Goal: Task Accomplishment & Management: Use online tool/utility

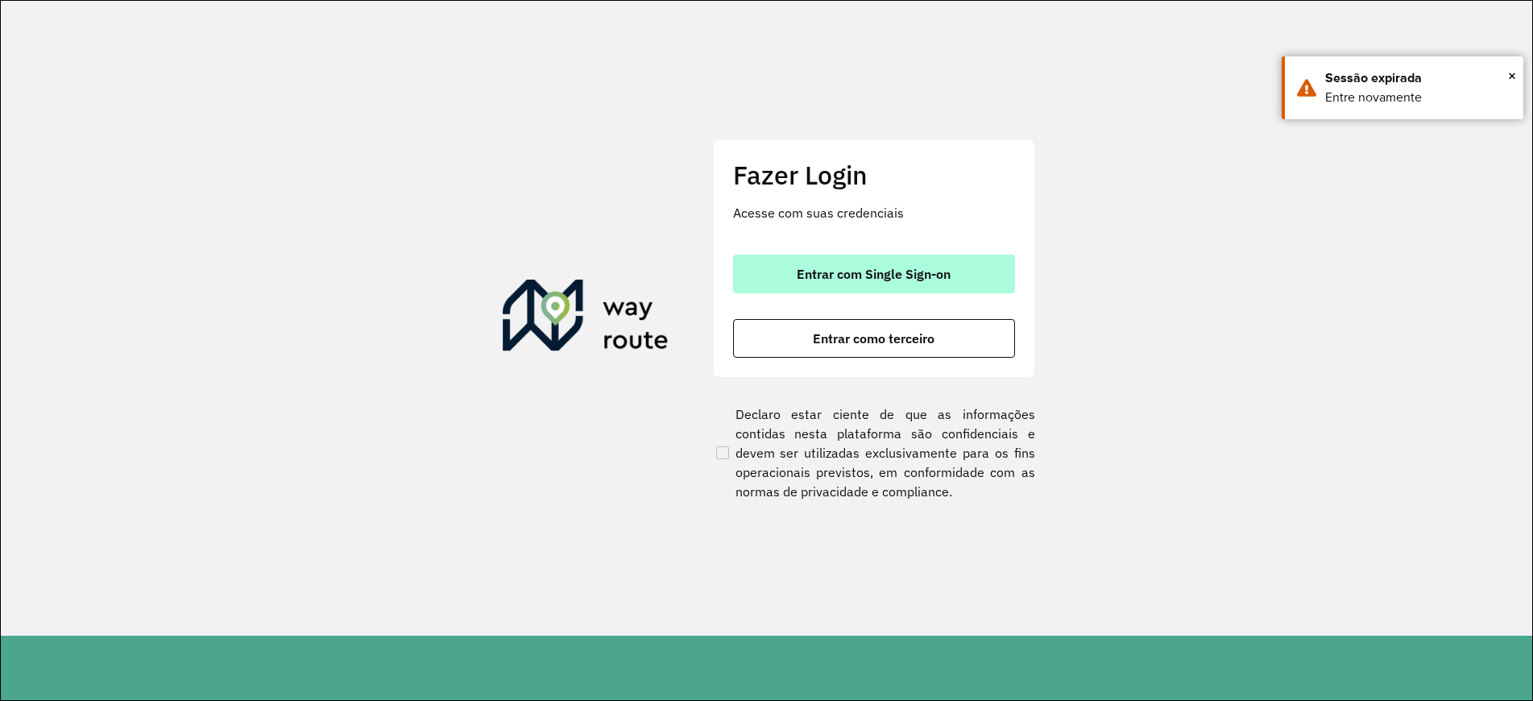
click at [909, 279] on span "Entrar com Single Sign-on" at bounding box center [874, 273] width 154 height 13
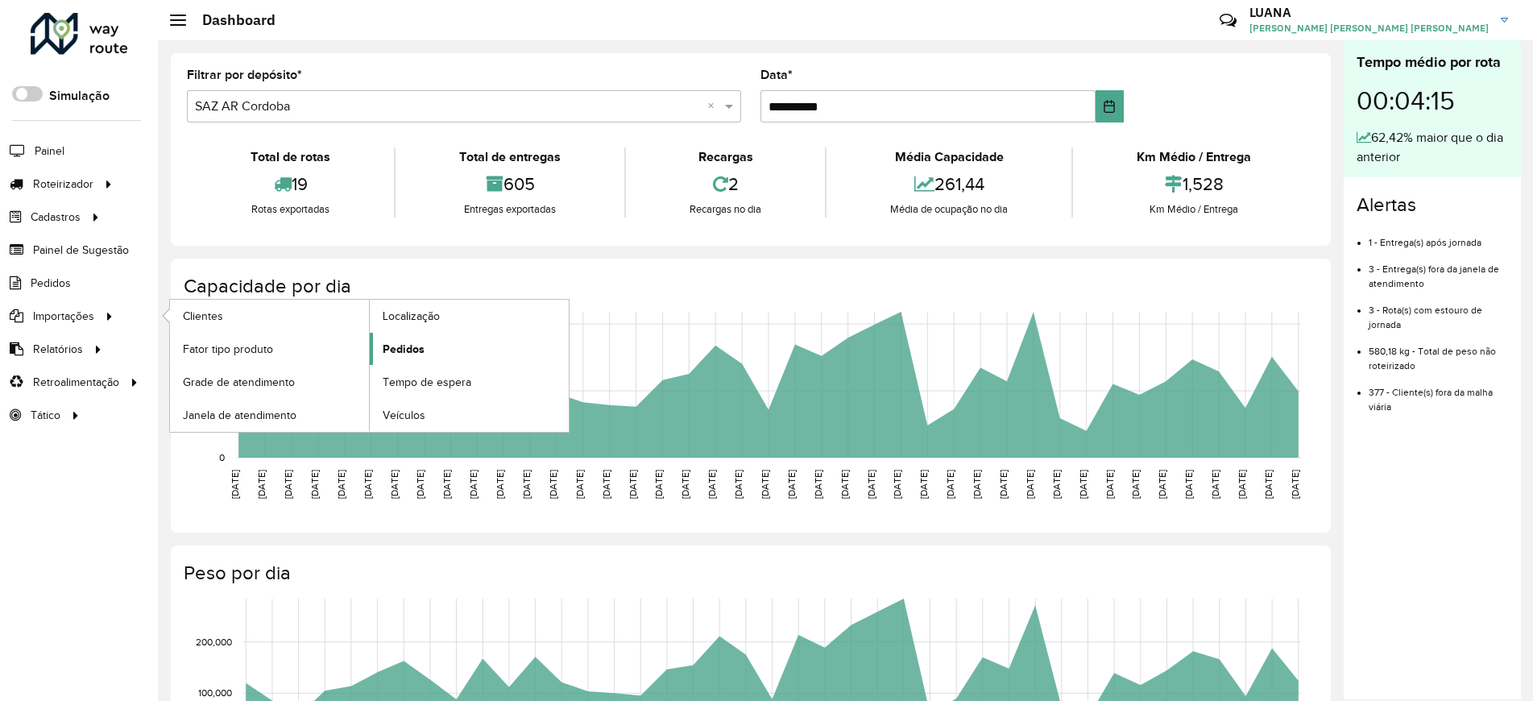
click at [404, 345] on span "Pedidos" at bounding box center [404, 349] width 42 height 17
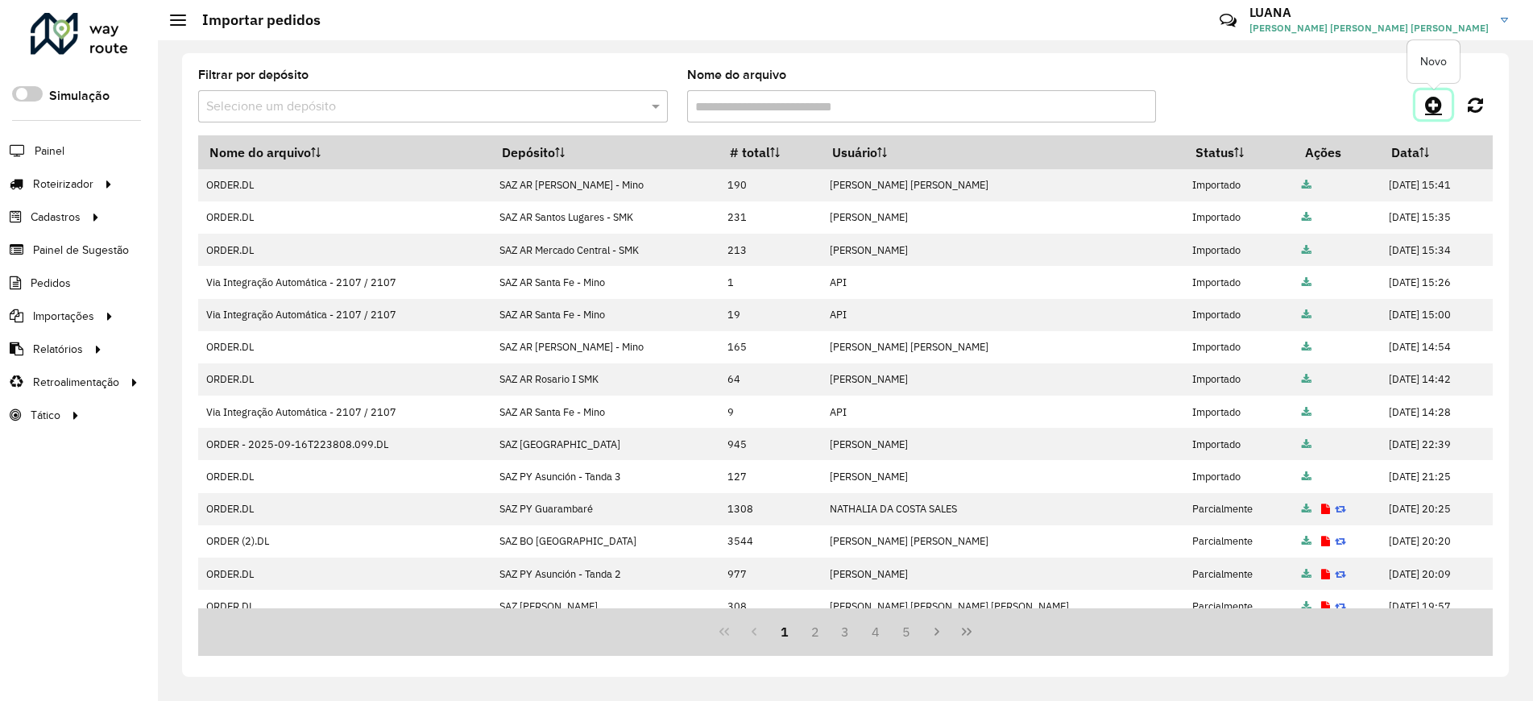
click at [1438, 106] on icon at bounding box center [1433, 104] width 17 height 19
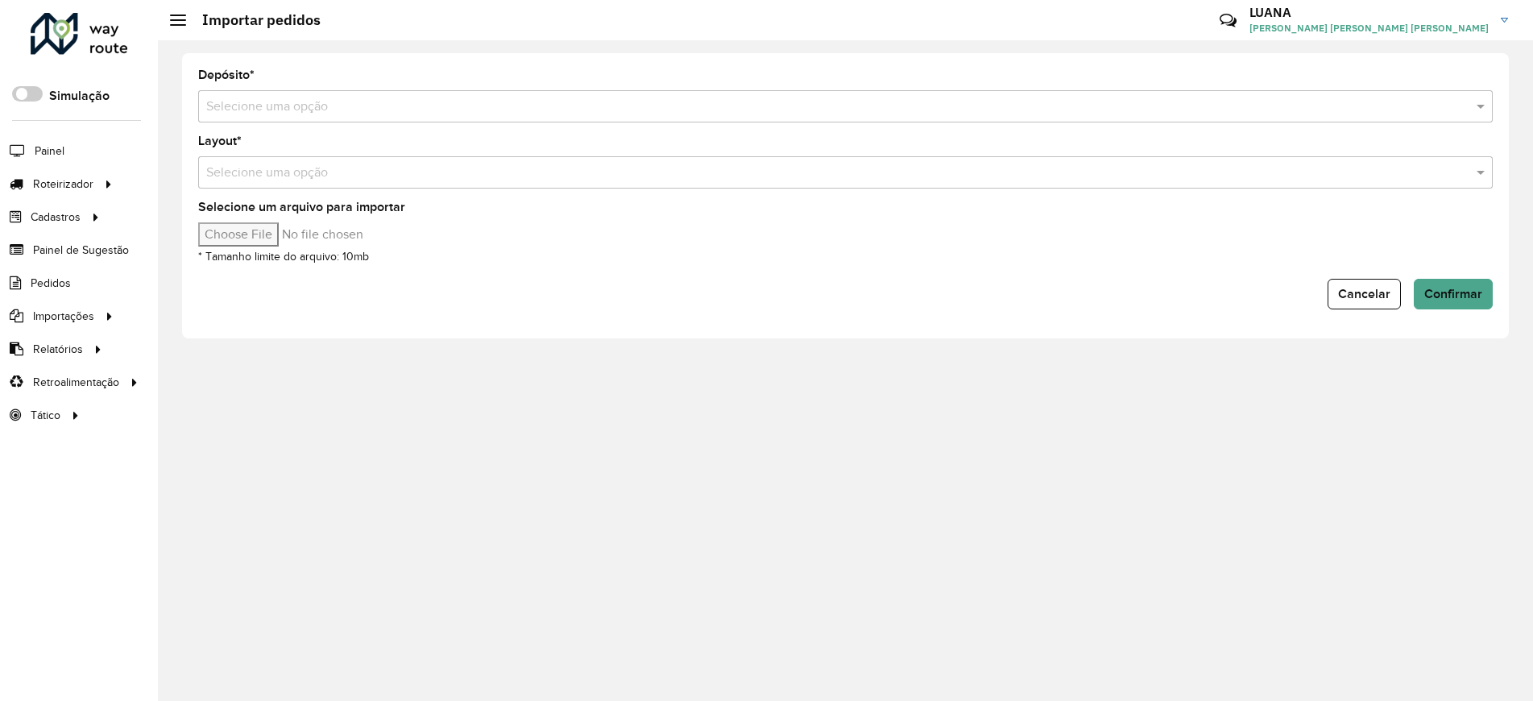
click at [677, 106] on input "text" at bounding box center [829, 106] width 1246 height 19
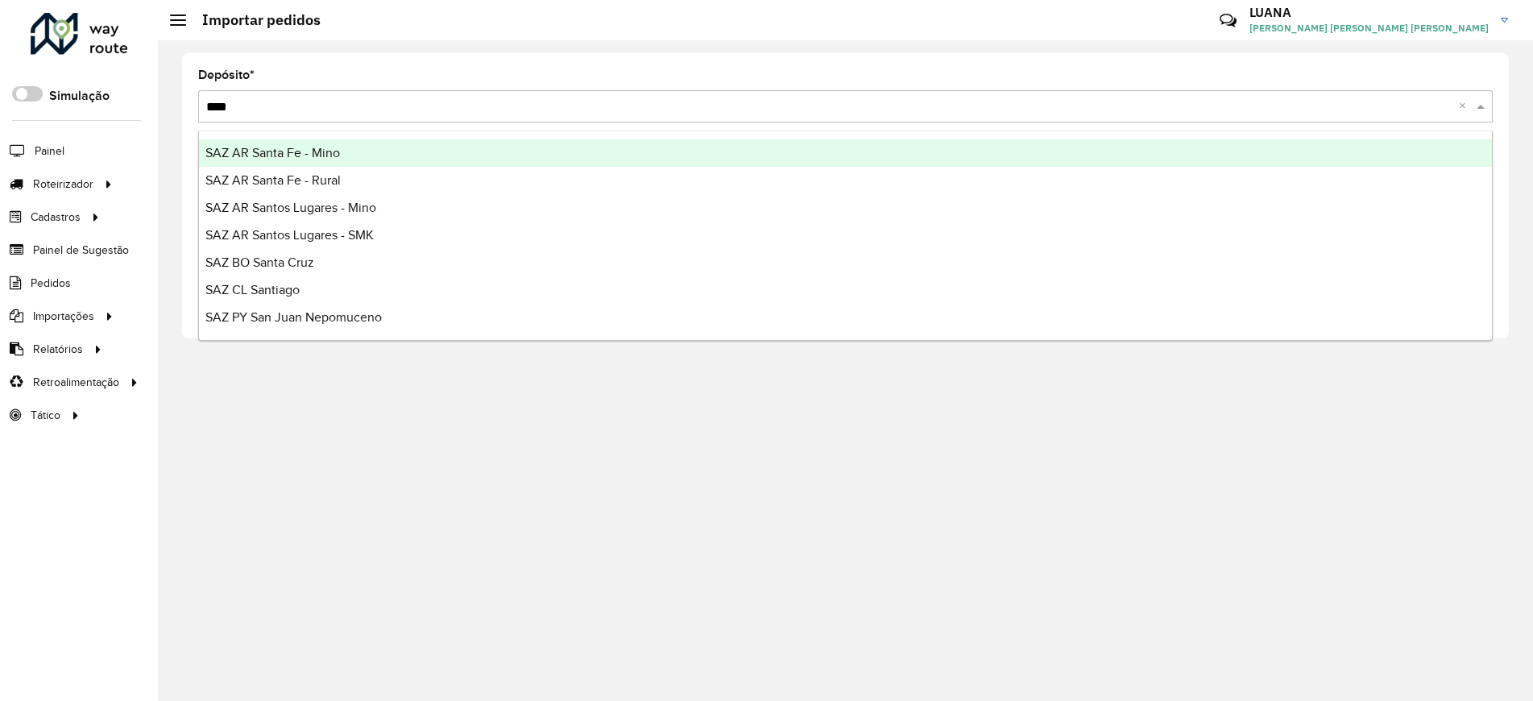
type input "*****"
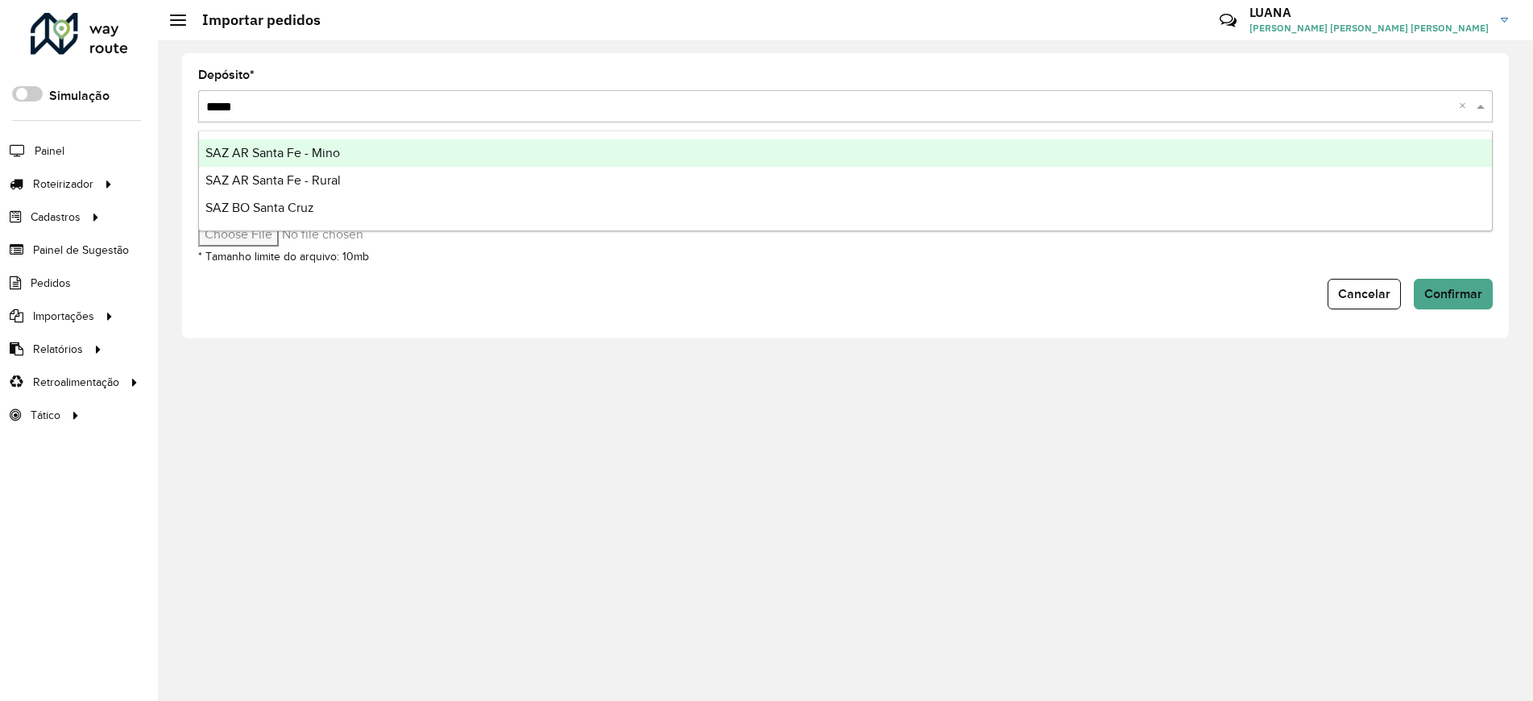
click at [670, 144] on div "SAZ AR Santa Fe - Mino" at bounding box center [845, 152] width 1293 height 27
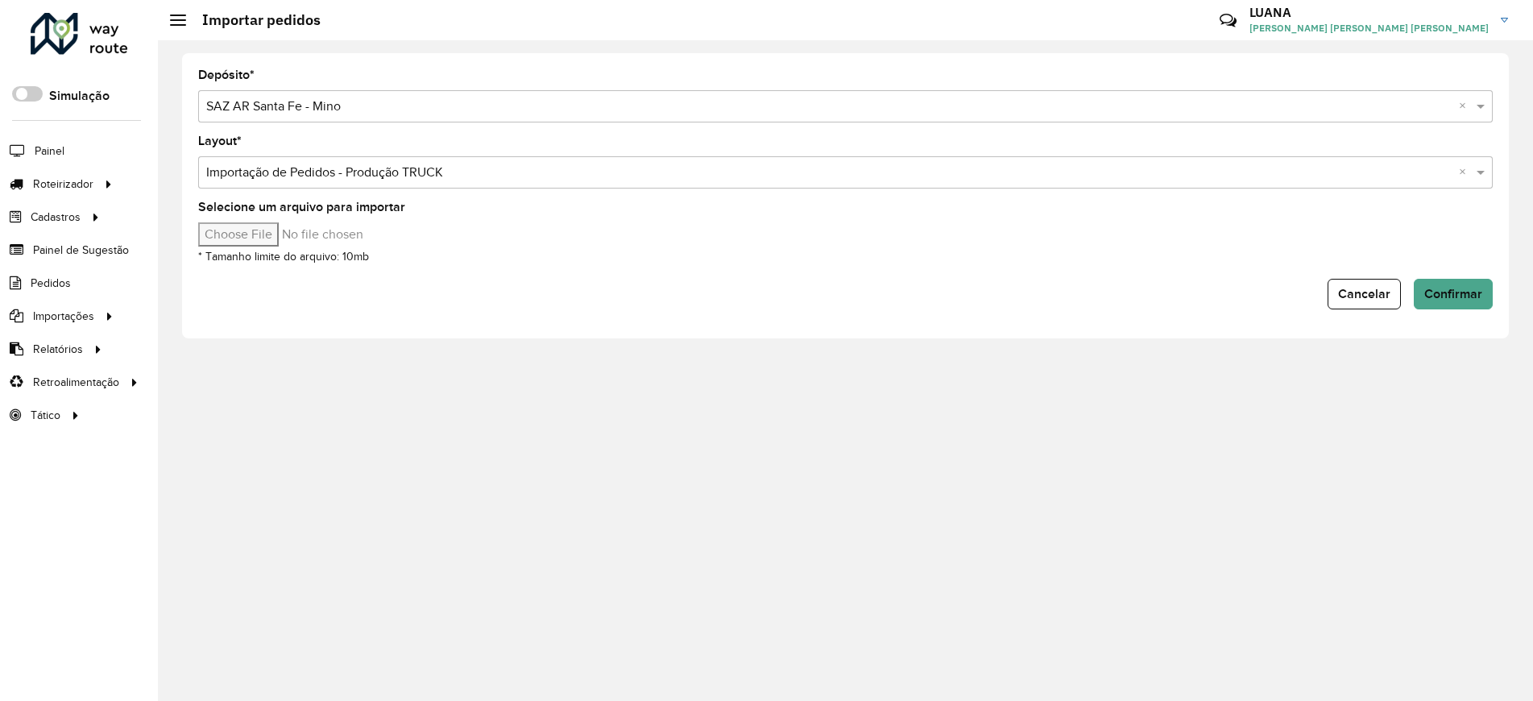
click at [265, 231] on input "Selecione um arquivo para importar" at bounding box center [335, 234] width 274 height 24
type input "**********"
click at [1439, 287] on span "Confirmar" at bounding box center [1453, 294] width 58 height 14
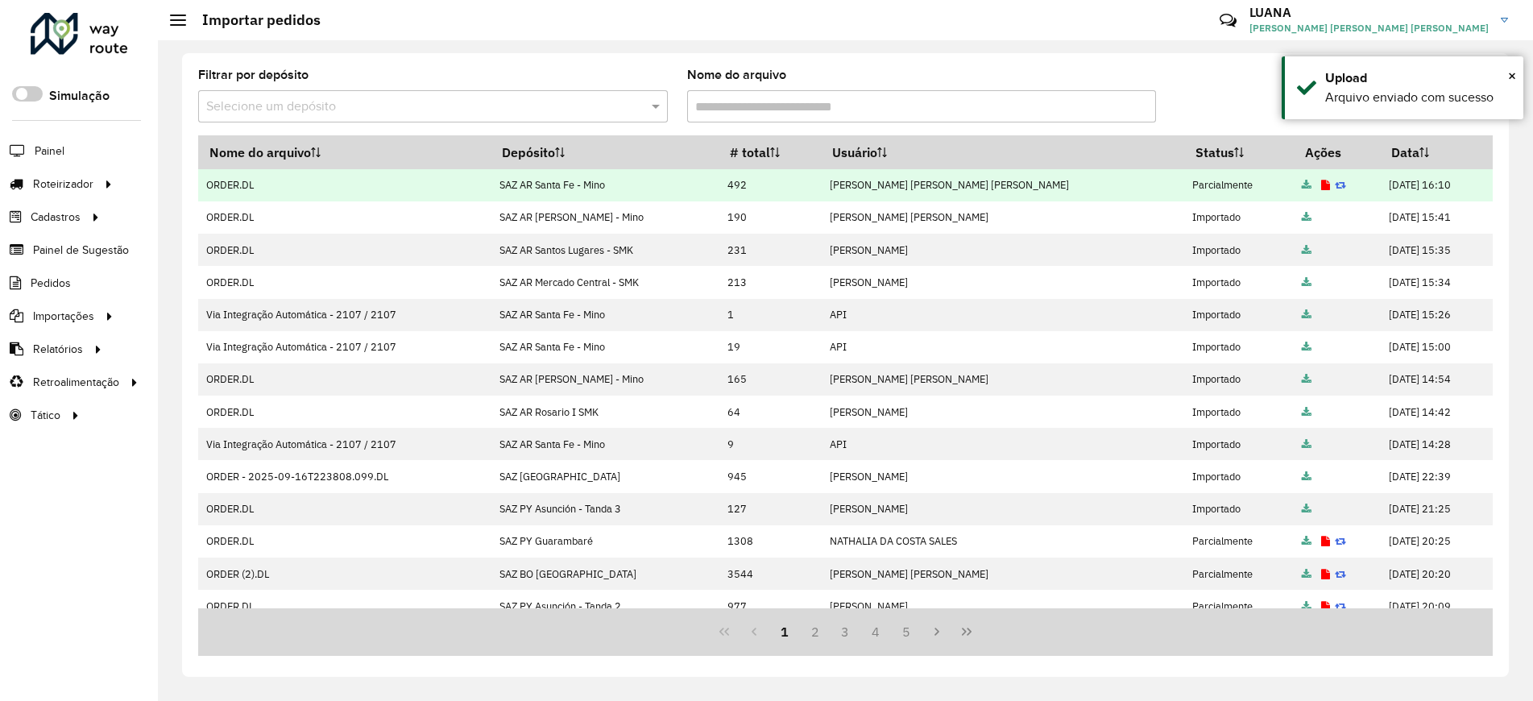
click at [1321, 184] on icon at bounding box center [1325, 185] width 9 height 10
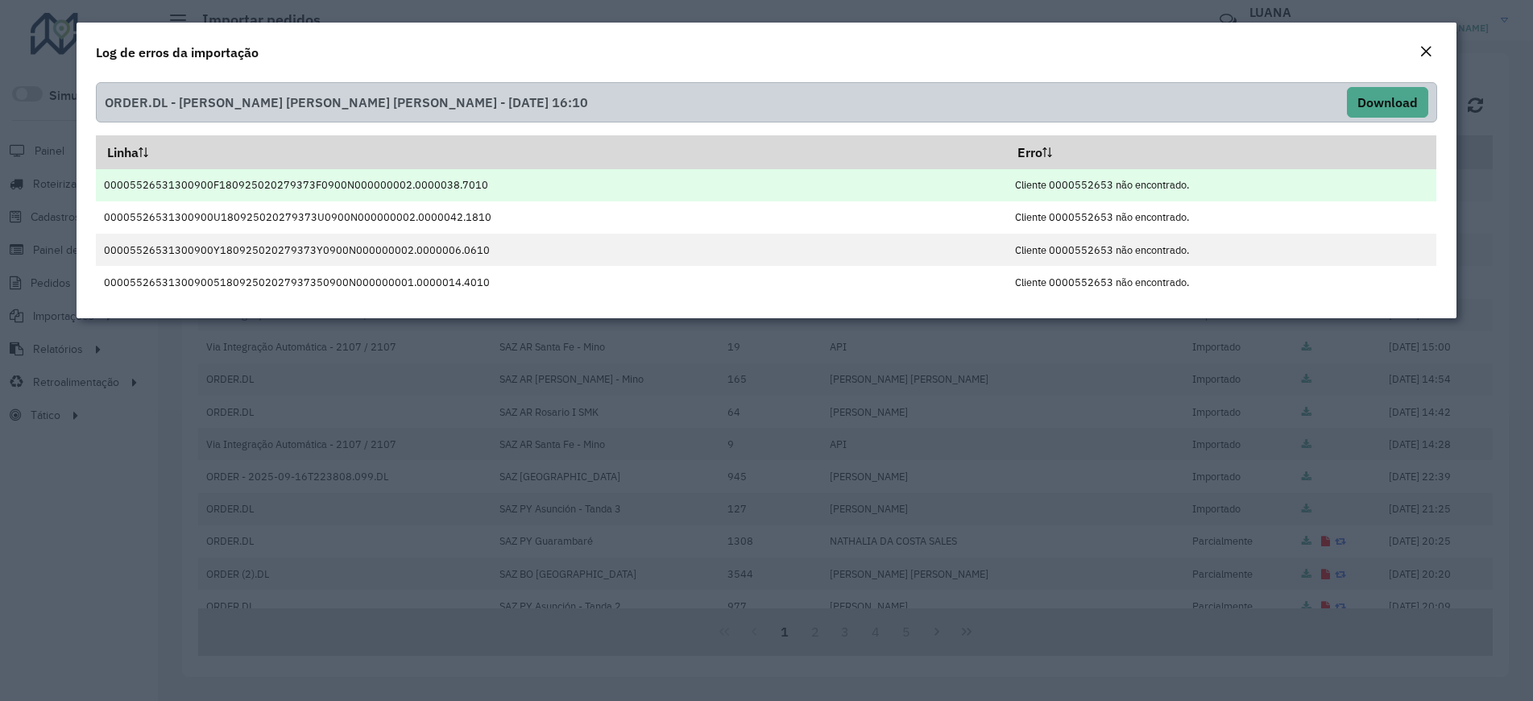
click at [1060, 186] on td "Cliente 0000552653 não encontrado." at bounding box center [1221, 185] width 430 height 32
copy td "0000552653"
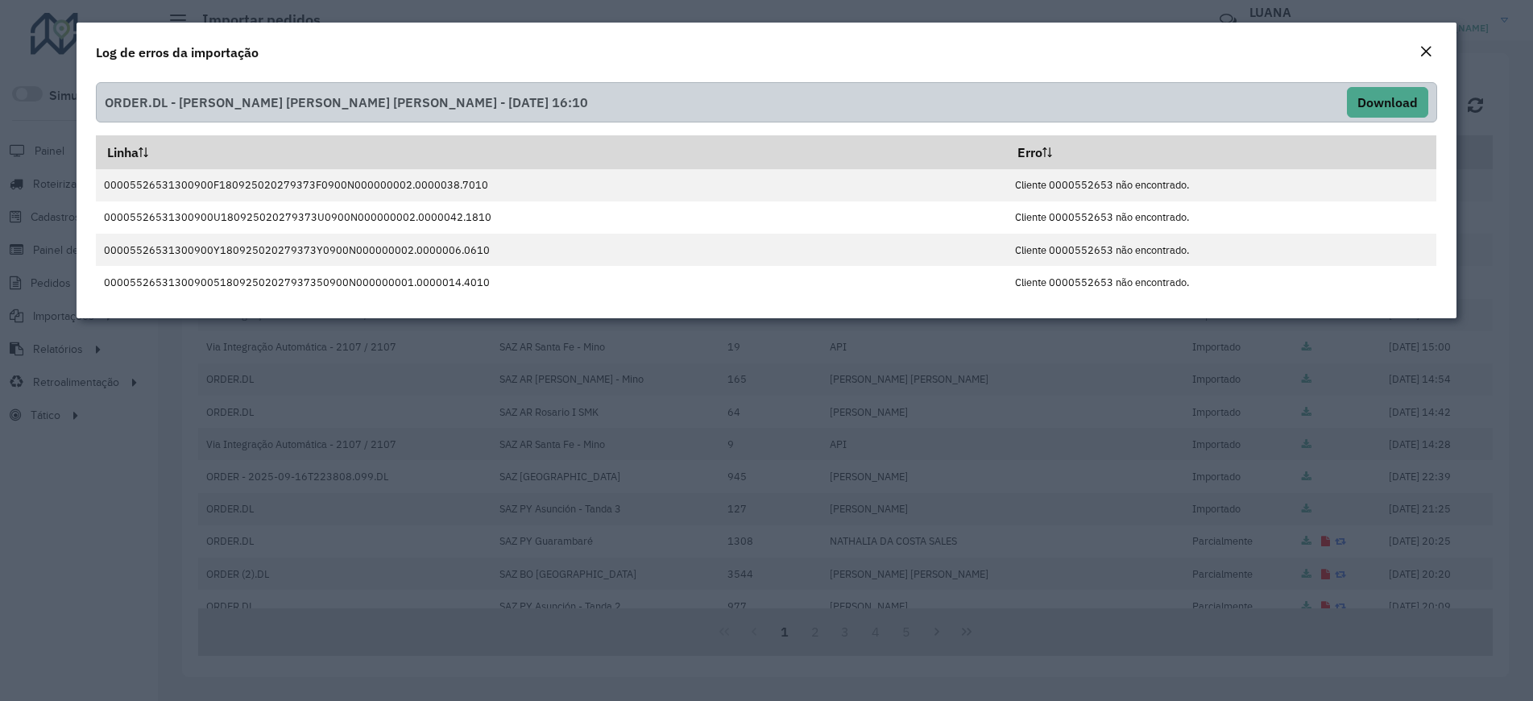
click at [1376, 39] on div "Log de erros da importação" at bounding box center [767, 49] width 1380 height 53
click at [1426, 47] on em "Close" at bounding box center [1425, 51] width 13 height 13
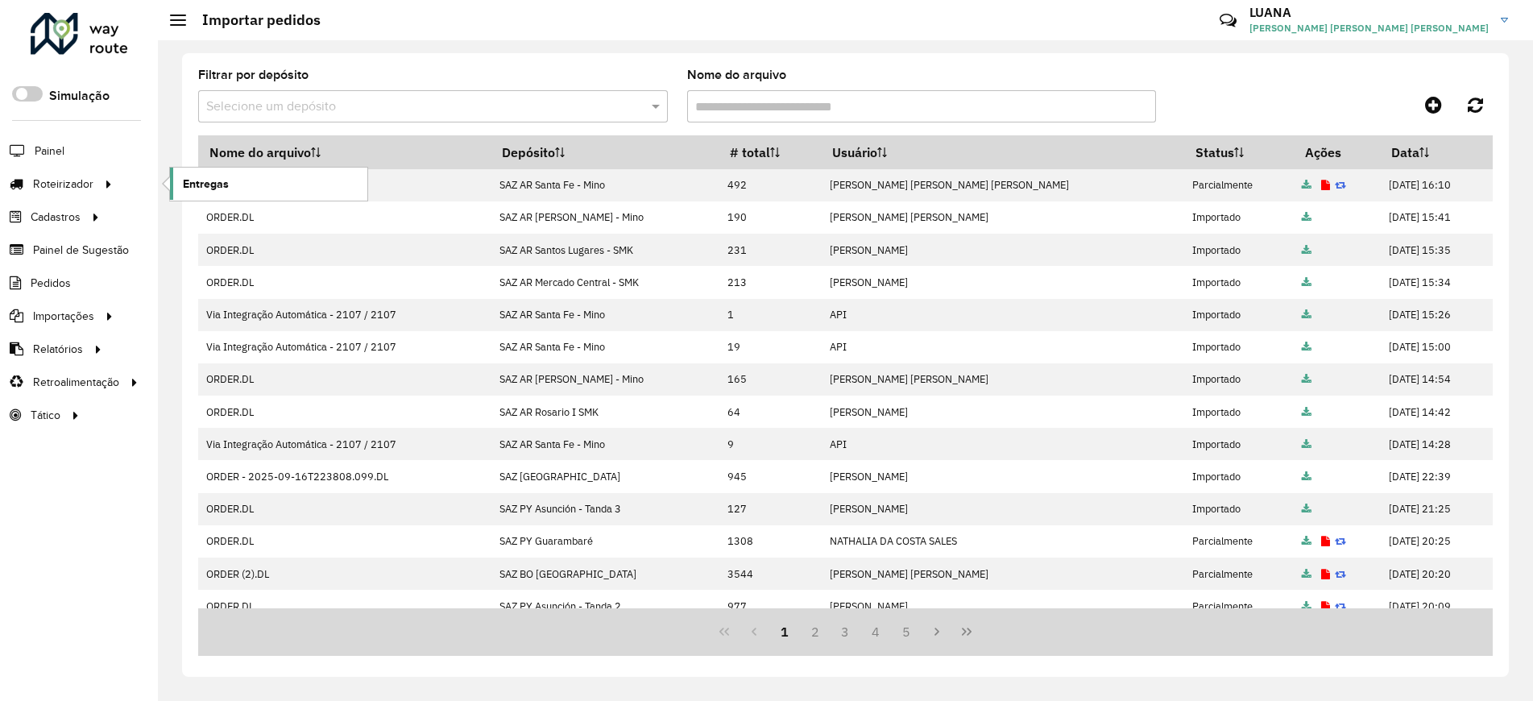
click at [221, 184] on span "Entregas" at bounding box center [206, 184] width 46 height 17
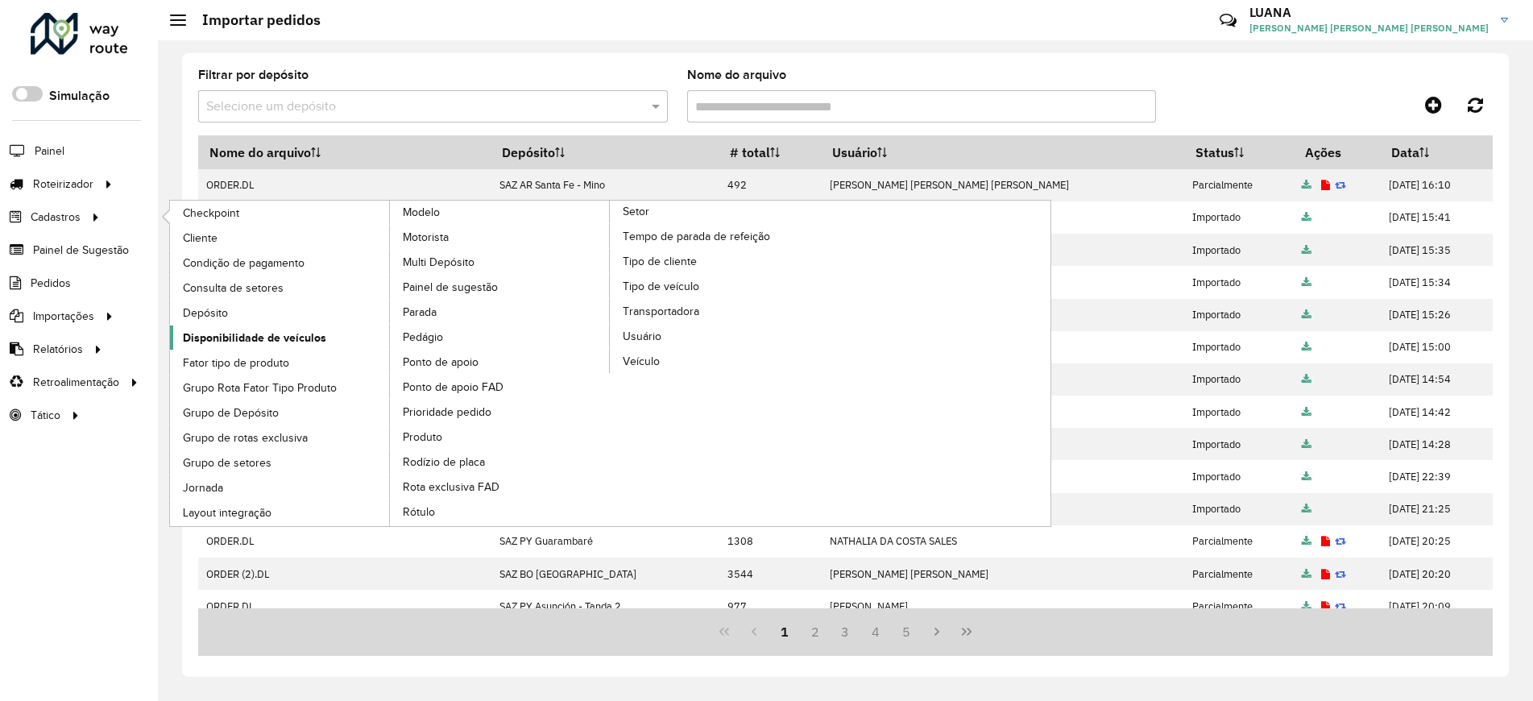
click at [296, 346] on link "Disponibilidade de veículos" at bounding box center [280, 337] width 221 height 24
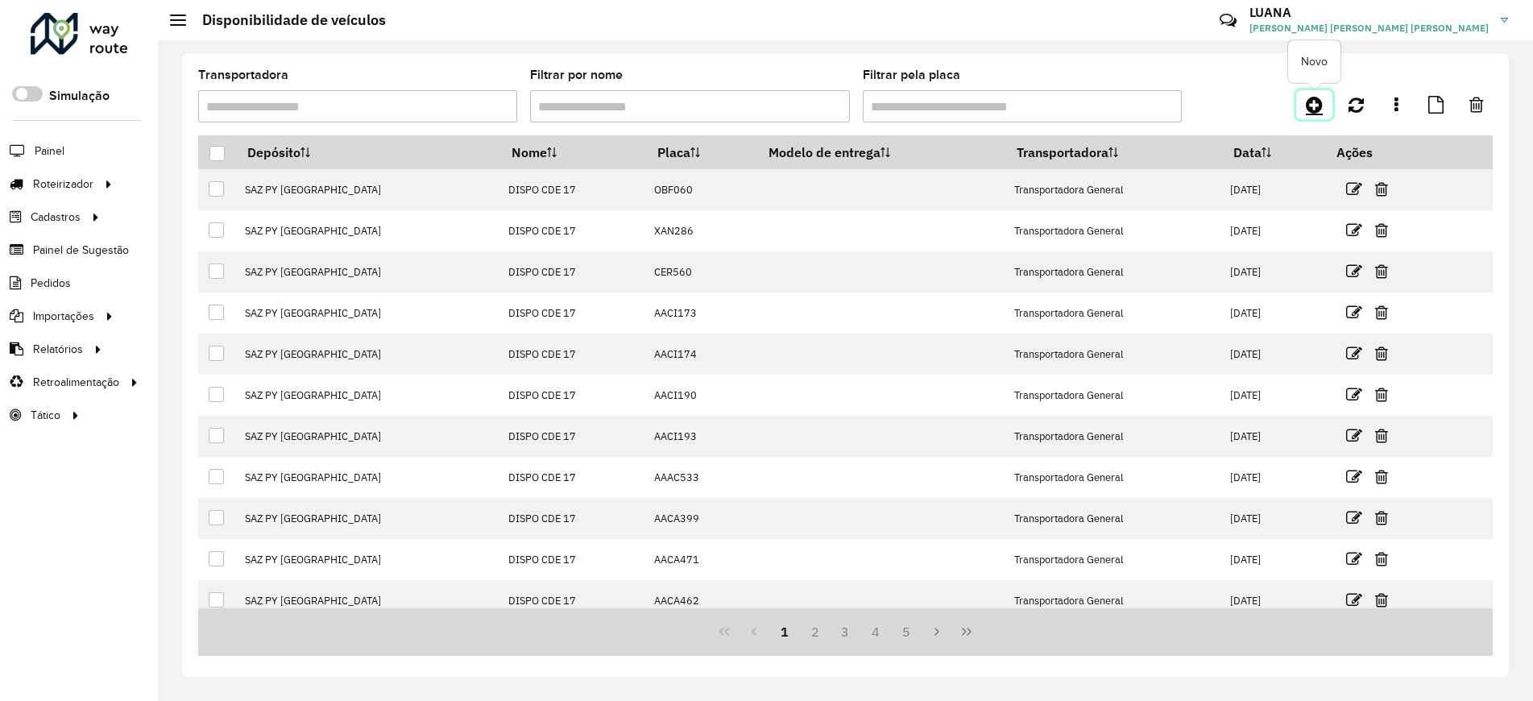
click at [1302, 104] on link at bounding box center [1314, 104] width 36 height 29
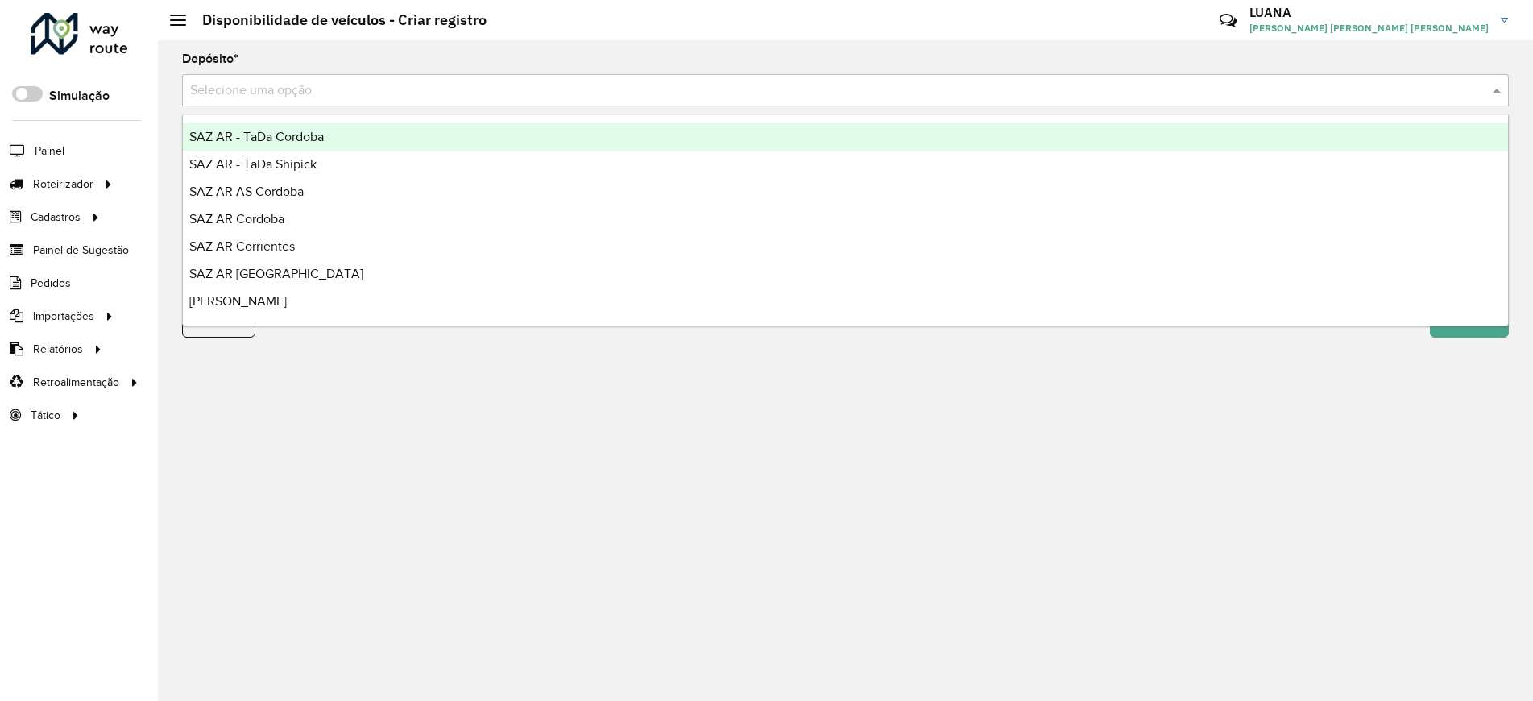
click at [503, 97] on input "text" at bounding box center [829, 90] width 1278 height 19
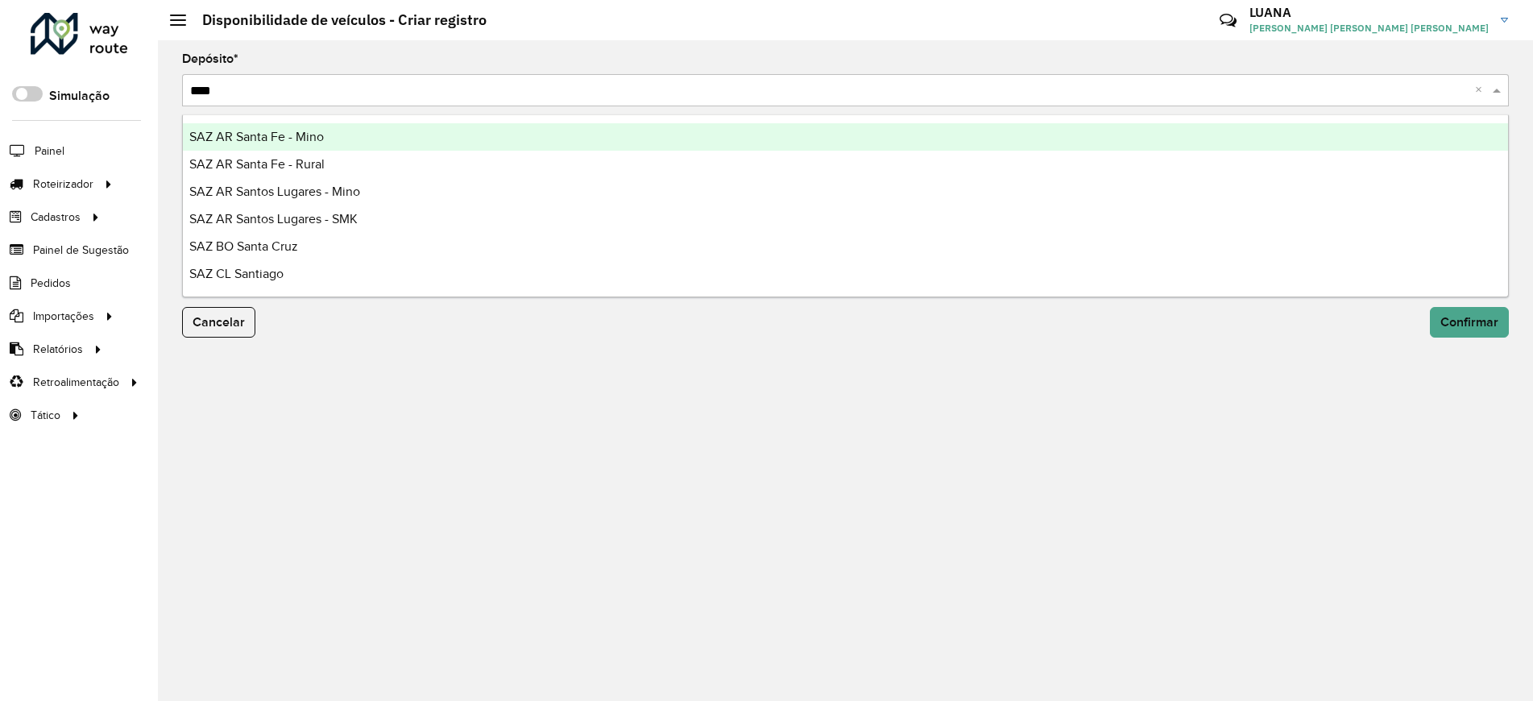
type input "*****"
click at [515, 129] on div "SAZ AR Santa Fe - Mino" at bounding box center [845, 136] width 1325 height 27
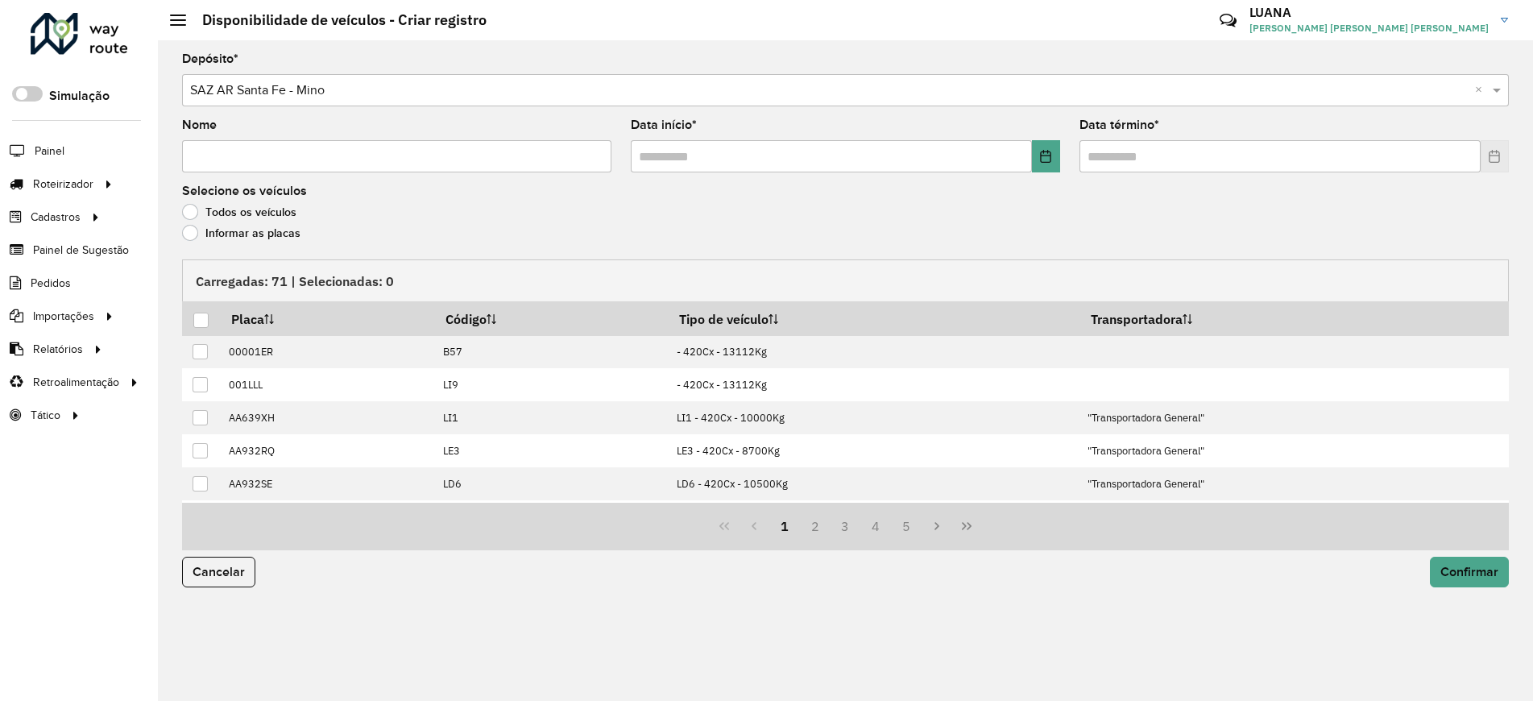
click at [412, 171] on input "Nome" at bounding box center [396, 156] width 429 height 32
type input "**********"
drag, startPoint x: 1046, startPoint y: 158, endPoint x: 1050, endPoint y: 168, distance: 11.2
click at [1050, 164] on button "Choose Date" at bounding box center [1046, 156] width 28 height 32
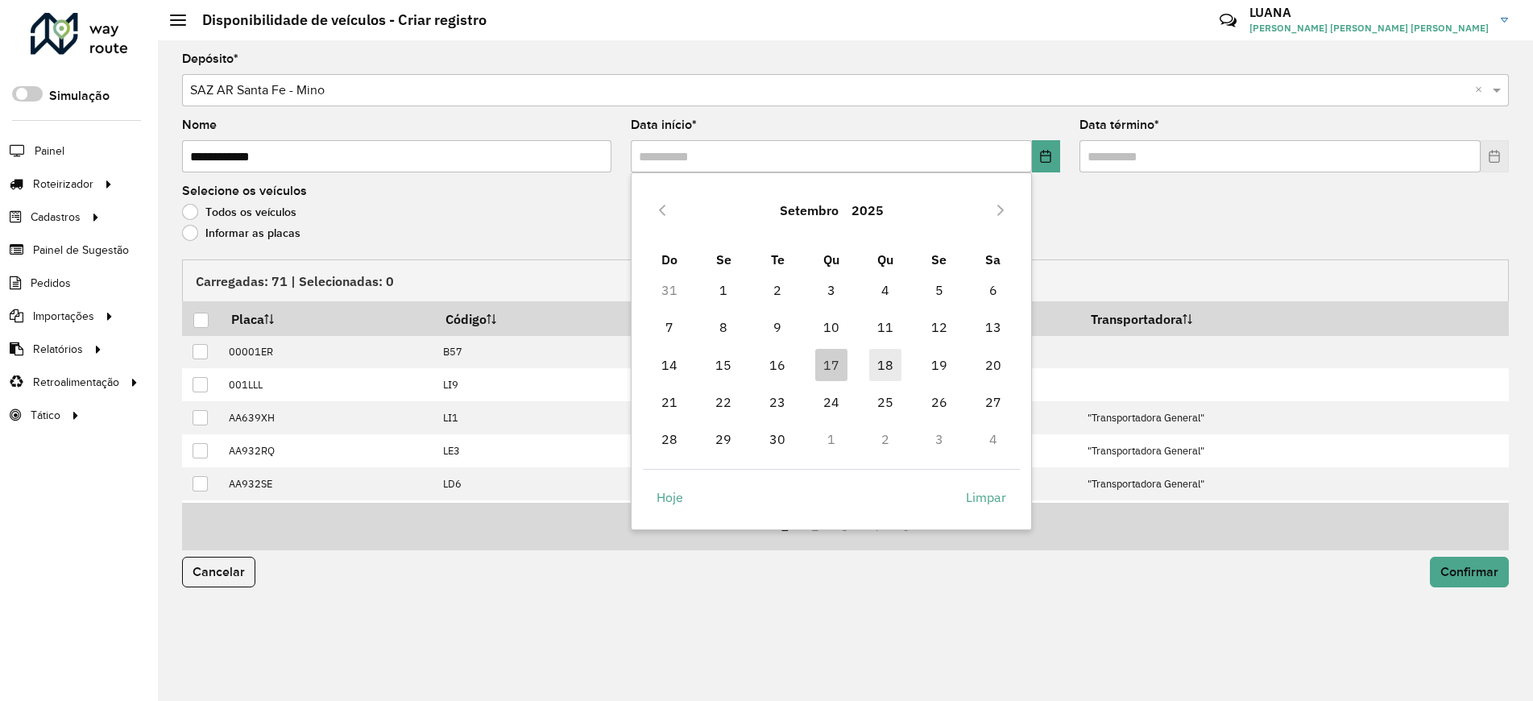
click at [876, 365] on span "18" at bounding box center [885, 365] width 32 height 32
type input "**********"
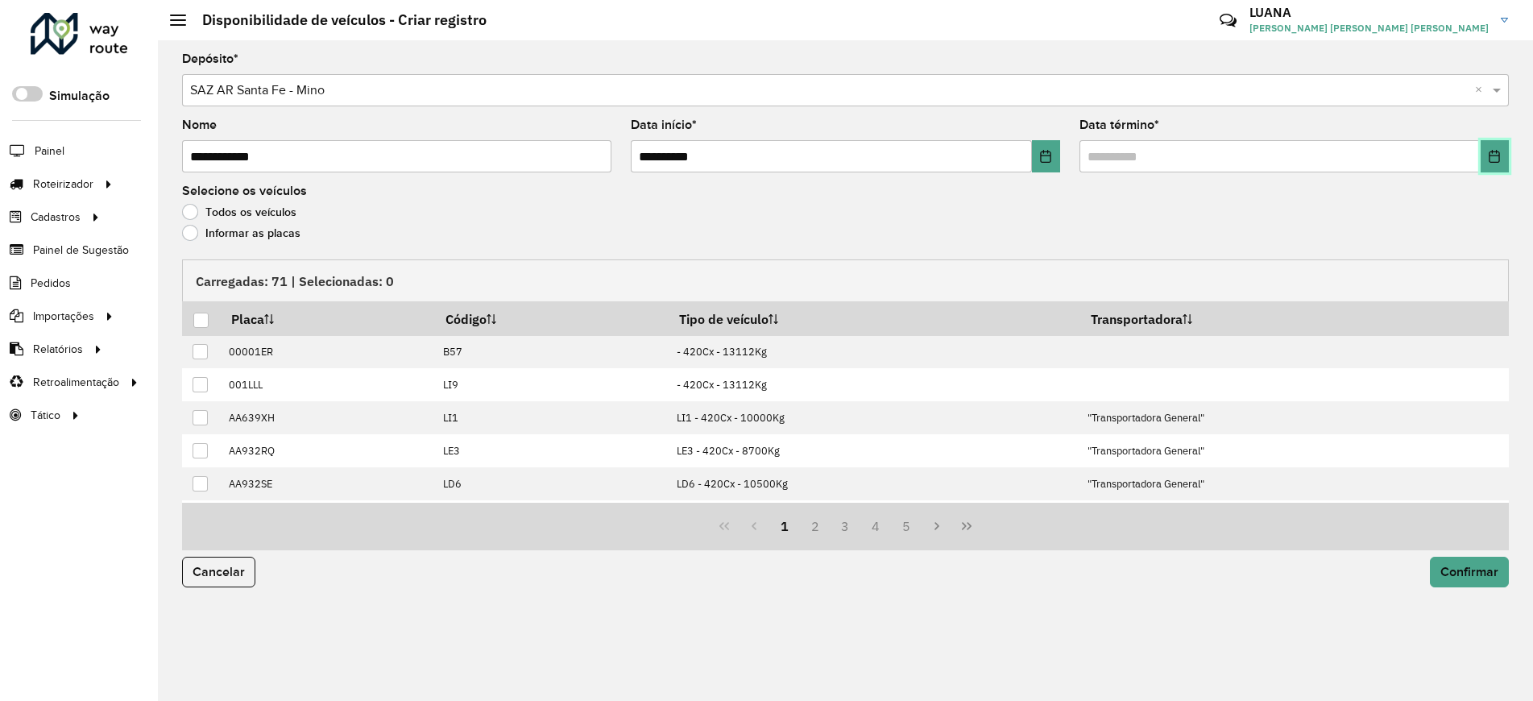
drag, startPoint x: 1492, startPoint y: 163, endPoint x: 1492, endPoint y: 172, distance: 9.7
click at [1492, 164] on button "Choose Date" at bounding box center [1494, 156] width 28 height 32
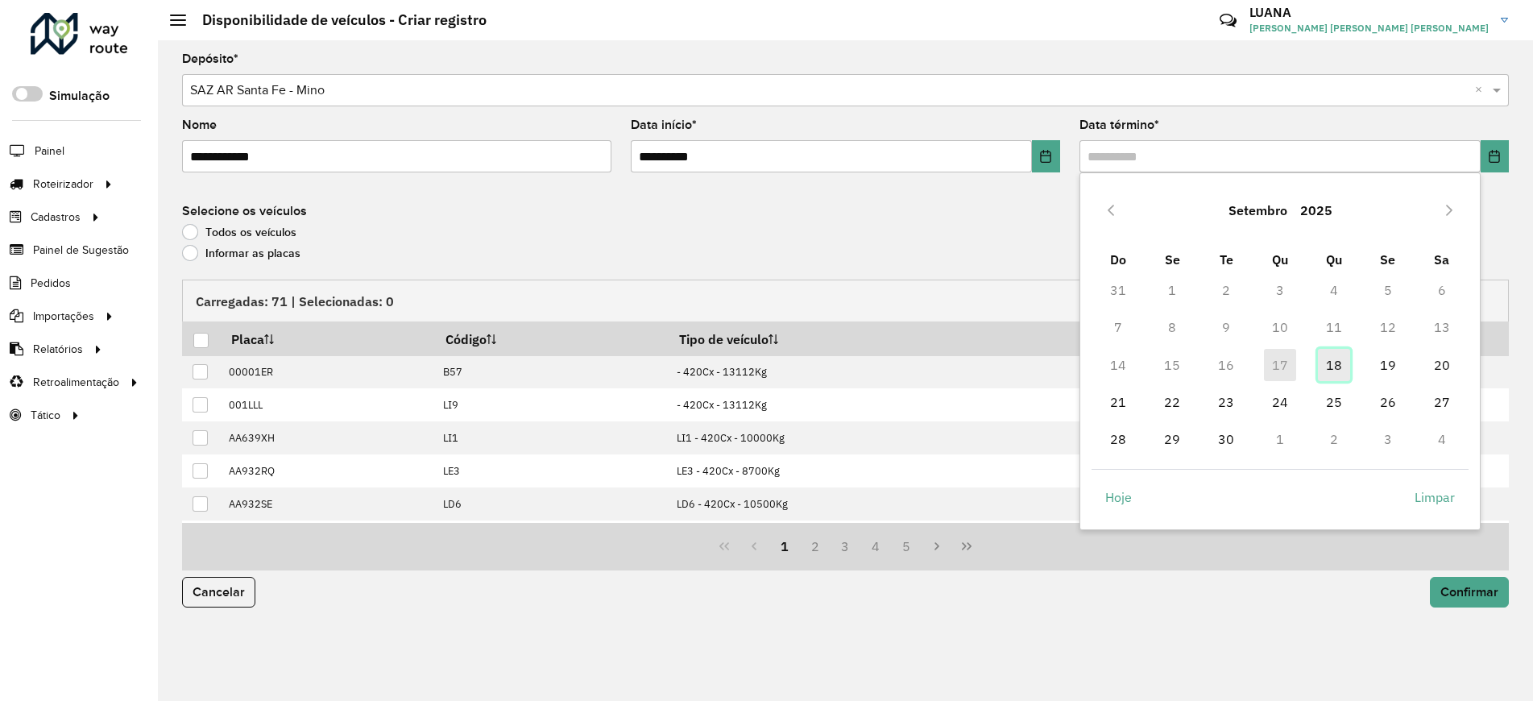
click at [1342, 368] on span "18" at bounding box center [1334, 365] width 32 height 32
type input "**********"
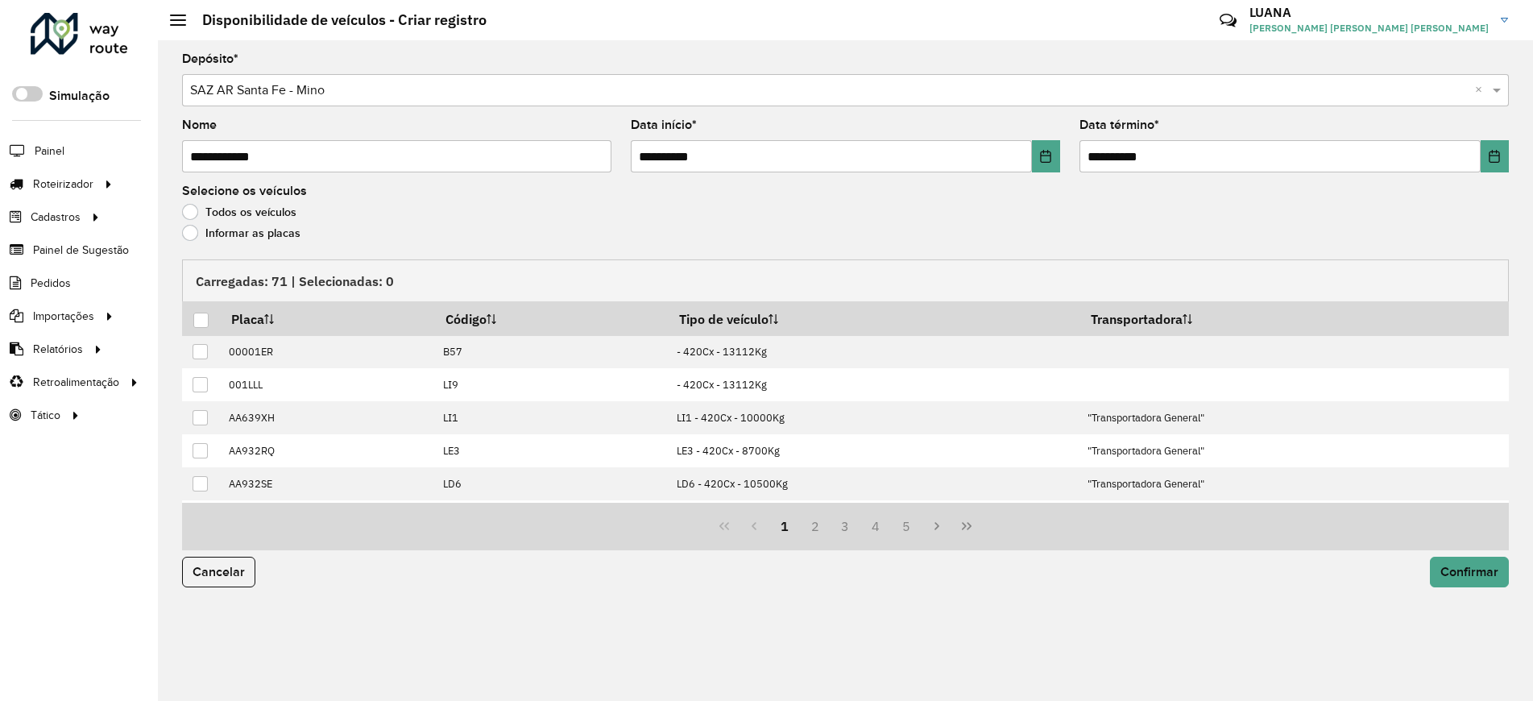
click at [205, 230] on label "Informar as placas" at bounding box center [241, 233] width 118 height 16
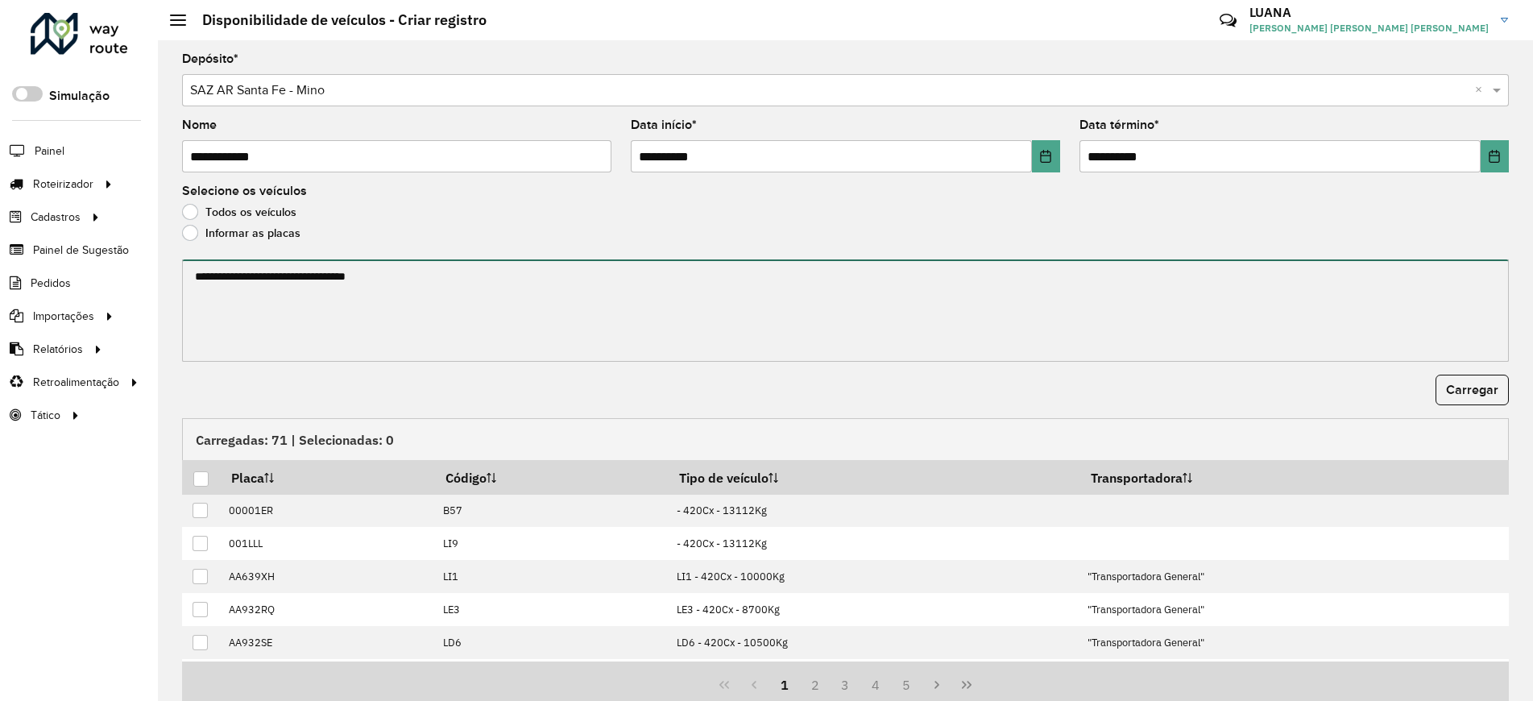
click at [305, 300] on textarea at bounding box center [845, 310] width 1327 height 102
paste textarea "******* ****** ******* ****** ******* ******* ******* ******* ****** ****** ***…"
type textarea "******* ****** ******* ****** ******* ******* ******* ******* ****** ****** ***…"
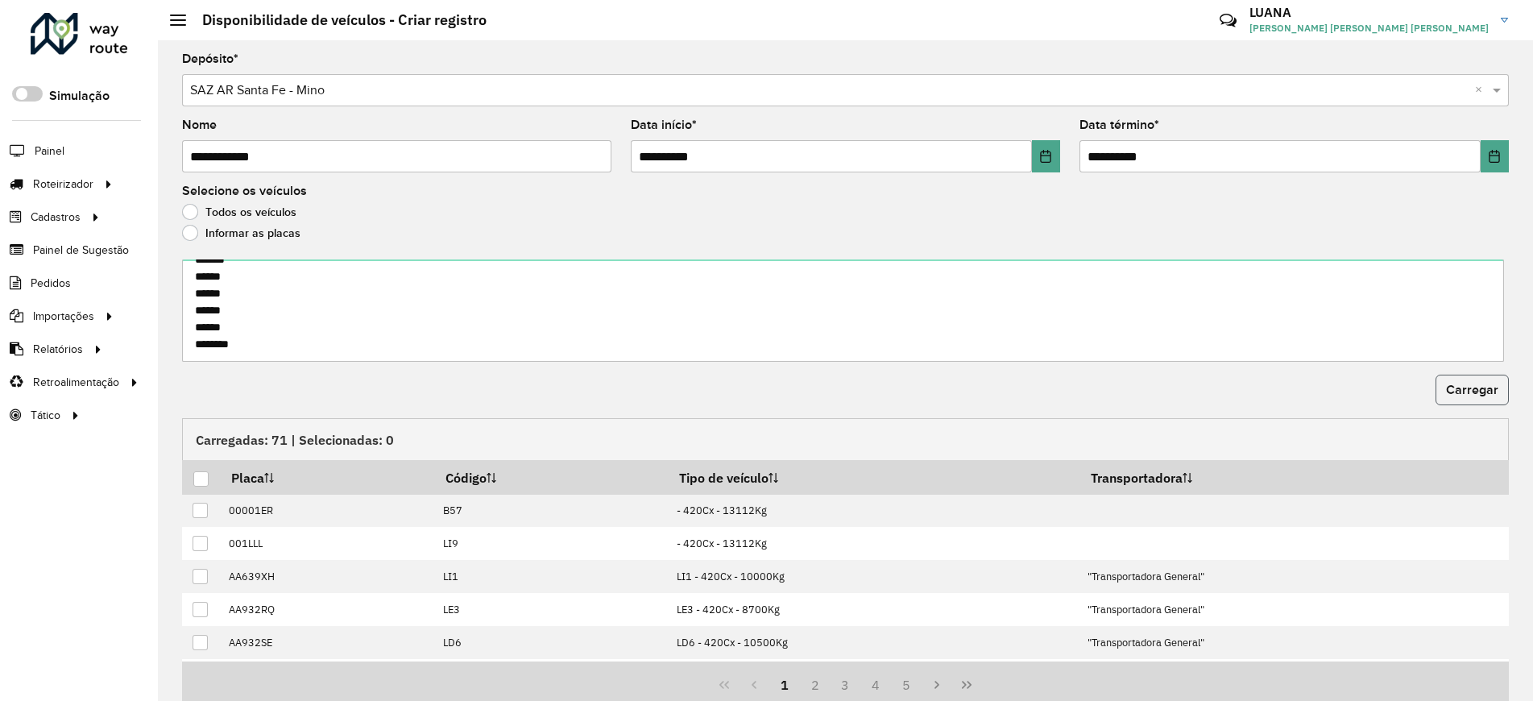
click at [1464, 392] on span "Carregar" at bounding box center [1472, 390] width 52 height 14
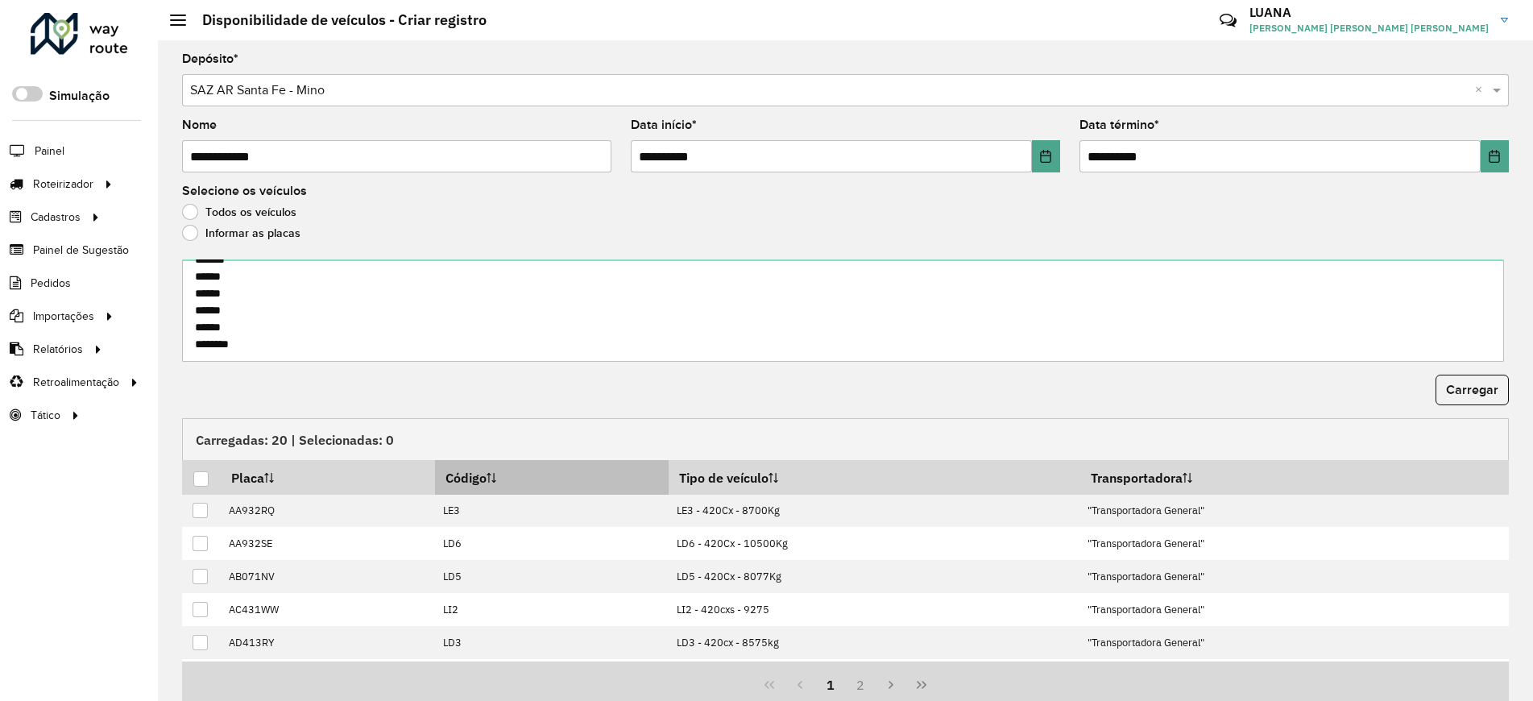
scroll to position [64, 0]
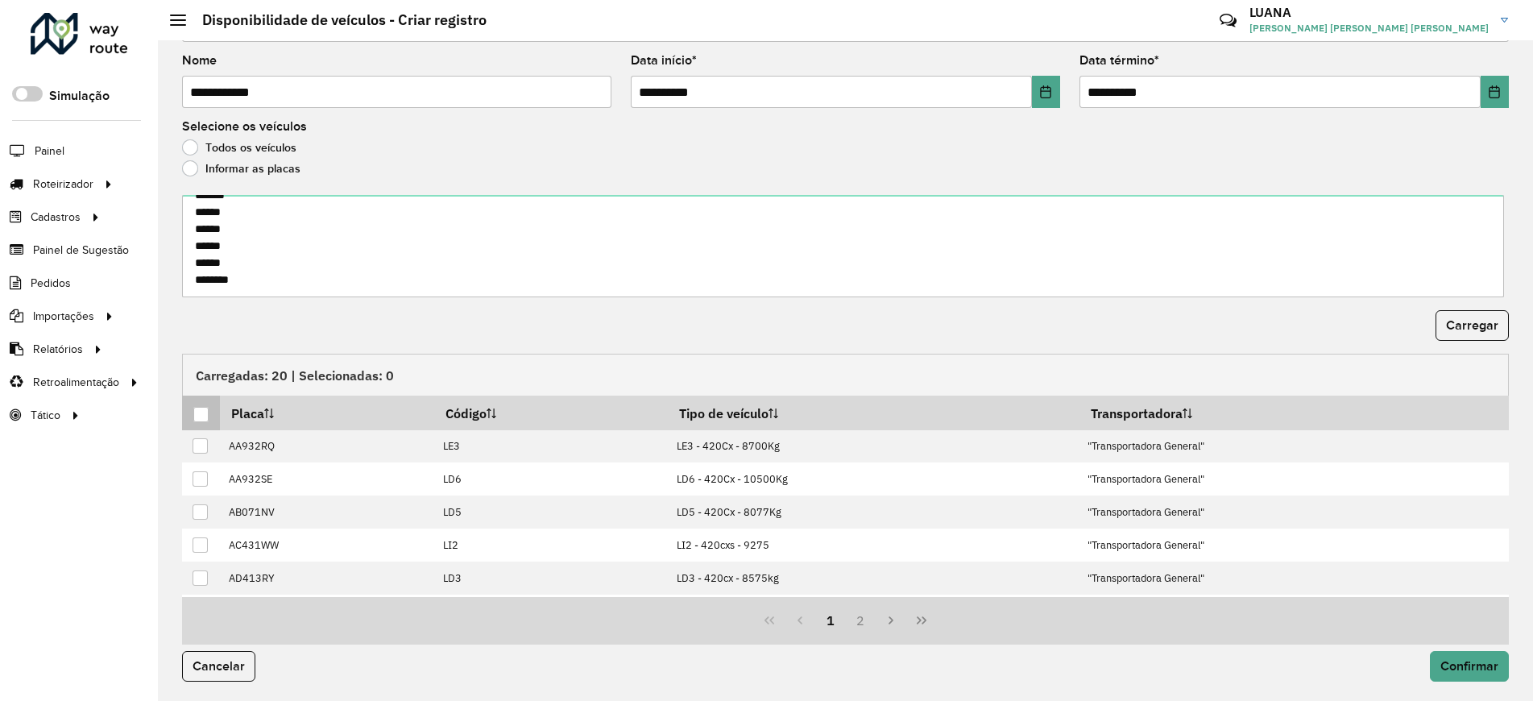
click at [209, 414] on th at bounding box center [201, 412] width 38 height 34
click at [201, 412] on div at bounding box center [200, 414] width 15 height 15
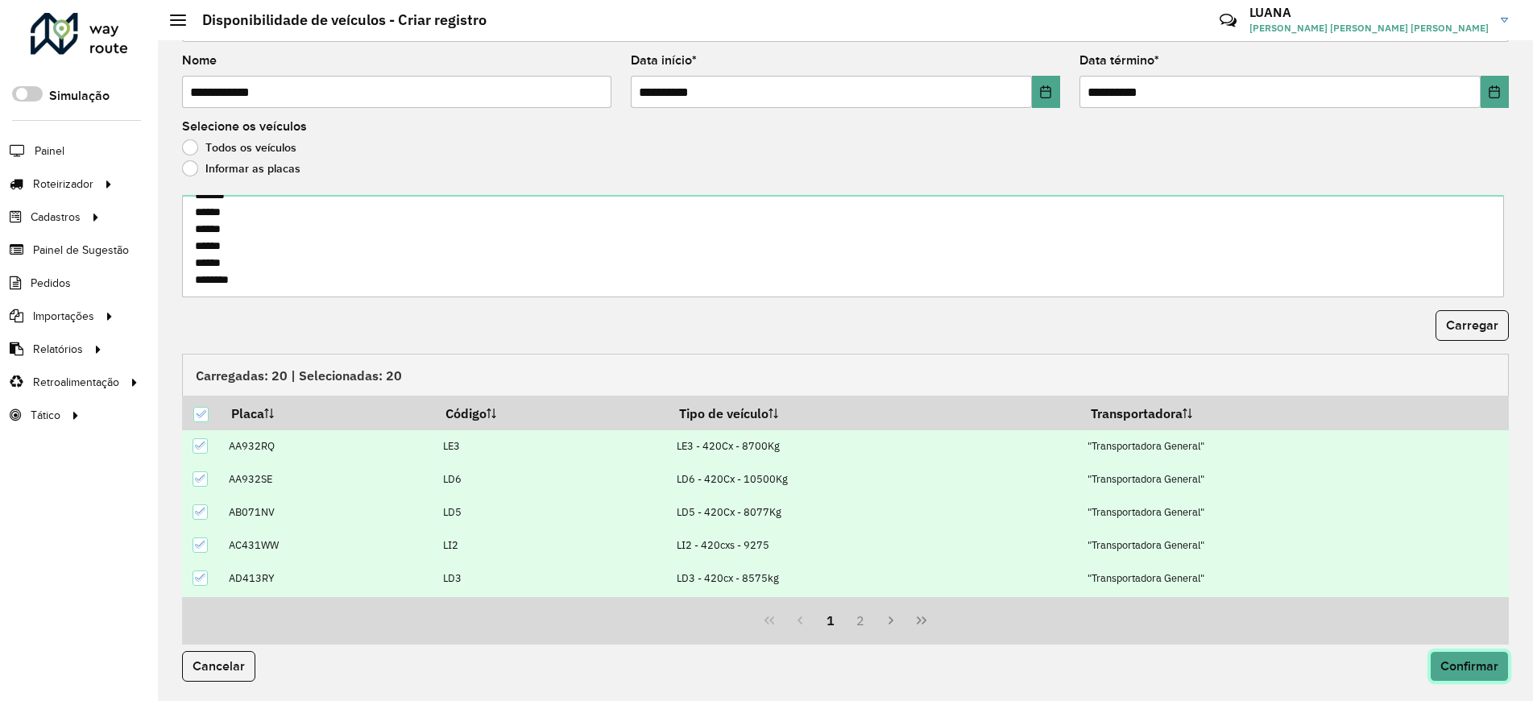
click at [1475, 665] on span "Confirmar" at bounding box center [1469, 666] width 58 height 14
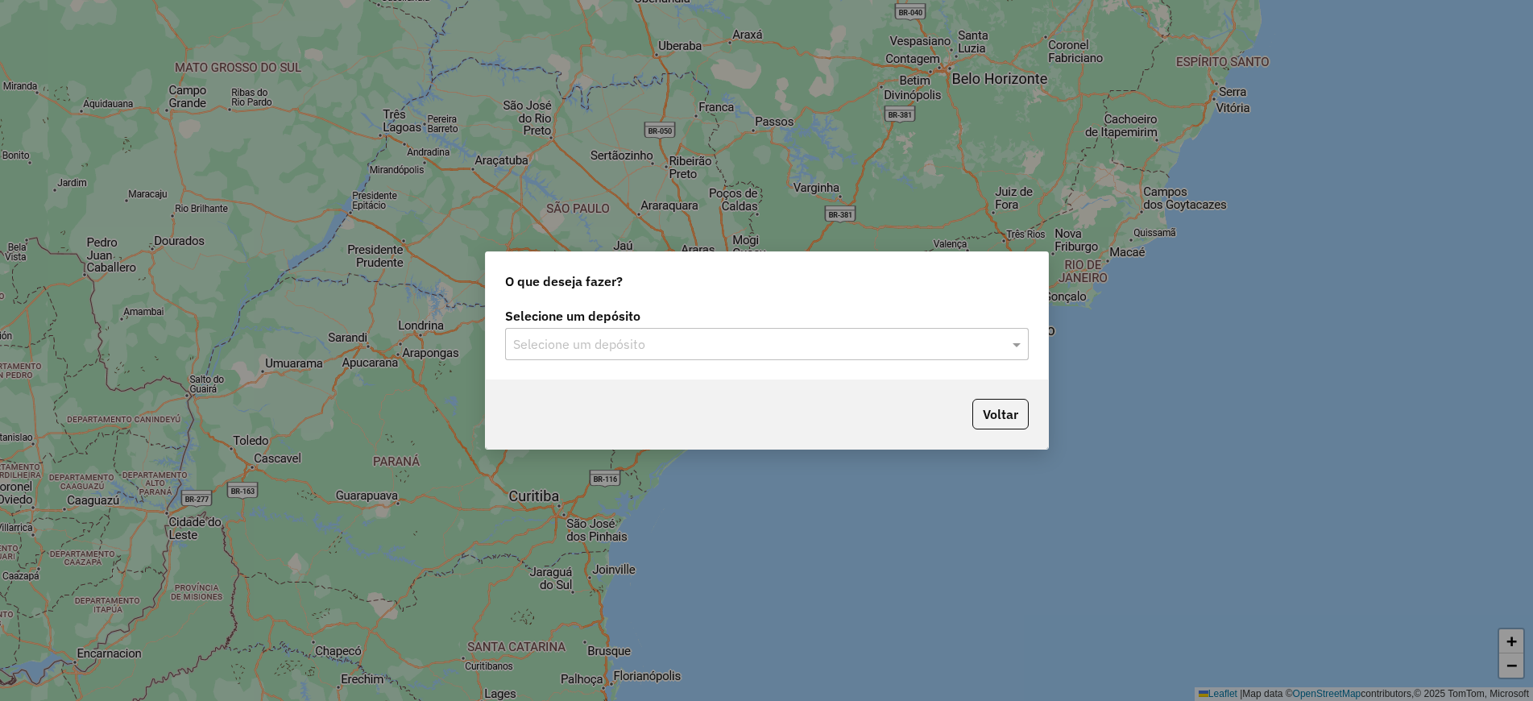
click at [644, 351] on input "text" at bounding box center [750, 344] width 475 height 19
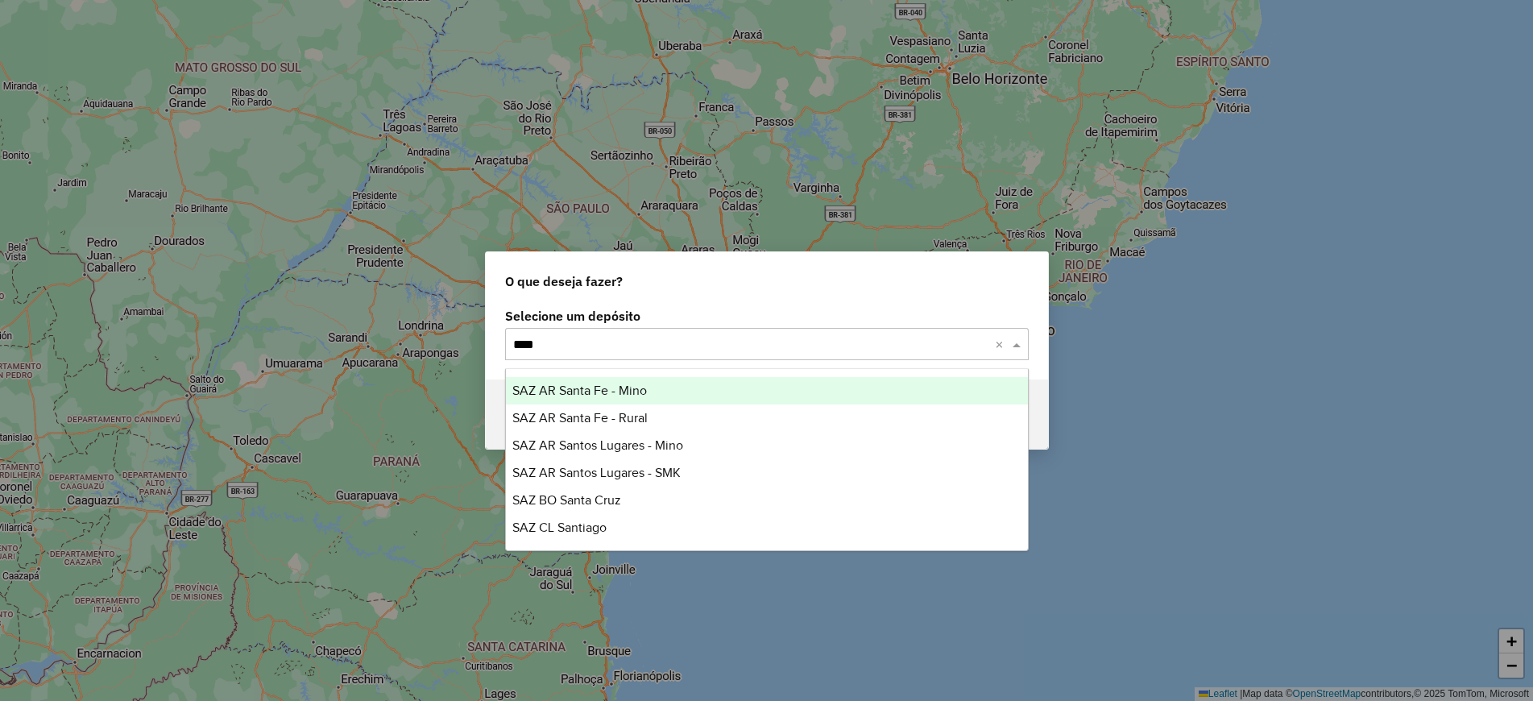
type input "*****"
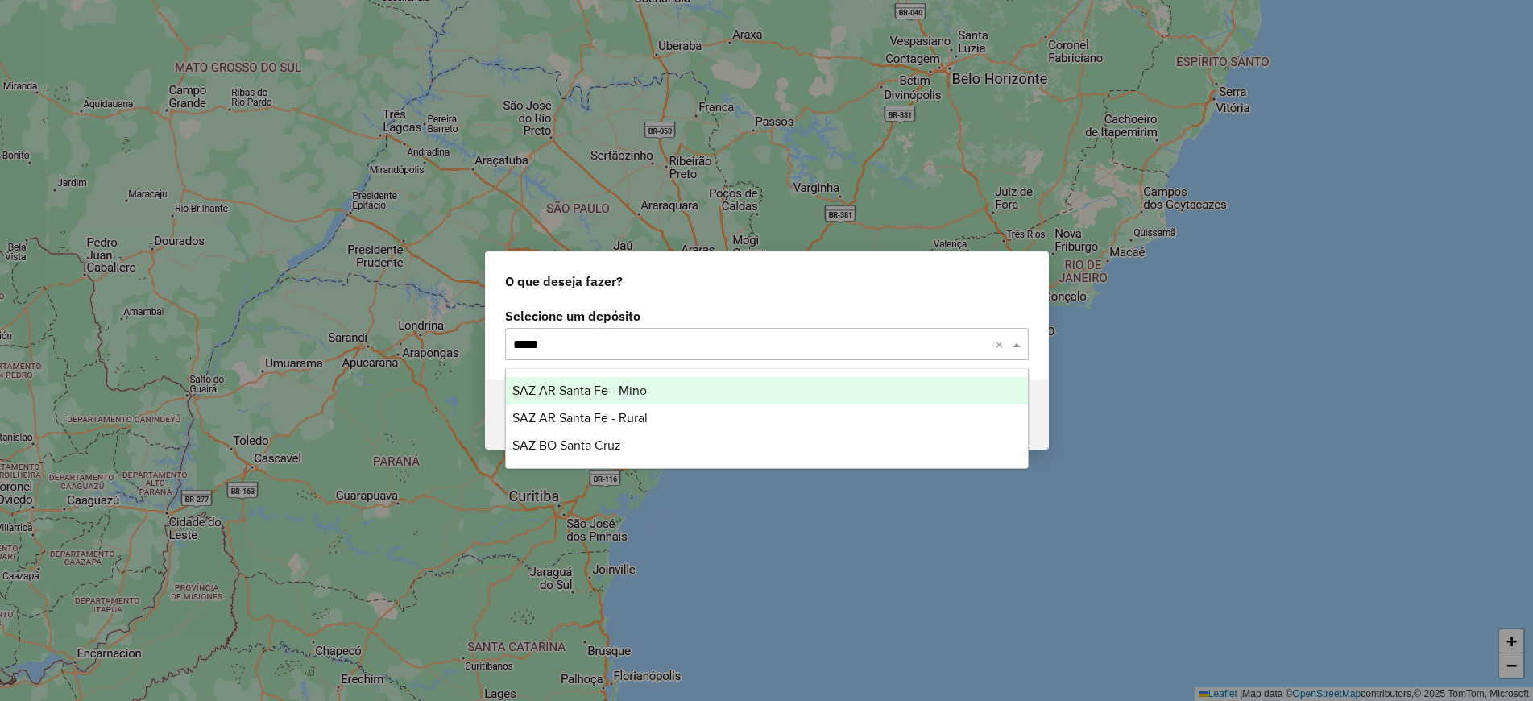
click at [757, 383] on div "SAZ AR Santa Fe - Mino" at bounding box center [767, 390] width 522 height 27
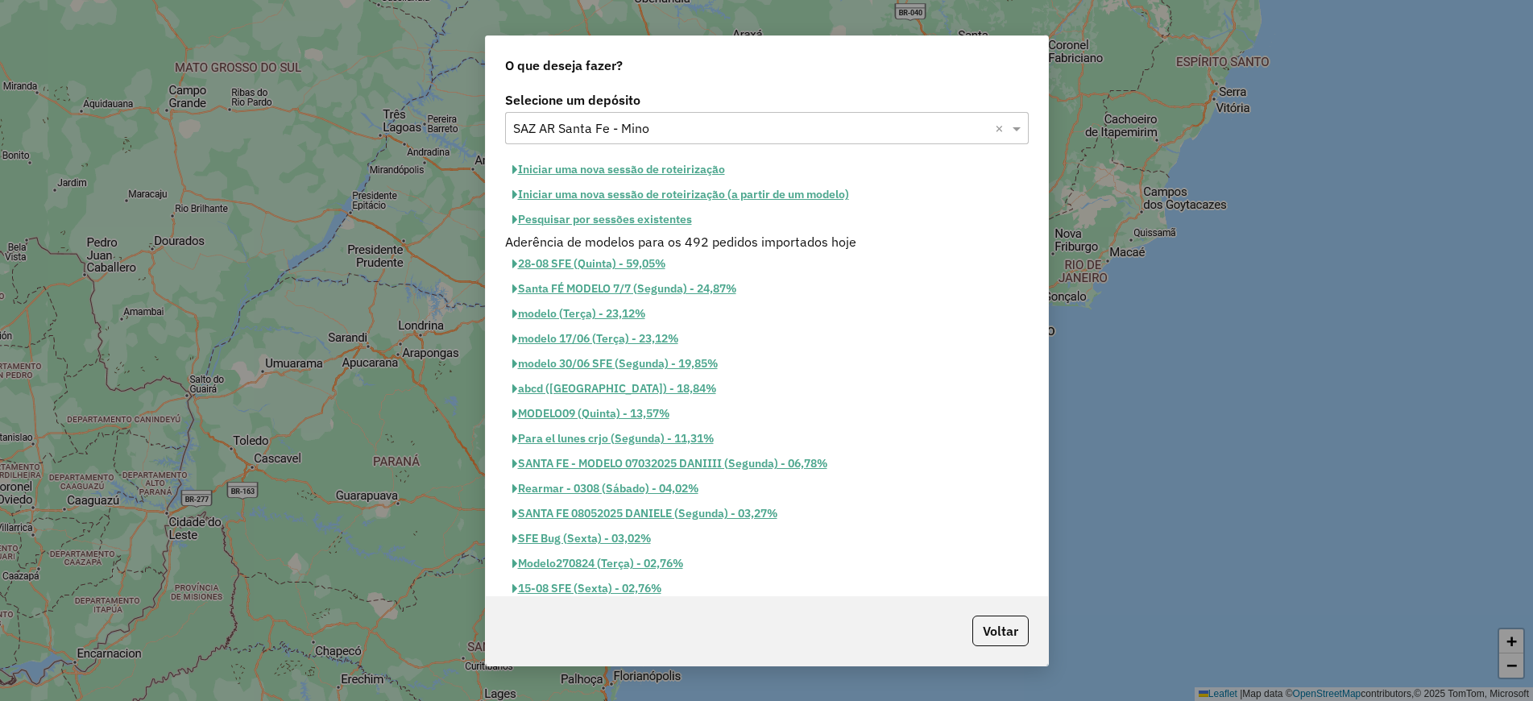
click at [623, 168] on button "Iniciar uma nova sessão de roteirização" at bounding box center [618, 169] width 227 height 25
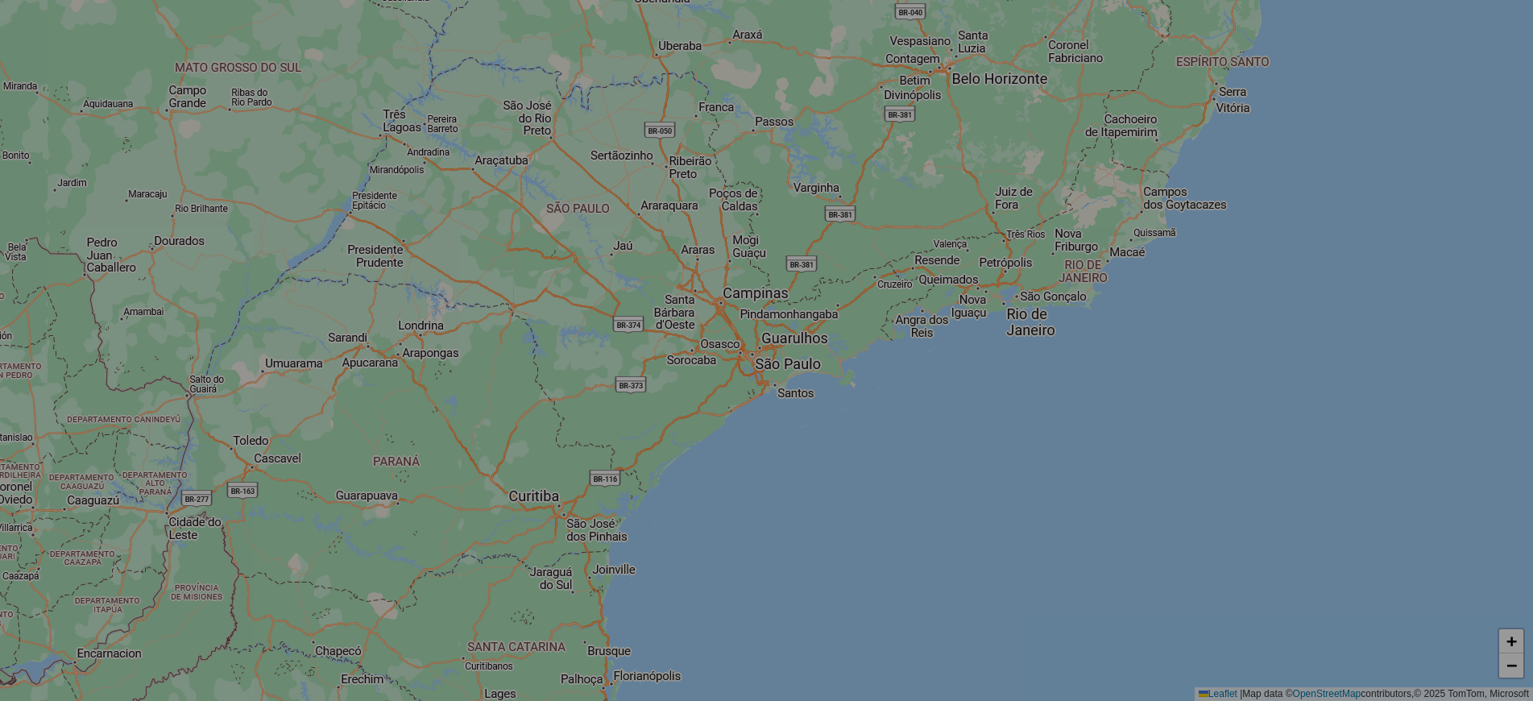
select select "*"
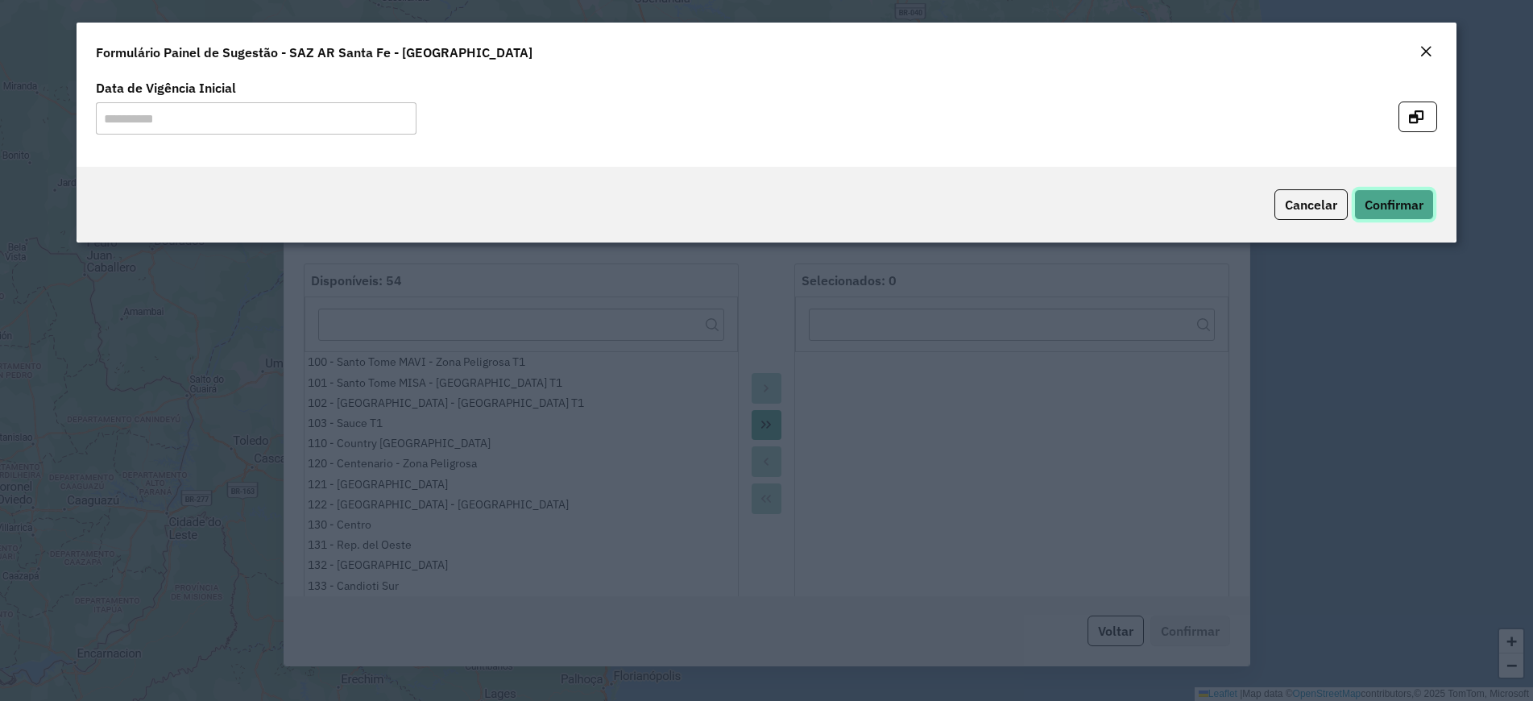
click at [1396, 203] on span "Confirmar" at bounding box center [1393, 205] width 59 height 16
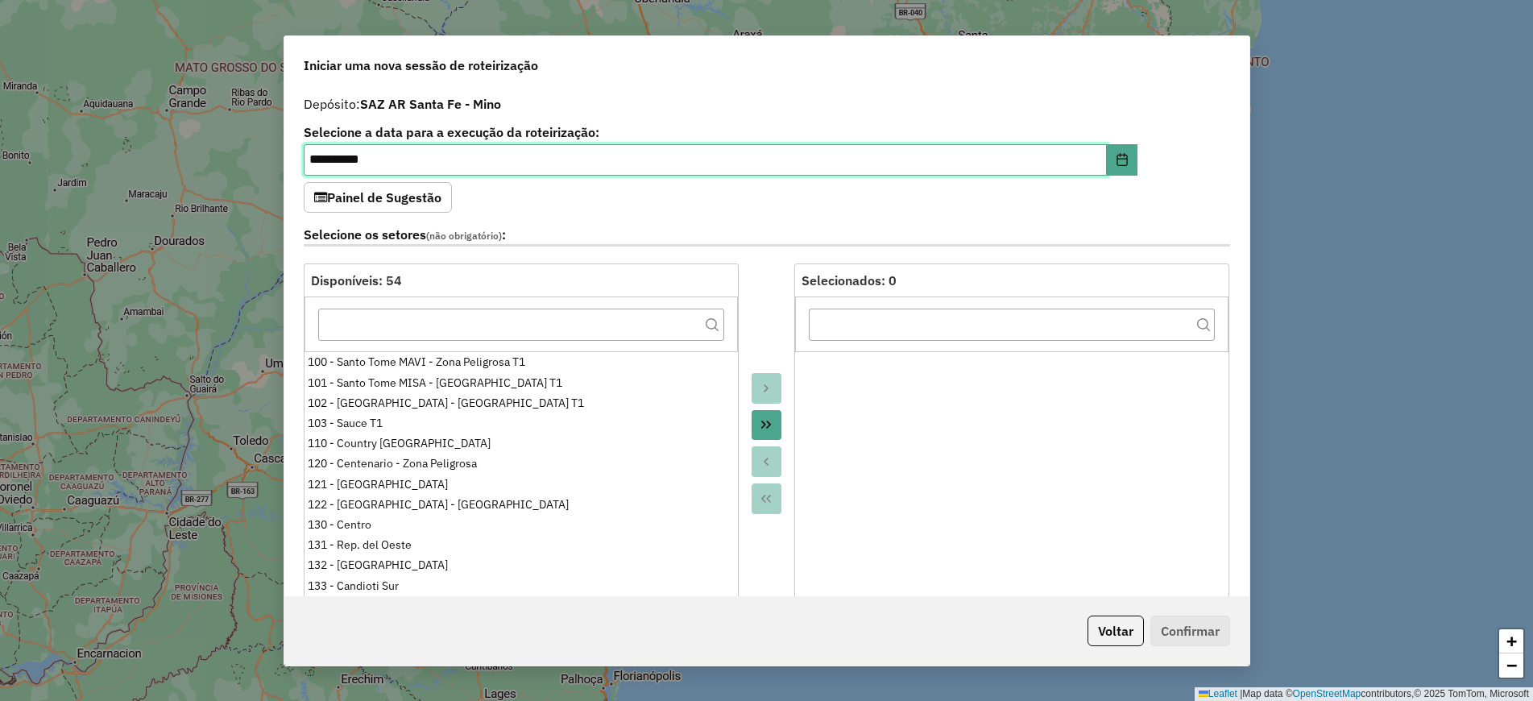
scroll to position [403, 0]
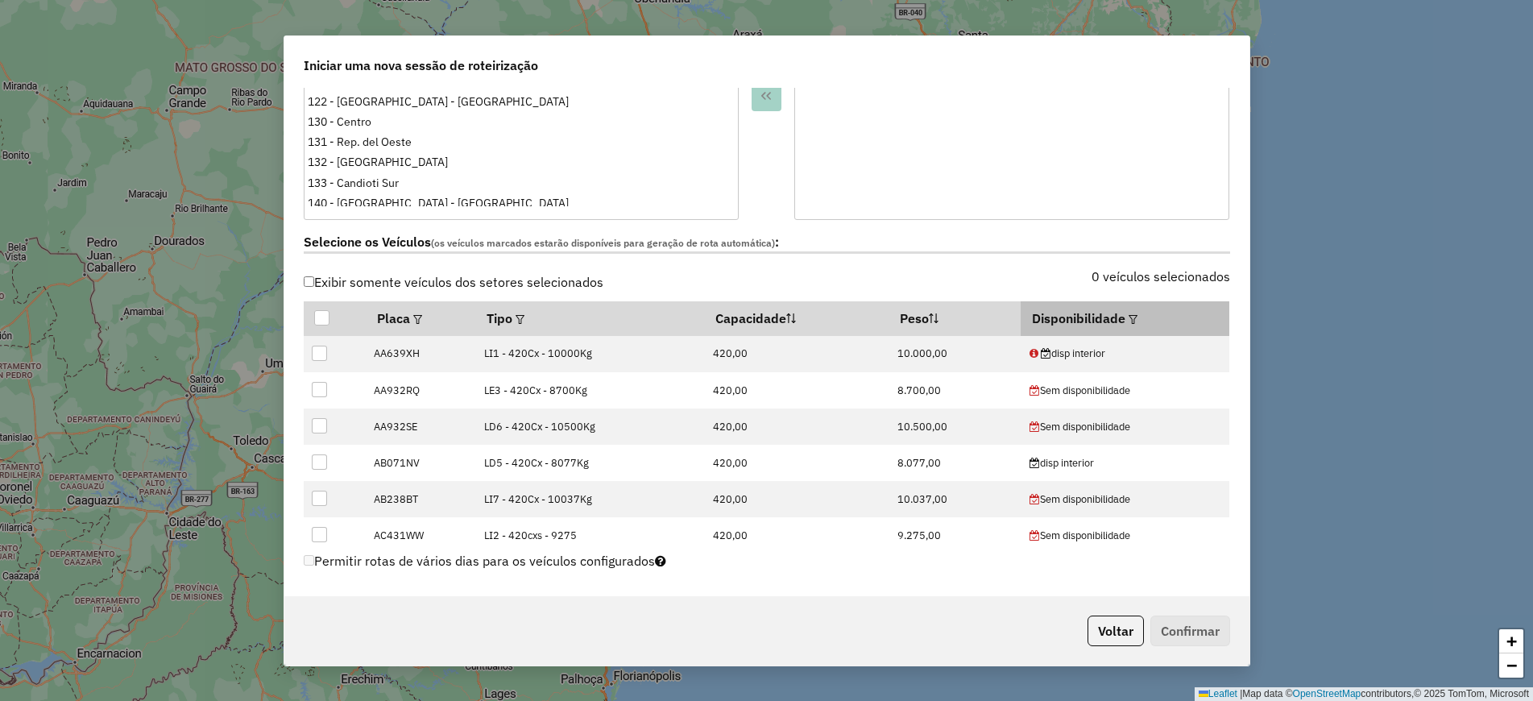
click at [1132, 321] on th "Disponibilidade" at bounding box center [1124, 318] width 209 height 34
click at [1128, 317] on em at bounding box center [1132, 319] width 9 height 9
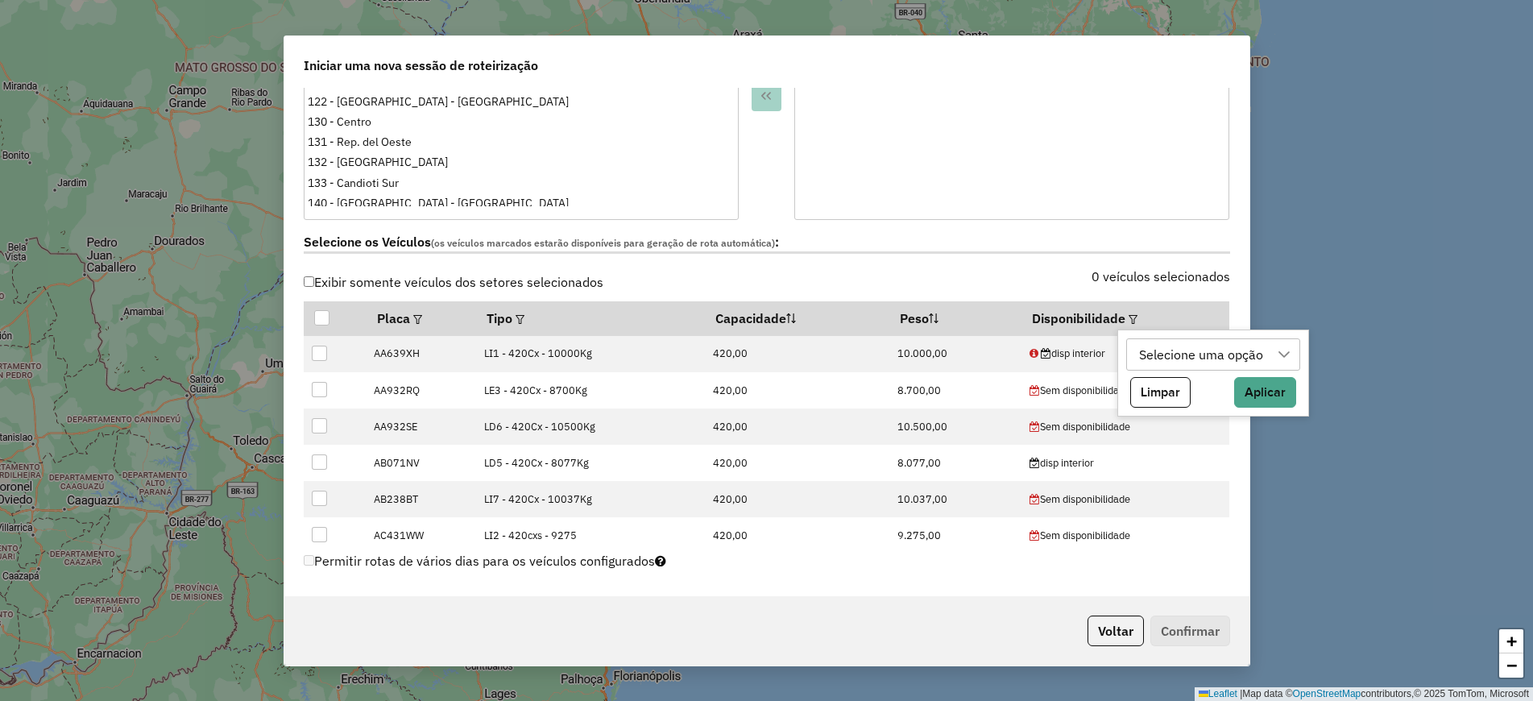
click at [1188, 350] on div "Selecione uma opção" at bounding box center [1200, 354] width 135 height 31
click at [1269, 399] on icon "Close" at bounding box center [1275, 393] width 13 height 13
click at [1169, 348] on div "Selecione uma opção" at bounding box center [1200, 354] width 135 height 31
click at [1116, 637] on button "Voltar" at bounding box center [1115, 630] width 56 height 31
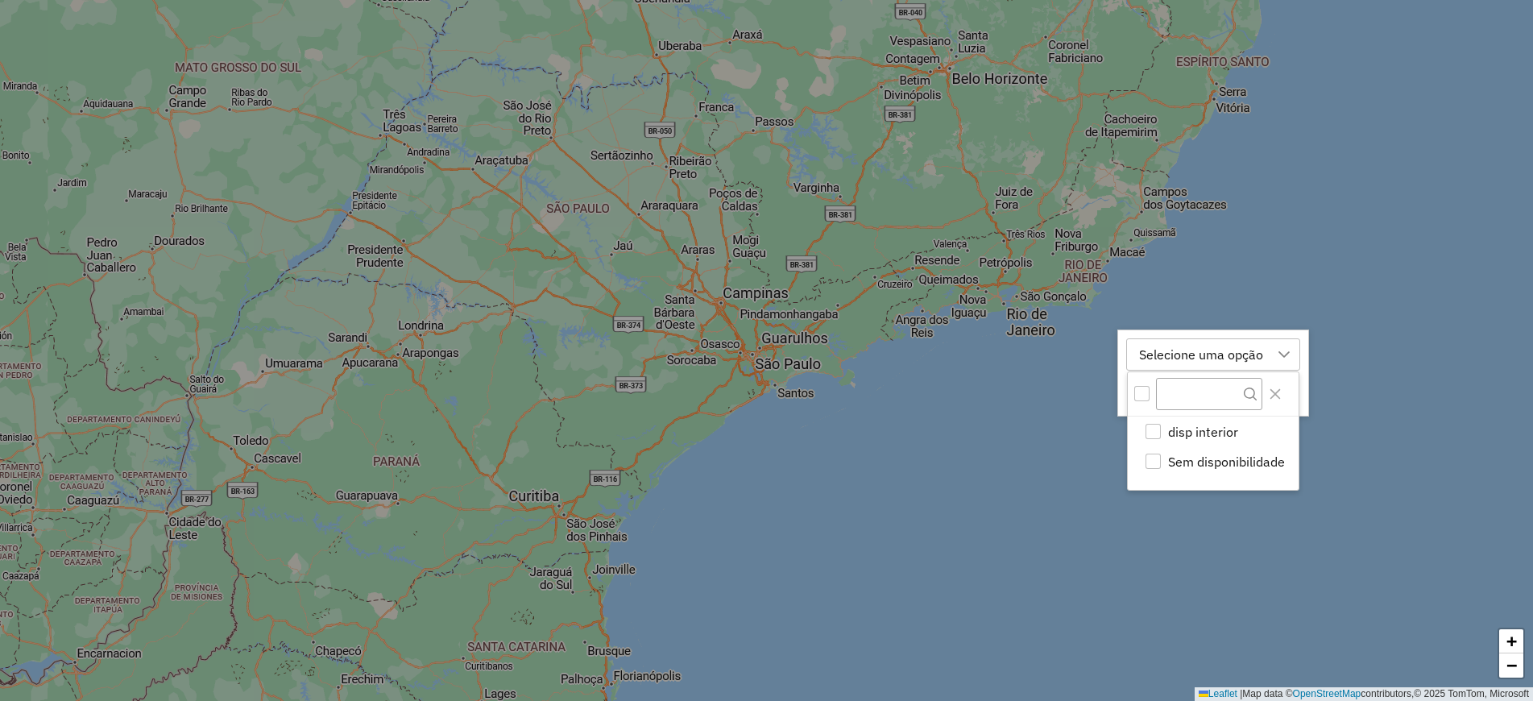
scroll to position [372, 0]
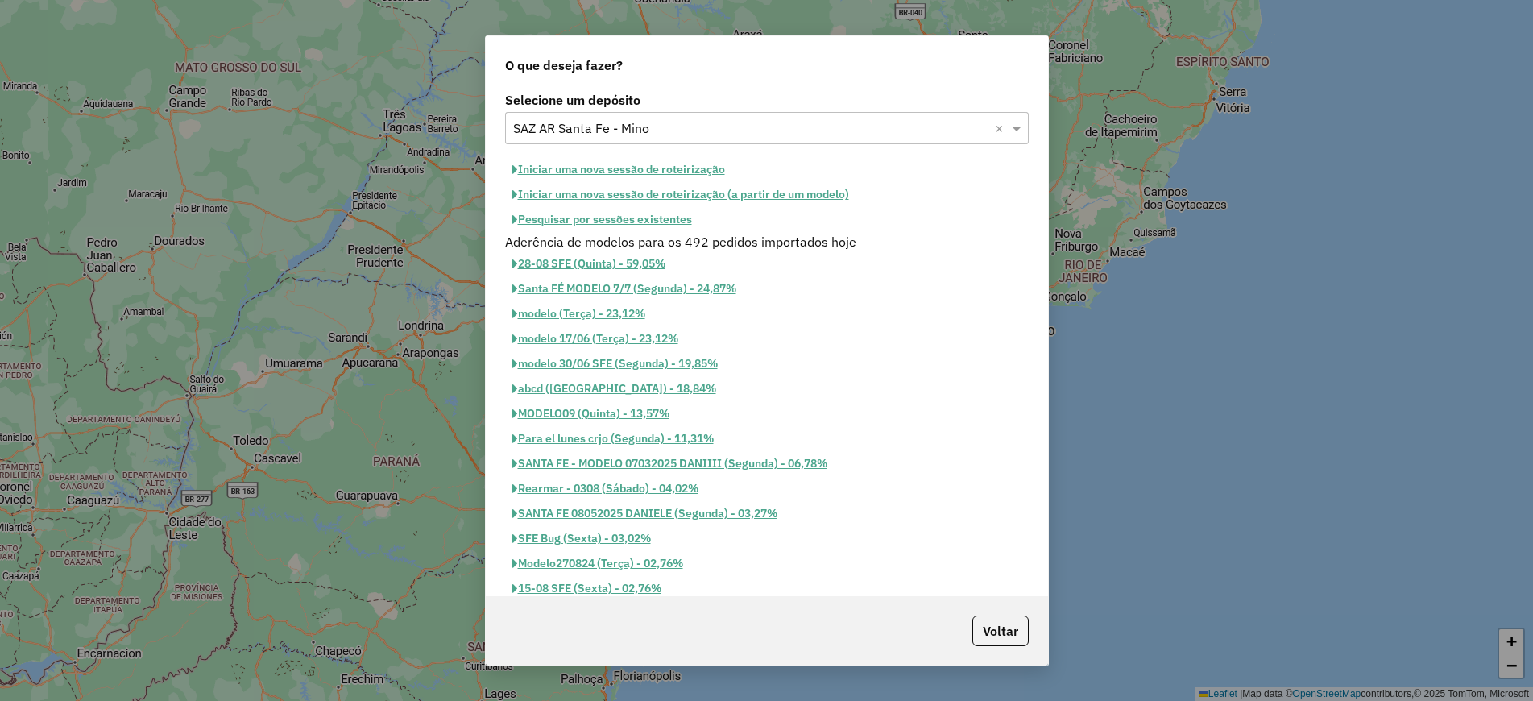
click at [690, 164] on button "Iniciar uma nova sessão de roteirização" at bounding box center [618, 169] width 227 height 25
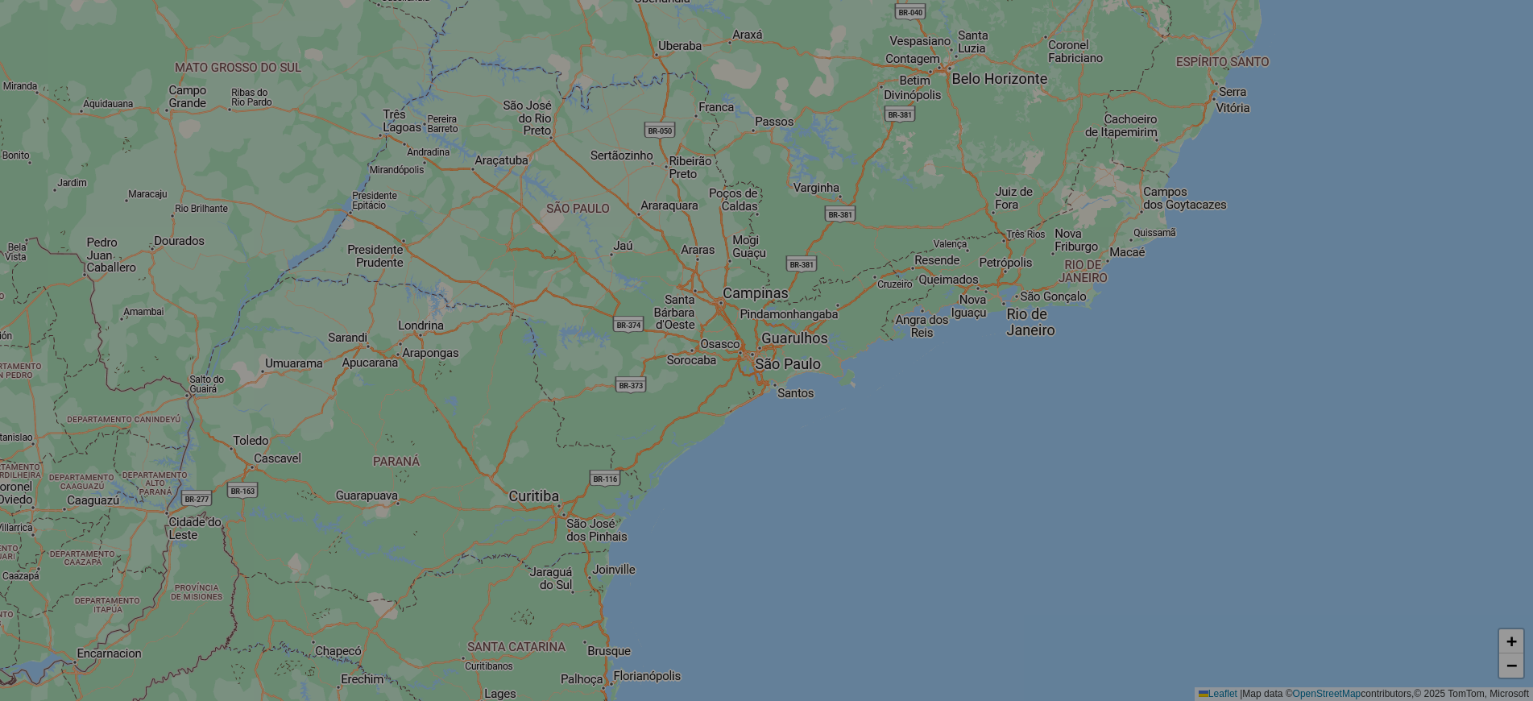
select select "*"
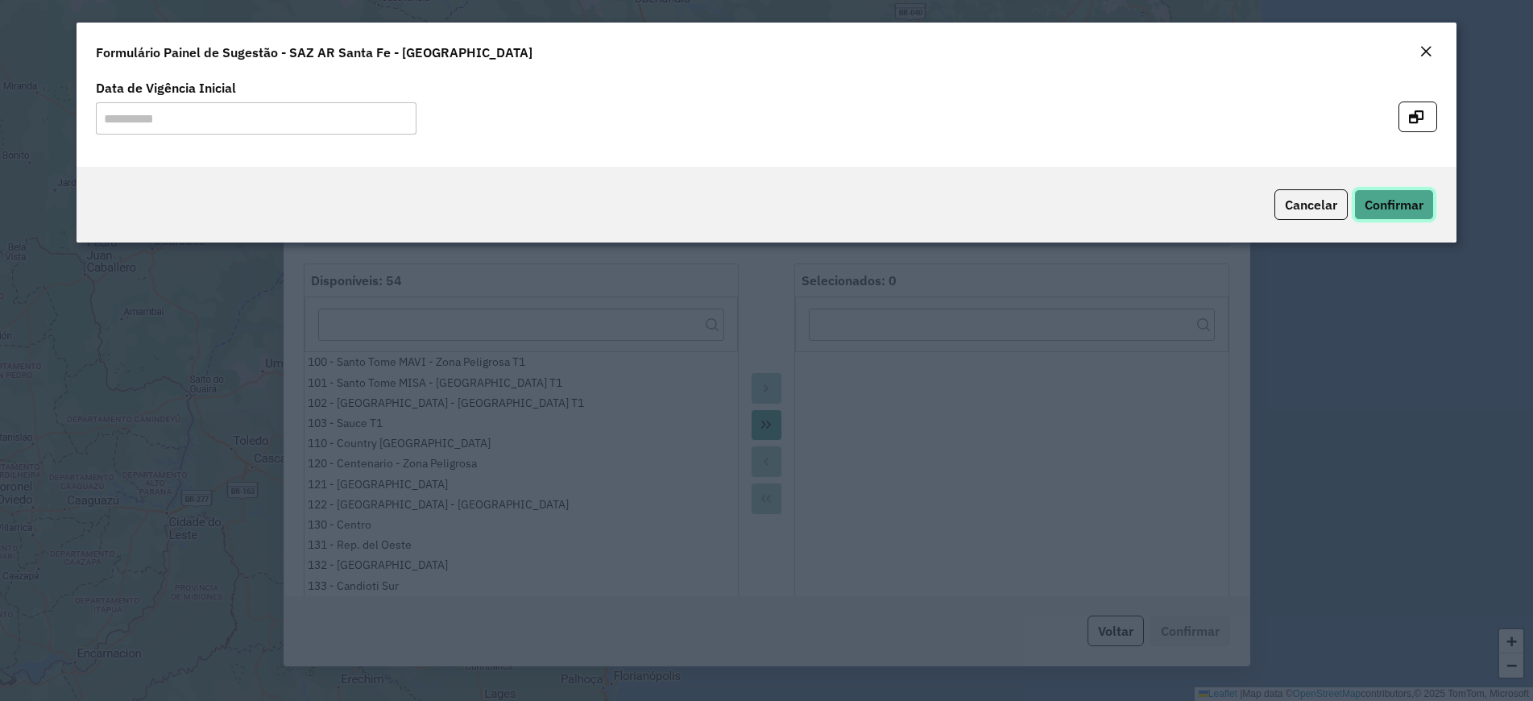
click at [1385, 201] on span "Confirmar" at bounding box center [1393, 205] width 59 height 16
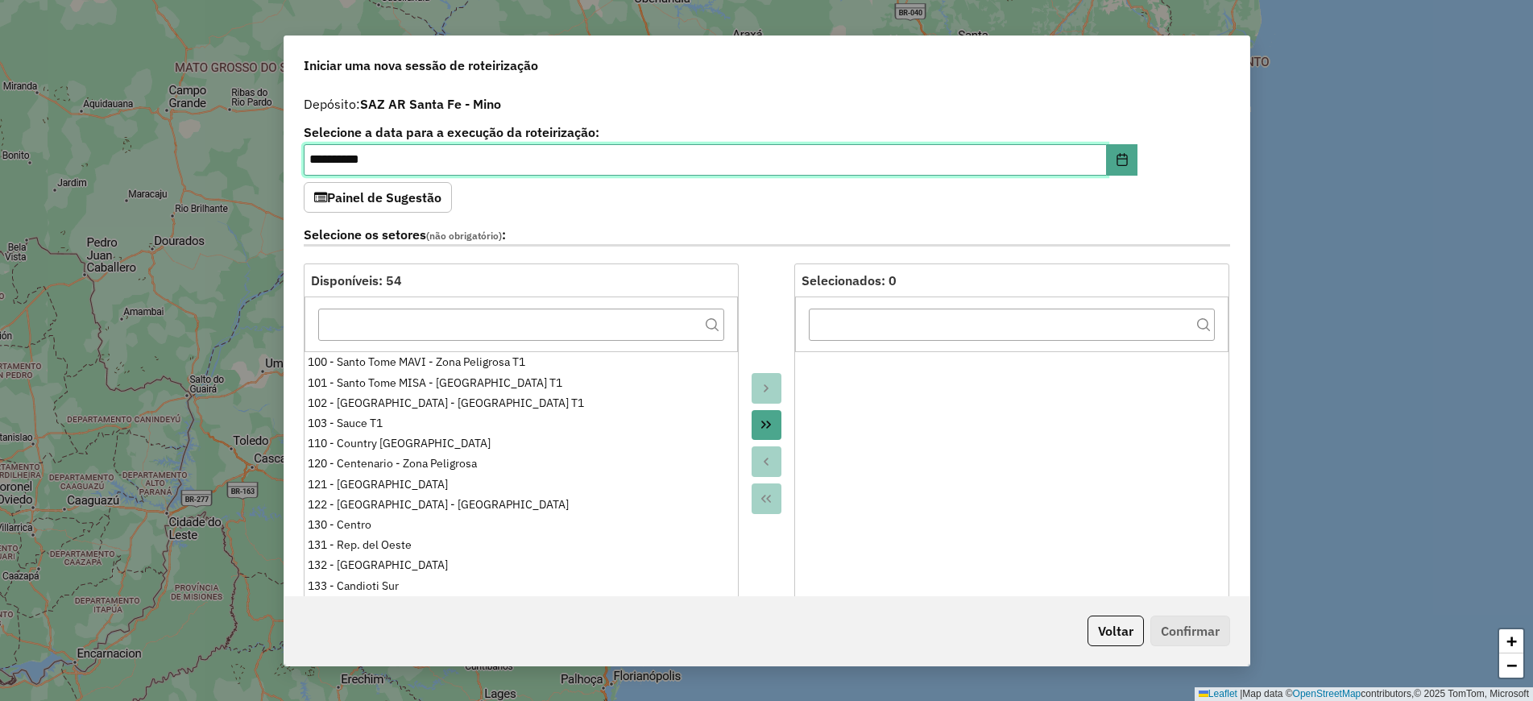
scroll to position [302, 0]
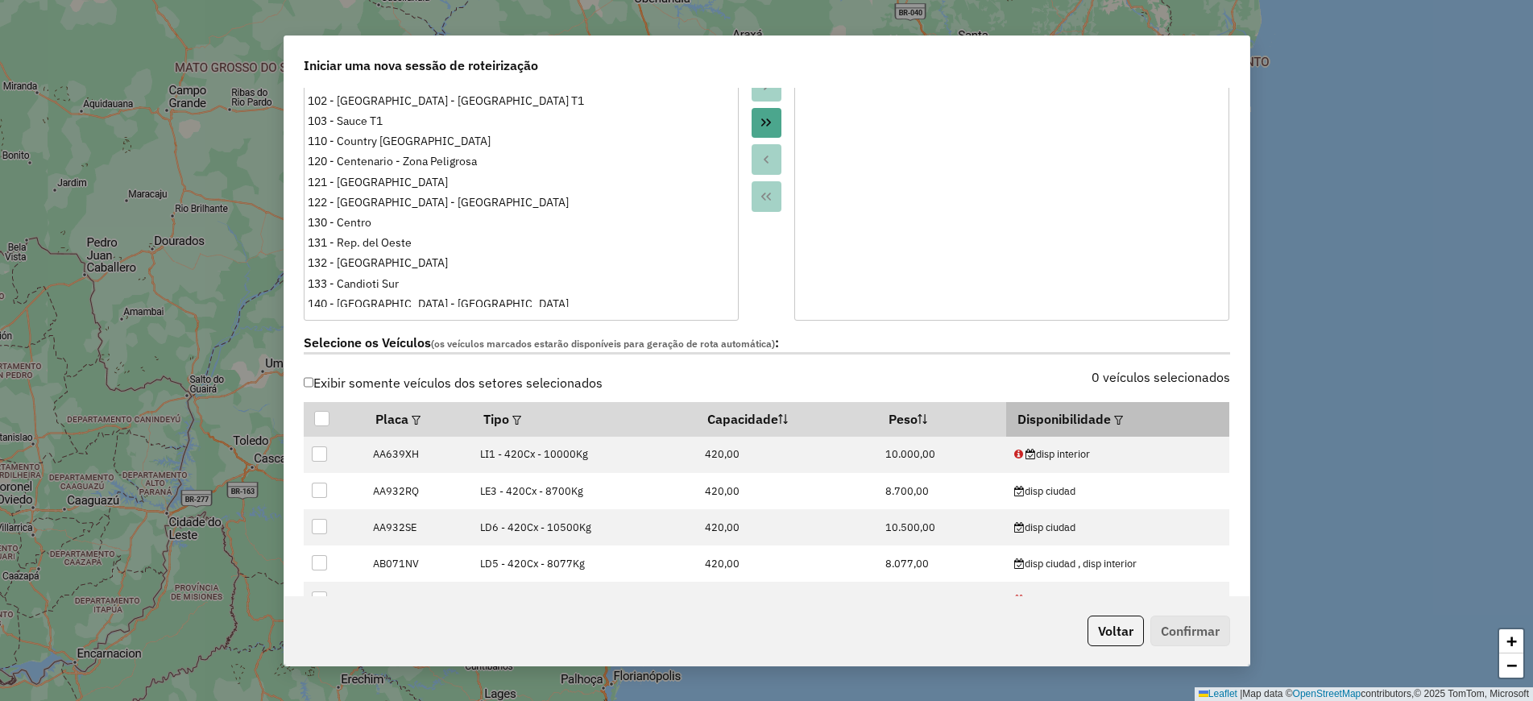
click at [1114, 417] on em at bounding box center [1118, 420] width 9 height 9
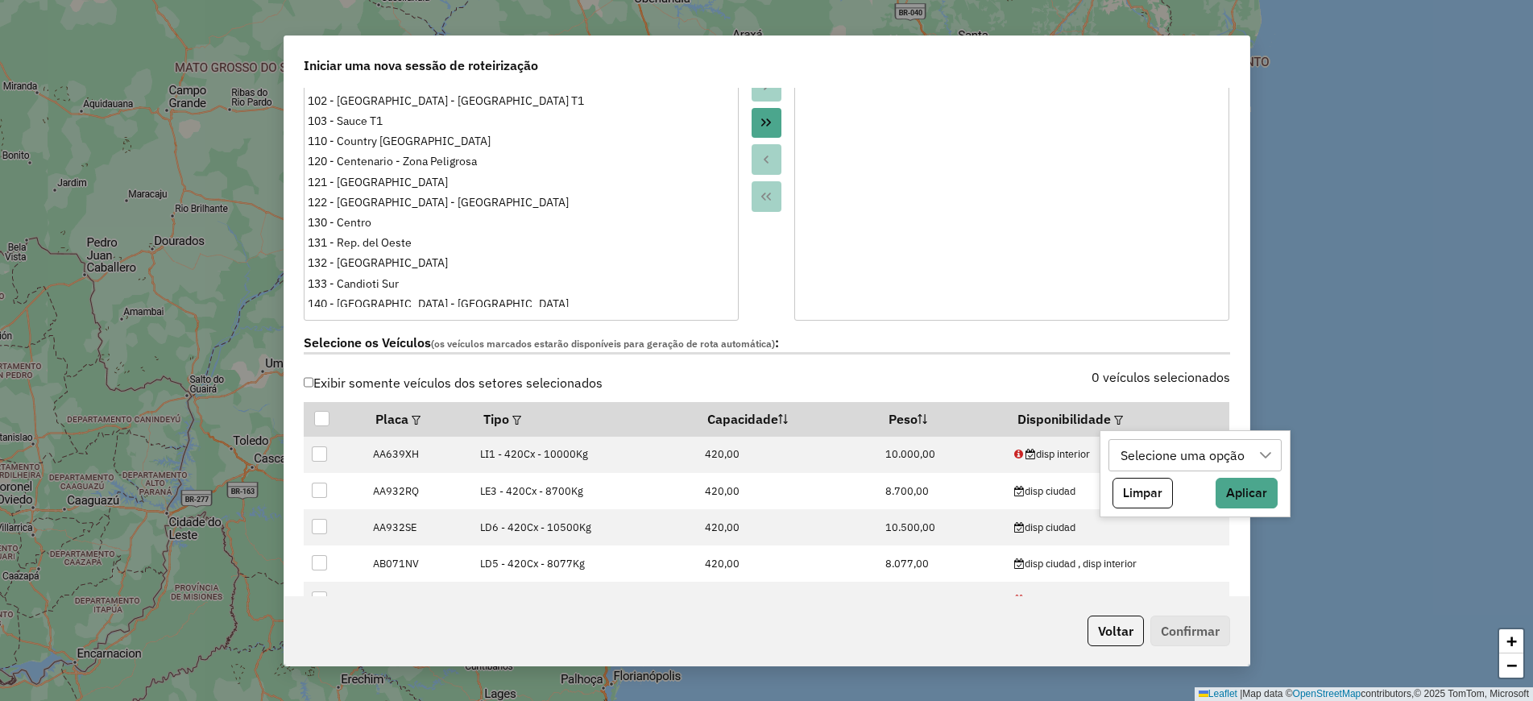
click at [1151, 449] on div "Selecione uma opção" at bounding box center [1183, 455] width 135 height 31
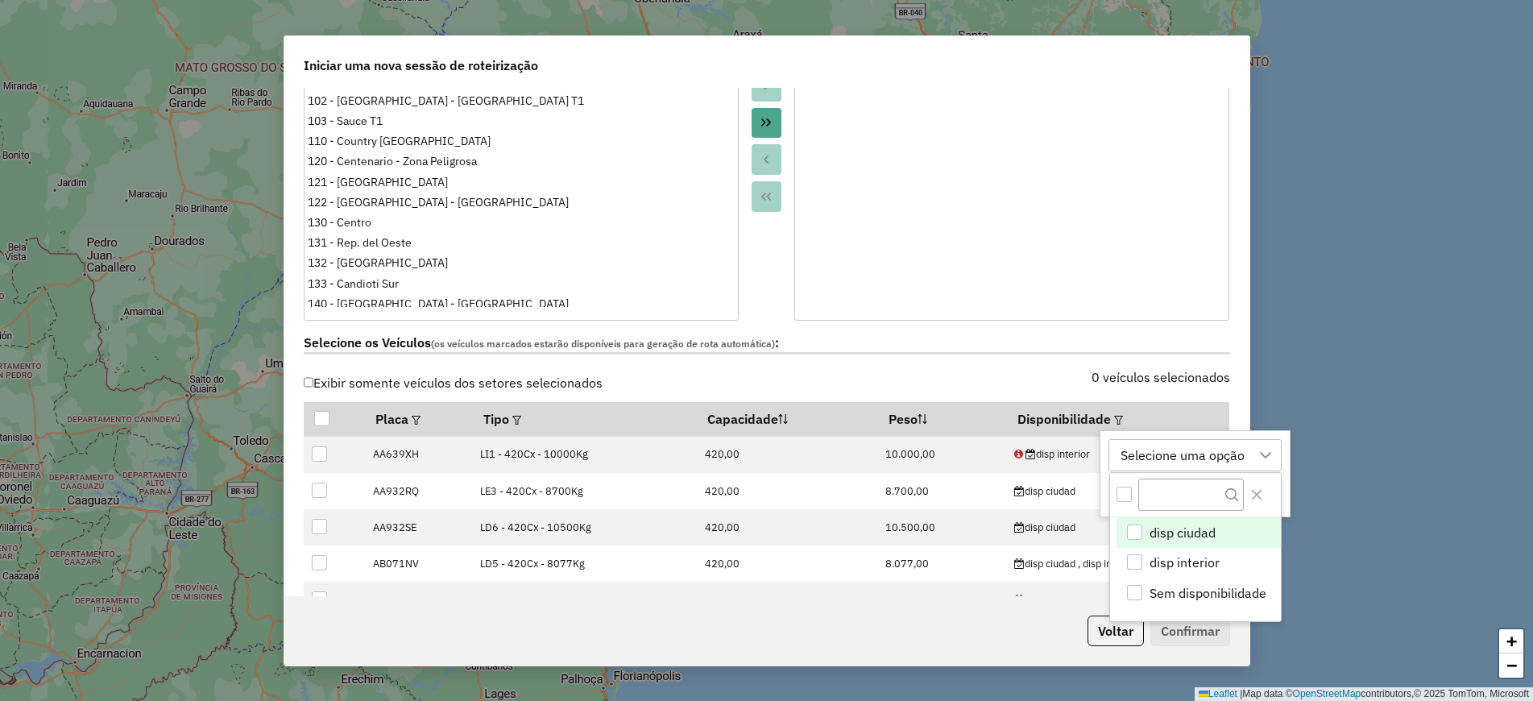
scroll to position [12, 73]
click at [1194, 534] on span "disp ciudad" at bounding box center [1182, 532] width 66 height 19
click at [1256, 490] on icon "Close" at bounding box center [1256, 494] width 13 height 13
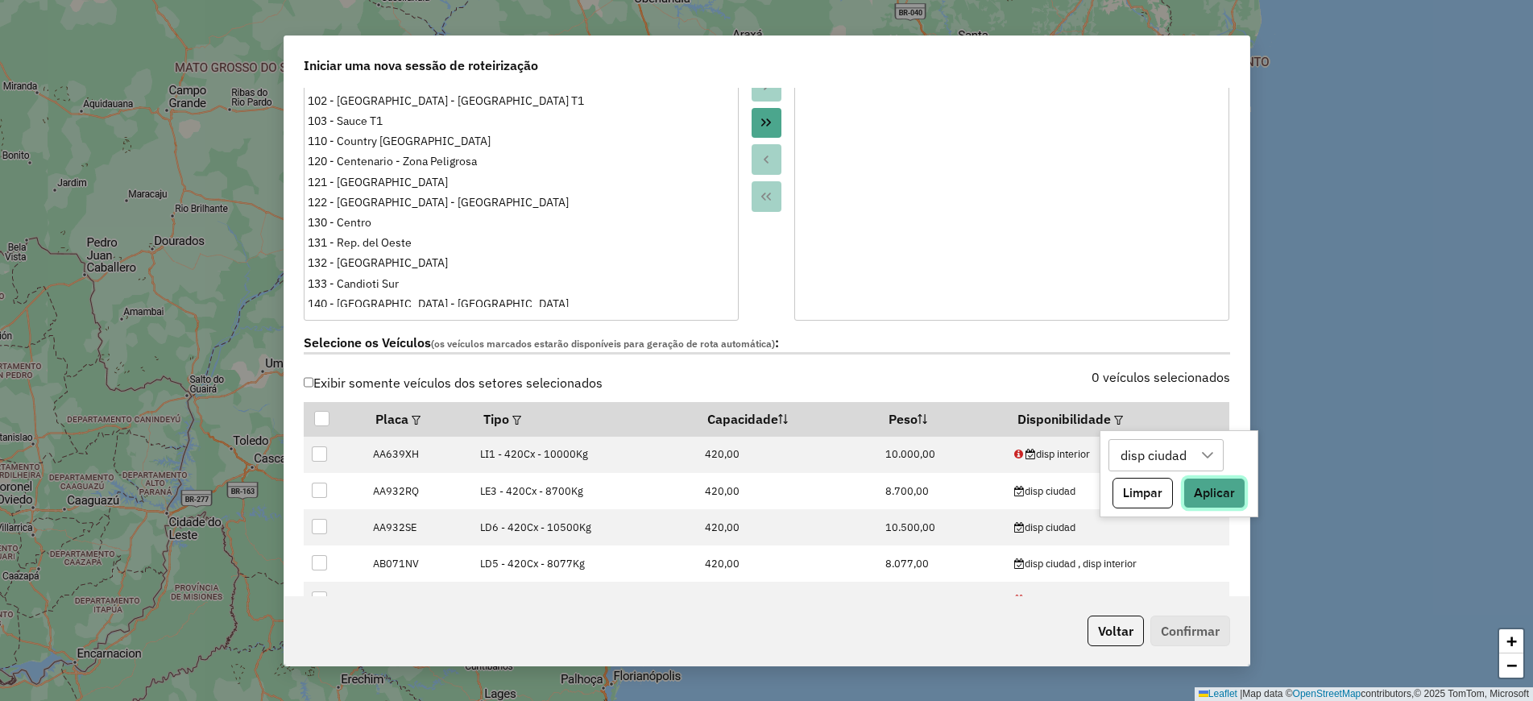
click at [1236, 501] on button "Aplicar" at bounding box center [1214, 493] width 62 height 31
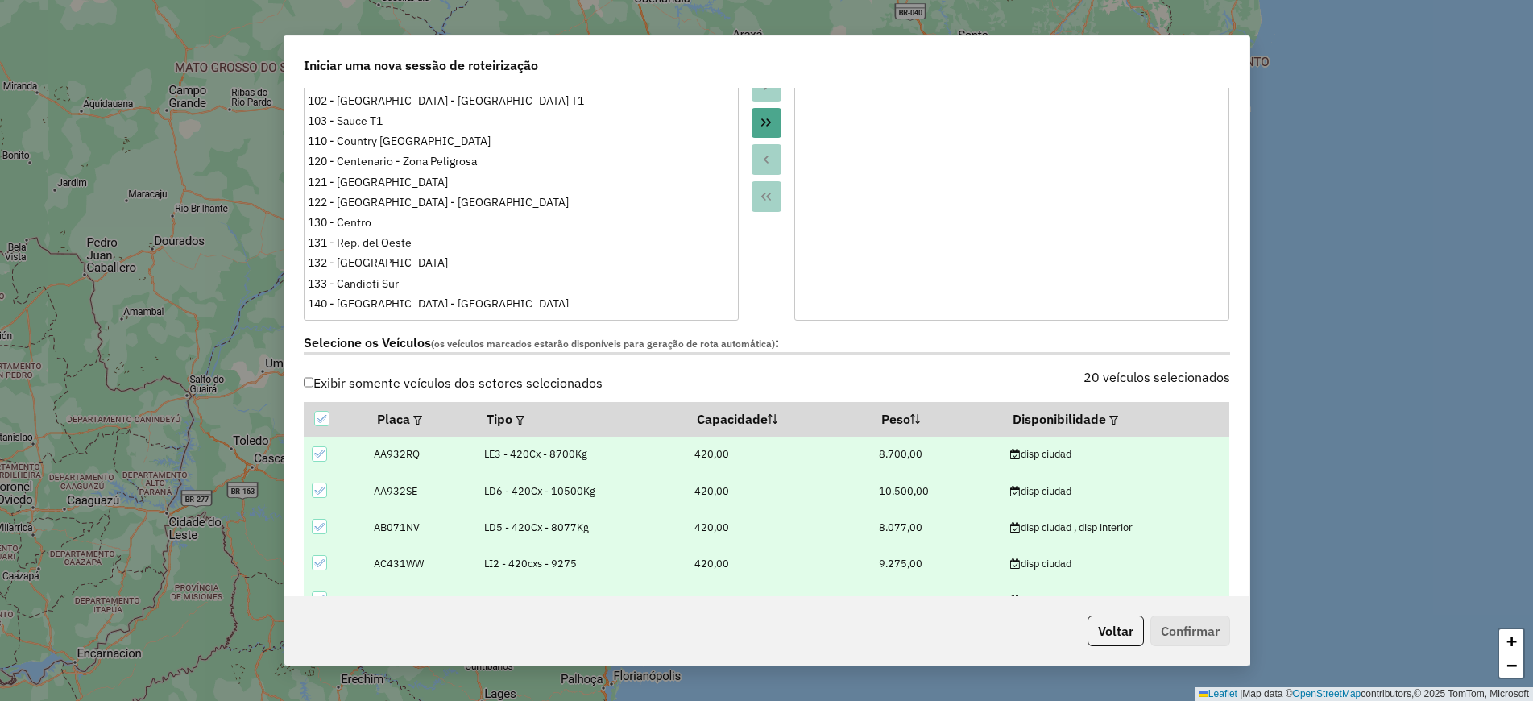
drag, startPoint x: 929, startPoint y: 383, endPoint x: 942, endPoint y: 383, distance: 12.1
click at [942, 383] on div "20 veículos selecionados" at bounding box center [1003, 386] width 473 height 31
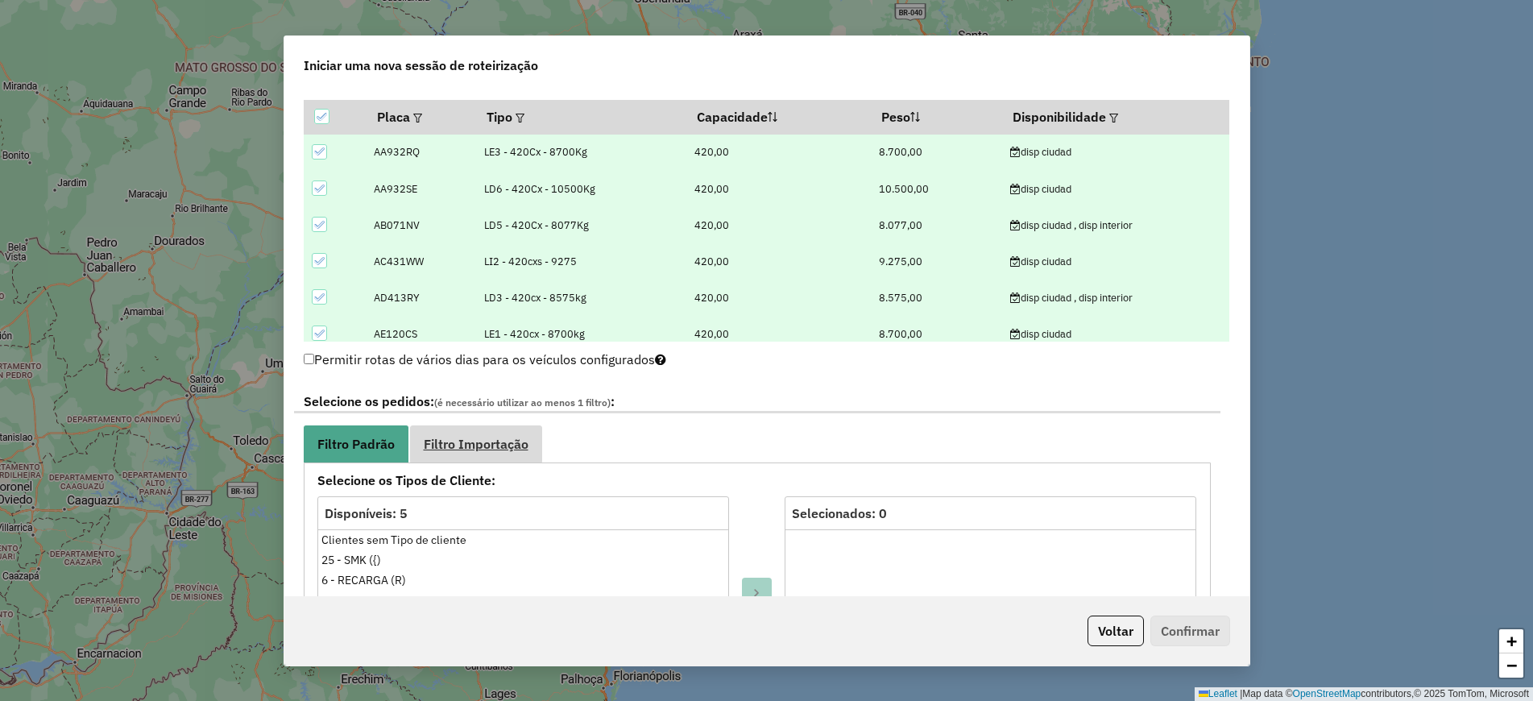
click at [503, 448] on span "Filtro Importação" at bounding box center [476, 443] width 105 height 13
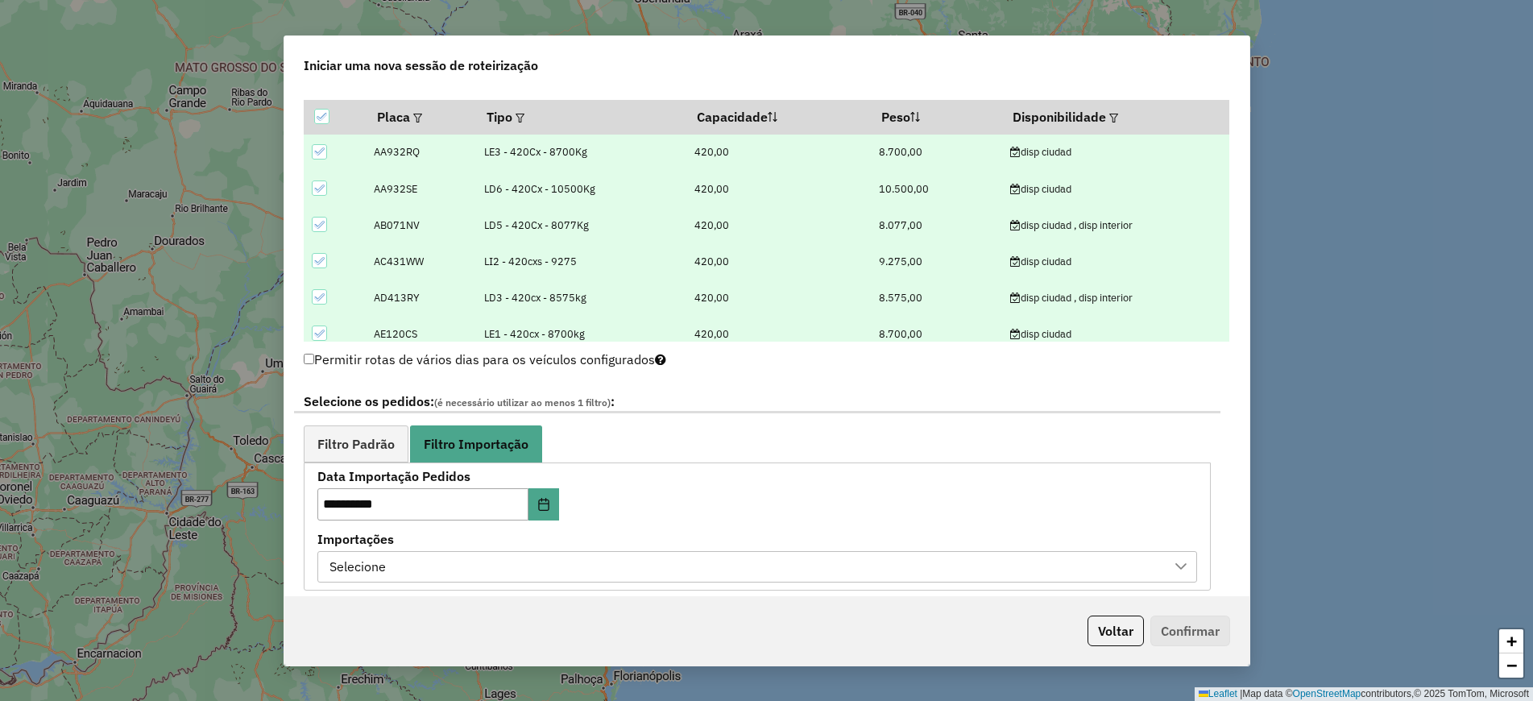
scroll to position [705, 0]
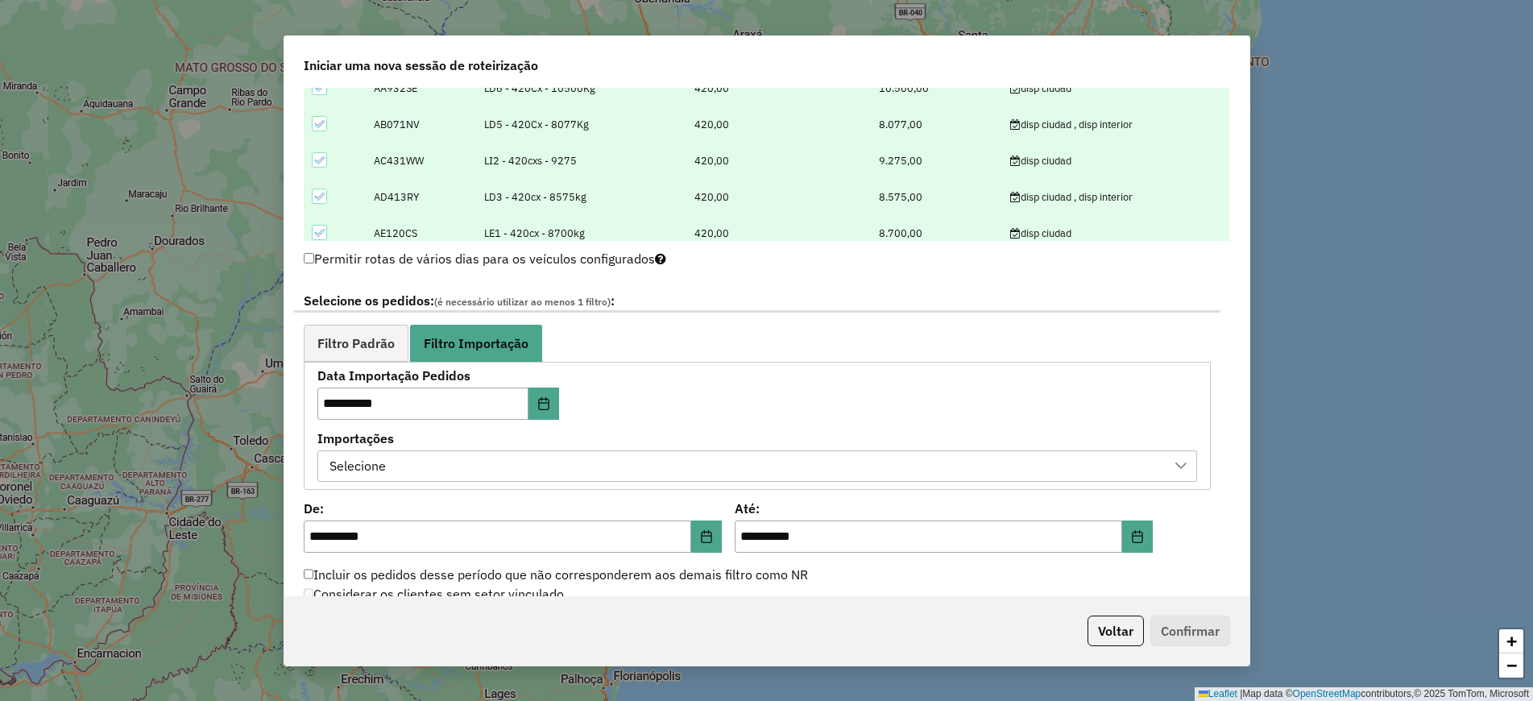
click at [950, 470] on div "Selecione" at bounding box center [745, 466] width 841 height 31
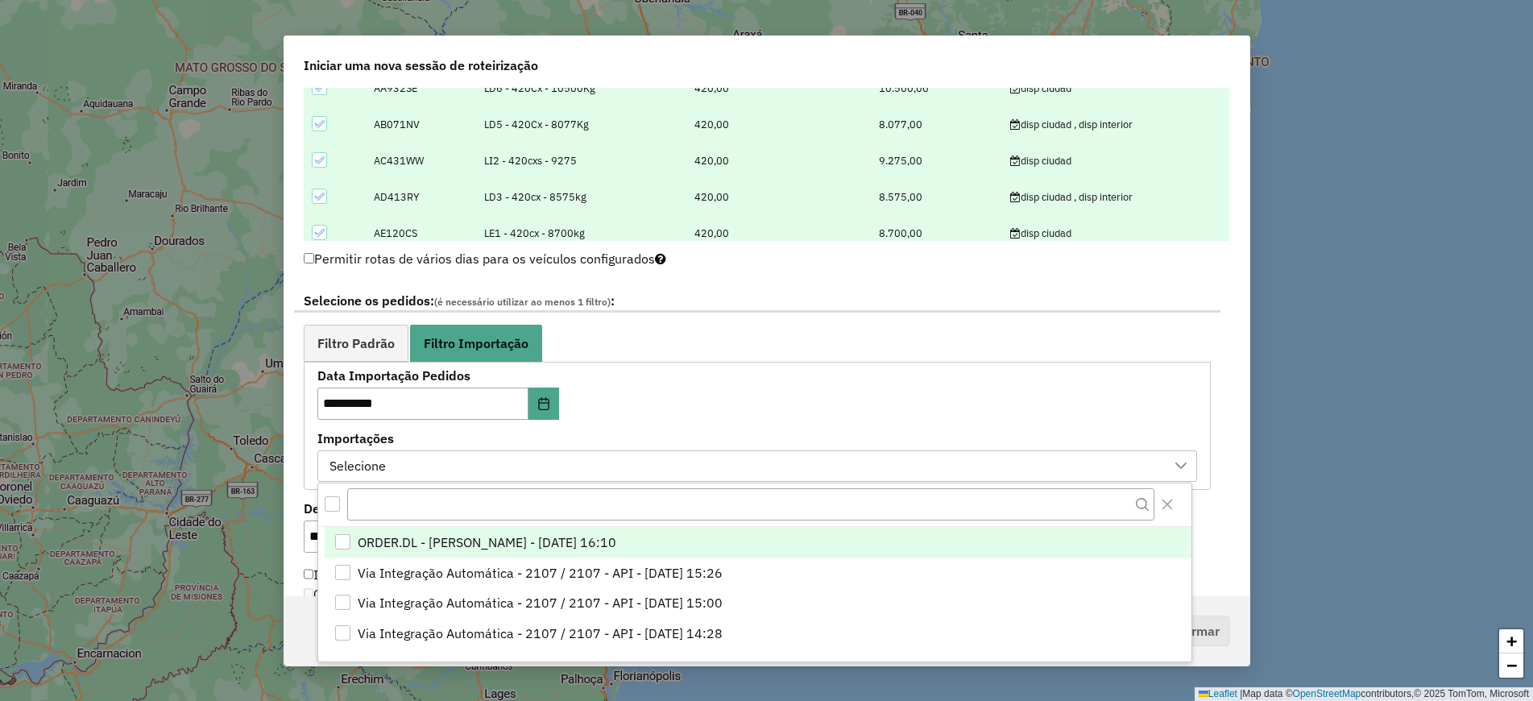
scroll to position [12, 73]
click at [616, 548] on span "ORDER.DL - LUANA SILVA BRANDAO LOPES - 17/09/2025 16:10" at bounding box center [487, 541] width 259 height 19
click at [1172, 507] on icon "Close" at bounding box center [1167, 504] width 13 height 13
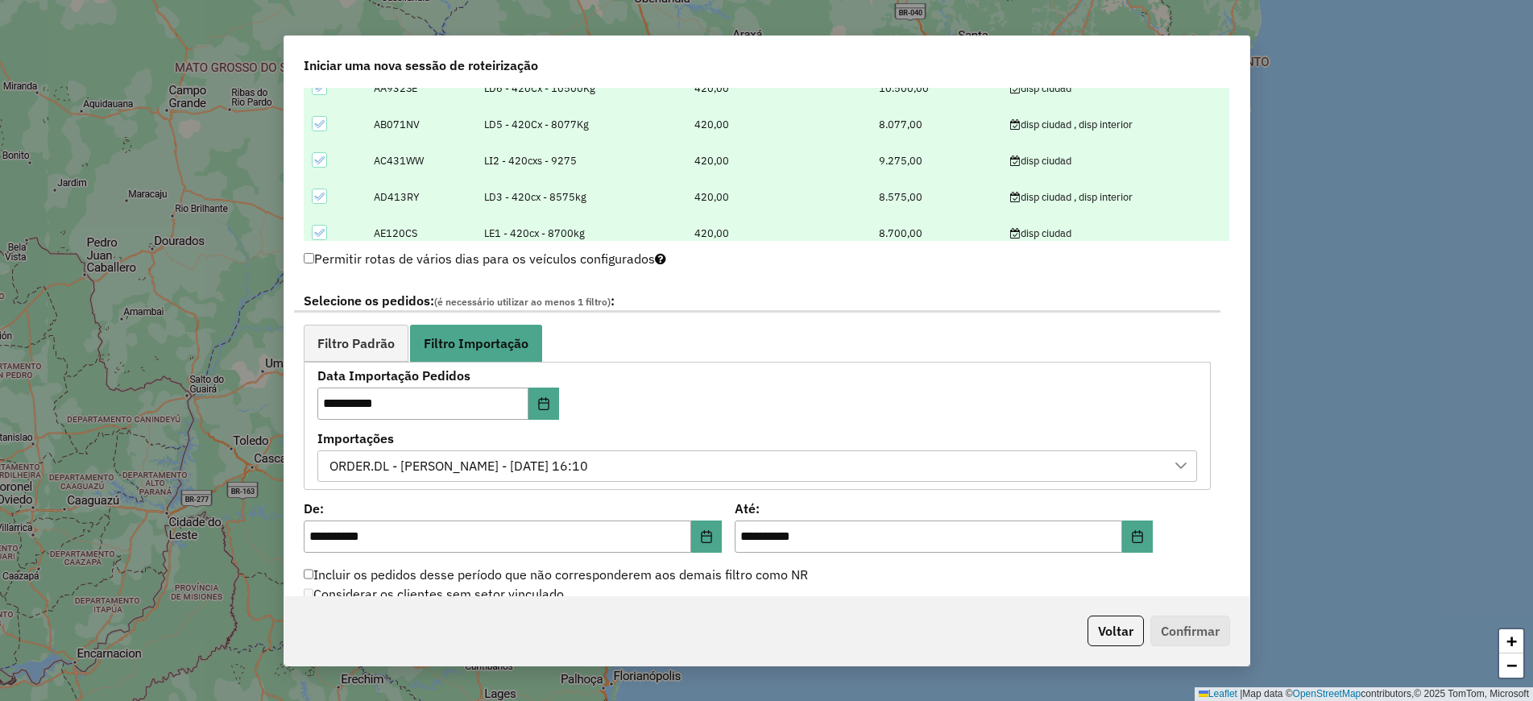
scroll to position [1007, 0]
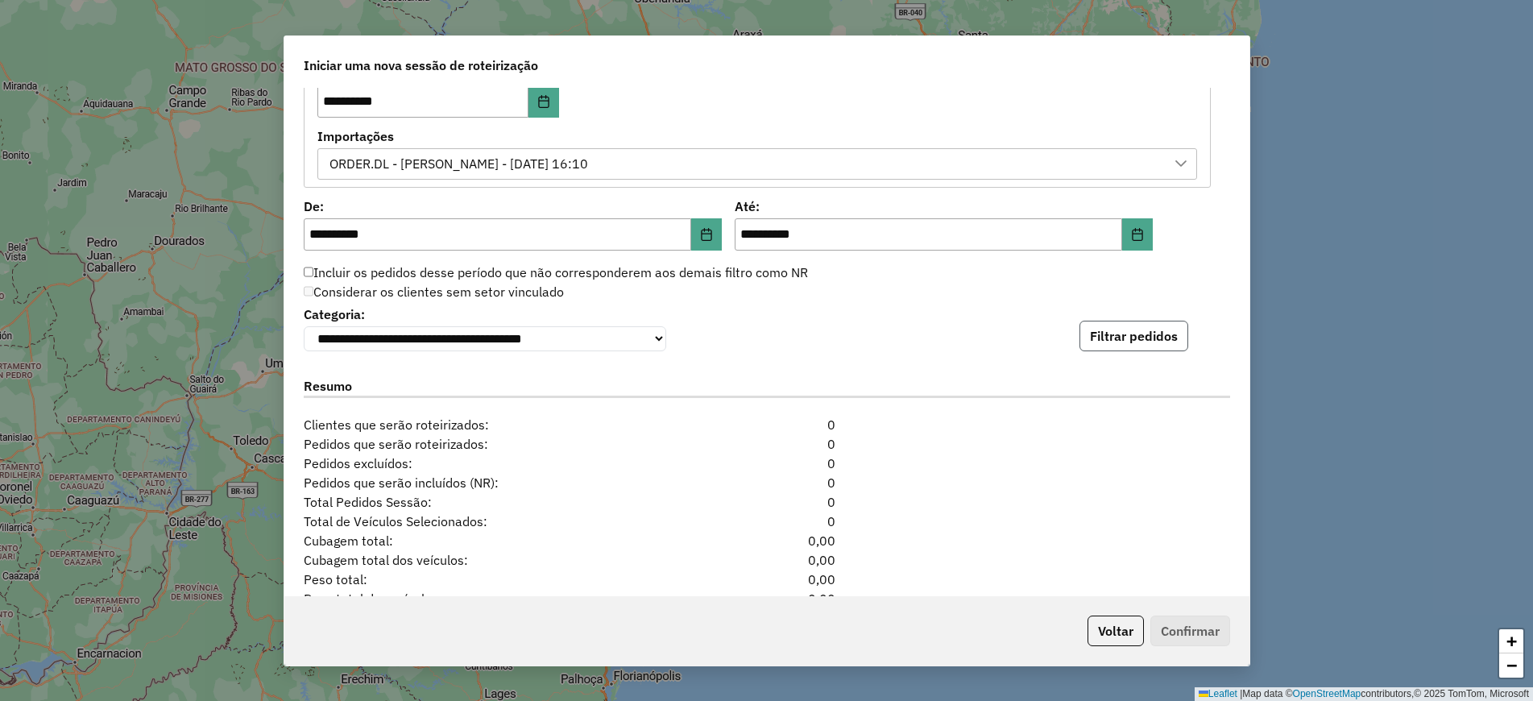
click at [1116, 333] on button "Filtrar pedidos" at bounding box center [1133, 336] width 109 height 31
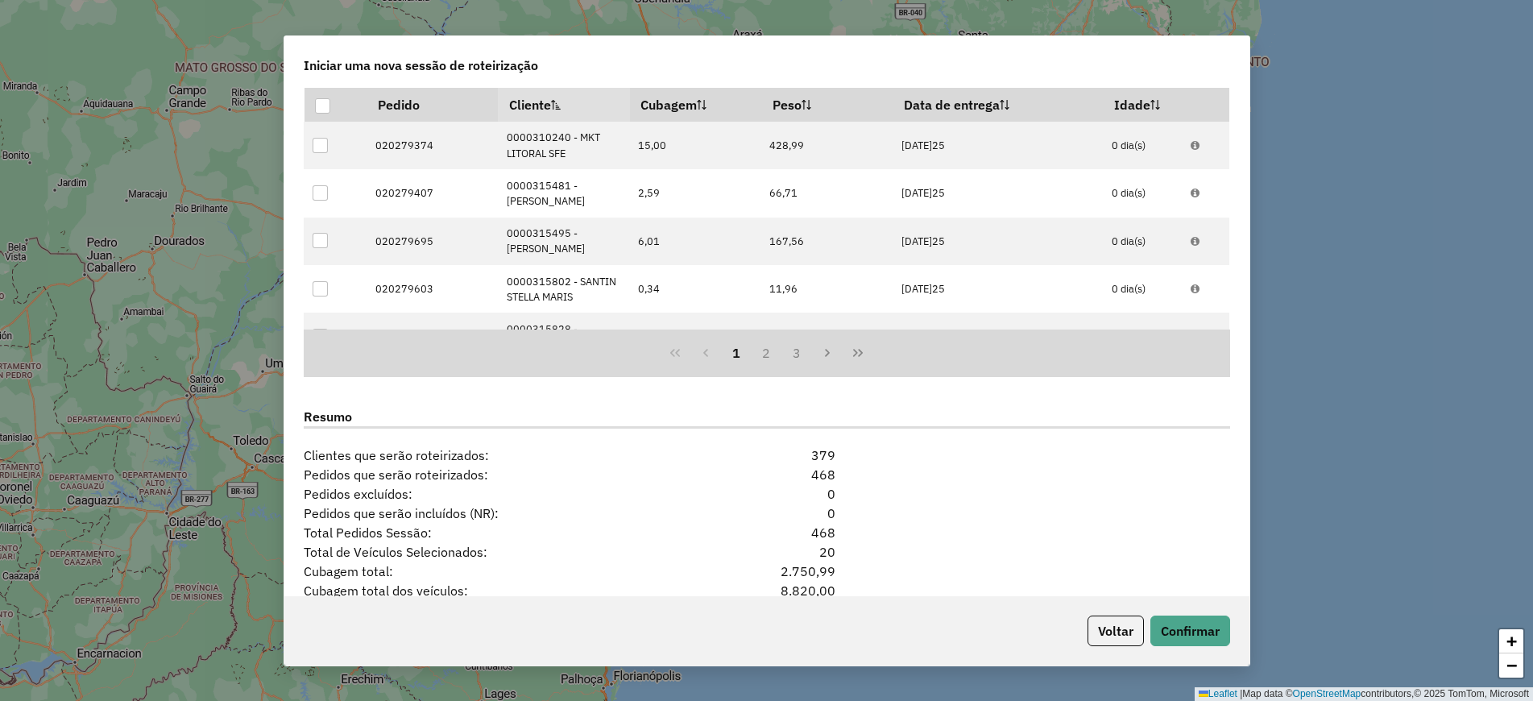
scroll to position [1428, 0]
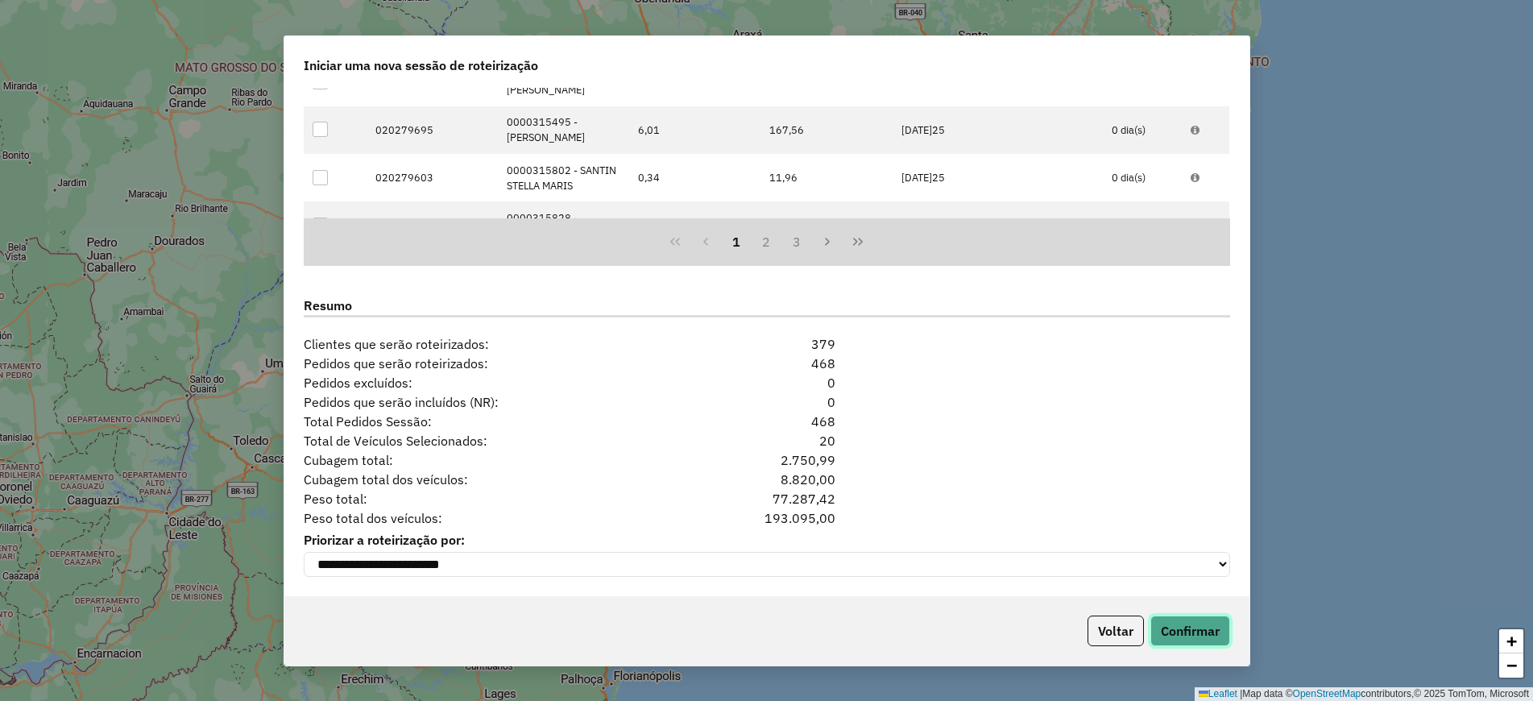
click at [1189, 633] on button "Confirmar" at bounding box center [1190, 630] width 80 height 31
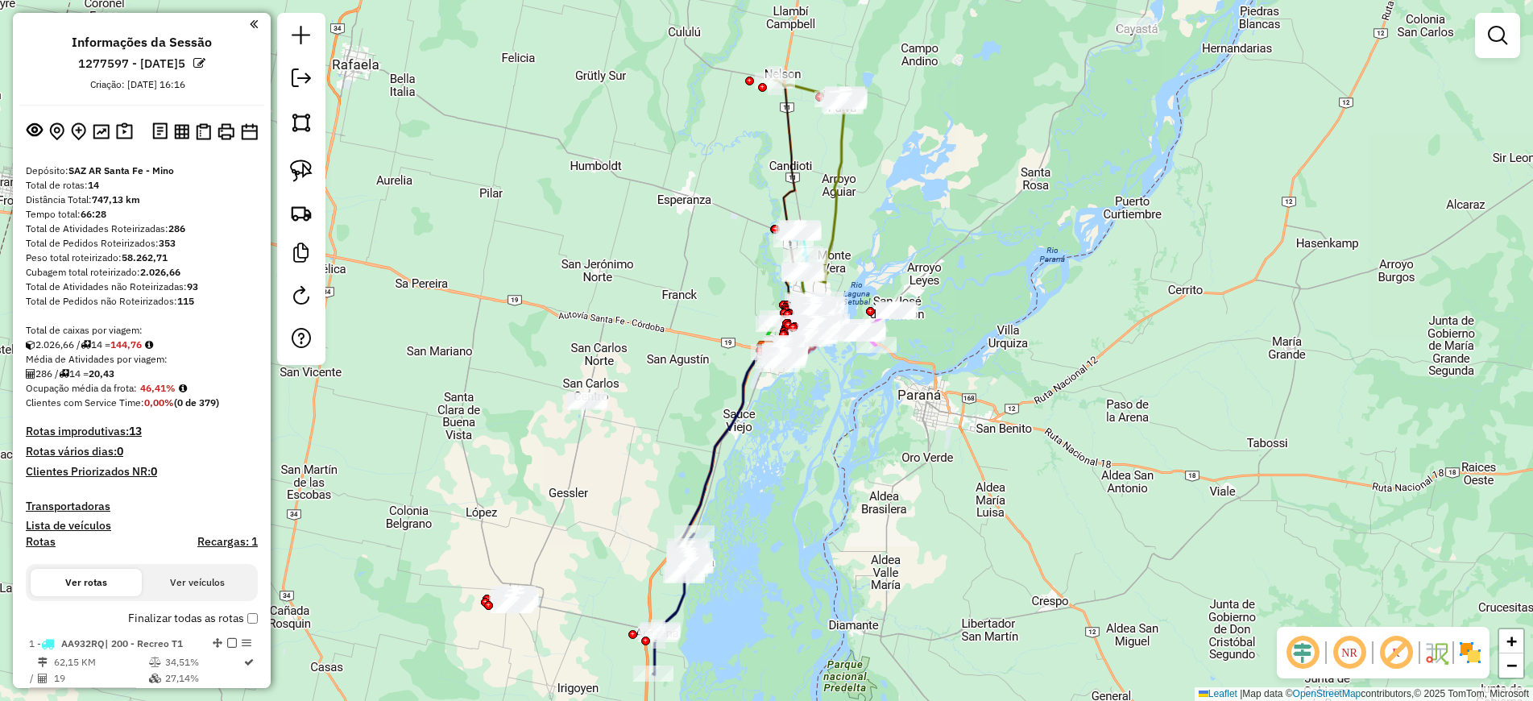
click at [1024, 142] on div "Janela de atendimento Grade de atendimento Capacidade Transportadoras Veículos …" at bounding box center [766, 350] width 1533 height 701
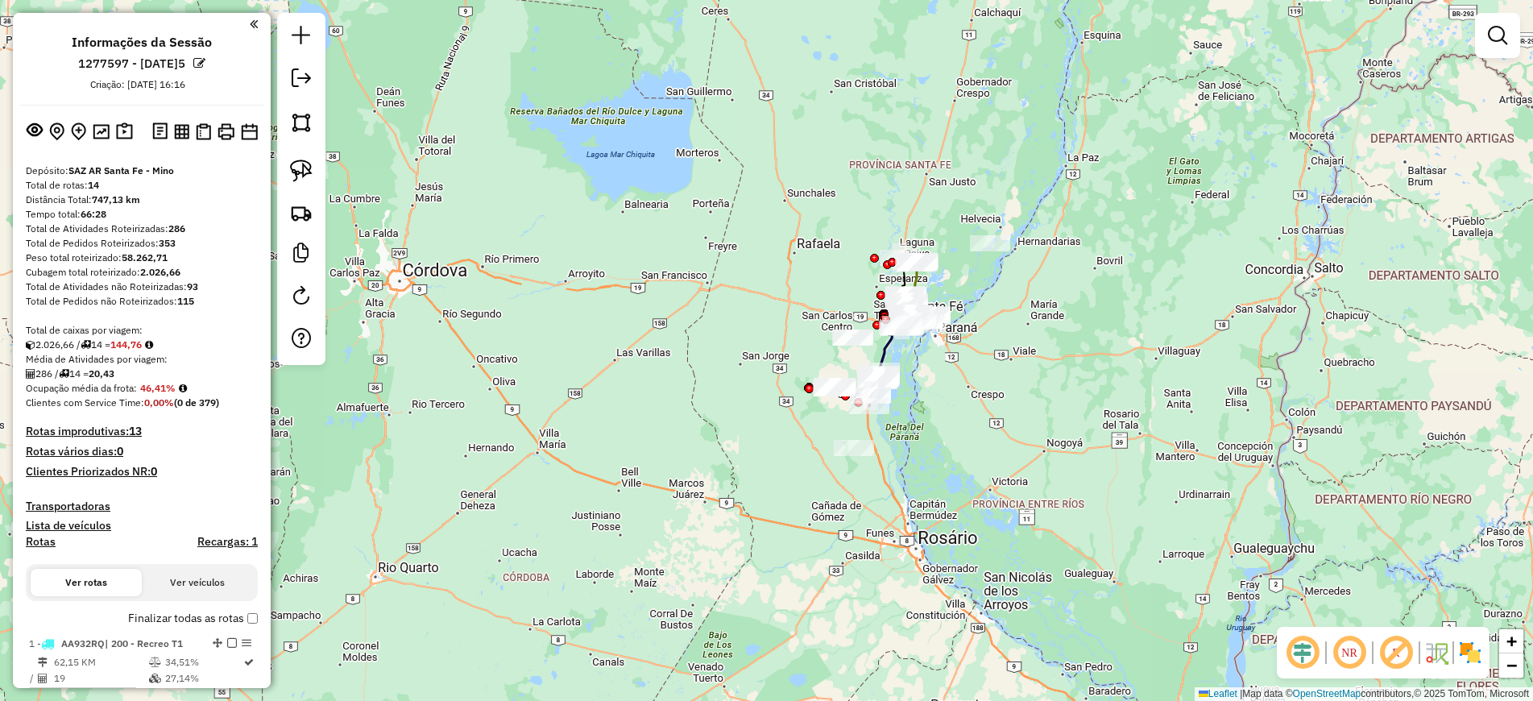
drag, startPoint x: 982, startPoint y: 57, endPoint x: 921, endPoint y: 187, distance: 143.1
click at [921, 187] on div "Janela de atendimento Grade de atendimento Capacidade Transportadoras Veículos …" at bounding box center [766, 350] width 1533 height 701
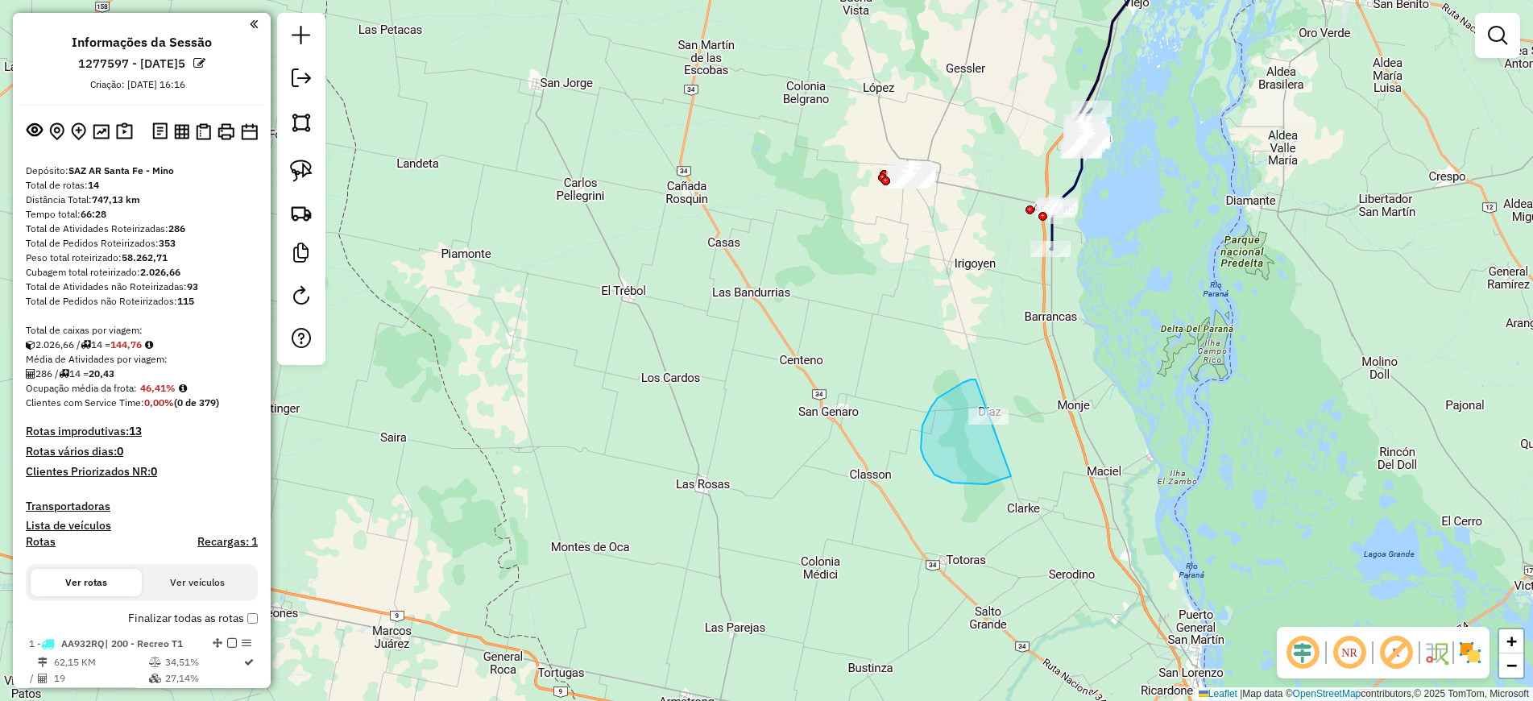
drag, startPoint x: 975, startPoint y: 379, endPoint x: 1054, endPoint y: 383, distance: 78.2
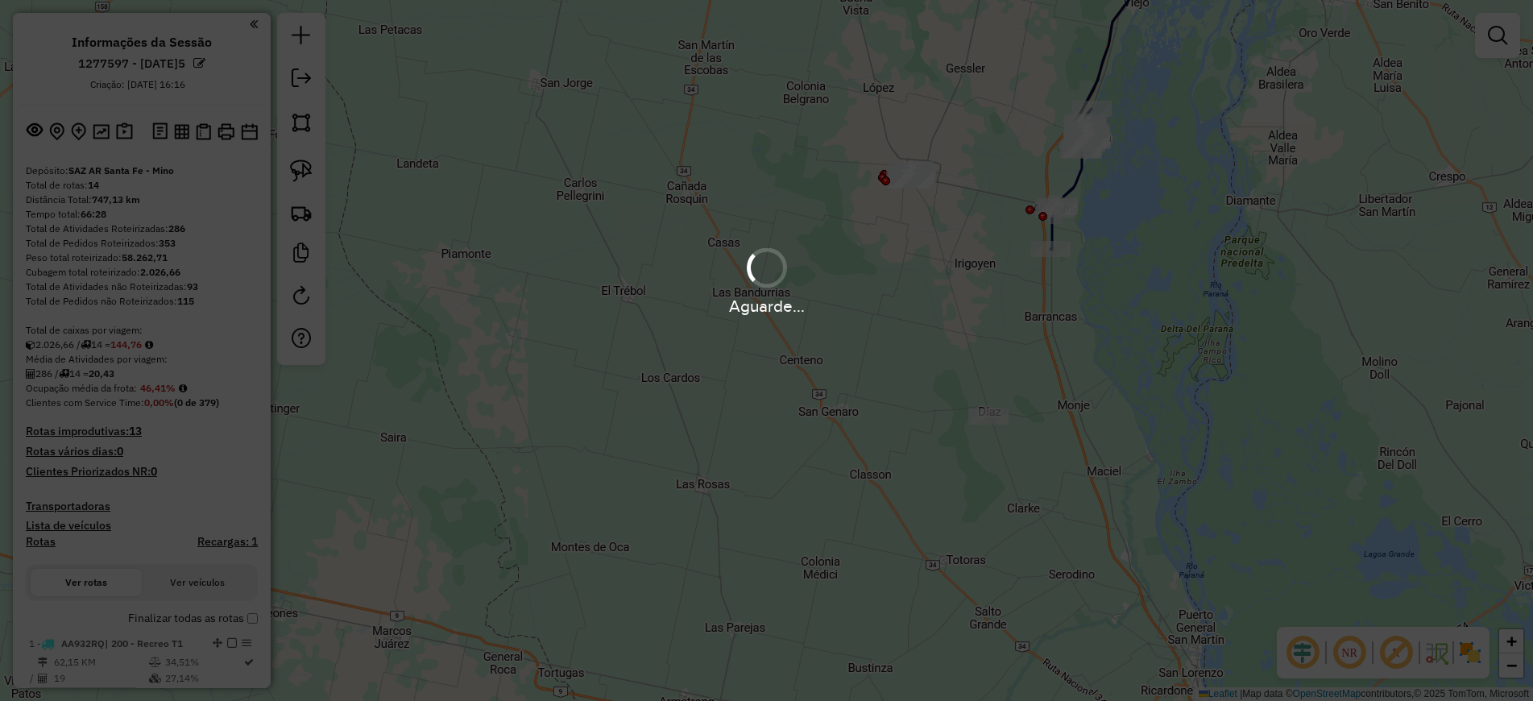
click at [977, 145] on div "Aguarde..." at bounding box center [766, 350] width 1533 height 701
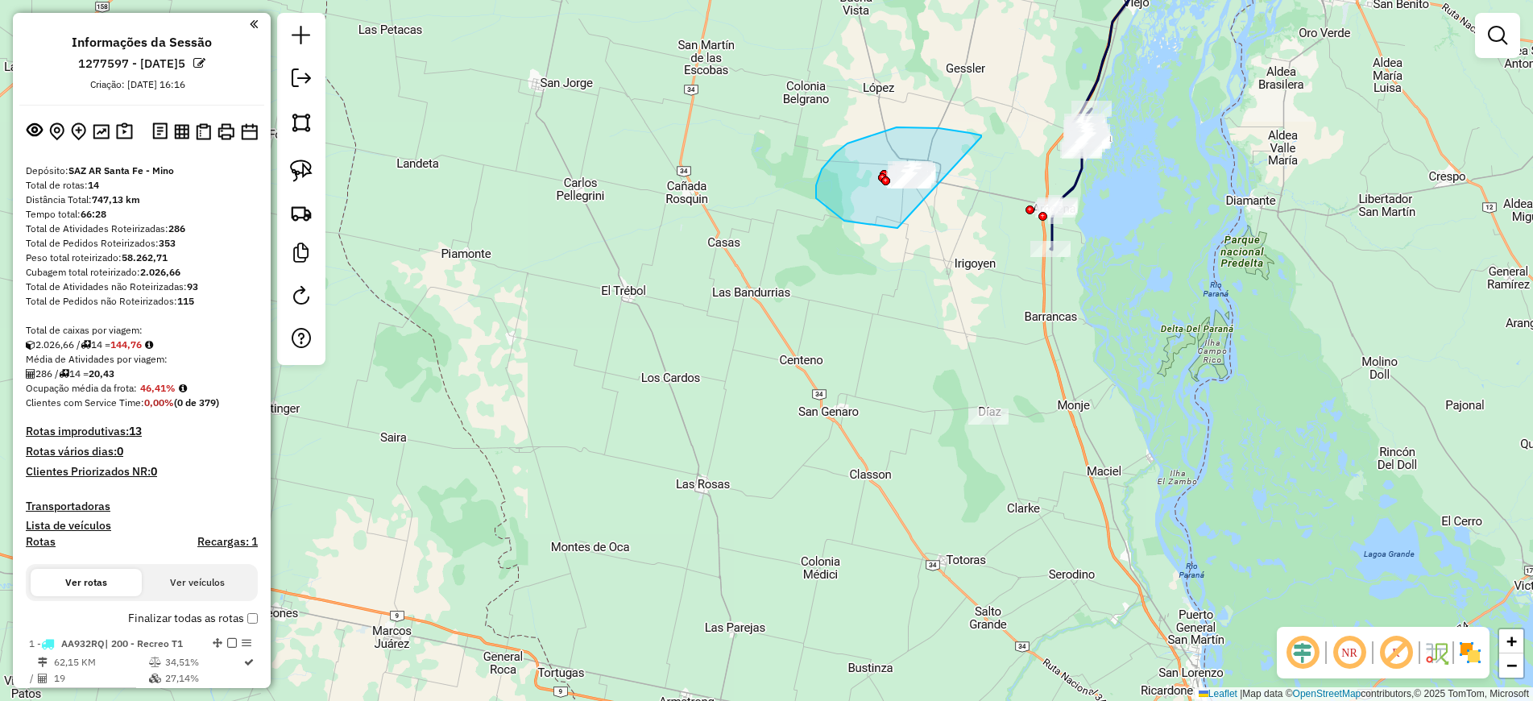
drag, startPoint x: 981, startPoint y: 137, endPoint x: 956, endPoint y: 225, distance: 91.3
click at [1078, 178] on icon at bounding box center [1070, 179] width 41 height 141
select select "**********"
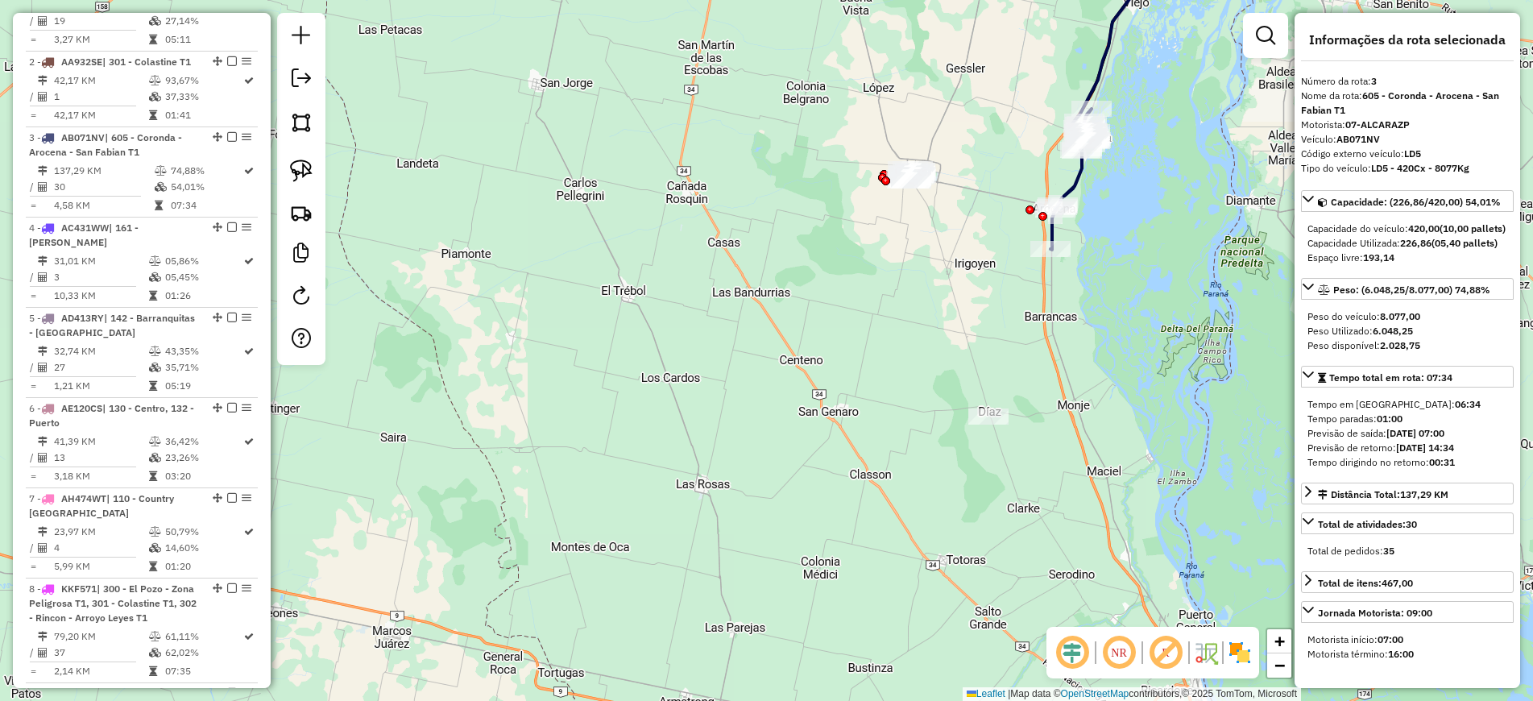
scroll to position [772, 0]
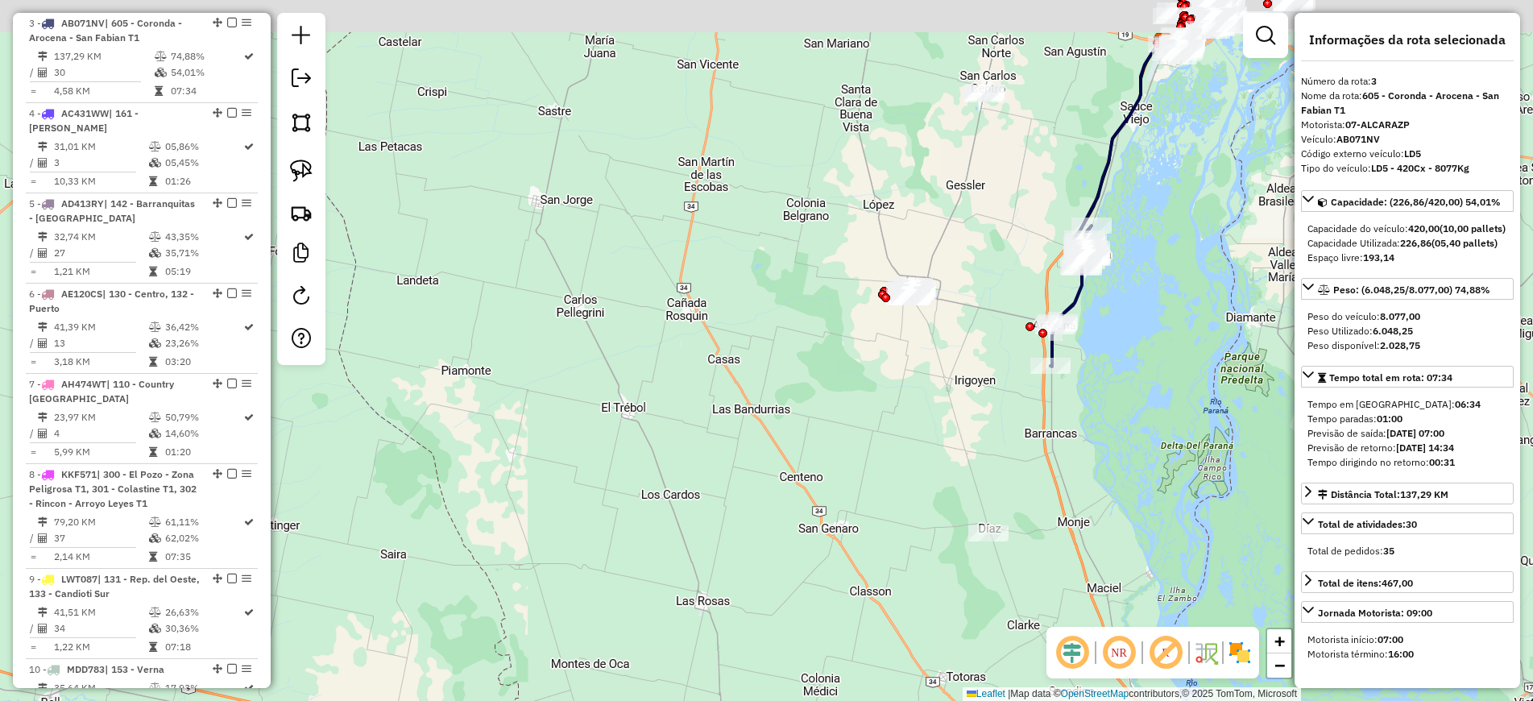
drag, startPoint x: 954, startPoint y: 187, endPoint x: 953, endPoint y: 304, distance: 117.6
click at [953, 304] on div "Janela de atendimento Grade de atendimento Capacidade Transportadoras Veículos …" at bounding box center [766, 350] width 1533 height 701
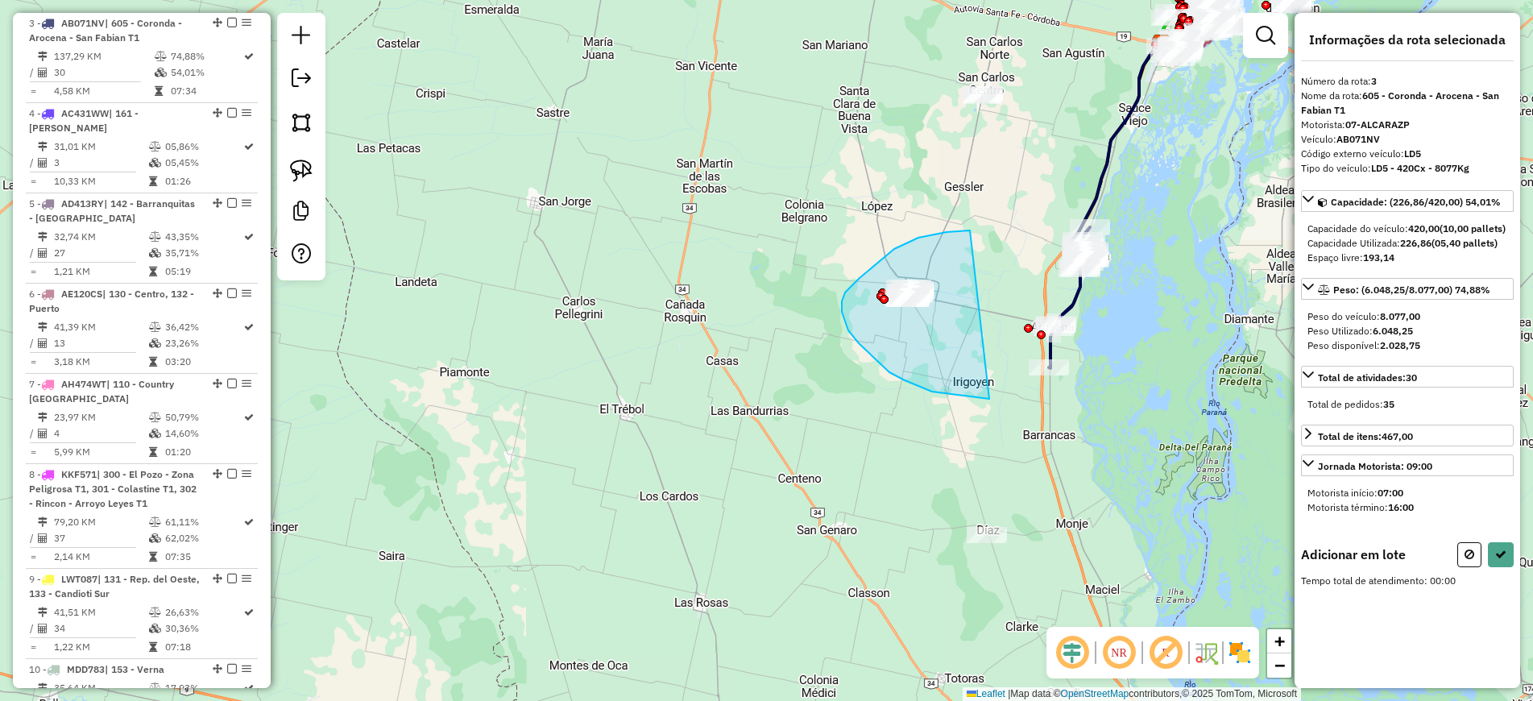
drag, startPoint x: 970, startPoint y: 230, endPoint x: 1045, endPoint y: 394, distance: 180.2
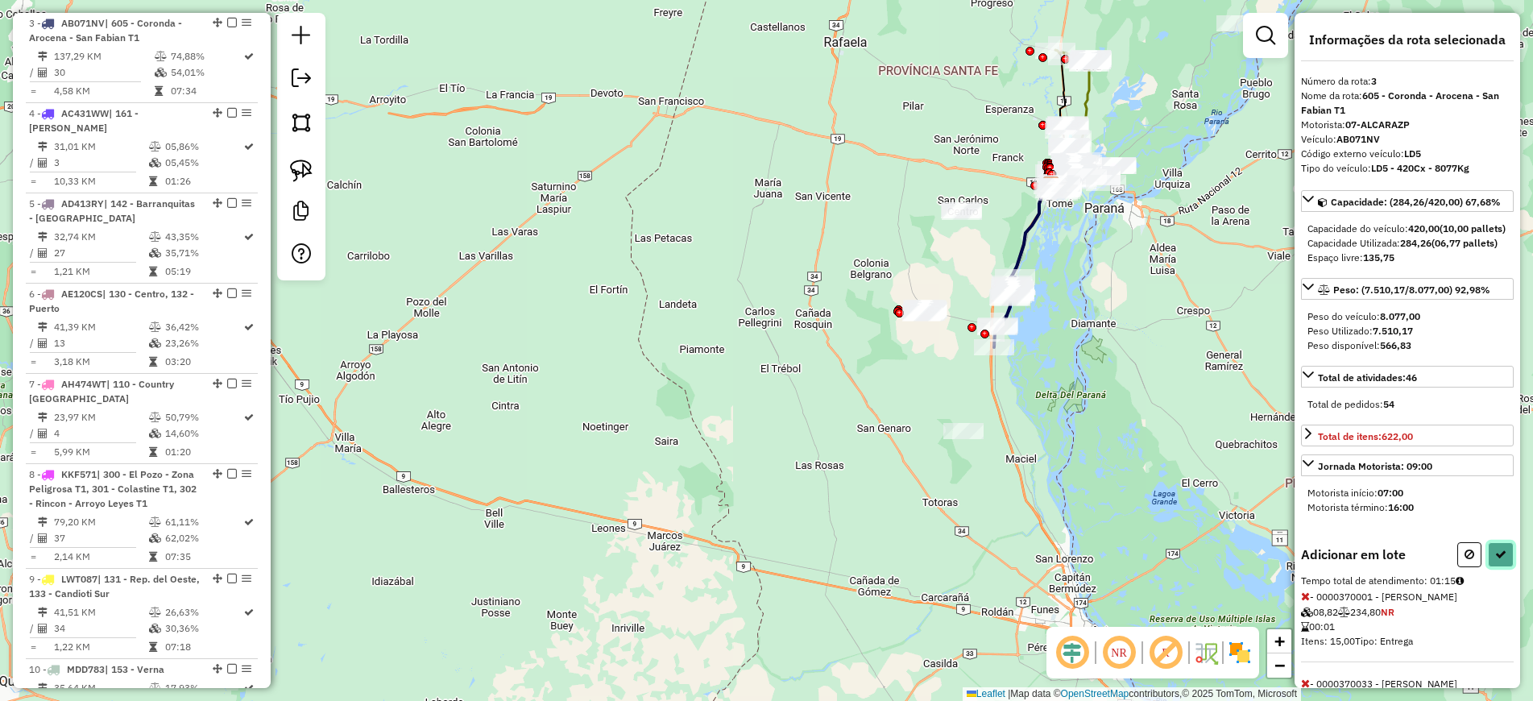
click at [1496, 560] on icon at bounding box center [1500, 553] width 11 height 11
select select "**********"
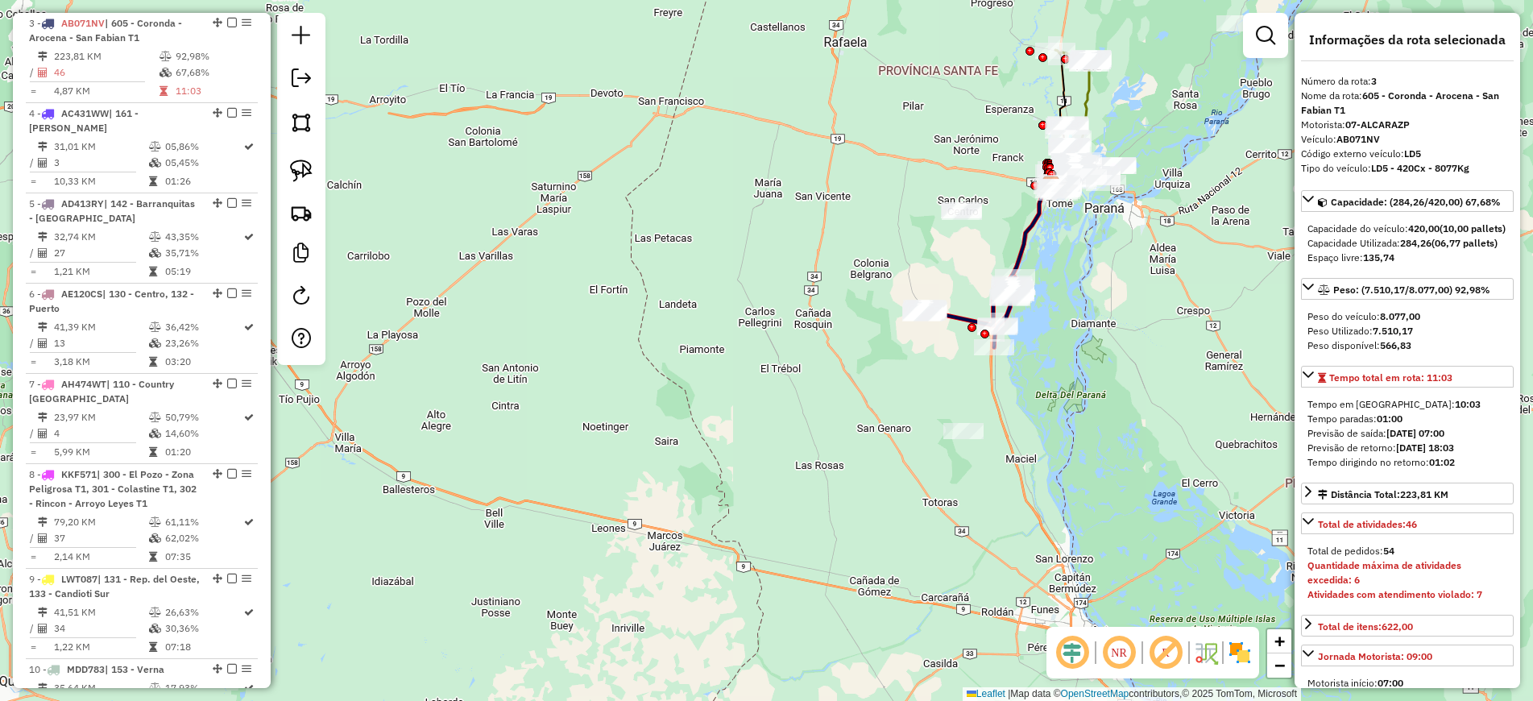
click at [1032, 221] on icon at bounding box center [1028, 237] width 48 height 106
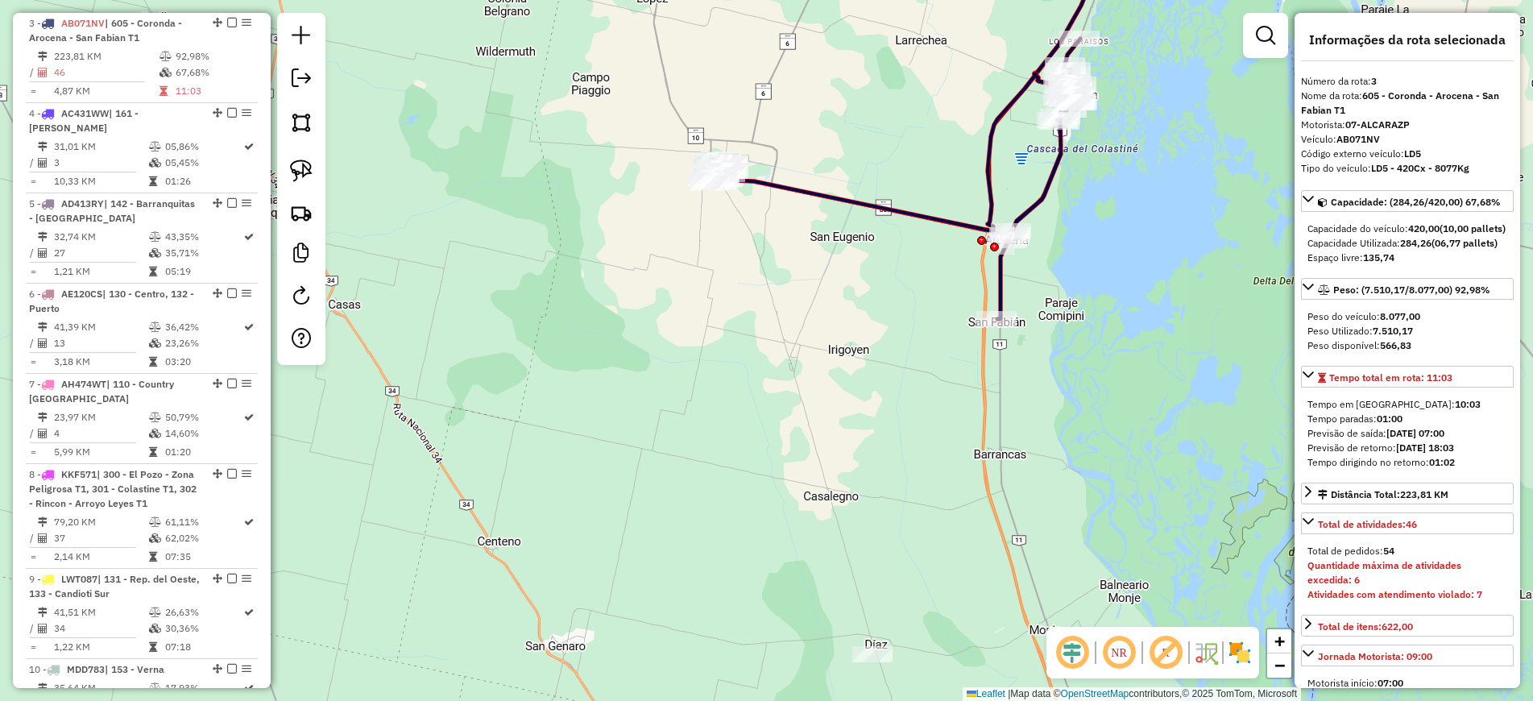
click at [1004, 296] on icon at bounding box center [894, 179] width 371 height 280
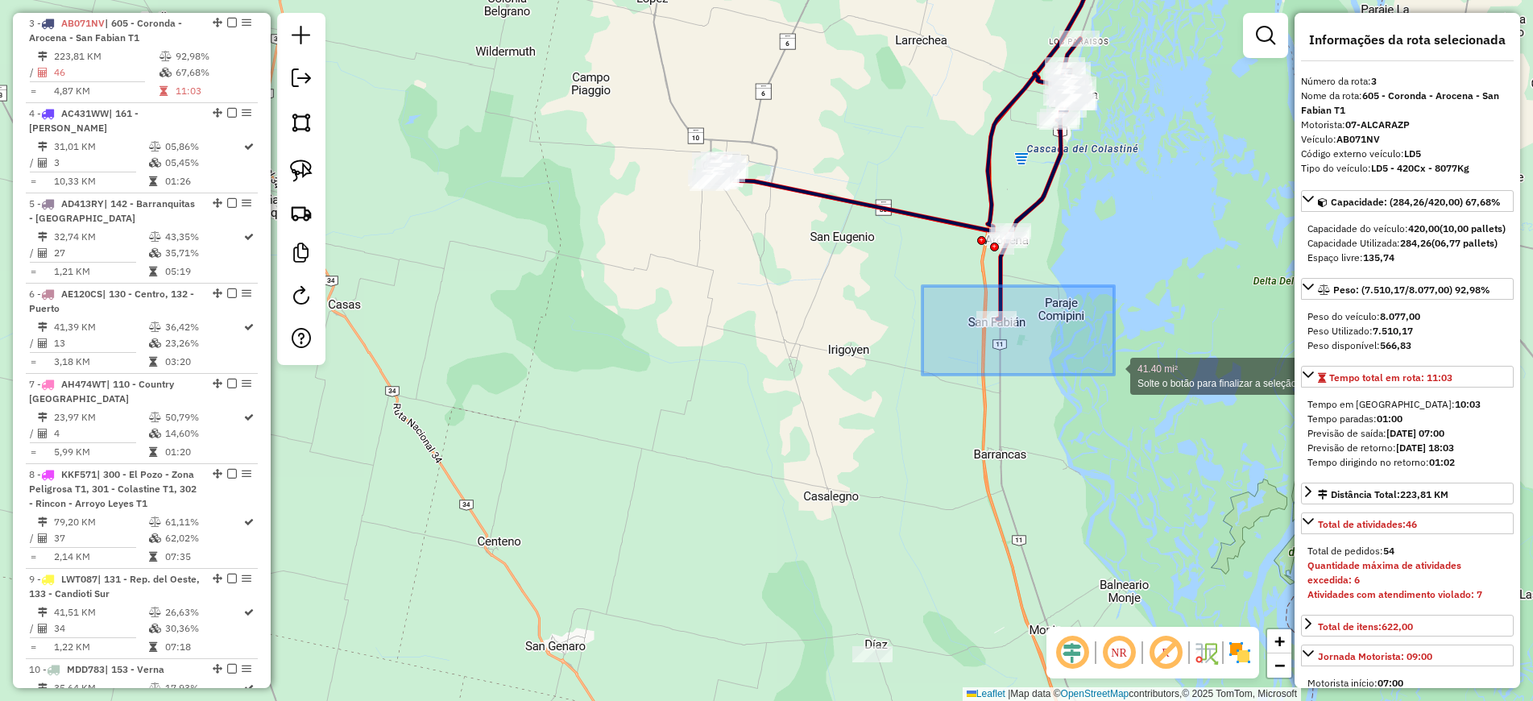
drag, startPoint x: 922, startPoint y: 286, endPoint x: 1130, endPoint y: 397, distance: 235.7
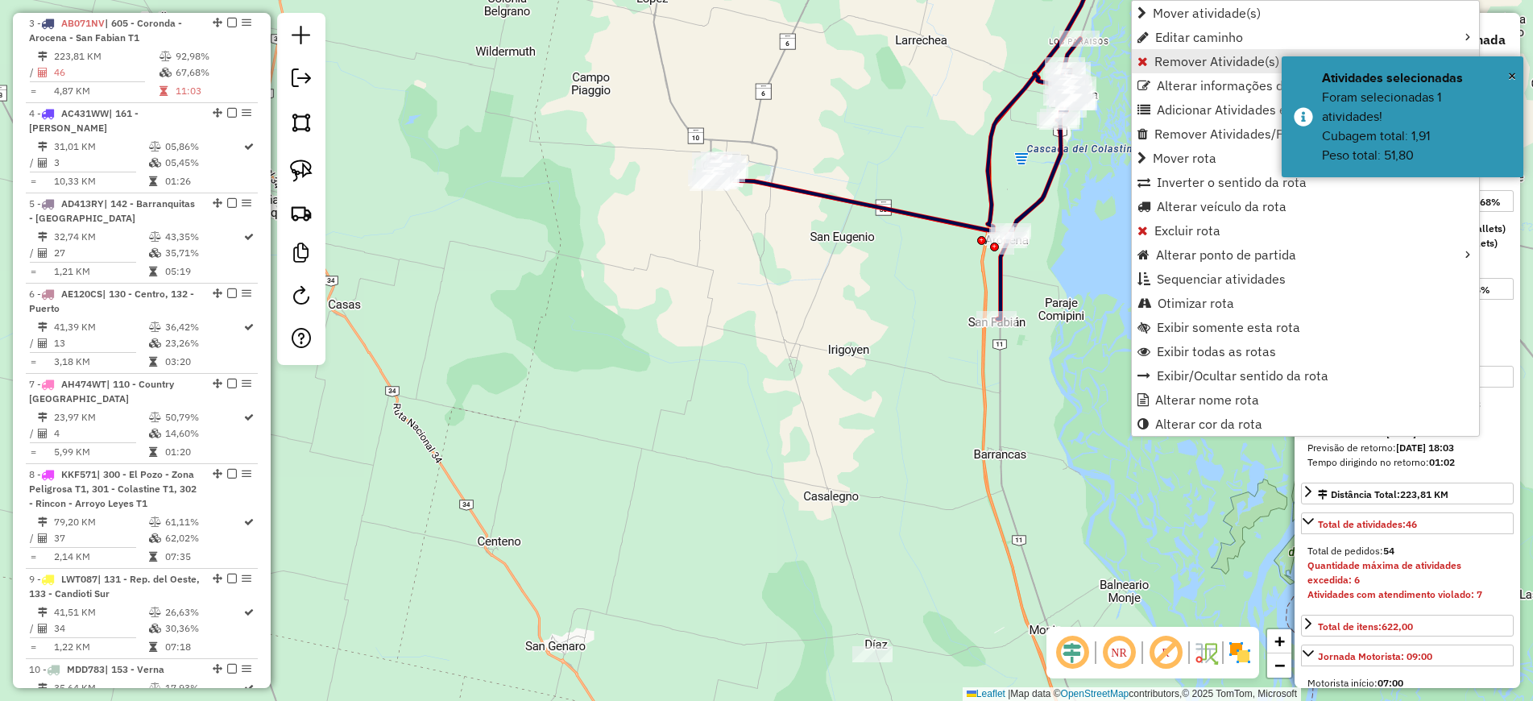
click at [1219, 60] on span "Remover Atividade(s) da rota" at bounding box center [1239, 61] width 170 height 13
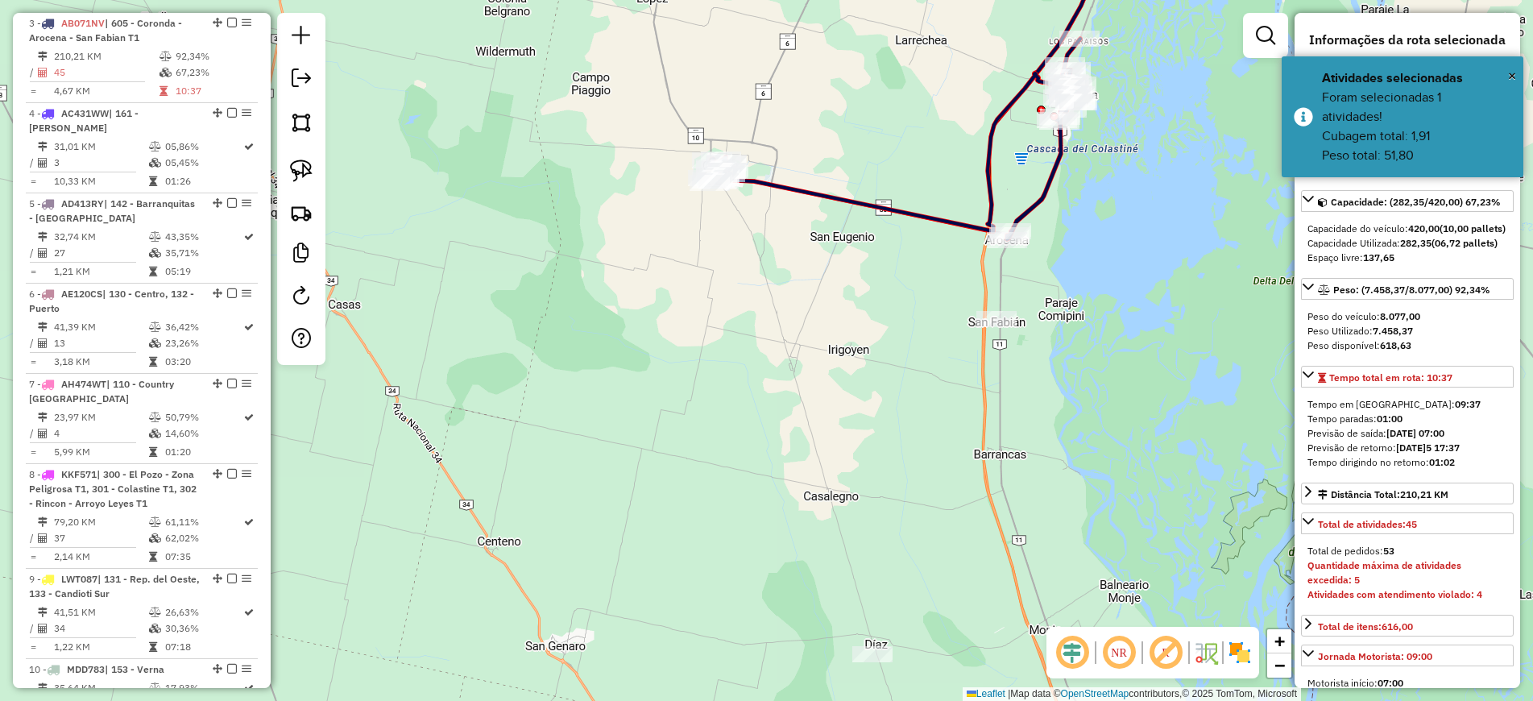
click at [920, 211] on icon at bounding box center [894, 139] width 371 height 201
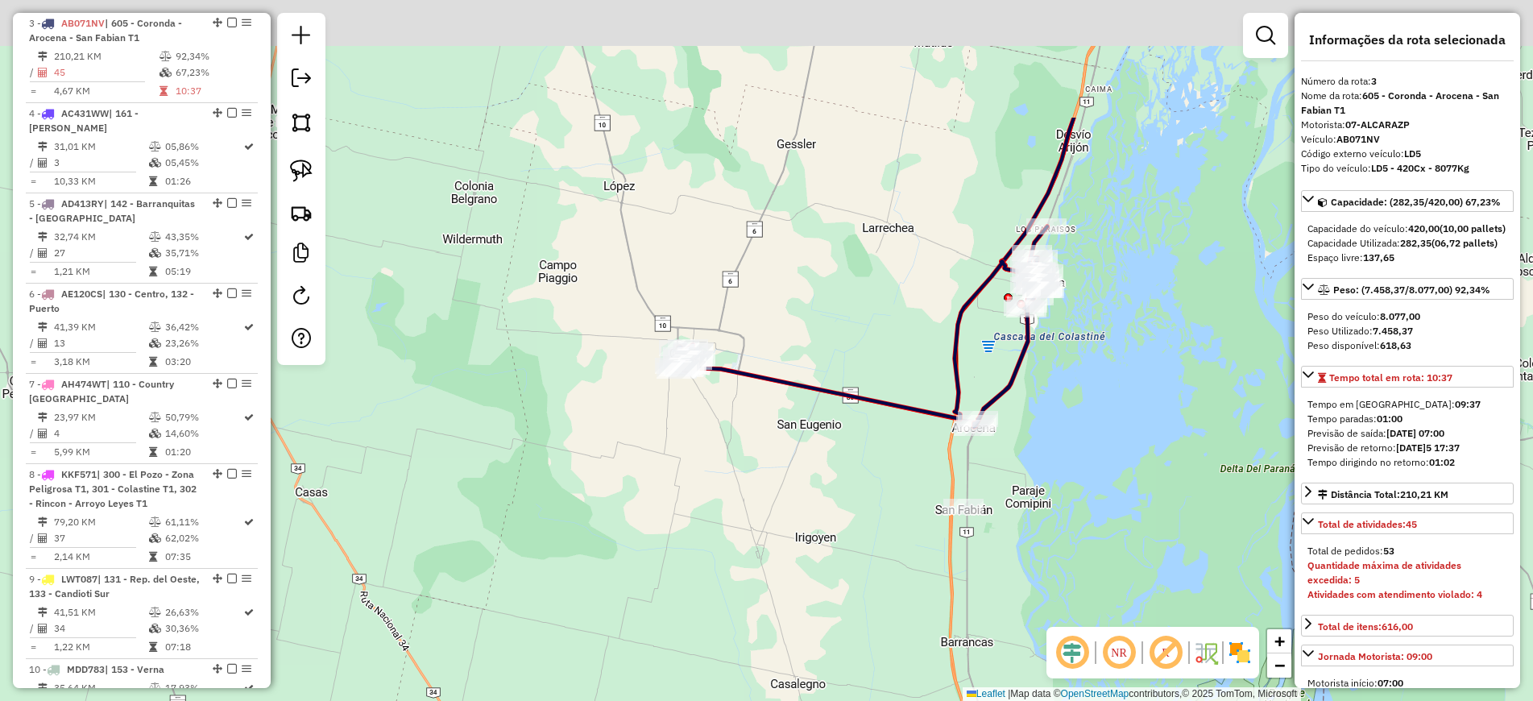
drag, startPoint x: 1142, startPoint y: 253, endPoint x: 1107, endPoint y: 463, distance: 213.2
click at [1107, 463] on div "Janela de atendimento Grade de atendimento Capacidade Transportadoras Veículos …" at bounding box center [766, 350] width 1533 height 701
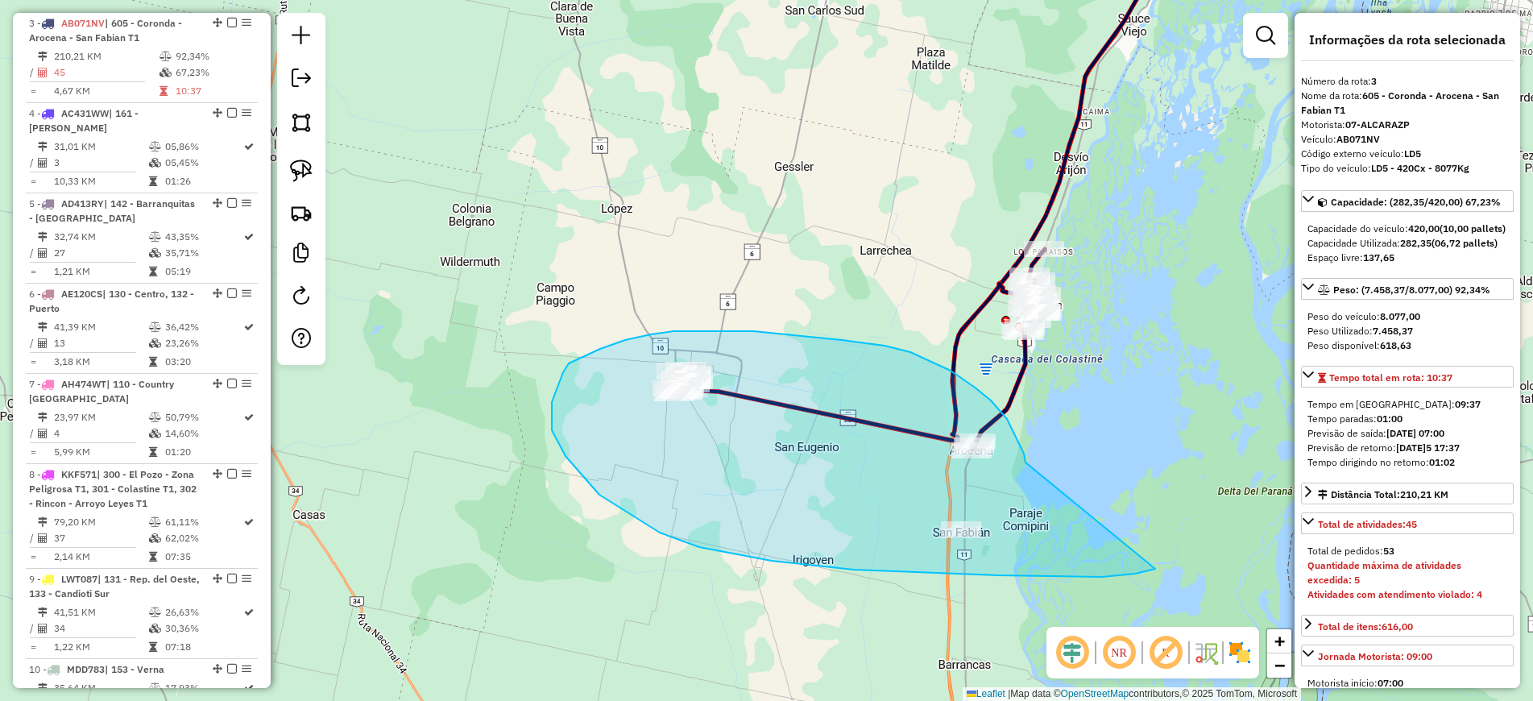
drag, startPoint x: 1025, startPoint y: 462, endPoint x: 1156, endPoint y: 568, distance: 167.8
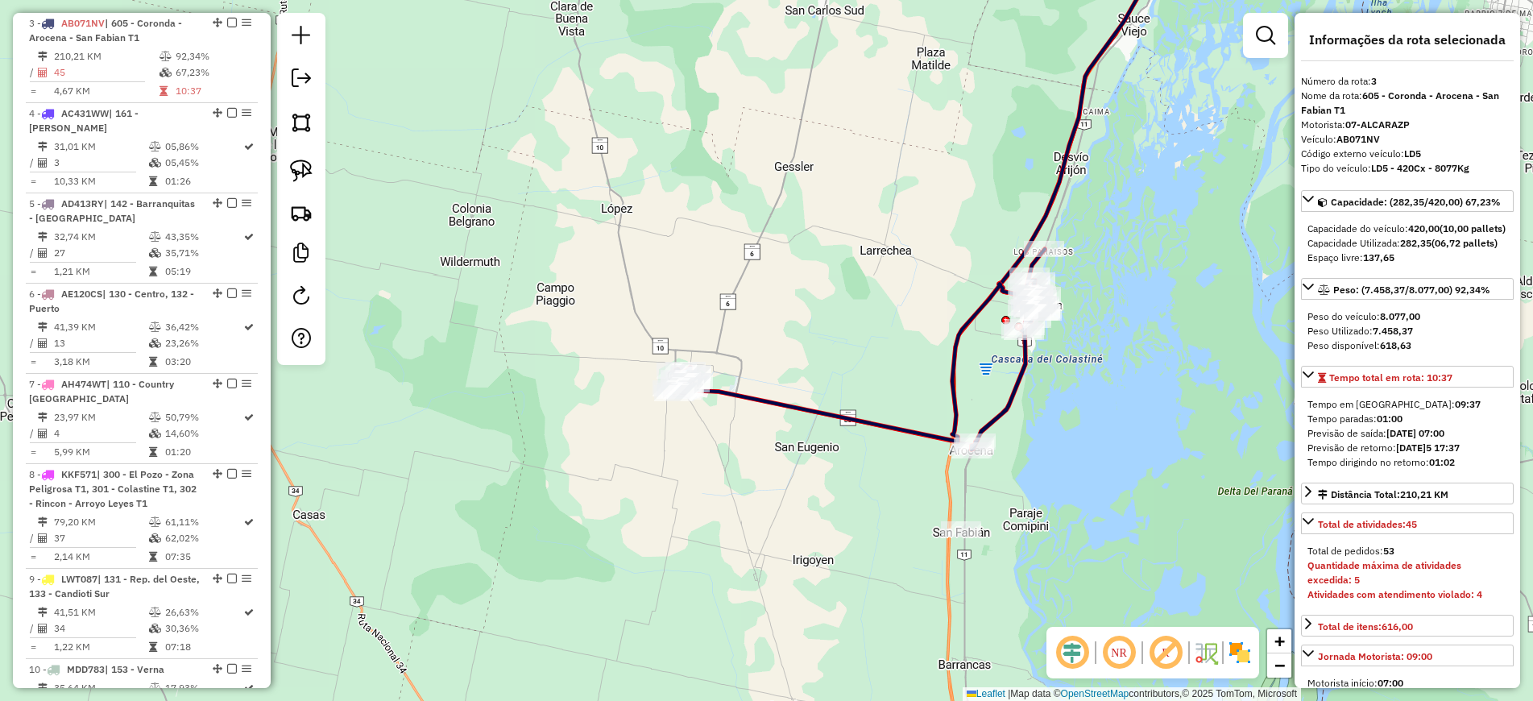
click at [1016, 409] on icon at bounding box center [858, 349] width 371 height 201
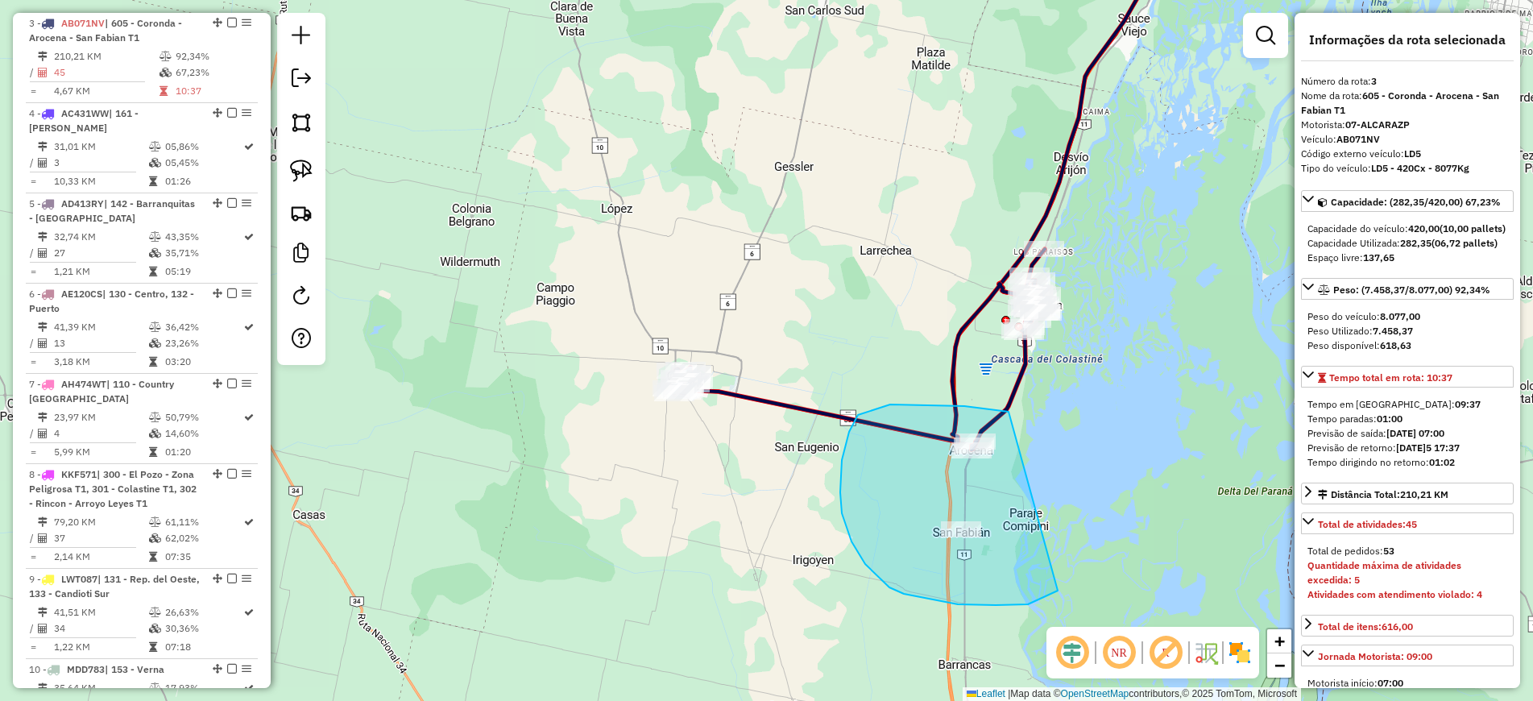
drag, startPoint x: 1008, startPoint y: 412, endPoint x: 1070, endPoint y: 580, distance: 179.4
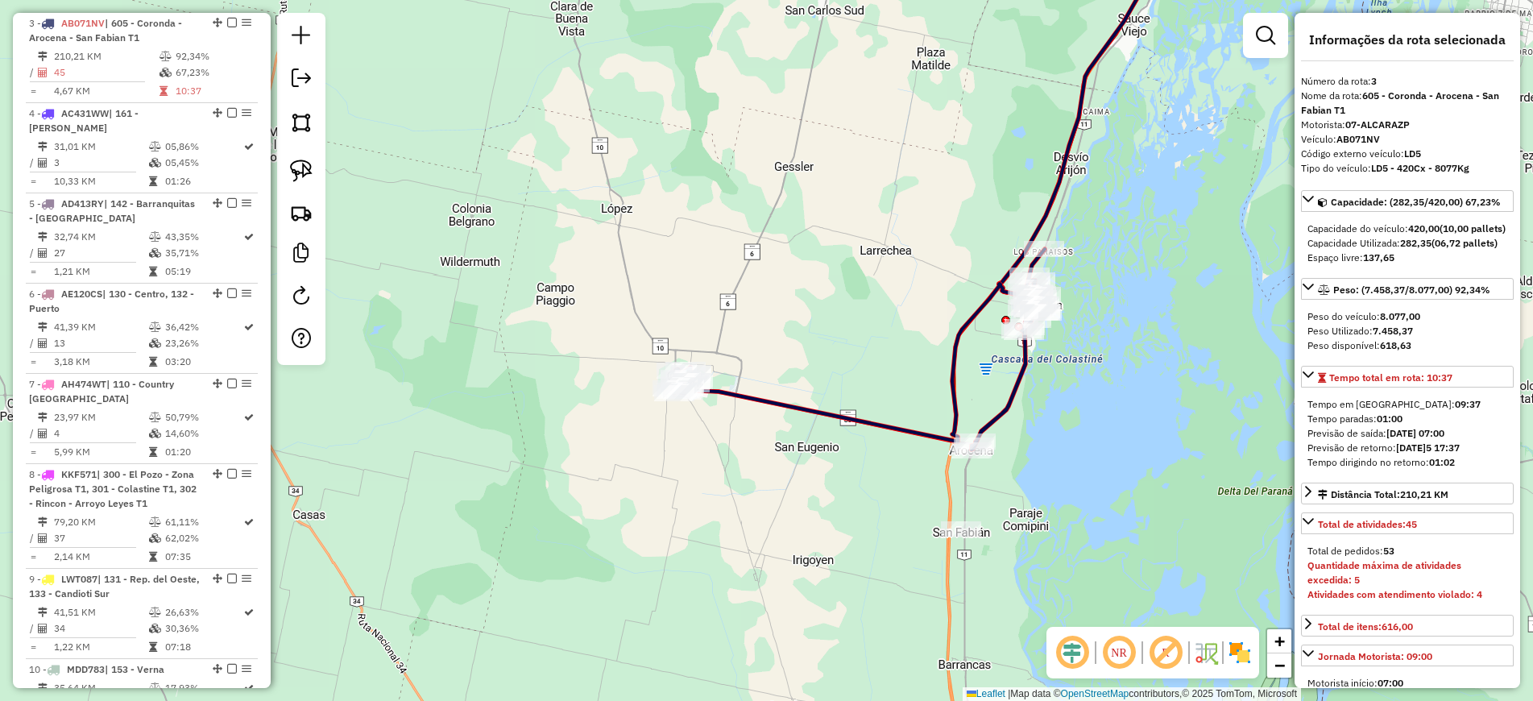
click at [1008, 416] on icon at bounding box center [858, 349] width 371 height 201
click at [1003, 416] on icon at bounding box center [858, 349] width 371 height 201
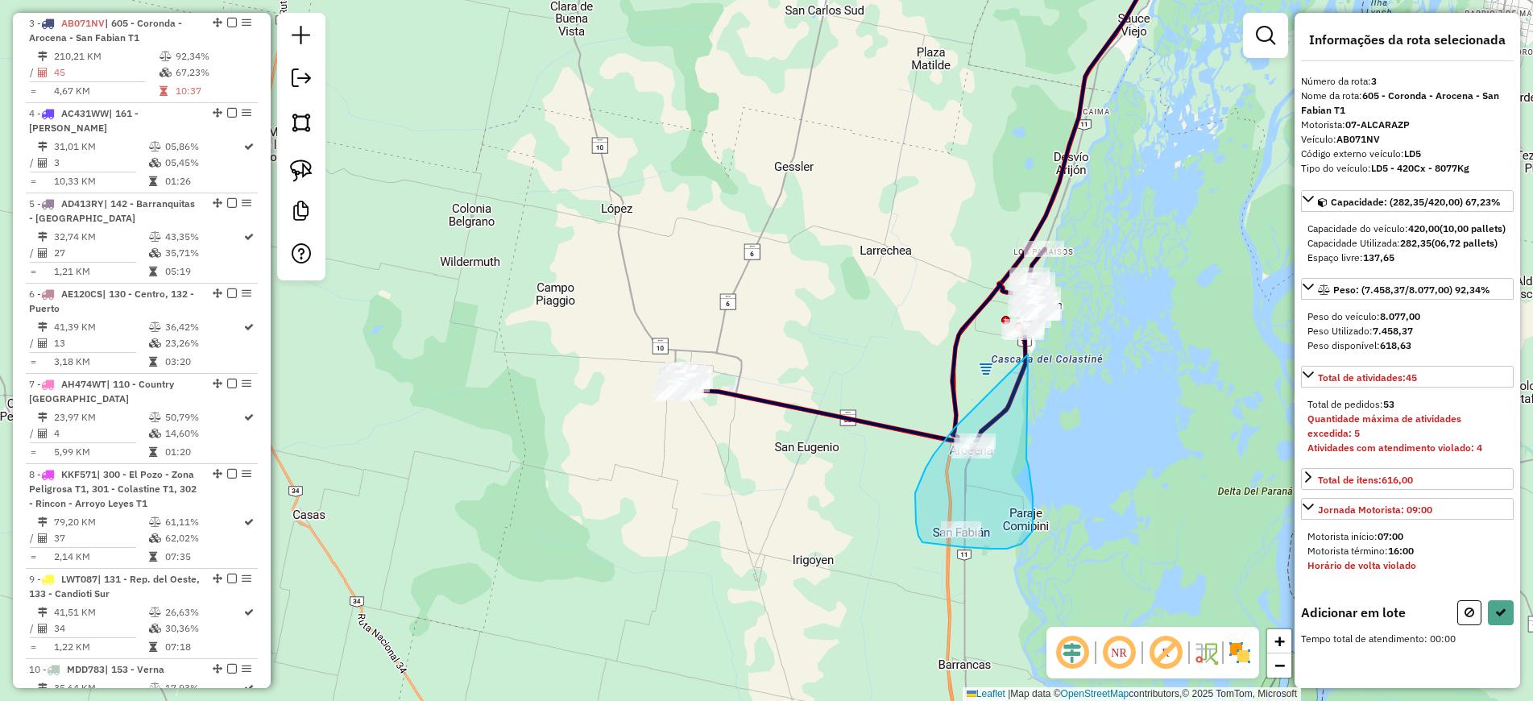
drag, startPoint x: 1026, startPoint y: 458, endPoint x: 1035, endPoint y: 350, distance: 108.3
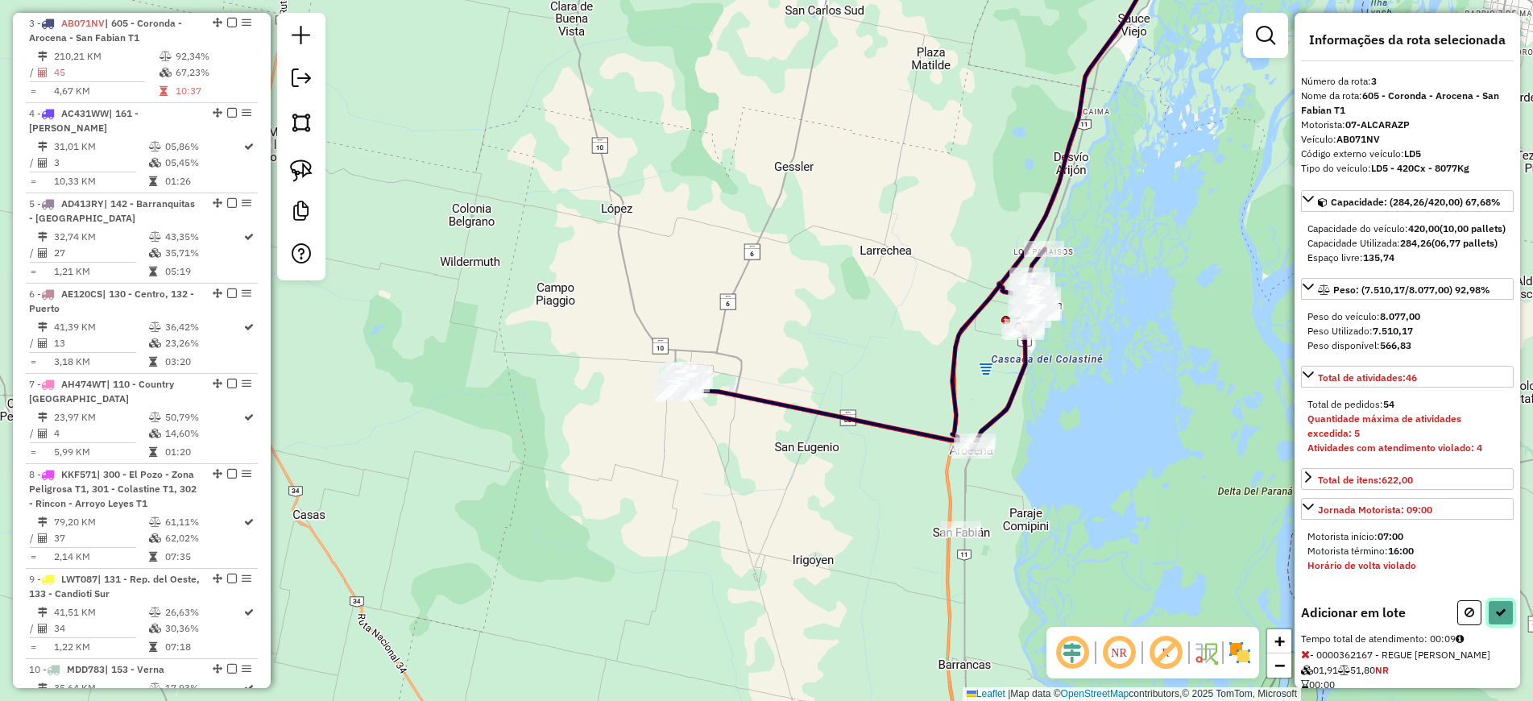
click at [1497, 625] on button at bounding box center [1501, 612] width 26 height 25
select select "**********"
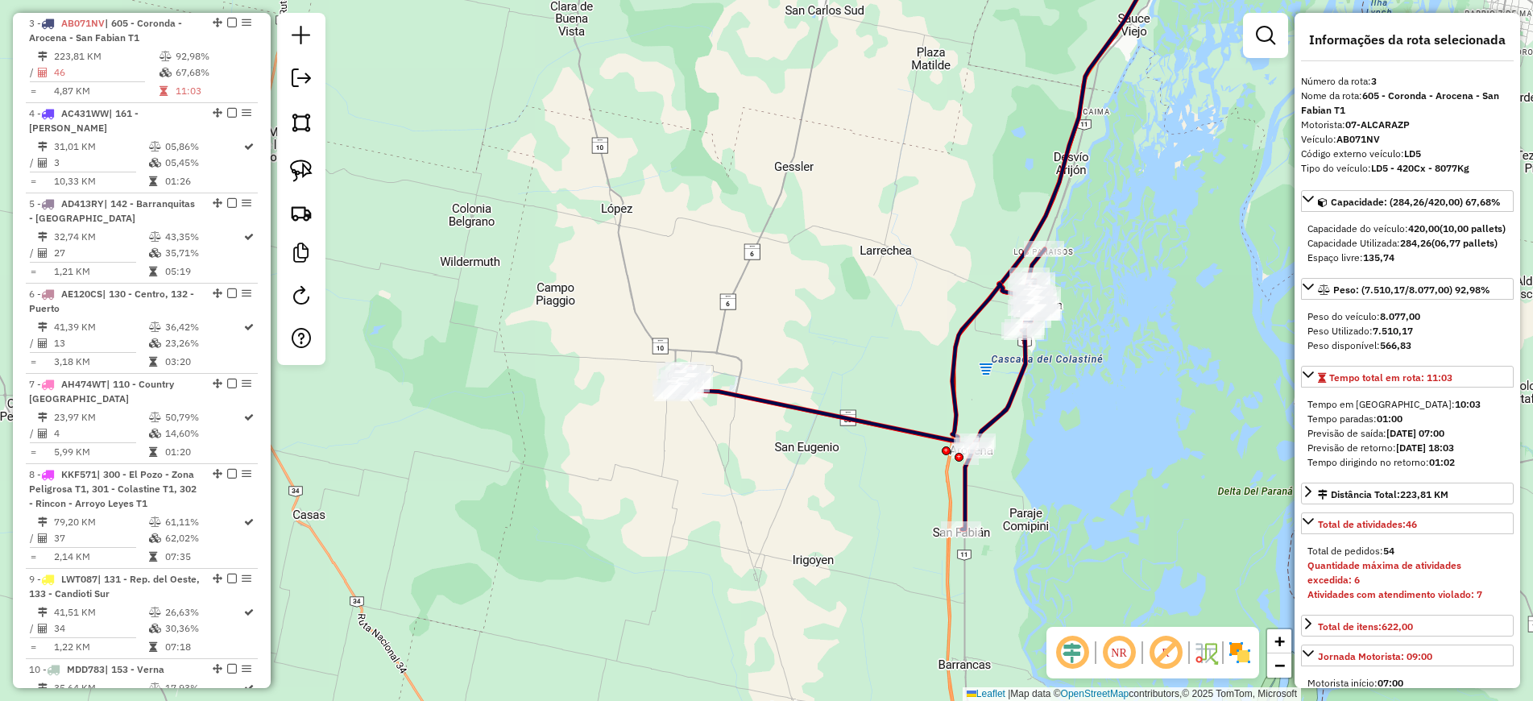
click at [791, 409] on icon at bounding box center [858, 389] width 371 height 280
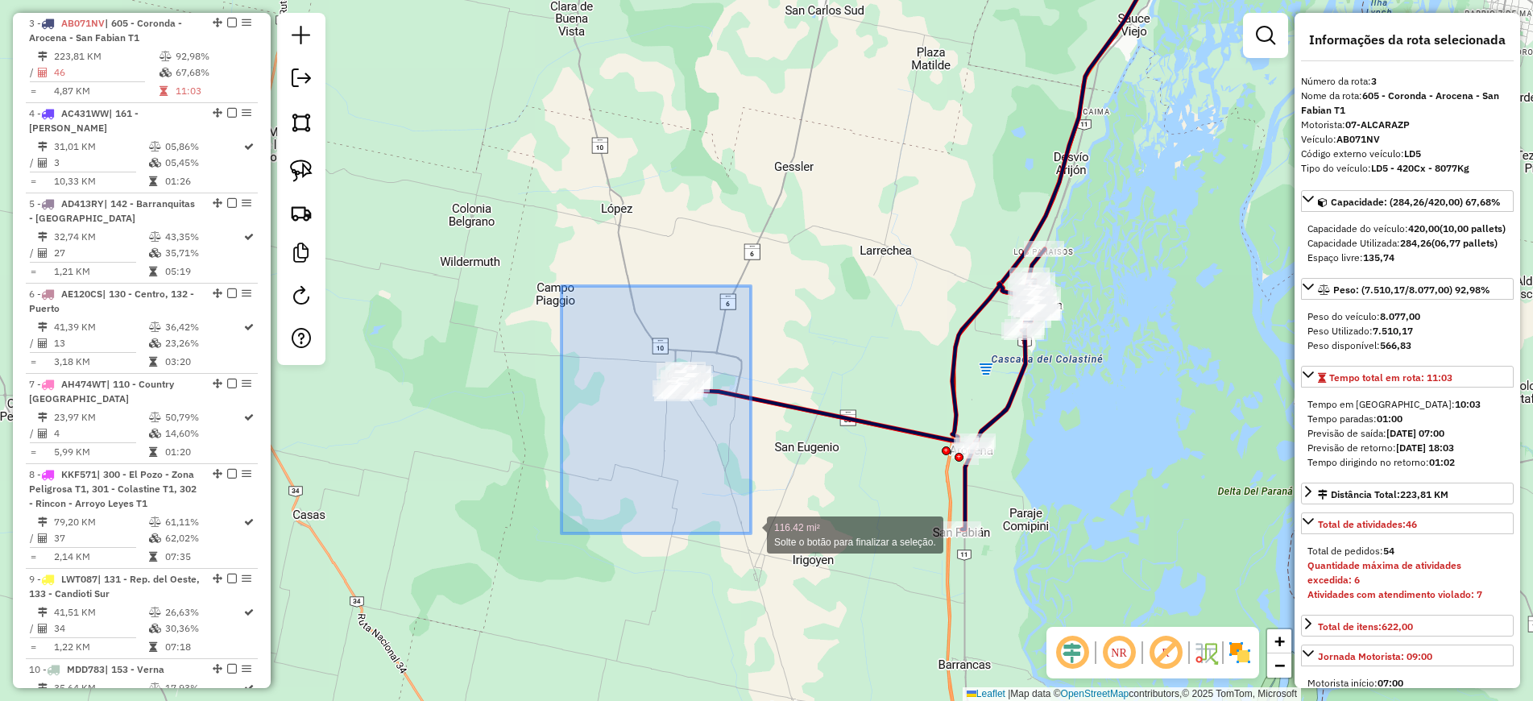
drag, startPoint x: 561, startPoint y: 286, endPoint x: 752, endPoint y: 539, distance: 316.9
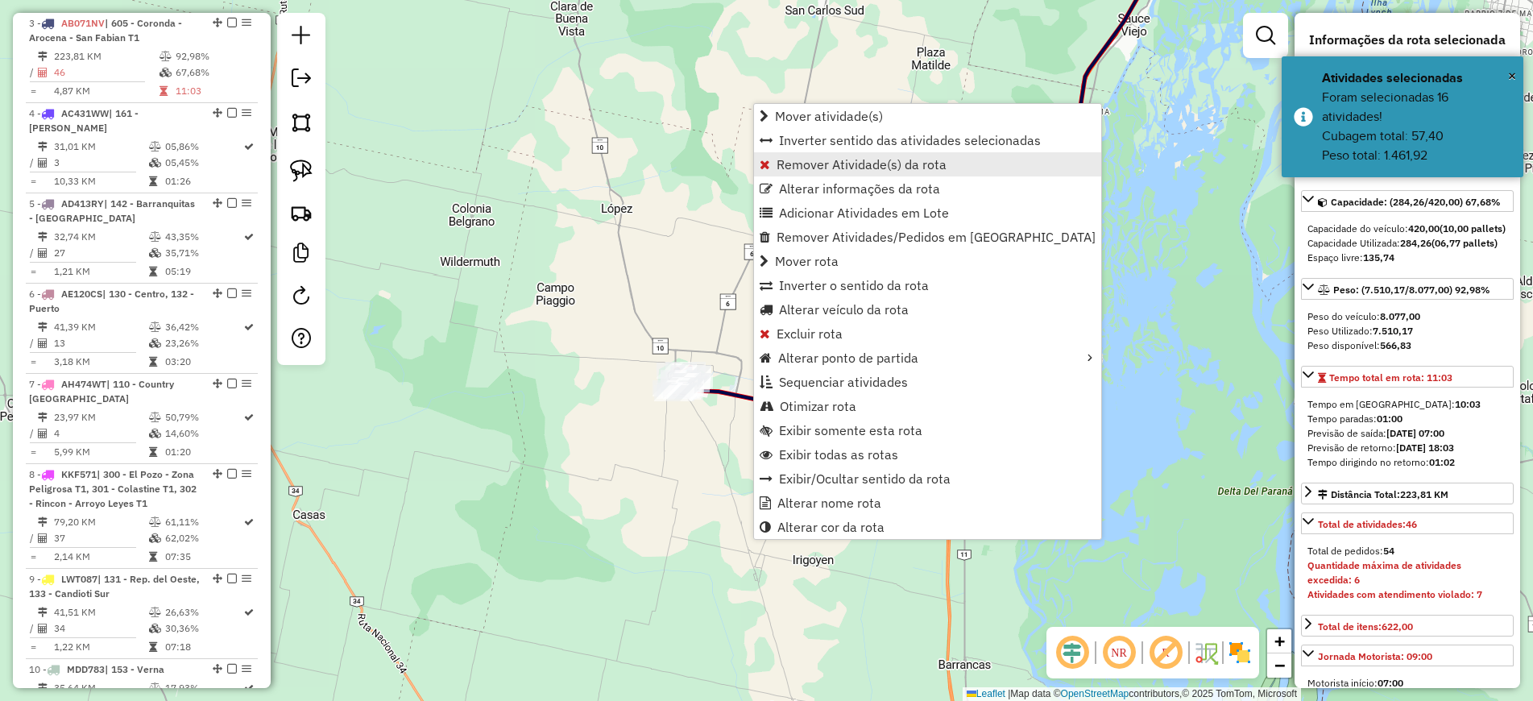
click at [880, 160] on span "Remover Atividade(s) da rota" at bounding box center [861, 164] width 170 height 13
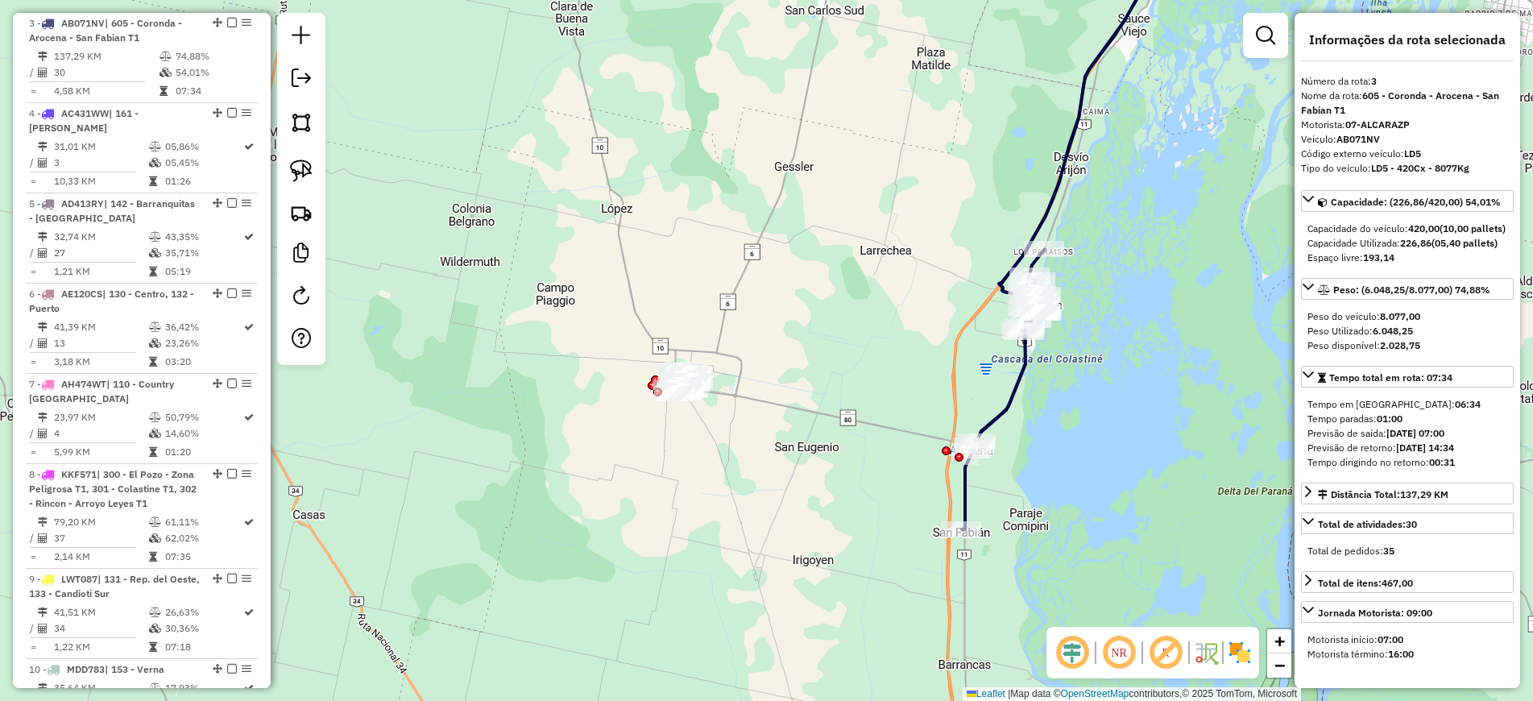
click at [1009, 406] on icon at bounding box center [1003, 389] width 83 height 280
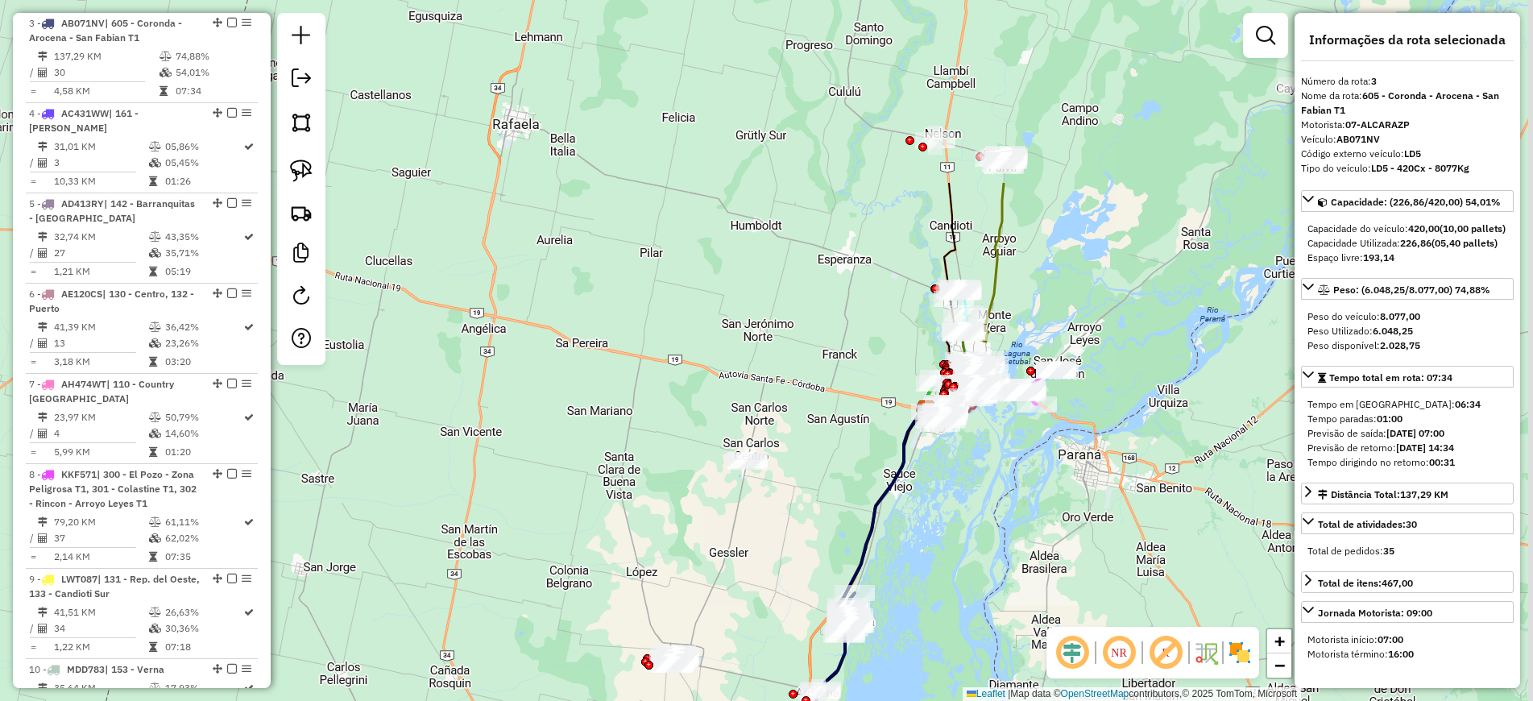
drag, startPoint x: 1105, startPoint y: 268, endPoint x: 931, endPoint y: 521, distance: 307.0
click at [931, 521] on div "Janela de atendimento Grade de atendimento Capacidade Transportadoras Veículos …" at bounding box center [766, 350] width 1533 height 701
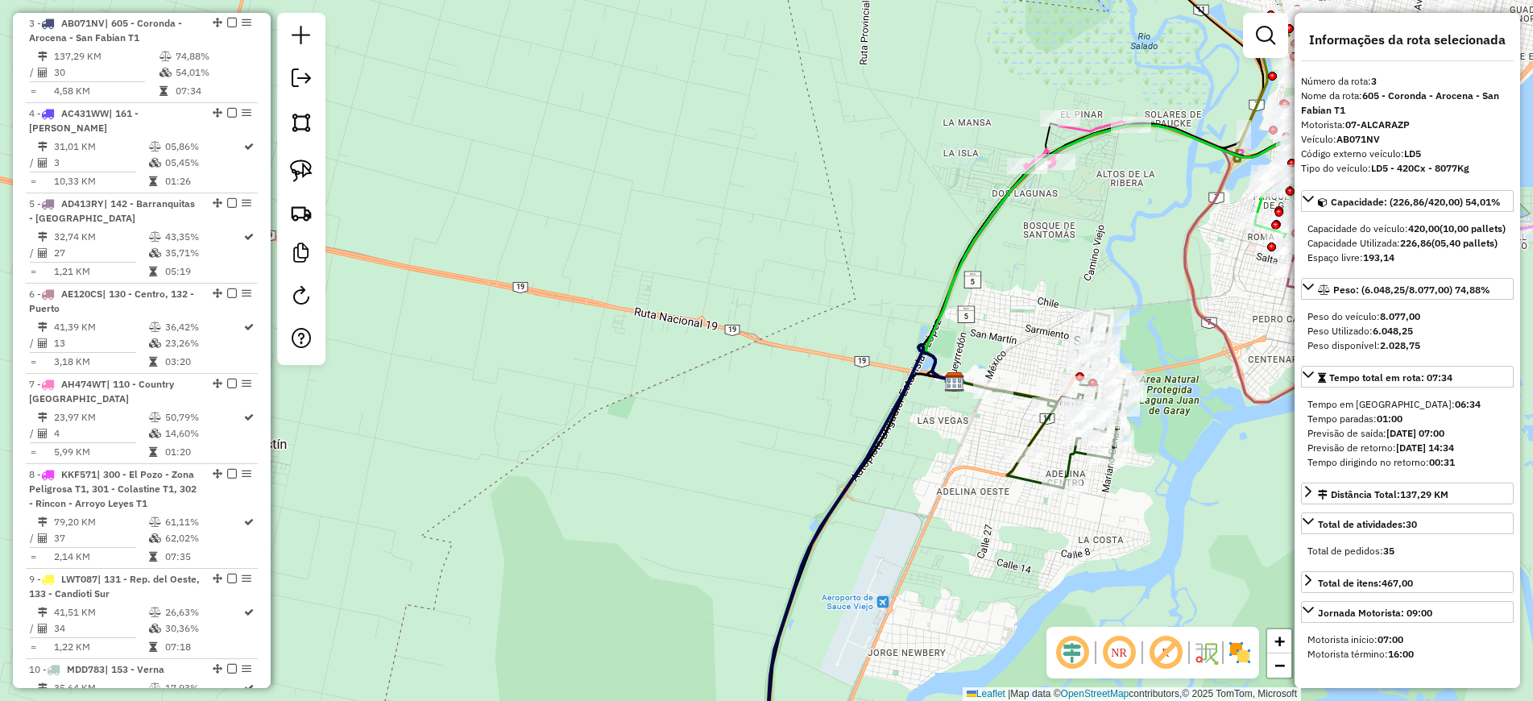
click at [1035, 427] on icon at bounding box center [1057, 401] width 140 height 176
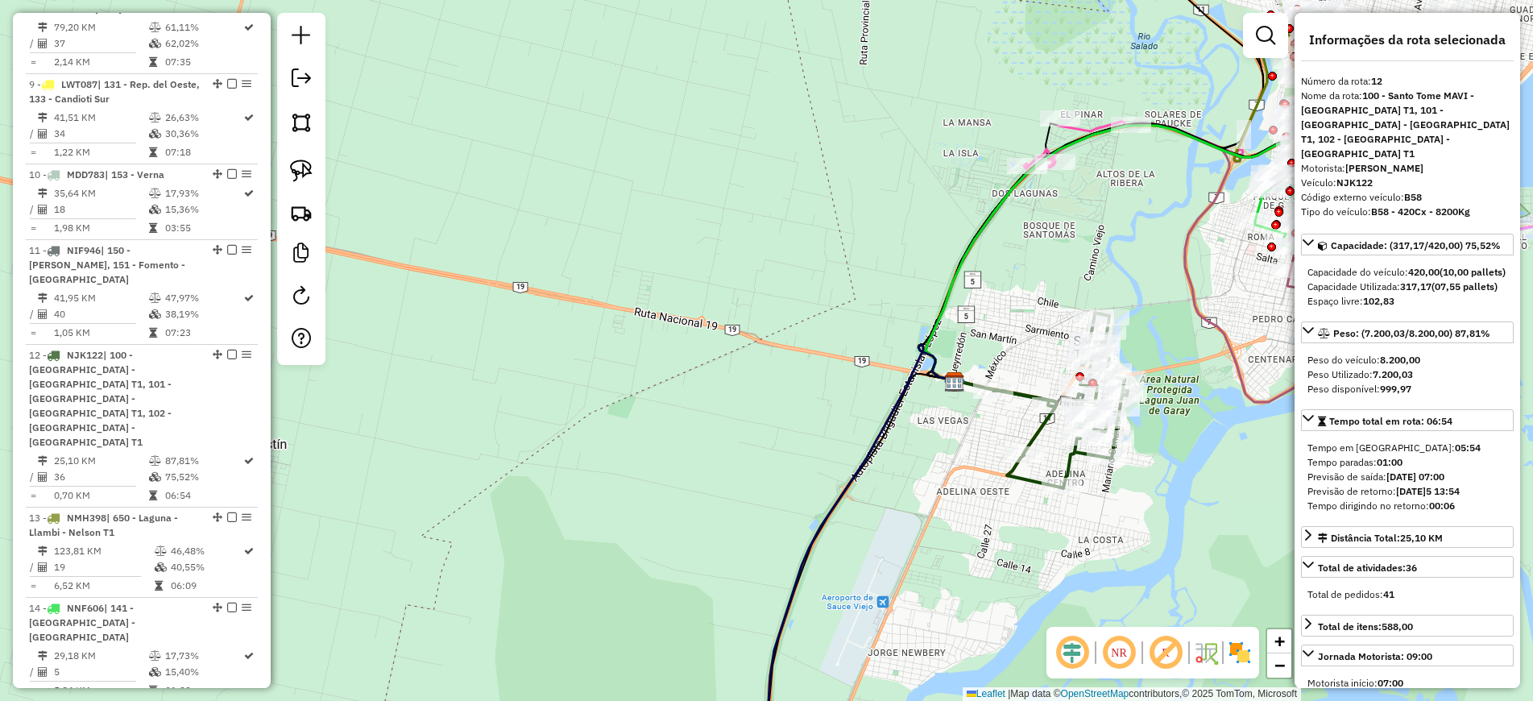
scroll to position [1598, 0]
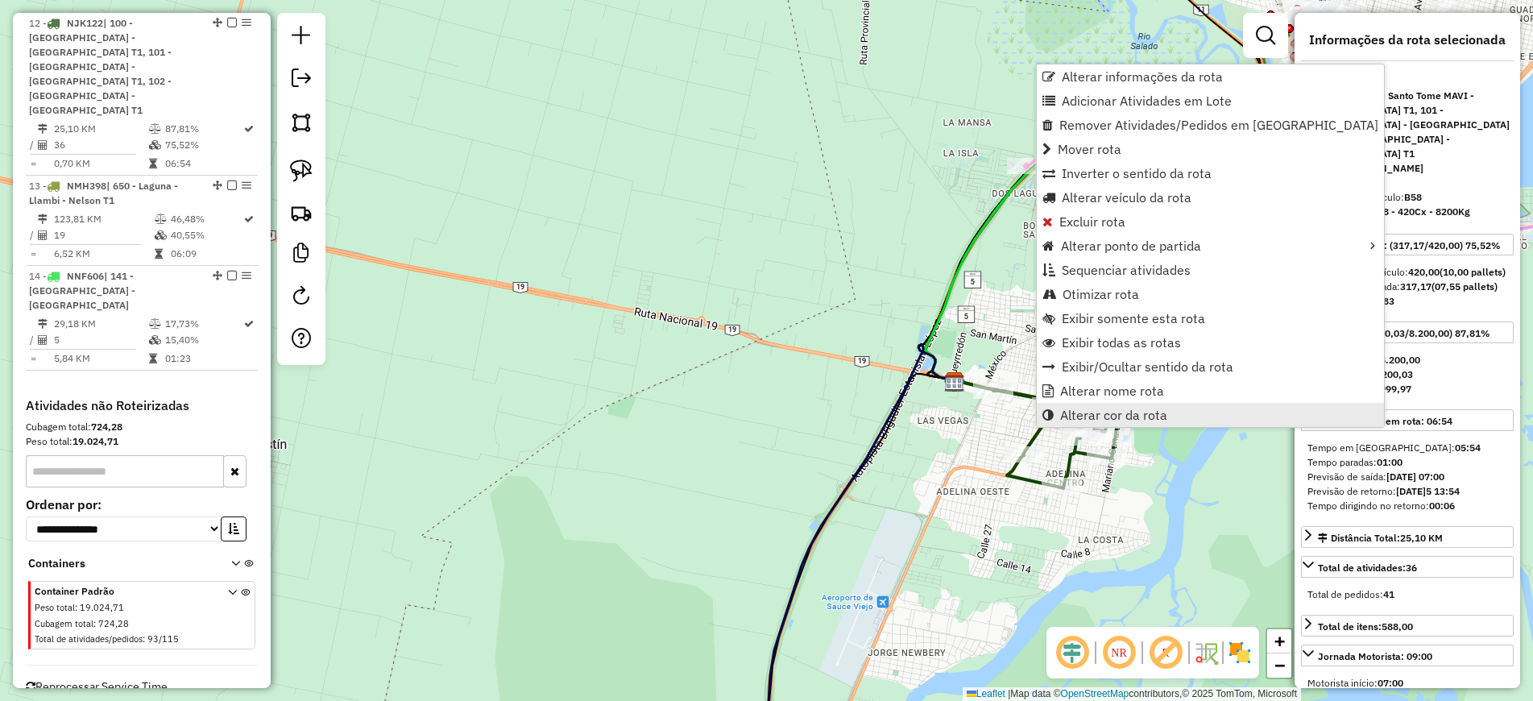
click at [1114, 412] on span "Alterar cor da rota" at bounding box center [1113, 414] width 107 height 13
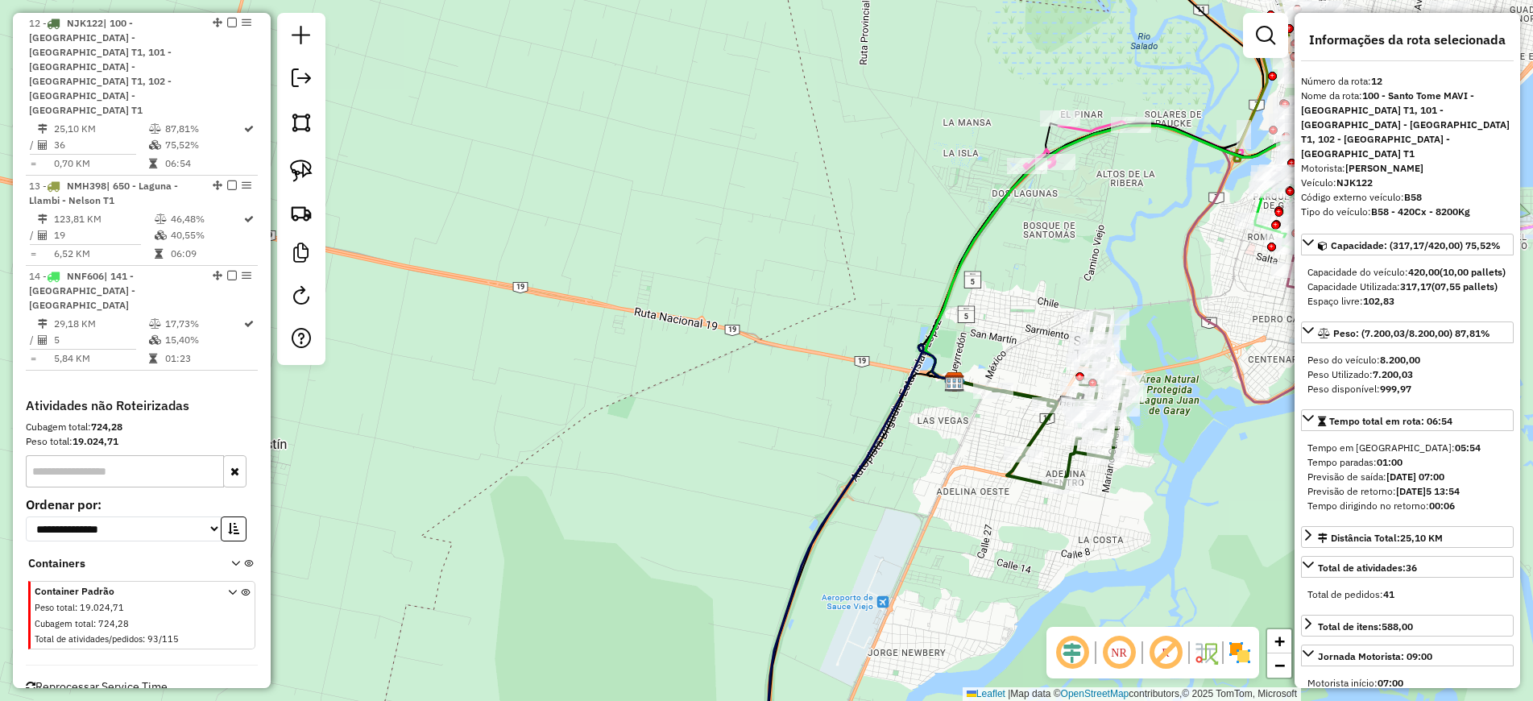
scroll to position [201, 0]
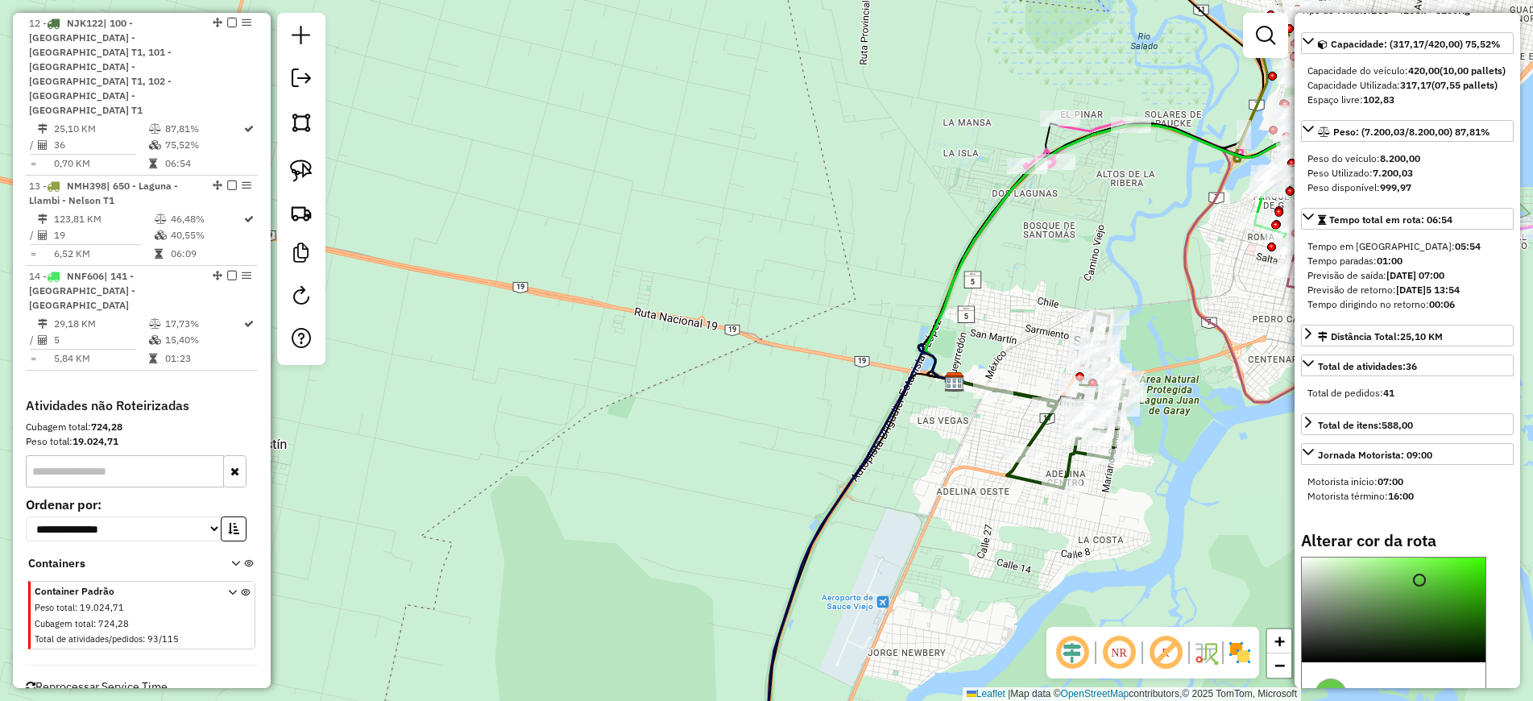
type input "*******"
drag, startPoint x: 1418, startPoint y: 594, endPoint x: 1423, endPoint y: 548, distance: 47.0
click at [1423, 548] on div "Alterar cor da rota C M Y K *** *** ** H S L *** *** ** R G B ******* Hex Fechar" at bounding box center [1407, 692] width 213 height 322
click at [1028, 480] on icon at bounding box center [1057, 401] width 140 height 176
select select "**********"
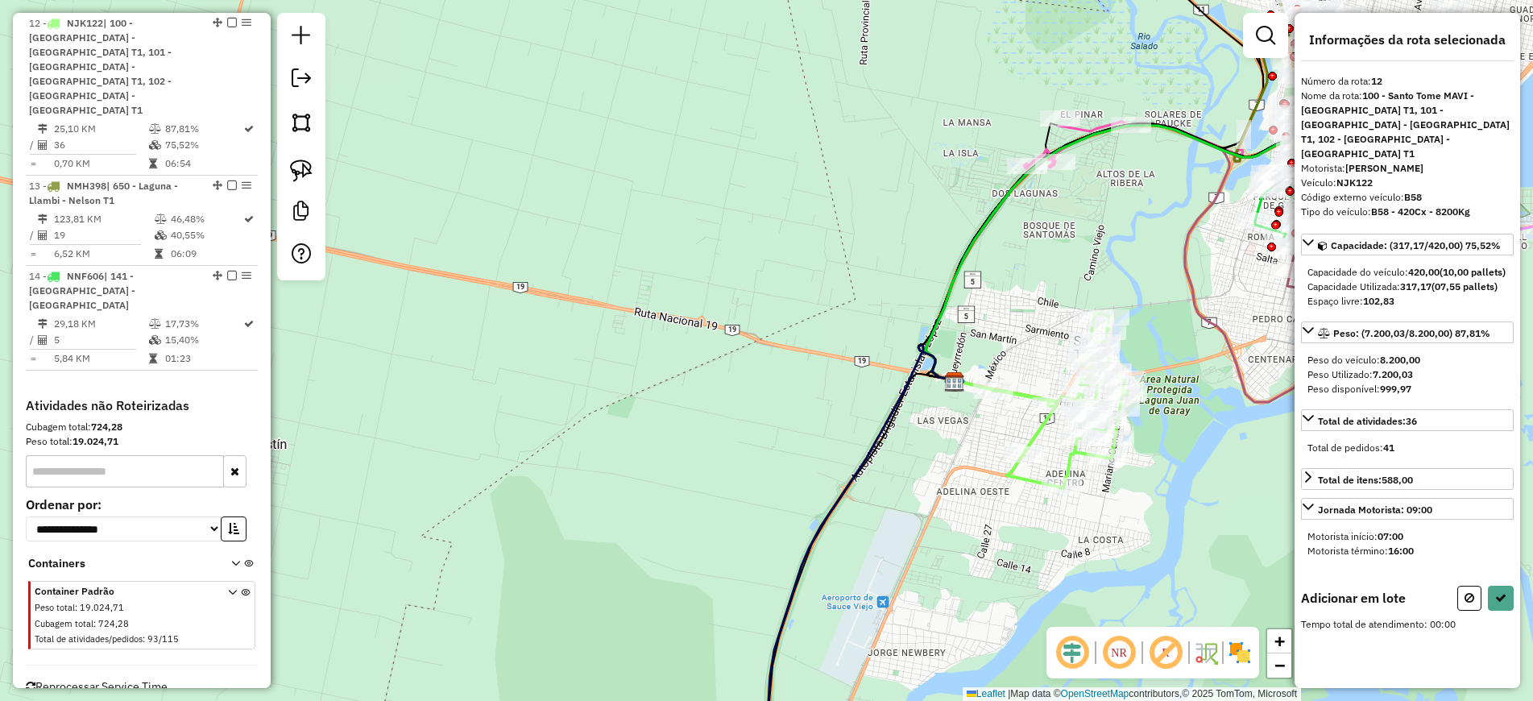
scroll to position [0, 0]
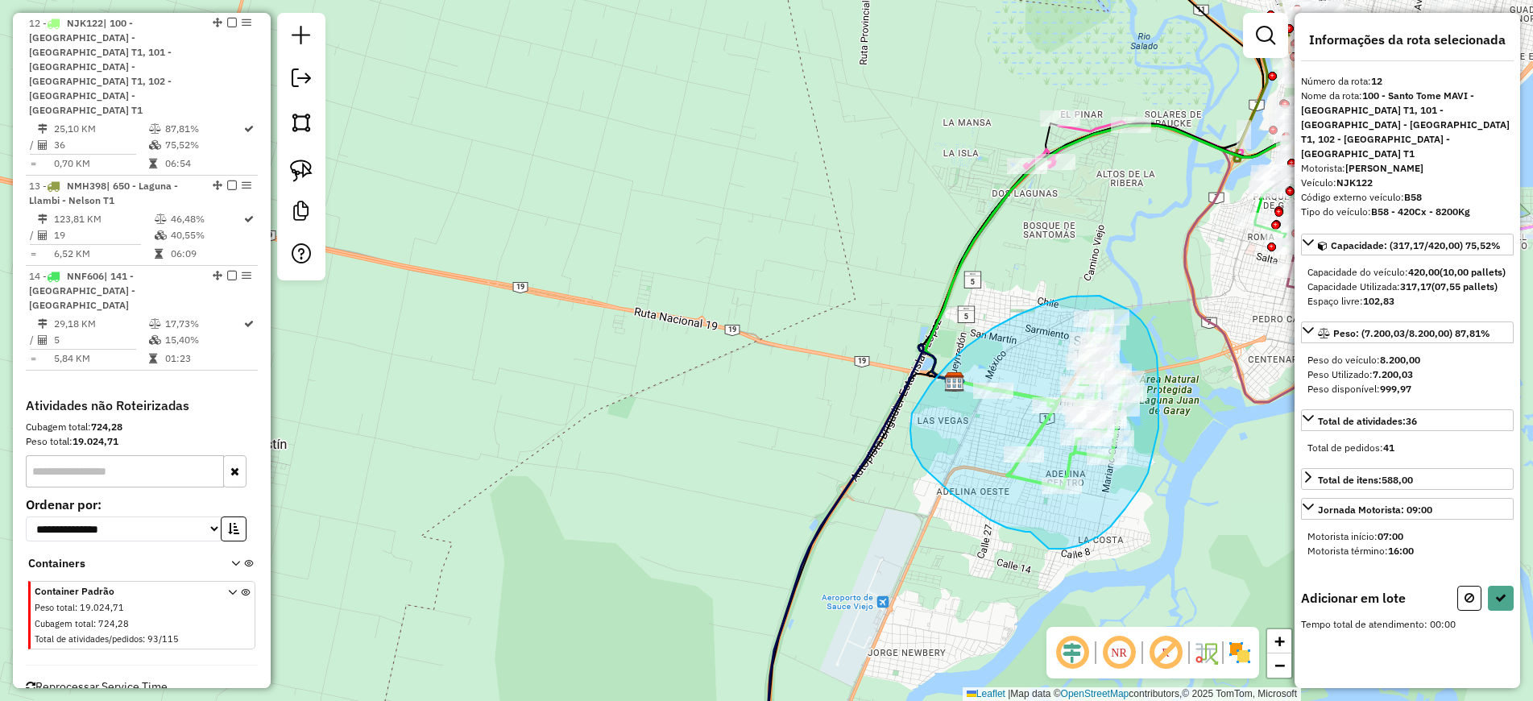
drag, startPoint x: 1030, startPoint y: 532, endPoint x: 1033, endPoint y: 540, distance: 9.2
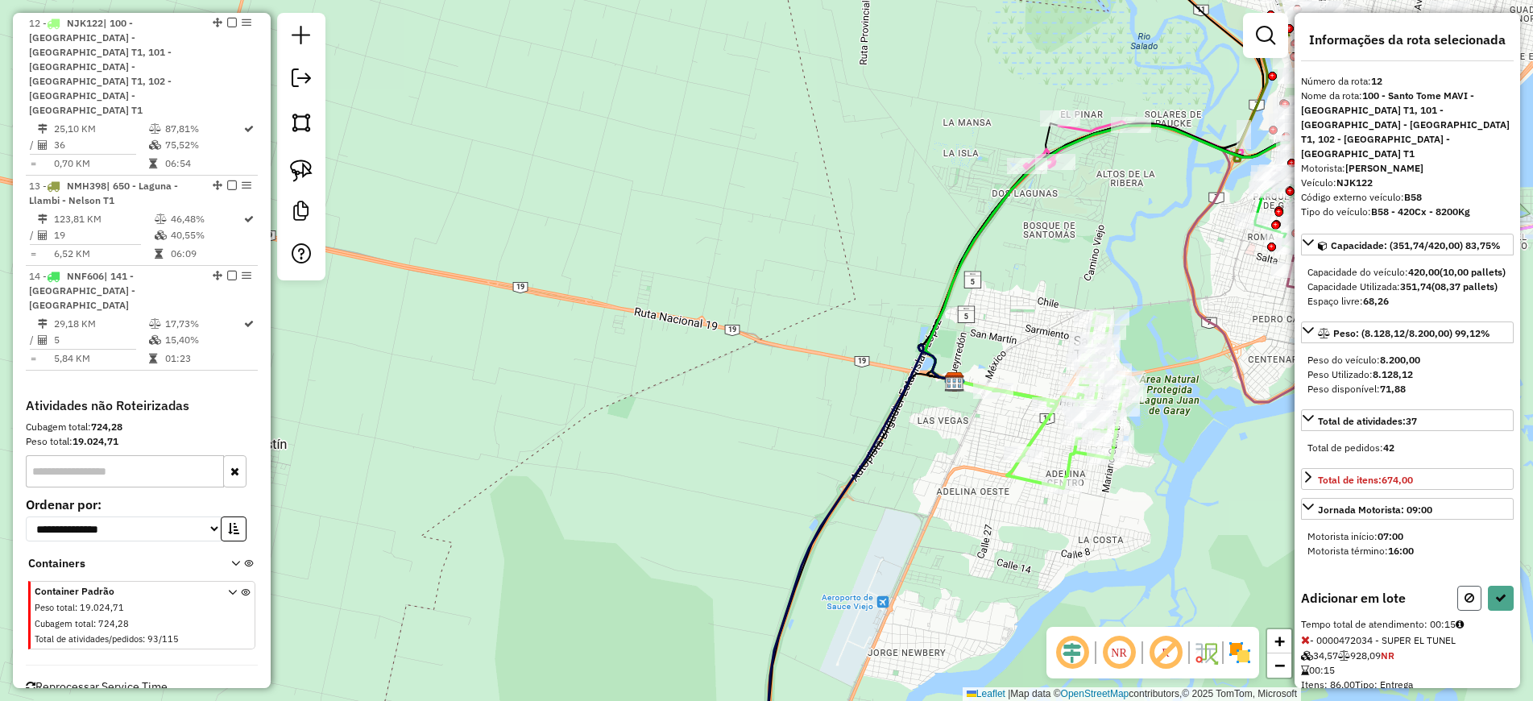
click at [1457, 611] on button at bounding box center [1469, 598] width 24 height 25
select select "**********"
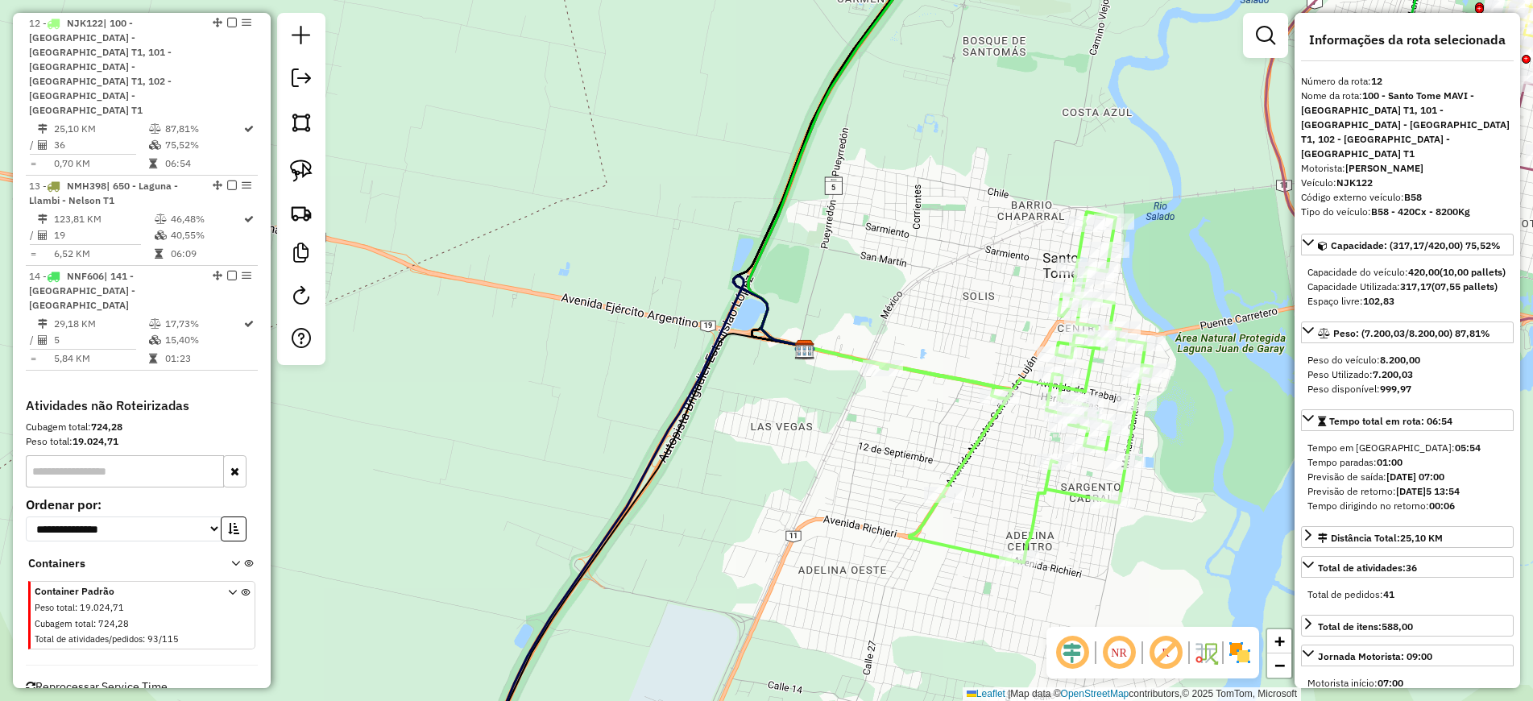
click at [954, 374] on icon at bounding box center [1011, 387] width 281 height 350
click at [1255, 34] on link at bounding box center [1265, 35] width 32 height 32
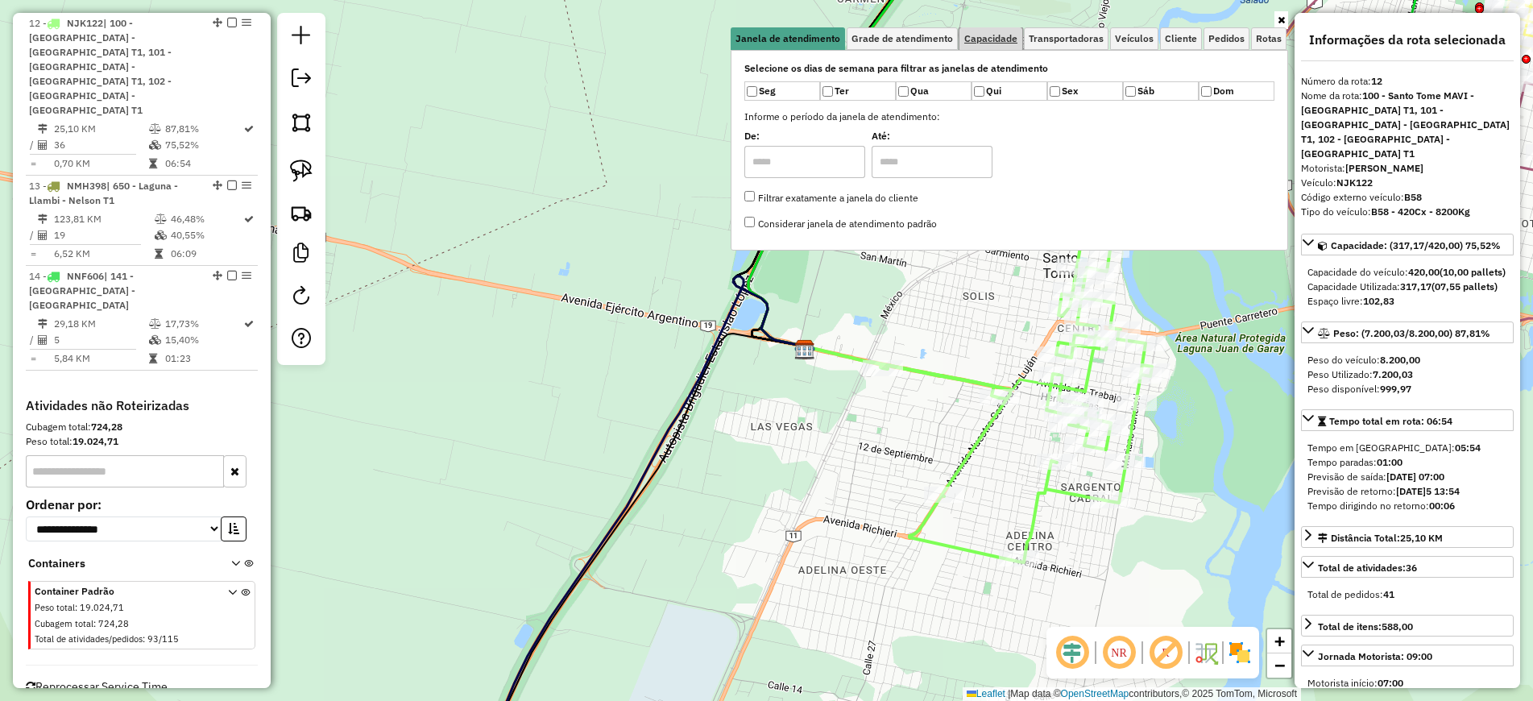
click at [990, 39] on span "Capacidade" at bounding box center [990, 39] width 53 height 10
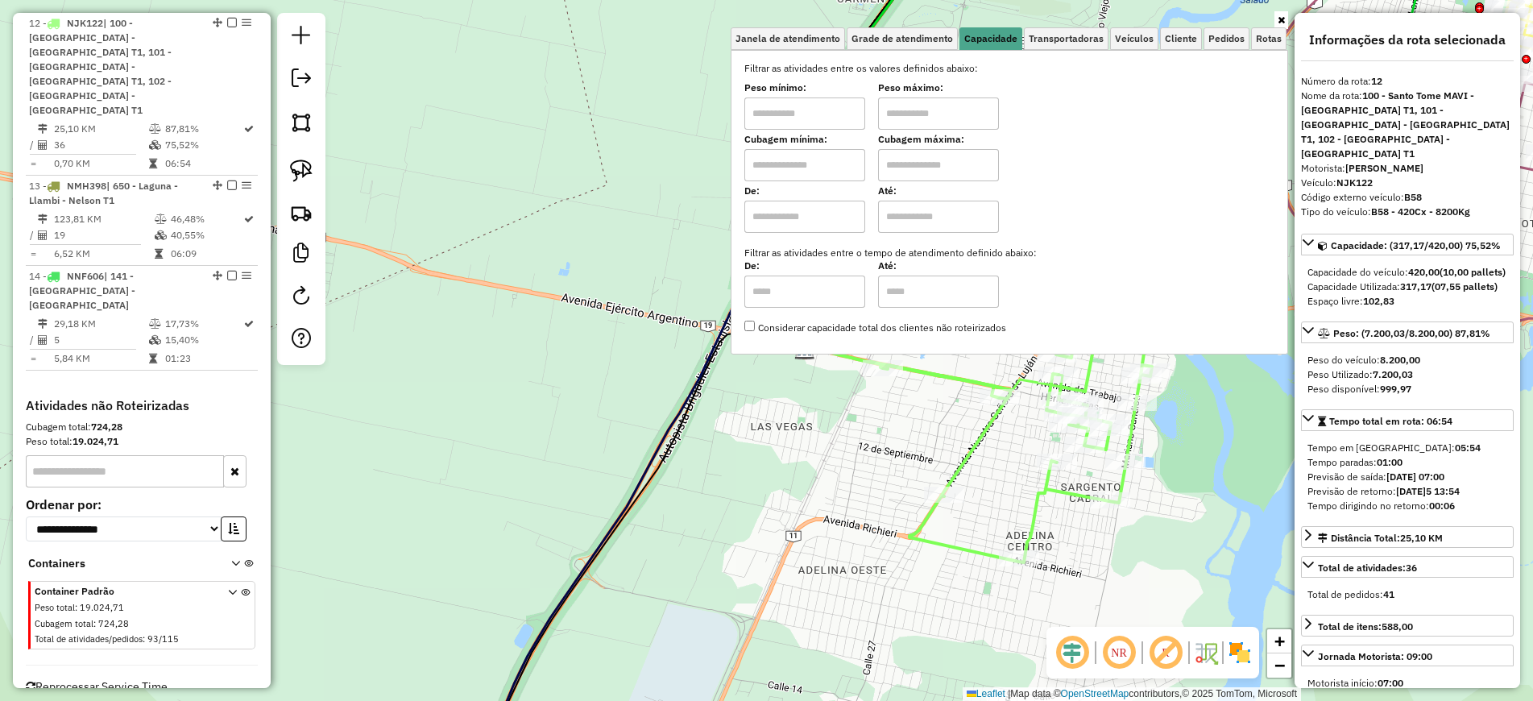
click at [790, 125] on input "text" at bounding box center [804, 113] width 121 height 32
type input "*******"
click at [975, 118] on input "text" at bounding box center [938, 113] width 121 height 32
drag, startPoint x: 819, startPoint y: 106, endPoint x: 768, endPoint y: 106, distance: 51.5
click at [769, 106] on div "Peso mínimo: ******* Peso máximo: ******" at bounding box center [1009, 107] width 530 height 45
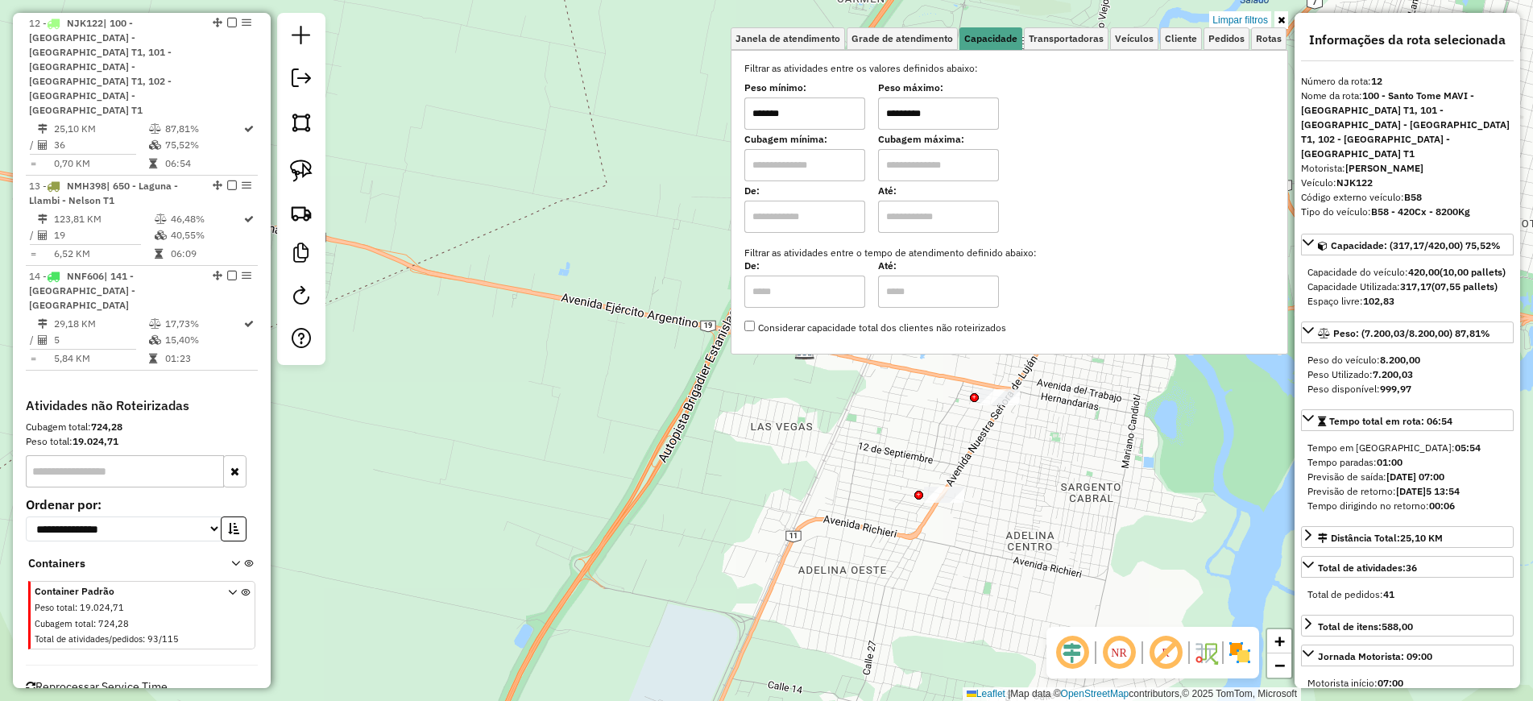
type input "*********"
click at [1048, 492] on div "Limpar filtros Janela de atendimento Grade de atendimento Capacidade Transporta…" at bounding box center [766, 350] width 1533 height 701
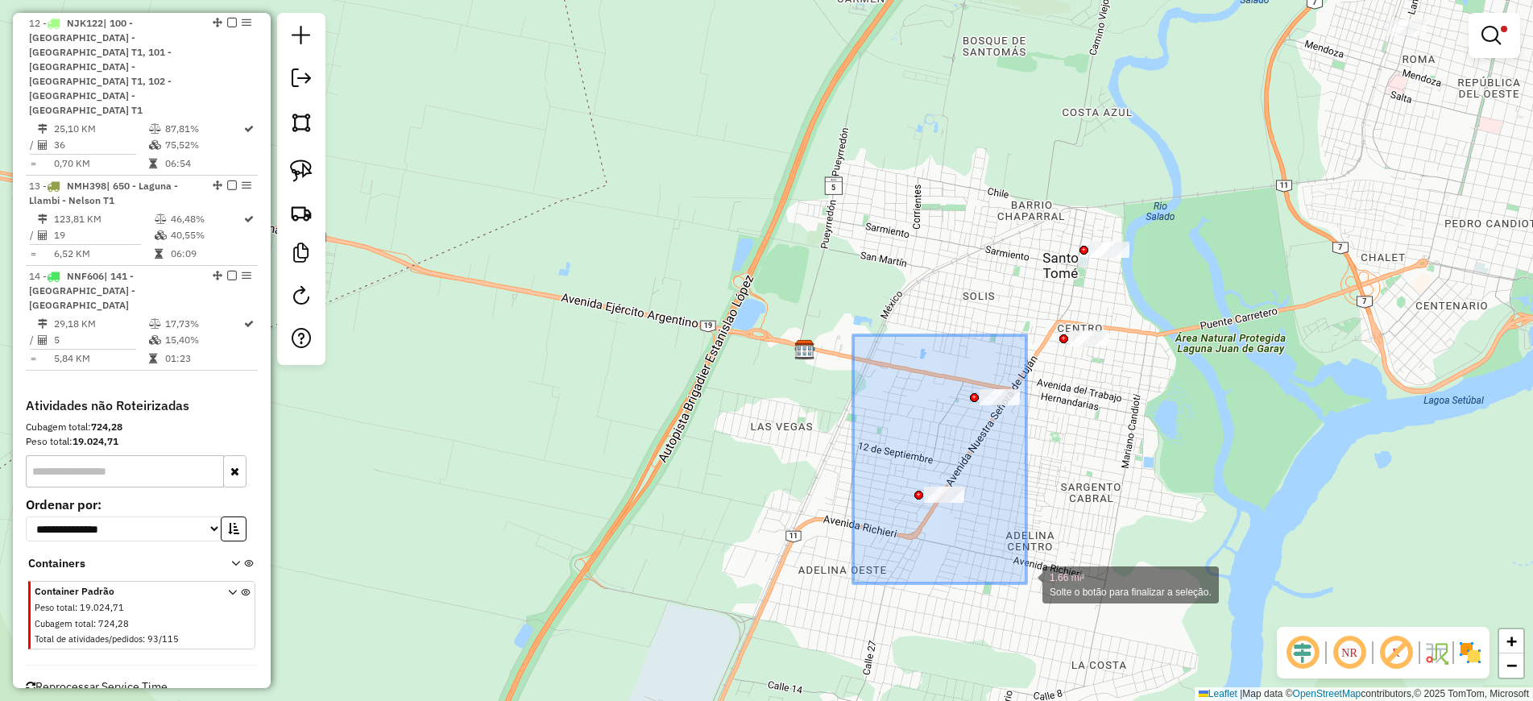
drag, startPoint x: 853, startPoint y: 335, endPoint x: 1026, endPoint y: 583, distance: 302.5
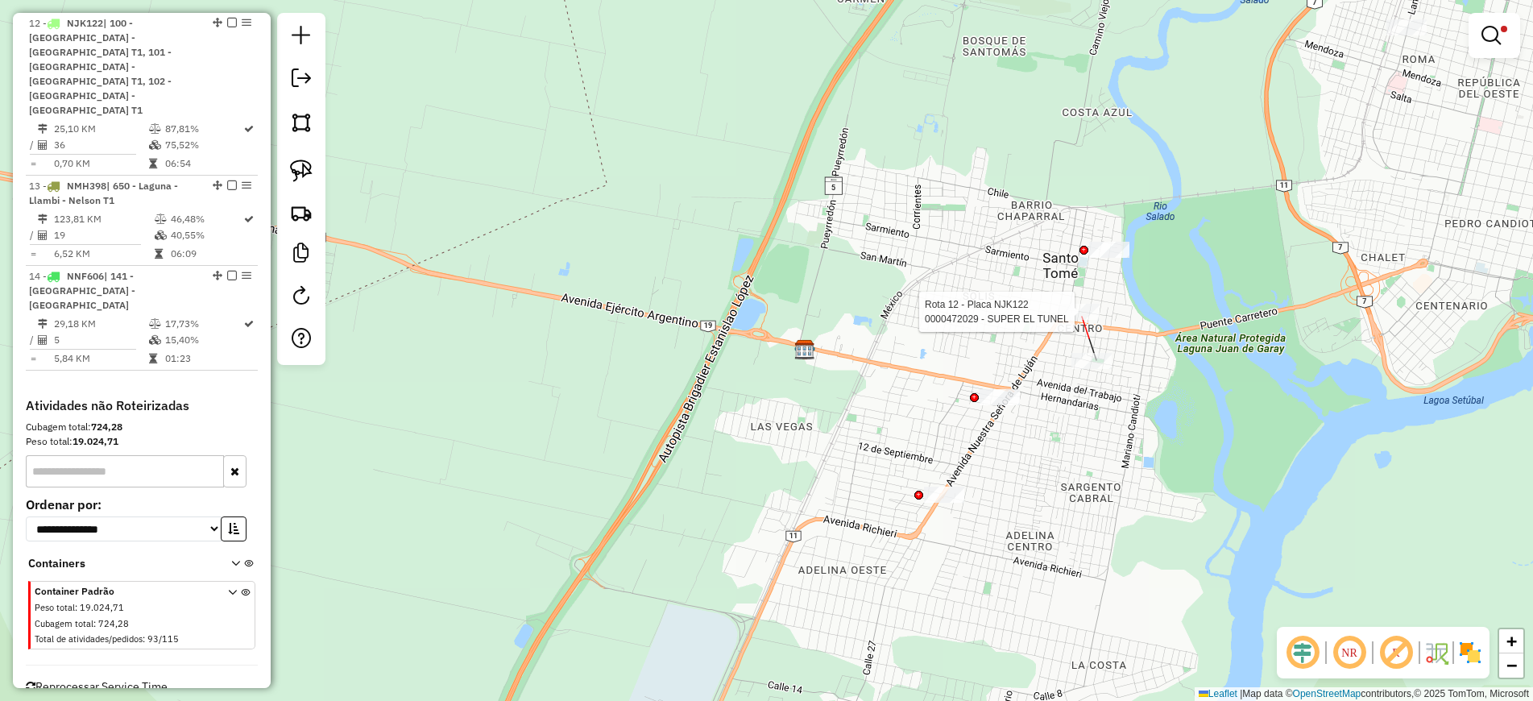
select select "**********"
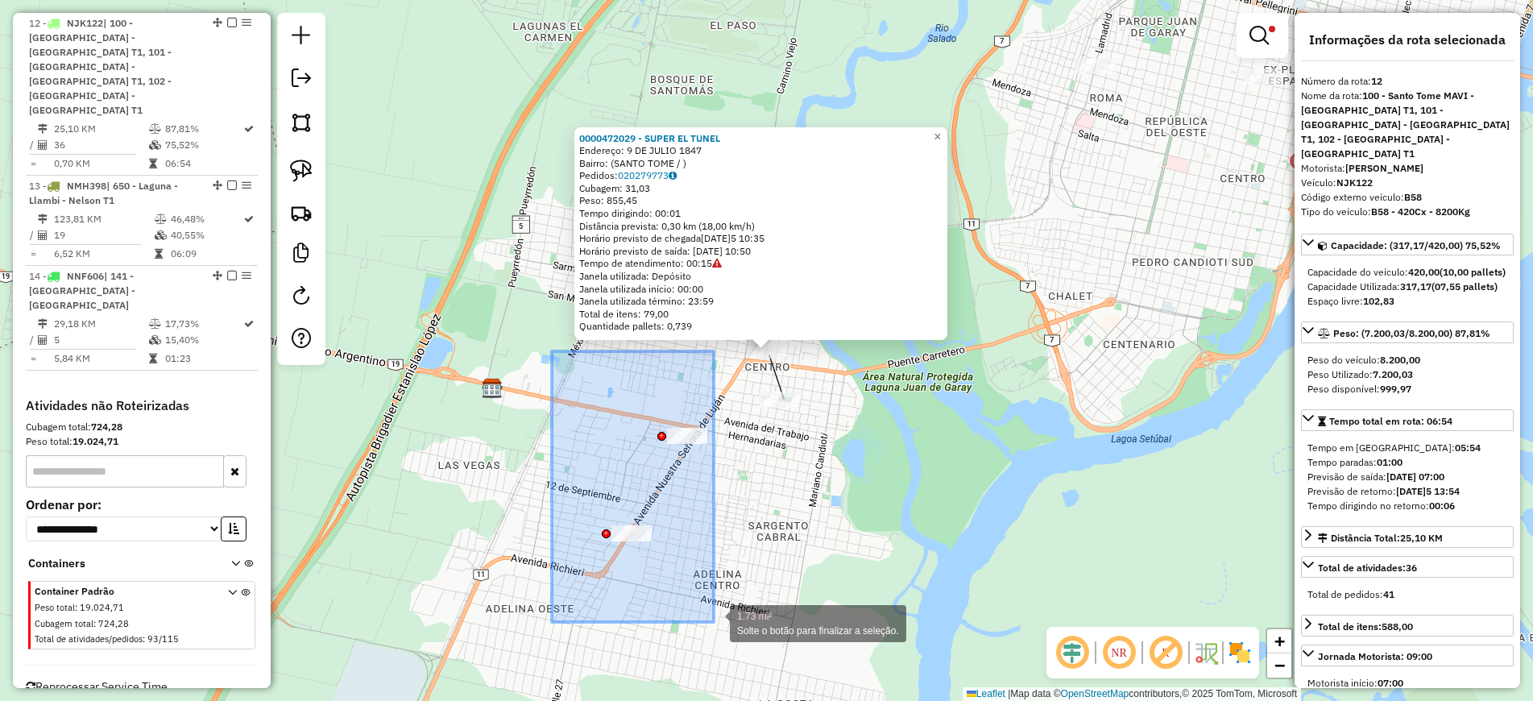
drag, startPoint x: 552, startPoint y: 355, endPoint x: 714, endPoint y: 622, distance: 311.9
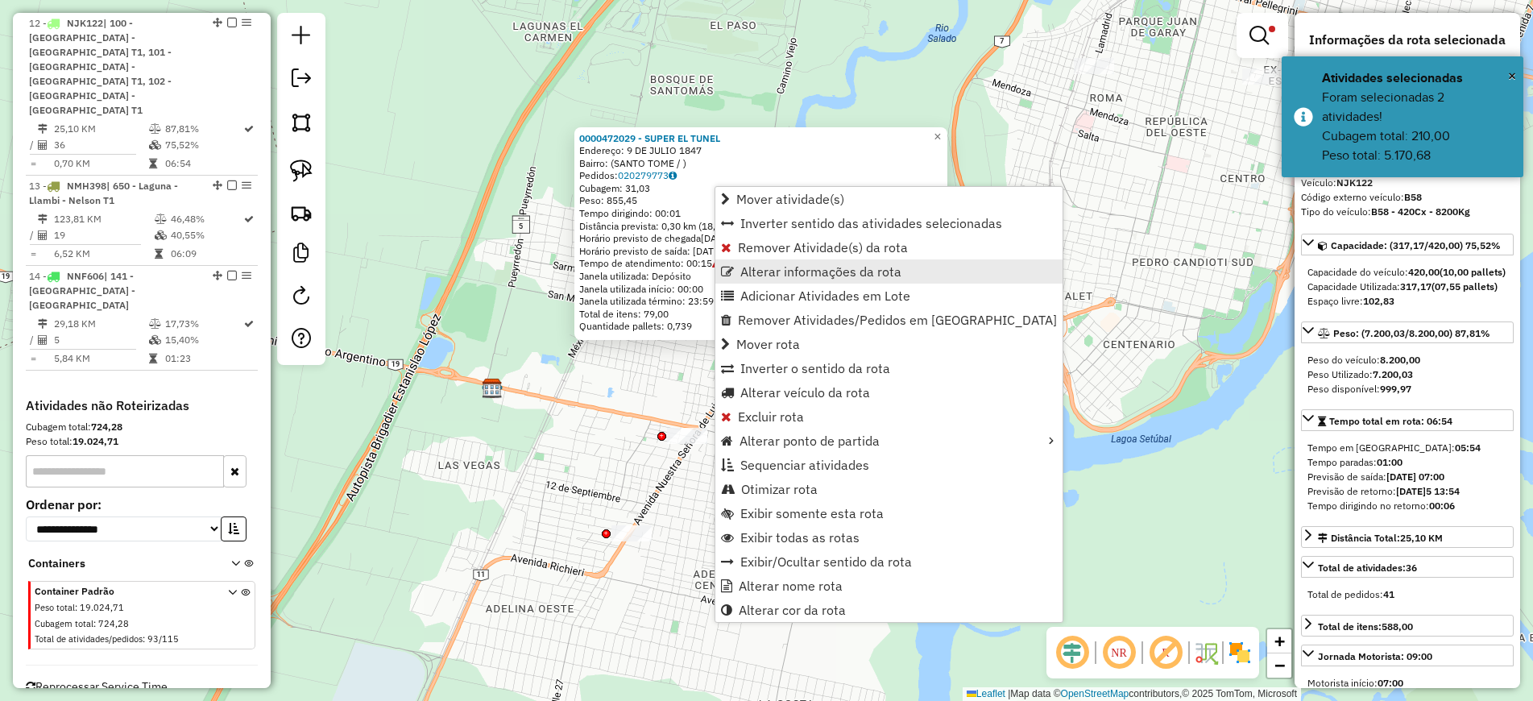
drag, startPoint x: 774, startPoint y: 245, endPoint x: 777, endPoint y: 261, distance: 16.4
click at [777, 261] on ul "Mover atividade(s) Inverter sentido das atividades selecionadas Remover Ativida…" at bounding box center [888, 404] width 347 height 435
click at [771, 238] on link "Remover Atividade(s) da rota" at bounding box center [888, 247] width 347 height 24
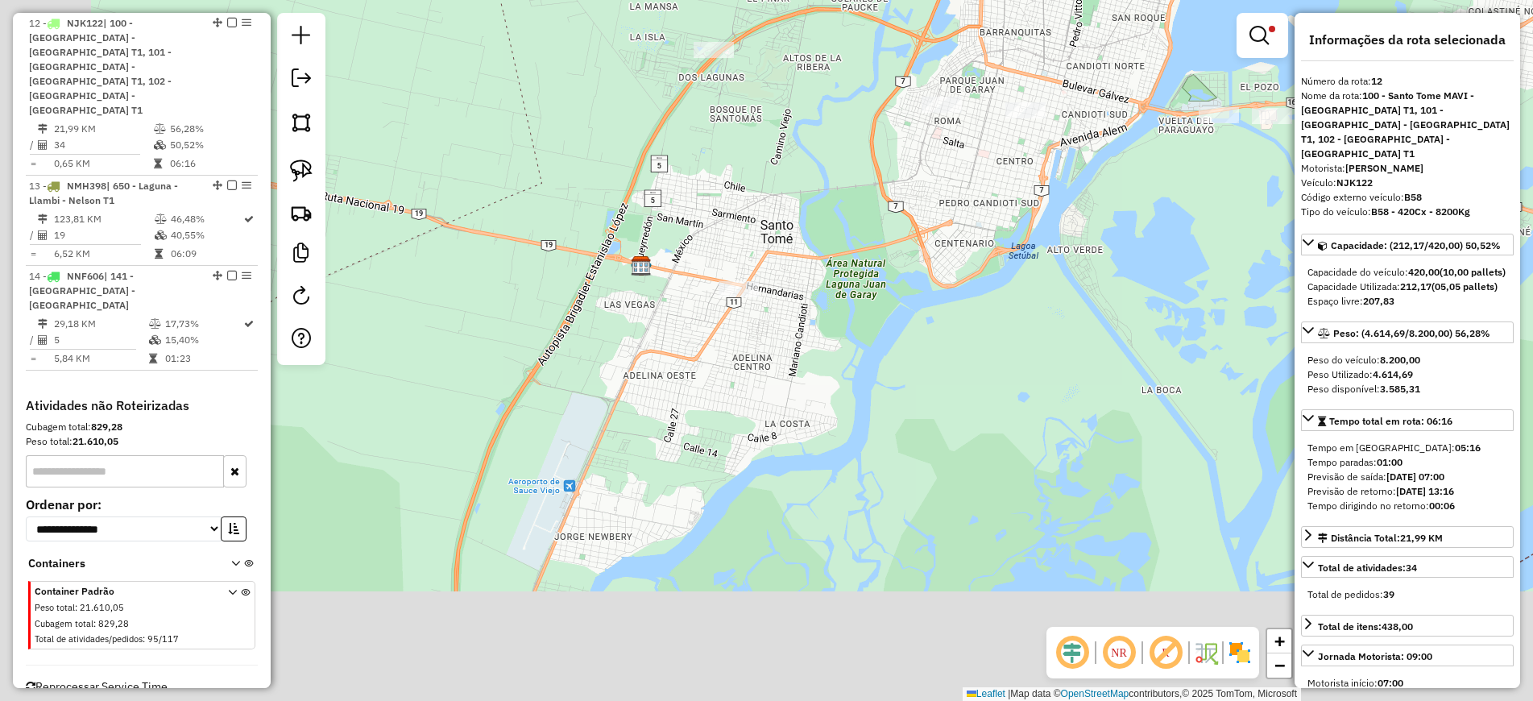
drag, startPoint x: 536, startPoint y: 506, endPoint x: 678, endPoint y: 337, distance: 221.2
click at [678, 337] on div "Limpar filtros Janela de atendimento Grade de atendimento Capacidade Transporta…" at bounding box center [766, 350] width 1533 height 701
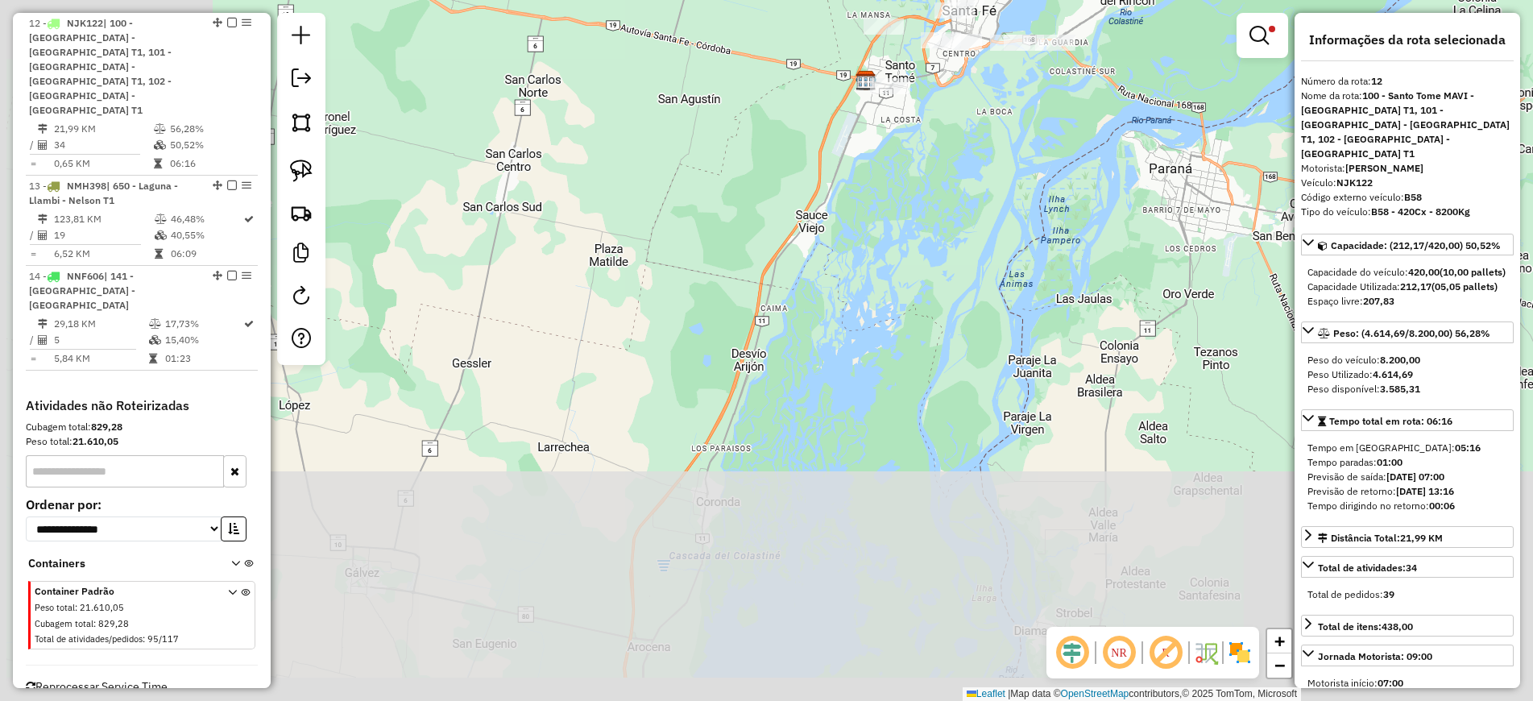
drag, startPoint x: 524, startPoint y: 549, endPoint x: 905, endPoint y: 236, distance: 493.3
click at [907, 236] on div "Limpar filtros Janela de atendimento Grade de atendimento Capacidade Transporta…" at bounding box center [766, 350] width 1533 height 701
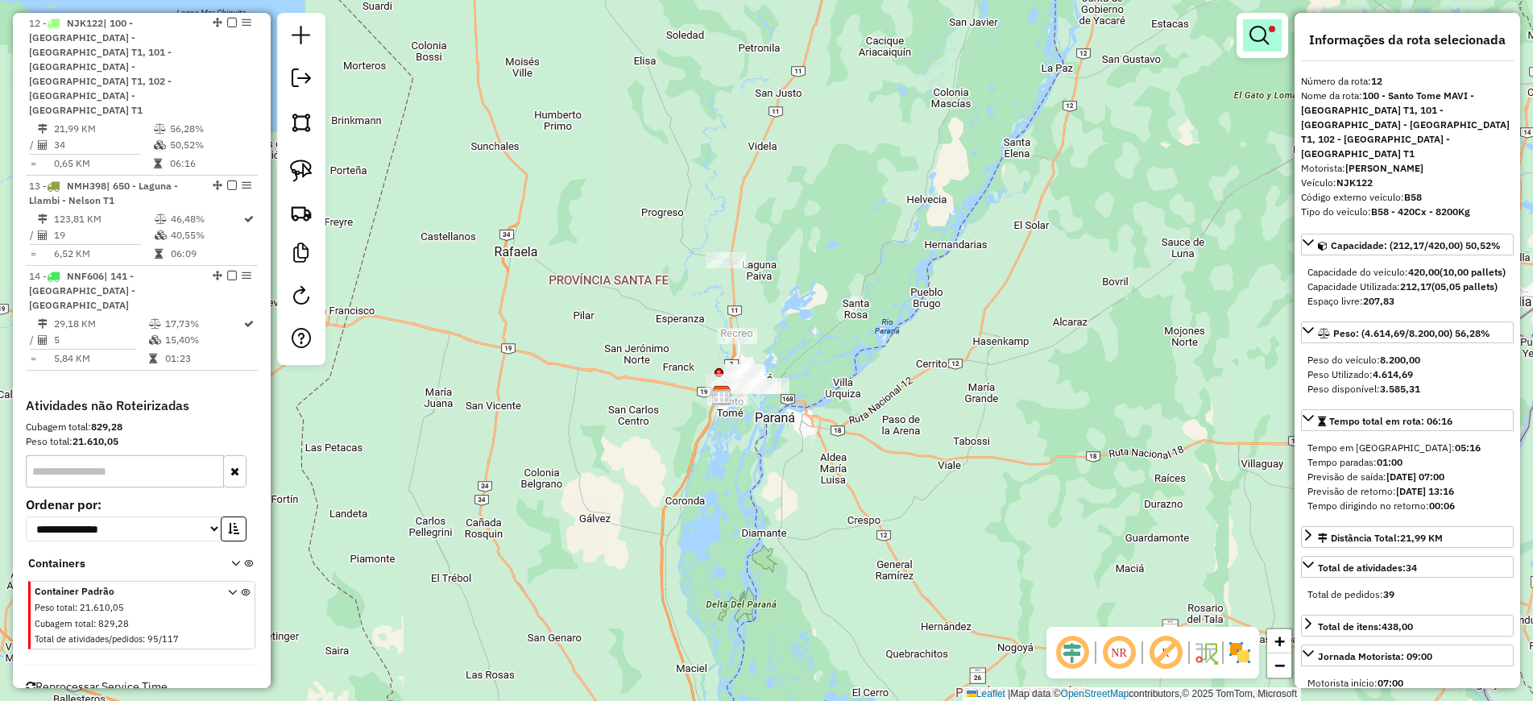
click at [1267, 42] on em at bounding box center [1258, 35] width 19 height 19
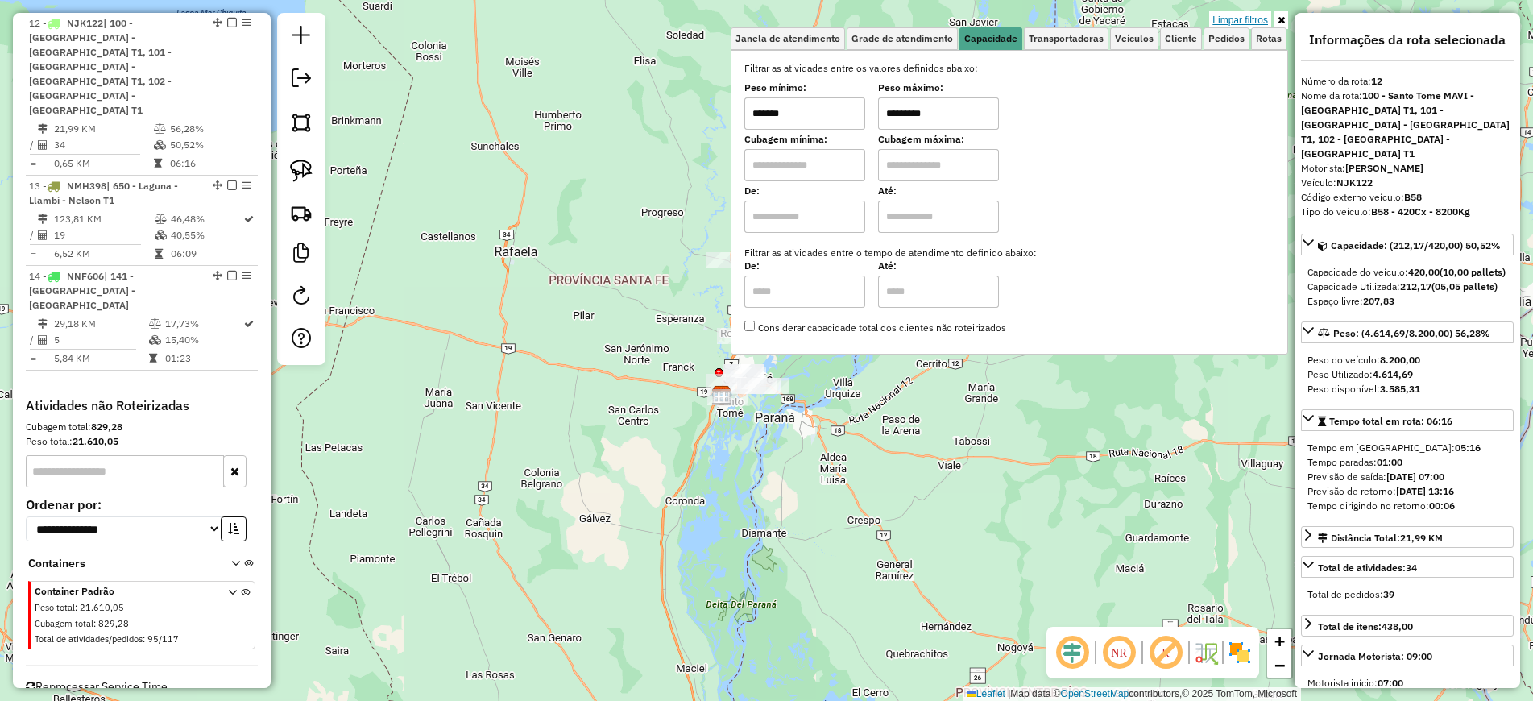
click at [1262, 14] on link "Limpar filtros" at bounding box center [1240, 20] width 62 height 18
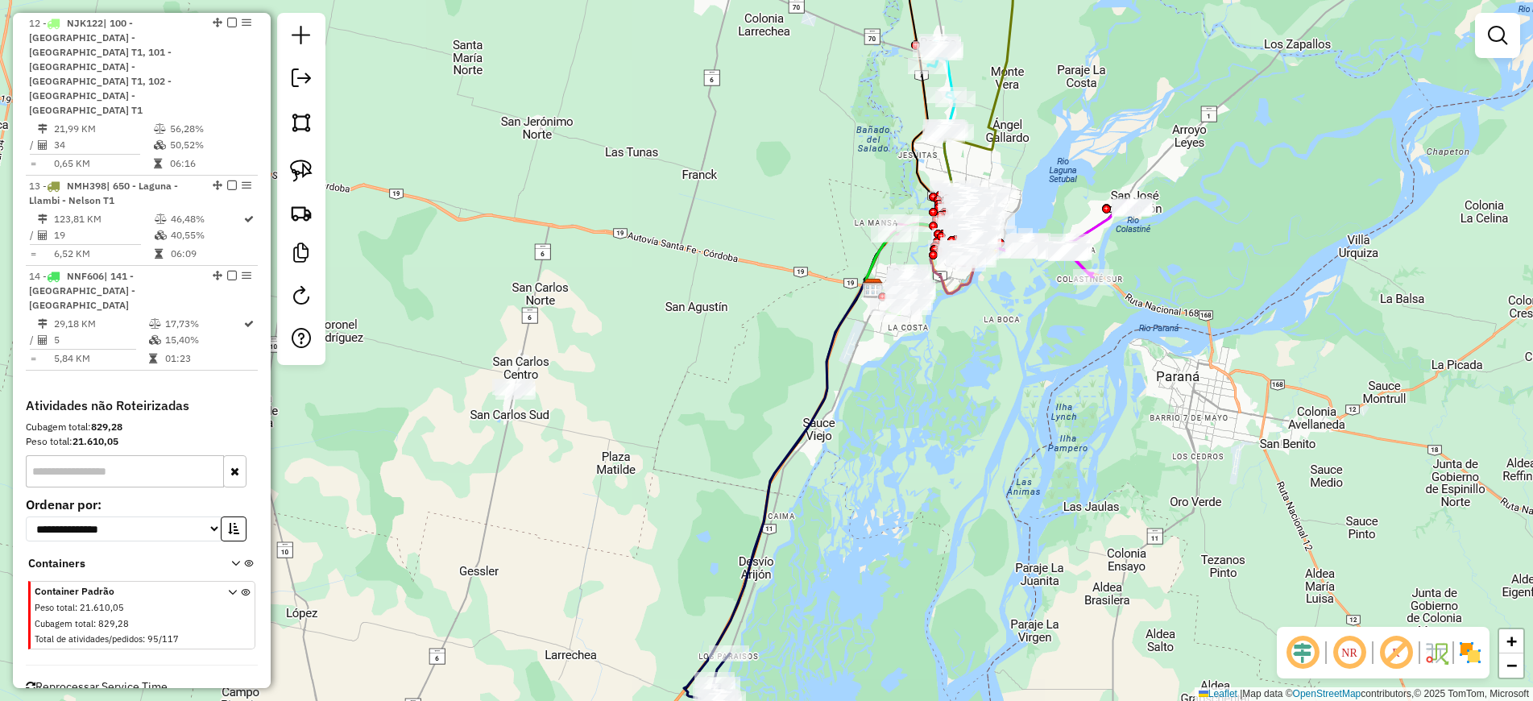
click at [820, 312] on div "Janela de atendimento Grade de atendimento Capacidade Transportadoras Veículos …" at bounding box center [766, 350] width 1533 height 701
click at [832, 317] on div "Janela de atendimento Grade de atendimento Capacidade Transportadoras Veículos …" at bounding box center [766, 350] width 1533 height 701
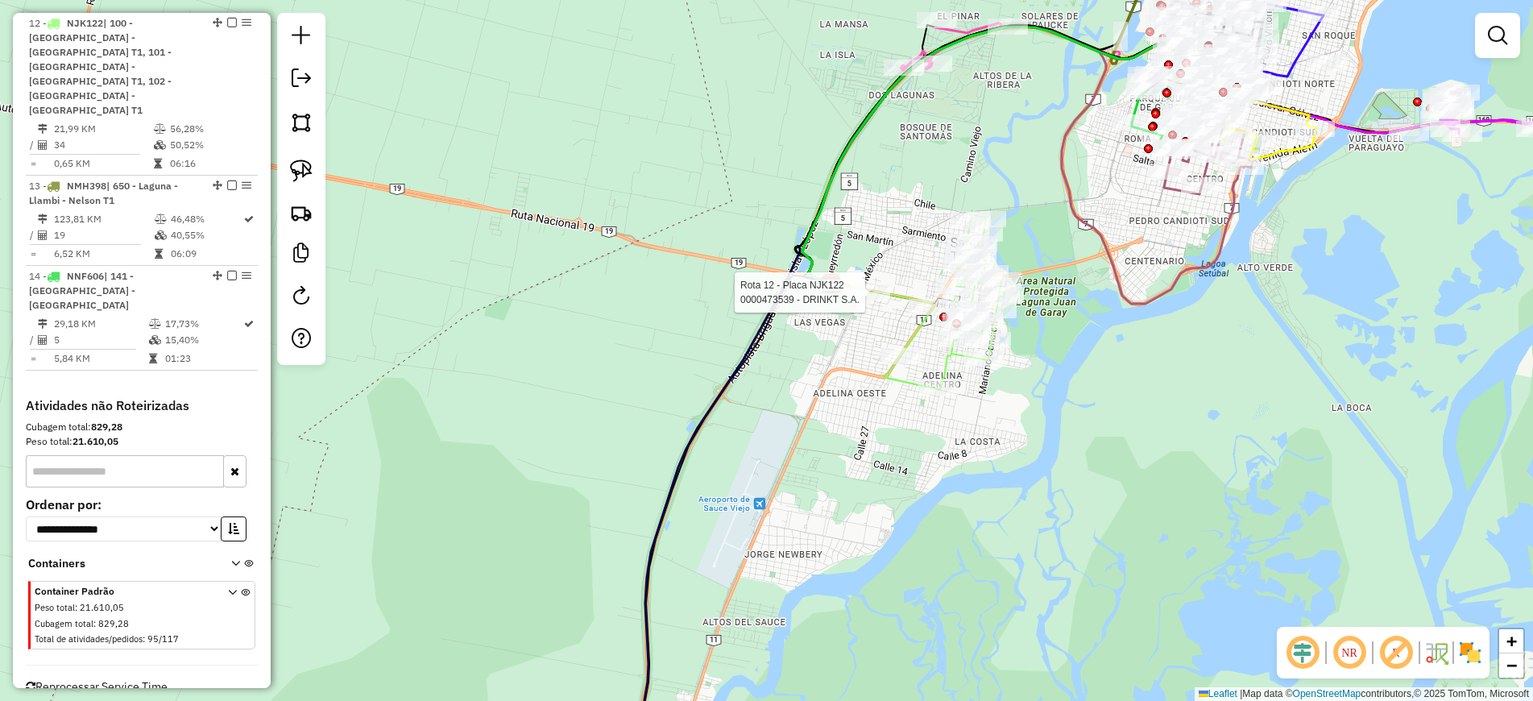
click at [892, 296] on icon at bounding box center [937, 302] width 135 height 176
select select "**********"
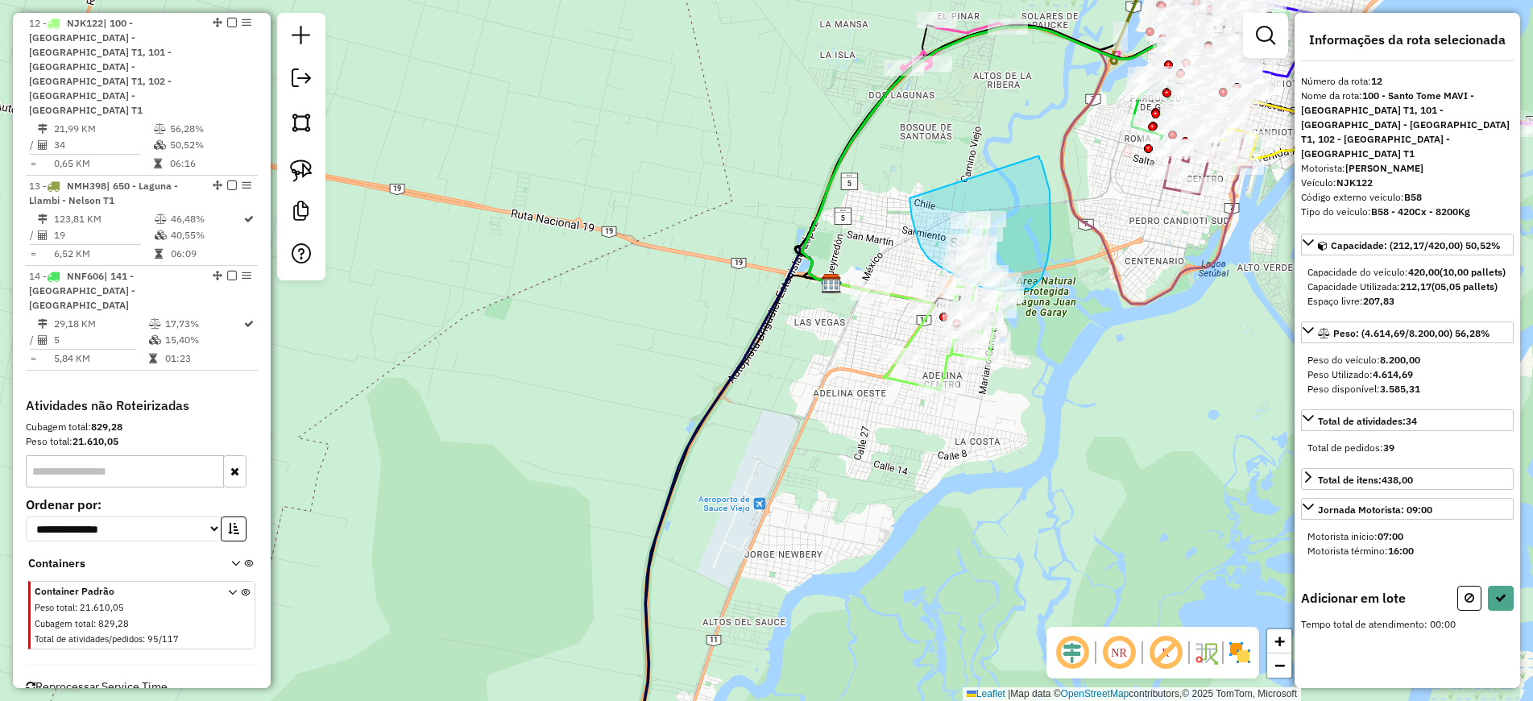
drag, startPoint x: 909, startPoint y: 198, endPoint x: 1037, endPoint y: 156, distance: 134.7
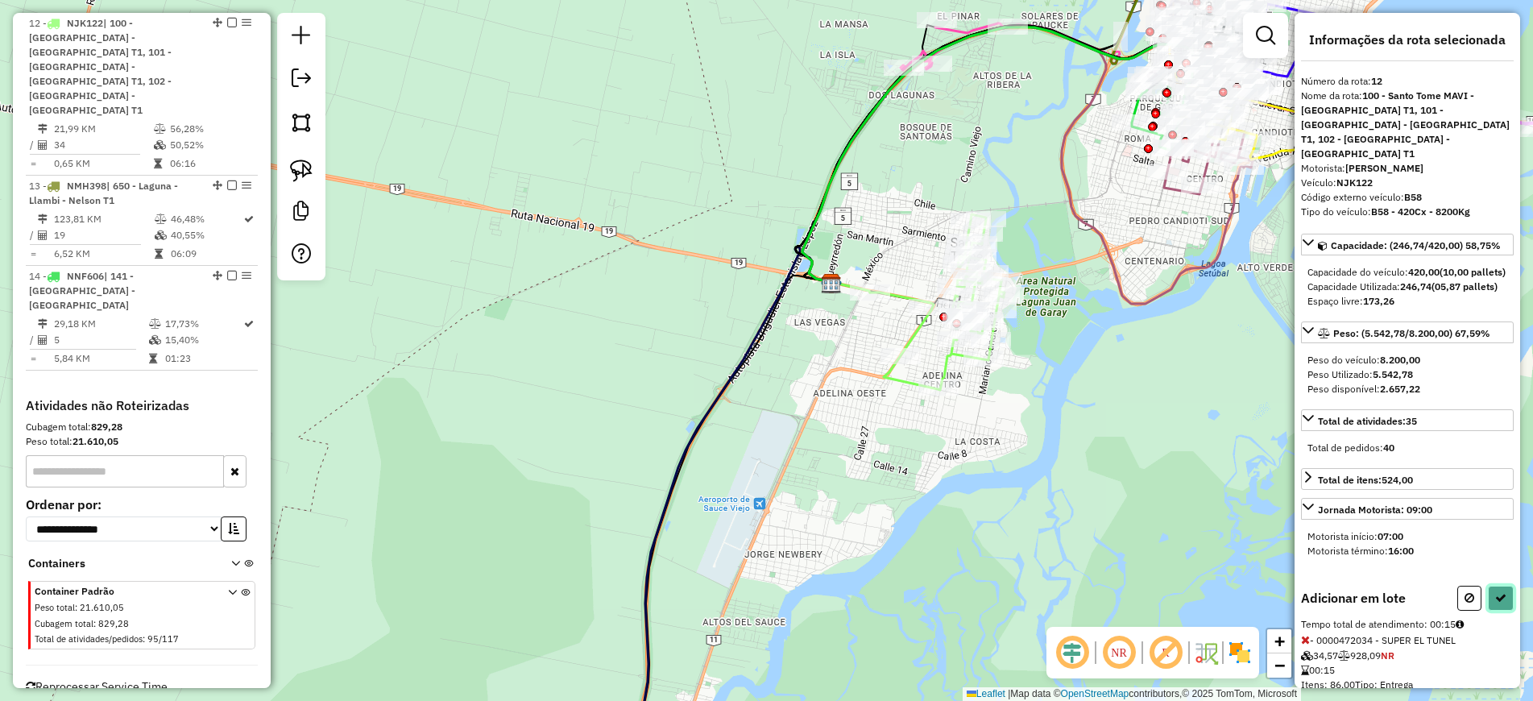
click at [1495, 603] on icon at bounding box center [1500, 597] width 11 height 11
select select "**********"
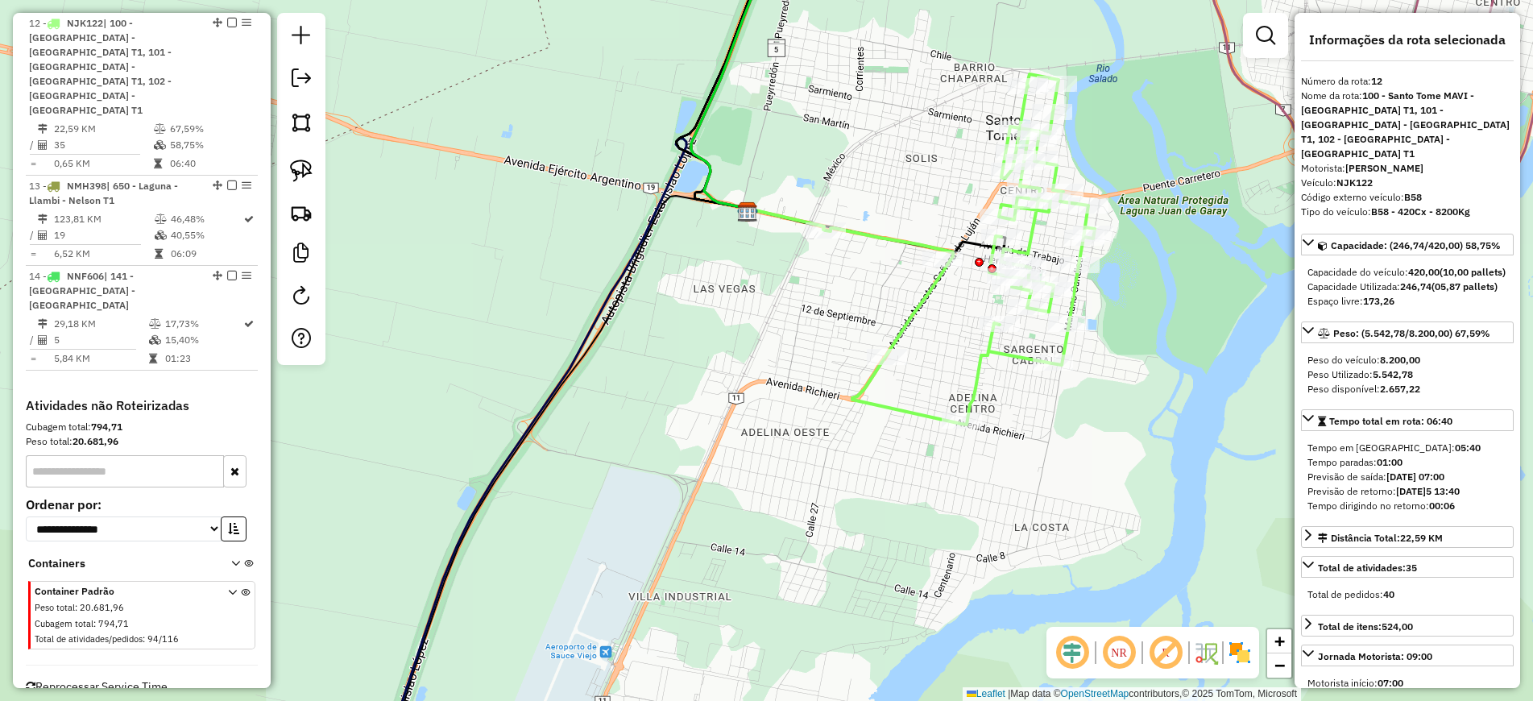
click at [916, 314] on icon at bounding box center [960, 249] width 269 height 350
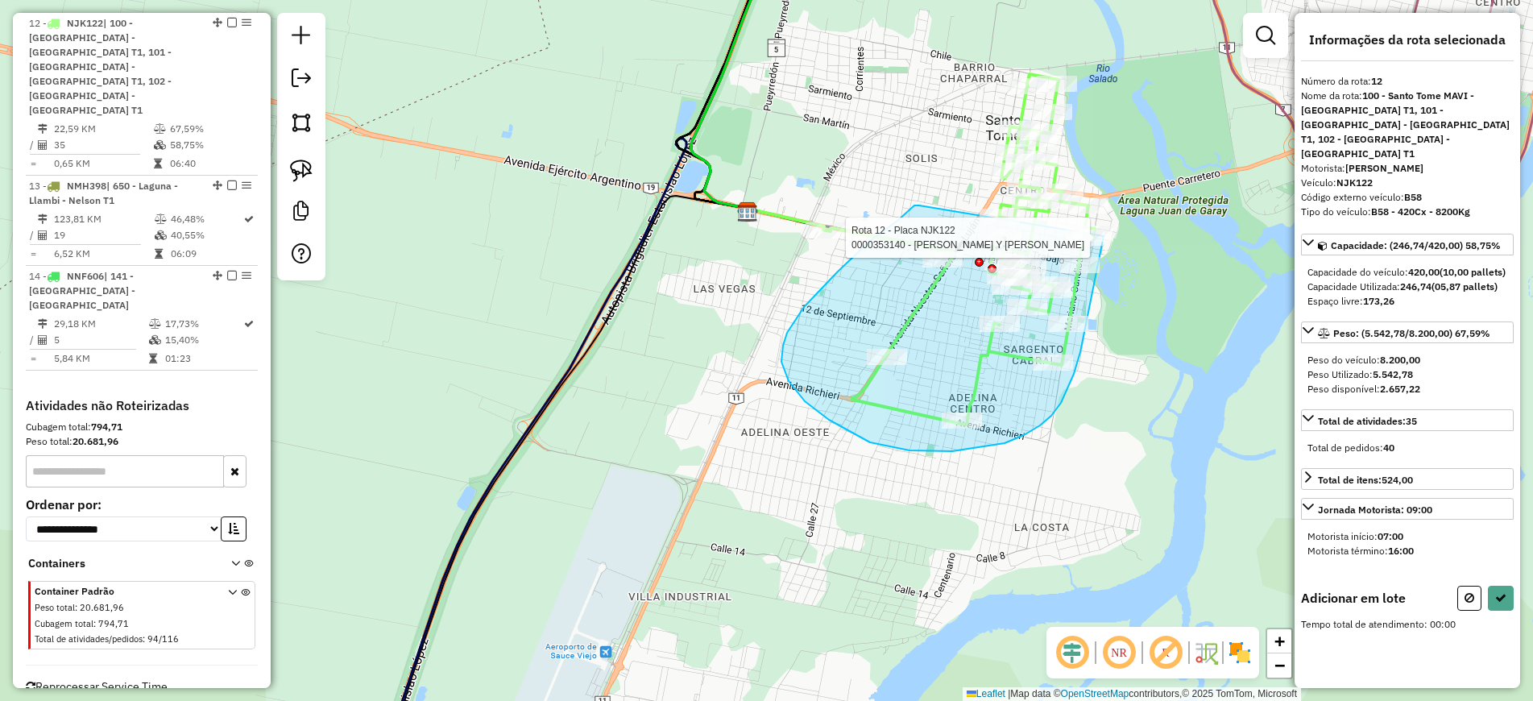
click at [1103, 236] on div "Rota 12 - Placa NJK122 0000336595 - RUTA MARCELO GUSTAVO Rota 12 - Placa NJK122…" at bounding box center [766, 350] width 1533 height 701
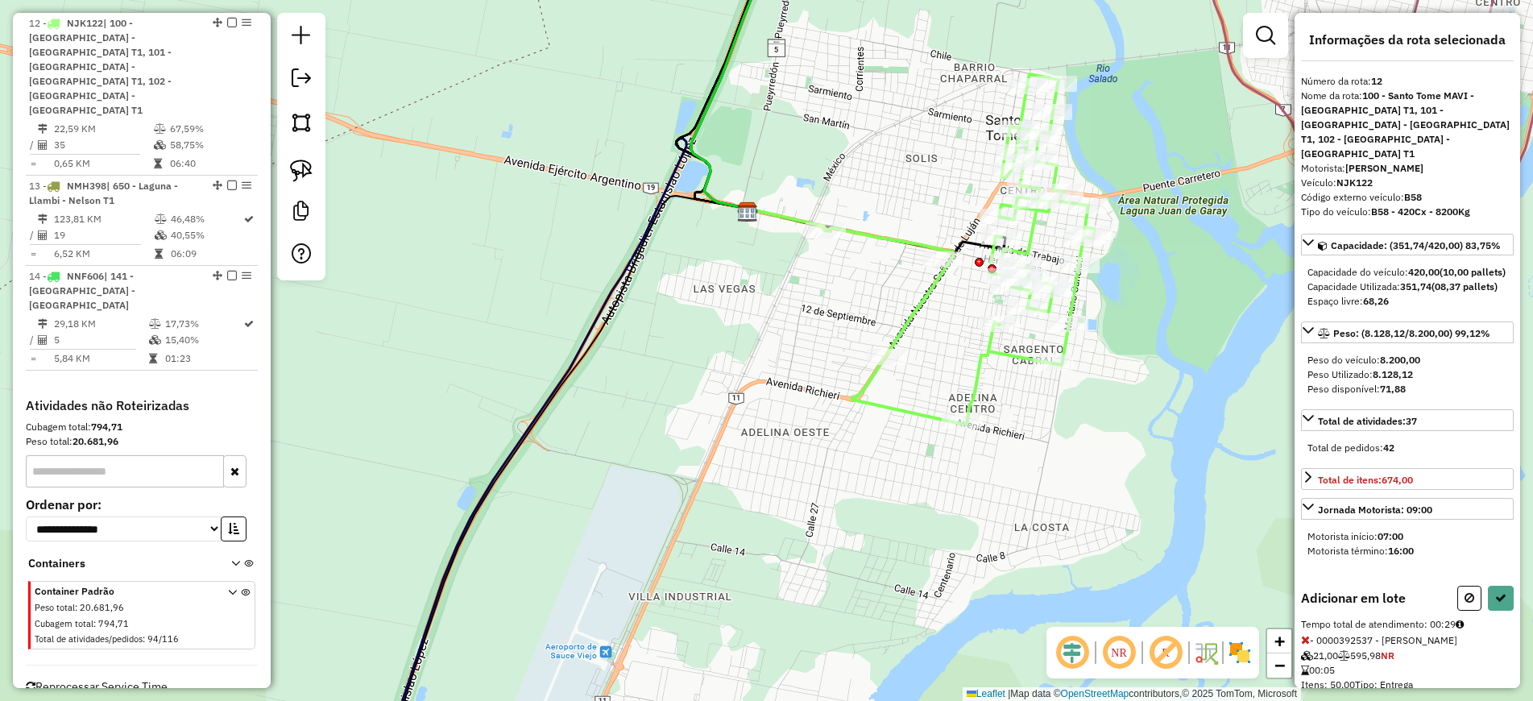
scroll to position [139, 0]
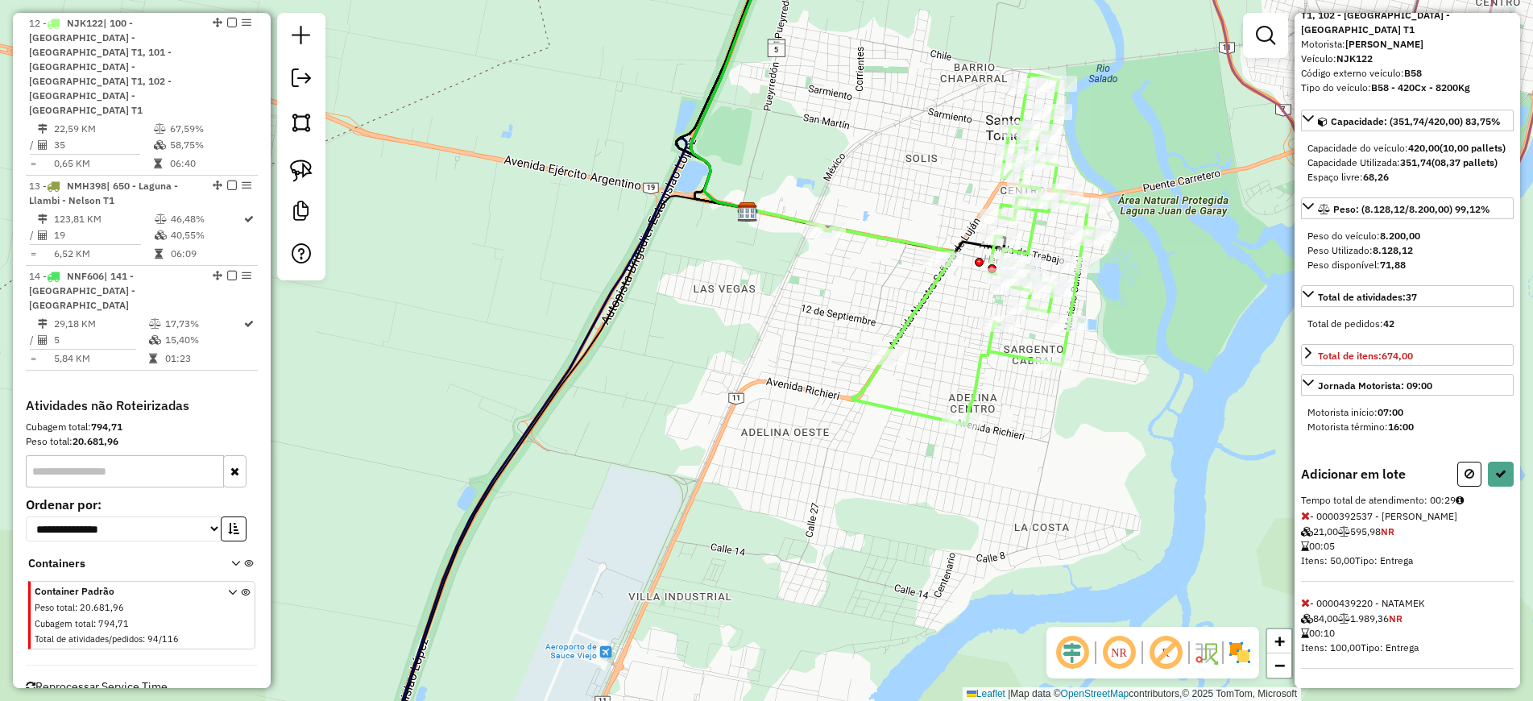
click at [1303, 601] on icon at bounding box center [1305, 602] width 9 height 11
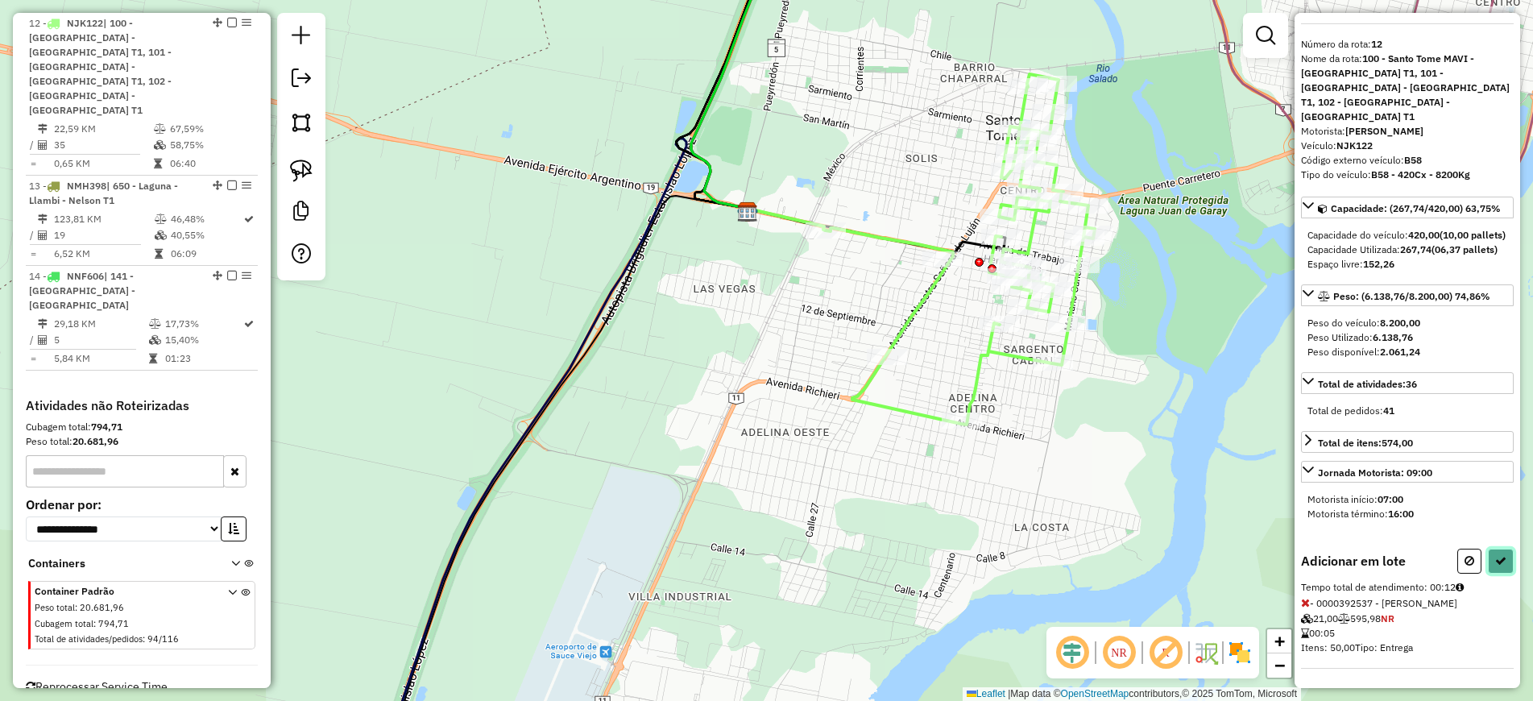
click at [1488, 558] on button at bounding box center [1501, 560] width 26 height 25
select select "**********"
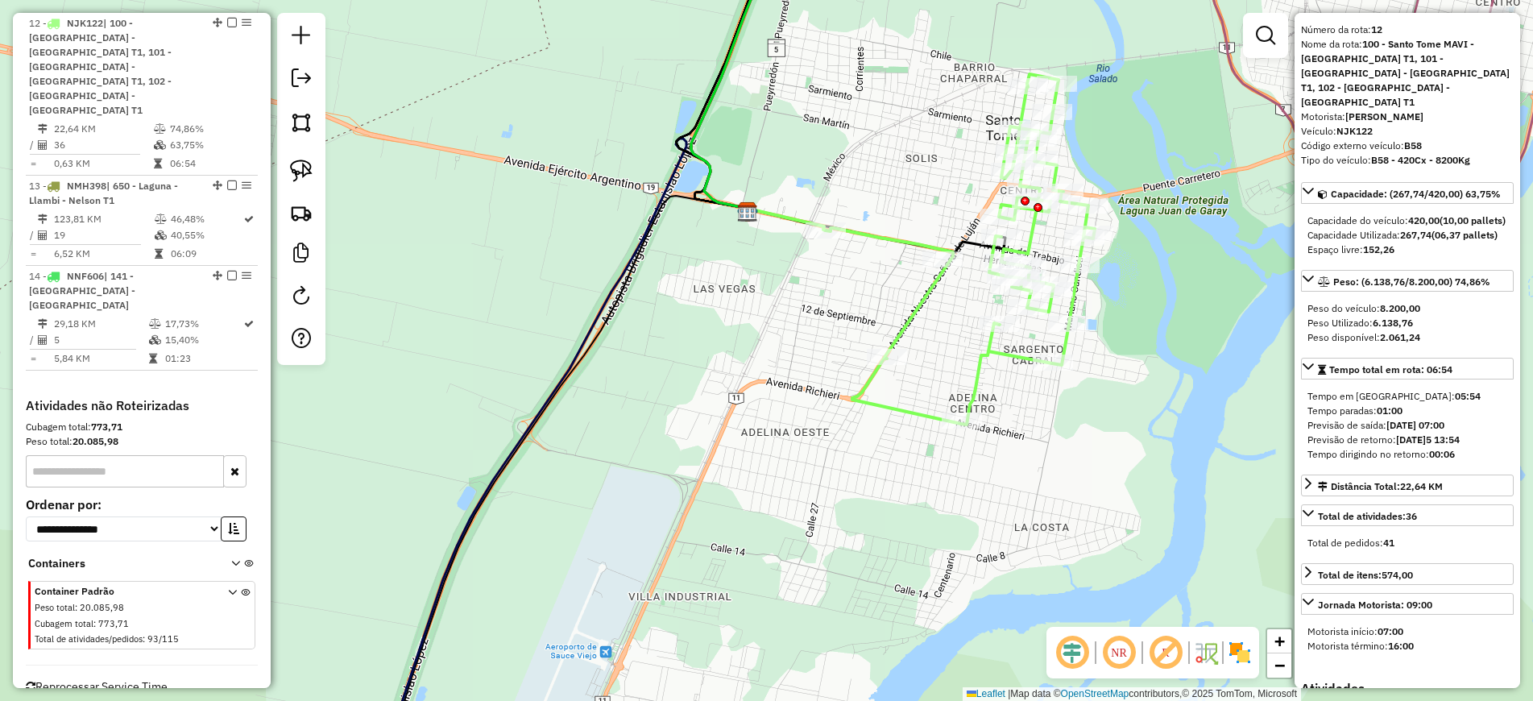
click at [920, 309] on icon at bounding box center [960, 249] width 269 height 350
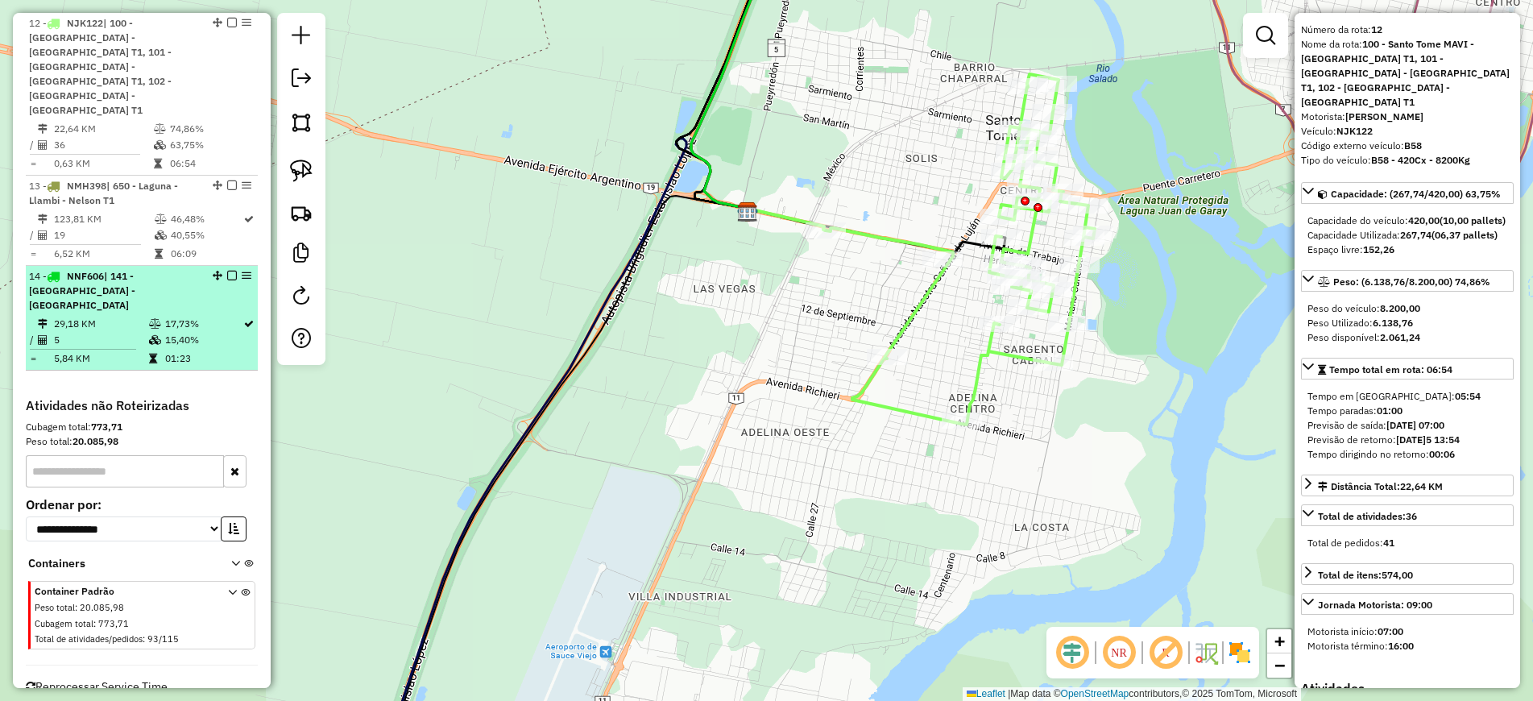
click at [234, 271] on div at bounding box center [227, 276] width 48 height 10
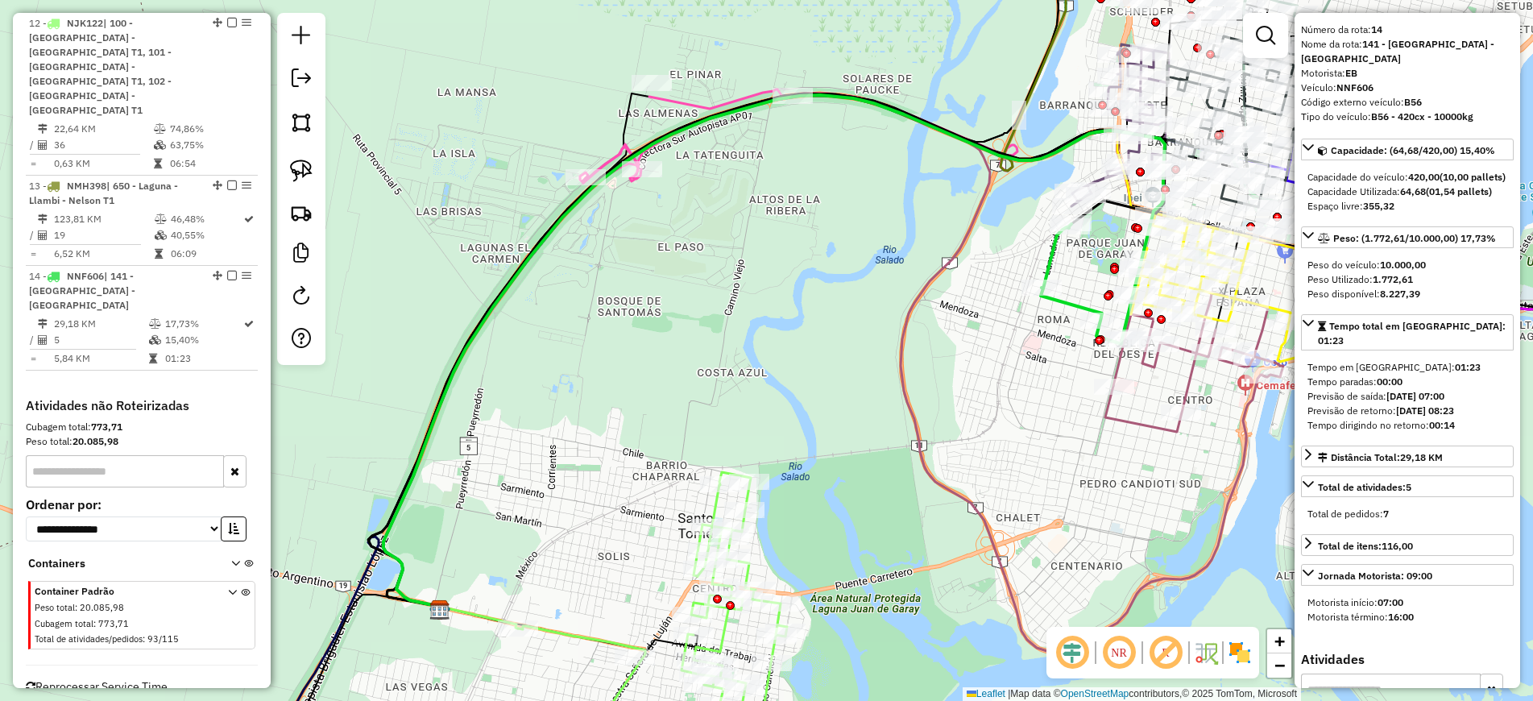
click at [564, 630] on icon at bounding box center [652, 621] width 269 height 299
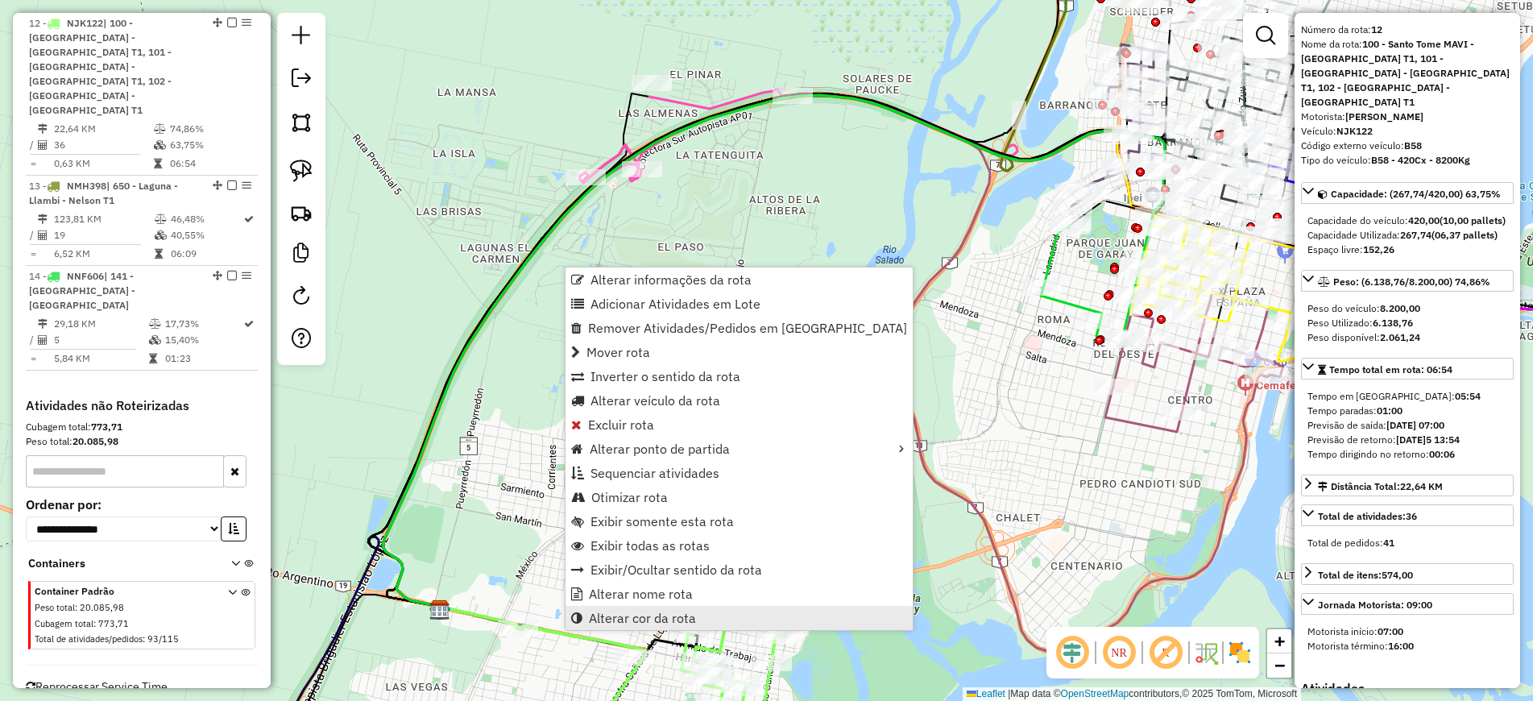
click at [693, 617] on span "Alterar cor da rota" at bounding box center [642, 617] width 107 height 13
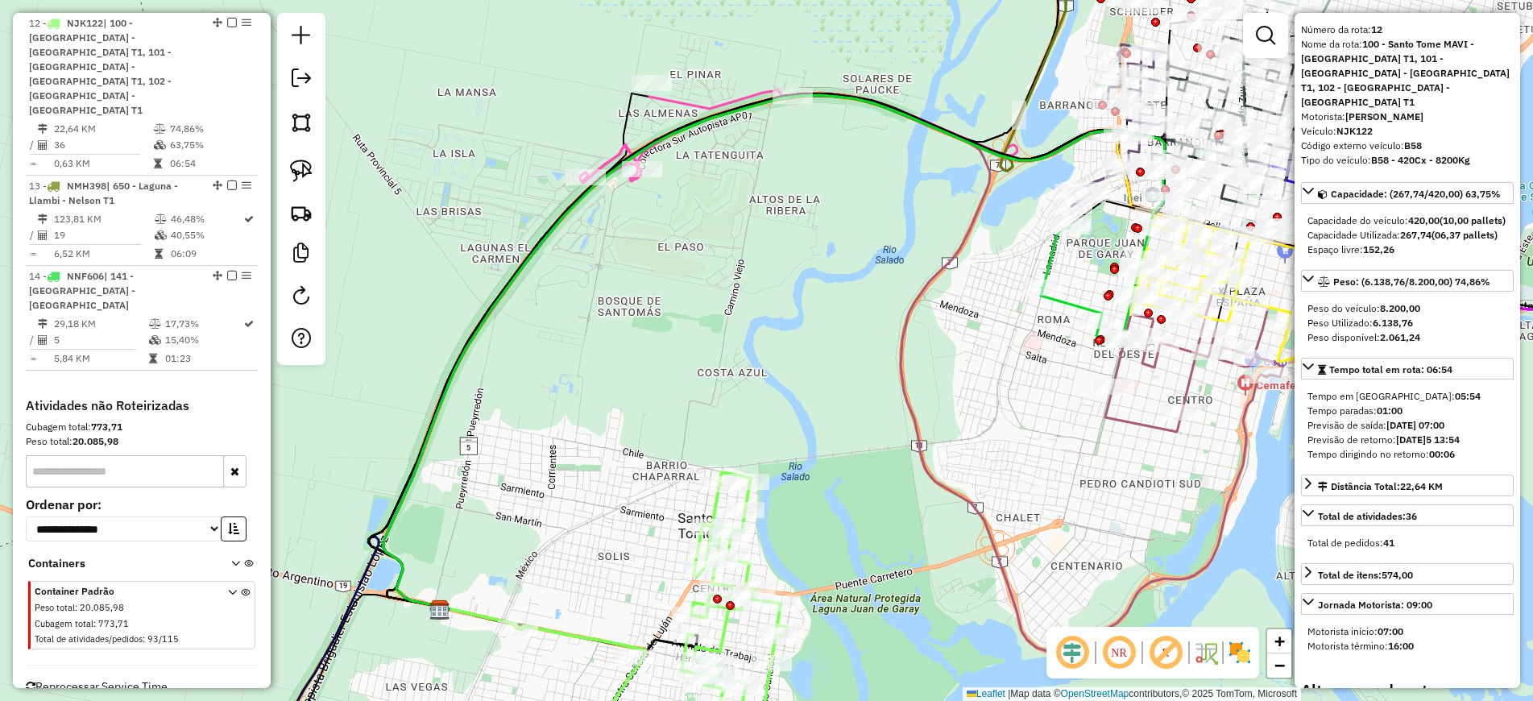
scroll to position [354, 0]
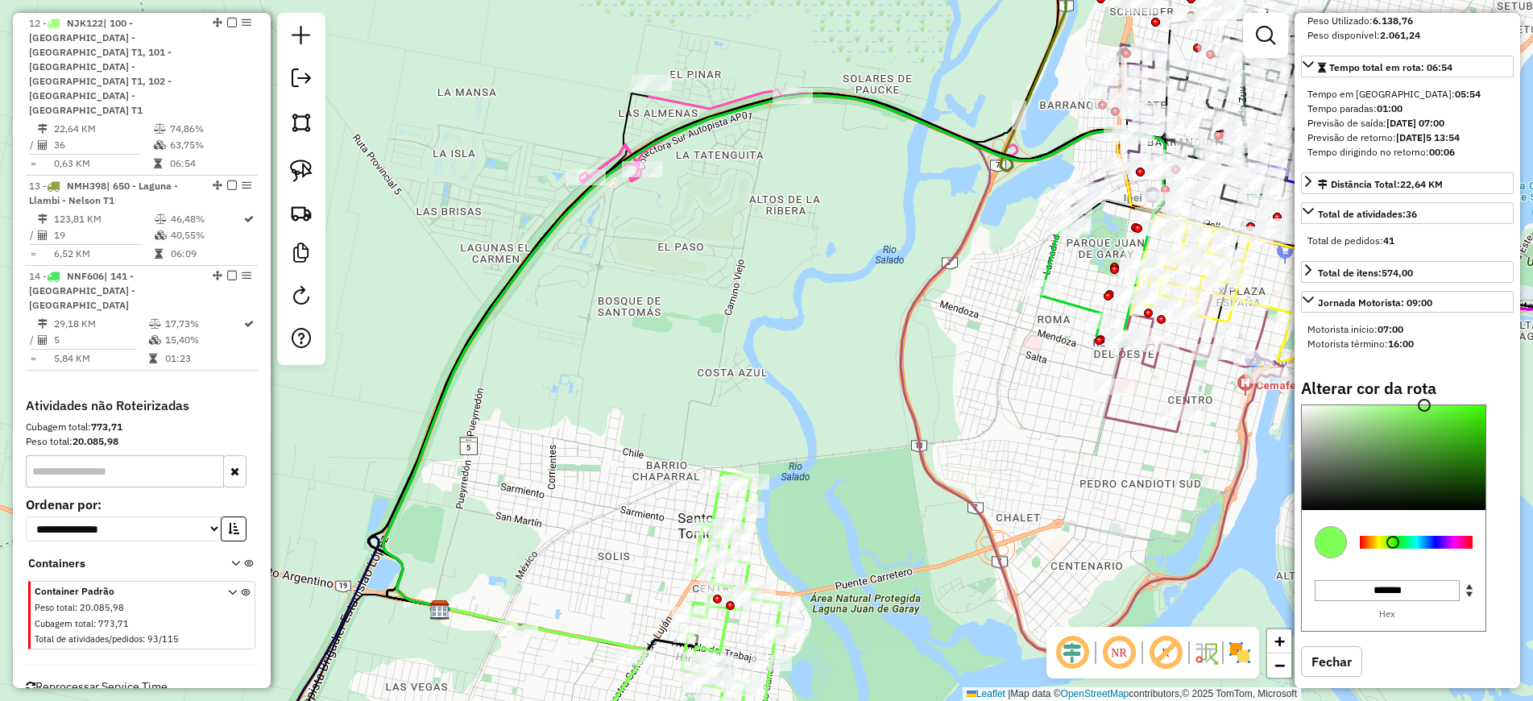
type input "*******"
click at [1419, 548] on div at bounding box center [1416, 542] width 113 height 13
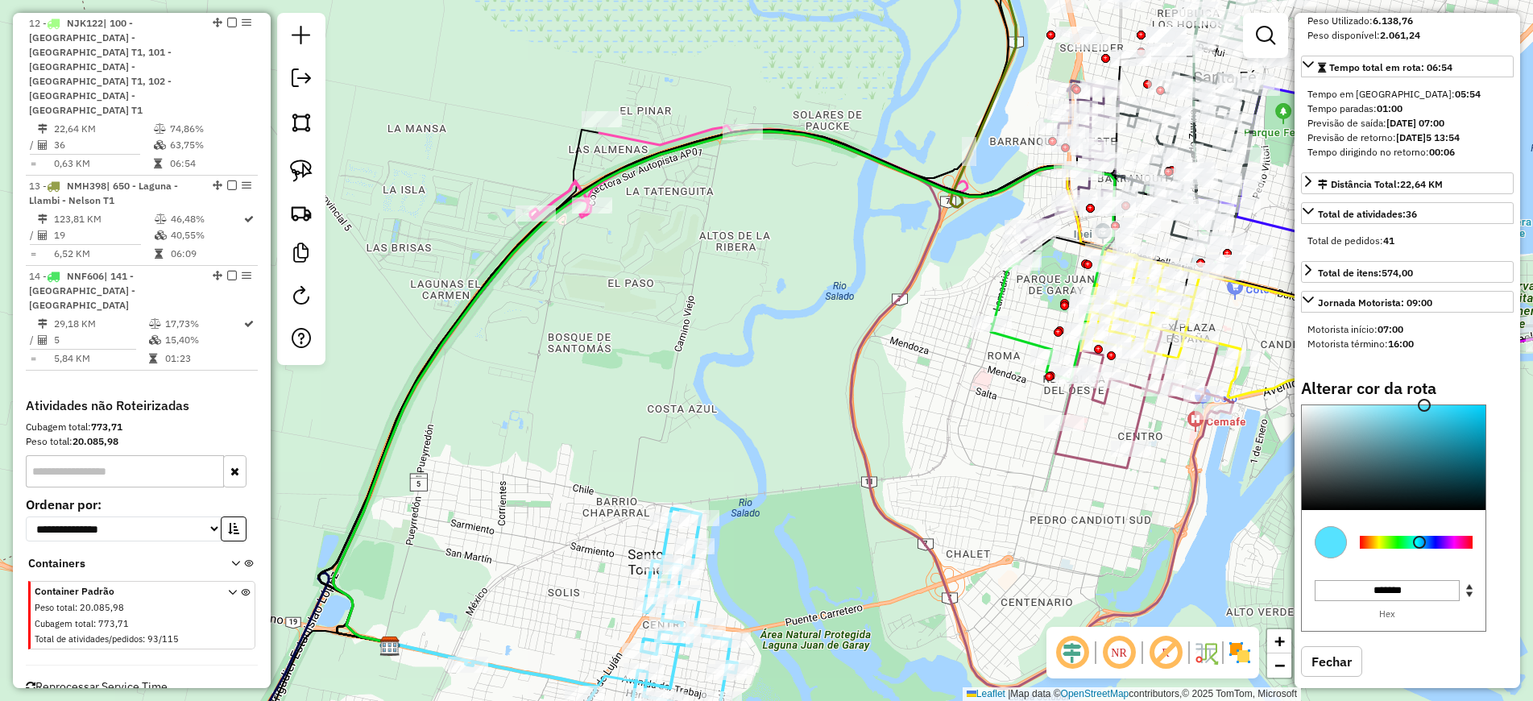
drag, startPoint x: 825, startPoint y: 291, endPoint x: 847, endPoint y: 325, distance: 41.3
click at [847, 325] on div "Janela de atendimento Grade de atendimento Capacidade Transportadoras Veículos …" at bounding box center [766, 350] width 1533 height 701
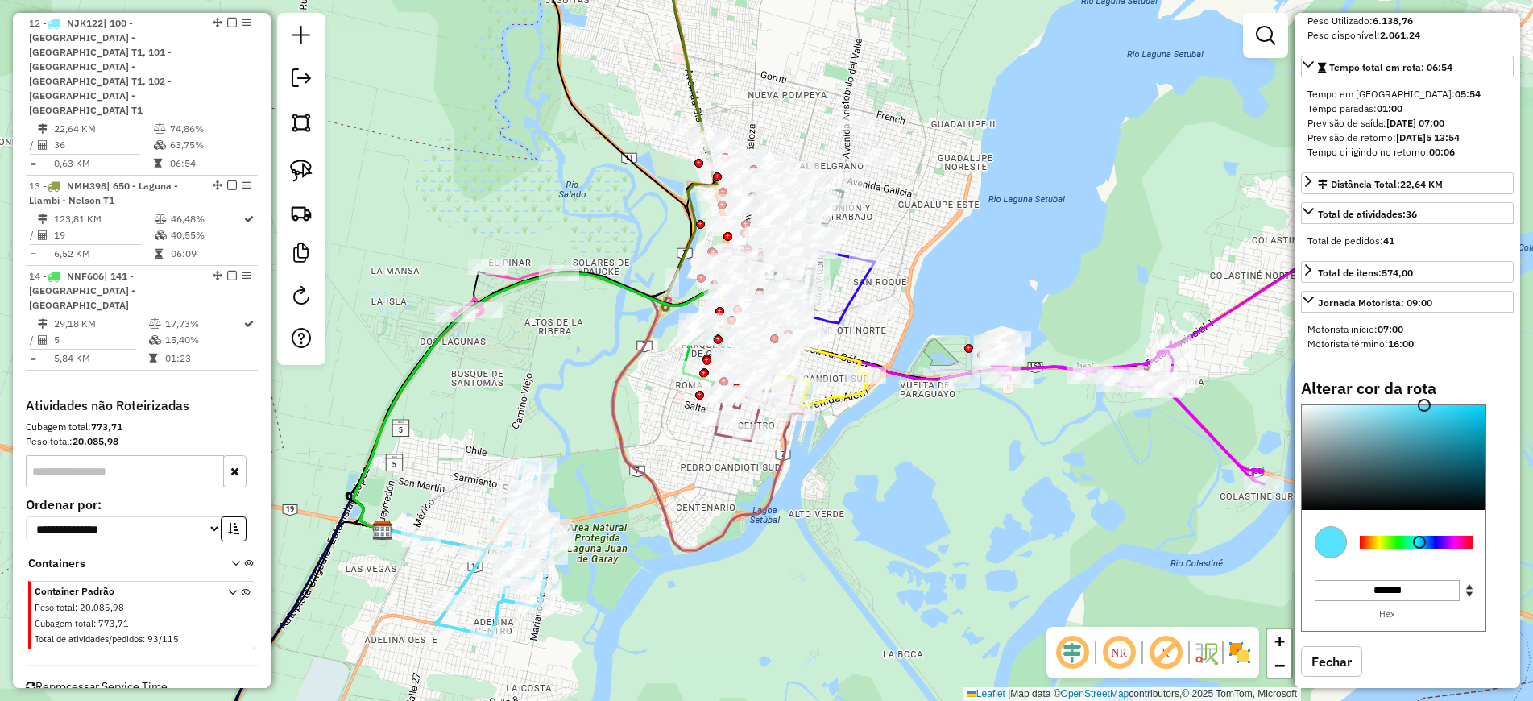
click at [456, 625] on icon at bounding box center [488, 549] width 135 height 176
select select "**********"
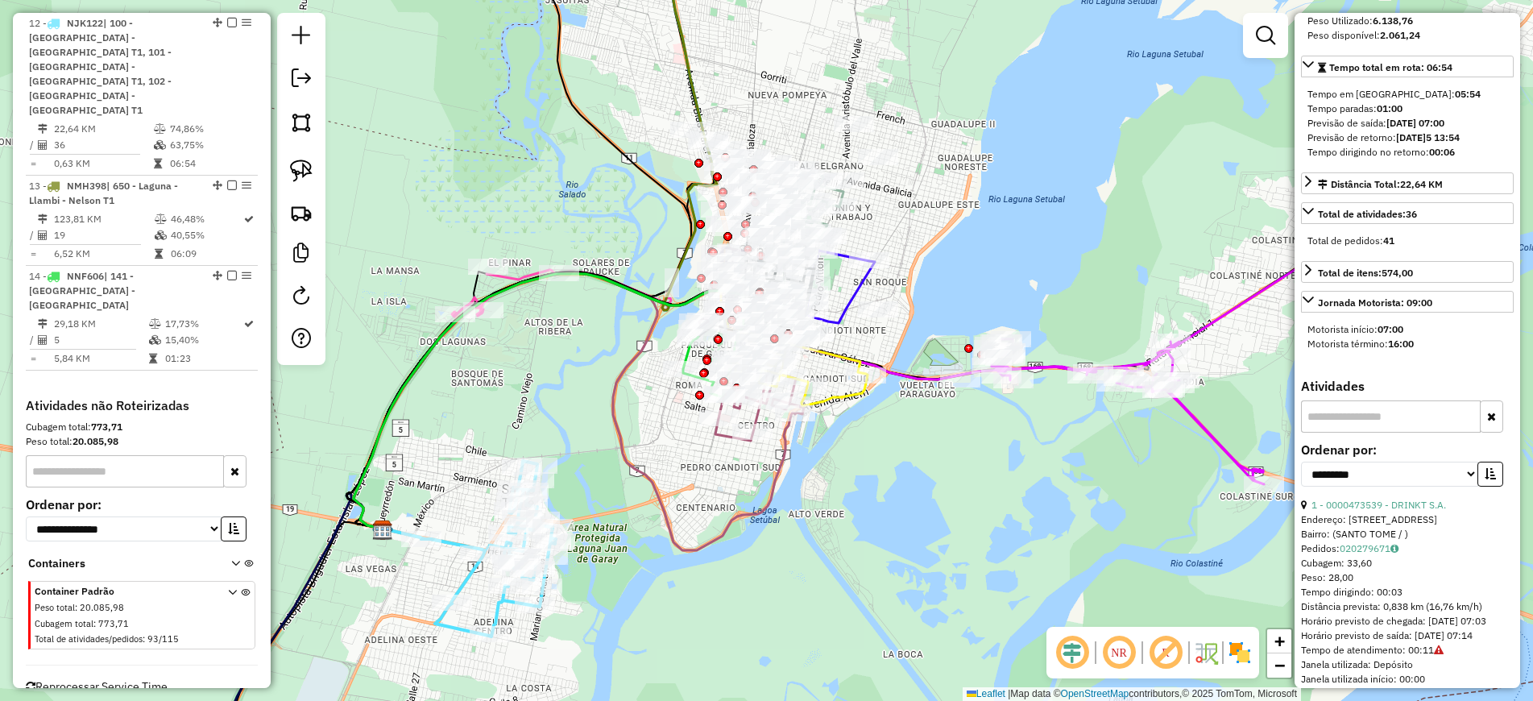
scroll to position [0, 0]
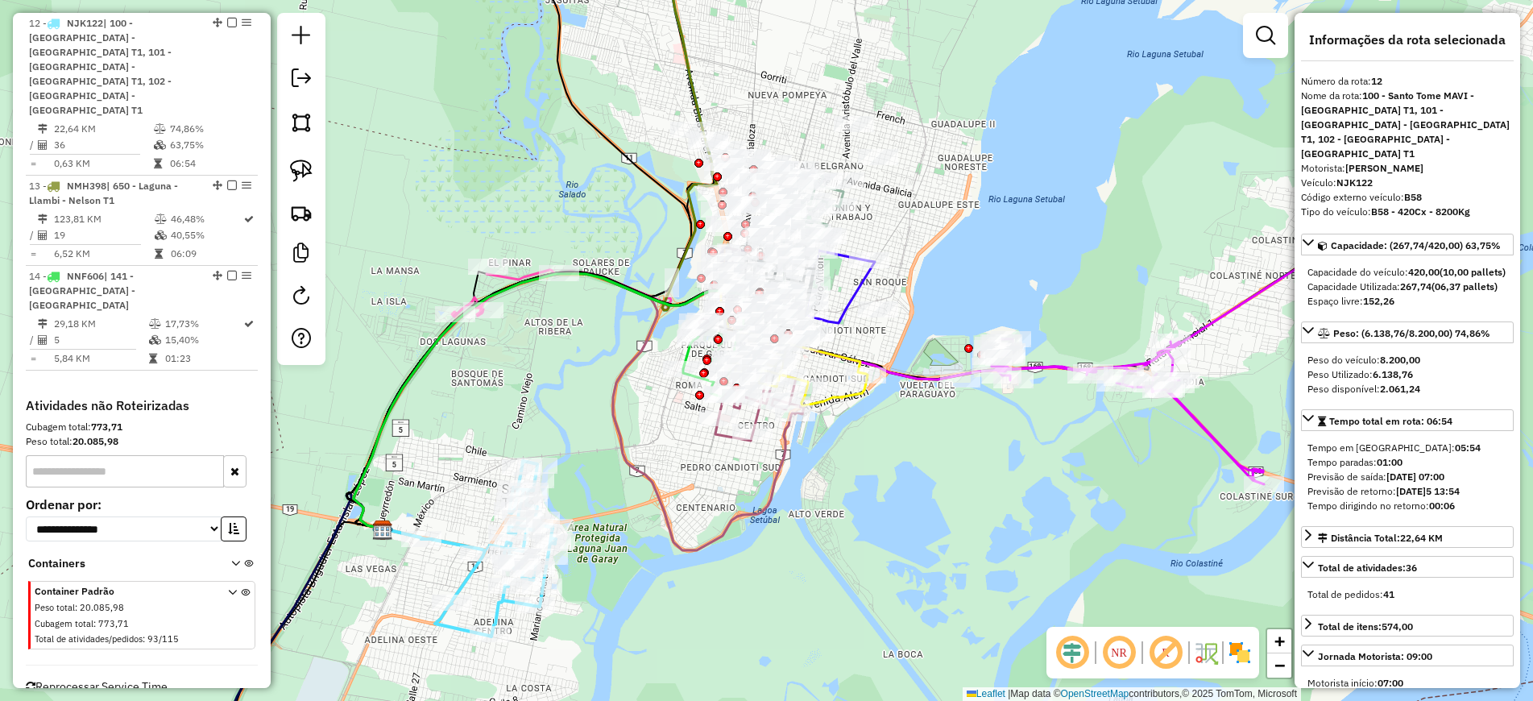
click at [473, 578] on icon at bounding box center [488, 549] width 135 height 176
click at [471, 578] on icon at bounding box center [488, 549] width 135 height 176
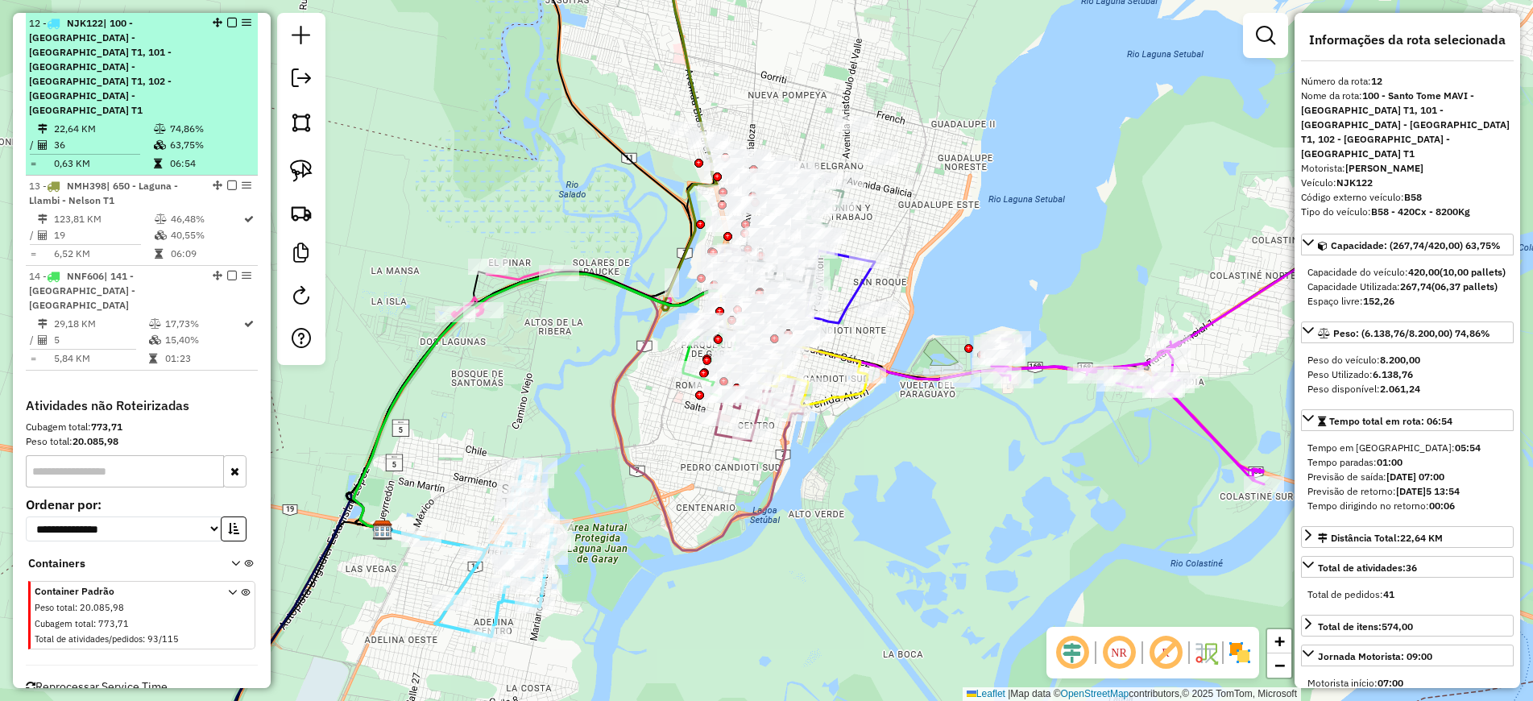
click at [227, 18] on em at bounding box center [232, 23] width 10 height 10
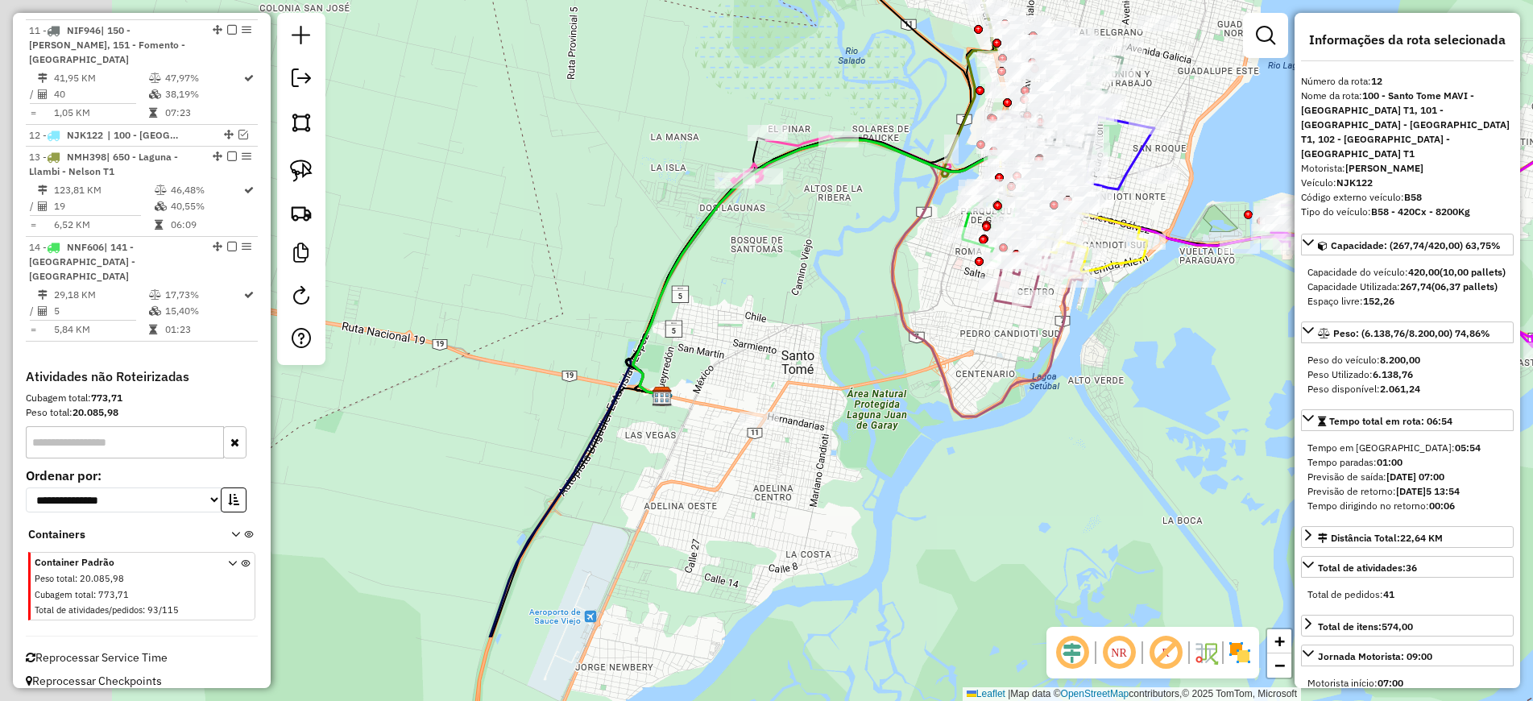
drag, startPoint x: 454, startPoint y: 600, endPoint x: 851, endPoint y: 416, distance: 437.1
click at [851, 414] on div "Janela de atendimento Grade de atendimento Capacidade Transportadoras Veículos …" at bounding box center [766, 350] width 1533 height 701
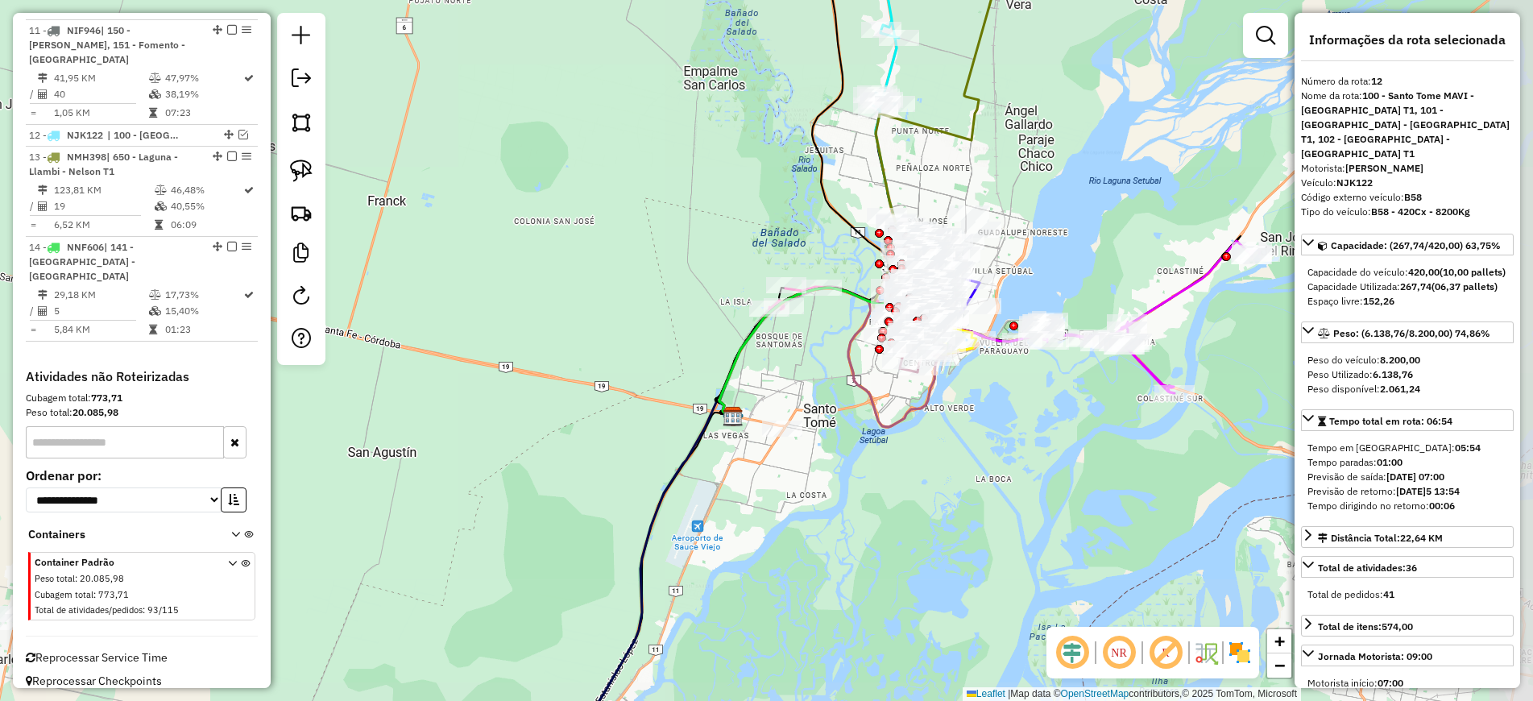
click at [660, 487] on icon at bounding box center [640, 584] width 184 height 373
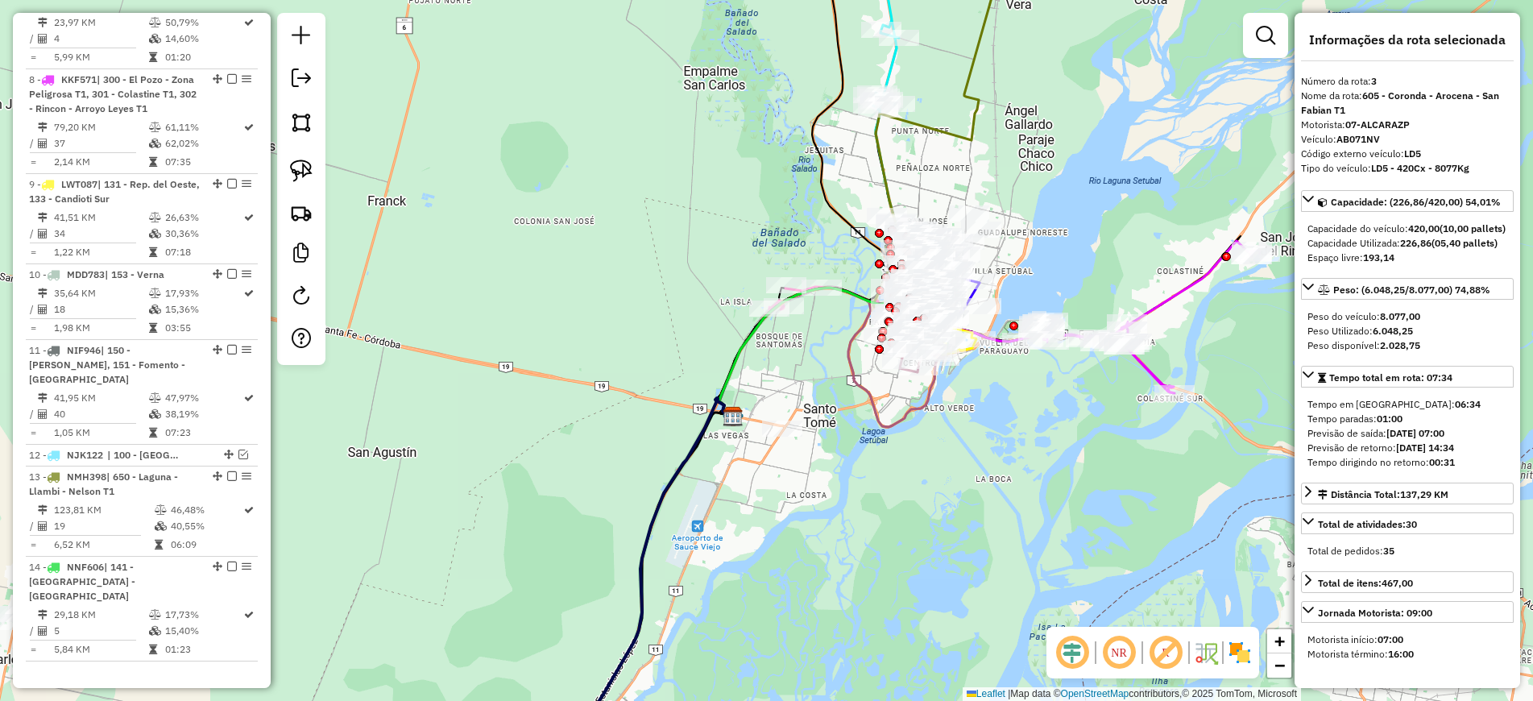
scroll to position [772, 0]
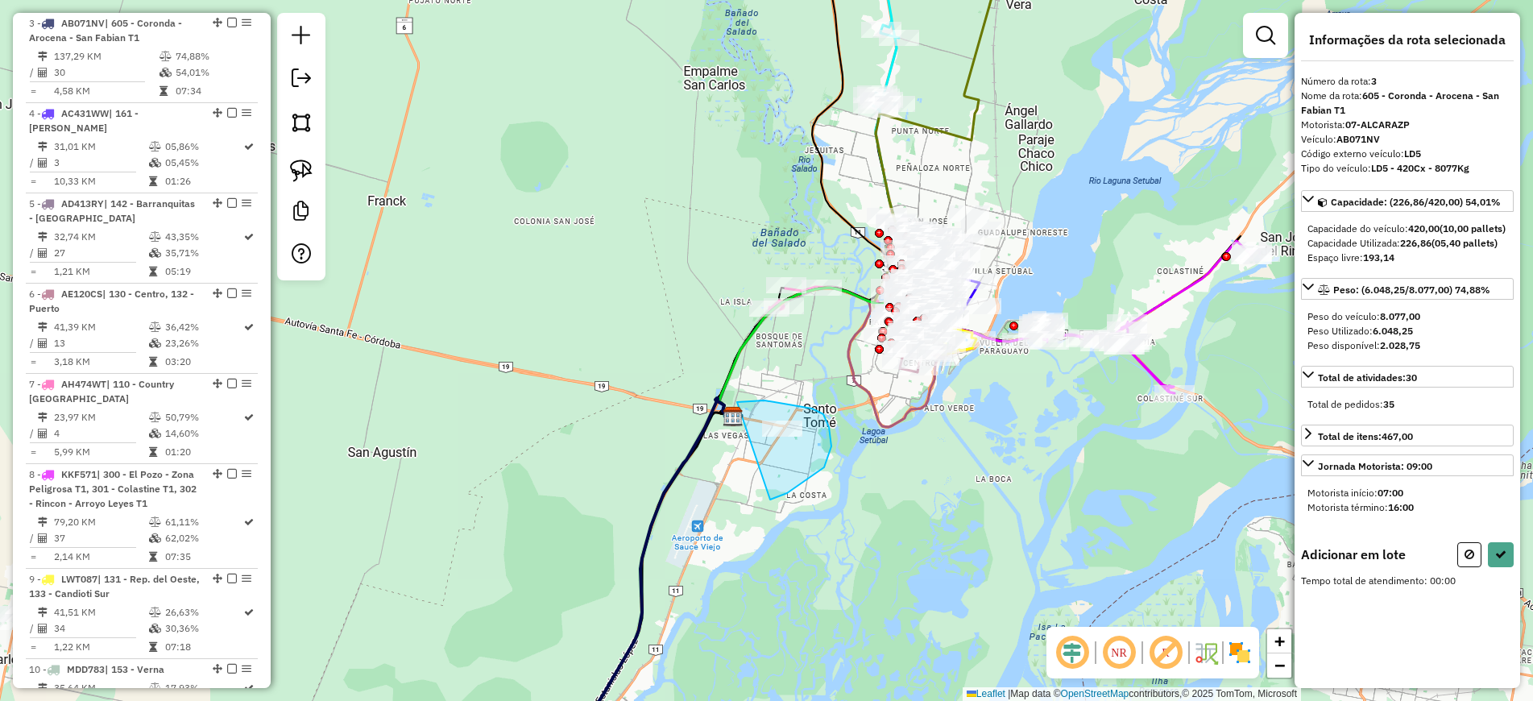
drag, startPoint x: 737, startPoint y: 402, endPoint x: 653, endPoint y: 472, distance: 109.2
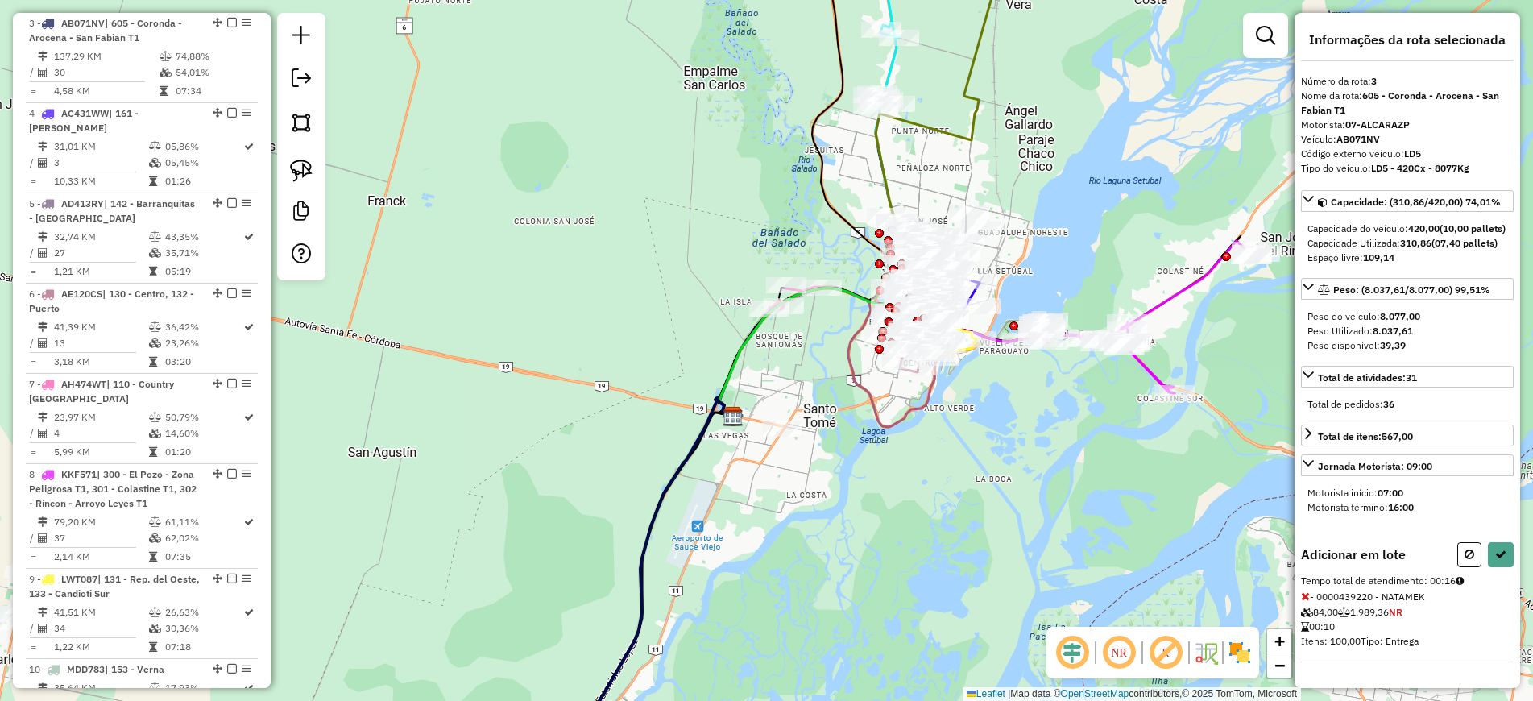
drag, startPoint x: 1459, startPoint y: 586, endPoint x: 1459, endPoint y: 603, distance: 17.7
click at [1459, 567] on button at bounding box center [1469, 554] width 24 height 25
select select "**********"
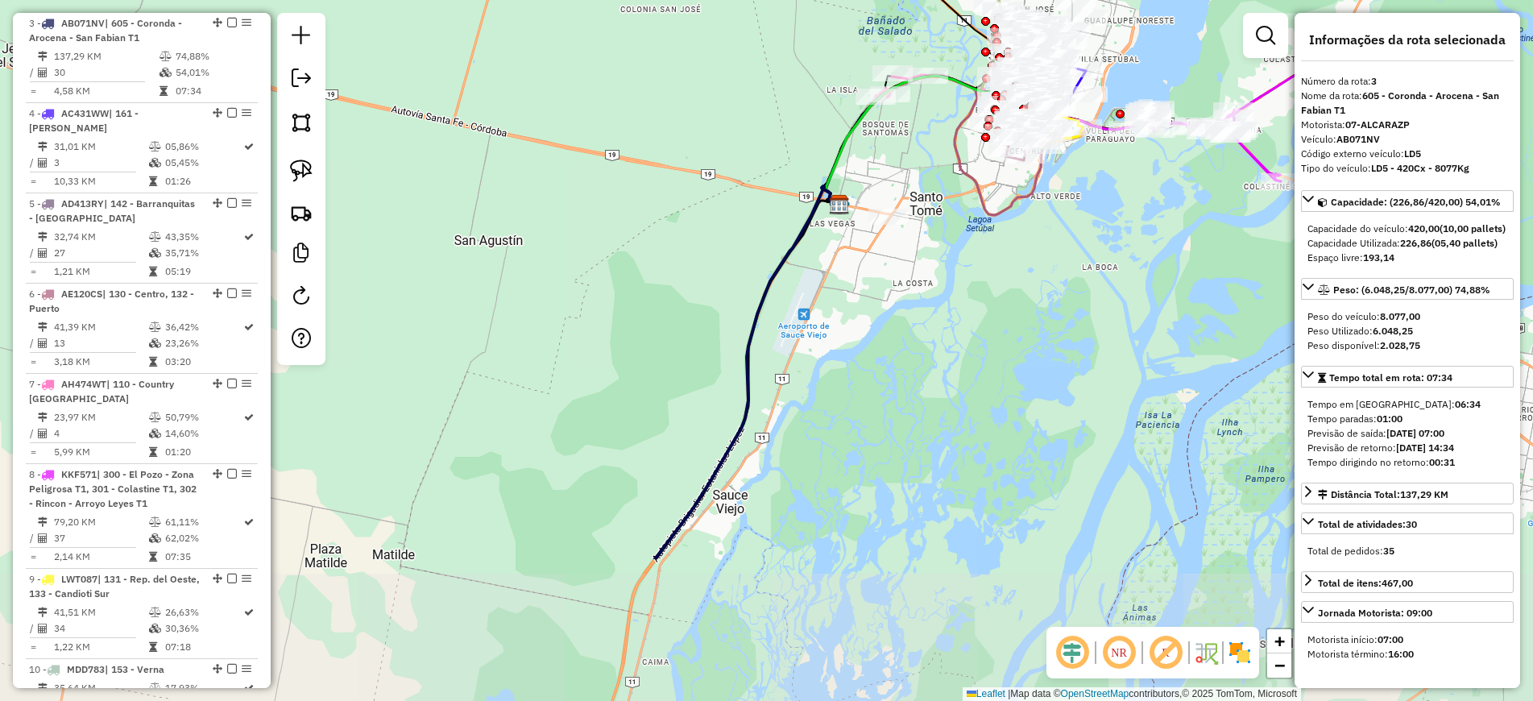
drag, startPoint x: 688, startPoint y: 627, endPoint x: 814, endPoint y: 386, distance: 272.0
click at [814, 386] on div "Janela de atendimento Grade de atendimento Capacidade Transportadoras Veículos …" at bounding box center [766, 350] width 1533 height 701
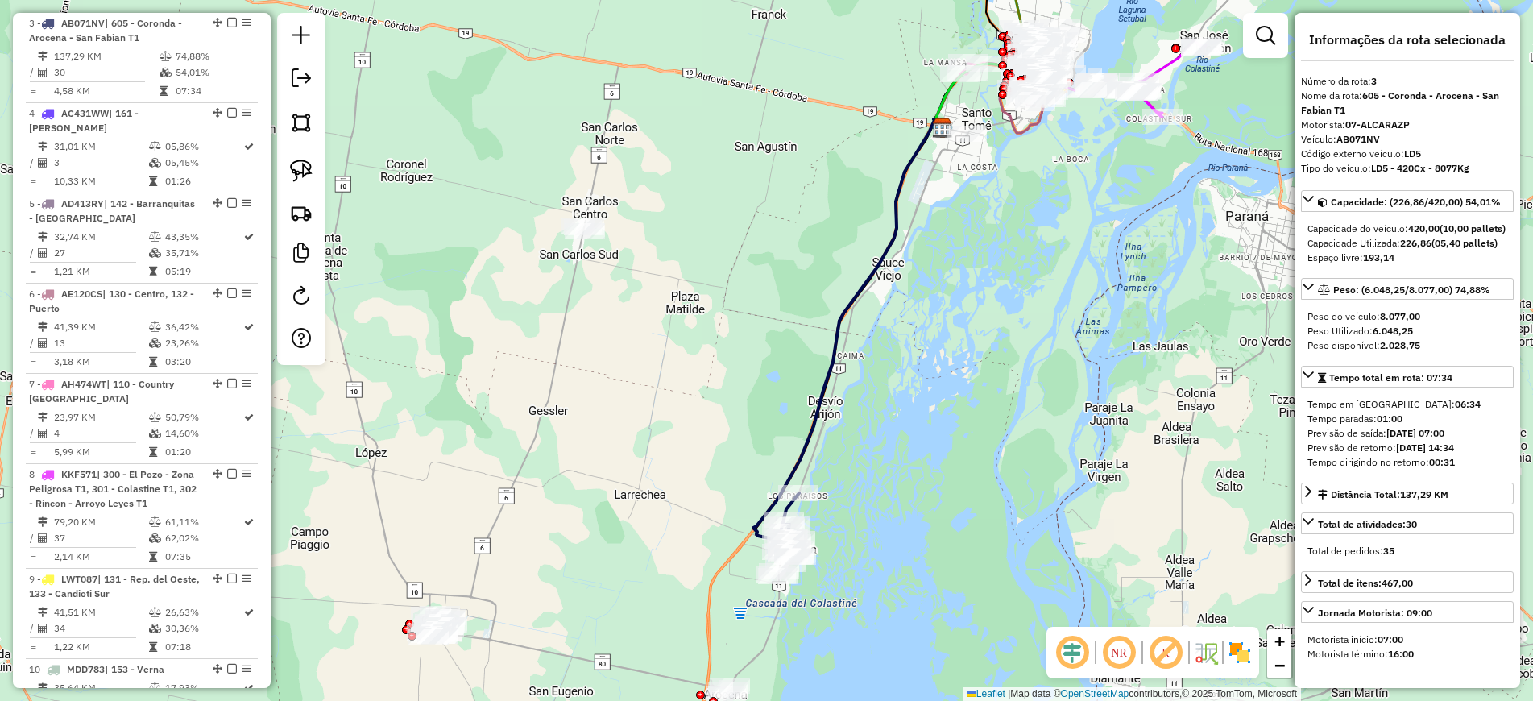
drag, startPoint x: 719, startPoint y: 645, endPoint x: 851, endPoint y: 466, distance: 223.0
click at [881, 494] on div "Janela de atendimento Grade de atendimento Capacidade Transportadoras Veículos …" at bounding box center [766, 350] width 1533 height 701
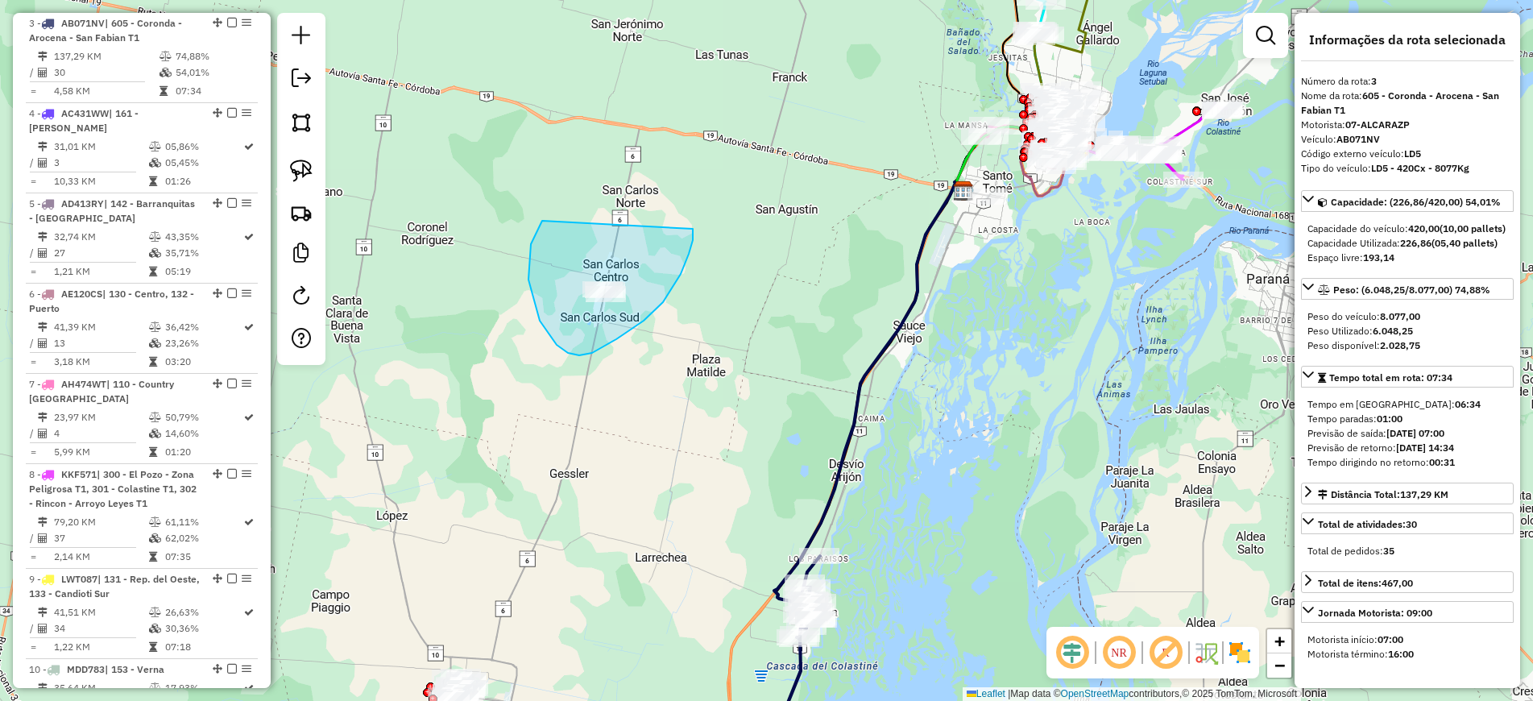
drag, startPoint x: 542, startPoint y: 221, endPoint x: 687, endPoint y: 225, distance: 145.0
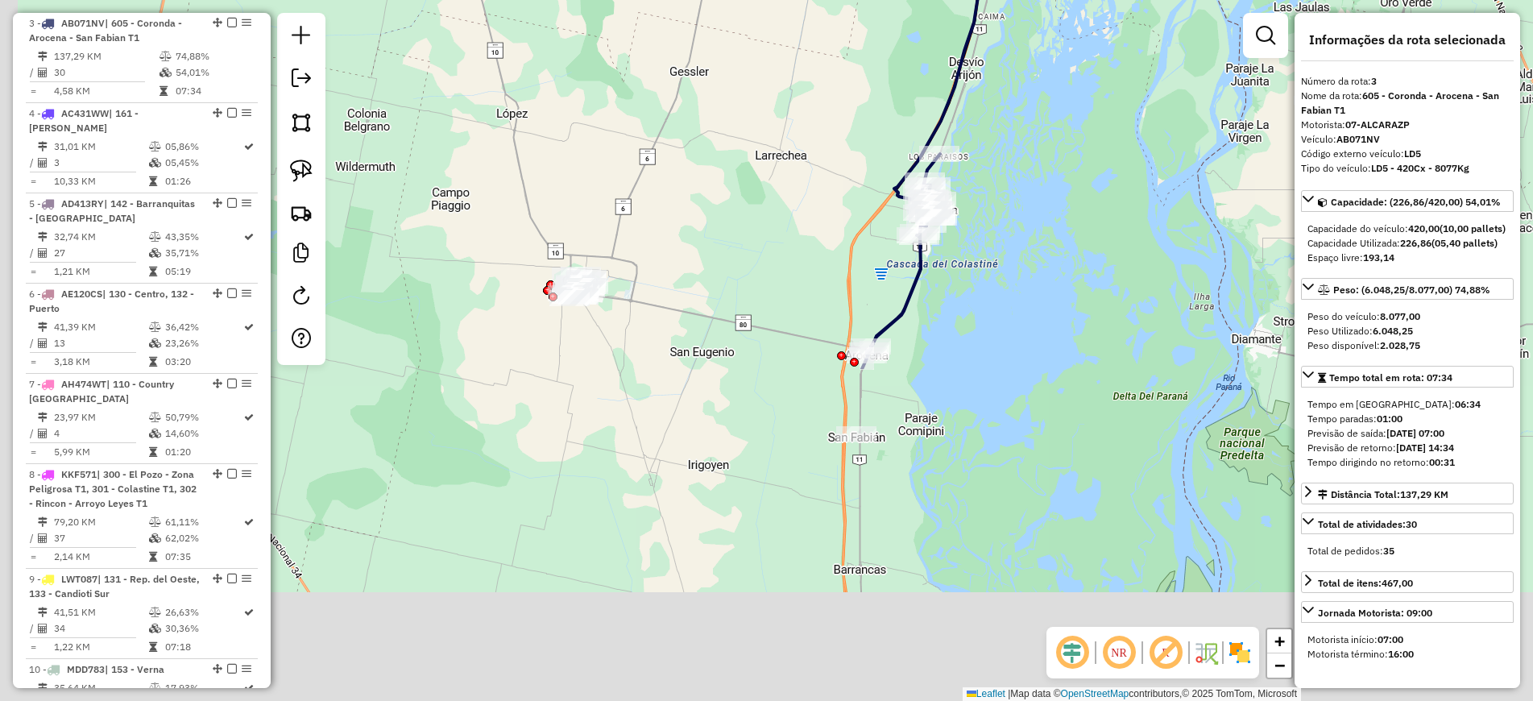
drag, startPoint x: 770, startPoint y: 413, endPoint x: 864, endPoint y: 140, distance: 288.8
click at [864, 140] on div "Janela de atendimento Grade de atendimento Capacidade Transportadoras Veículos …" at bounding box center [766, 350] width 1533 height 701
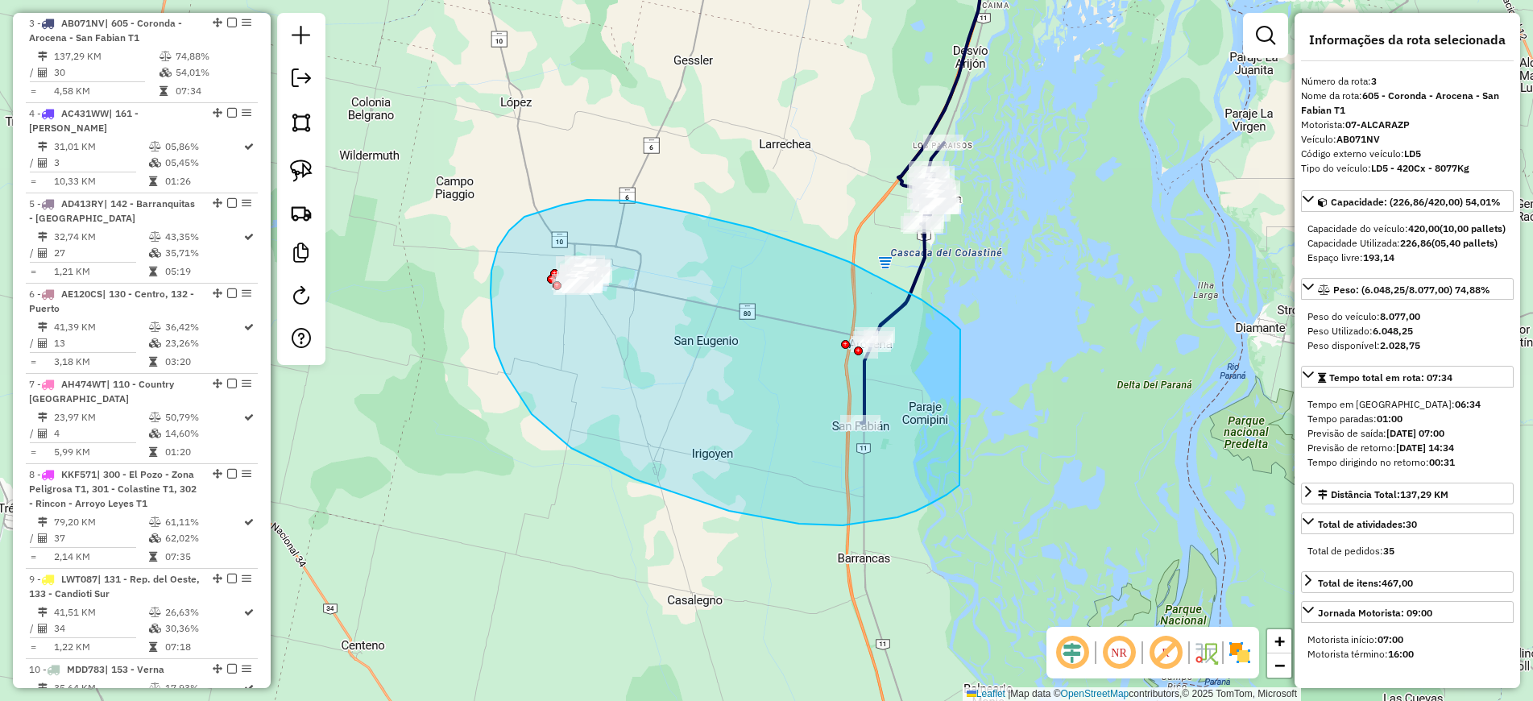
drag, startPoint x: 960, startPoint y: 337, endPoint x: 993, endPoint y: 468, distance: 135.4
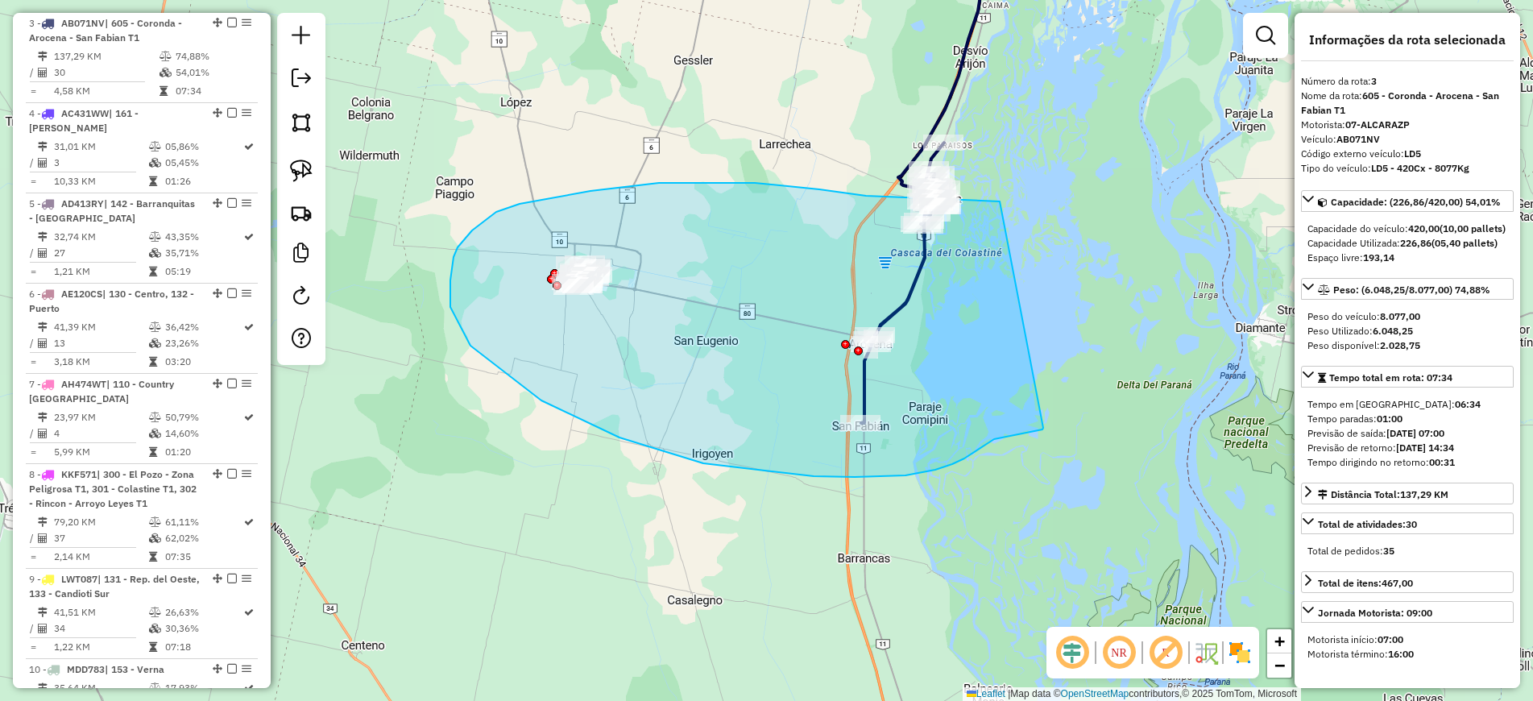
drag, startPoint x: 1000, startPoint y: 201, endPoint x: 1043, endPoint y: 428, distance: 230.5
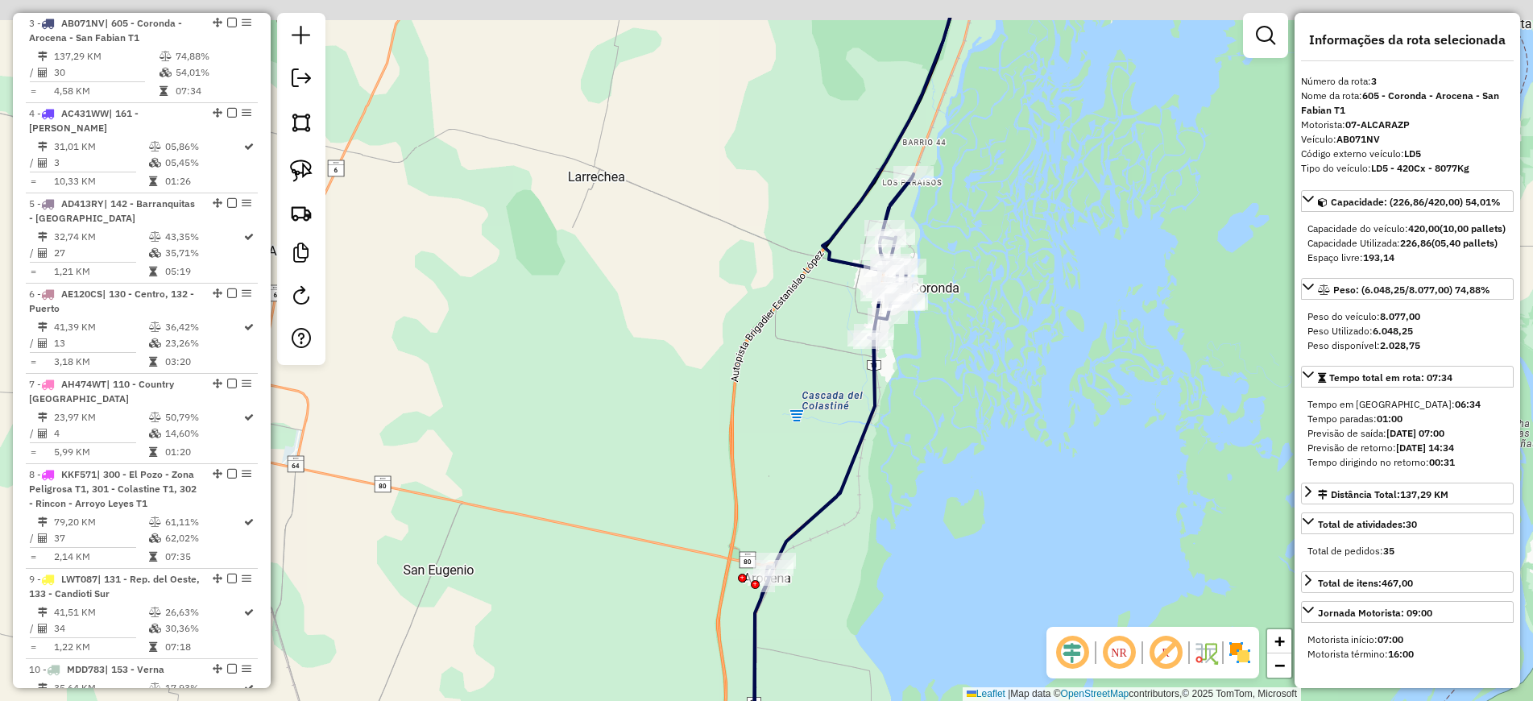
drag, startPoint x: 1153, startPoint y: 89, endPoint x: 905, endPoint y: 363, distance: 369.0
click at [905, 363] on div "Janela de atendimento Grade de atendimento Capacidade Transportadoras Veículos …" at bounding box center [766, 350] width 1533 height 701
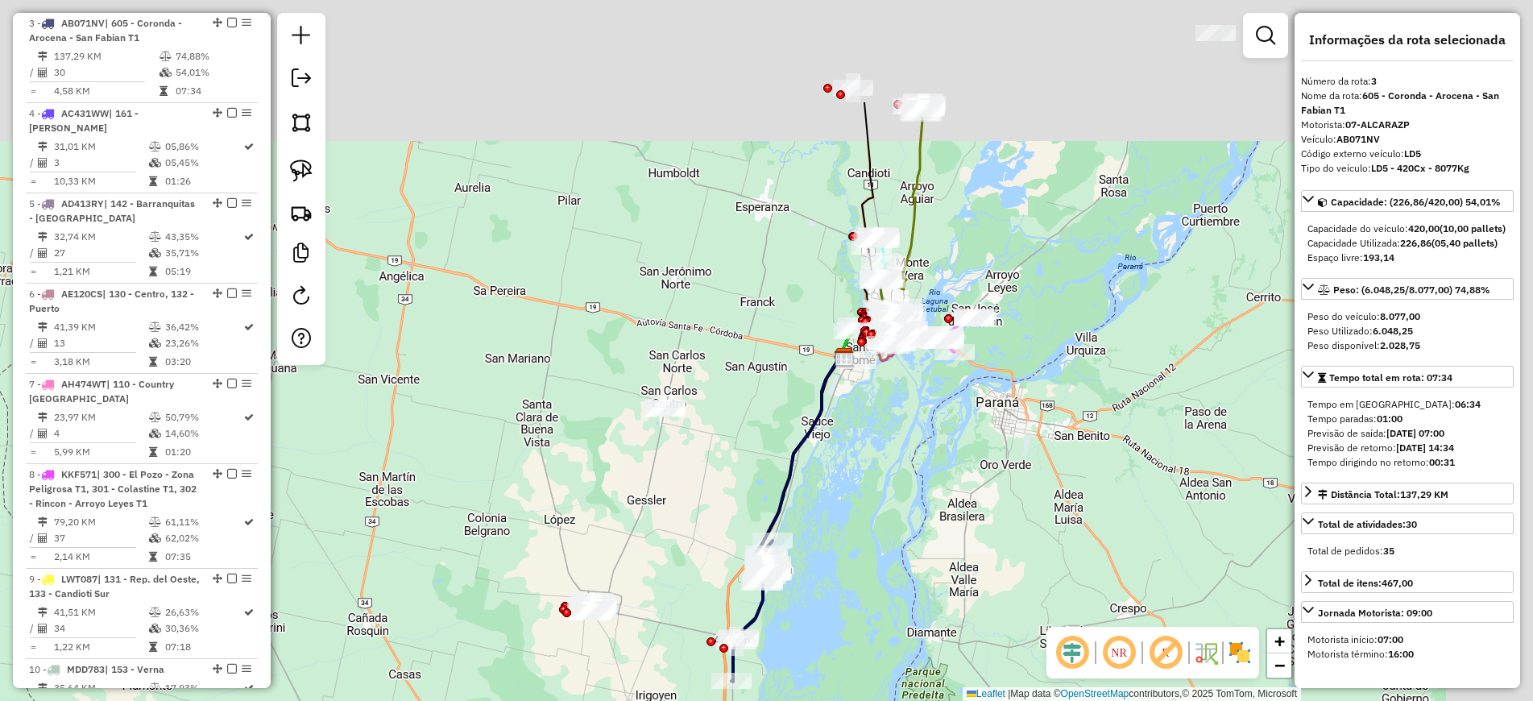
drag, startPoint x: 1058, startPoint y: 250, endPoint x: 933, endPoint y: 489, distance: 270.2
click at [936, 484] on div "Janela de atendimento Grade de atendimento Capacidade Transportadoras Veículos …" at bounding box center [766, 350] width 1533 height 701
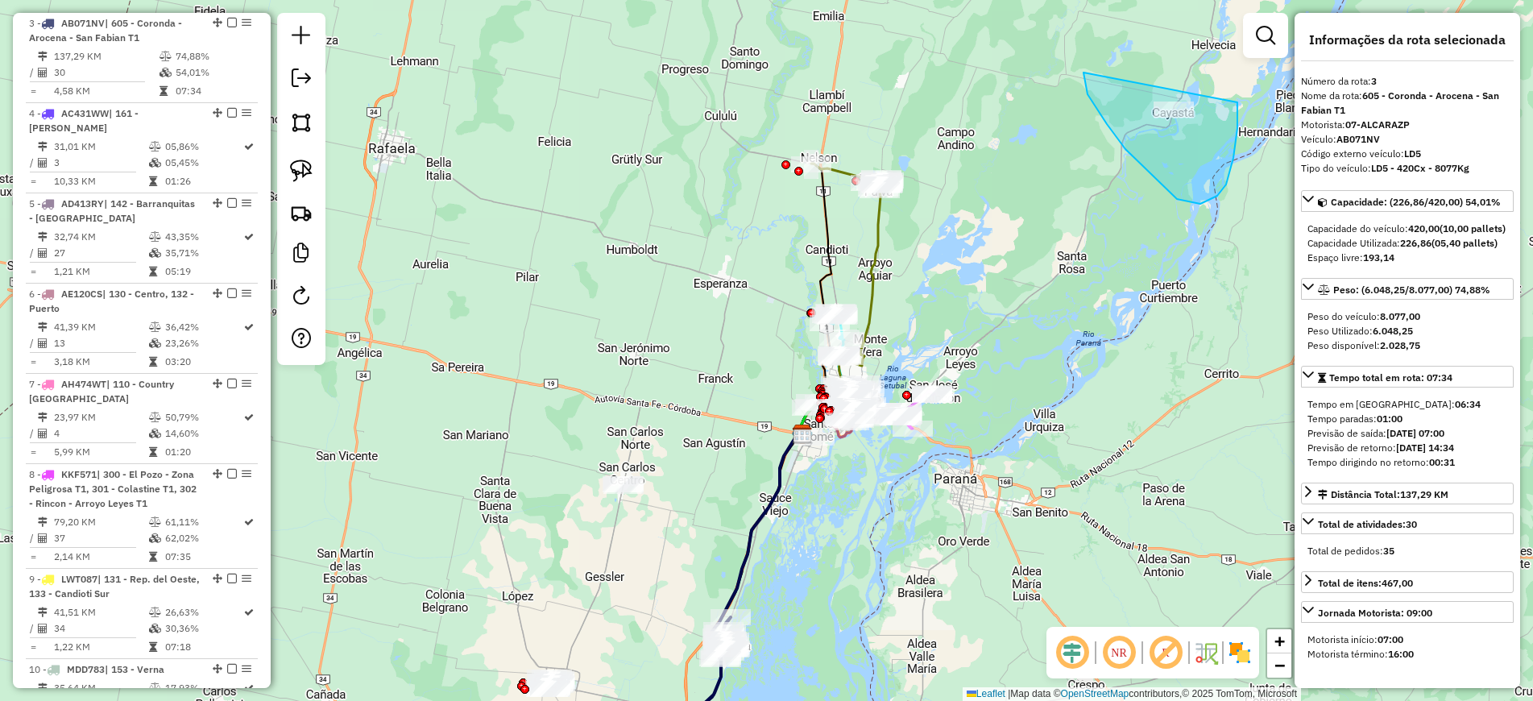
drag, startPoint x: 1107, startPoint y: 124, endPoint x: 1221, endPoint y: 43, distance: 140.4
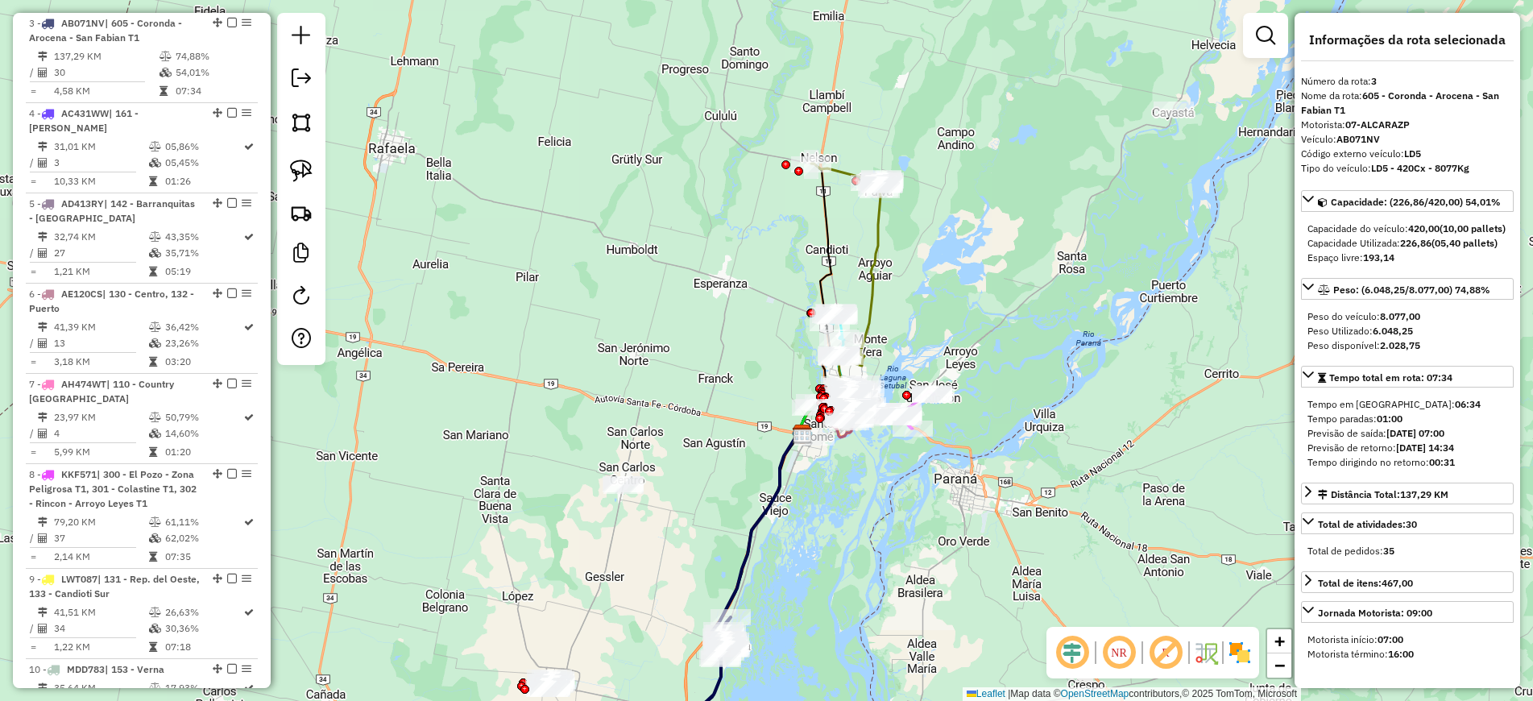
click at [875, 234] on icon at bounding box center [839, 312] width 81 height 244
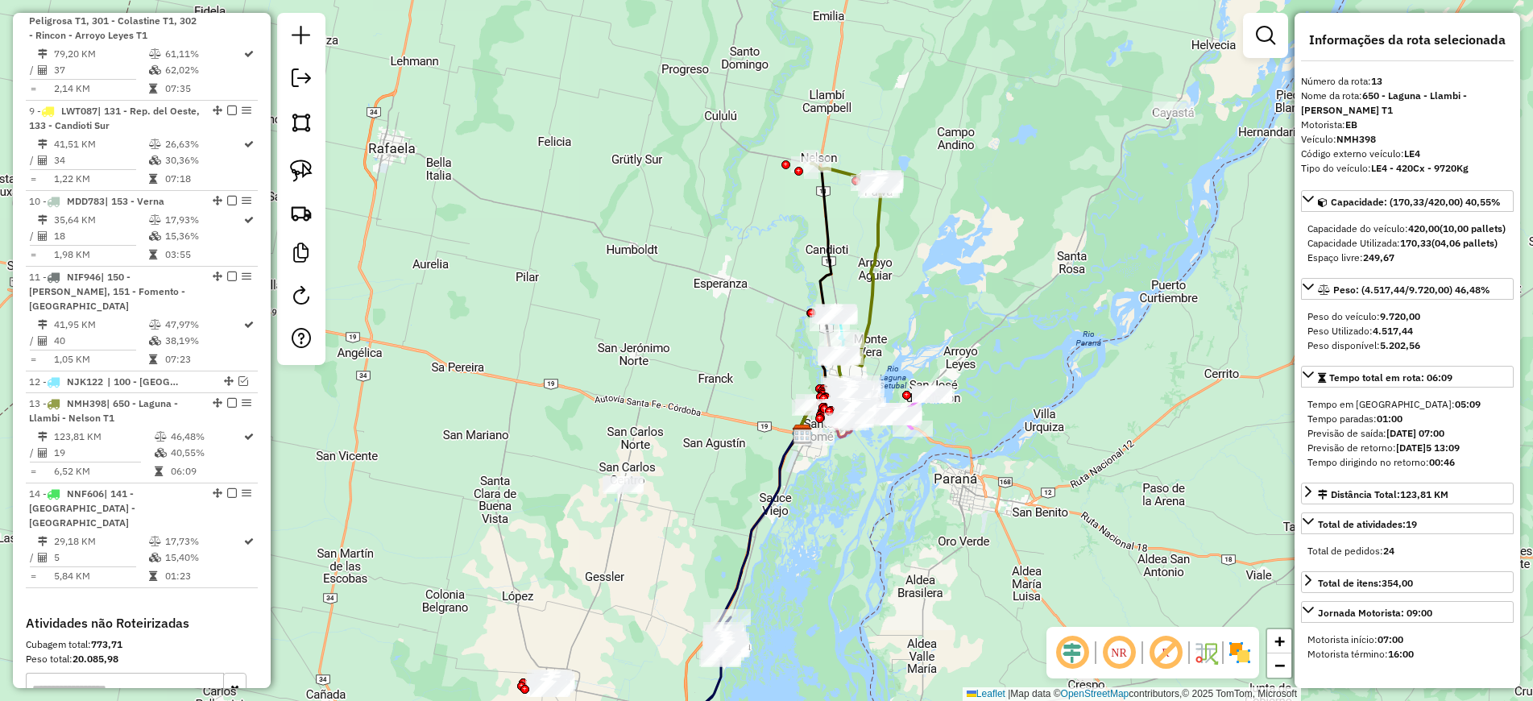
scroll to position [1486, 0]
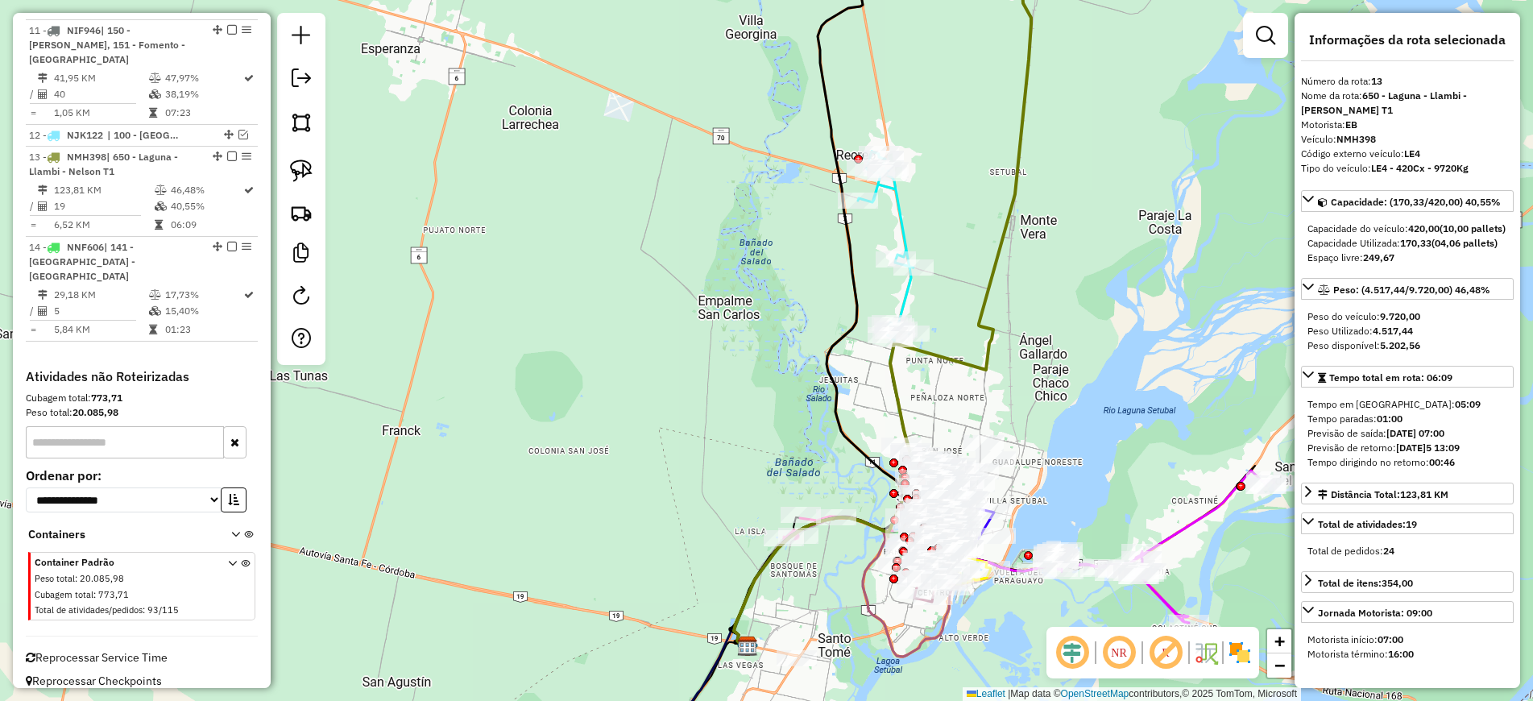
click at [906, 303] on icon at bounding box center [886, 245] width 56 height 188
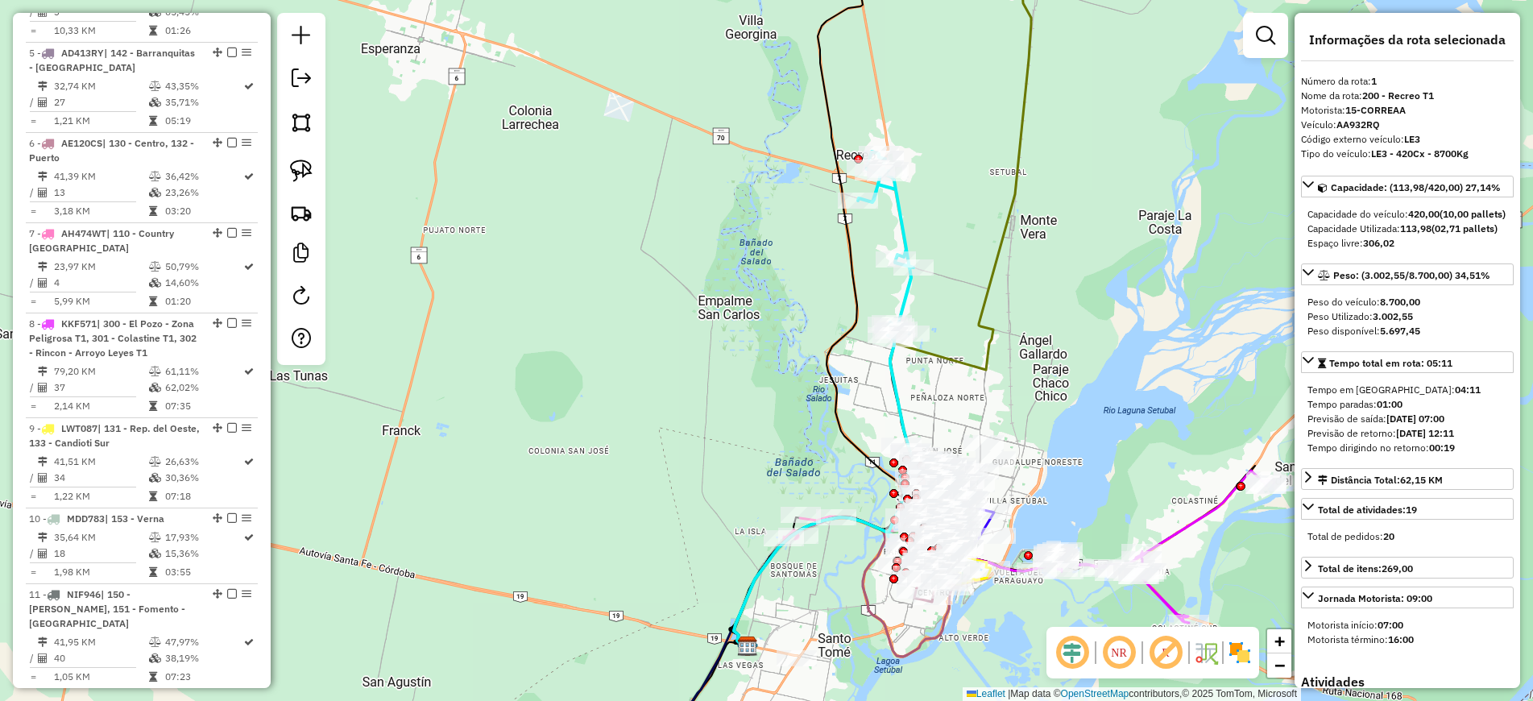
scroll to position [620, 0]
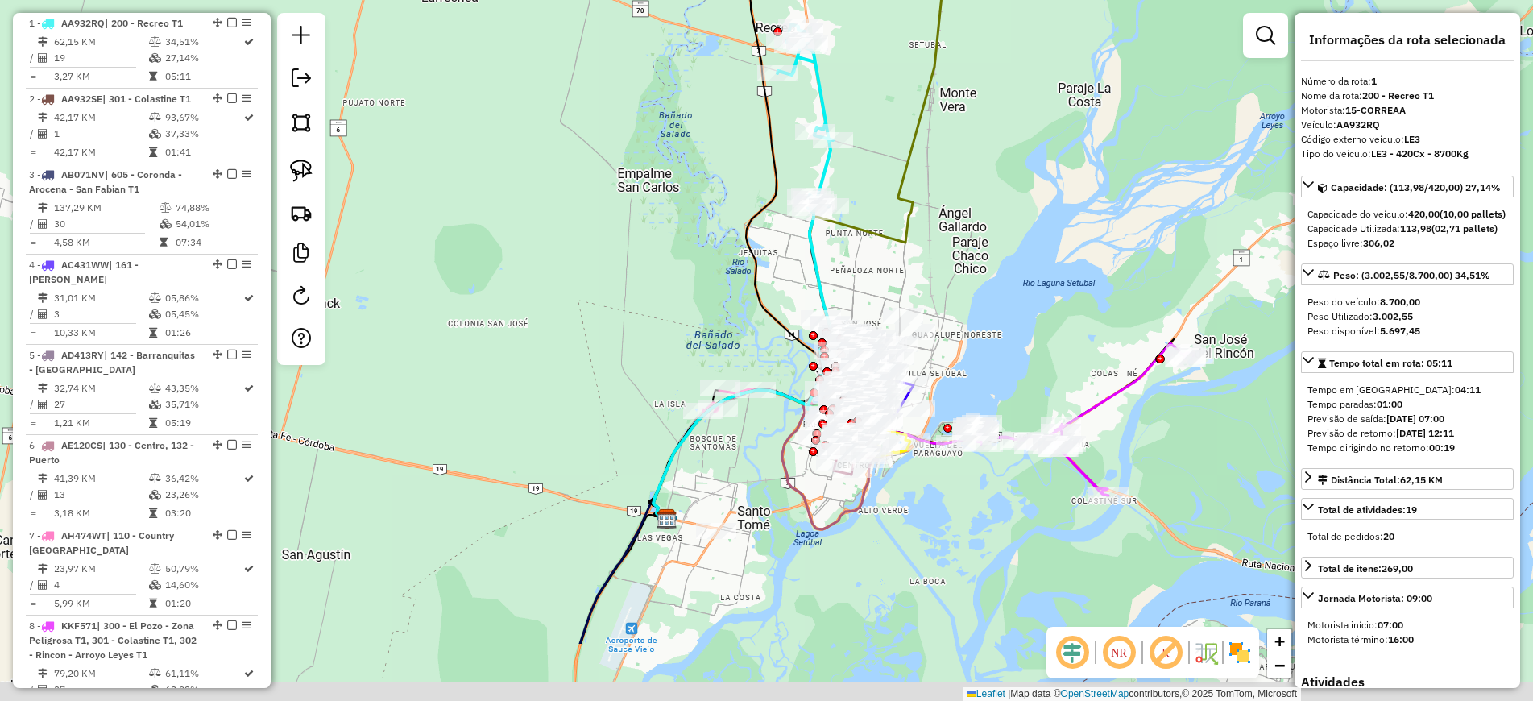
drag, startPoint x: 1164, startPoint y: 322, endPoint x: 1078, endPoint y: 189, distance: 158.0
click at [1080, 189] on div "Janela de atendimento Grade de atendimento Capacidade Transportadoras Veículos …" at bounding box center [766, 350] width 1533 height 701
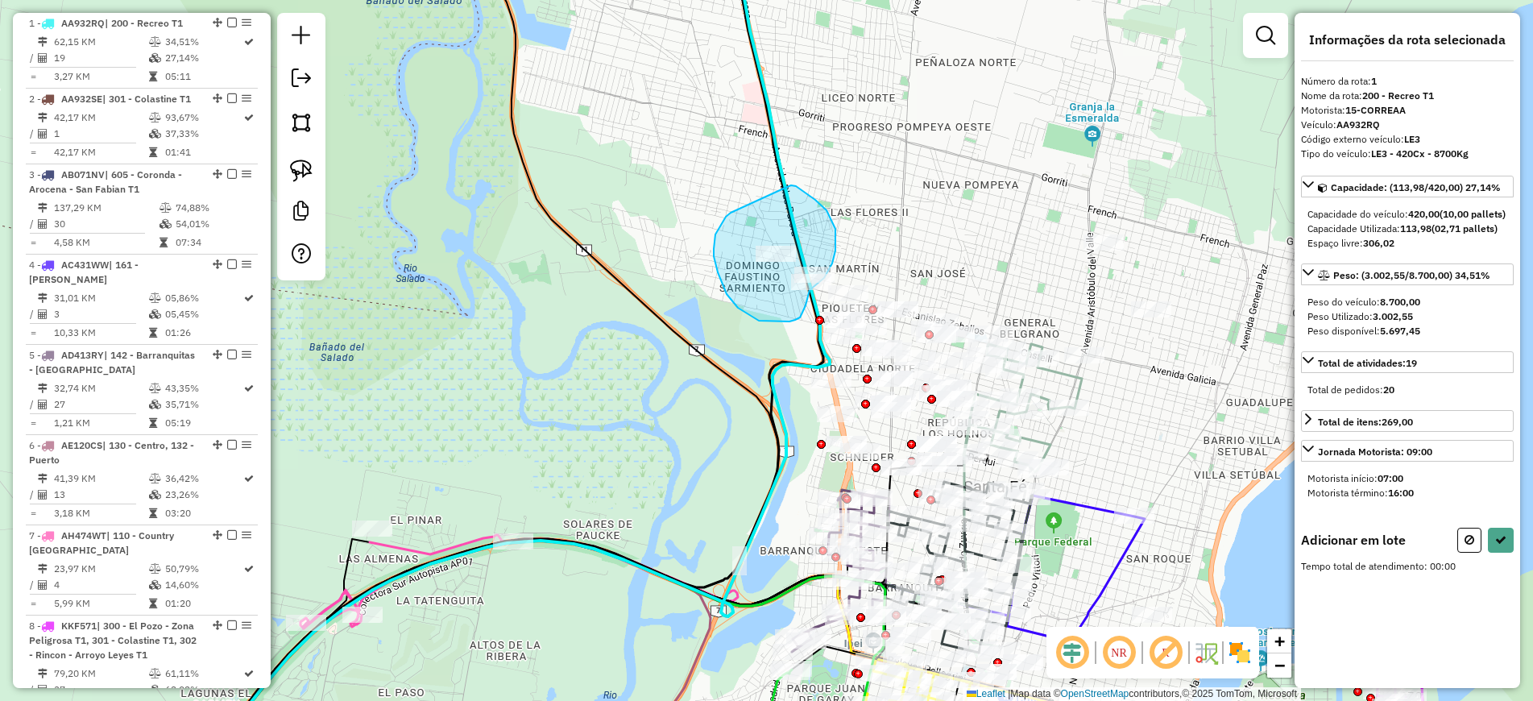
drag, startPoint x: 787, startPoint y: 187, endPoint x: 734, endPoint y: 212, distance: 58.7
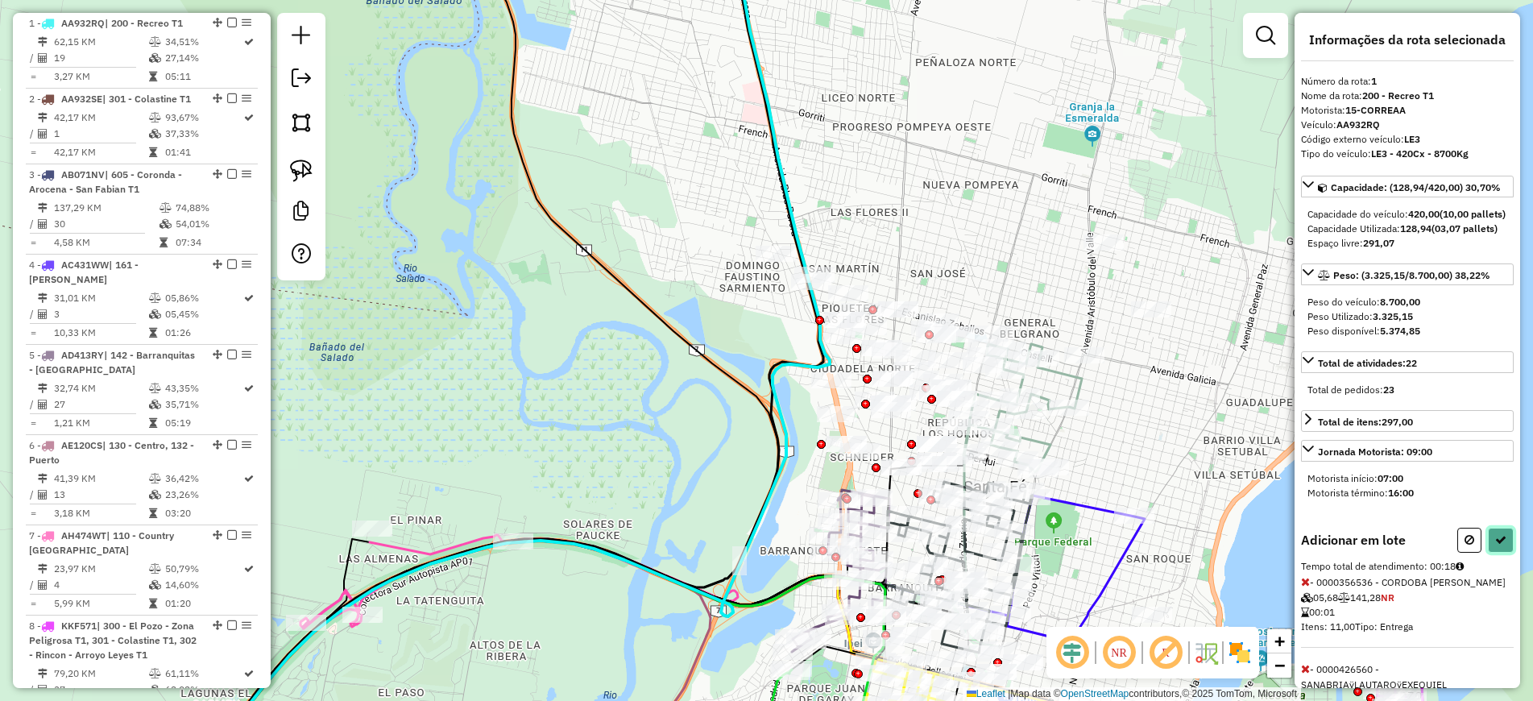
click at [1496, 545] on icon at bounding box center [1500, 539] width 11 height 11
select select "**********"
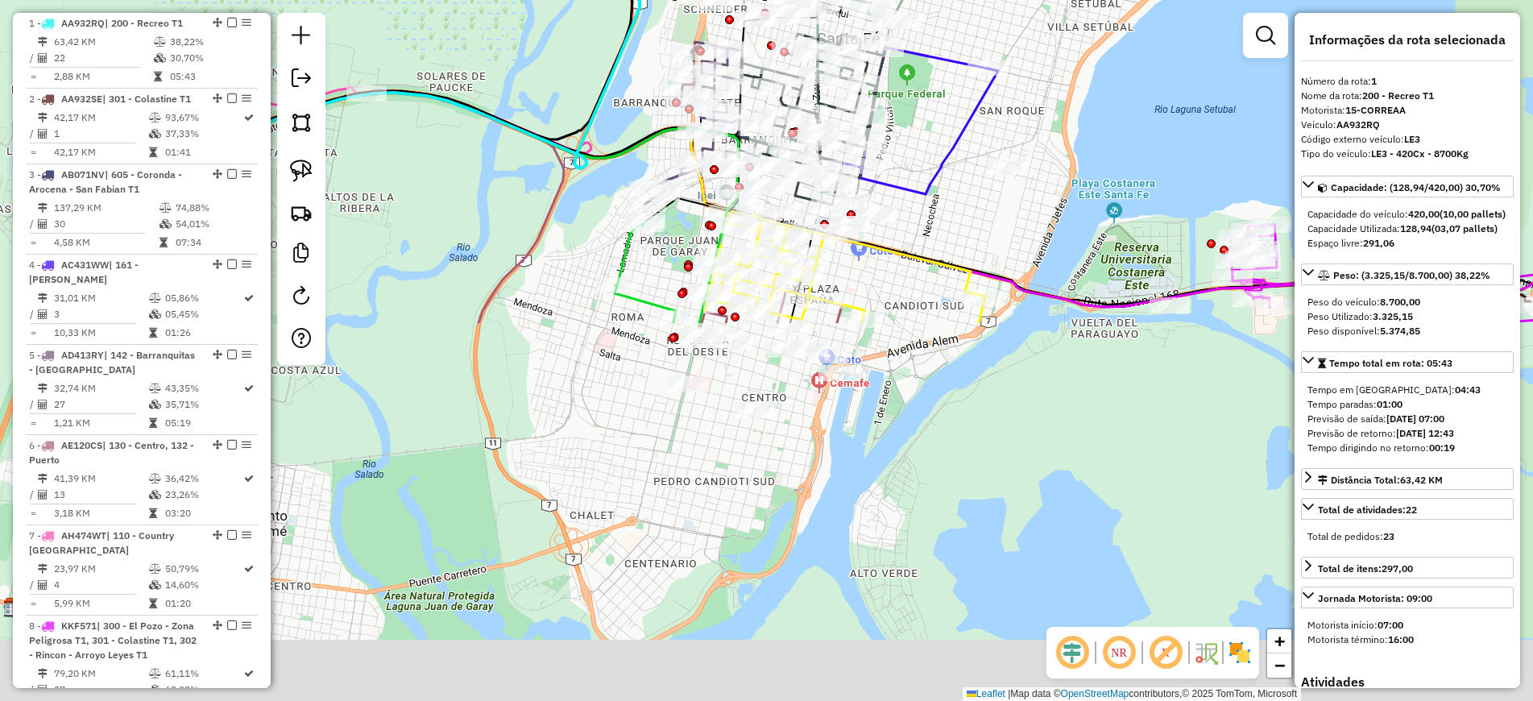
drag, startPoint x: 1147, startPoint y: 445, endPoint x: 999, endPoint y: -88, distance: 552.6
click at [999, 0] on html "Aguarde... Pop-up bloqueado! Seu navegador bloqueou automáticamente a abertura …" at bounding box center [766, 350] width 1533 height 701
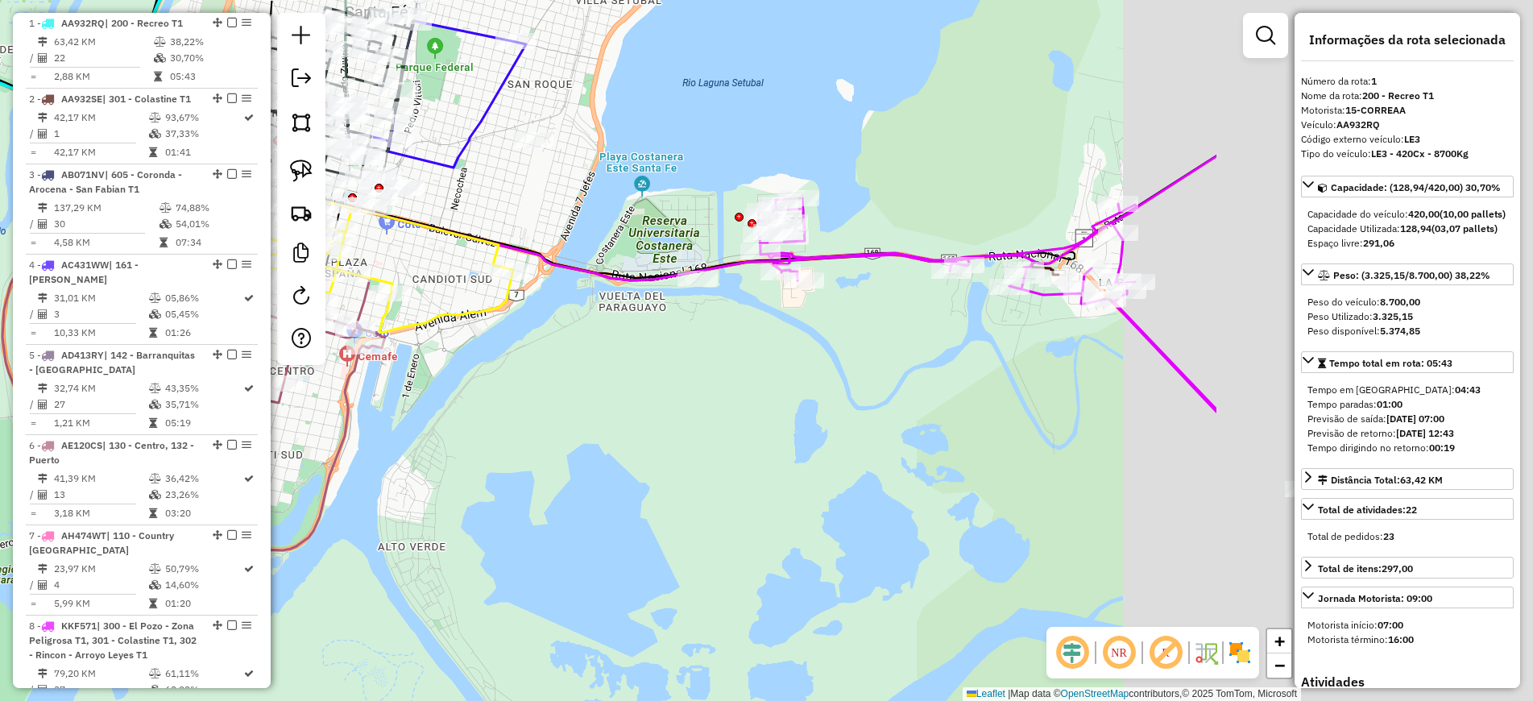
drag, startPoint x: 951, startPoint y: 321, endPoint x: 563, endPoint y: 391, distance: 394.3
click at [562, 391] on div "Janela de atendimento Grade de atendimento Capacidade Transportadoras Veículos …" at bounding box center [766, 350] width 1533 height 701
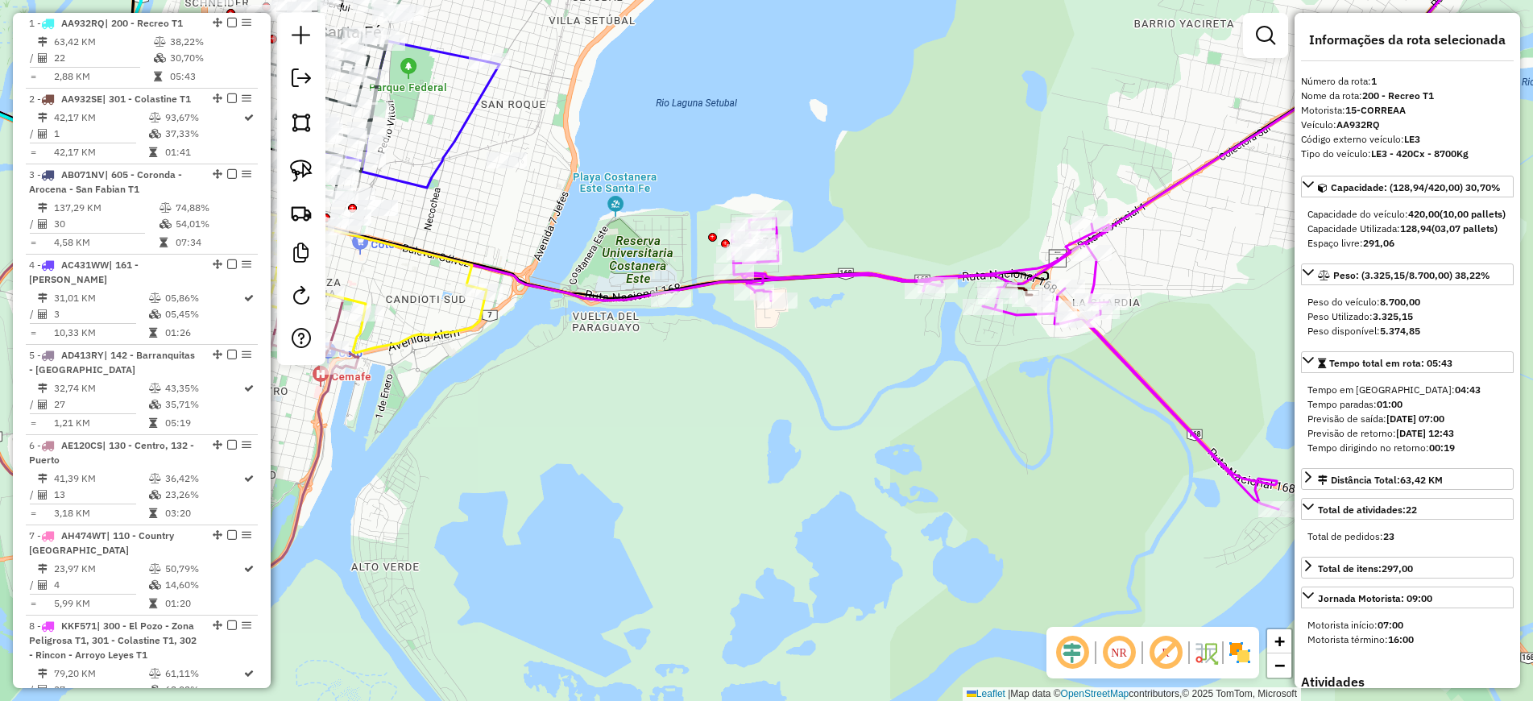
click at [852, 260] on div "Janela de atendimento Grade de atendimento Capacidade Transportadoras Veículos …" at bounding box center [766, 350] width 1533 height 701
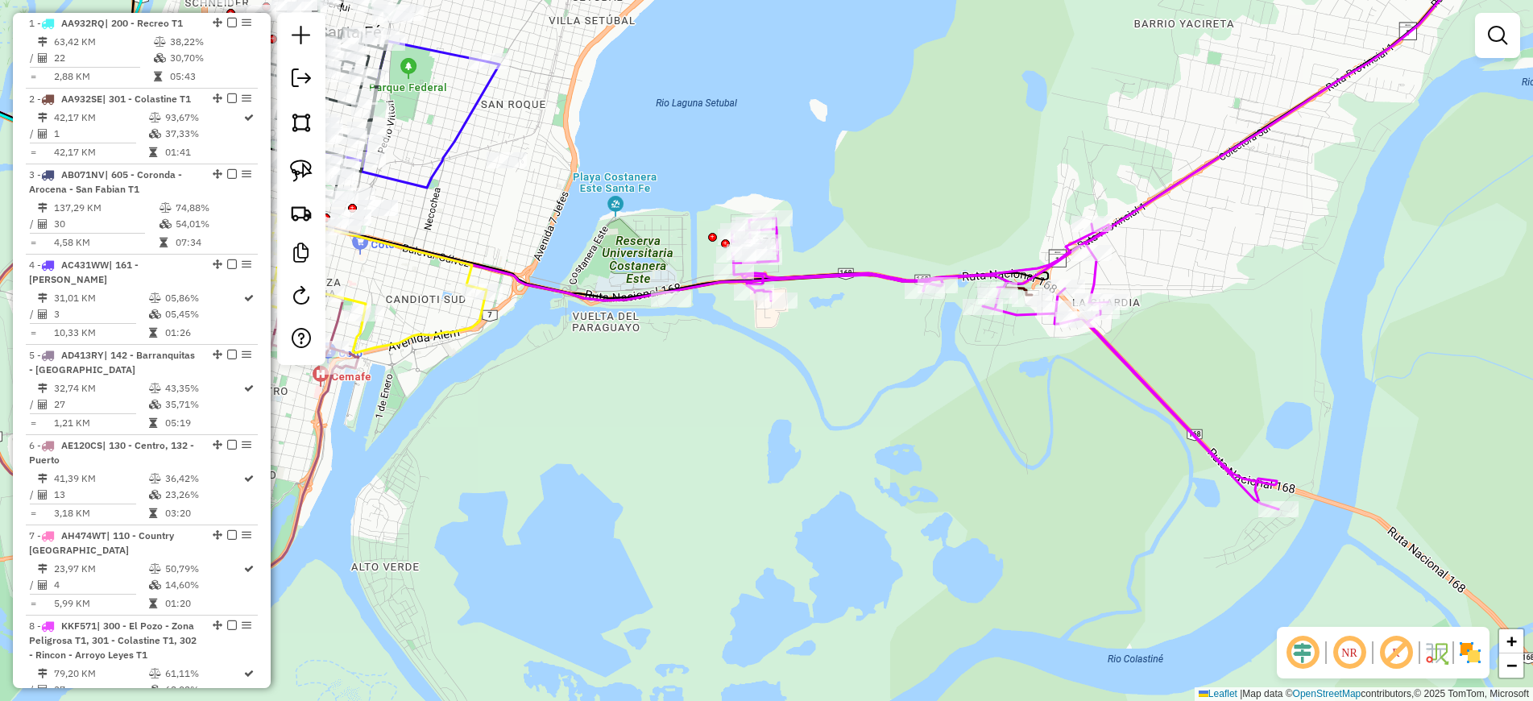
click at [852, 272] on icon at bounding box center [1176, 219] width 889 height 579
select select "**********"
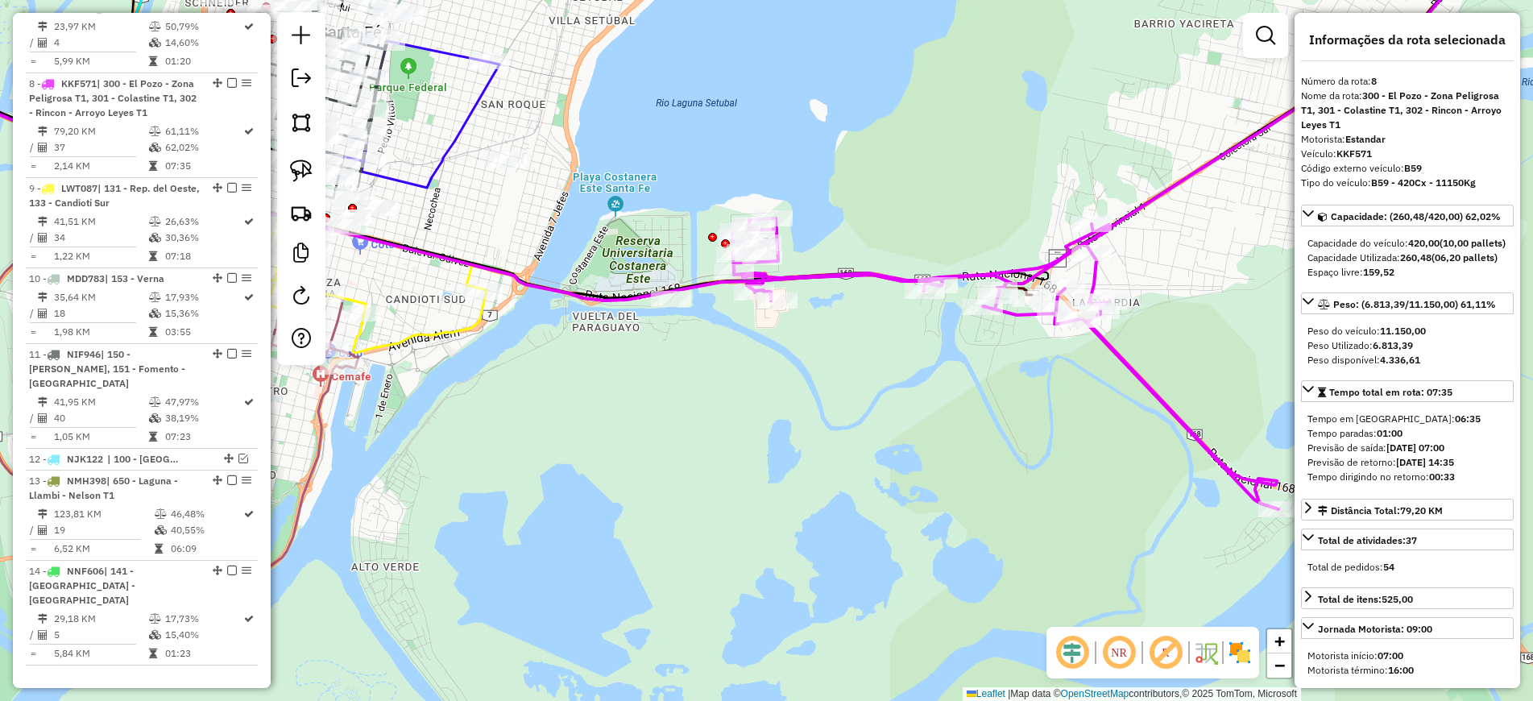
scroll to position [1223, 0]
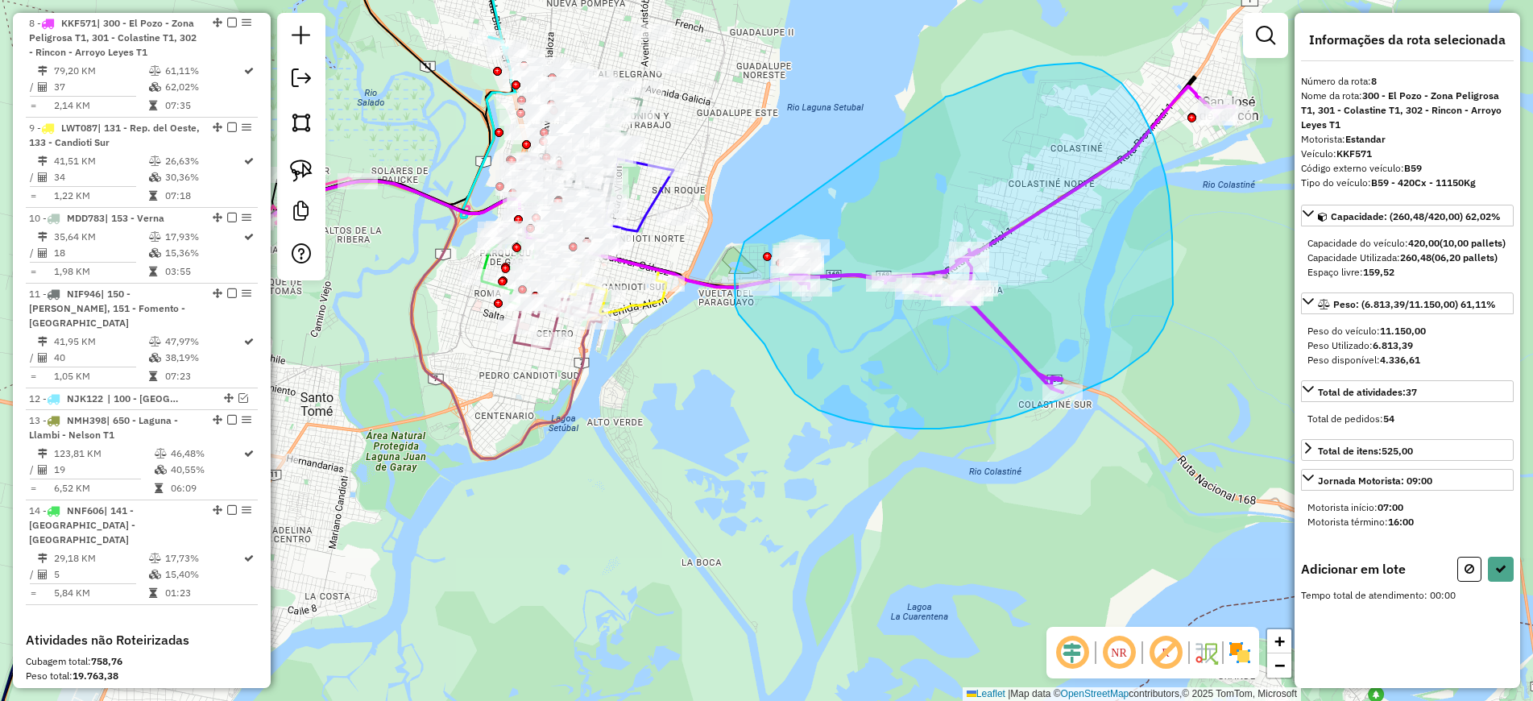
drag, startPoint x: 953, startPoint y: 95, endPoint x: 747, endPoint y: 233, distance: 247.3
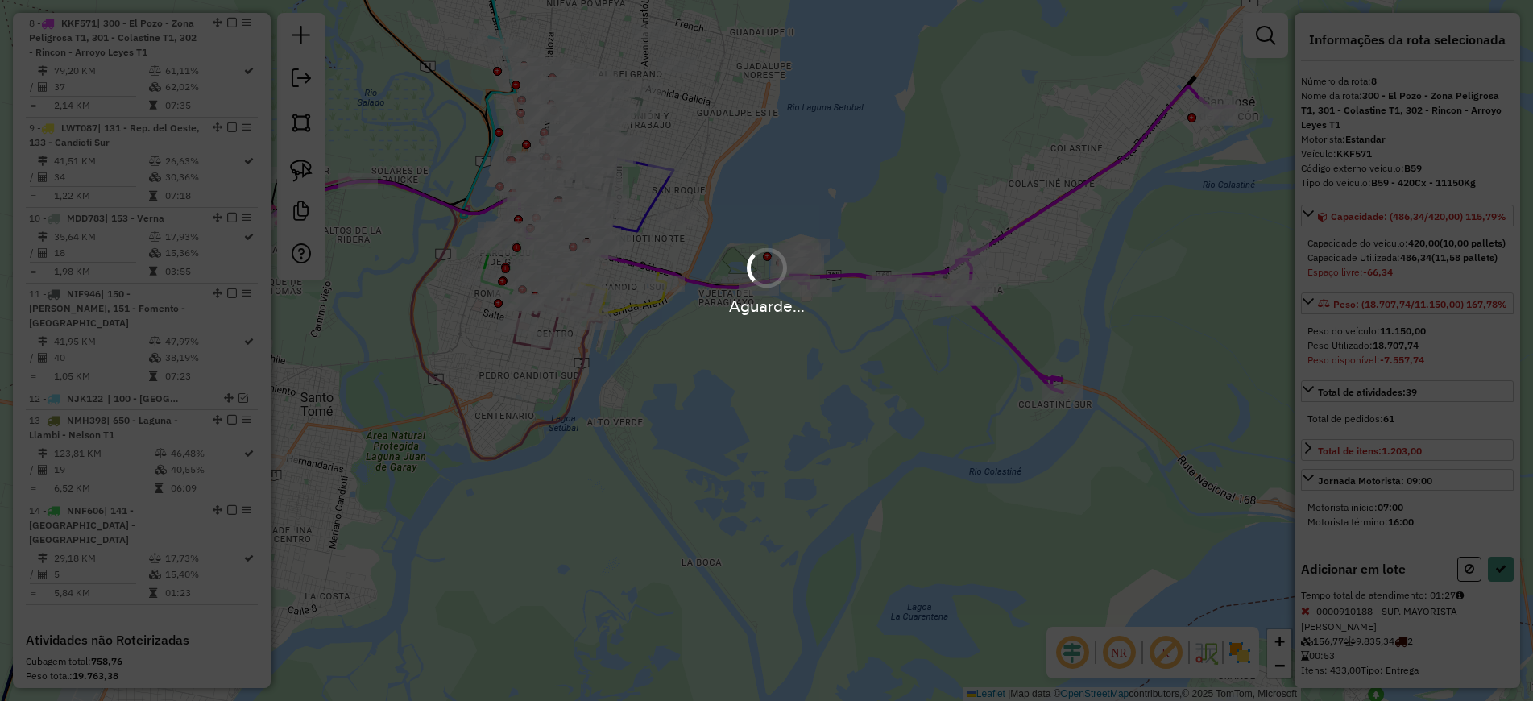
click at [1459, 634] on div "Aguarde..." at bounding box center [766, 350] width 1533 height 701
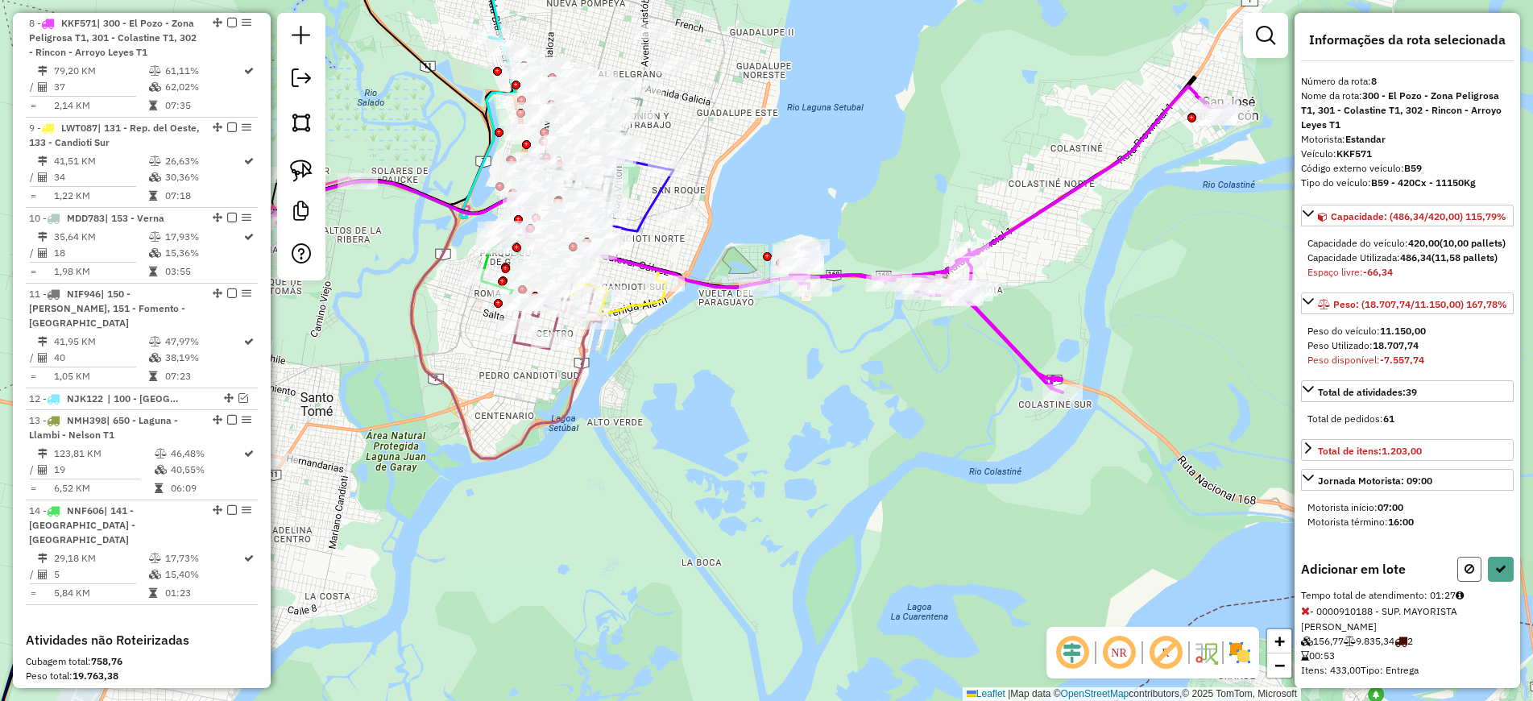
click at [1464, 574] on icon at bounding box center [1469, 568] width 10 height 11
select select "**********"
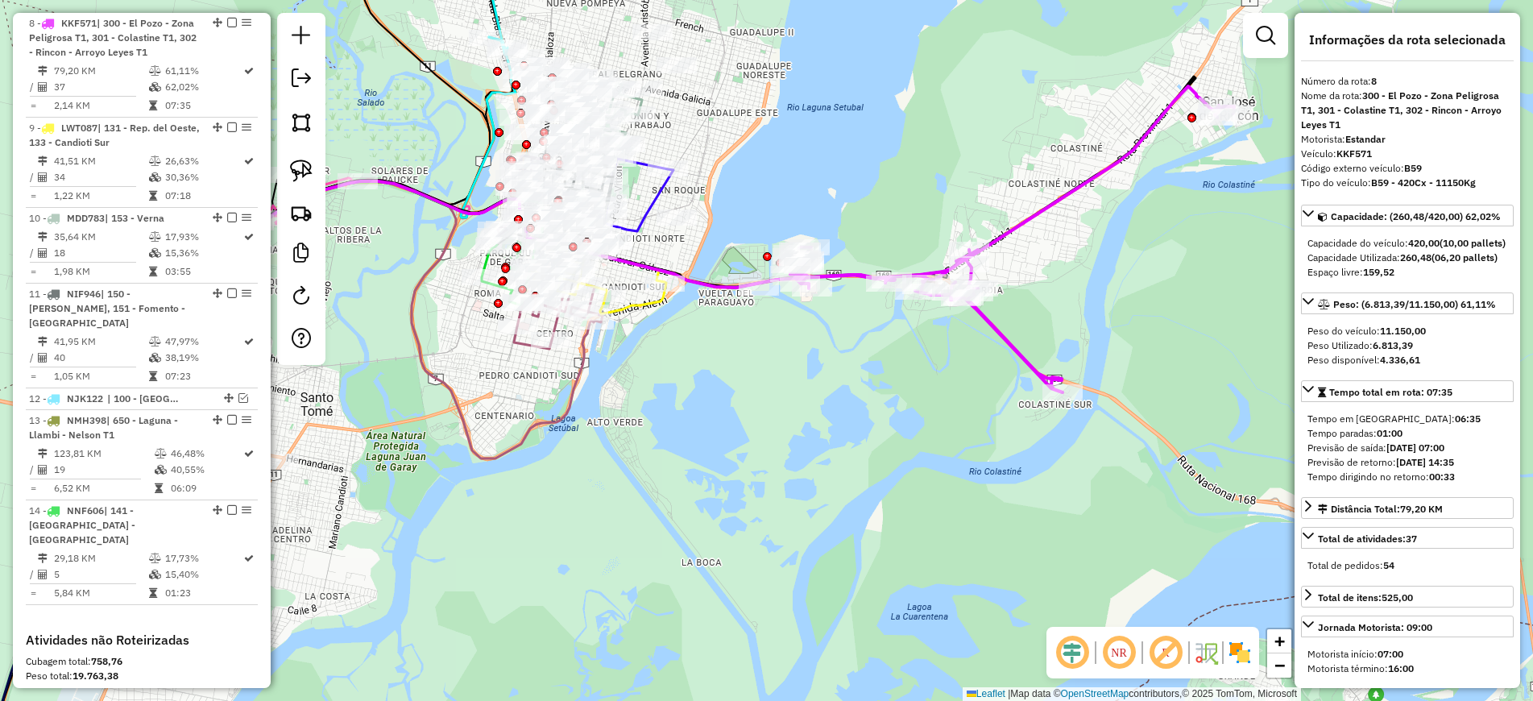
click at [1003, 236] on icon at bounding box center [1011, 239] width 445 height 306
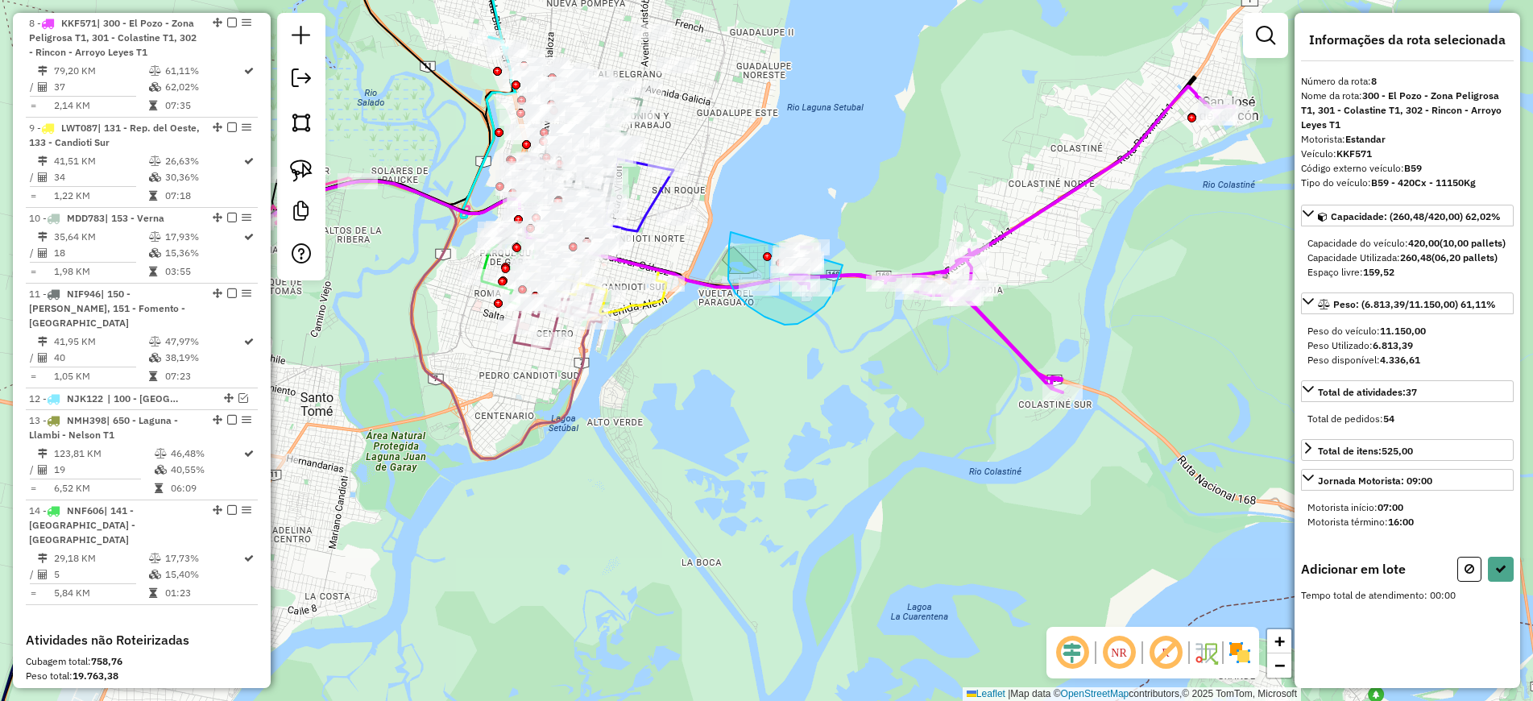
drag, startPoint x: 731, startPoint y: 232, endPoint x: 845, endPoint y: 262, distance: 118.2
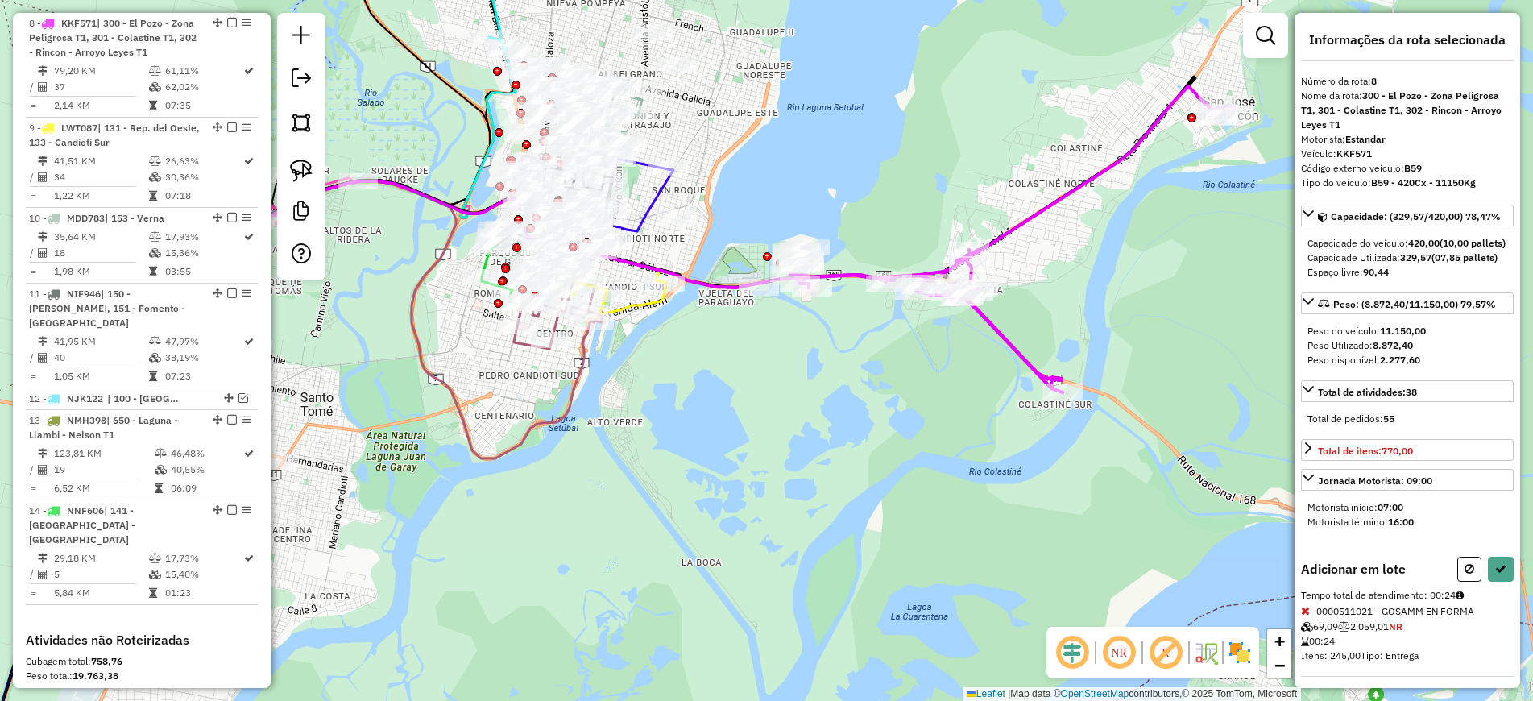
click at [1459, 581] on div "Informações da rota selecionada Número da rota: 8 Nome da rota: 300 - El Pozo -…" at bounding box center [1407, 350] width 226 height 675
click at [1467, 582] on button at bounding box center [1469, 569] width 24 height 25
select select "**********"
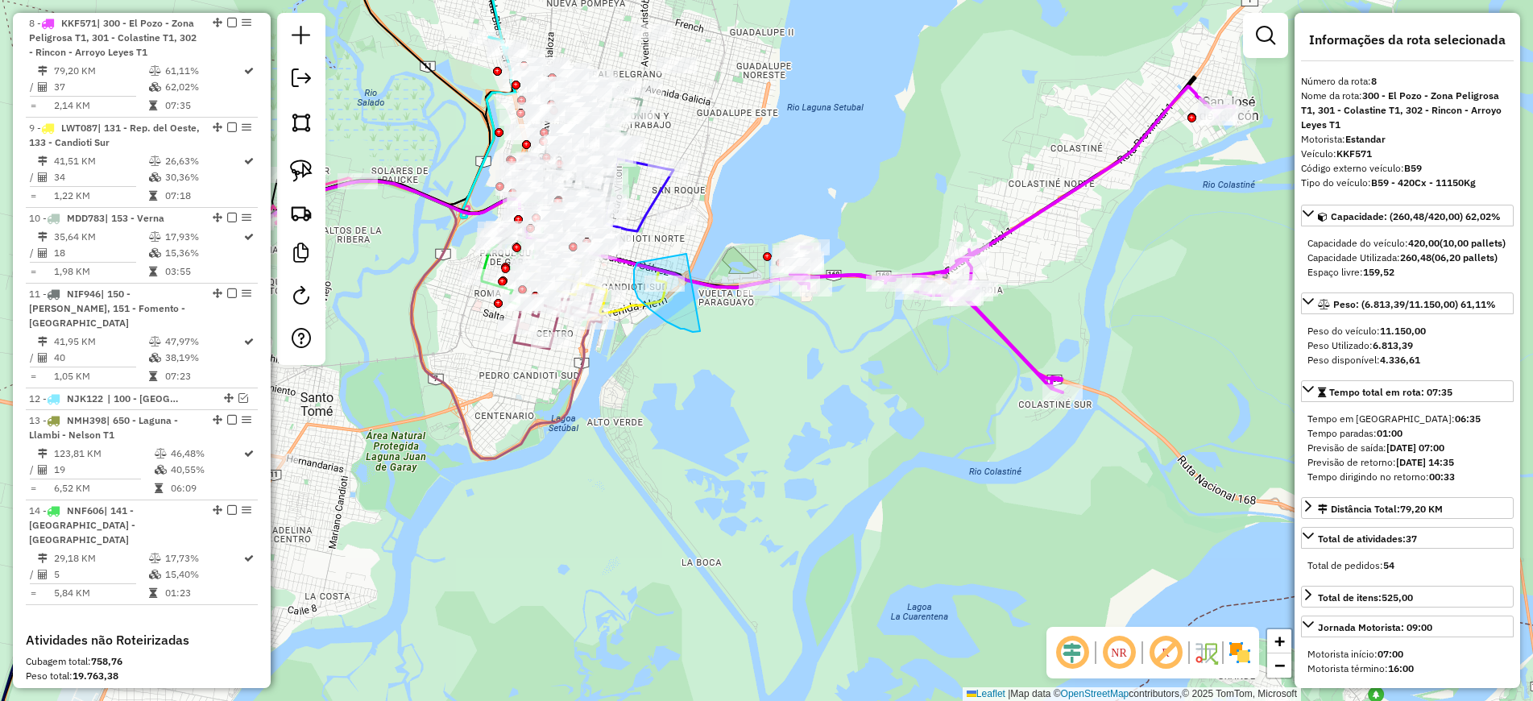
drag, startPoint x: 686, startPoint y: 254, endPoint x: 700, endPoint y: 331, distance: 78.5
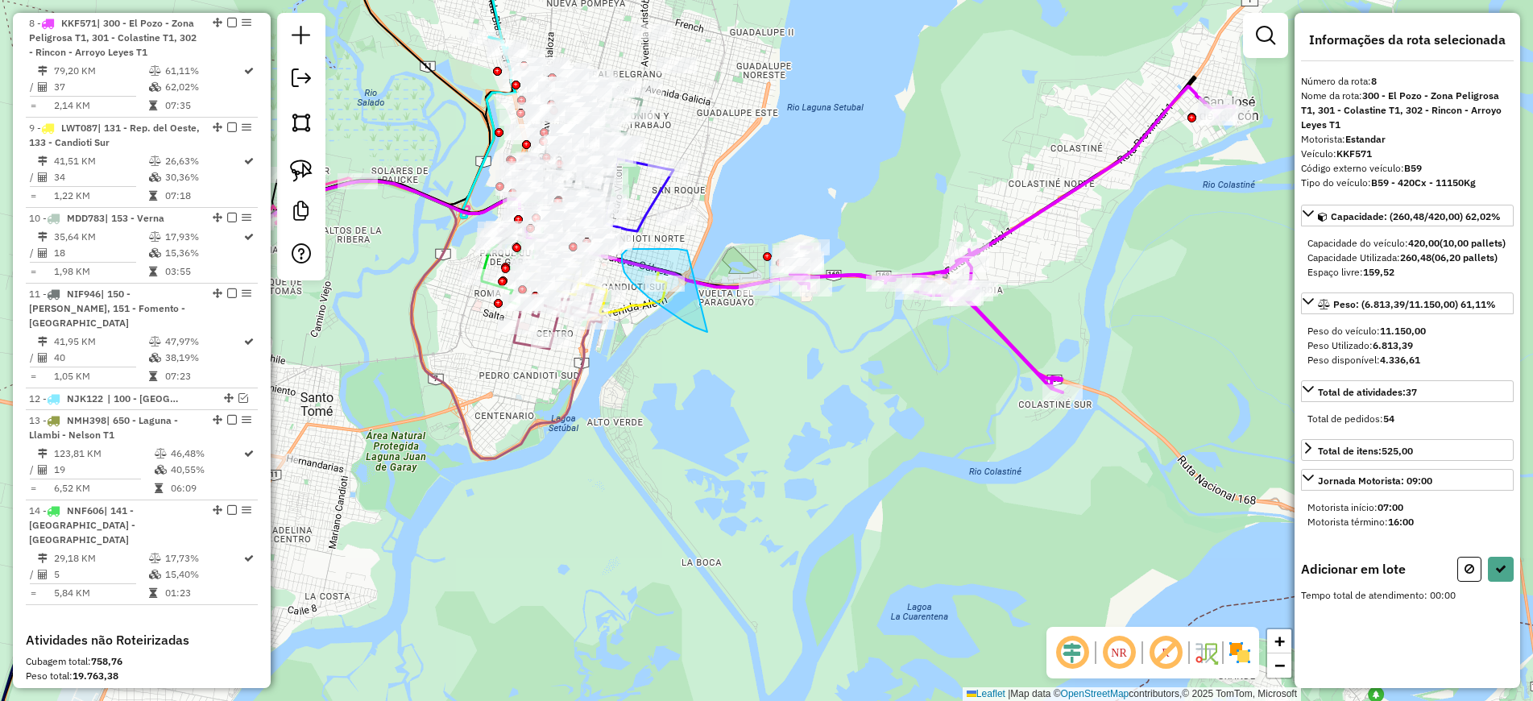
drag, startPoint x: 685, startPoint y: 250, endPoint x: 710, endPoint y: 333, distance: 86.6
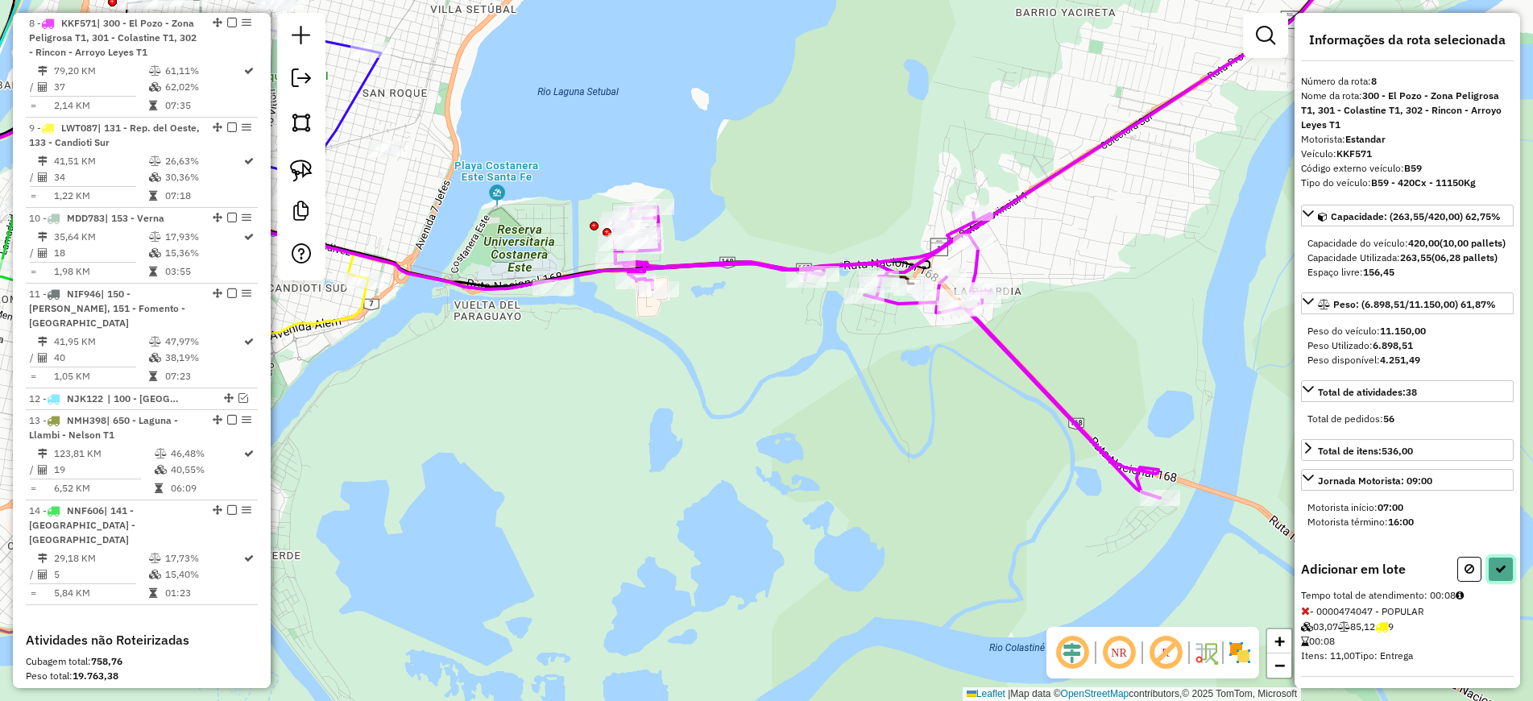
click at [1497, 574] on icon at bounding box center [1500, 568] width 11 height 11
select select "**********"
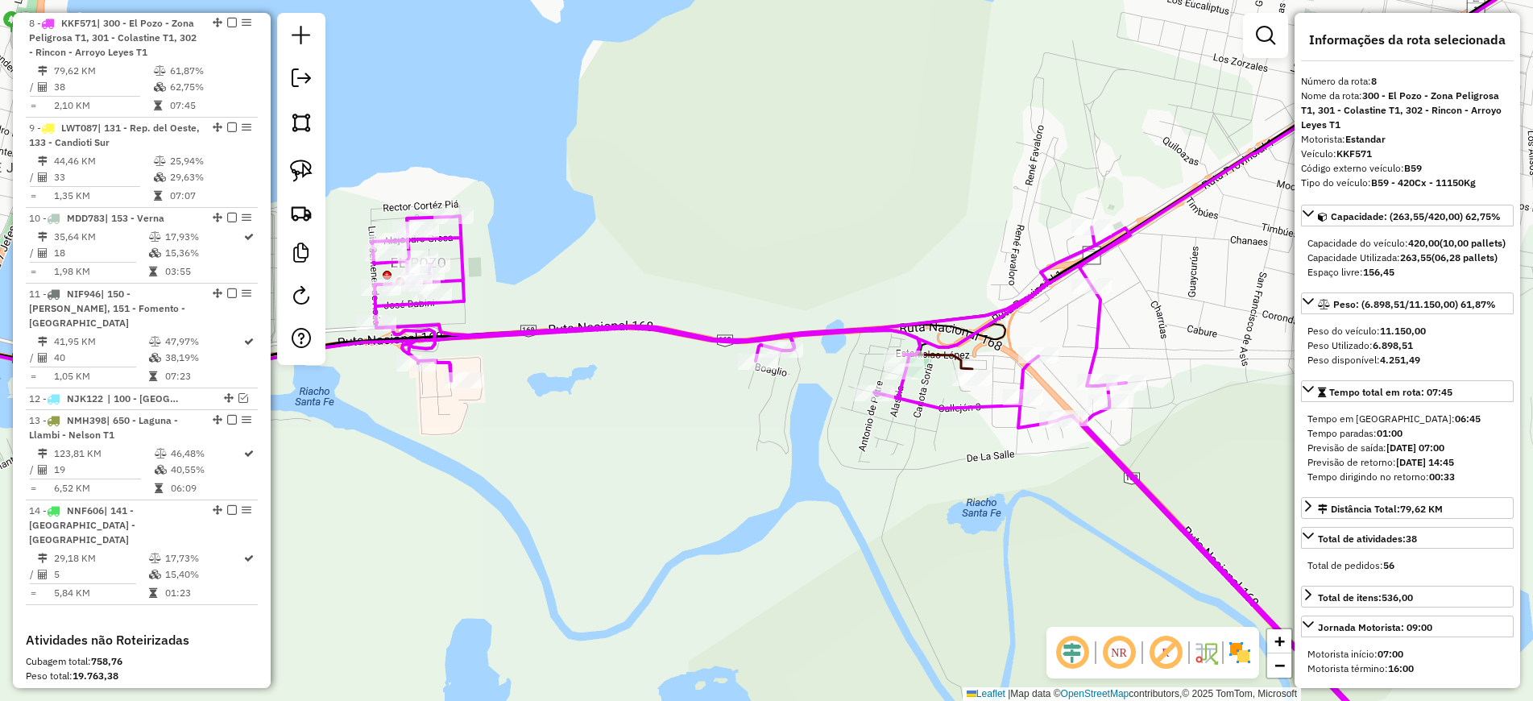
click at [950, 360] on icon at bounding box center [409, 344] width 1125 height 72
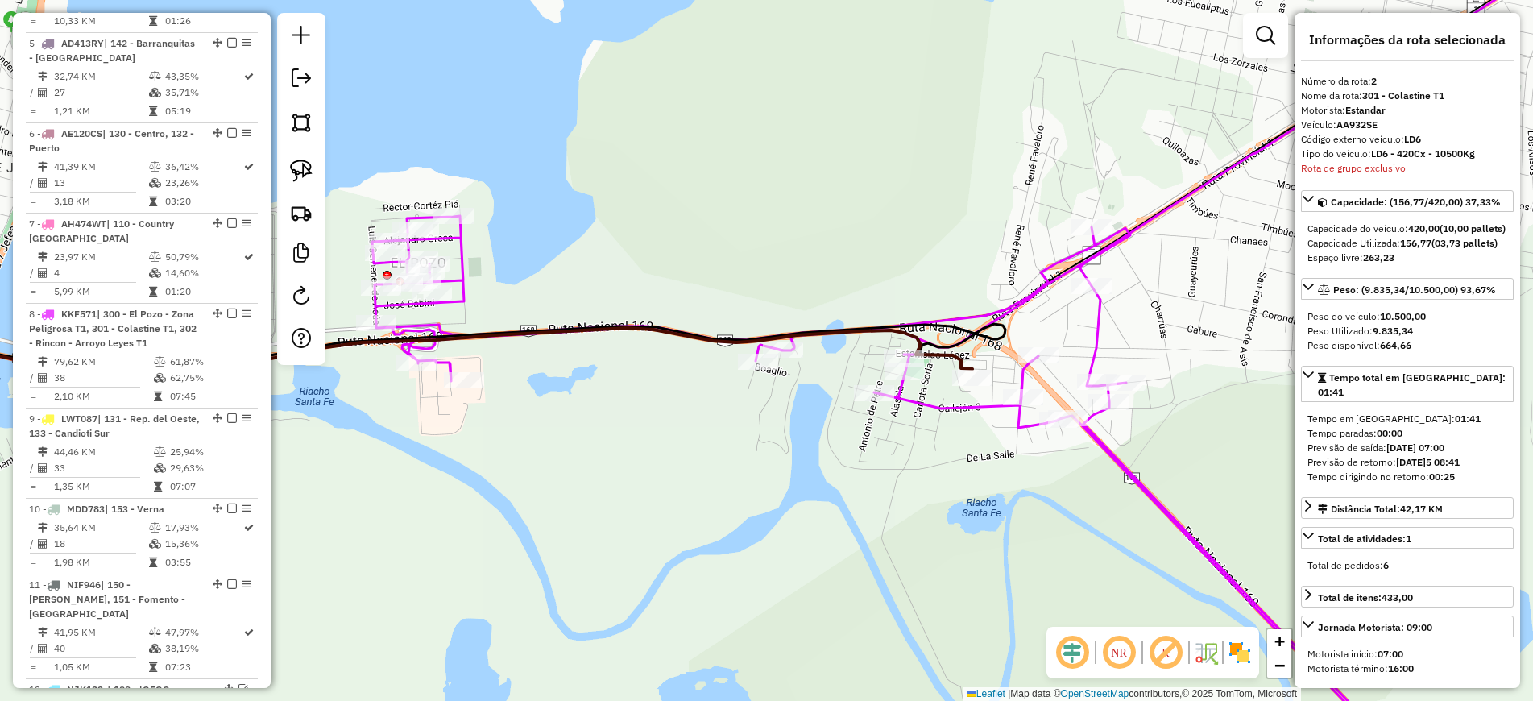
scroll to position [696, 0]
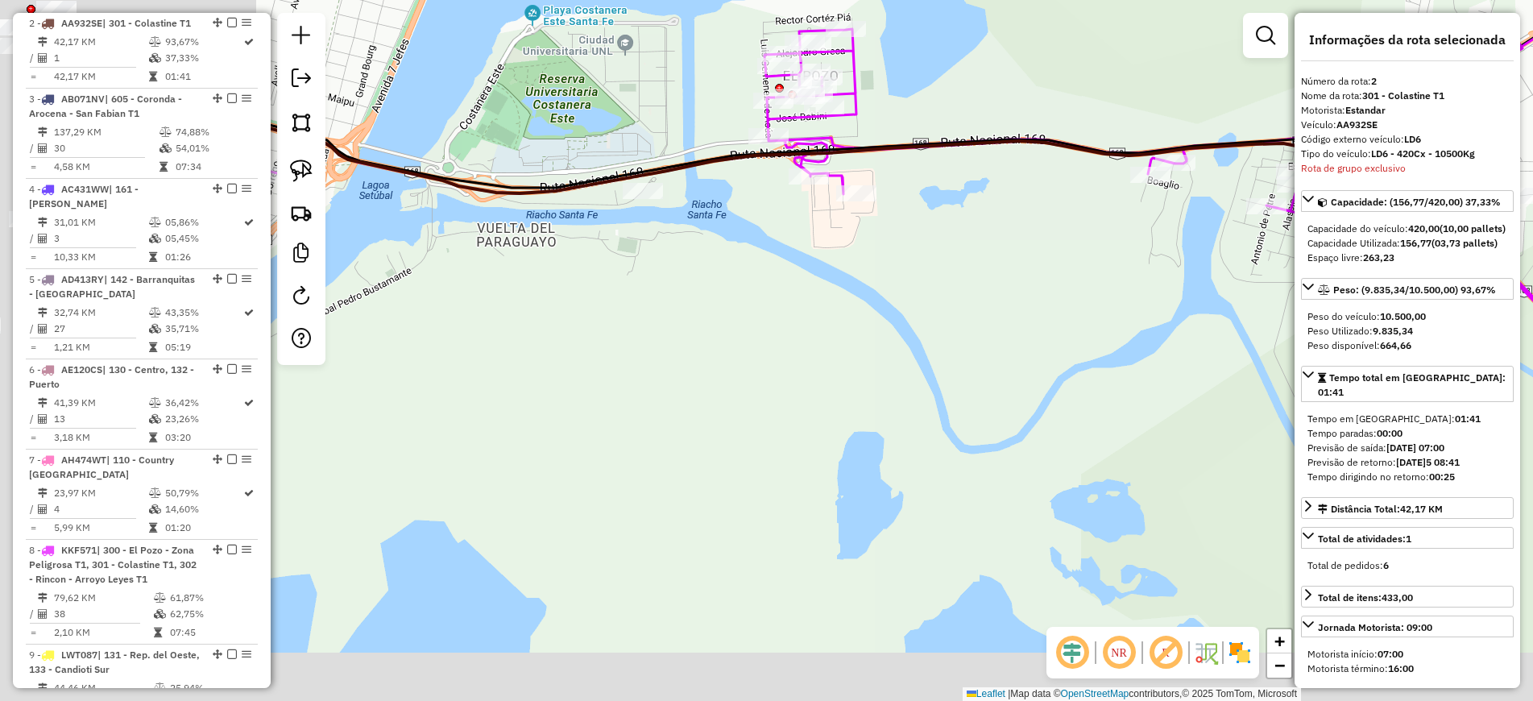
drag, startPoint x: 618, startPoint y: 514, endPoint x: 1012, endPoint y: 327, distance: 435.9
click at [1012, 327] on div "Janela de atendimento Grade de atendimento Capacidade Transportadoras Veículos …" at bounding box center [766, 350] width 1533 height 701
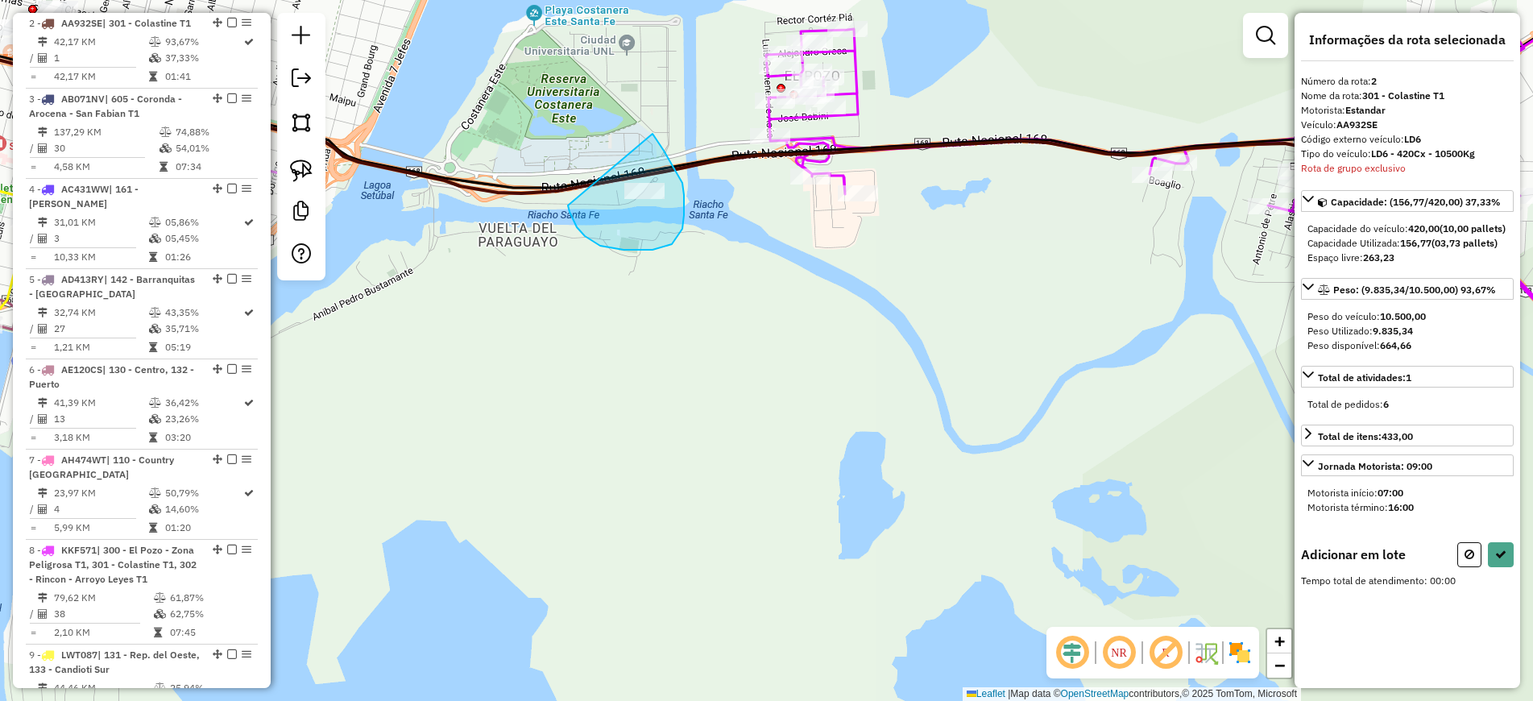
drag, startPoint x: 569, startPoint y: 212, endPoint x: 632, endPoint y: 121, distance: 110.6
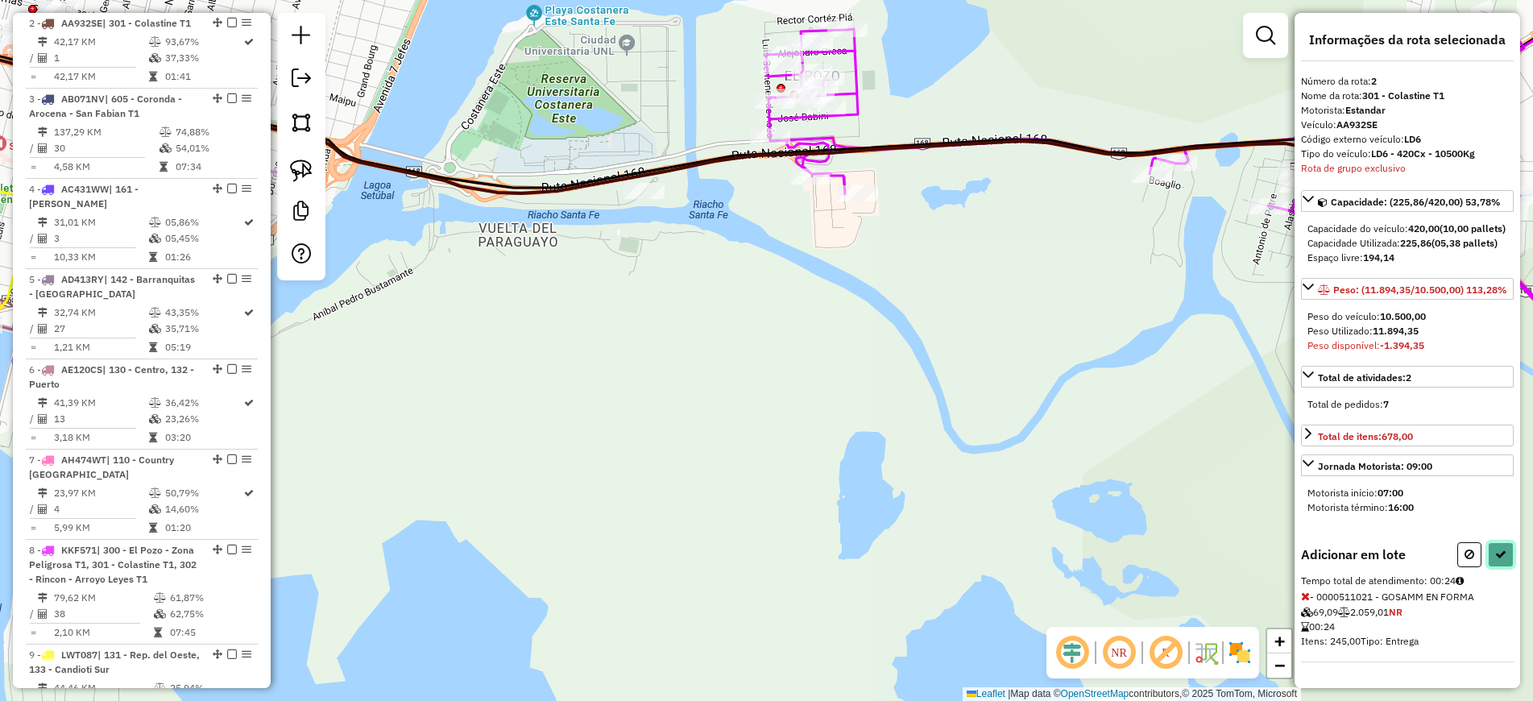
click at [1497, 560] on icon at bounding box center [1500, 553] width 11 height 11
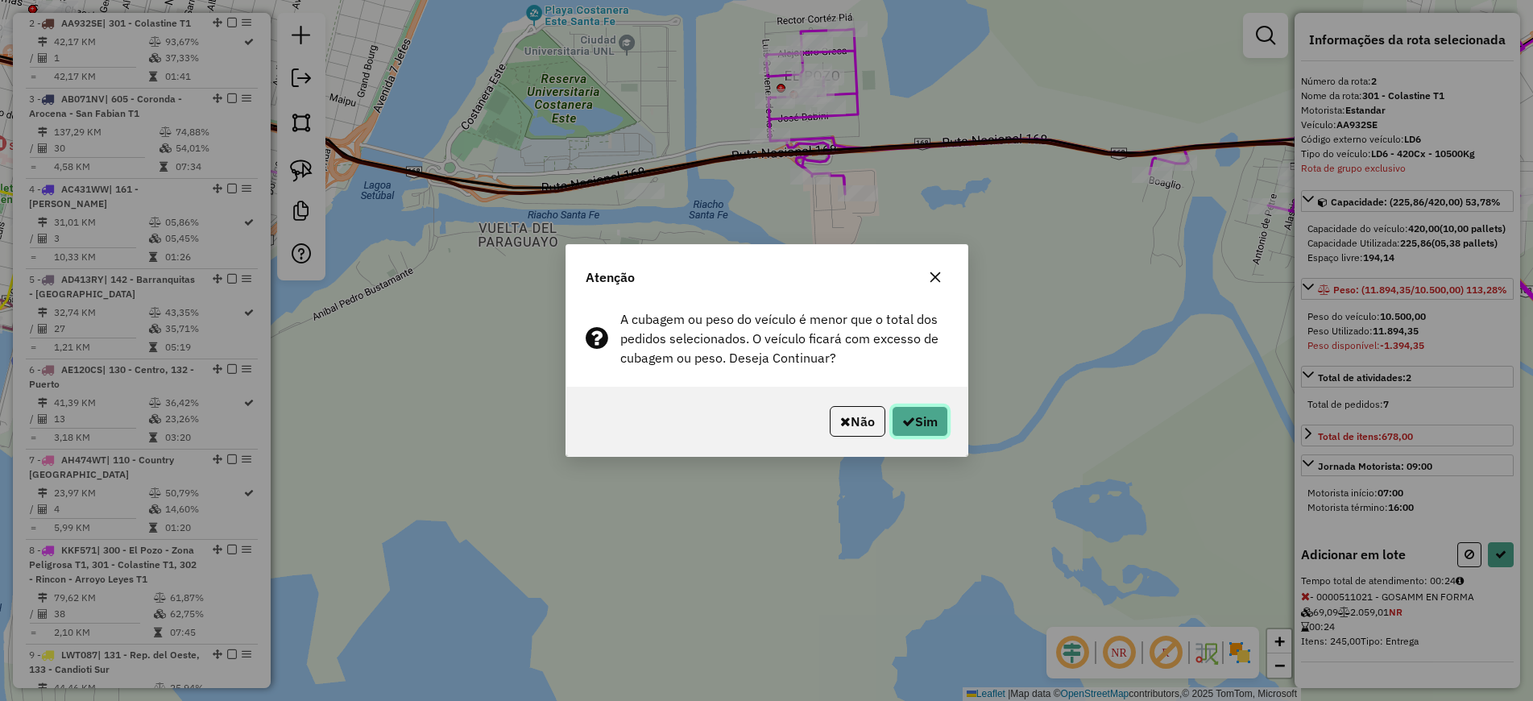
click at [913, 426] on button "Sim" at bounding box center [920, 421] width 56 height 31
select select "**********"
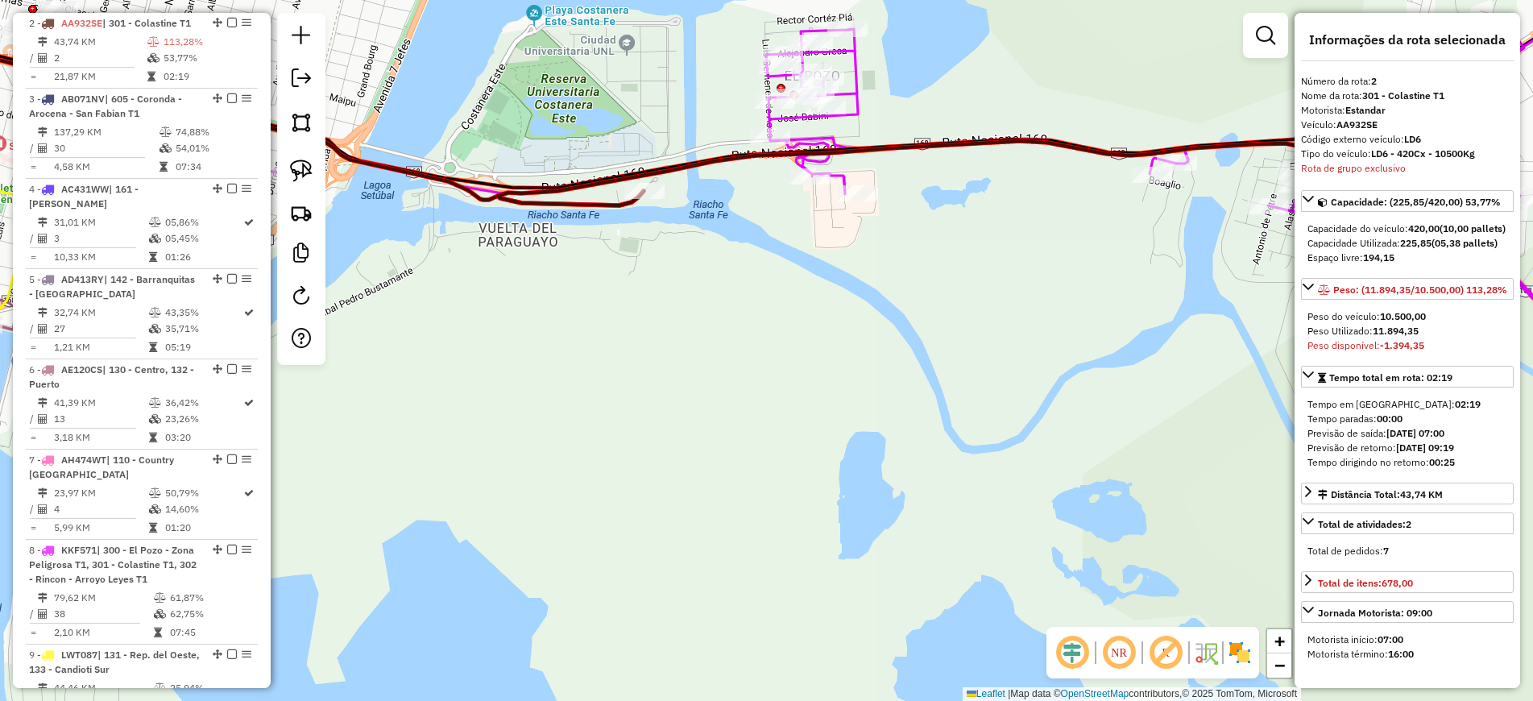
click at [615, 205] on icon at bounding box center [932, 173] width 868 height 64
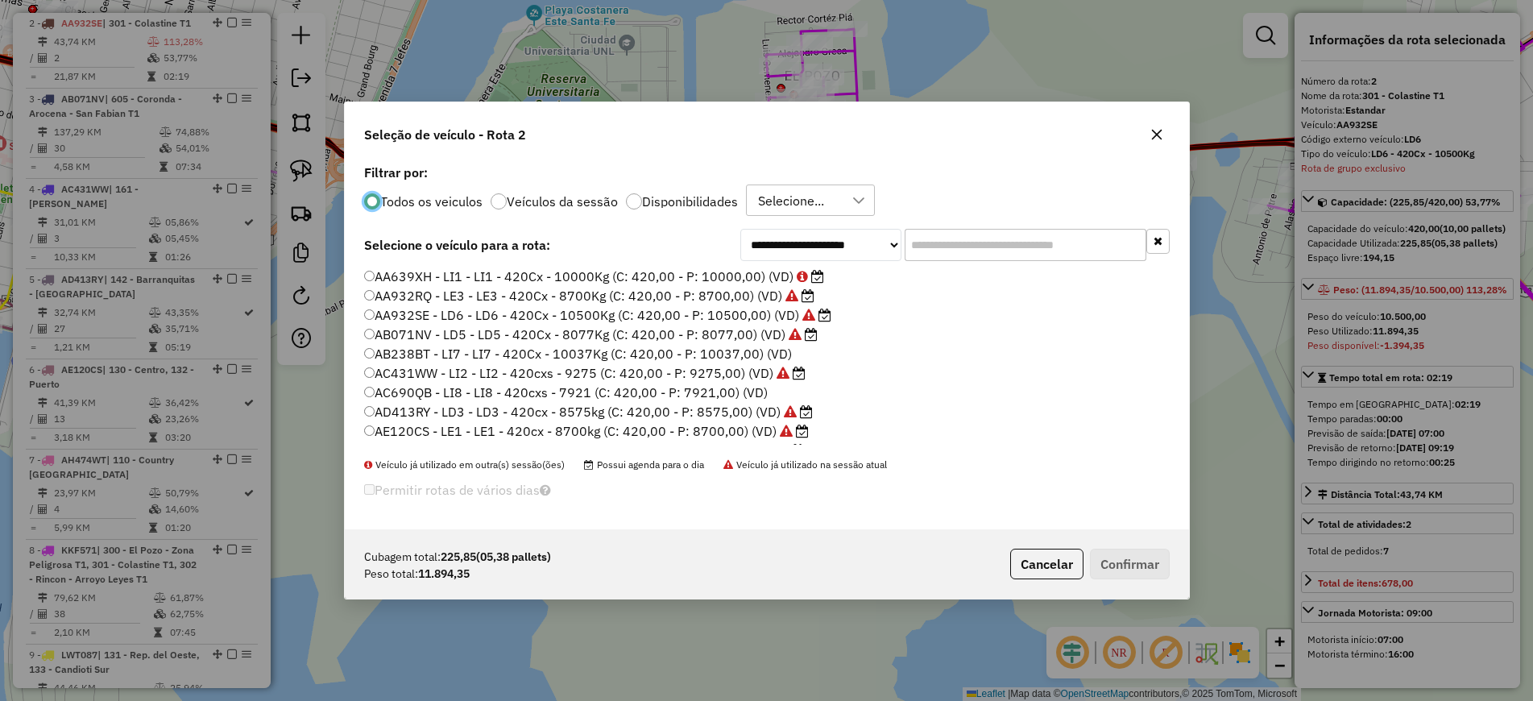
scroll to position [9, 5]
click at [652, 195] on label "Disponibilidades" at bounding box center [690, 201] width 96 height 13
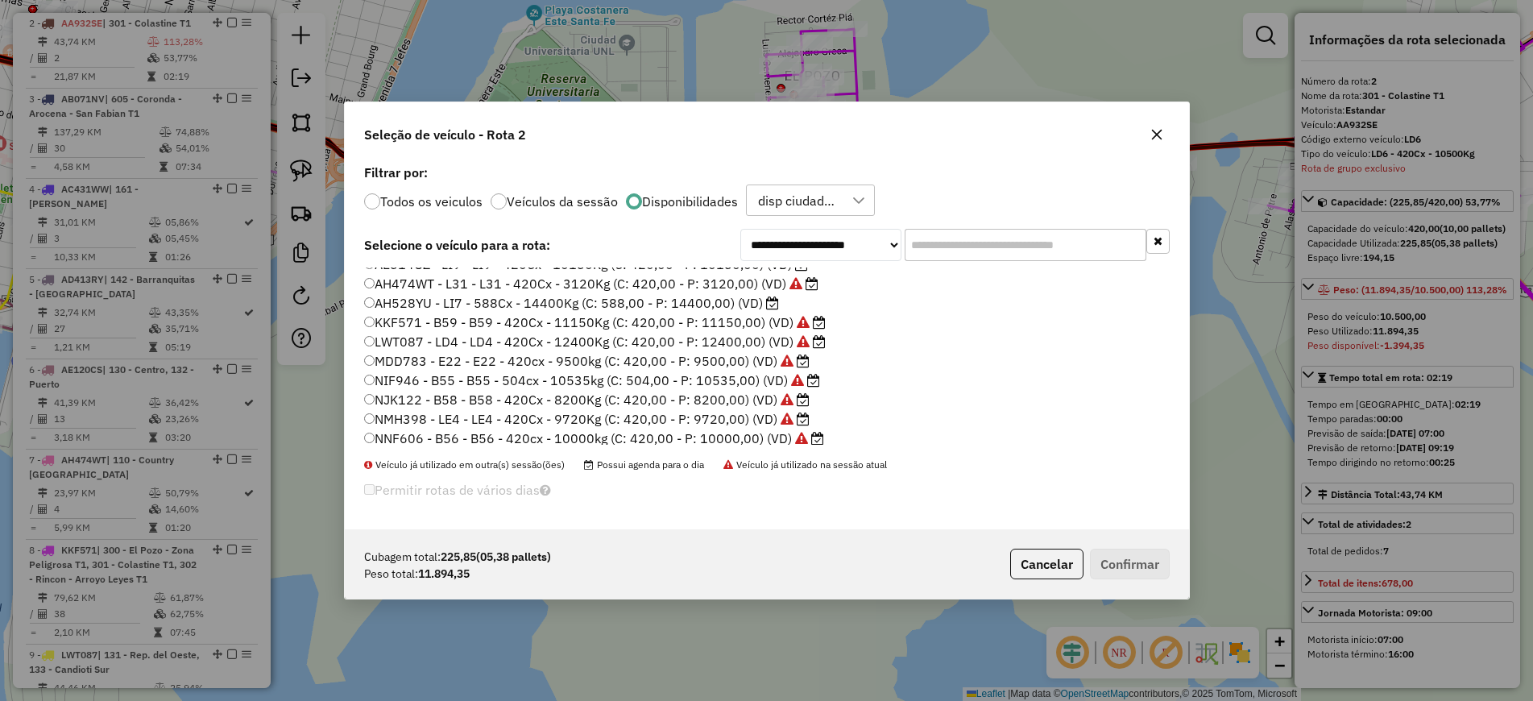
scroll to position [248, 0]
click at [569, 357] on label "NXF323 - B60 - B60 - 588cx - 12400kg (C: 588,00 - P: 12400,00) (VD)" at bounding box center [585, 356] width 443 height 19
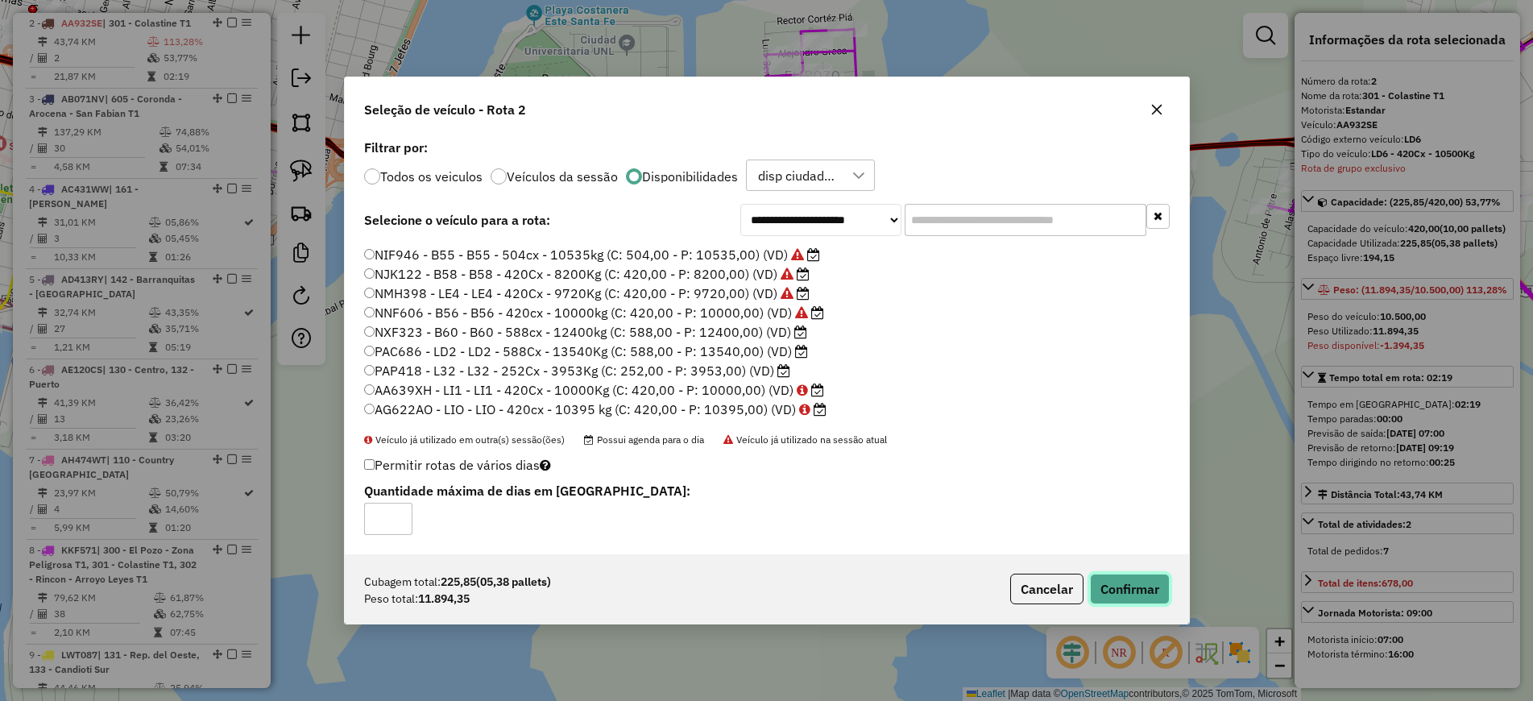
click at [1120, 595] on button "Confirmar" at bounding box center [1130, 588] width 80 height 31
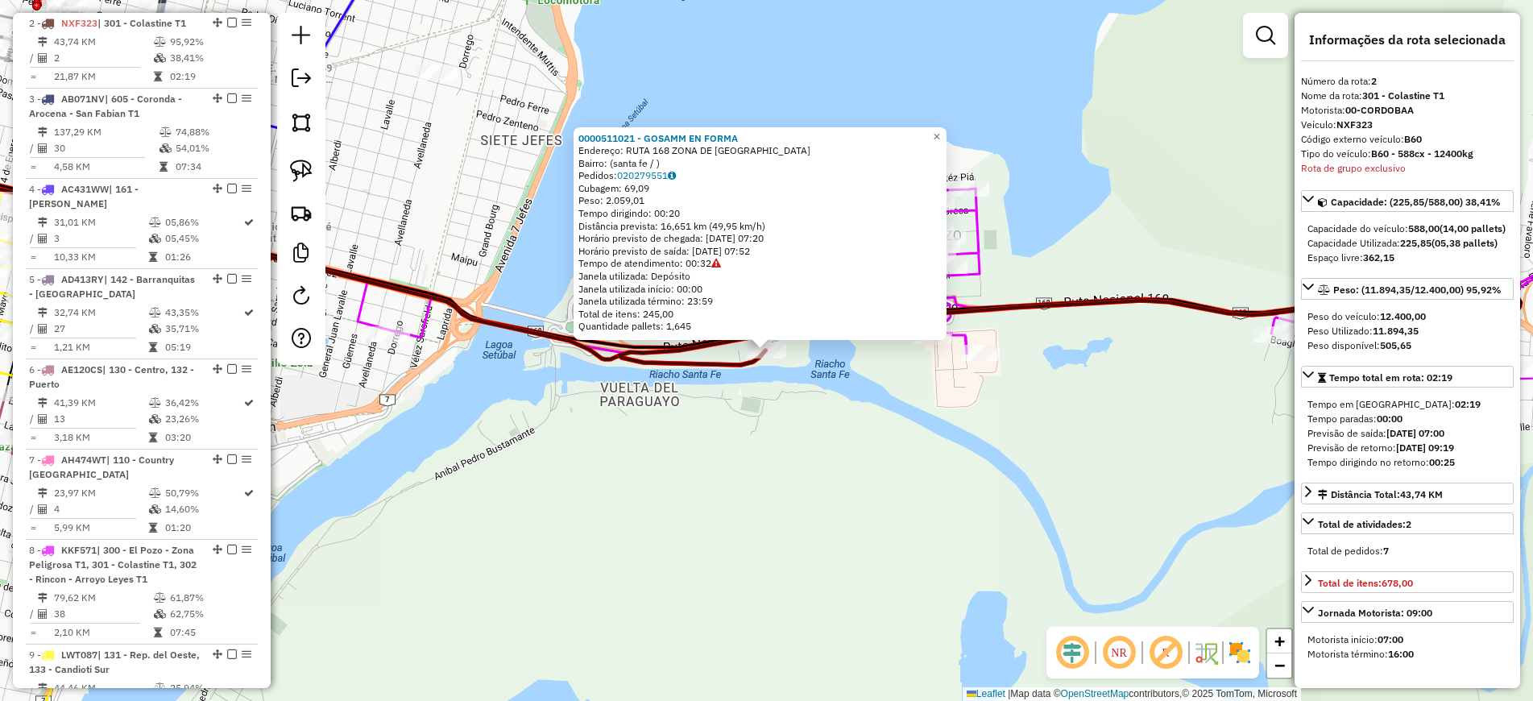
click at [979, 251] on icon at bounding box center [1039, 335] width 1296 height 313
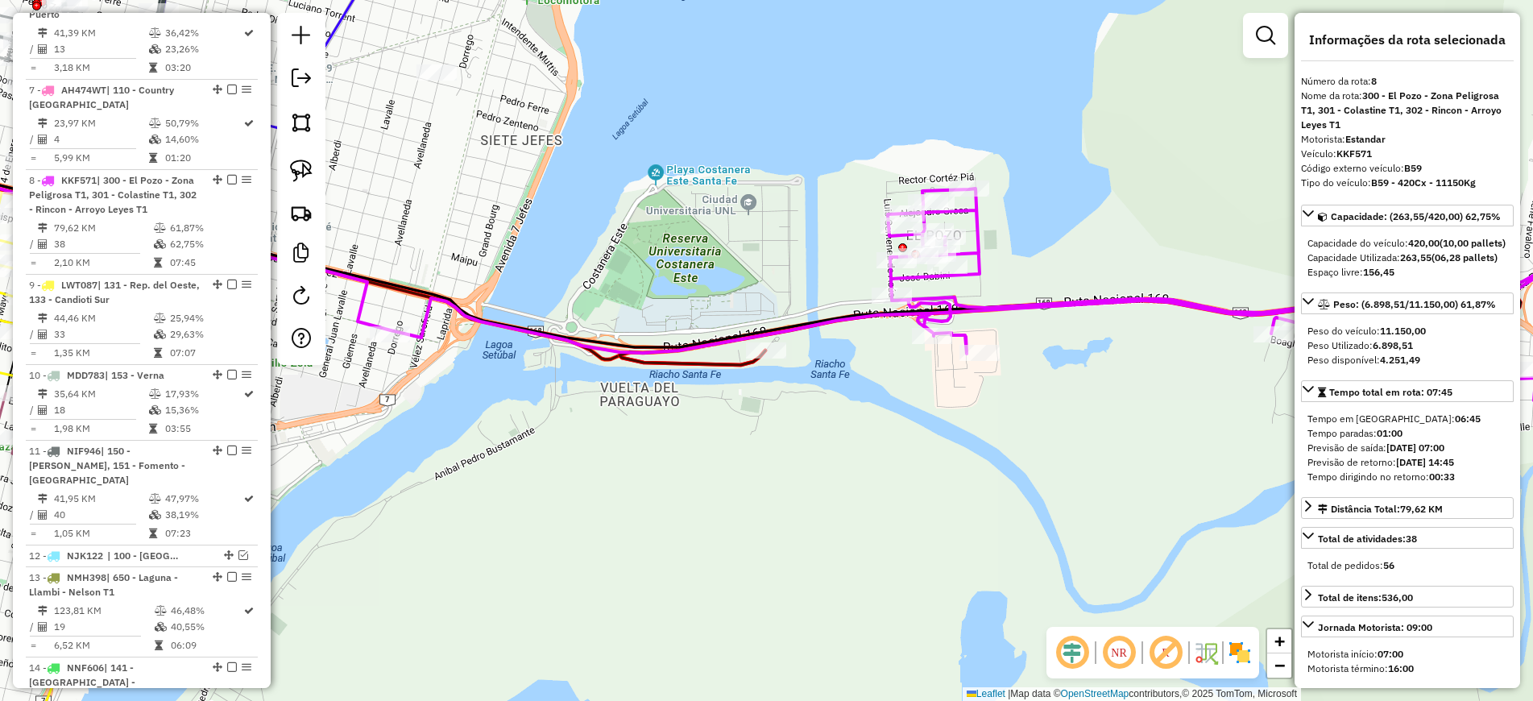
scroll to position [1223, 0]
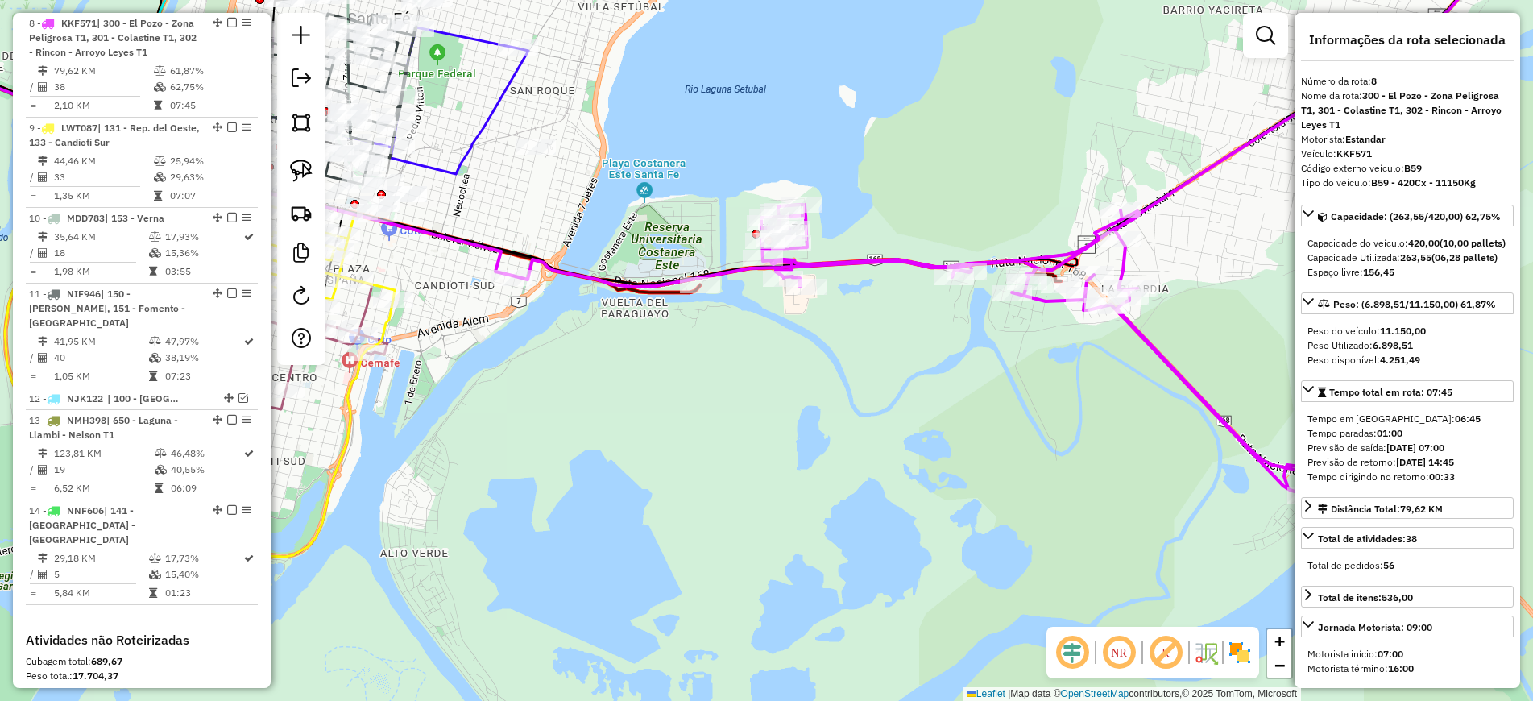
drag, startPoint x: 613, startPoint y: 354, endPoint x: 441, endPoint y: 337, distance: 173.1
click at [439, 337] on div "Janela de atendimento Grade de atendimento Capacidade Transportadoras Veículos …" at bounding box center [766, 350] width 1533 height 701
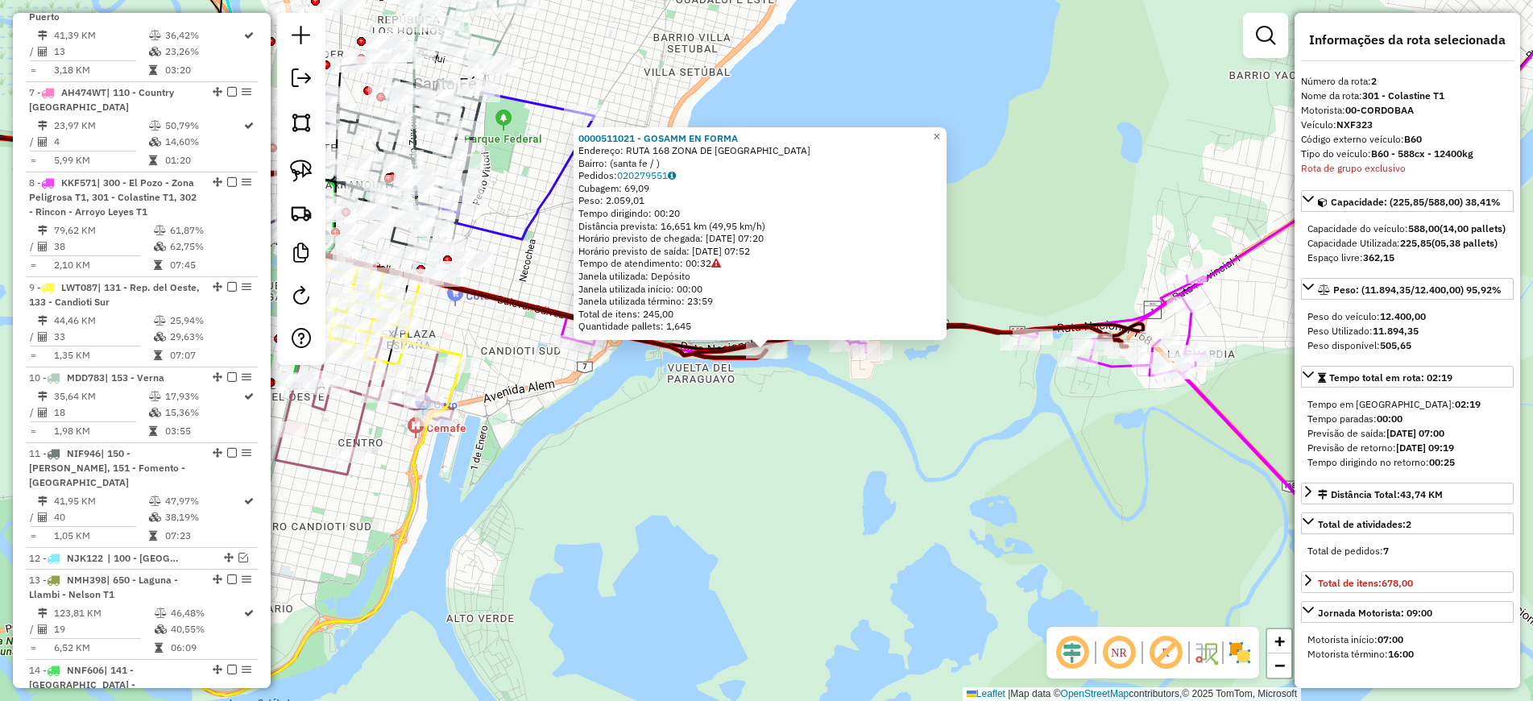
scroll to position [696, 0]
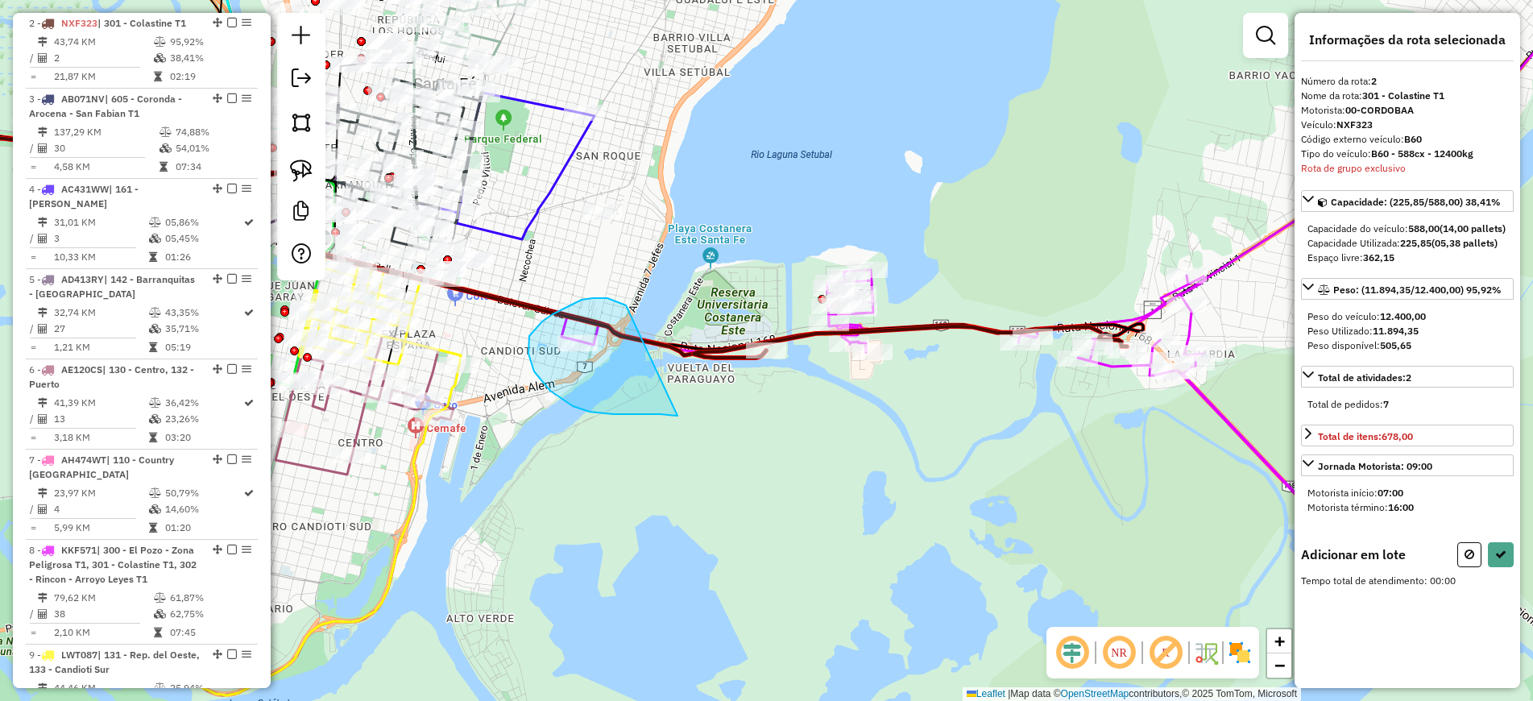
drag, startPoint x: 624, startPoint y: 305, endPoint x: 685, endPoint y: 416, distance: 126.2
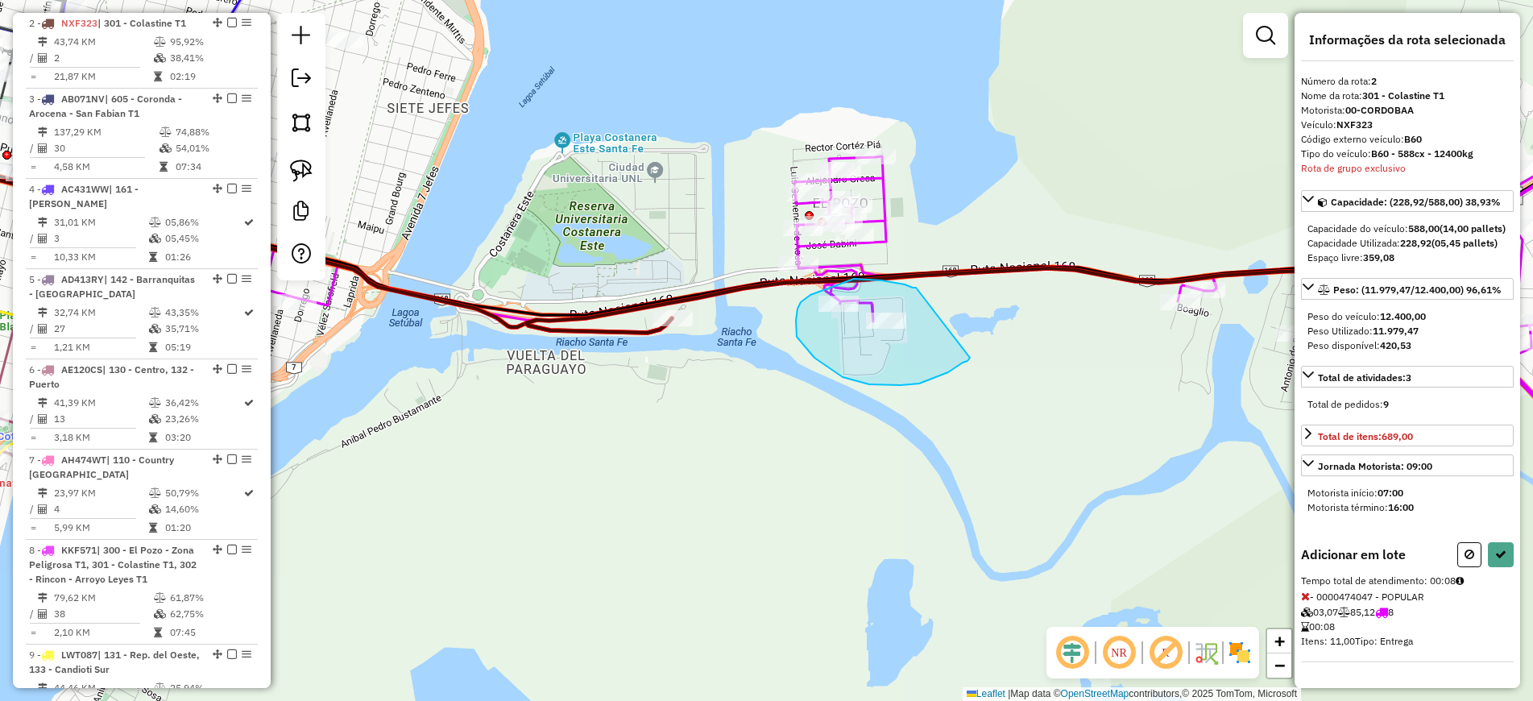
drag, startPoint x: 916, startPoint y: 288, endPoint x: 972, endPoint y: 352, distance: 85.6
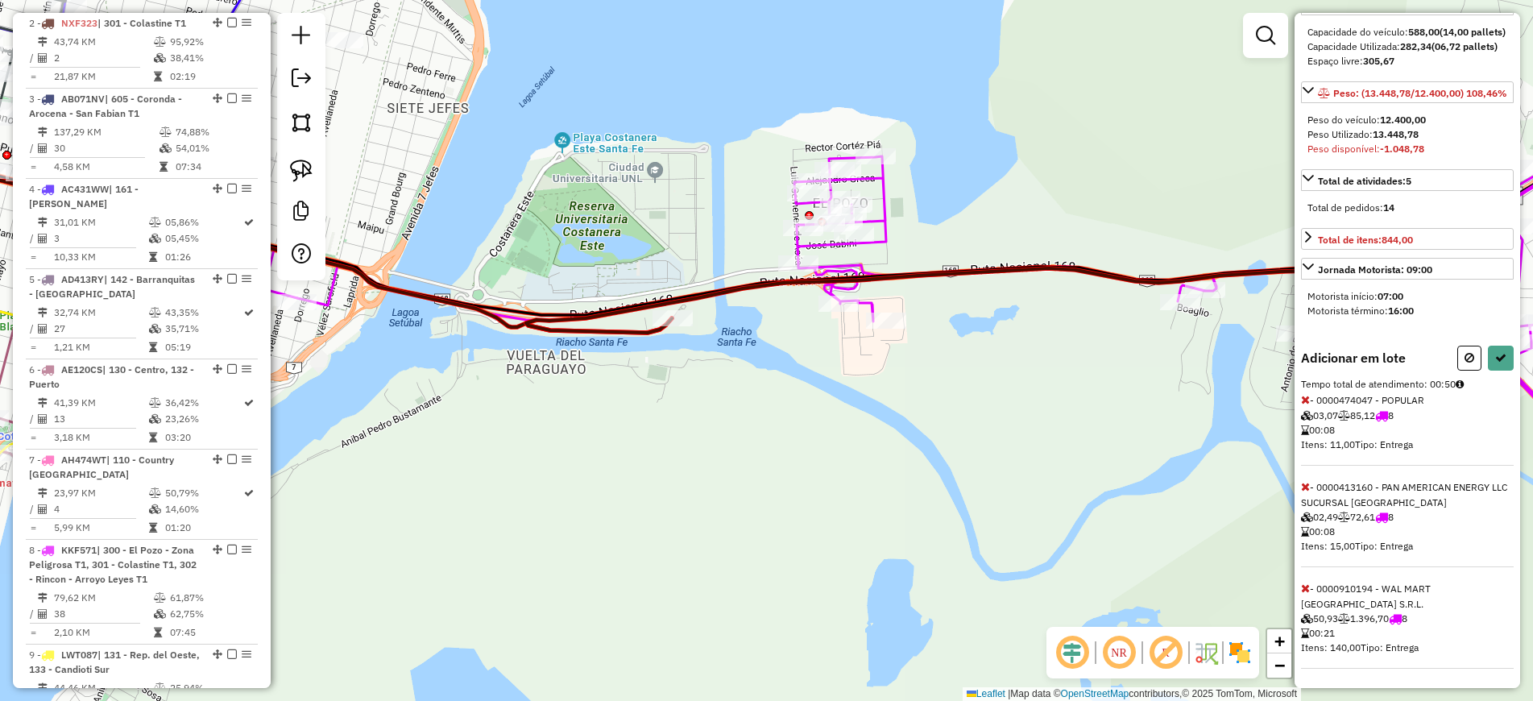
scroll to position [240, 0]
click at [1306, 584] on icon at bounding box center [1305, 587] width 9 height 11
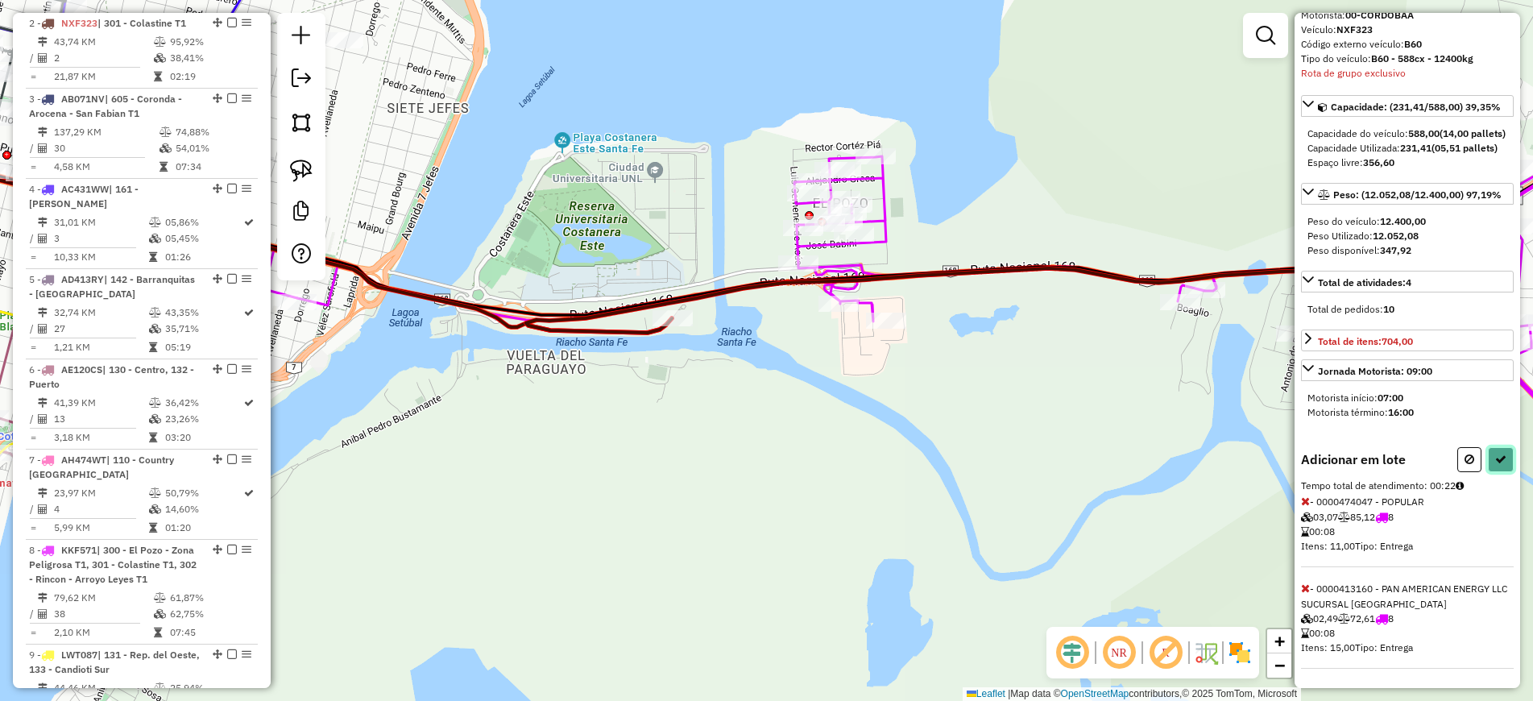
click at [1489, 460] on button at bounding box center [1501, 459] width 26 height 25
select select "**********"
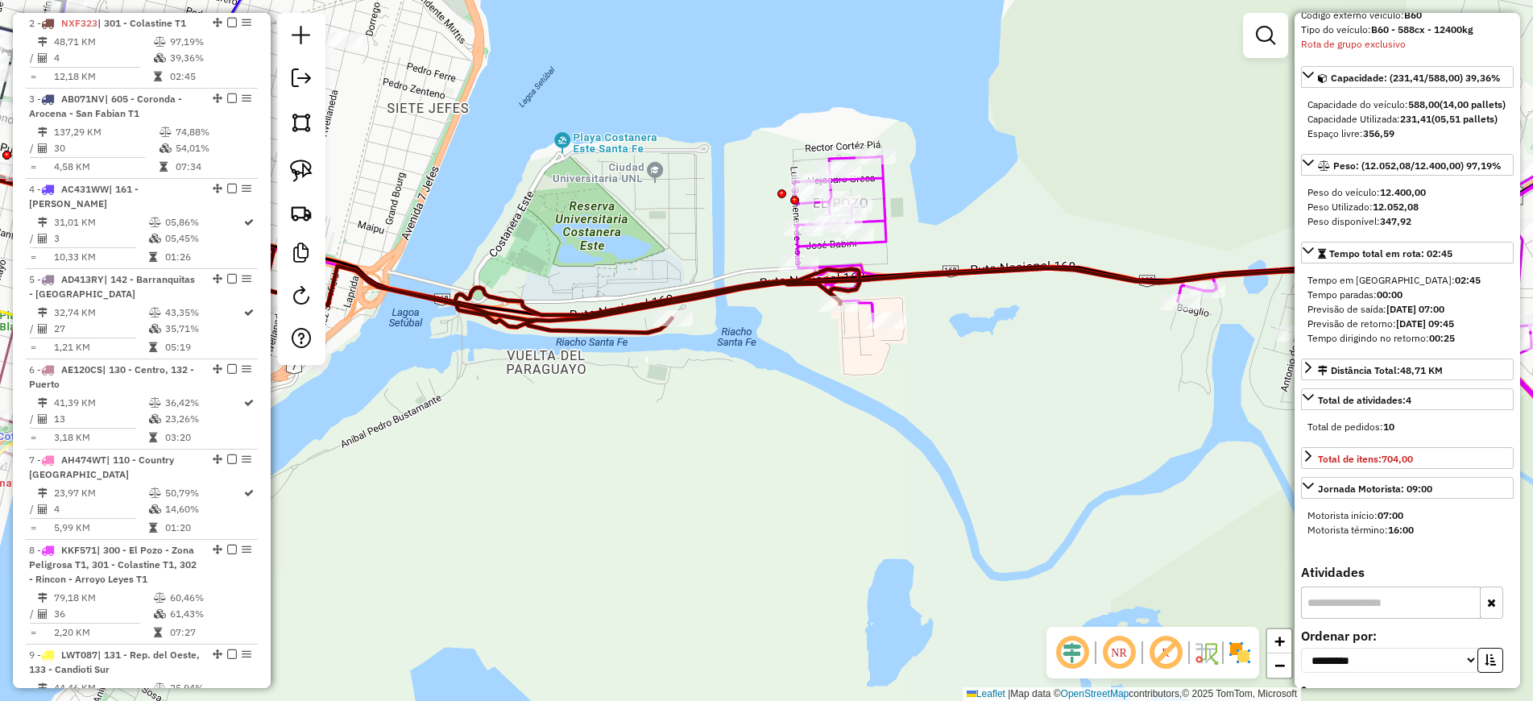
scroll to position [0, 0]
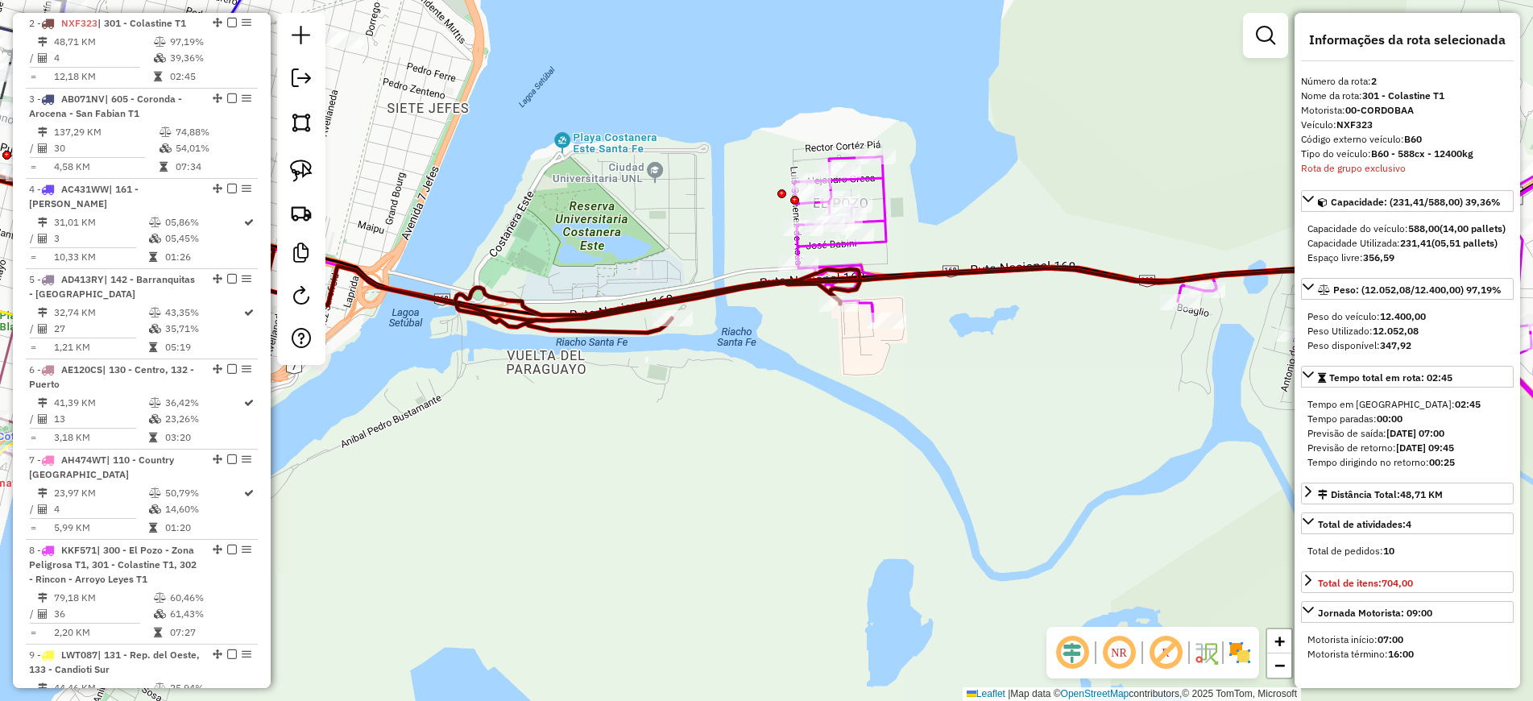
click at [908, 244] on div "Janela de atendimento Grade de atendimento Capacidade Transportadoras Veículos …" at bounding box center [766, 350] width 1533 height 701
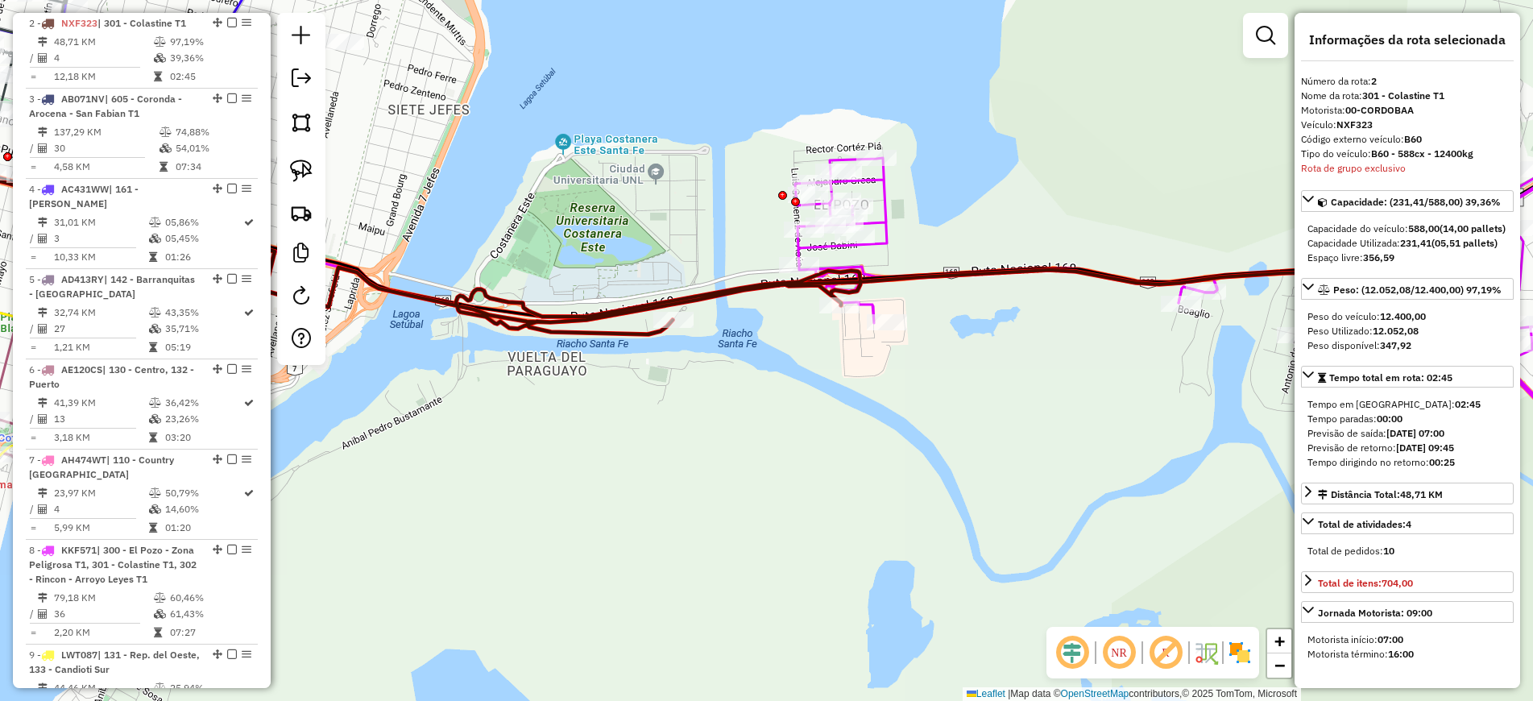
click at [895, 248] on icon at bounding box center [1241, 324] width 892 height 470
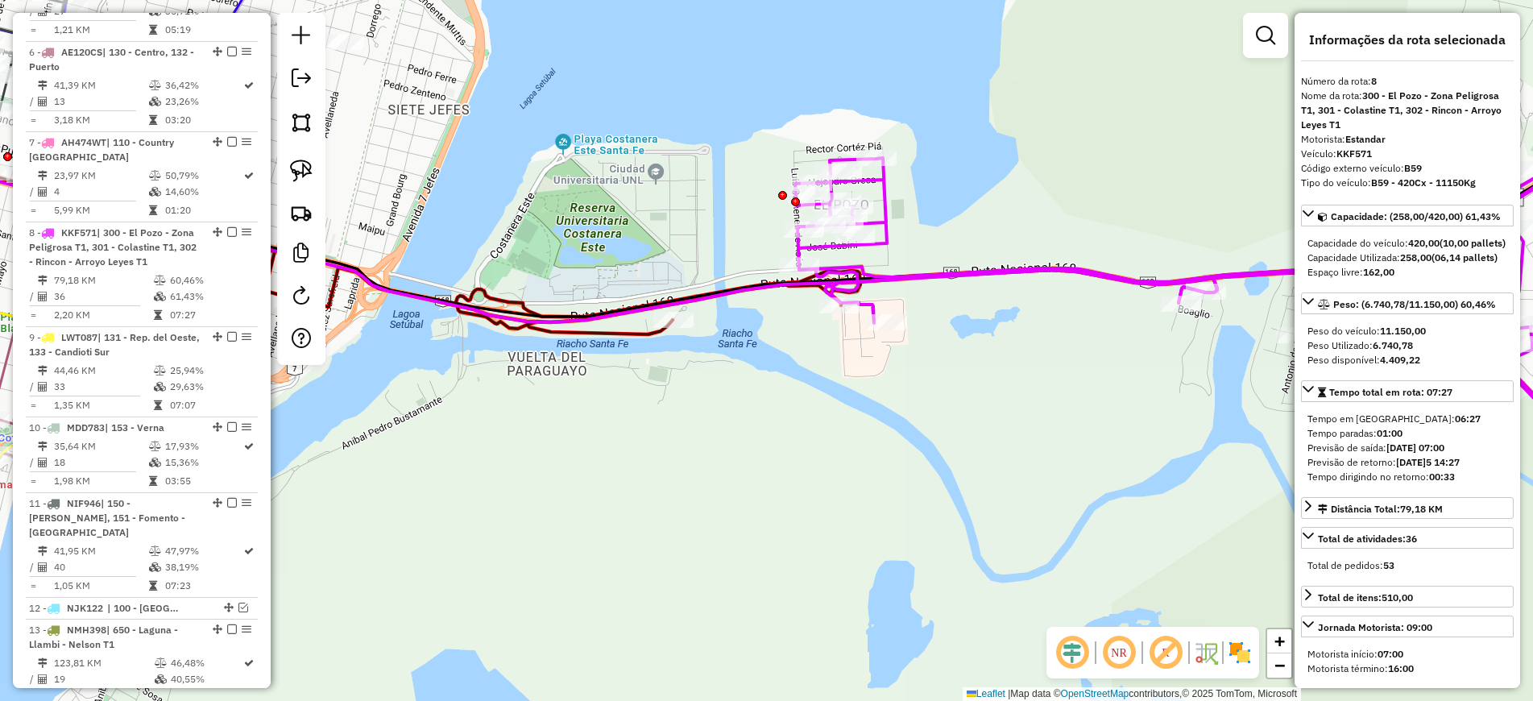
scroll to position [1223, 0]
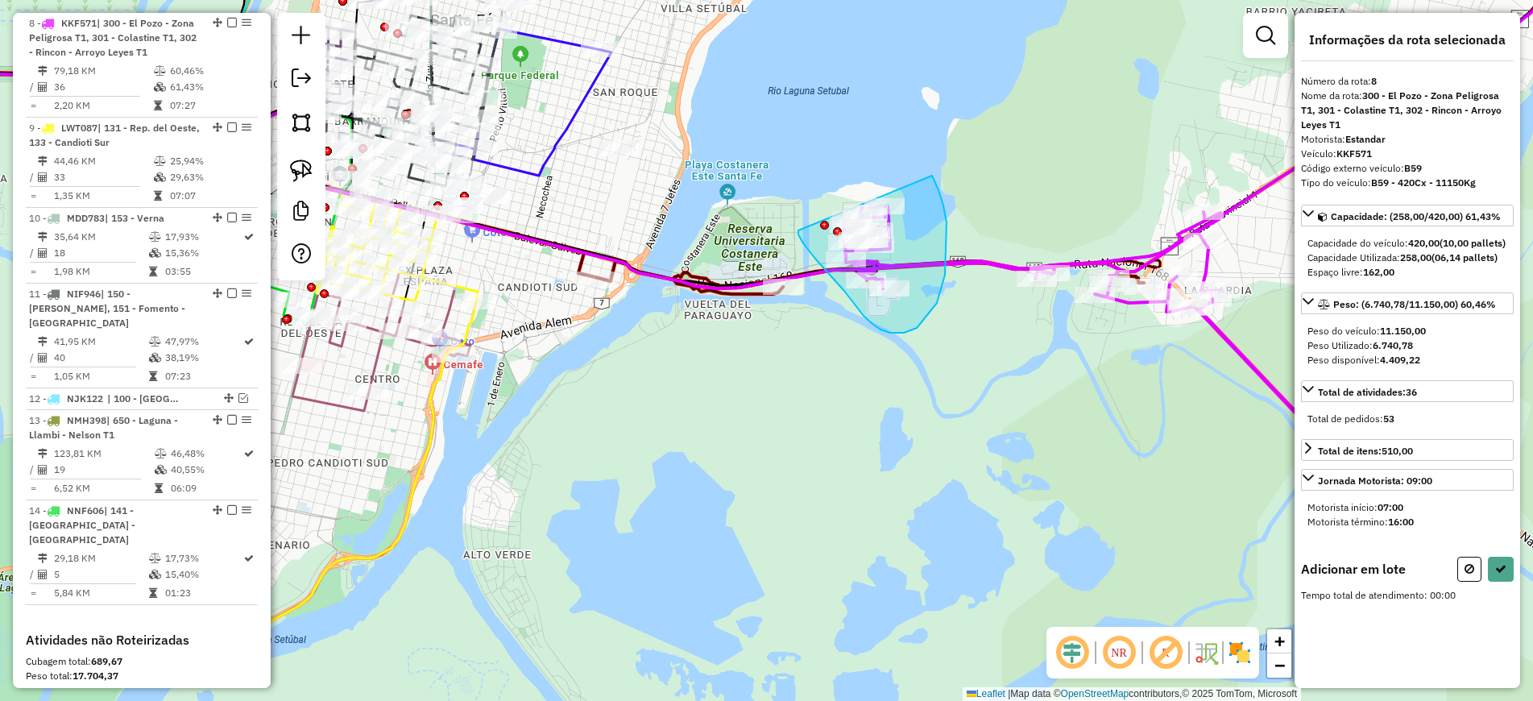
drag, startPoint x: 798, startPoint y: 230, endPoint x: 917, endPoint y: 130, distance: 156.0
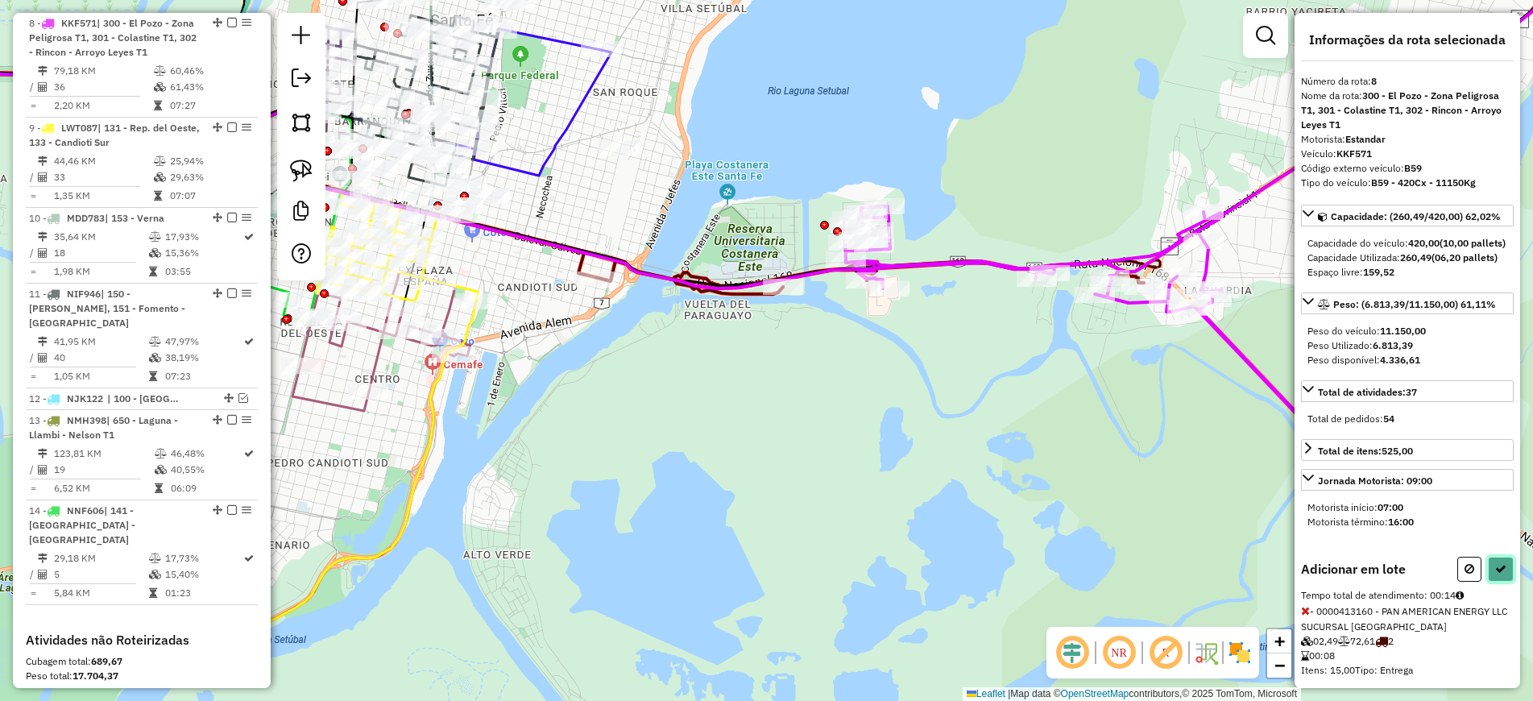
click at [1497, 574] on icon at bounding box center [1500, 568] width 11 height 11
select select "**********"
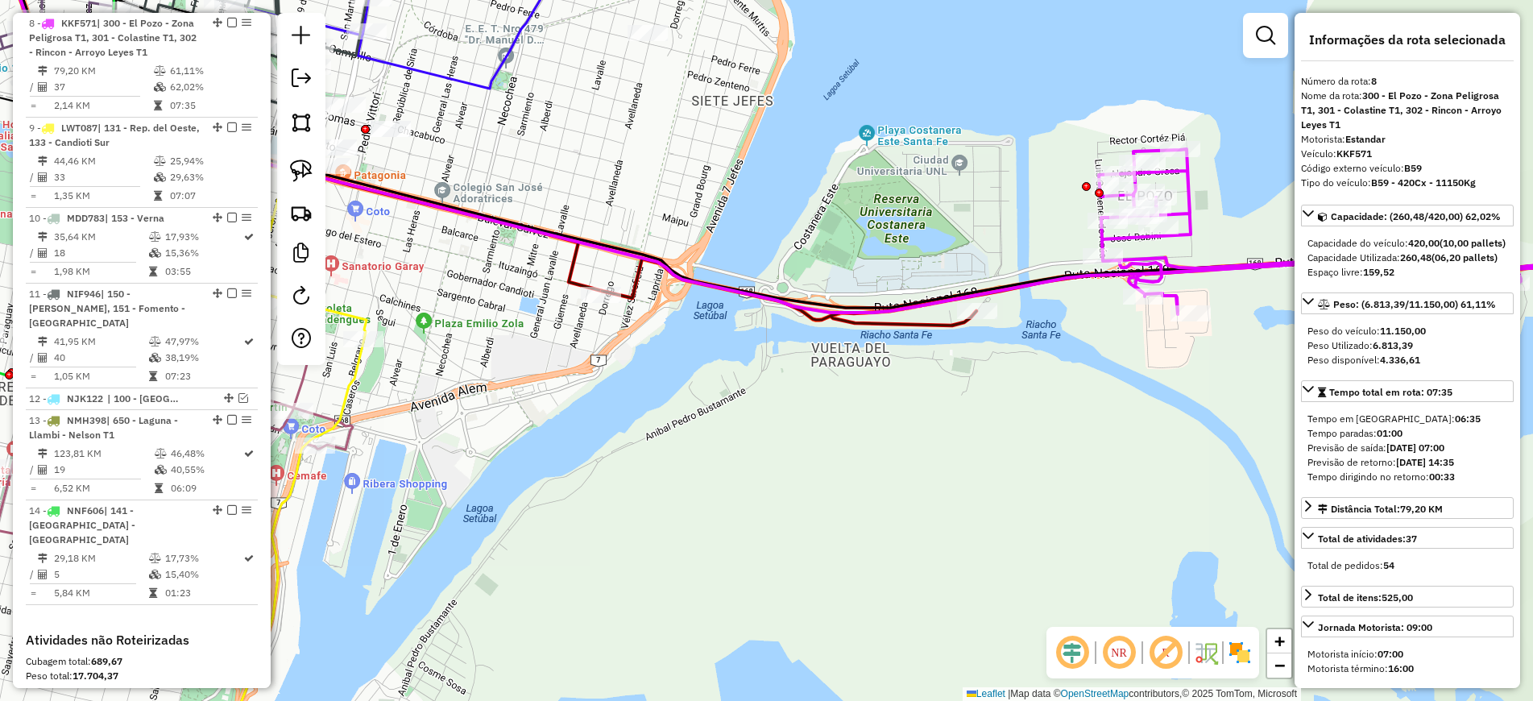
click at [893, 325] on icon at bounding box center [1144, 292] width 1085 height 67
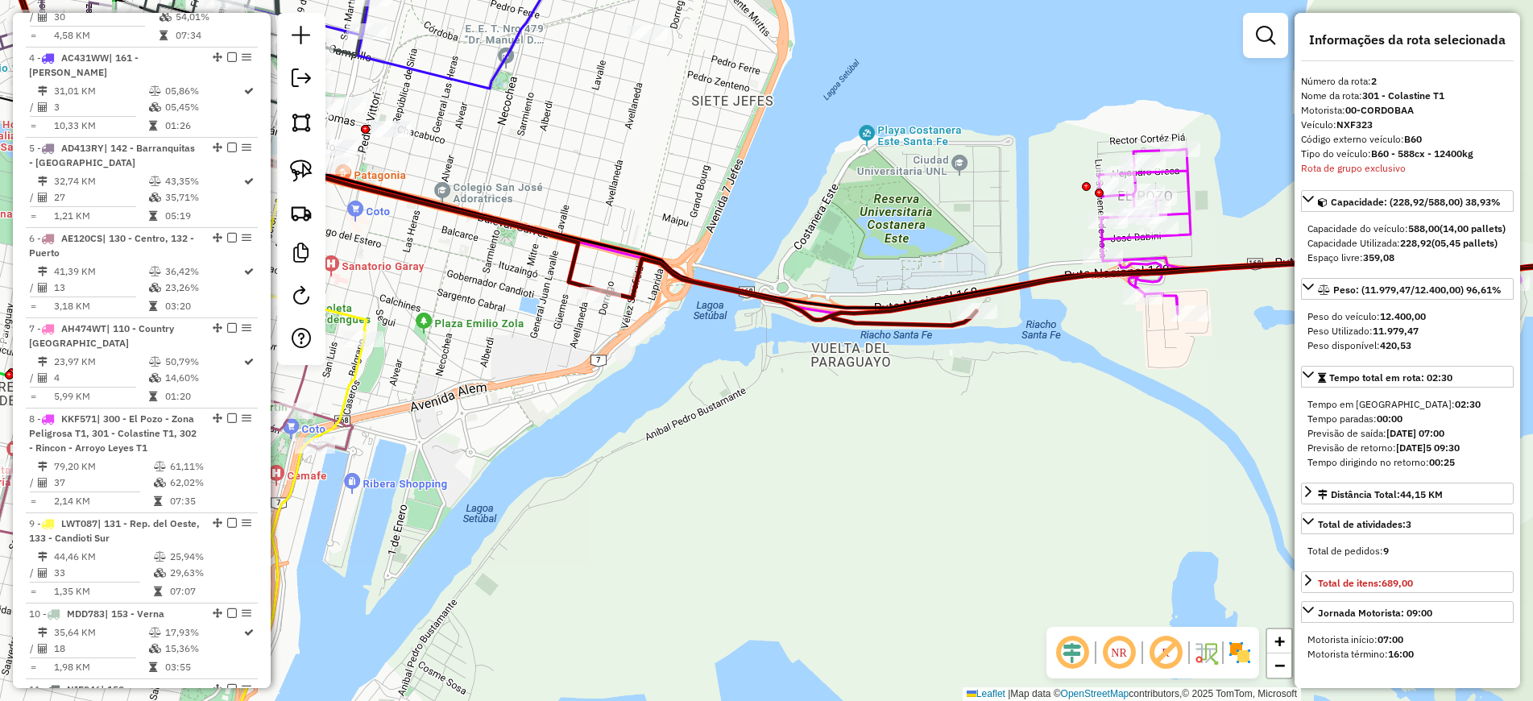
scroll to position [696, 0]
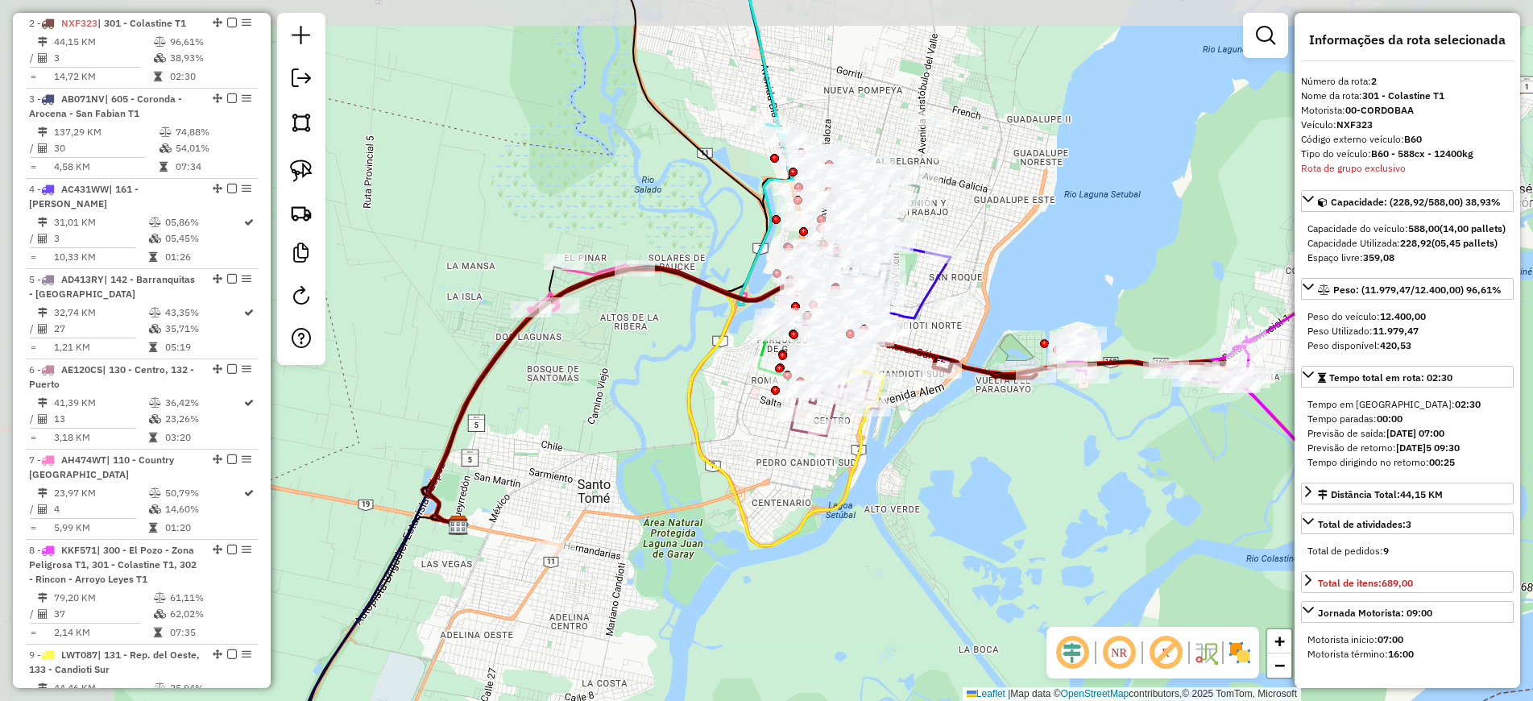
drag, startPoint x: 671, startPoint y: 442, endPoint x: 796, endPoint y: 493, distance: 134.8
click at [796, 493] on div "Janela de atendimento Grade de atendimento Capacidade Transportadoras Veículos …" at bounding box center [766, 350] width 1533 height 701
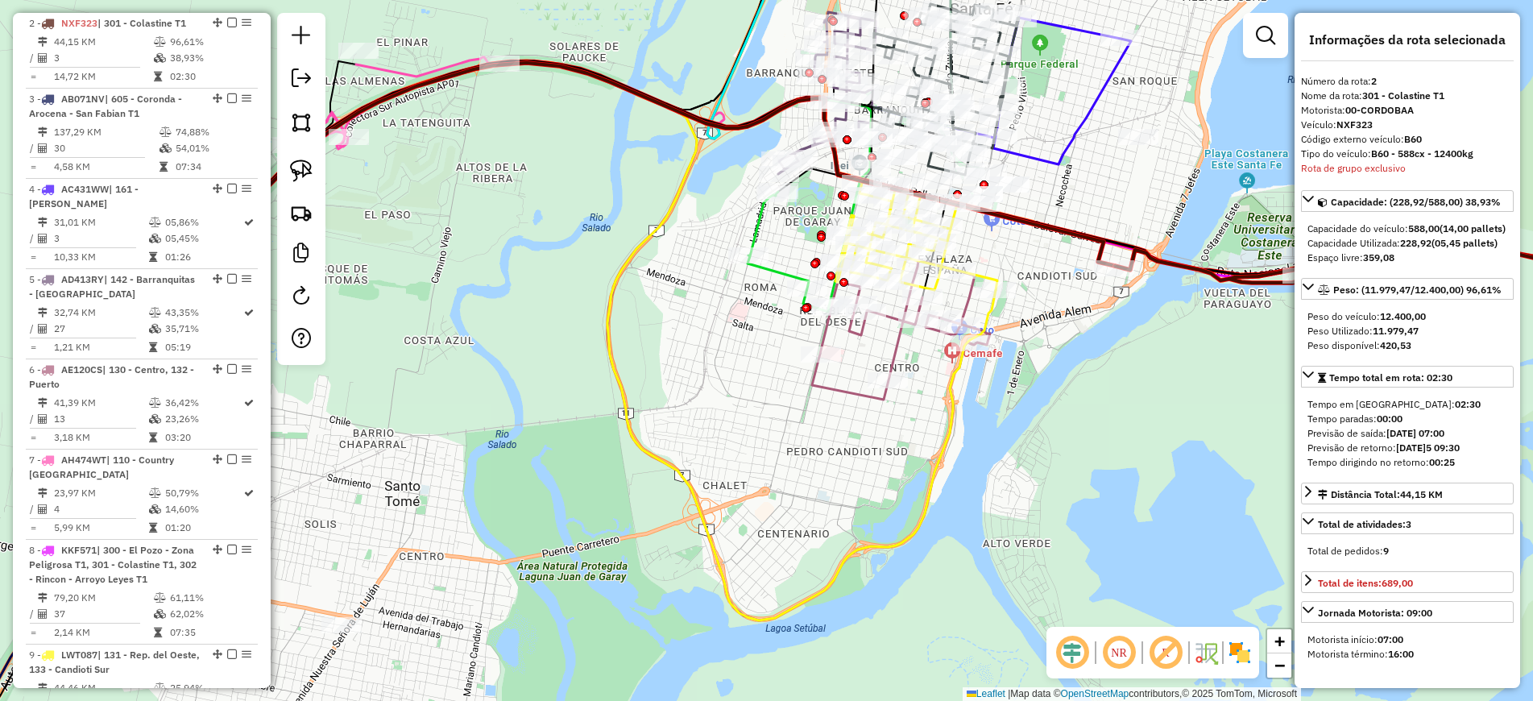
click at [846, 404] on div "Janela de atendimento Grade de atendimento Capacidade Transportadoras Veículos …" at bounding box center [766, 350] width 1533 height 701
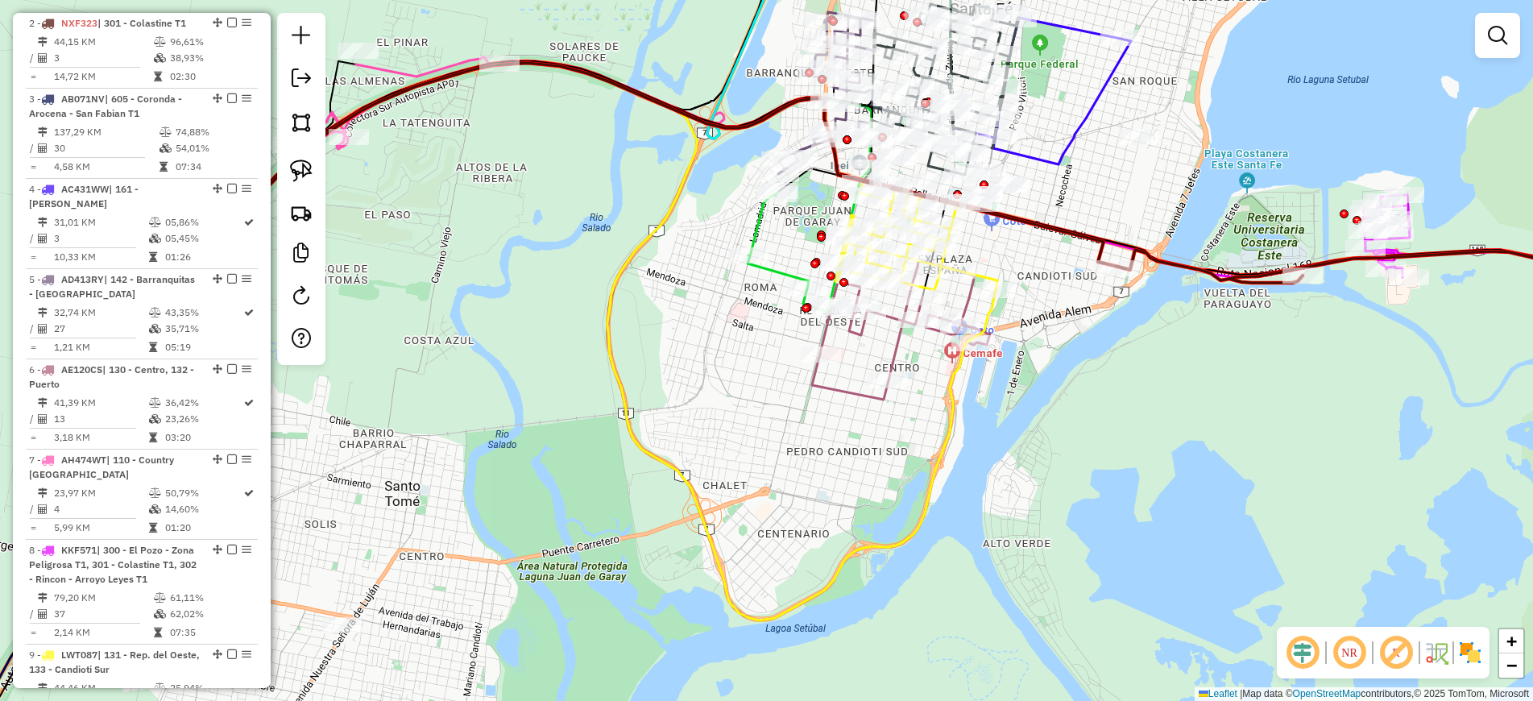
click at [851, 392] on icon at bounding box center [901, 329] width 178 height 139
select select "**********"
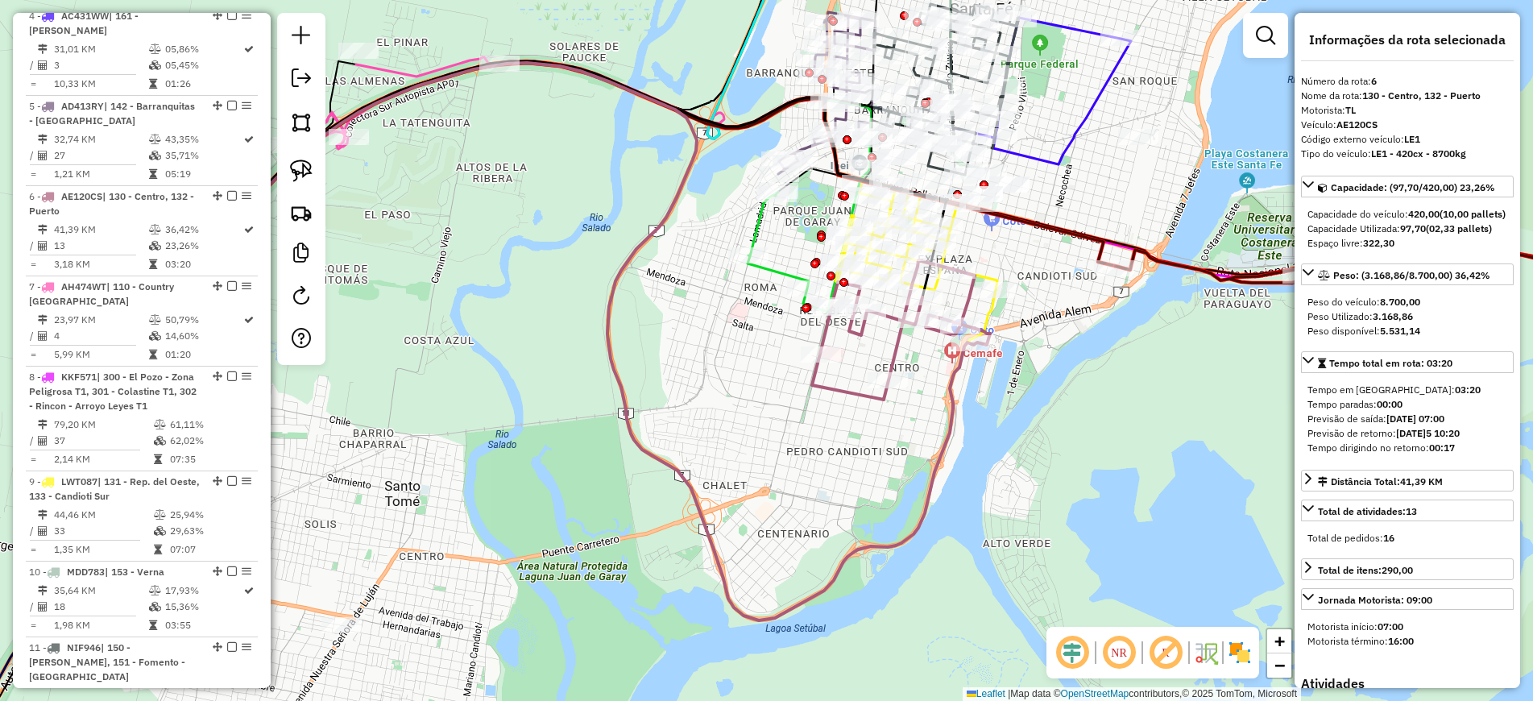
scroll to position [1042, 0]
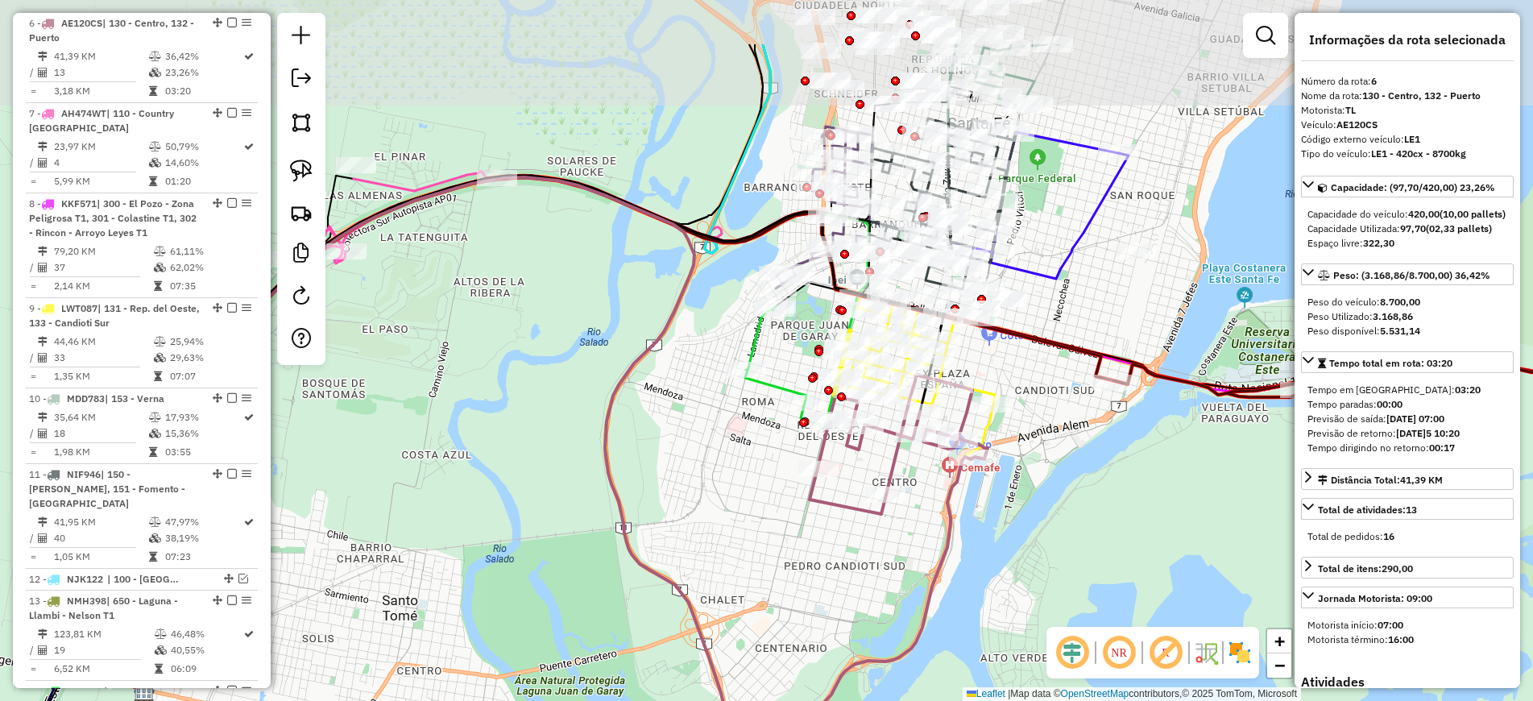
drag, startPoint x: 844, startPoint y: 445, endPoint x: 842, endPoint y: 561, distance: 115.2
click at [842, 561] on div "Janela de atendimento Grade de atendimento Capacidade Transportadoras Veículos …" at bounding box center [766, 350] width 1533 height 701
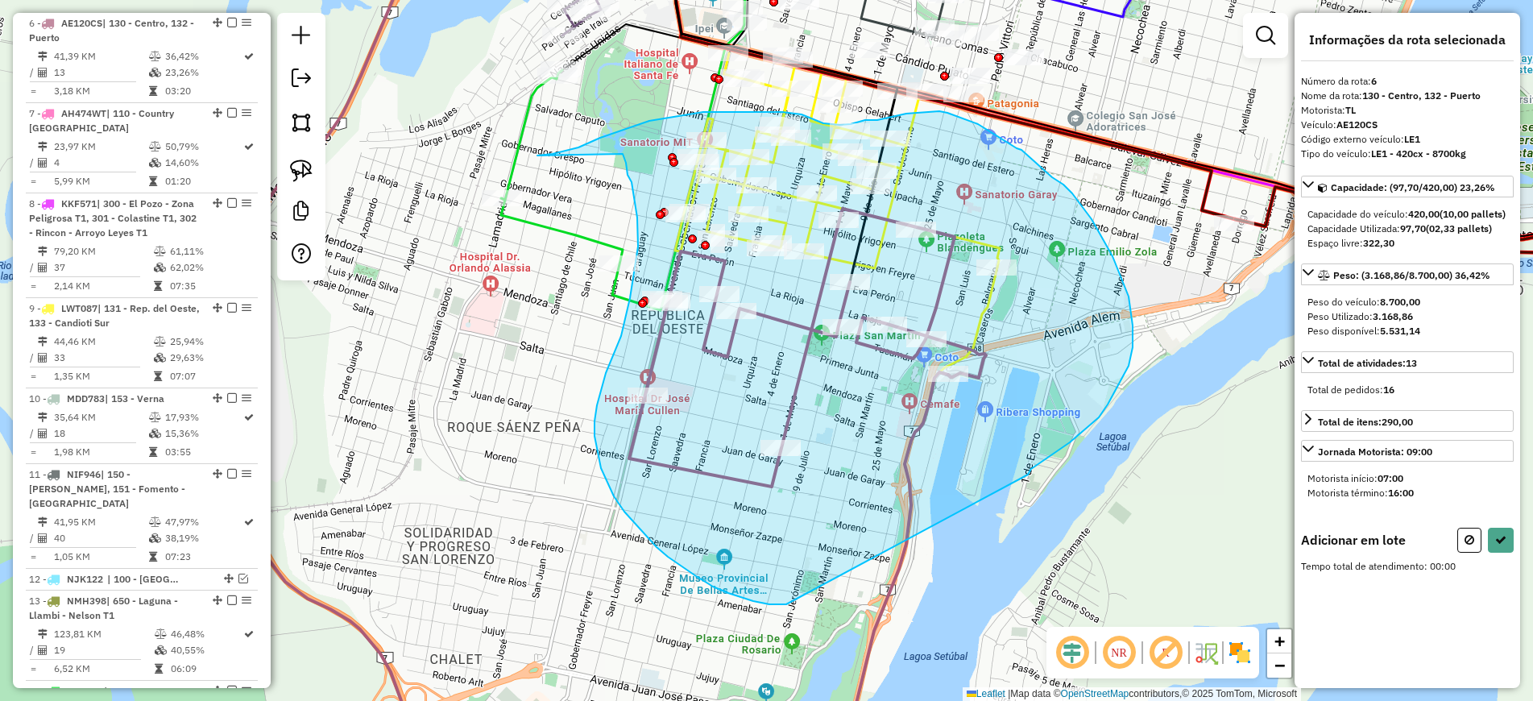
drag, startPoint x: 1028, startPoint y: 474, endPoint x: 786, endPoint y: 604, distance: 274.2
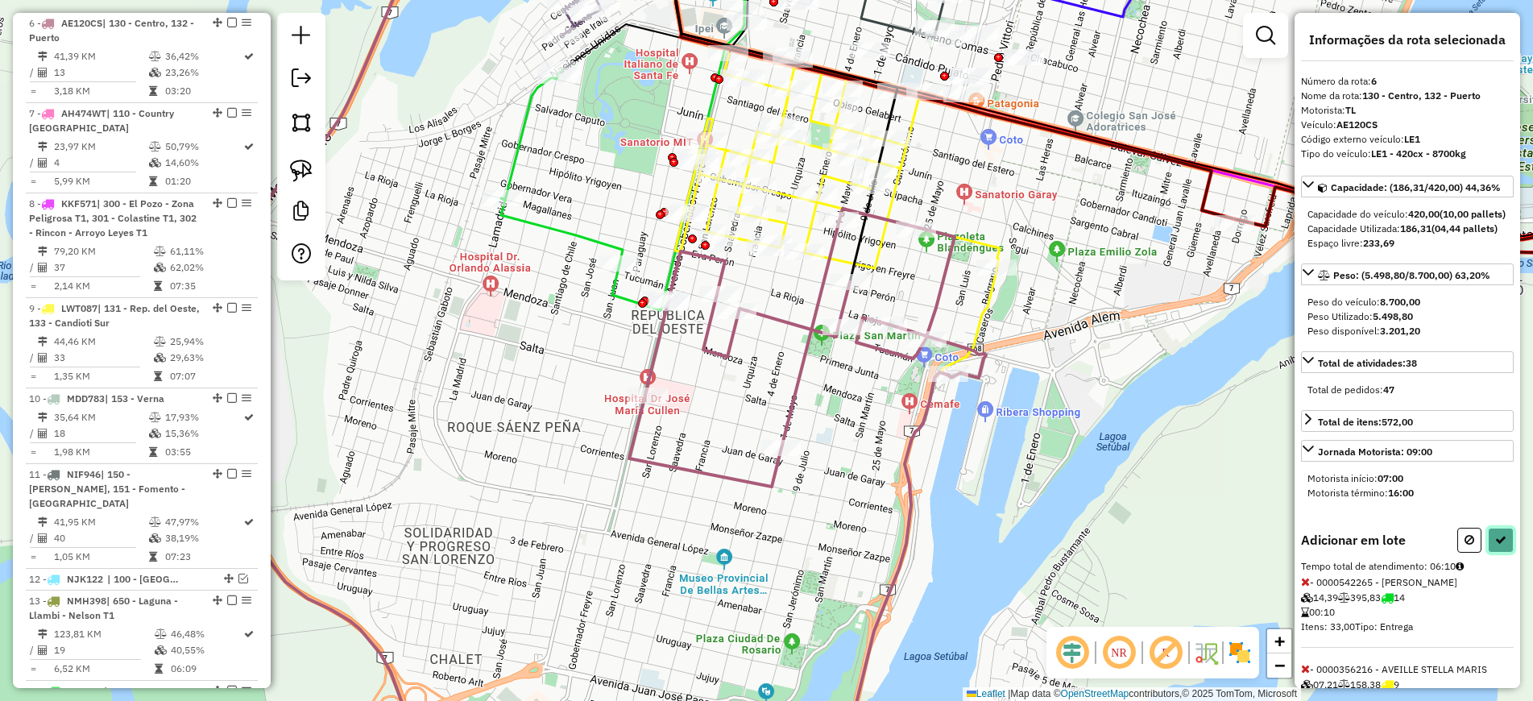
click at [1501, 553] on button at bounding box center [1501, 540] width 26 height 25
select select "**********"
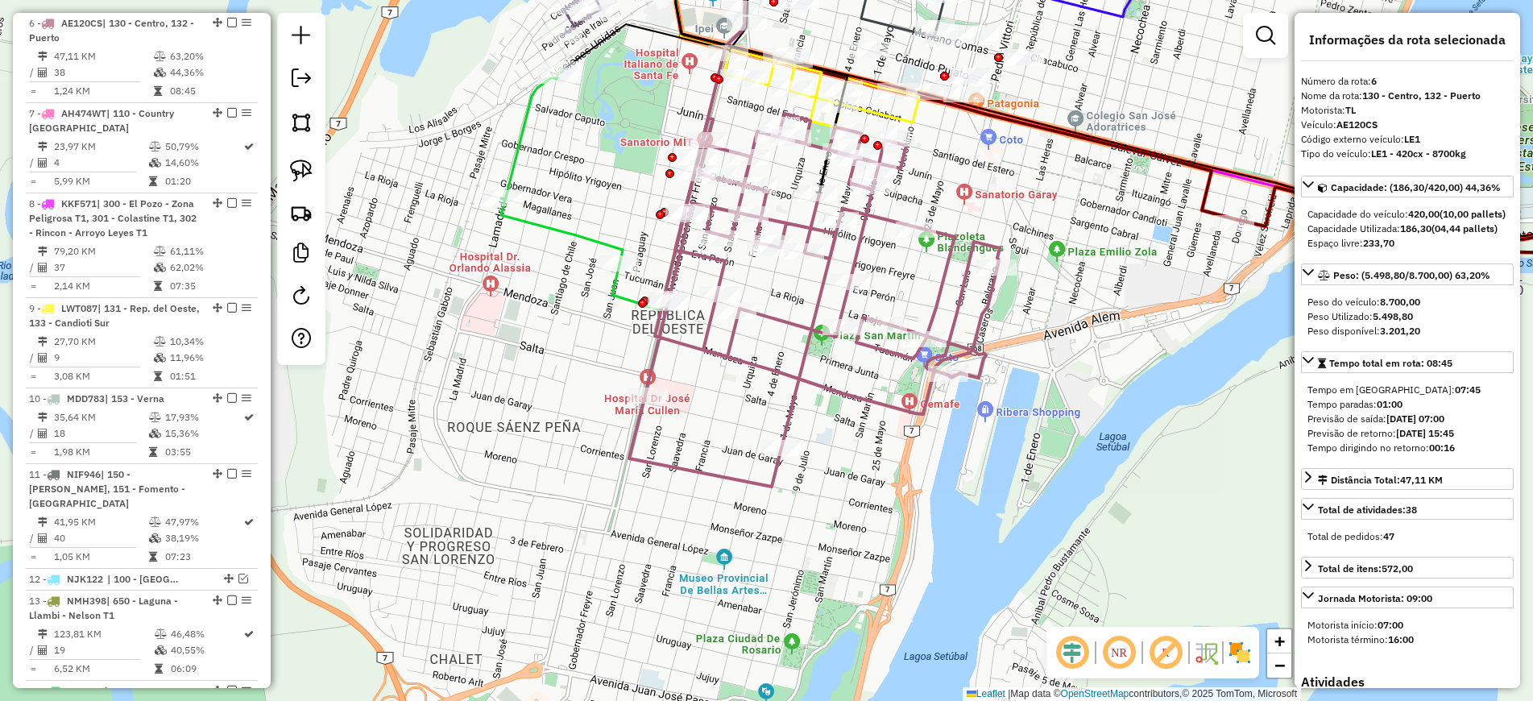
drag, startPoint x: 671, startPoint y: 172, endPoint x: 655, endPoint y: 188, distance: 23.4
click at [662, 183] on div "Rota 6 - Placa AE120CS 0000444207 - GHILIONI EVANGELINA GUADALUPE Janela de ate…" at bounding box center [766, 350] width 1533 height 701
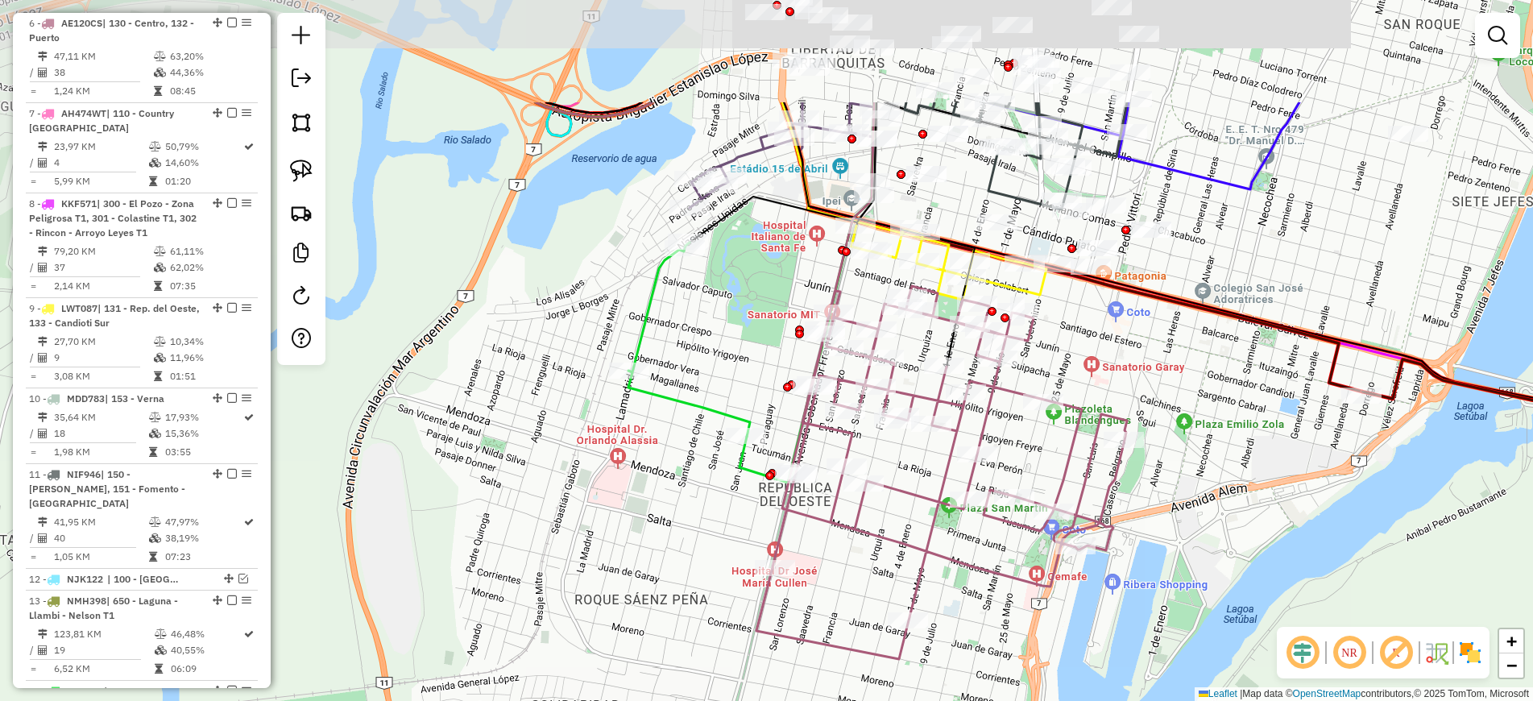
drag, startPoint x: 979, startPoint y: 175, endPoint x: 1116, endPoint y: 362, distance: 231.8
click at [1117, 362] on div "Janela de atendimento Grade de atendimento Capacidade Transportadoras Veículos …" at bounding box center [766, 350] width 1533 height 701
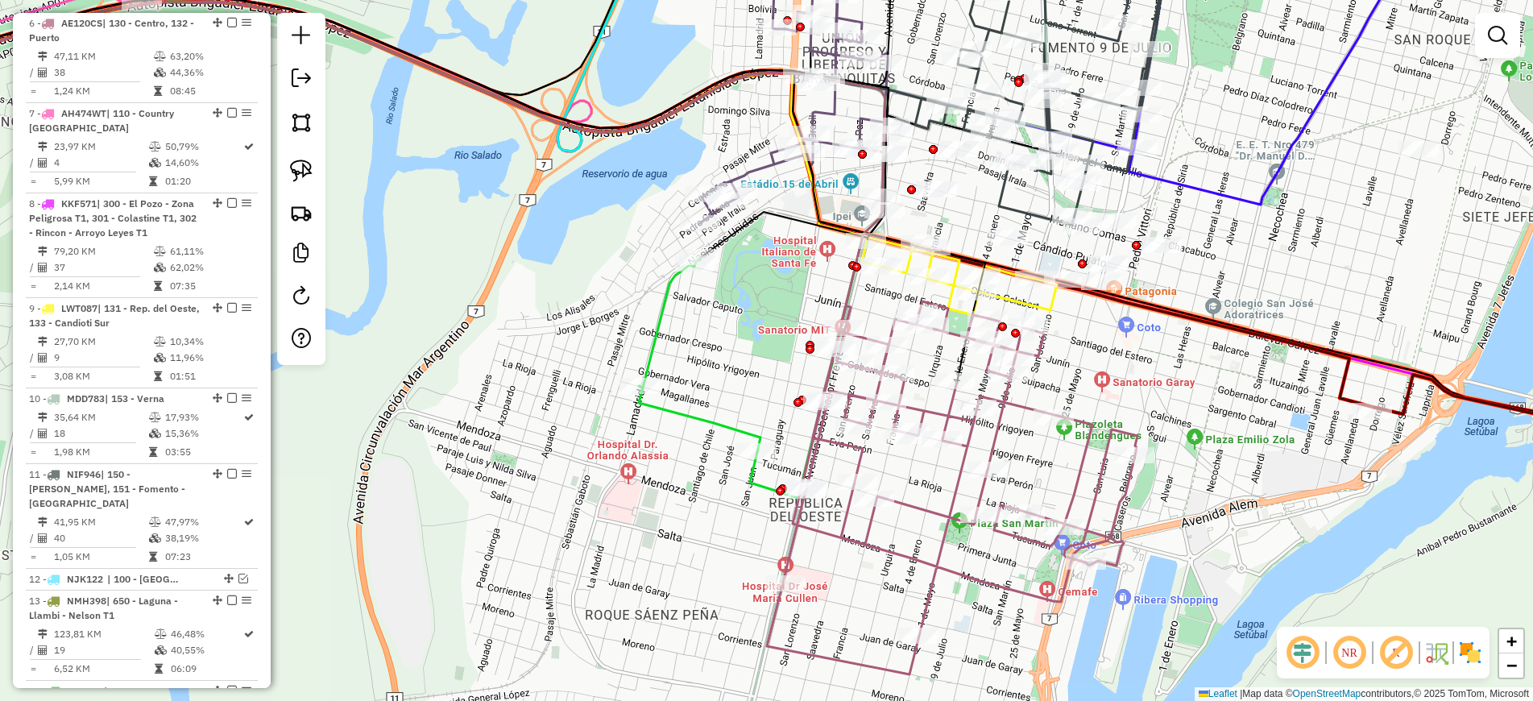
click at [809, 432] on icon at bounding box center [952, 487] width 370 height 373
select select "**********"
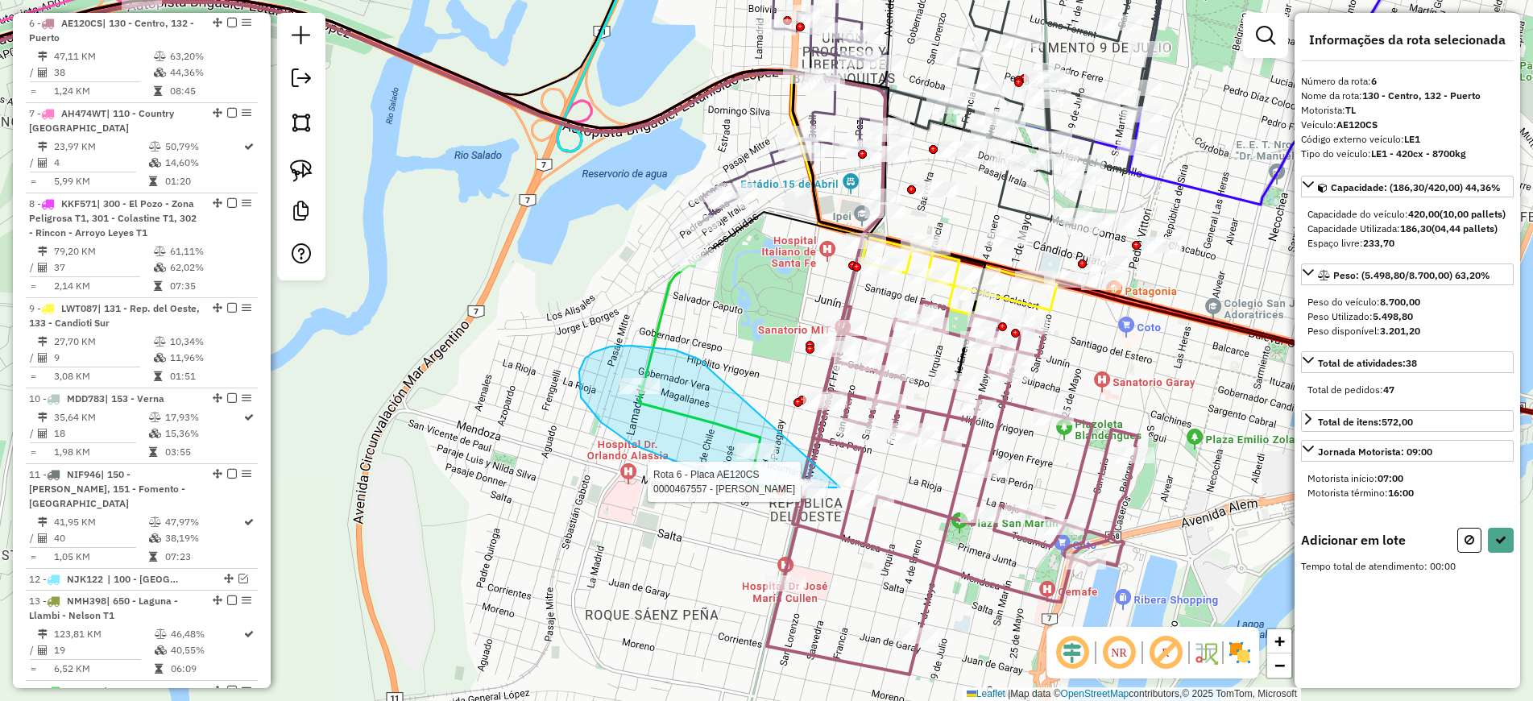
click at [840, 487] on div "Rota 6 - Placa AE120CS 0000399834 - DI TONDO JOSE E HIJOS DE DI TONDO GUSTAVO D…" at bounding box center [766, 350] width 1533 height 701
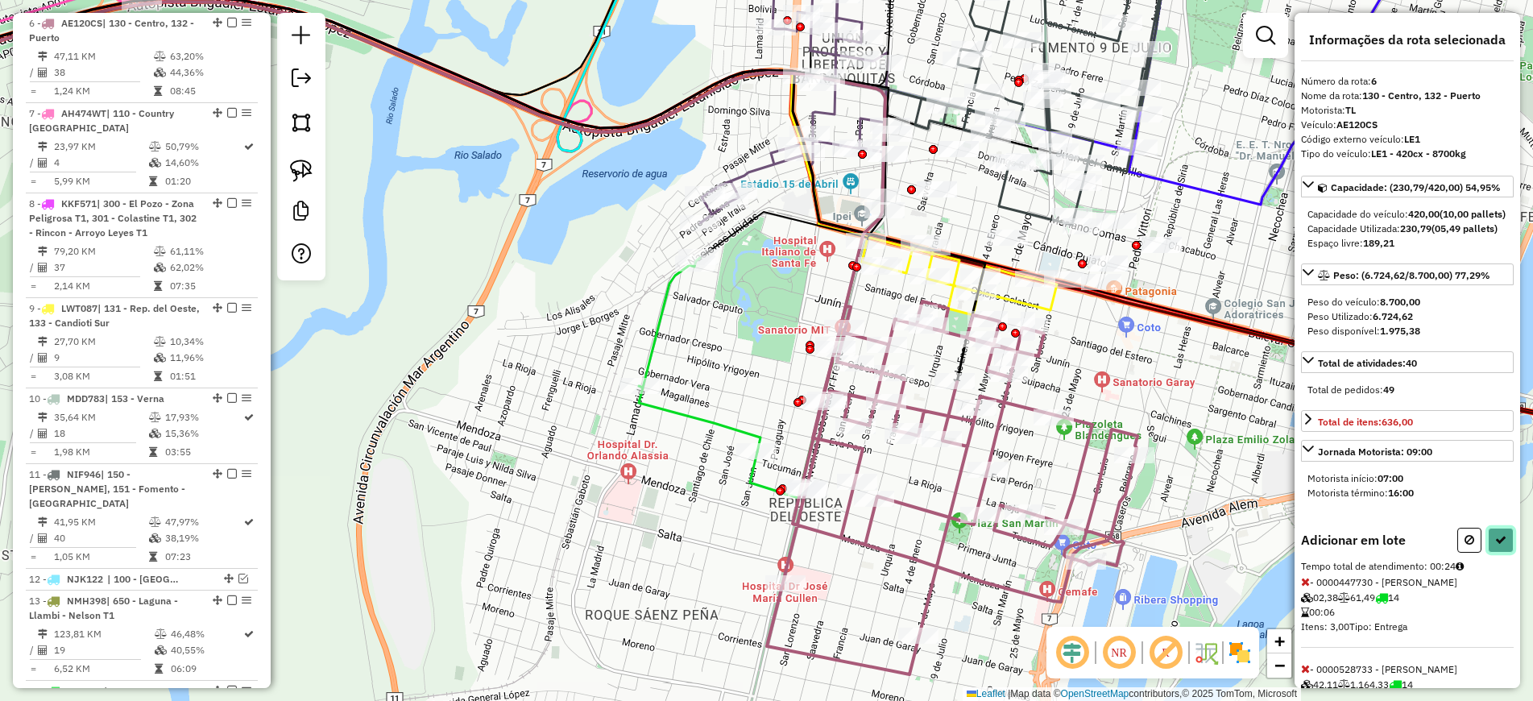
click at [1495, 545] on icon at bounding box center [1500, 539] width 11 height 11
select select "**********"
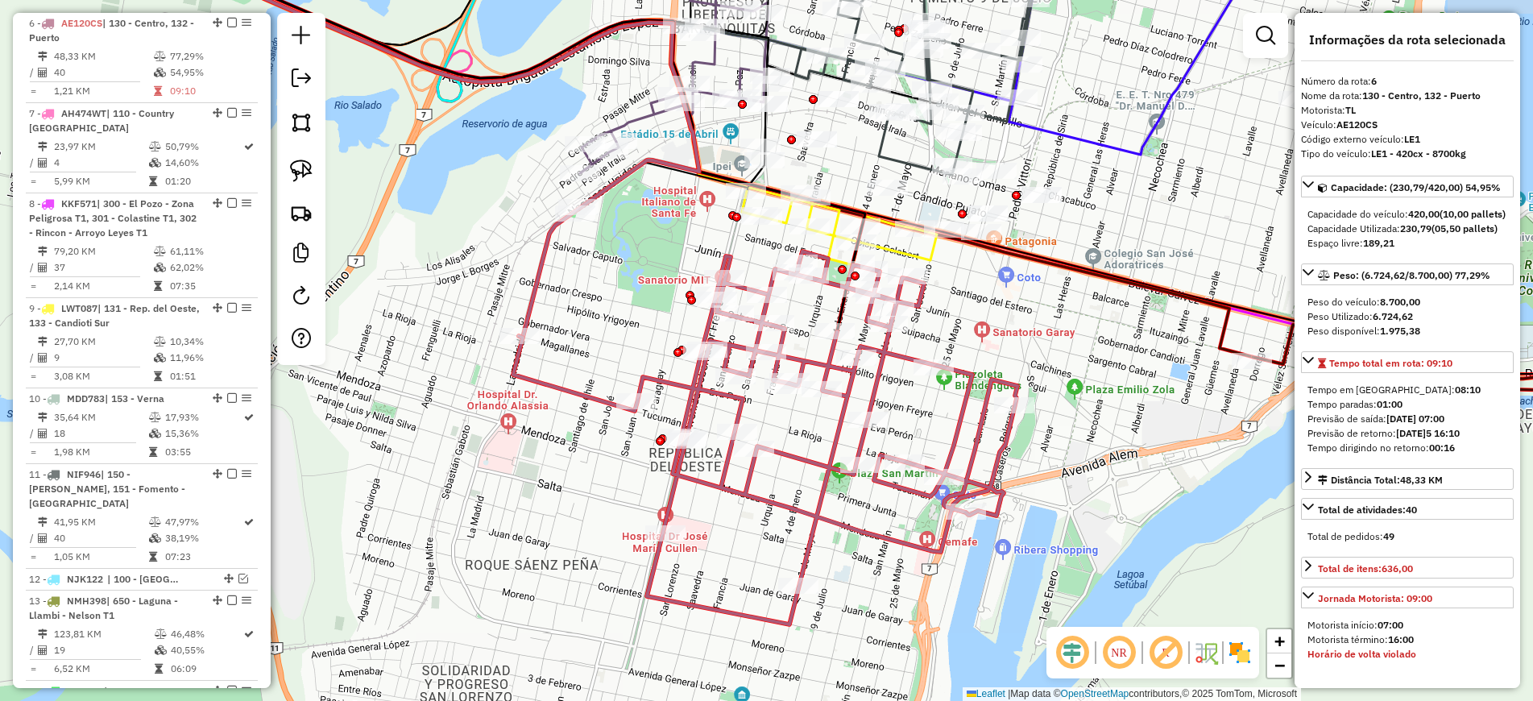
drag, startPoint x: 1149, startPoint y: 370, endPoint x: 1029, endPoint y: 320, distance: 130.0
click at [1029, 320] on div "Janela de atendimento Grade de atendimento Capacidade Transportadoras Veículos …" at bounding box center [766, 350] width 1533 height 701
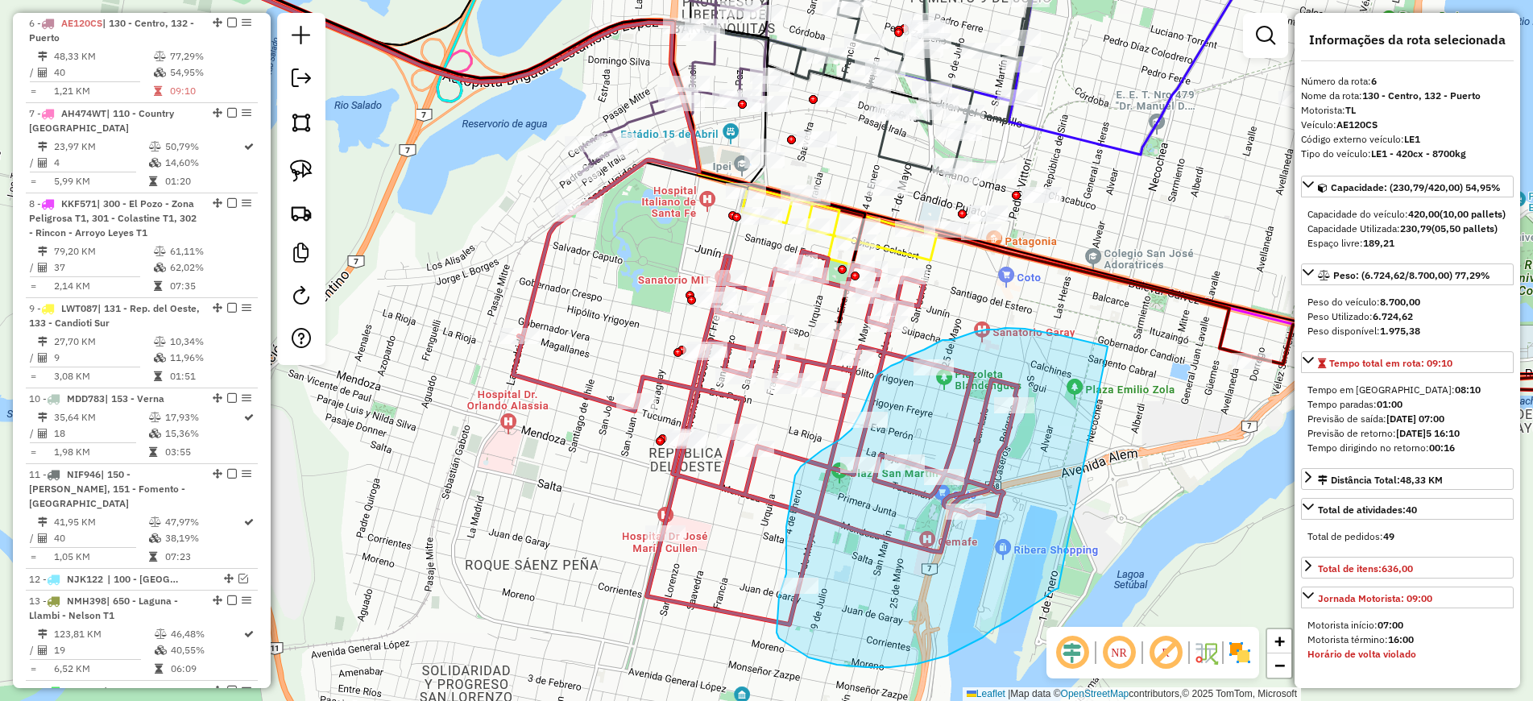
drag, startPoint x: 1108, startPoint y: 346, endPoint x: 1060, endPoint y: 585, distance: 243.3
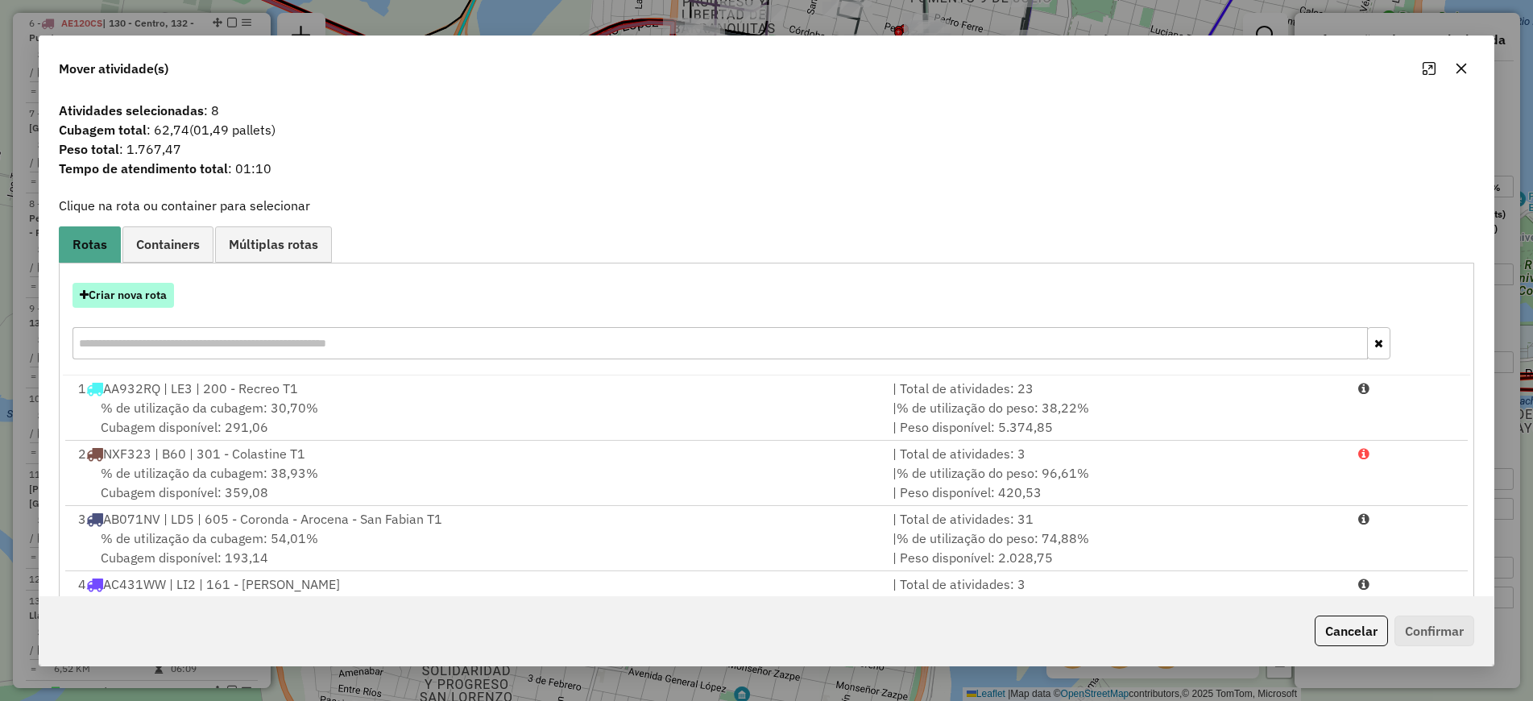
click at [118, 302] on button "Criar nova rota" at bounding box center [122, 295] width 101 height 25
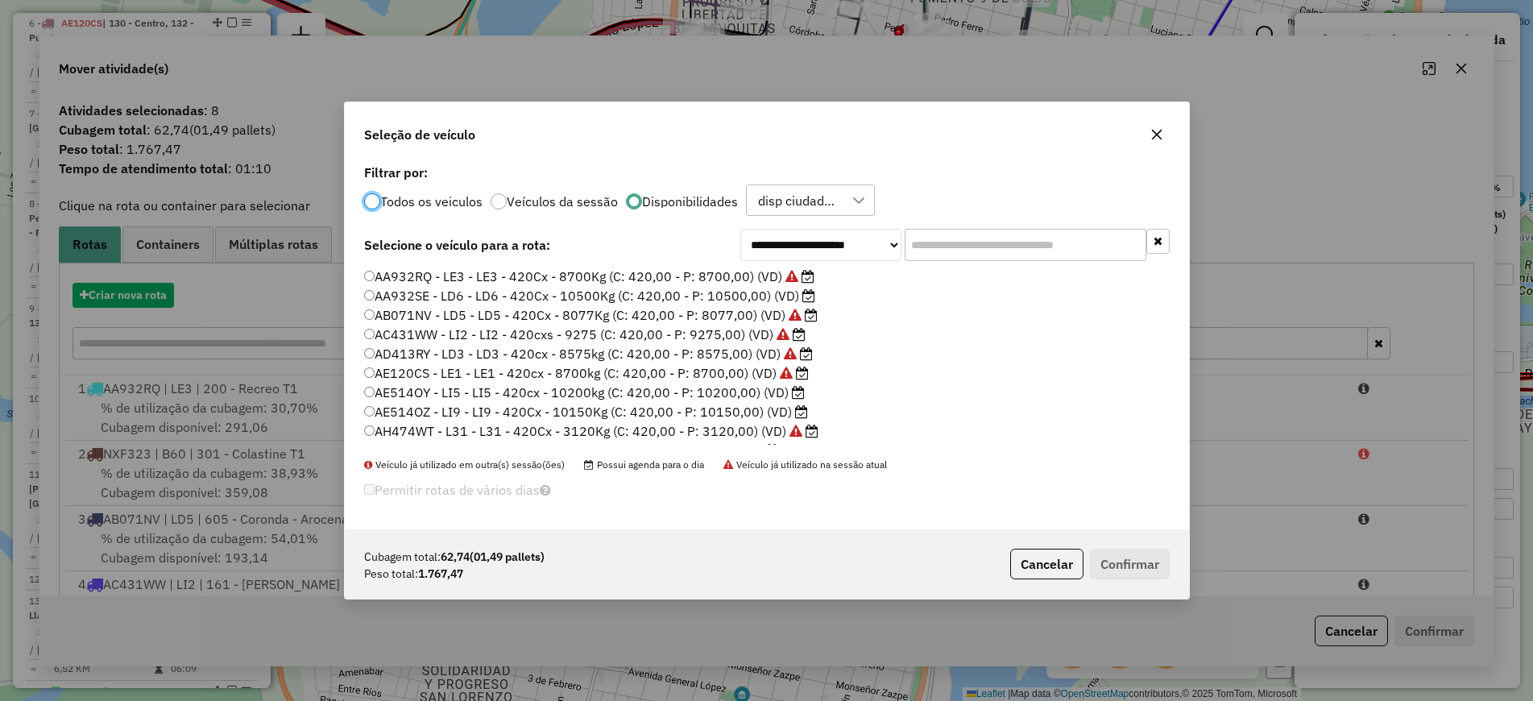
scroll to position [9, 5]
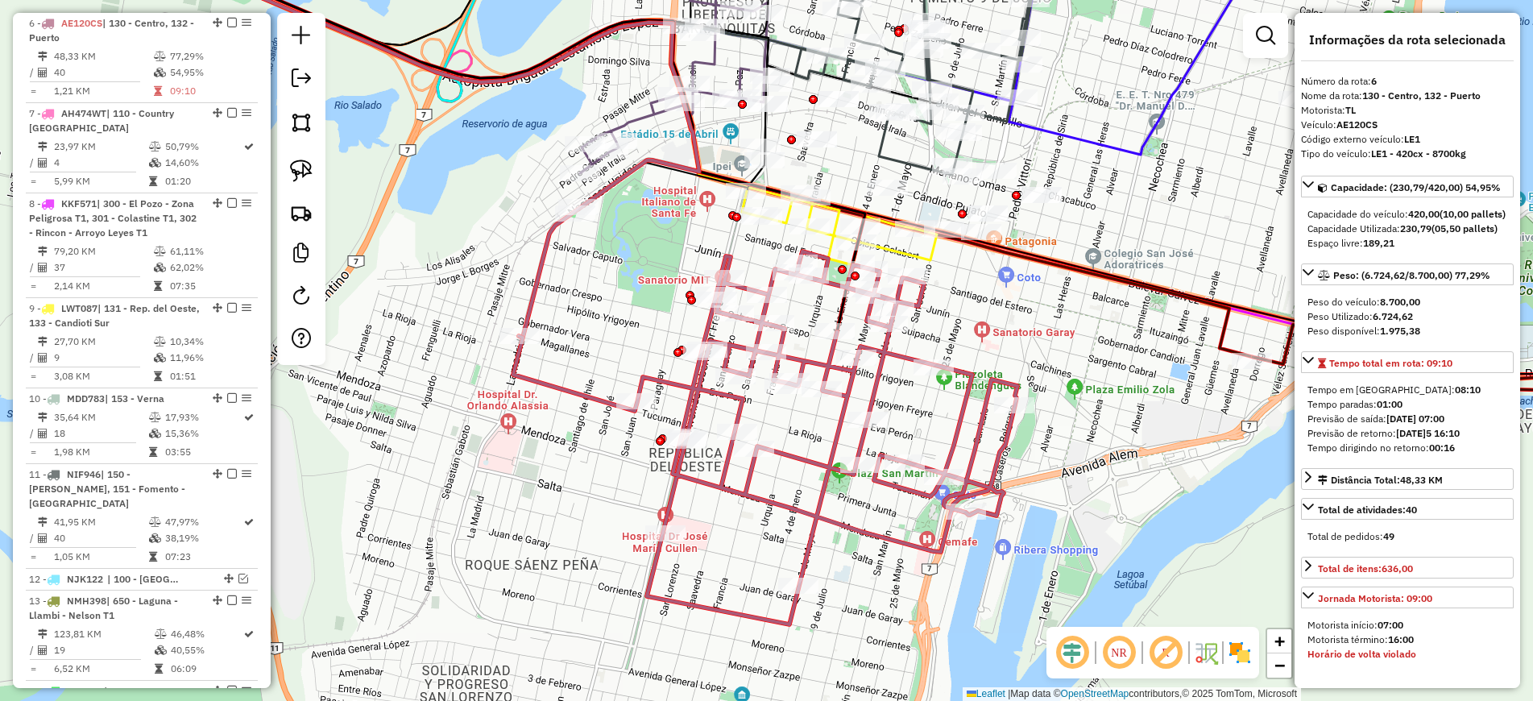
click at [645, 111] on icon at bounding box center [674, 51] width 188 height 243
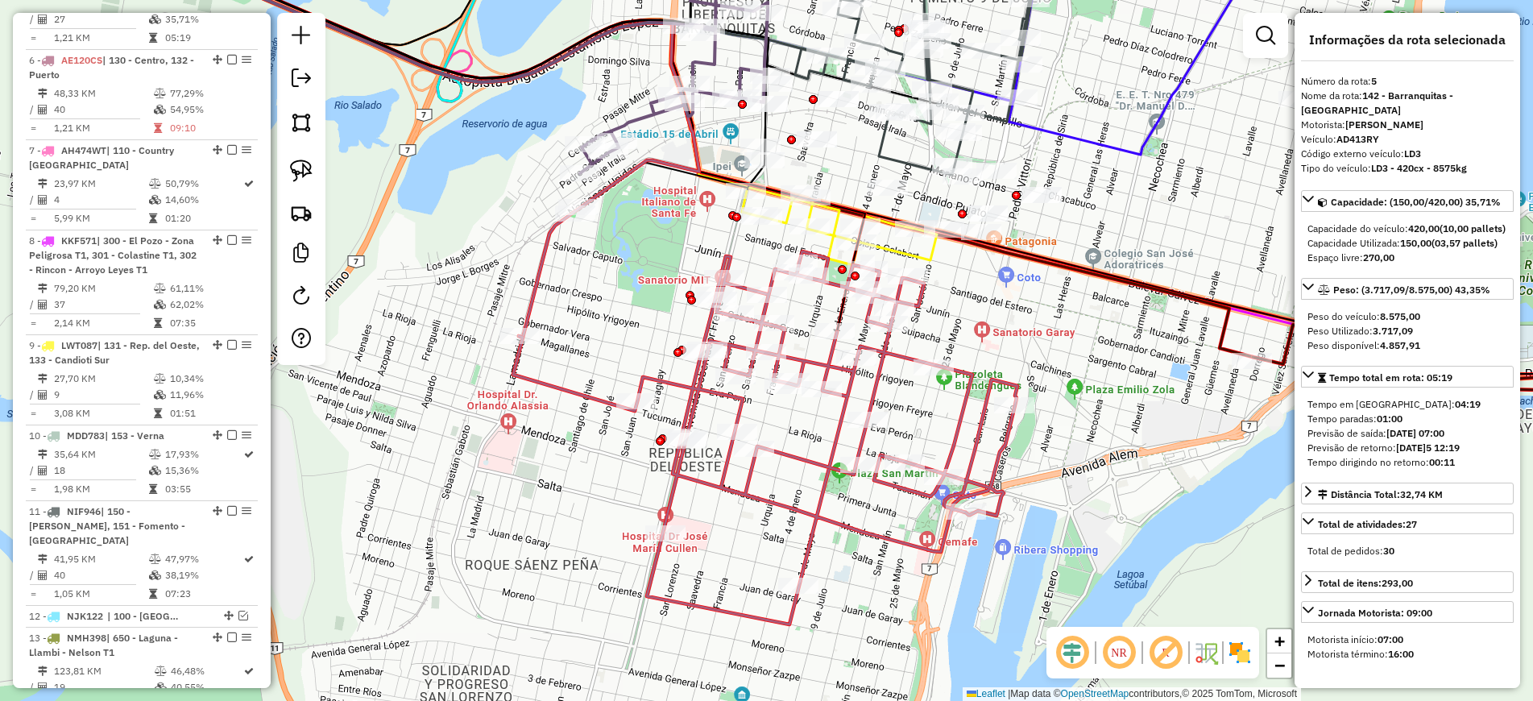
scroll to position [952, 0]
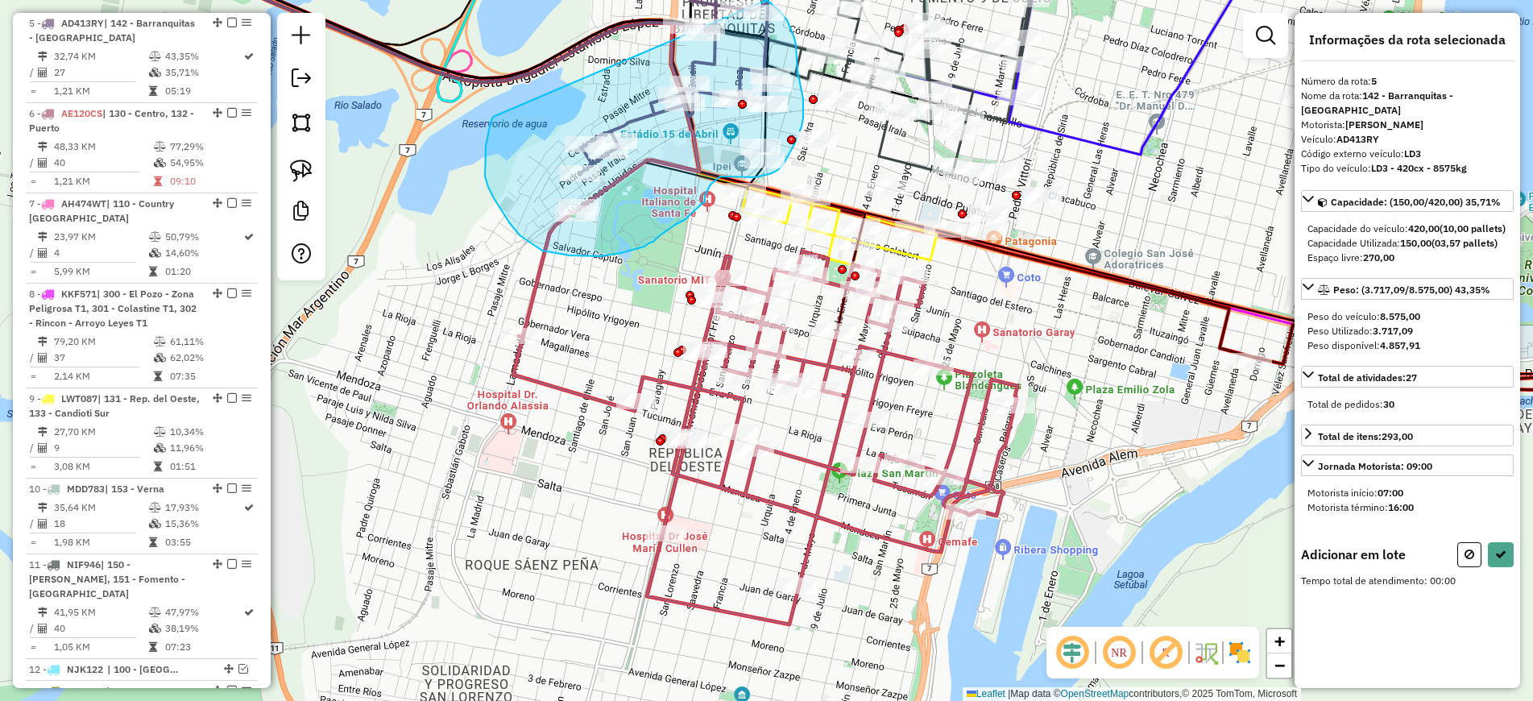
drag, startPoint x: 493, startPoint y: 117, endPoint x: 730, endPoint y: -19, distance: 272.7
click at [730, 0] on html "Aguarde... Pop-up bloqueado! Seu navegador bloqueou automáticamente a abertura …" at bounding box center [766, 350] width 1533 height 701
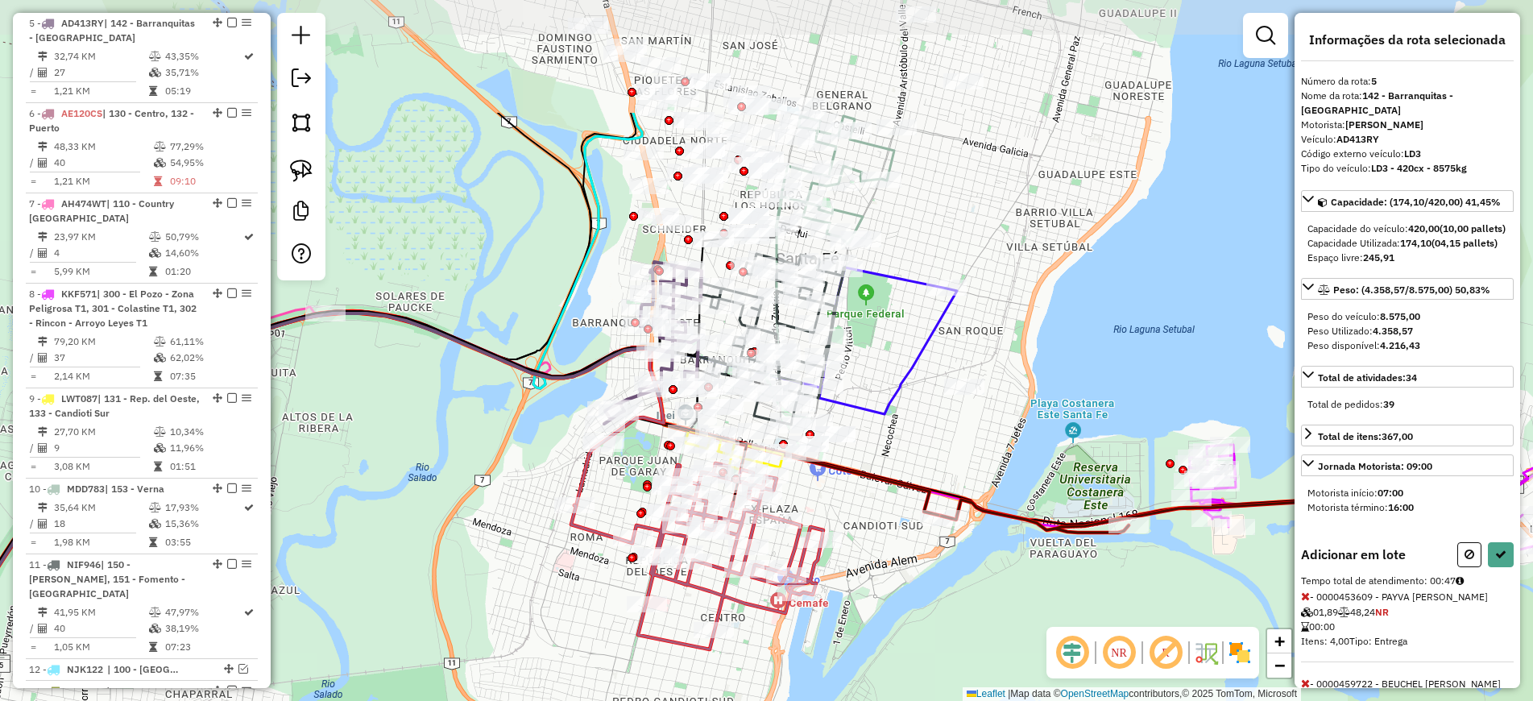
drag, startPoint x: 598, startPoint y: 284, endPoint x: 634, endPoint y: 466, distance: 186.2
click at [634, 466] on div "Janela de atendimento Grade de atendimento Capacidade Transportadoras Veículos …" at bounding box center [766, 350] width 1533 height 701
click at [1499, 560] on icon at bounding box center [1500, 553] width 11 height 11
select select "**********"
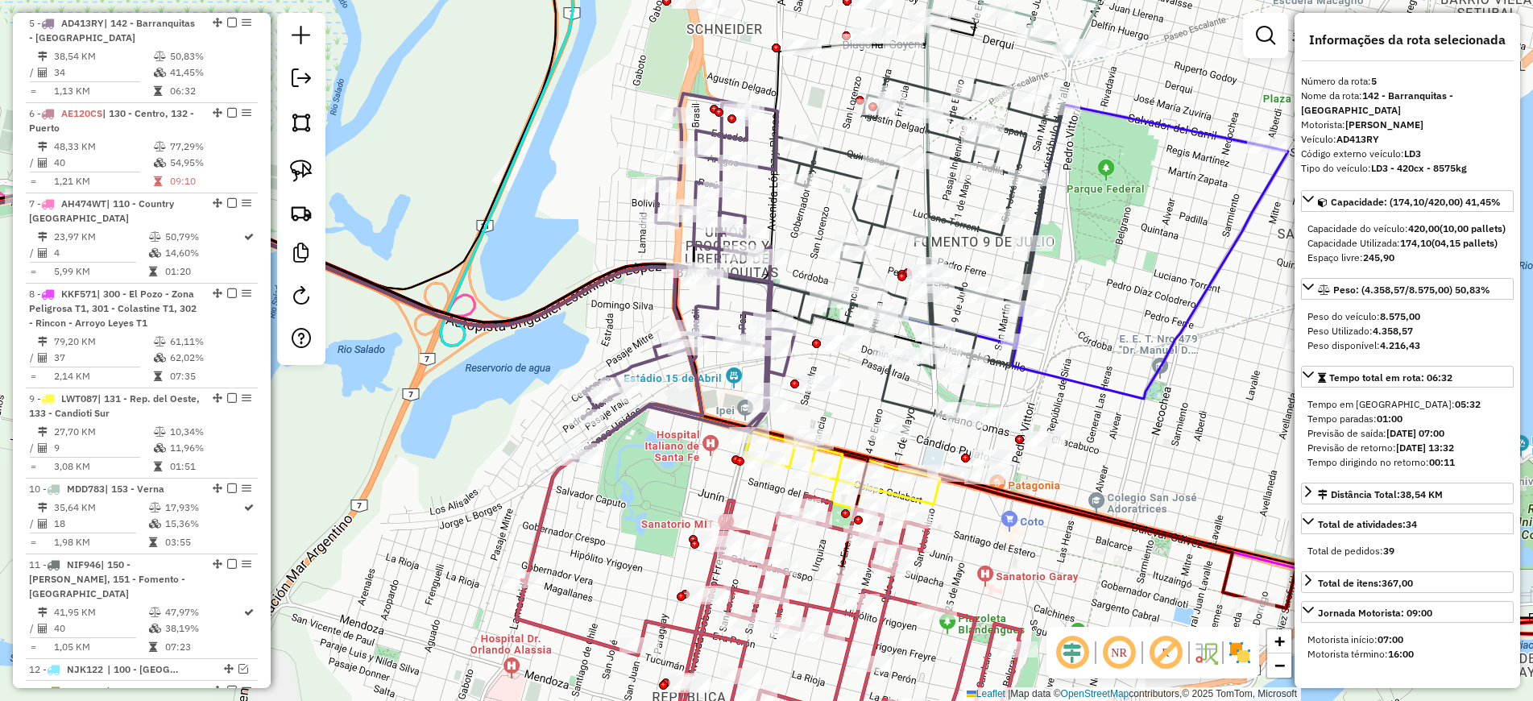
click at [640, 355] on icon at bounding box center [686, 275] width 217 height 364
click at [651, 361] on icon at bounding box center [686, 275] width 217 height 364
click at [651, 360] on icon at bounding box center [686, 275] width 217 height 364
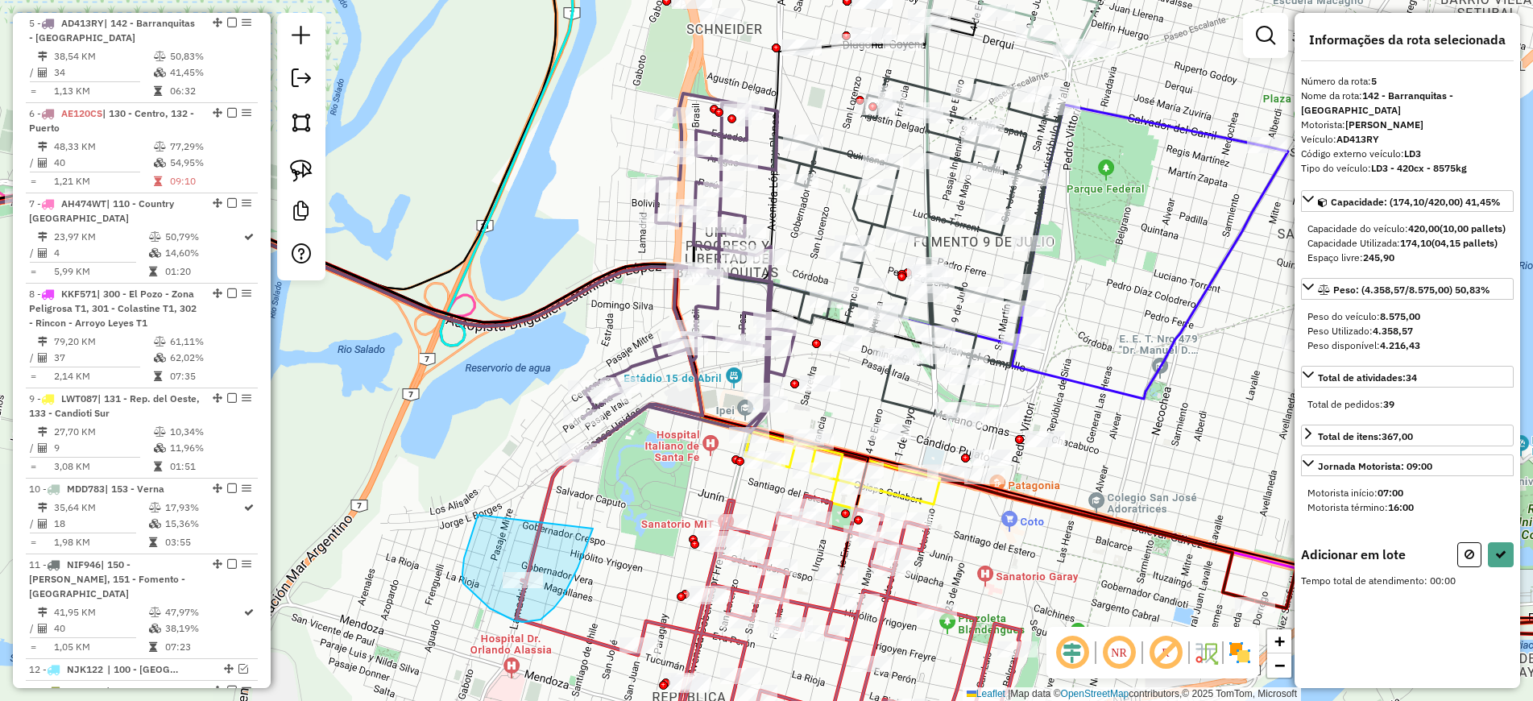
drag, startPoint x: 477, startPoint y: 515, endPoint x: 593, endPoint y: 528, distance: 116.8
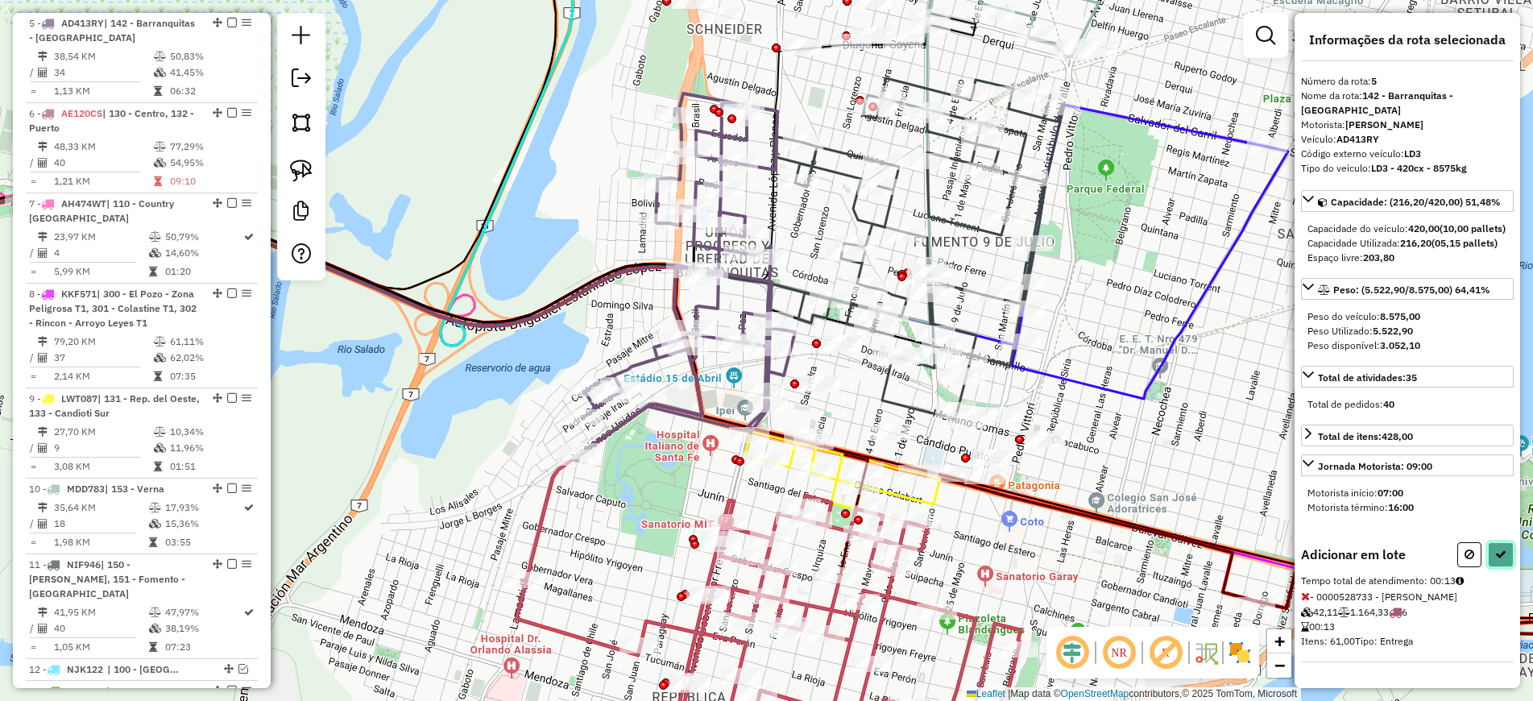
click at [1508, 567] on button at bounding box center [1501, 554] width 26 height 25
select select "**********"
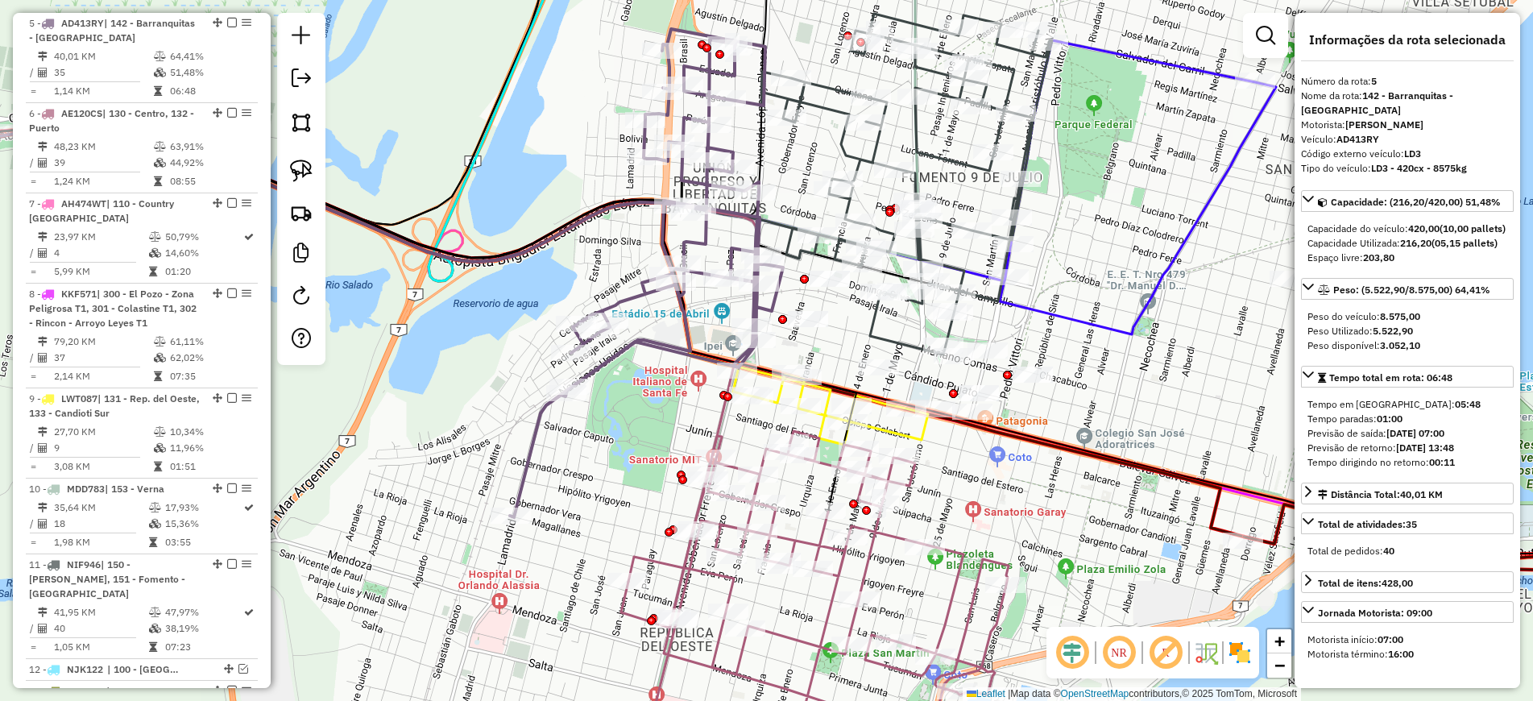
drag, startPoint x: 656, startPoint y: 438, endPoint x: 628, endPoint y: 304, distance: 137.3
click at [628, 304] on div "Janela de atendimento Grade de atendimento Capacidade Transportadoras Veículos …" at bounding box center [766, 350] width 1533 height 701
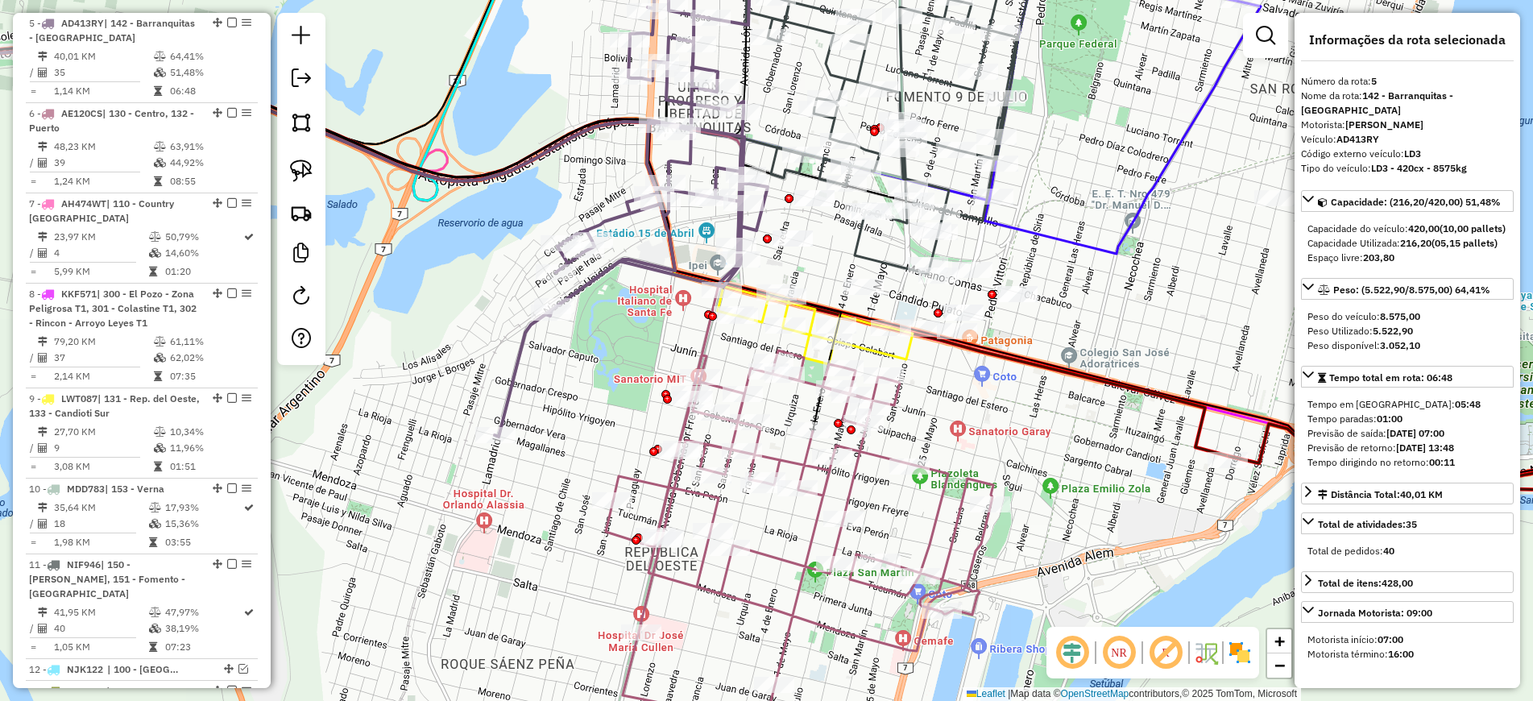
click at [656, 482] on icon at bounding box center [803, 536] width 380 height 373
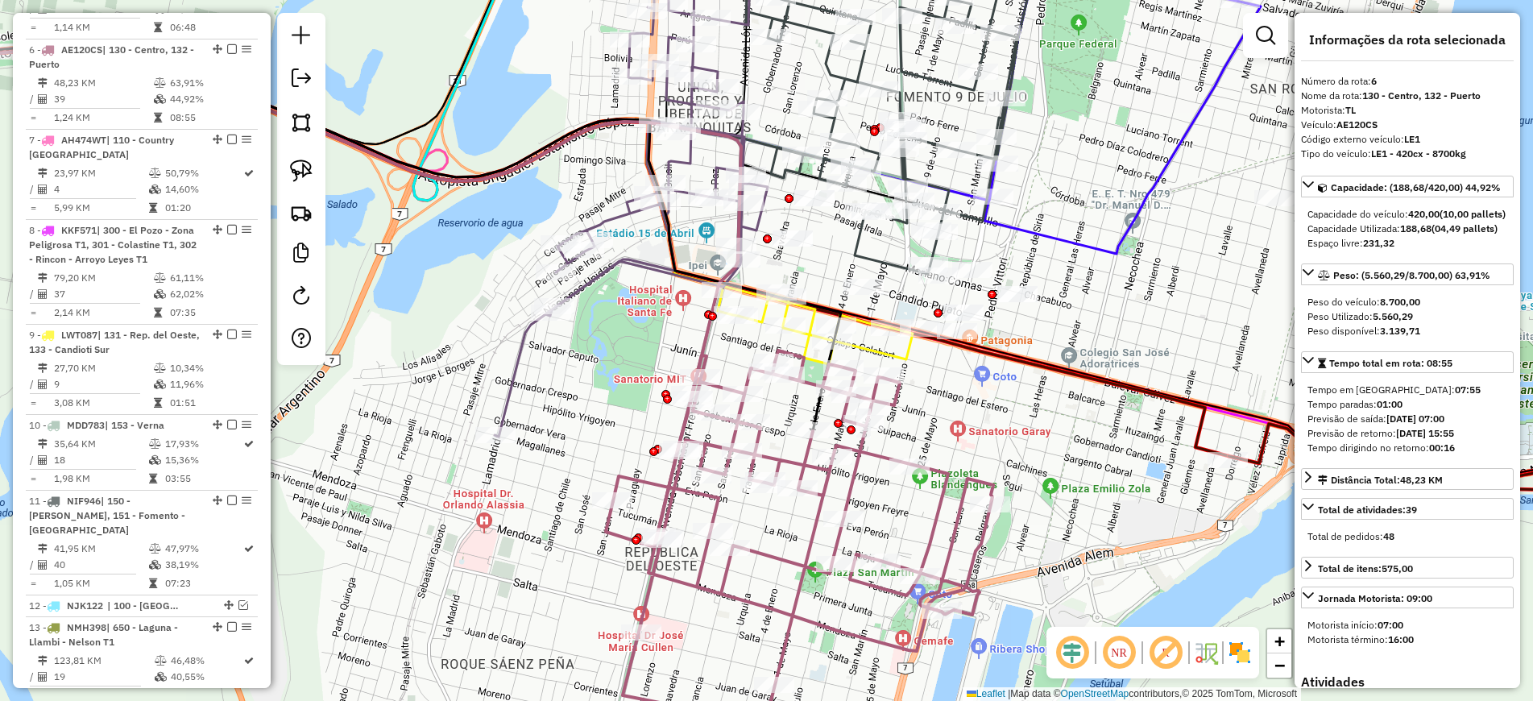
scroll to position [1042, 0]
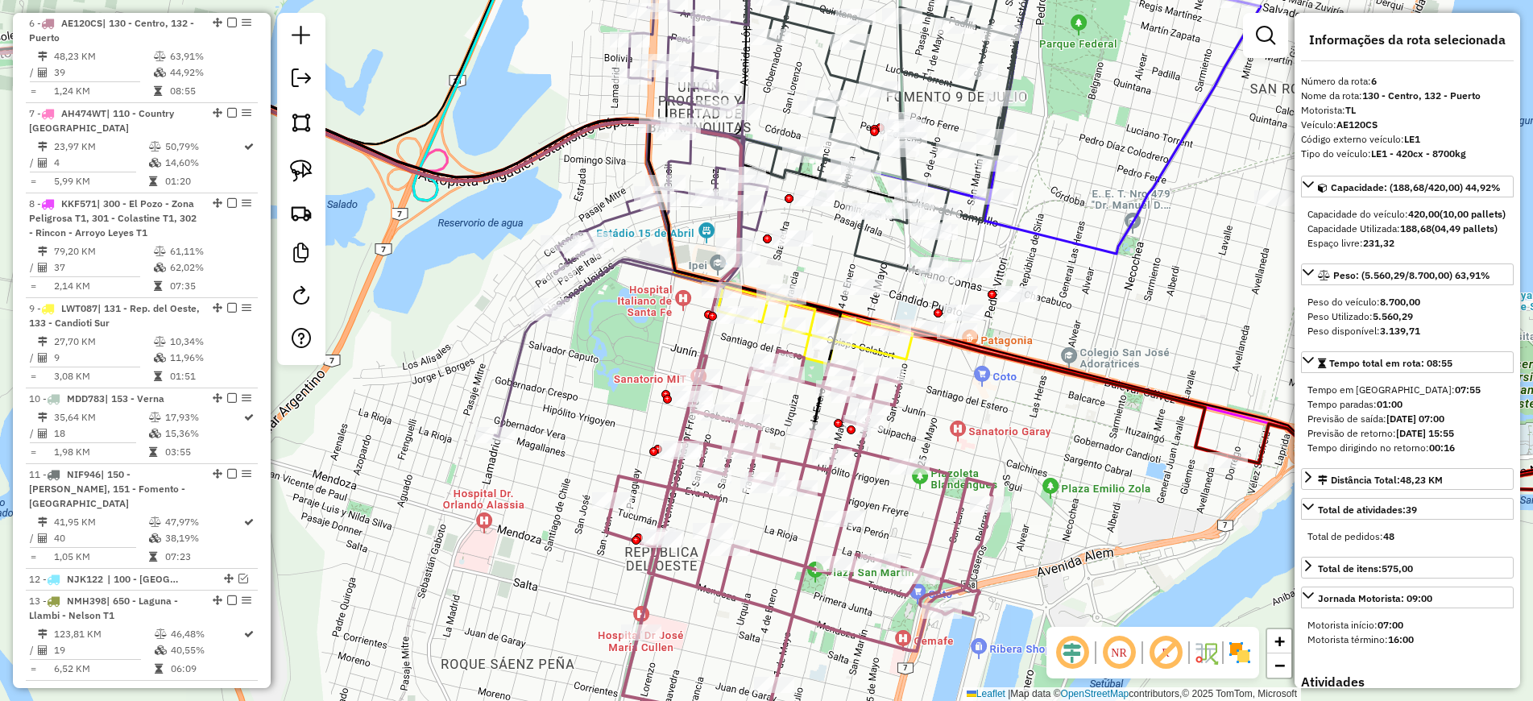
click at [904, 354] on icon at bounding box center [815, 324] width 195 height 69
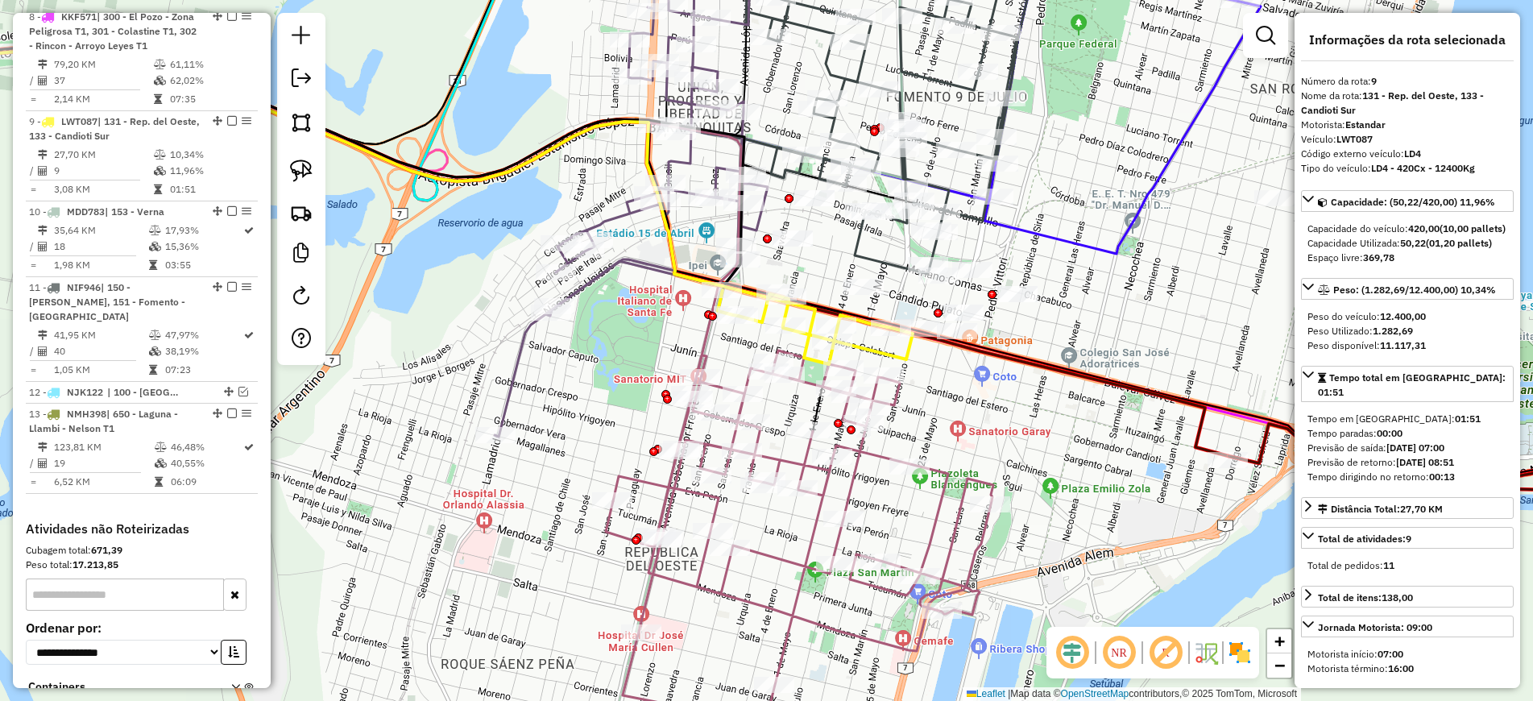
scroll to position [1327, 0]
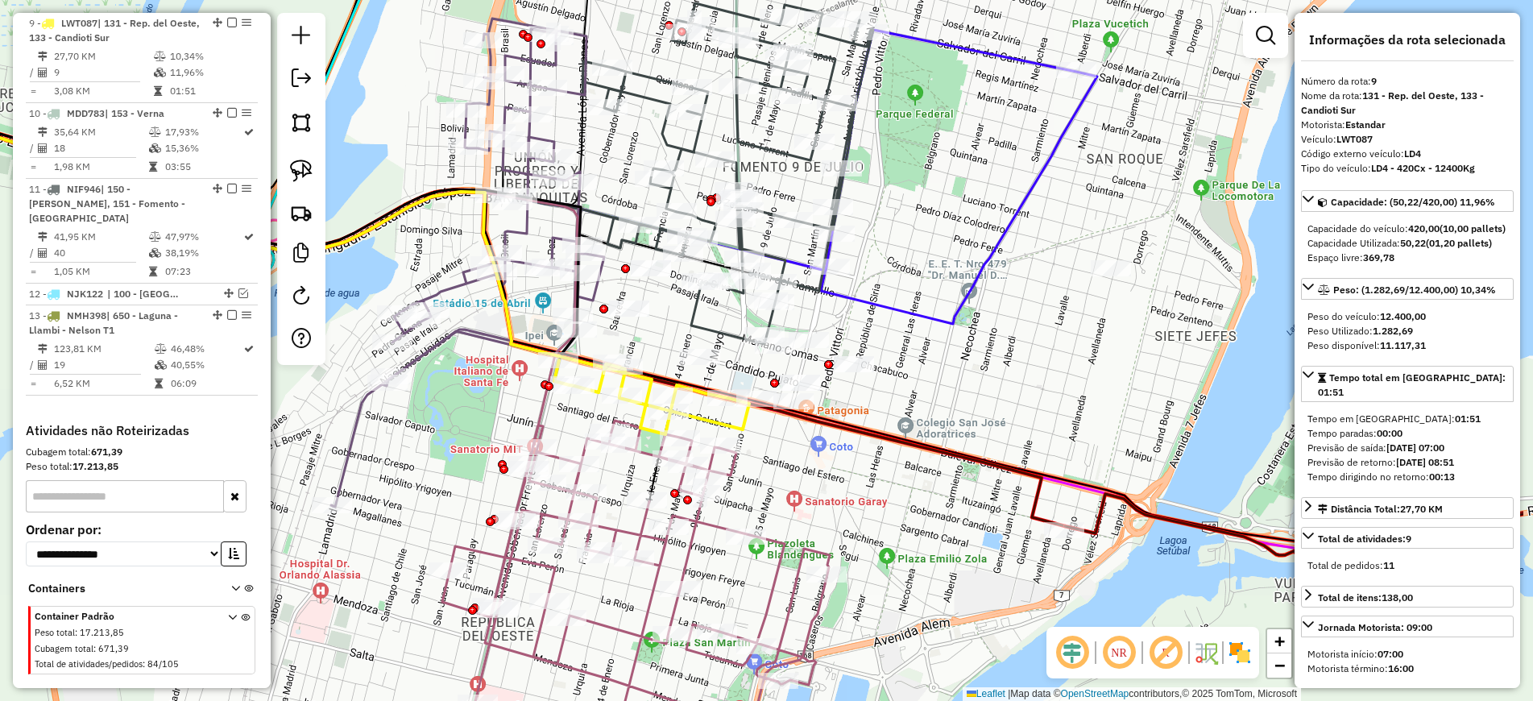
drag, startPoint x: 953, startPoint y: 410, endPoint x: 789, endPoint y: 475, distance: 176.0
click at [789, 475] on div "Janela de atendimento Grade de atendimento Capacidade Transportadoras Veículos …" at bounding box center [766, 350] width 1533 height 701
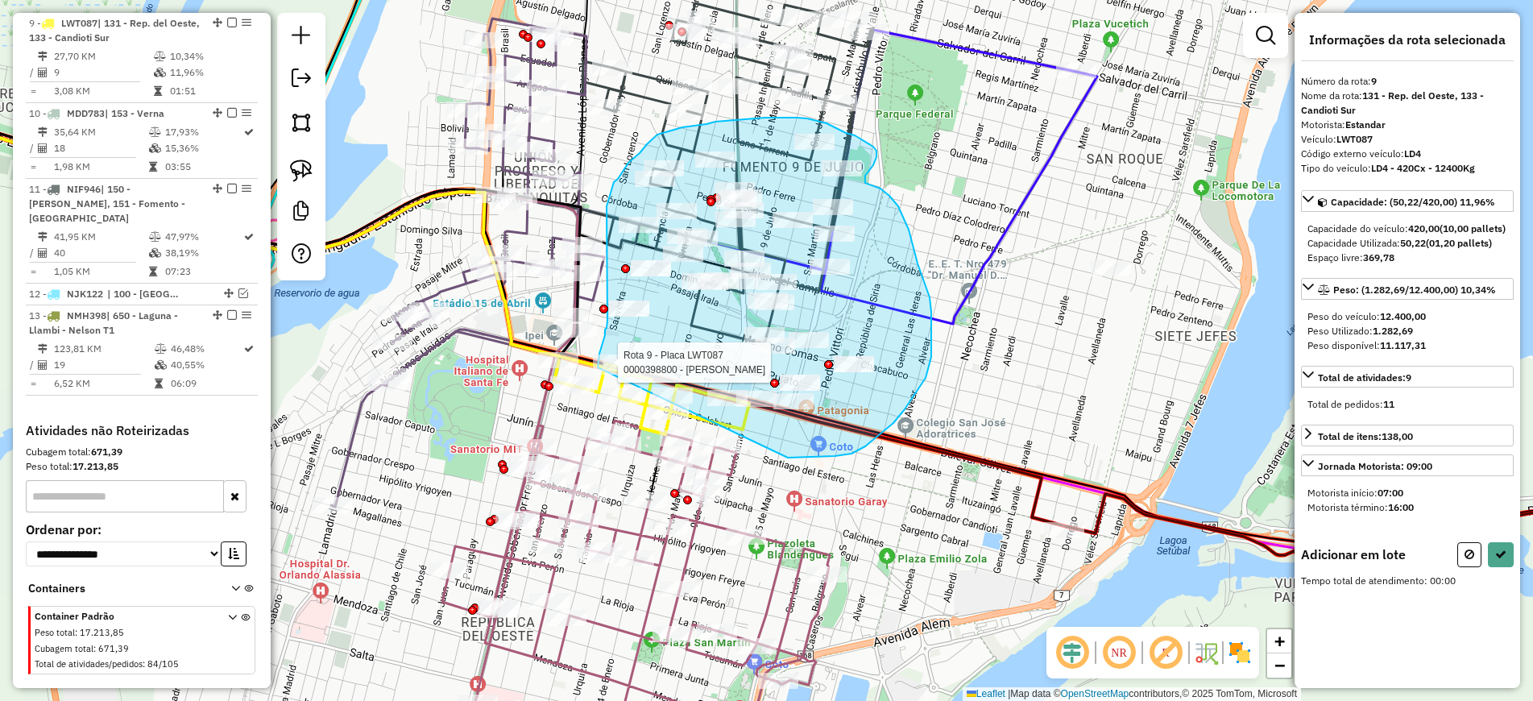
click at [598, 367] on div "Rota 9 - Placa LWT087 0000398800 - SOSA MATIAS ALBERTO Janela de atendimento Gr…" at bounding box center [766, 350] width 1533 height 701
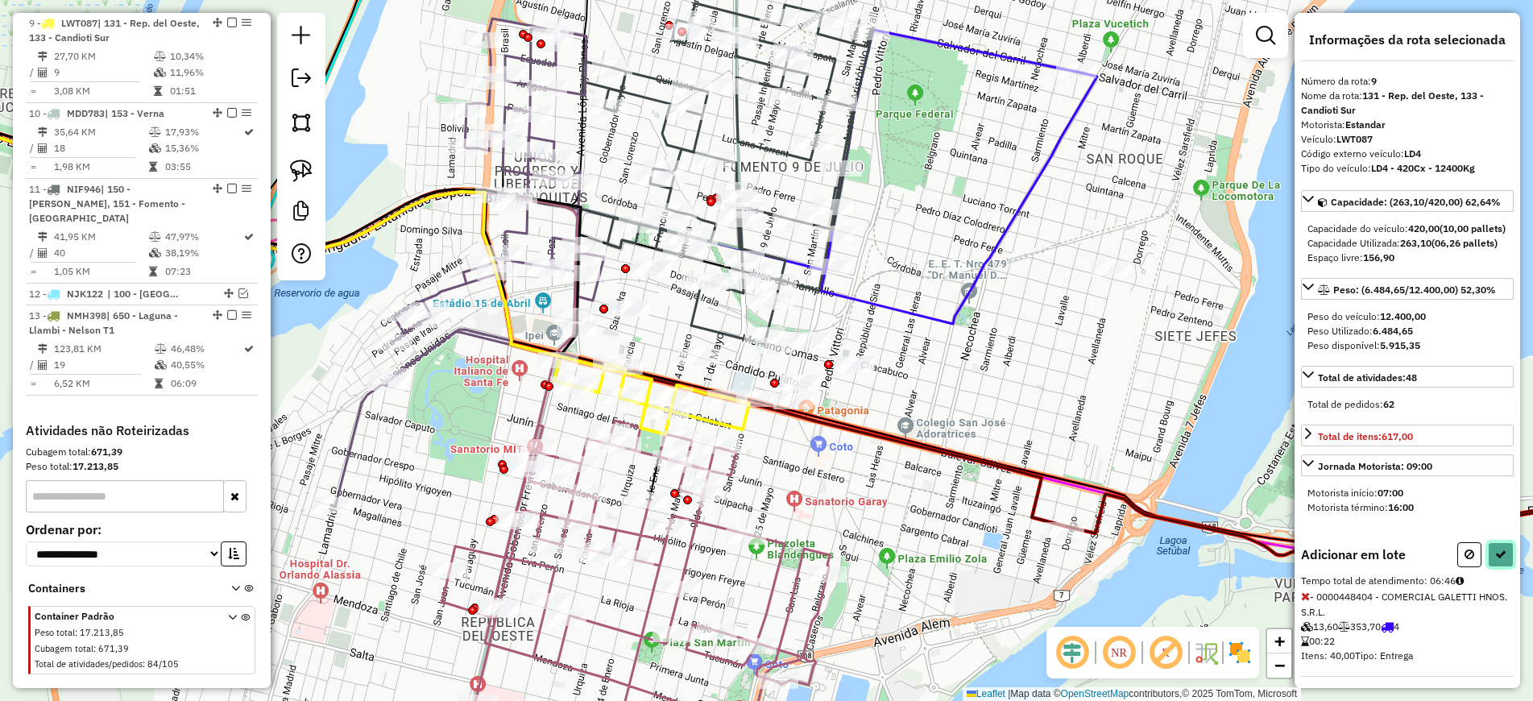
click at [1488, 567] on button at bounding box center [1501, 554] width 26 height 25
select select "**********"
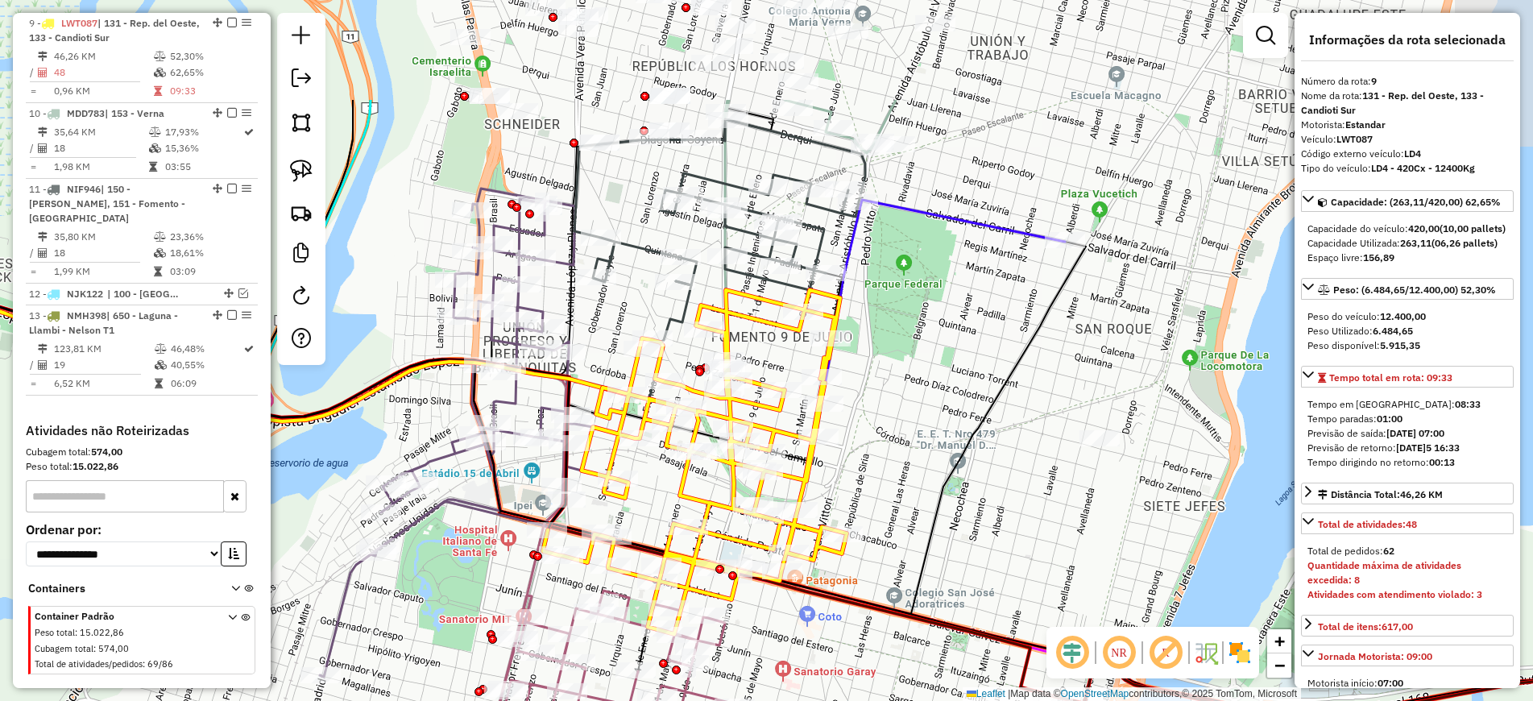
drag, startPoint x: 935, startPoint y: 123, endPoint x: 924, endPoint y: 340, distance: 217.0
click at [924, 340] on div "Janela de atendimento Grade de atendimento Capacidade Transportadoras Veículos …" at bounding box center [766, 350] width 1533 height 701
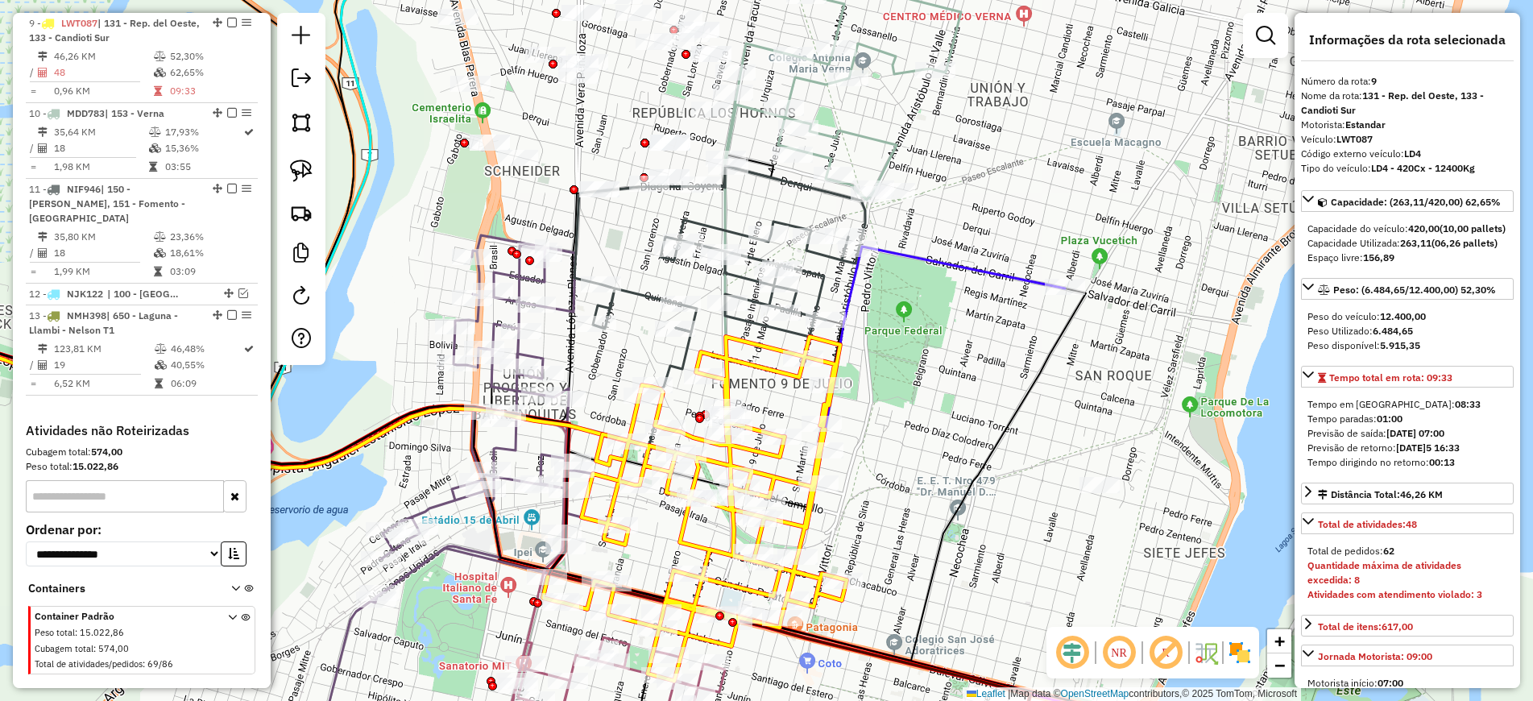
click at [818, 275] on icon at bounding box center [719, 251] width 291 height 171
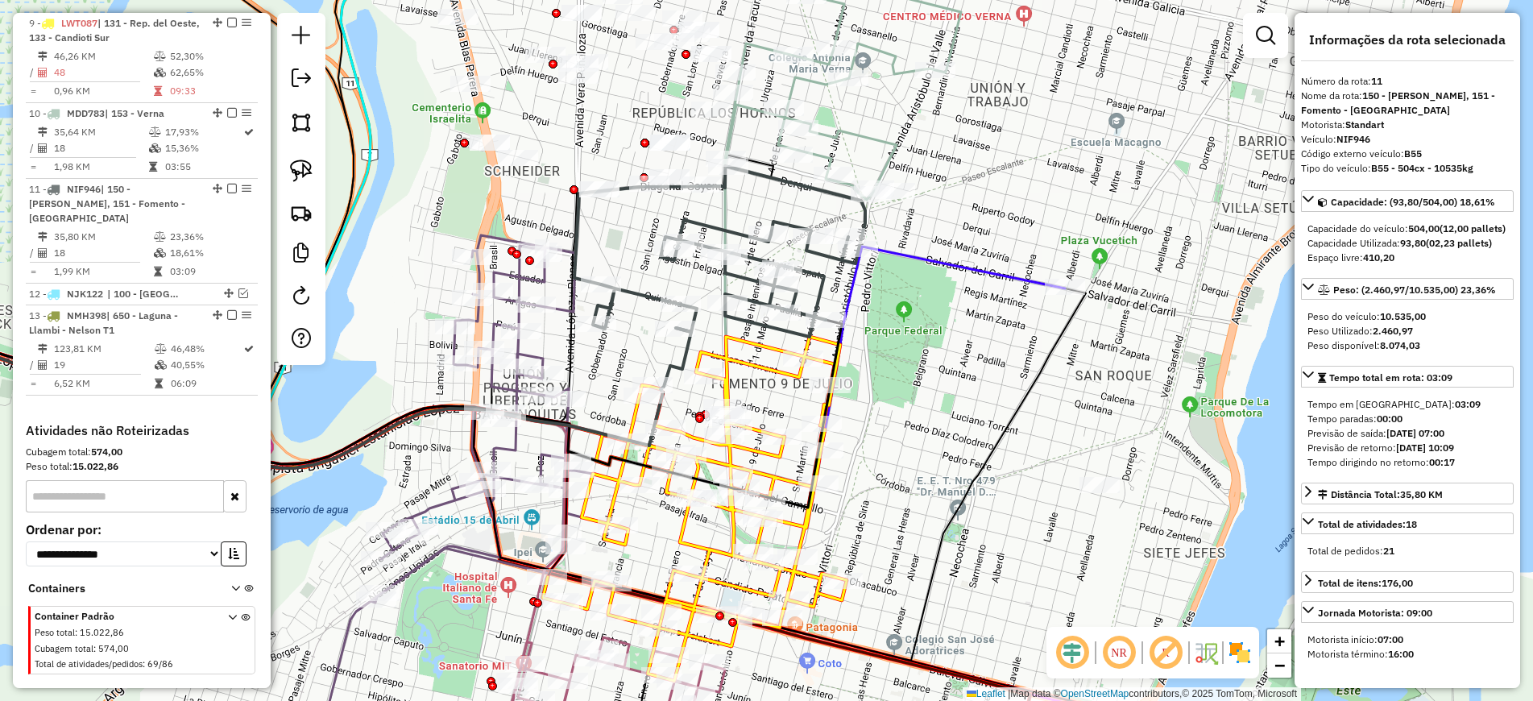
scroll to position [1396, 0]
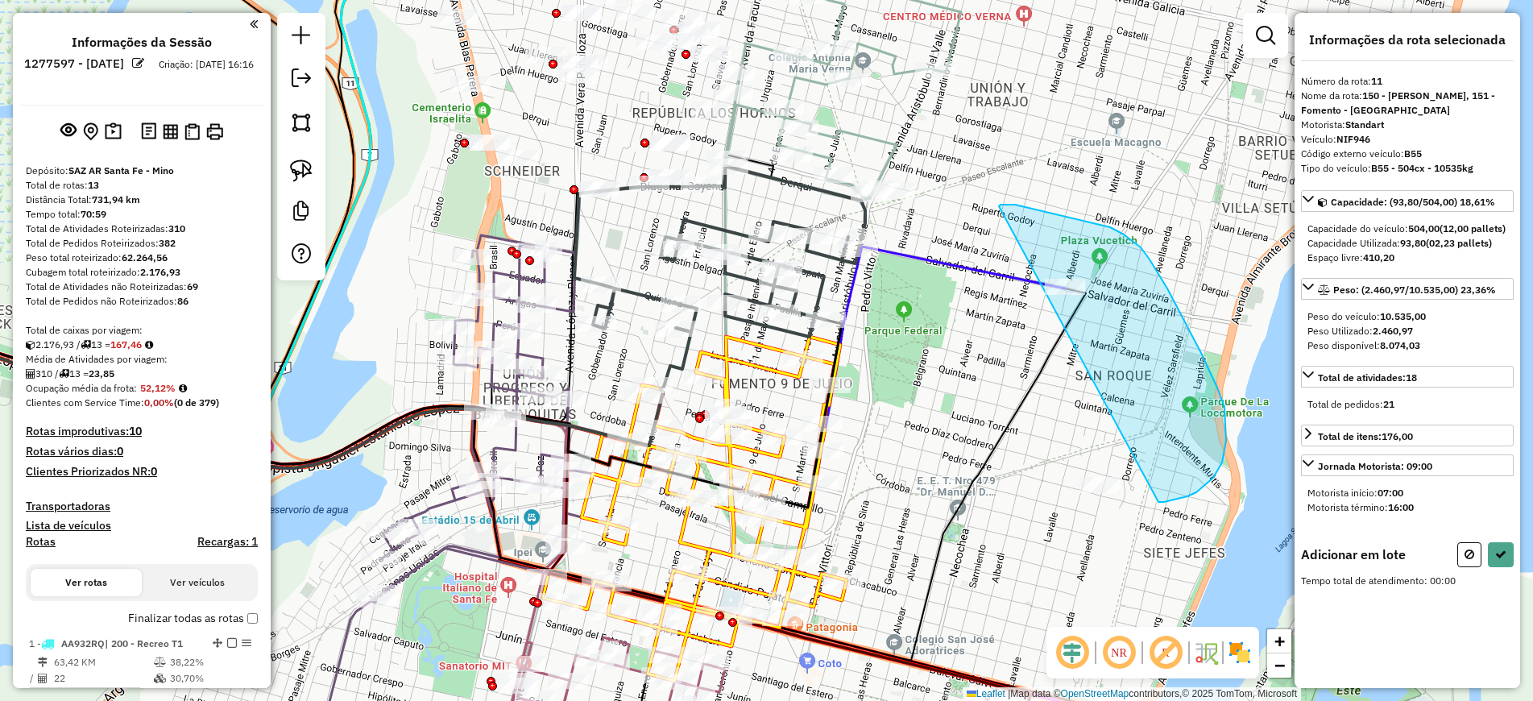
scroll to position [1396, 0]
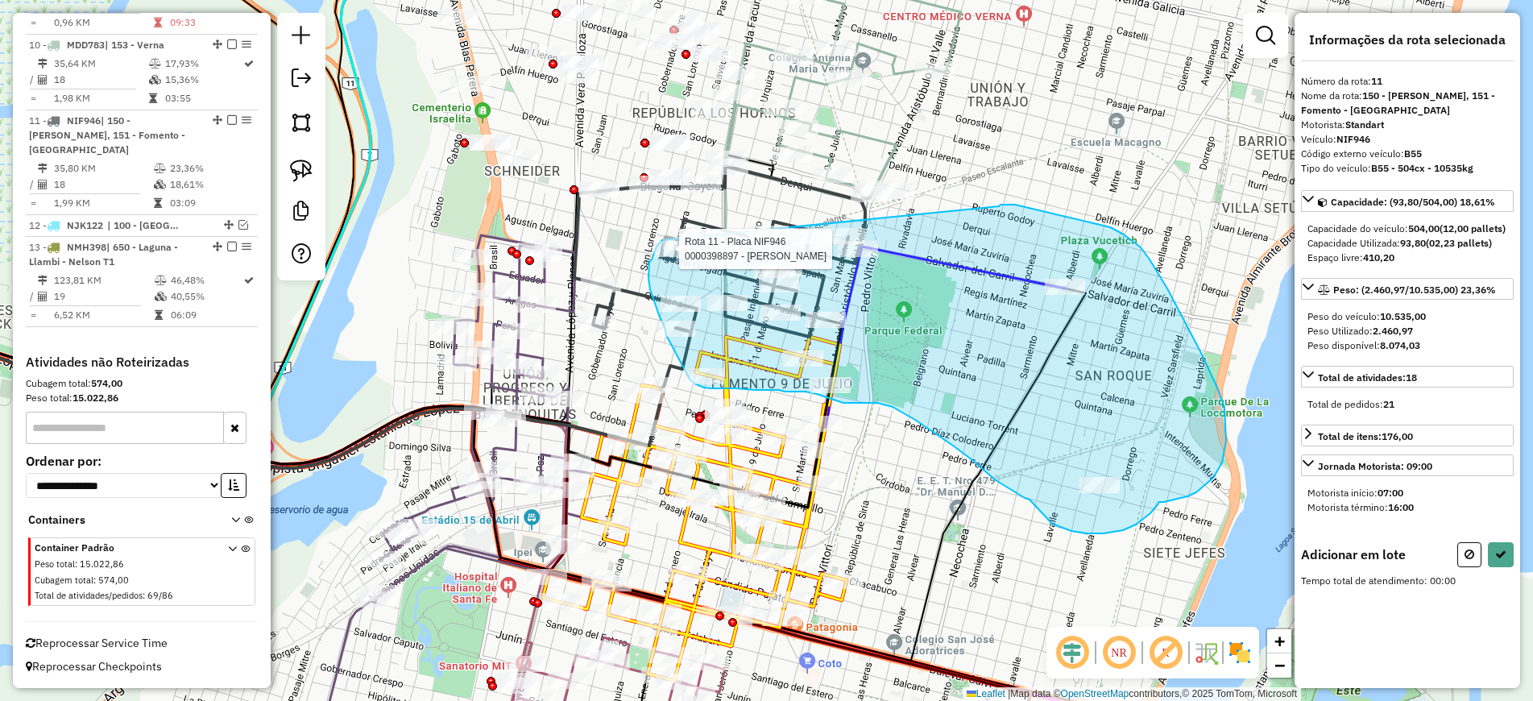
click at [662, 240] on div "Rota 11 - Placa NIF946 0000398897 - DALLIA [PERSON_NAME] de atendimento Grade d…" at bounding box center [766, 350] width 1533 height 701
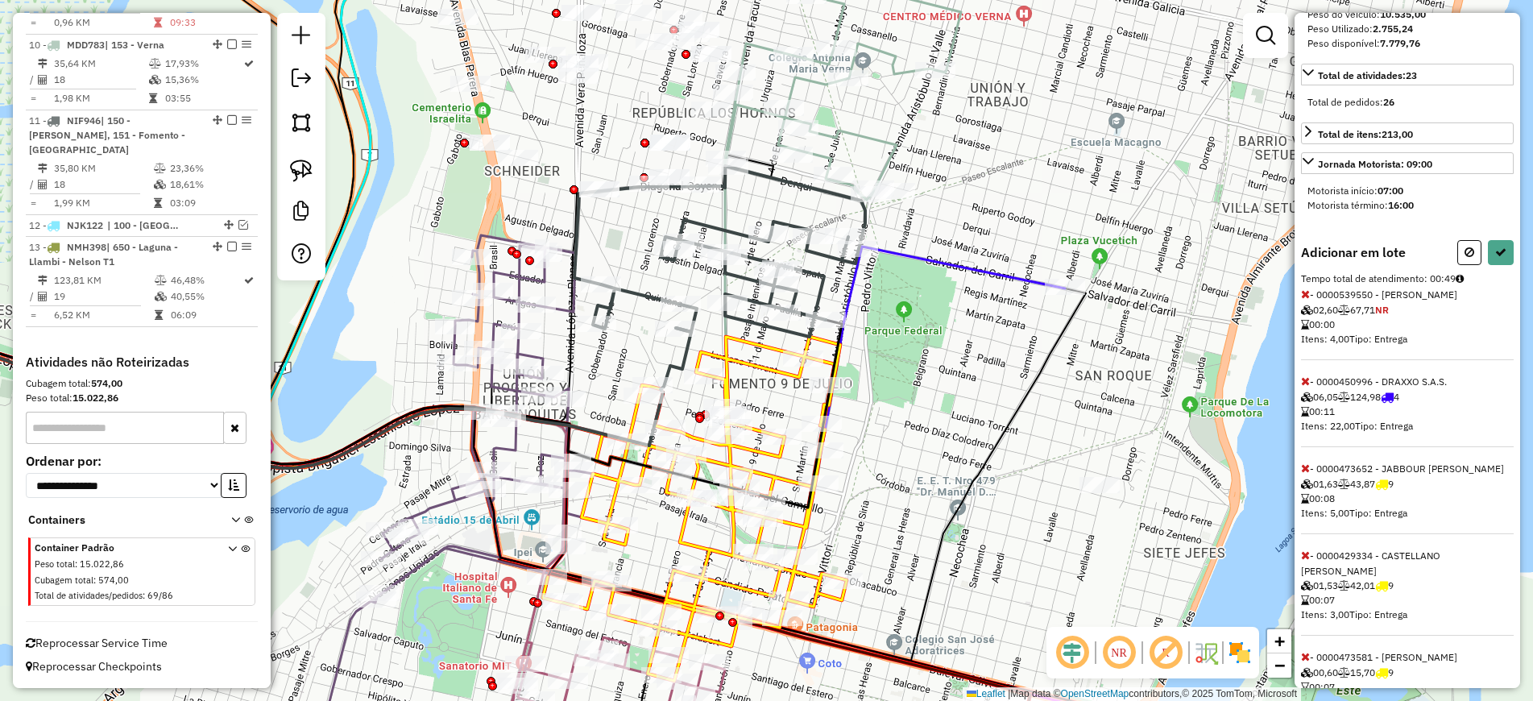
scroll to position [385, 0]
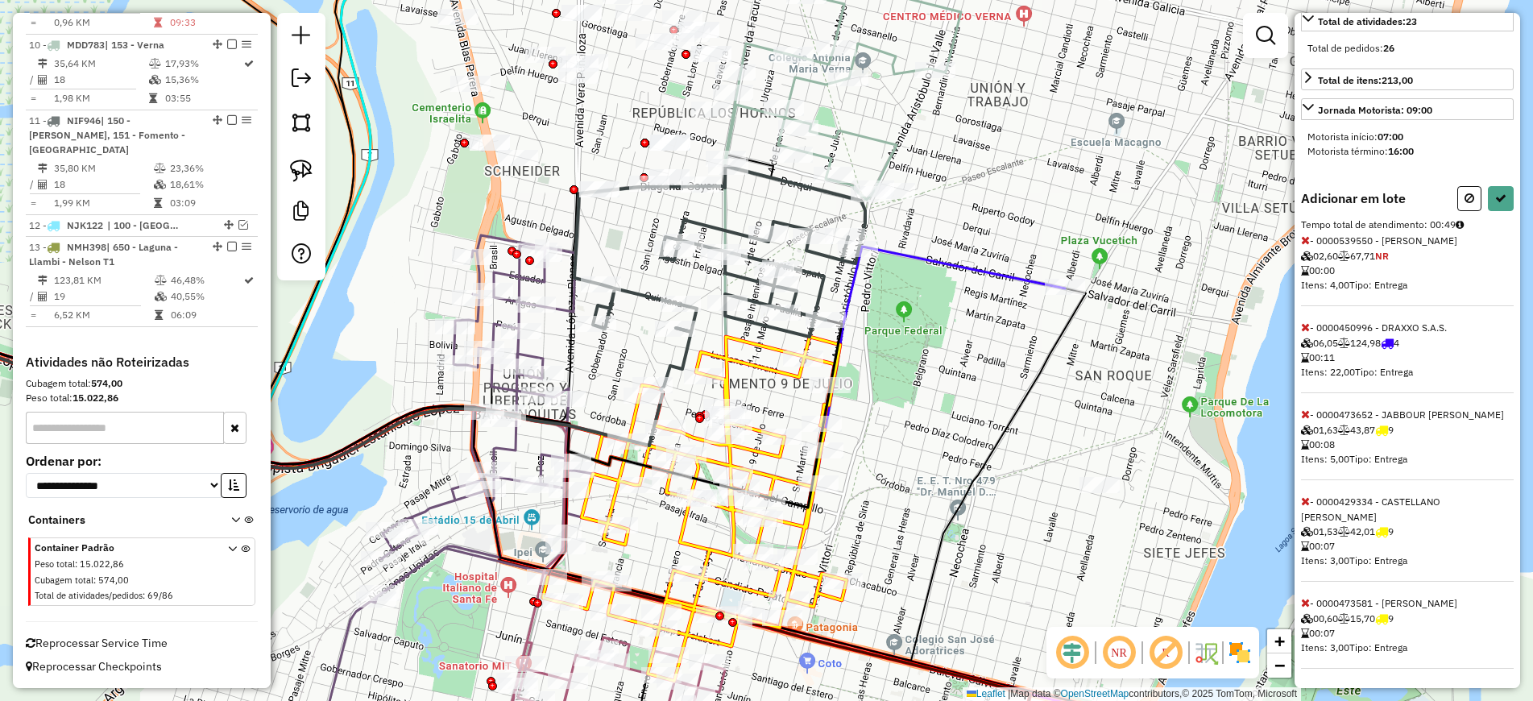
click at [1305, 241] on icon at bounding box center [1305, 239] width 9 height 11
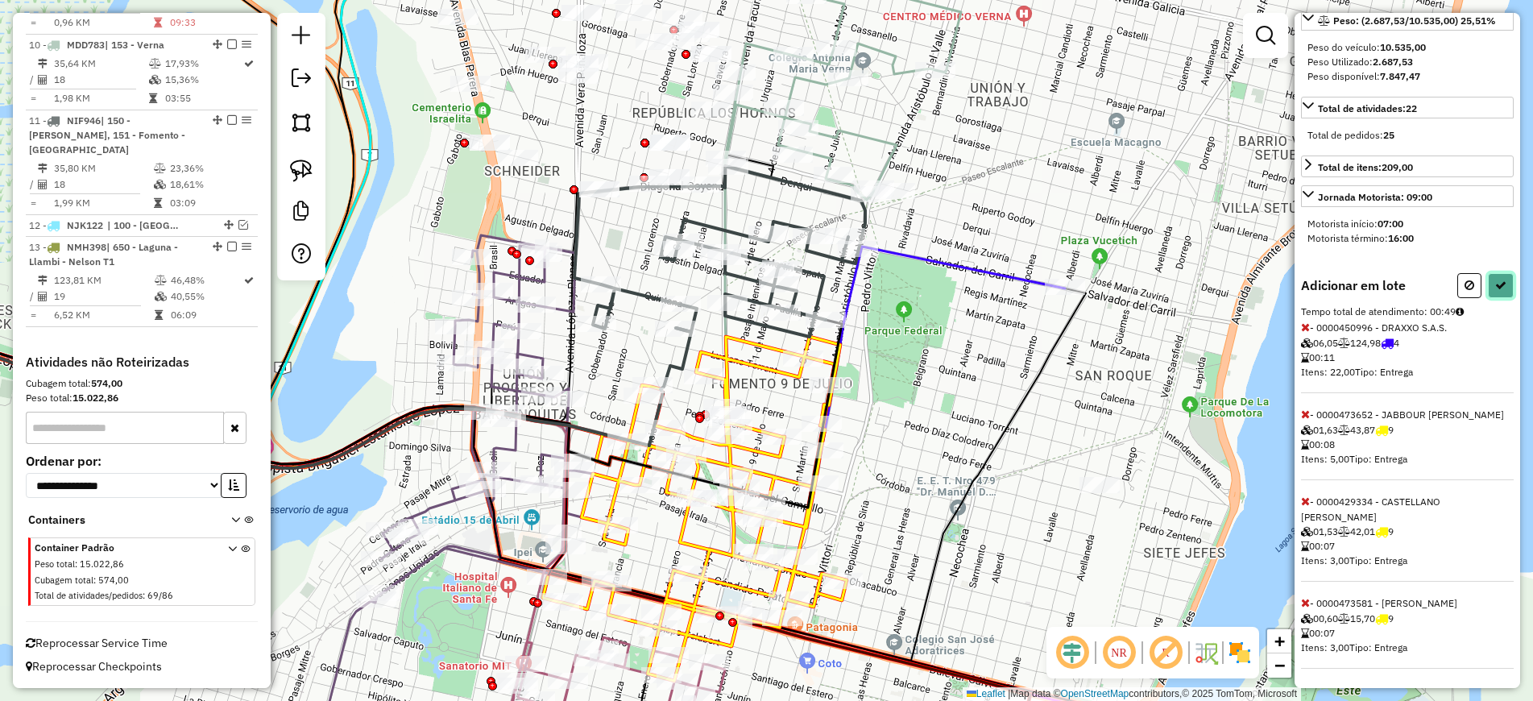
click at [1497, 280] on icon at bounding box center [1500, 284] width 11 height 11
select select "**********"
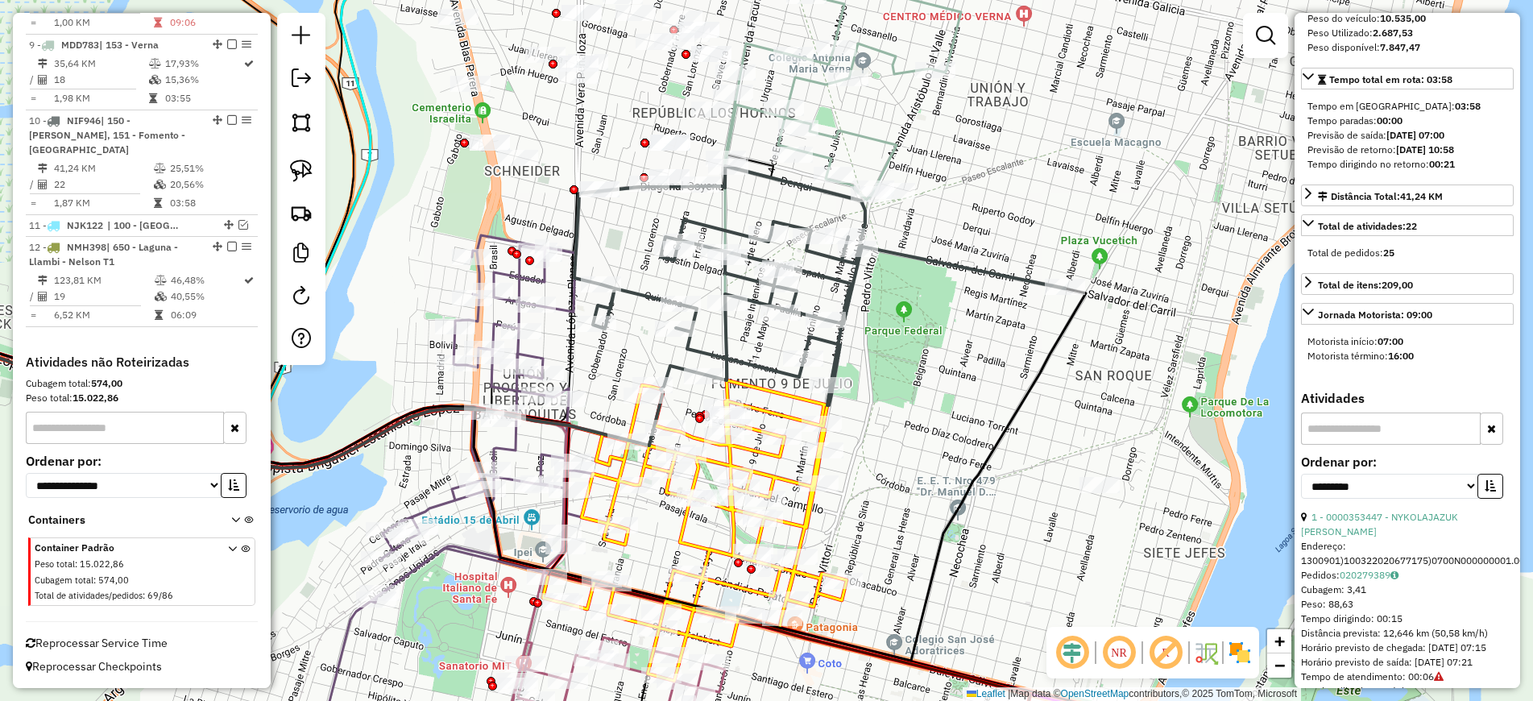
click at [504, 448] on icon at bounding box center [456, 479] width 273 height 488
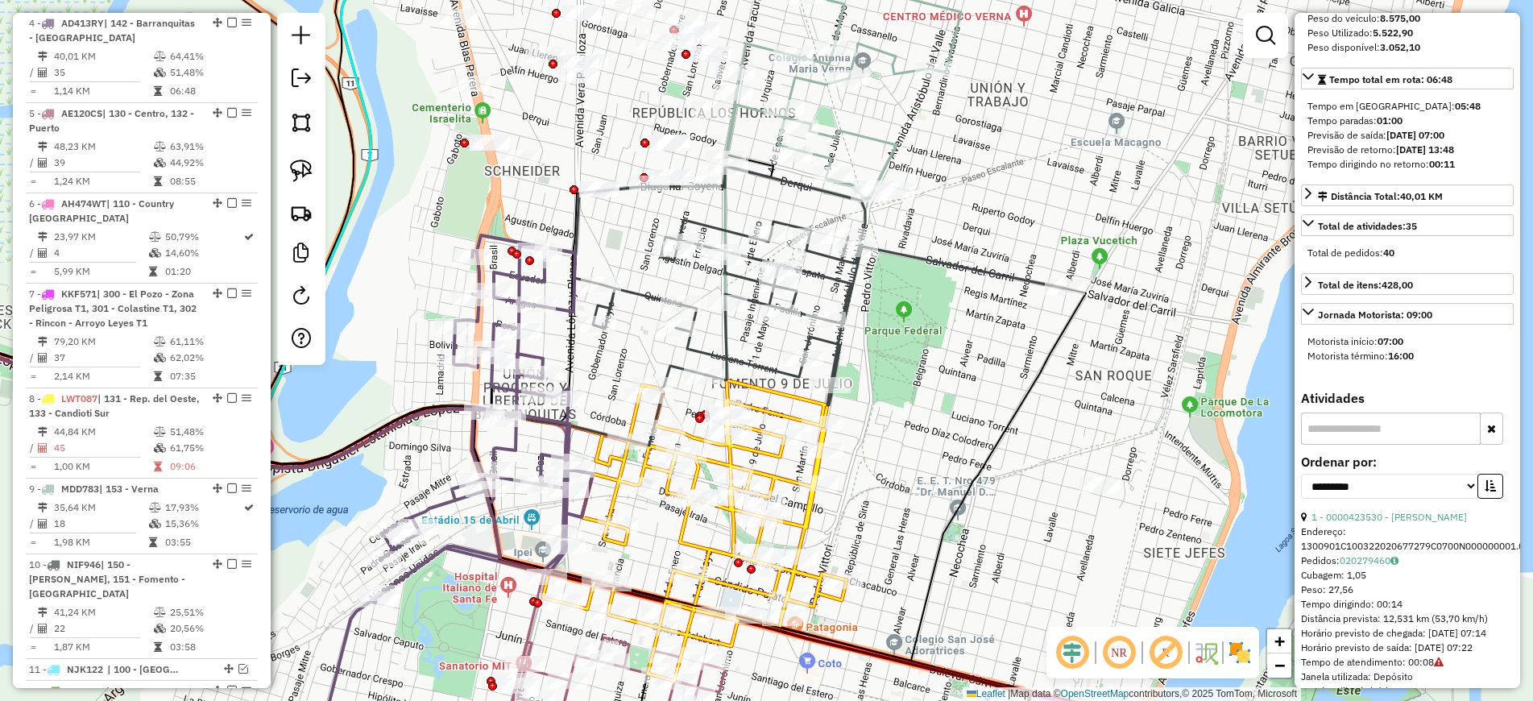
scroll to position [0, 0]
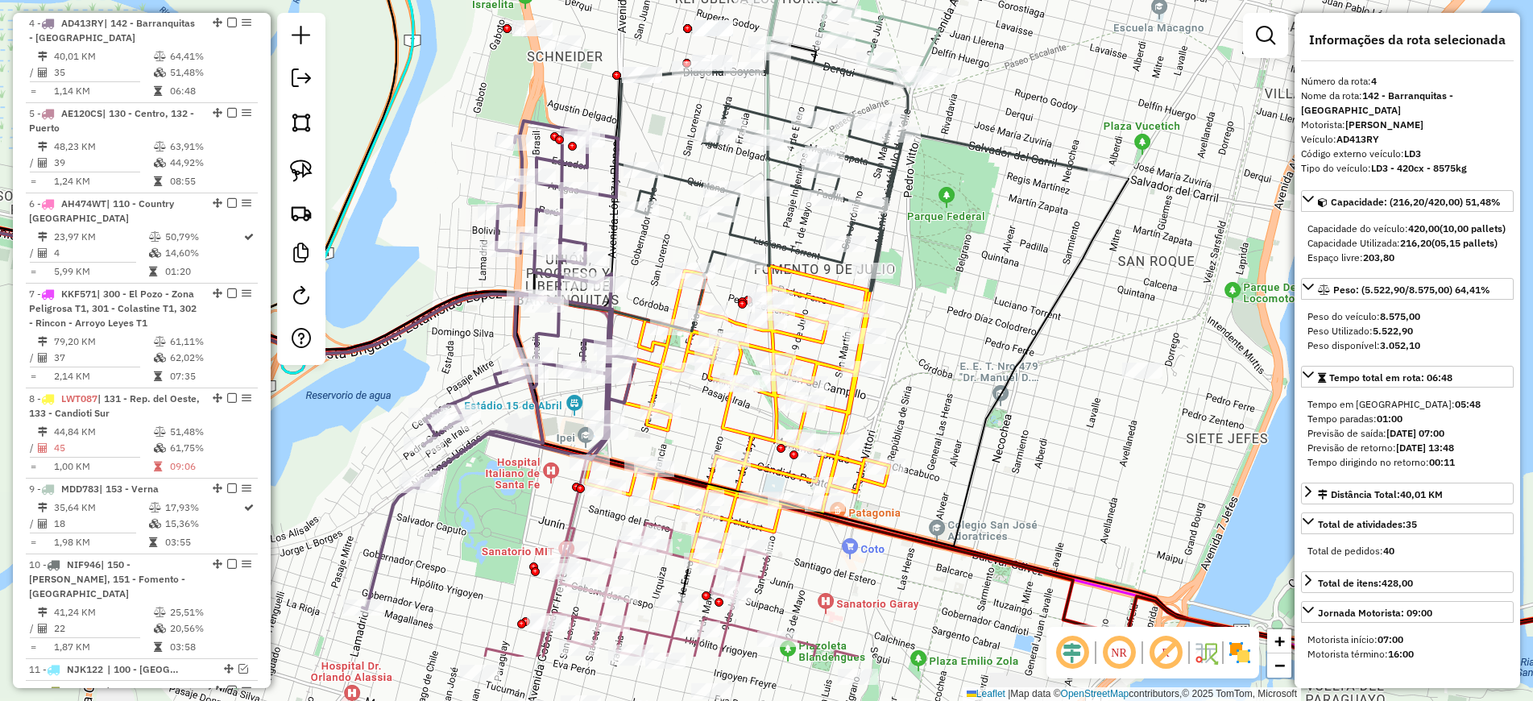
drag, startPoint x: 1013, startPoint y: 536, endPoint x: 1056, endPoint y: 436, distance: 109.4
click at [1056, 436] on div "Janela de atendimento Grade de atendimento Capacidade Transportadoras Veículos …" at bounding box center [766, 350] width 1533 height 701
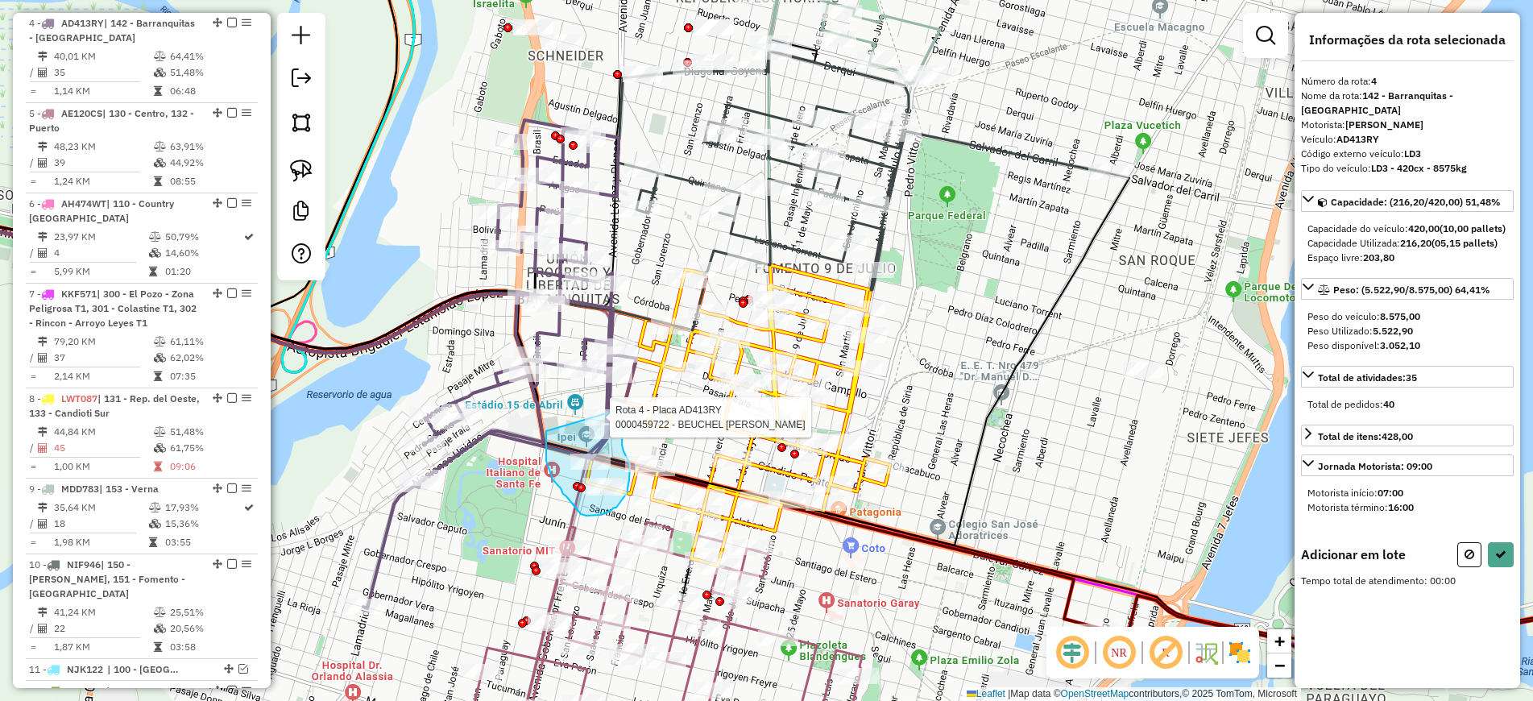
drag, startPoint x: 546, startPoint y: 431, endPoint x: 623, endPoint y: 402, distance: 82.6
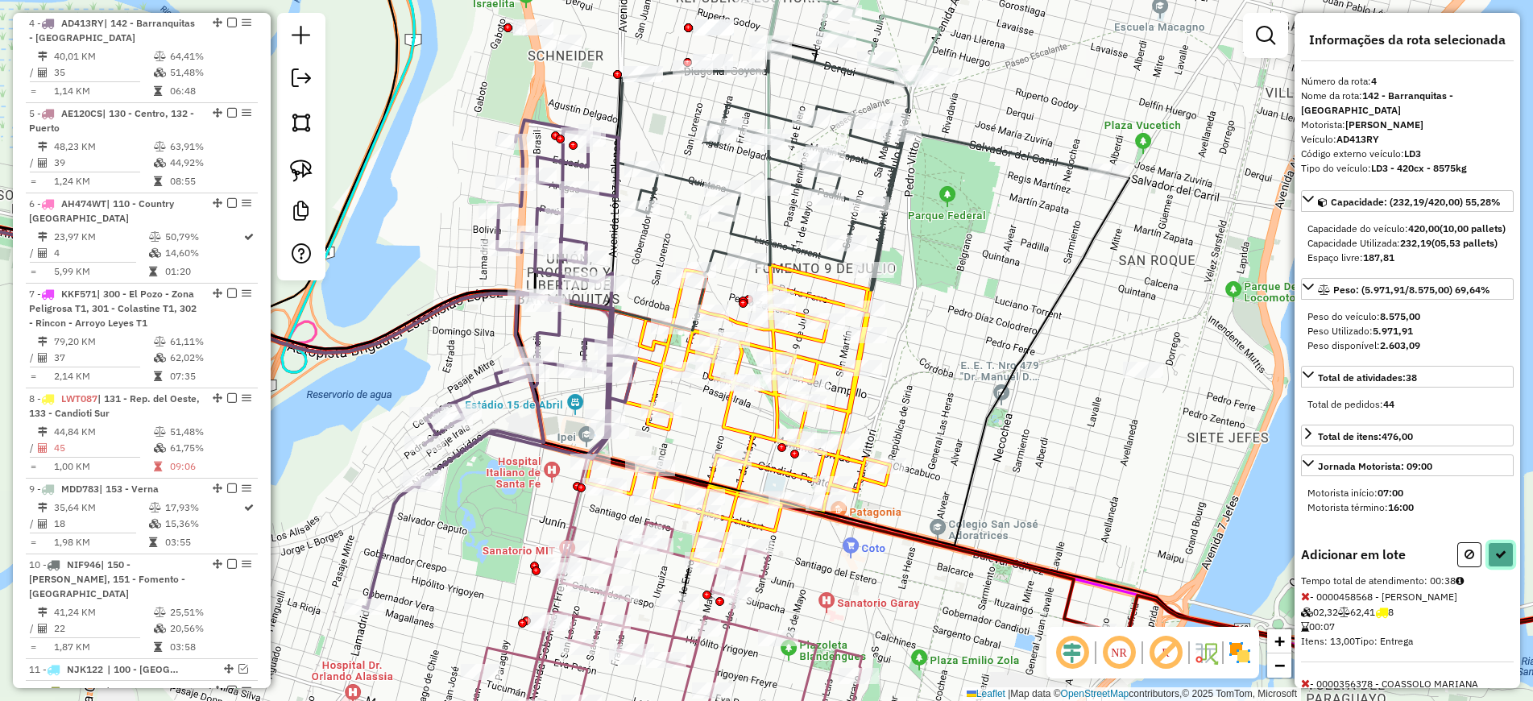
click at [1495, 560] on icon at bounding box center [1500, 553] width 11 height 11
select select "**********"
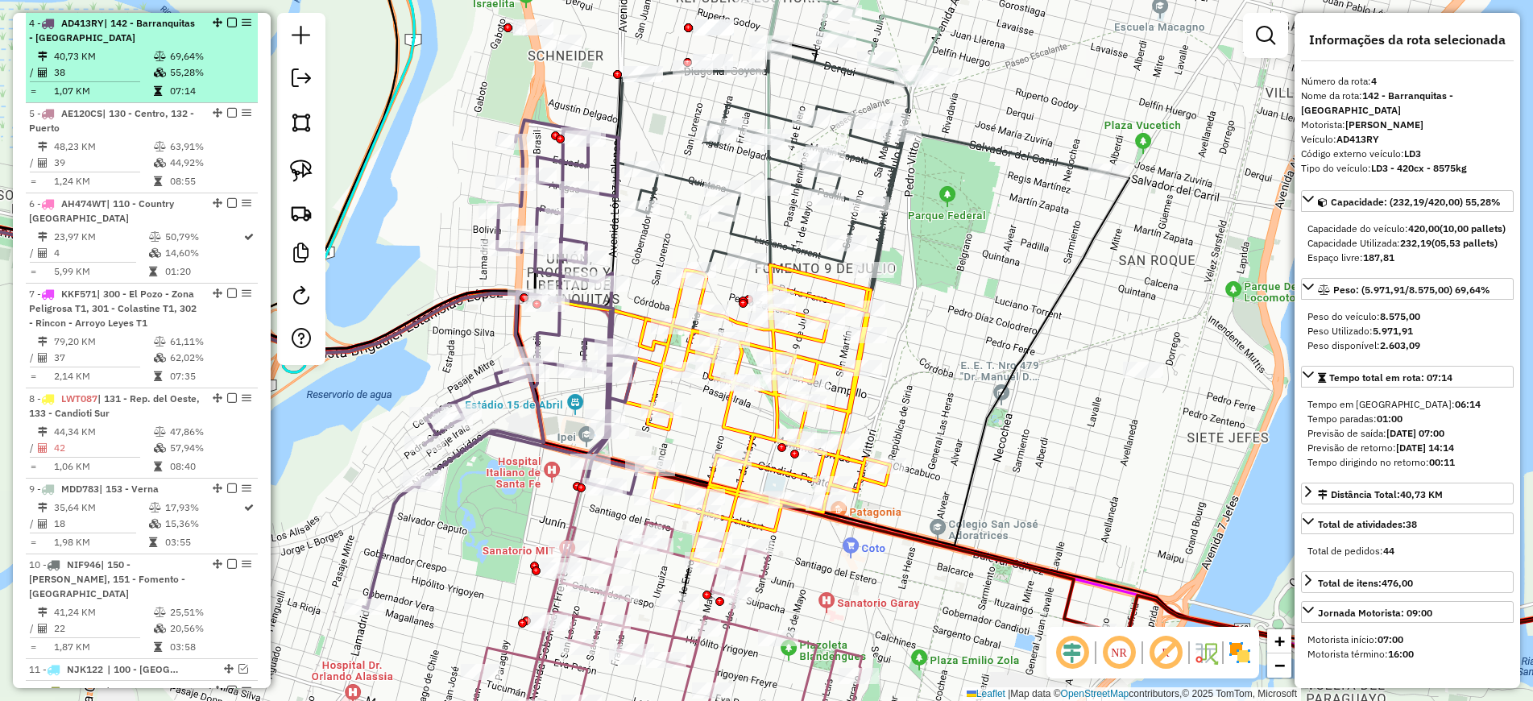
scroll to position [358, 0]
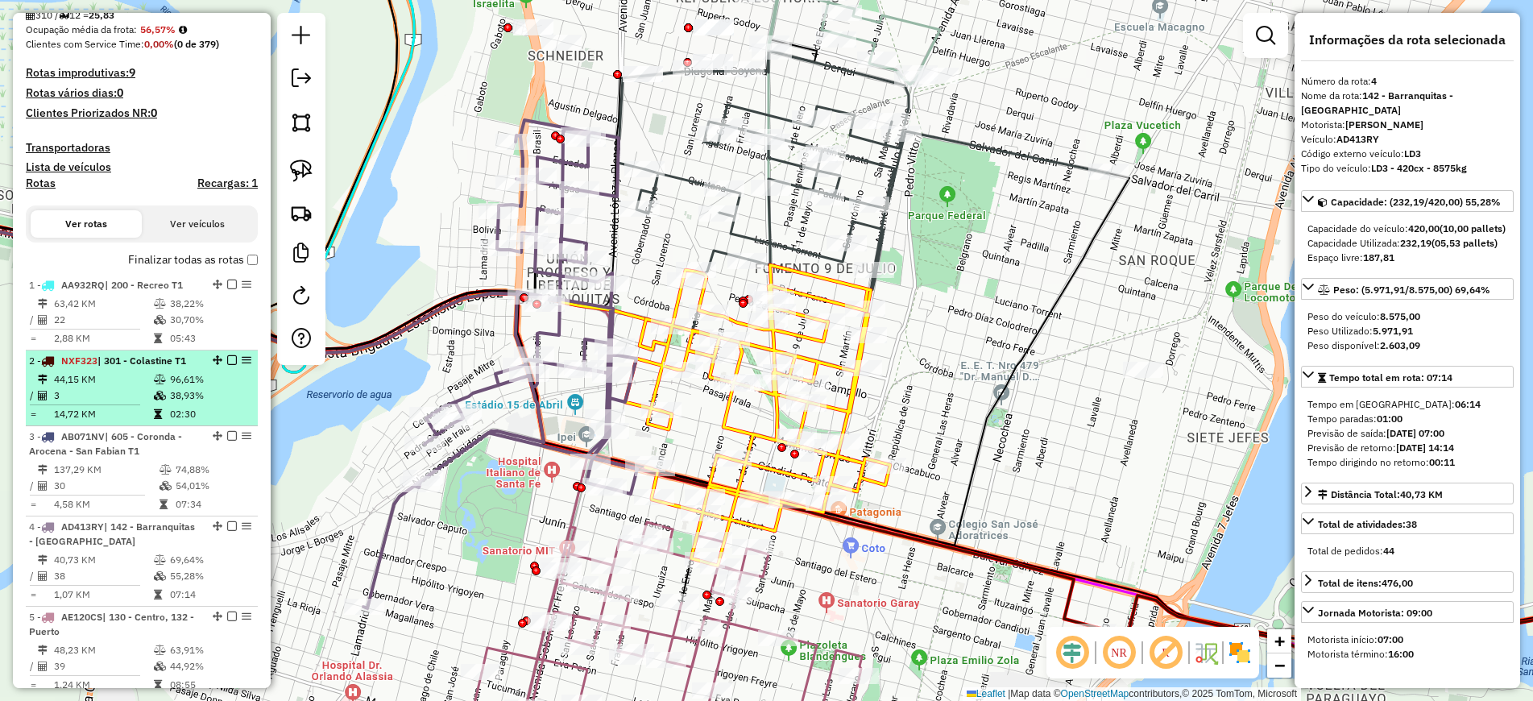
click at [117, 385] on td "44,15 KM" at bounding box center [103, 379] width 100 height 16
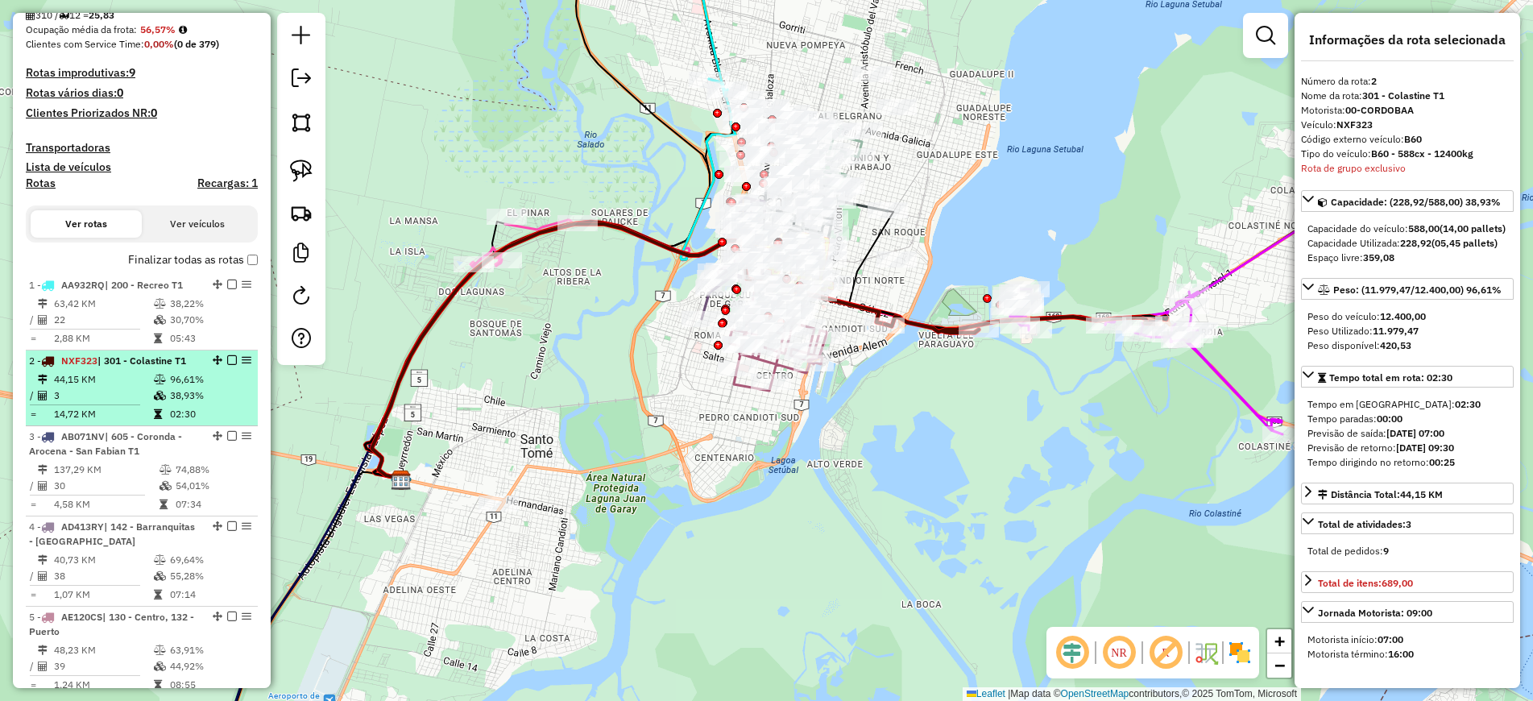
click at [227, 355] on em at bounding box center [232, 360] width 10 height 10
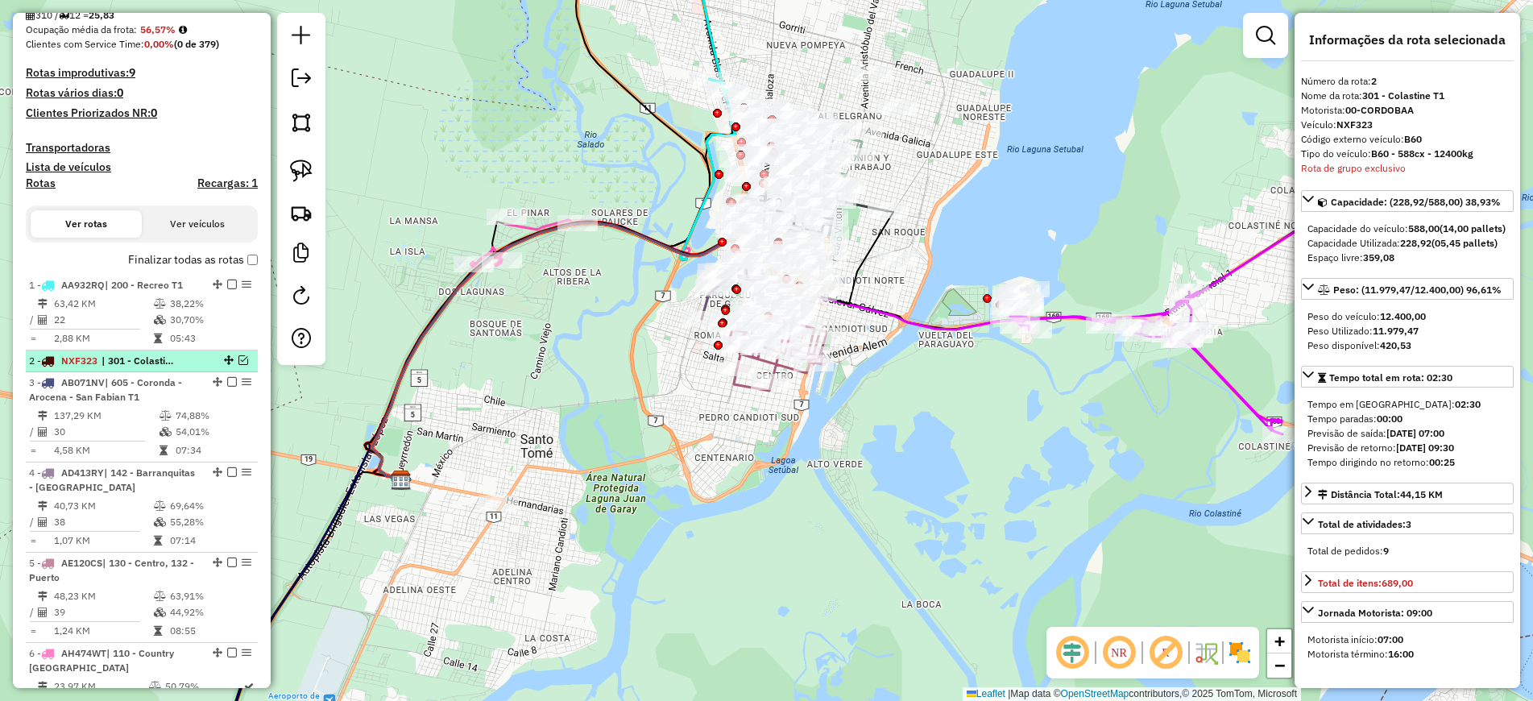
click at [238, 358] on em at bounding box center [243, 360] width 10 height 10
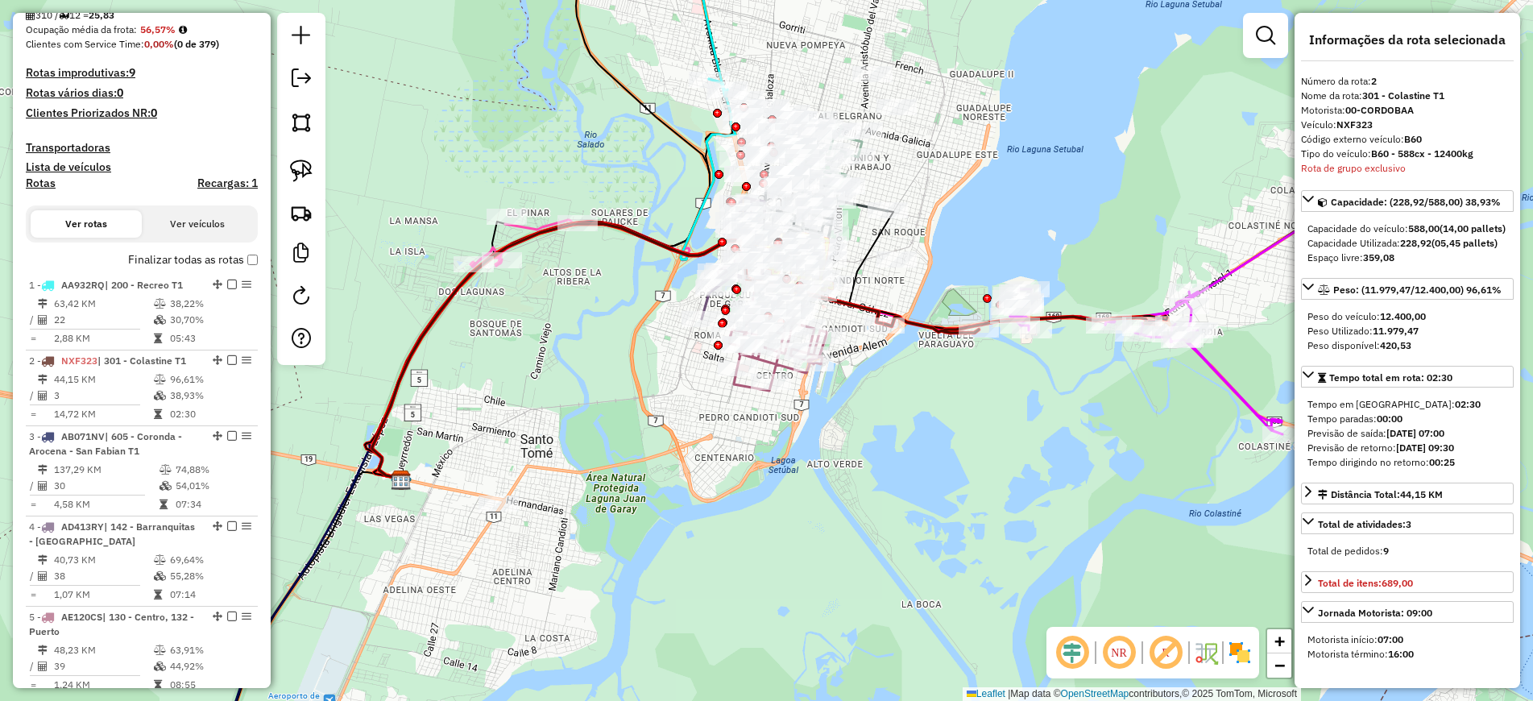
click at [531, 682] on div "Janela de atendimento Grade de atendimento Capacidade Transportadoras Veículos …" at bounding box center [766, 350] width 1533 height 701
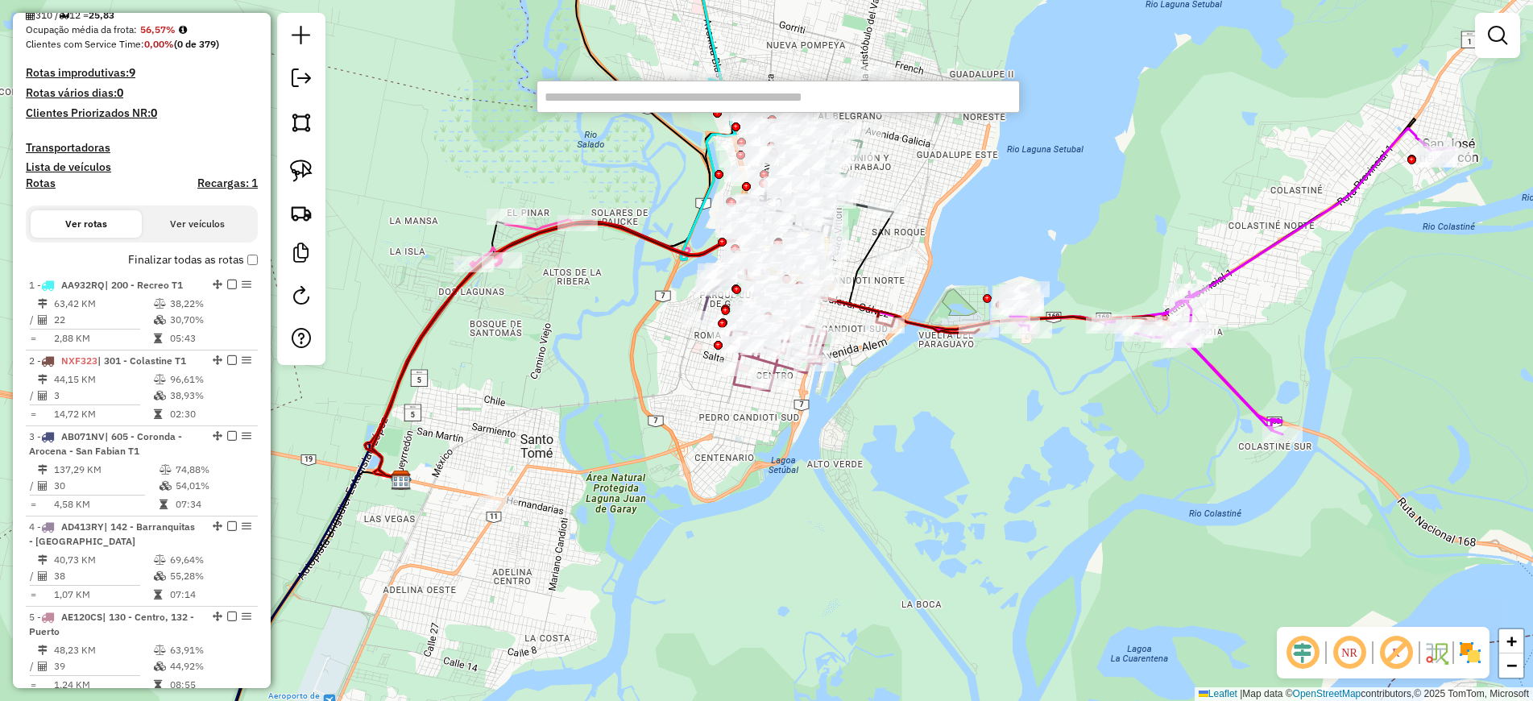
paste input "******"
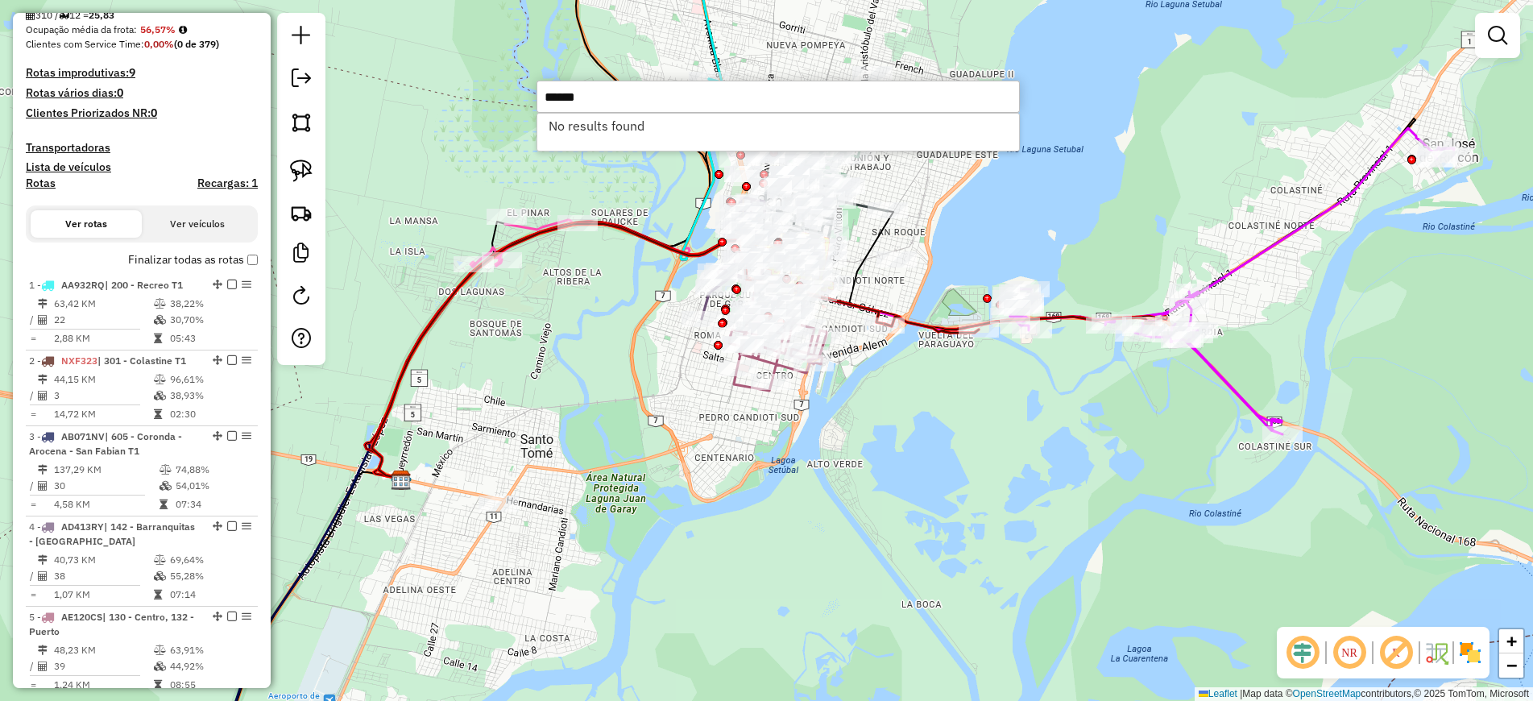
click at [562, 98] on input "******" at bounding box center [777, 97] width 483 height 32
drag, startPoint x: 574, startPoint y: 101, endPoint x: 557, endPoint y: 97, distance: 17.6
click at [557, 97] on input "******" at bounding box center [777, 97] width 483 height 32
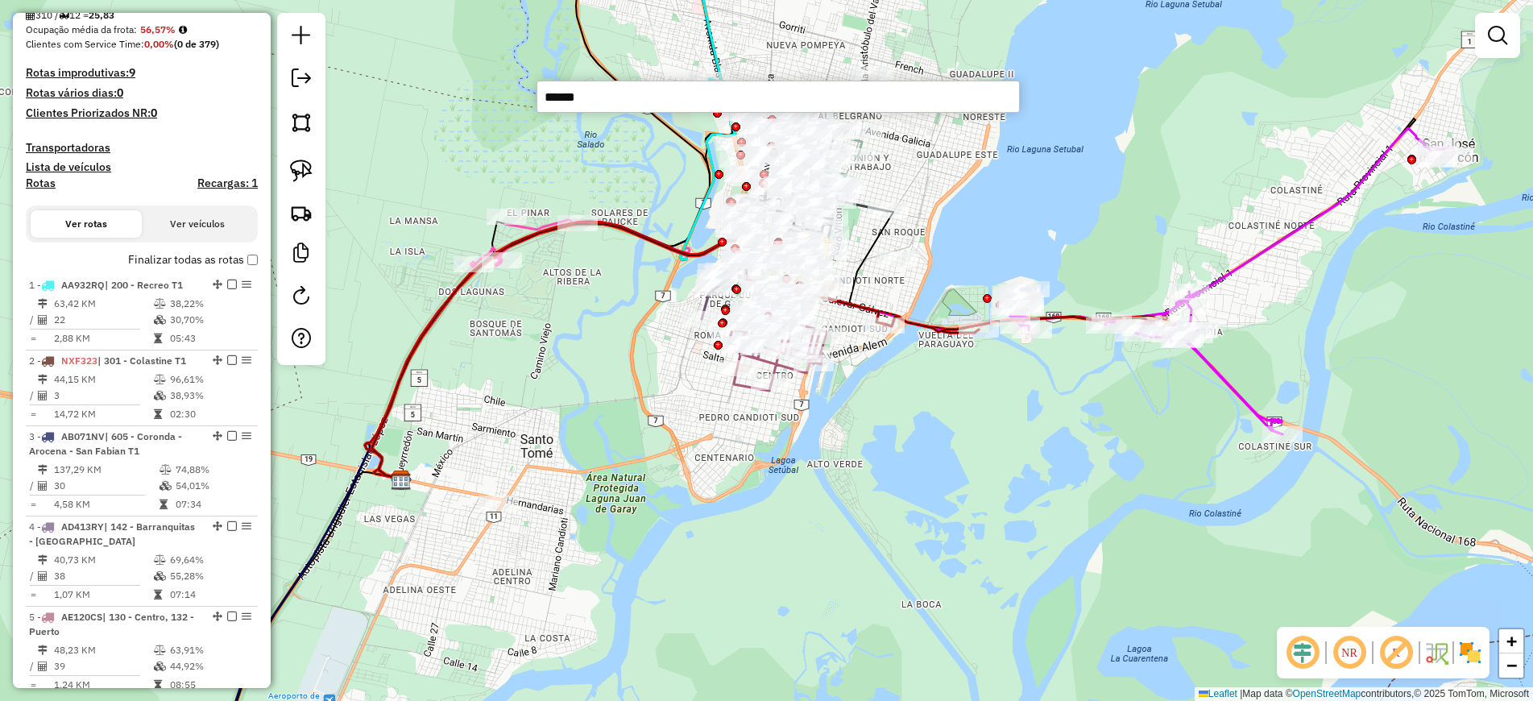
click at [656, 104] on input "******" at bounding box center [777, 97] width 483 height 32
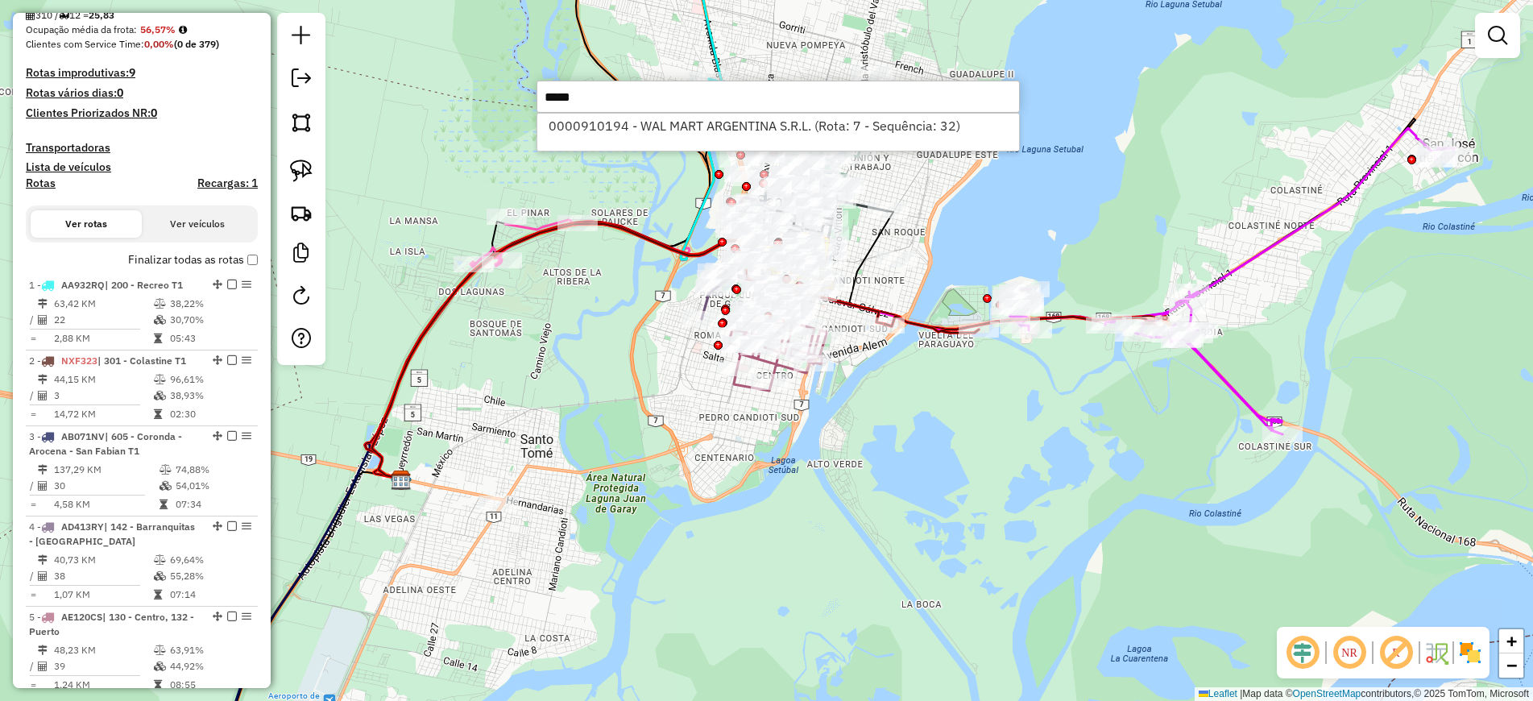
type input "*****"
click at [720, 144] on div "0000910194 - WAL MART ARGENTINA S.R.L. (Rota: 7 - Sequência: 32)" at bounding box center [777, 132] width 483 height 39
click at [720, 135] on li "0000910194 - WAL MART ARGENTINA S.R.L. (Rota: 7 - Sequência: 32)" at bounding box center [778, 126] width 482 height 24
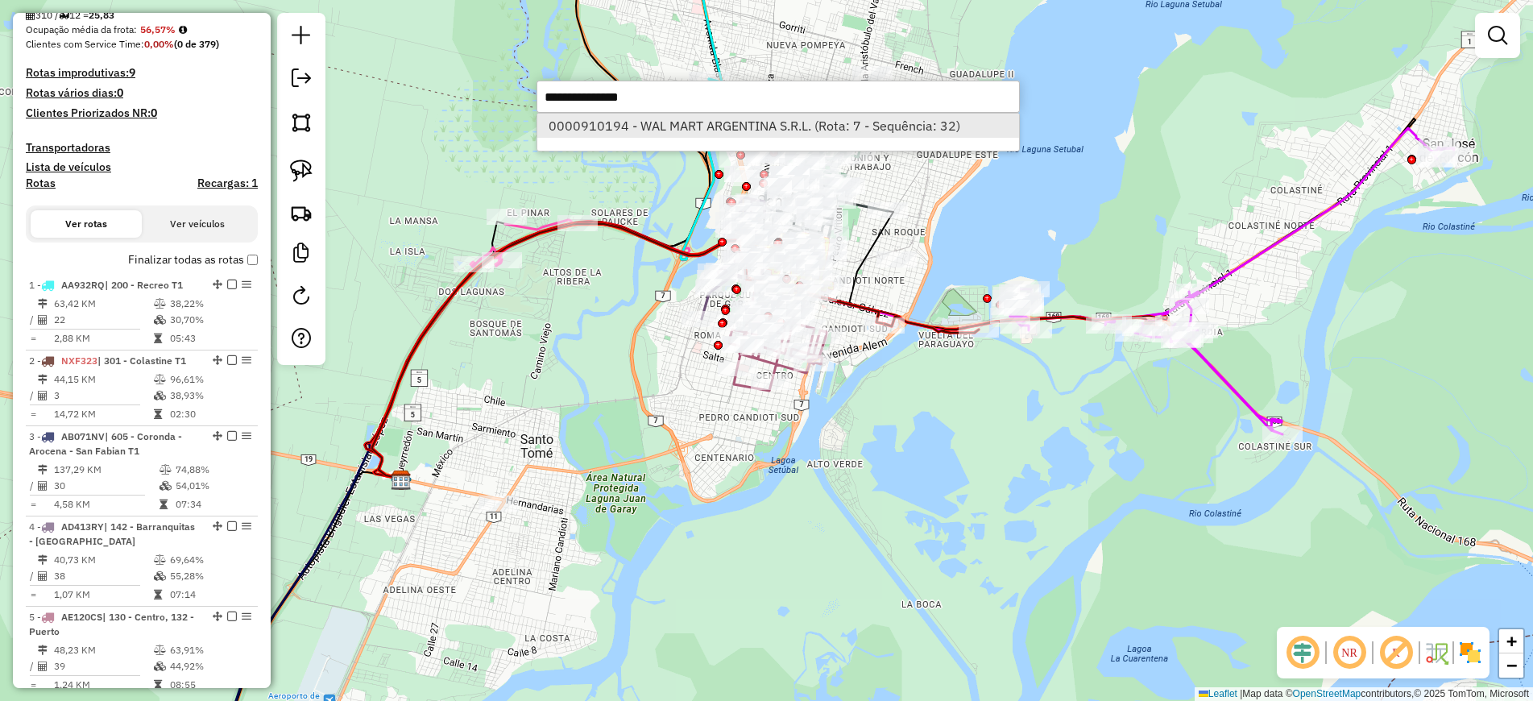
select select "**********"
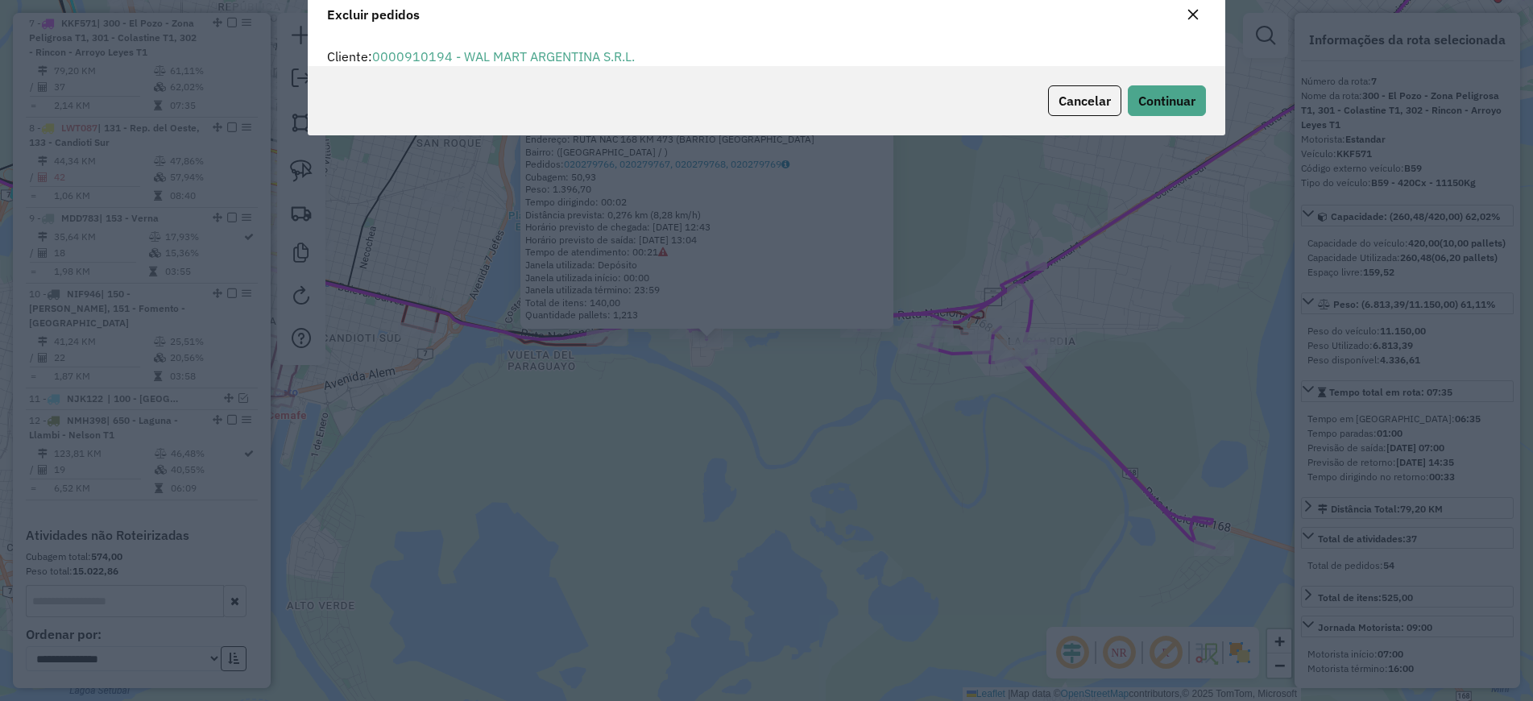
scroll to position [9, 5]
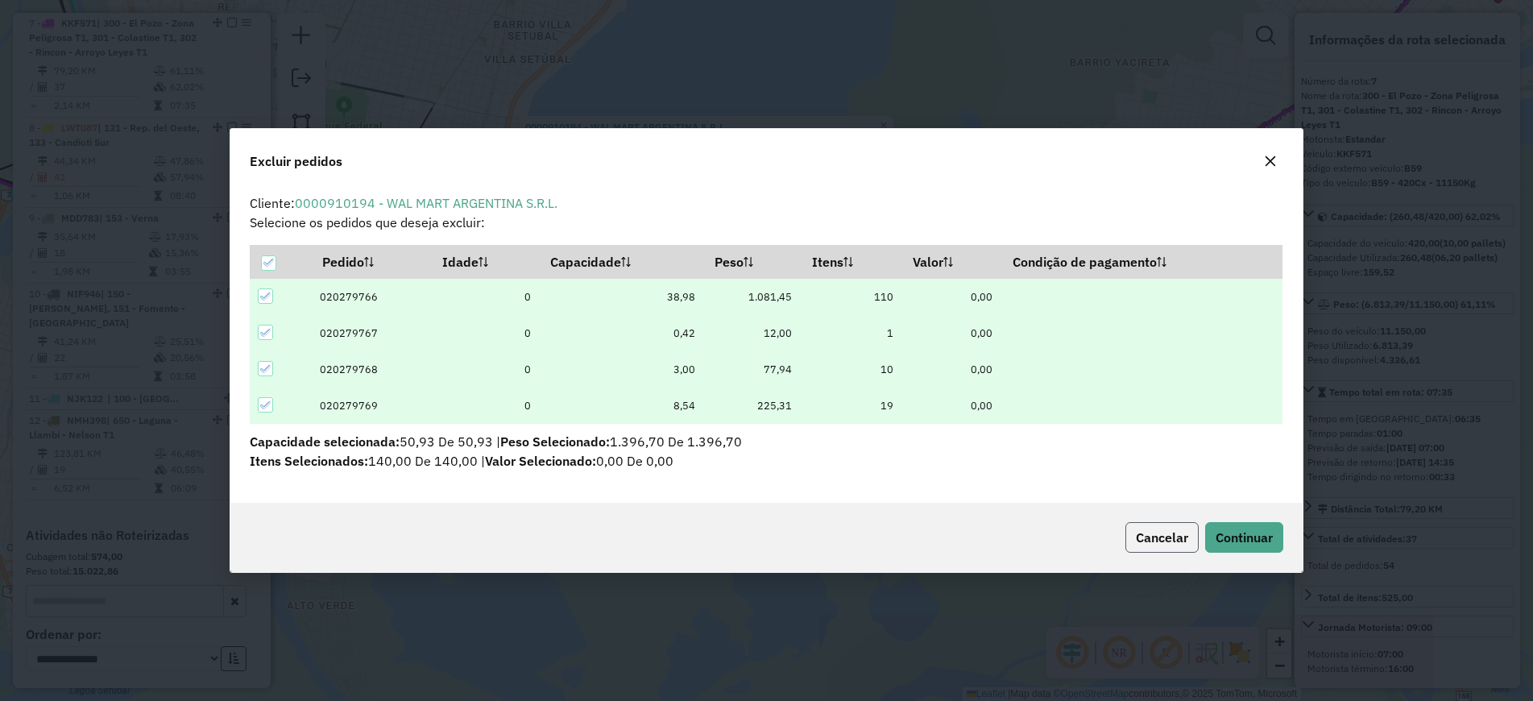
click at [1161, 544] on span "Cancelar" at bounding box center [1162, 537] width 52 height 16
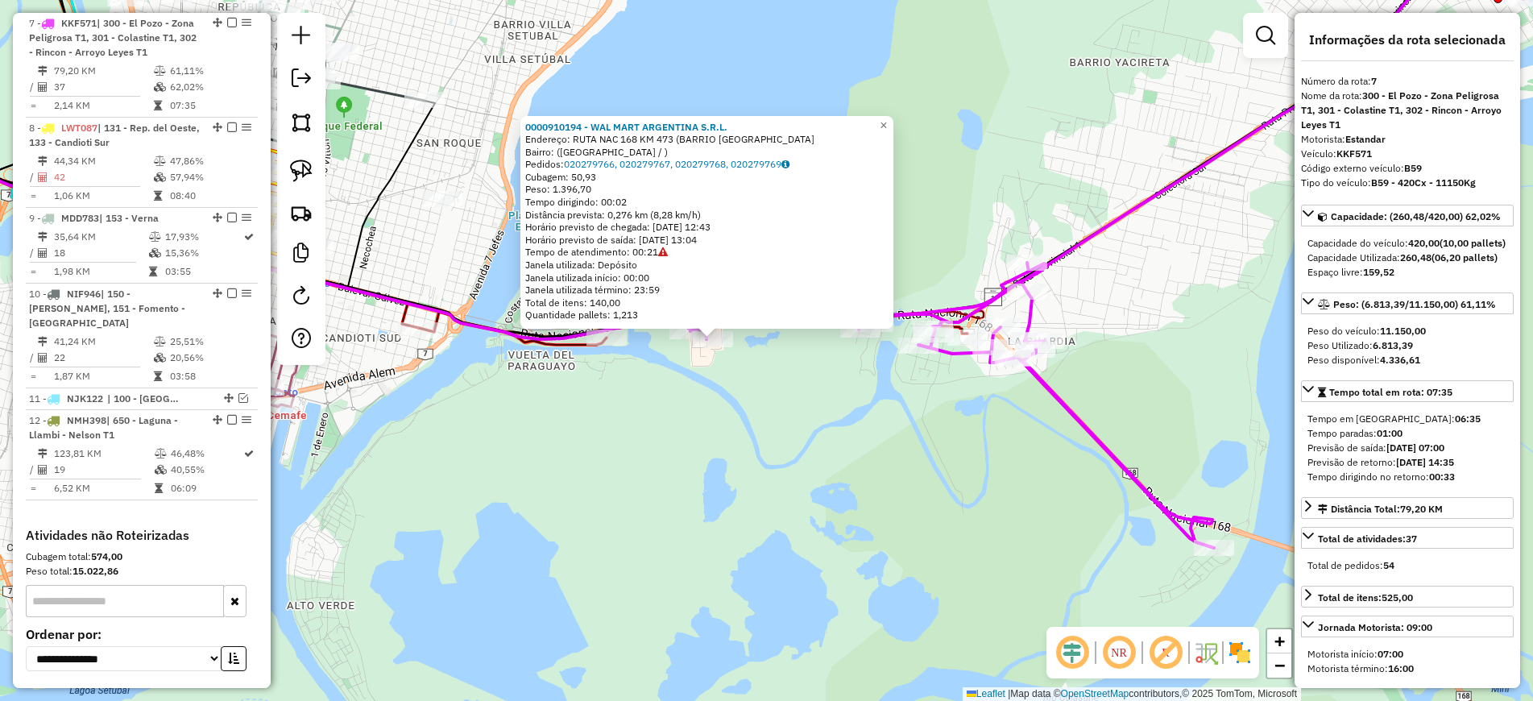
click at [577, 345] on icon at bounding box center [693, 328] width 548 height 33
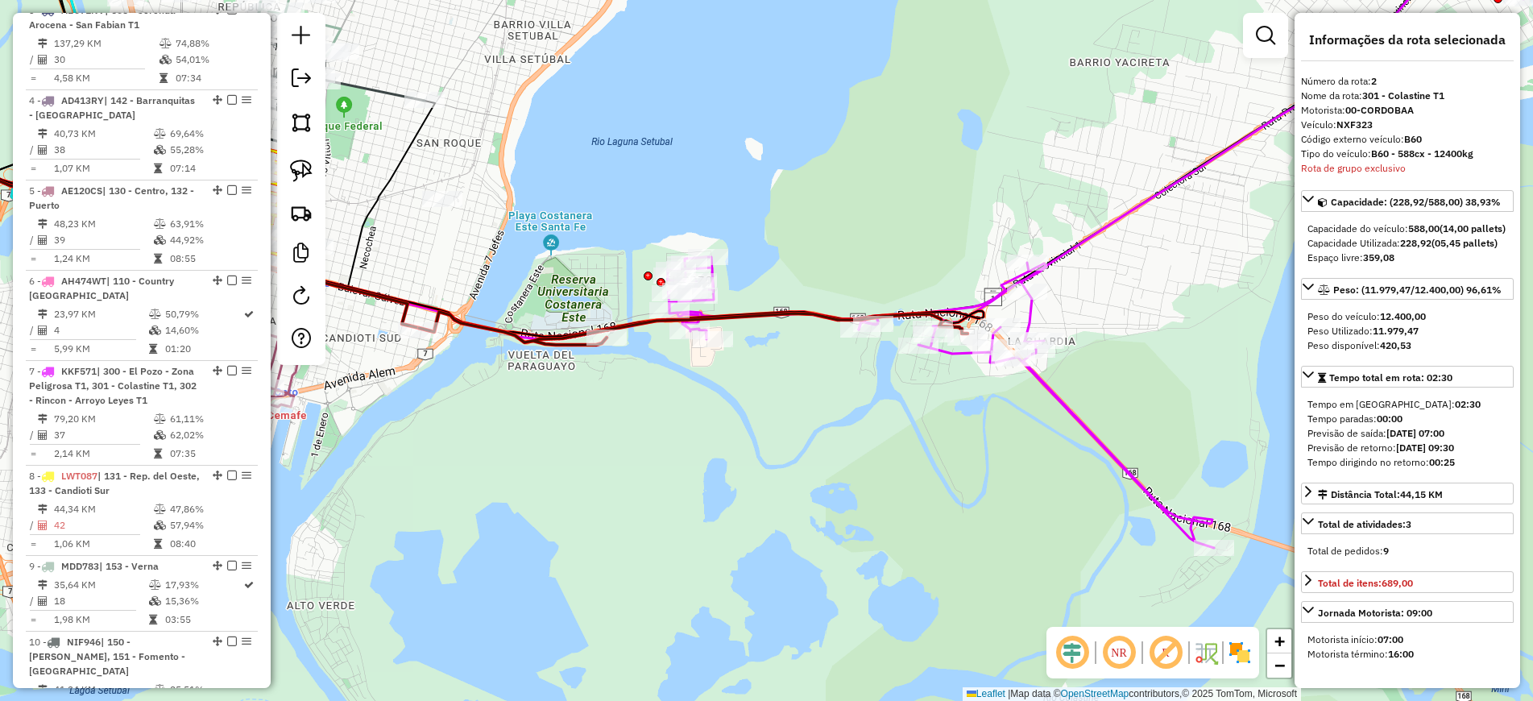
scroll to position [696, 0]
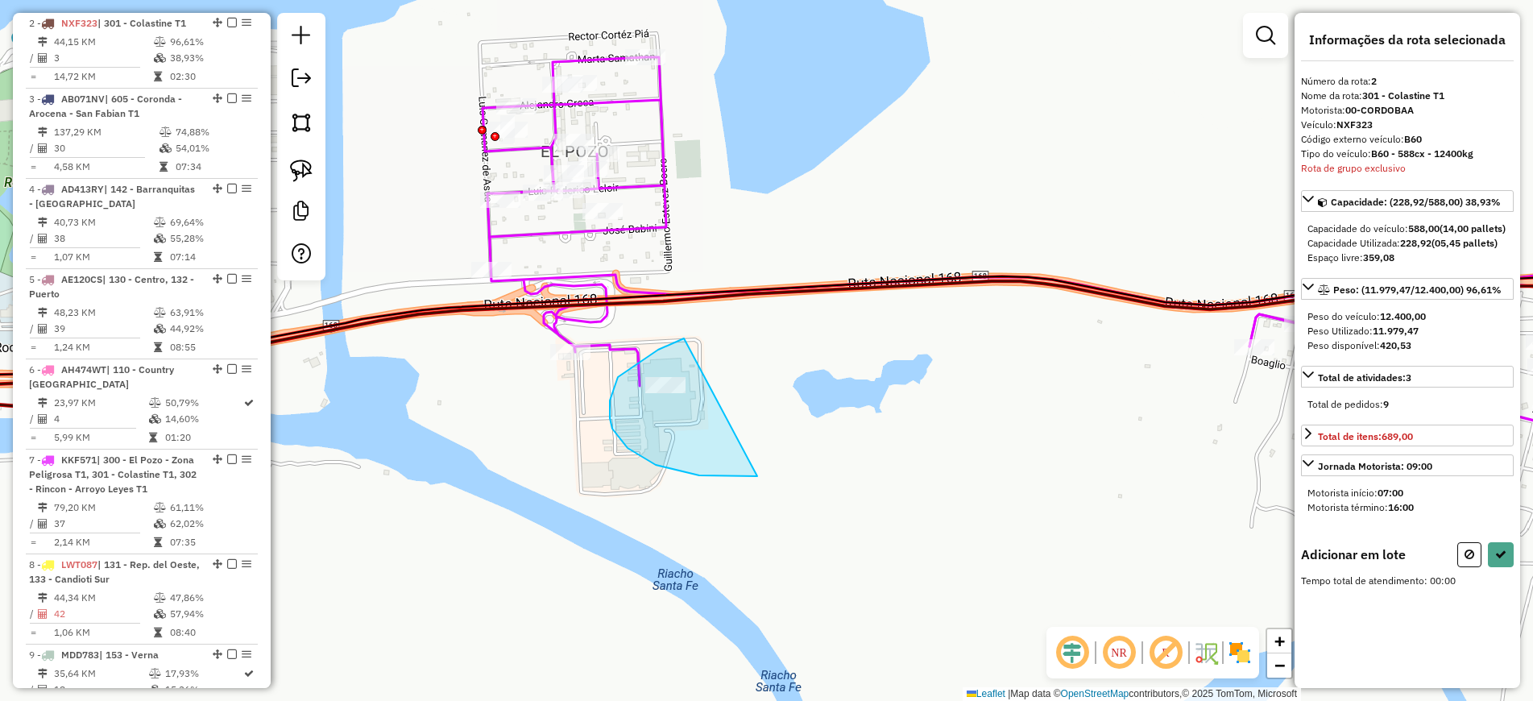
drag, startPoint x: 684, startPoint y: 338, endPoint x: 797, endPoint y: 459, distance: 165.8
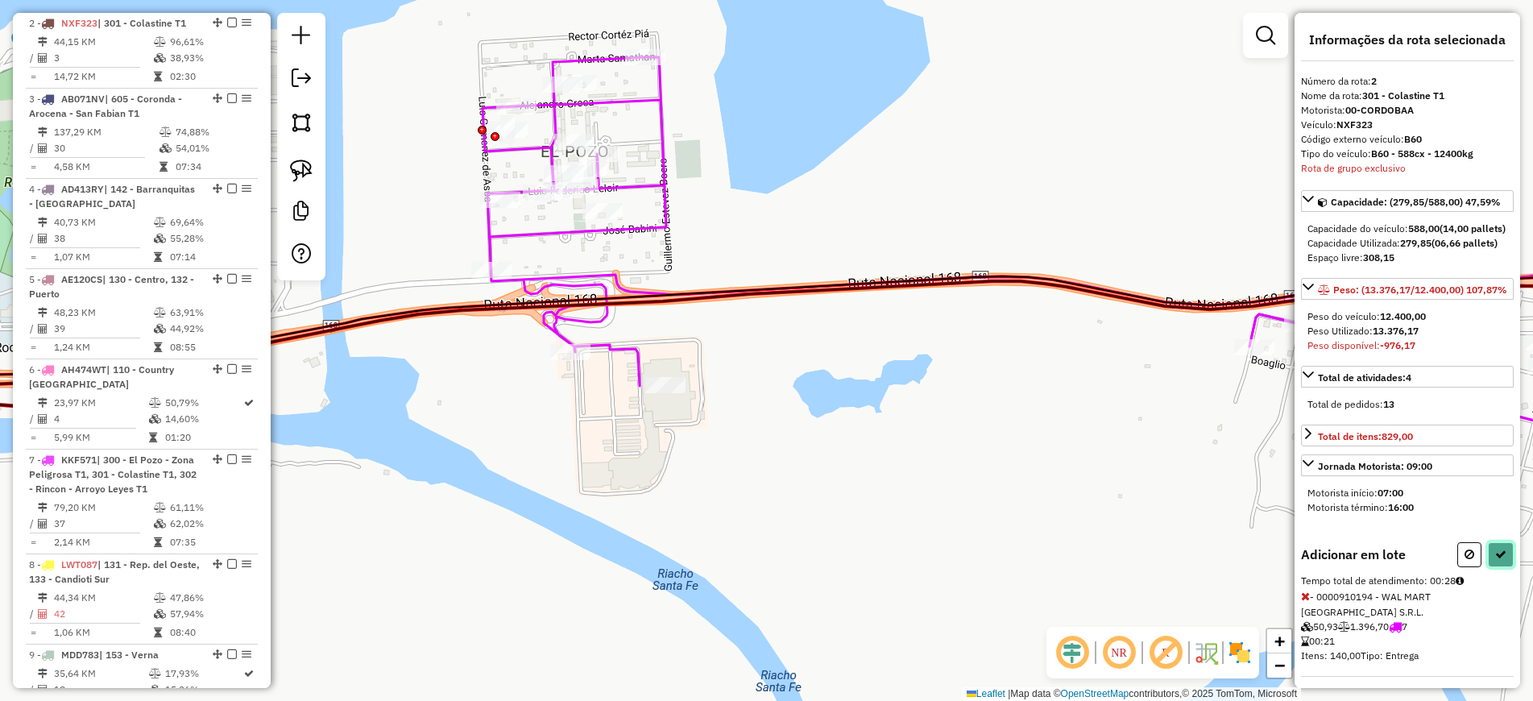
click at [1496, 560] on icon at bounding box center [1500, 553] width 11 height 11
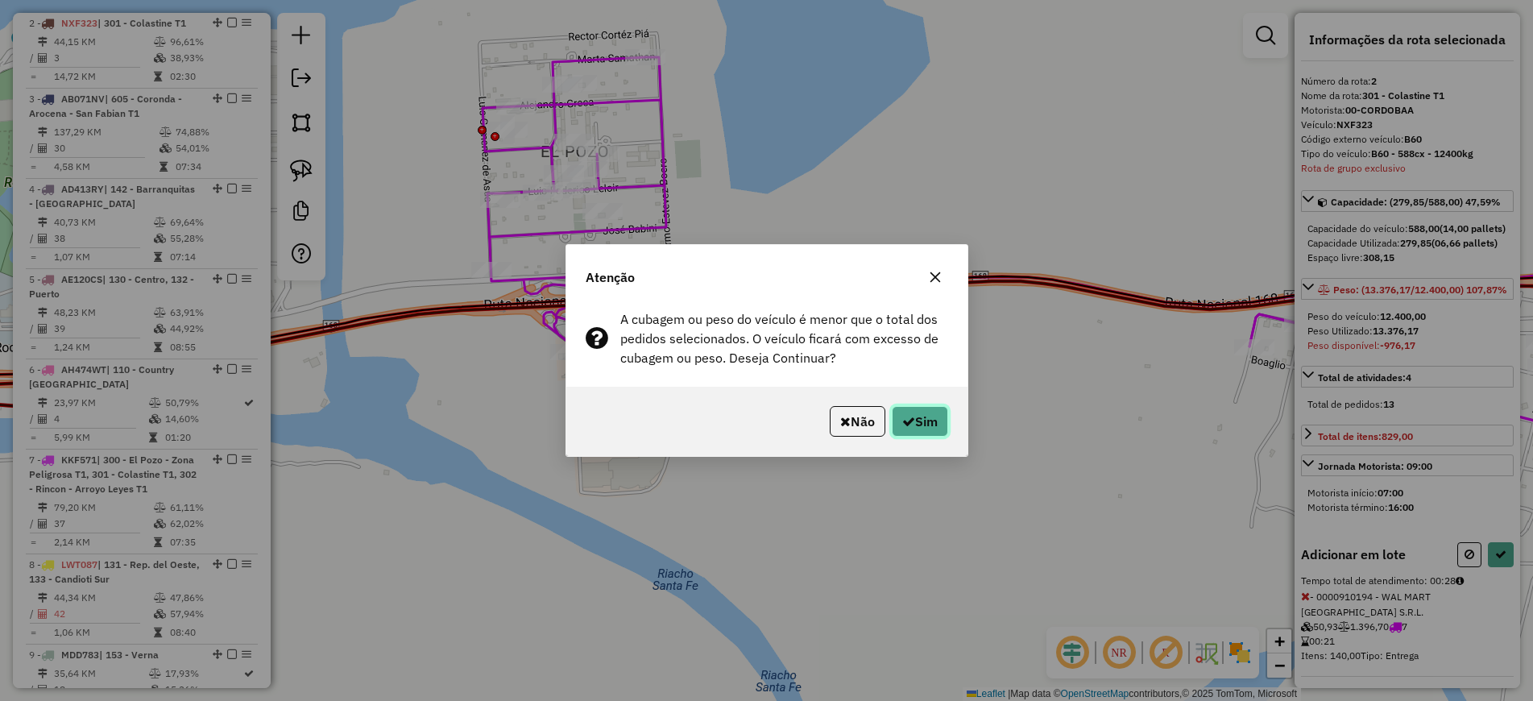
click at [913, 423] on button "Sim" at bounding box center [920, 421] width 56 height 31
select select "**********"
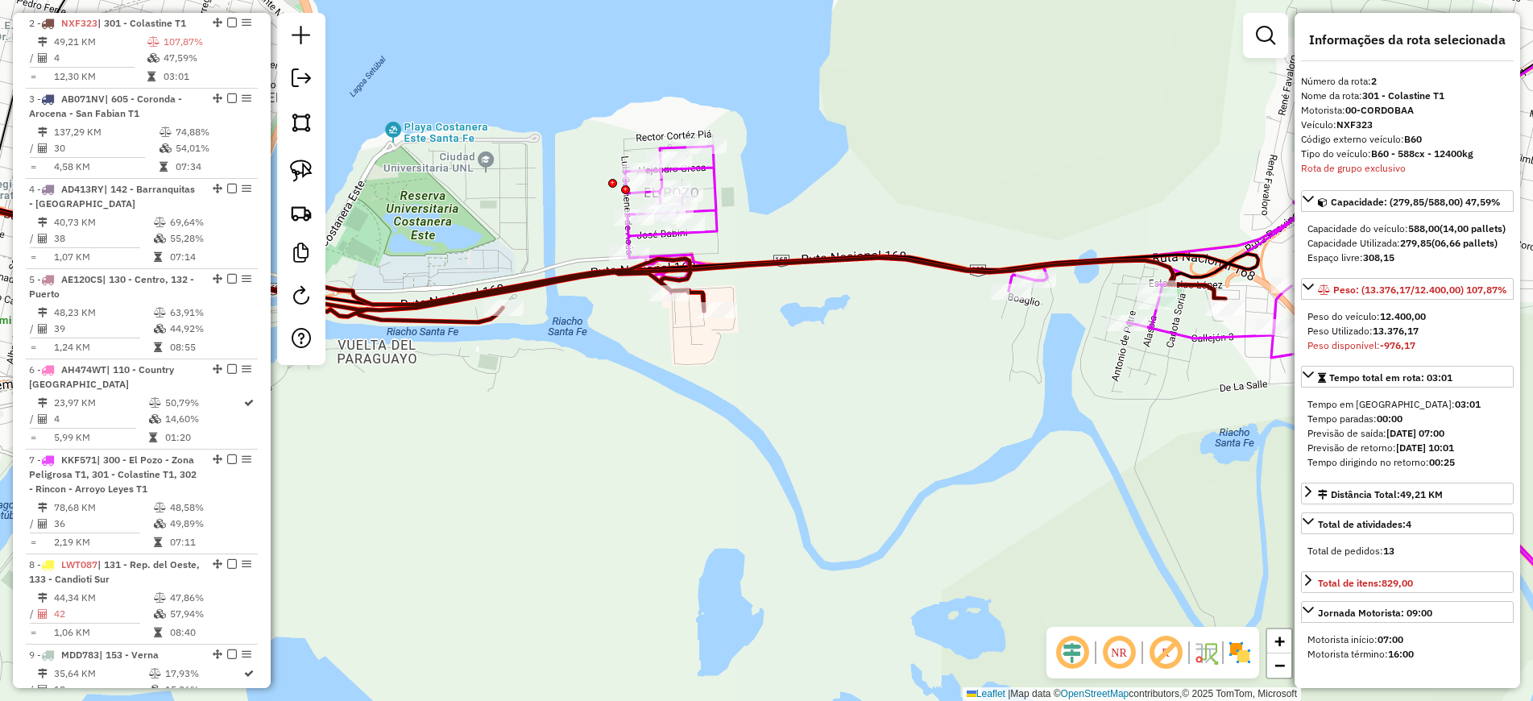
click at [722, 225] on icon at bounding box center [1156, 343] width 1062 height 749
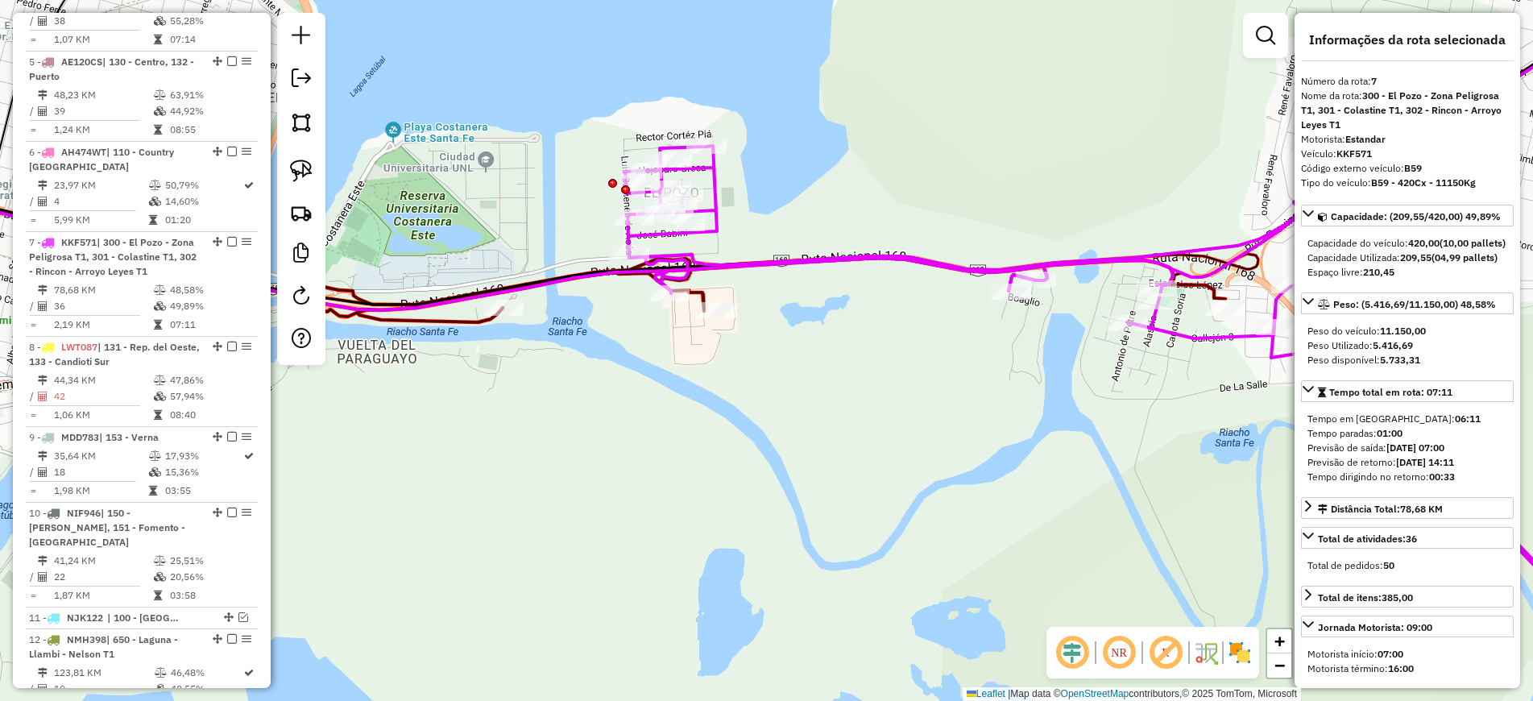
scroll to position [1132, 0]
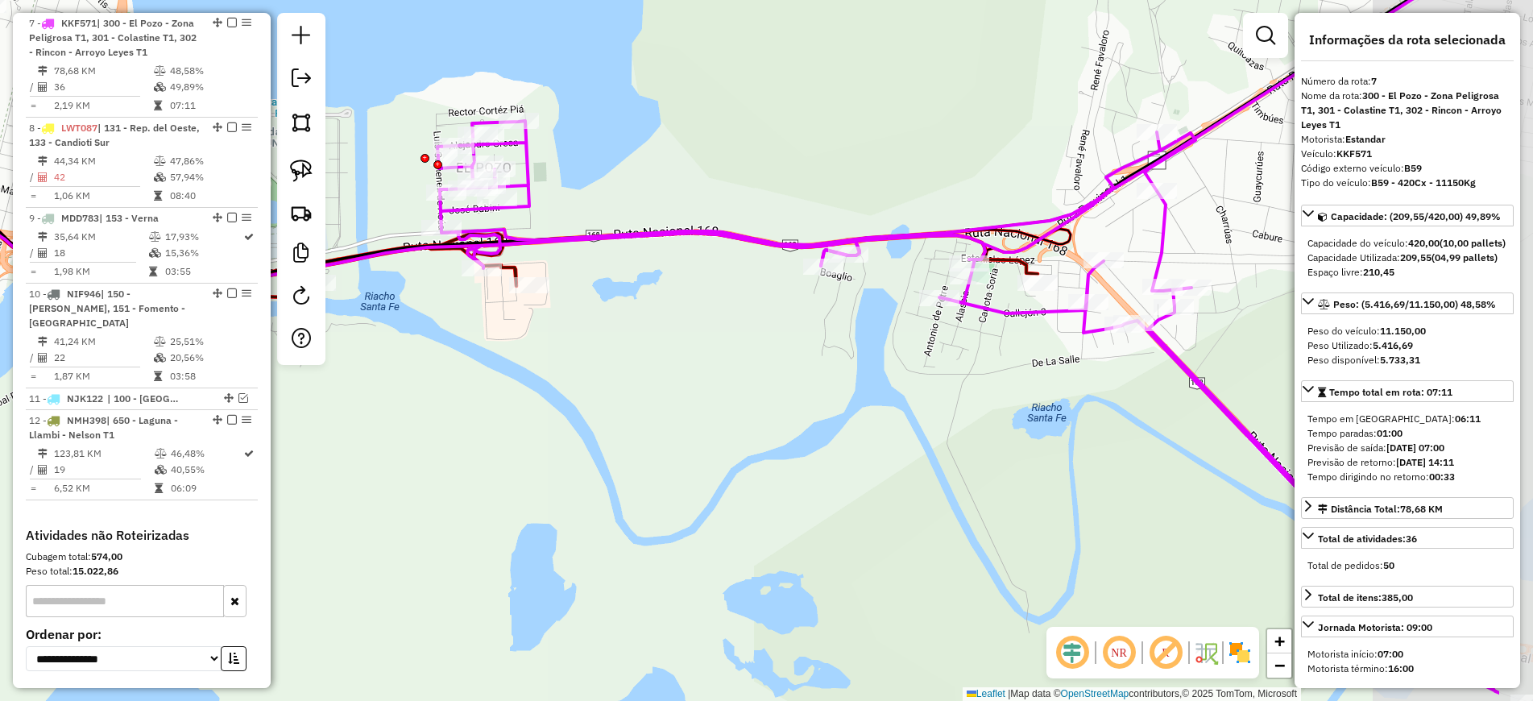
drag, startPoint x: 988, startPoint y: 424, endPoint x: 753, endPoint y: 393, distance: 237.2
click at [754, 393] on div "Janela de atendimento Grade de atendimento Capacidade Transportadoras Veículos …" at bounding box center [766, 350] width 1533 height 701
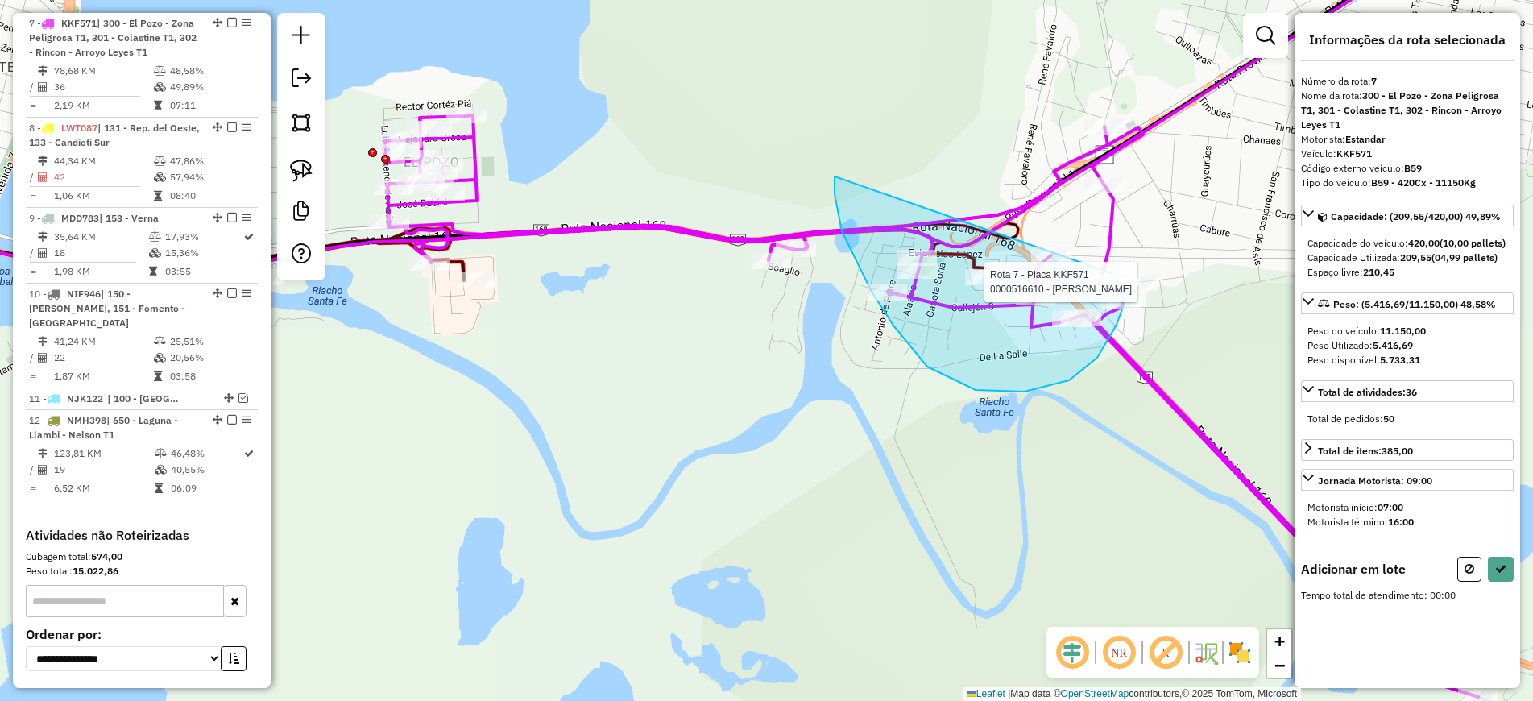
drag, startPoint x: 834, startPoint y: 176, endPoint x: 1132, endPoint y: 191, distance: 299.2
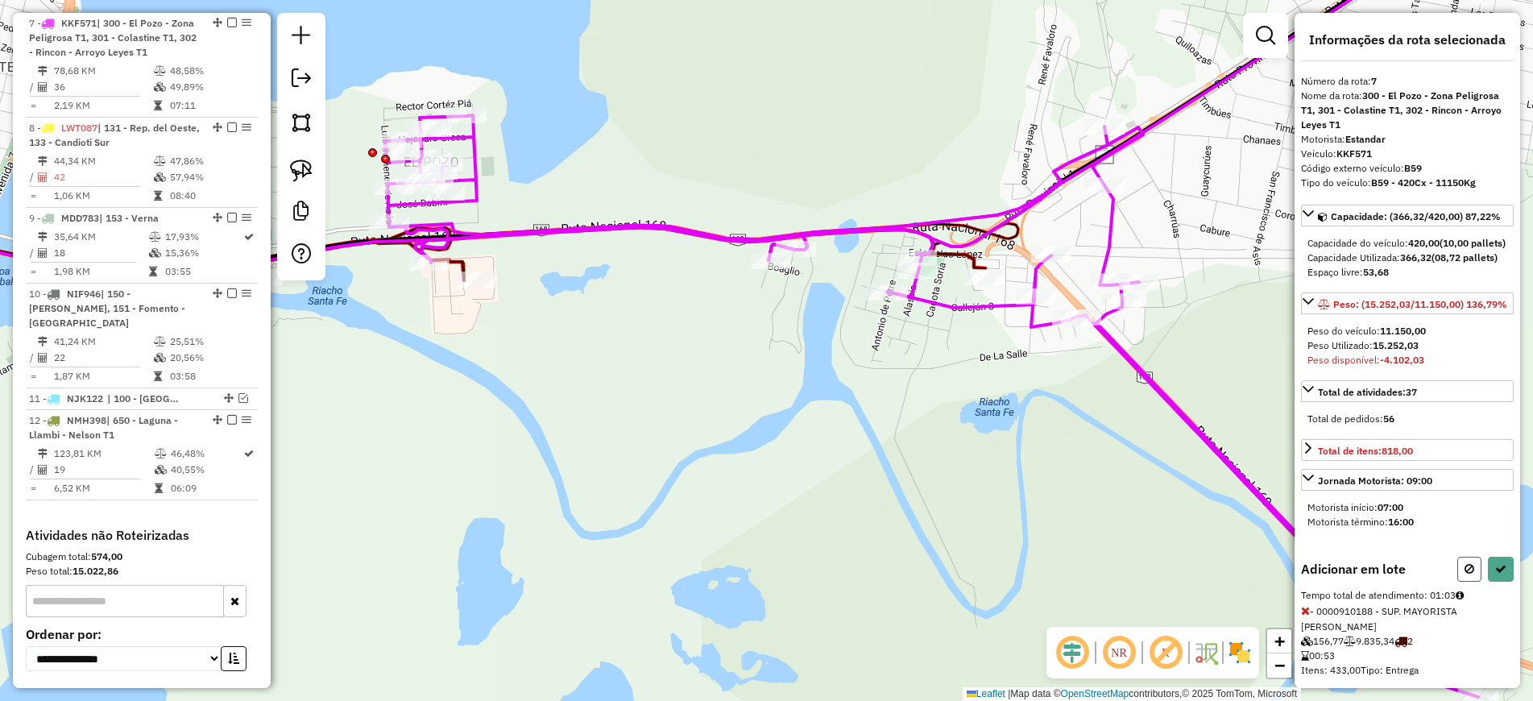
click at [1472, 582] on button at bounding box center [1469, 569] width 24 height 25
select select "**********"
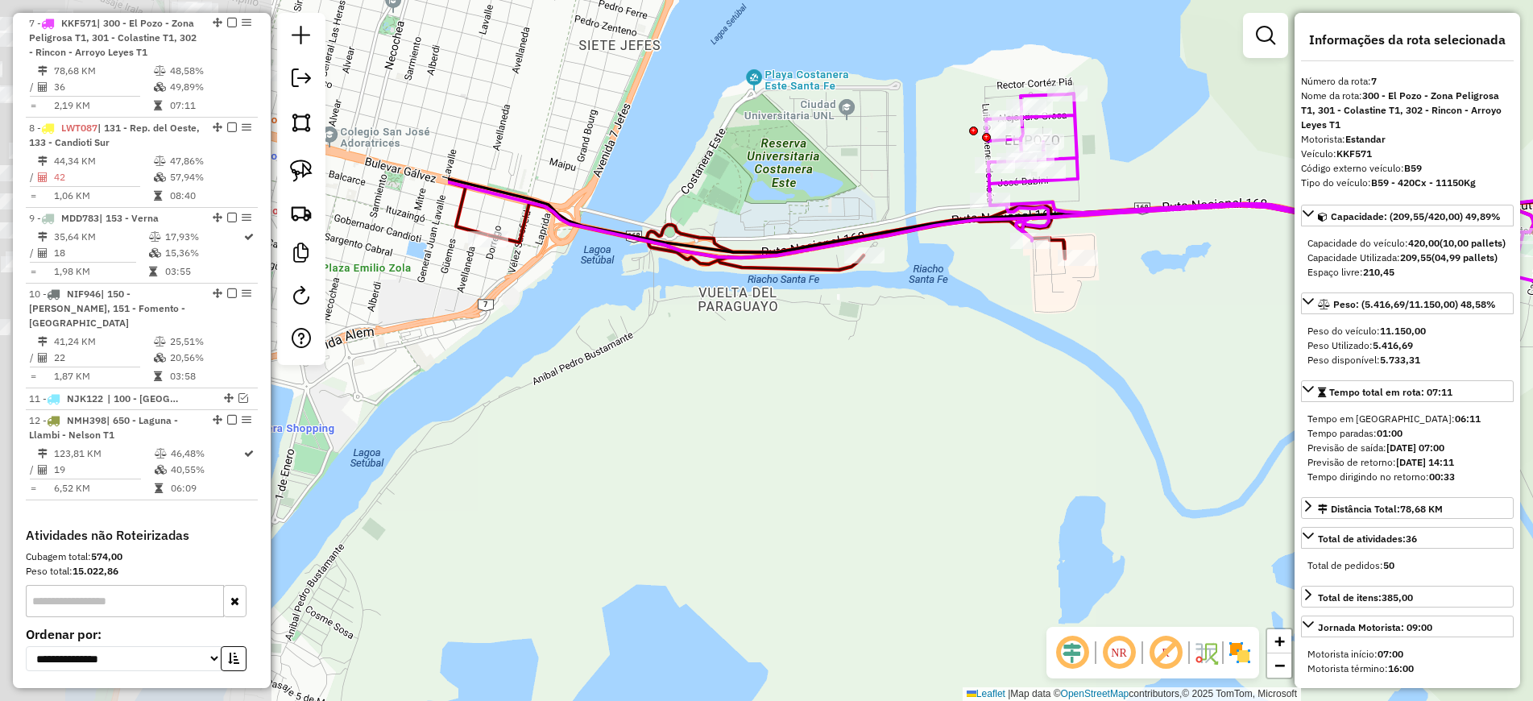
drag, startPoint x: 621, startPoint y: 450, endPoint x: 1275, endPoint y: 433, distance: 654.2
click at [1277, 433] on div "Janela de atendimento Grade de atendimento Capacidade Transportadoras Veículos …" at bounding box center [766, 350] width 1533 height 701
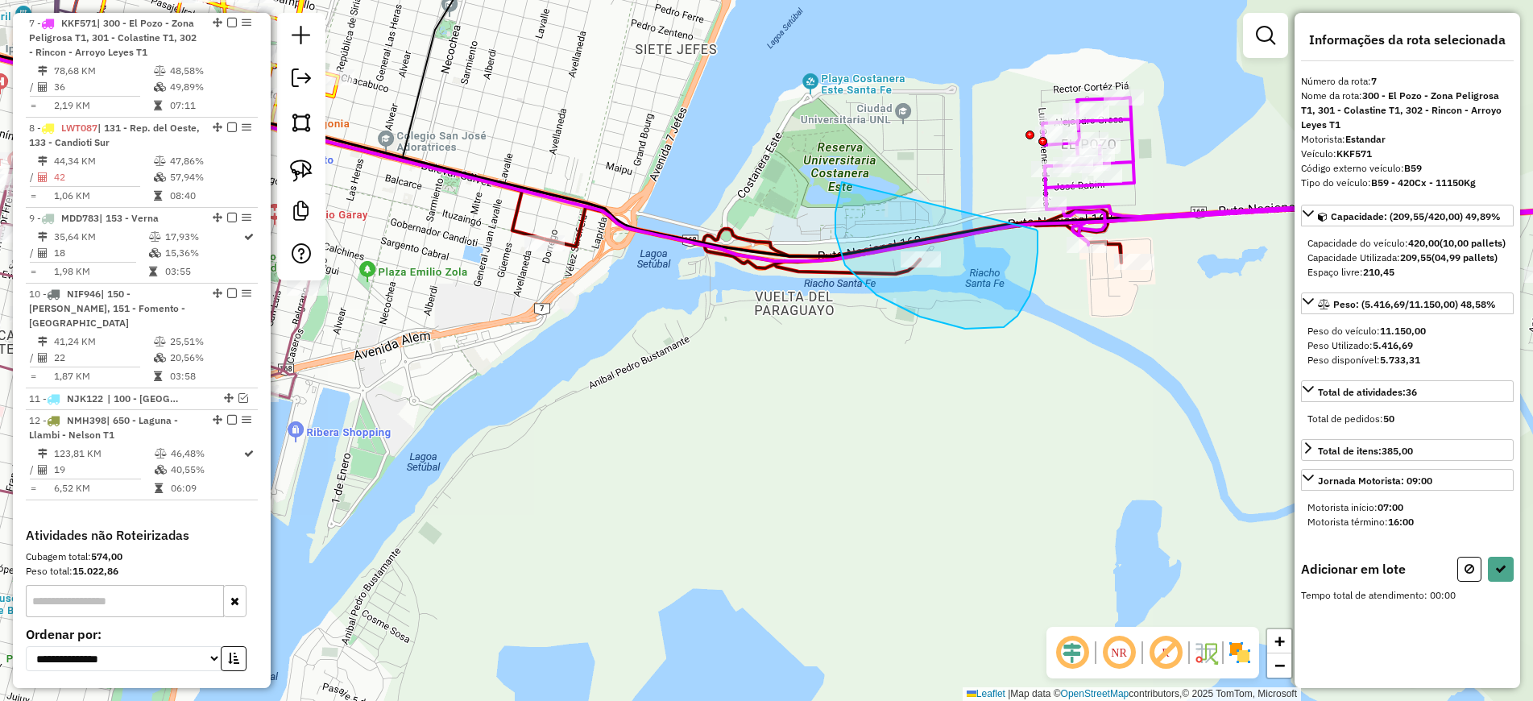
drag, startPoint x: 842, startPoint y: 182, endPoint x: 1033, endPoint y: 228, distance: 197.1
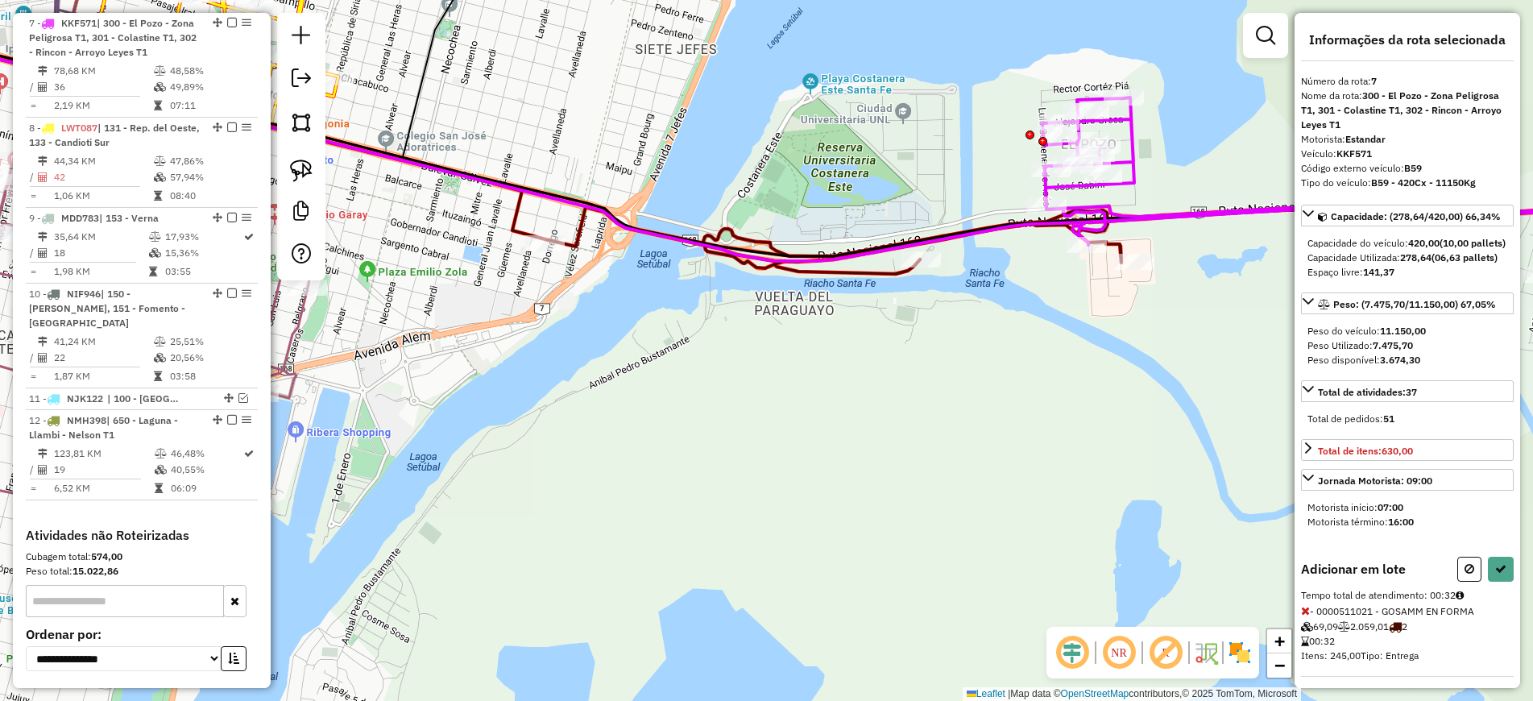
click at [1451, 582] on div "Adicionar em lote" at bounding box center [1407, 569] width 213 height 25
click at [1457, 574] on div "Informações da rota selecionada Número da rota: 7 Nome da rota: 300 - El Pozo -…" at bounding box center [1407, 350] width 226 height 675
drag, startPoint x: 1474, startPoint y: 609, endPoint x: 1403, endPoint y: 574, distance: 78.9
click at [1472, 582] on button at bounding box center [1469, 569] width 24 height 25
select select "**********"
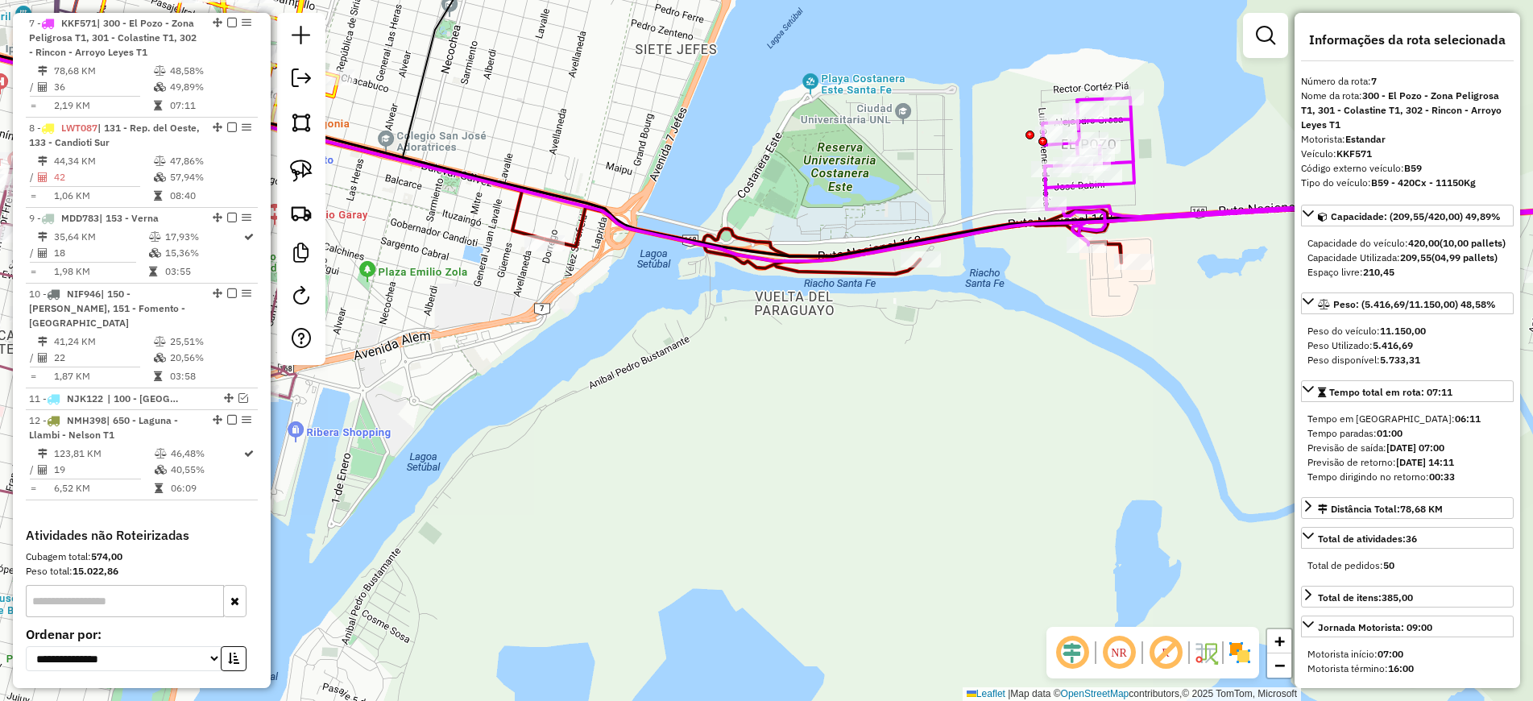
click at [874, 274] on icon at bounding box center [1093, 240] width 1097 height 67
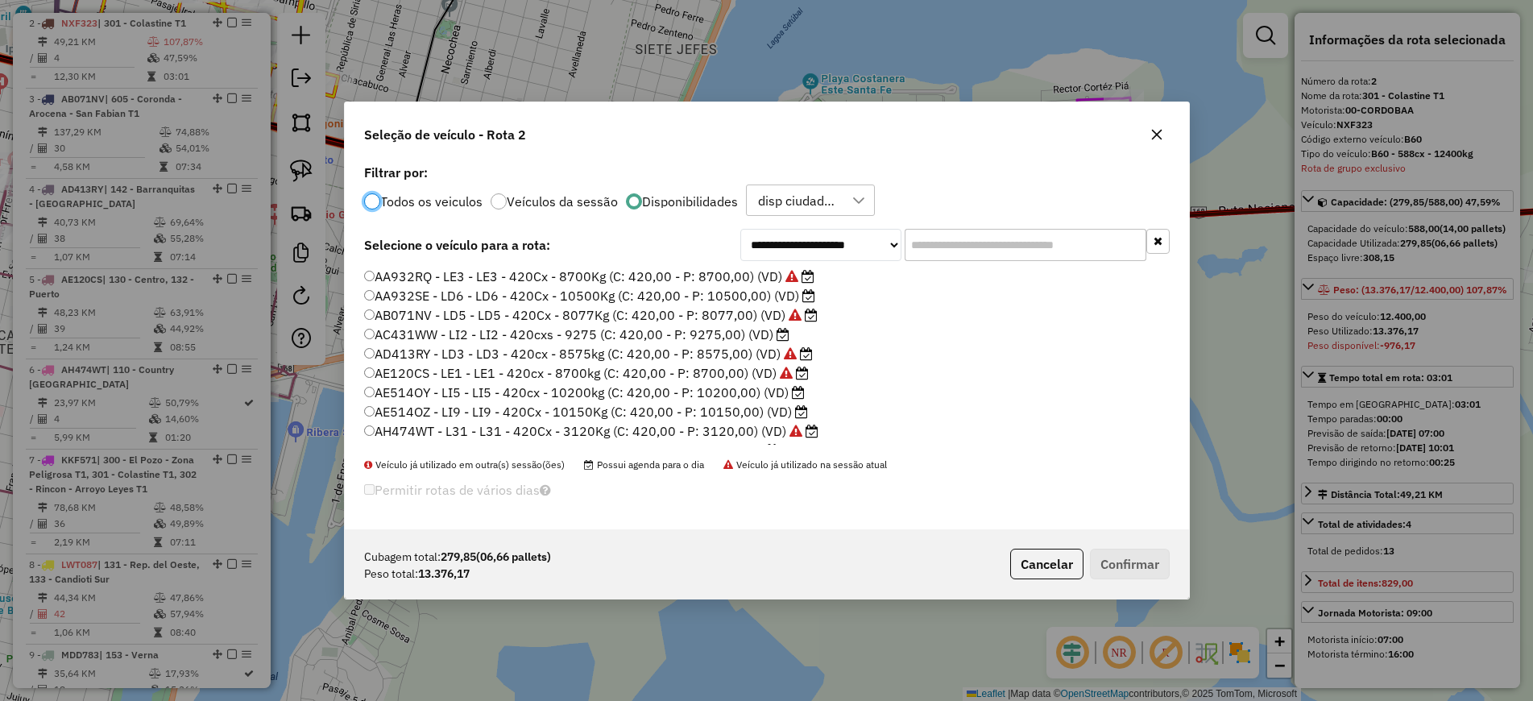
scroll to position [9, 5]
click at [962, 236] on input "text" at bounding box center [1025, 245] width 242 height 32
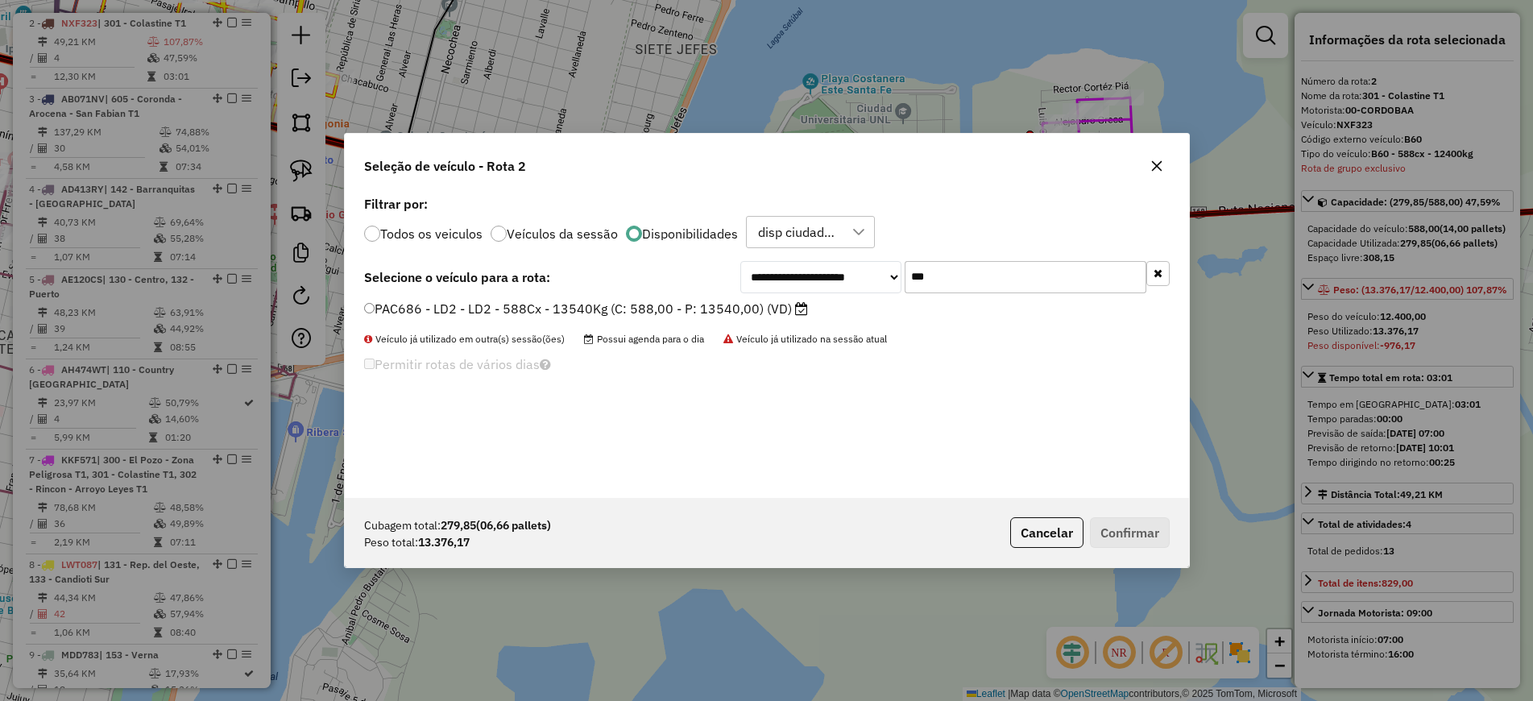
type input "***"
click at [652, 303] on label "PAC686 - LD2 - LD2 - 588Cx - 13540Kg (C: 588,00 - P: 13540,00) (VD)" at bounding box center [586, 308] width 444 height 19
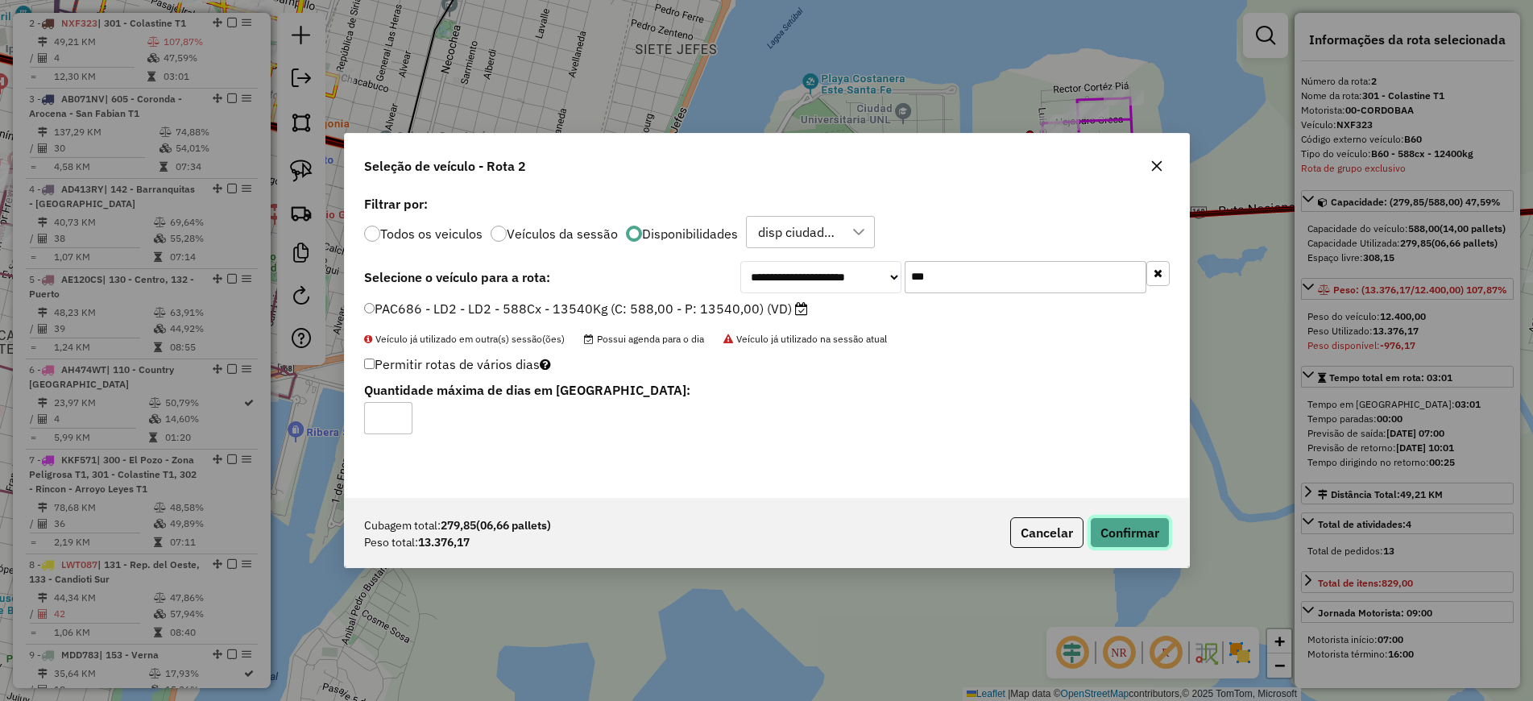
click at [1116, 532] on button "Confirmar" at bounding box center [1130, 532] width 80 height 31
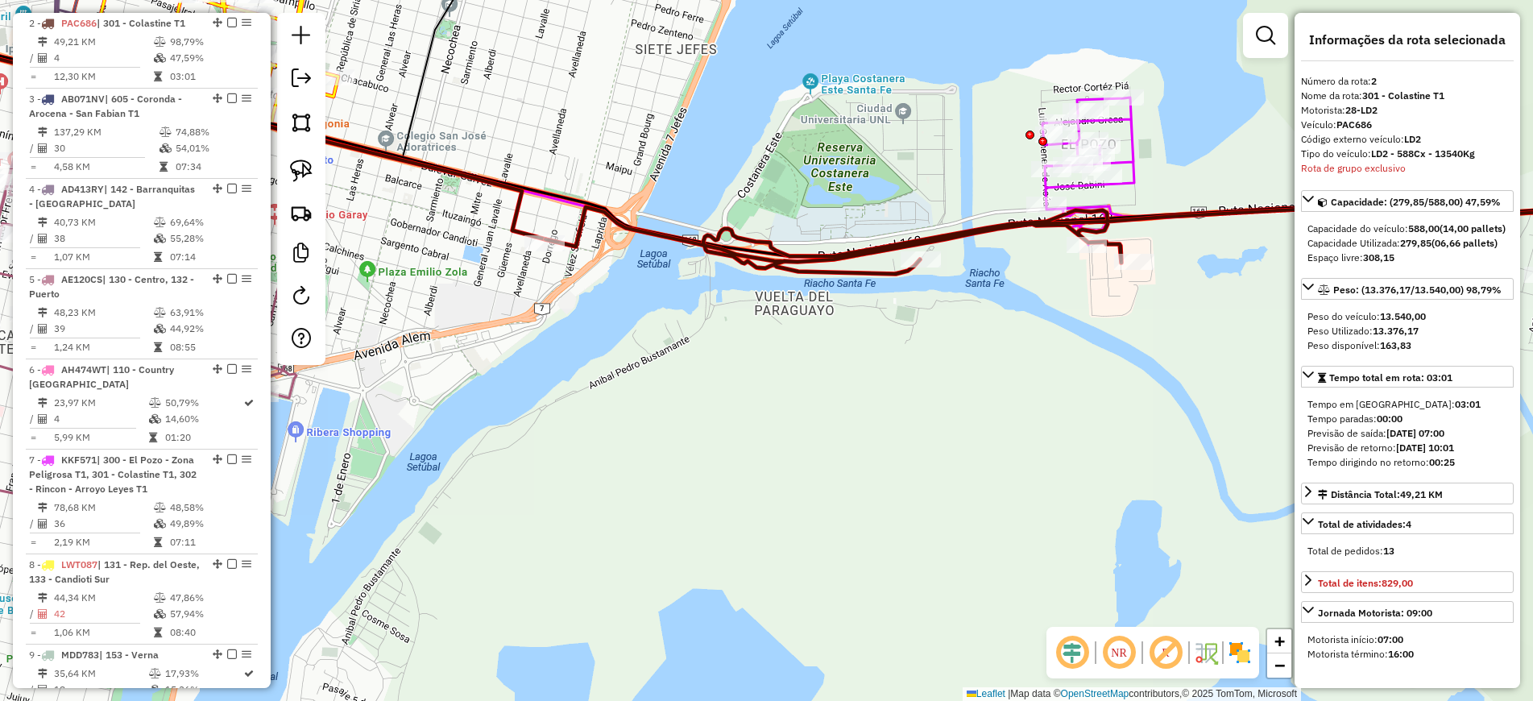
click at [868, 270] on icon at bounding box center [1093, 240] width 1097 height 67
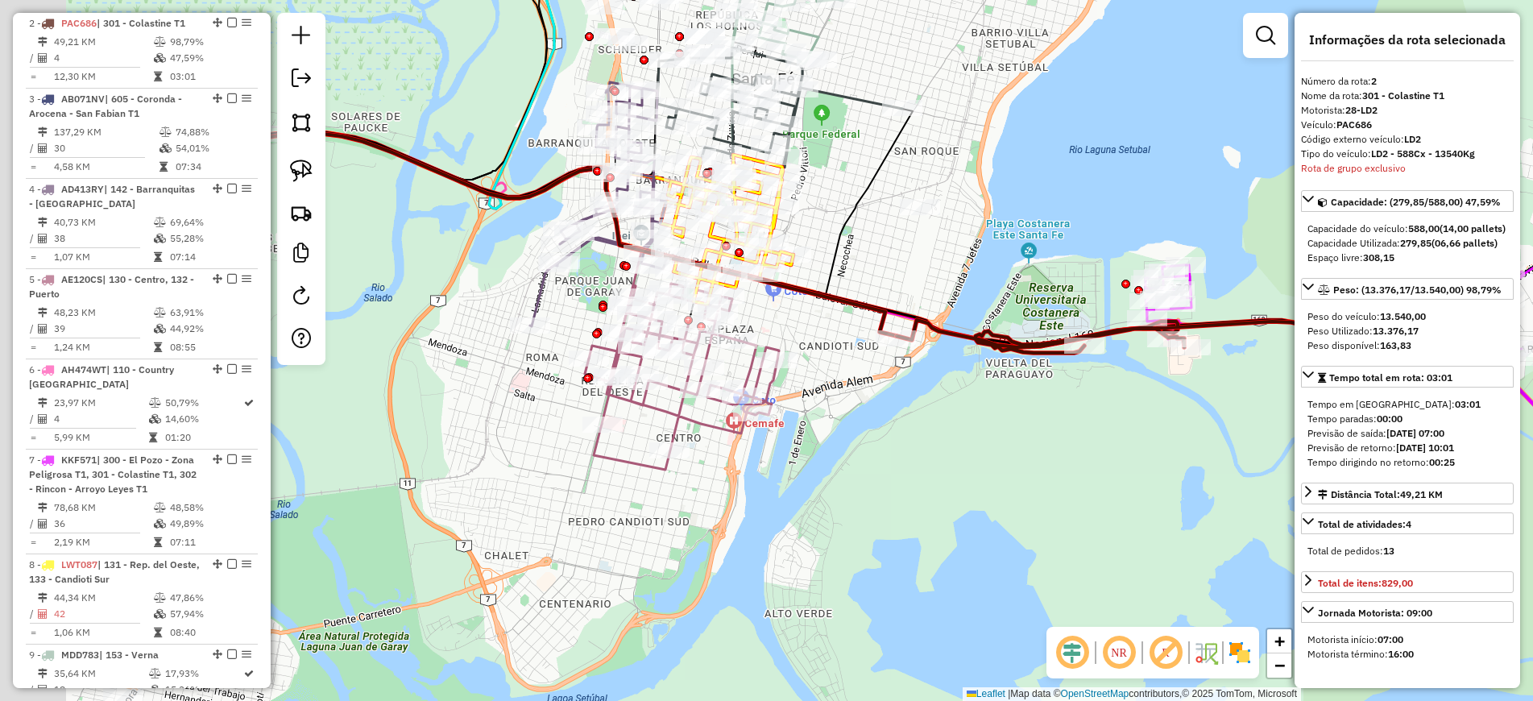
drag, startPoint x: 710, startPoint y: 437, endPoint x: 1050, endPoint y: 484, distance: 343.1
click at [1050, 484] on div "Janela de atendimento Grade de atendimento Capacidade Transportadoras Veículos …" at bounding box center [766, 350] width 1533 height 701
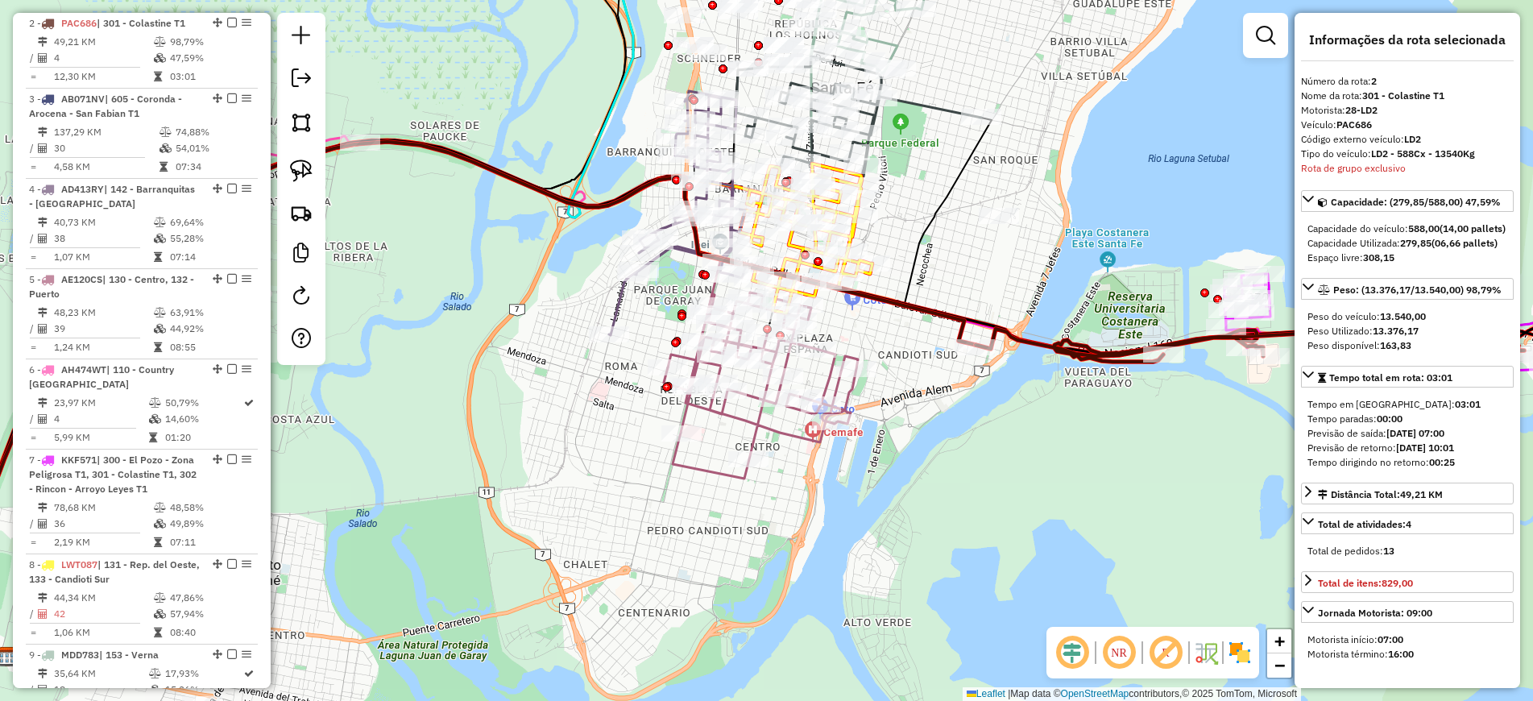
click at [737, 422] on icon at bounding box center [763, 385] width 190 height 186
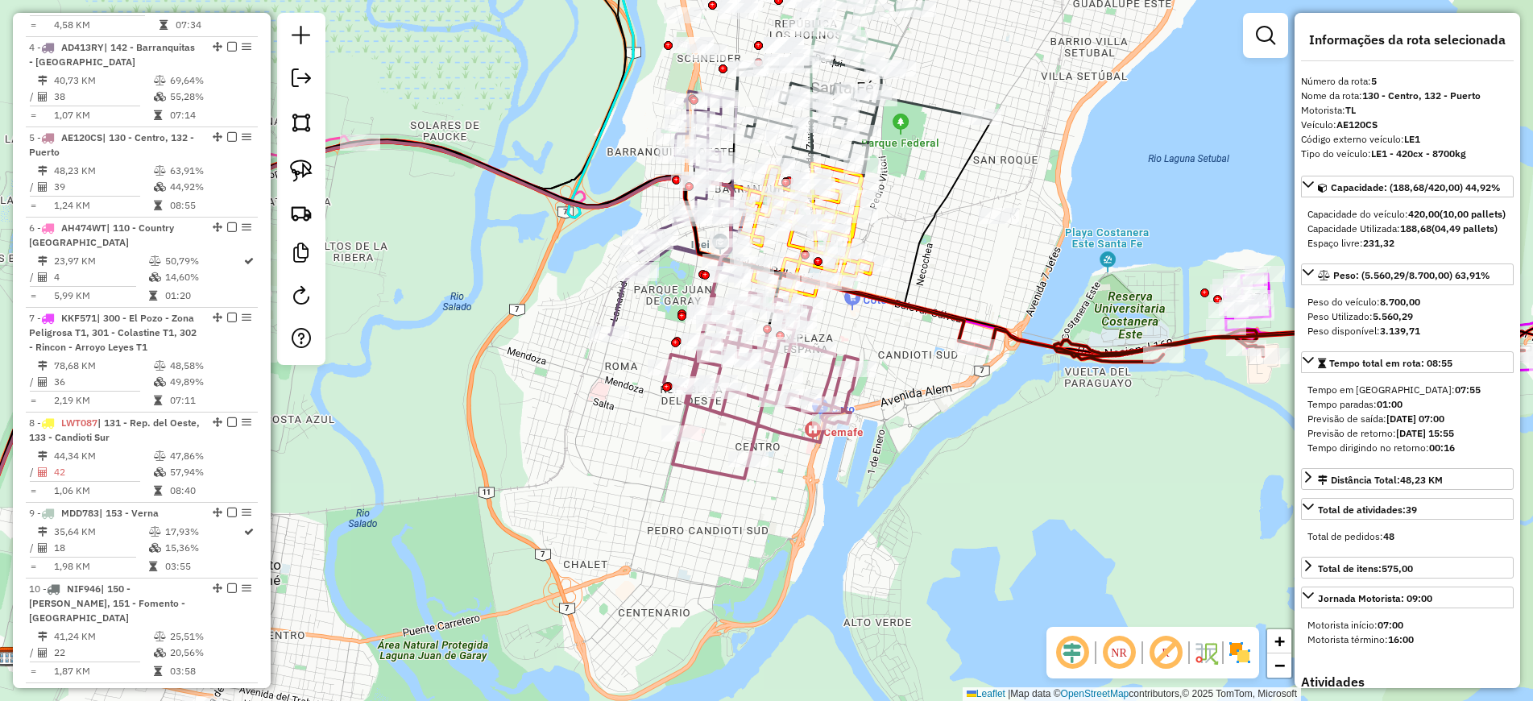
scroll to position [952, 0]
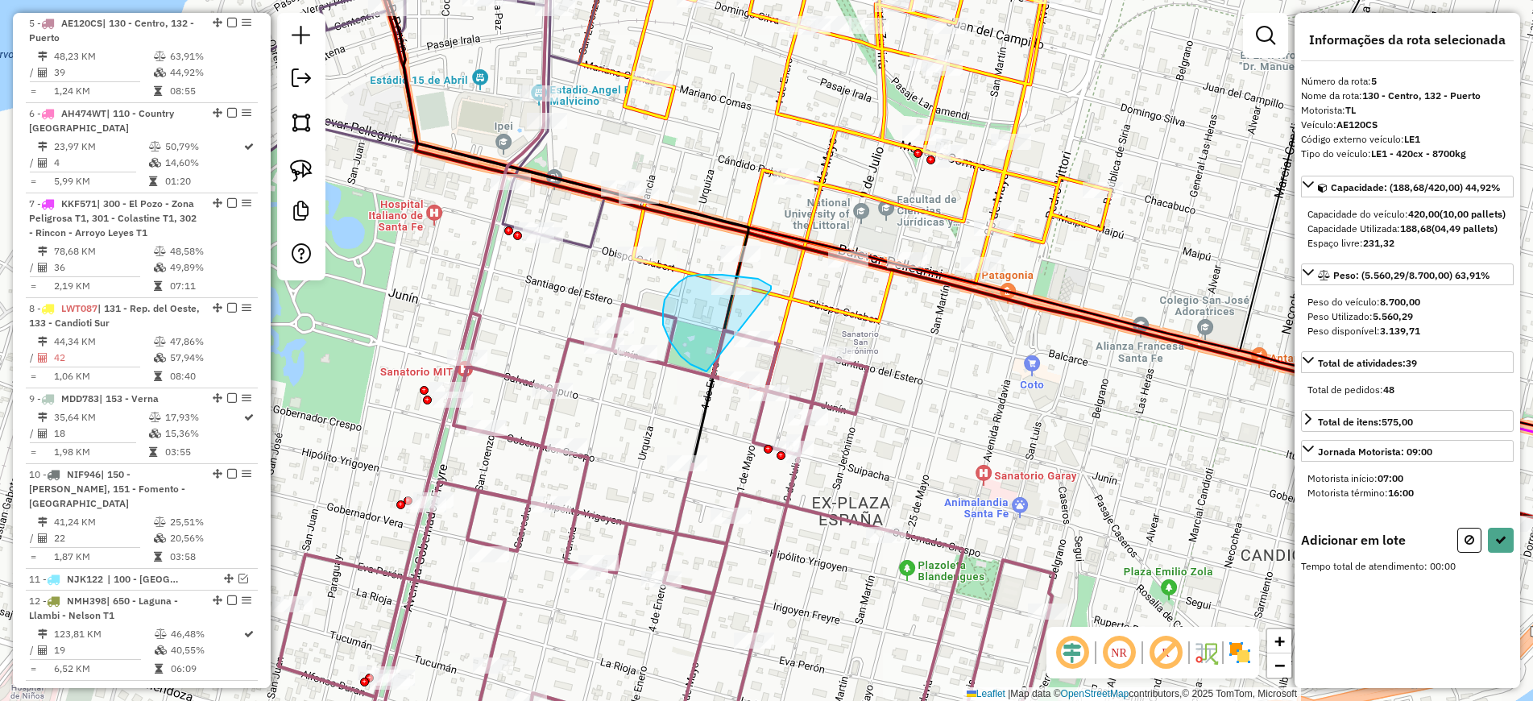
click at [222, 218] on div at bounding box center [222, 218] width 0 height 0
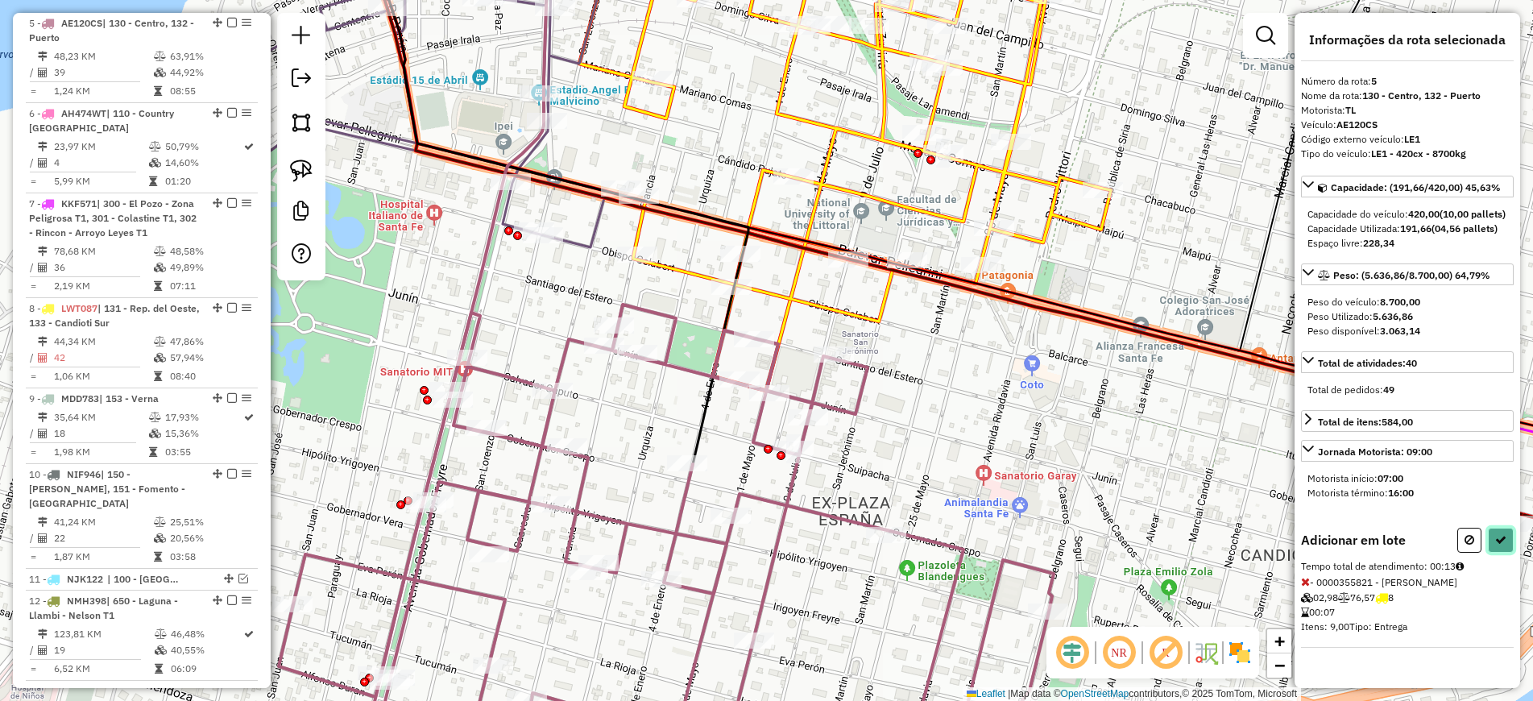
click at [1496, 545] on icon at bounding box center [1500, 539] width 11 height 11
select select "**********"
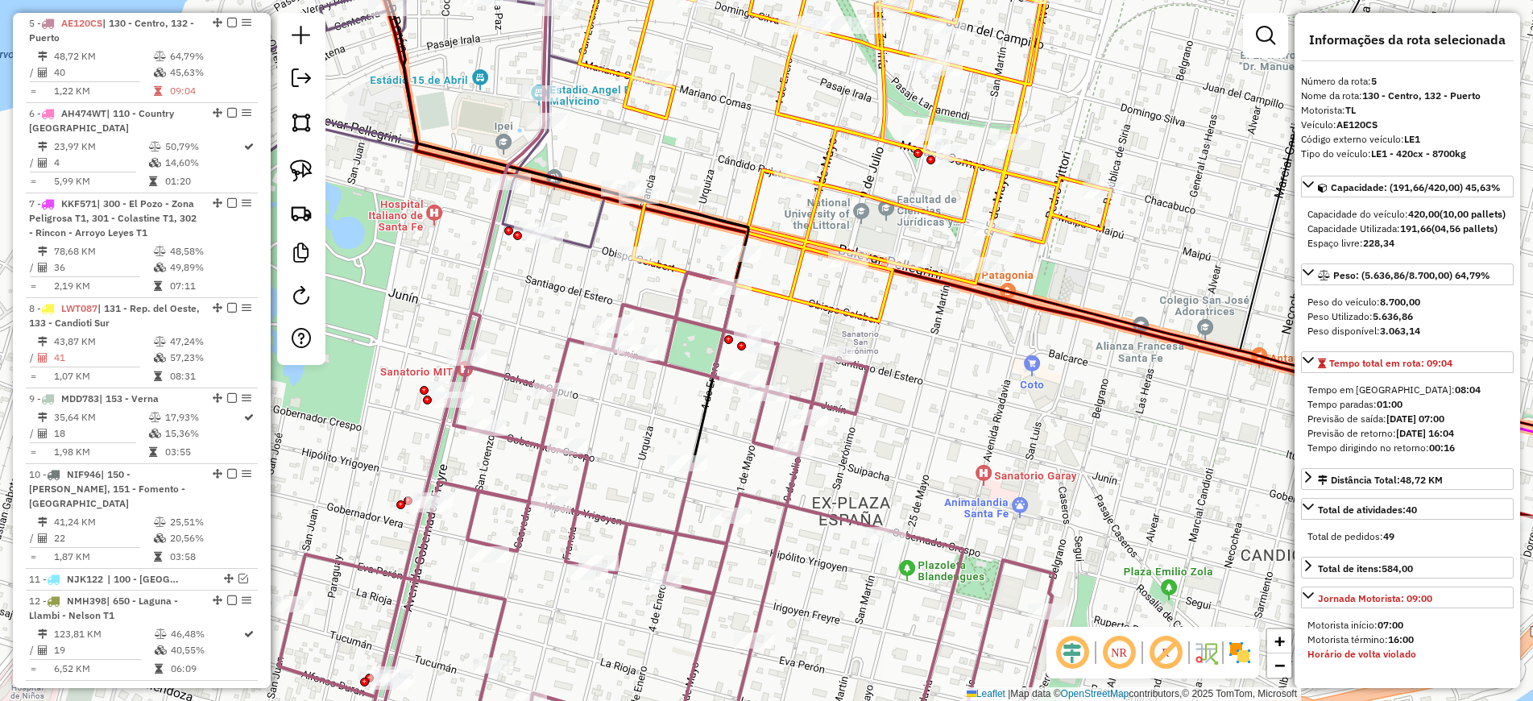
click at [866, 314] on icon at bounding box center [845, 125] width 532 height 391
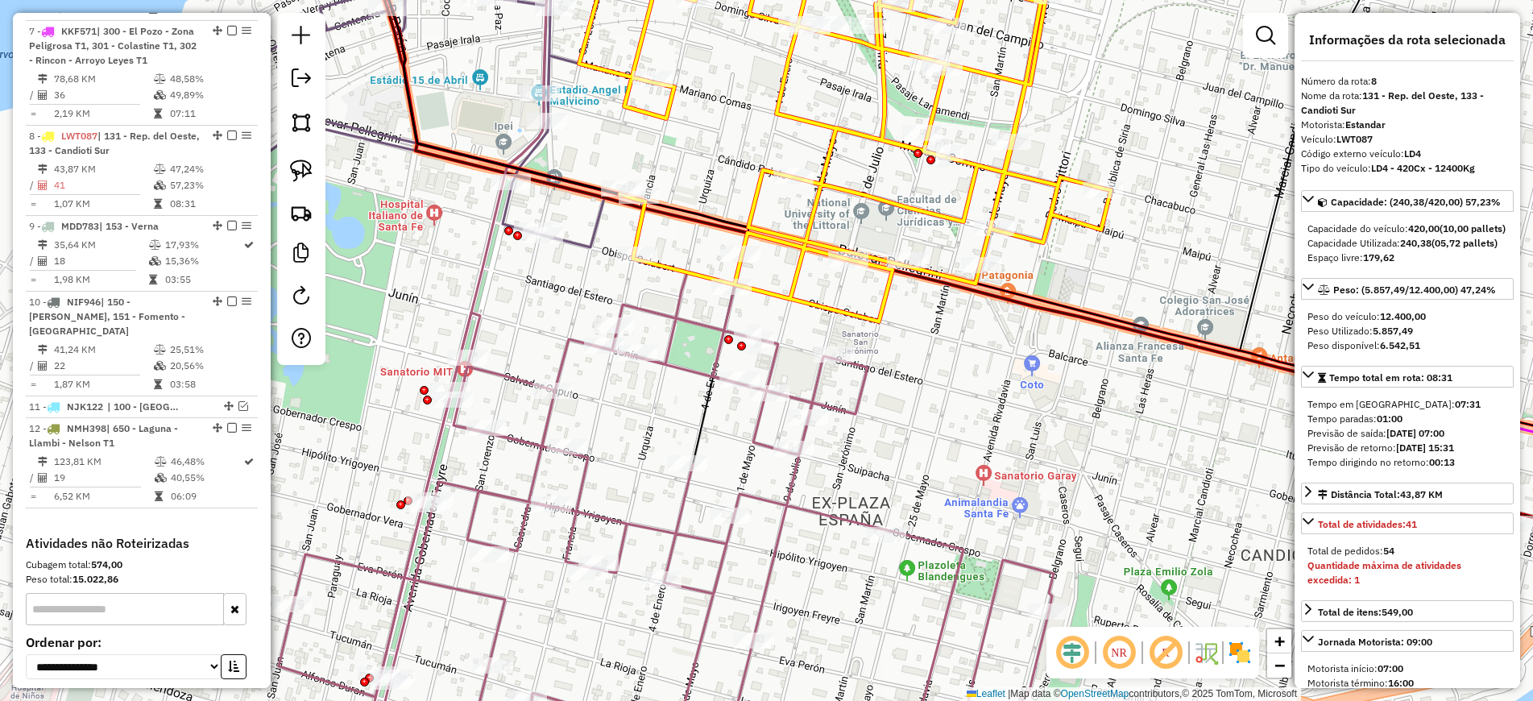
scroll to position [1237, 0]
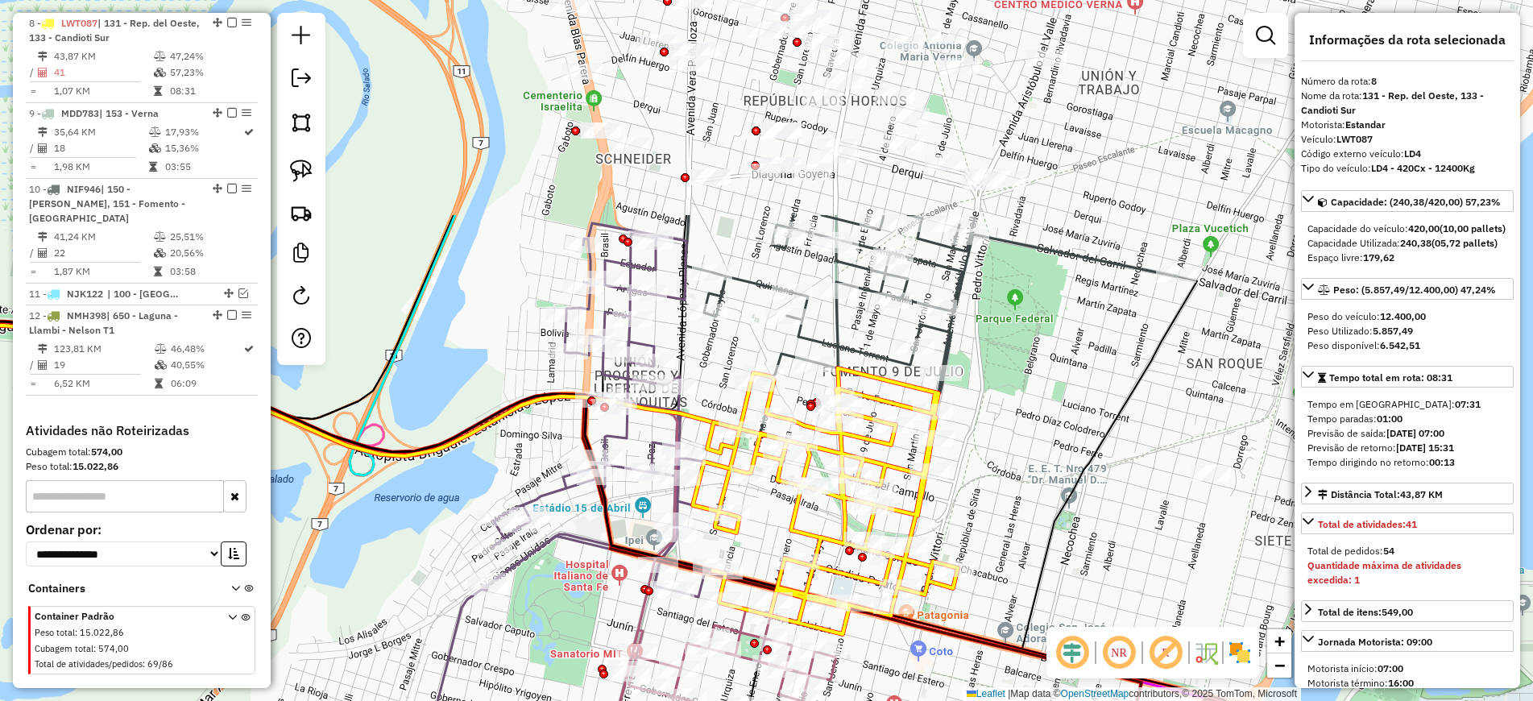
drag, startPoint x: 1102, startPoint y: 185, endPoint x: 1037, endPoint y: 438, distance: 261.2
click at [1040, 438] on div "Janela de atendimento Grade de atendimento Capacidade Transportadoras Veículos …" at bounding box center [766, 350] width 1533 height 701
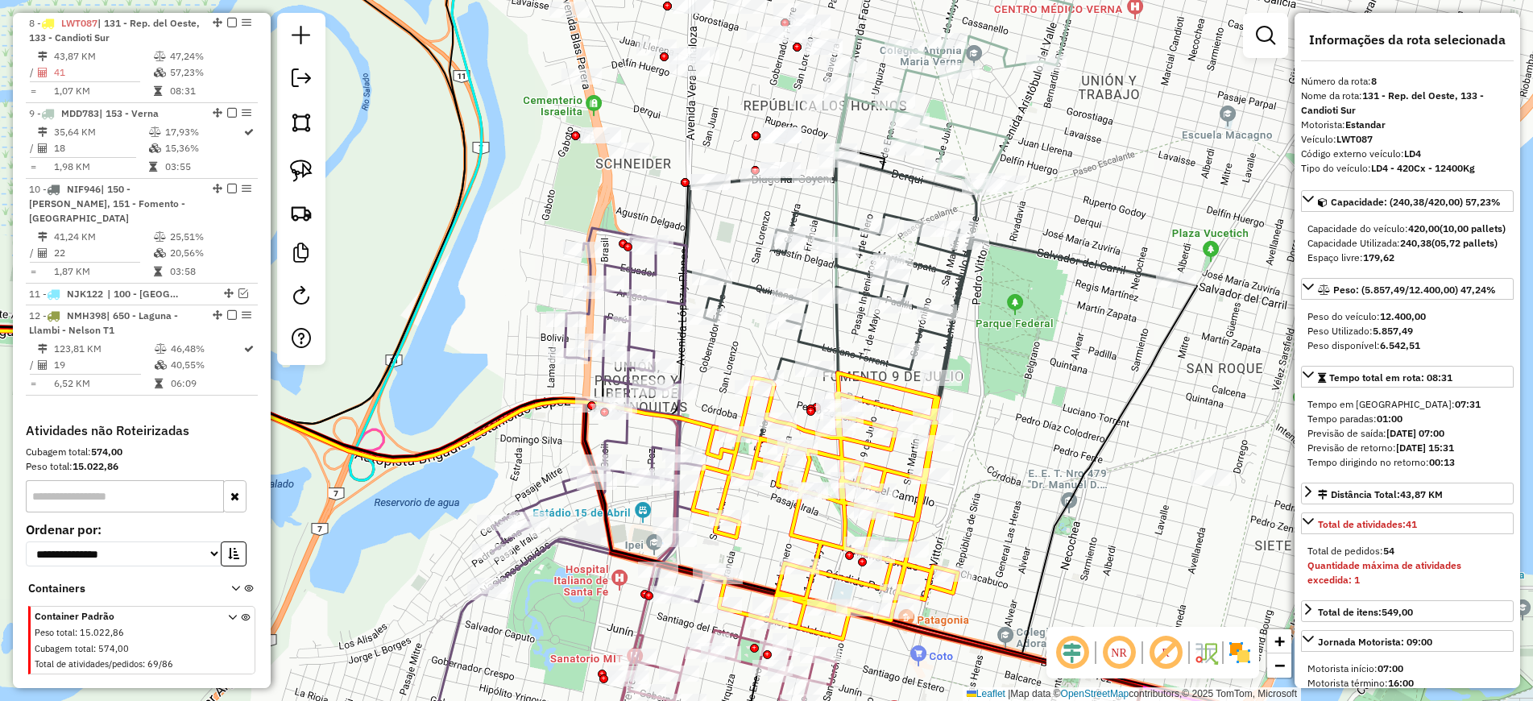
click at [859, 347] on icon at bounding box center [930, 278] width 491 height 239
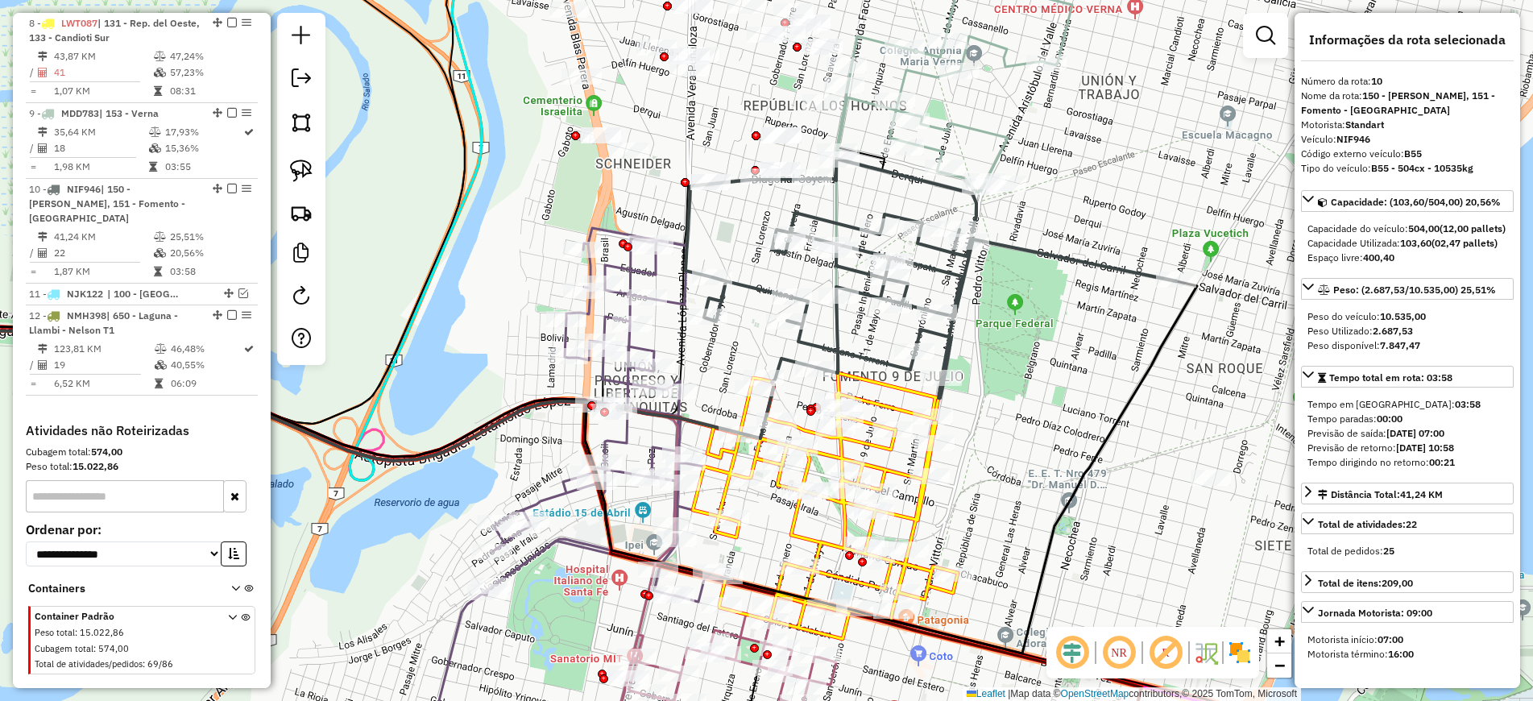
scroll to position [1306, 0]
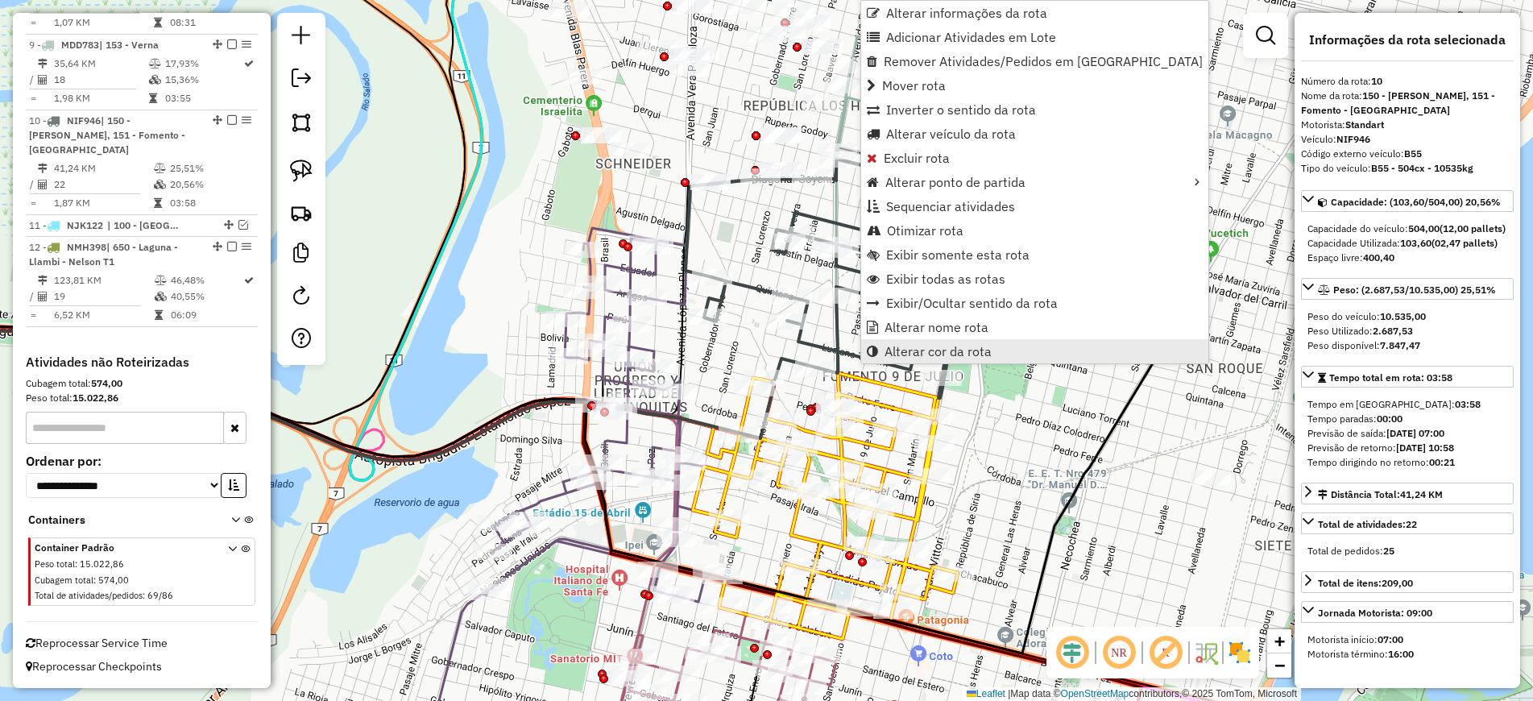
click at [947, 346] on span "Alterar cor da rota" at bounding box center [937, 351] width 107 height 13
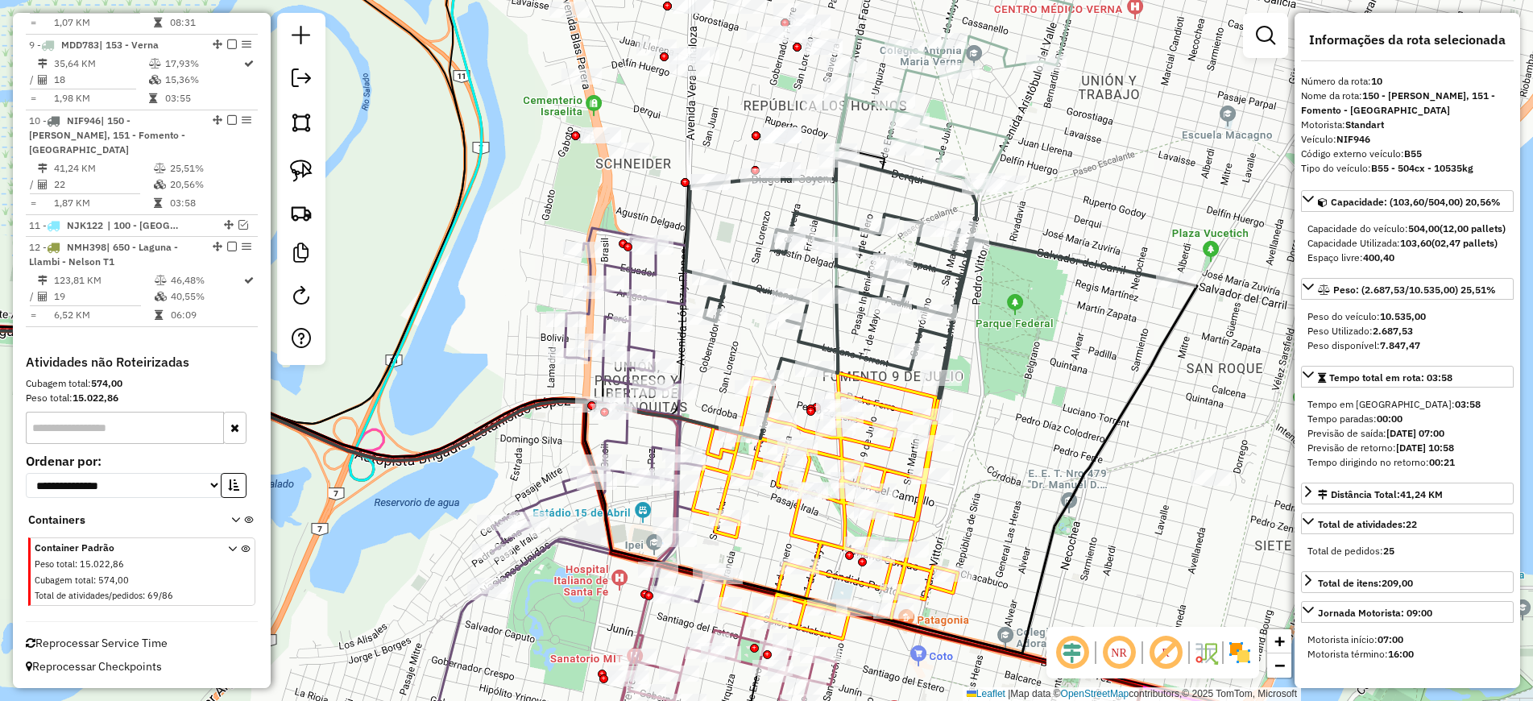
scroll to position [358, 0]
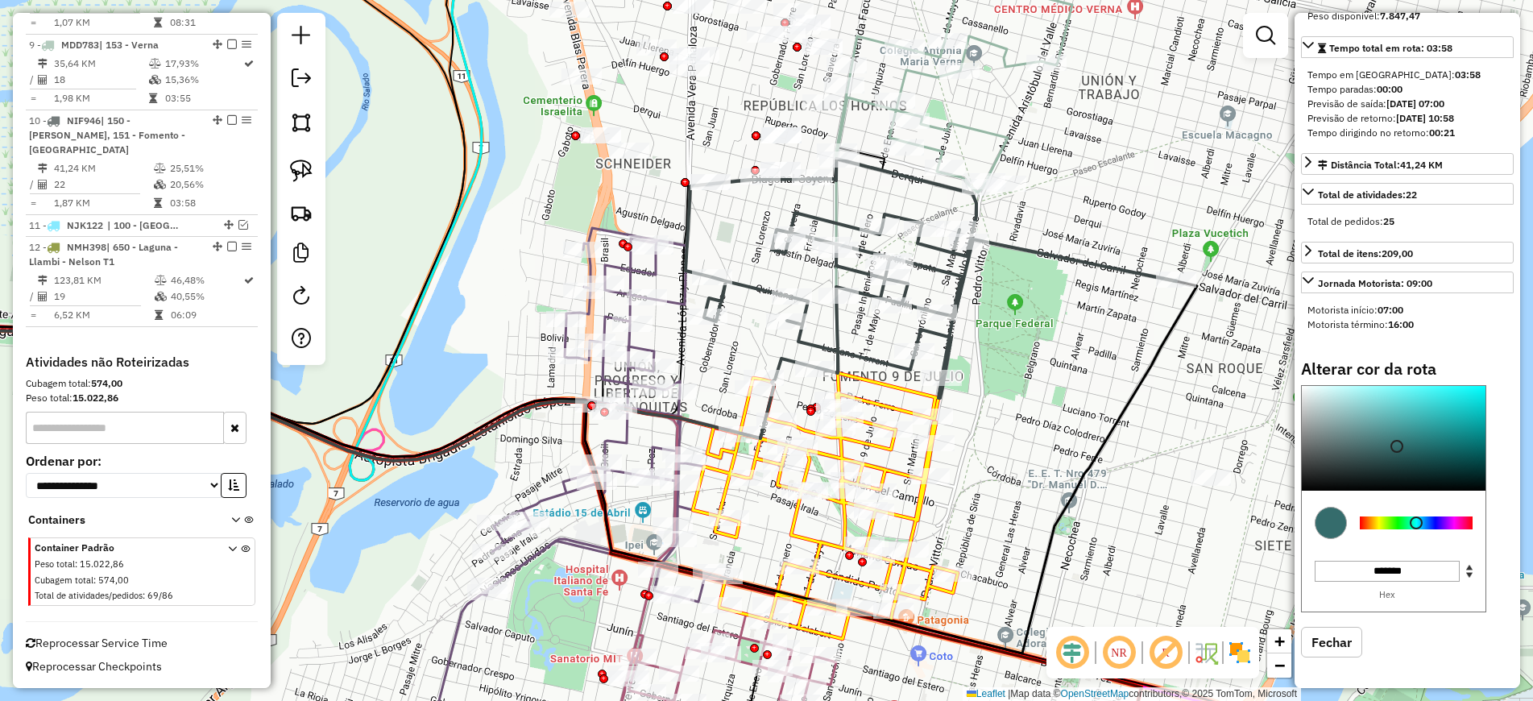
type input "*******"
drag, startPoint x: 1396, startPoint y: 446, endPoint x: 1435, endPoint y: 356, distance: 98.5
click at [1435, 356] on div "Informações da rota selecionada Número da rota: 10 Nome da rota: 150 - Mariano …" at bounding box center [1407, 350] width 226 height 675
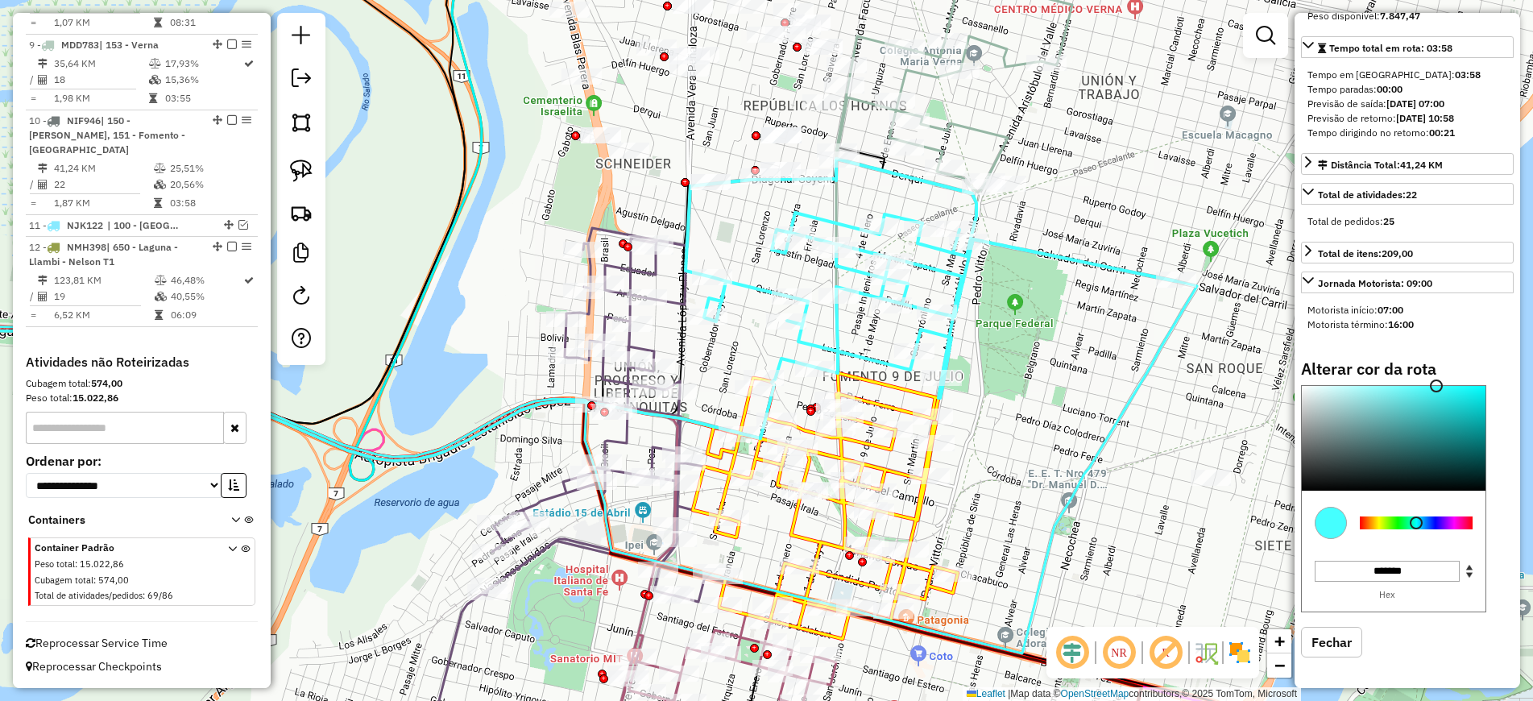
scroll to position [56, 0]
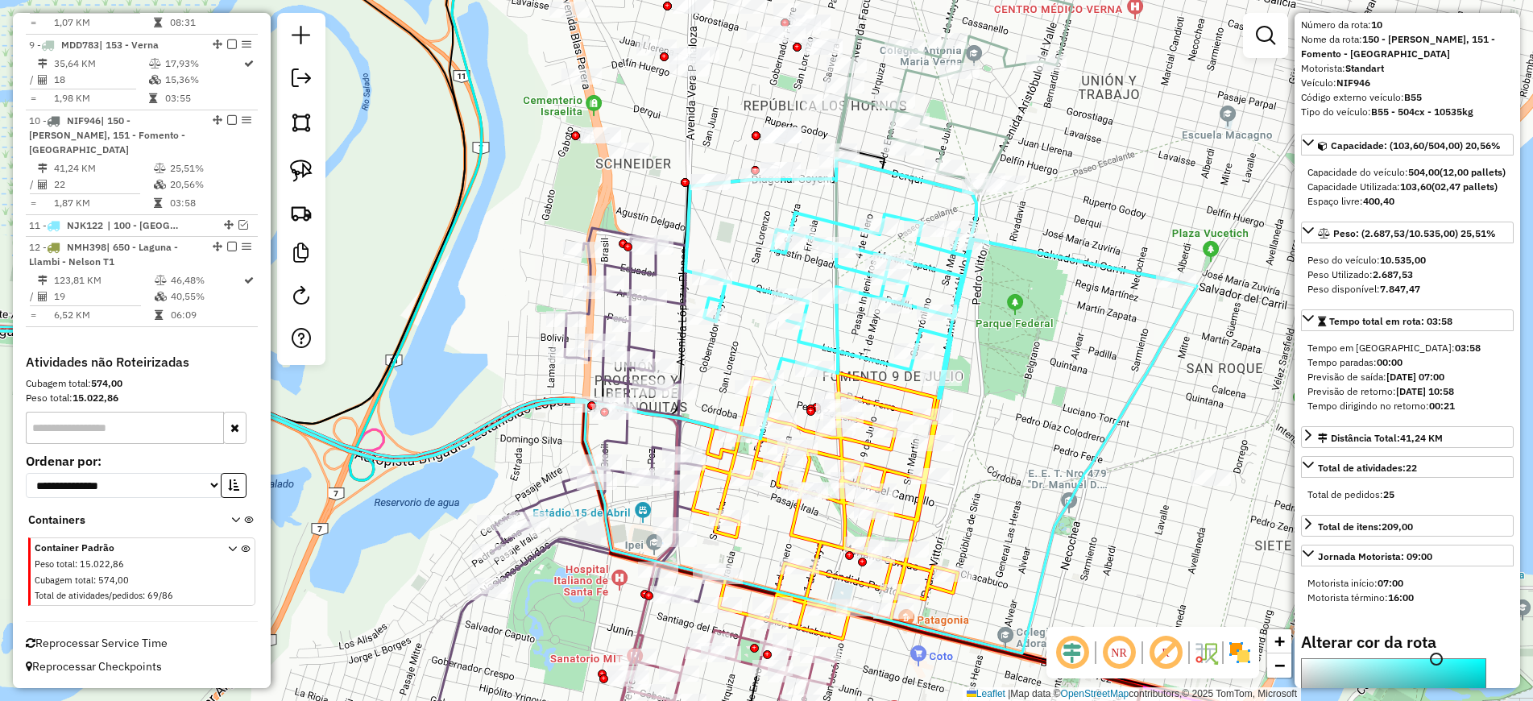
click at [1078, 259] on icon at bounding box center [930, 278] width 491 height 239
select select "**********"
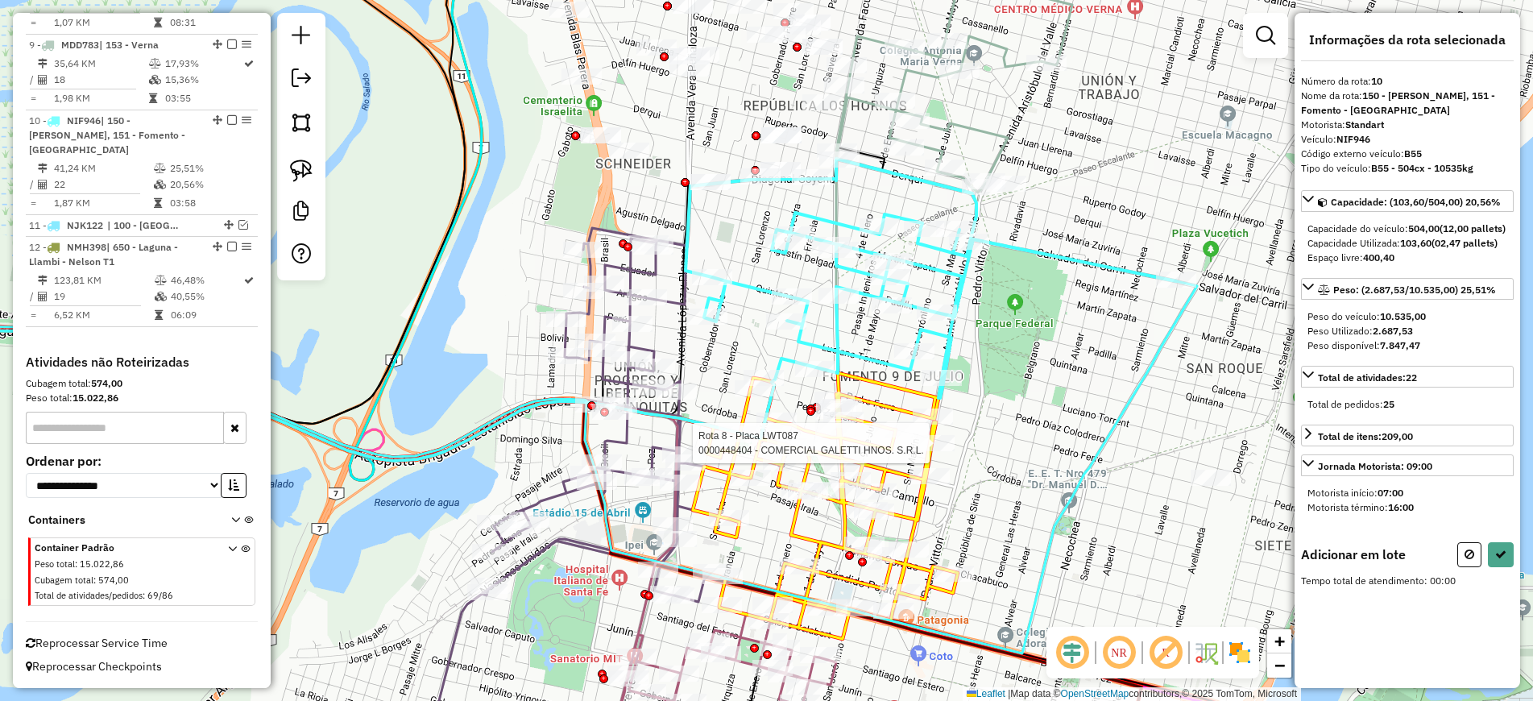
scroll to position [0, 0]
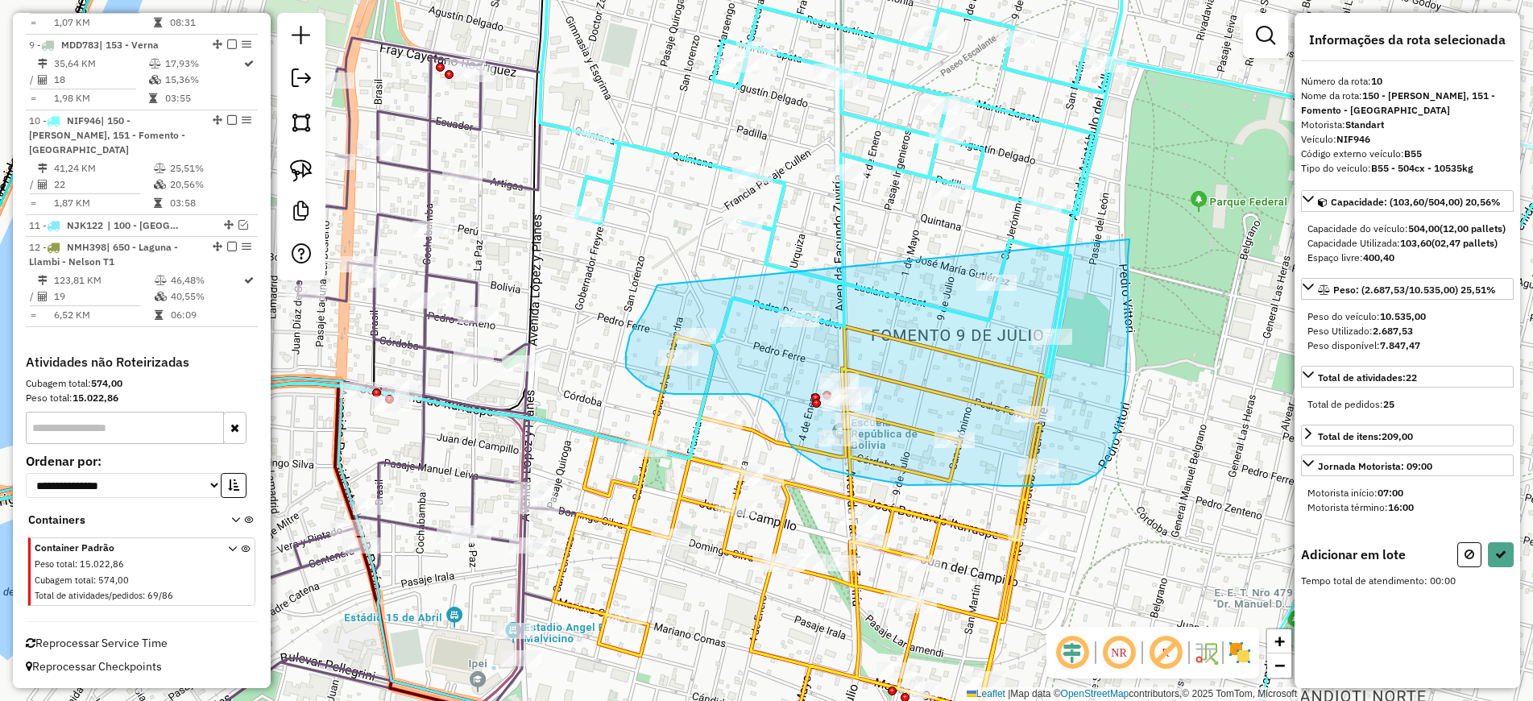
drag, startPoint x: 657, startPoint y: 285, endPoint x: 1129, endPoint y: 239, distance: 474.2
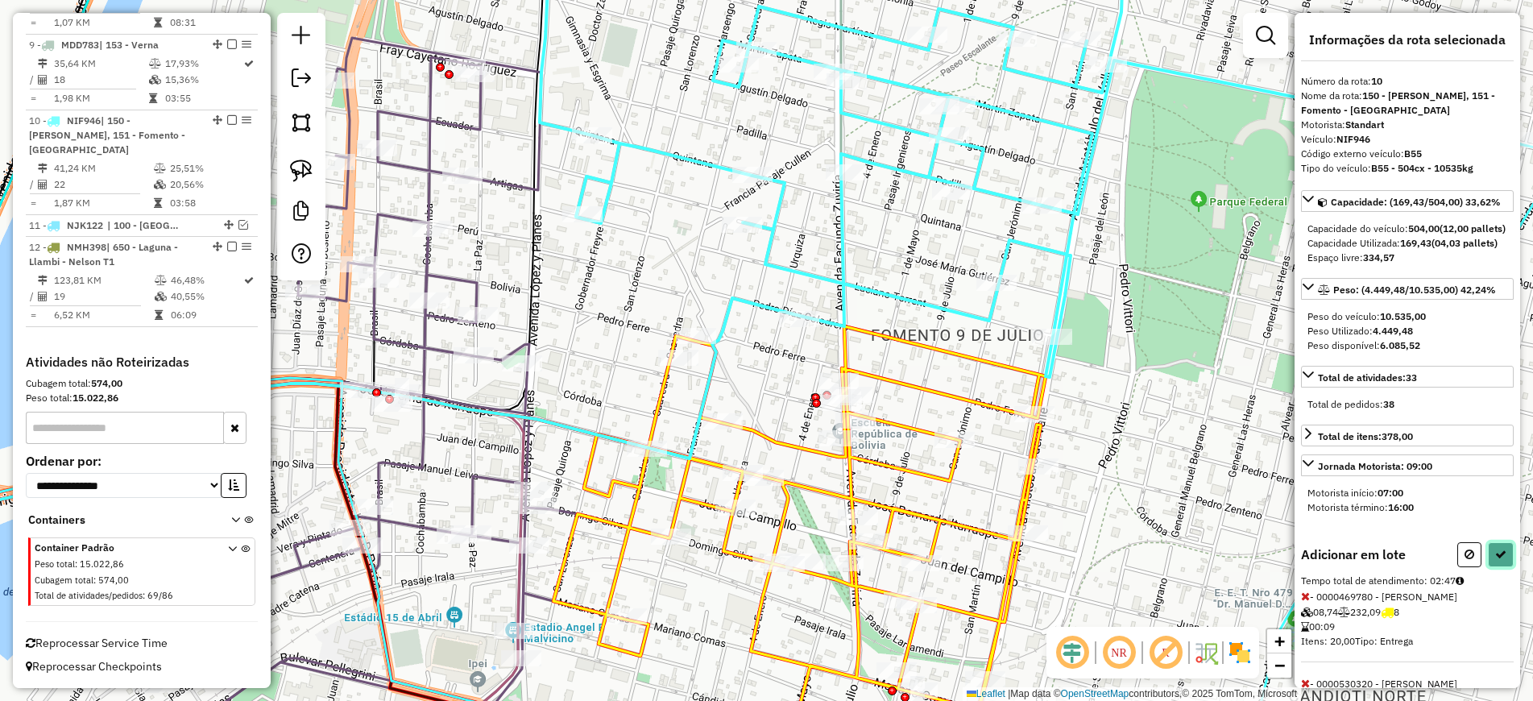
click at [1503, 567] on button at bounding box center [1501, 554] width 26 height 25
select select "**********"
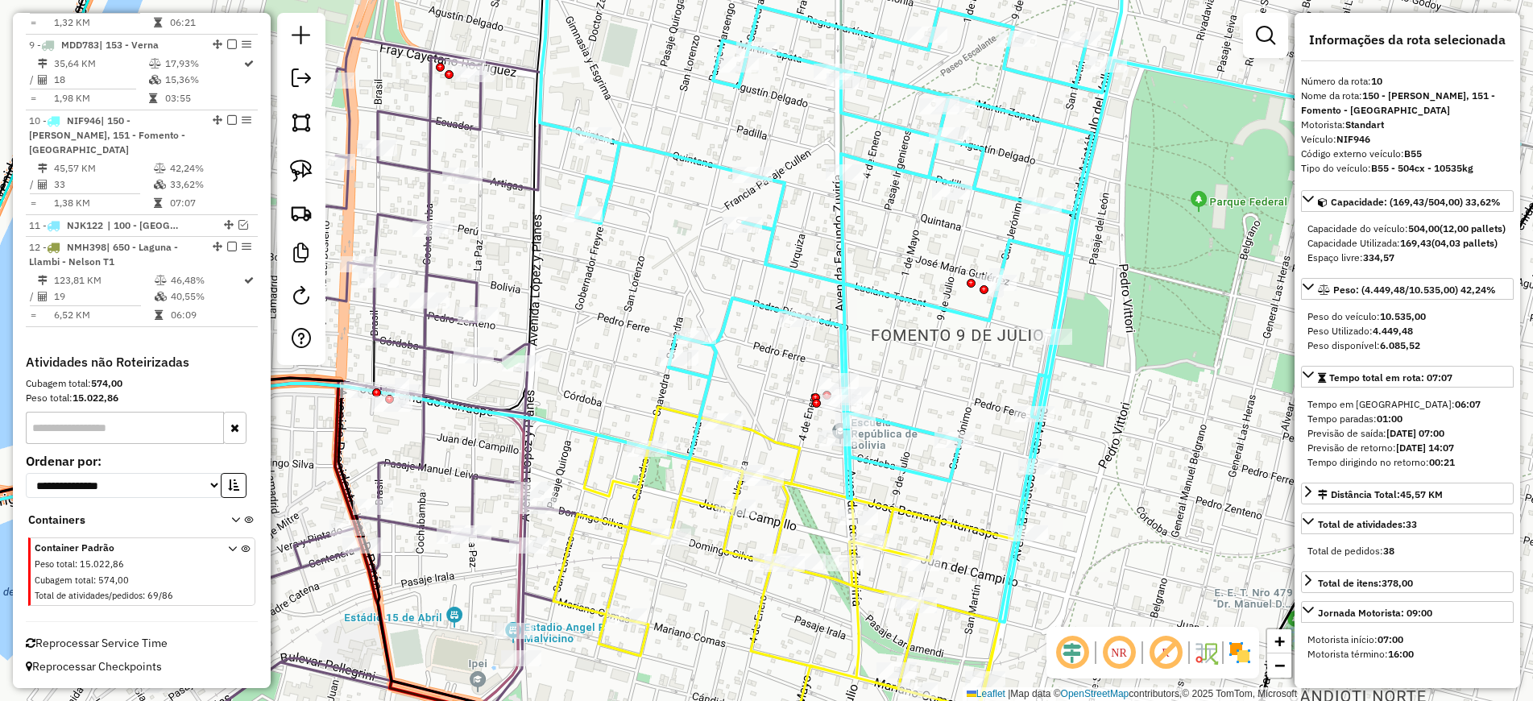
click at [880, 499] on icon at bounding box center [819, 589] width 532 height 364
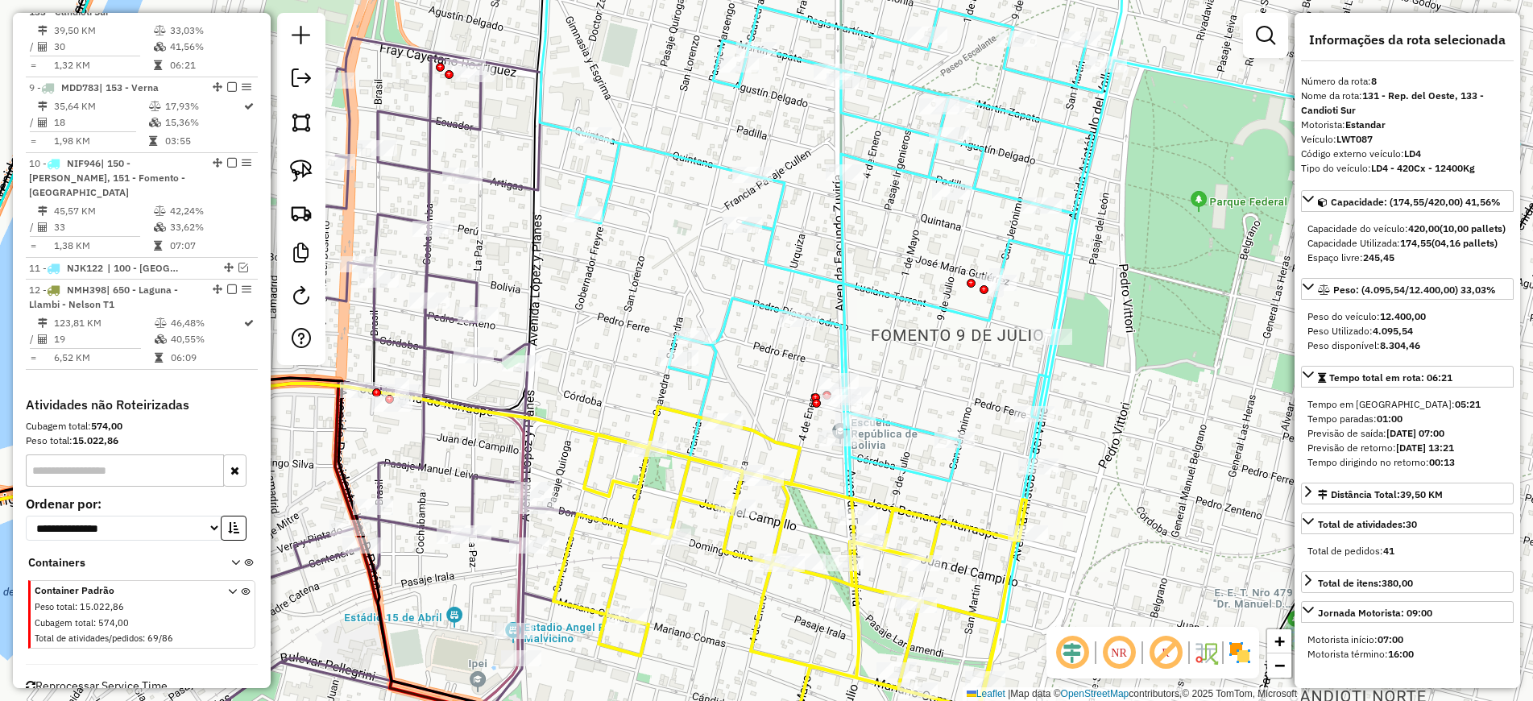
scroll to position [1237, 0]
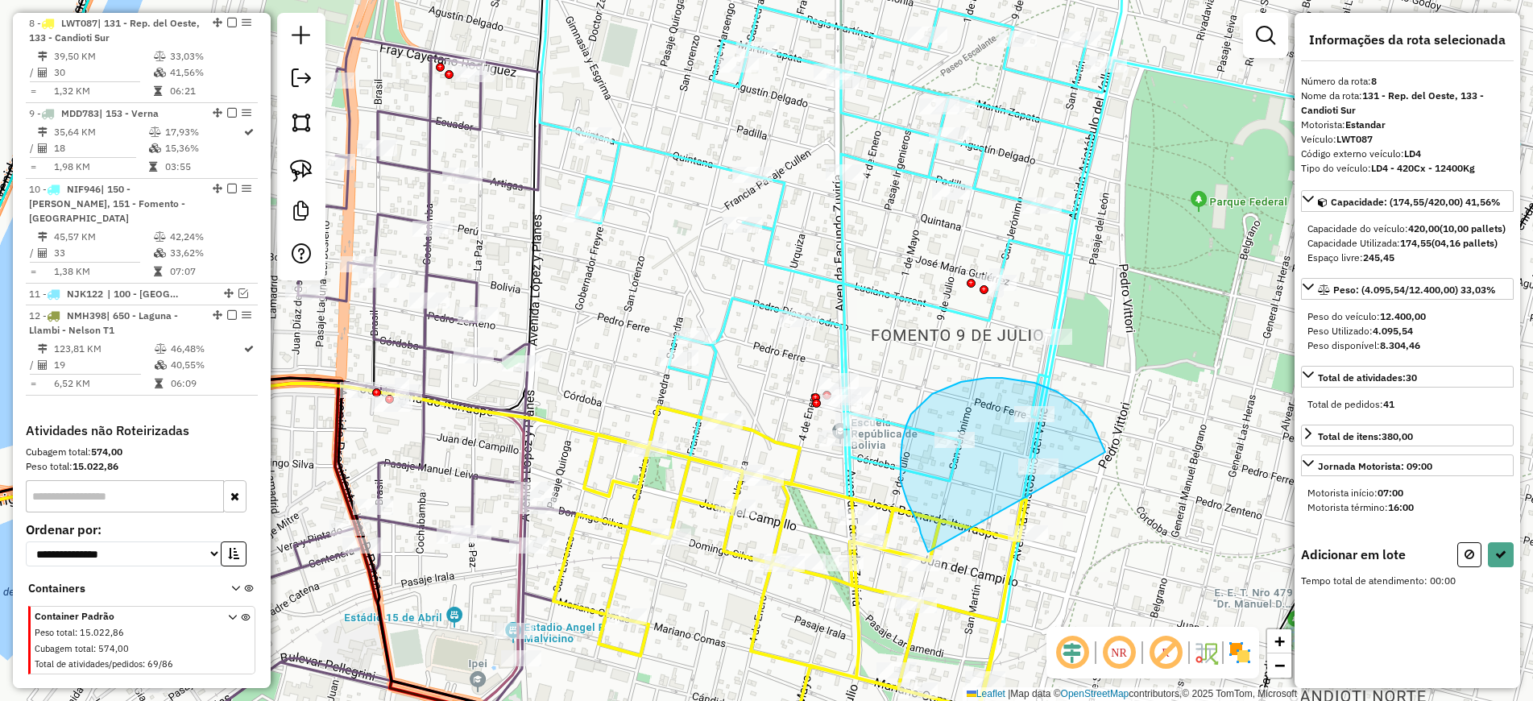
drag, startPoint x: 1102, startPoint y: 445, endPoint x: 940, endPoint y: 583, distance: 213.1
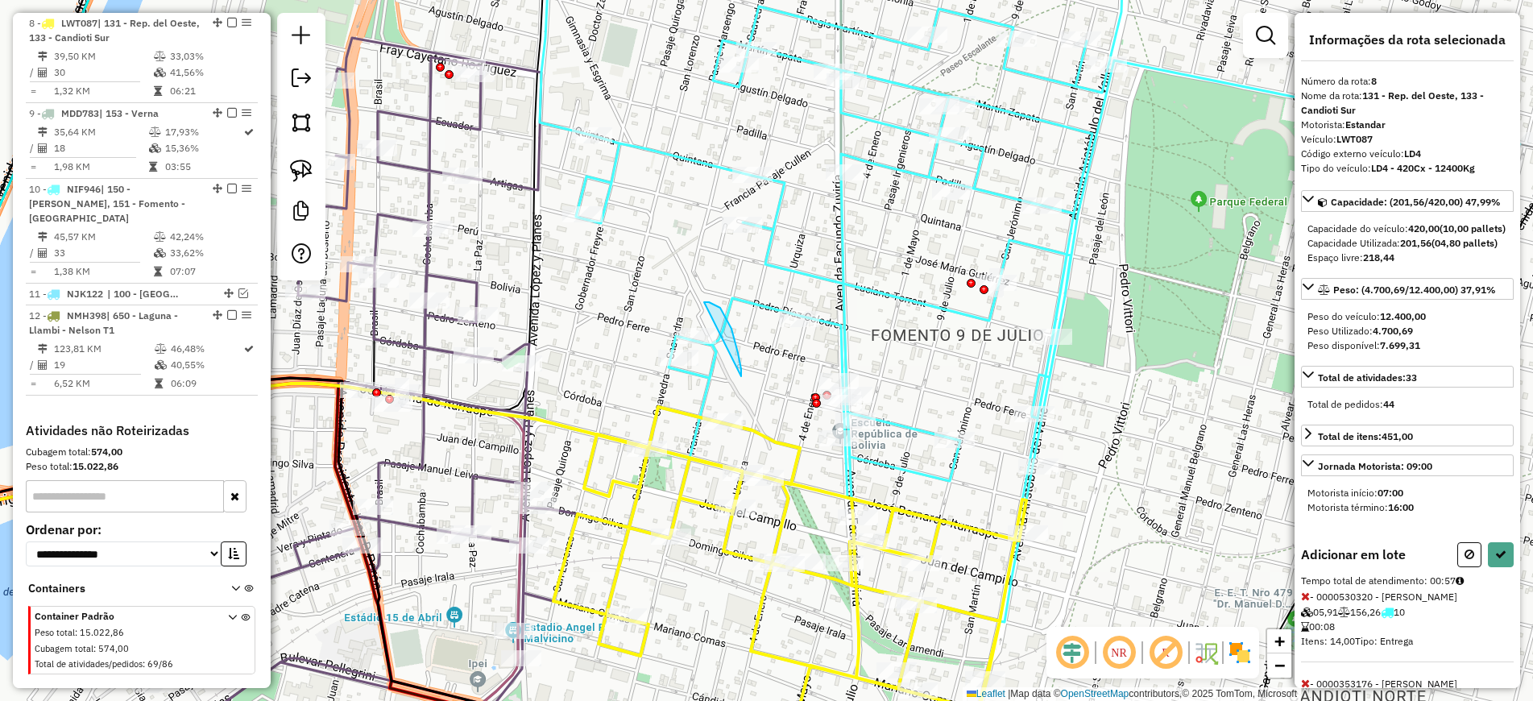
drag, startPoint x: 741, startPoint y: 376, endPoint x: 704, endPoint y: 302, distance: 82.8
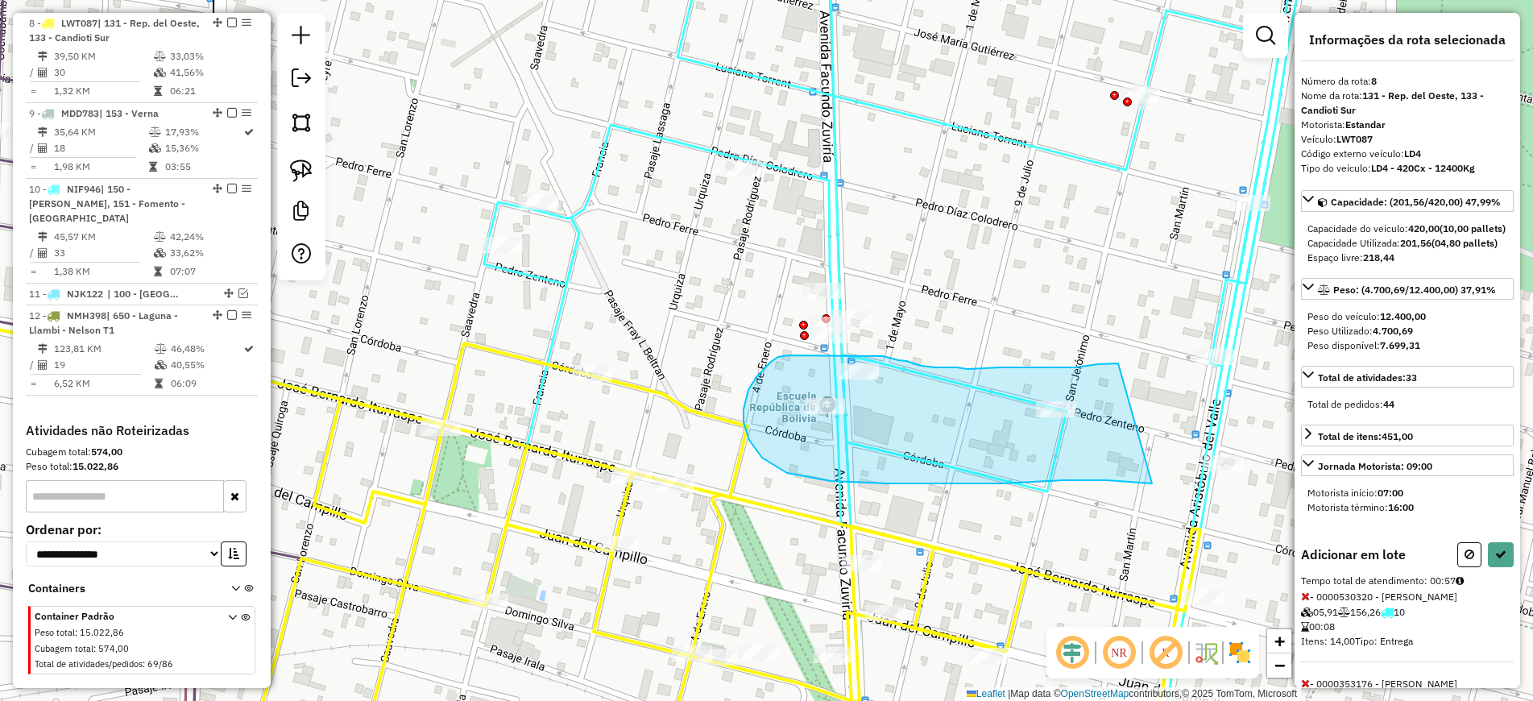
drag, startPoint x: 1118, startPoint y: 363, endPoint x: 1152, endPoint y: 483, distance: 124.7
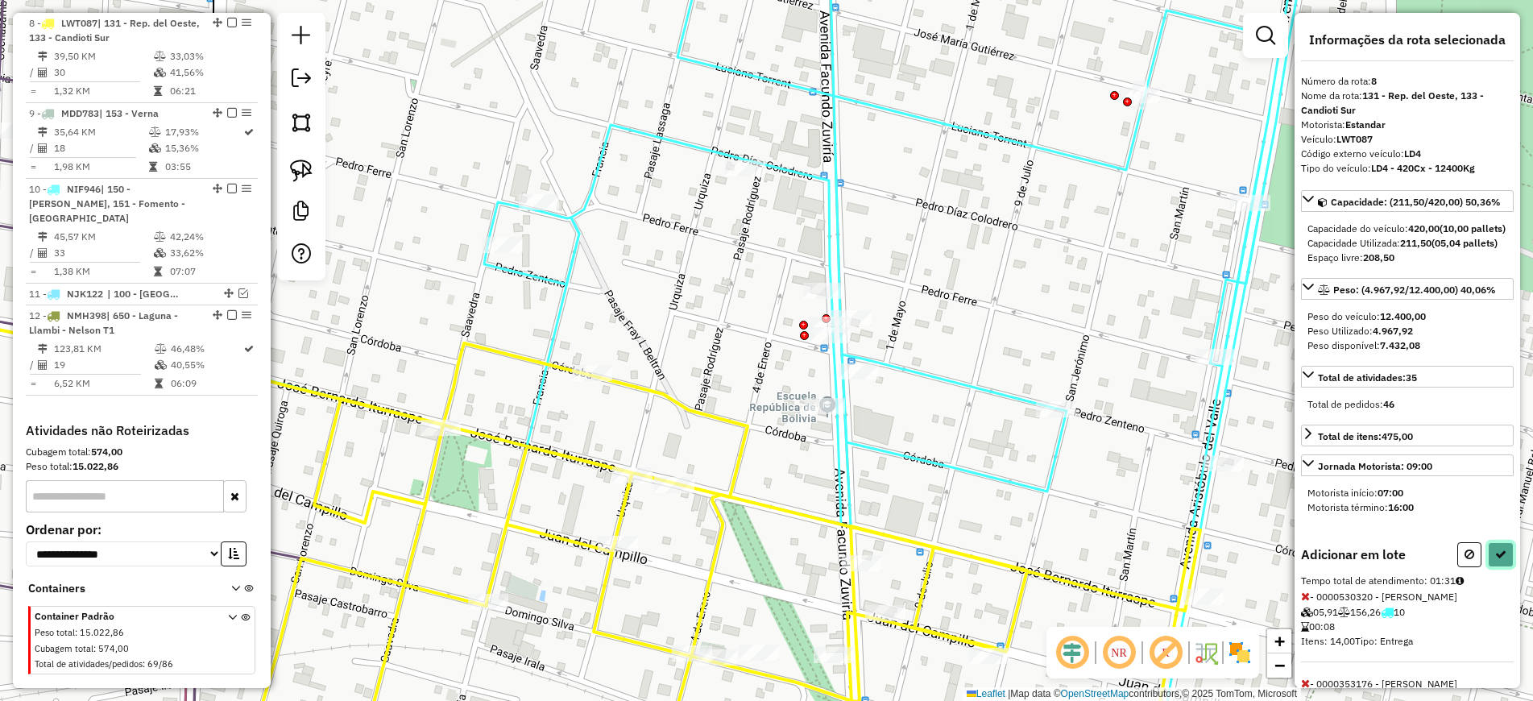
click at [1498, 560] on icon at bounding box center [1500, 553] width 11 height 11
select select "**********"
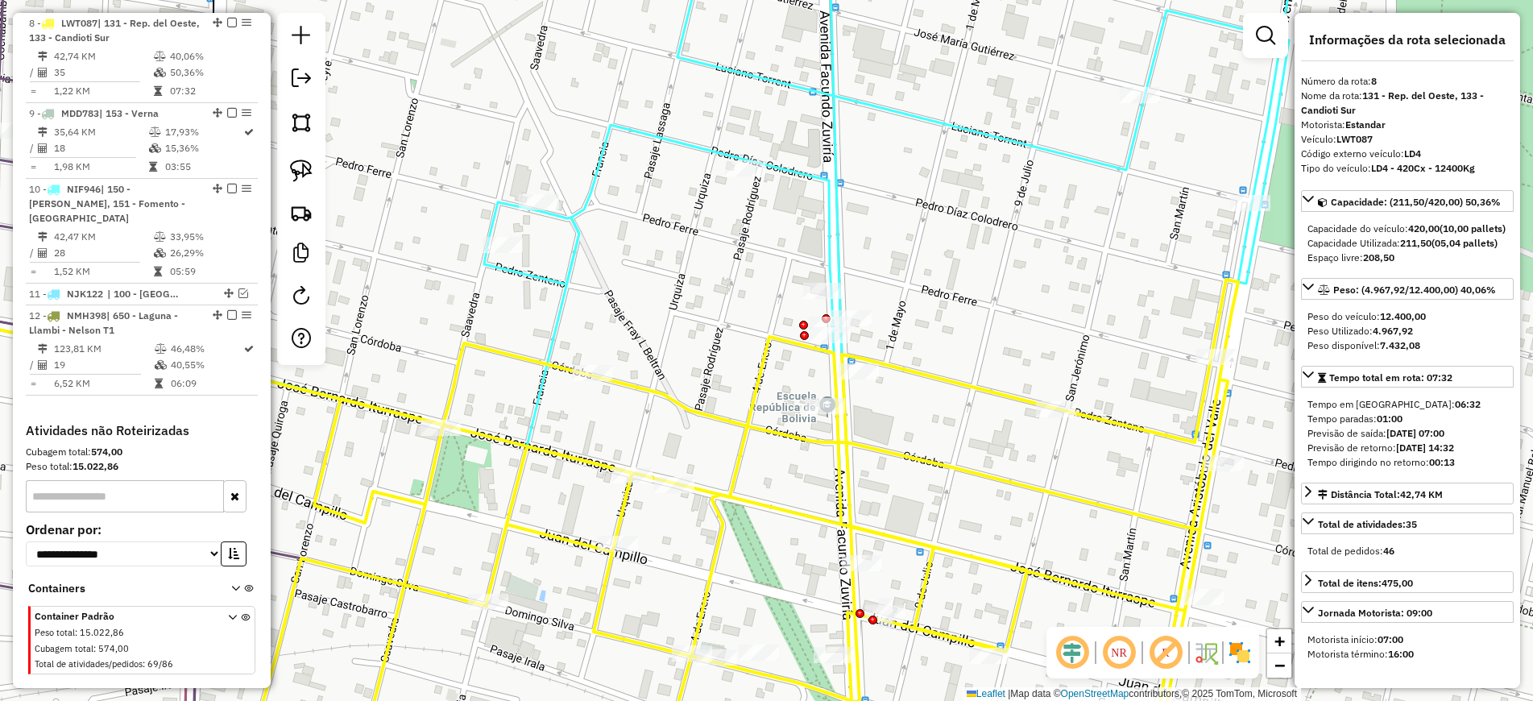
click at [909, 370] on icon at bounding box center [746, 524] width 983 height 491
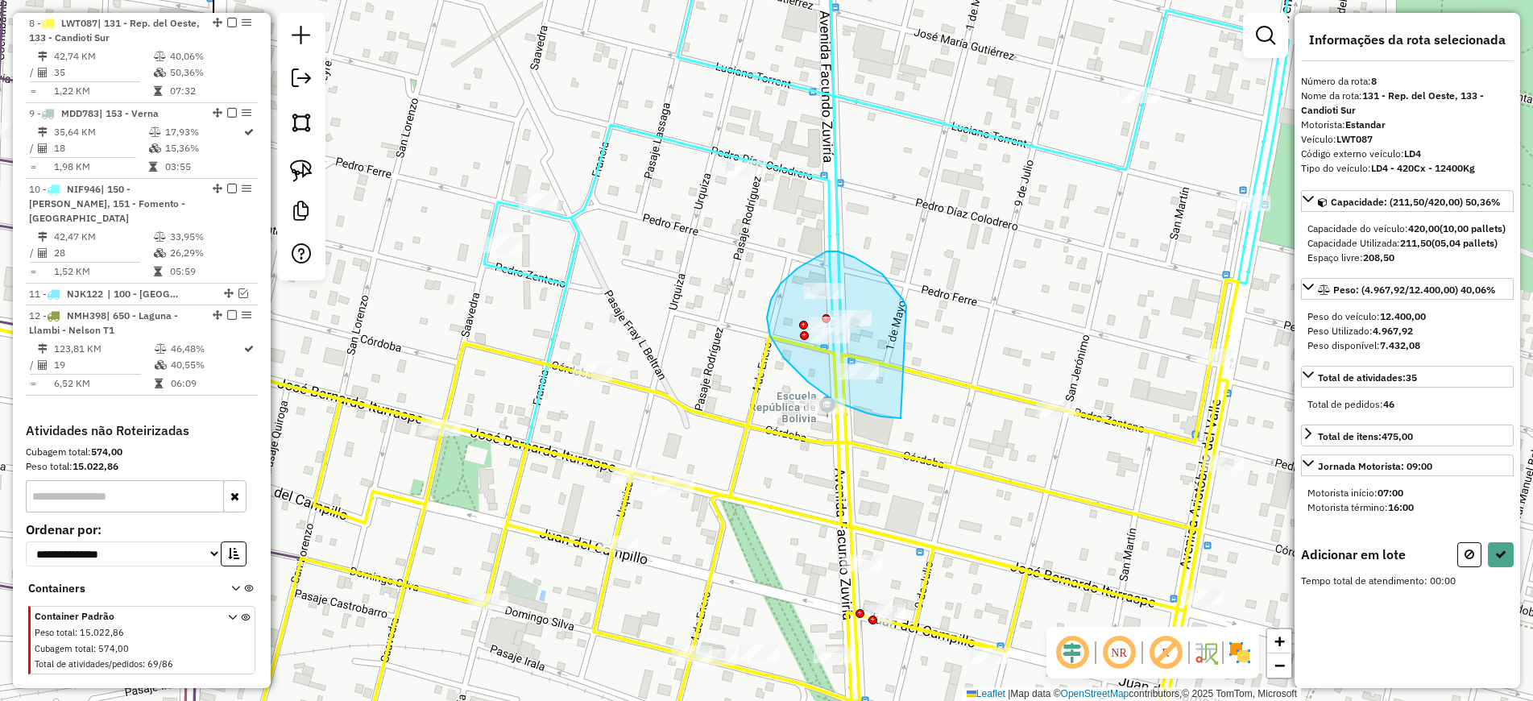
drag, startPoint x: 906, startPoint y: 306, endPoint x: 902, endPoint y: 418, distance: 112.0
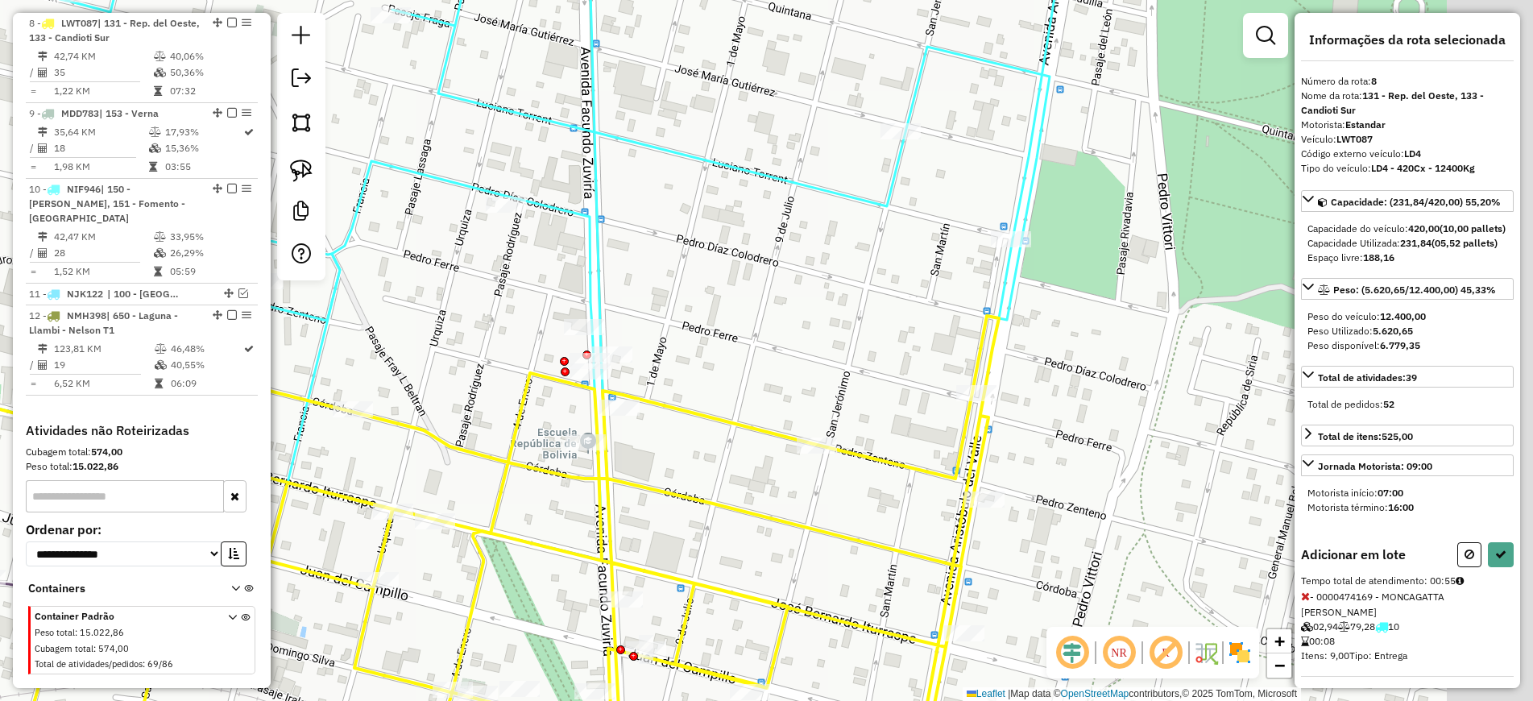
drag, startPoint x: 1110, startPoint y: 268, endPoint x: 854, endPoint y: 306, distance: 258.9
click at [866, 304] on div "Janela de atendimento Grade de atendimento Capacidade Transportadoras Veículos …" at bounding box center [766, 350] width 1533 height 701
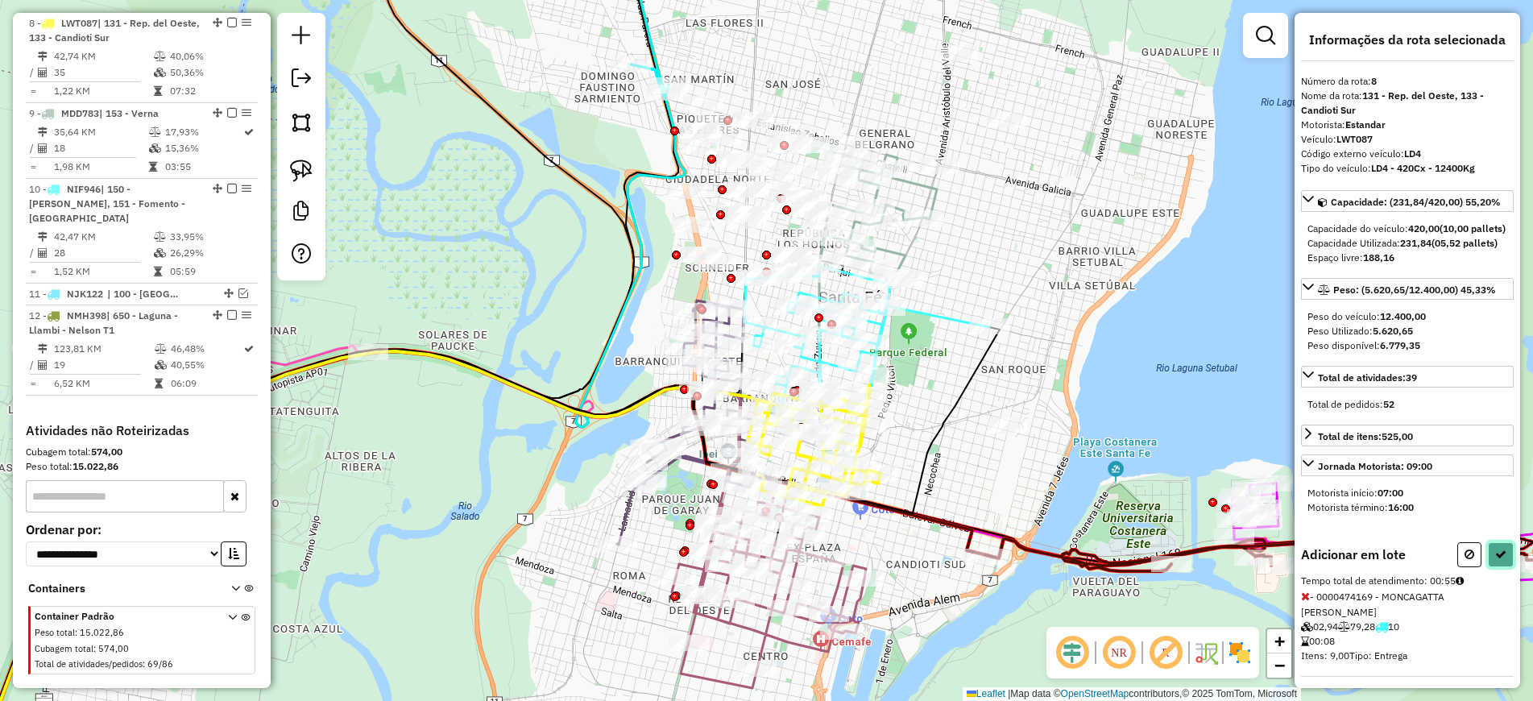
click at [1495, 560] on icon at bounding box center [1500, 553] width 11 height 11
select select "**********"
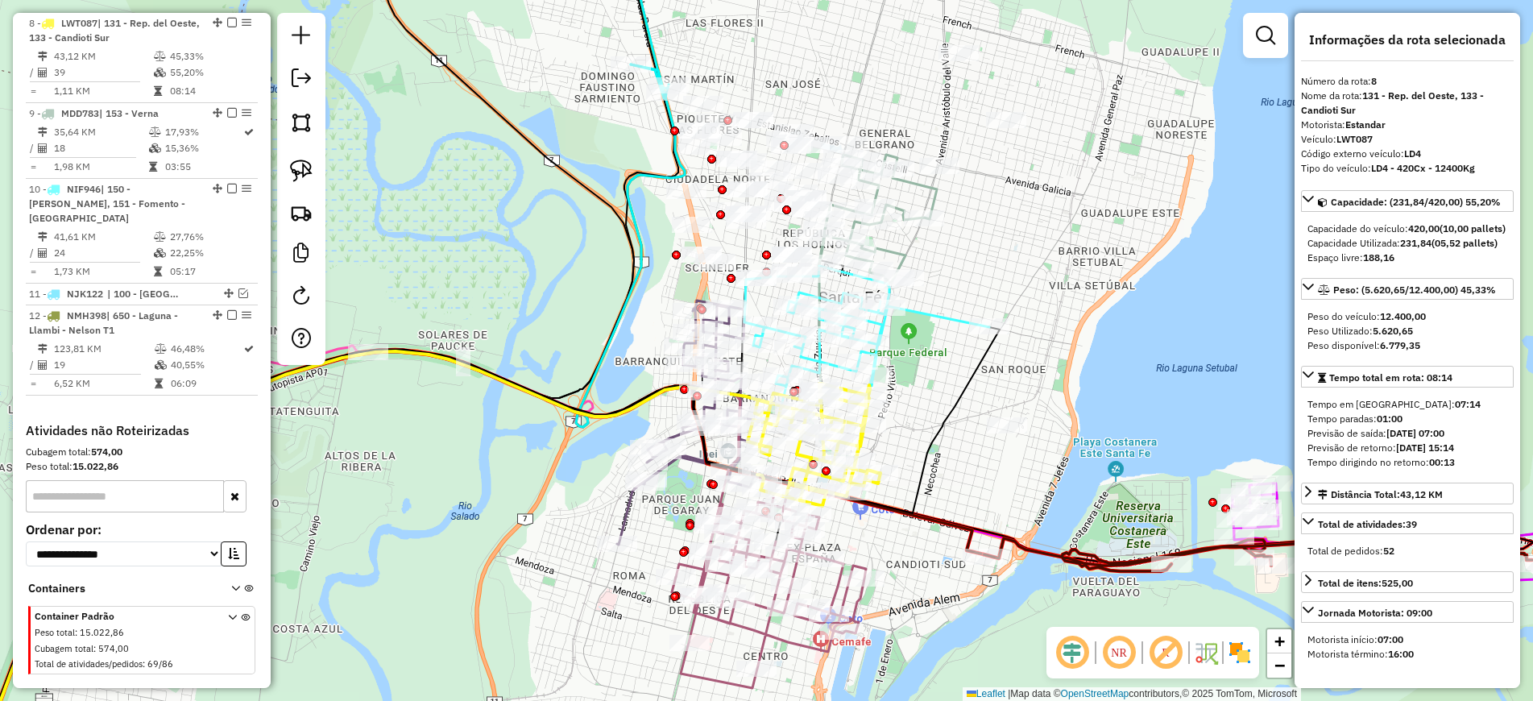
click at [673, 180] on icon at bounding box center [327, 417] width 714 height 706
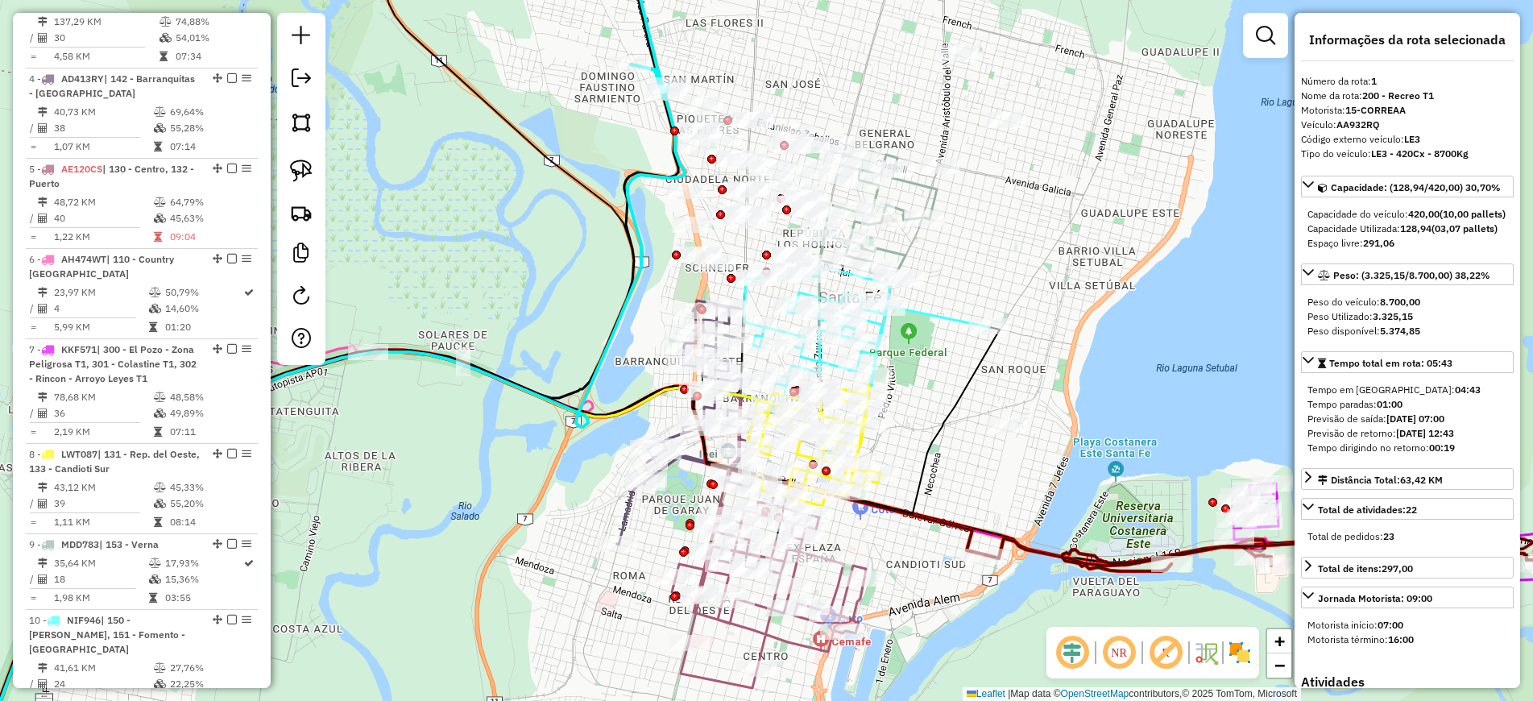
scroll to position [620, 0]
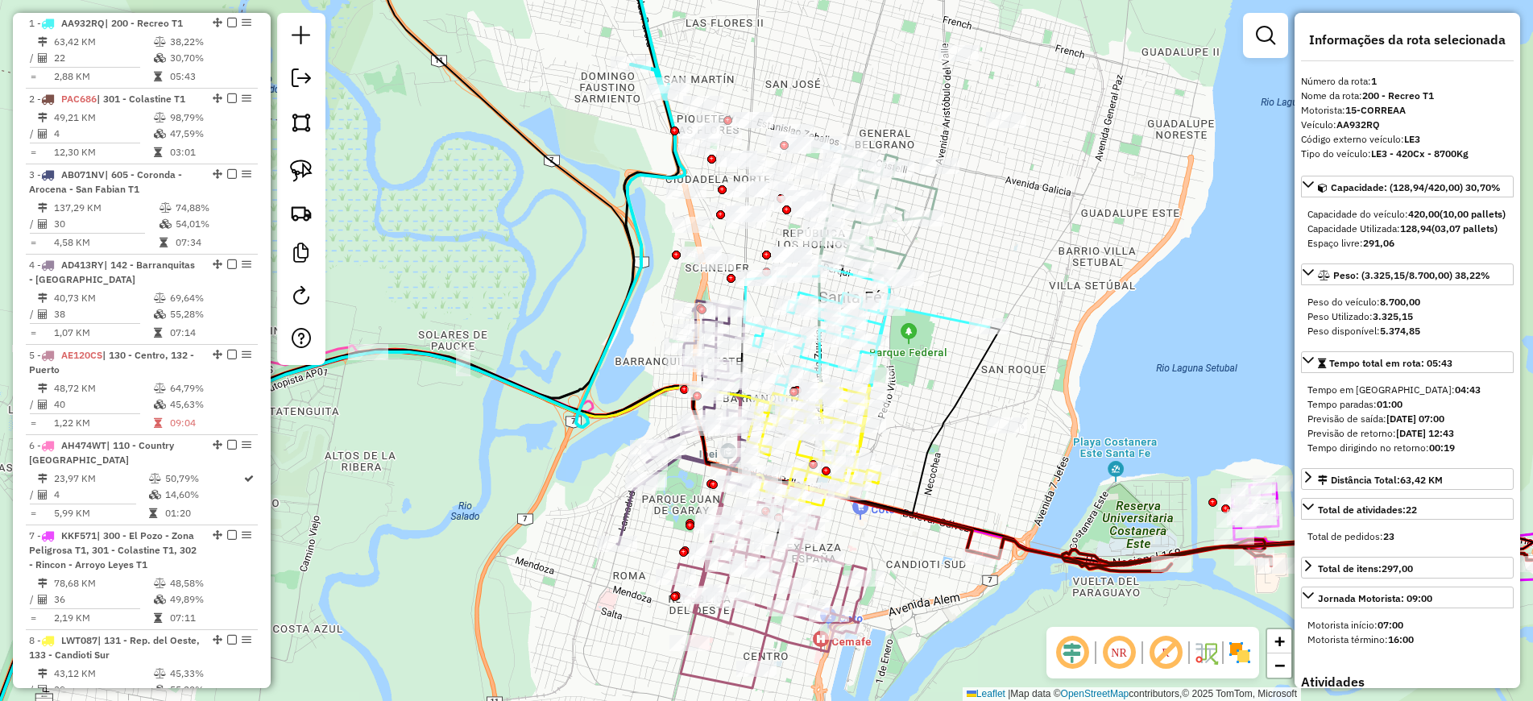
click at [932, 312] on icon at bounding box center [866, 326] width 245 height 120
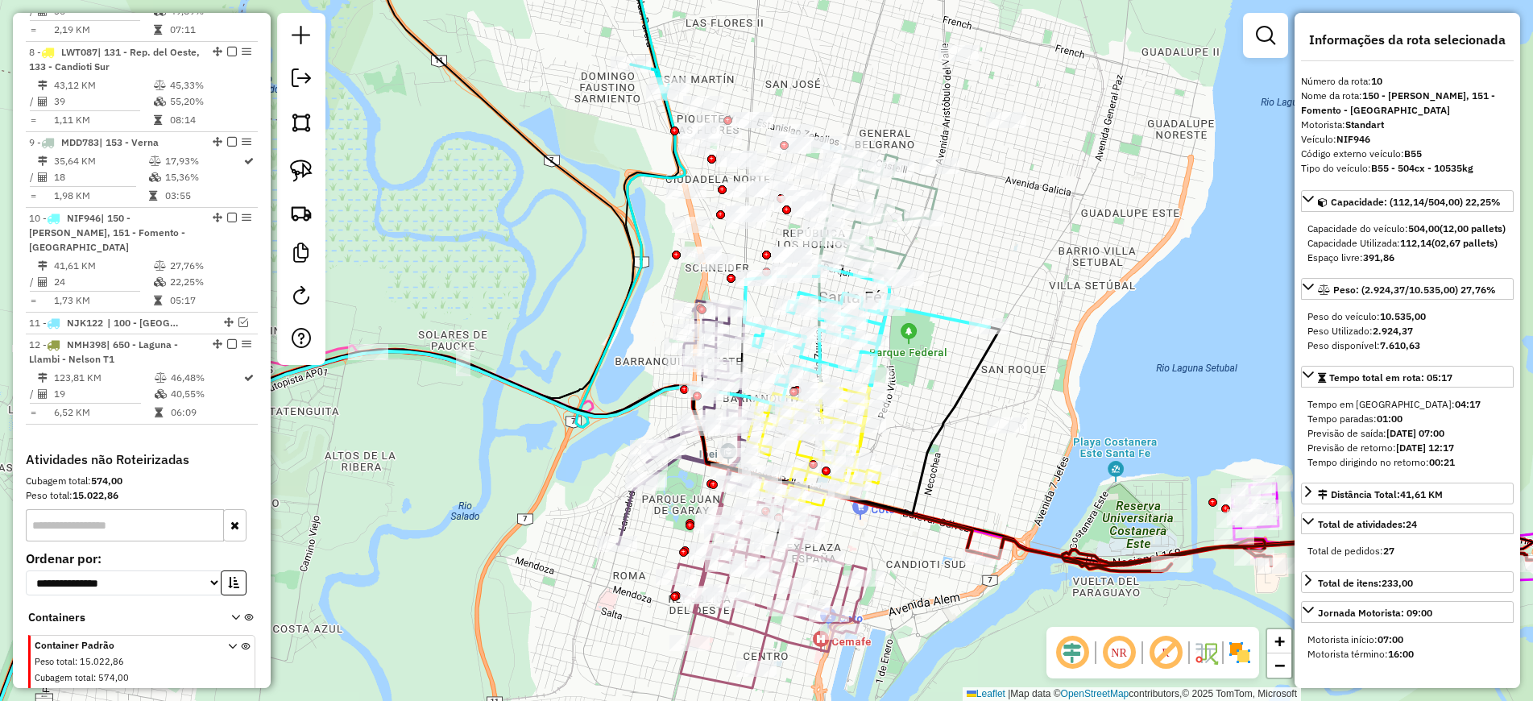
scroll to position [1306, 0]
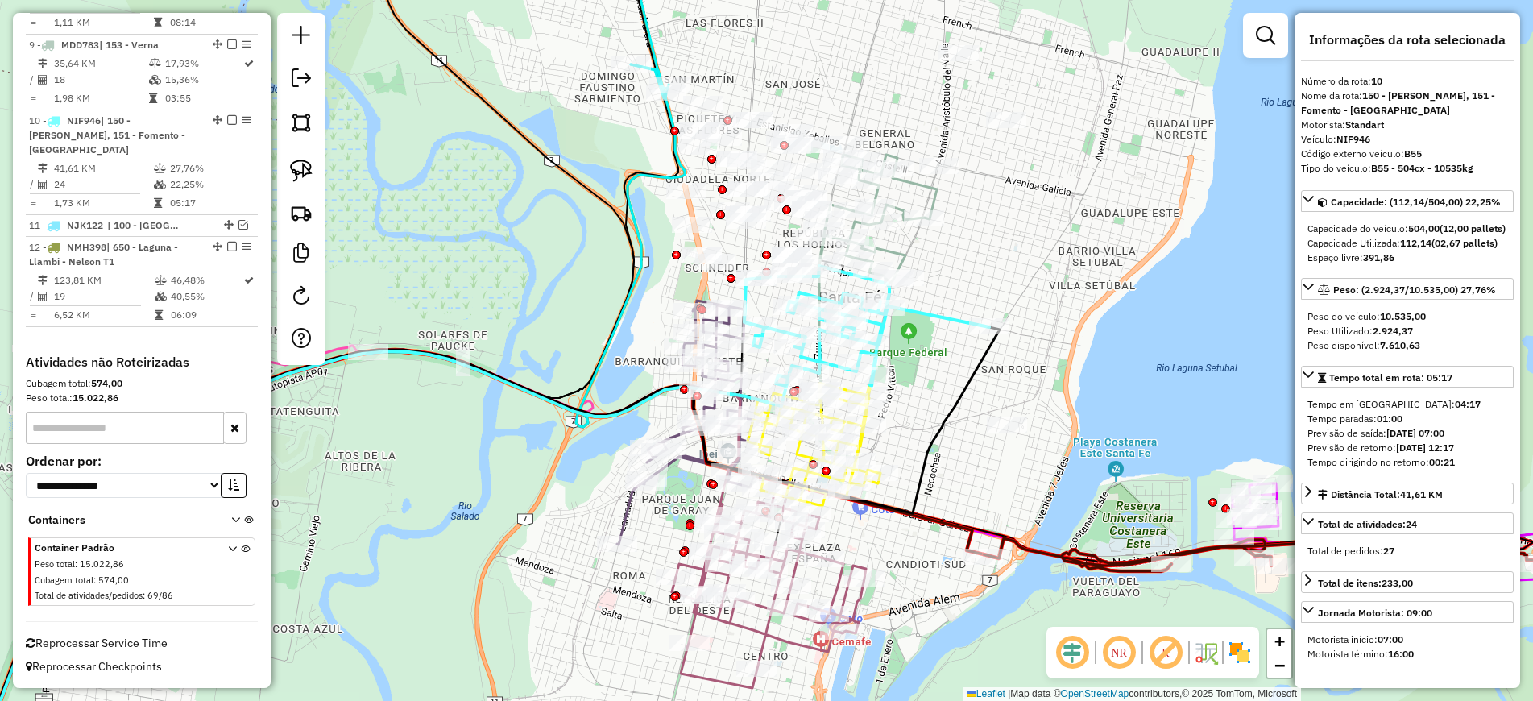
click at [904, 244] on div "Janela de atendimento Grade de atendimento Capacidade Transportadoras Veículos …" at bounding box center [766, 350] width 1533 height 701
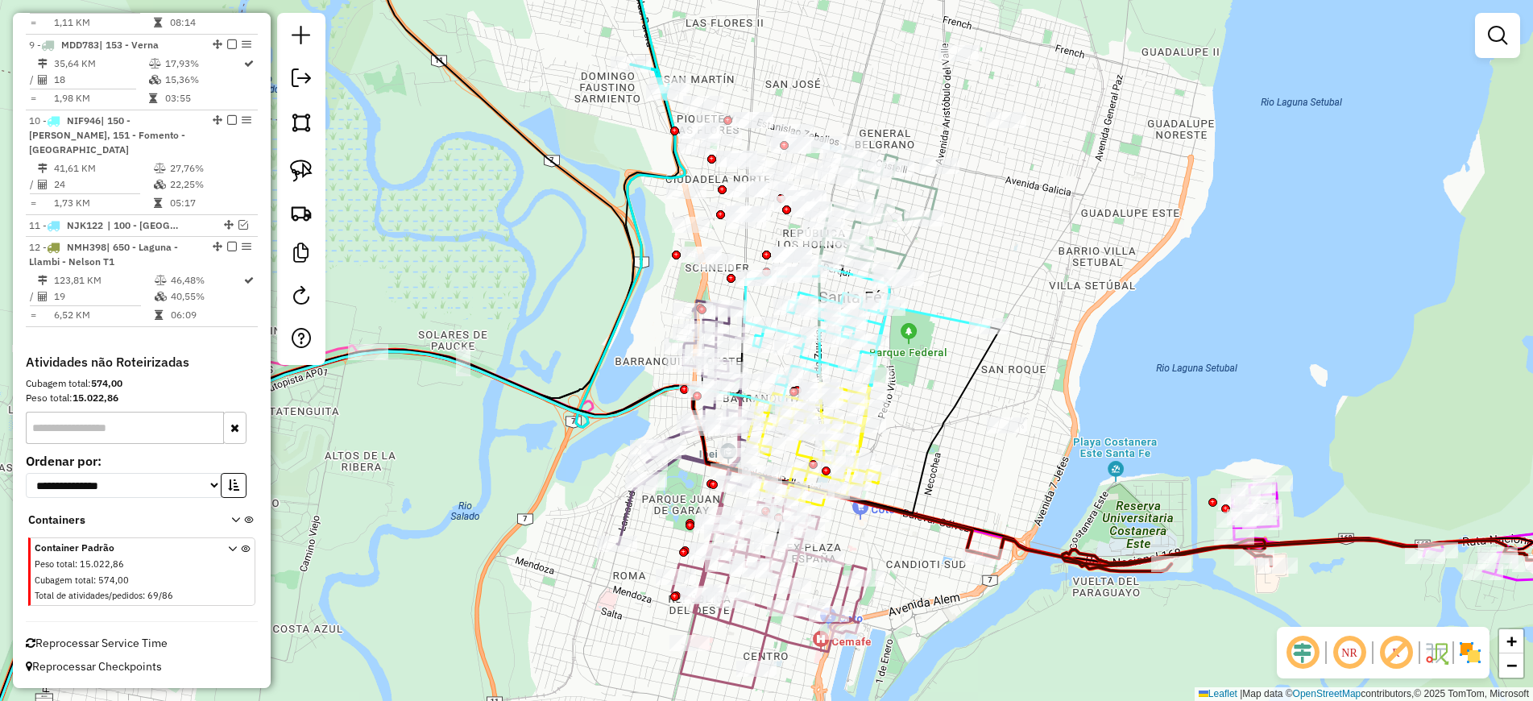
click at [916, 248] on div "Janela de atendimento Grade de atendimento Capacidade Transportadoras Veículos …" at bounding box center [766, 350] width 1533 height 701
click at [912, 242] on div "Janela de atendimento Grade de atendimento Capacidade Transportadoras Veículos …" at bounding box center [766, 350] width 1533 height 701
click at [929, 189] on icon at bounding box center [877, 219] width 118 height 128
select select "**********"
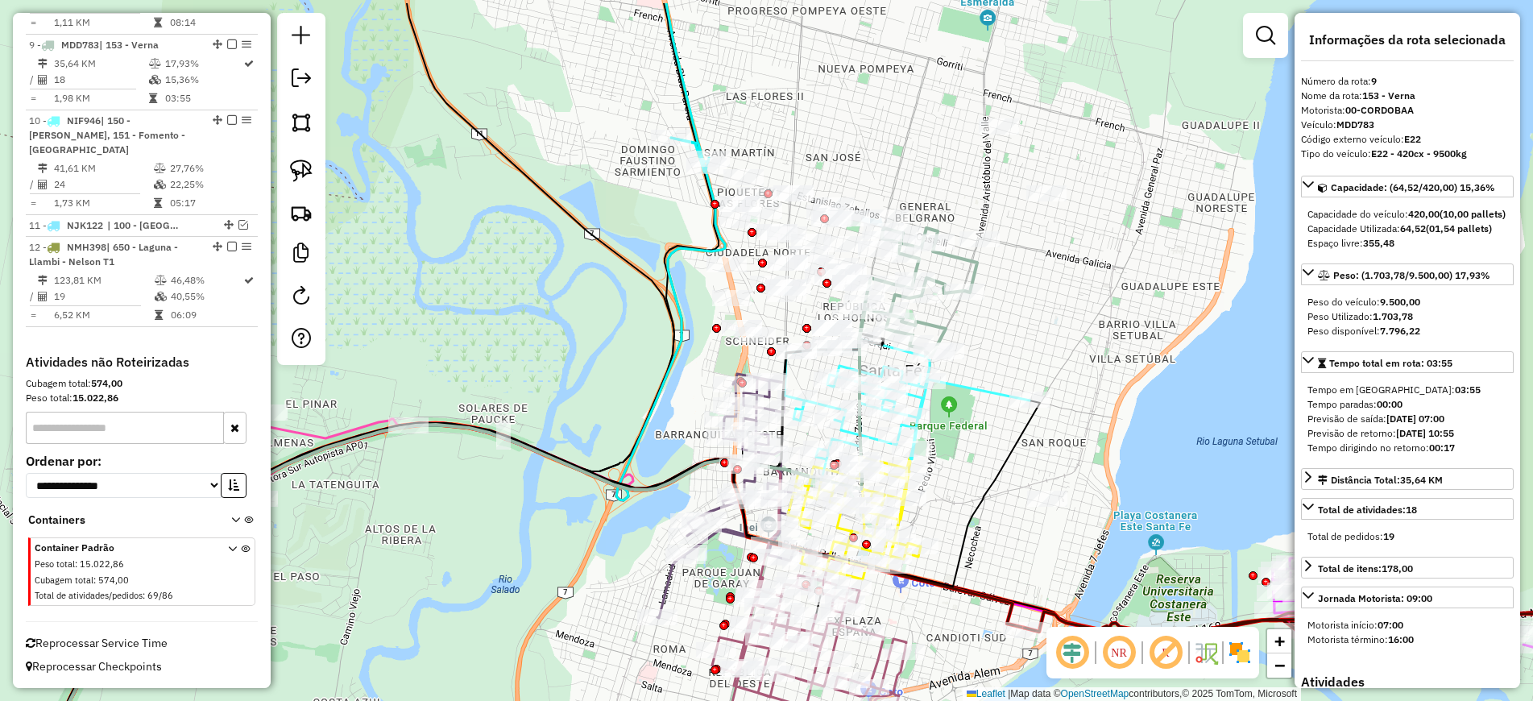
drag, startPoint x: 990, startPoint y: 208, endPoint x: 1040, endPoint y: 324, distance: 126.3
click at [1040, 324] on div "Janela de atendimento Grade de atendimento Capacidade Transportadoras Veículos …" at bounding box center [766, 350] width 1533 height 701
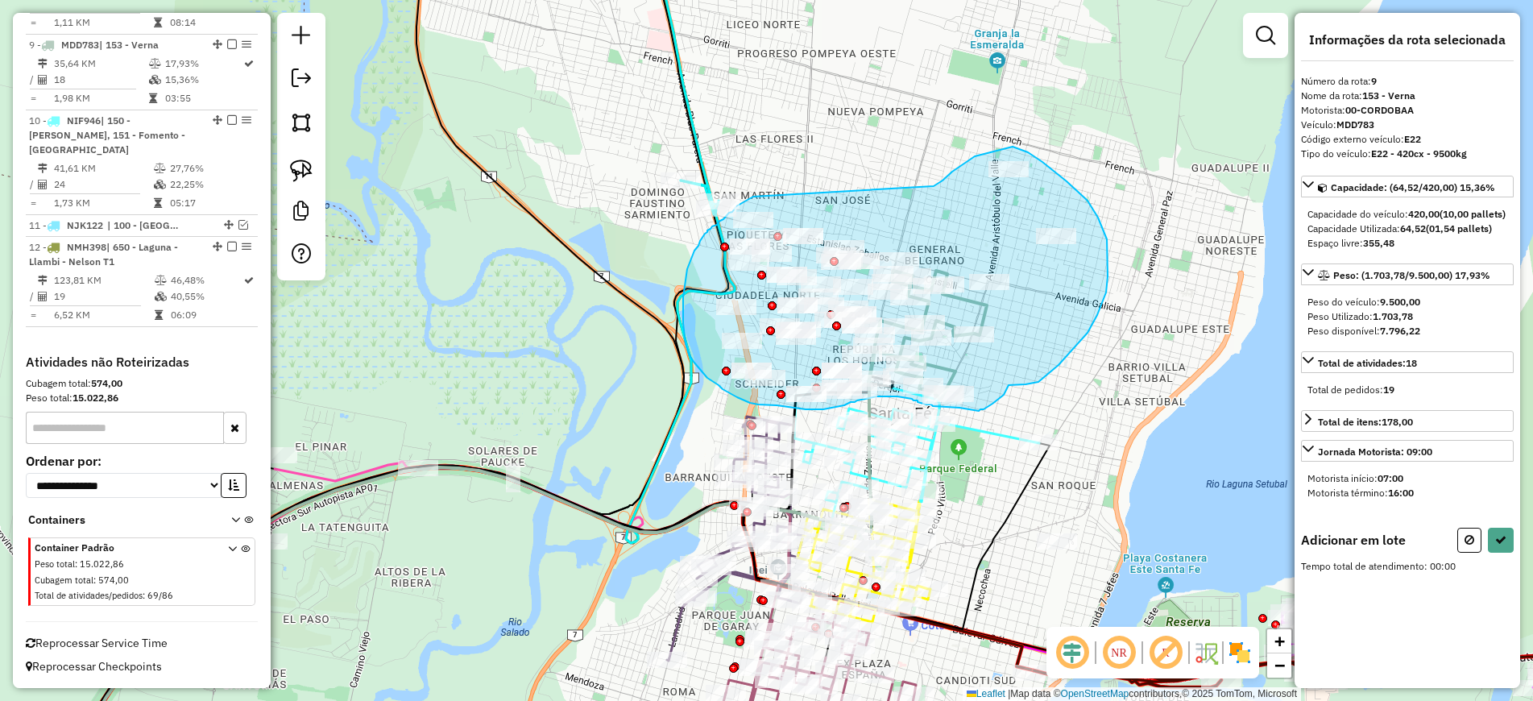
drag, startPoint x: 935, startPoint y: 184, endPoint x: 760, endPoint y: 194, distance: 175.8
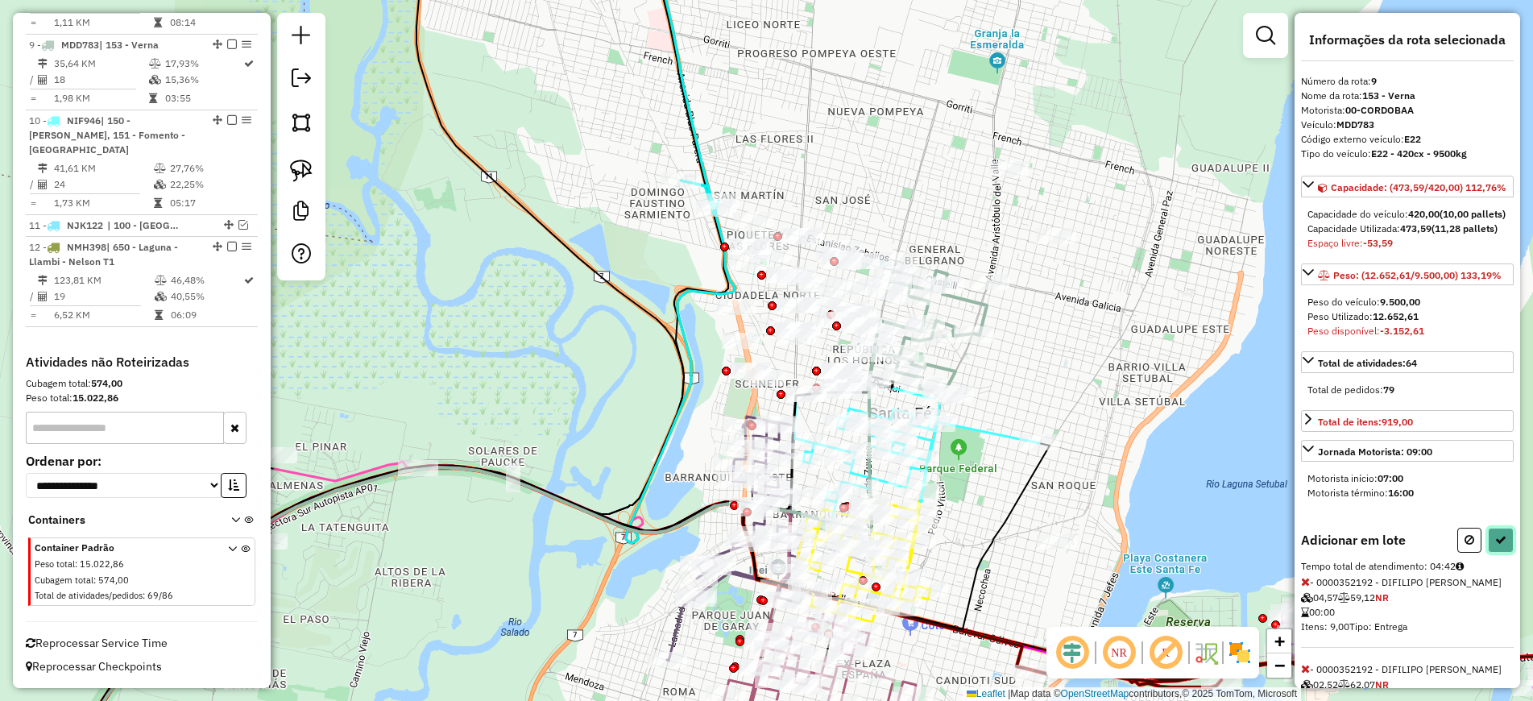
click at [1495, 545] on icon at bounding box center [1500, 539] width 11 height 11
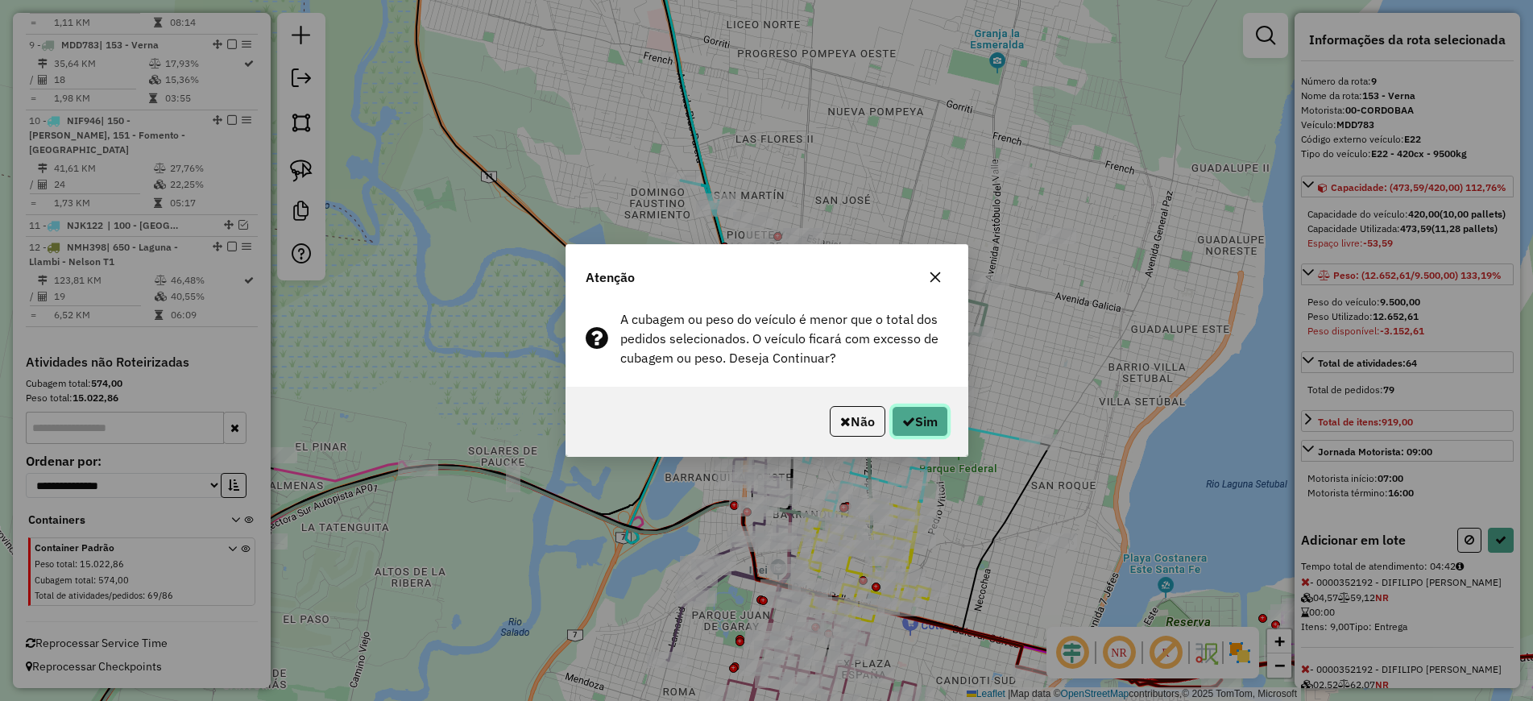
click at [913, 419] on button "Sim" at bounding box center [920, 421] width 56 height 31
select select "**********"
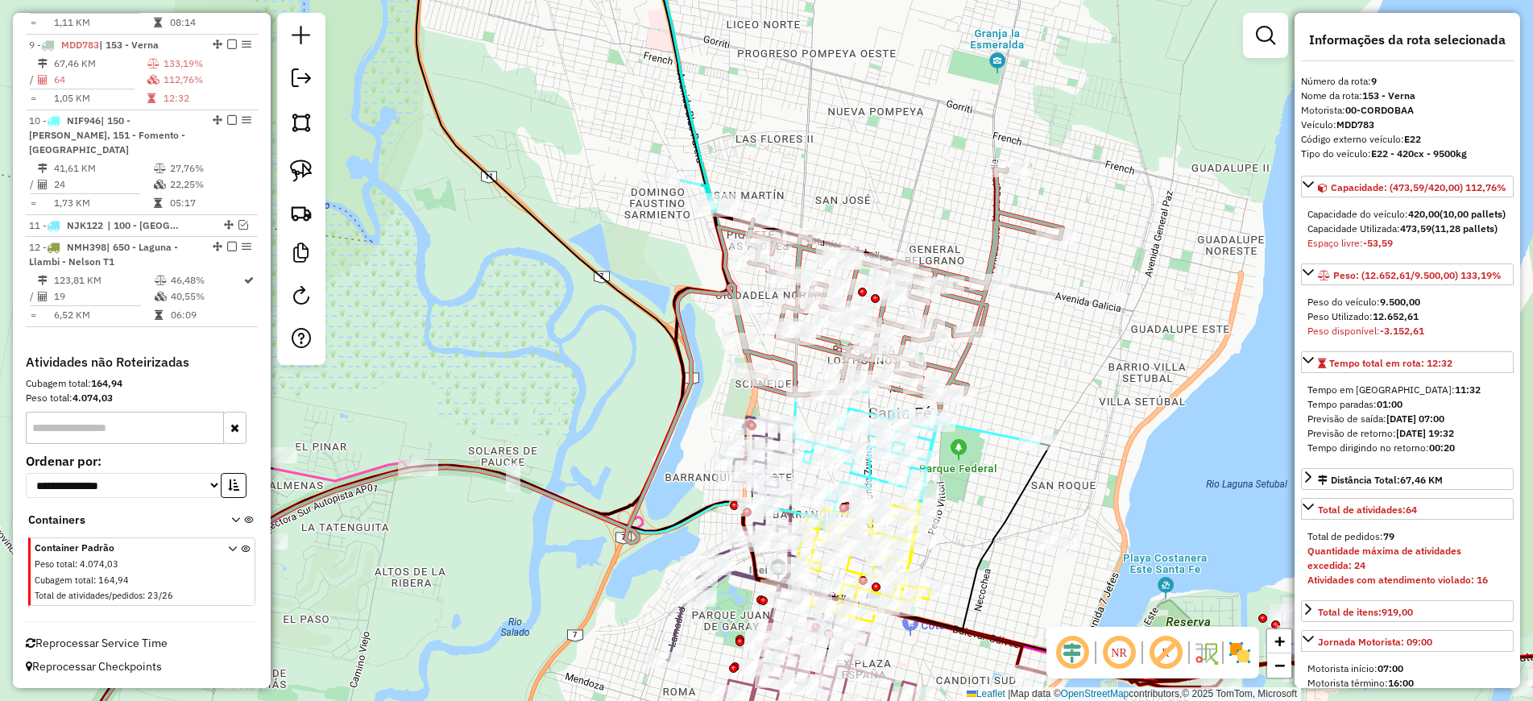
click at [319, 477] on icon at bounding box center [425, 508] width 435 height 93
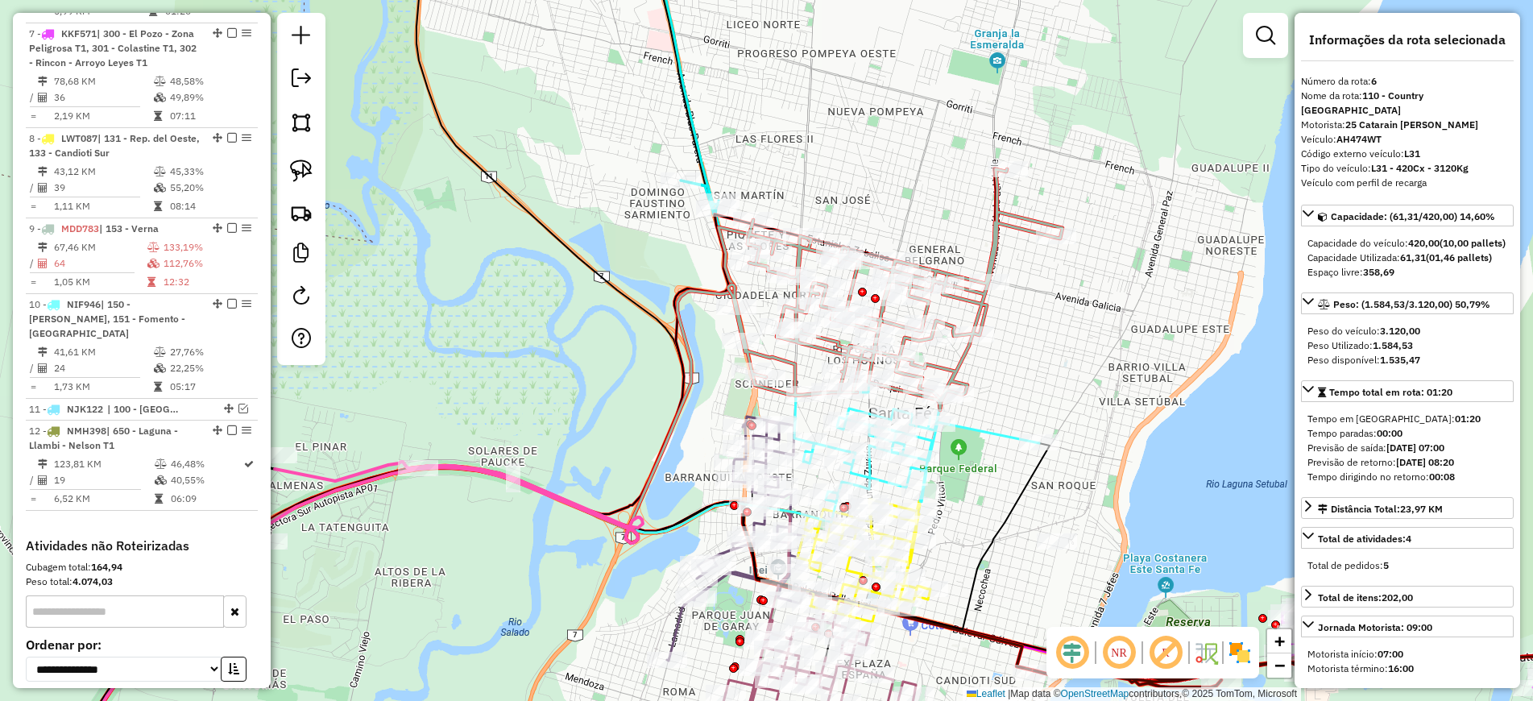
scroll to position [1042, 0]
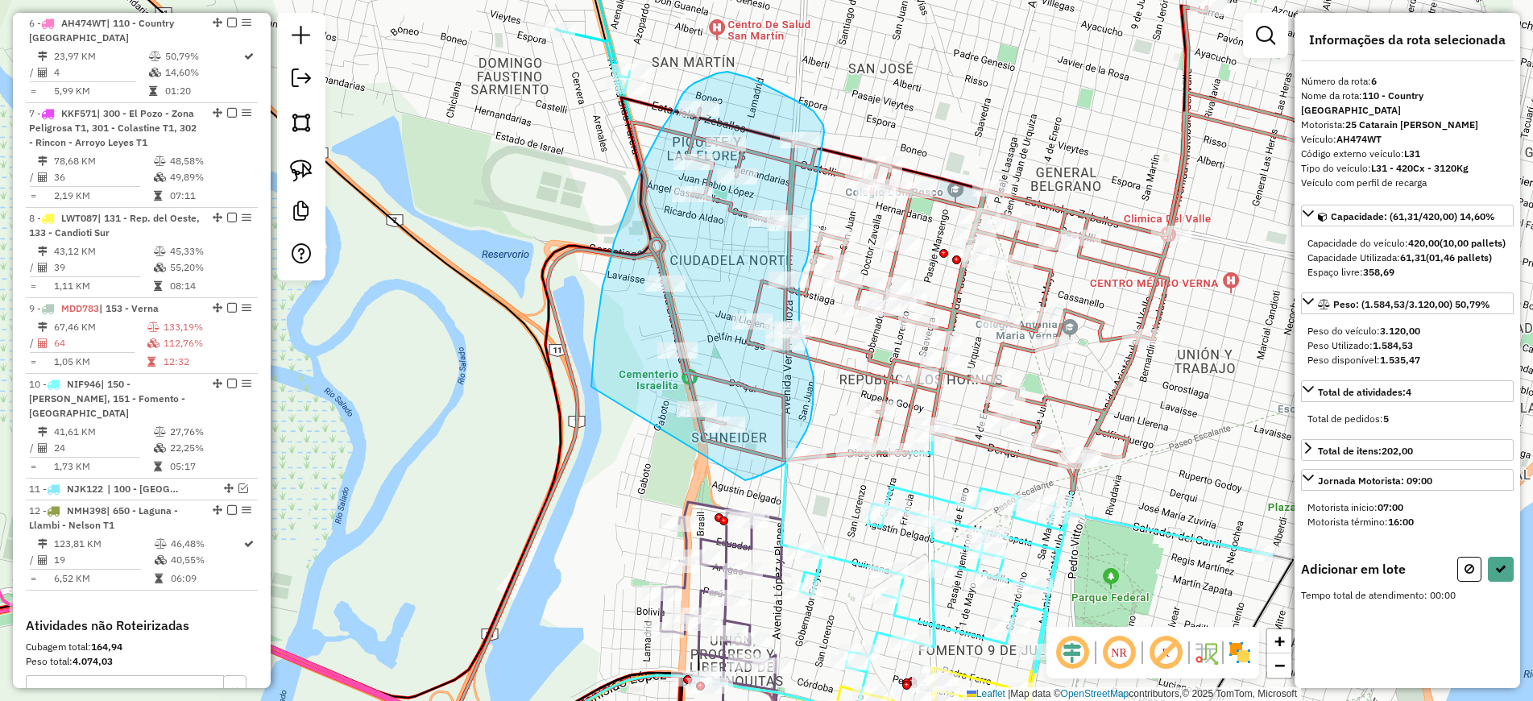
drag, startPoint x: 745, startPoint y: 480, endPoint x: 590, endPoint y: 391, distance: 178.6
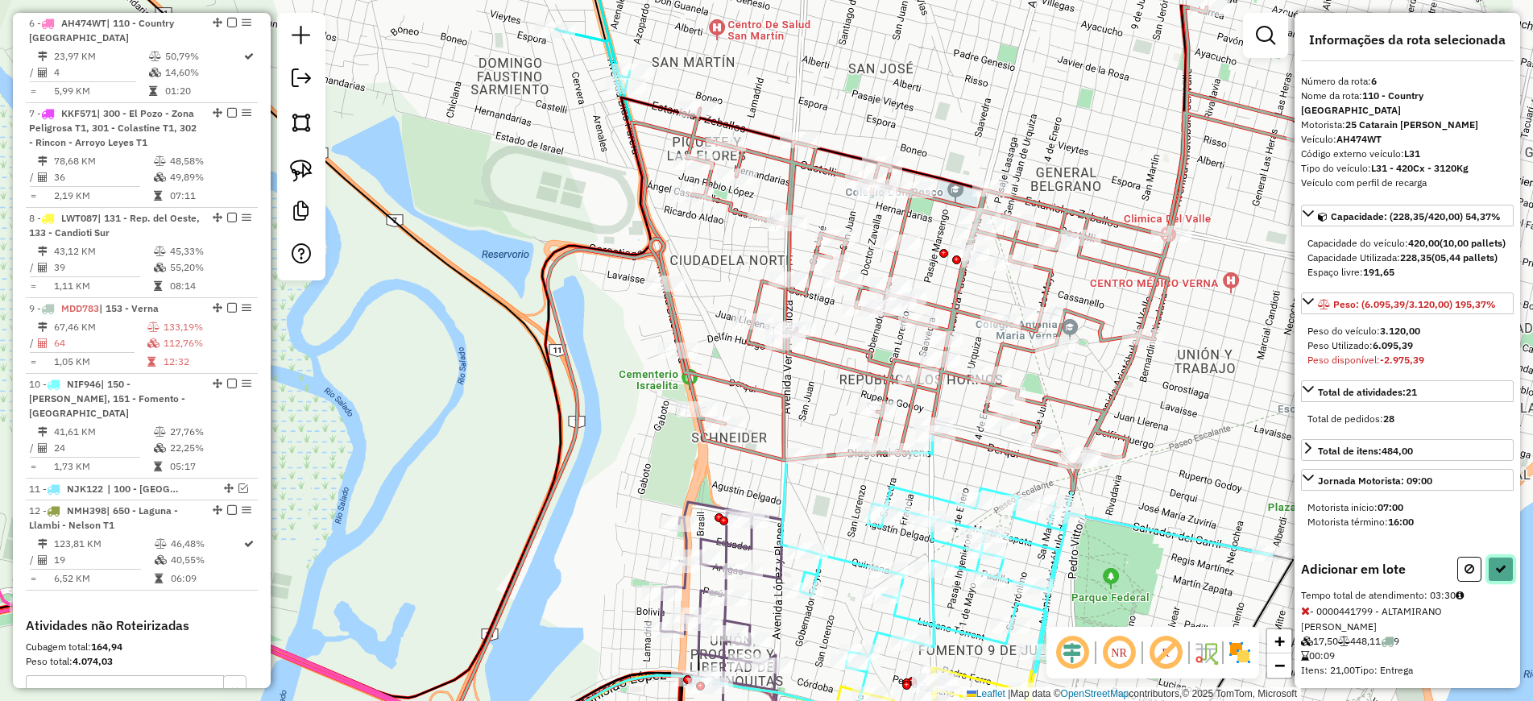
click at [1492, 582] on button at bounding box center [1501, 569] width 26 height 25
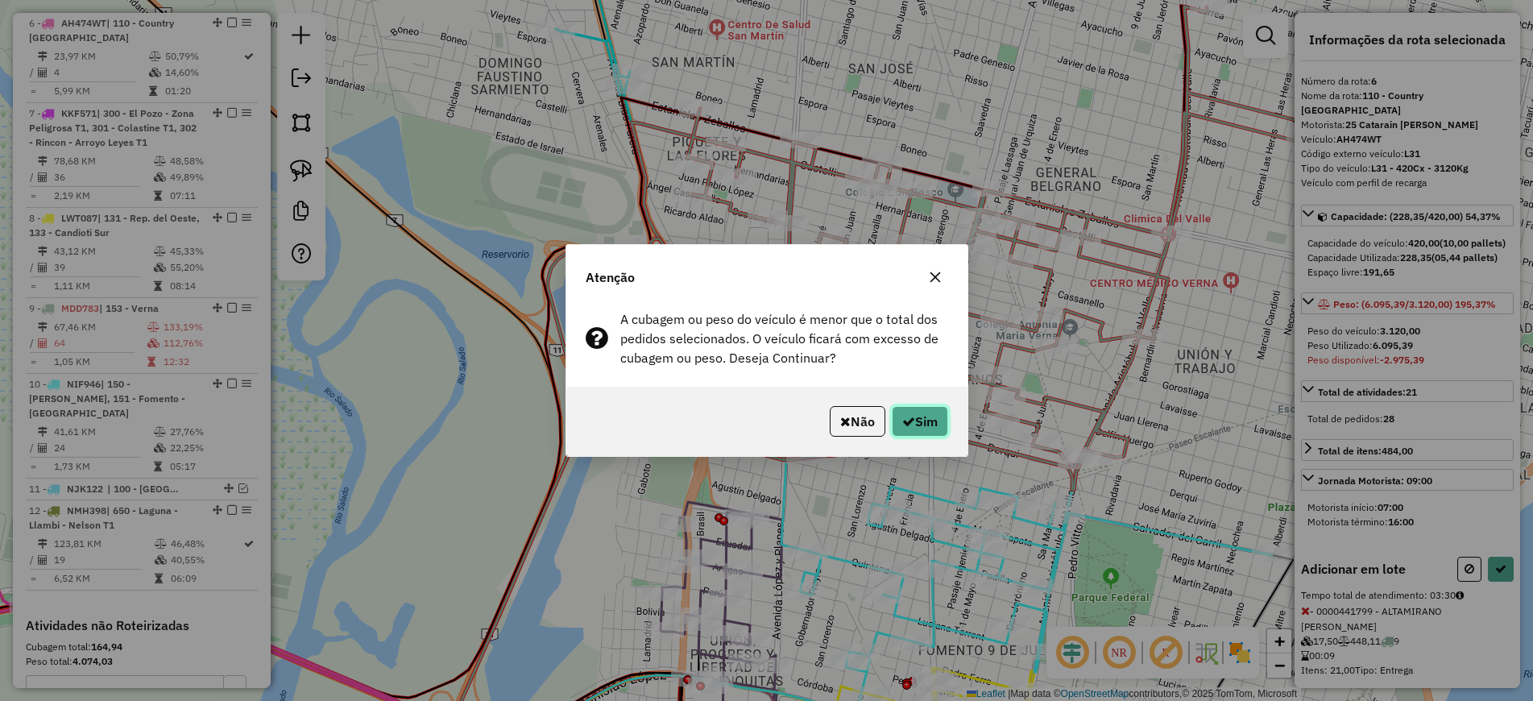
click at [925, 418] on button "Sim" at bounding box center [920, 421] width 56 height 31
select select "**********"
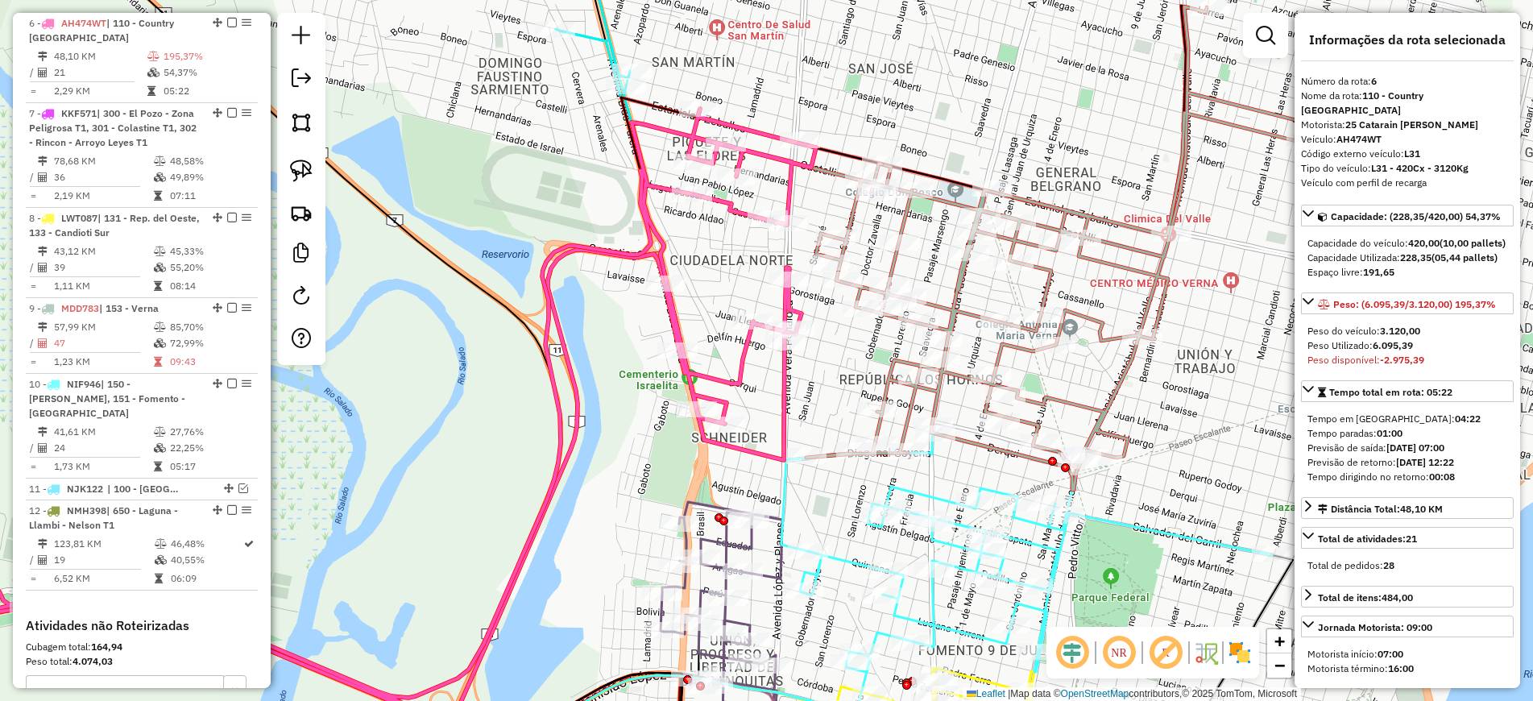
click at [734, 363] on icon at bounding box center [331, 431] width 969 height 645
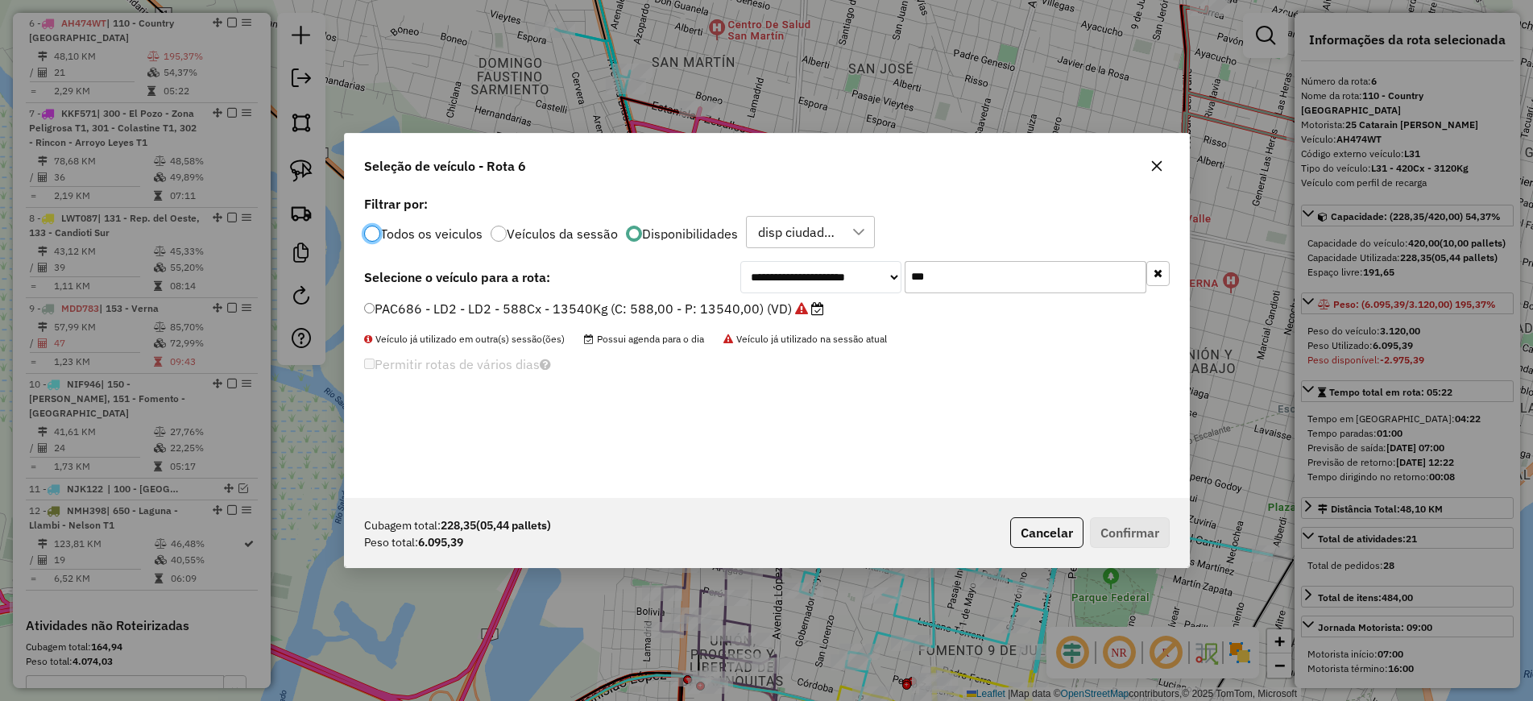
scroll to position [9, 5]
drag, startPoint x: 930, startPoint y: 286, endPoint x: 832, endPoint y: 263, distance: 100.8
click at [829, 267] on div "**********" at bounding box center [954, 277] width 429 height 32
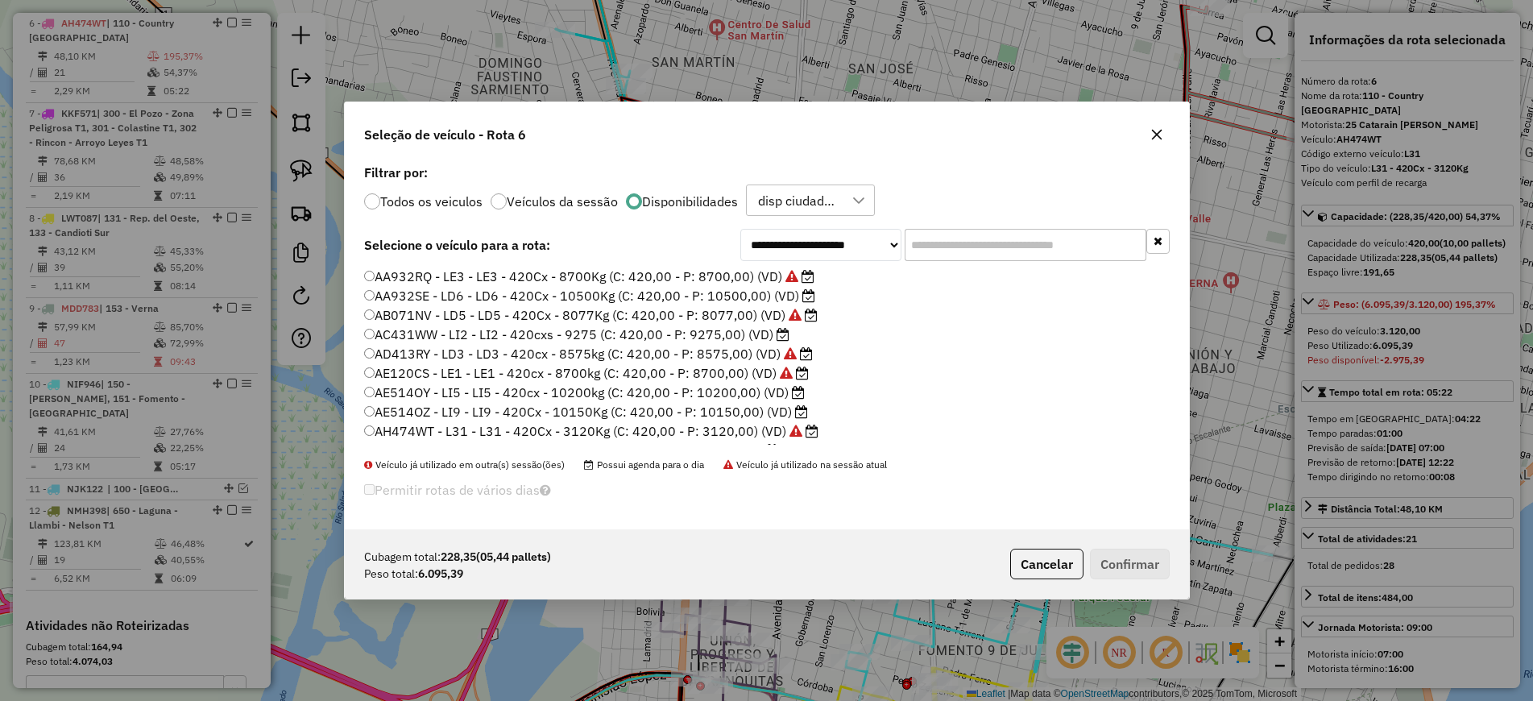
click at [714, 334] on label "AC431WW - LI2 - LI2 - 420cxs - 9275 (C: 420,00 - P: 9275,00) (VD)" at bounding box center [576, 334] width 425 height 19
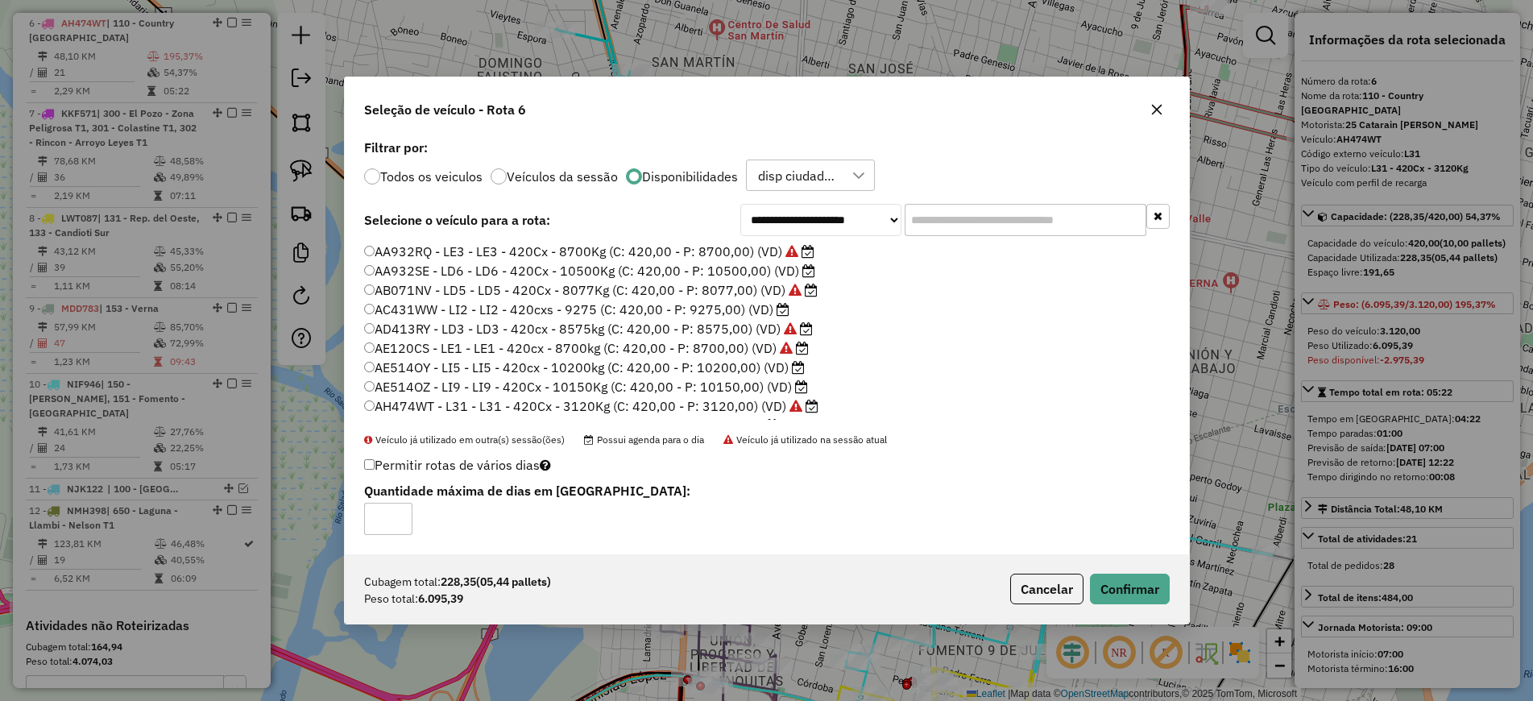
scroll to position [101, 0]
click at [440, 332] on label "AH528YU - LI7 - 588Cx - 14400Kg (C: 588,00 - P: 14400,00) (VD)" at bounding box center [571, 324] width 415 height 19
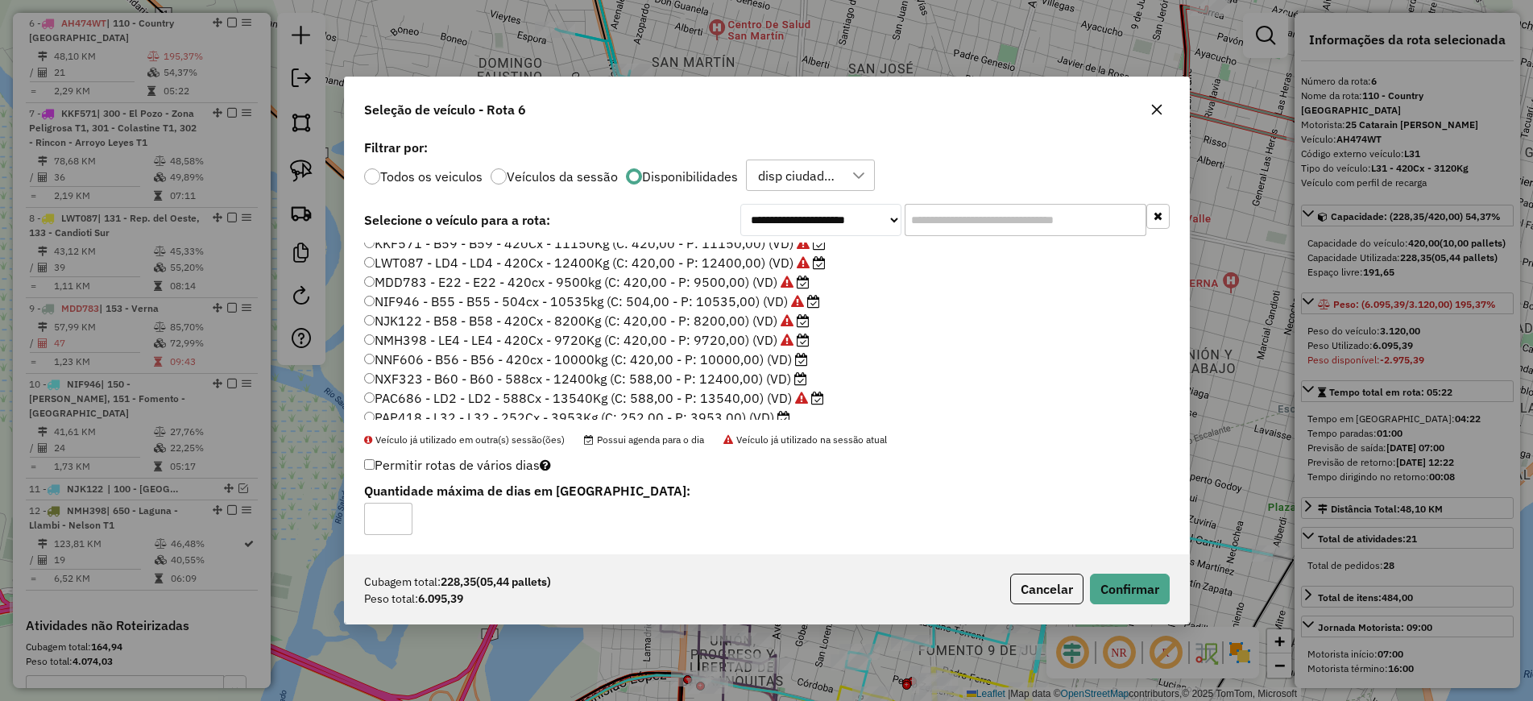
click at [477, 364] on label "NNF606 - B56 - B56 - 420cx - 10000kg (C: 420,00 - P: 10000,00) (VD)" at bounding box center [586, 359] width 444 height 19
click at [1135, 587] on button "Confirmar" at bounding box center [1130, 588] width 80 height 31
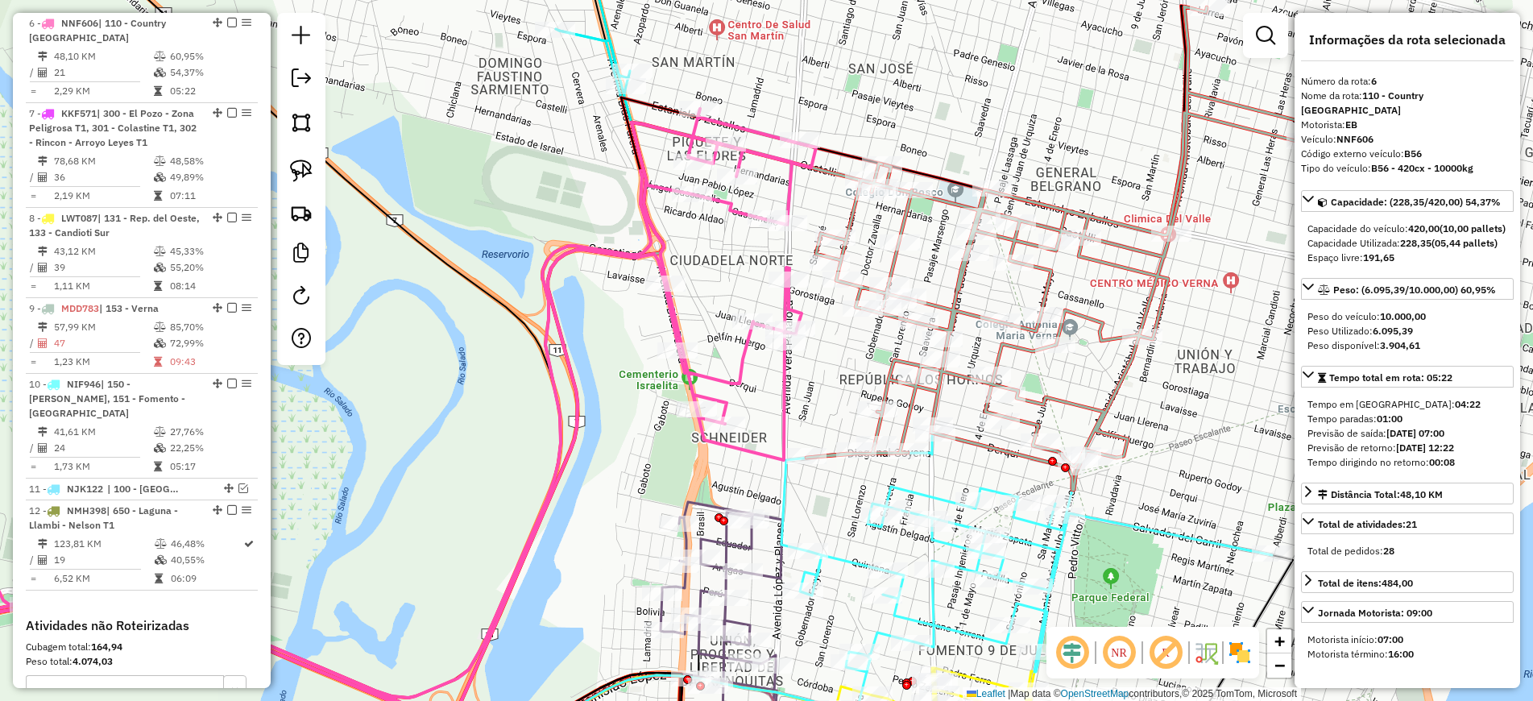
click at [782, 192] on icon at bounding box center [331, 431] width 969 height 645
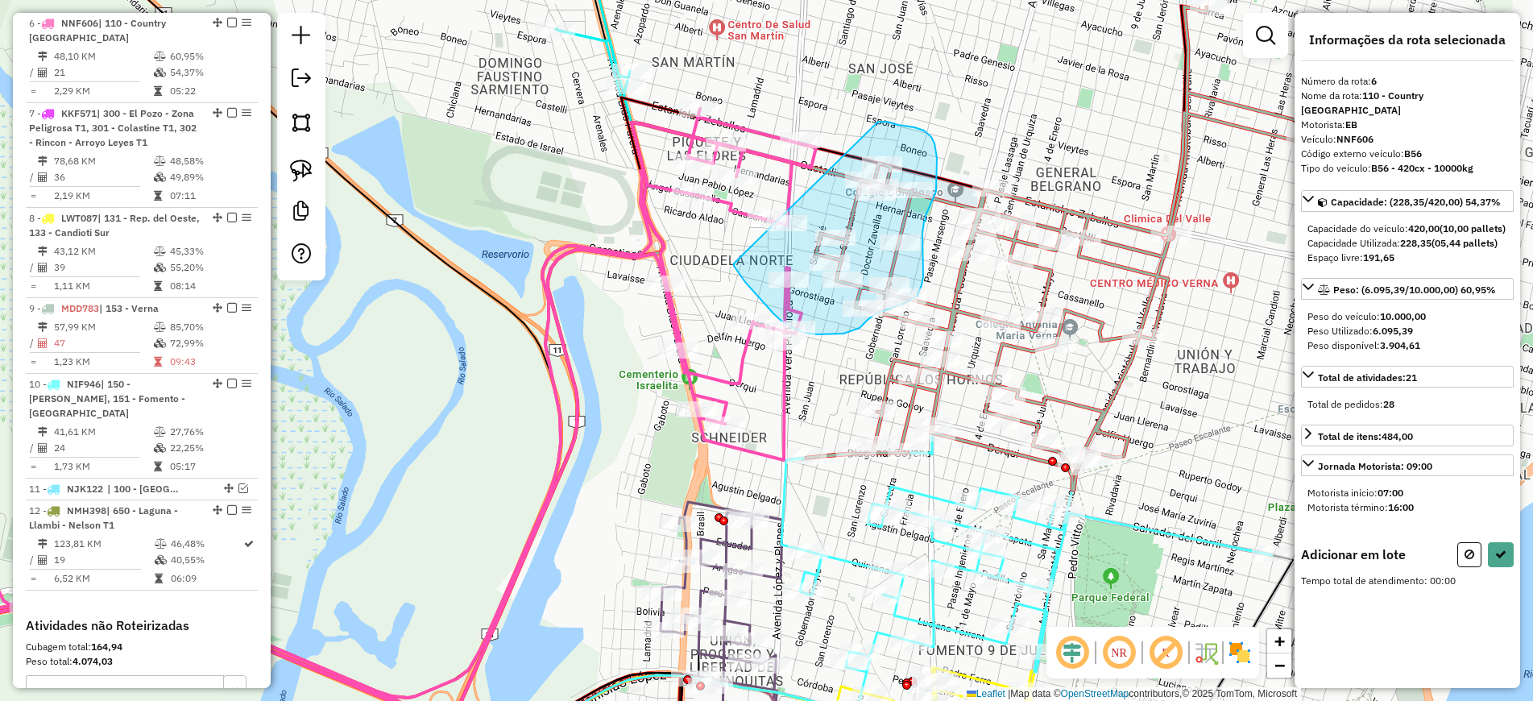
drag, startPoint x: 878, startPoint y: 122, endPoint x: 734, endPoint y: 263, distance: 202.2
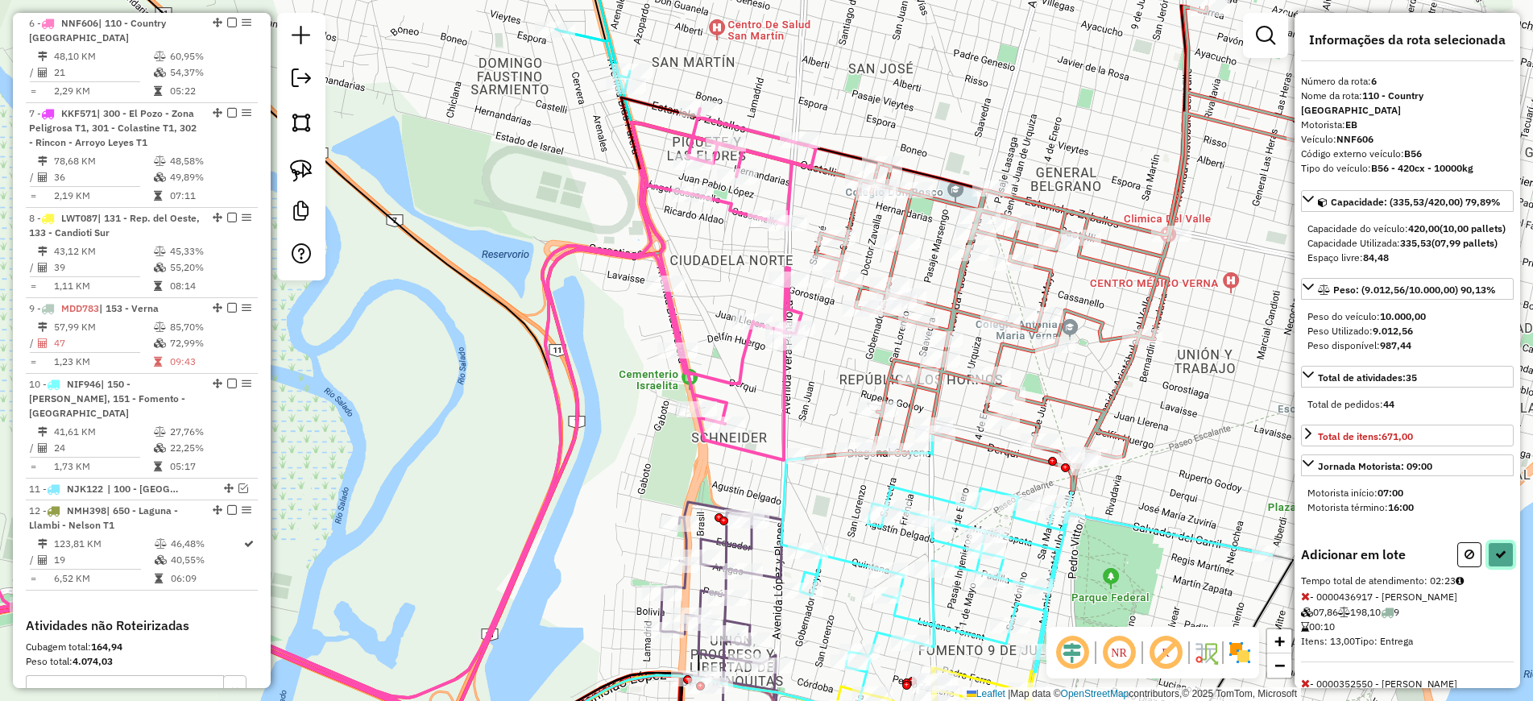
click at [1488, 567] on button at bounding box center [1501, 554] width 26 height 25
select select "**********"
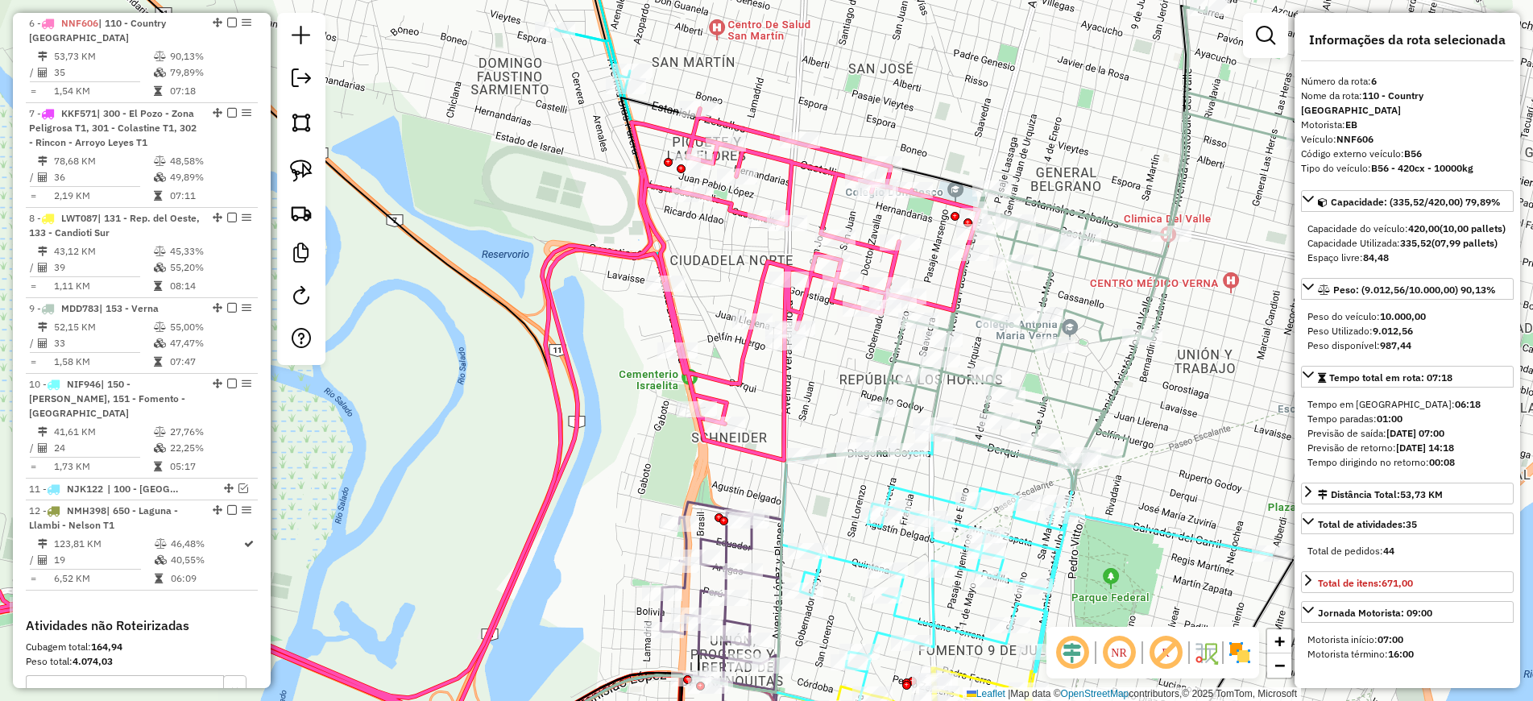
click at [1041, 288] on icon at bounding box center [1061, 247] width 511 height 483
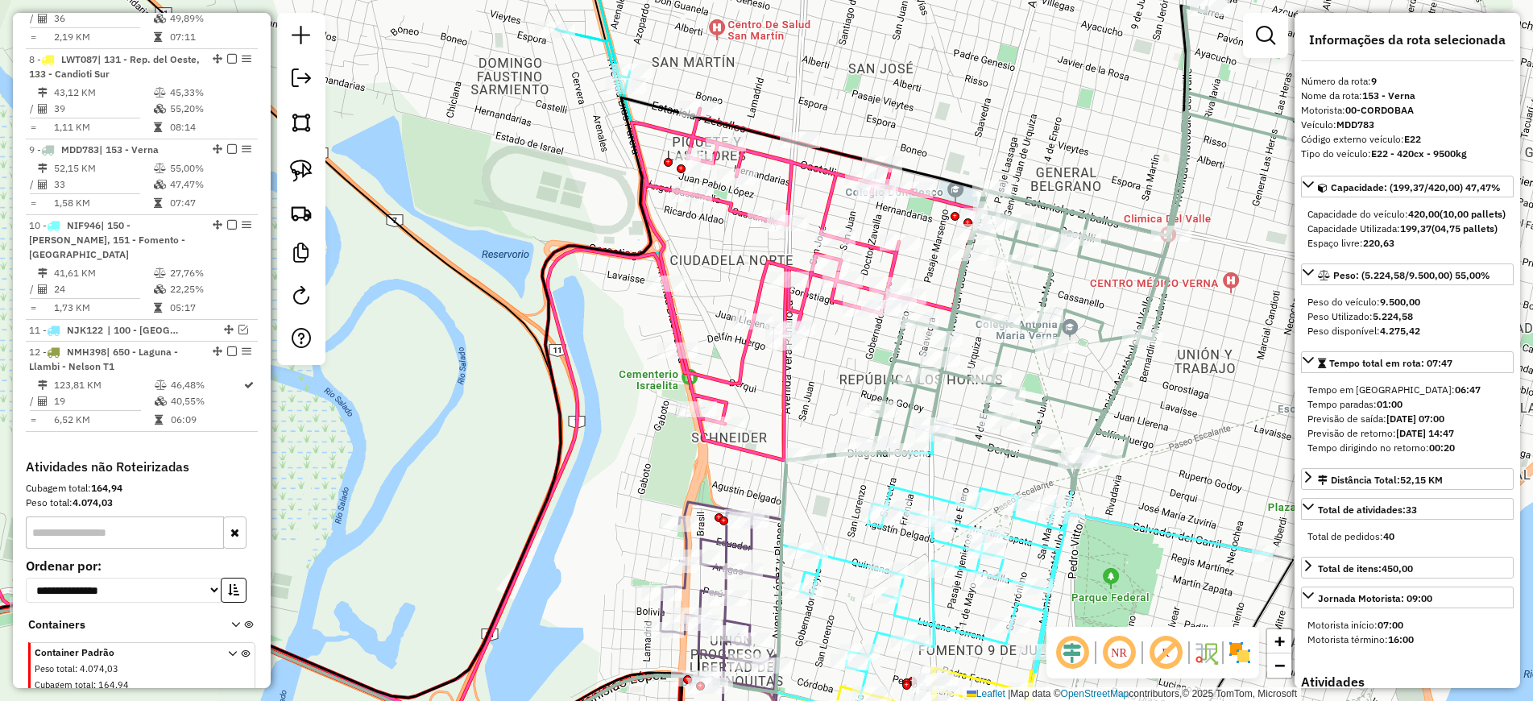
scroll to position [1306, 0]
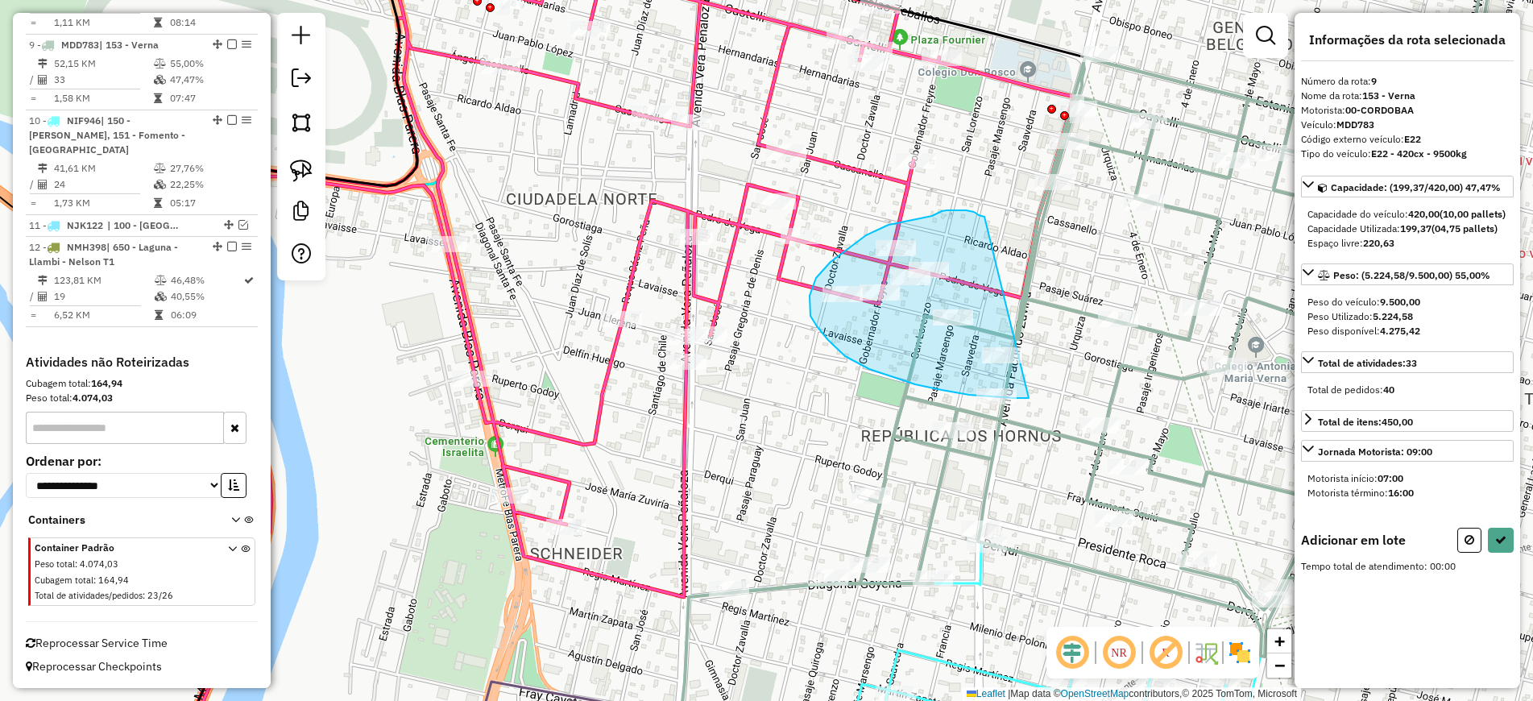
drag, startPoint x: 979, startPoint y: 215, endPoint x: 1029, endPoint y: 398, distance: 189.7
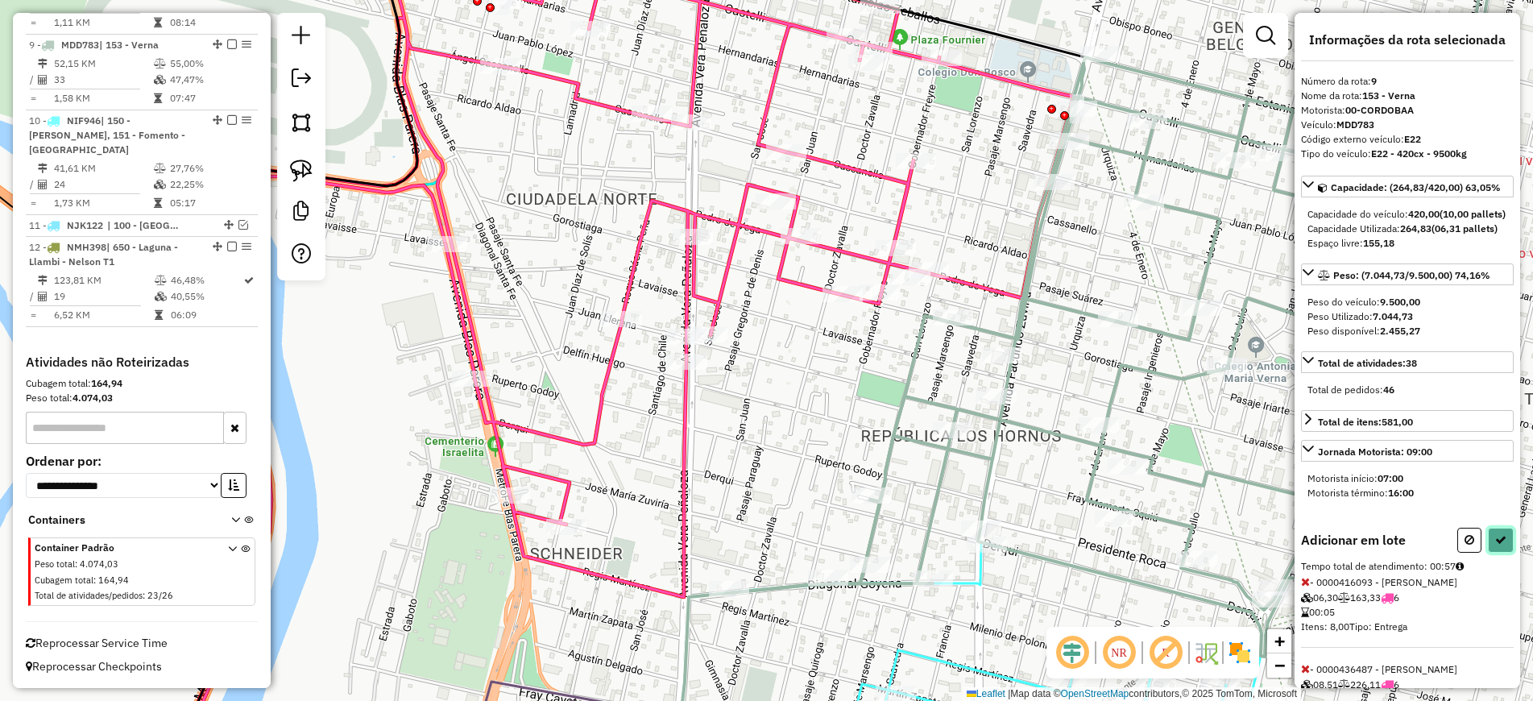
click at [1499, 545] on icon at bounding box center [1500, 539] width 11 height 11
select select "**********"
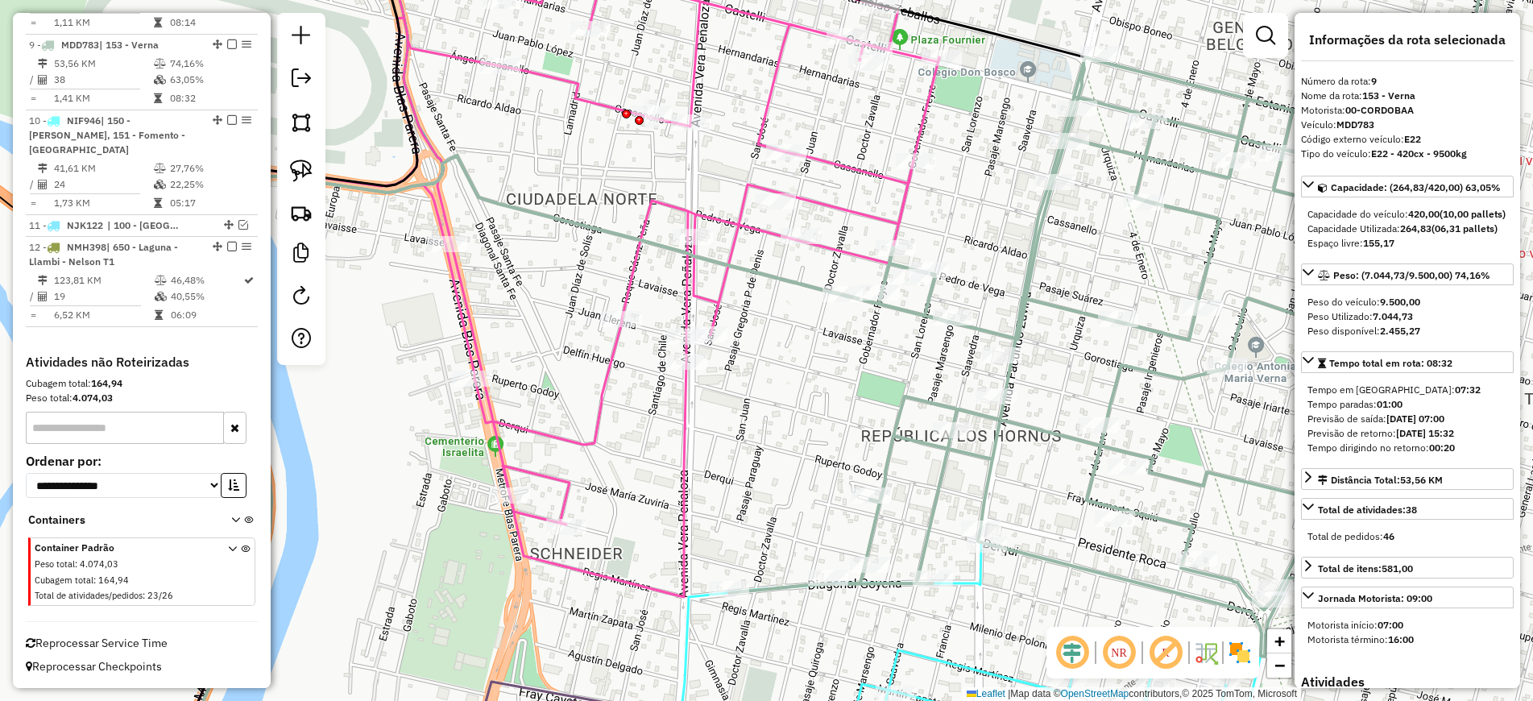
click at [707, 214] on icon at bounding box center [553, 350] width 771 height 841
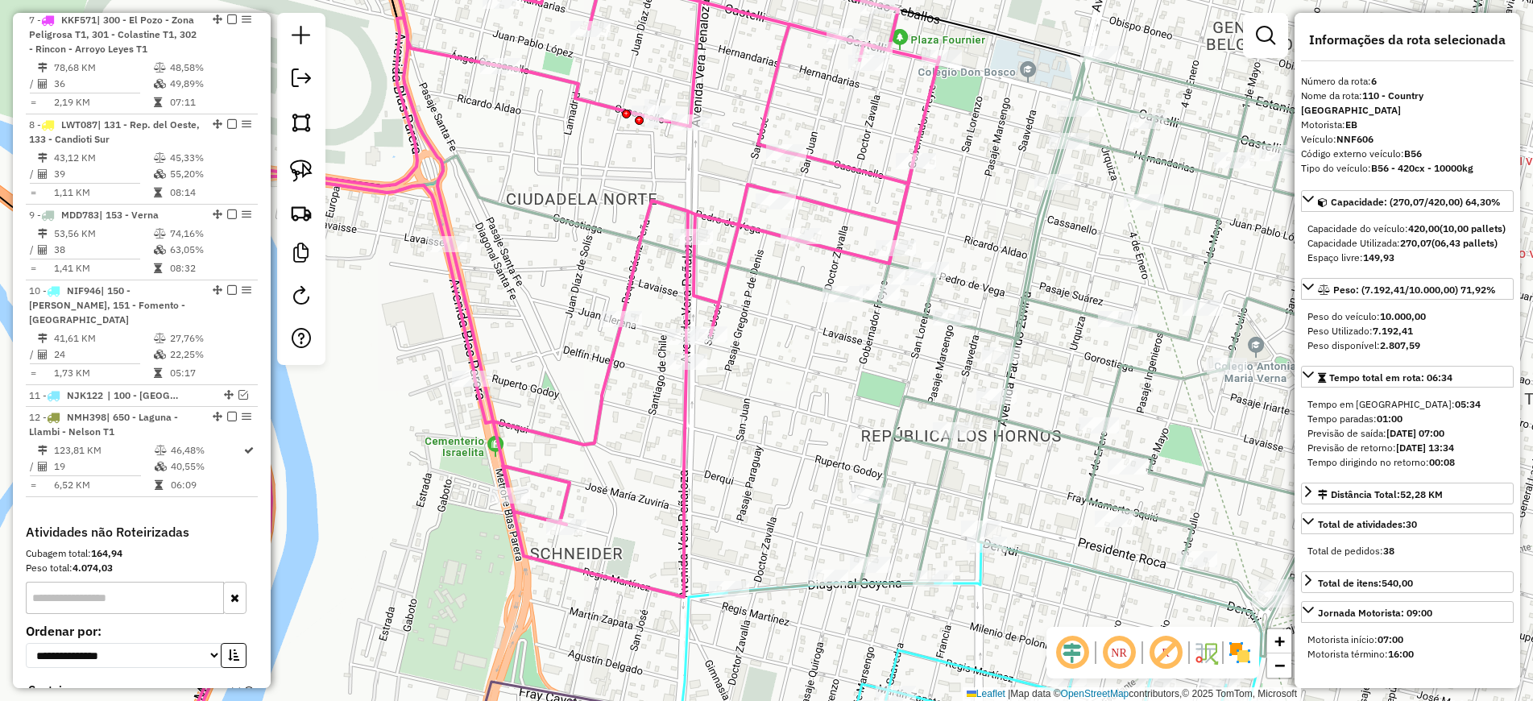
scroll to position [1042, 0]
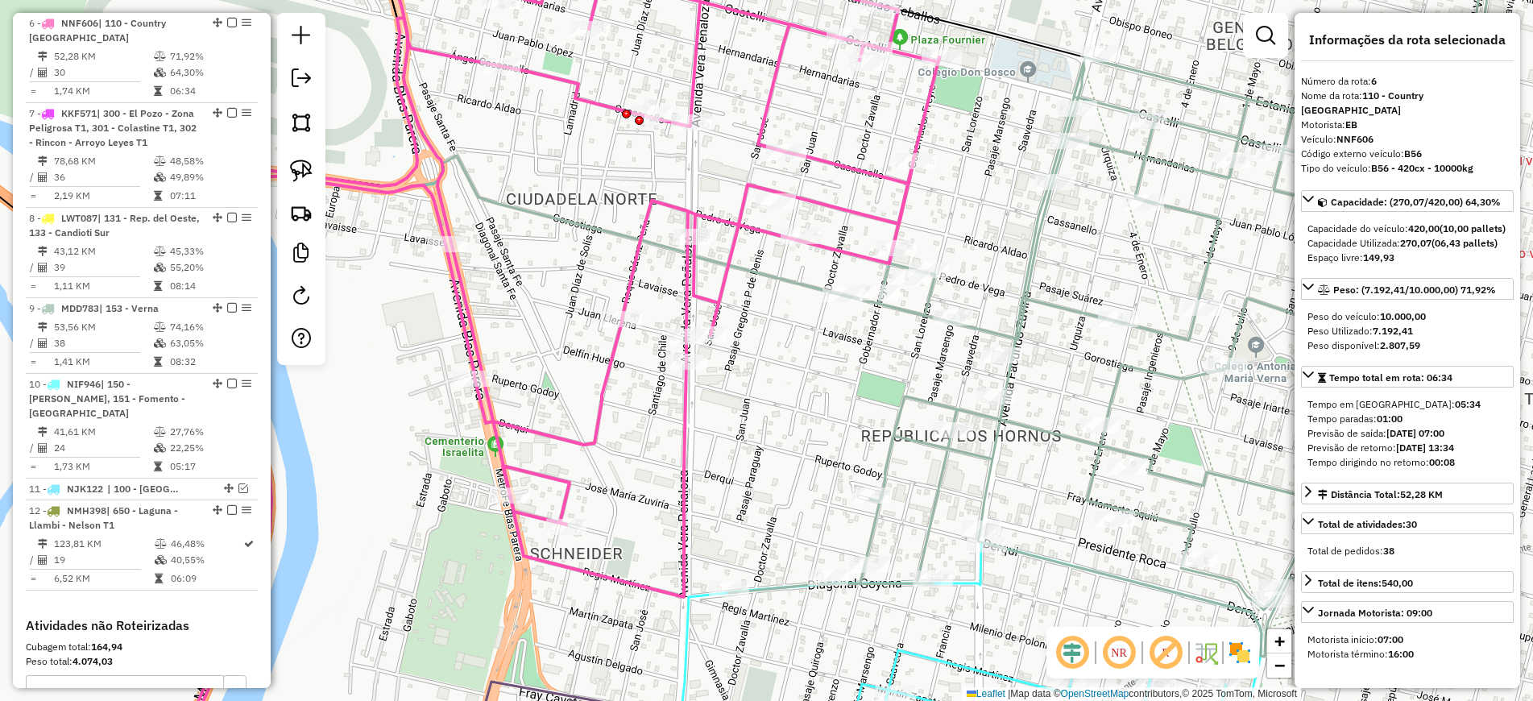
click at [1002, 327] on icon at bounding box center [1208, 293] width 958 height 726
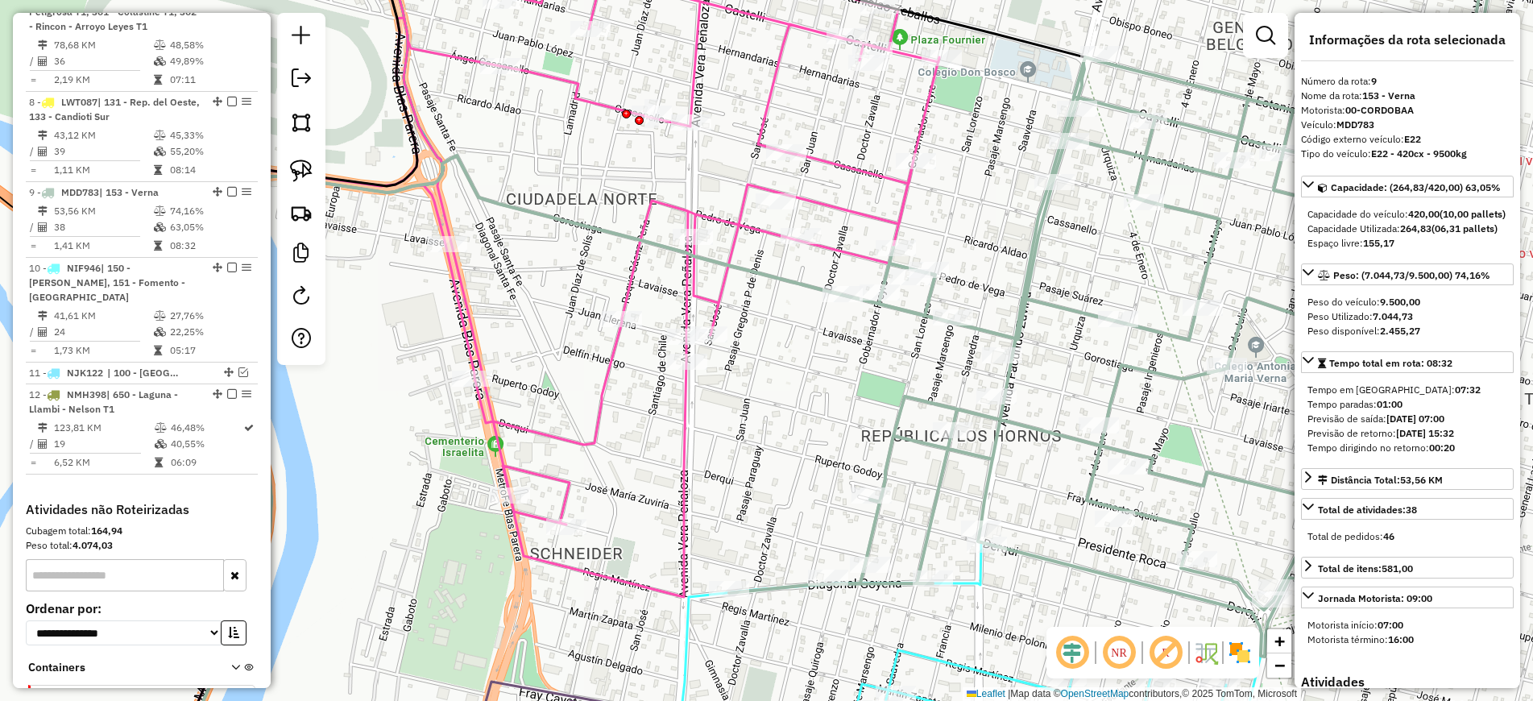
scroll to position [1306, 0]
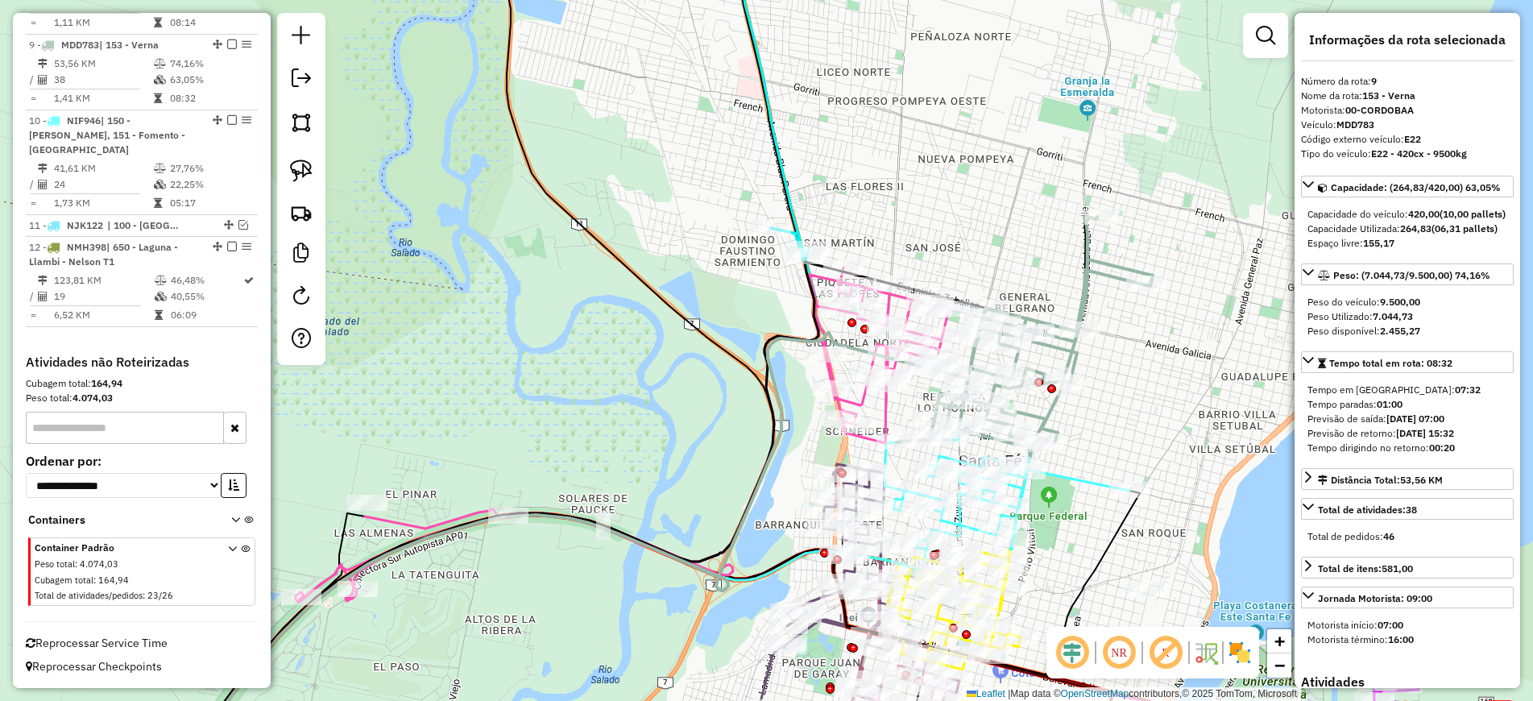
click at [785, 183] on icon at bounding box center [770, 96] width 77 height 333
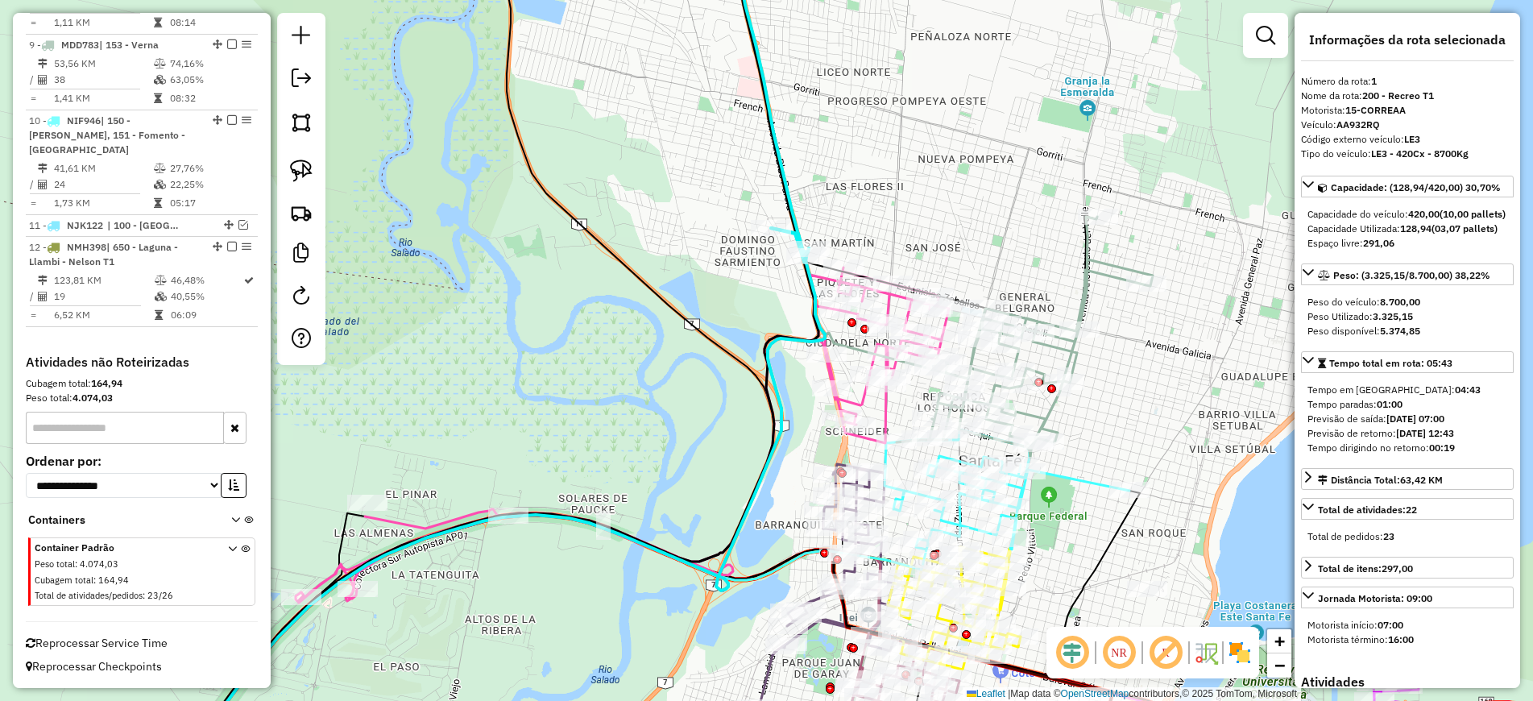
scroll to position [620, 0]
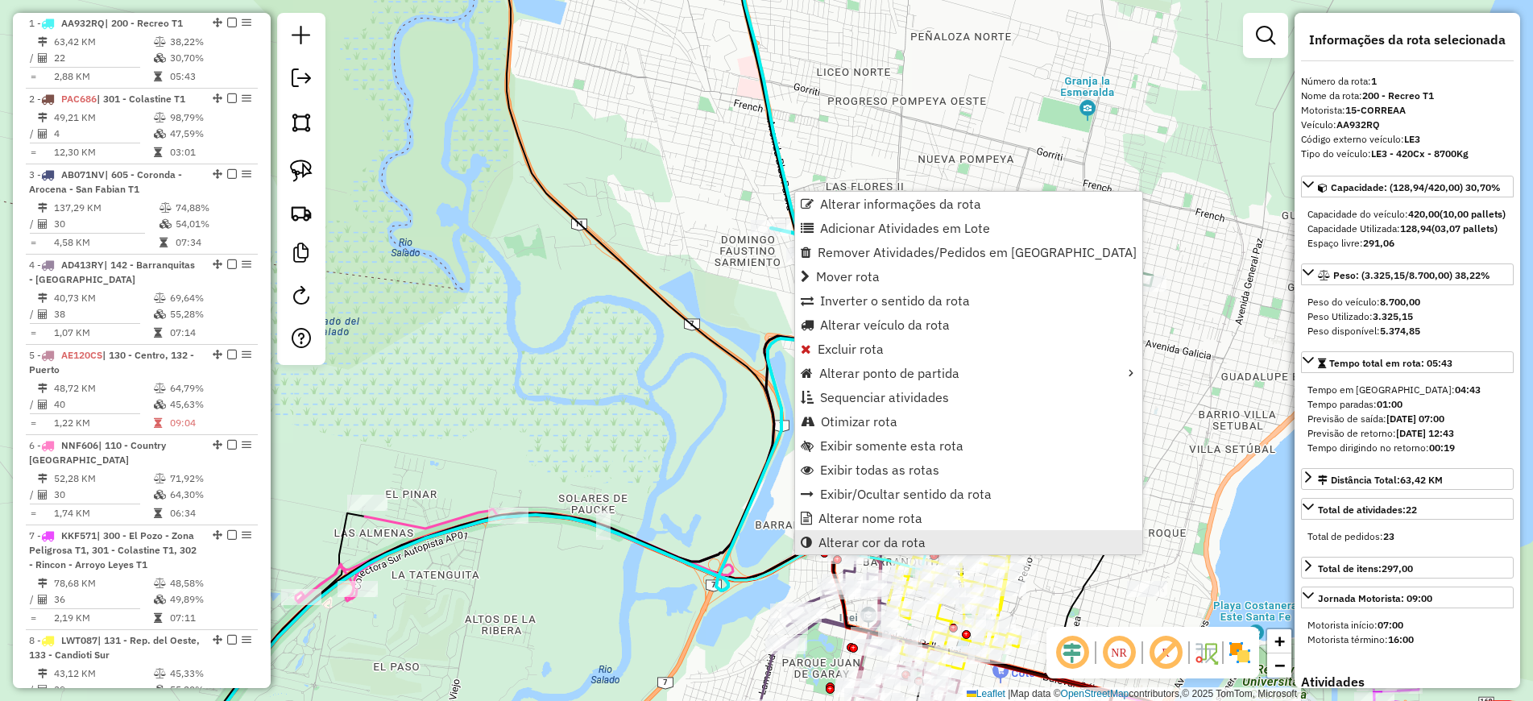
click at [892, 544] on span "Alterar cor da rota" at bounding box center [871, 542] width 107 height 13
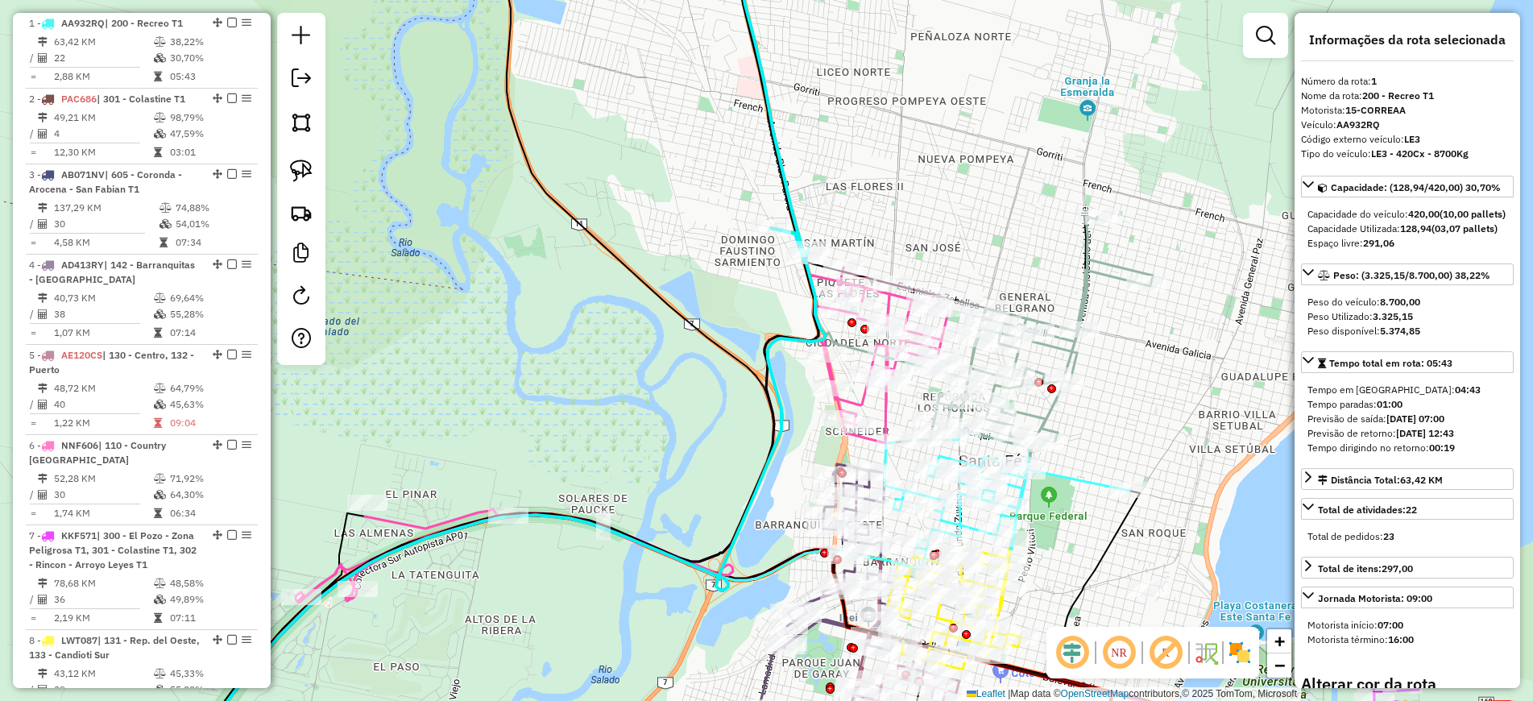
scroll to position [201, 0]
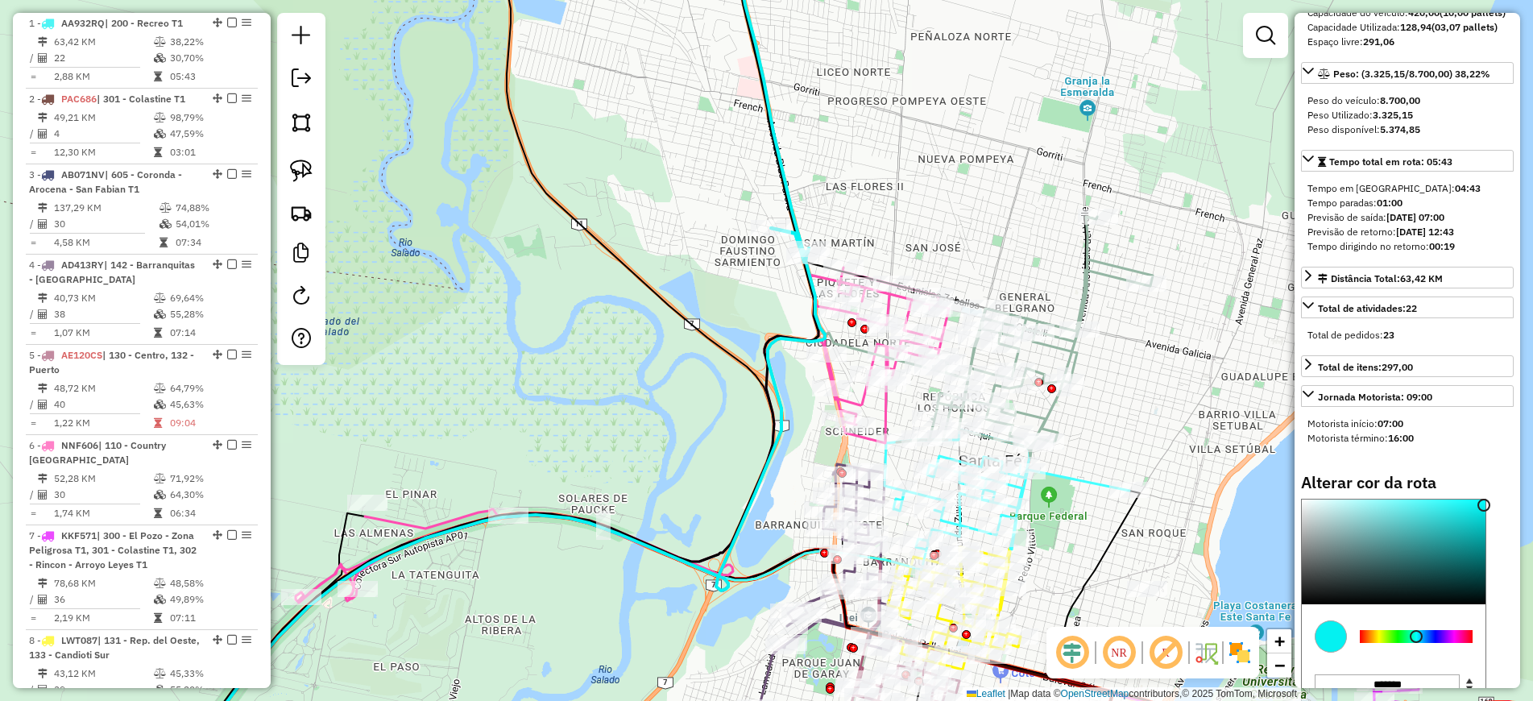
type input "*******"
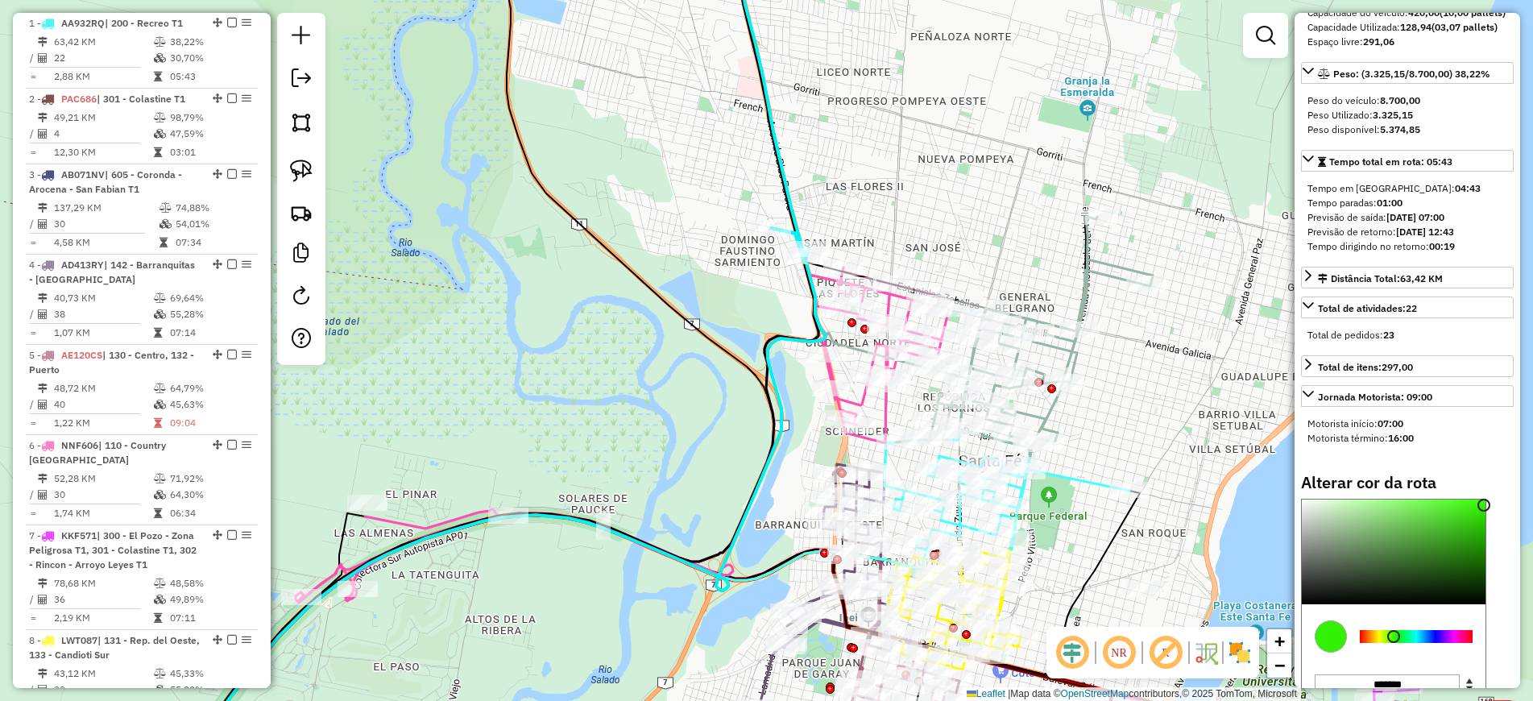
click at [1393, 643] on div at bounding box center [1416, 636] width 113 height 13
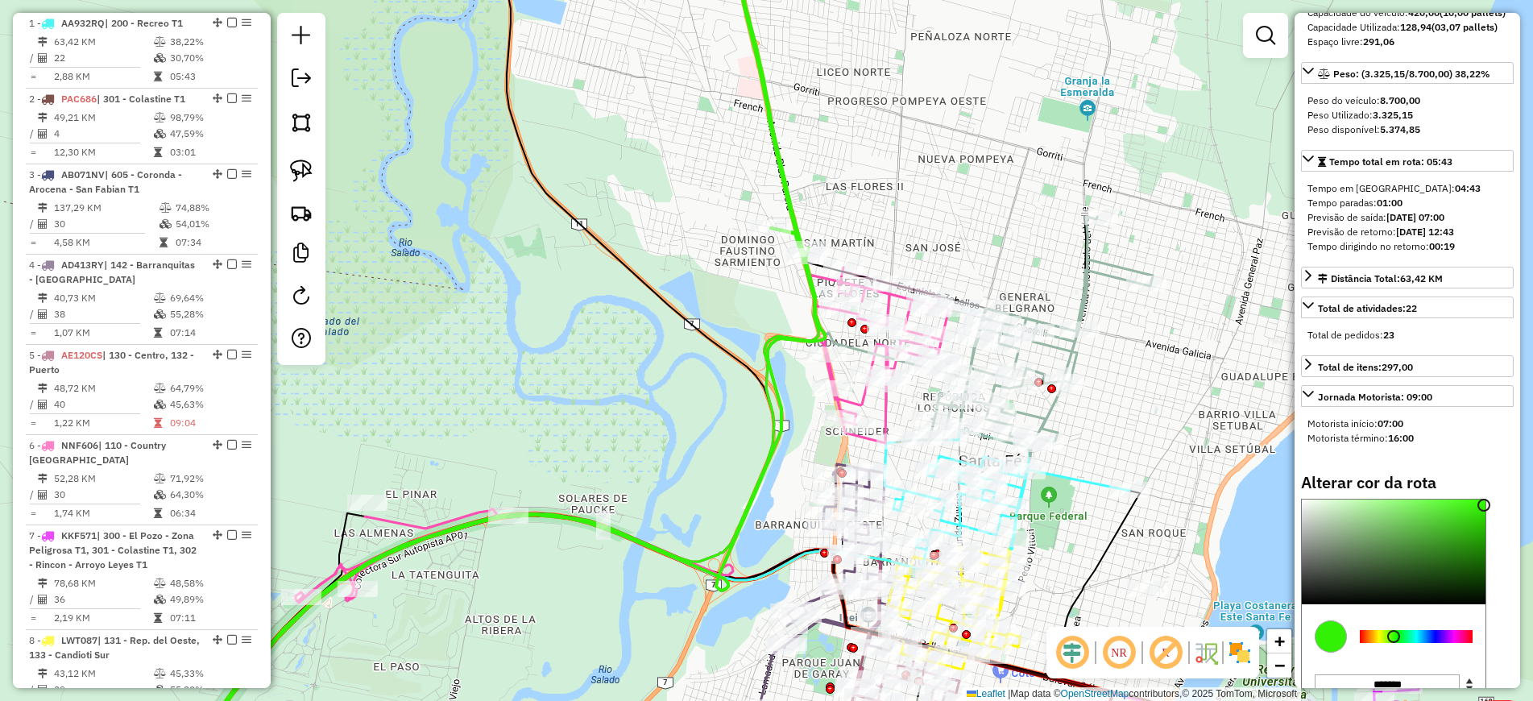
click at [1089, 482] on icon at bounding box center [1006, 489] width 245 height 120
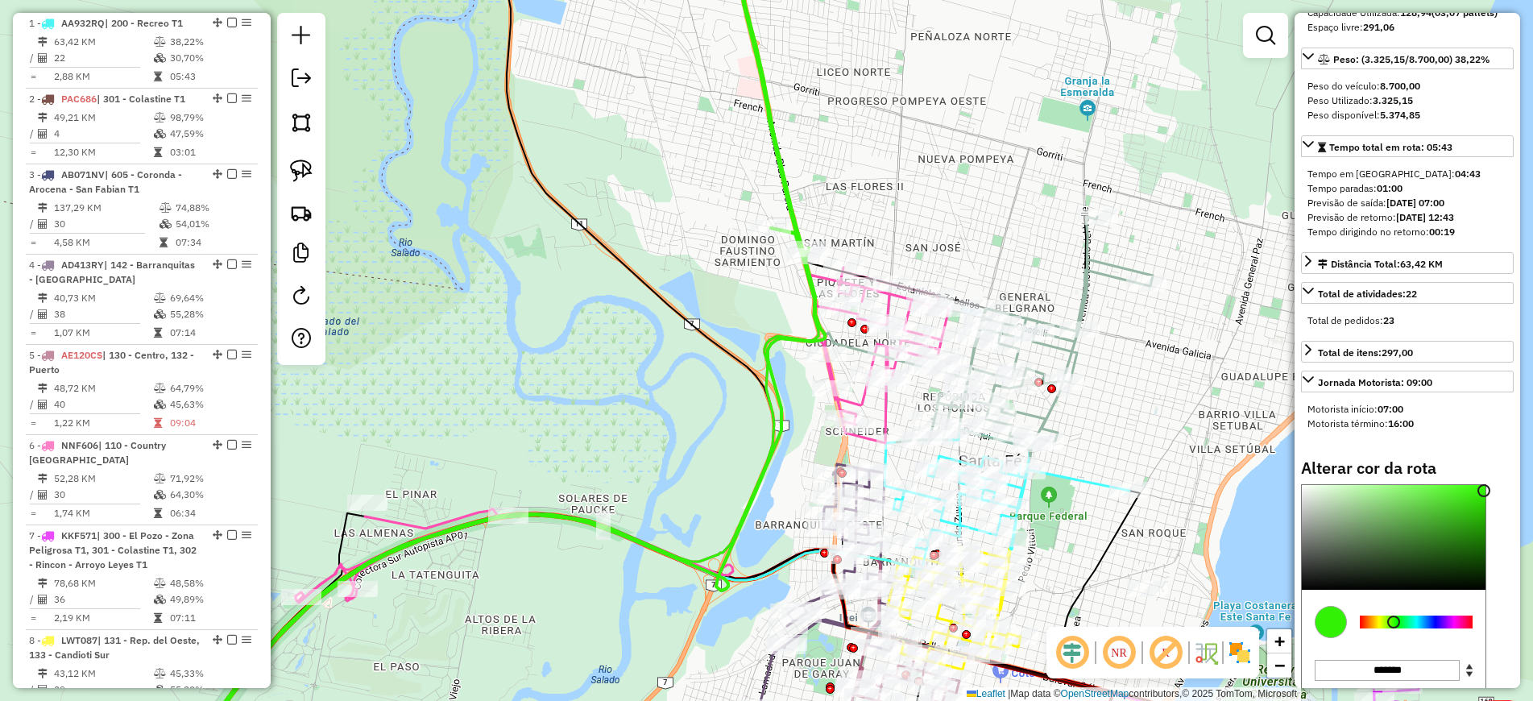
select select "**********"
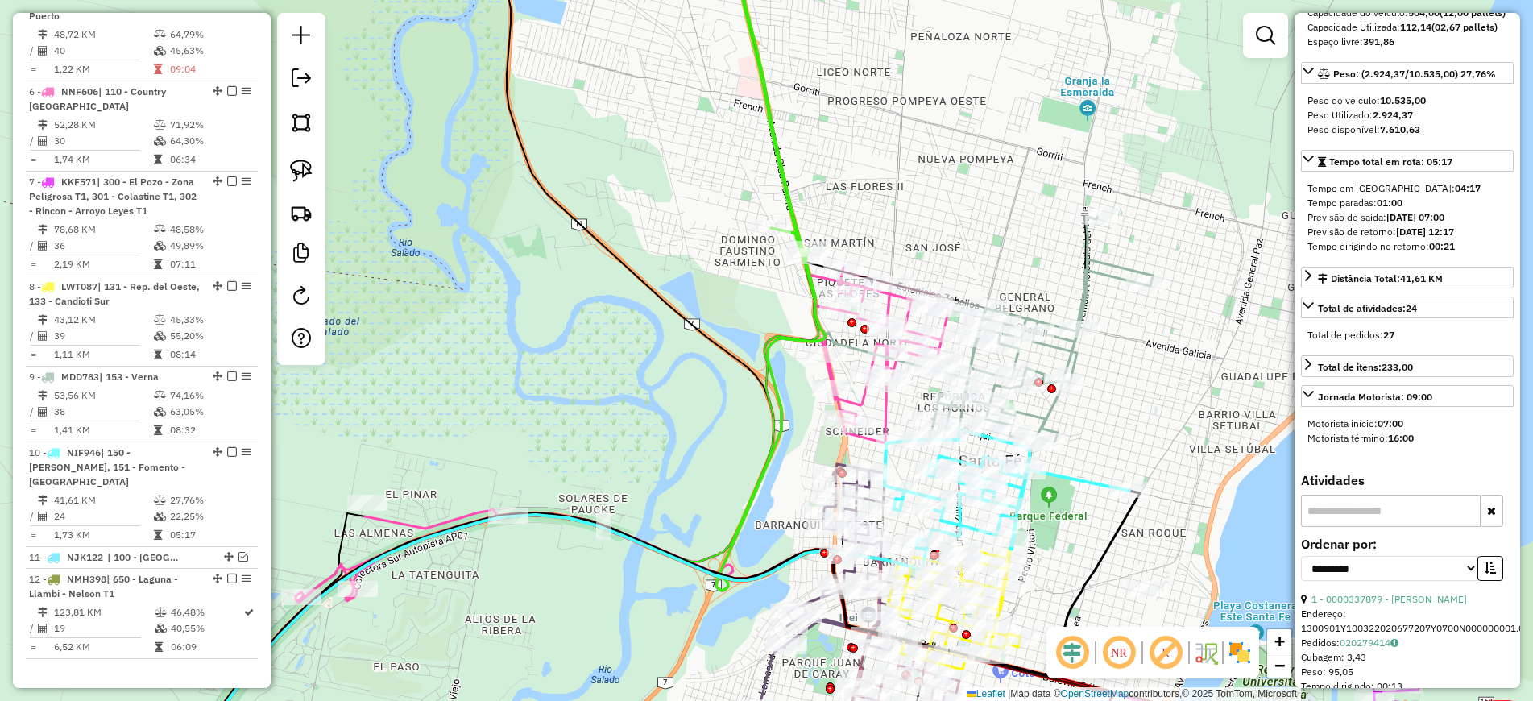
scroll to position [1306, 0]
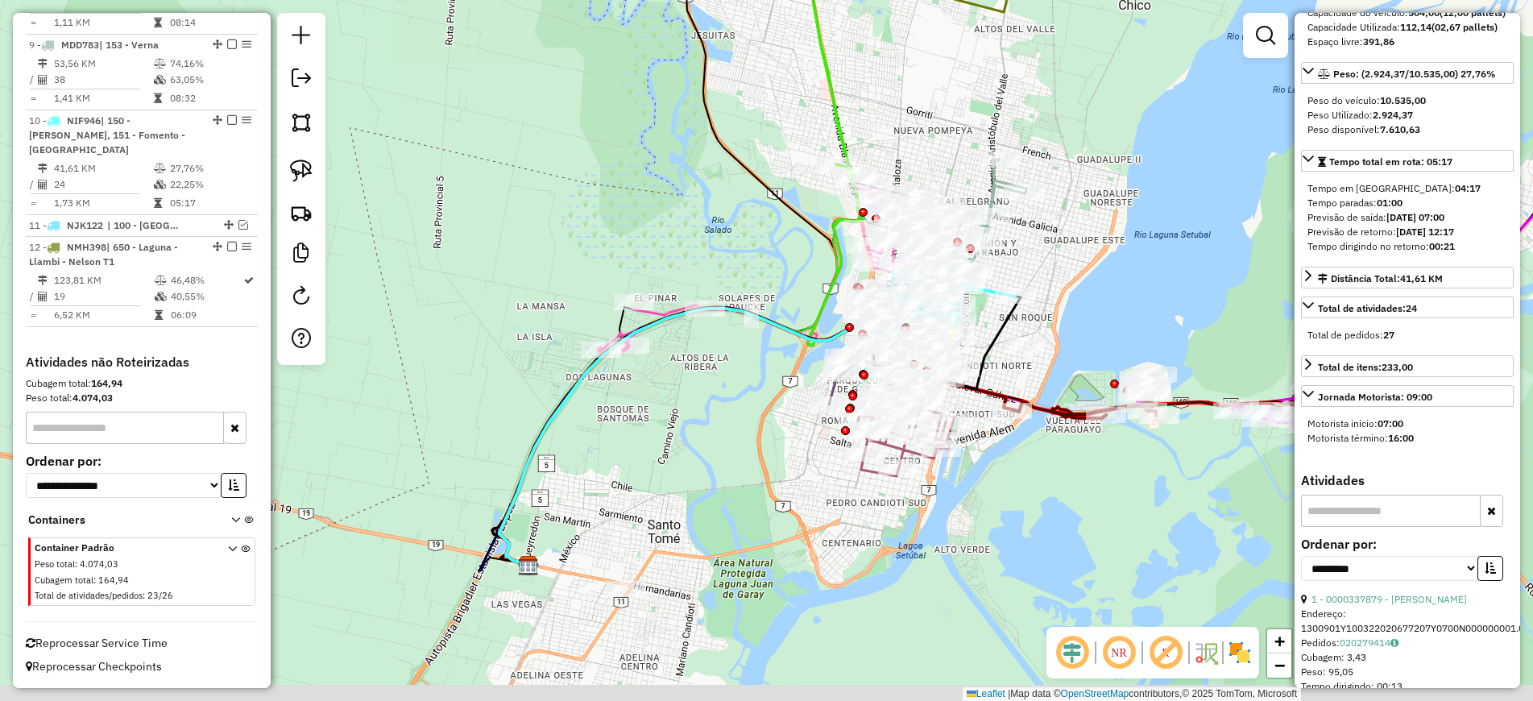
drag, startPoint x: 1157, startPoint y: 486, endPoint x: 1051, endPoint y: 295, distance: 219.2
click at [1051, 295] on div "Janela de atendimento Grade de atendimento Capacidade Transportadoras Veículos …" at bounding box center [766, 350] width 1533 height 701
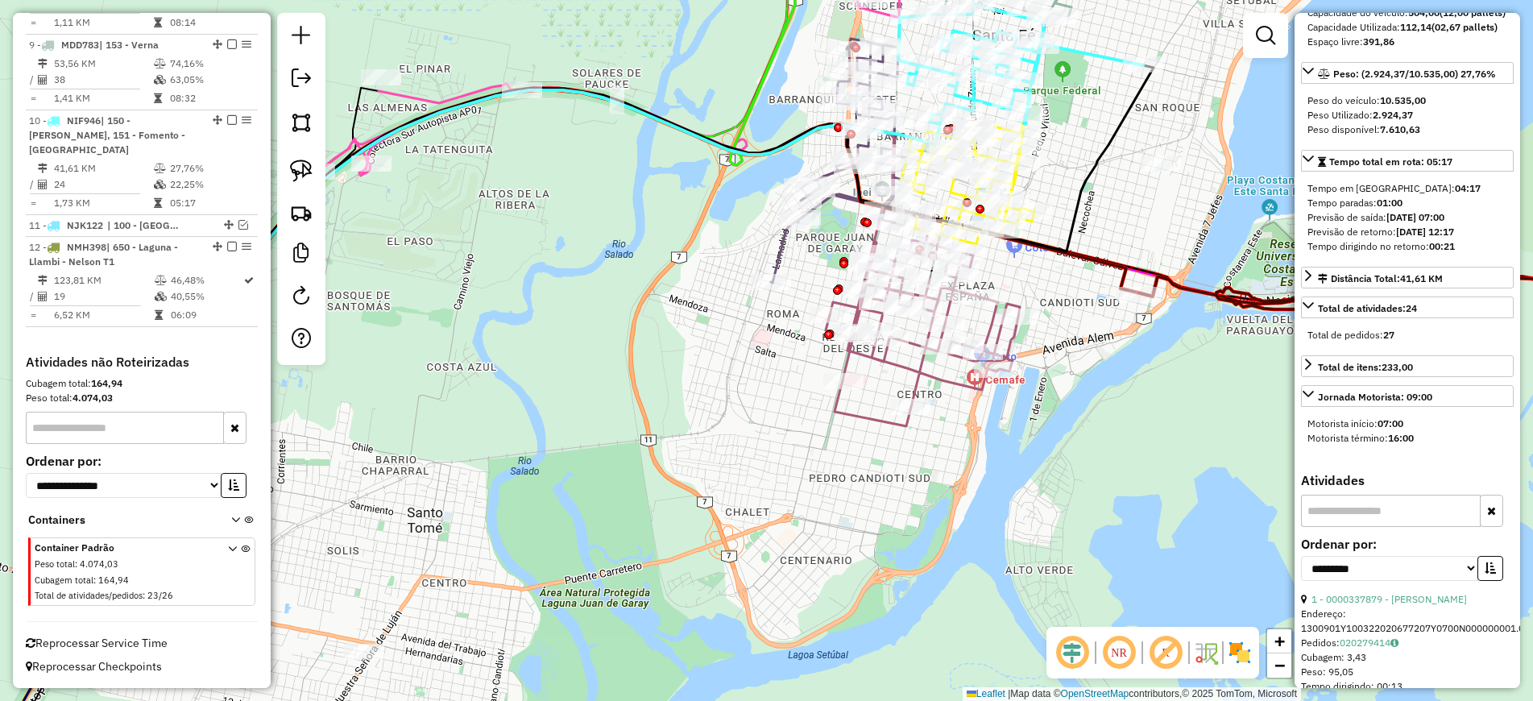
click at [870, 415] on icon at bounding box center [925, 329] width 190 height 194
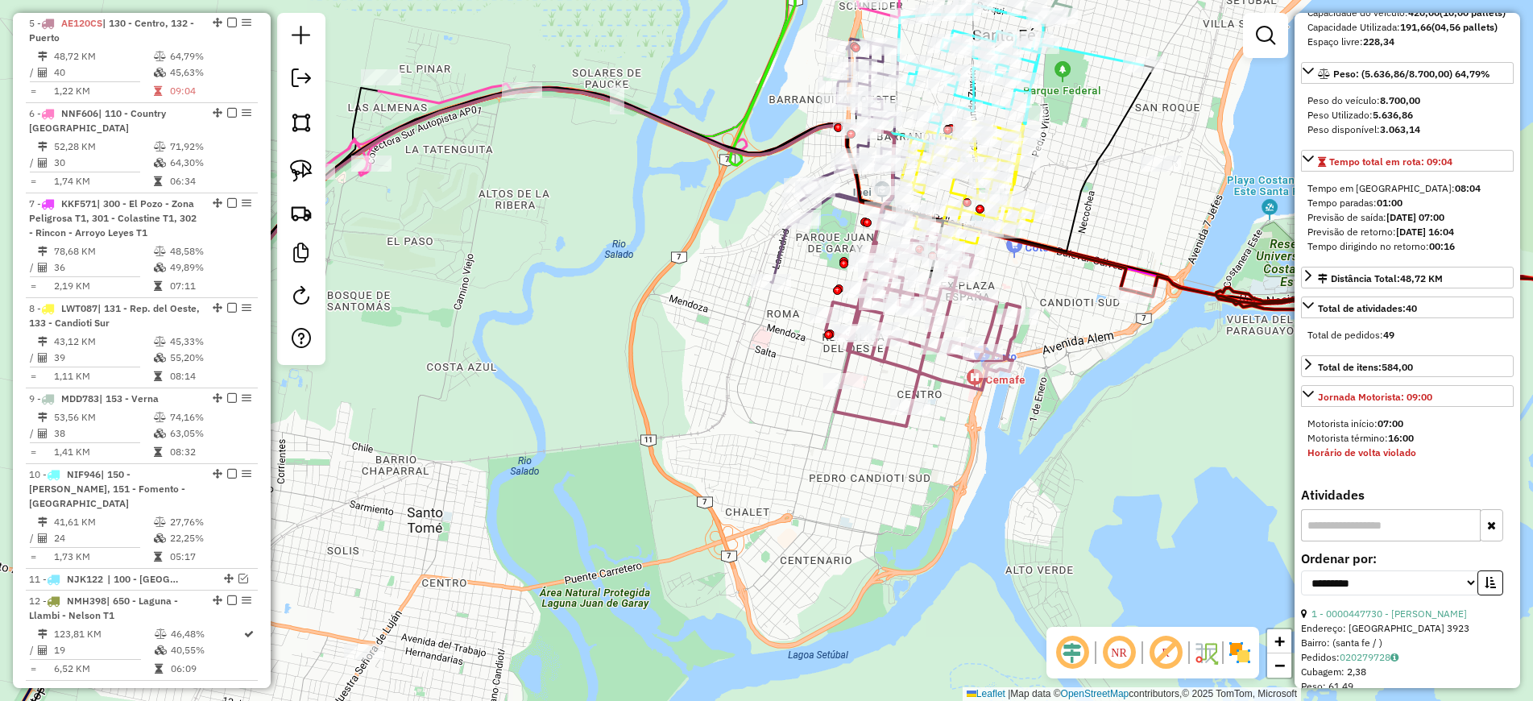
scroll to position [0, 0]
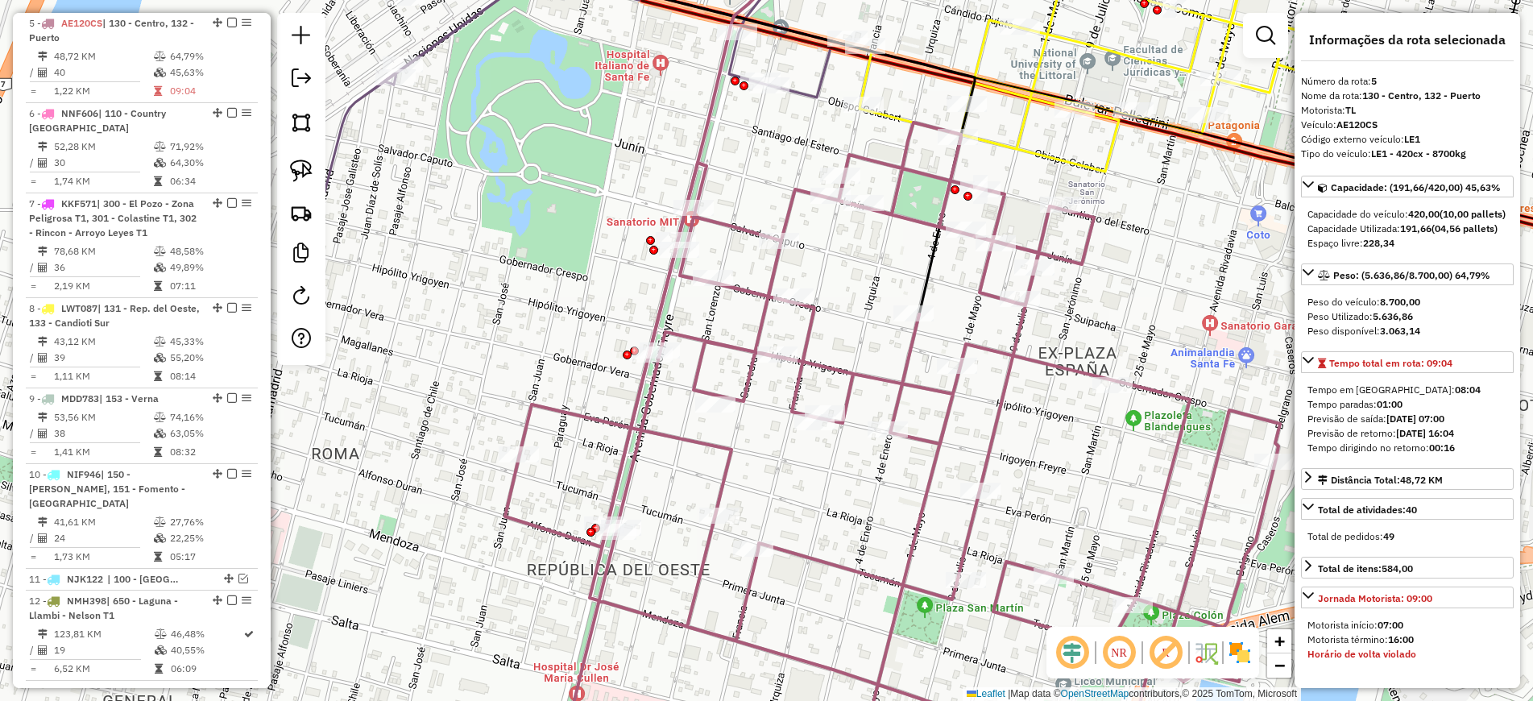
click at [1060, 157] on icon at bounding box center [1091, 51] width 491 height 242
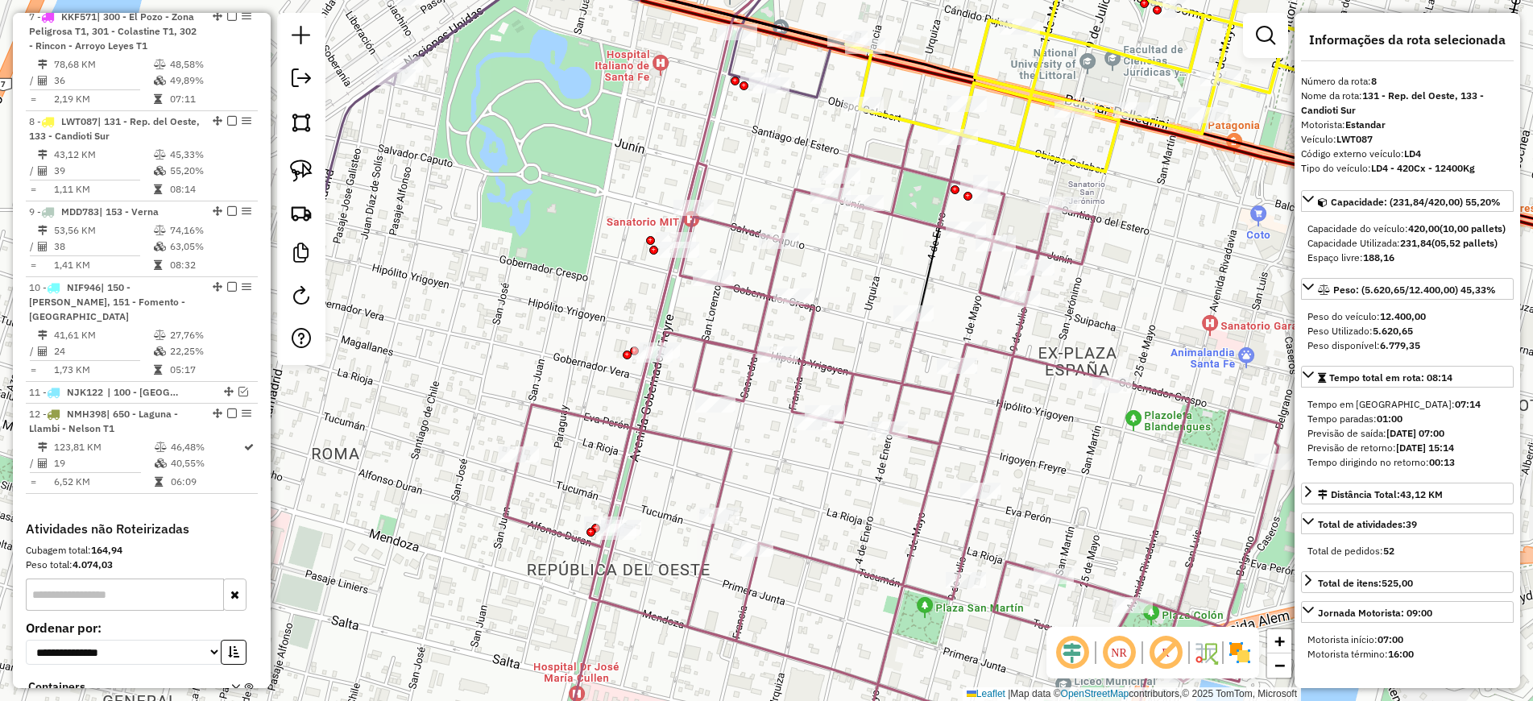
scroll to position [1237, 0]
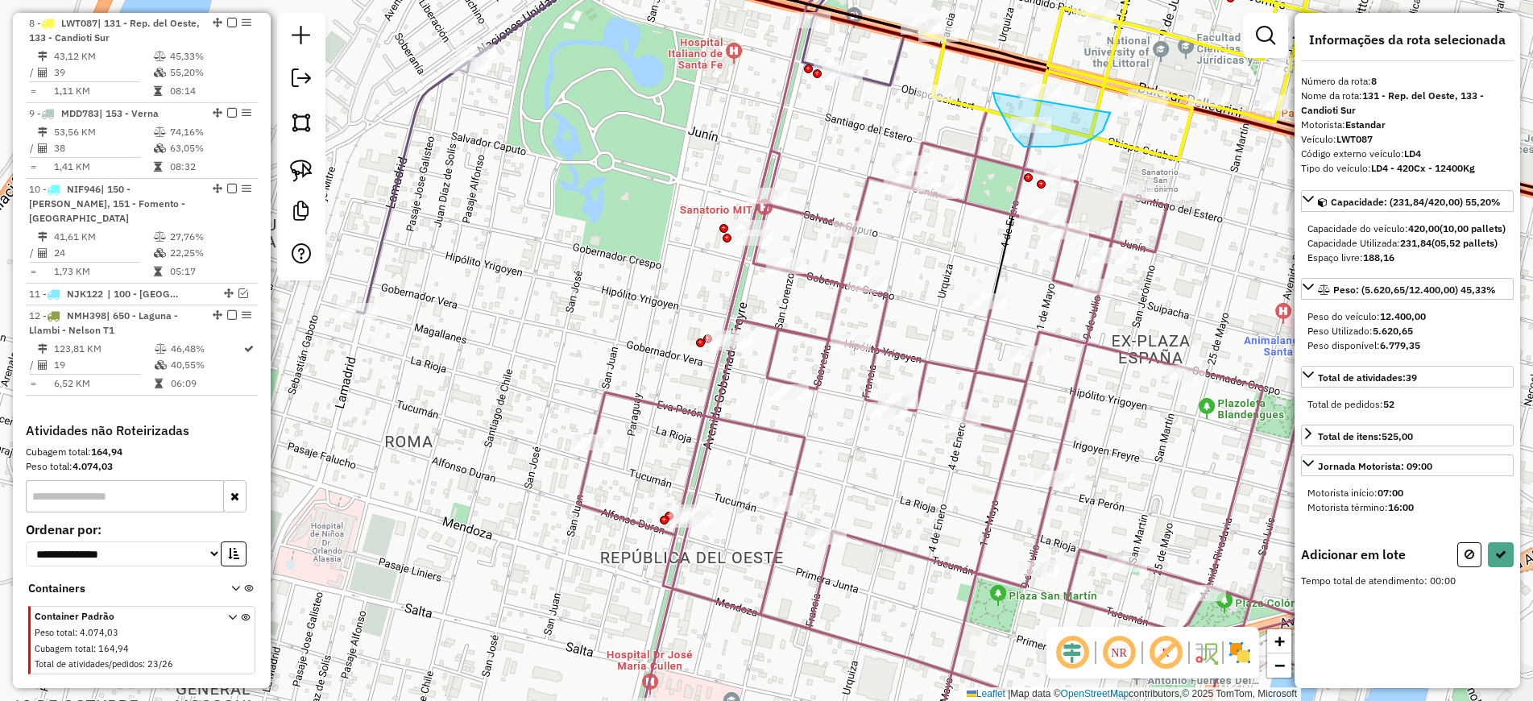
drag, startPoint x: 993, startPoint y: 93, endPoint x: 1113, endPoint y: 105, distance: 120.6
click at [1488, 567] on button at bounding box center [1501, 554] width 26 height 25
select select "**********"
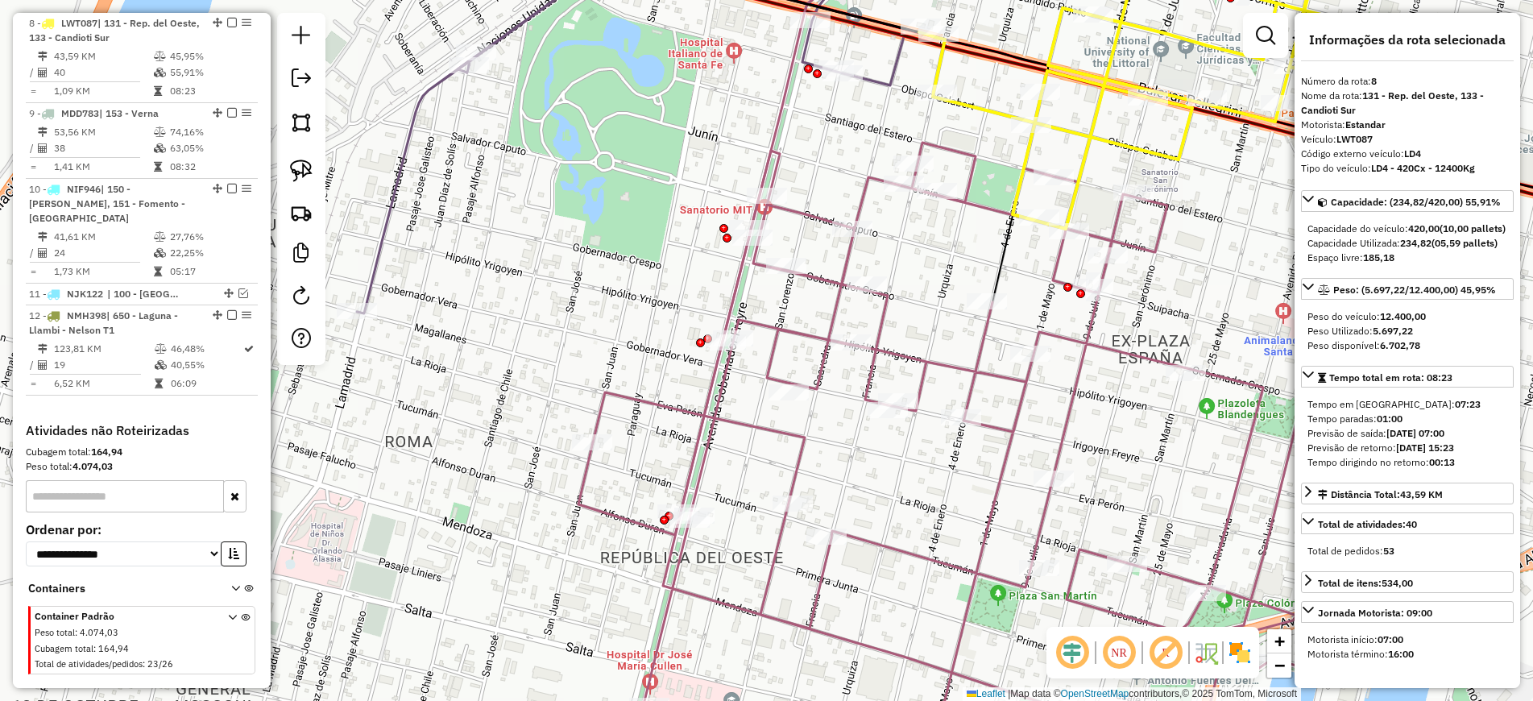
click at [880, 85] on icon at bounding box center [630, 121] width 547 height 383
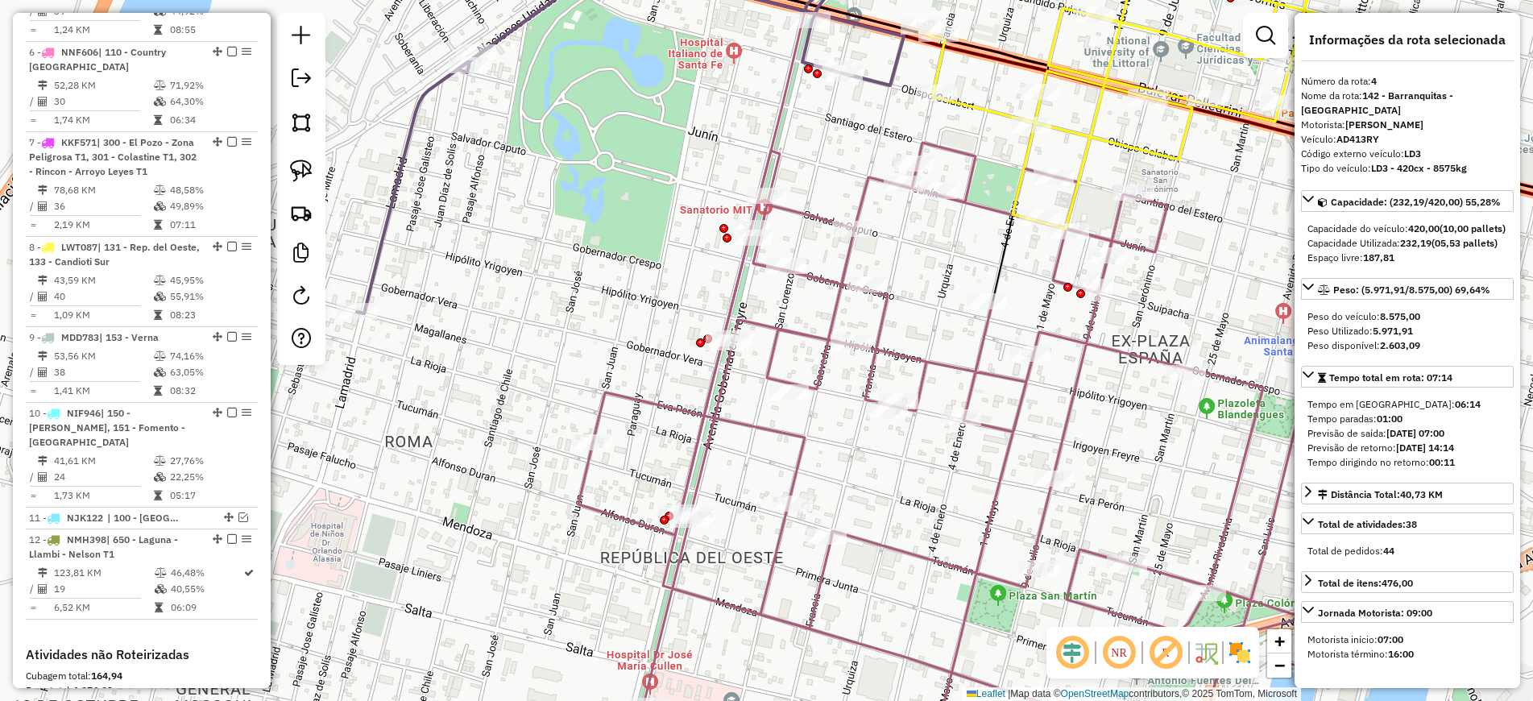
scroll to position [862, 0]
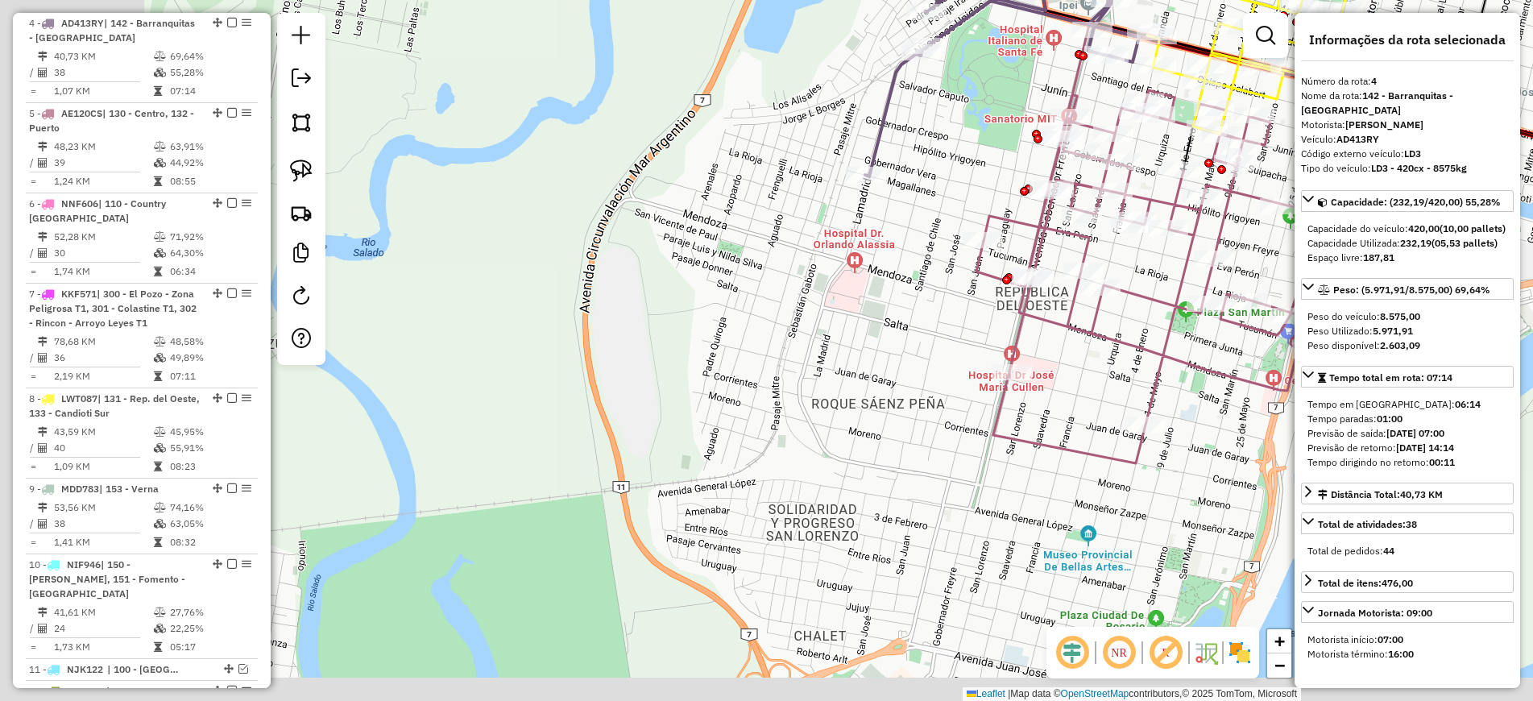
drag, startPoint x: 554, startPoint y: 531, endPoint x: 805, endPoint y: 395, distance: 285.4
click at [805, 395] on div "Janela de atendimento Grade de atendimento Capacidade Transportadoras Veículos …" at bounding box center [766, 350] width 1533 height 701
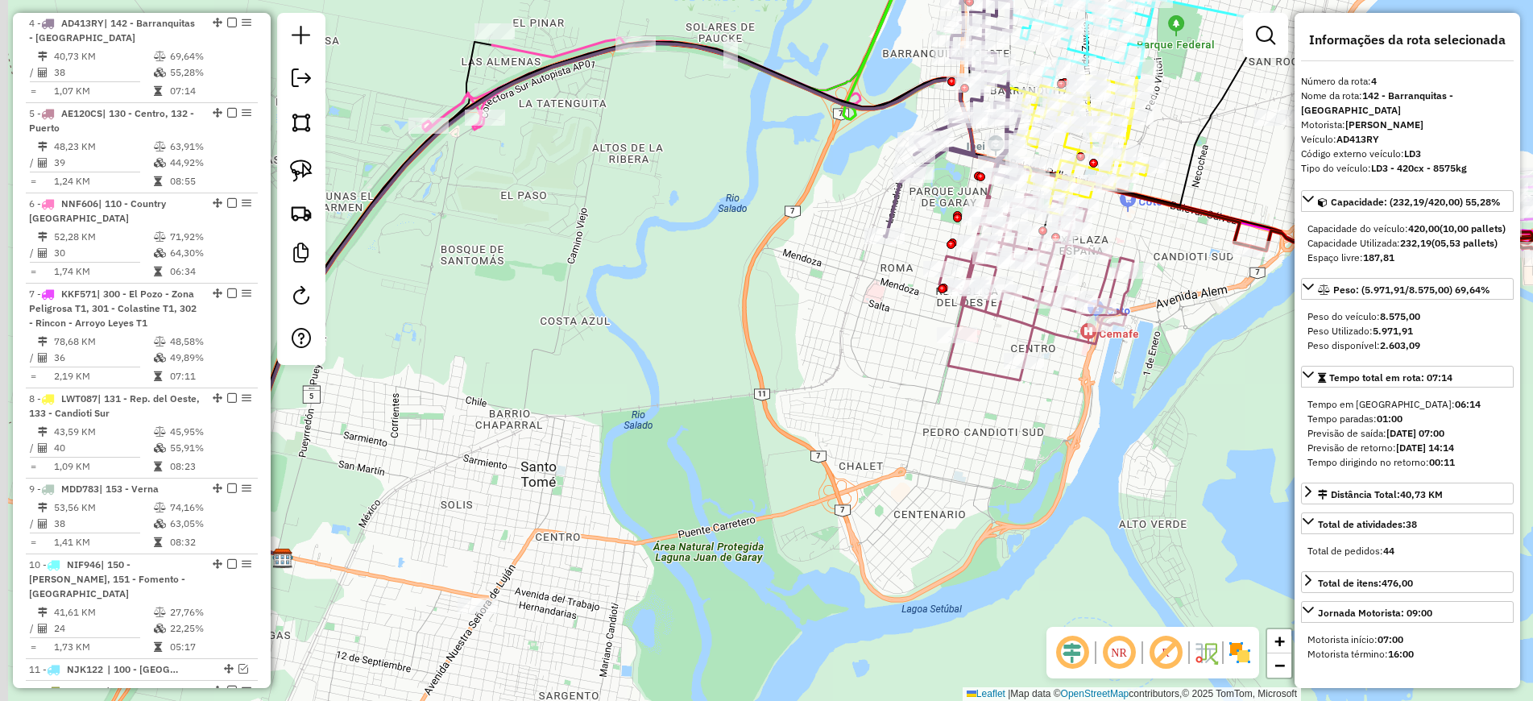
drag, startPoint x: 598, startPoint y: 588, endPoint x: 746, endPoint y: 486, distance: 179.0
click at [735, 490] on div "Janela de atendimento Grade de atendimento Capacidade Transportadoras Veículos …" at bounding box center [766, 350] width 1533 height 701
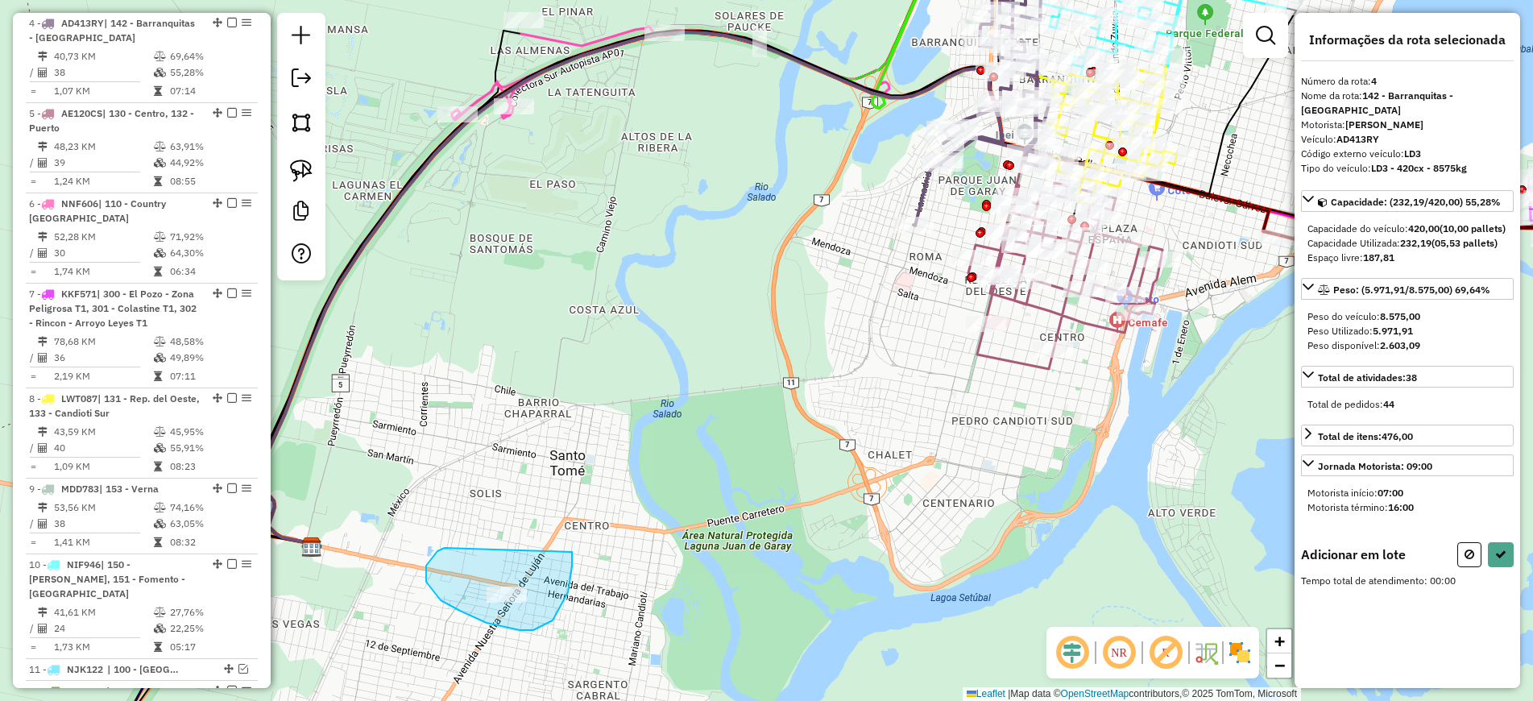
drag, startPoint x: 426, startPoint y: 565, endPoint x: 572, endPoint y: 546, distance: 147.1
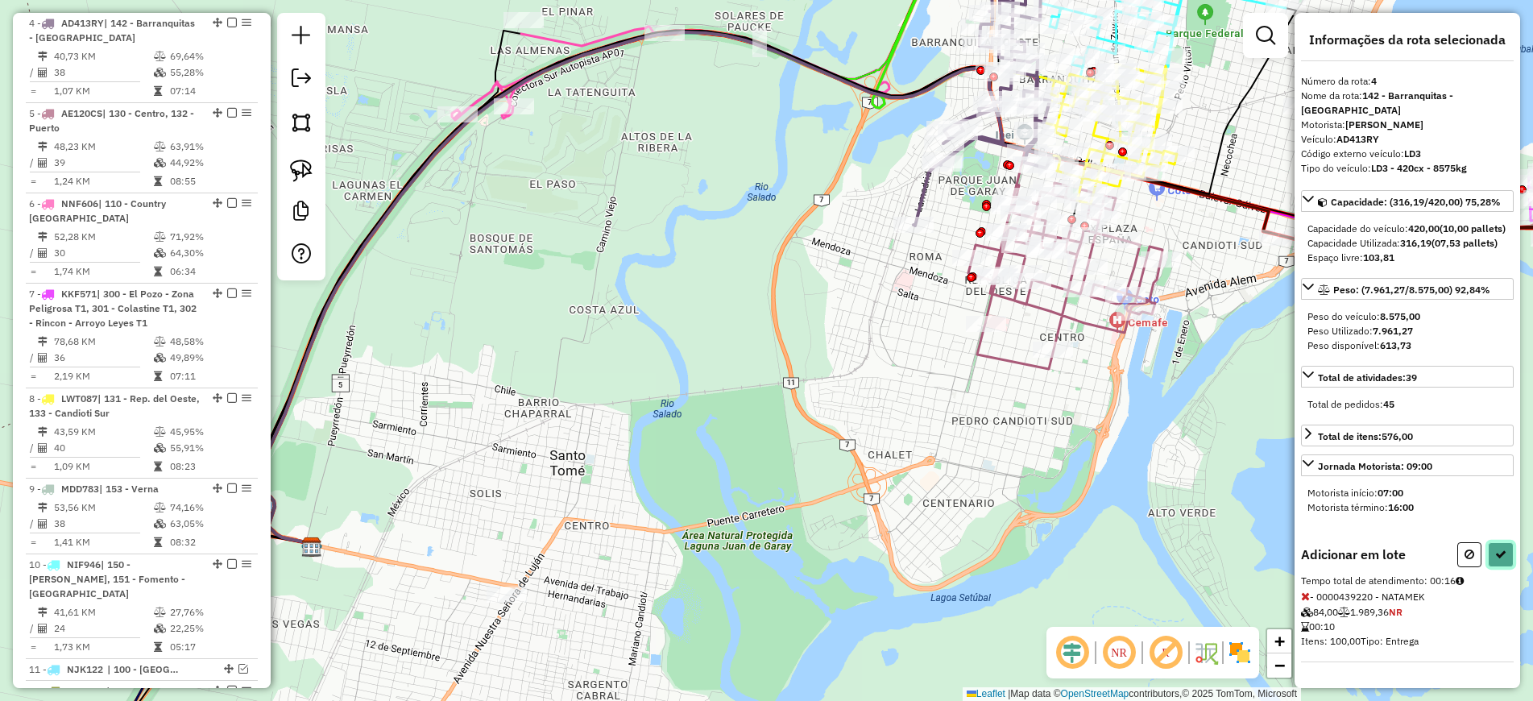
click at [1500, 560] on icon at bounding box center [1500, 553] width 11 height 11
select select "**********"
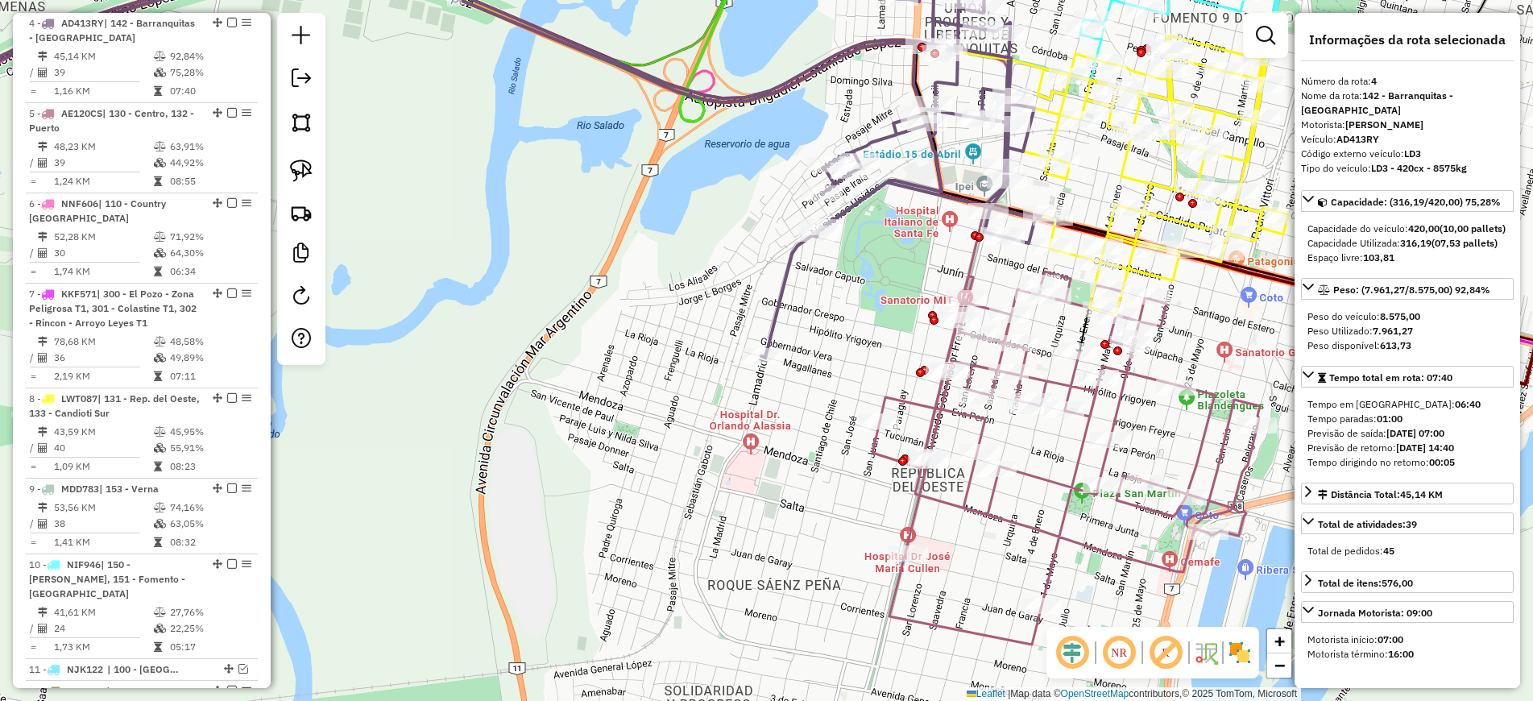
click at [1051, 93] on icon at bounding box center [1155, 174] width 265 height 279
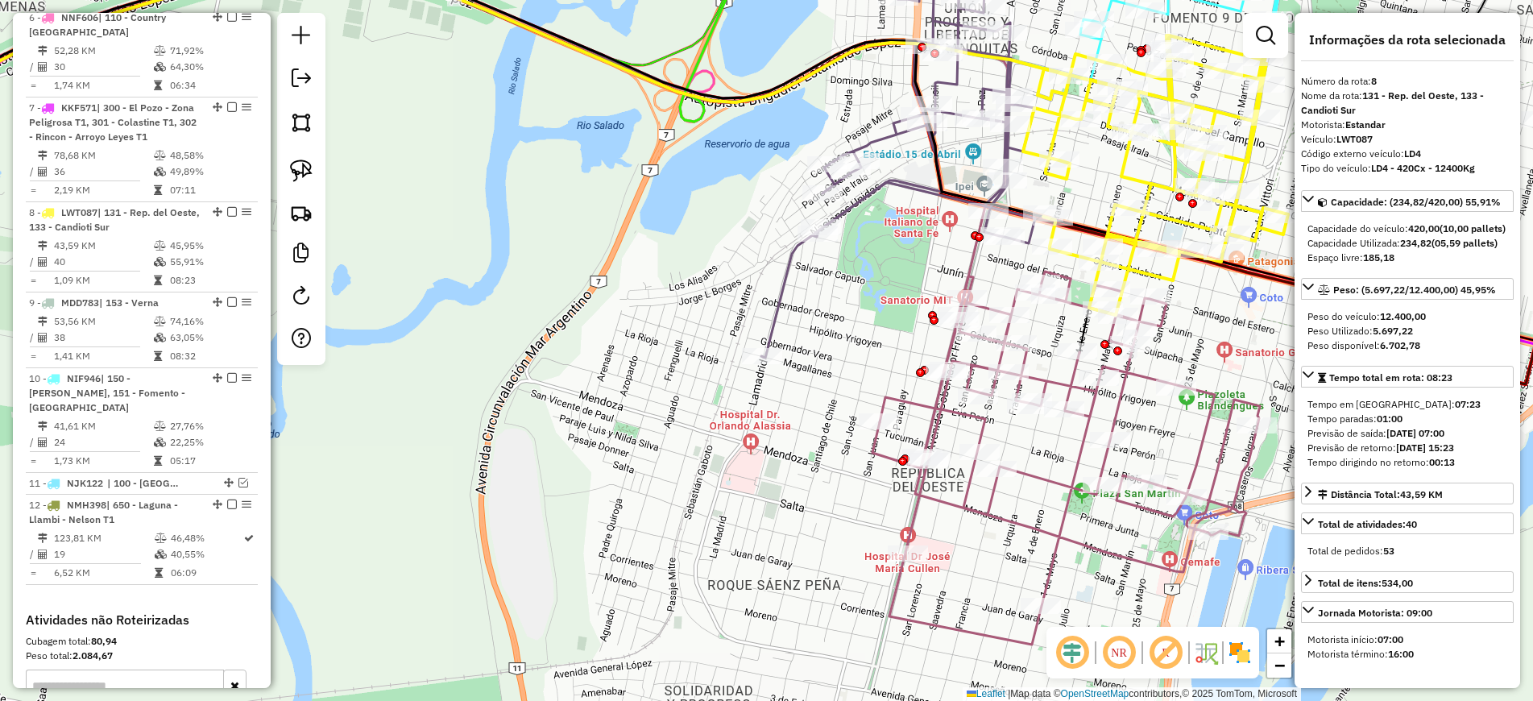
scroll to position [1237, 0]
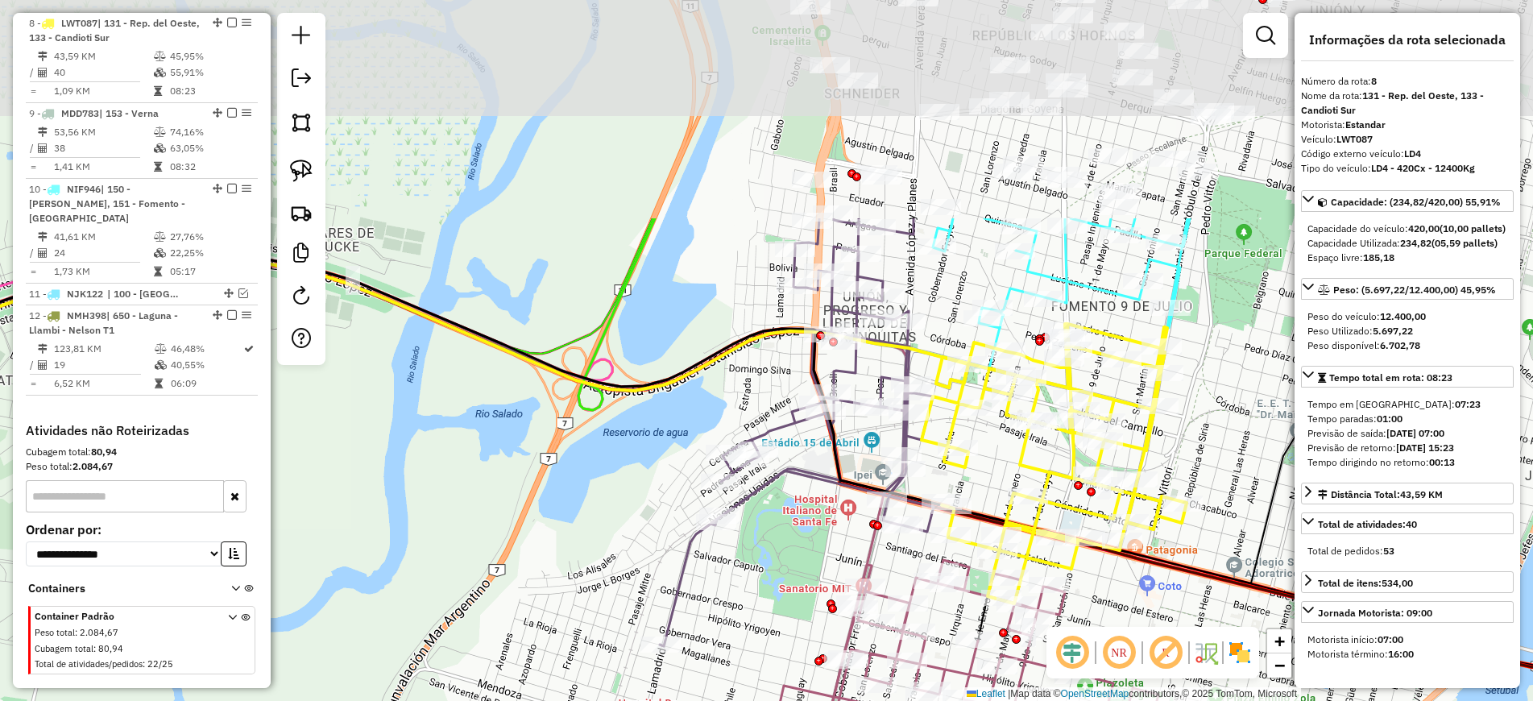
drag, startPoint x: 867, startPoint y: 261, endPoint x: 736, endPoint y: 579, distance: 344.2
click at [739, 579] on div "Janela de atendimento Grade de atendimento Capacidade Transportadoras Veículos …" at bounding box center [766, 350] width 1533 height 701
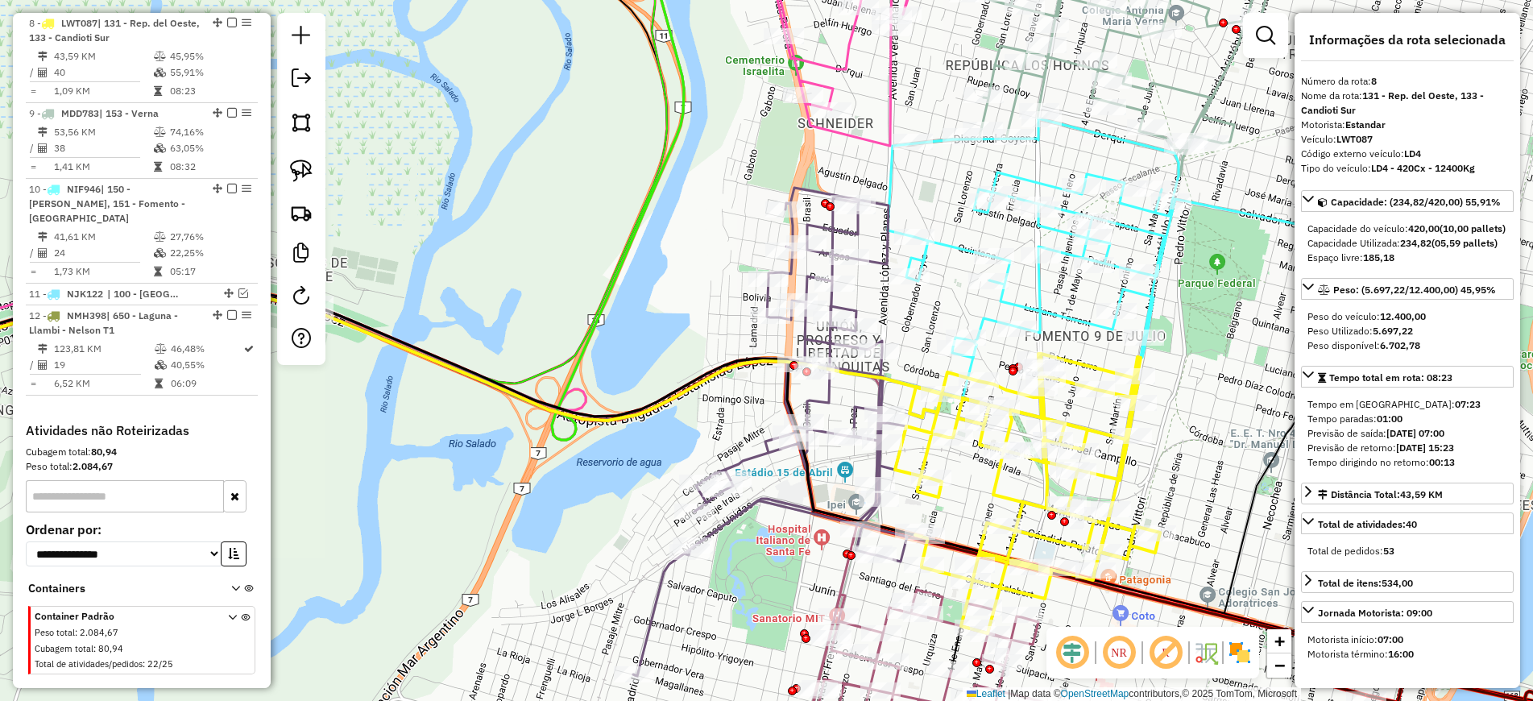
click at [948, 245] on icon at bounding box center [1133, 237] width 491 height 239
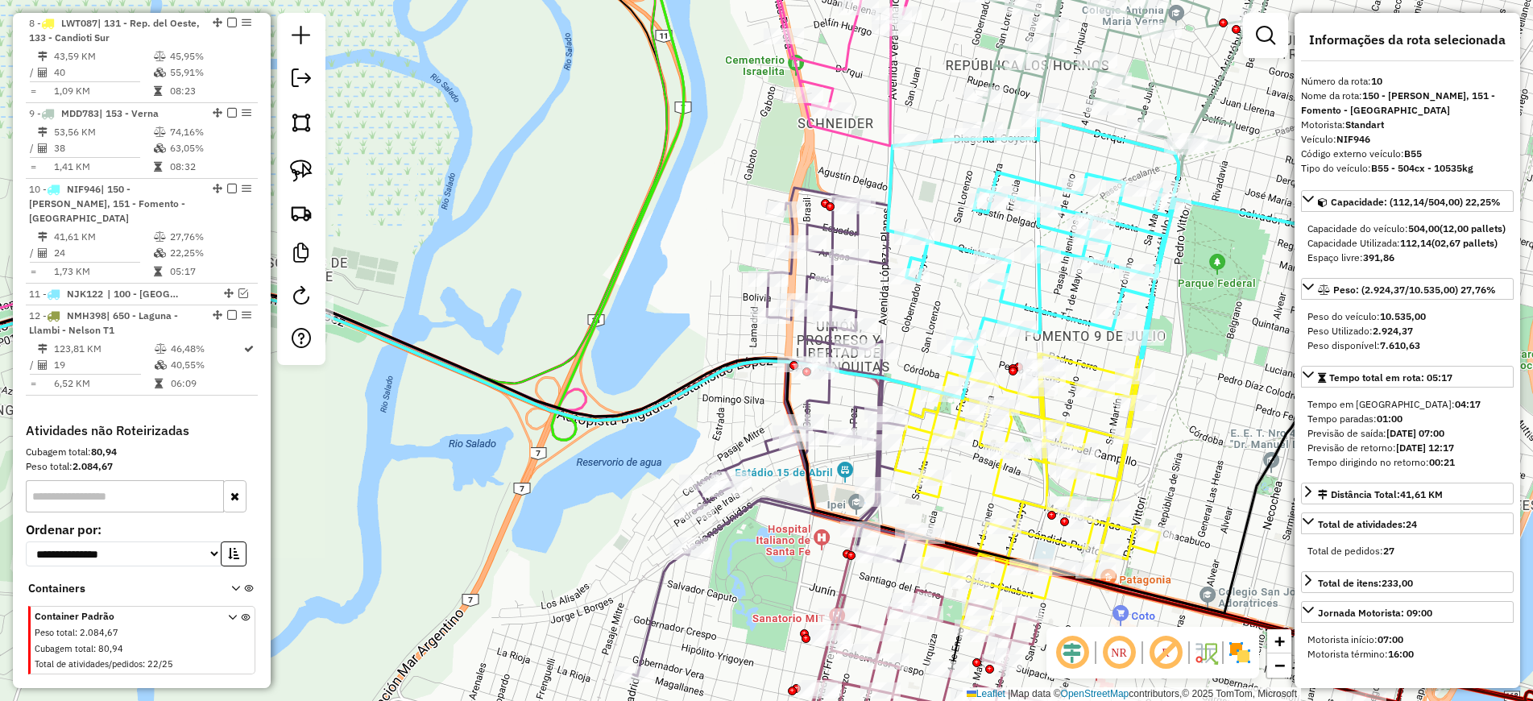
scroll to position [1306, 0]
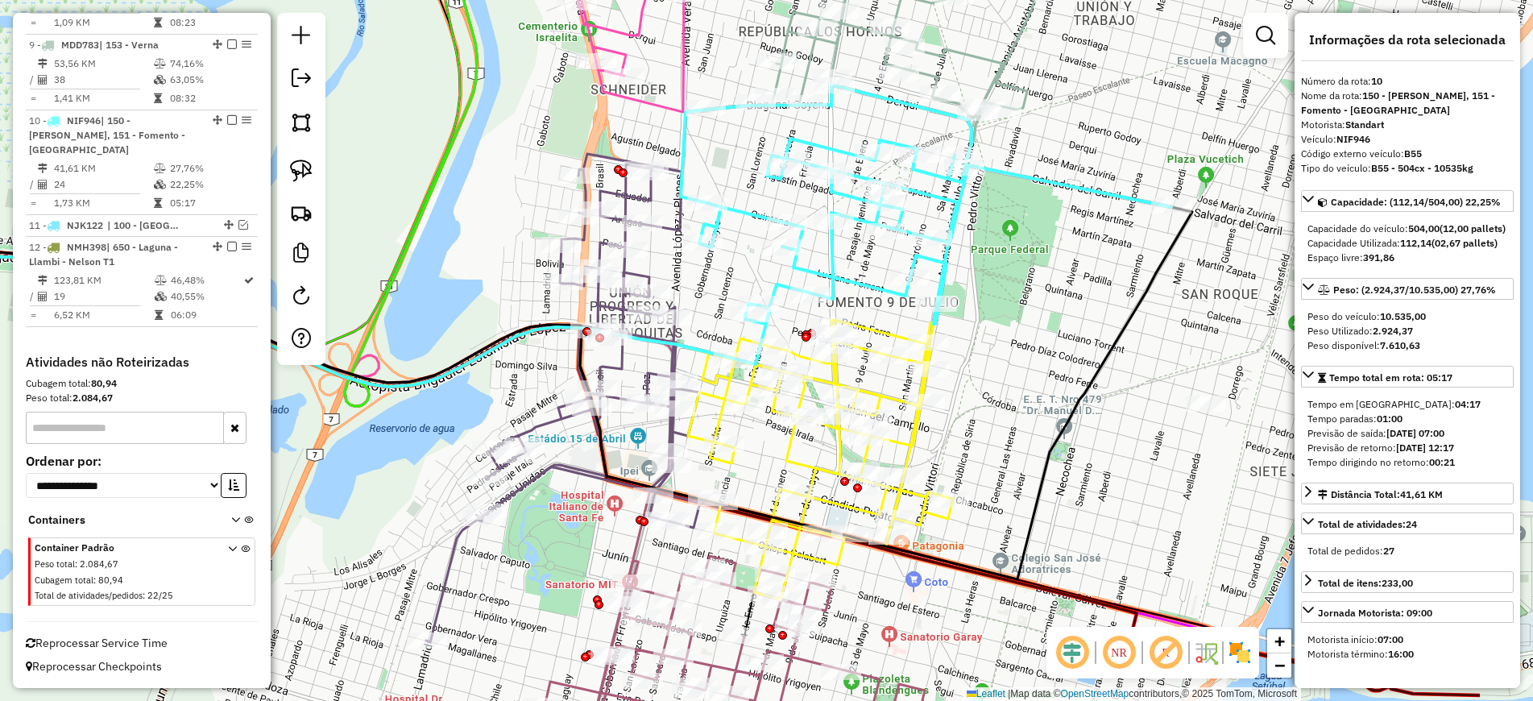
drag, startPoint x: 1195, startPoint y: 397, endPoint x: 988, endPoint y: 363, distance: 209.7
click at [988, 363] on div "Janela de atendimento Grade de atendimento Capacidade Transportadoras Veículos …" at bounding box center [766, 350] width 1533 height 701
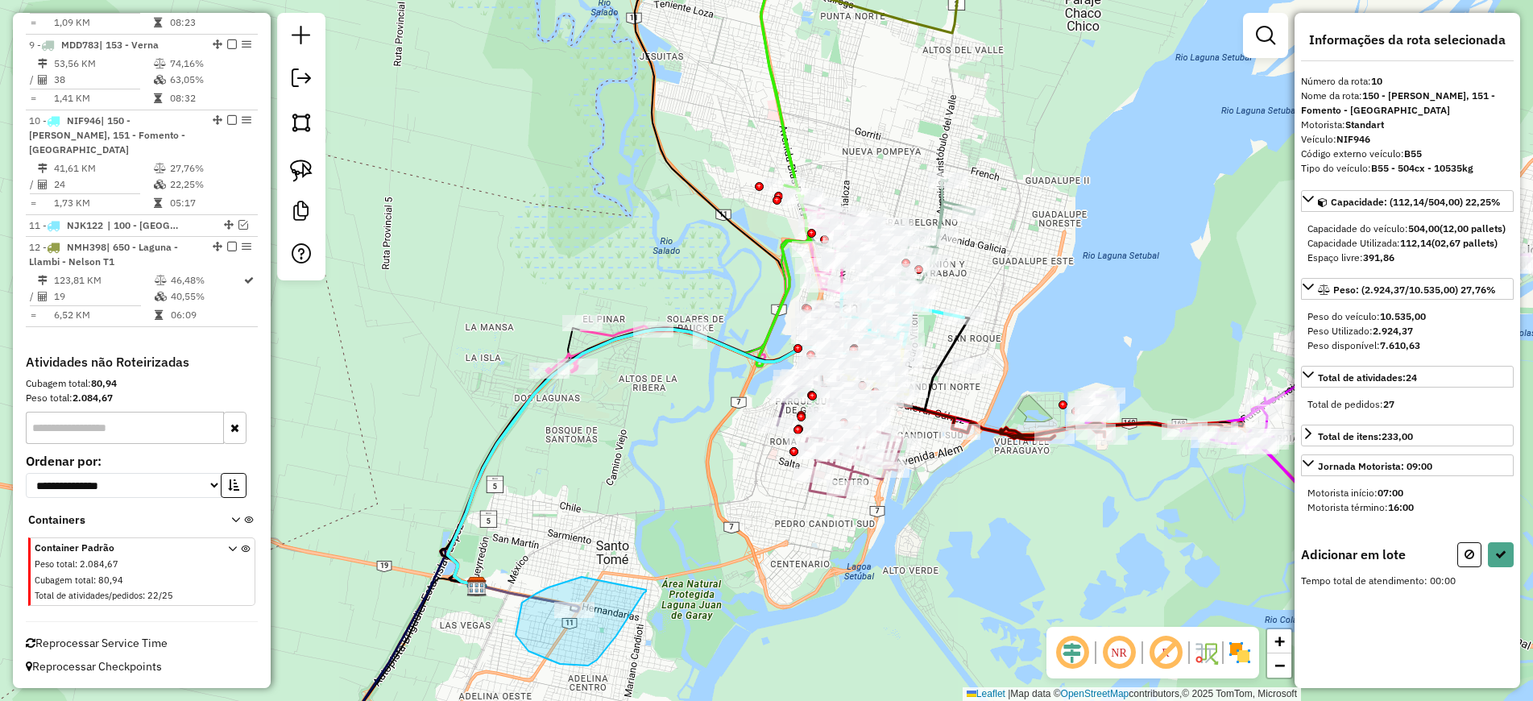
drag, startPoint x: 582, startPoint y: 577, endPoint x: 646, endPoint y: 590, distance: 65.7
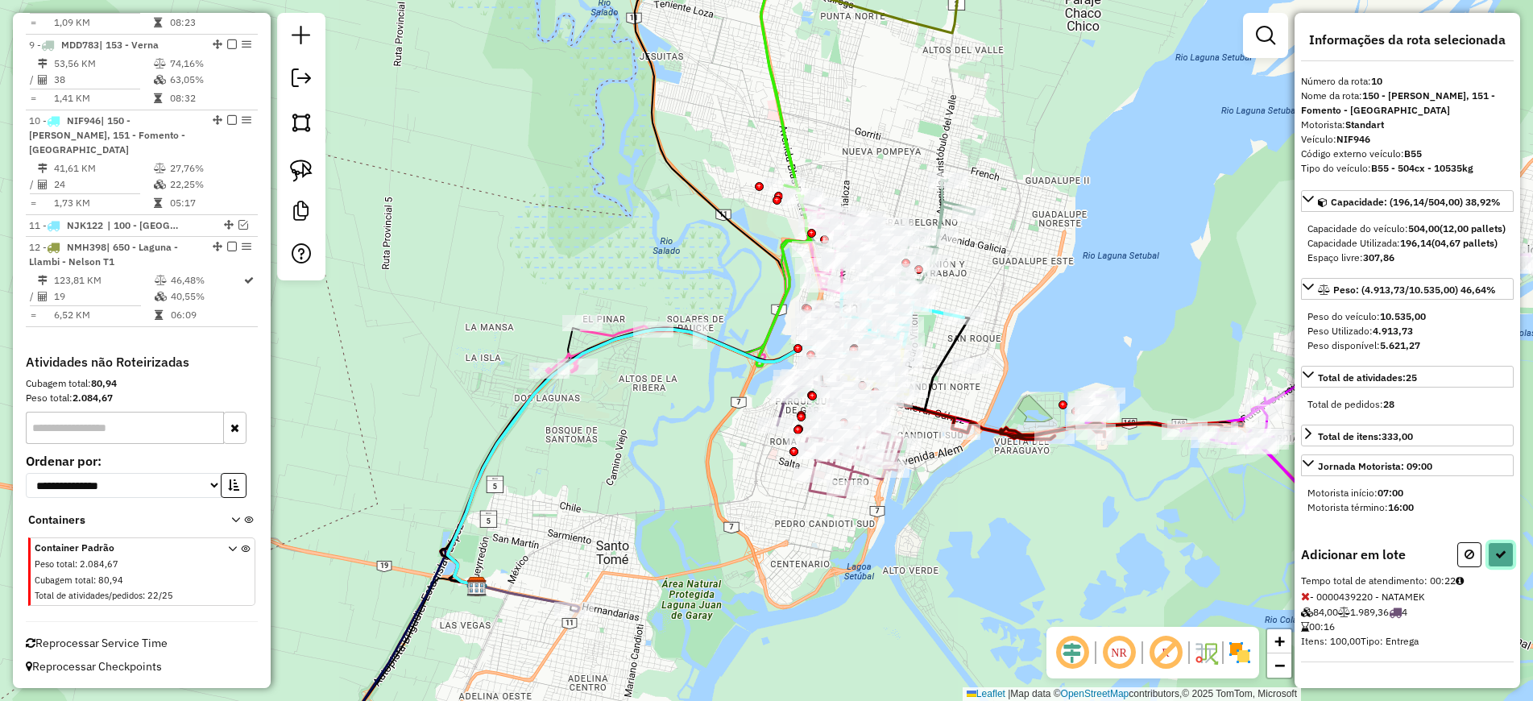
click at [1499, 560] on icon at bounding box center [1500, 553] width 11 height 11
select select "**********"
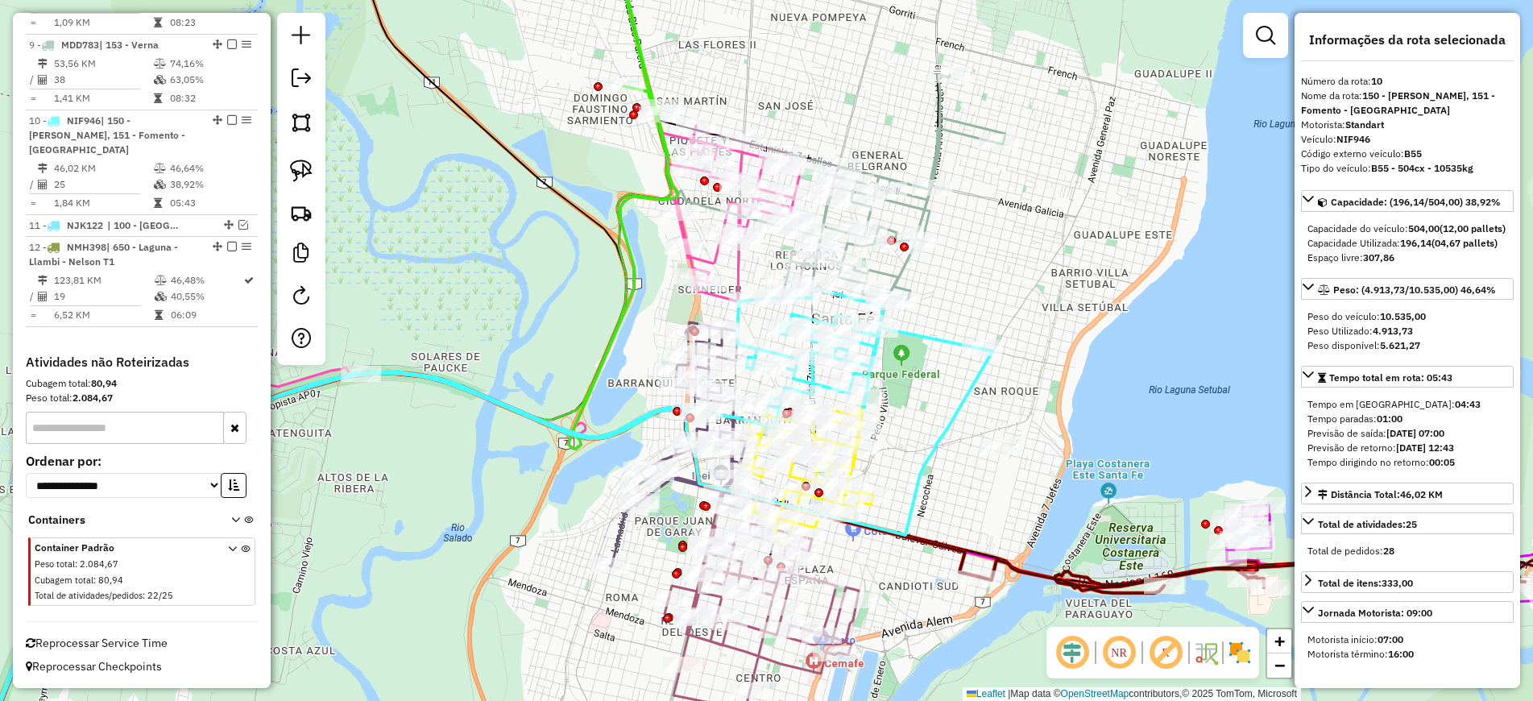
click at [921, 340] on icon at bounding box center [481, 529] width 1021 height 483
click at [942, 137] on icon at bounding box center [877, 195] width 256 height 241
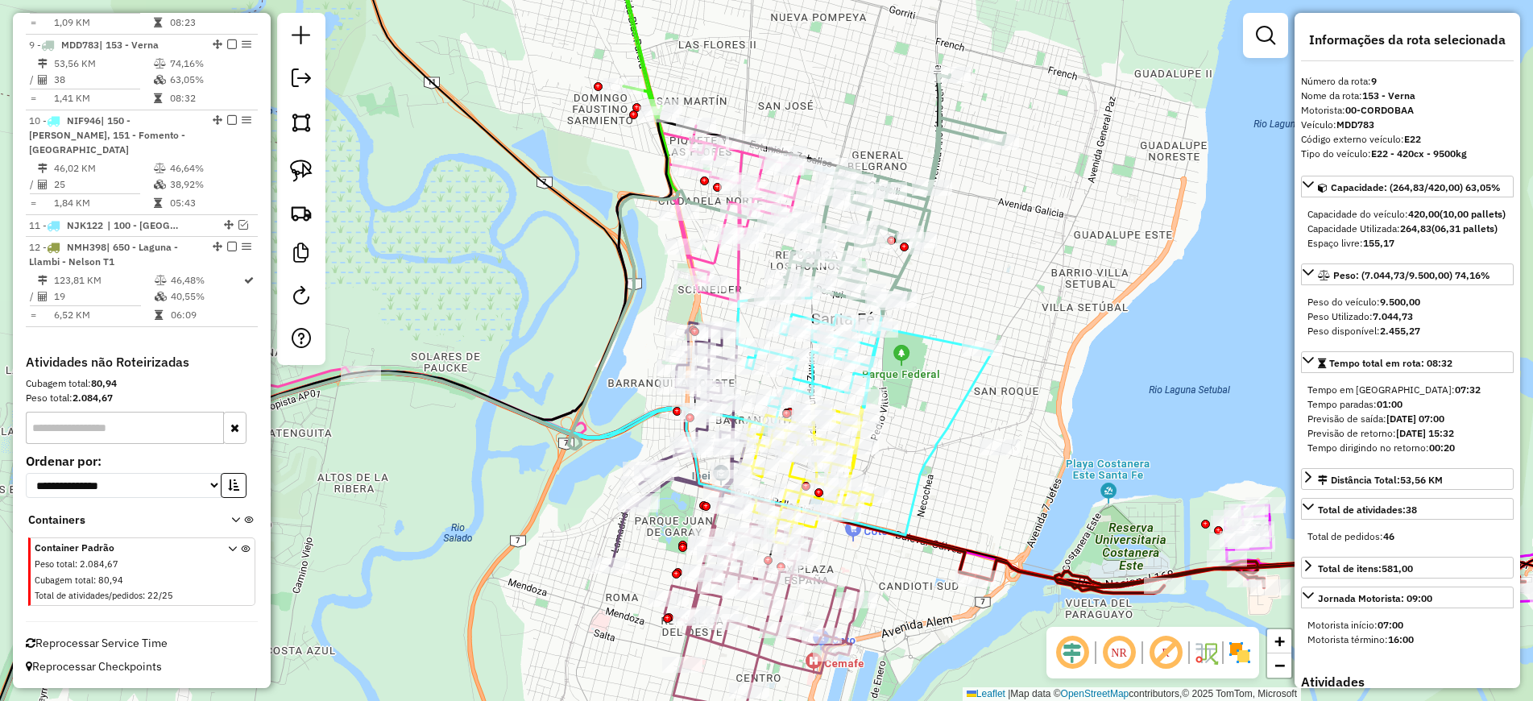
click at [714, 253] on icon at bounding box center [474, 293] width 653 height 335
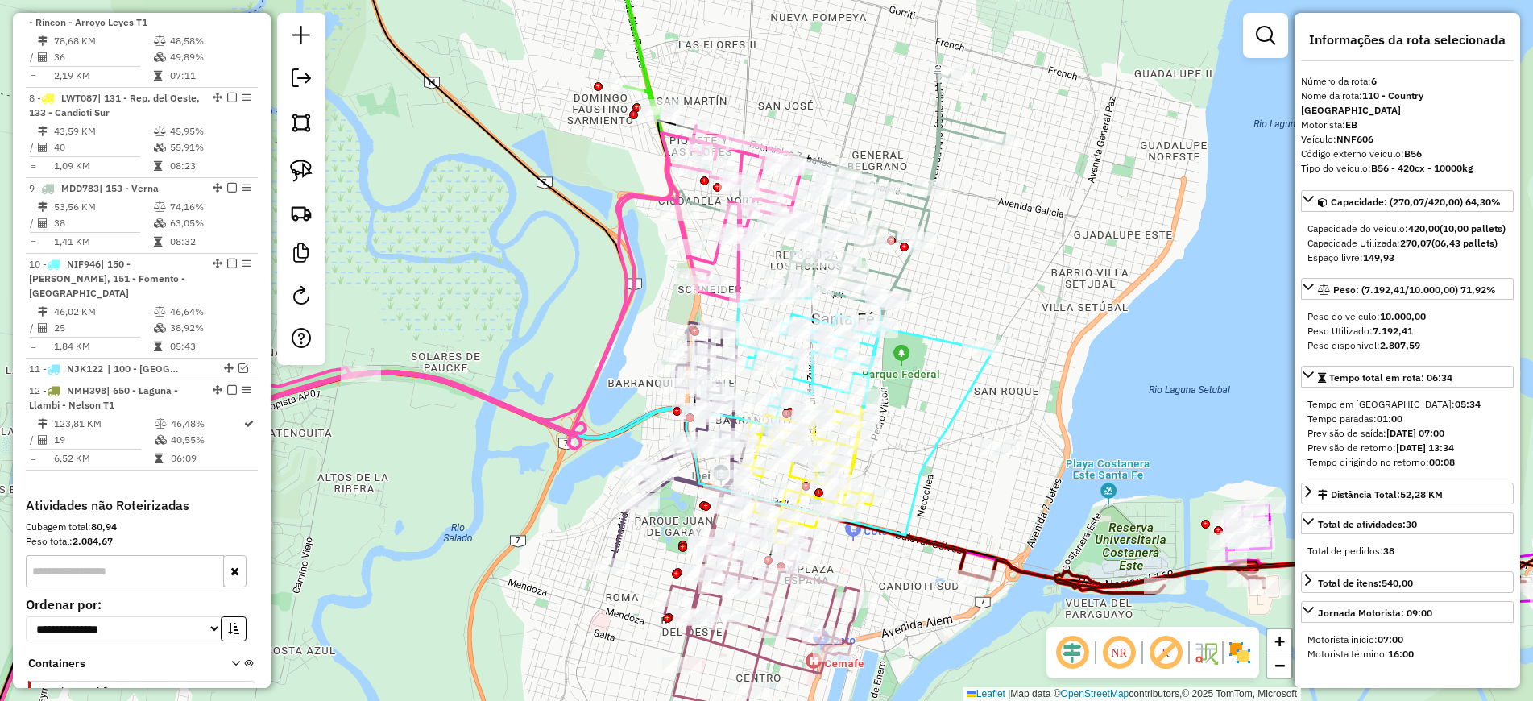
scroll to position [1042, 0]
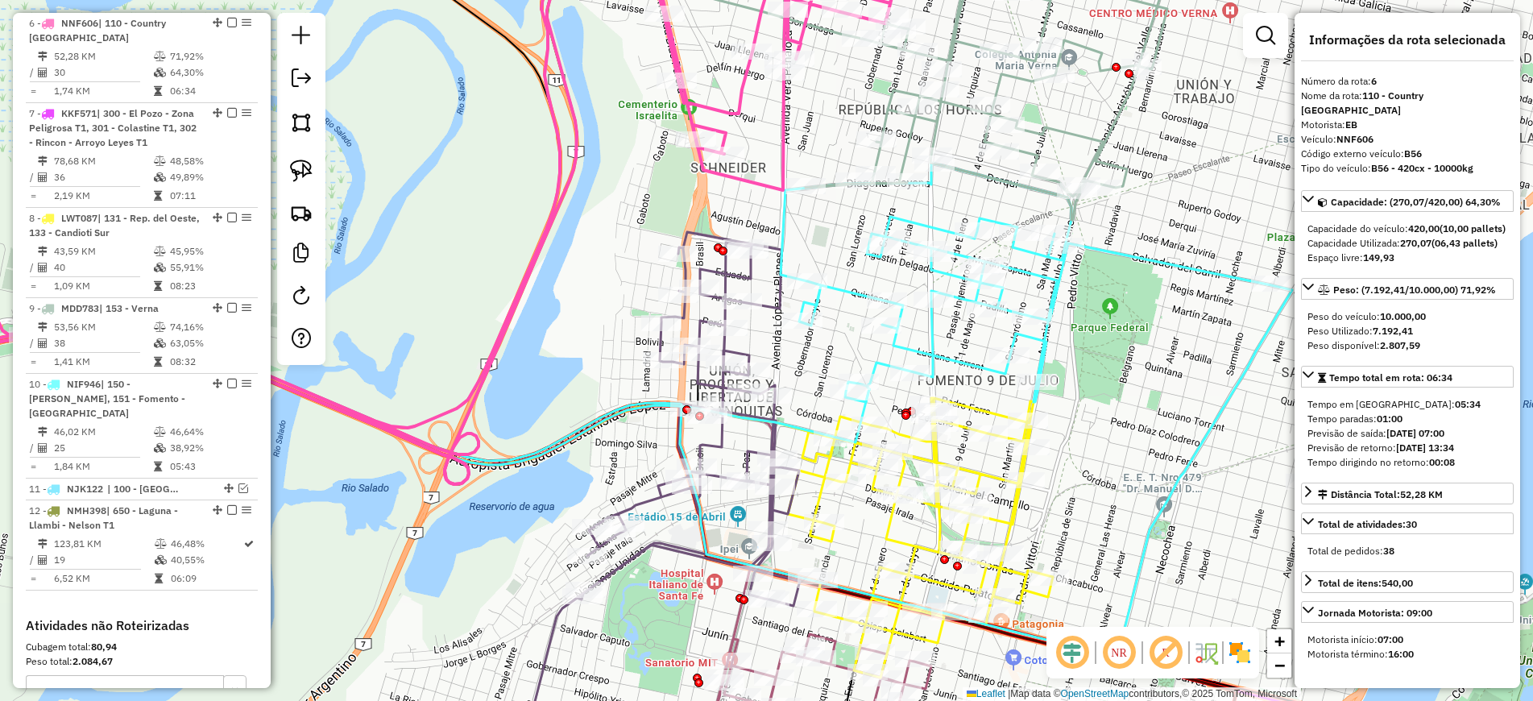
click at [667, 530] on div "Janela de atendimento Grade de atendimento Capacidade Transportadoras Veículos …" at bounding box center [766, 350] width 1533 height 701
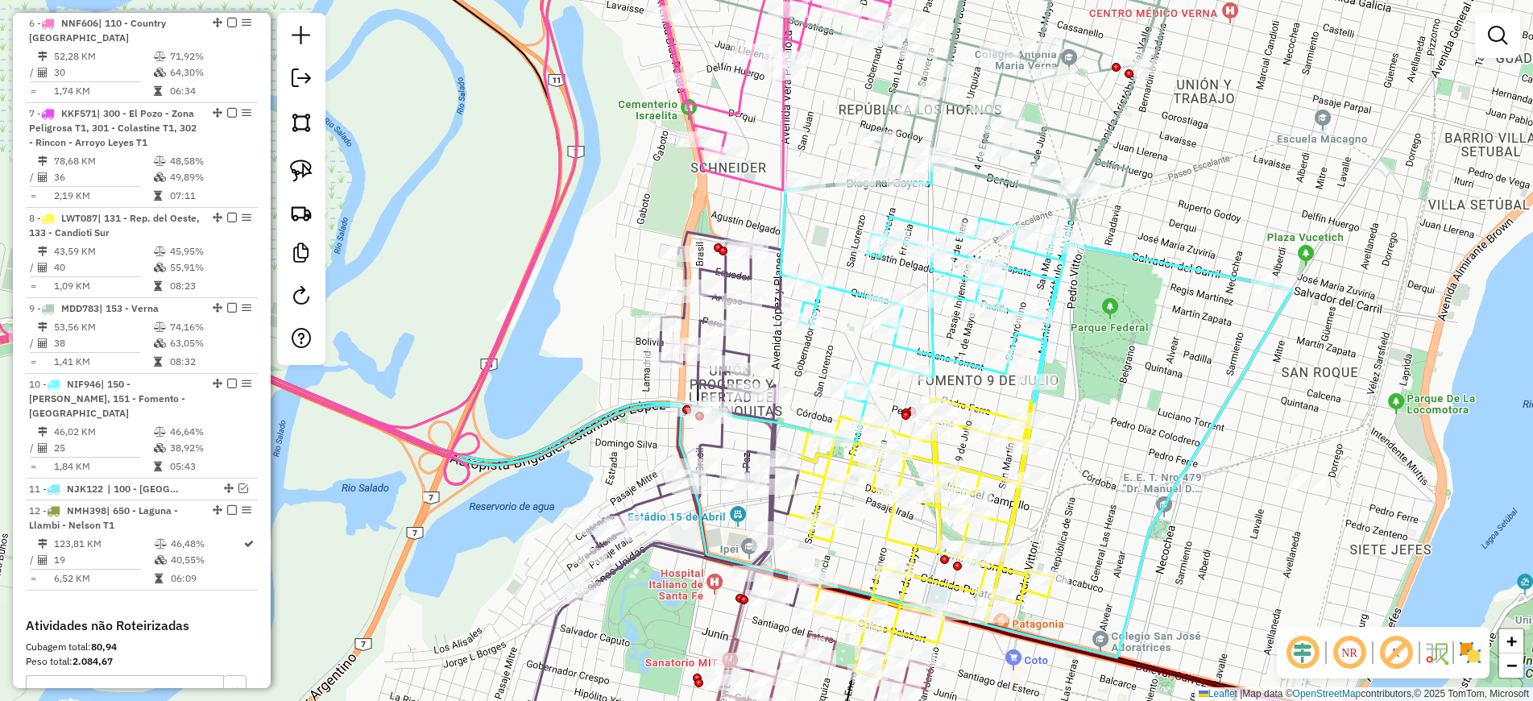
click at [650, 485] on icon at bounding box center [663, 476] width 274 height 488
select select "**********"
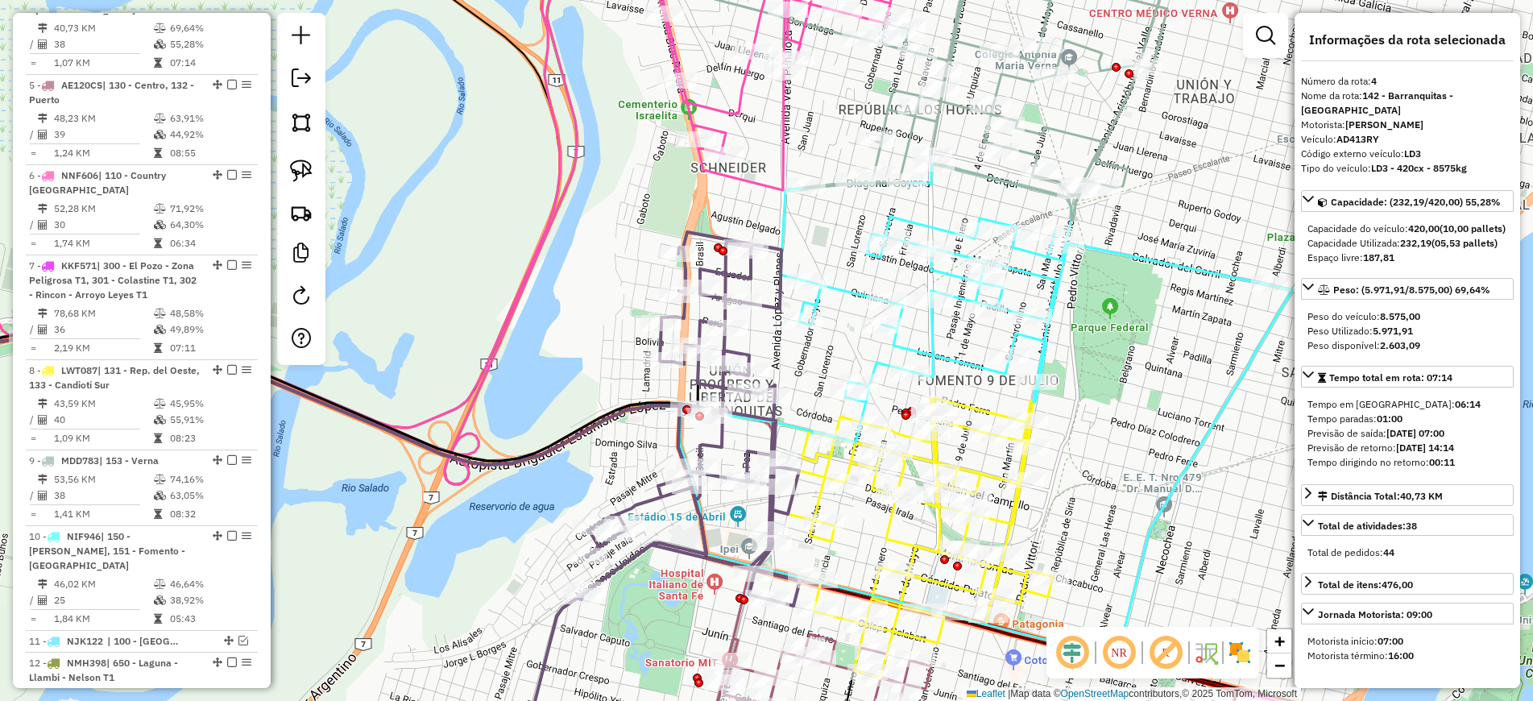
scroll to position [862, 0]
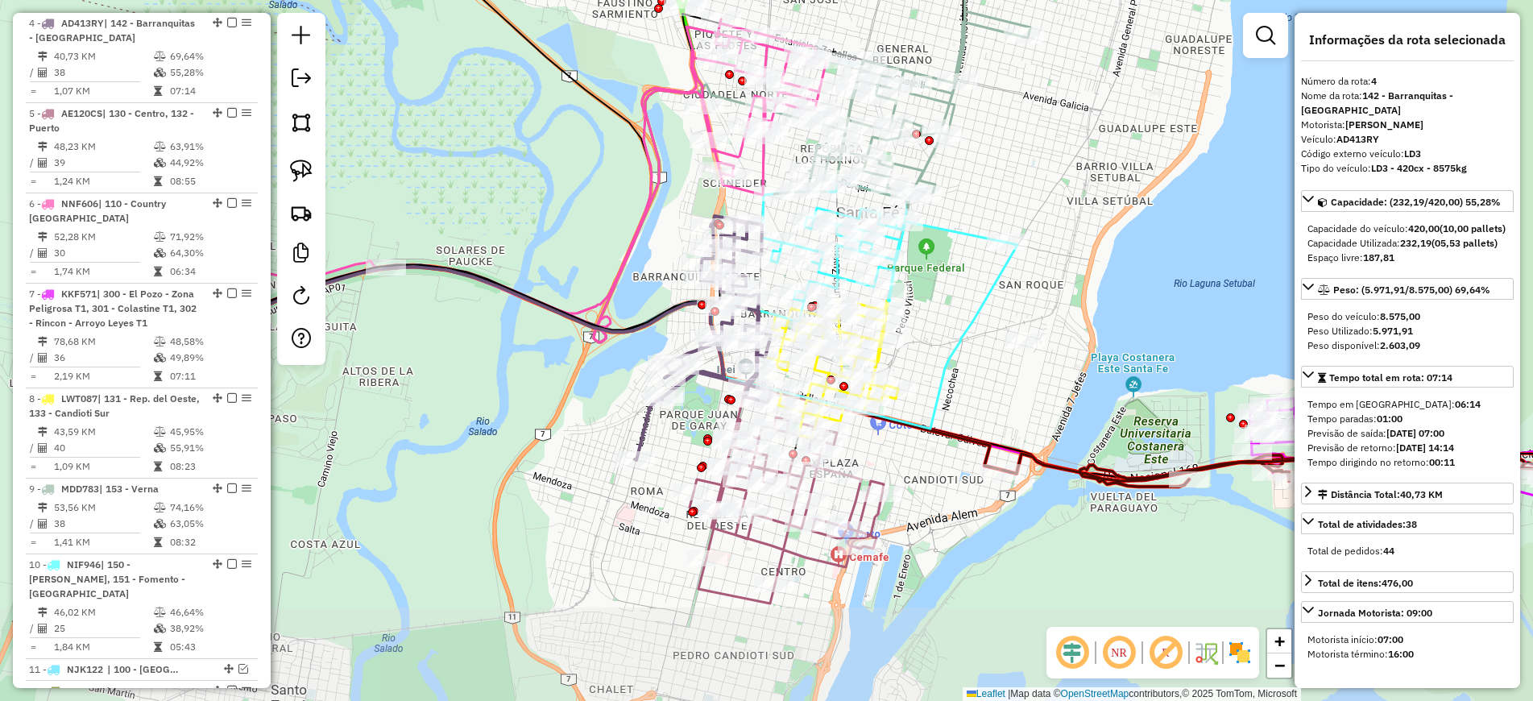
drag, startPoint x: 958, startPoint y: 472, endPoint x: 1009, endPoint y: 314, distance: 166.1
click at [1009, 314] on div "Janela de atendimento Grade de atendimento Capacidade Transportadoras Veículos …" at bounding box center [766, 350] width 1533 height 701
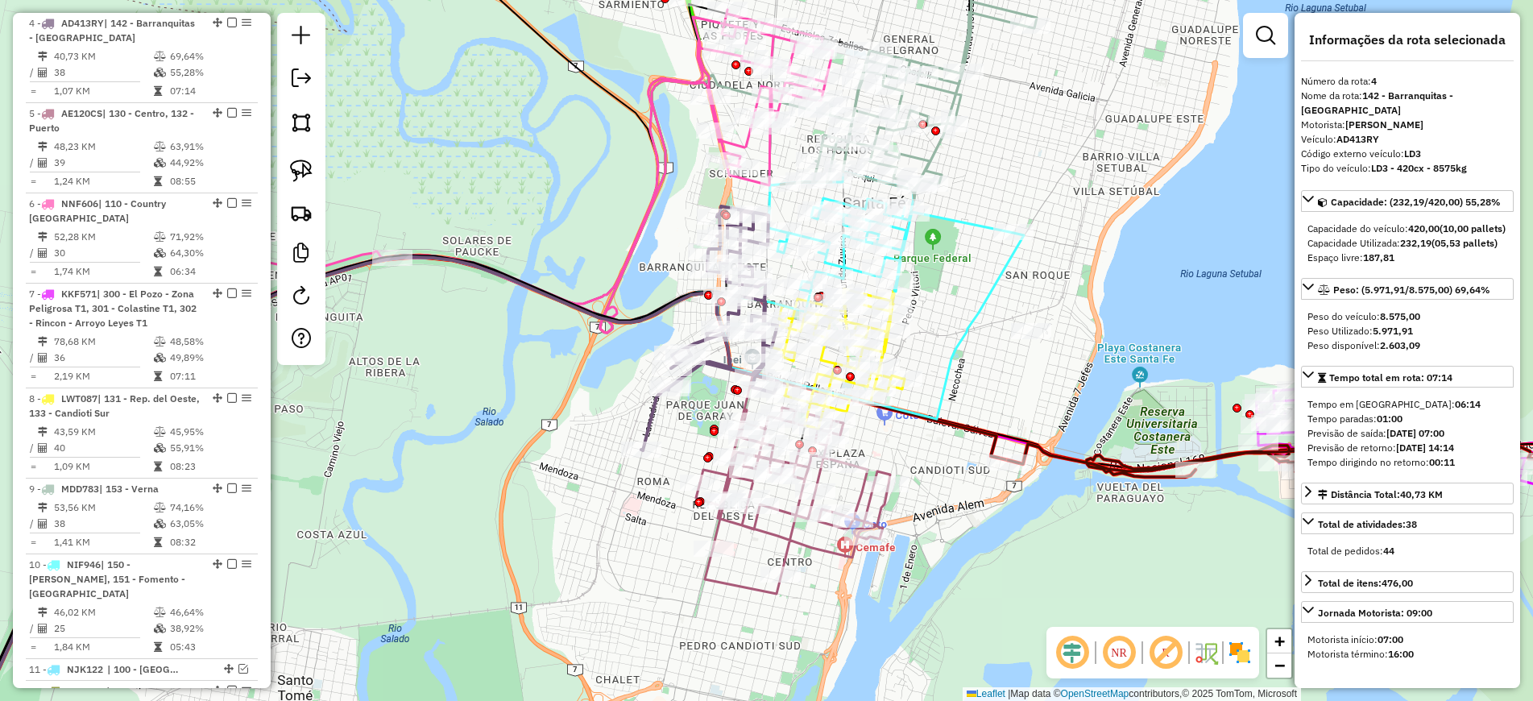
click at [772, 542] on icon at bounding box center [795, 501] width 190 height 186
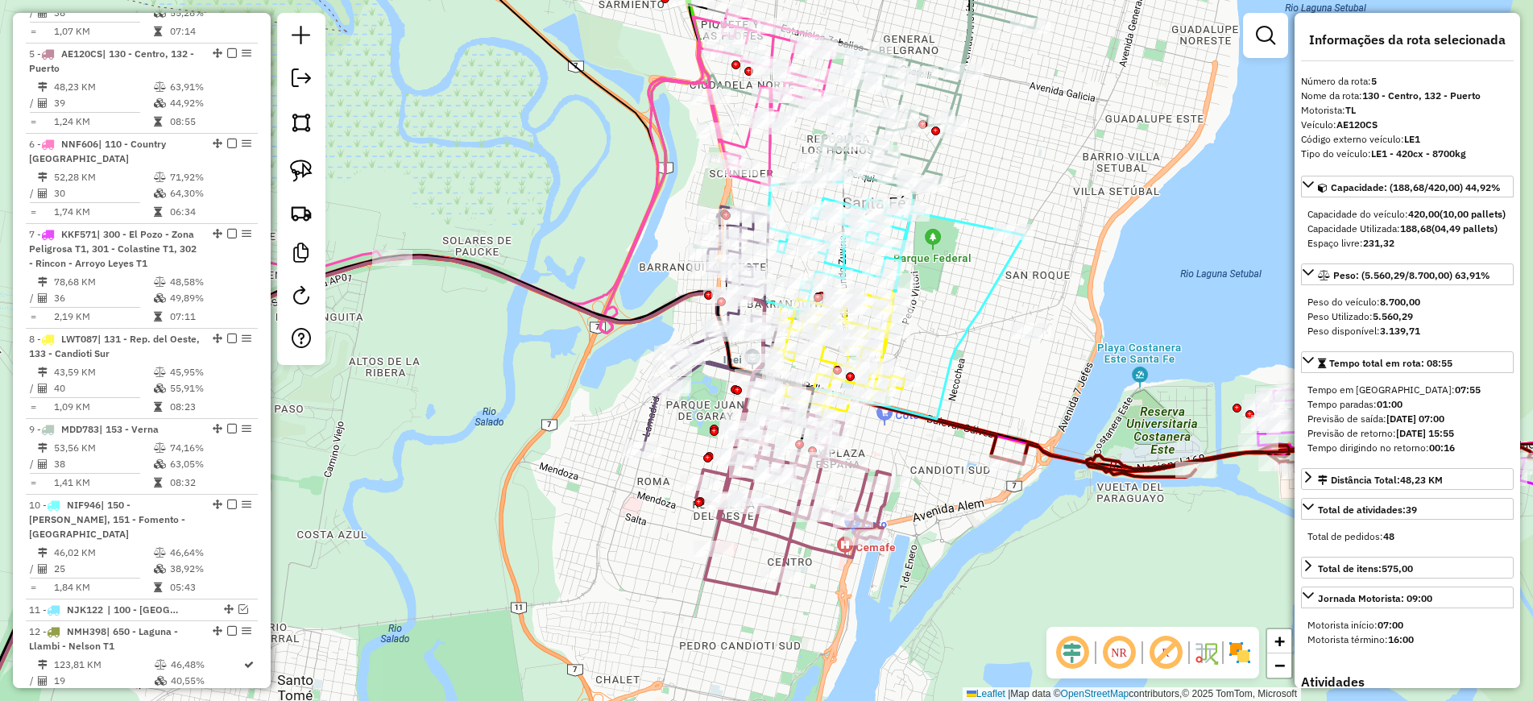
scroll to position [952, 0]
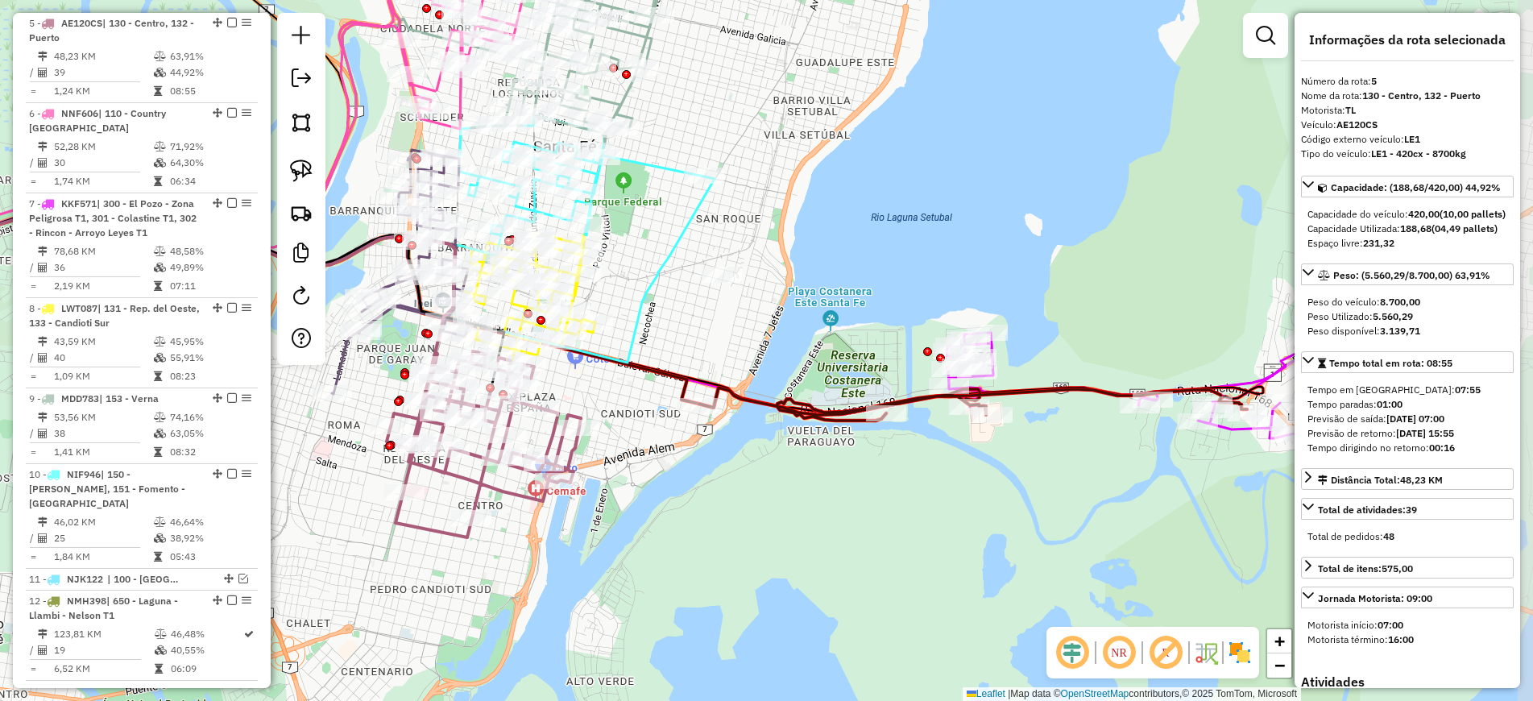
drag, startPoint x: 966, startPoint y: 580, endPoint x: 654, endPoint y: 524, distance: 316.8
click at [654, 524] on div "Janela de atendimento Grade de atendimento Capacidade Transportadoras Veículos …" at bounding box center [766, 350] width 1533 height 701
click at [1264, 376] on icon at bounding box center [1316, 348] width 742 height 550
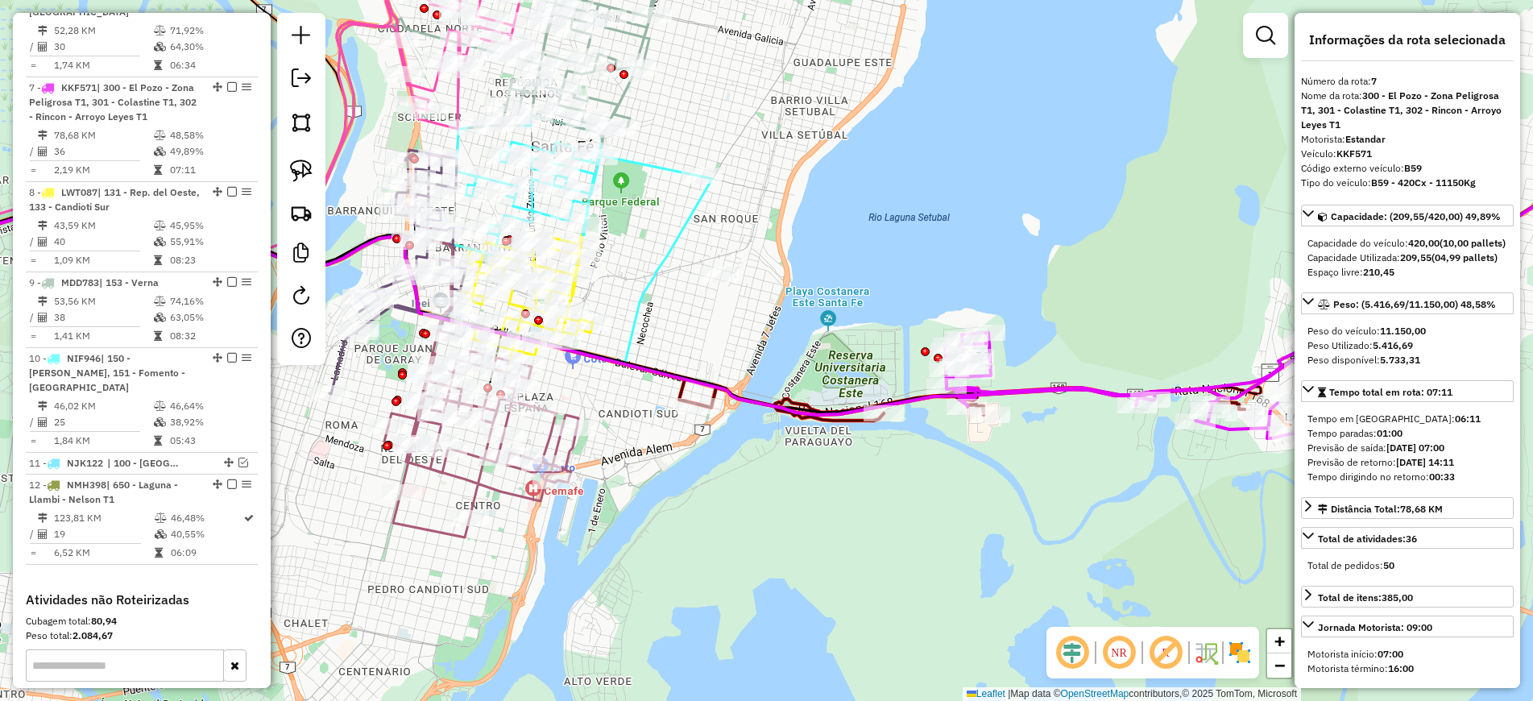
scroll to position [1132, 0]
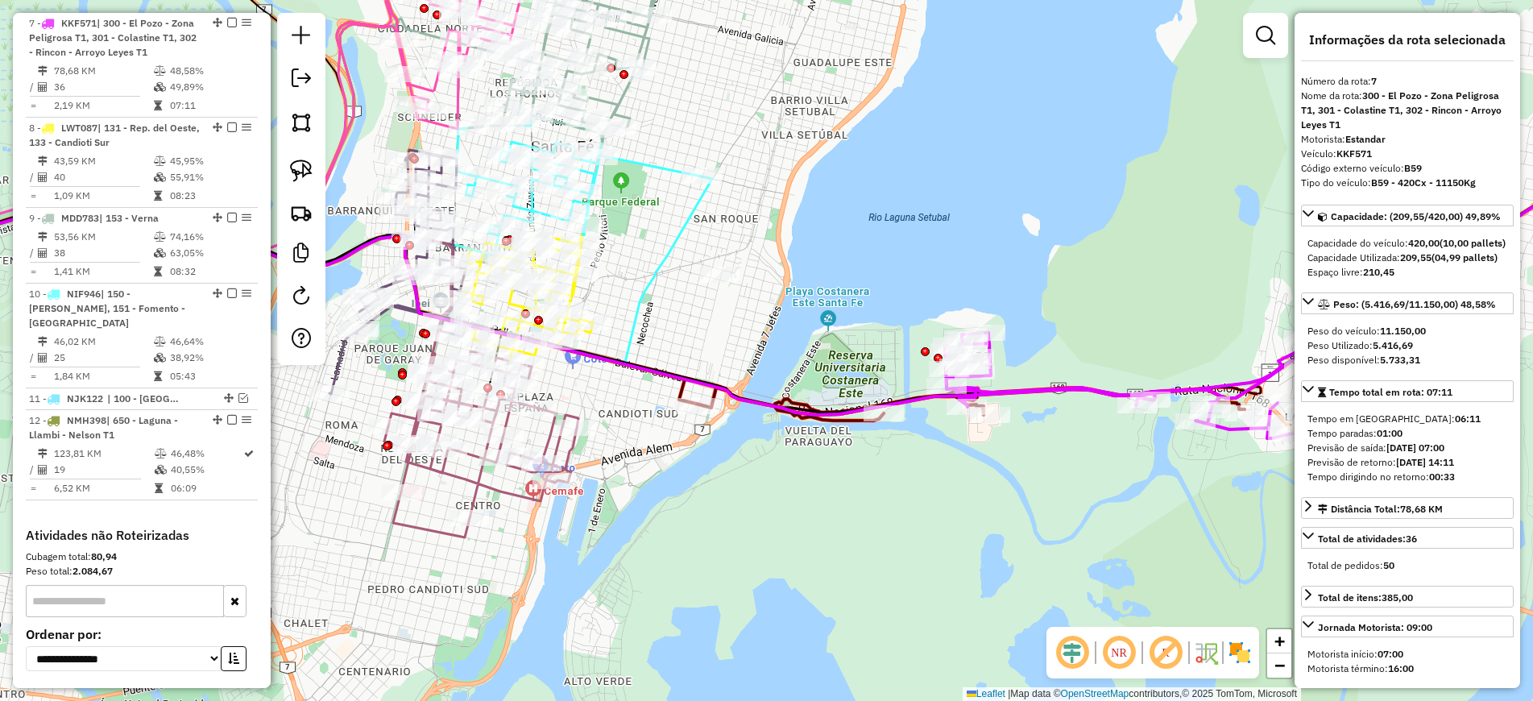
click at [850, 420] on icon at bounding box center [970, 403] width 548 height 33
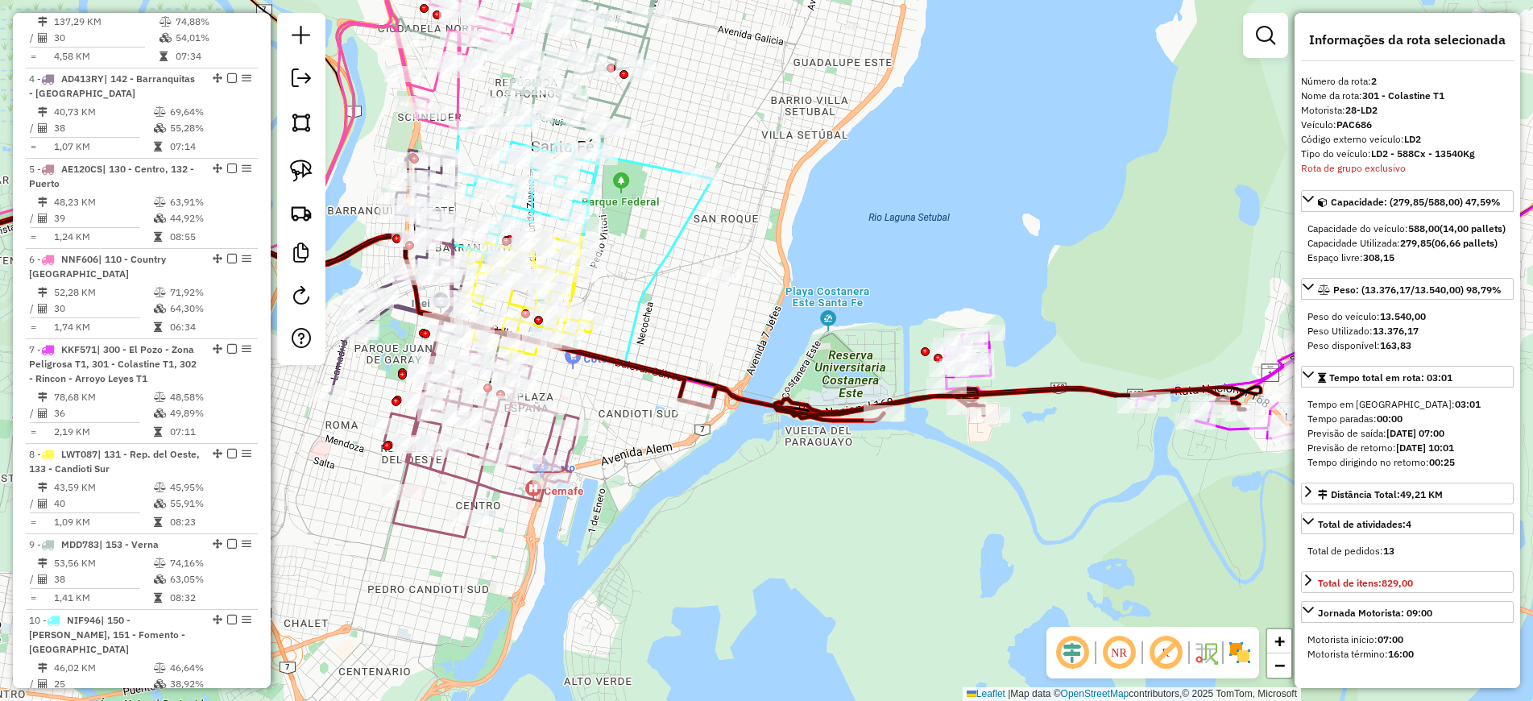
scroll to position [696, 0]
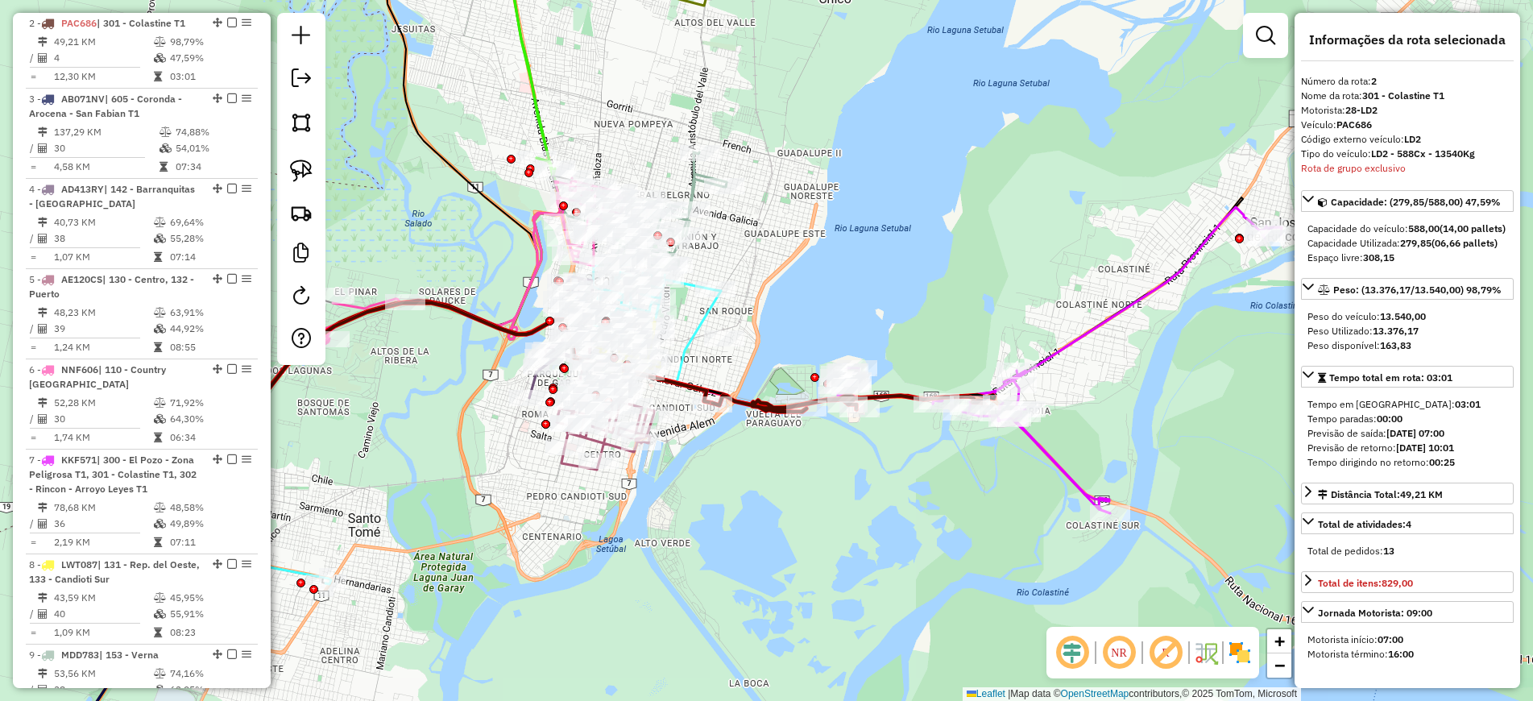
drag, startPoint x: 677, startPoint y: 560, endPoint x: 983, endPoint y: 296, distance: 403.8
click at [977, 300] on div "Janela de atendimento Grade de atendimento Capacidade Transportadoras Veículos …" at bounding box center [766, 350] width 1533 height 701
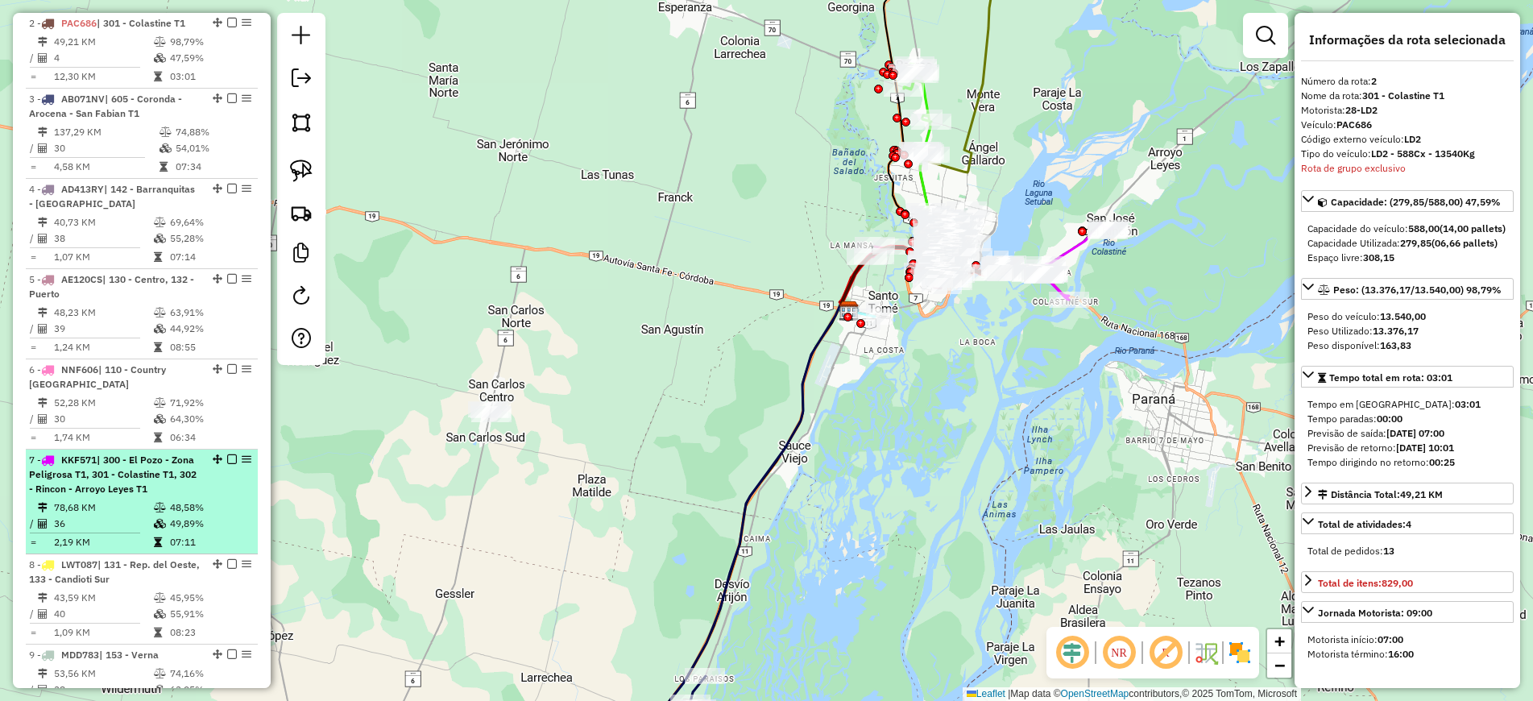
scroll to position [293, 0]
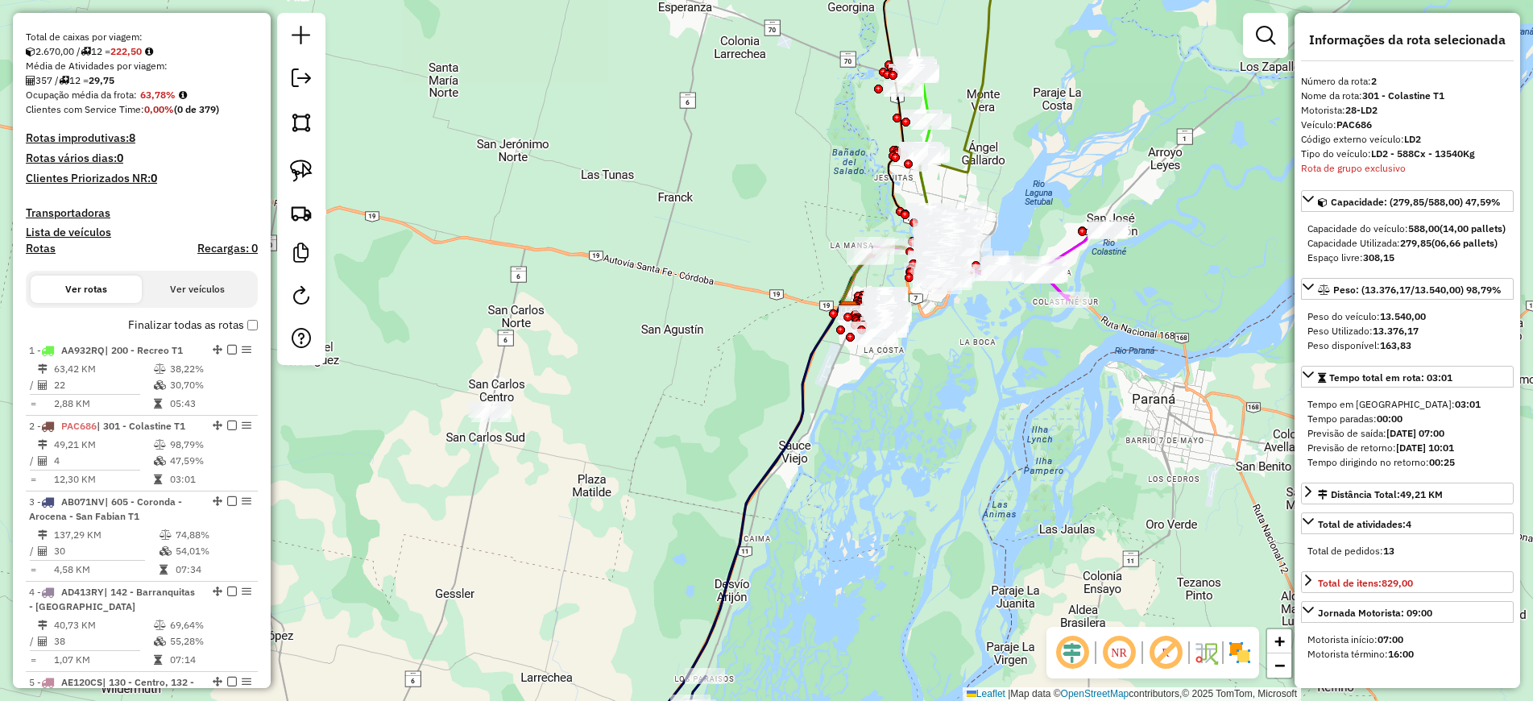
click at [37, 250] on h4 "Rotas" at bounding box center [41, 249] width 30 height 14
select select
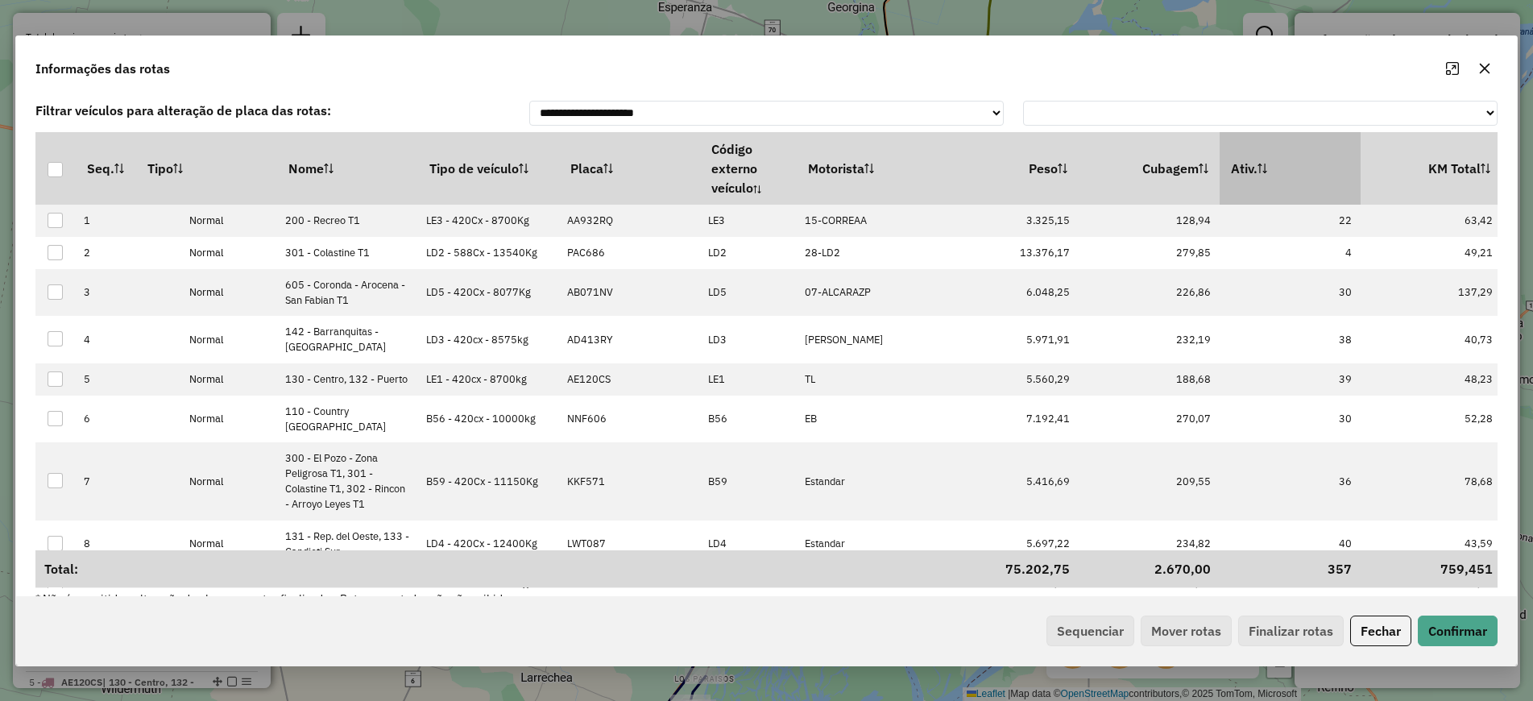
click at [1272, 180] on th "Ativ." at bounding box center [1289, 168] width 141 height 72
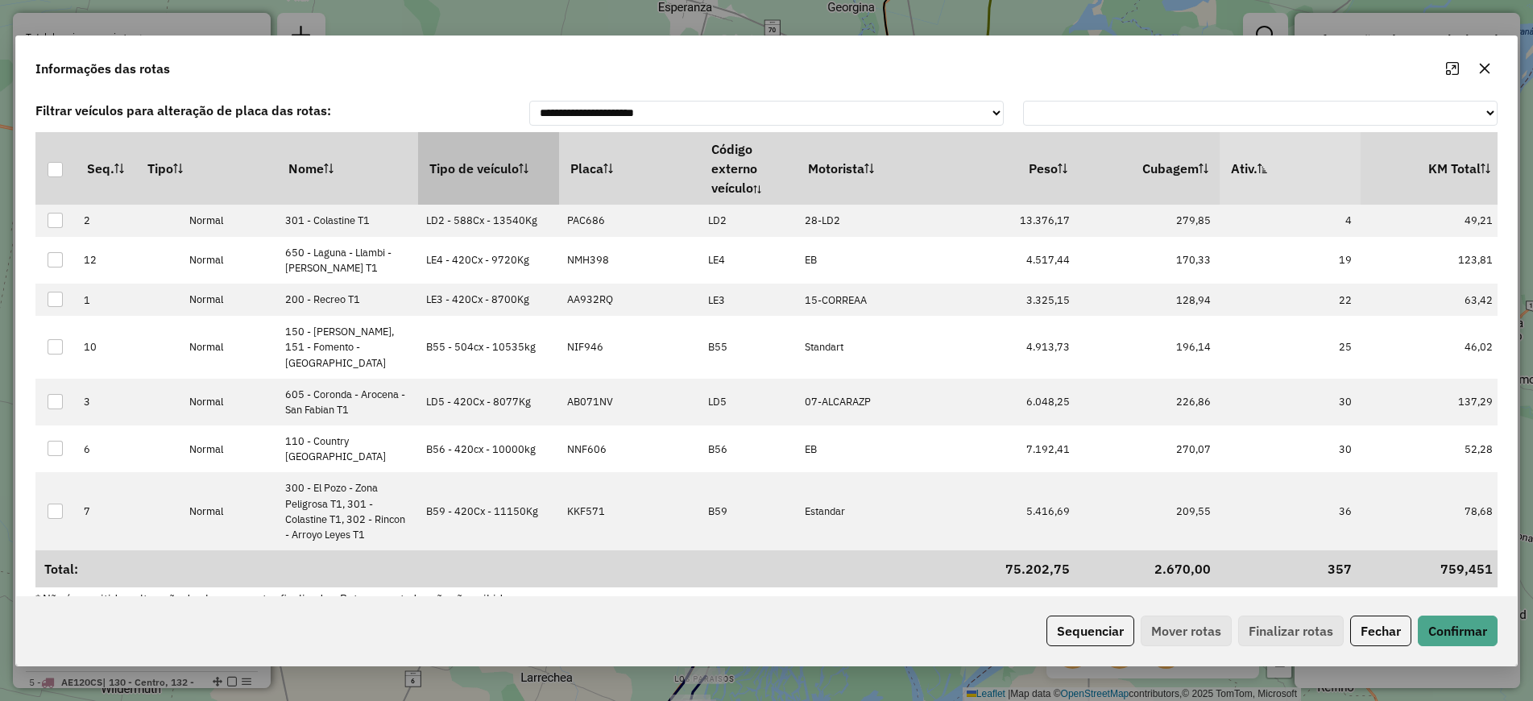
click at [454, 156] on th "Tipo de veículo" at bounding box center [488, 168] width 141 height 72
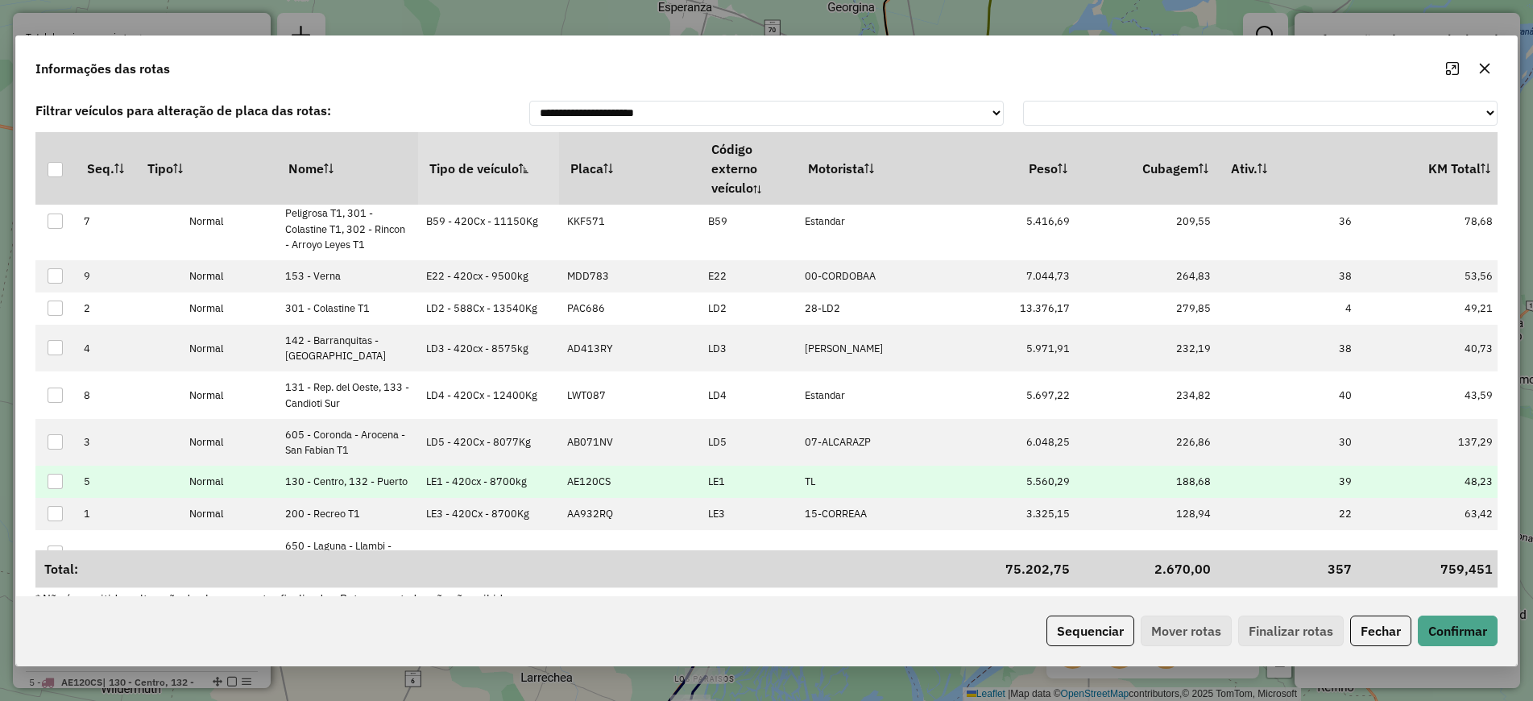
scroll to position [27, 0]
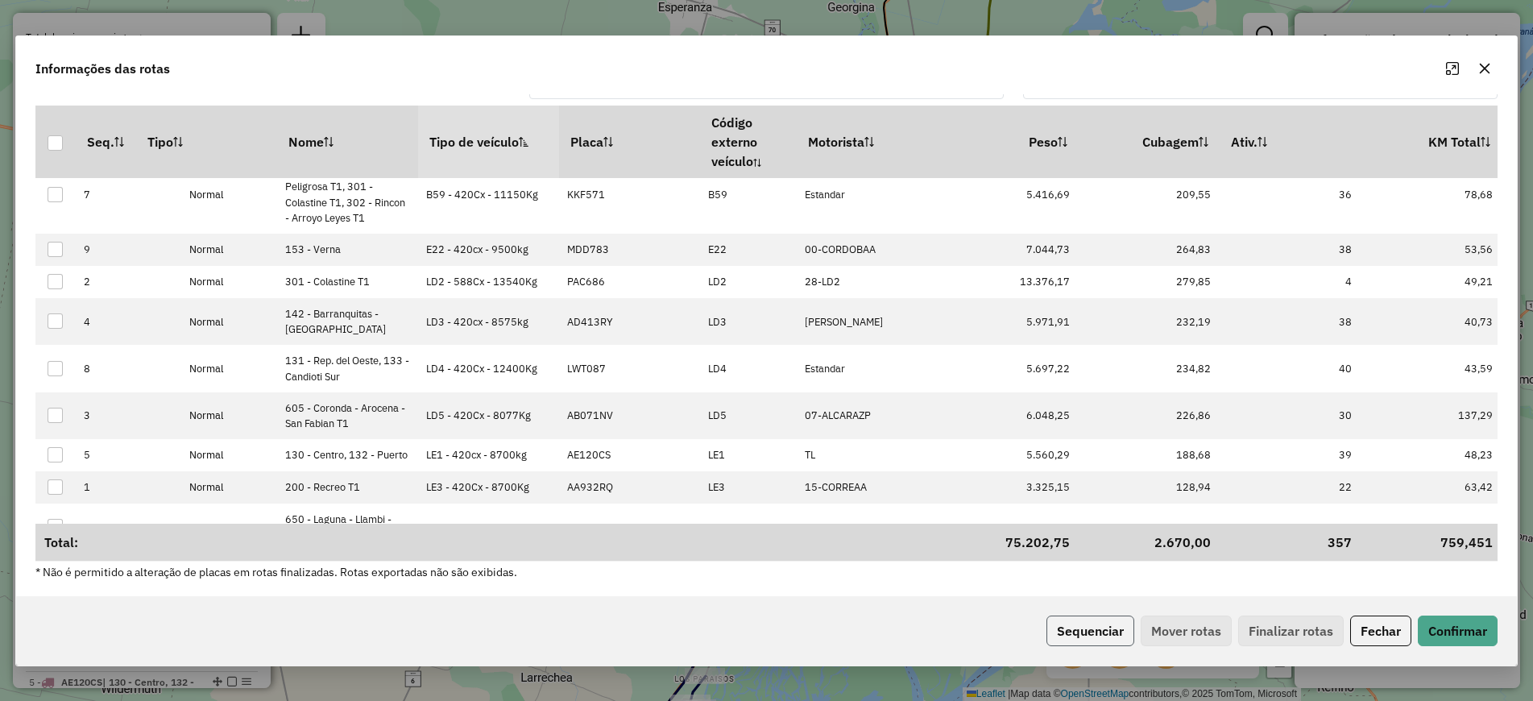
click at [1051, 641] on button "Sequenciar" at bounding box center [1090, 630] width 88 height 31
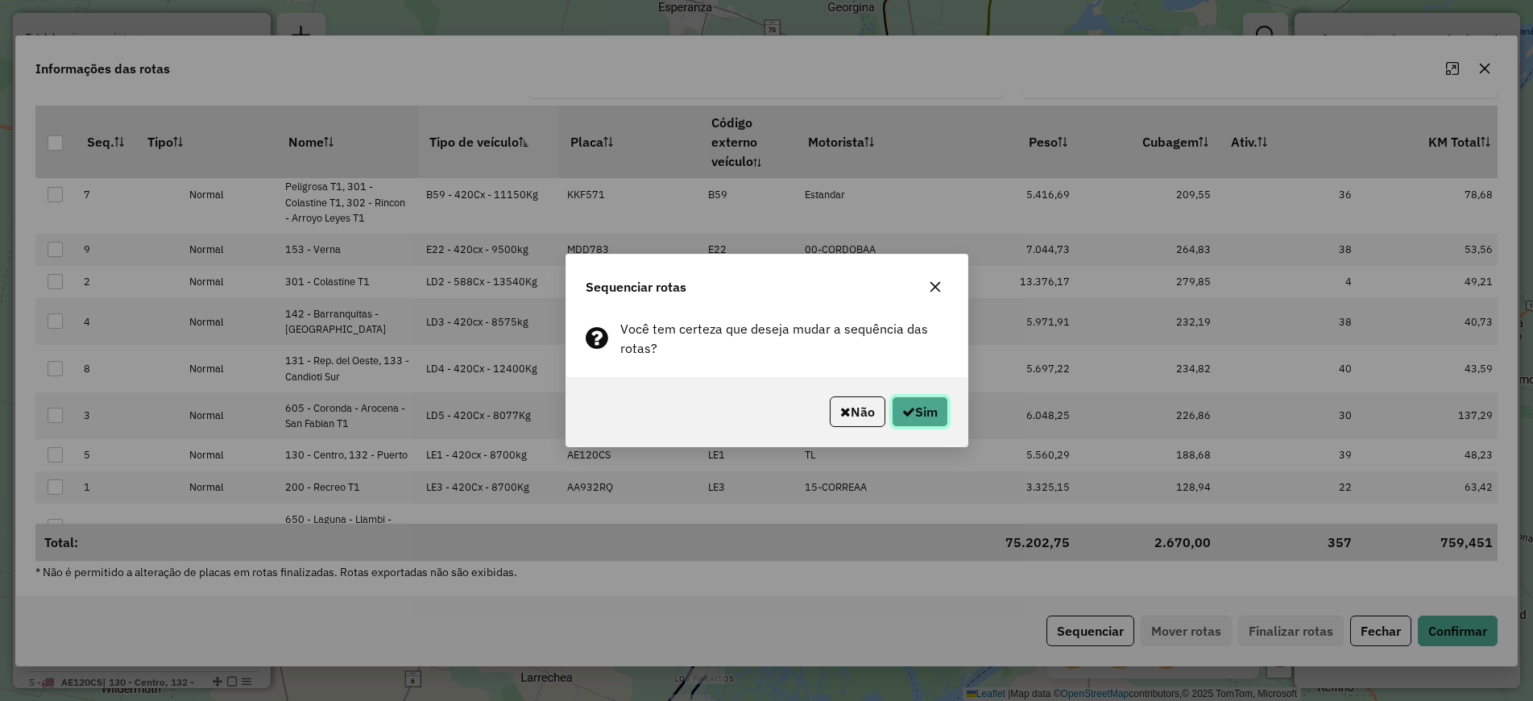
drag, startPoint x: 909, startPoint y: 419, endPoint x: 911, endPoint y: 430, distance: 11.5
click at [910, 426] on button "Sim" at bounding box center [920, 411] width 56 height 31
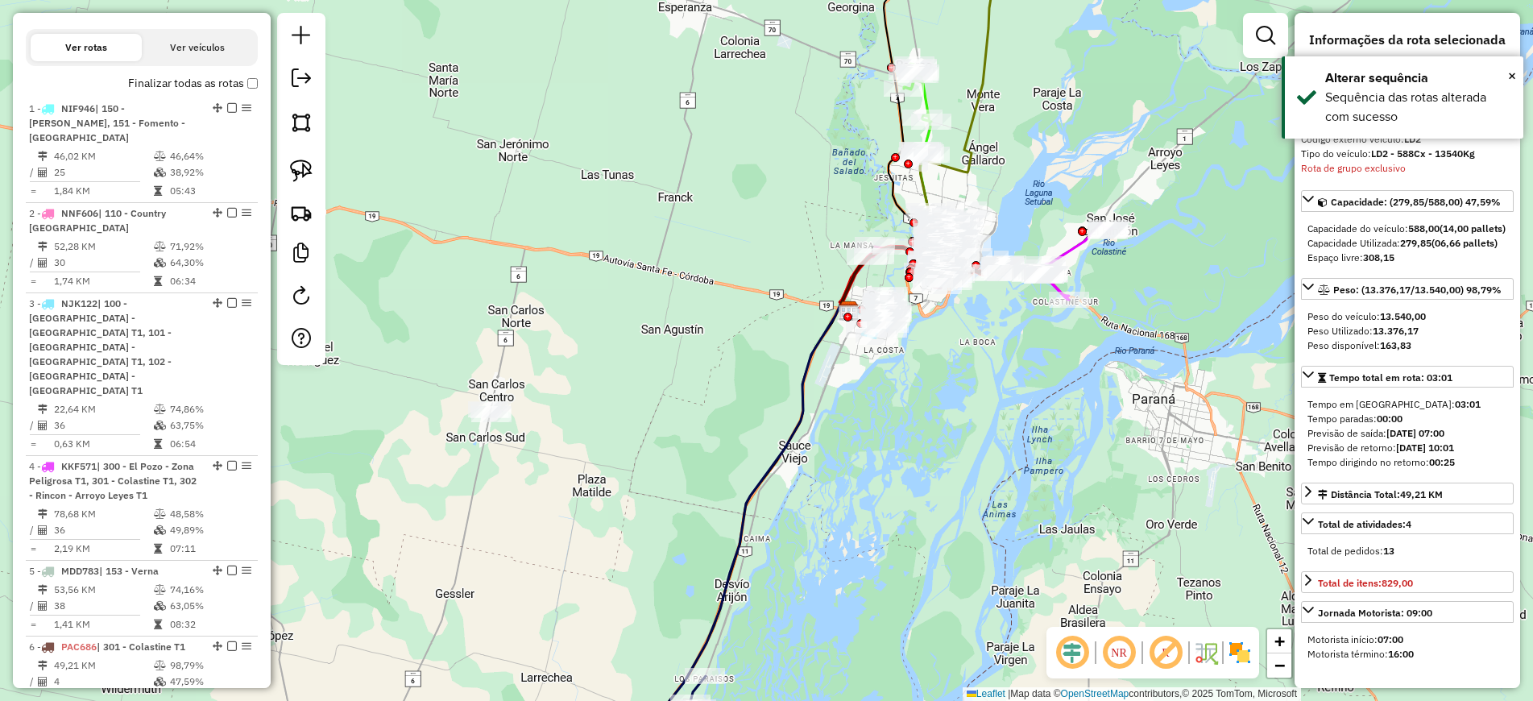
scroll to position [696, 0]
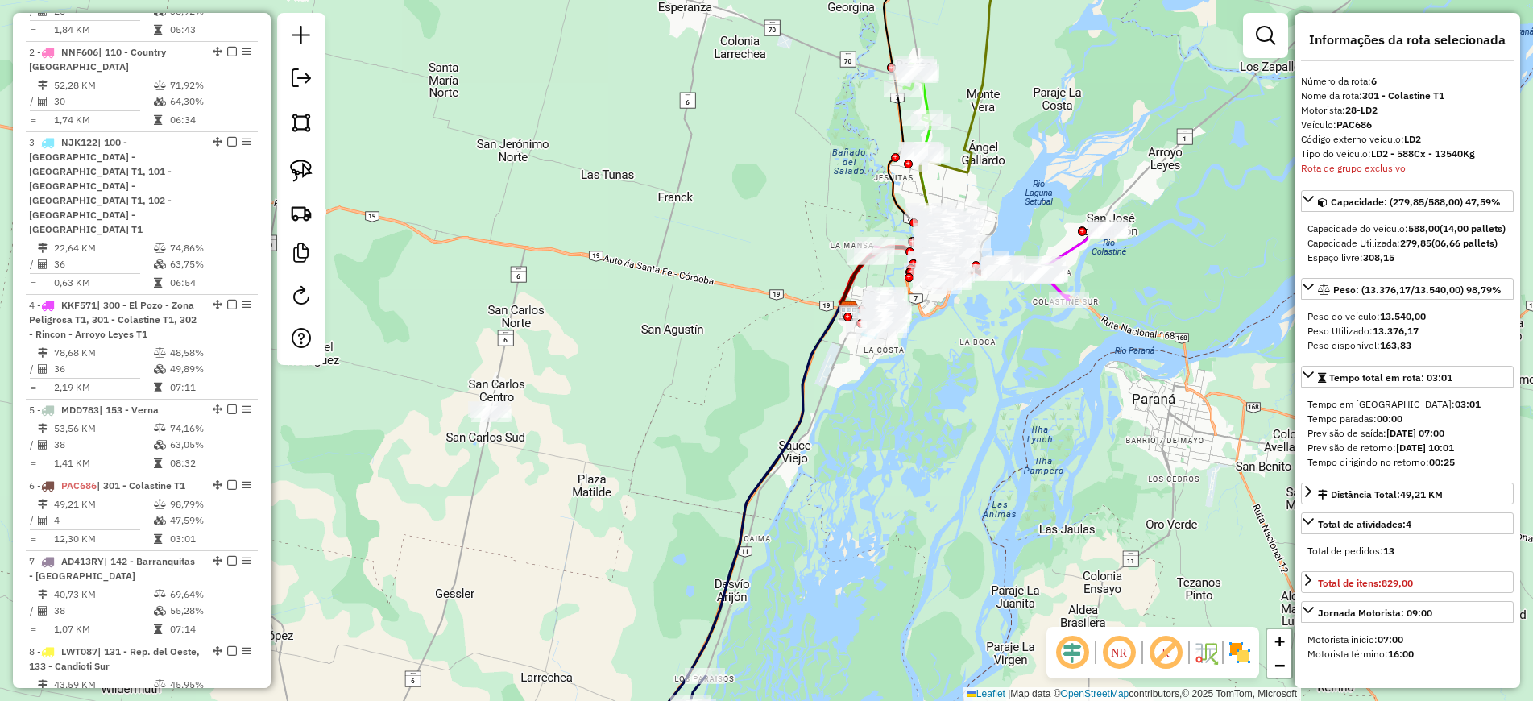
click at [780, 446] on icon at bounding box center [754, 513] width 189 height 422
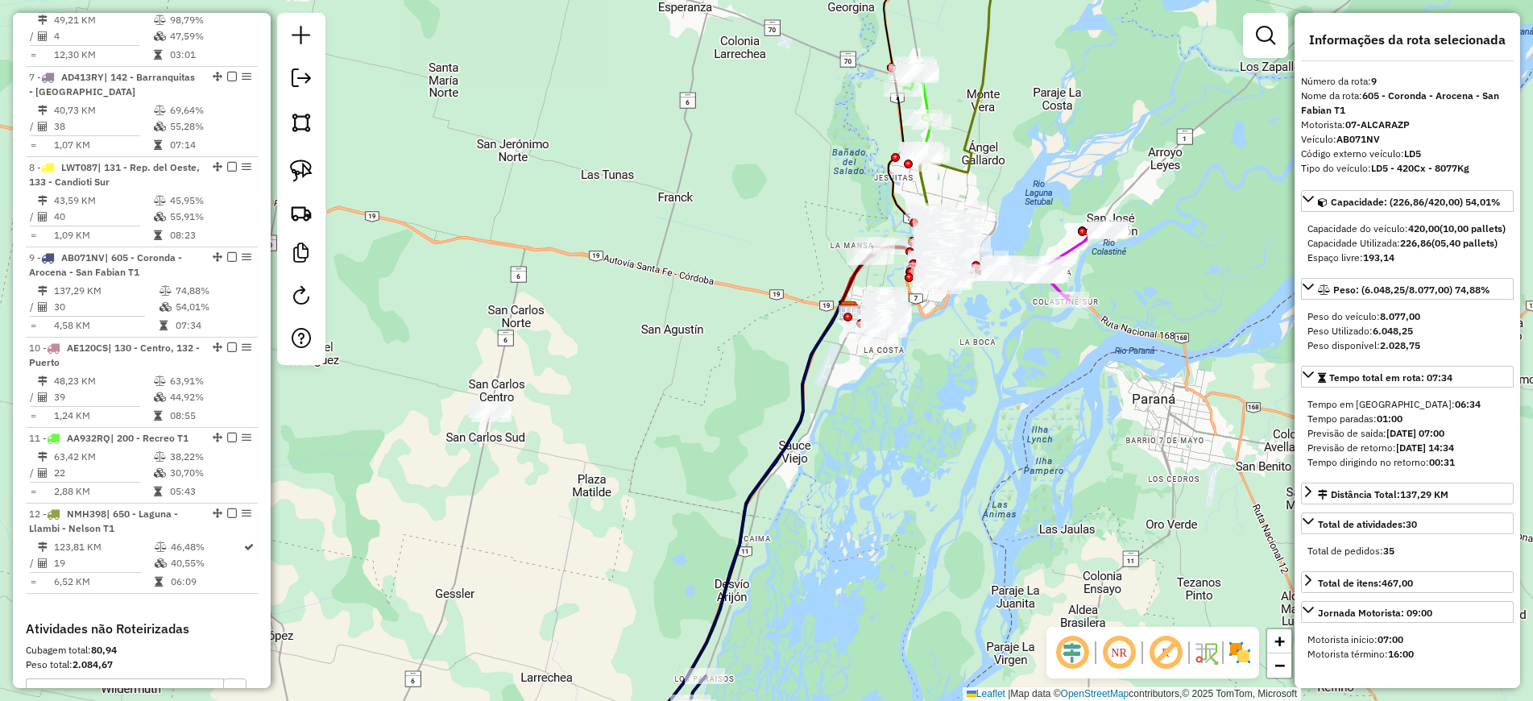
scroll to position [1385, 0]
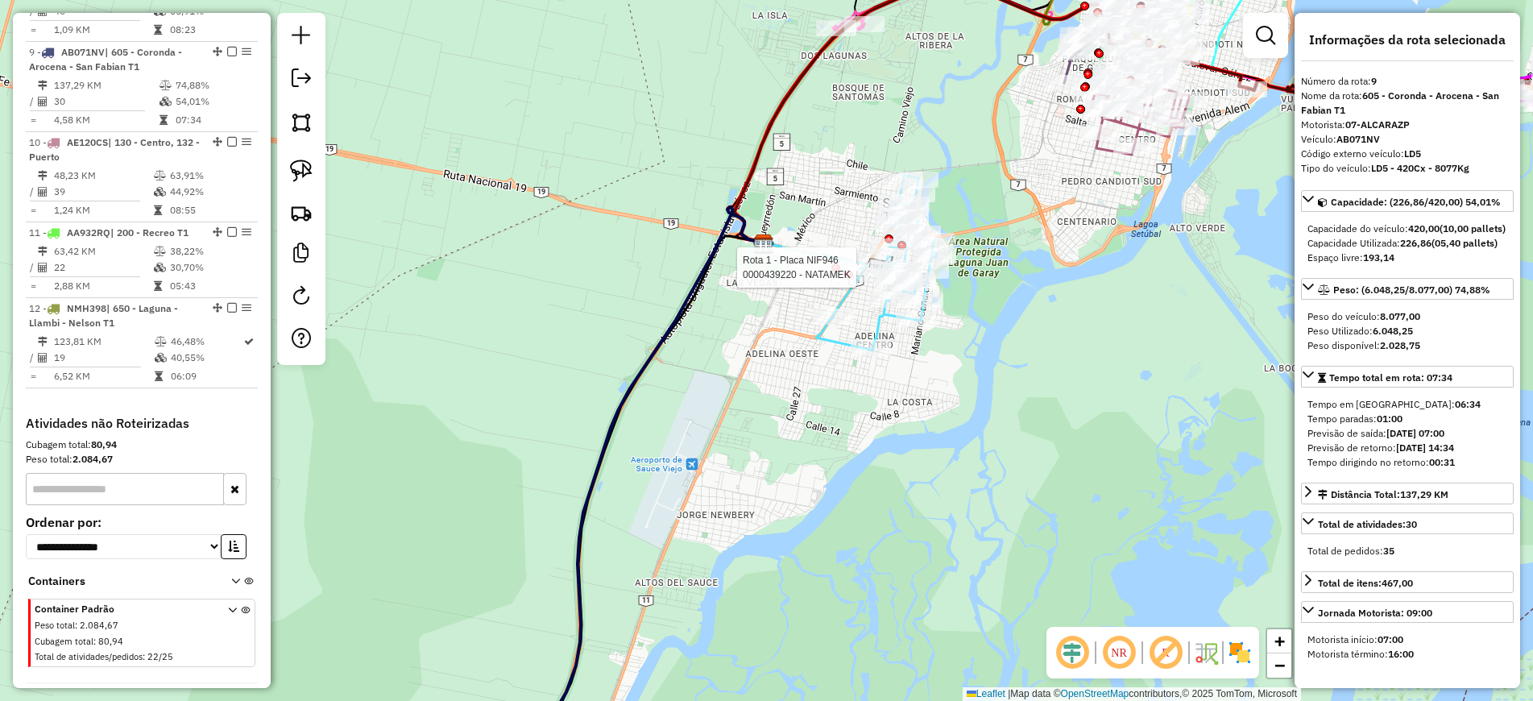
click at [846, 279] on div at bounding box center [848, 274] width 9 height 9
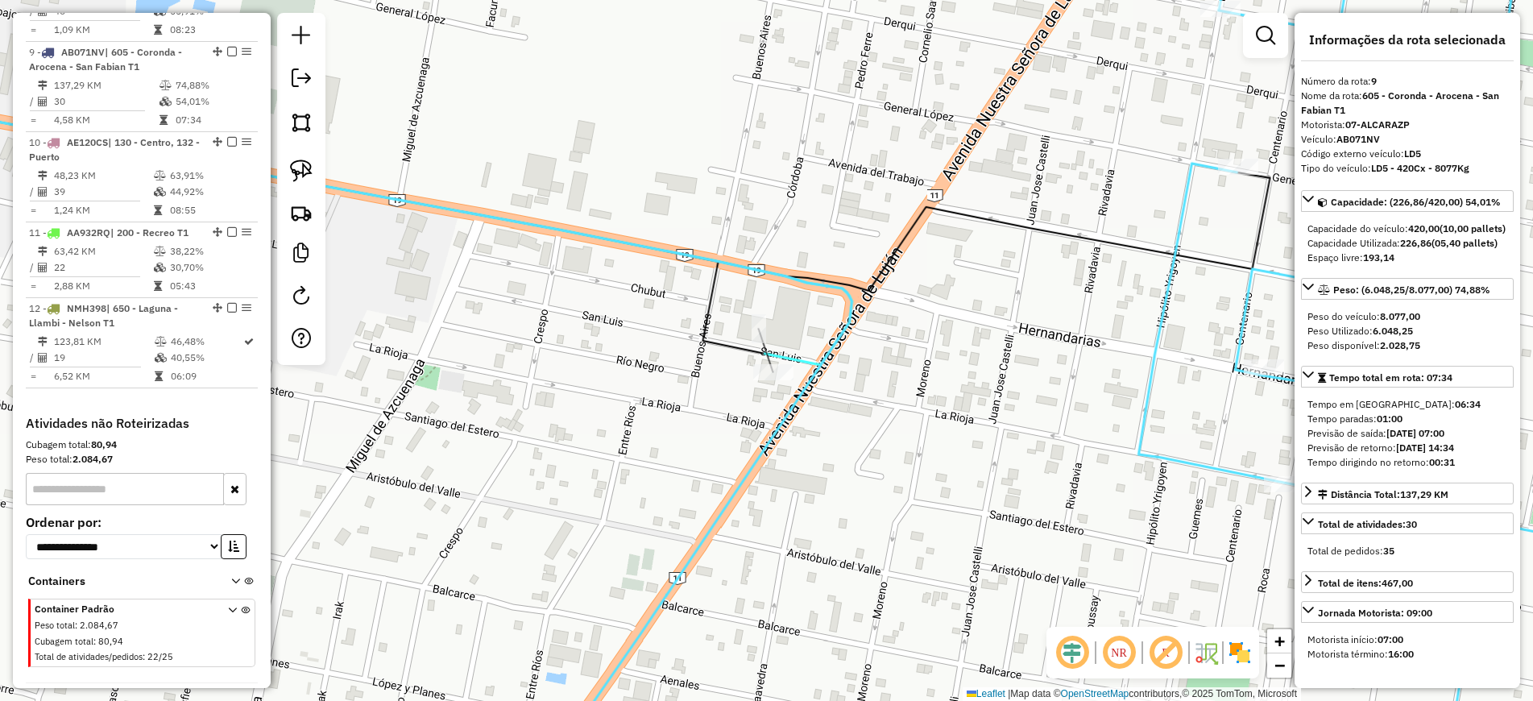
click at [1187, 208] on icon at bounding box center [751, 350] width 1811 height 841
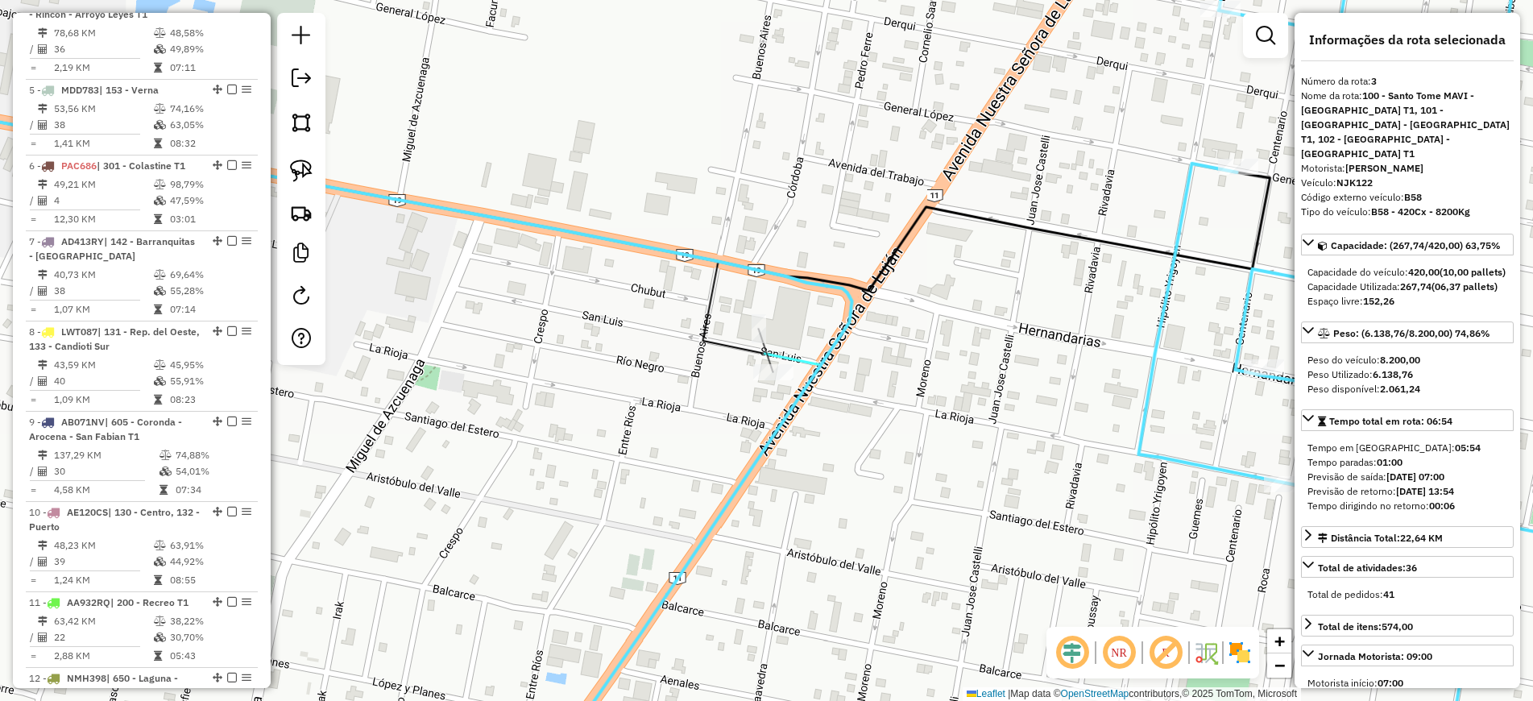
scroll to position [815, 0]
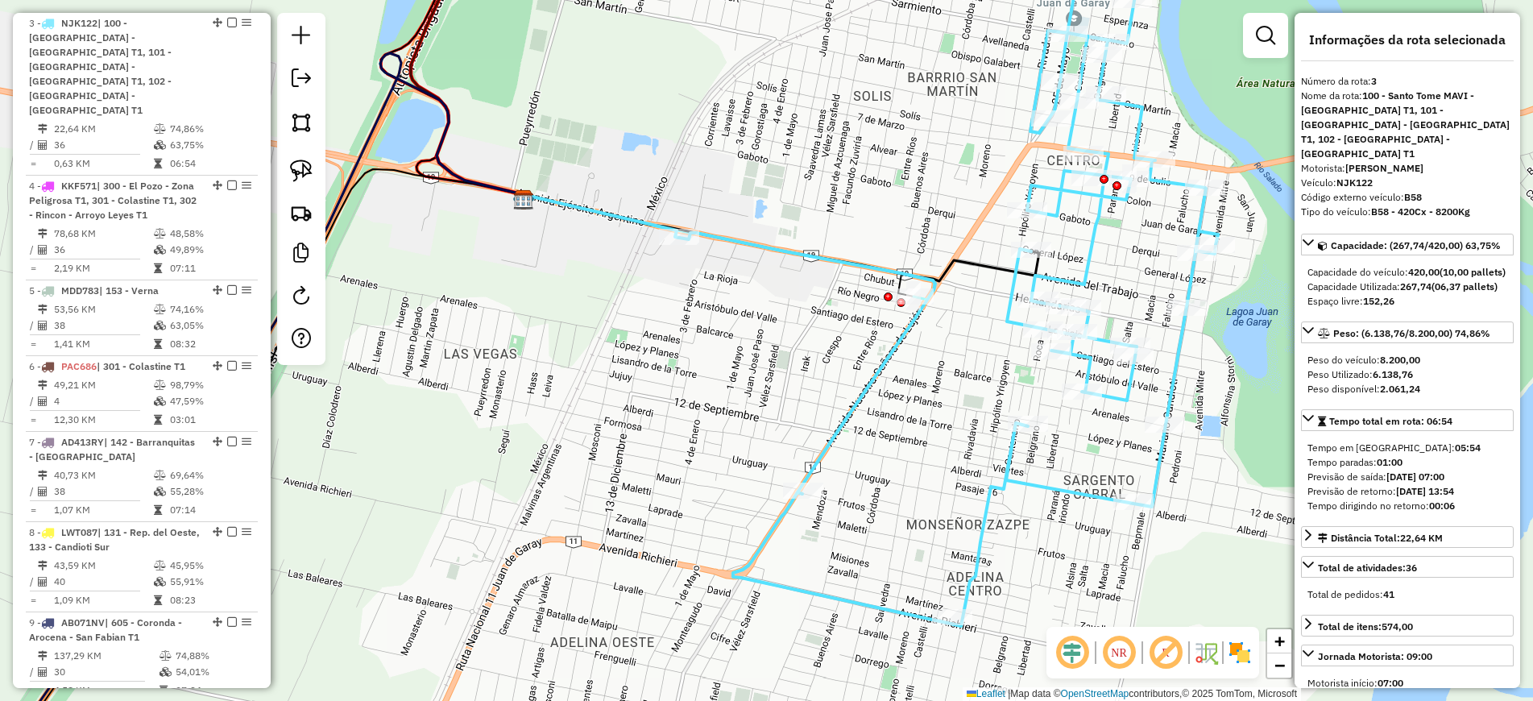
click at [735, 250] on icon at bounding box center [948, 278] width 539 height 696
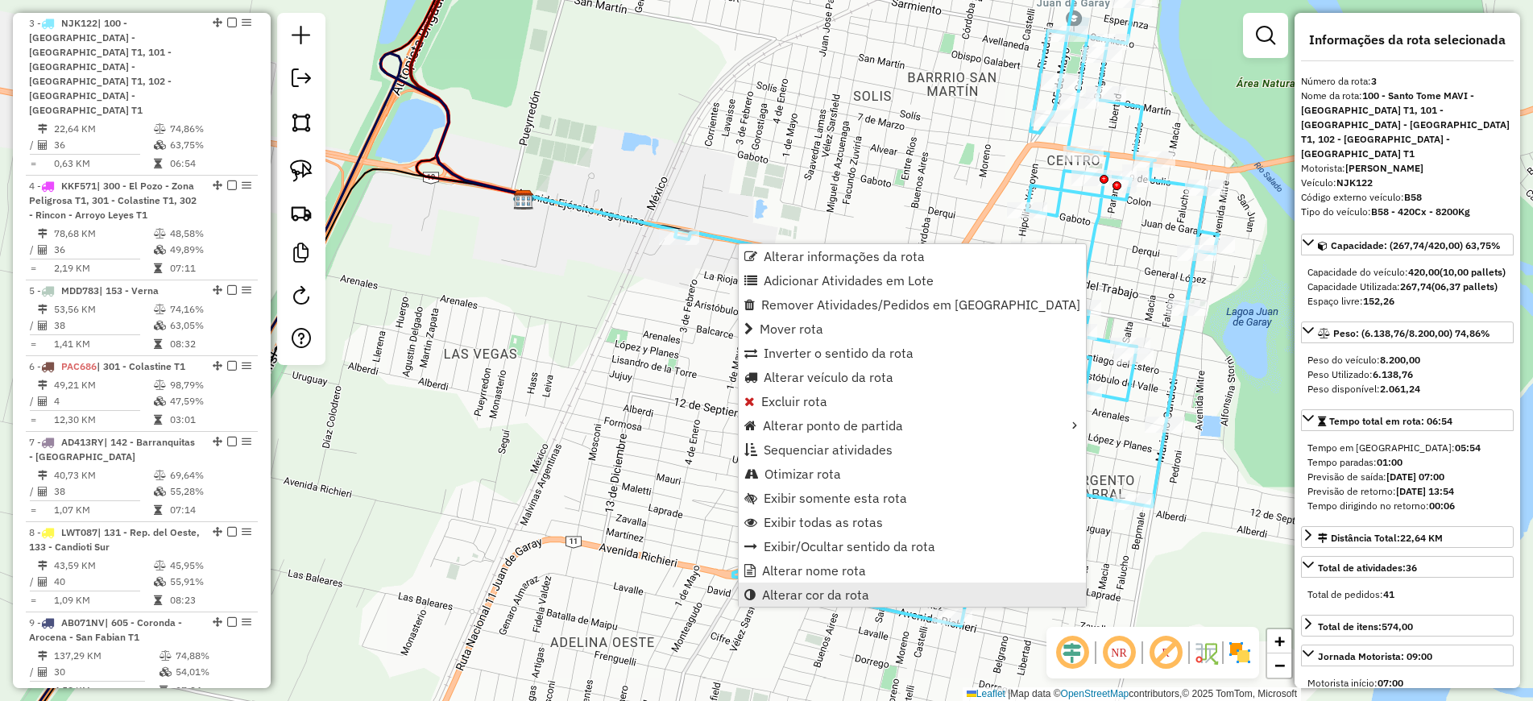
click at [831, 593] on span "Alterar cor da rota" at bounding box center [815, 594] width 107 height 13
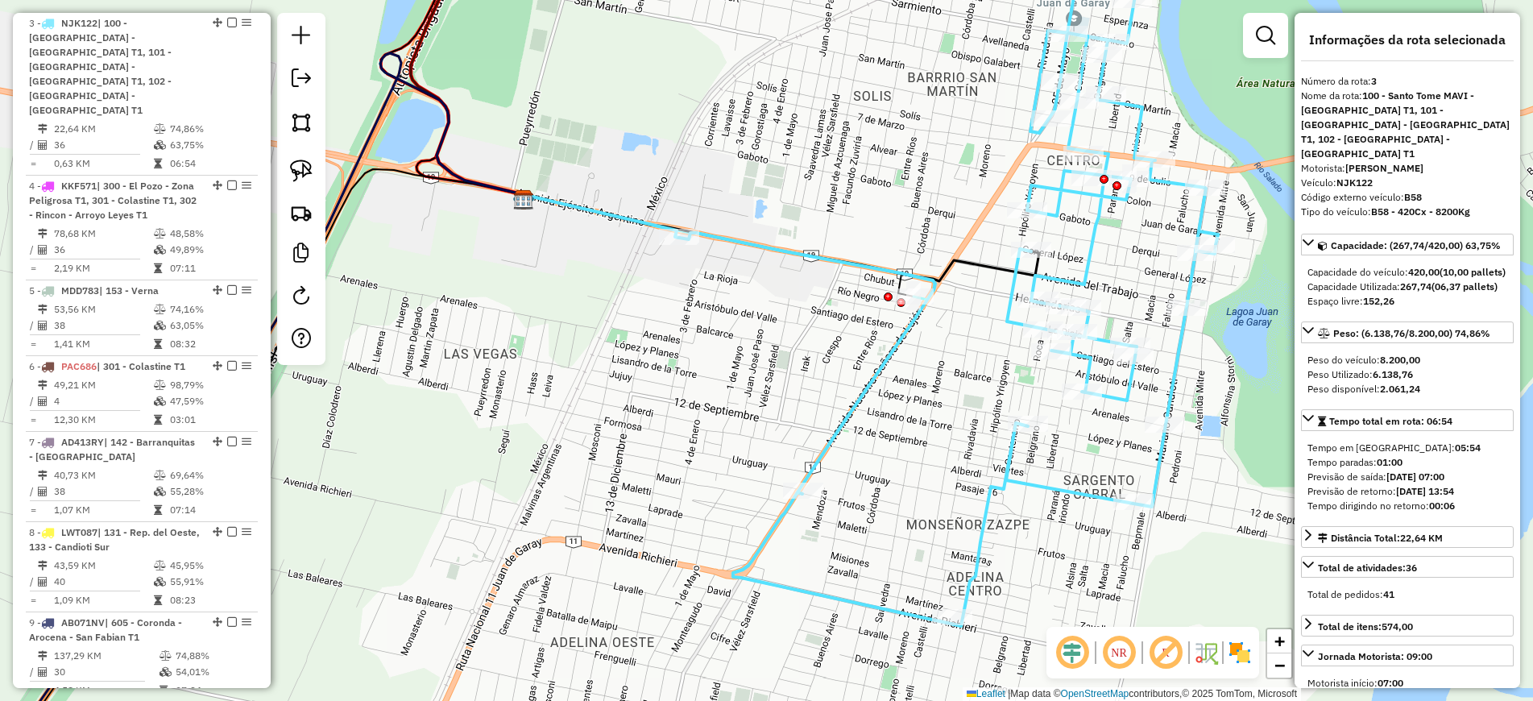
scroll to position [387, 0]
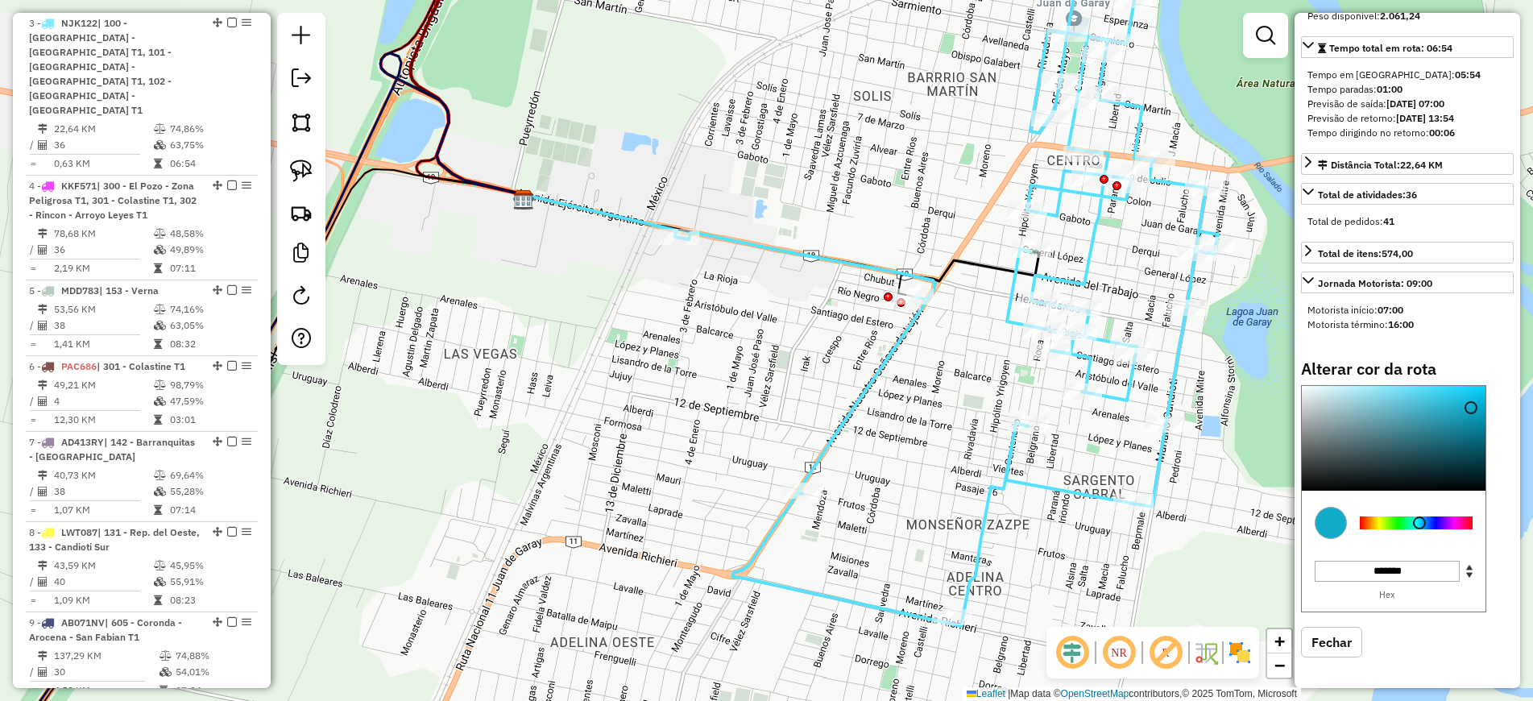
type input "*******"
drag, startPoint x: 1443, startPoint y: 433, endPoint x: 1467, endPoint y: 403, distance: 38.4
click at [1467, 403] on div at bounding box center [1394, 438] width 184 height 105
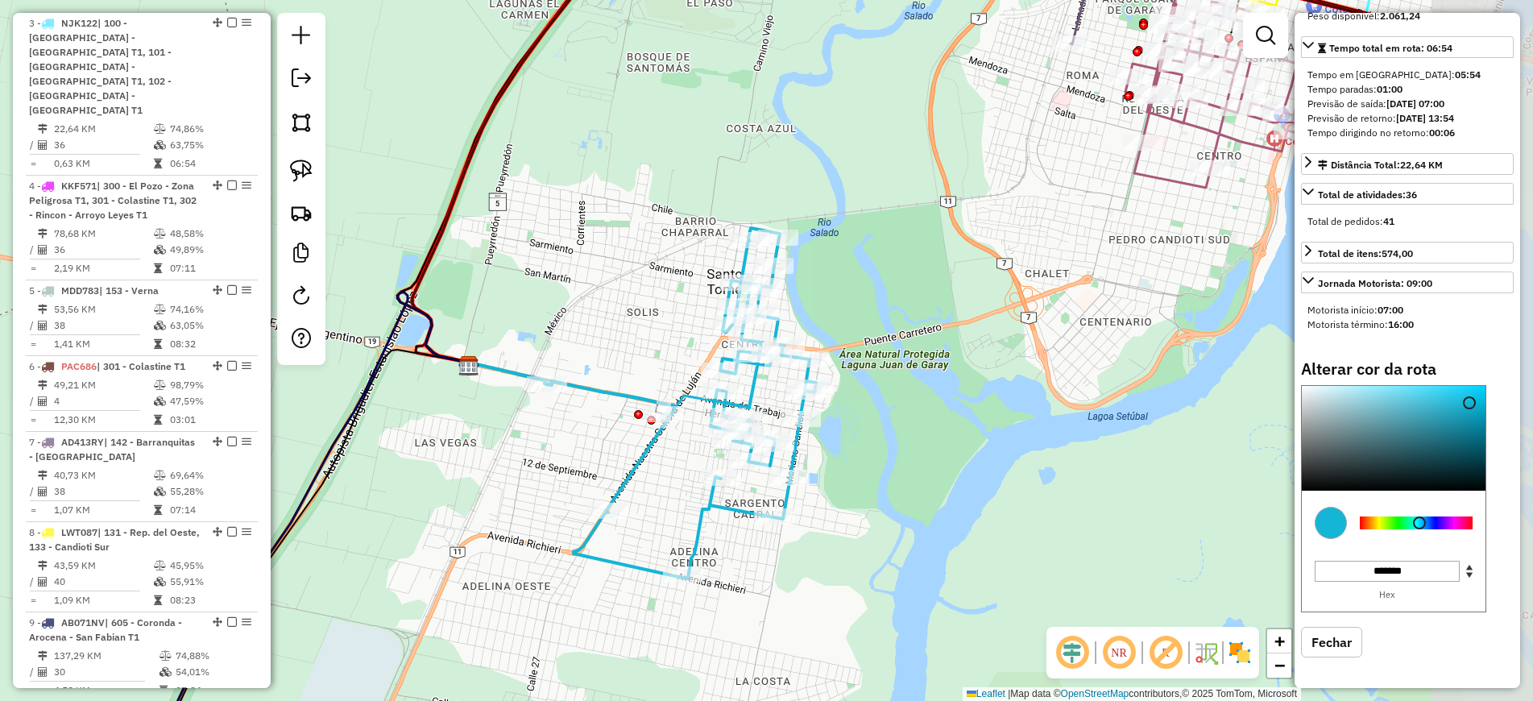
drag, startPoint x: 1145, startPoint y: 368, endPoint x: 904, endPoint y: 430, distance: 248.7
click at [904, 430] on div "Janela de atendimento Grade de atendimento Capacidade Transportadoras Veículos …" at bounding box center [766, 350] width 1533 height 701
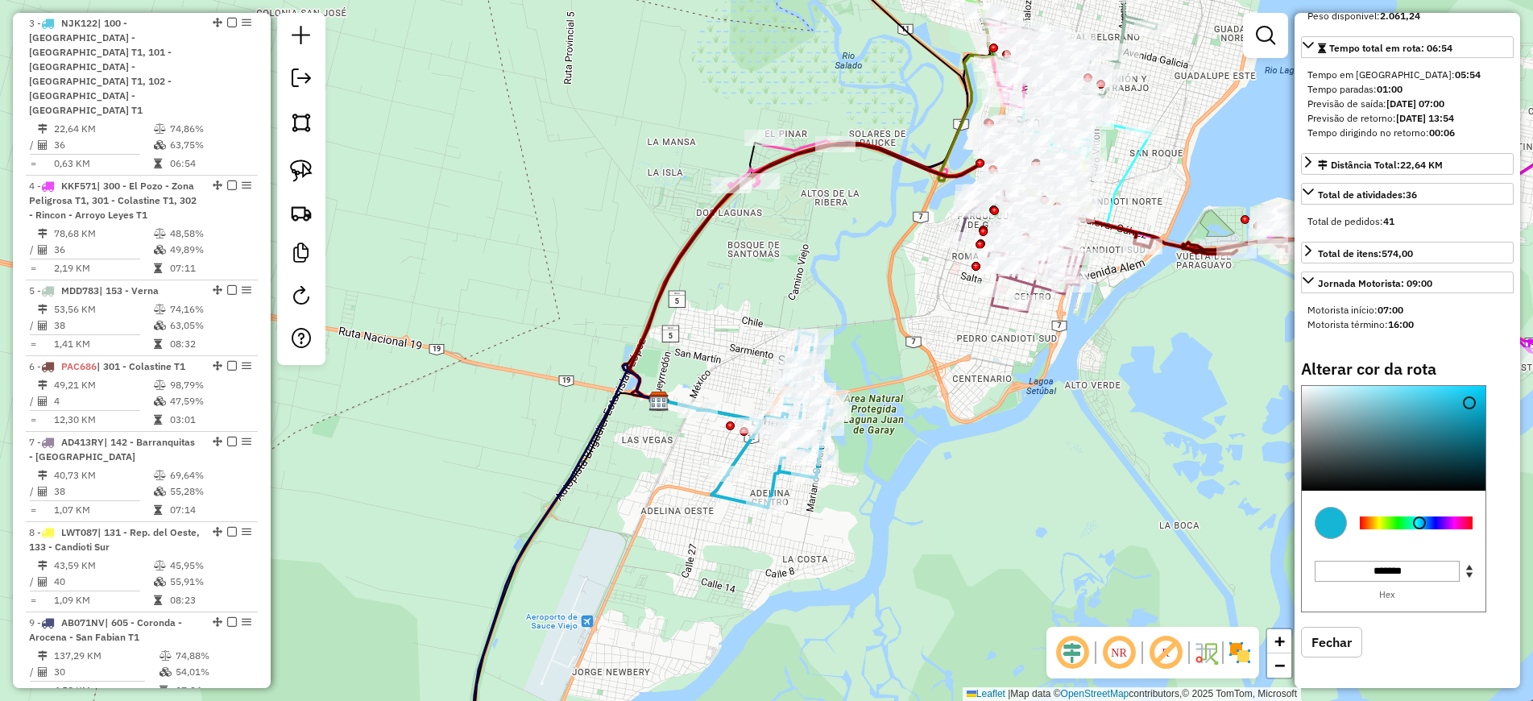
click at [1135, 151] on icon at bounding box center [887, 263] width 528 height 325
select select "**********"
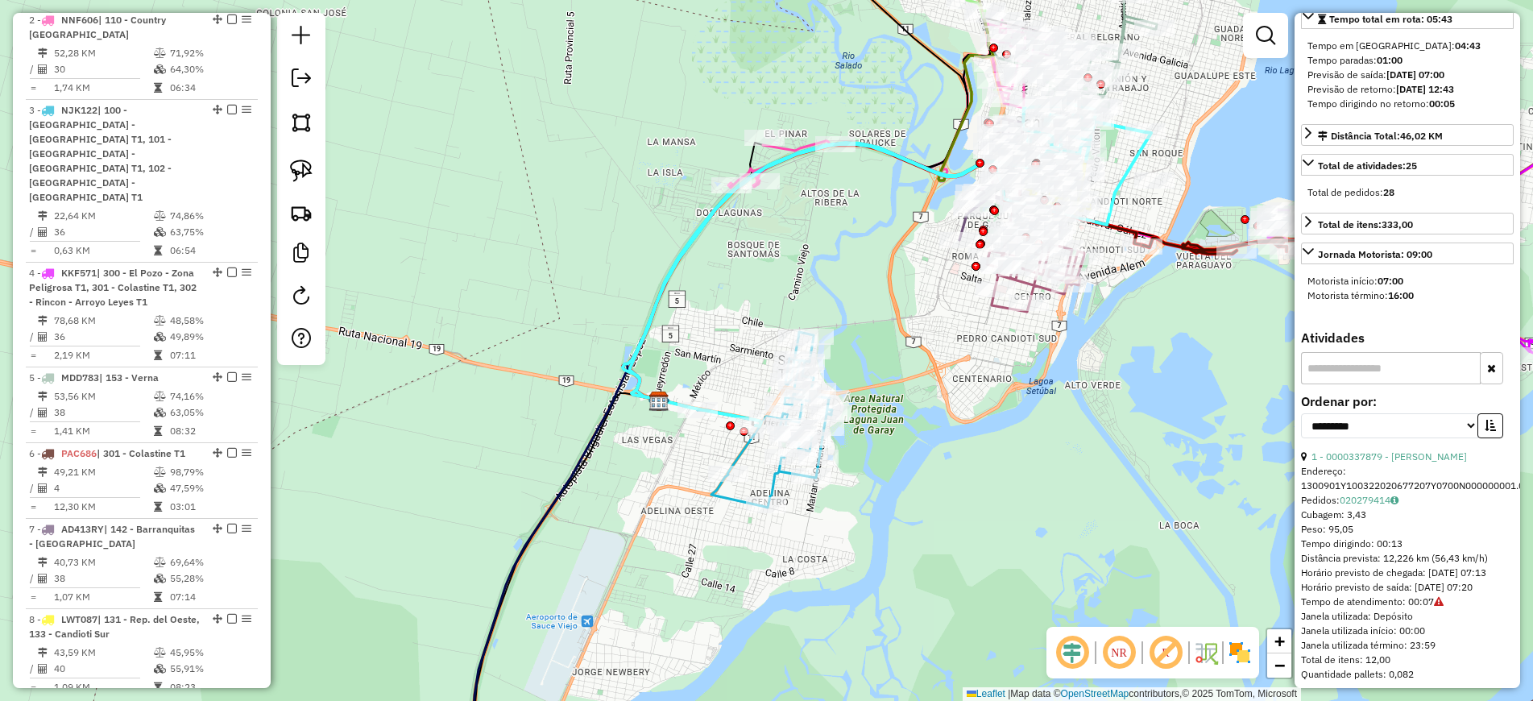
scroll to position [620, 0]
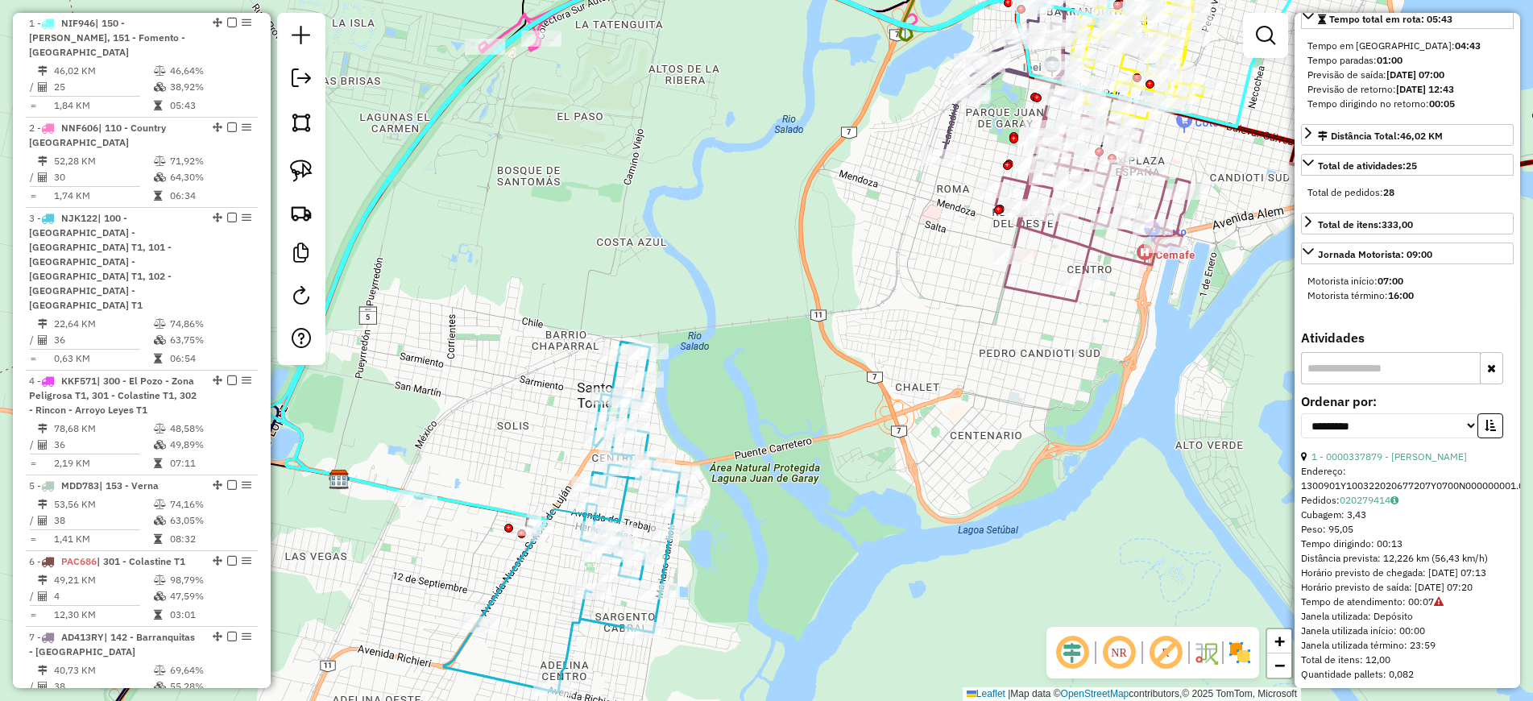
click at [1029, 294] on icon at bounding box center [1095, 208] width 190 height 186
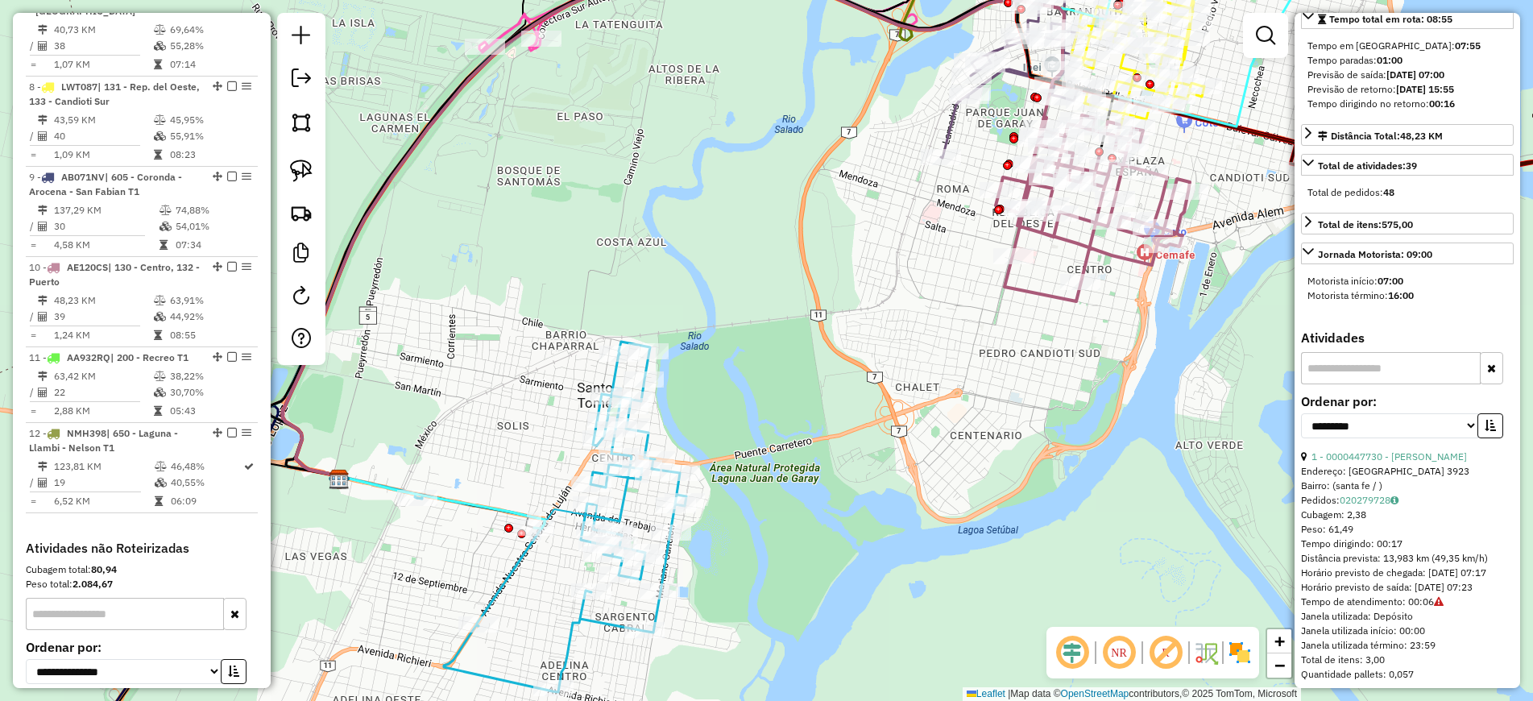
scroll to position [1418, 0]
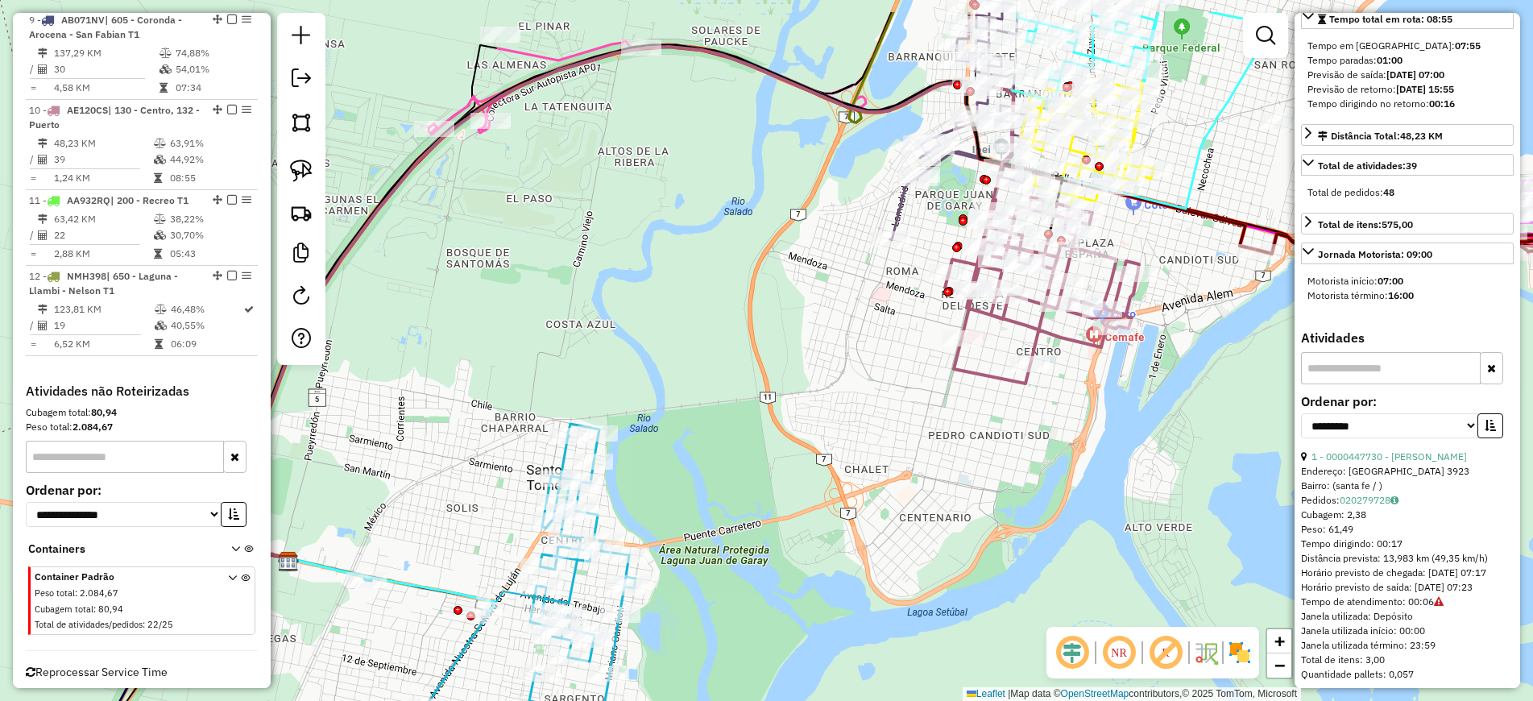
drag, startPoint x: 1011, startPoint y: 352, endPoint x: 961, endPoint y: 433, distance: 95.5
click at [961, 433] on div "Janela de atendimento Grade de atendimento Capacidade Transportadoras Veículos …" at bounding box center [766, 350] width 1533 height 701
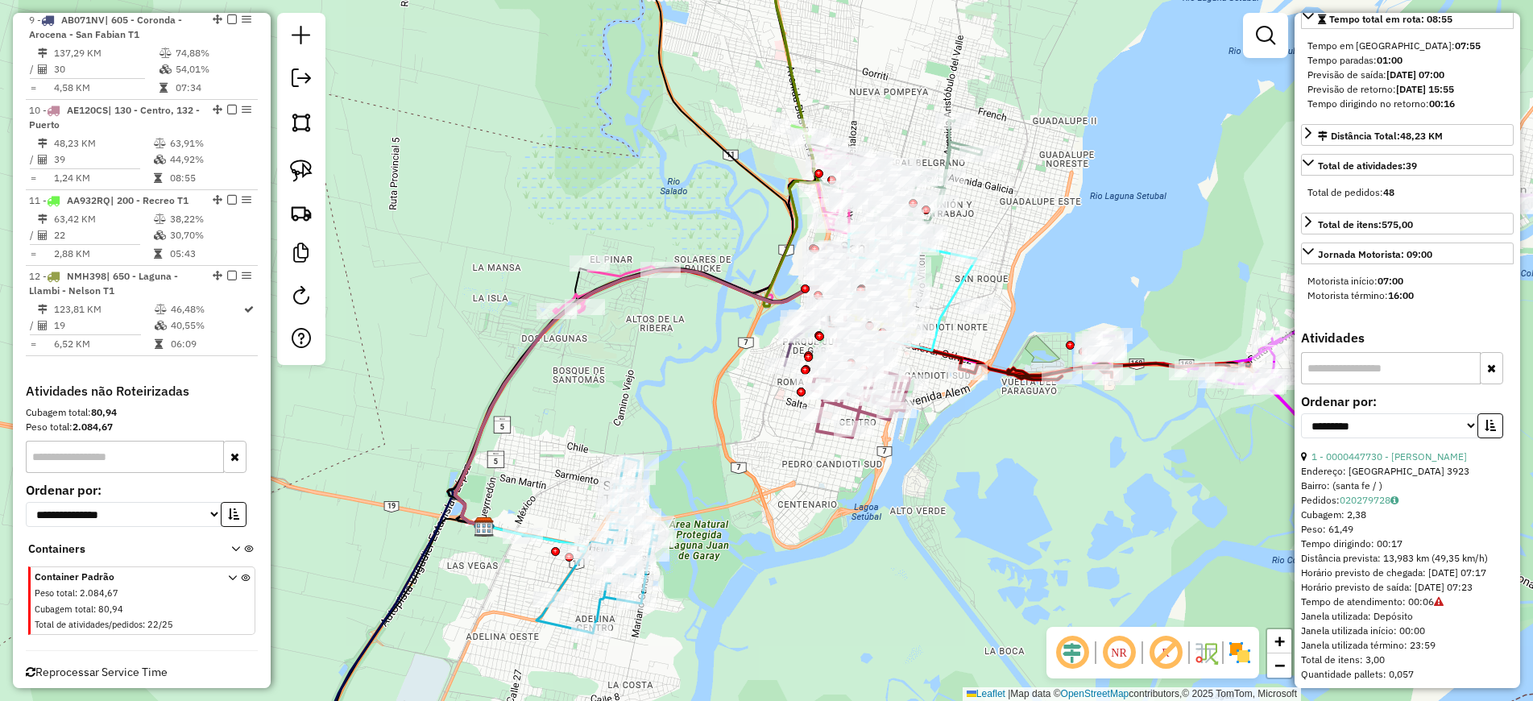
drag, startPoint x: 1141, startPoint y: 428, endPoint x: 977, endPoint y: 459, distance: 167.1
click at [979, 459] on div "Janela de atendimento Grade de atendimento Capacidade Transportadoras Veículos …" at bounding box center [766, 350] width 1533 height 701
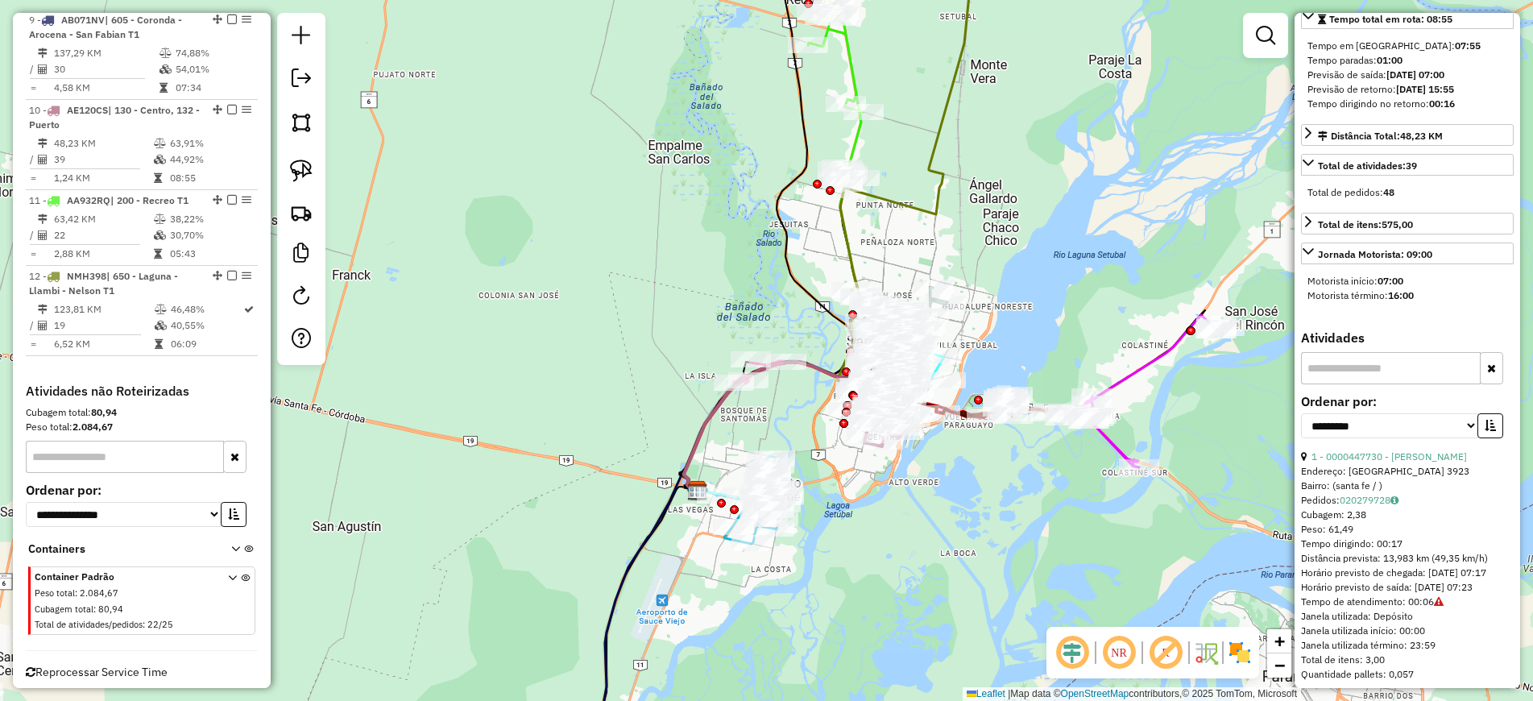
click at [755, 684] on div "Janela de atendimento Grade de atendimento Capacidade Transportadoras Veículos …" at bounding box center [766, 350] width 1533 height 701
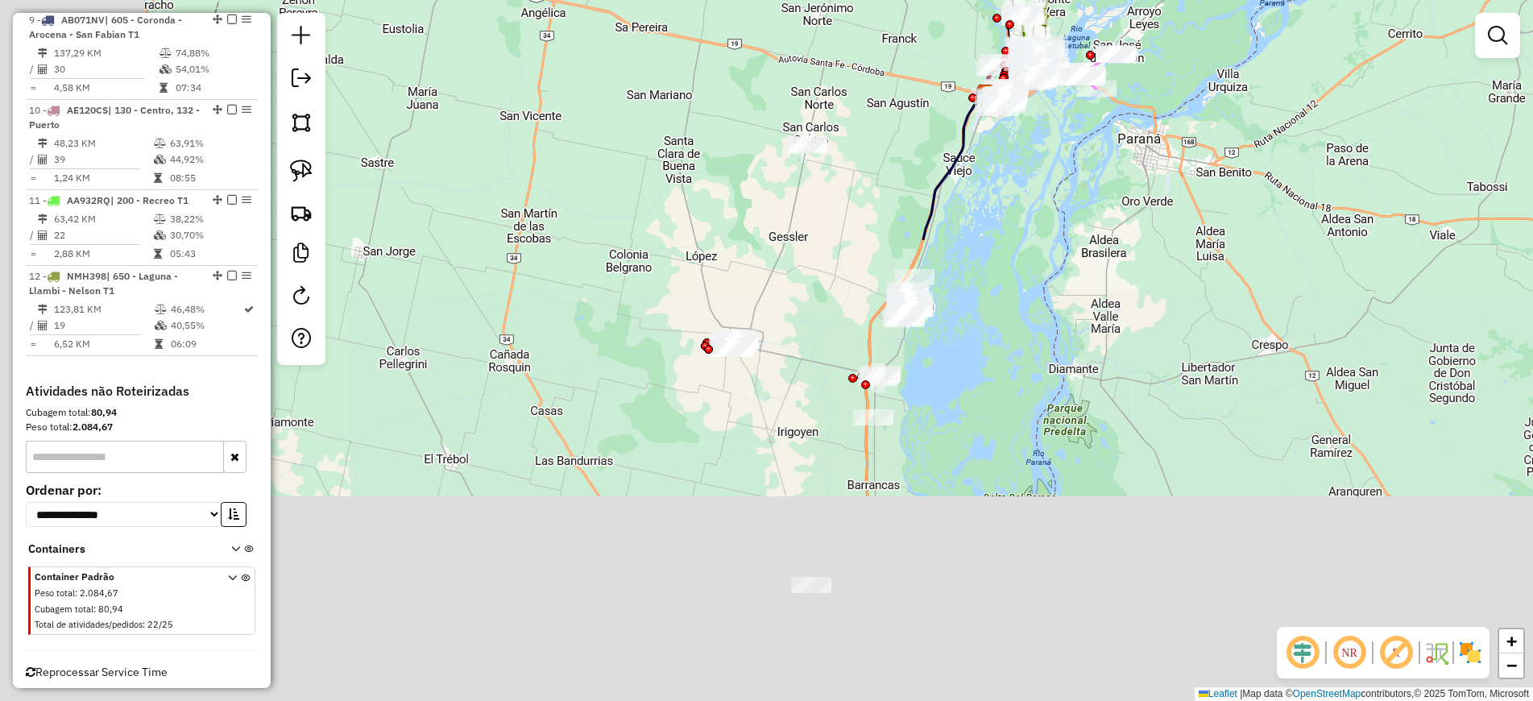
drag, startPoint x: 627, startPoint y: 648, endPoint x: 906, endPoint y: 59, distance: 652.1
click at [904, 64] on div "Janela de atendimento Grade de atendimento Capacidade Transportadoras Veículos …" at bounding box center [766, 350] width 1533 height 701
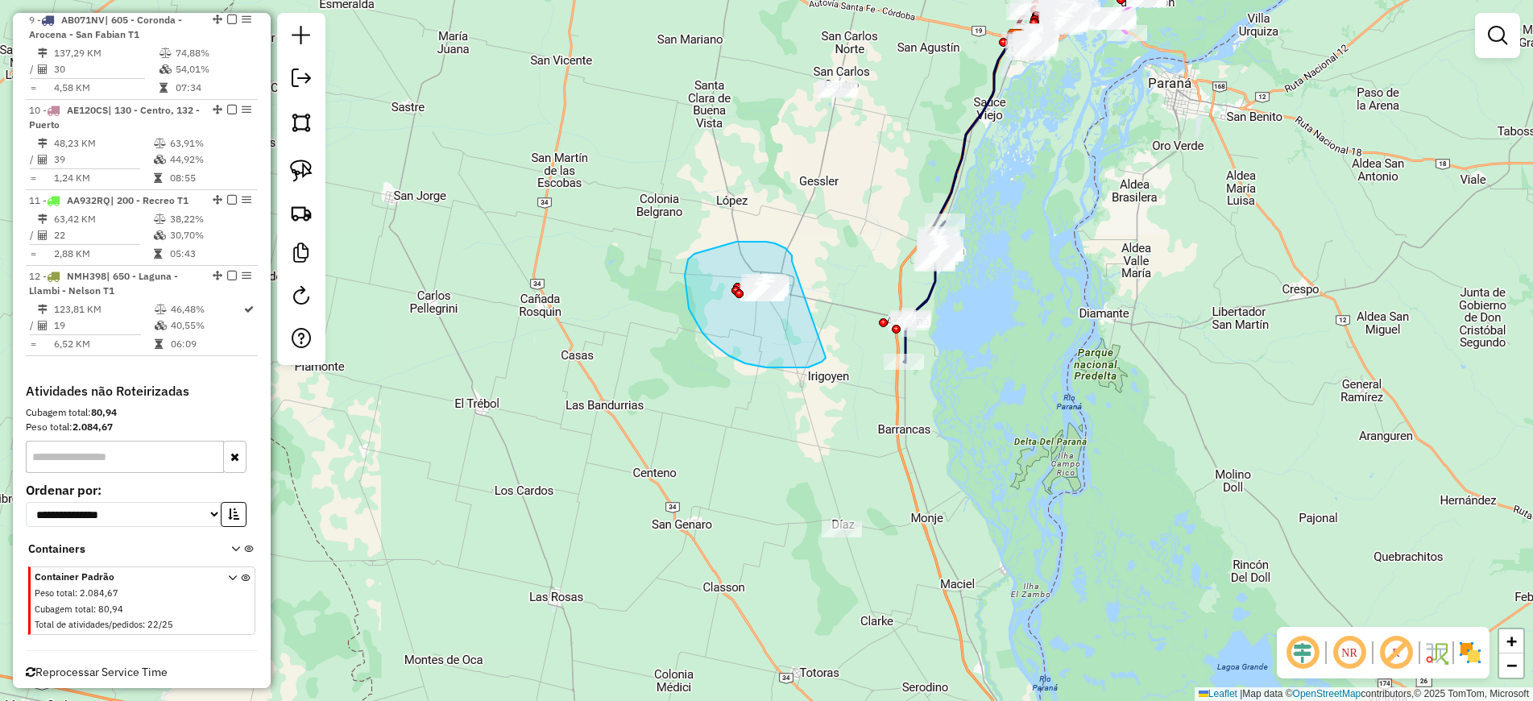
drag, startPoint x: 792, startPoint y: 261, endPoint x: 826, endPoint y: 358, distance: 102.4
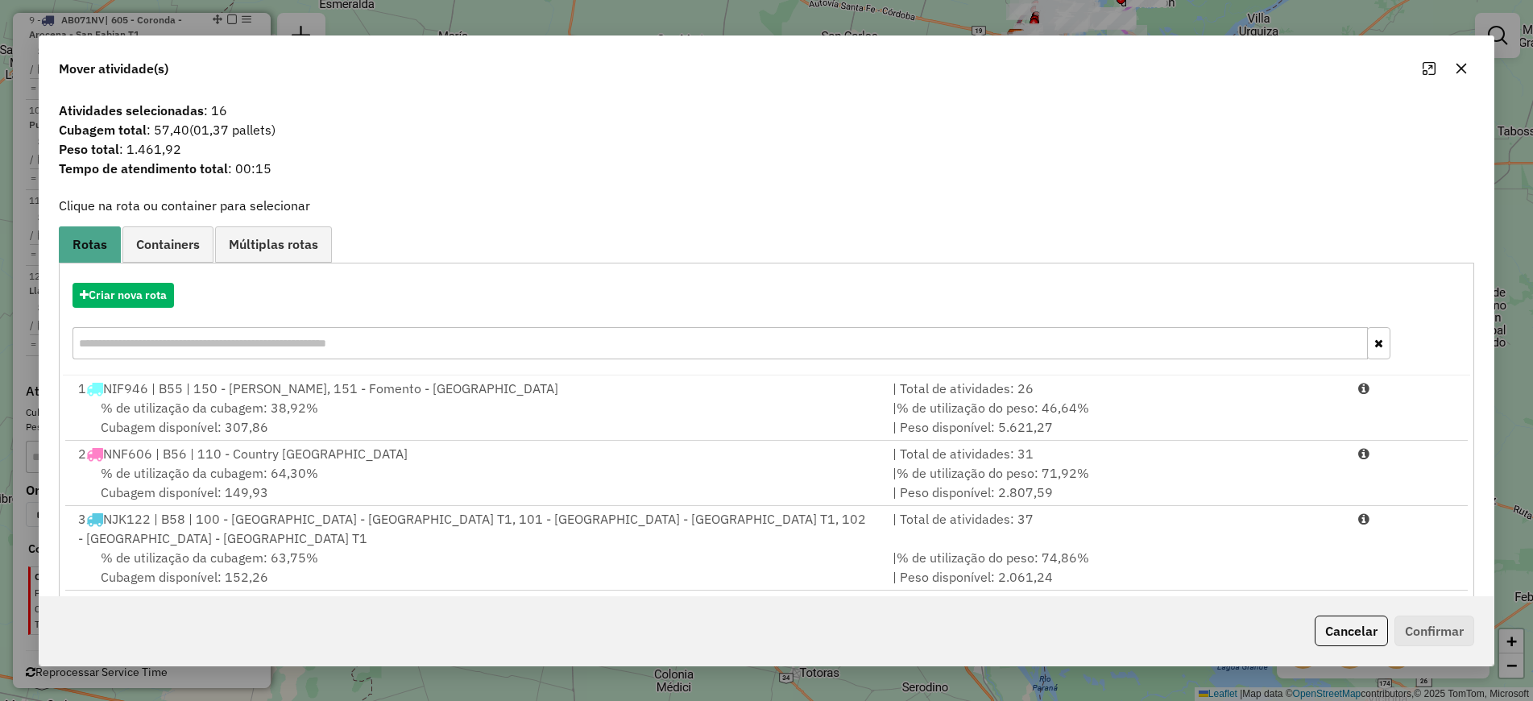
drag, startPoint x: 273, startPoint y: 130, endPoint x: 197, endPoint y: 135, distance: 75.9
click at [197, 135] on span "(01,37 pallets)" at bounding box center [232, 130] width 86 height 16
copy span "01,37 pallets"
click at [536, 698] on div "Mover atividade(s) Atividades selecionadas : 16 Cubagem total : 57,40 (01,37 pa…" at bounding box center [766, 350] width 1533 height 701
click at [1346, 631] on button "Cancelar" at bounding box center [1350, 630] width 73 height 31
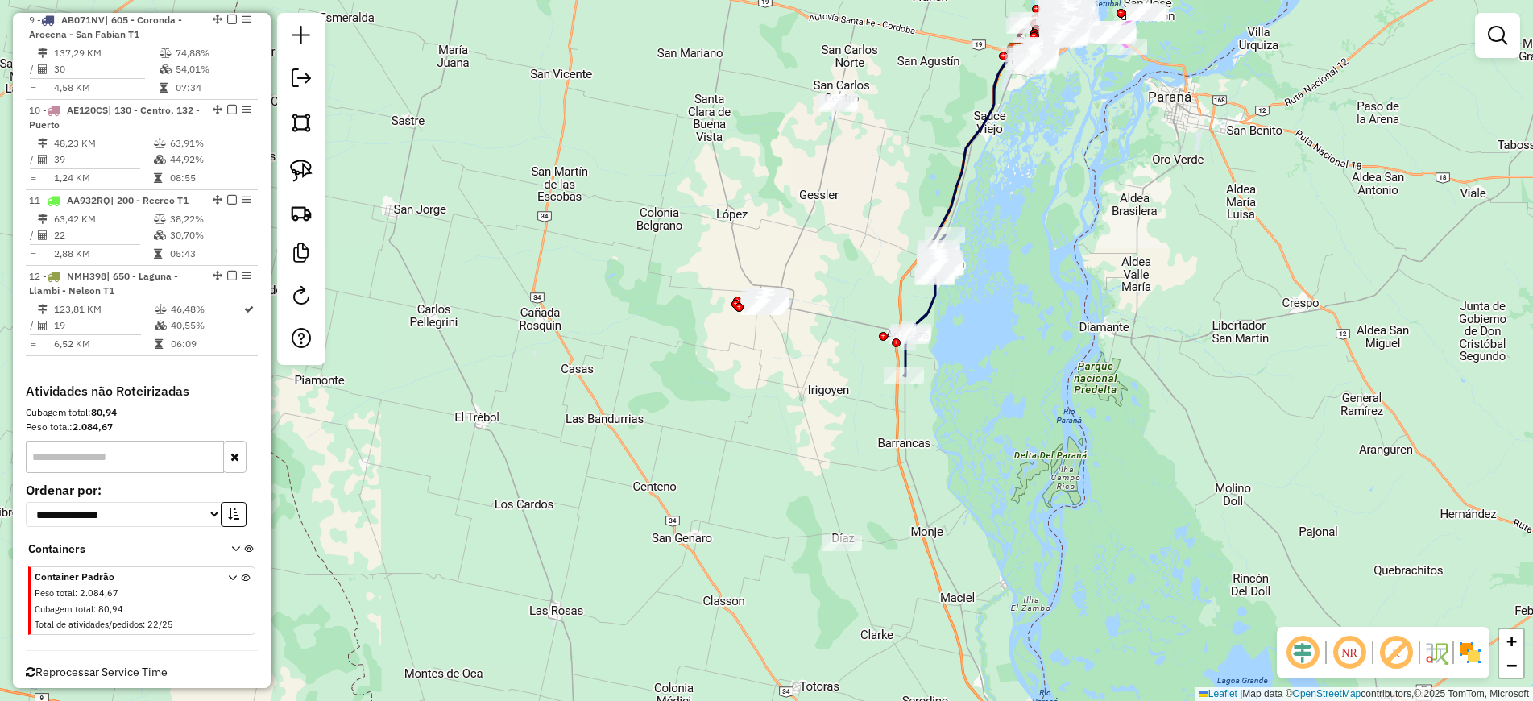
drag, startPoint x: 1082, startPoint y: 259, endPoint x: 1051, endPoint y: 408, distance: 151.3
click at [1051, 408] on div "Janela de atendimento Grade de atendimento Capacidade Transportadoras Veículos …" at bounding box center [766, 350] width 1533 height 701
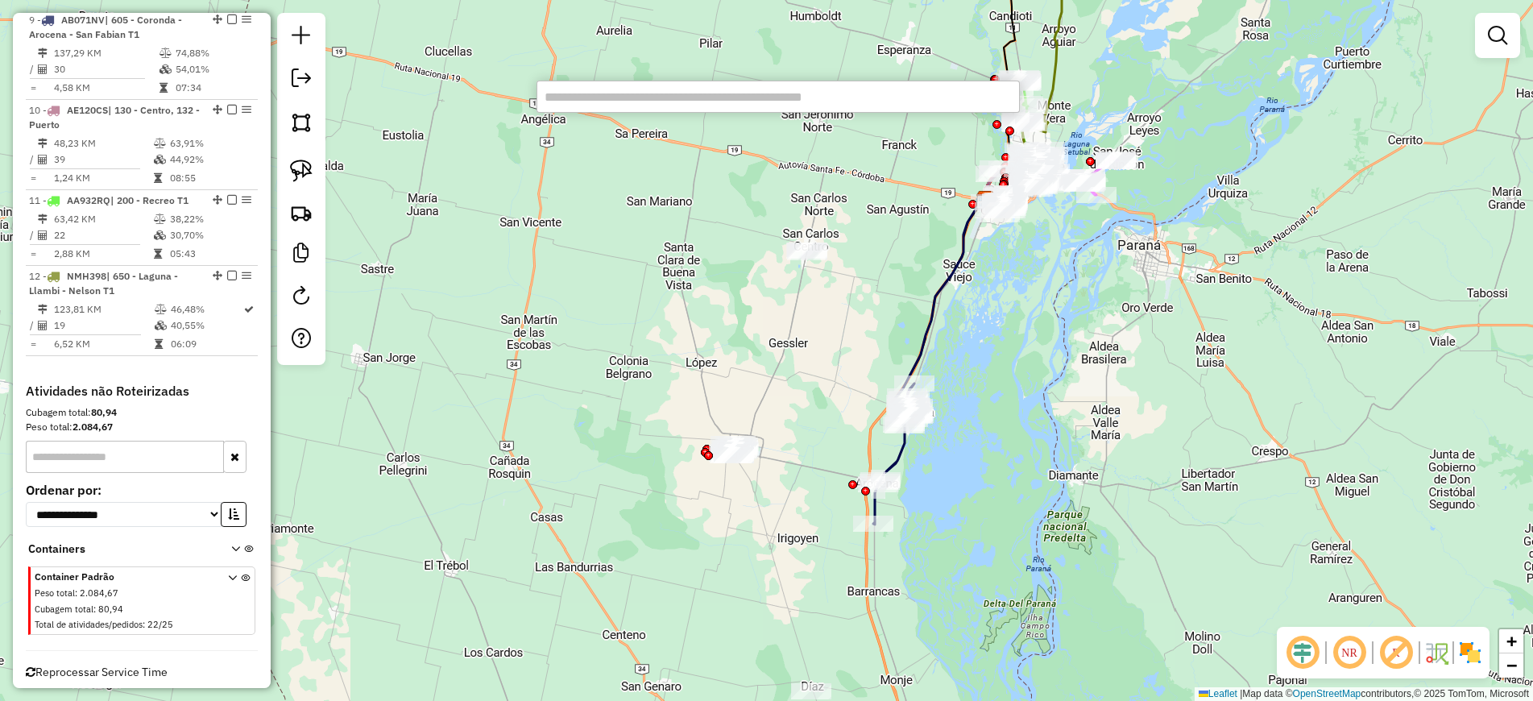
paste input "******"
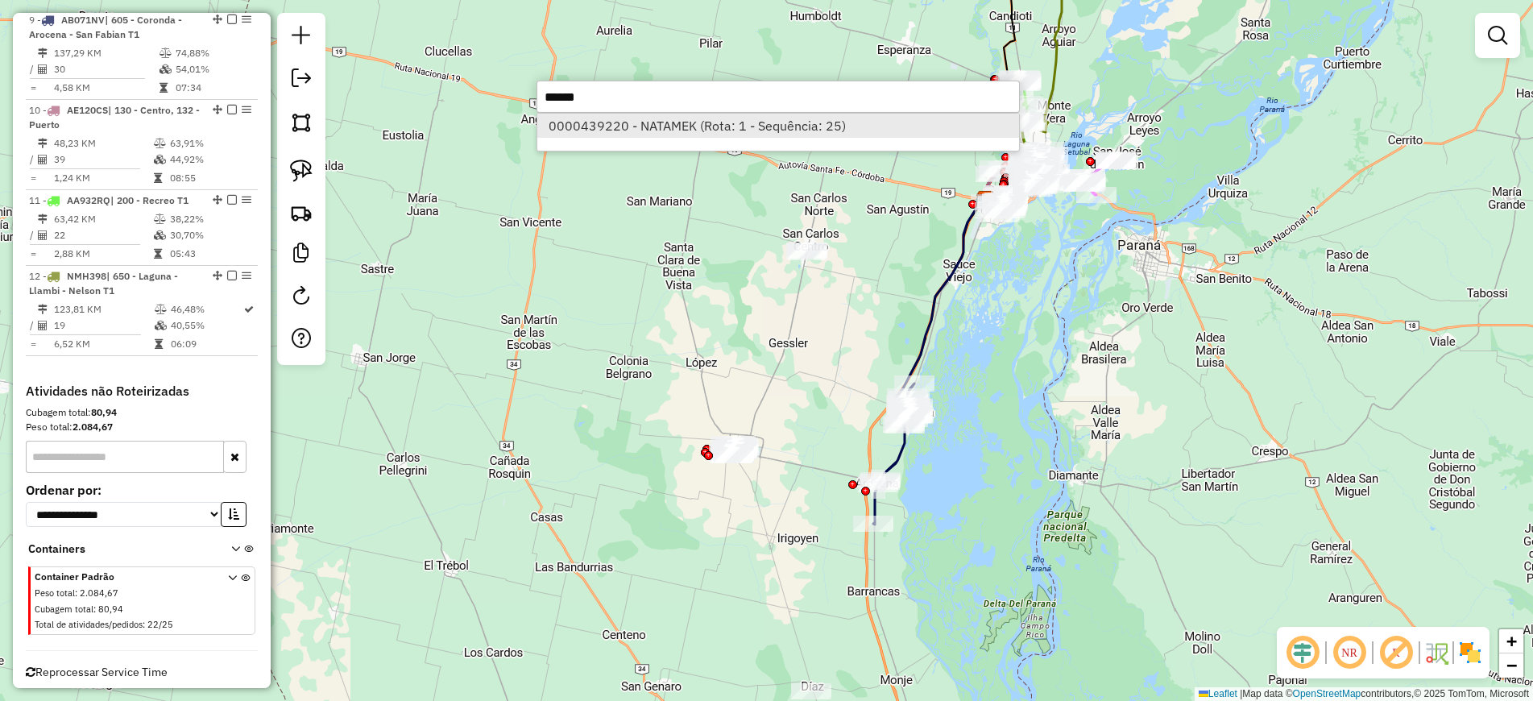
type input "******"
click at [664, 125] on li "0000439220 - NATAMEK (Rota: 1 - Sequência: 25)" at bounding box center [778, 126] width 482 height 24
select select "**********"
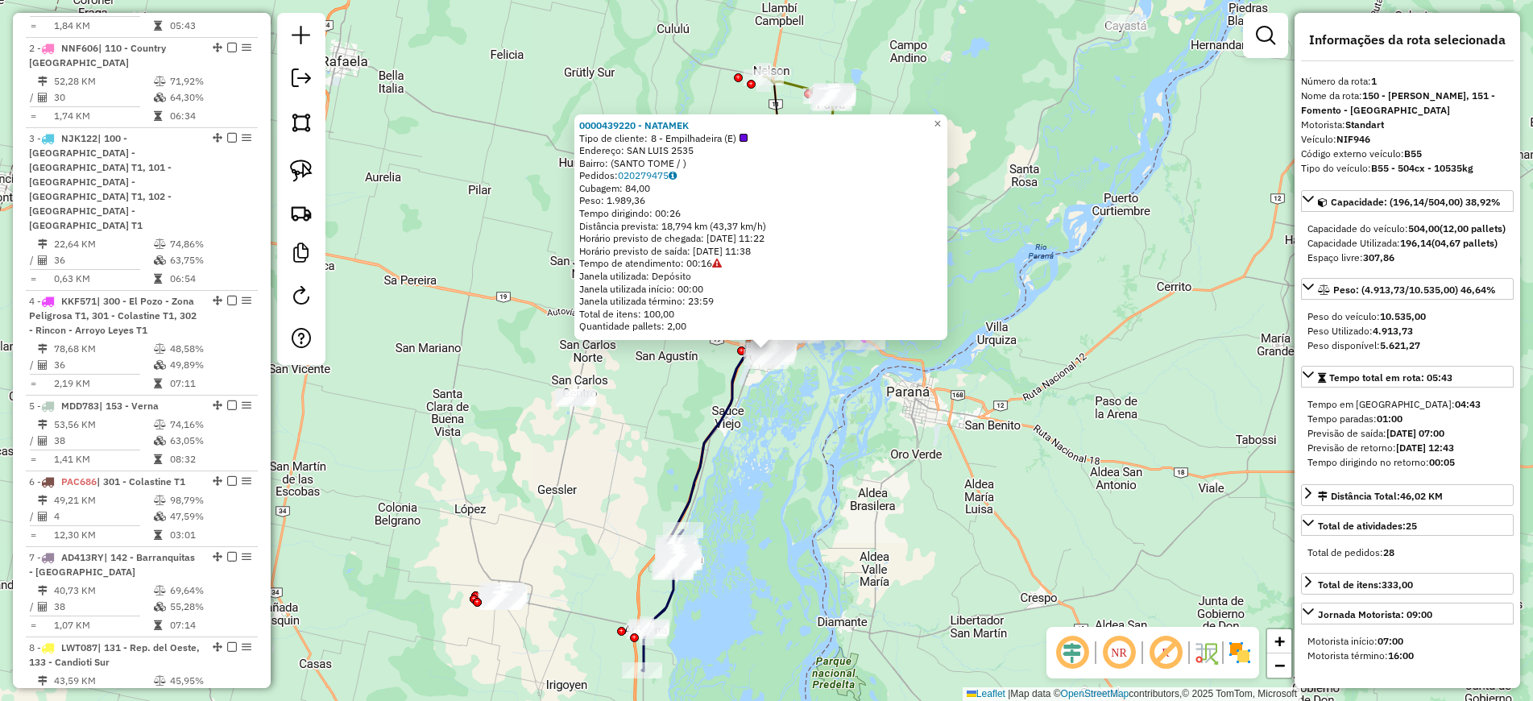
scroll to position [620, 0]
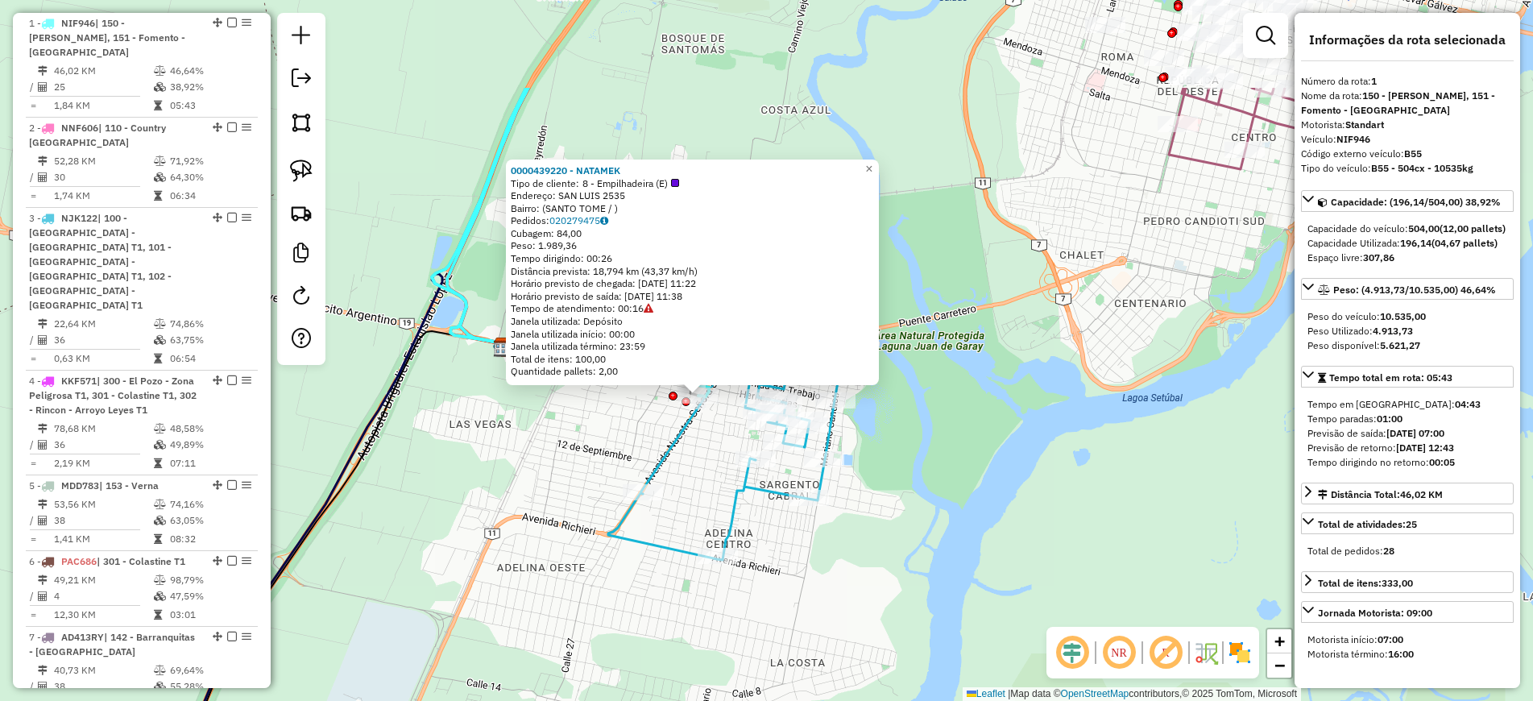
drag, startPoint x: 764, startPoint y: 292, endPoint x: 704, endPoint y: 460, distance: 178.1
click at [704, 462] on div "0000439220 - NATAMEK Tipo de cliente: 8 - Empilhadeira (E) Endereço: SAN LUIS 2…" at bounding box center [766, 350] width 1533 height 701
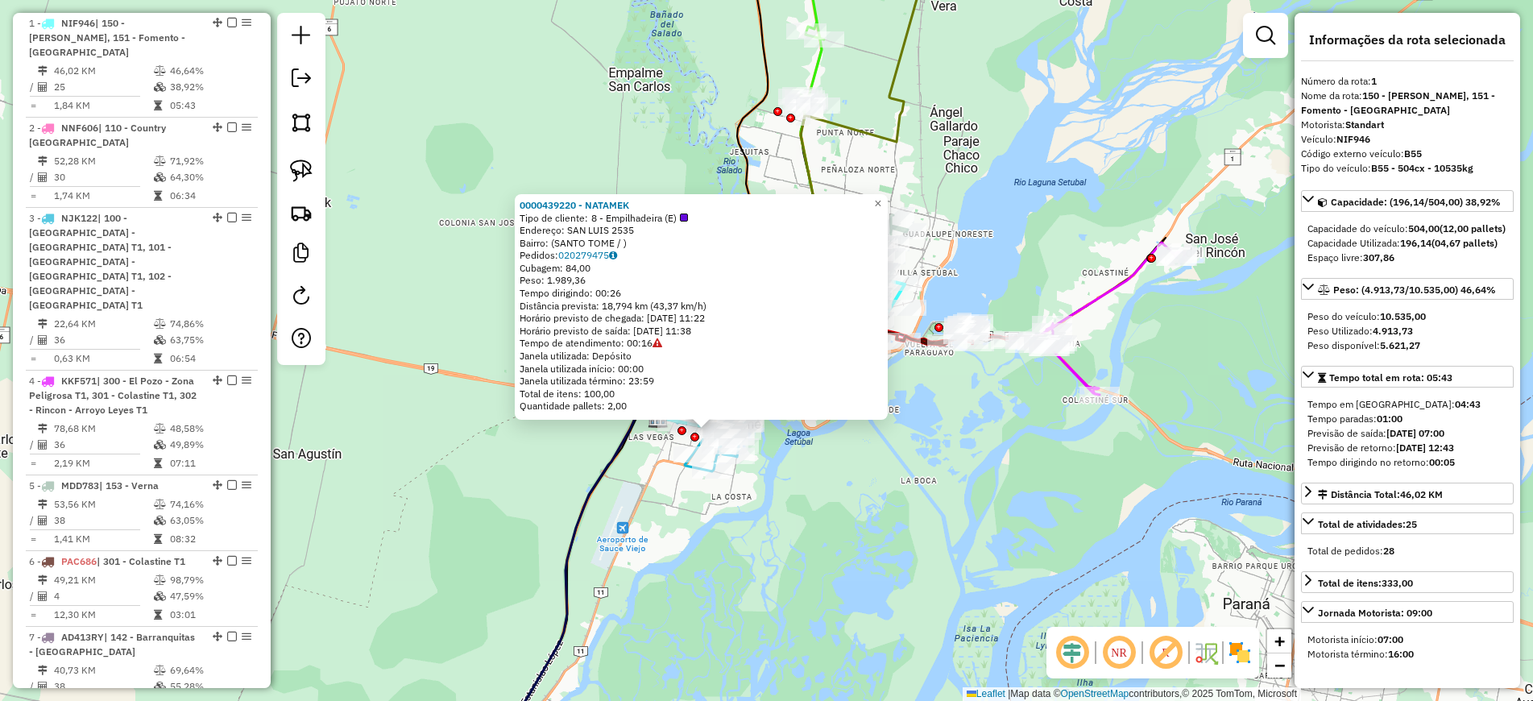
click at [997, 252] on div "0000439220 - NATAMEK Tipo de cliente: 8 - Empilhadeira (E) Endereço: SAN LUIS 2…" at bounding box center [766, 350] width 1533 height 701
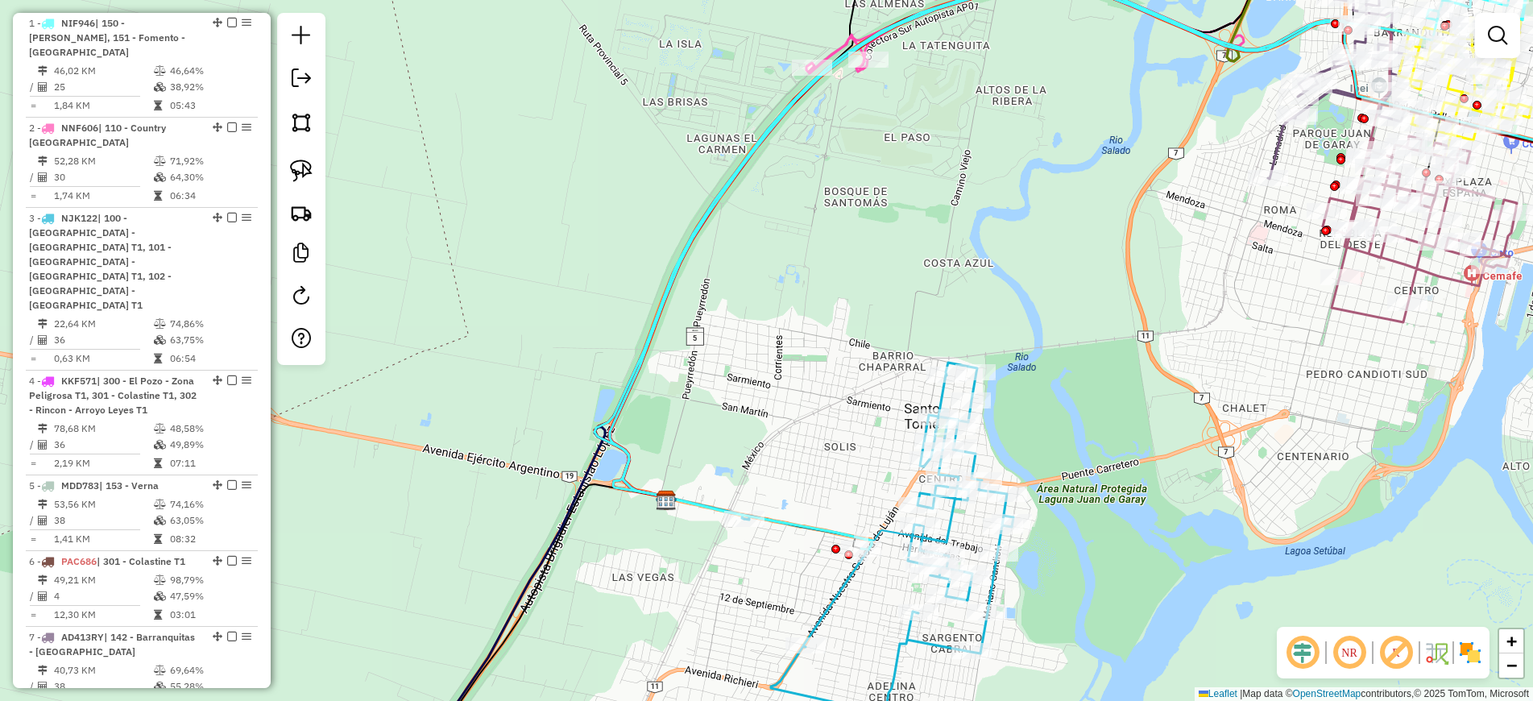
click at [645, 347] on icon at bounding box center [1122, 239] width 1056 height 619
select select "**********"
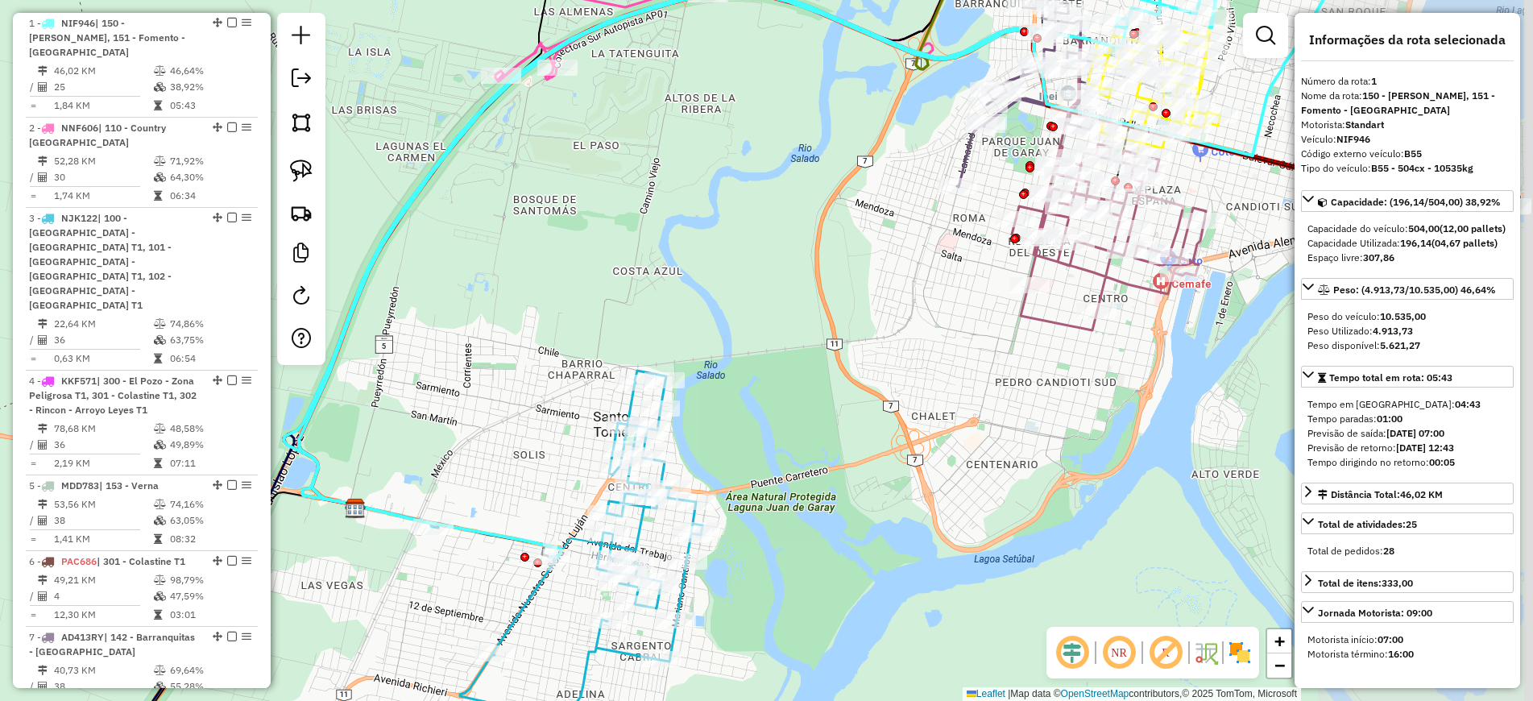
drag, startPoint x: 1106, startPoint y: 238, endPoint x: 780, endPoint y: 247, distance: 325.5
click at [780, 247] on div "Janela de atendimento Grade de atendimento Capacidade Transportadoras Veículos …" at bounding box center [766, 350] width 1533 height 701
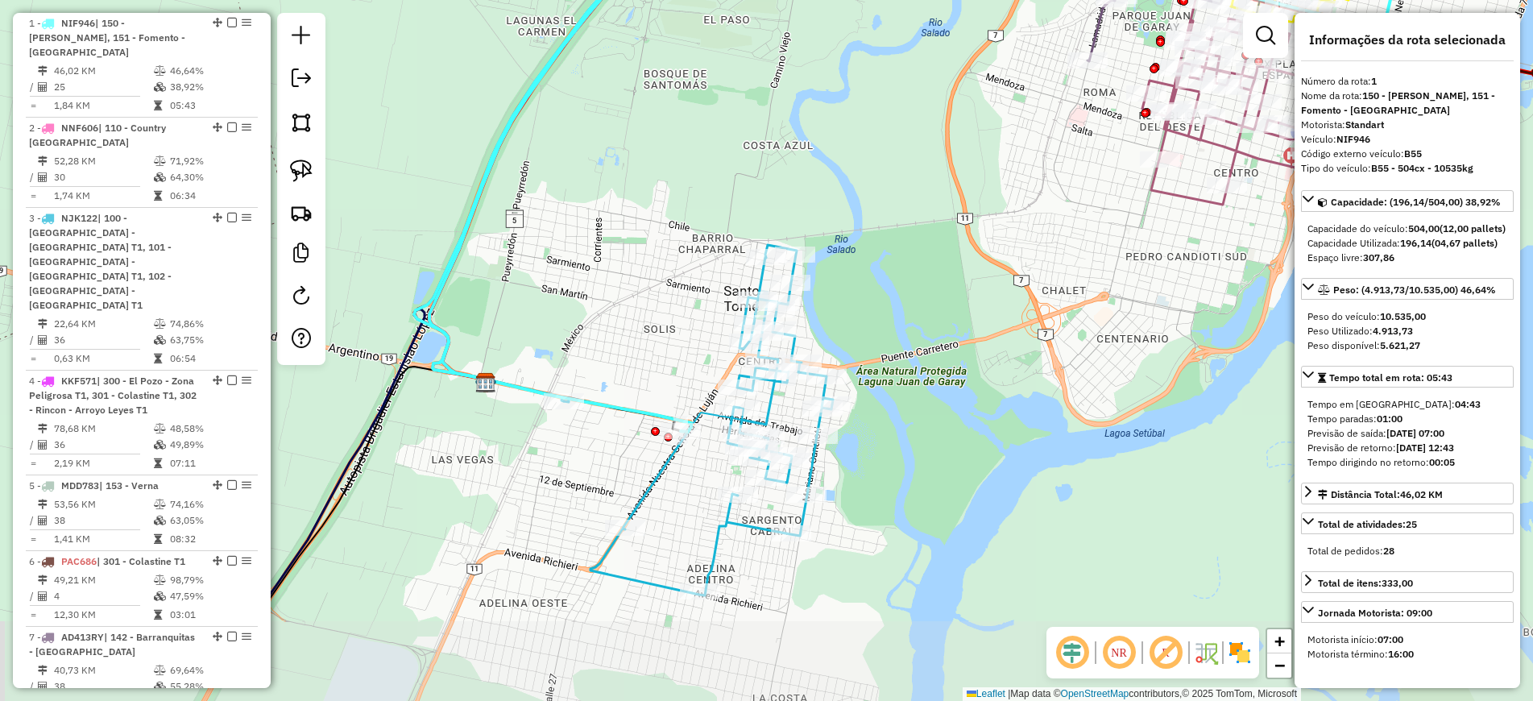
drag, startPoint x: 942, startPoint y: 337, endPoint x: 1095, endPoint y: 222, distance: 190.4
click at [1102, 203] on div "Janela de atendimento Grade de atendimento Capacidade Transportadoras Veículos …" at bounding box center [766, 350] width 1533 height 701
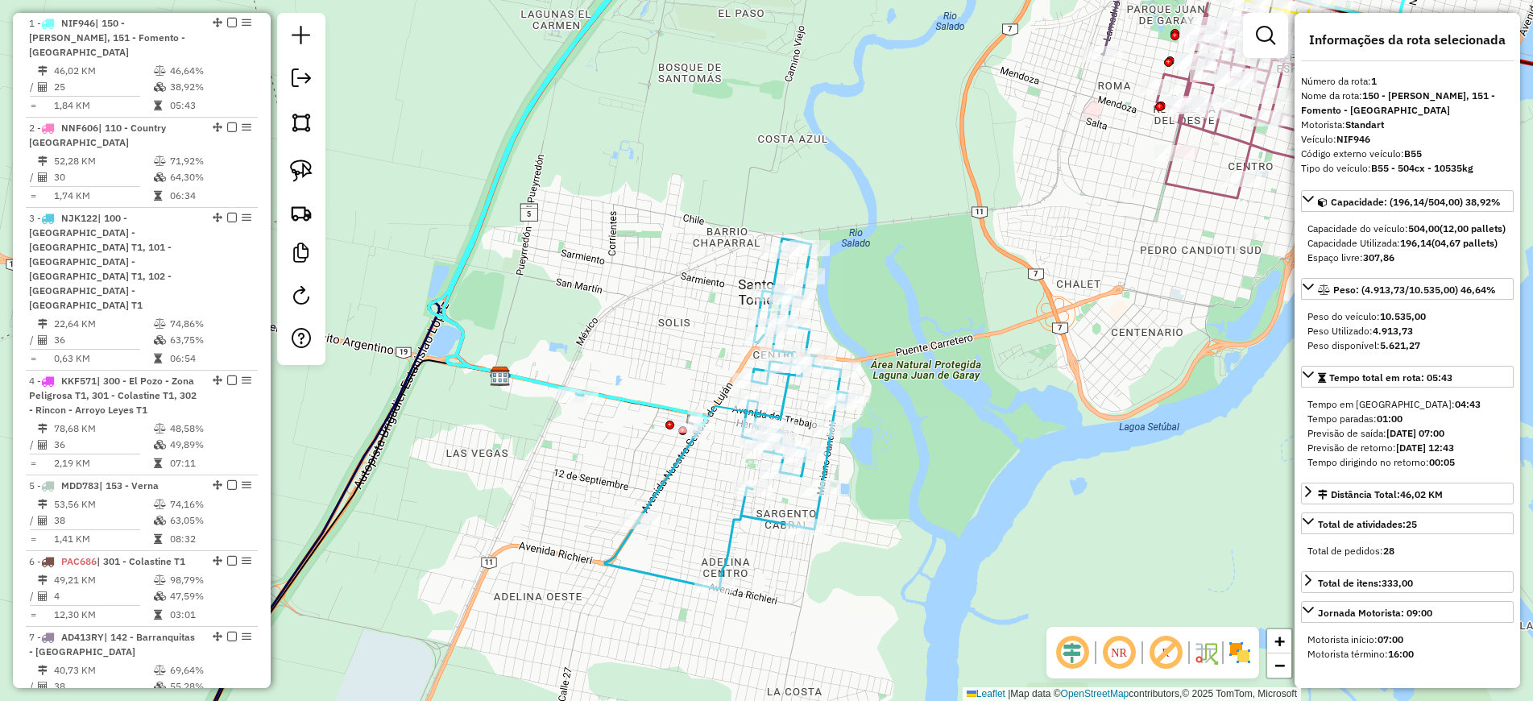
click at [734, 520] on icon at bounding box center [712, 413] width 269 height 350
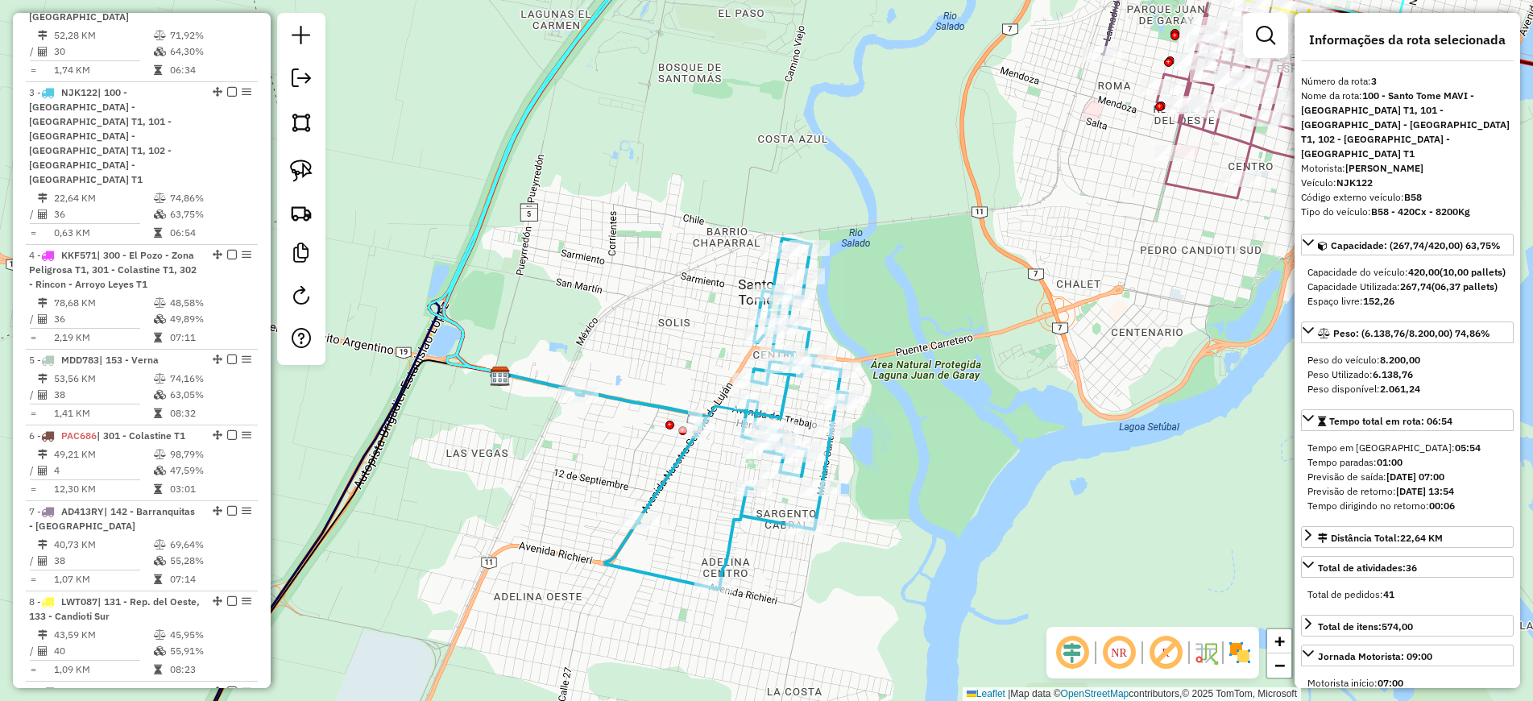
scroll to position [815, 0]
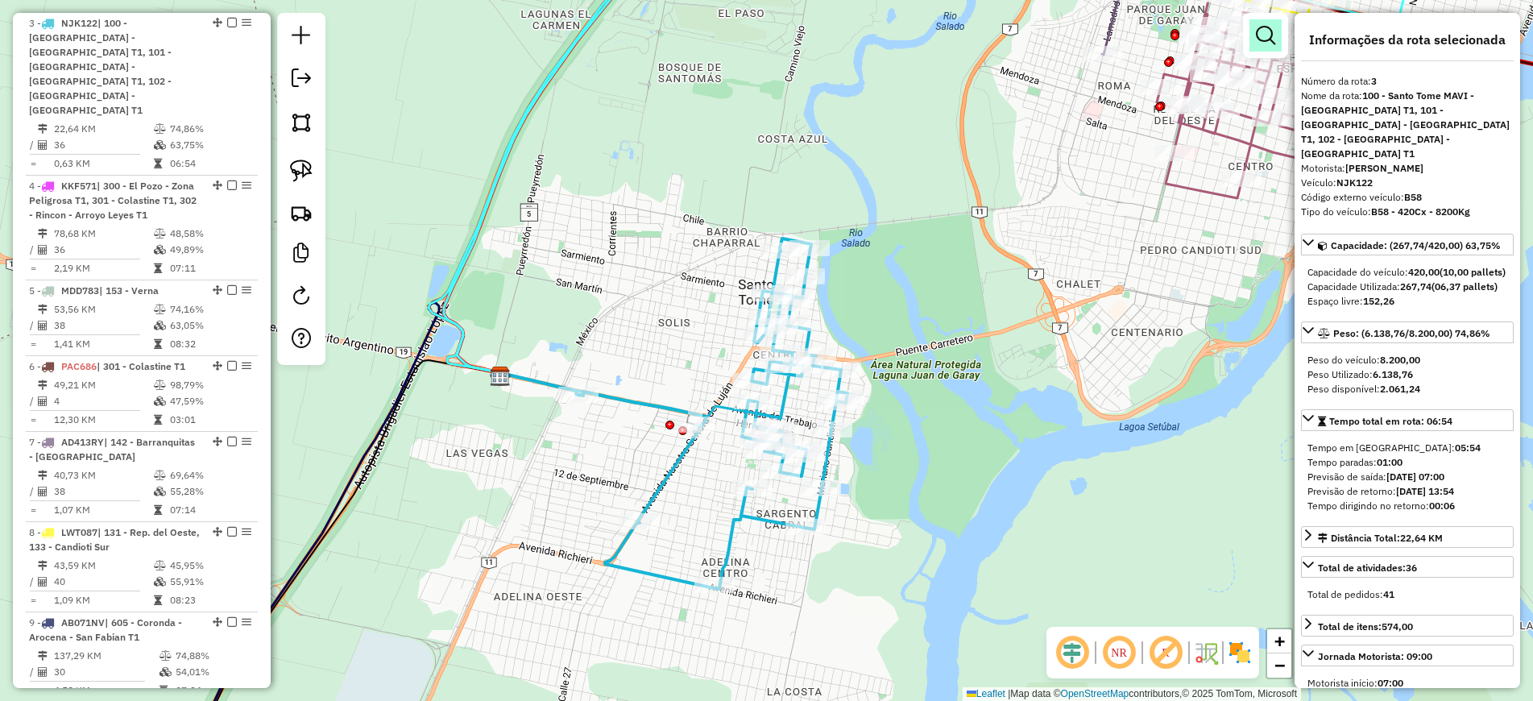
click at [1281, 28] on link at bounding box center [1265, 35] width 32 height 32
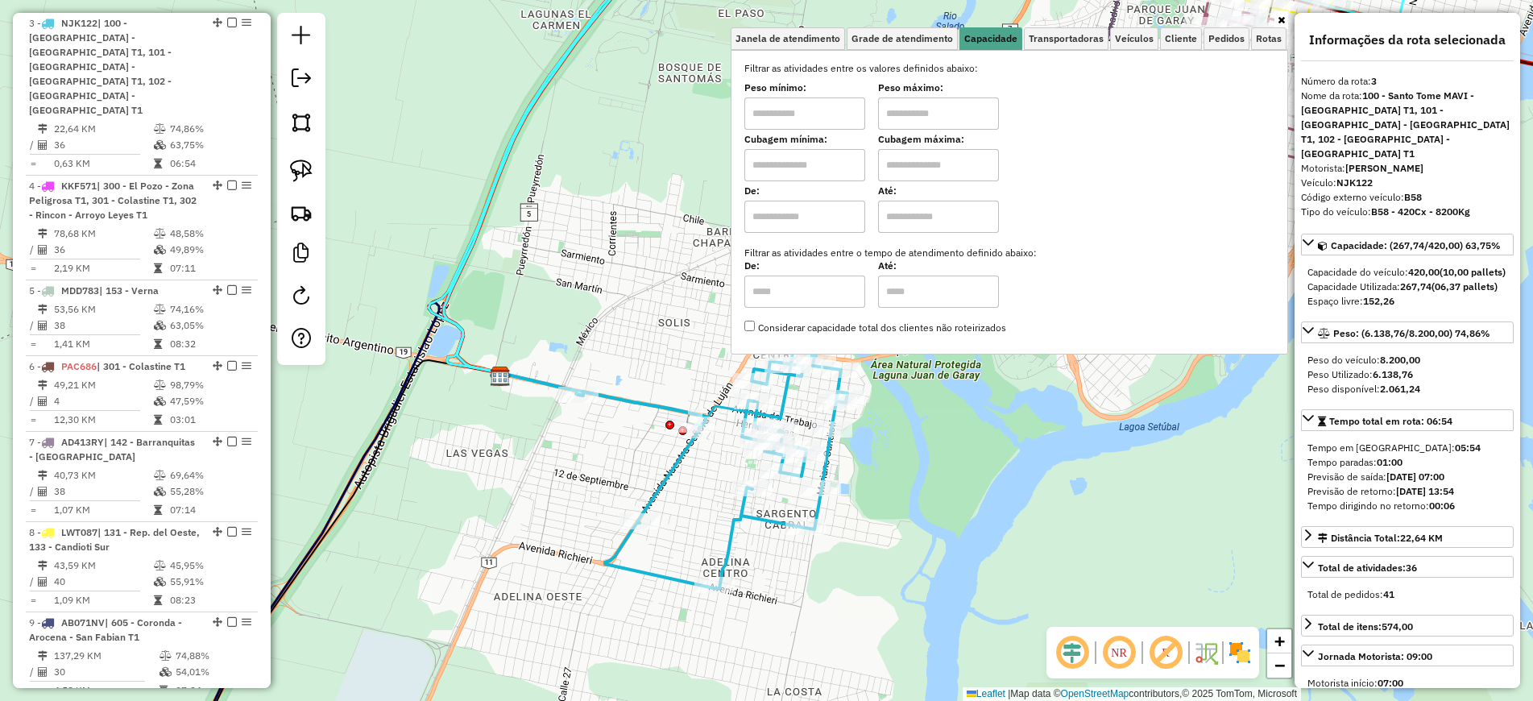
click at [814, 114] on input "text" at bounding box center [804, 113] width 121 height 32
click at [804, 106] on input "text" at bounding box center [804, 113] width 121 height 32
type input "*******"
click at [952, 114] on input "text" at bounding box center [938, 113] width 121 height 32
type input "**********"
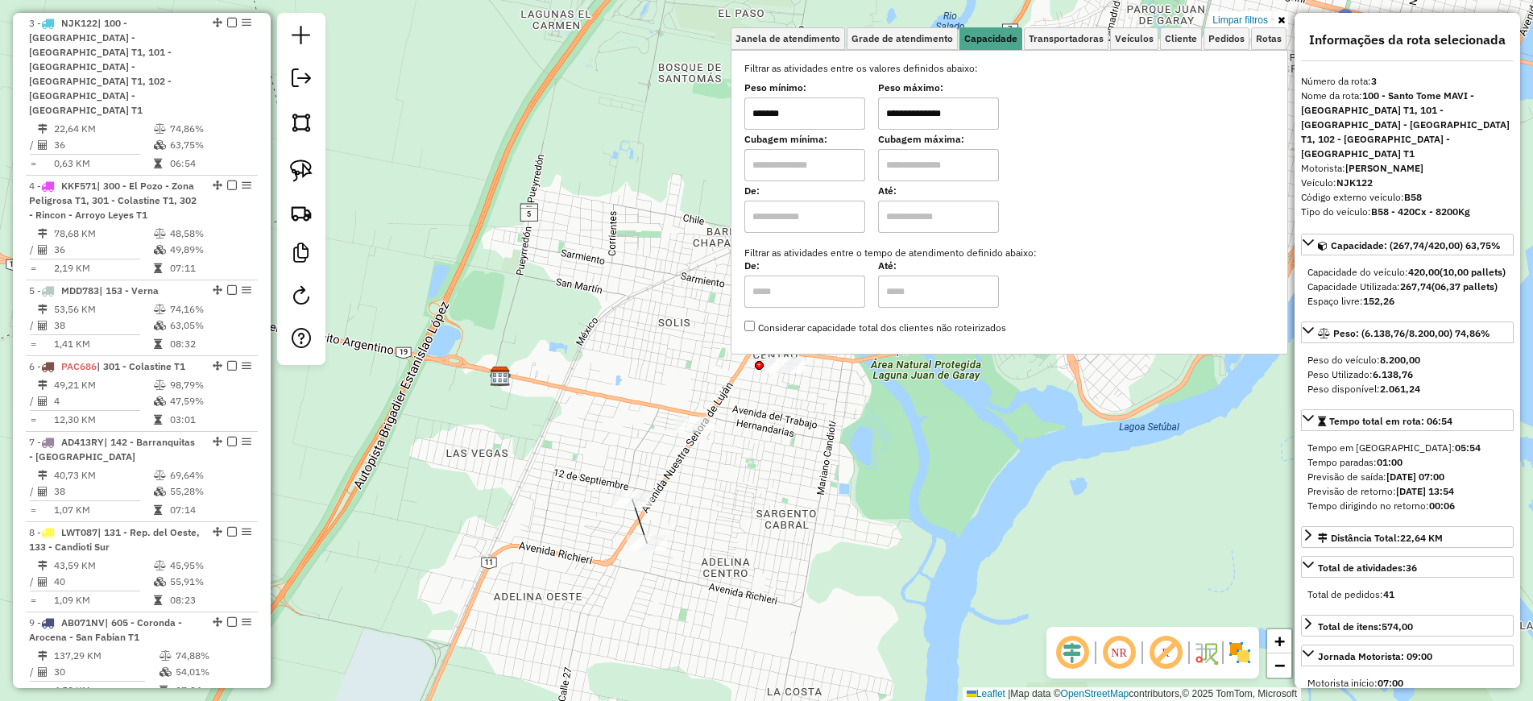
click at [569, 477] on div "**********" at bounding box center [766, 350] width 1533 height 701
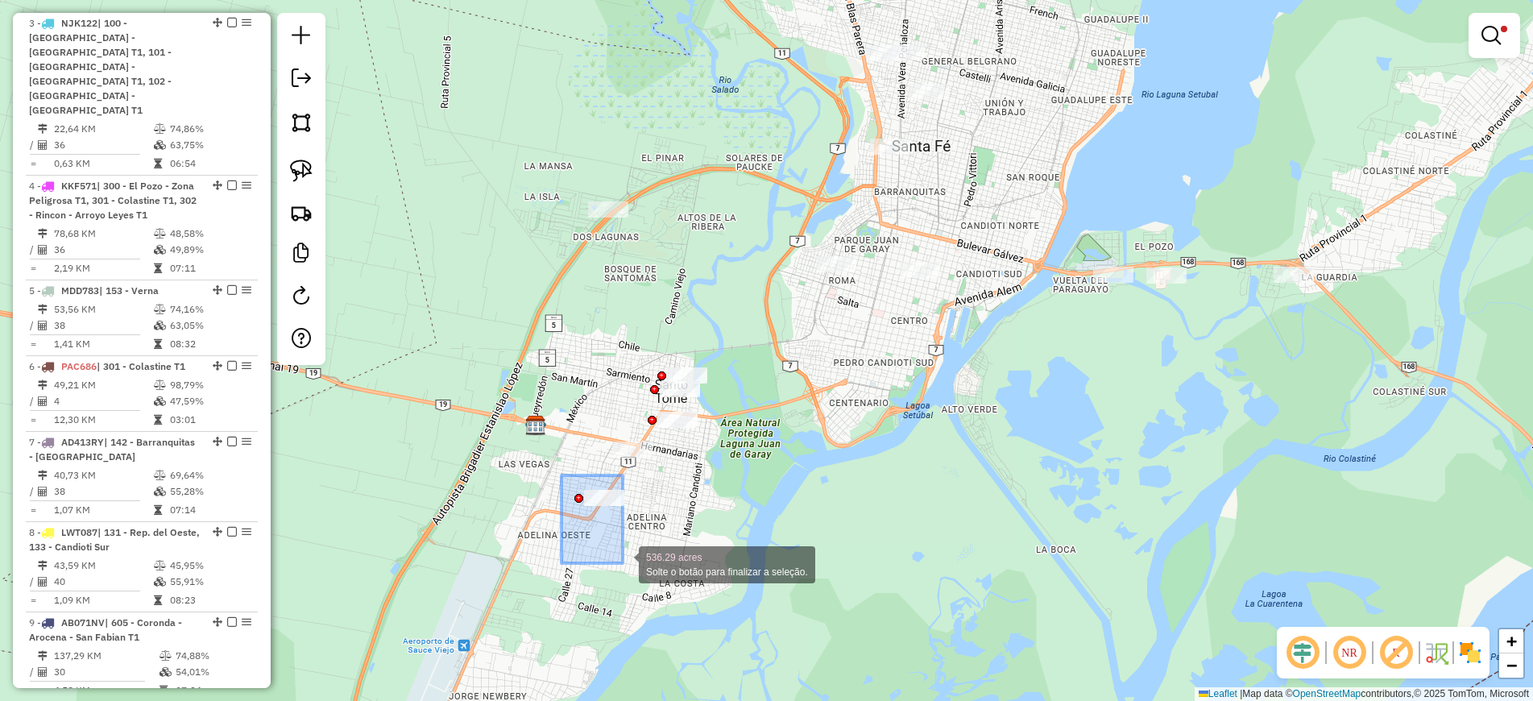
drag, startPoint x: 561, startPoint y: 475, endPoint x: 623, endPoint y: 565, distance: 108.4
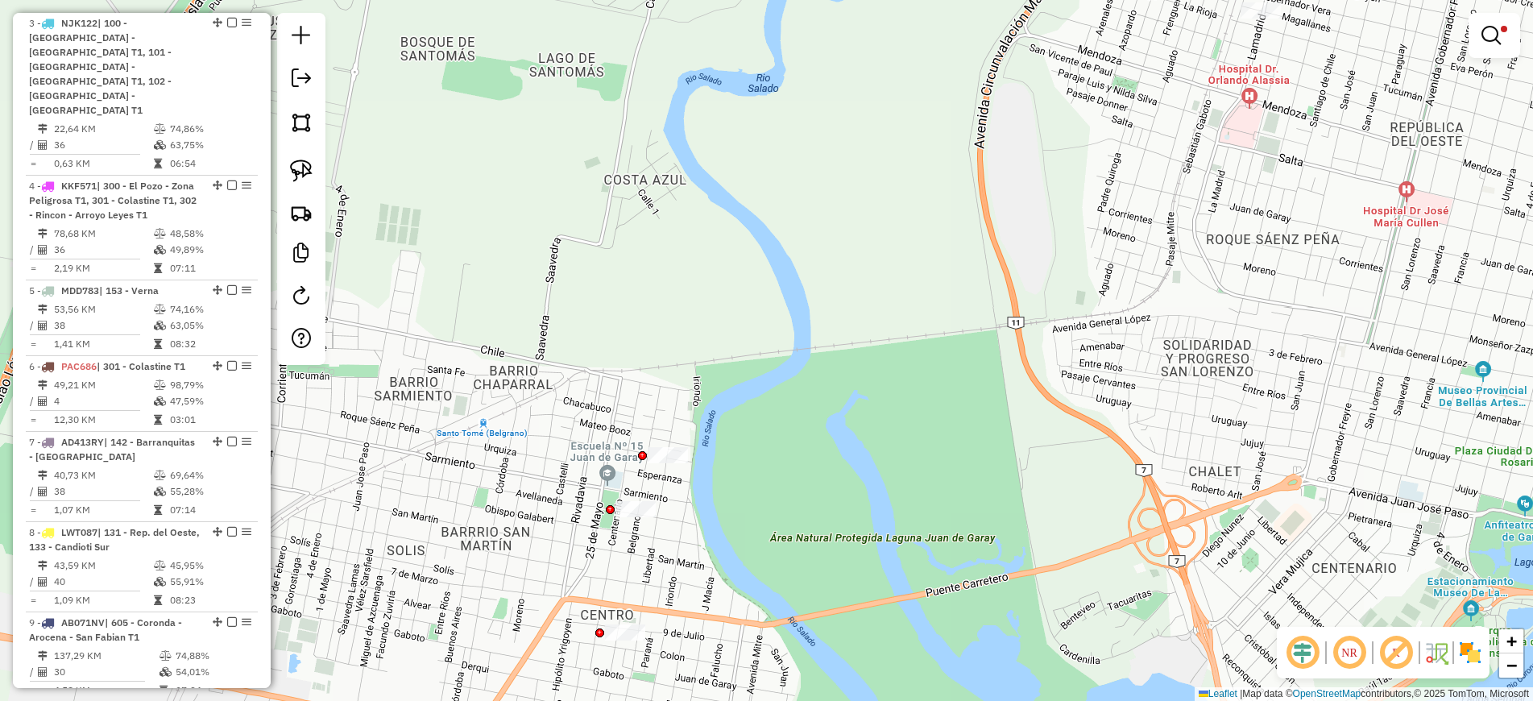
drag, startPoint x: 669, startPoint y: 639, endPoint x: 937, endPoint y: 300, distance: 431.2
click at [937, 300] on div "**********" at bounding box center [766, 350] width 1533 height 701
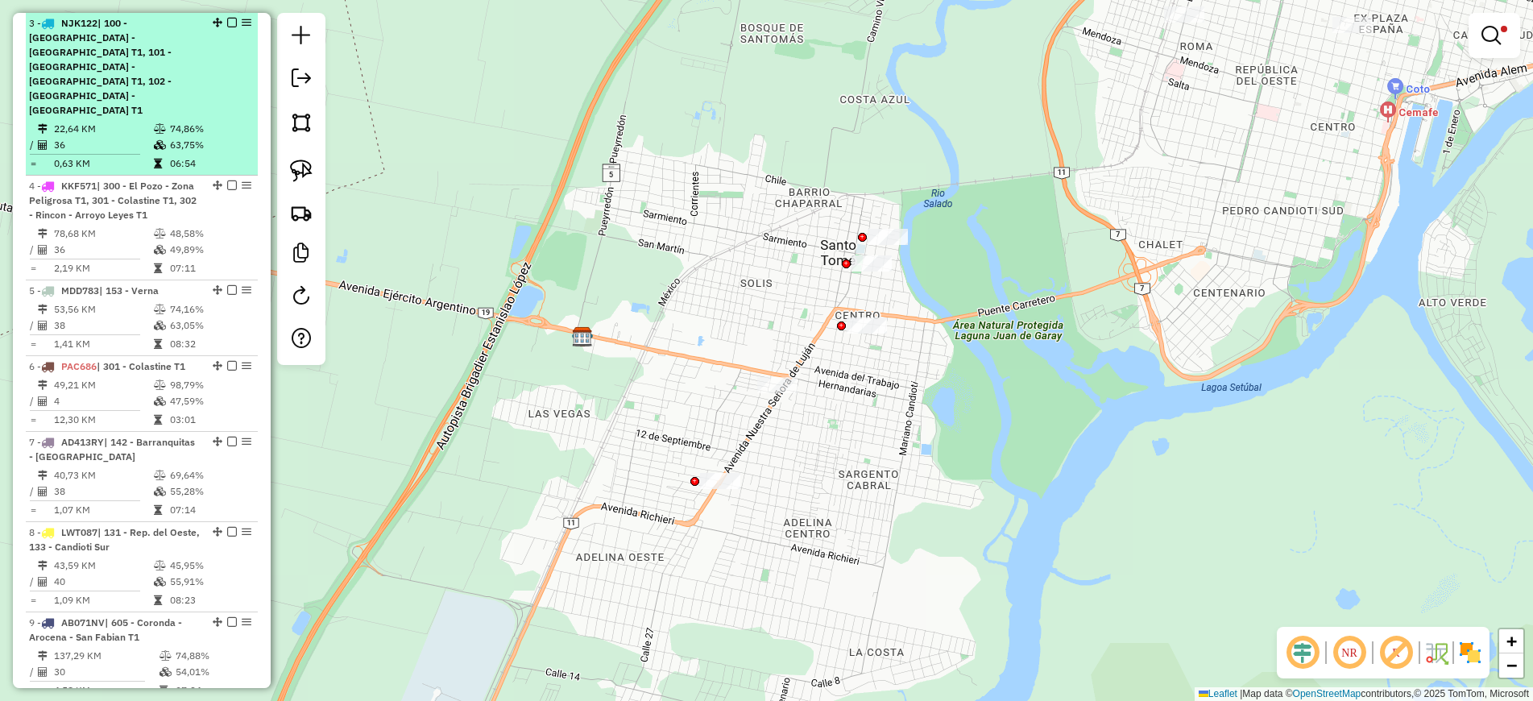
click at [166, 88] on div "3 - NJK122 | 100 - Santo Tome MAVI - Zona Peligrosa T1, 101 - Santo Tome MISA -…" at bounding box center [114, 66] width 171 height 101
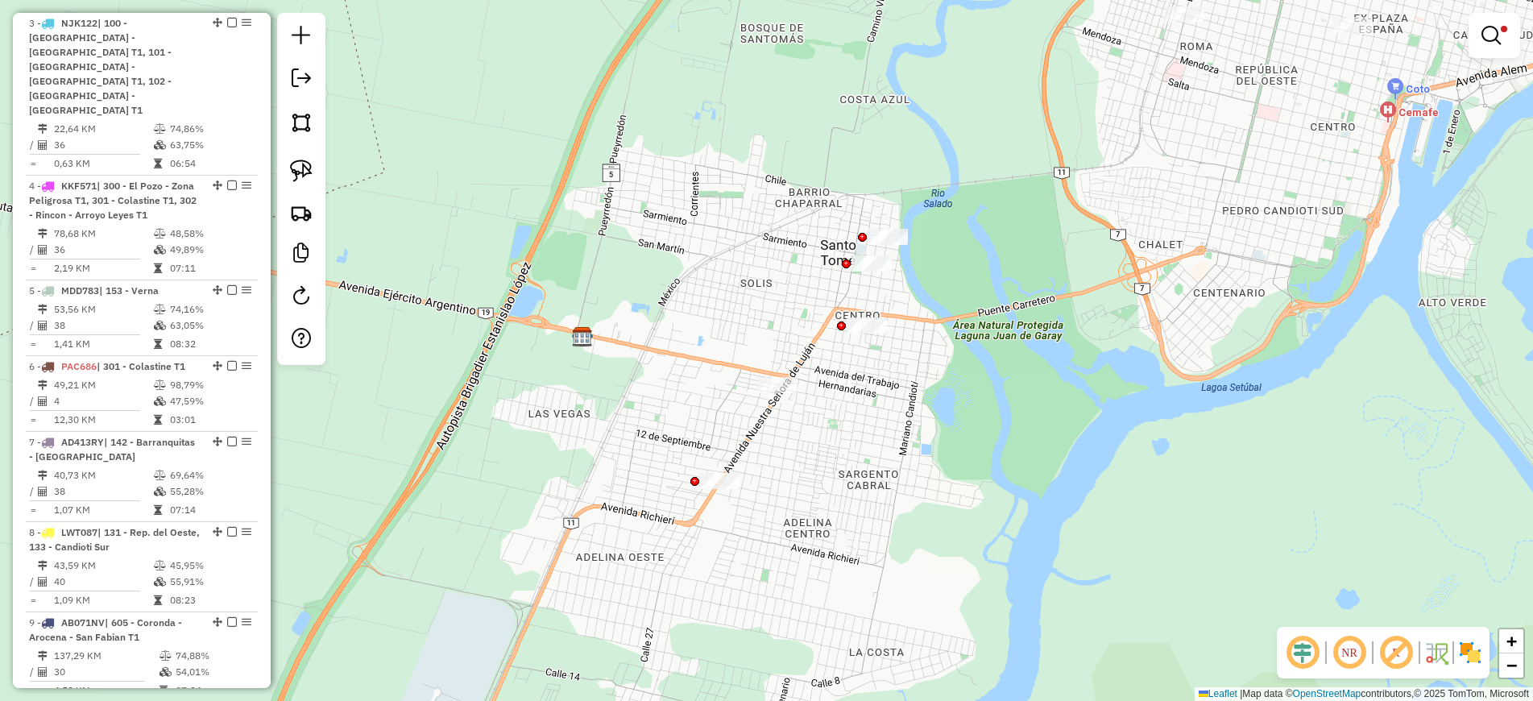
select select "**********"
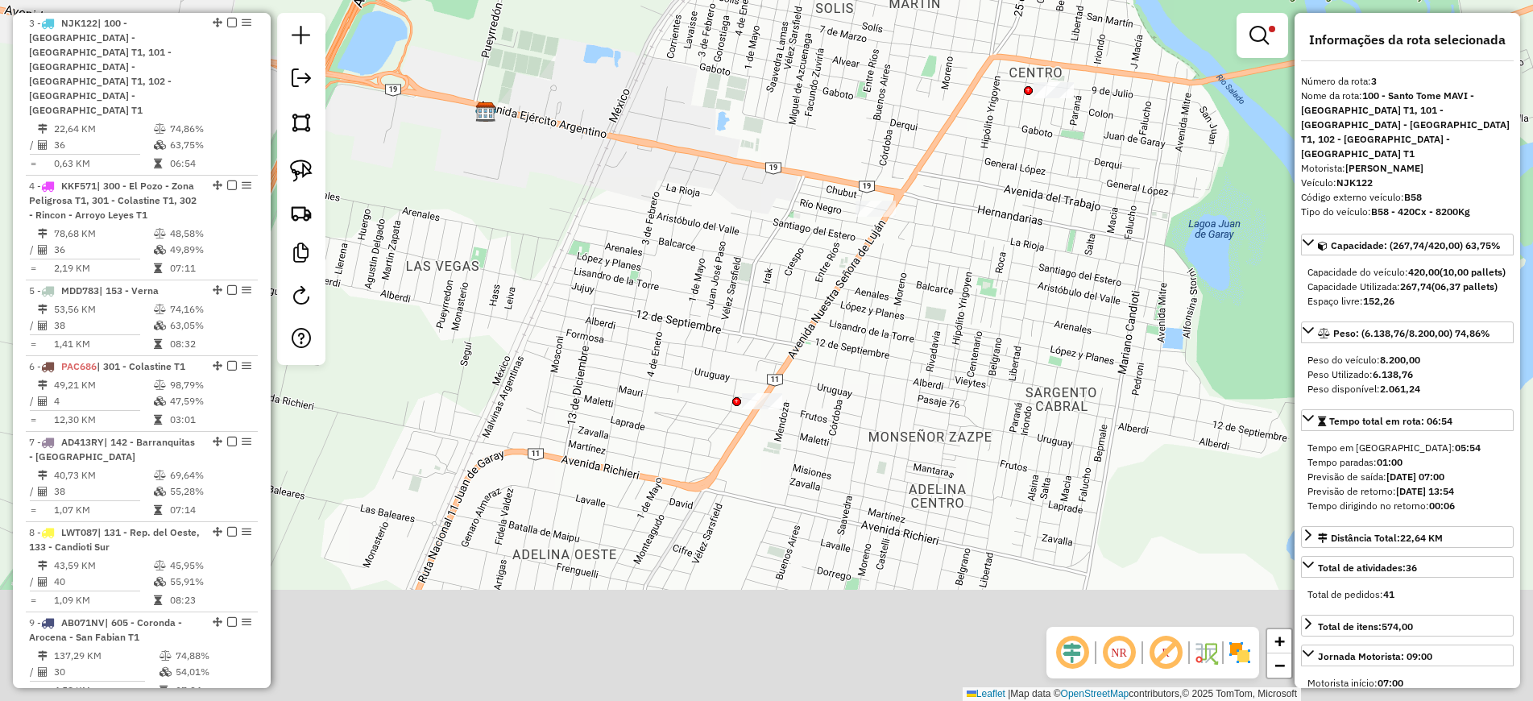
drag, startPoint x: 644, startPoint y: 457, endPoint x: 710, endPoint y: 295, distance: 174.8
click at [711, 288] on div "**********" at bounding box center [766, 350] width 1533 height 701
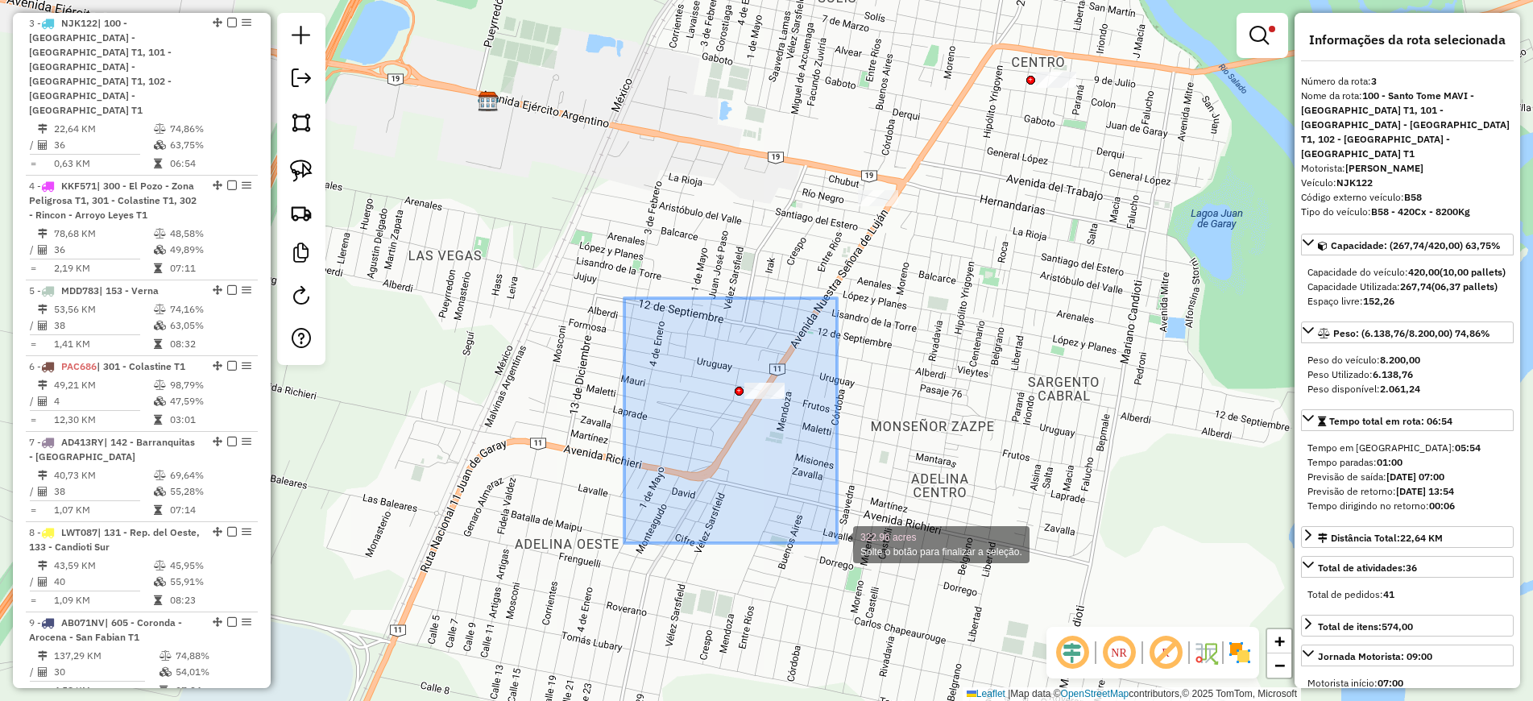
drag, startPoint x: 665, startPoint y: 336, endPoint x: 837, endPoint y: 543, distance: 268.8
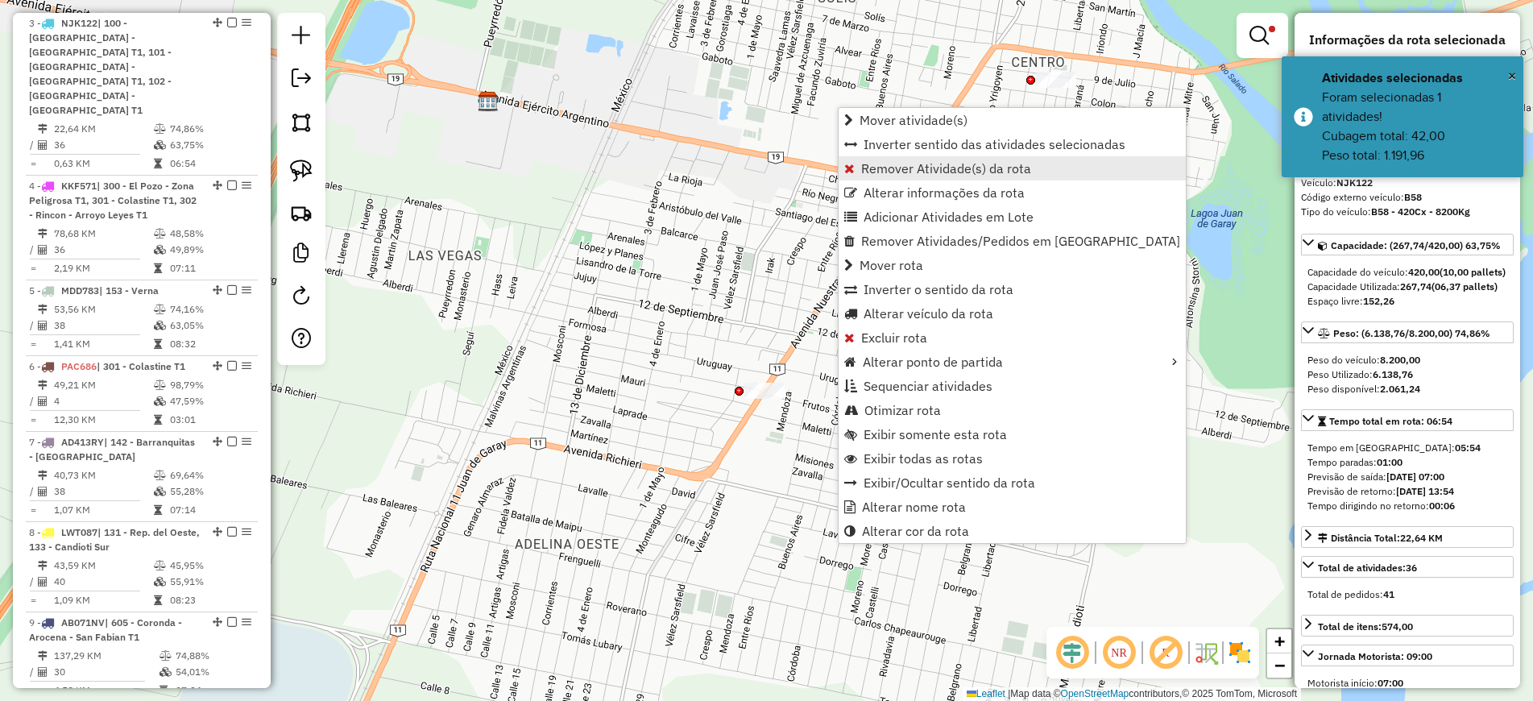
click at [918, 171] on span "Remover Atividade(s) da rota" at bounding box center [946, 168] width 170 height 13
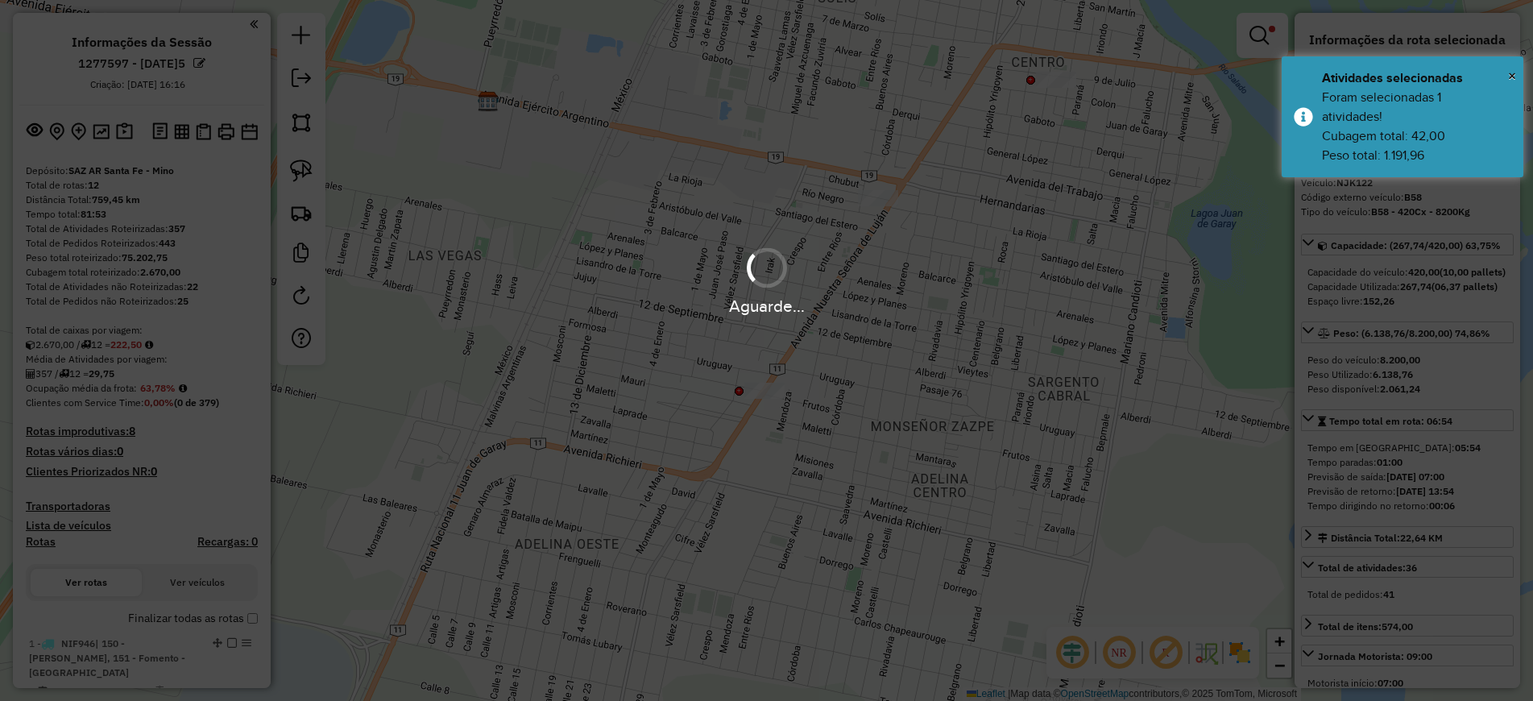
select select "**********"
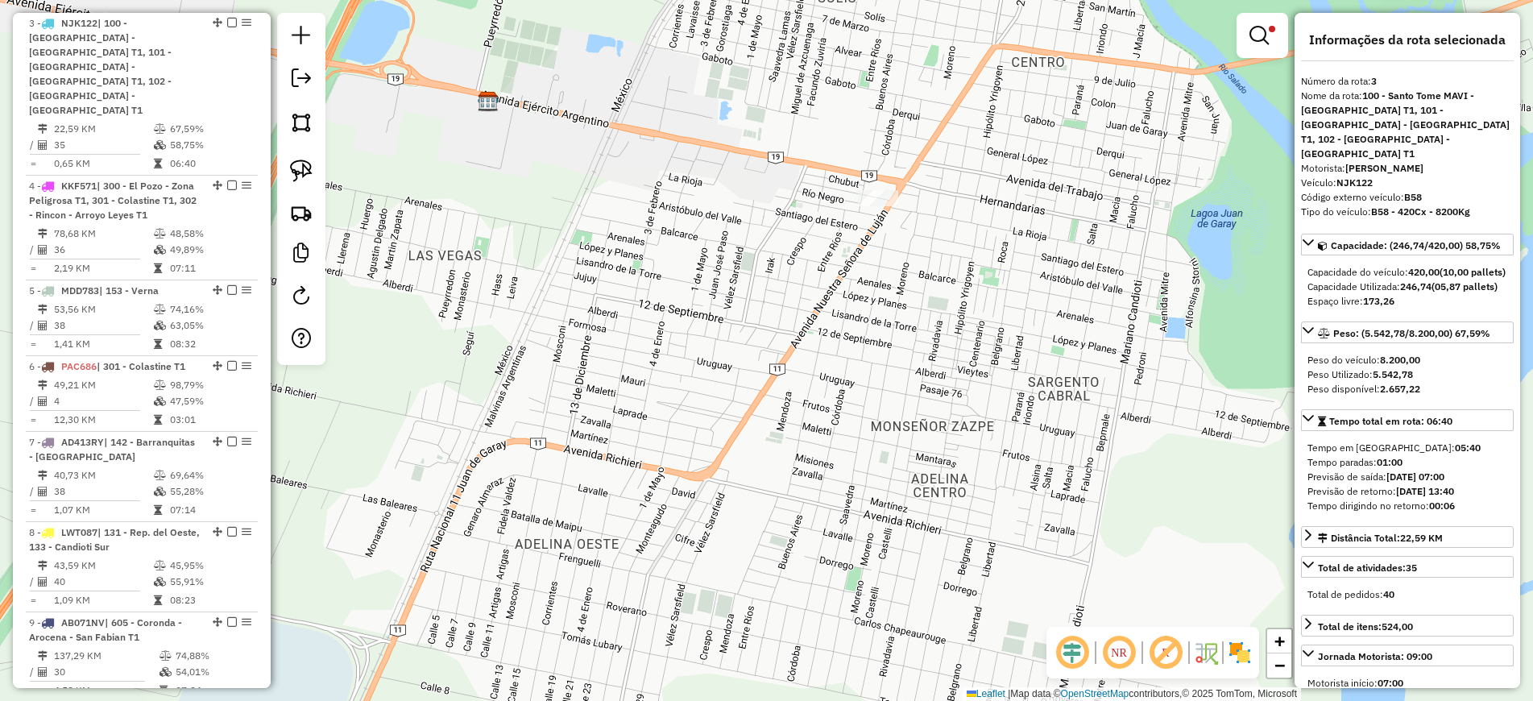
click at [652, 700] on div "**********" at bounding box center [766, 350] width 1533 height 701
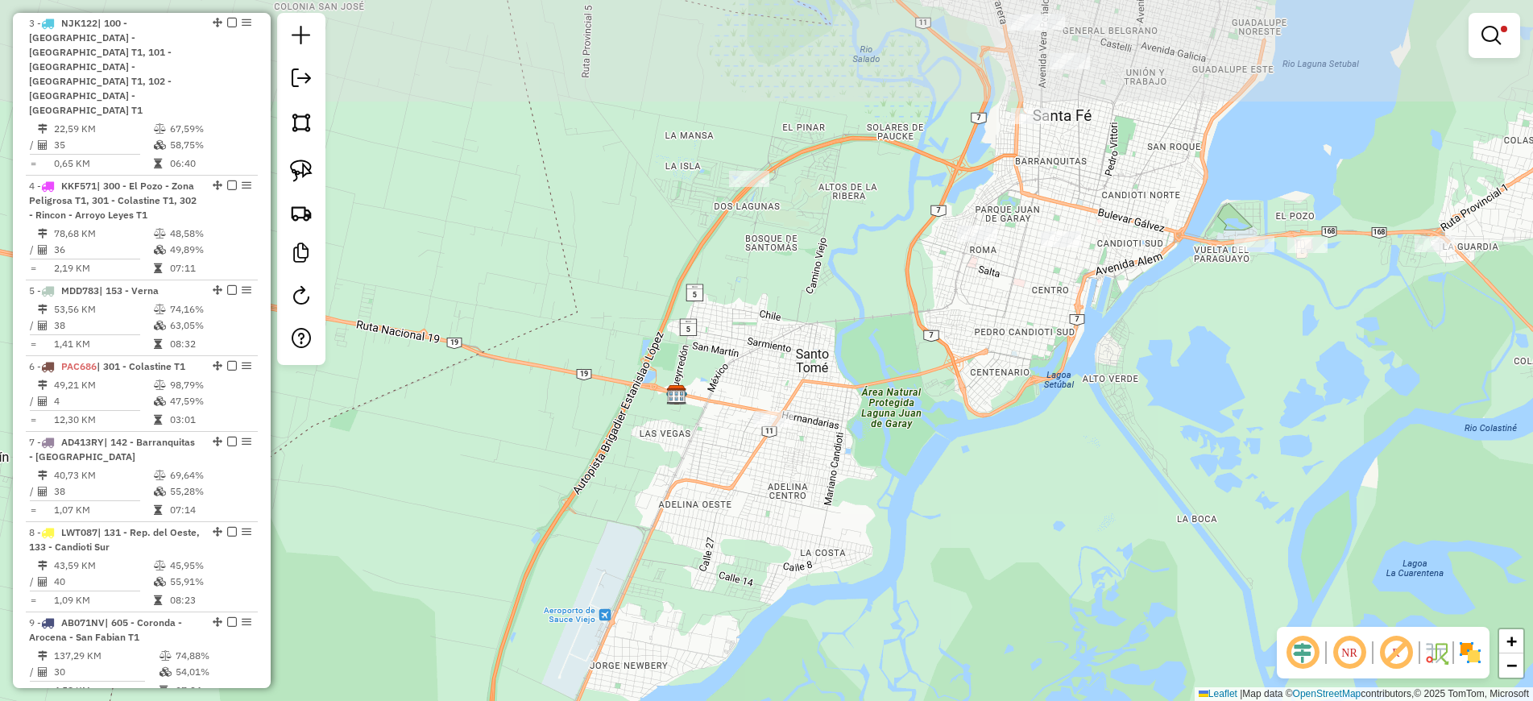
drag, startPoint x: 724, startPoint y: 585, endPoint x: 631, endPoint y: 641, distance: 109.1
click at [658, 681] on div "**********" at bounding box center [766, 350] width 1533 height 701
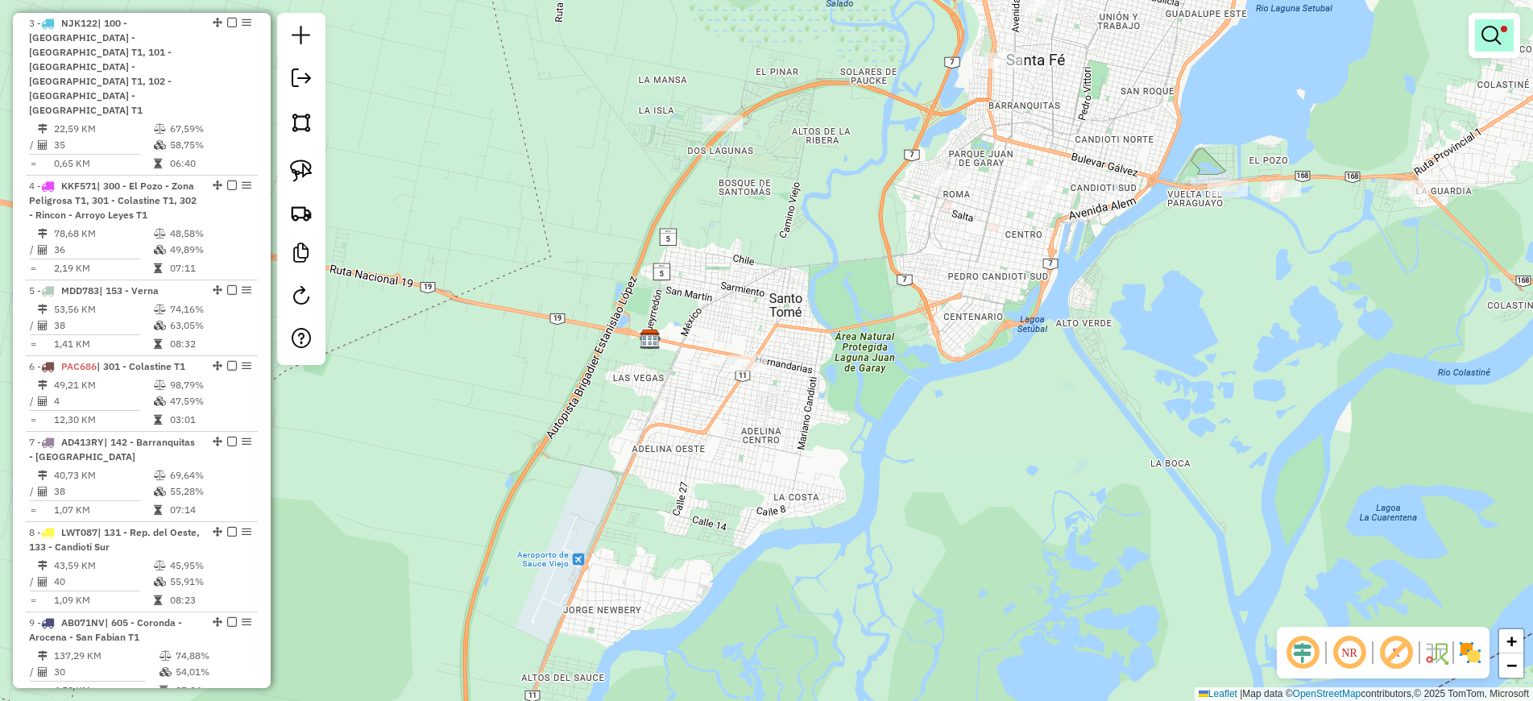
click at [1499, 31] on em at bounding box center [1490, 35] width 19 height 19
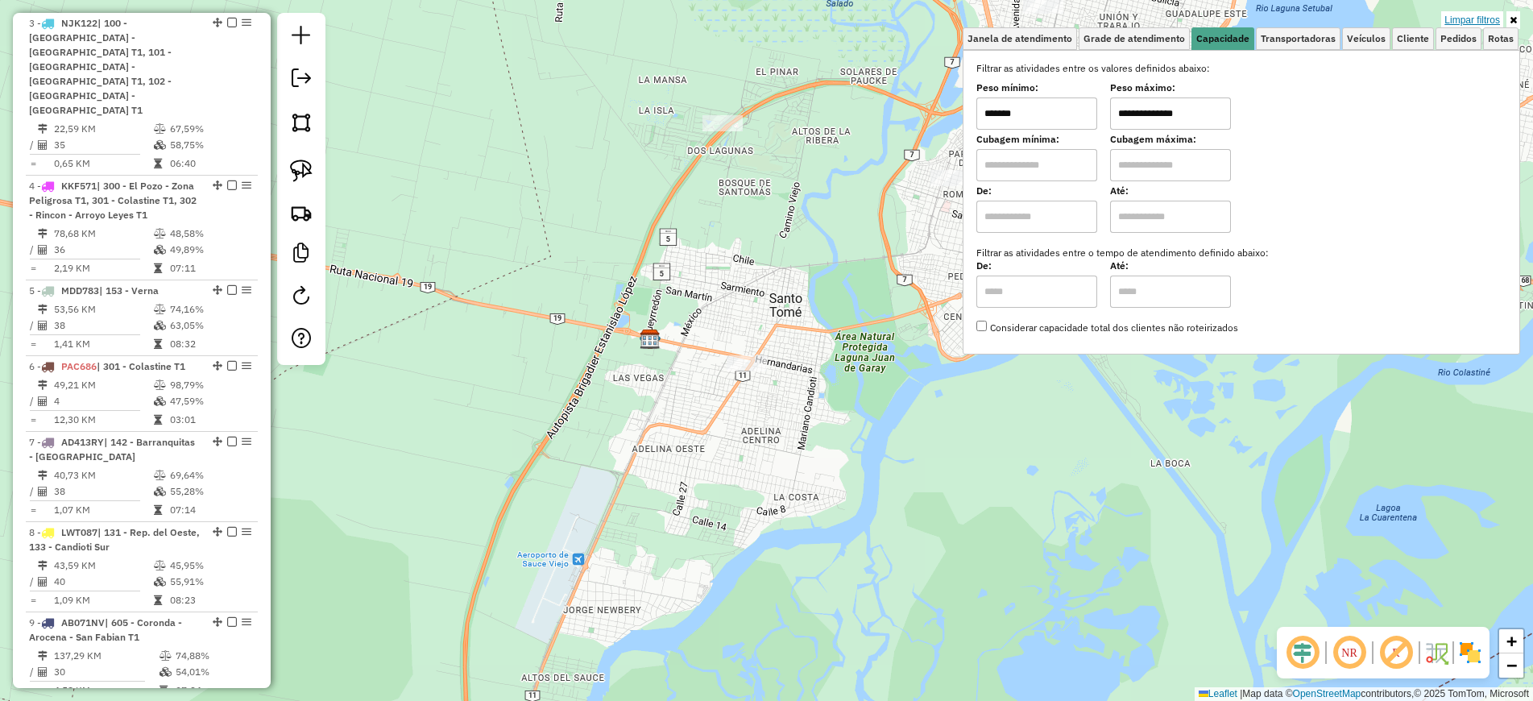
click at [1455, 15] on link "Limpar filtros" at bounding box center [1472, 20] width 62 height 18
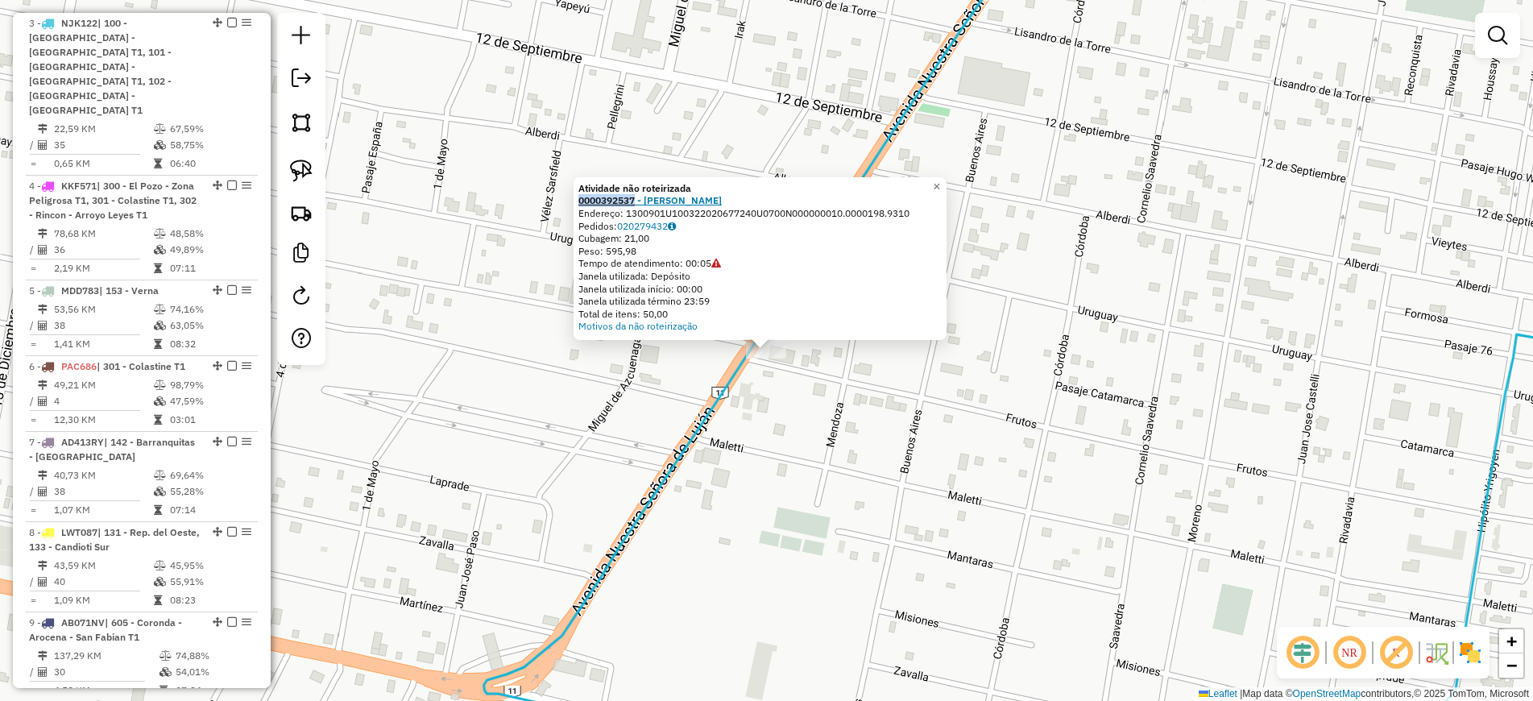
drag, startPoint x: 578, startPoint y: 201, endPoint x: 646, endPoint y: 200, distance: 67.7
click at [646, 199] on div "Atividade não roteirizada 0000392537 - CHEN XIAOLI Endereço: 1300901U1003220206…" at bounding box center [759, 258] width 373 height 163
copy strong "0000392537"
click at [1406, 332] on div "Atividade não roteirizada 0000392537 - CHEN XIAOLI Endereço: 1300901U1003220206…" at bounding box center [766, 350] width 1533 height 701
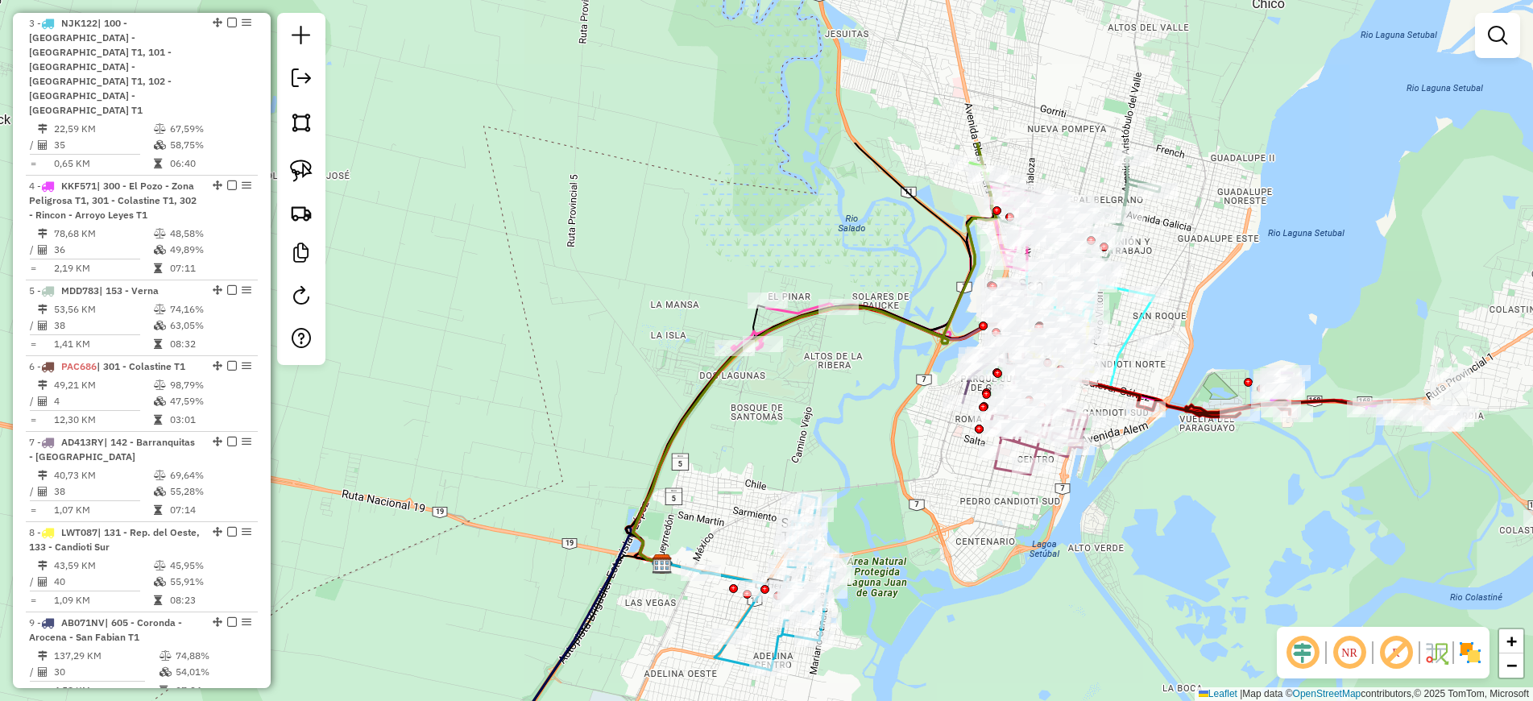
drag, startPoint x: 1126, startPoint y: 292, endPoint x: 887, endPoint y: 445, distance: 284.0
click at [893, 445] on div "Janela de atendimento Grade de atendimento Capacidade Transportadoras Veículos …" at bounding box center [766, 350] width 1533 height 701
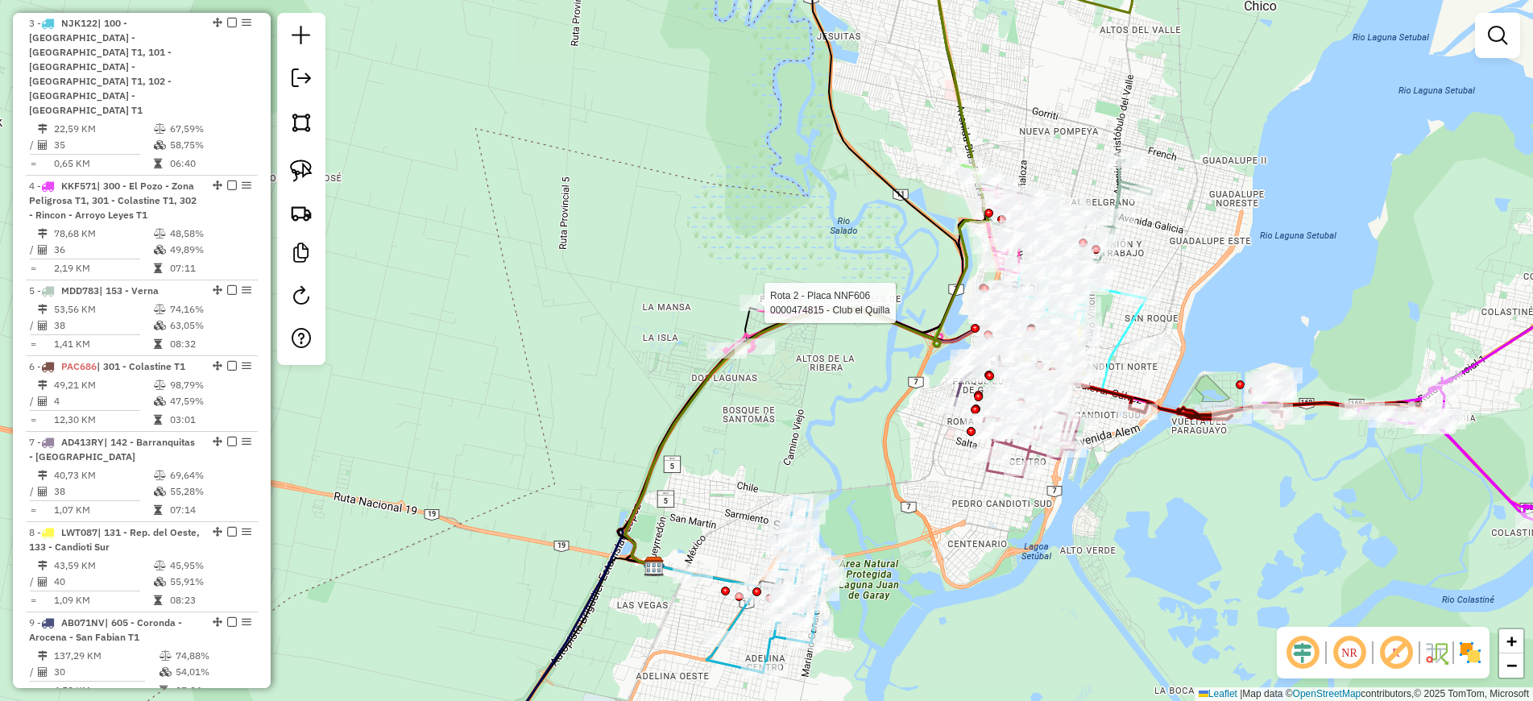
select select "**********"
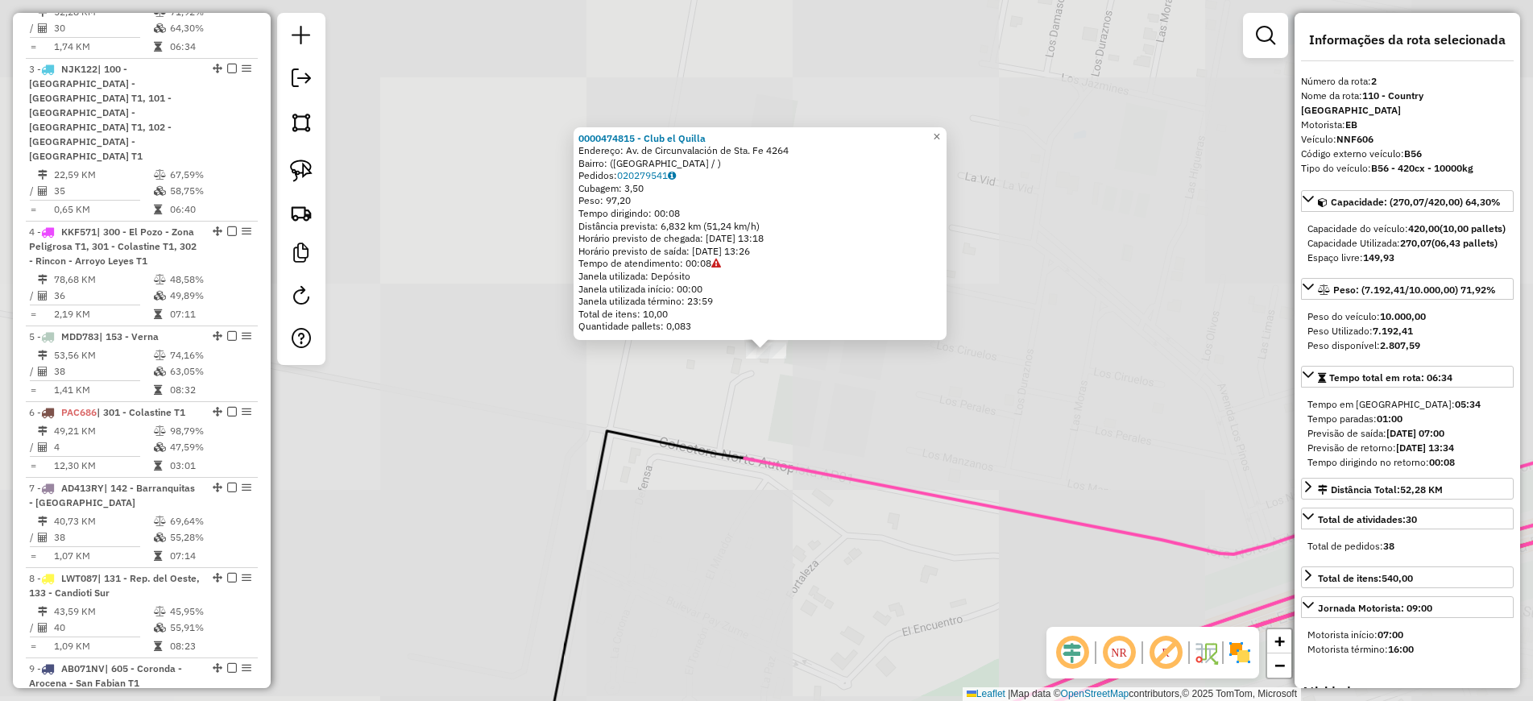
scroll to position [725, 0]
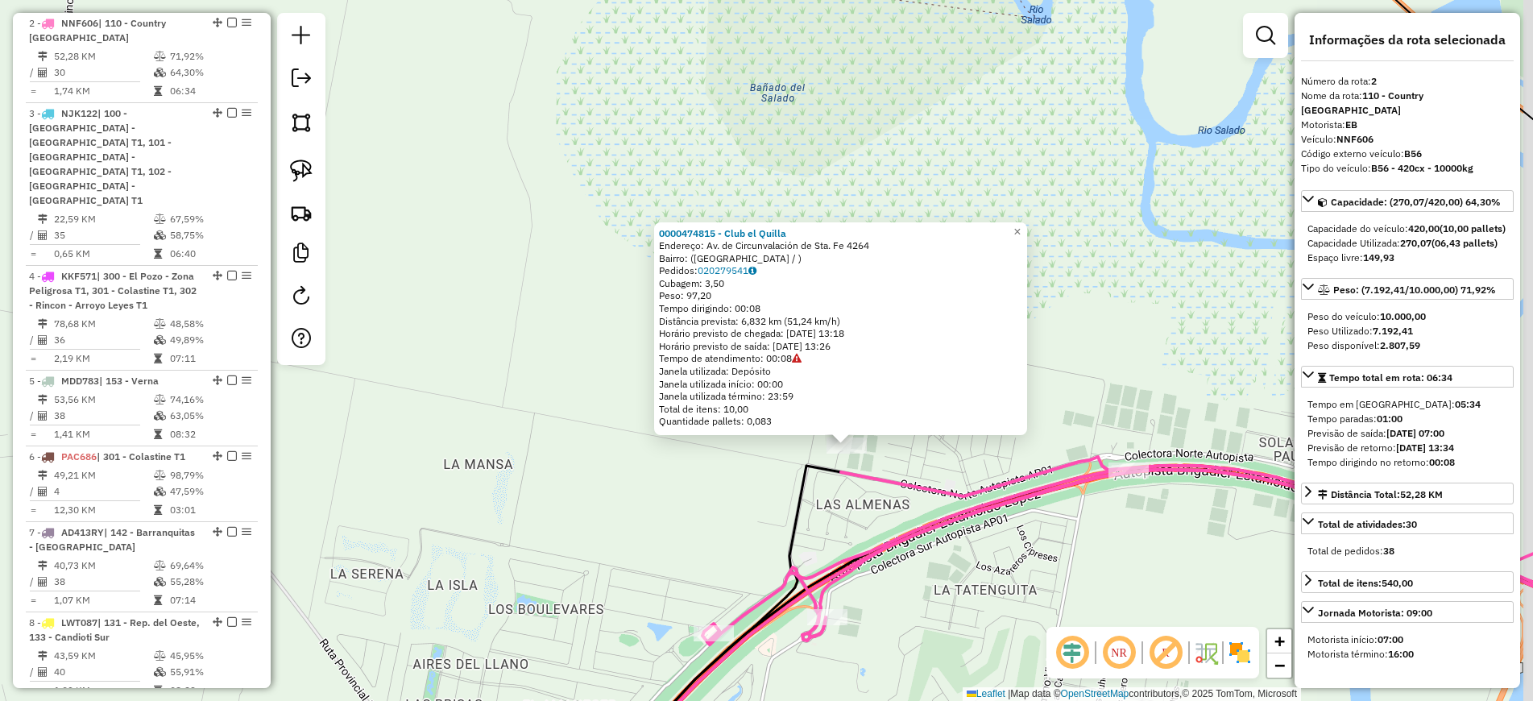
drag, startPoint x: 968, startPoint y: 569, endPoint x: 688, endPoint y: 302, distance: 386.8
click at [692, 304] on div "0000474815 - Club el Quilla Endereço: Av. de Circunvalación de Sta. Fe 4264 Bai…" at bounding box center [766, 350] width 1533 height 701
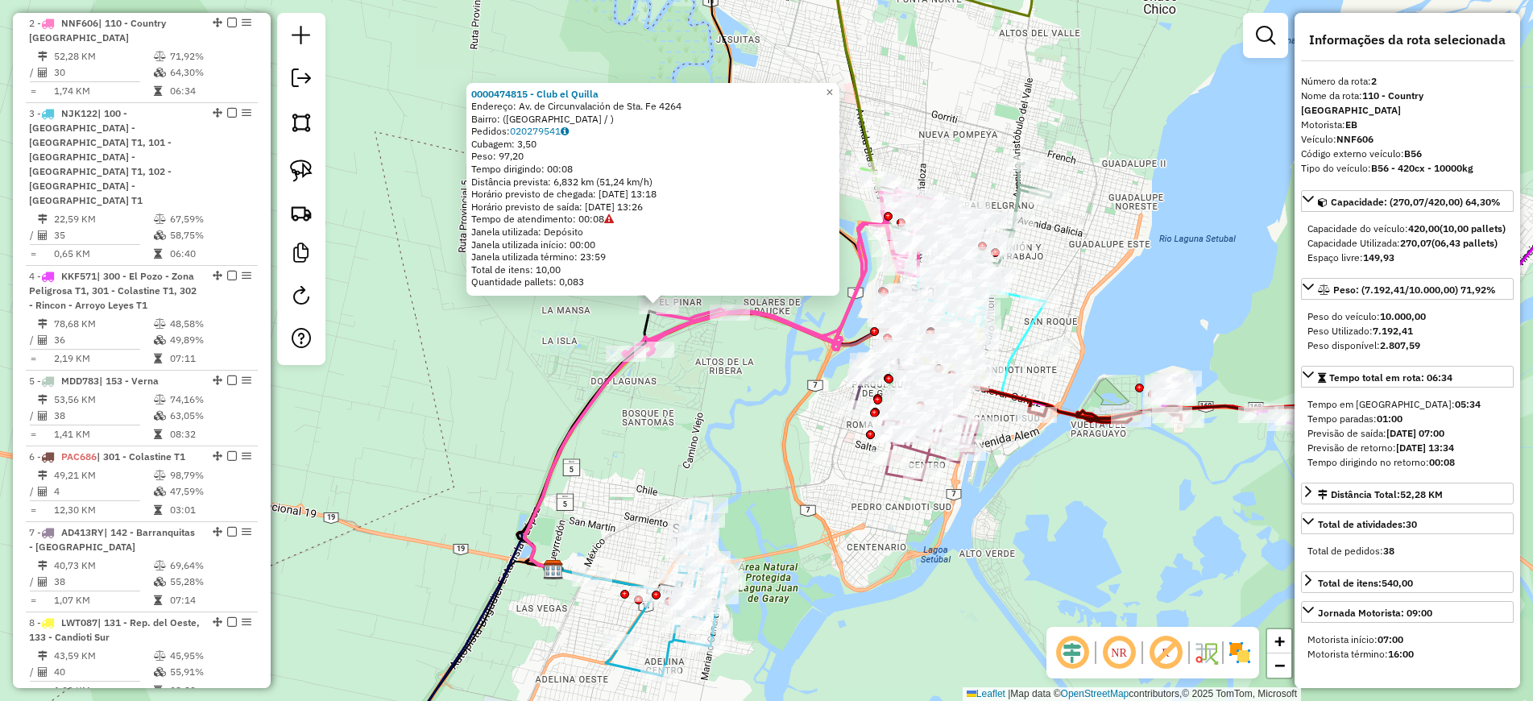
click at [1019, 333] on icon at bounding box center [781, 432] width 528 height 325
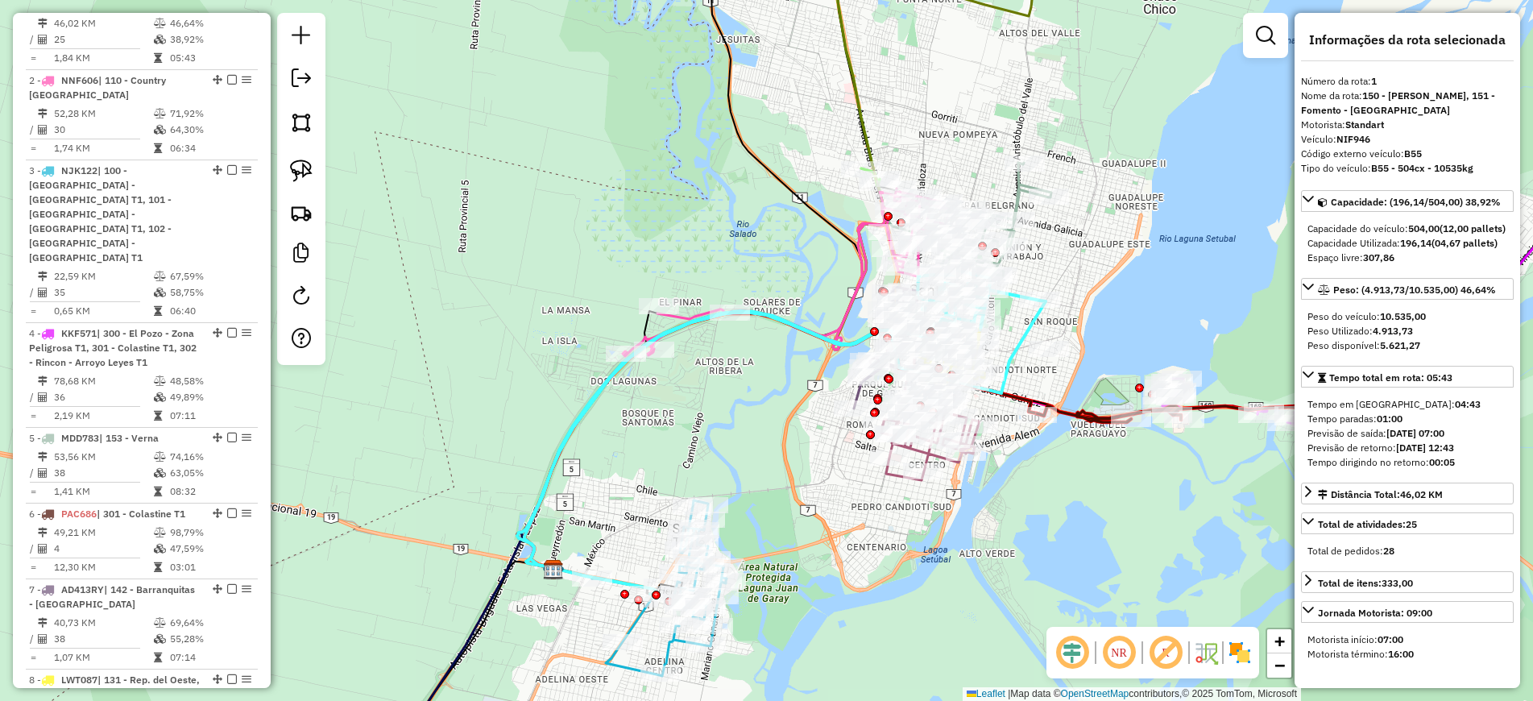
scroll to position [620, 0]
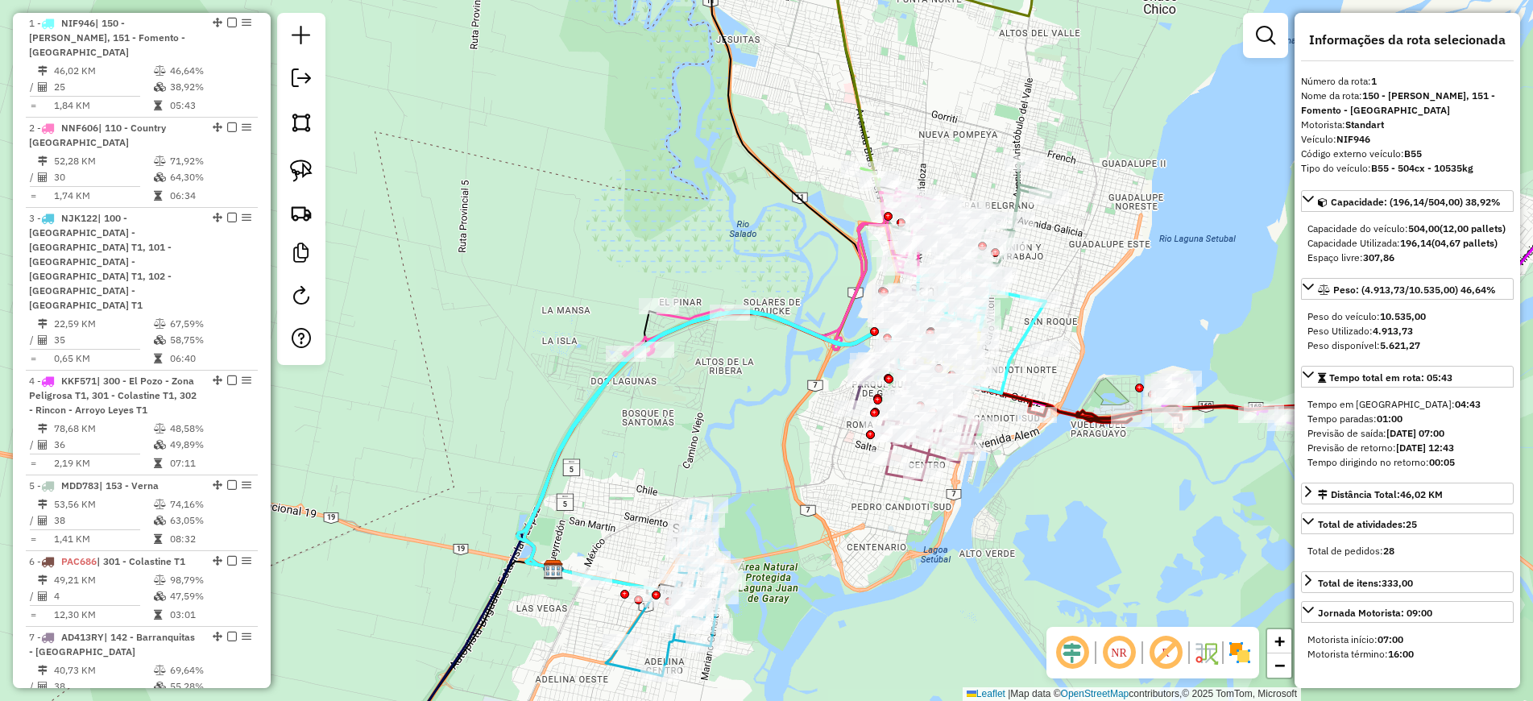
click at [700, 426] on div "Janela de atendimento Grade de atendimento Capacidade Transportadoras Veículos …" at bounding box center [766, 350] width 1533 height 701
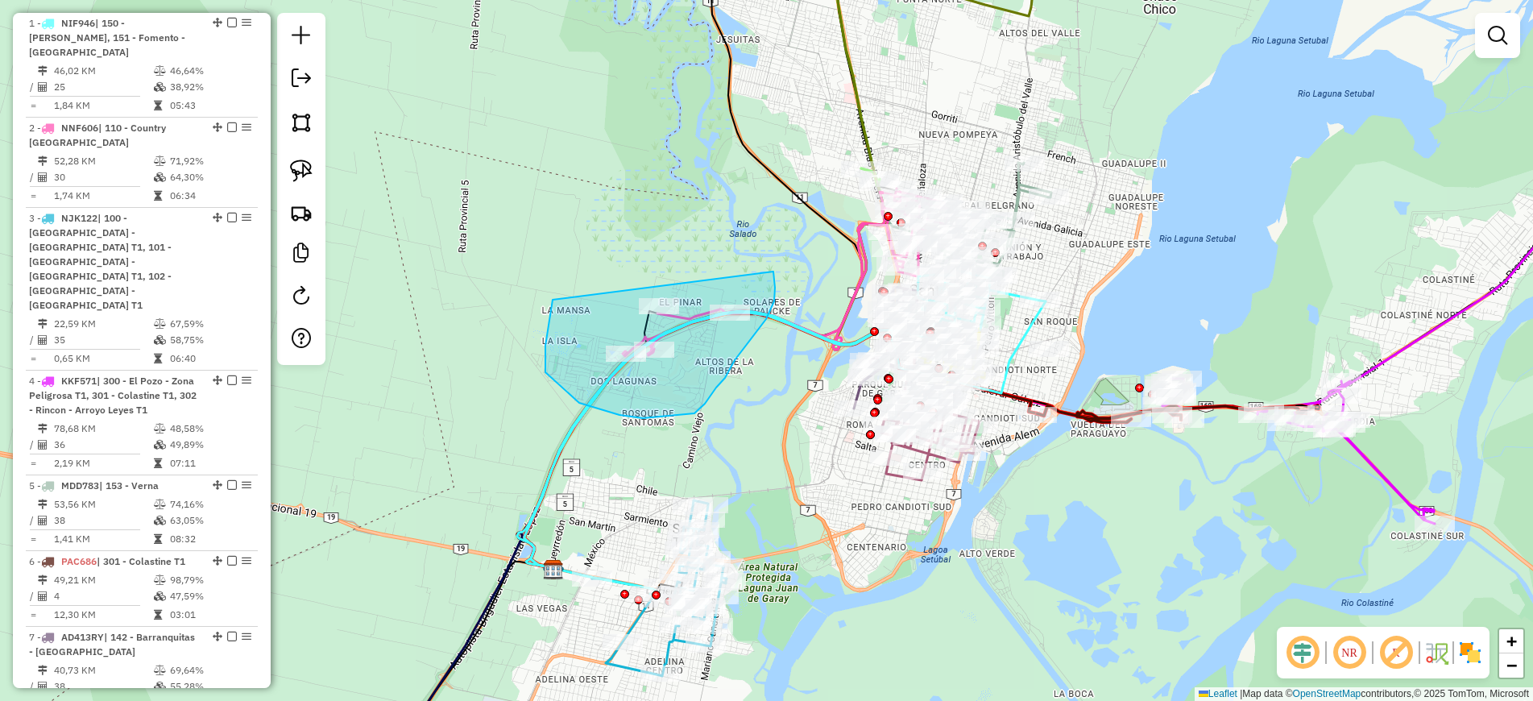
drag, startPoint x: 553, startPoint y: 300, endPoint x: 731, endPoint y: 234, distance: 190.6
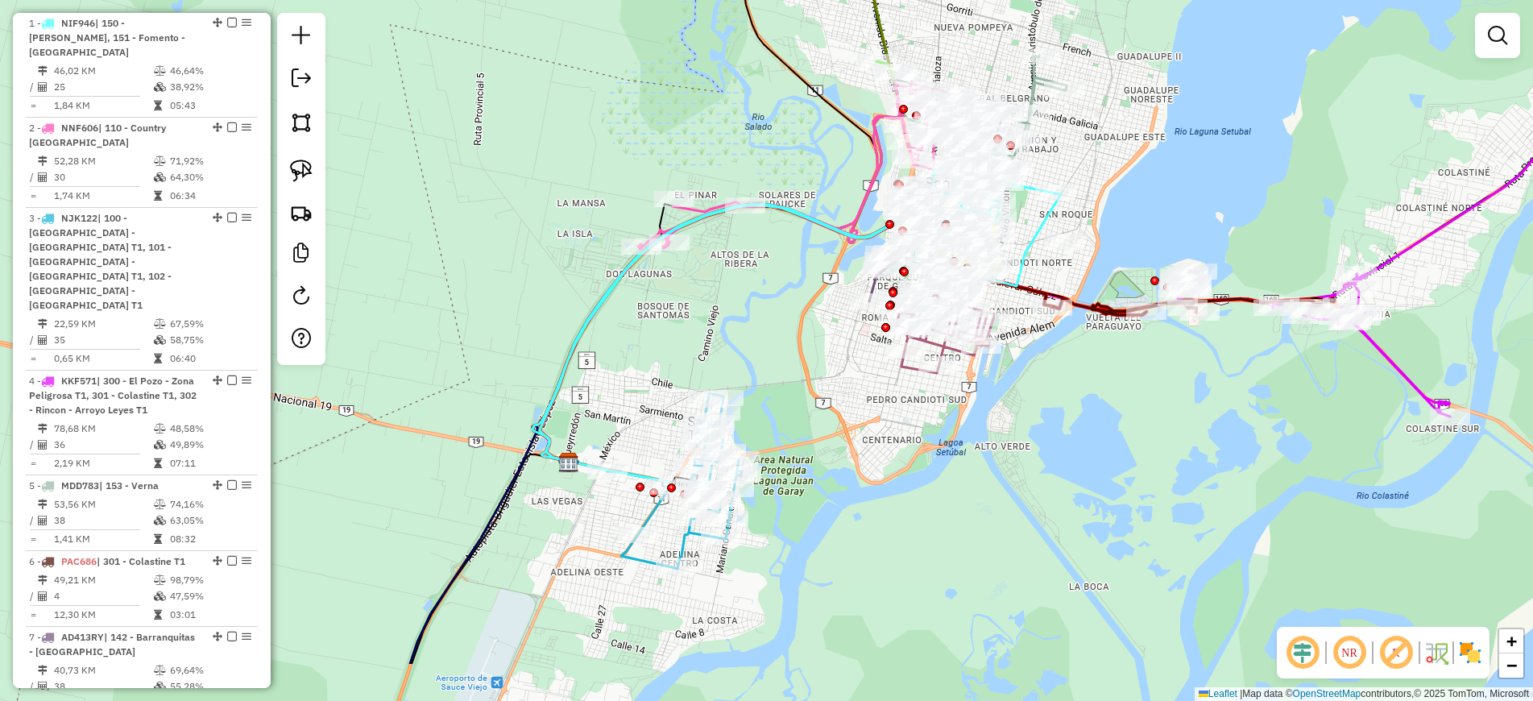
drag, startPoint x: 734, startPoint y: 453, endPoint x: 751, endPoint y: 342, distance: 112.4
click at [751, 342] on div "Janela de atendimento Grade de atendimento Capacidade Transportadoras Veículos …" at bounding box center [766, 350] width 1533 height 701
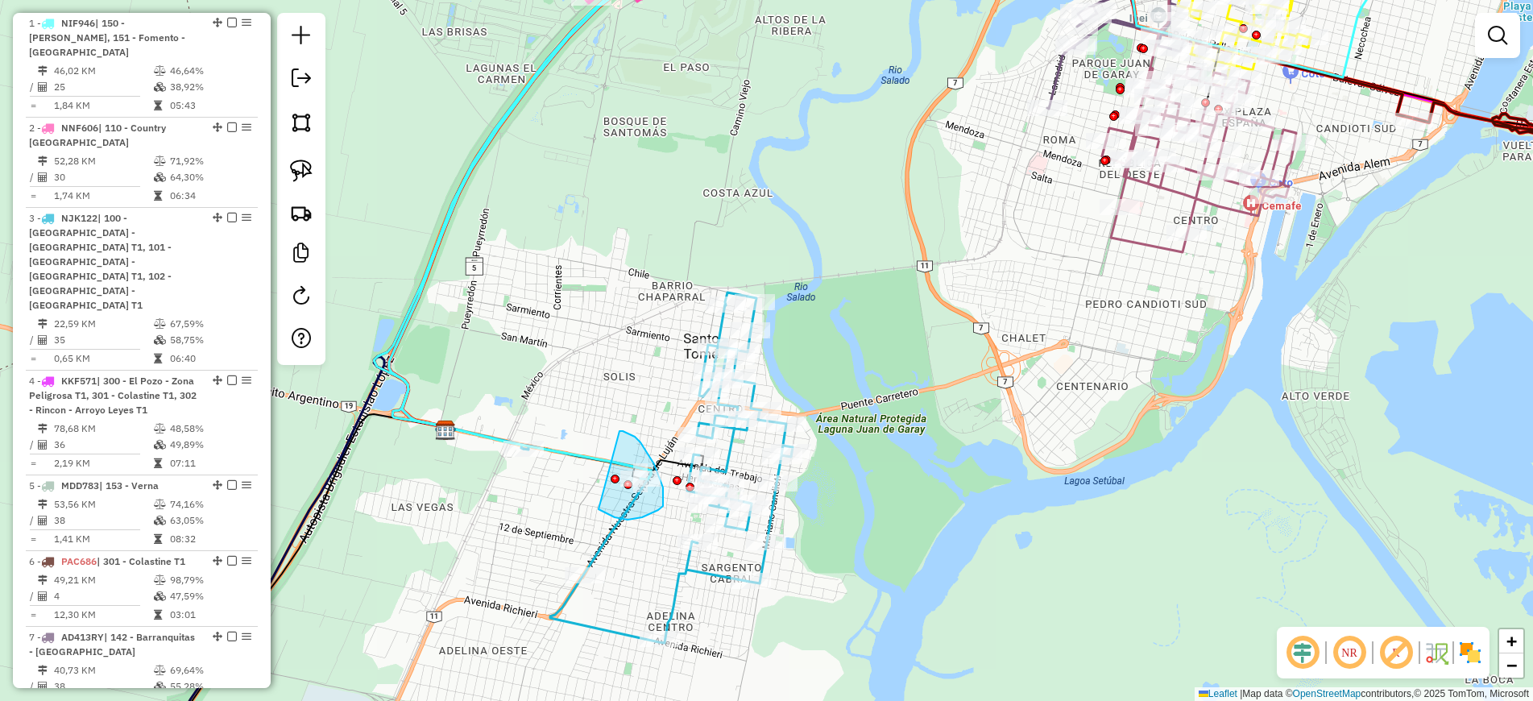
drag, startPoint x: 619, startPoint y: 431, endPoint x: 594, endPoint y: 506, distance: 79.0
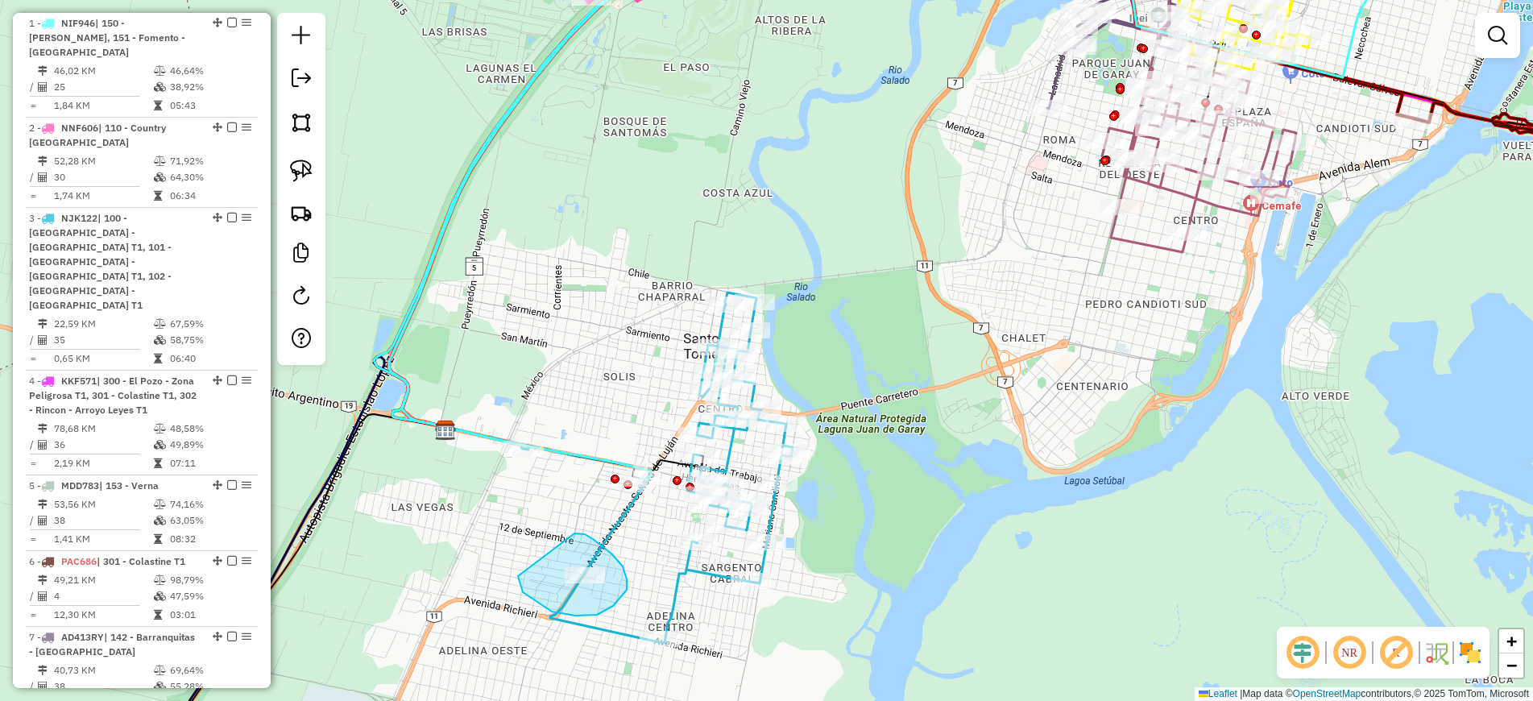
drag, startPoint x: 574, startPoint y: 533, endPoint x: 518, endPoint y: 576, distance: 70.7
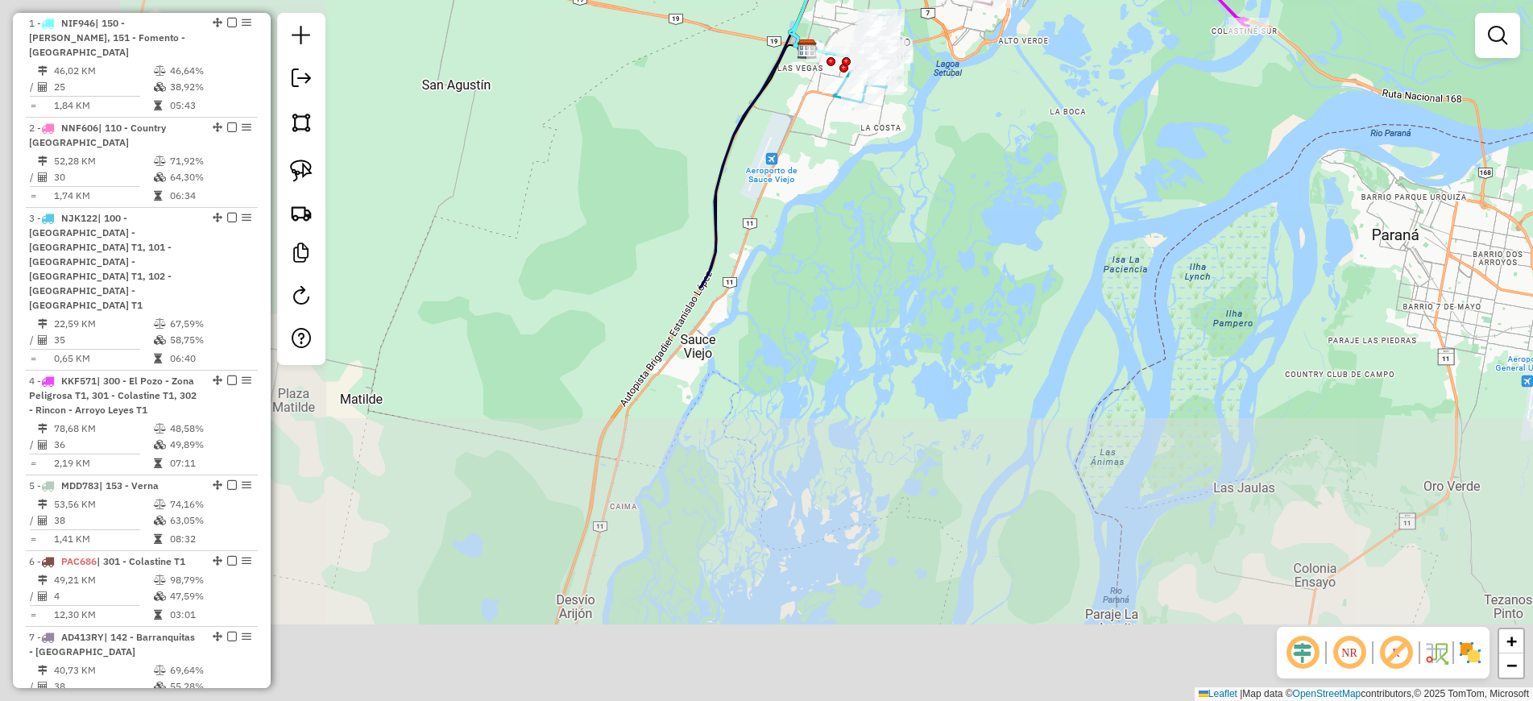
drag, startPoint x: 665, startPoint y: 610, endPoint x: 1133, endPoint y: 16, distance: 755.9
click at [1125, 25] on div "Janela de atendimento Grade de atendimento Capacidade Transportadoras Veículos …" at bounding box center [766, 350] width 1533 height 701
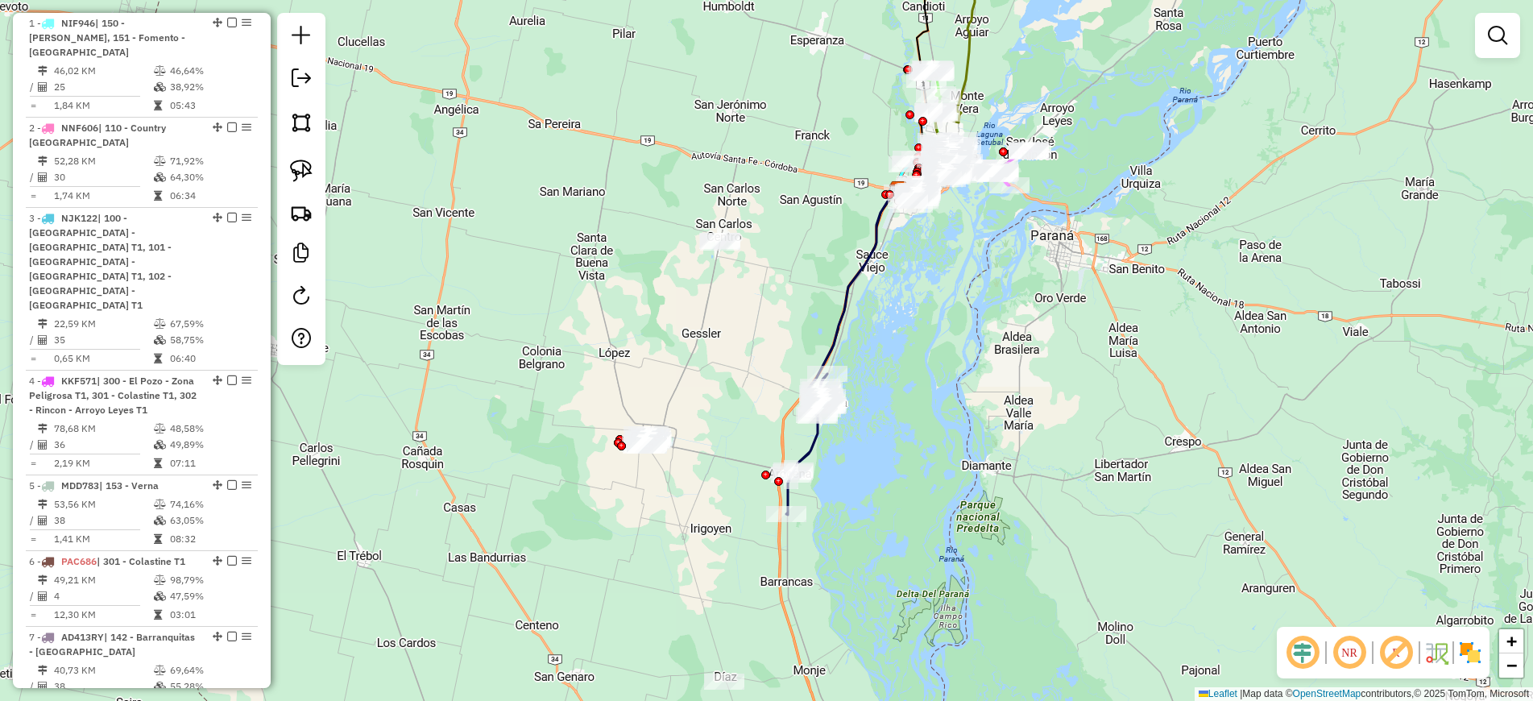
click at [815, 451] on icon at bounding box center [806, 444] width 41 height 141
select select "**********"
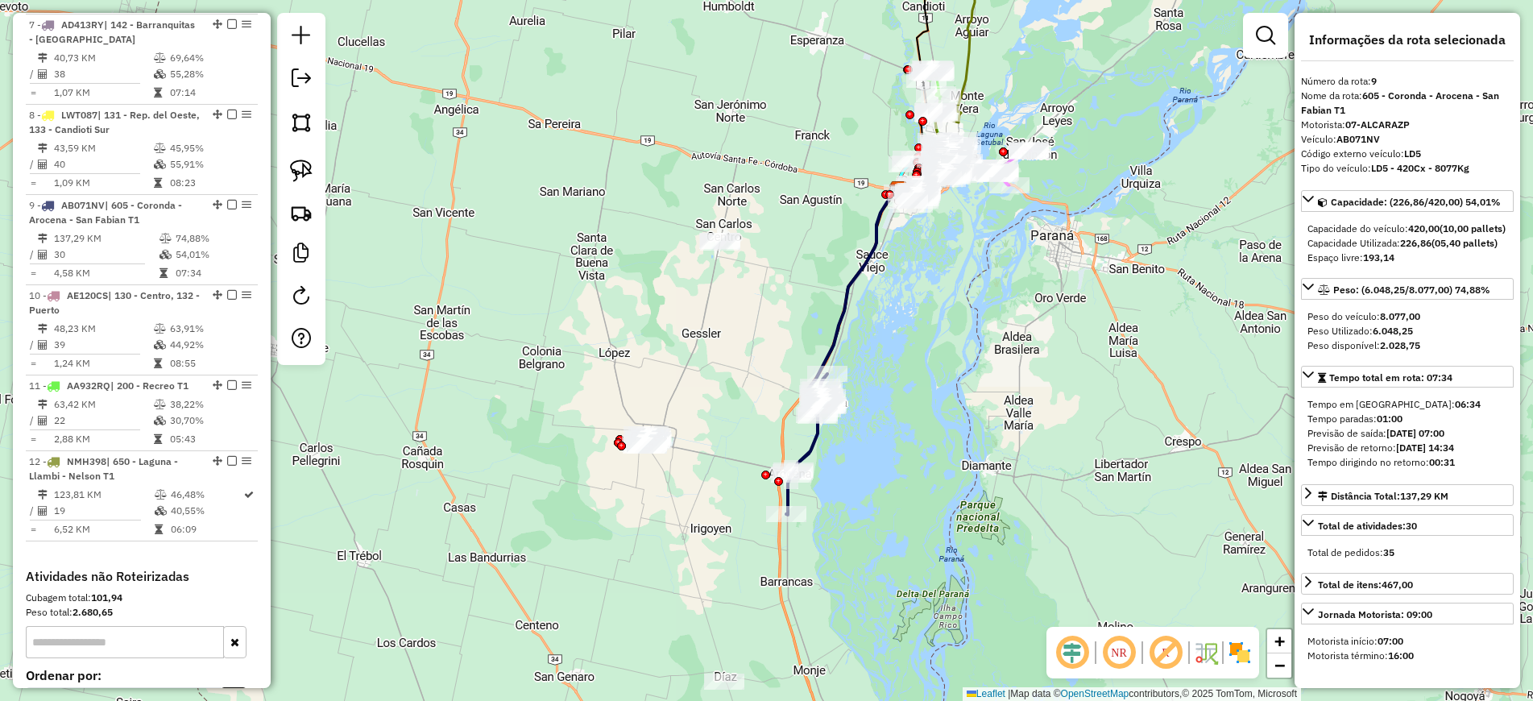
scroll to position [1385, 0]
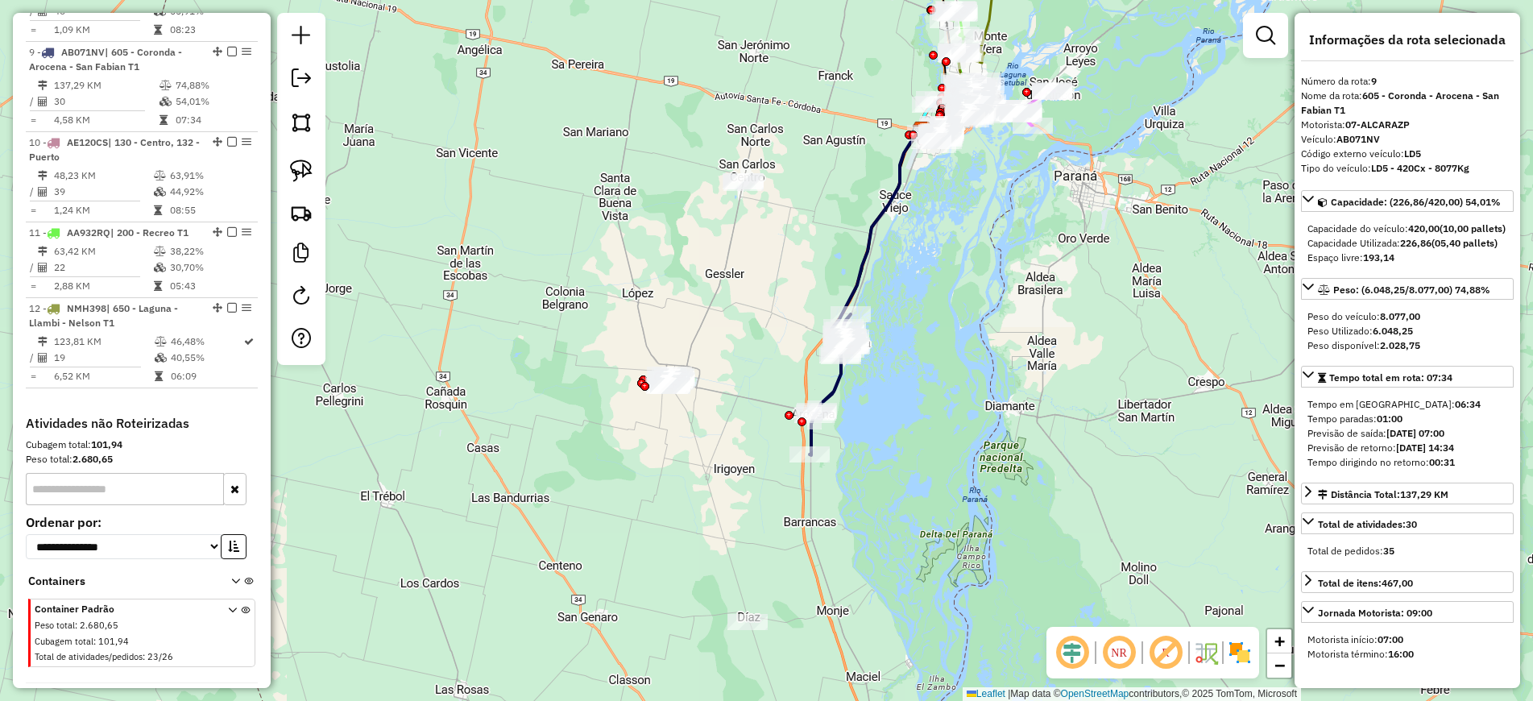
drag, startPoint x: 833, startPoint y: 515, endPoint x: 860, endPoint y: 429, distance: 89.7
click at [860, 429] on div "Janela de atendimento Grade de atendimento Capacidade Transportadoras Veículos …" at bounding box center [766, 350] width 1533 height 701
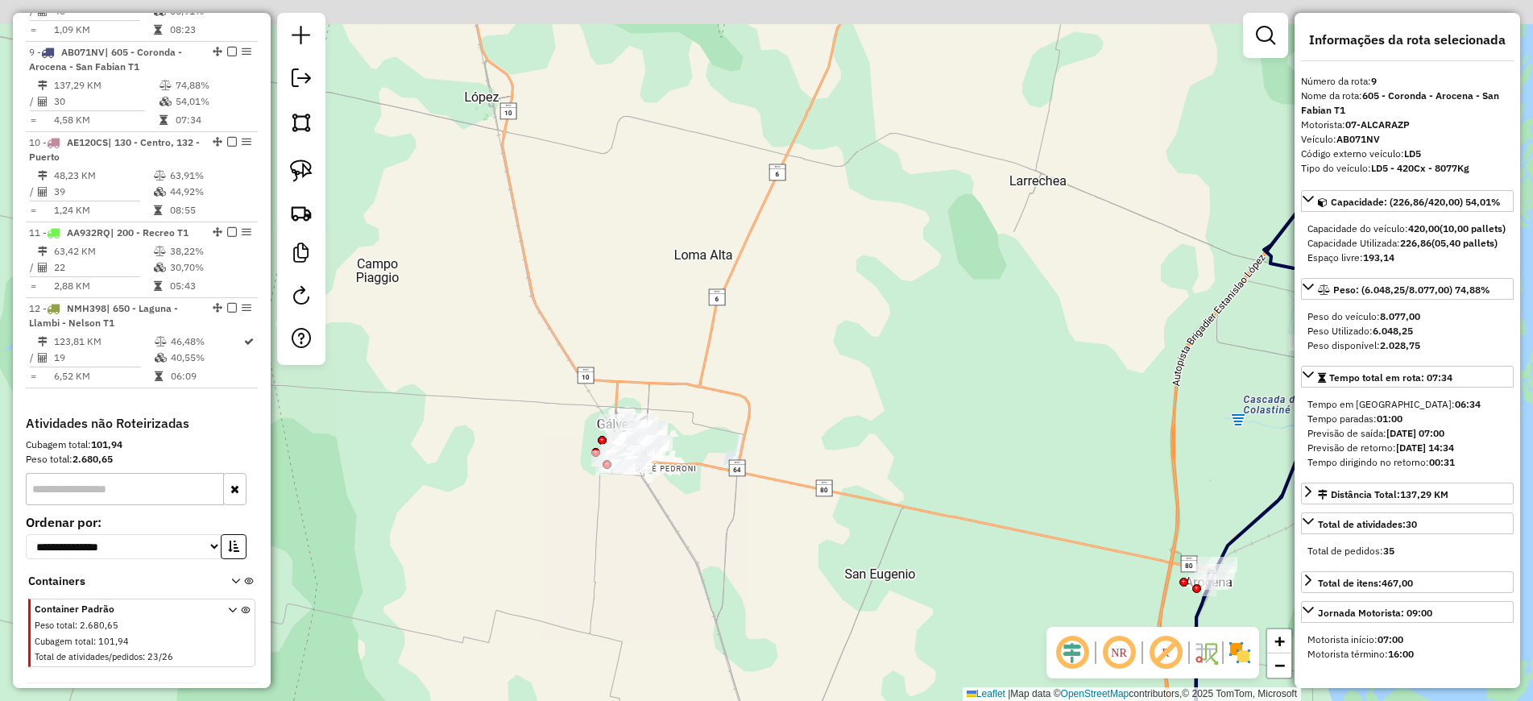
drag, startPoint x: 923, startPoint y: 342, endPoint x: 780, endPoint y: 456, distance: 183.4
click at [775, 462] on div "Janela de atendimento Grade de atendimento Capacidade Transportadoras Veículos …" at bounding box center [766, 350] width 1533 height 701
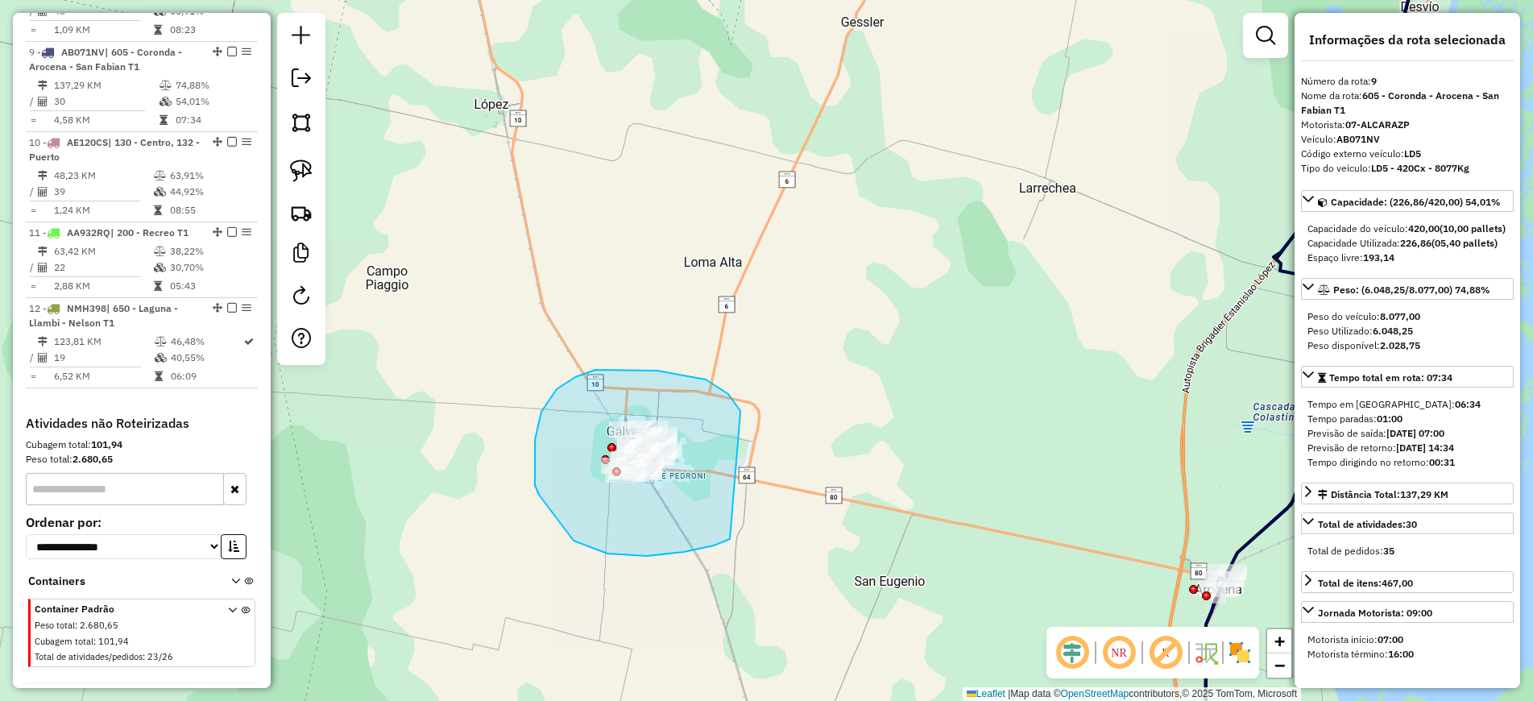
drag, startPoint x: 728, startPoint y: 394, endPoint x: 768, endPoint y: 511, distance: 124.3
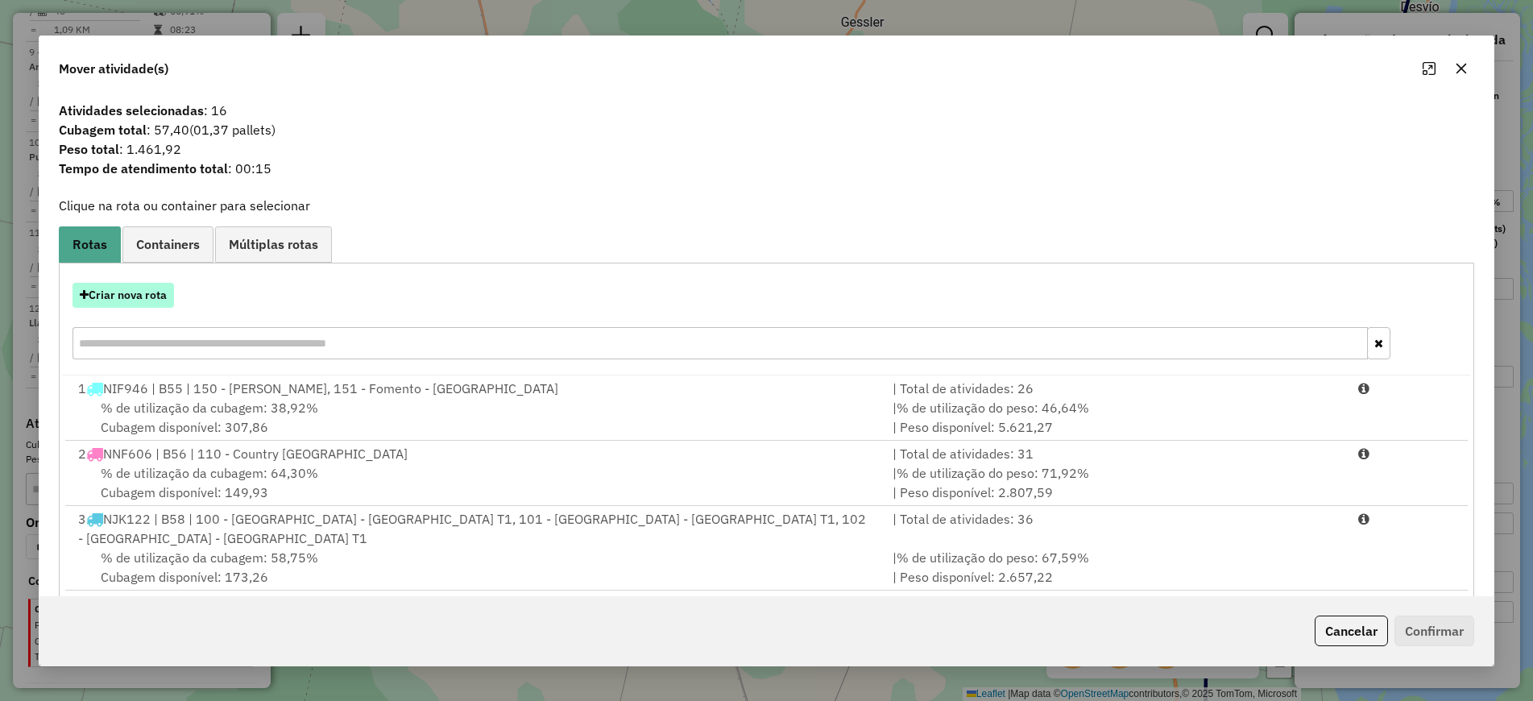
click at [147, 296] on button "Criar nova rota" at bounding box center [122, 295] width 101 height 25
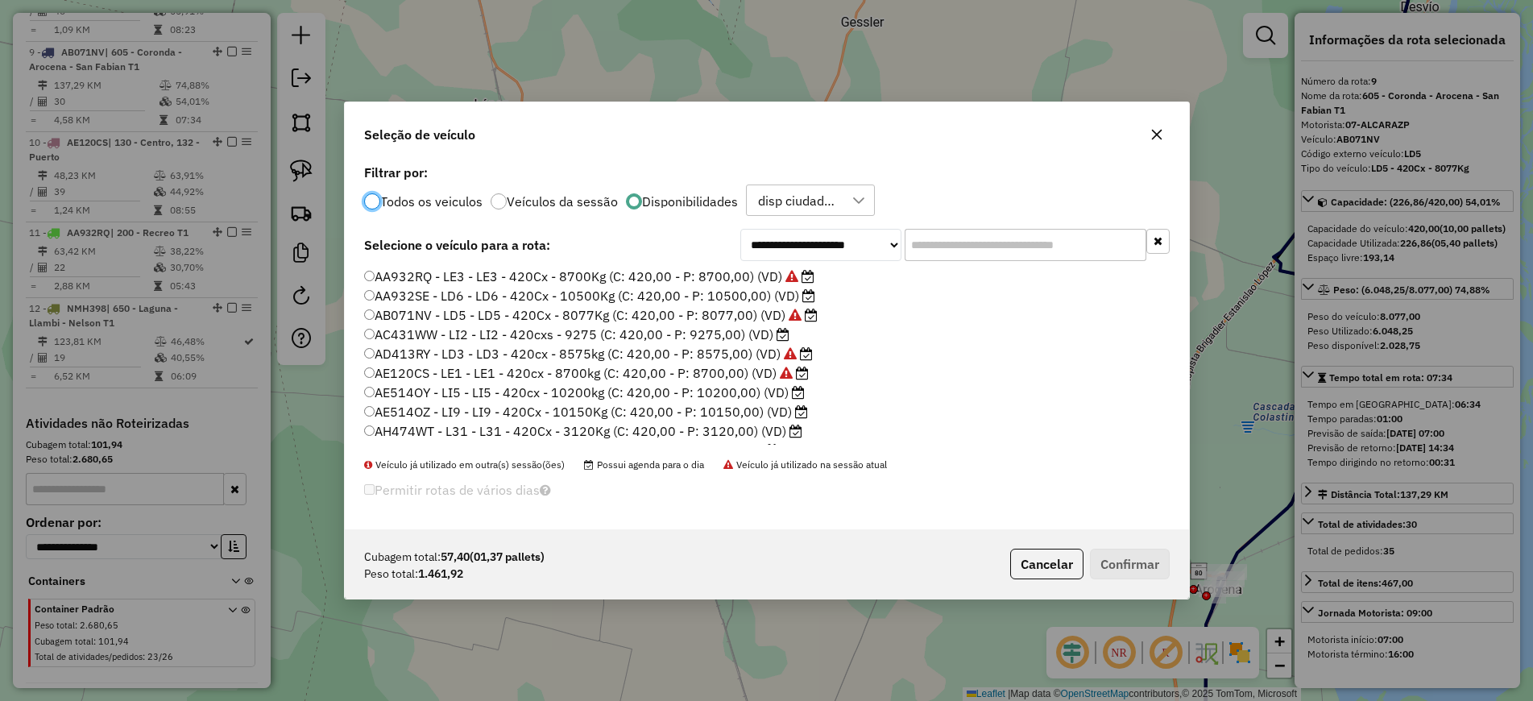
scroll to position [9, 5]
drag, startPoint x: 483, startPoint y: 434, endPoint x: 501, endPoint y: 434, distance: 17.7
click at [500, 434] on ul "AA932RQ - LE3 - LE3 - 420Cx - 8700Kg (C: 420,00 - P: 8700,00) (VD) AA932SE - LD…" at bounding box center [766, 355] width 805 height 177
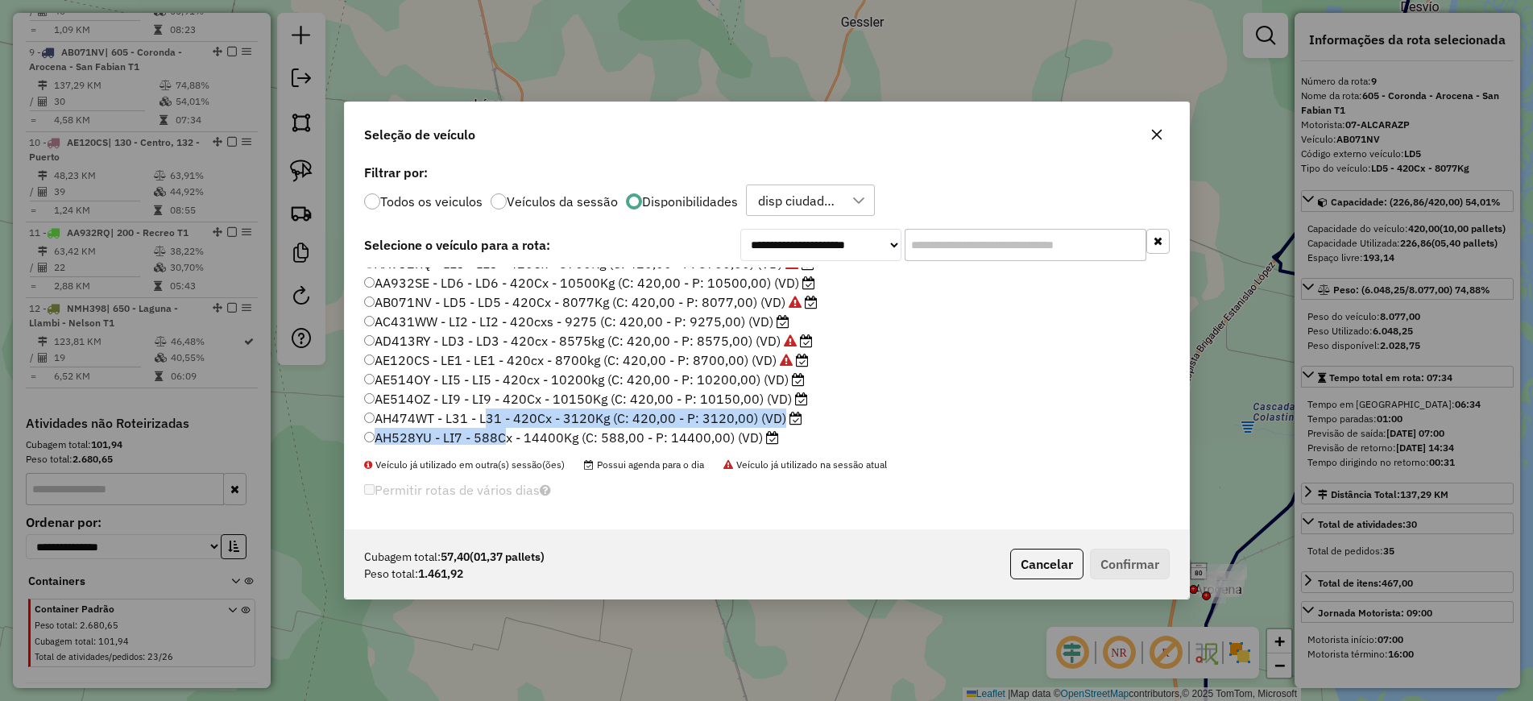
click at [552, 420] on label "AH474WT - L31 - L31 - 420Cx - 3120Kg (C: 420,00 - P: 3120,00) (VD)" at bounding box center [583, 417] width 438 height 19
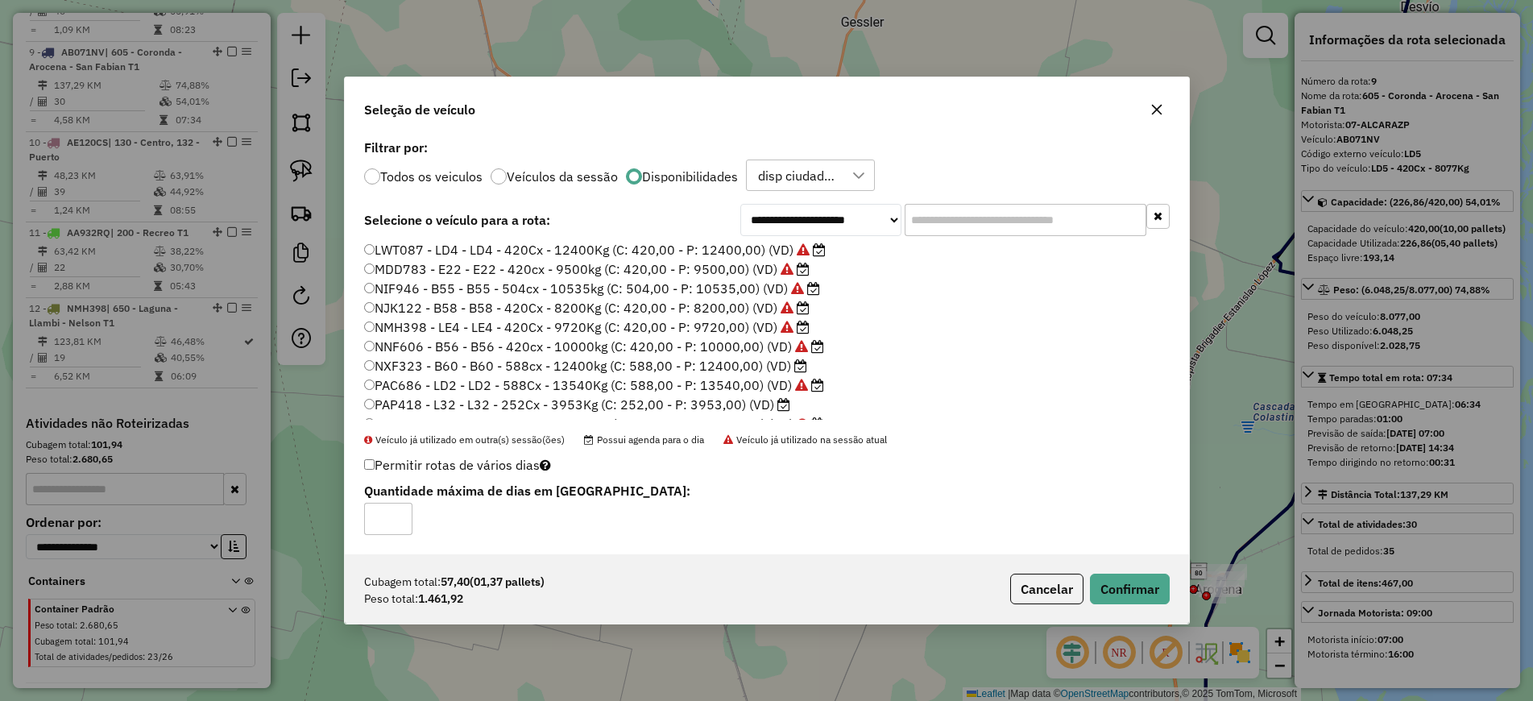
scroll to position [248, 0]
click at [453, 373] on label "PAP418 - L32 - L32 - 252Cx - 3953Kg (C: 252,00 - P: 3953,00) (VD)" at bounding box center [577, 370] width 426 height 19
click at [1143, 585] on button "Confirmar" at bounding box center [1130, 588] width 80 height 31
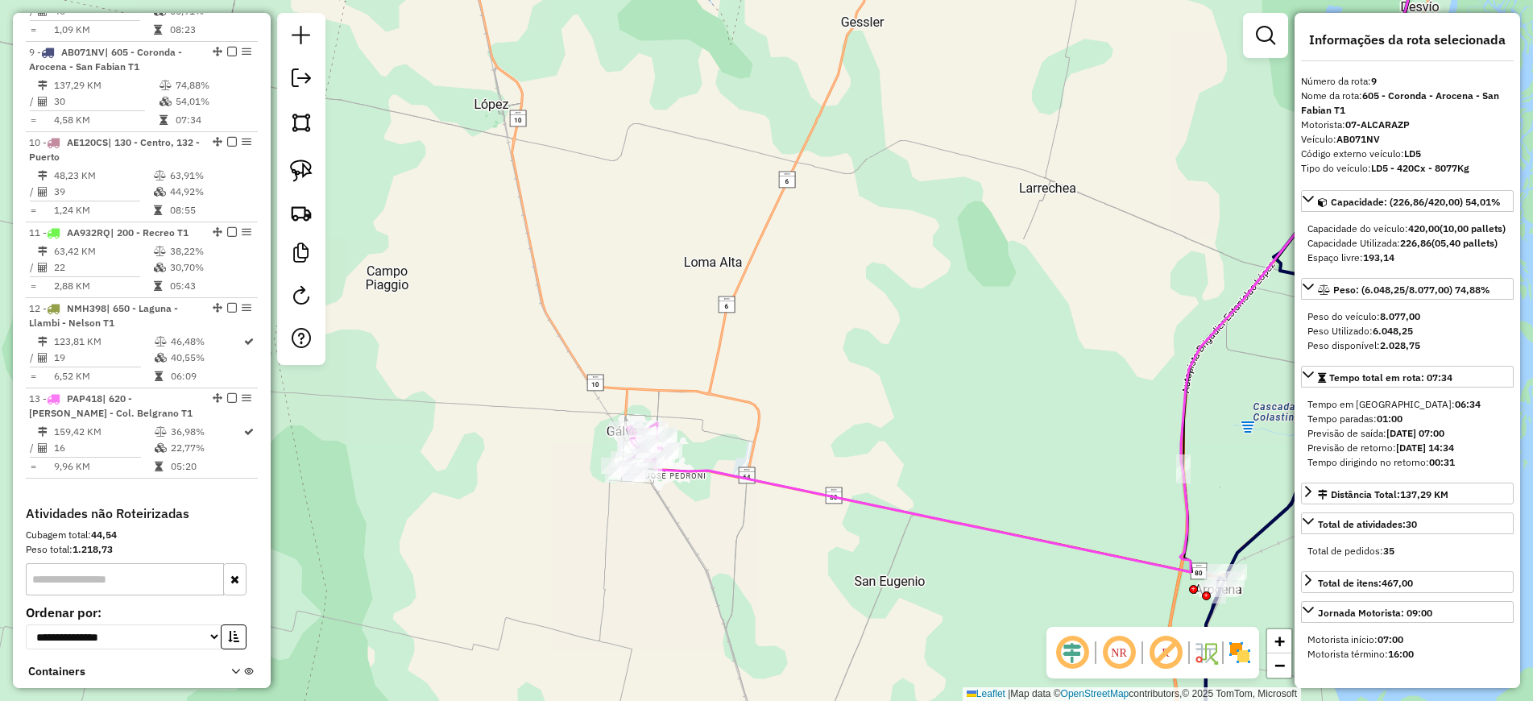
click at [731, 474] on icon at bounding box center [1043, 251] width 776 height 642
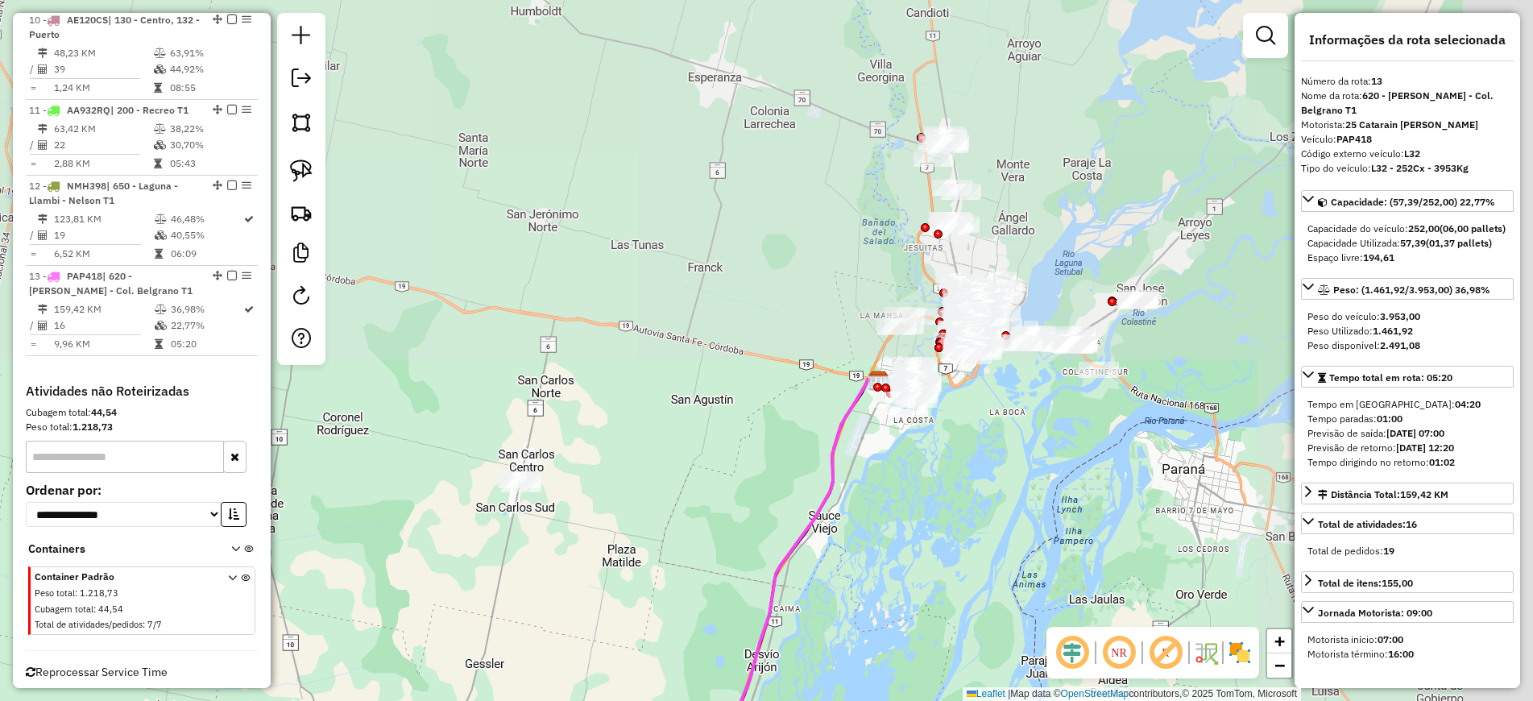
drag, startPoint x: 950, startPoint y: 219, endPoint x: 568, endPoint y: 645, distance: 572.6
click at [558, 698] on div "Janela de atendimento Grade de atendimento Capacidade Transportadoras Veículos …" at bounding box center [766, 350] width 1533 height 701
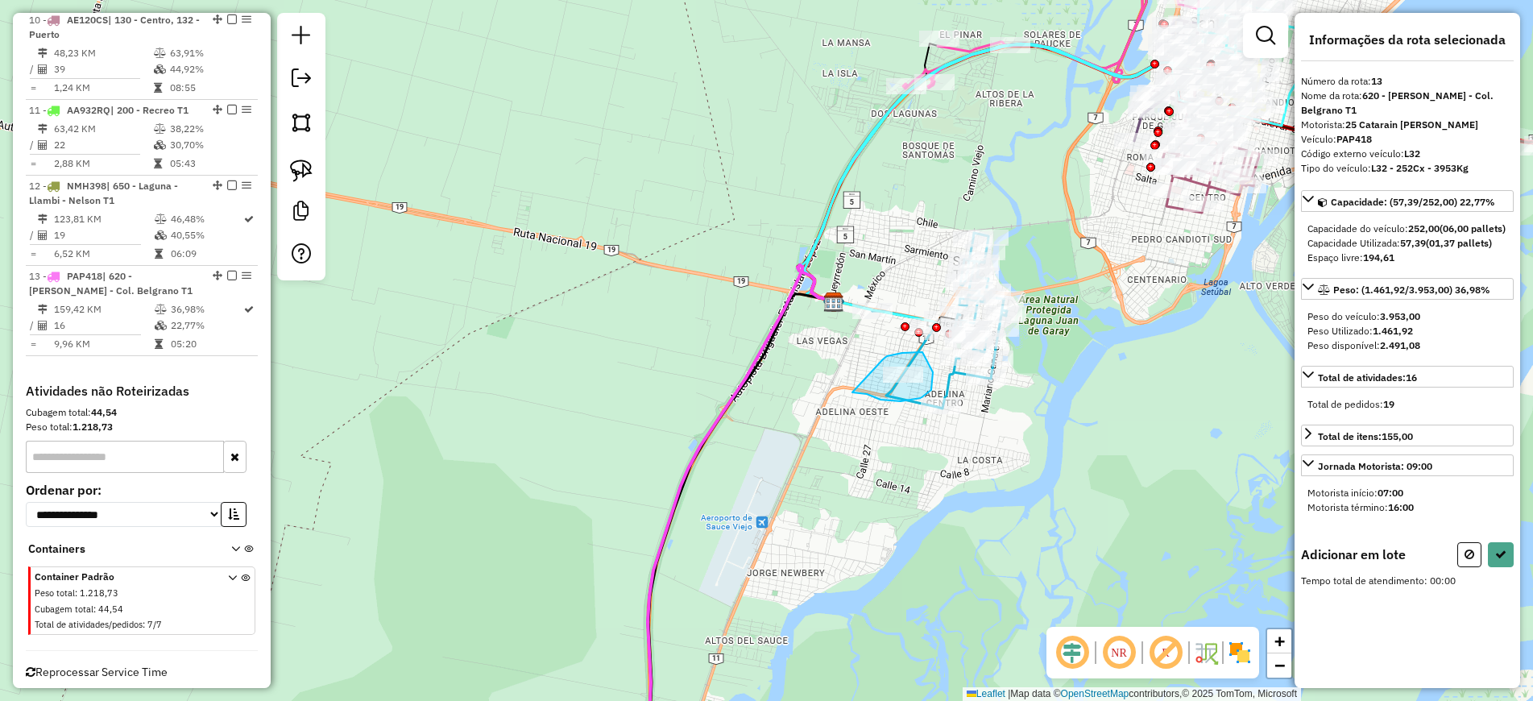
drag, startPoint x: 883, startPoint y: 359, endPoint x: 851, endPoint y: 392, distance: 45.6
click at [1467, 560] on icon at bounding box center [1469, 553] width 10 height 11
select select "**********"
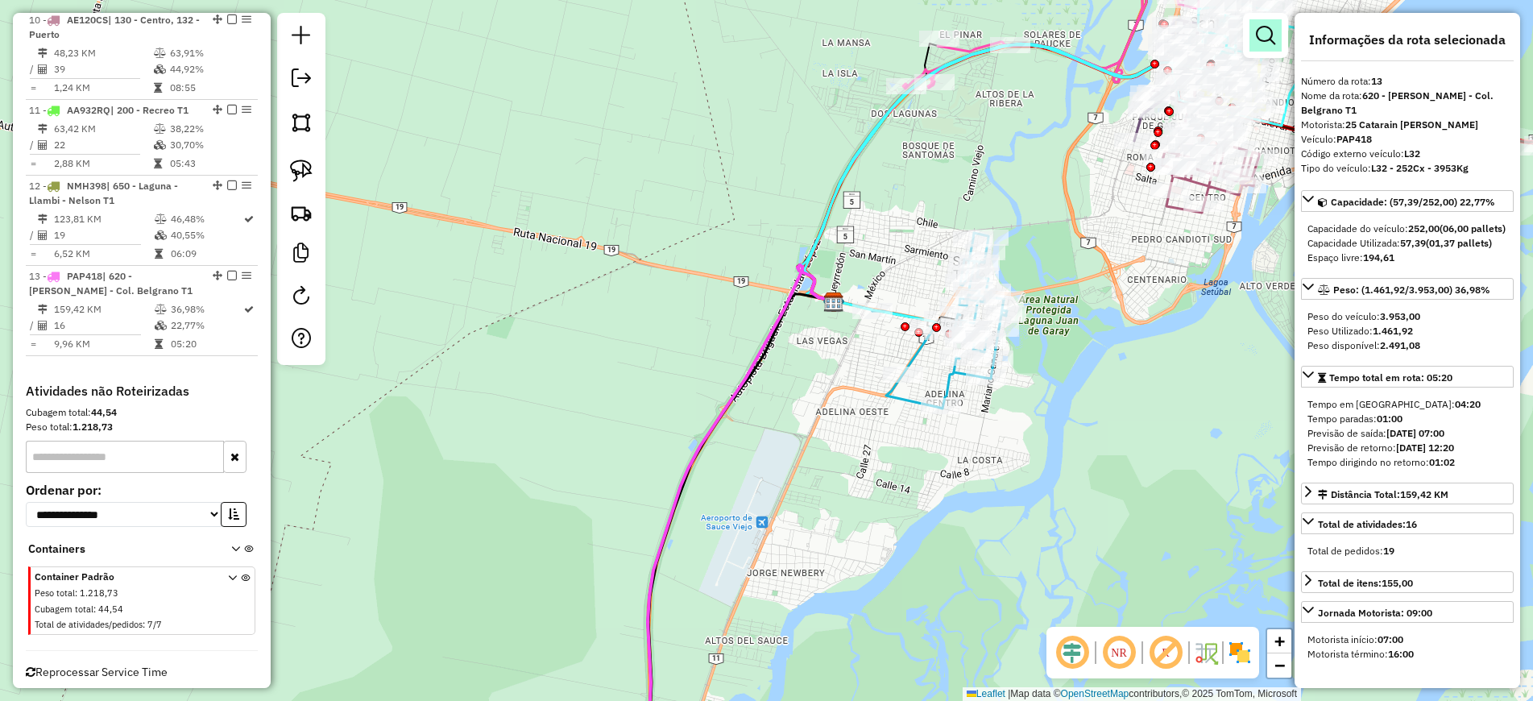
click at [1264, 26] on em at bounding box center [1265, 35] width 19 height 19
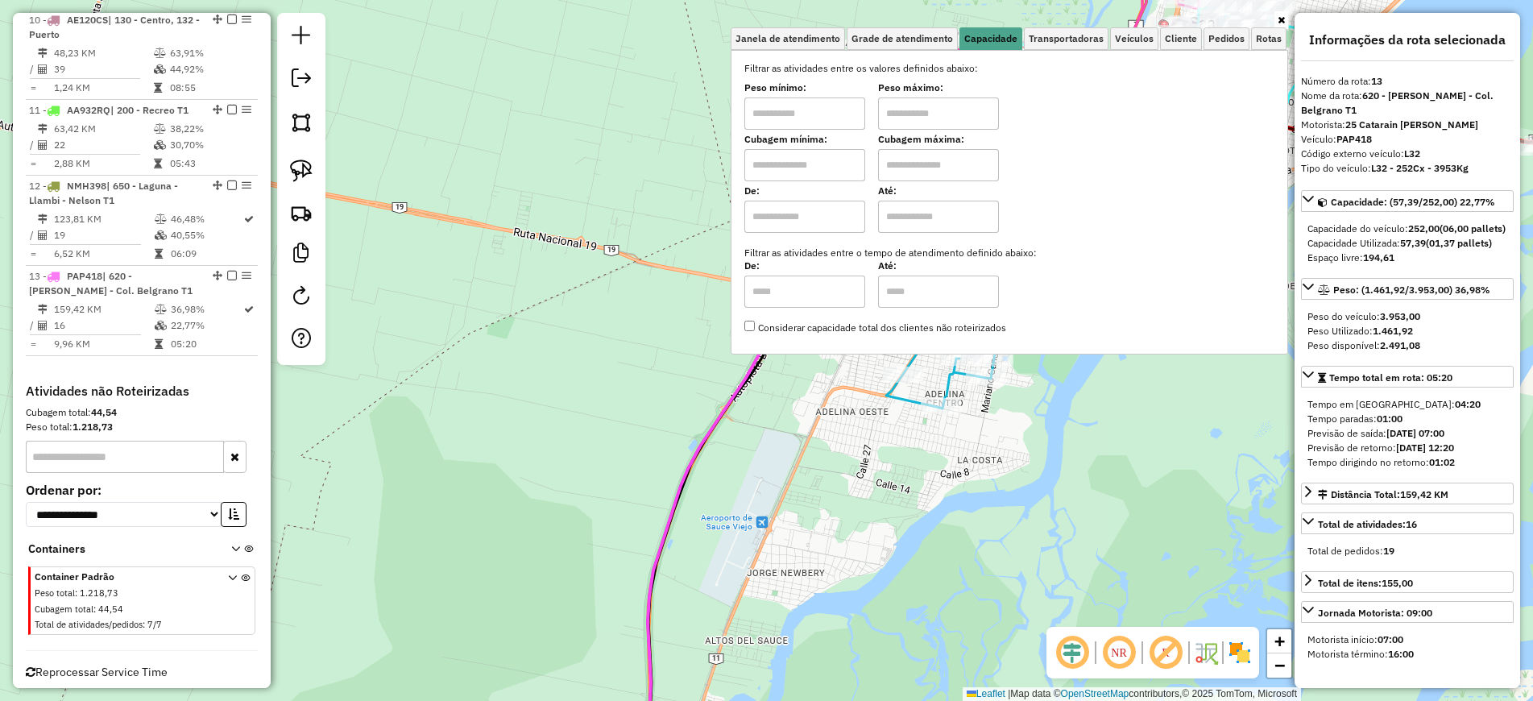
click at [800, 122] on input "text" at bounding box center [804, 113] width 121 height 32
type input "*******"
click at [924, 123] on input "text" at bounding box center [938, 113] width 121 height 32
type input "**********"
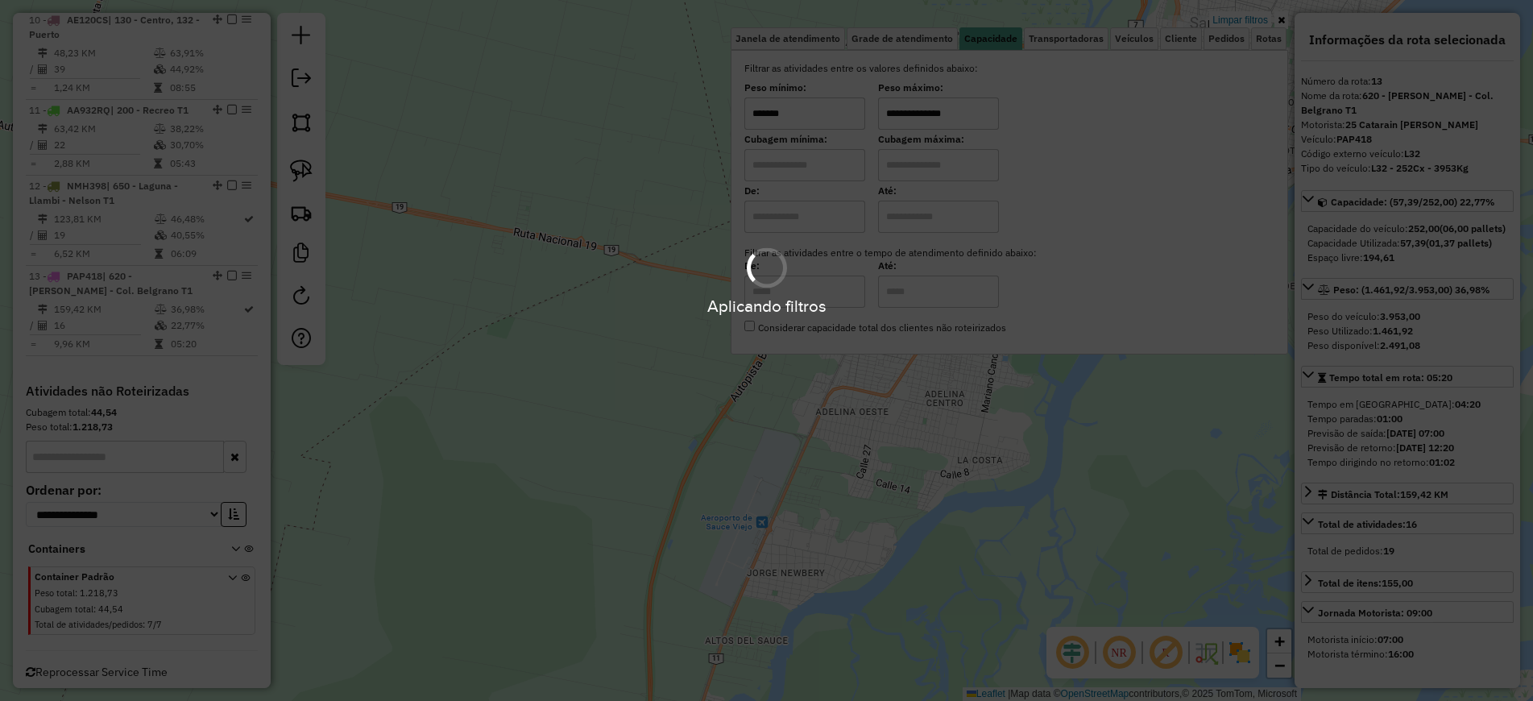
click at [1016, 510] on div "Aplicando filtros" at bounding box center [766, 350] width 1533 height 701
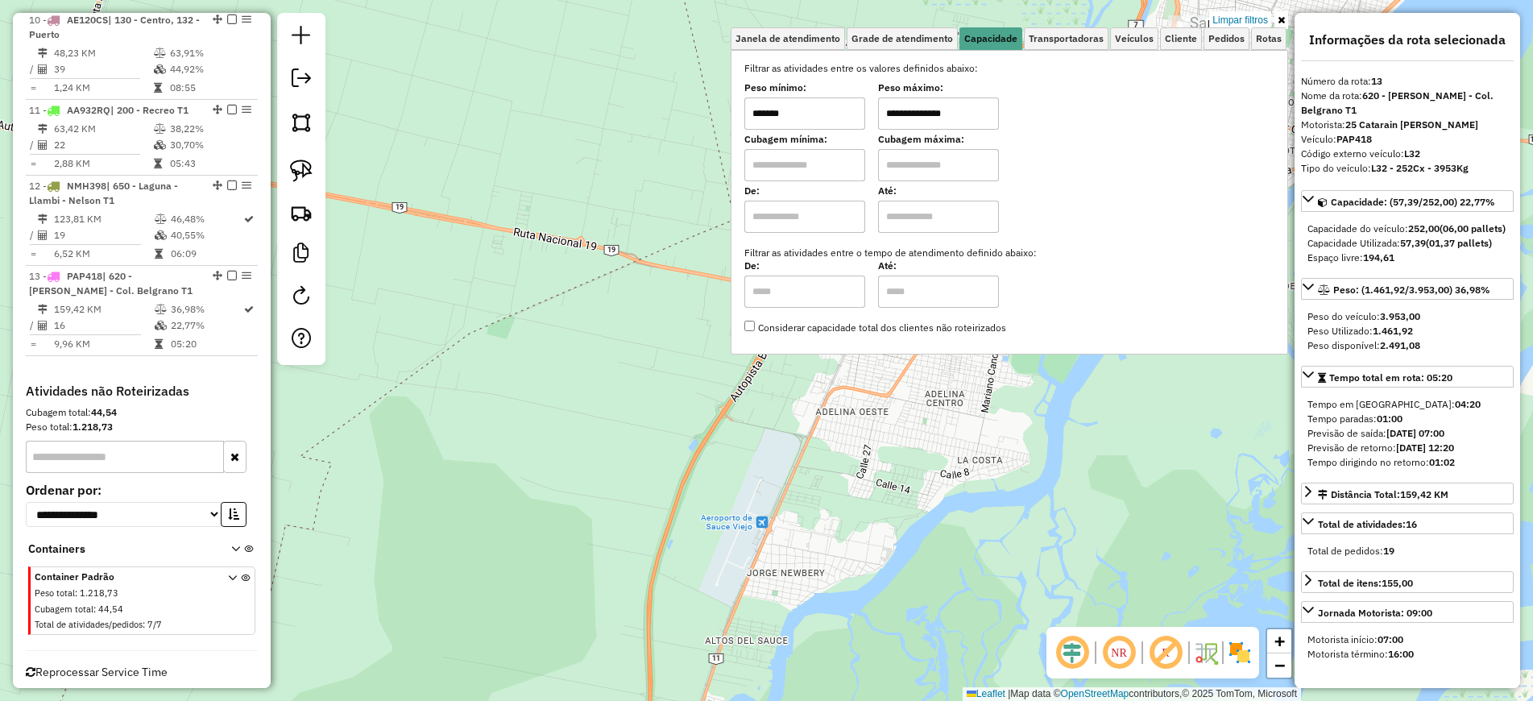
click at [1020, 481] on div "**********" at bounding box center [766, 350] width 1533 height 701
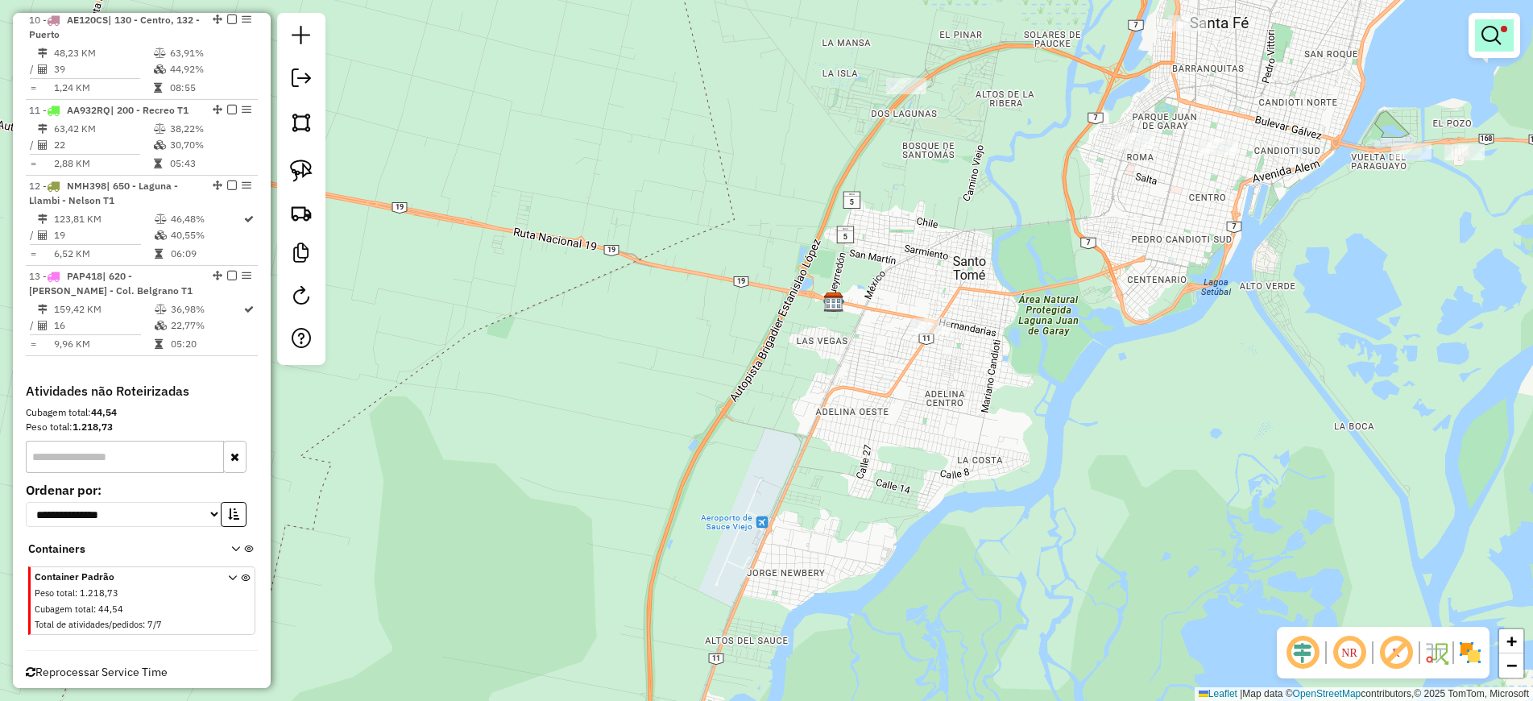
click at [1481, 30] on em at bounding box center [1490, 35] width 19 height 19
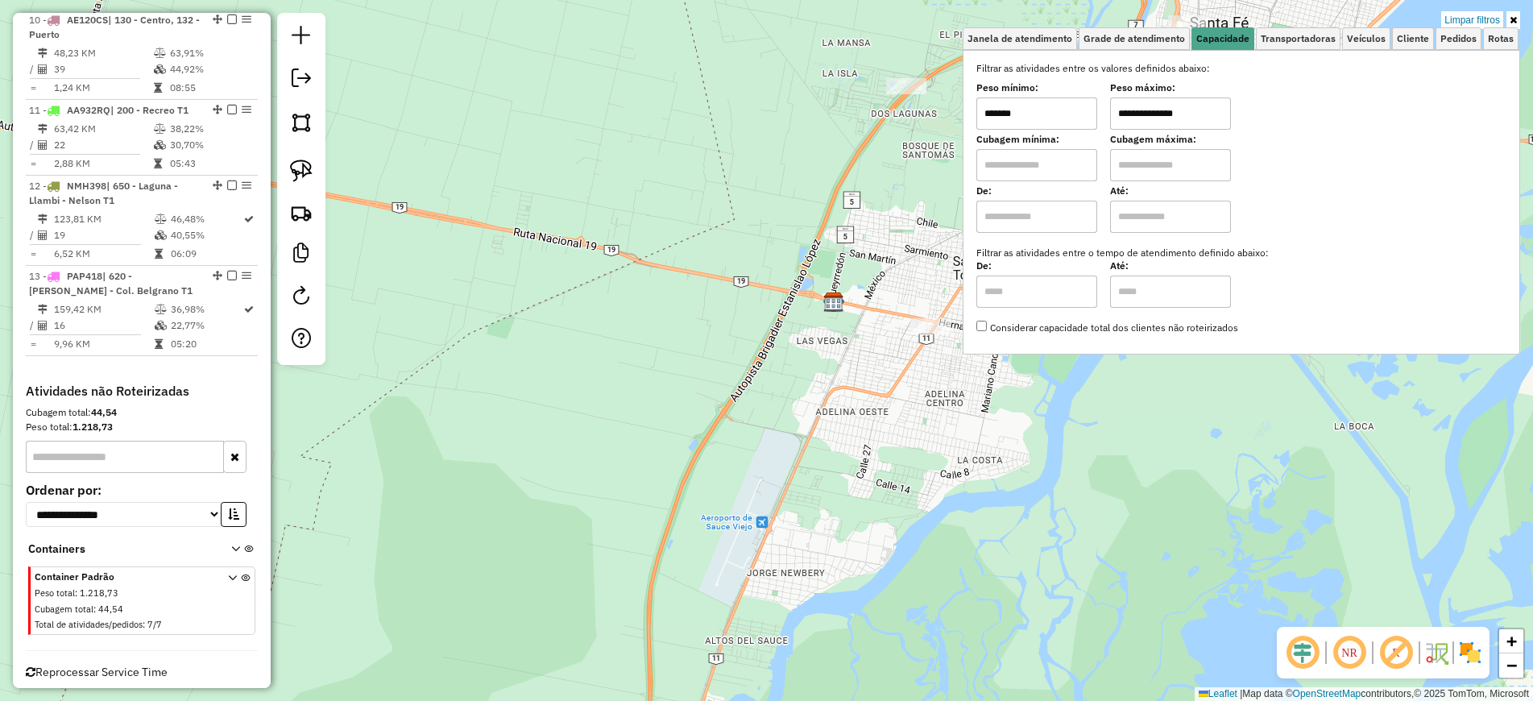
click at [1056, 123] on input "*******" at bounding box center [1036, 113] width 121 height 32
click at [1056, 122] on input "*******" at bounding box center [1036, 113] width 121 height 32
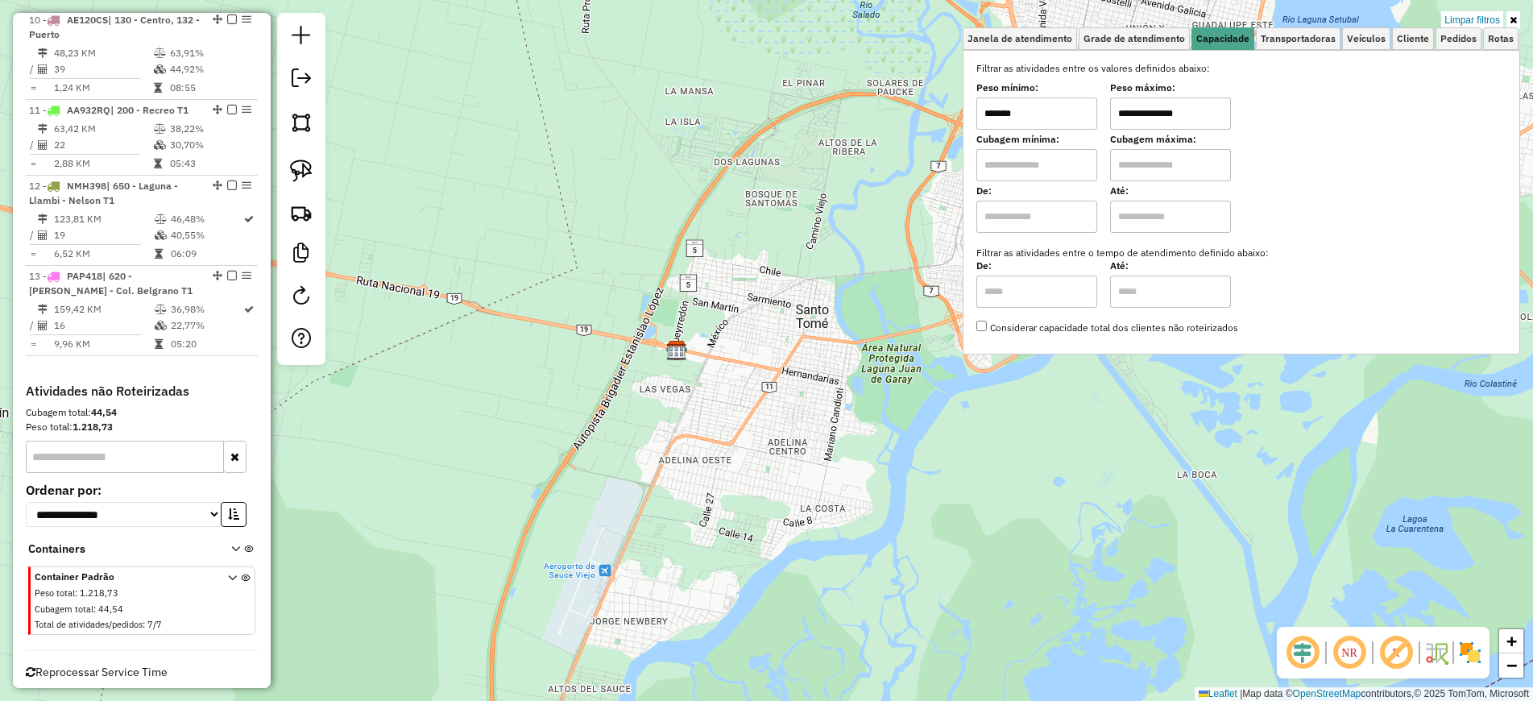
drag, startPoint x: 903, startPoint y: 394, endPoint x: 744, endPoint y: 444, distance: 166.3
click at [744, 444] on div "**********" at bounding box center [766, 350] width 1533 height 701
click at [1054, 114] on input "*******" at bounding box center [1036, 113] width 121 height 32
type input "******"
select select "**********"
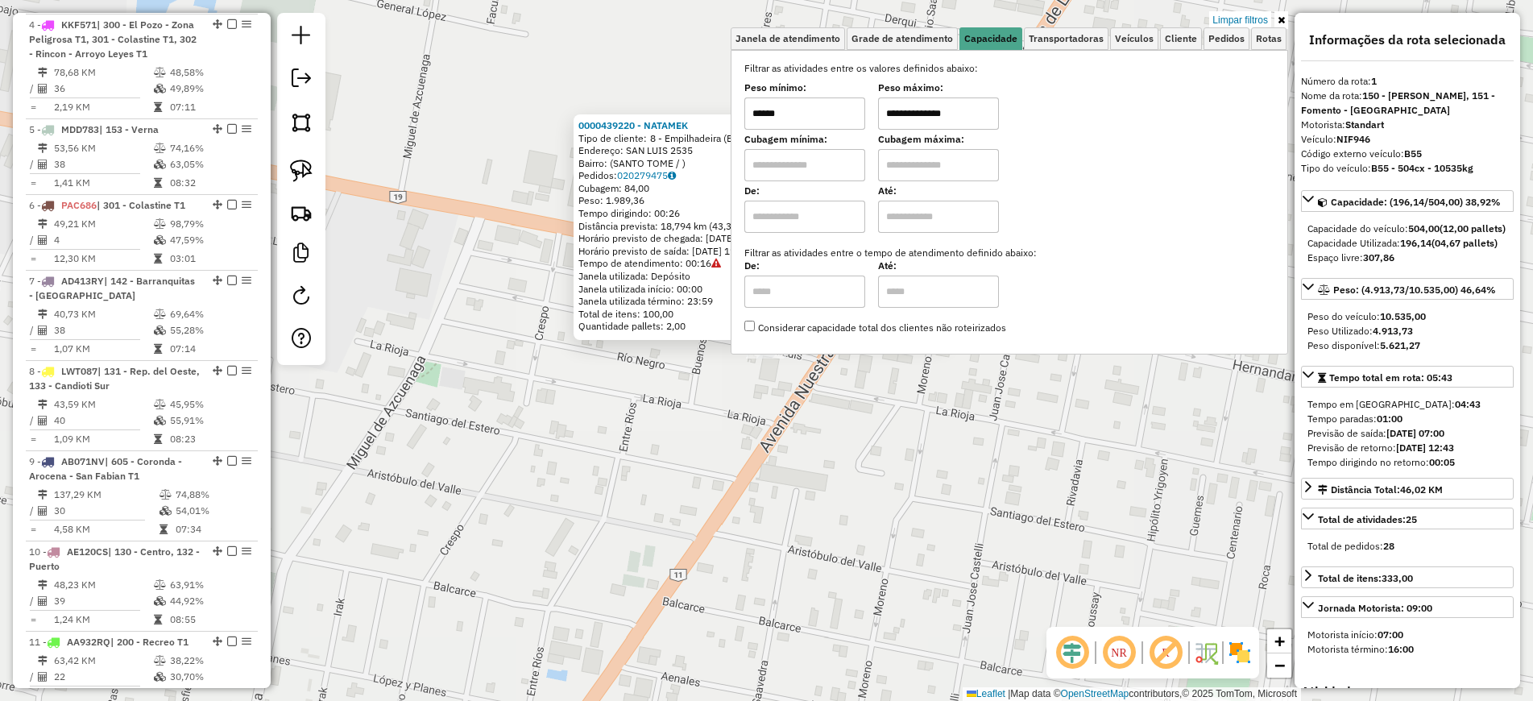
scroll to position [620, 0]
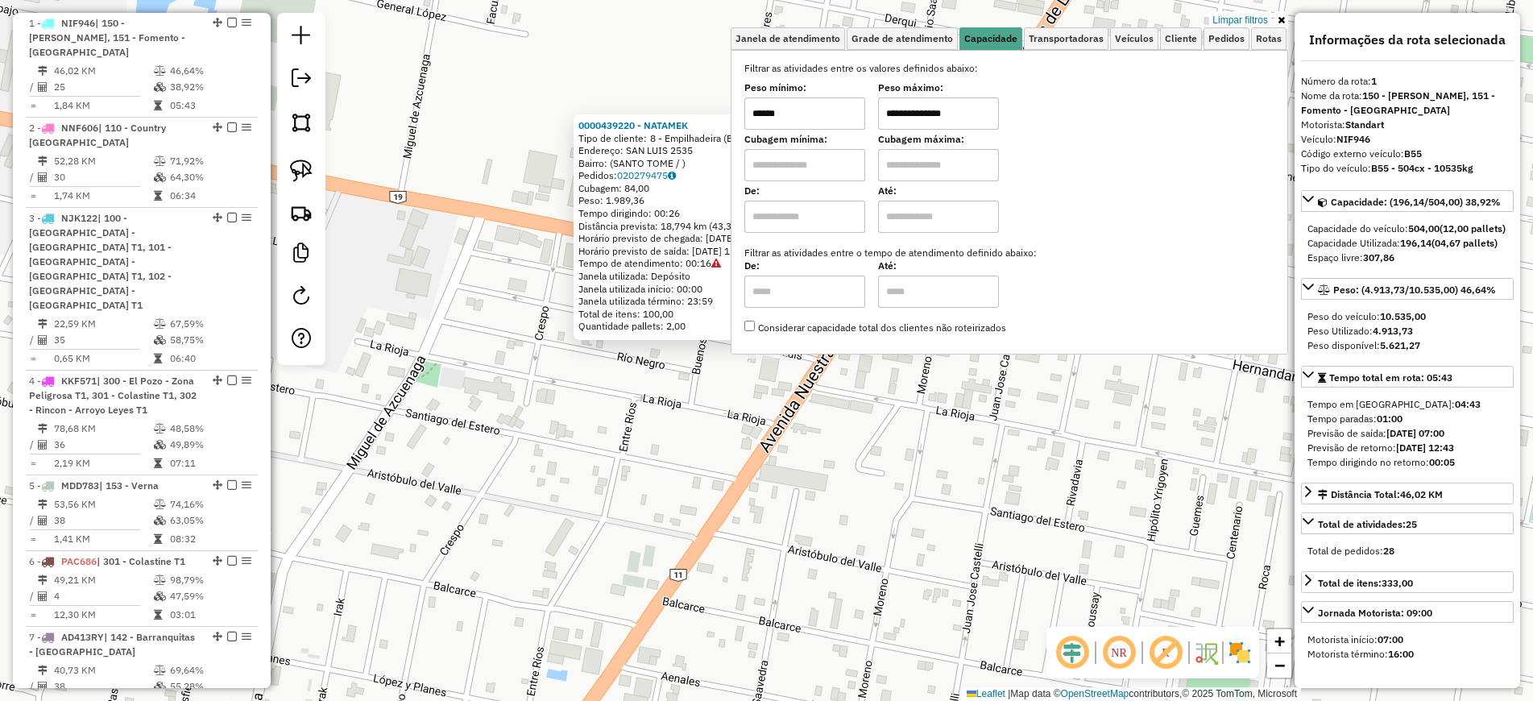
drag, startPoint x: 894, startPoint y: 453, endPoint x: 714, endPoint y: 533, distance: 197.6
click at [714, 533] on div "0000439220 - NATAMEK Tipo de cliente: 8 - Empilhadeira (E) Endereço: SAN LUIS 2…" at bounding box center [766, 350] width 1533 height 701
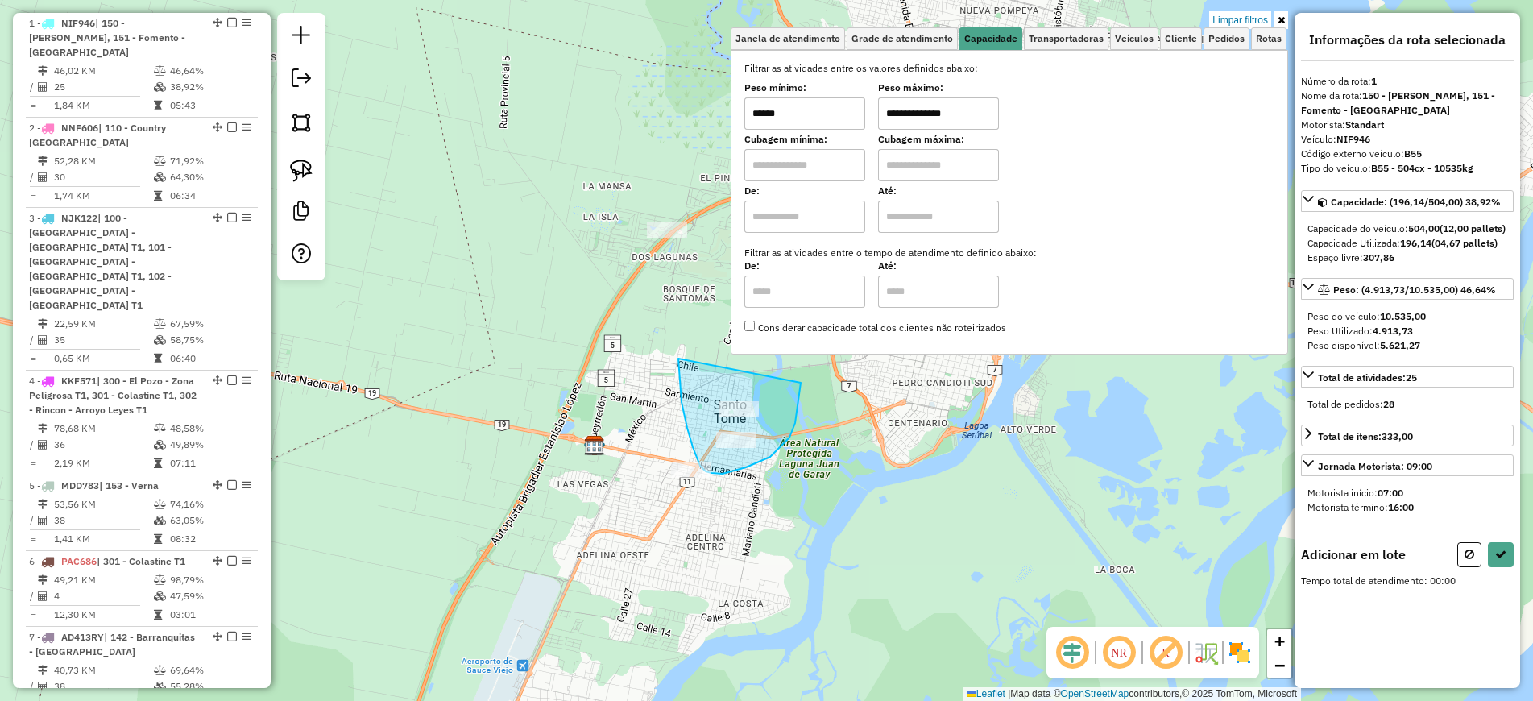
drag, startPoint x: 678, startPoint y: 359, endPoint x: 801, endPoint y: 383, distance: 124.6
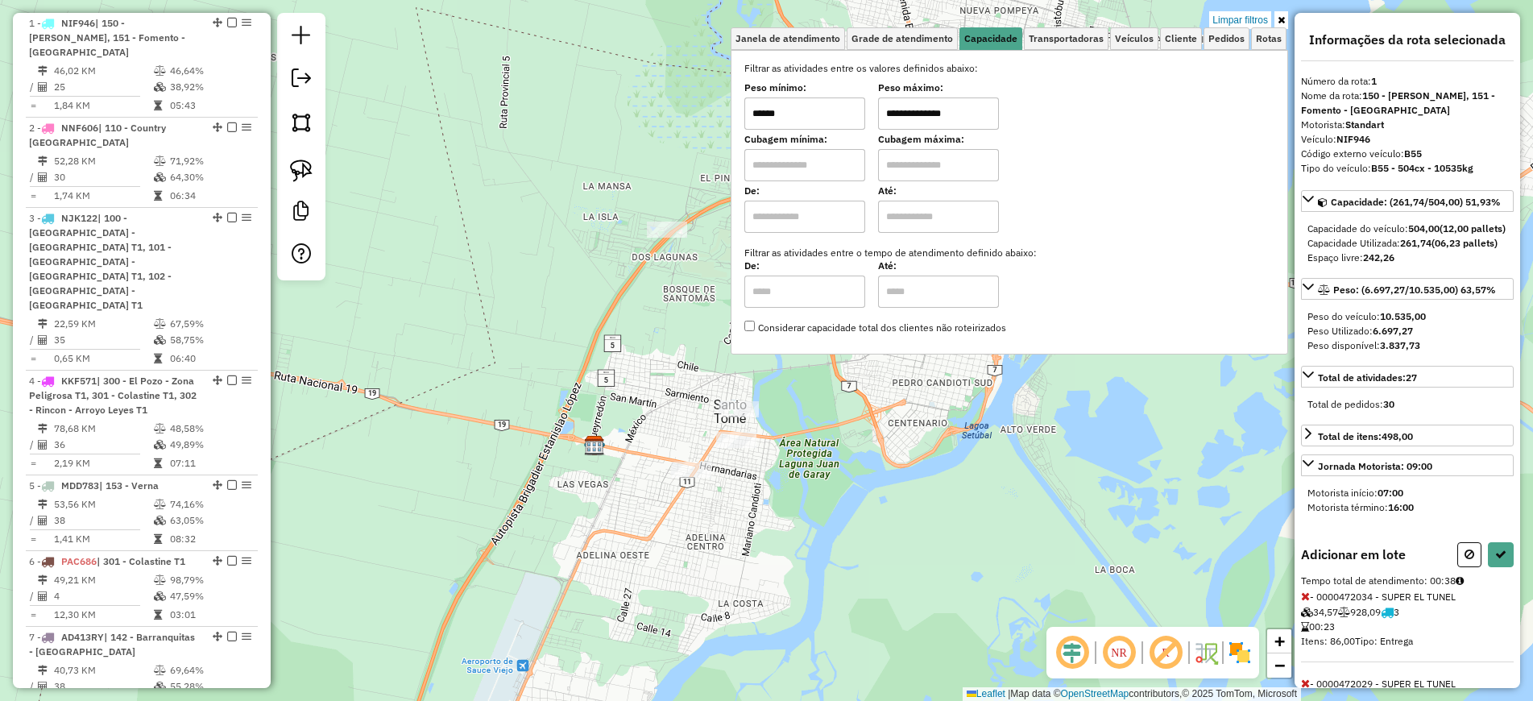
scroll to position [110, 0]
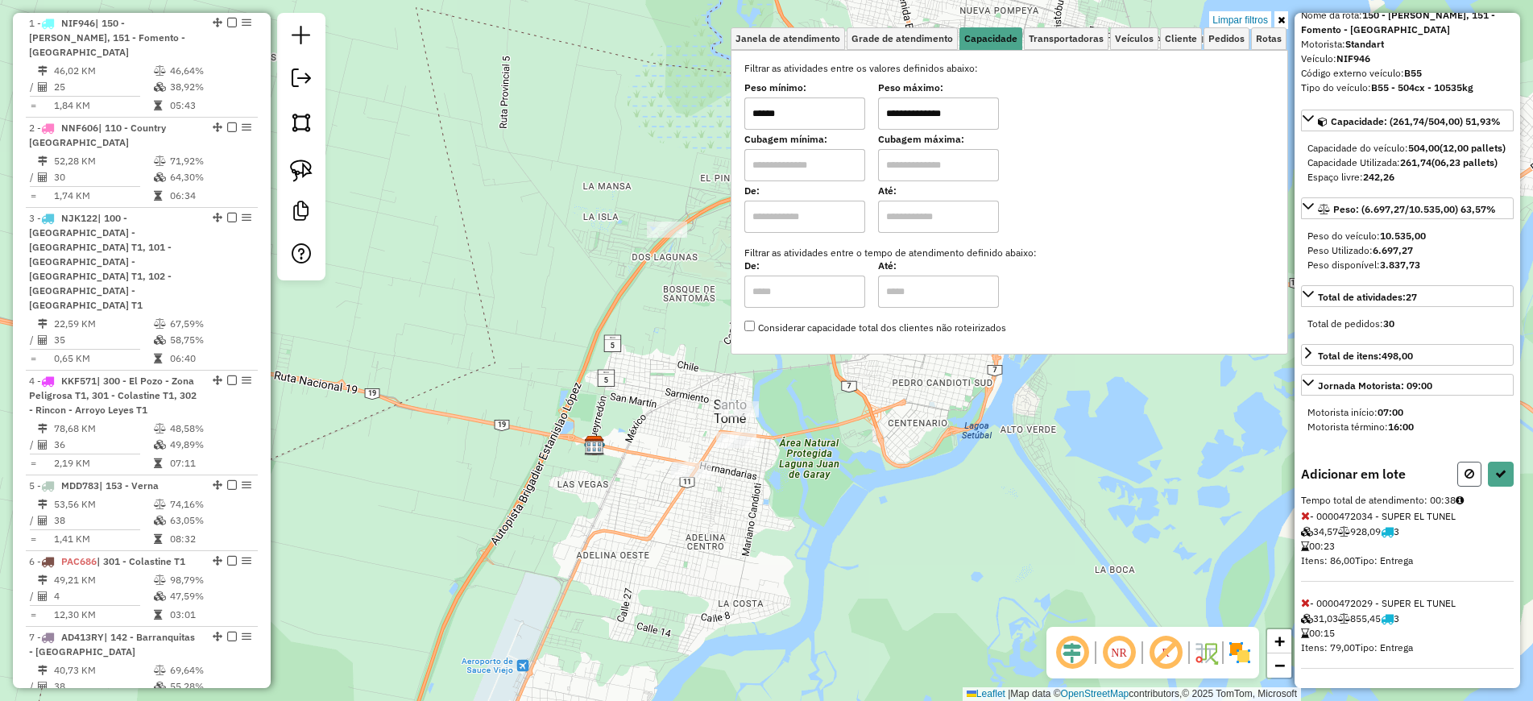
click at [1459, 476] on button at bounding box center [1469, 474] width 24 height 25
select select "**********"
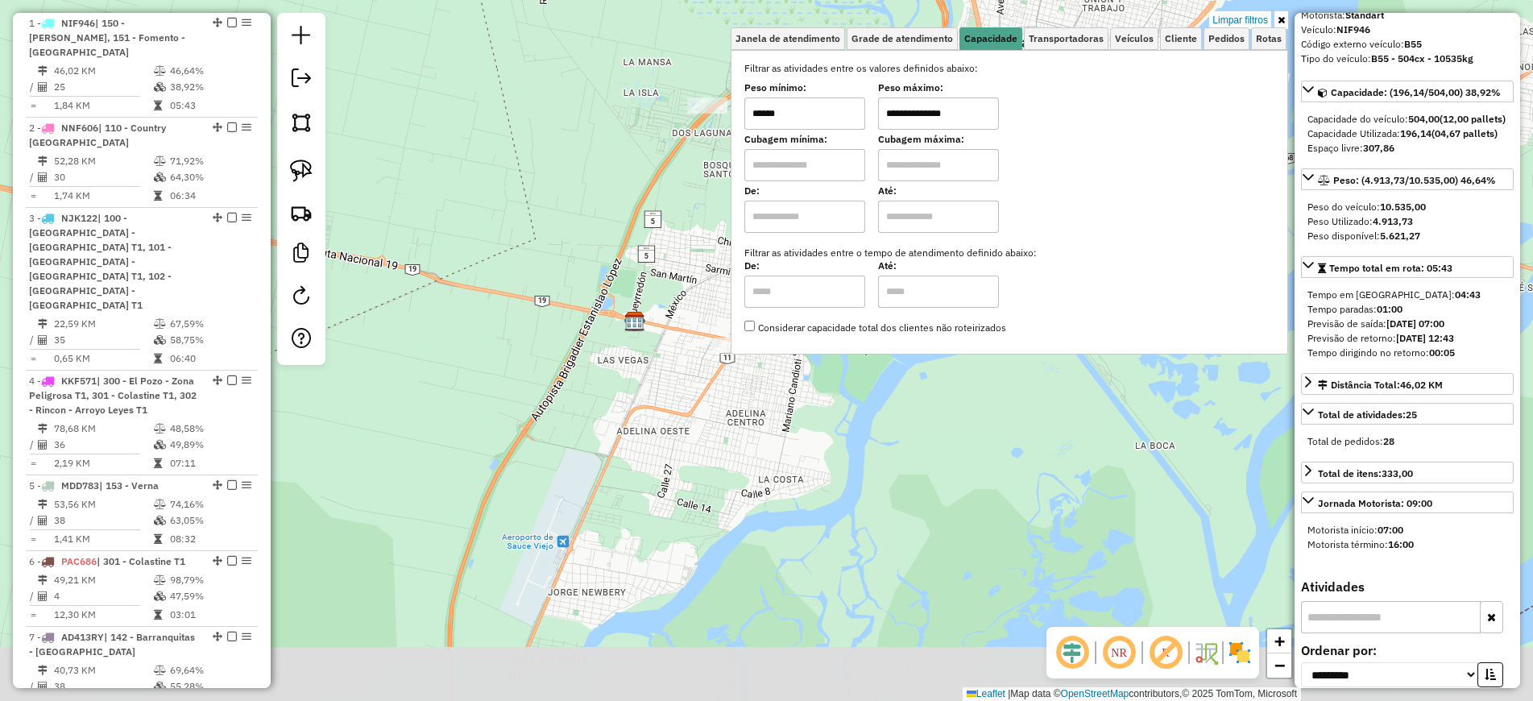
drag, startPoint x: 544, startPoint y: 548, endPoint x: 587, endPoint y: 419, distance: 135.8
click at [587, 419] on div "**********" at bounding box center [766, 350] width 1533 height 701
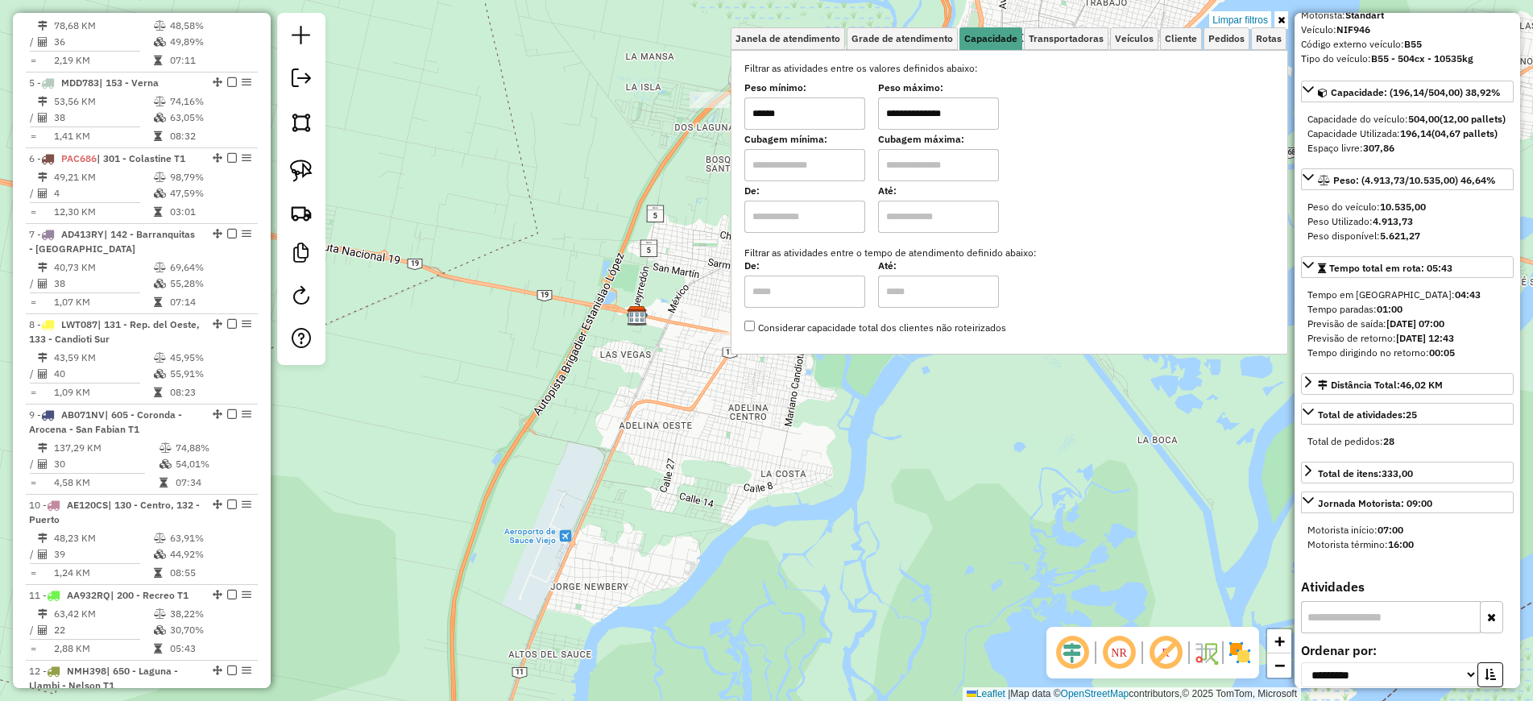
scroll to position [1508, 0]
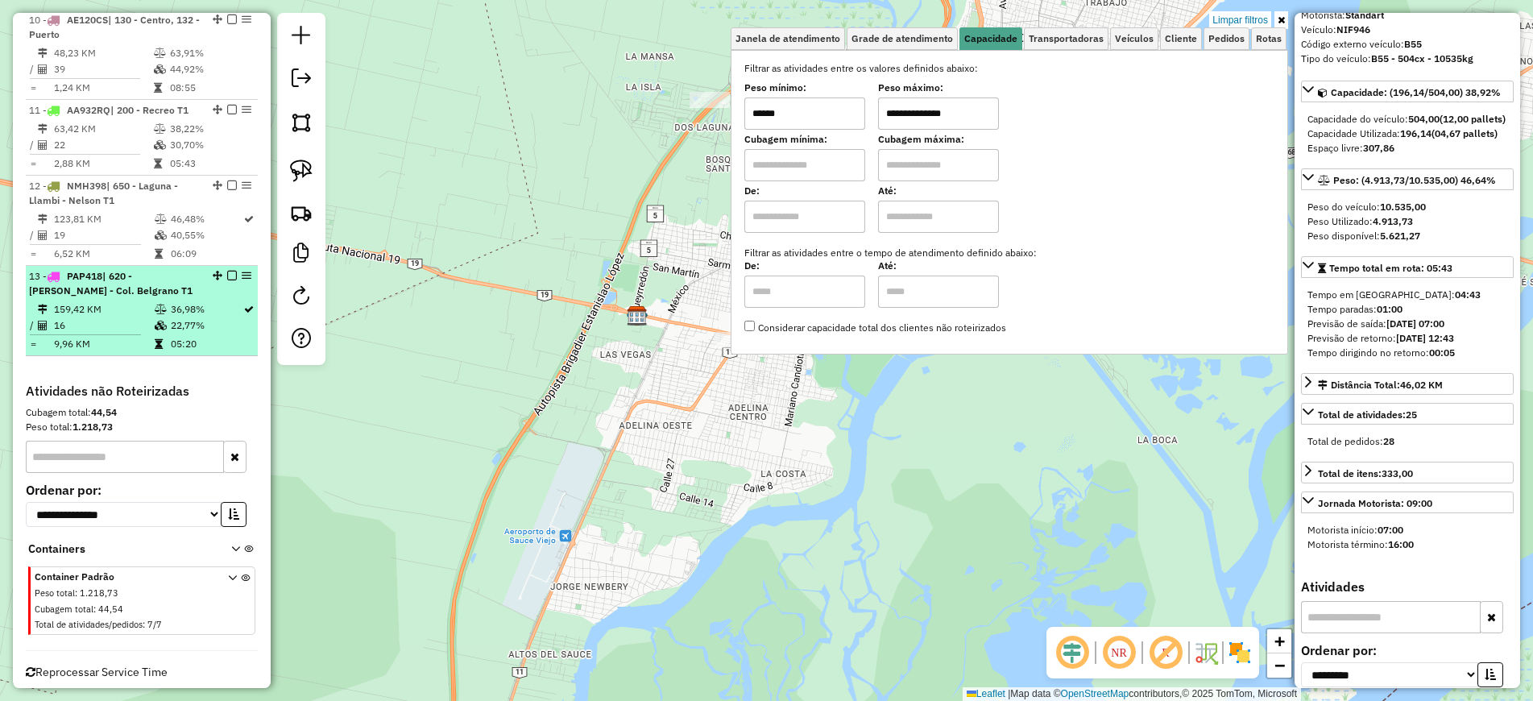
click at [115, 317] on td "16" at bounding box center [103, 325] width 101 height 16
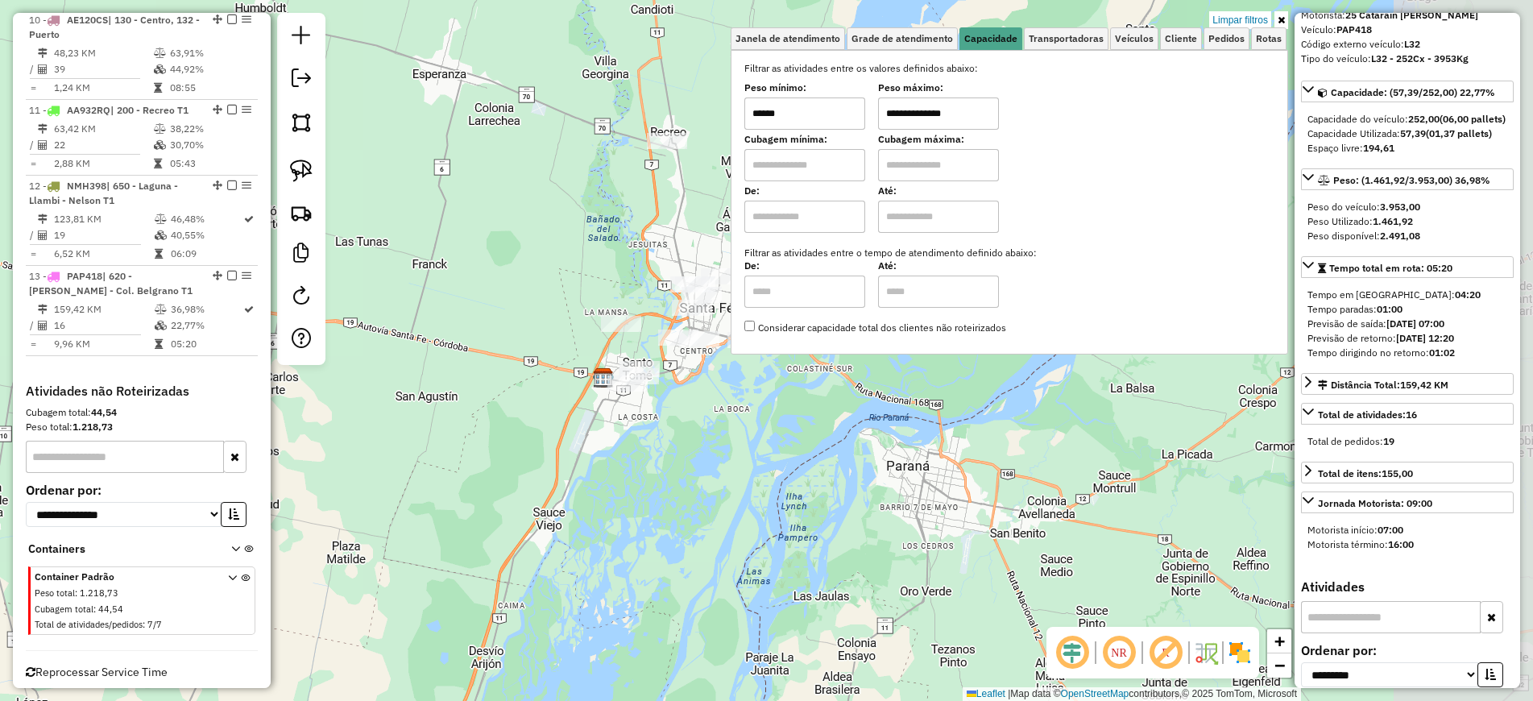
drag, startPoint x: 989, startPoint y: 445, endPoint x: 530, endPoint y: 747, distance: 549.5
click at [530, 700] on html "Aguarde... Pop-up bloqueado! Seu navegador bloqueou automáticamente a abertura …" at bounding box center [766, 350] width 1533 height 701
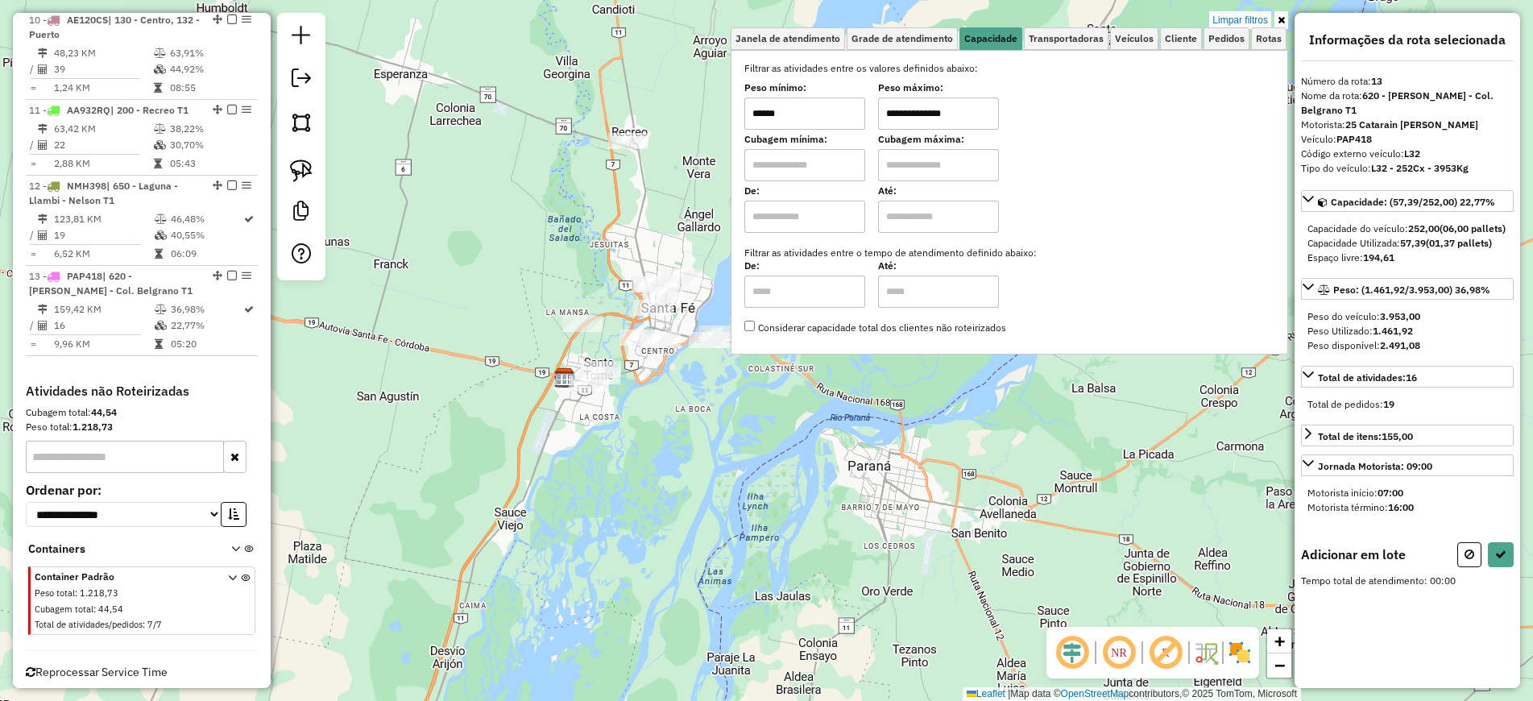
scroll to position [0, 0]
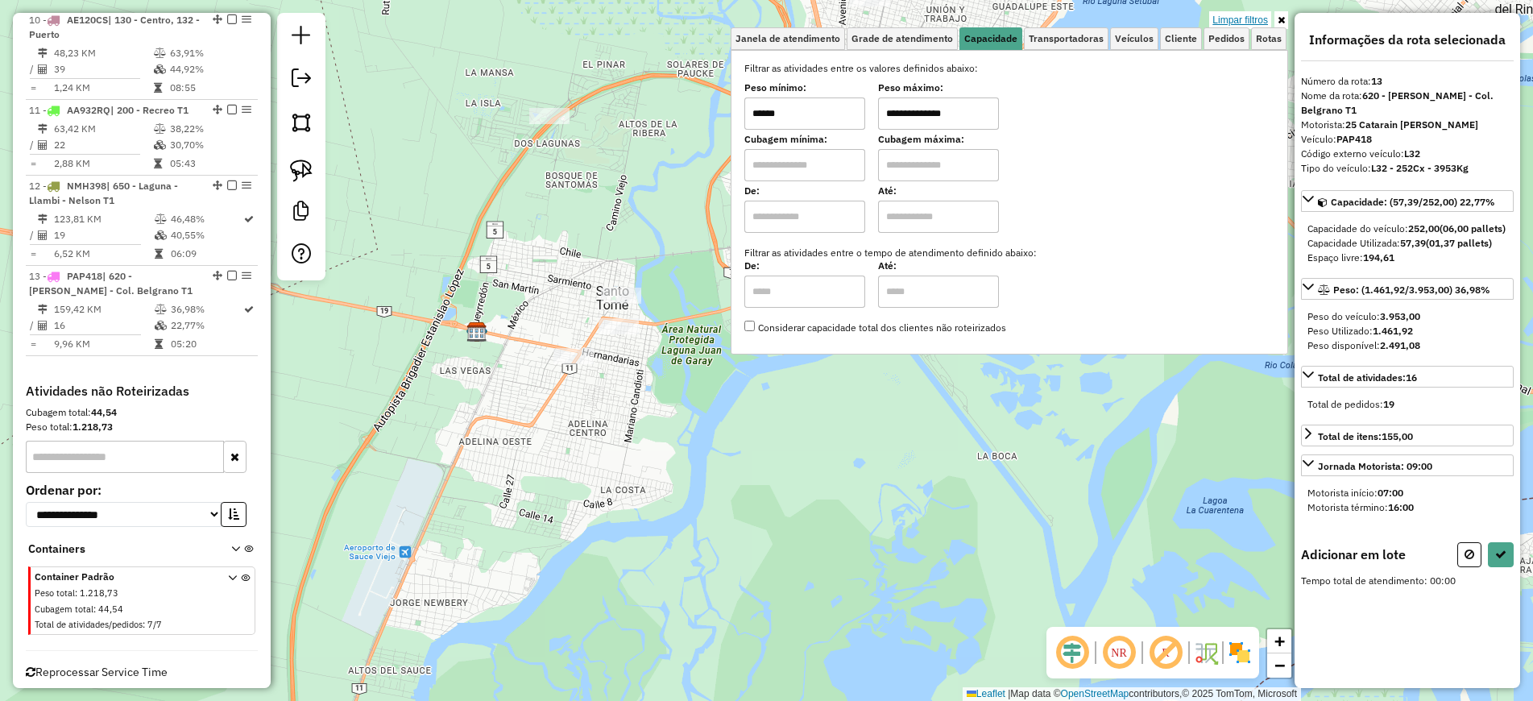
click at [1252, 17] on link "Limpar filtros" at bounding box center [1240, 20] width 62 height 18
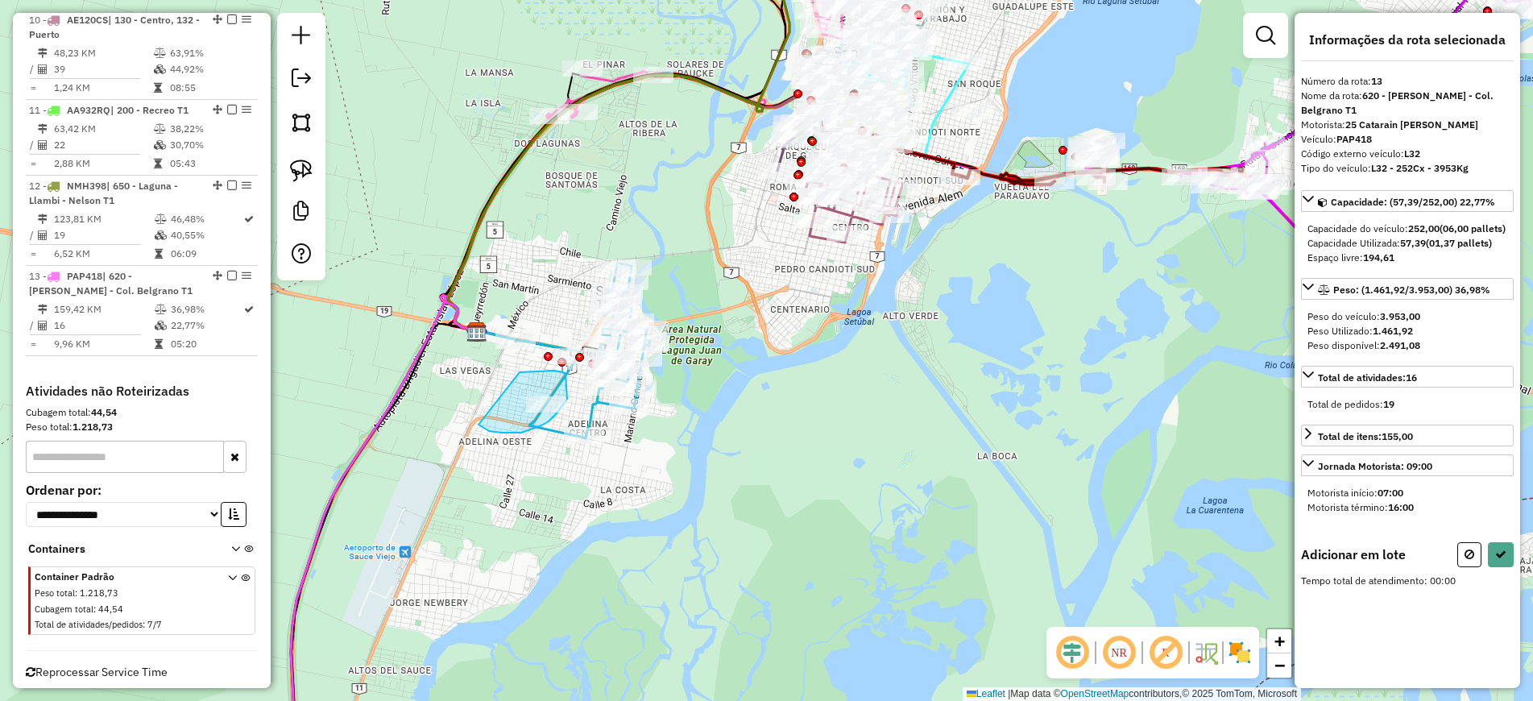
drag, startPoint x: 520, startPoint y: 372, endPoint x: 466, endPoint y: 417, distance: 70.3
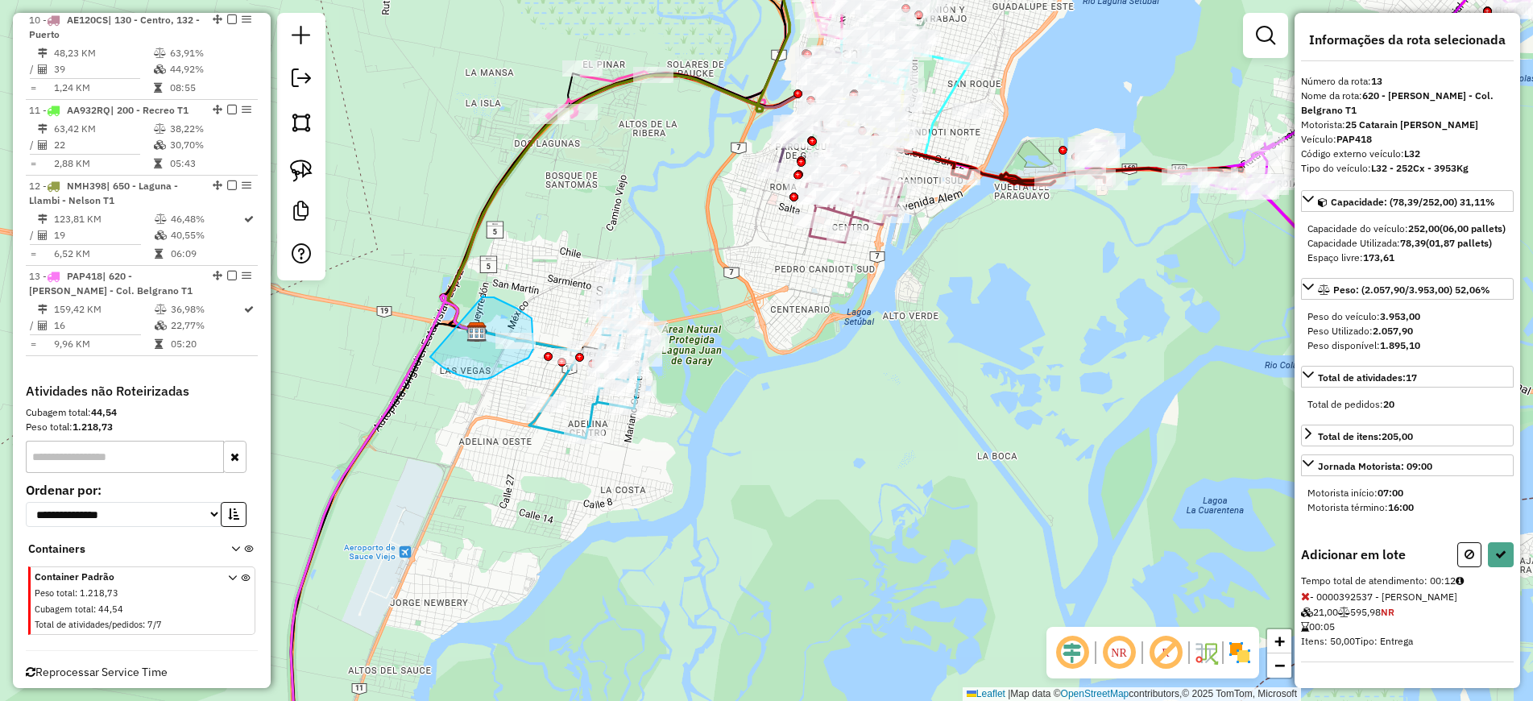
drag, startPoint x: 484, startPoint y: 297, endPoint x: 430, endPoint y: 357, distance: 80.4
click at [1498, 560] on icon at bounding box center [1500, 553] width 11 height 11
select select "**********"
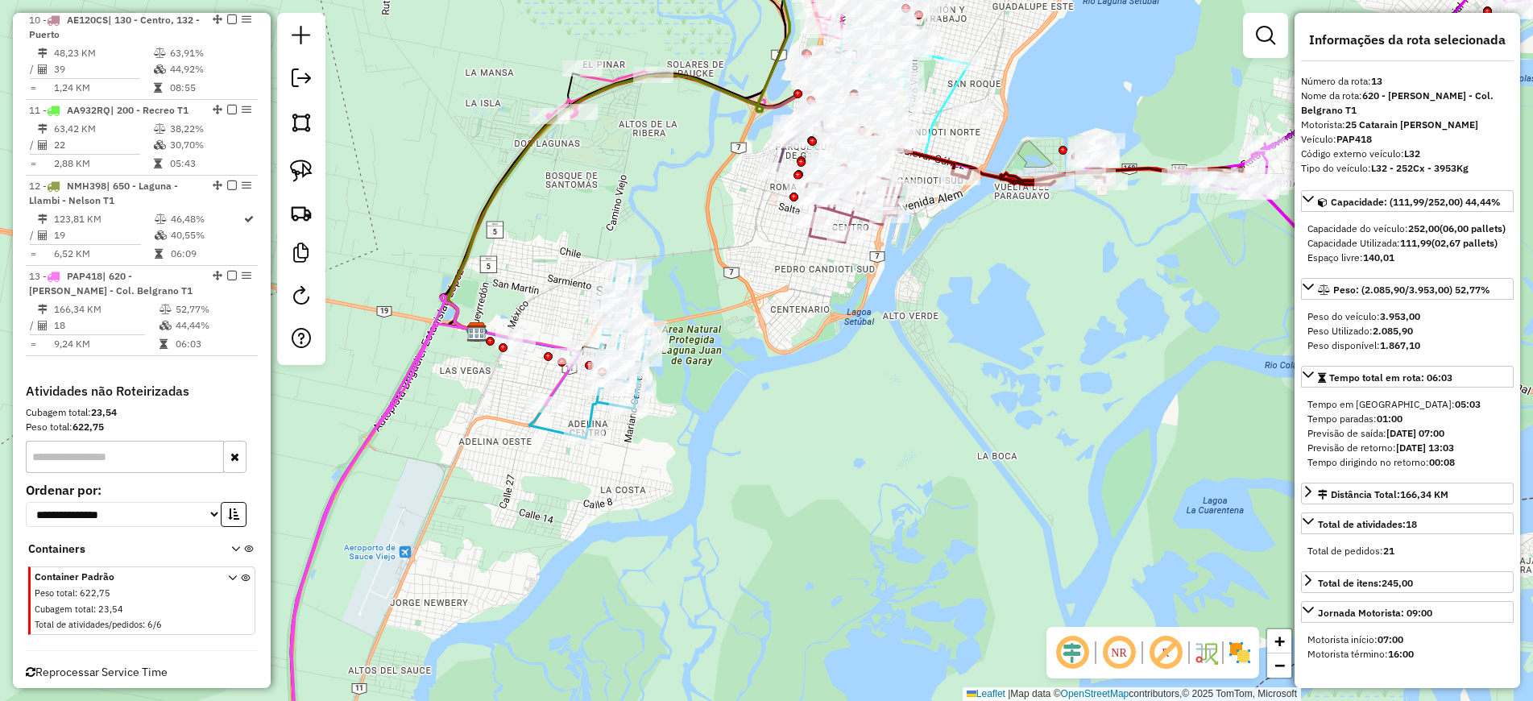
click at [590, 411] on icon at bounding box center [616, 351] width 67 height 176
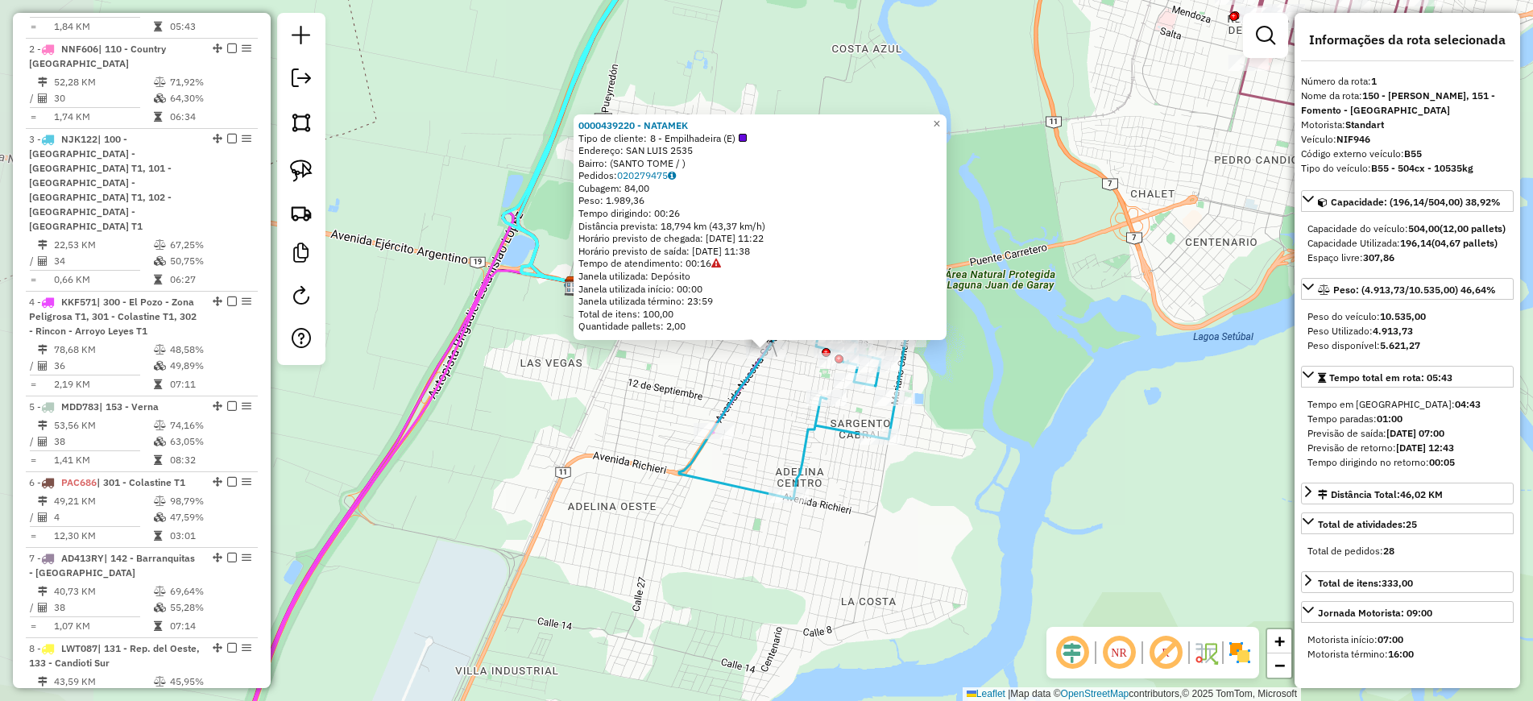
scroll to position [620, 0]
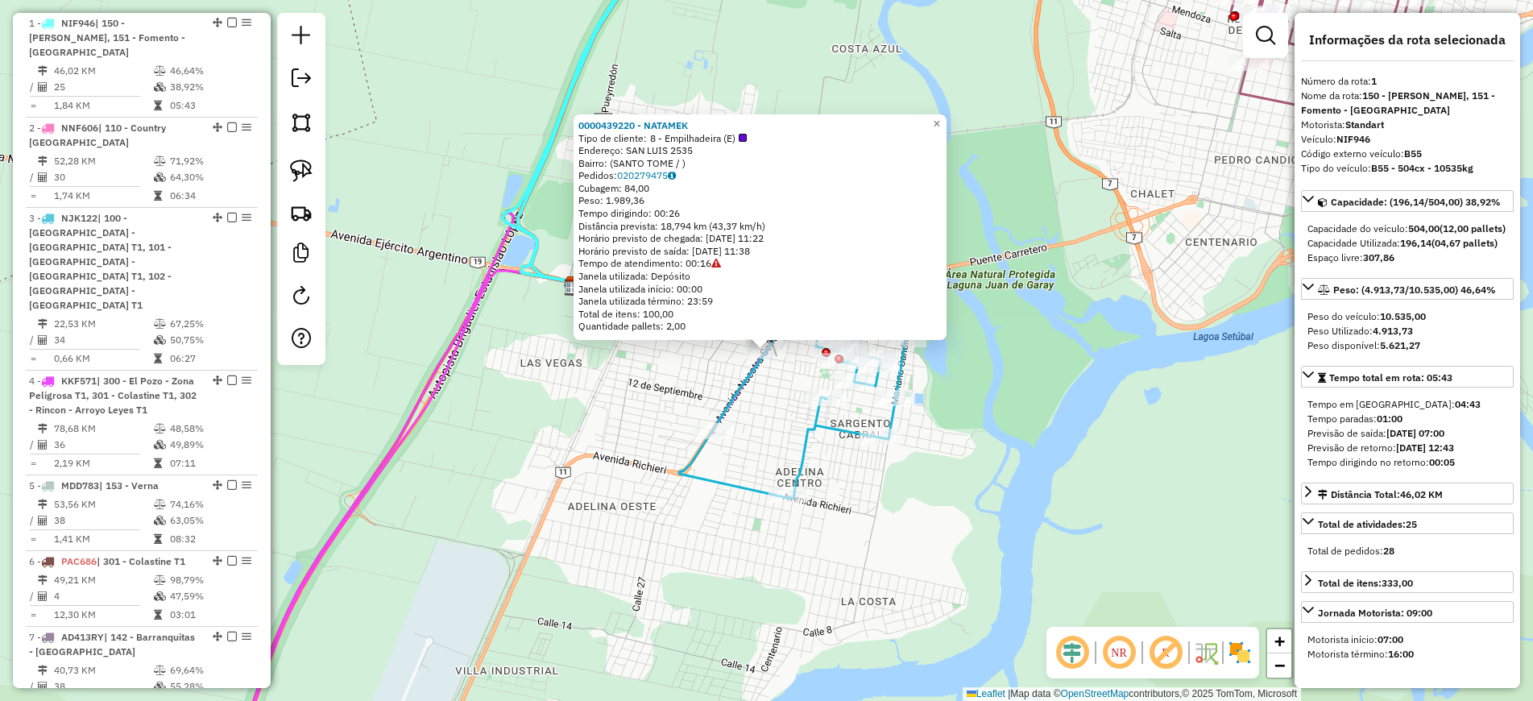
click at [448, 342] on icon at bounding box center [506, 521] width 547 height 500
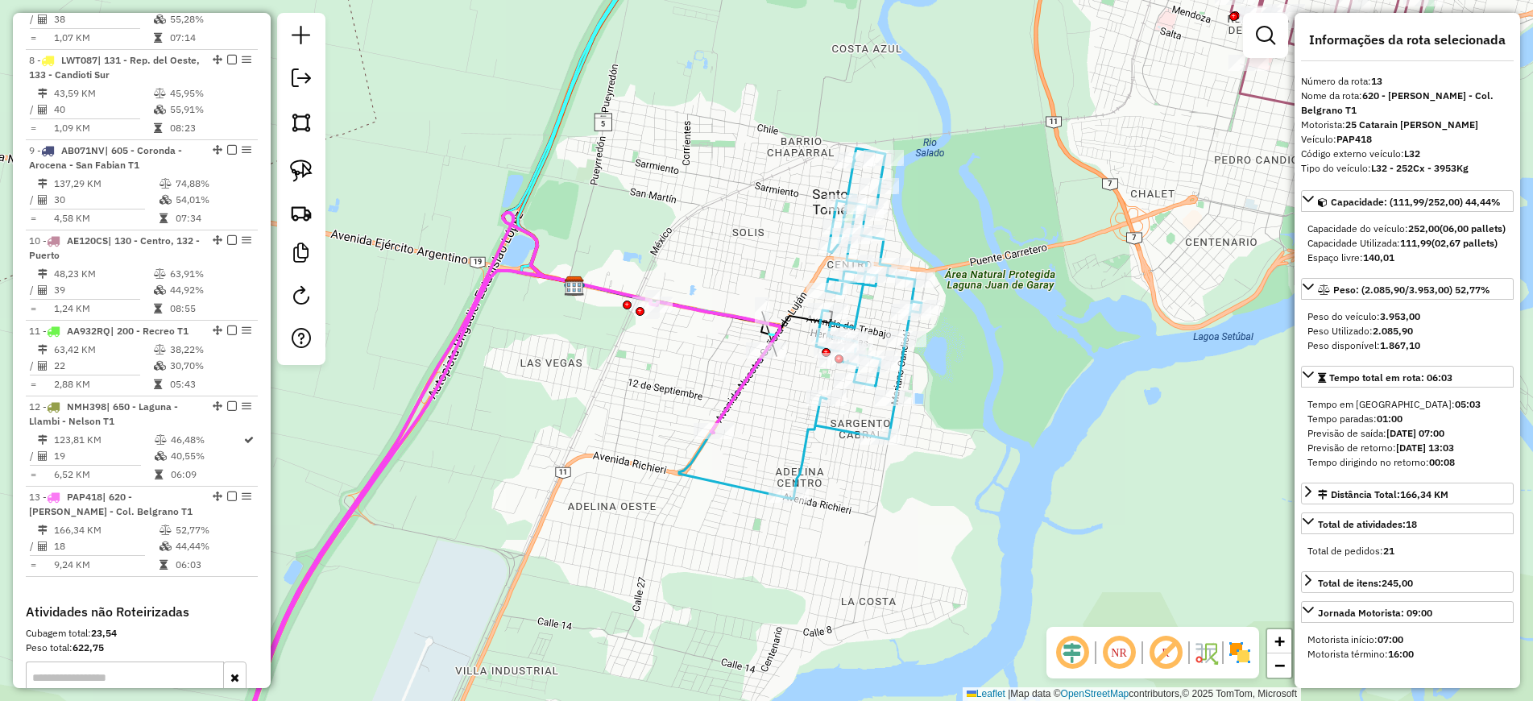
scroll to position [1508, 0]
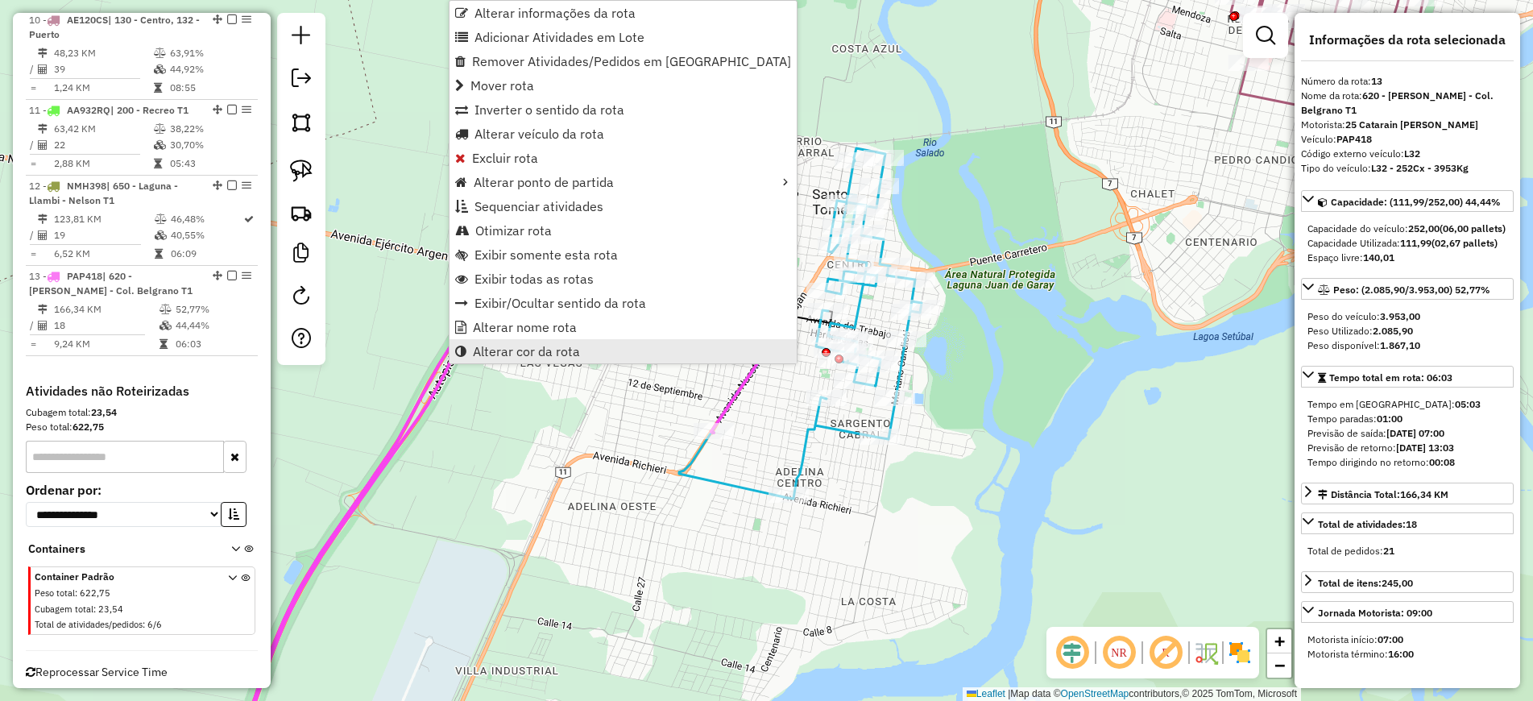
click at [494, 350] on span "Alterar cor da rota" at bounding box center [526, 351] width 107 height 13
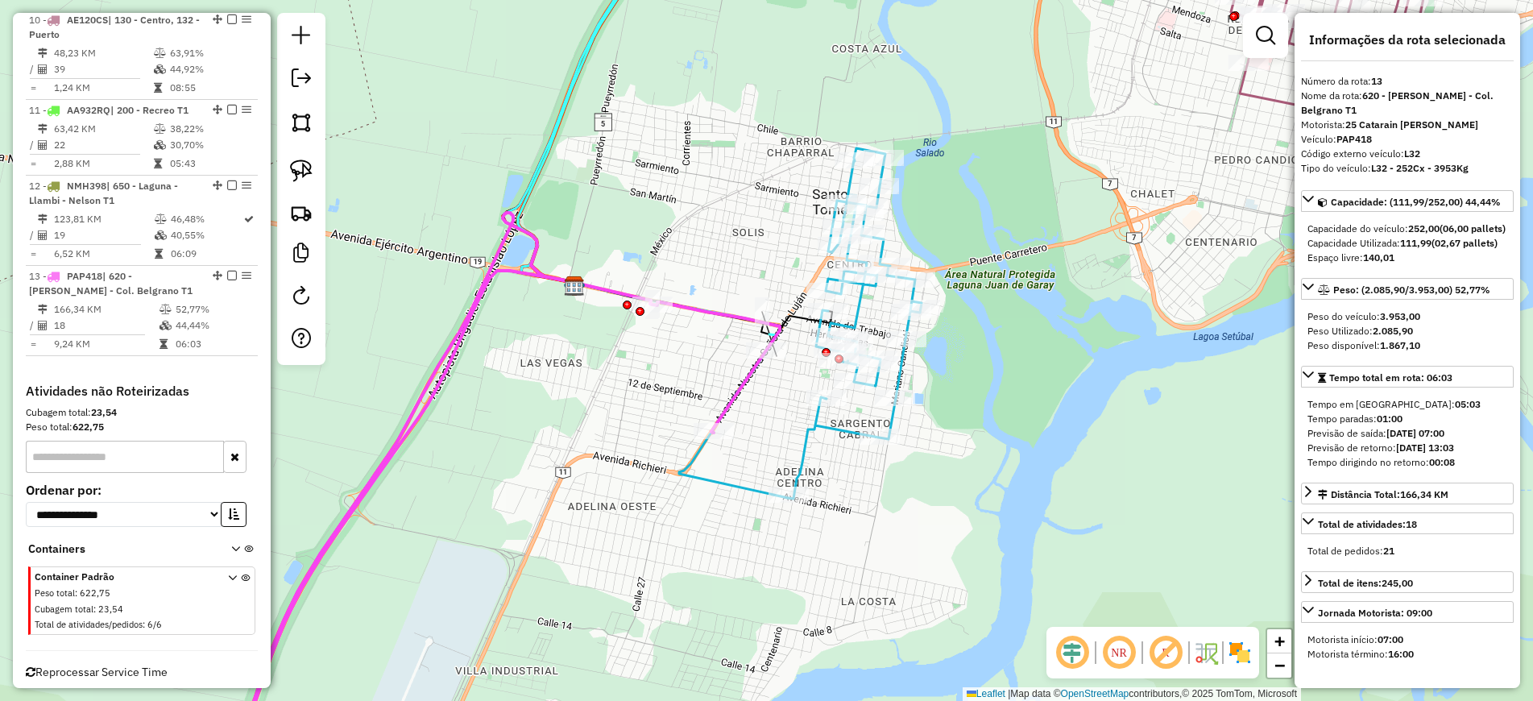
scroll to position [358, 0]
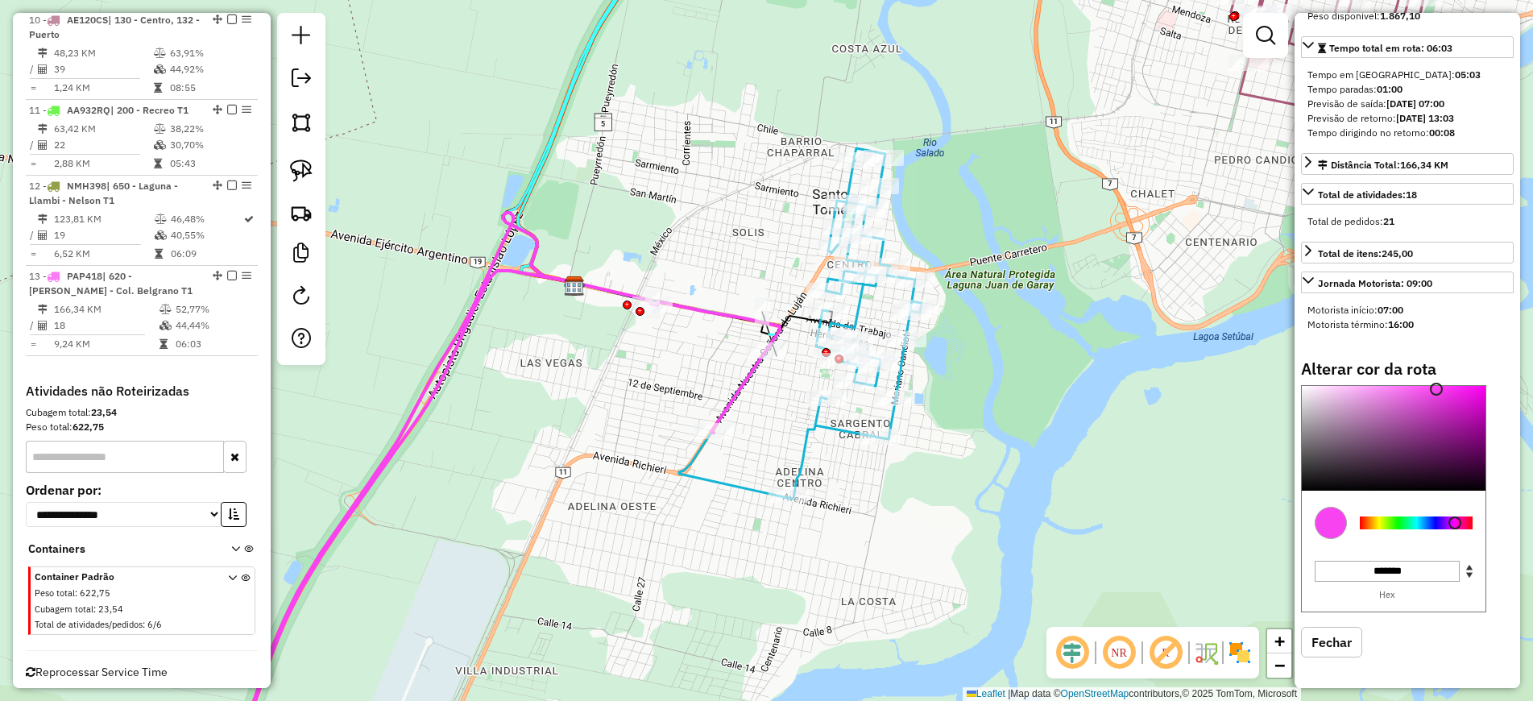
click at [1434, 528] on div at bounding box center [1416, 522] width 113 height 13
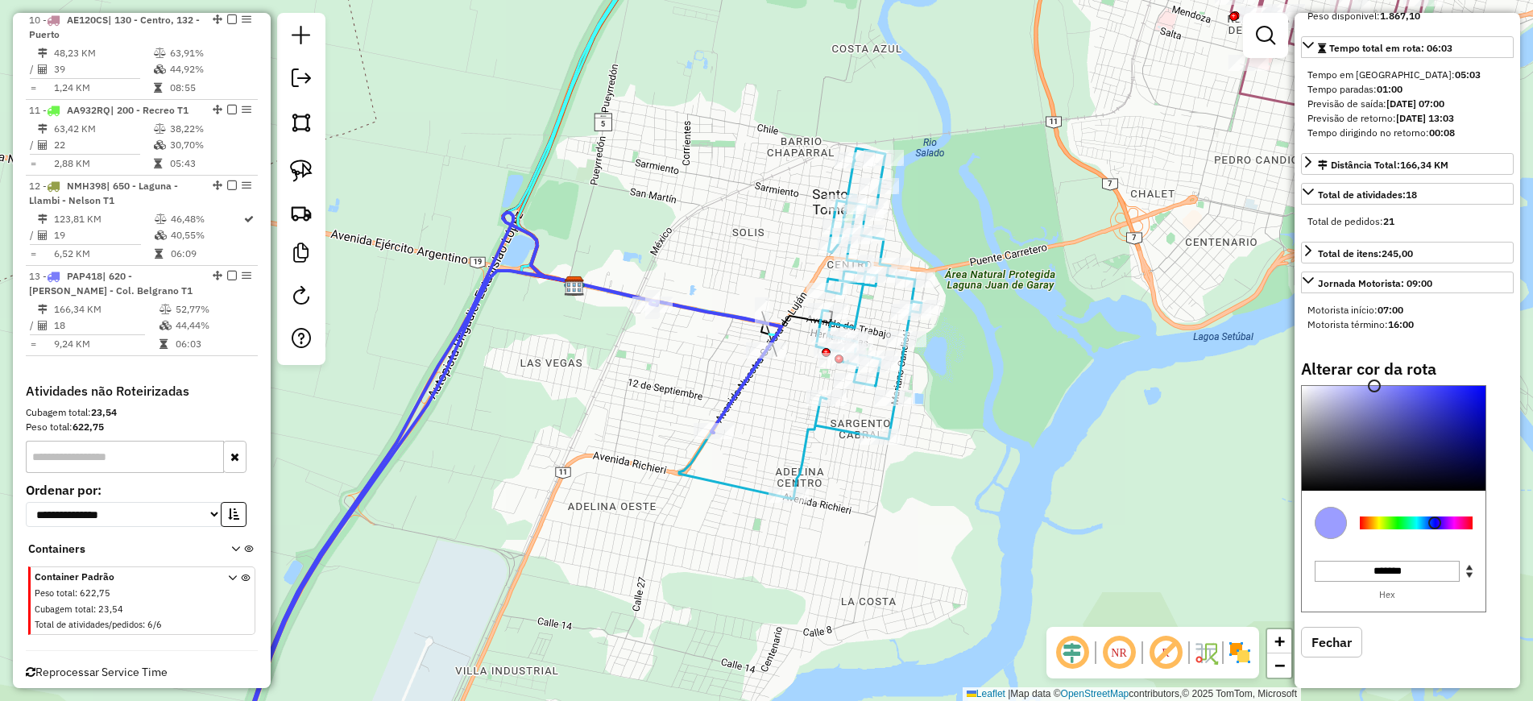
type input "*******"
drag, startPoint x: 1385, startPoint y: 404, endPoint x: 1371, endPoint y: 373, distance: 34.3
click at [1371, 373] on div "Alterar cor da rota C M Y K *** *** ** H S L *** *** *** R G B ******* Hex Fech…" at bounding box center [1407, 520] width 213 height 322
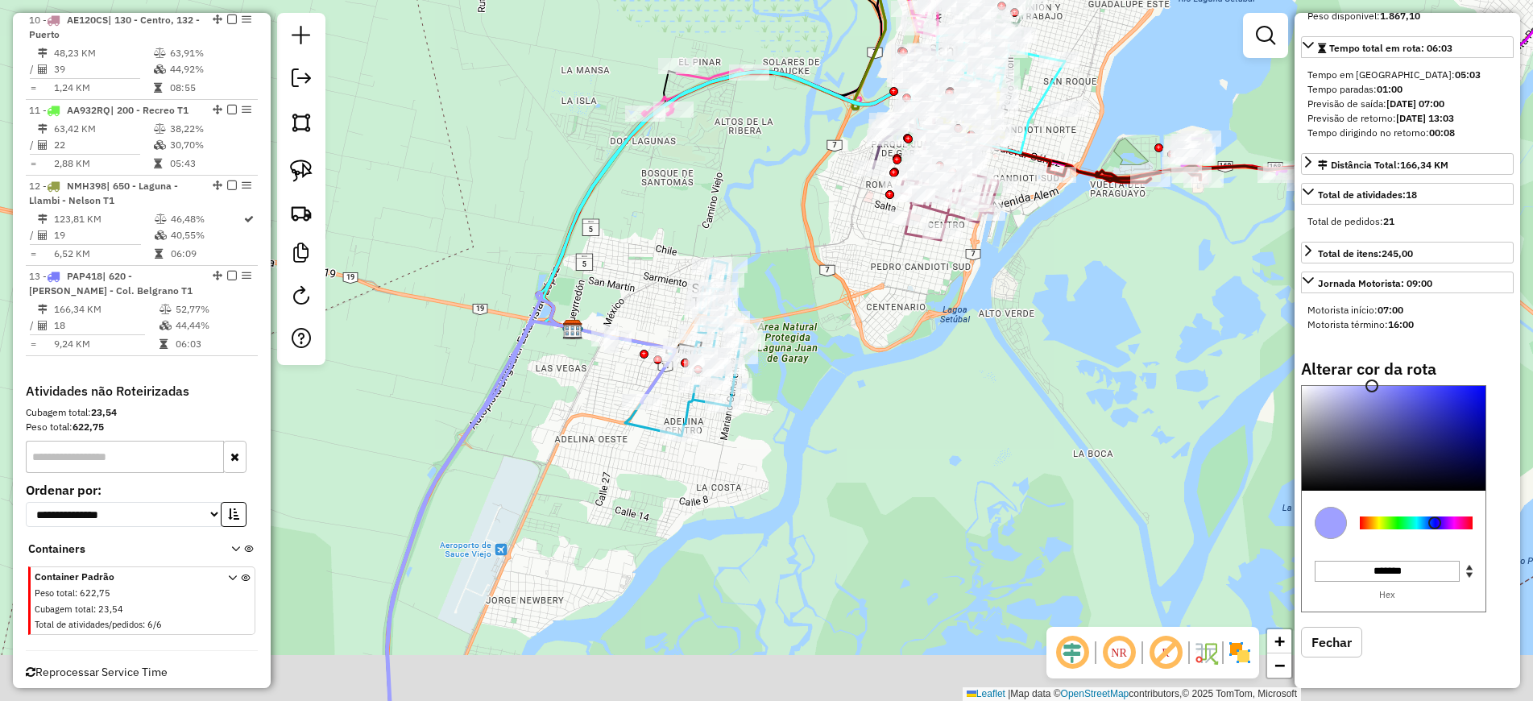
drag, startPoint x: 881, startPoint y: 498, endPoint x: 876, endPoint y: 423, distance: 75.1
click at [885, 420] on div "Janela de atendimento Grade de atendimento Capacidade Transportadoras Veículos …" at bounding box center [766, 350] width 1533 height 701
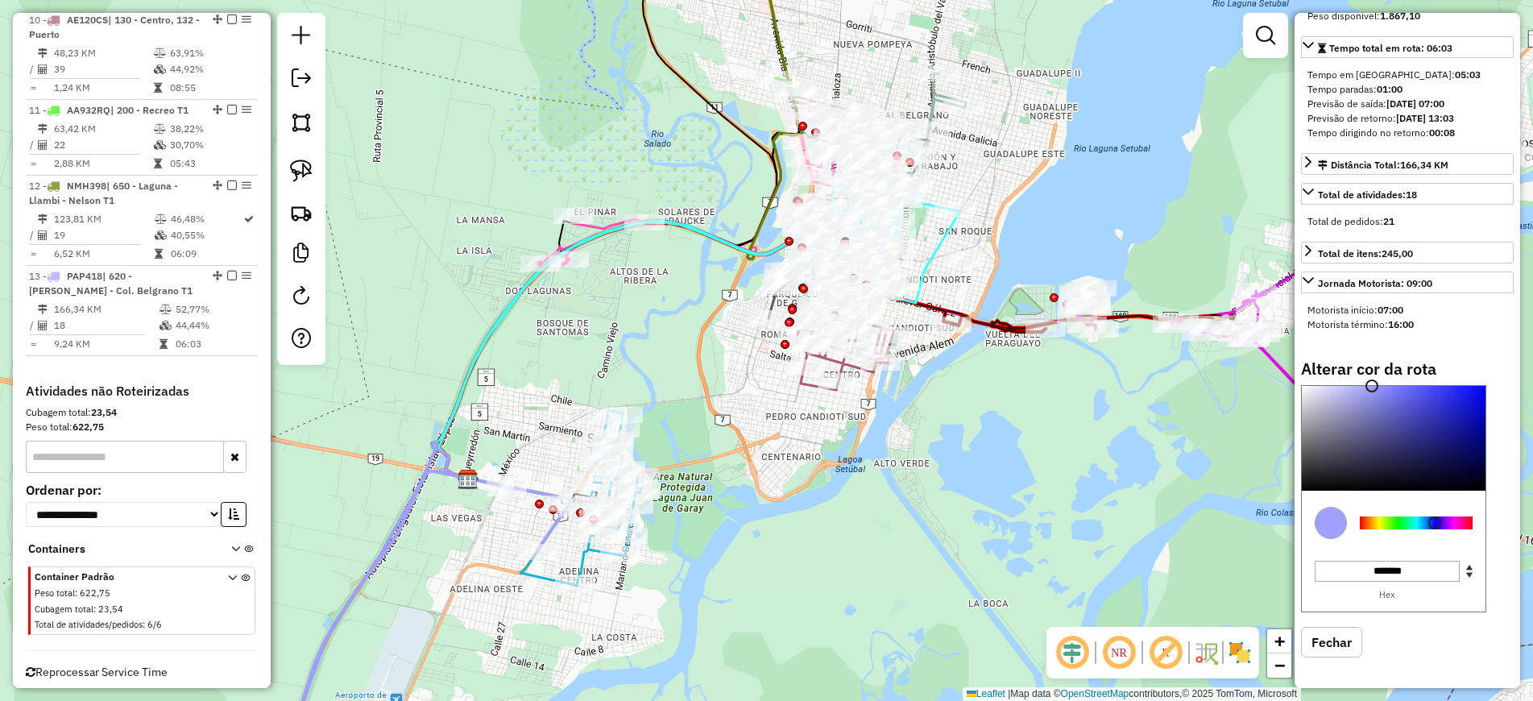
click at [943, 228] on icon at bounding box center [696, 342] width 528 height 325
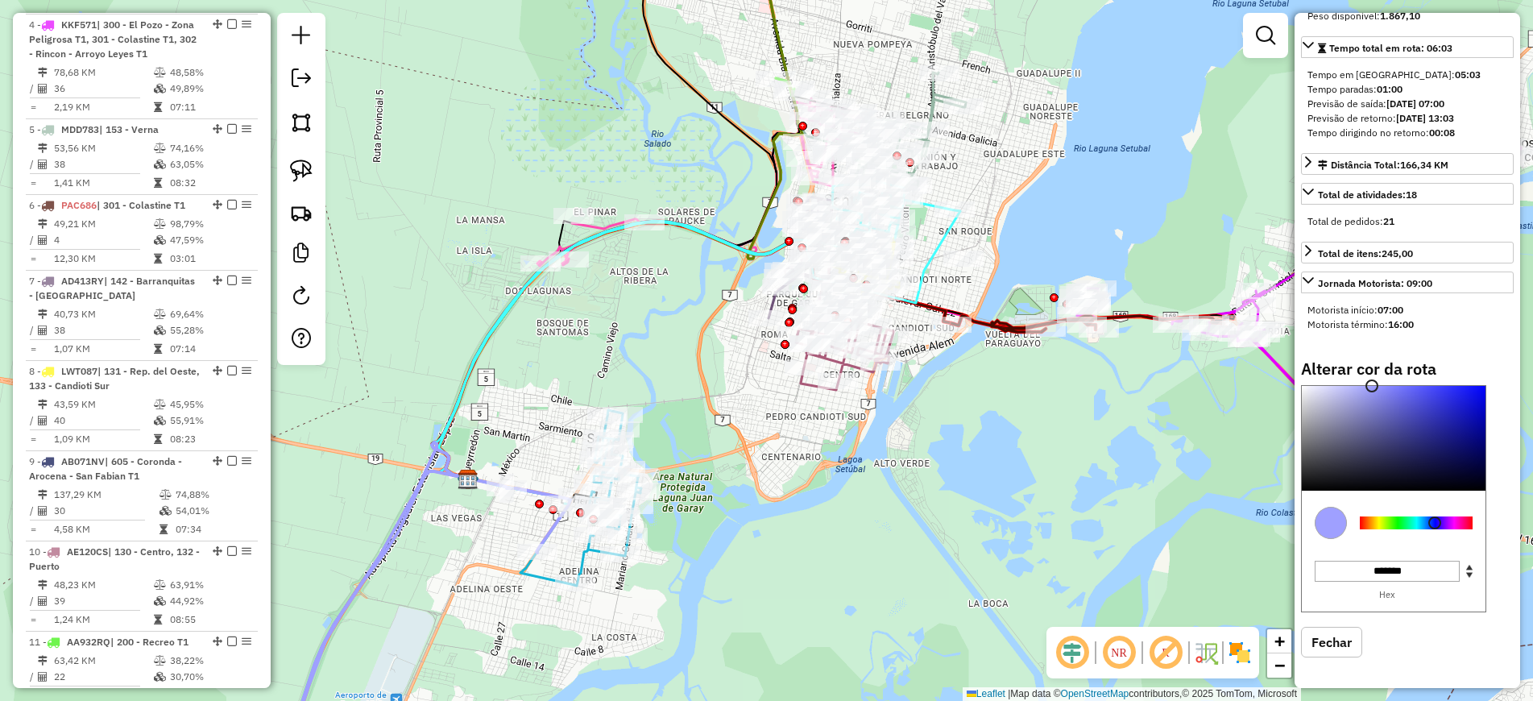
select select "**********"
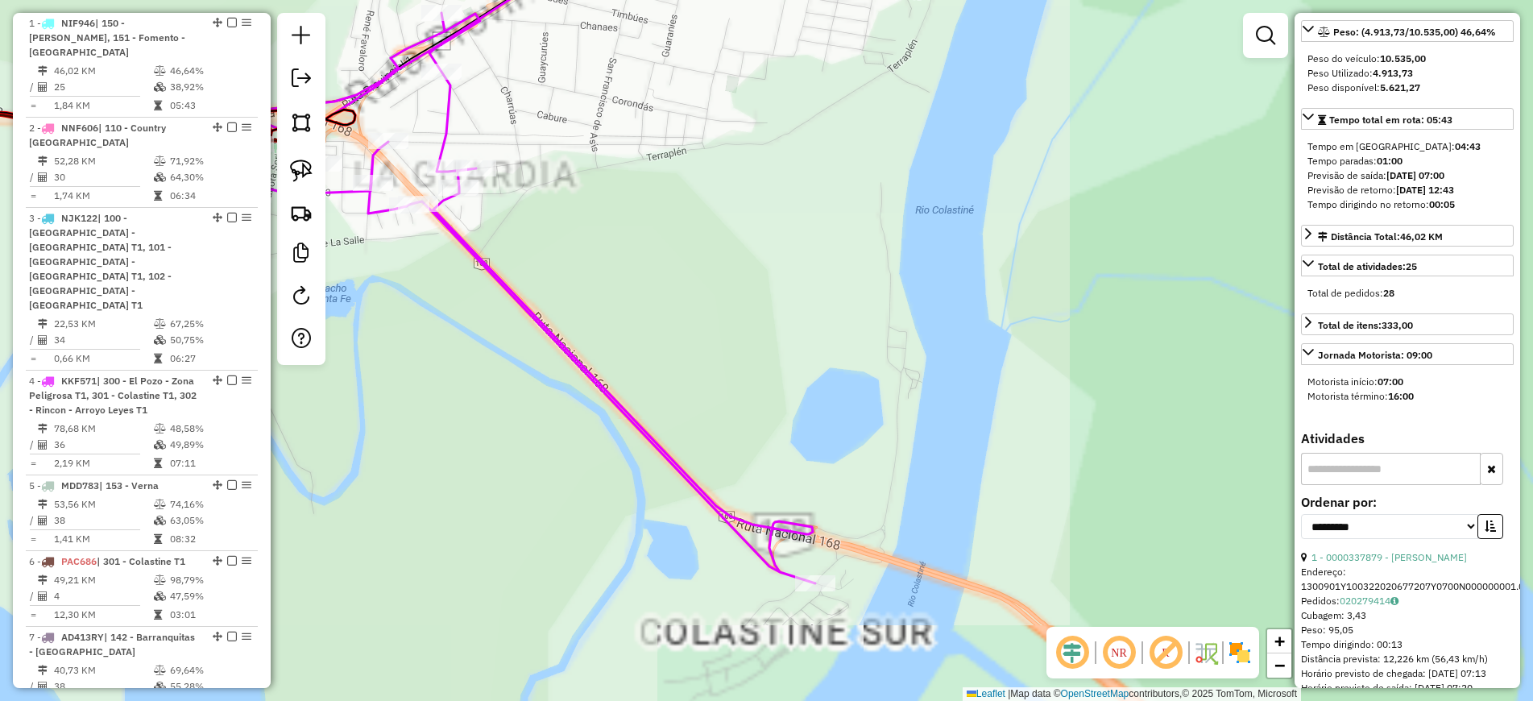
scroll to position [0, 0]
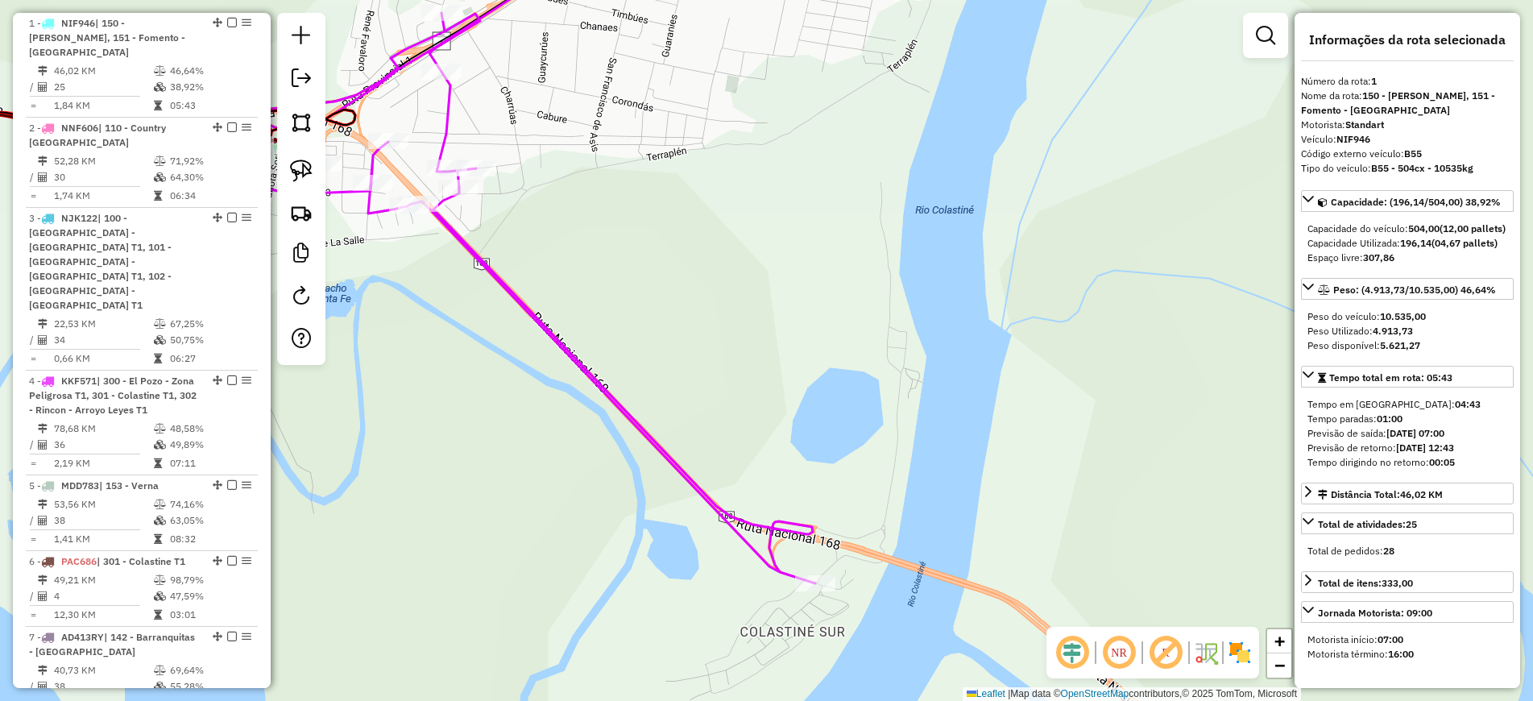
click at [960, 679] on div "Janela de atendimento Grade de atendimento Capacidade Transportadoras Veículos …" at bounding box center [766, 350] width 1533 height 701
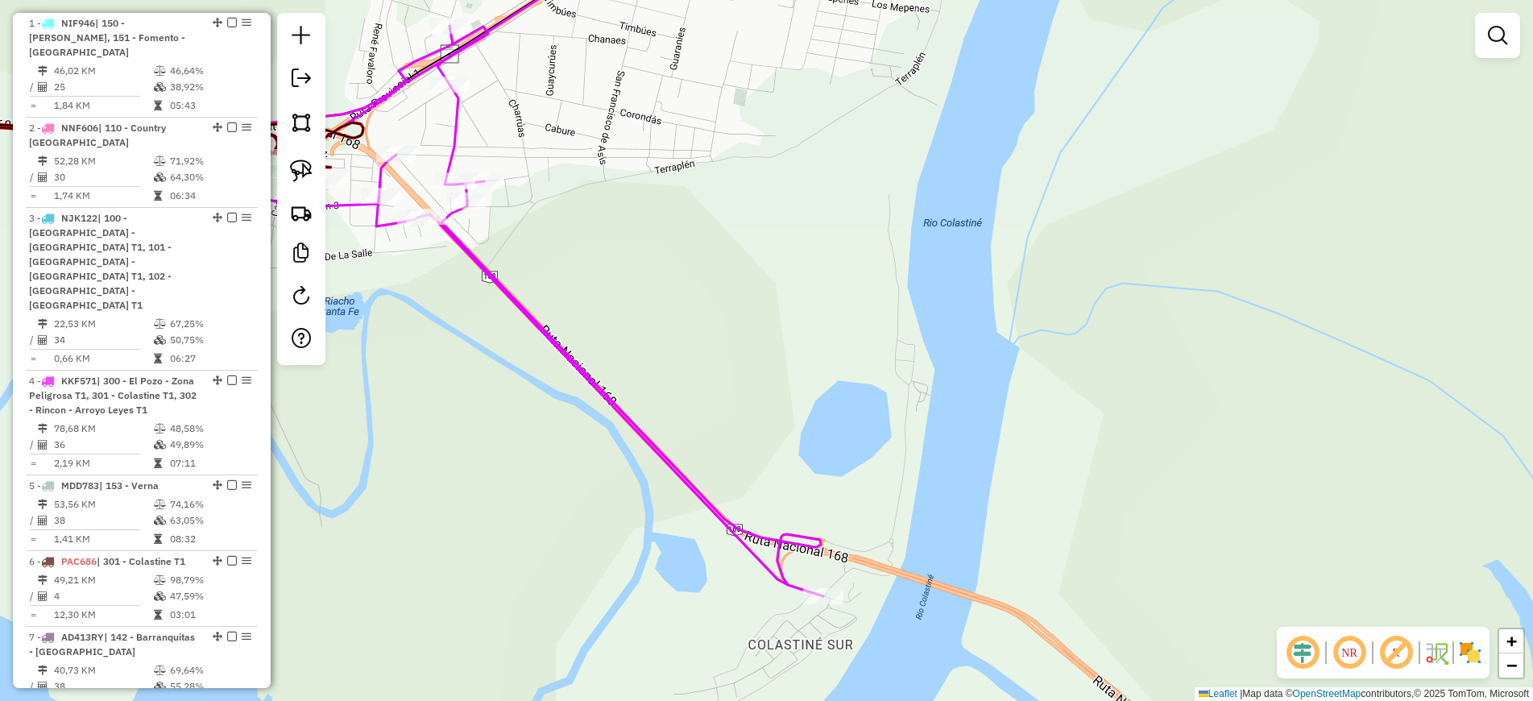
drag, startPoint x: 722, startPoint y: 209, endPoint x: 818, endPoint y: 457, distance: 265.9
click at [818, 457] on div "Janela de atendimento Grade de atendimento Capacidade Transportadoras Veículos …" at bounding box center [766, 350] width 1533 height 701
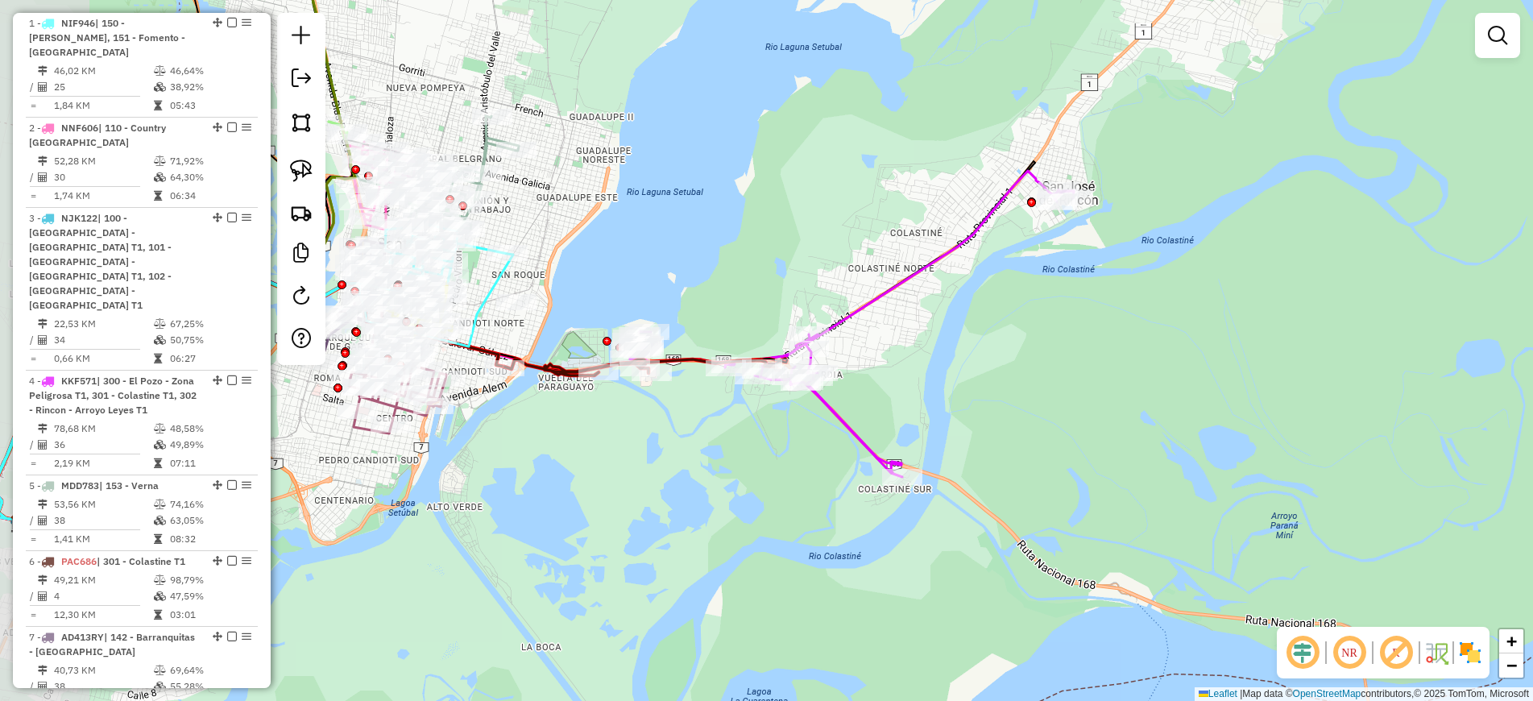
drag, startPoint x: 855, startPoint y: 396, endPoint x: 1419, endPoint y: 205, distance: 596.3
click at [1419, 205] on div "Janela de atendimento Grade de atendimento Capacidade Transportadoras Veículos …" at bounding box center [766, 350] width 1533 height 701
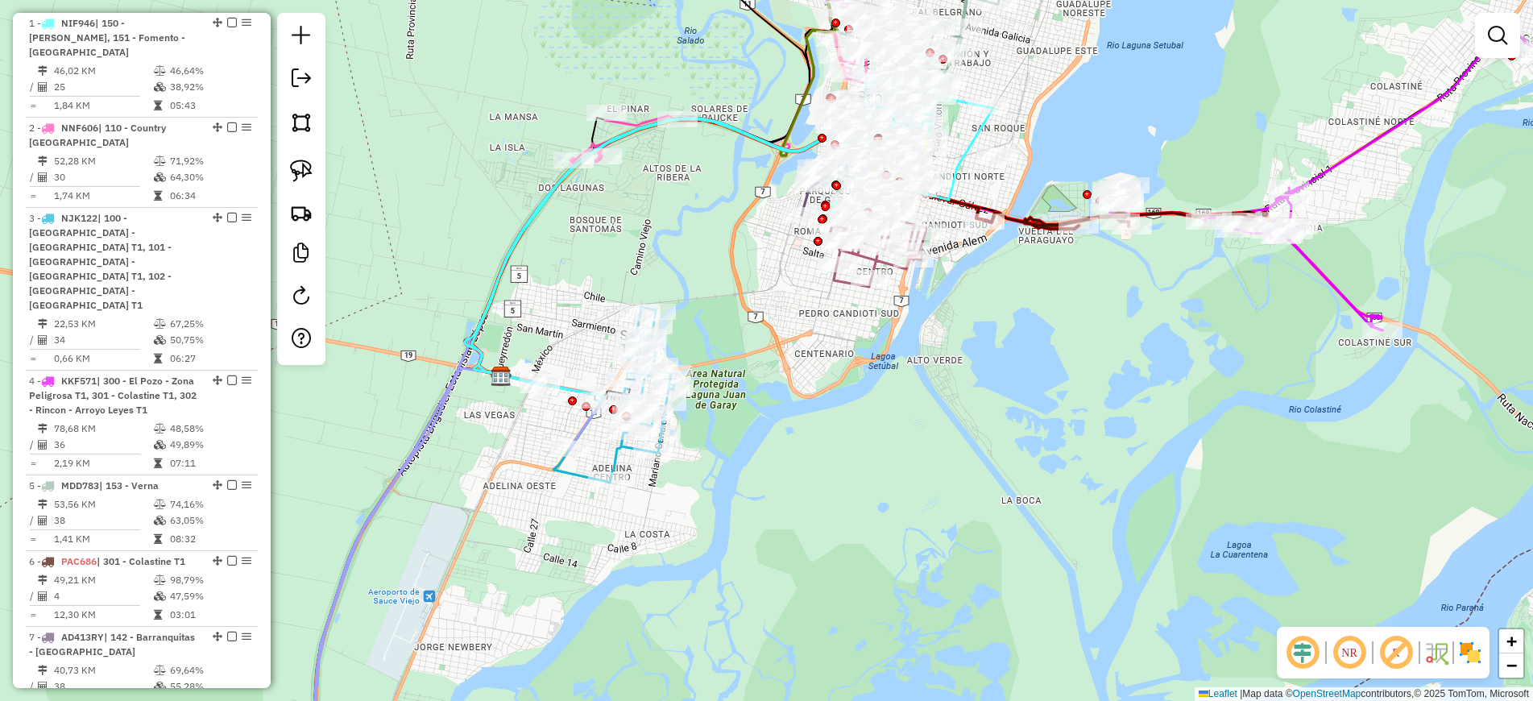
click at [611, 457] on icon at bounding box center [640, 395] width 67 height 176
select select "**********"
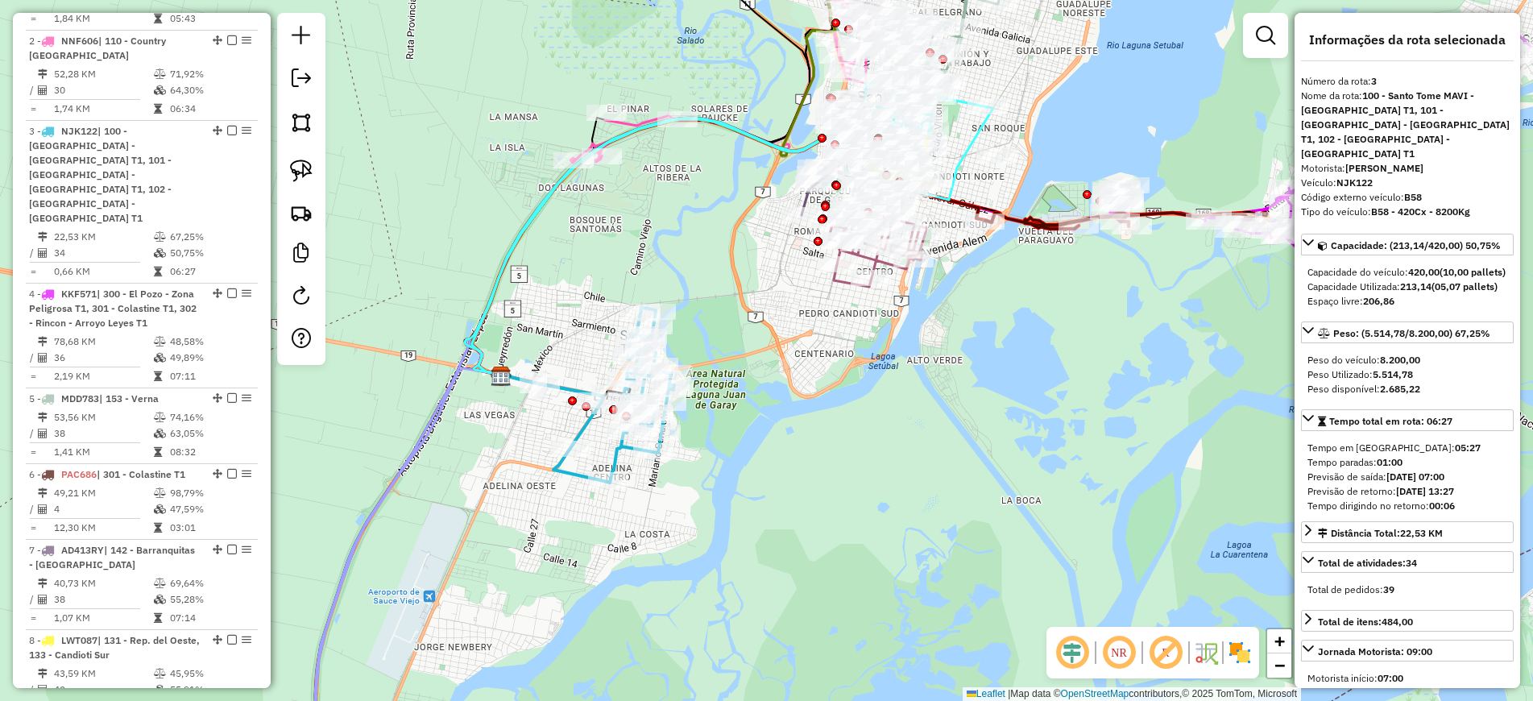
scroll to position [815, 0]
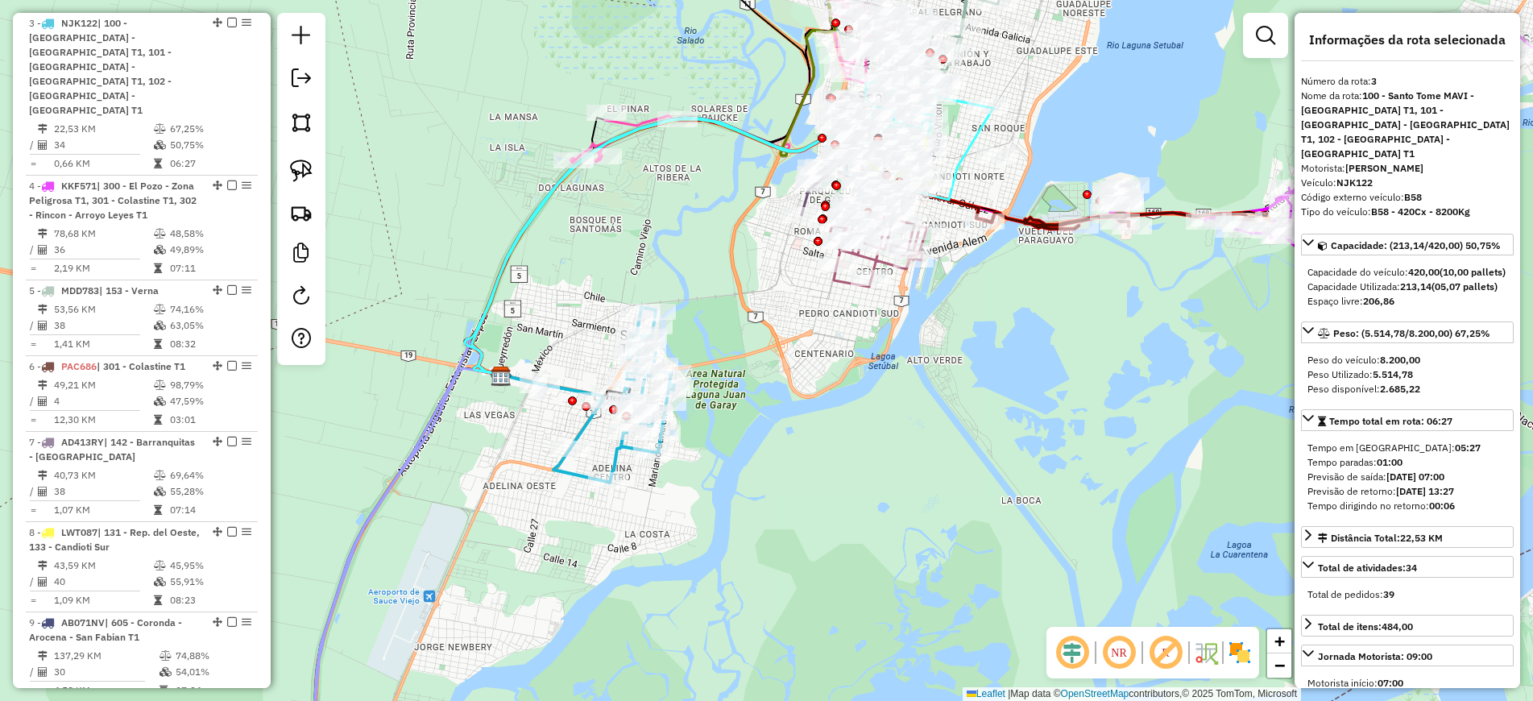
click at [430, 410] on icon at bounding box center [460, 569] width 288 height 403
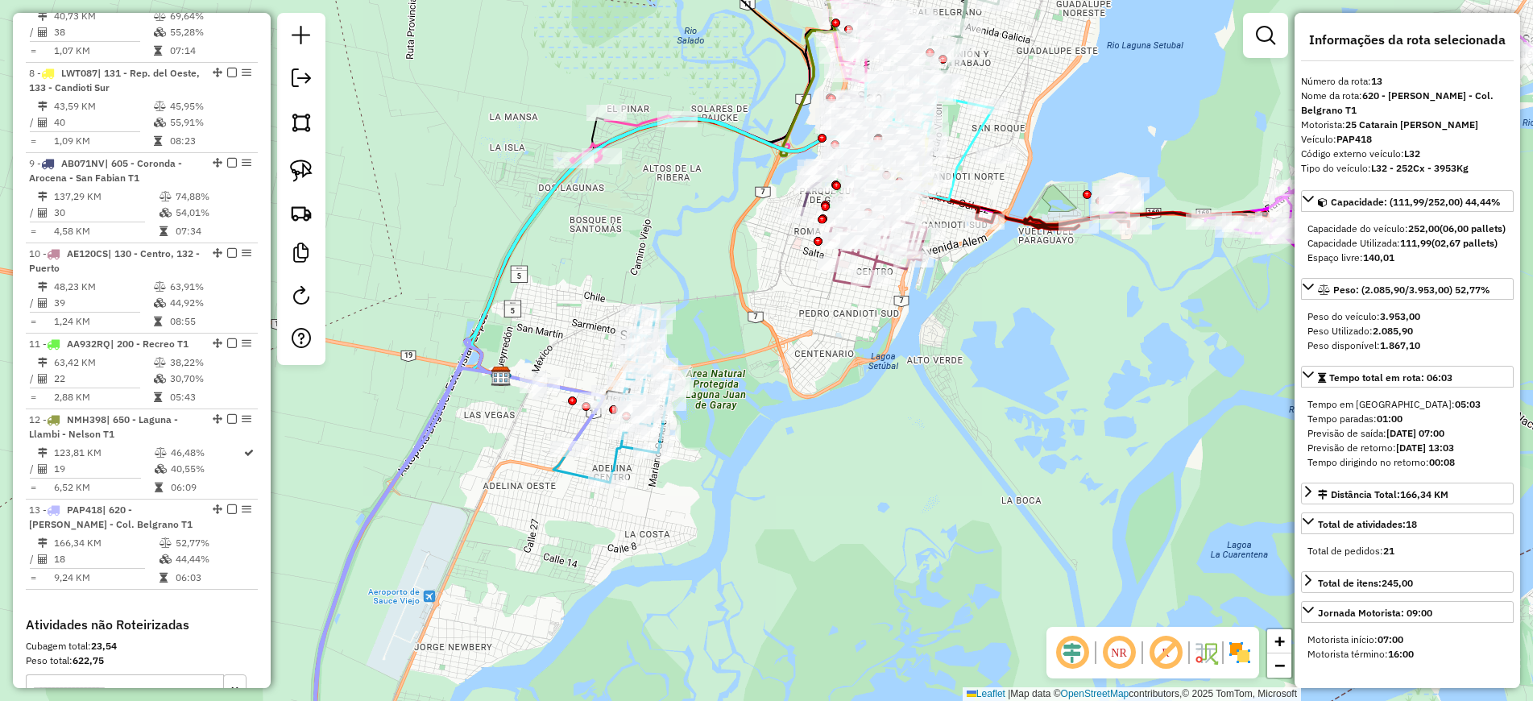
scroll to position [1508, 0]
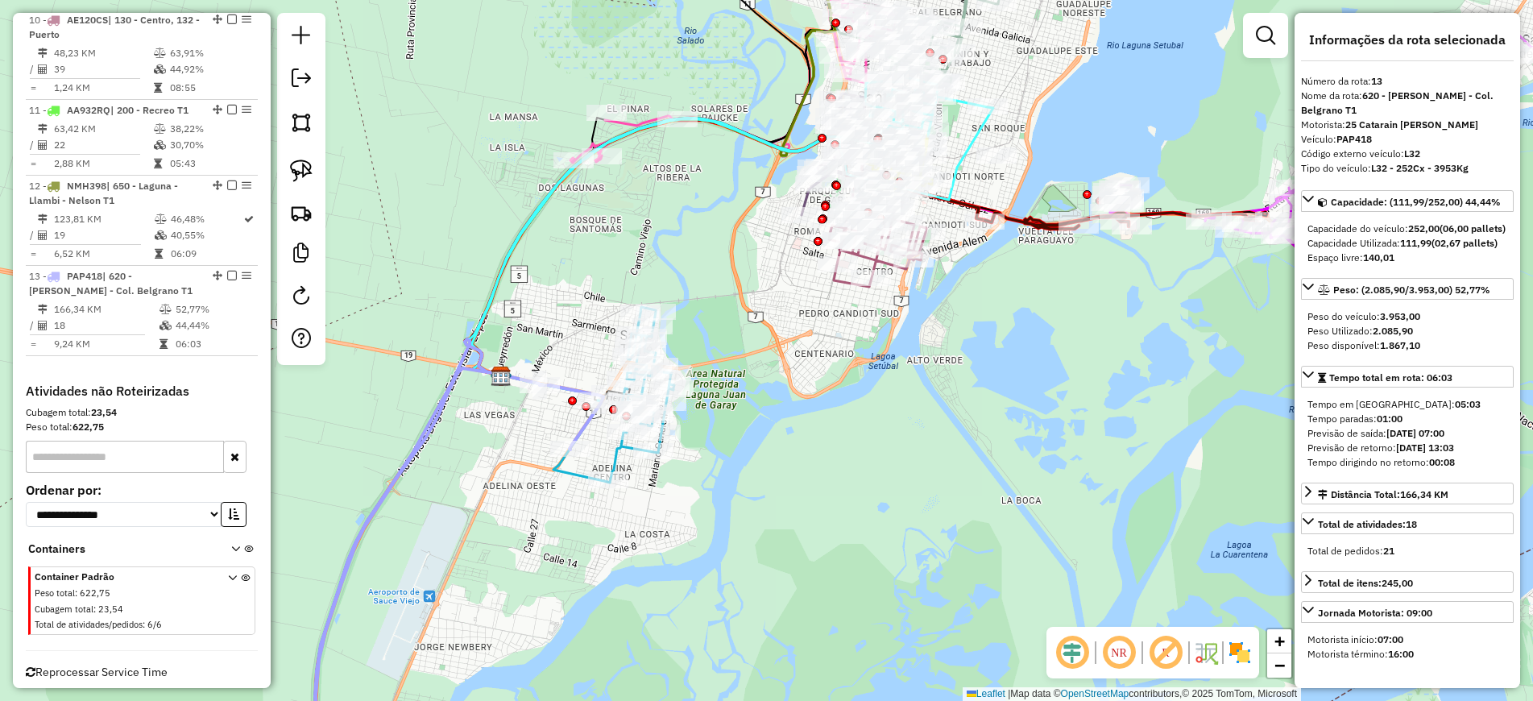
click at [1349, 141] on strong "PAP418" at bounding box center [1353, 139] width 35 height 12
copy strong "PAP418"
click at [590, 681] on div "Janela de atendimento Grade de atendimento Capacidade Transportadoras Veículos …" at bounding box center [766, 350] width 1533 height 701
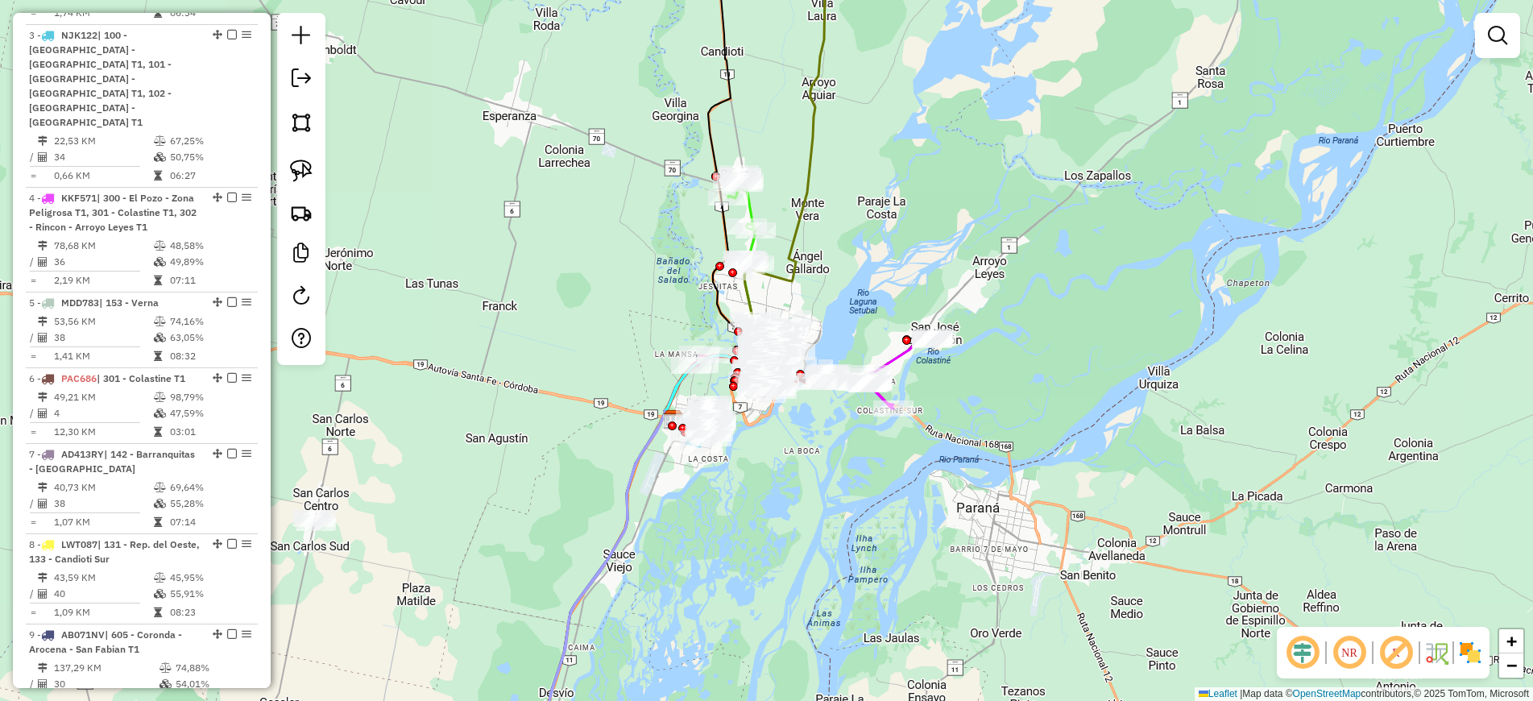
scroll to position [400, 0]
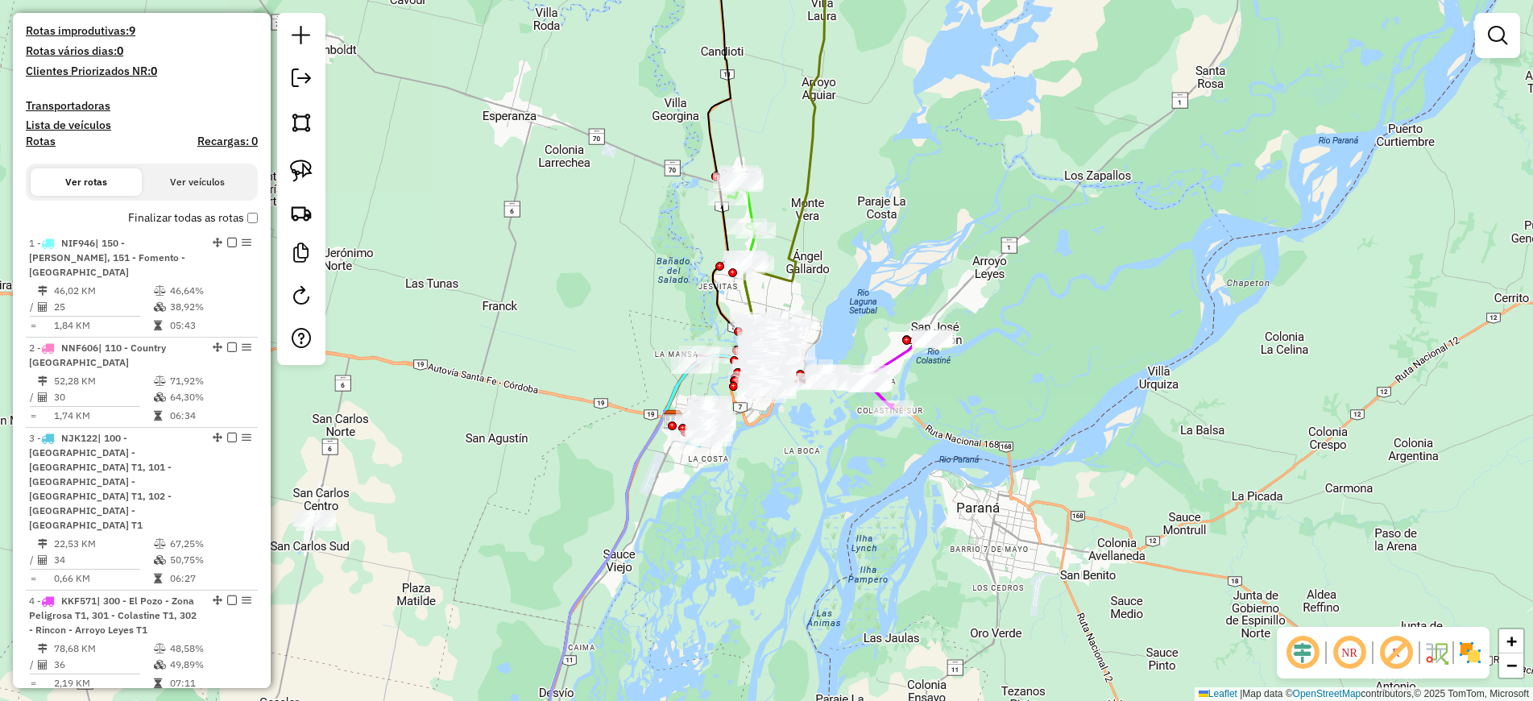
click at [35, 142] on h4 "Rotas" at bounding box center [41, 142] width 30 height 14
select select
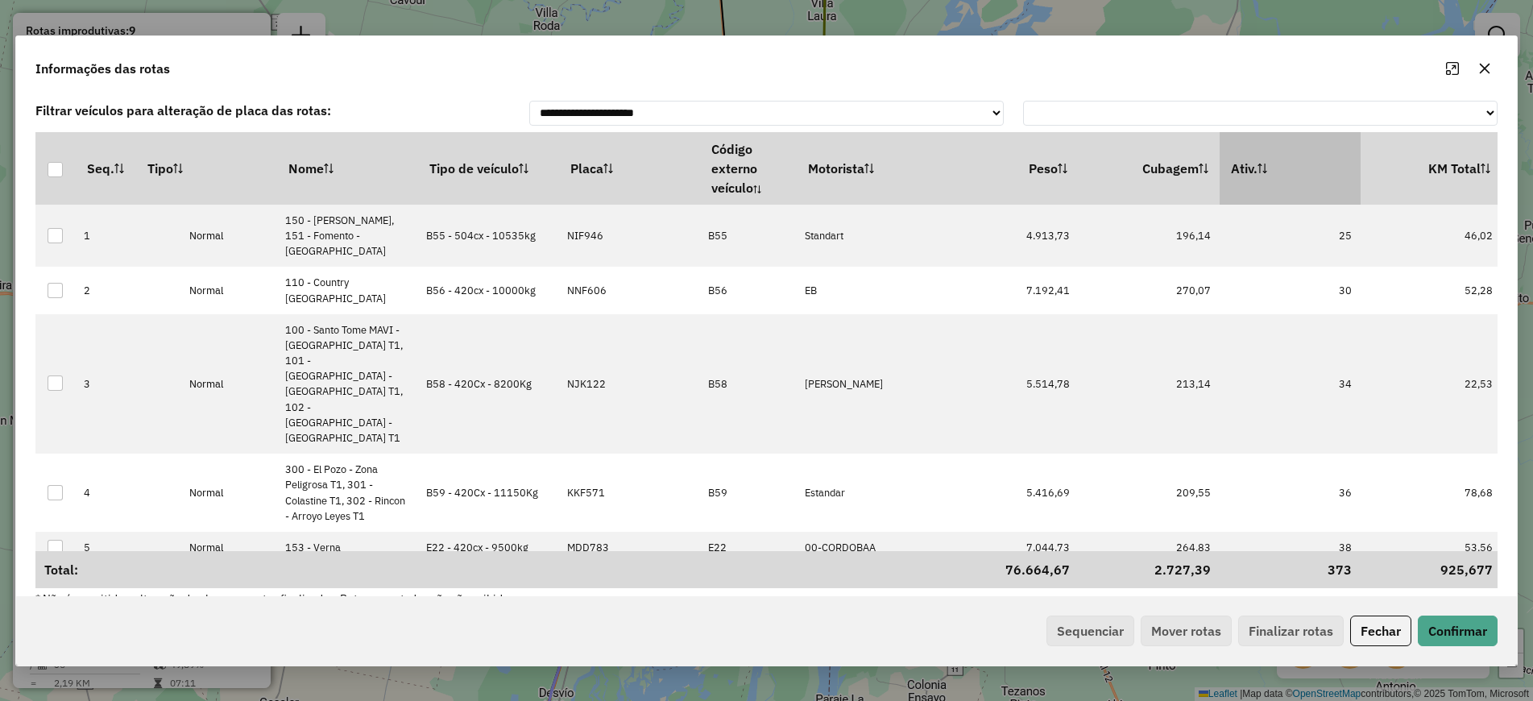
drag, startPoint x: 1298, startPoint y: 157, endPoint x: 1276, endPoint y: 168, distance: 24.9
click at [1302, 162] on th "Ativ." at bounding box center [1289, 168] width 141 height 72
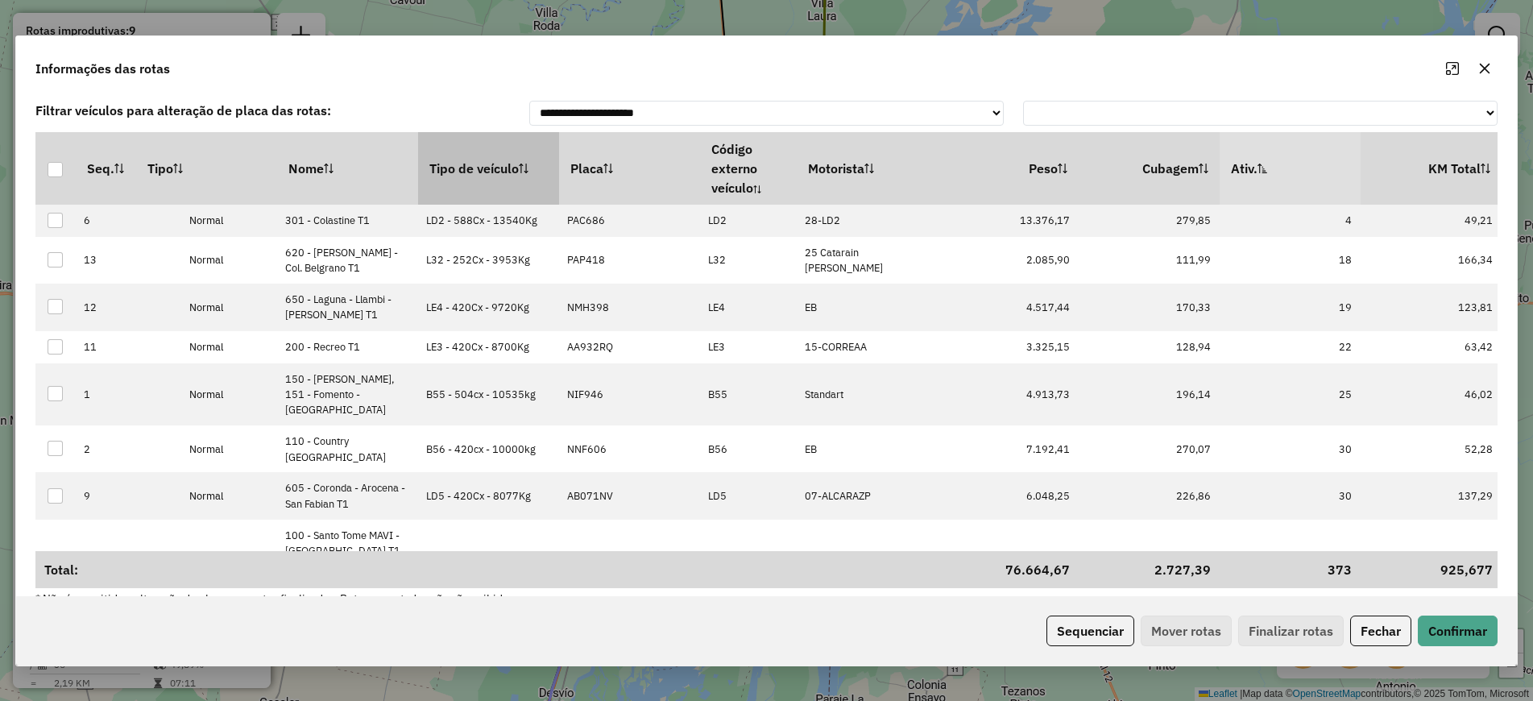
click at [465, 175] on th "Tipo de veículo" at bounding box center [488, 168] width 141 height 72
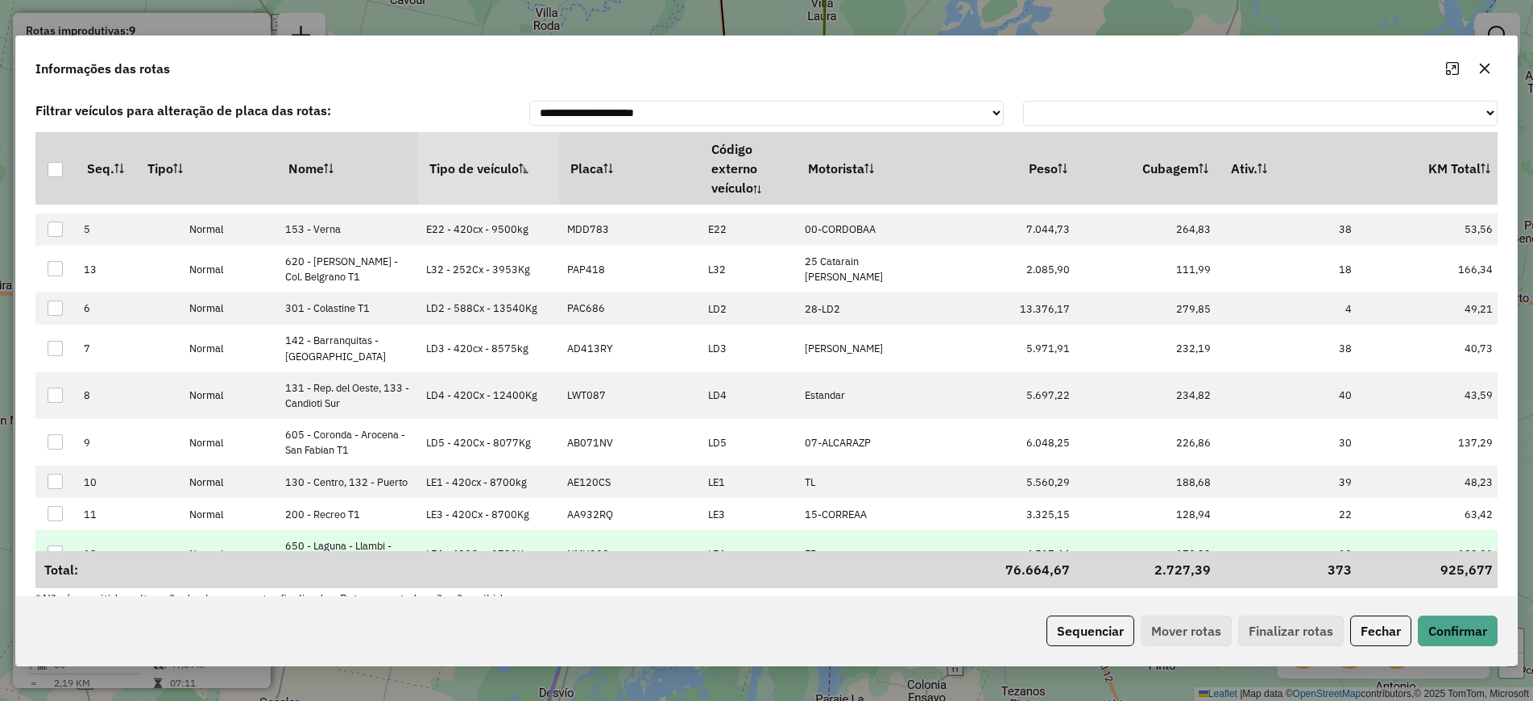
scroll to position [27, 0]
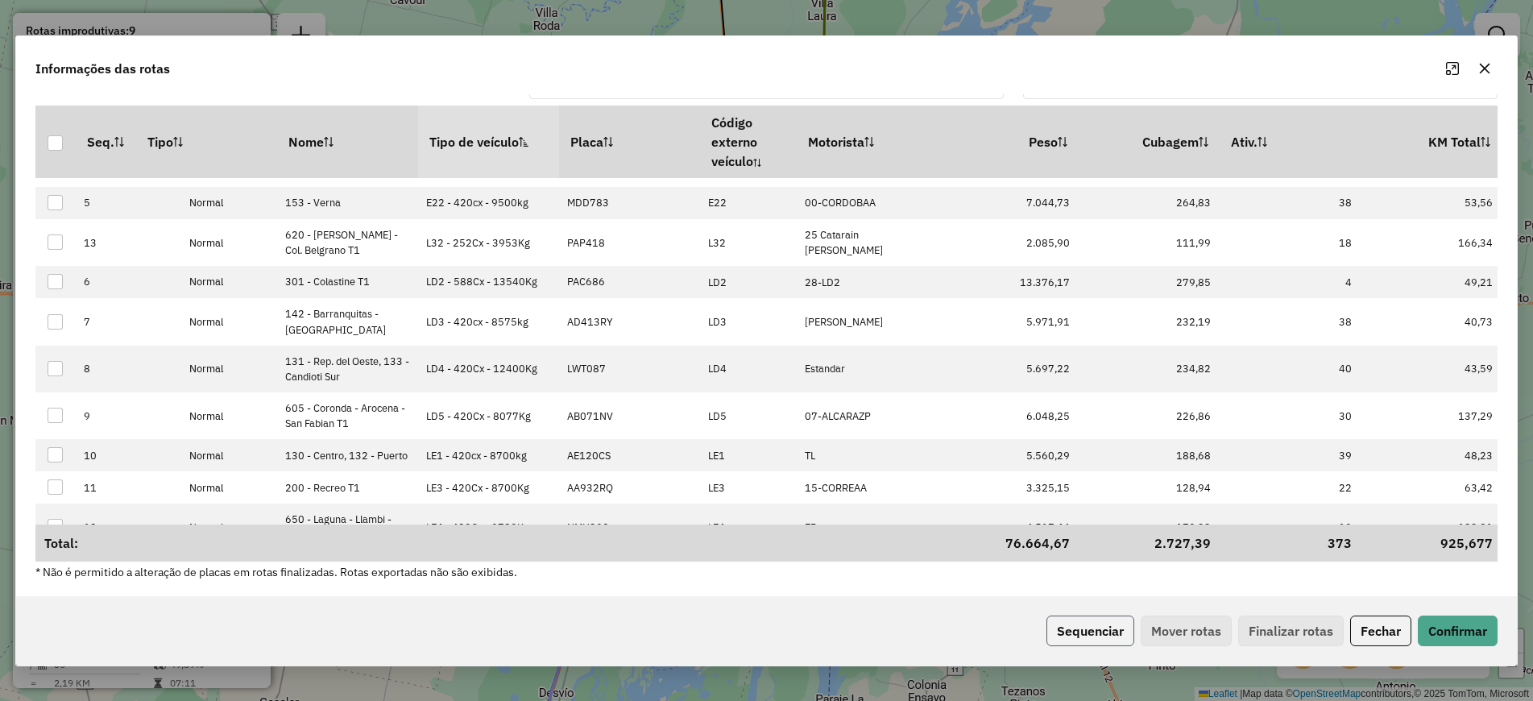
click at [1111, 635] on button "Sequenciar" at bounding box center [1090, 630] width 88 height 31
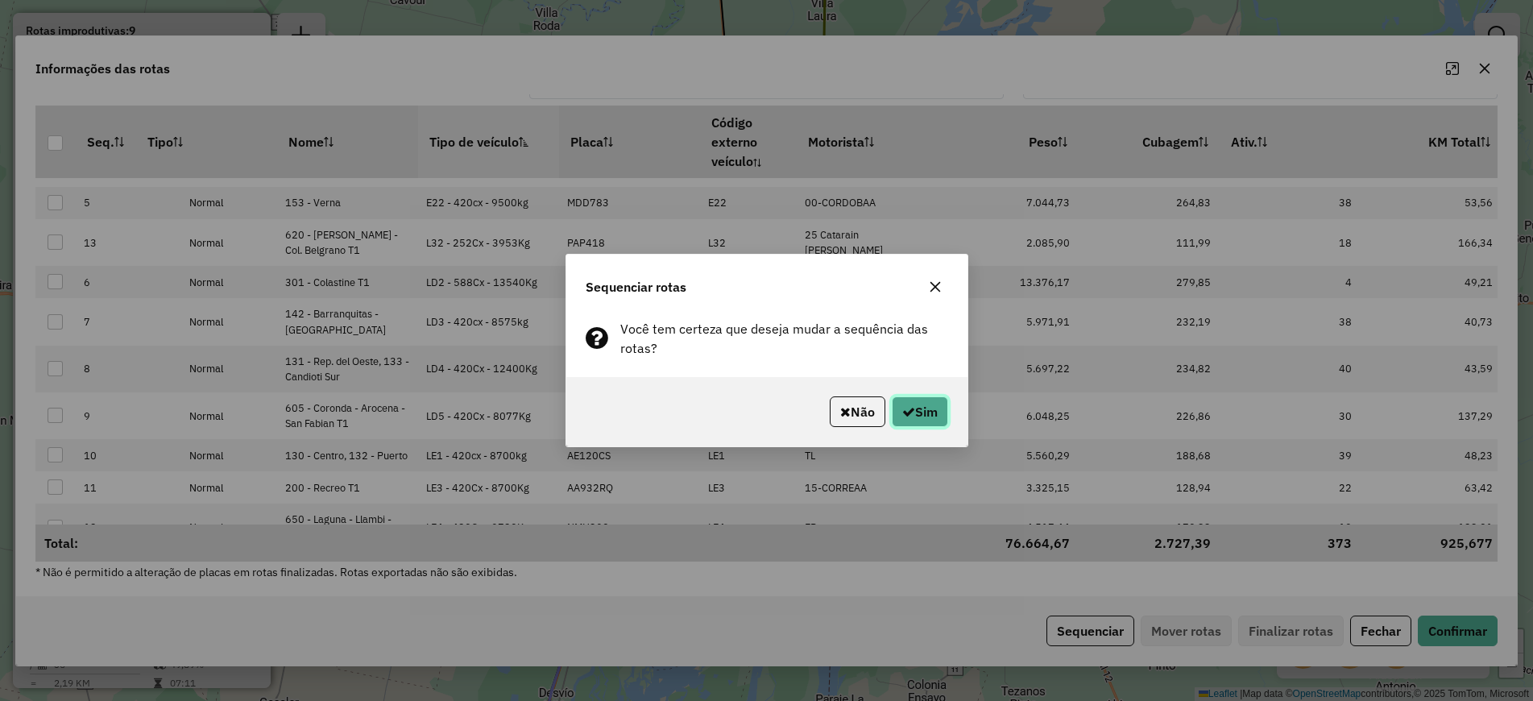
click at [915, 408] on button "Sim" at bounding box center [920, 411] width 56 height 31
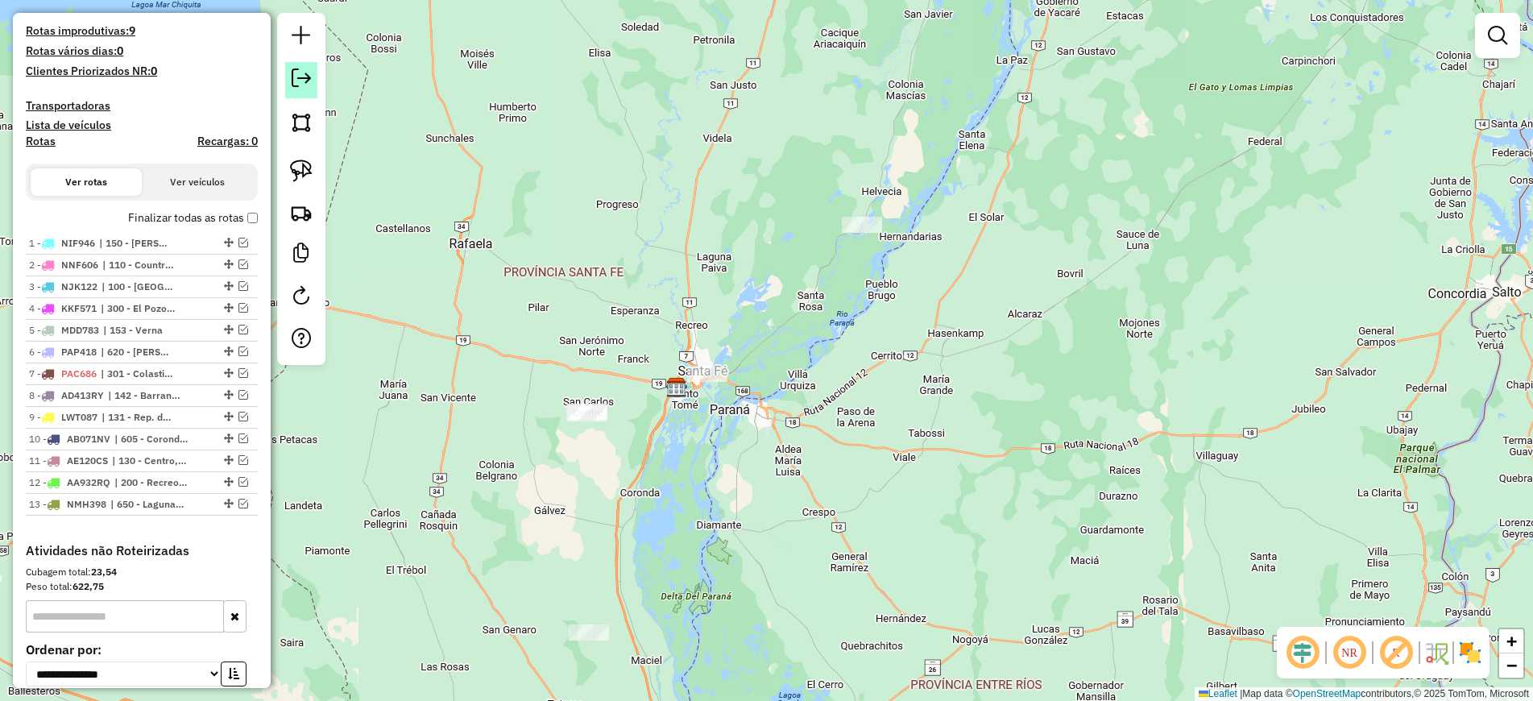
click at [311, 77] on link at bounding box center [301, 80] width 32 height 36
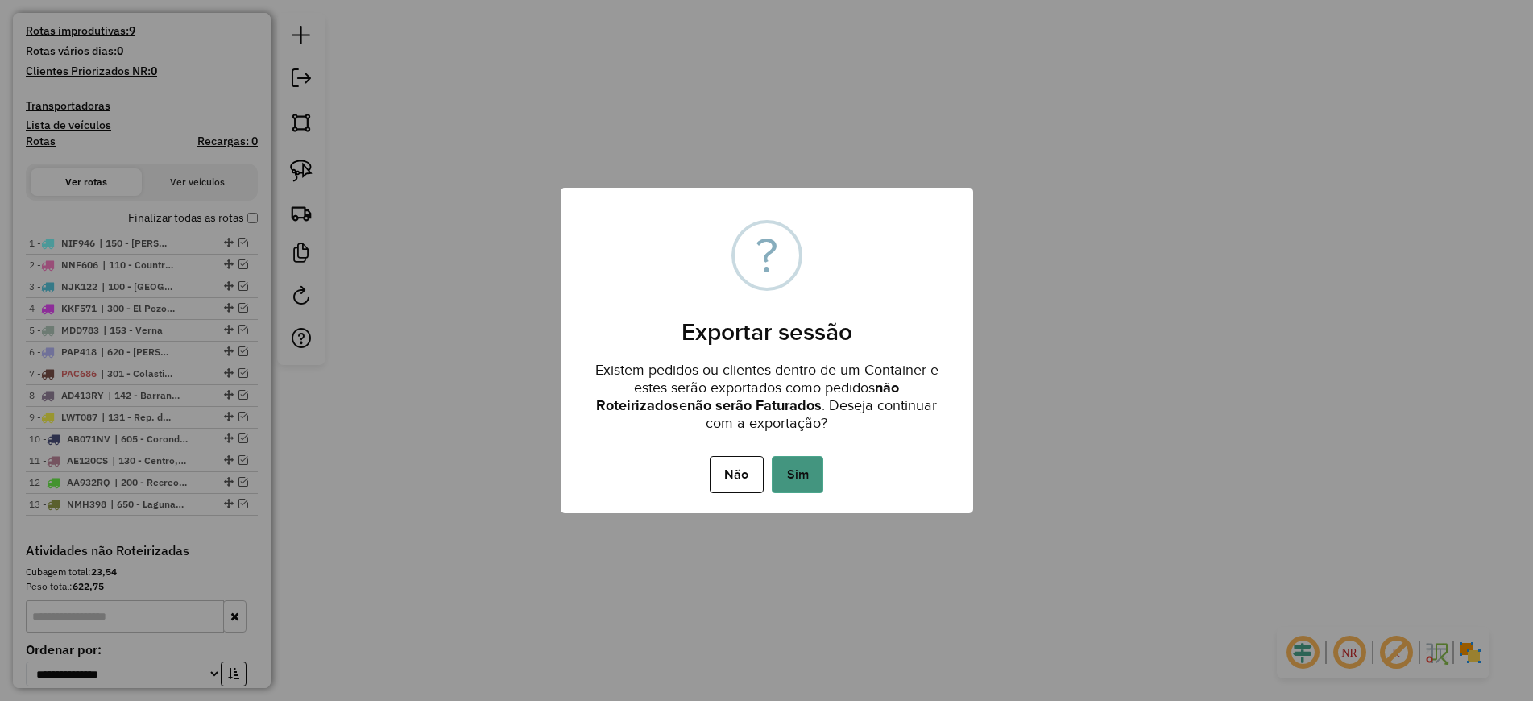
click at [801, 484] on button "Sim" at bounding box center [798, 474] width 52 height 37
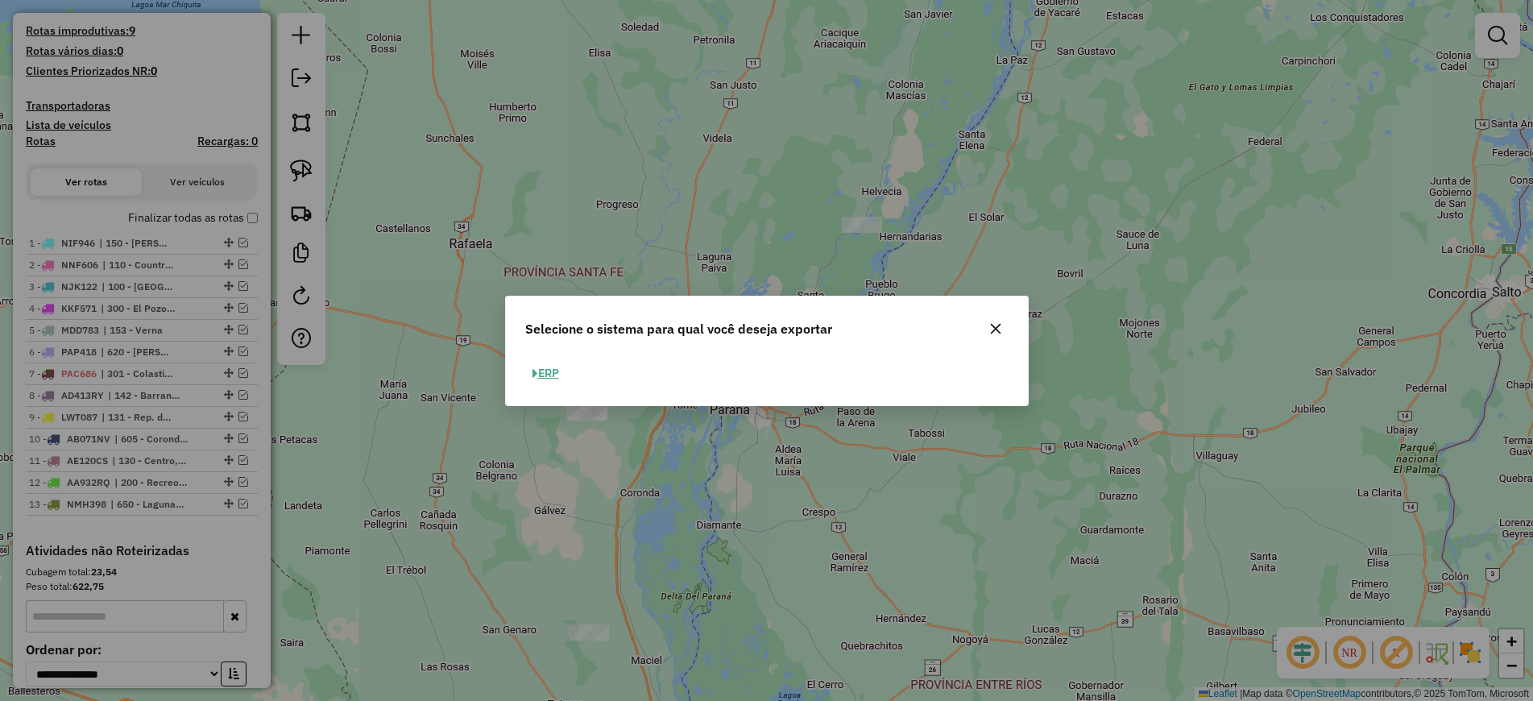
click at [548, 369] on button "ERP" at bounding box center [545, 373] width 41 height 25
select select "*********"
select select "**"
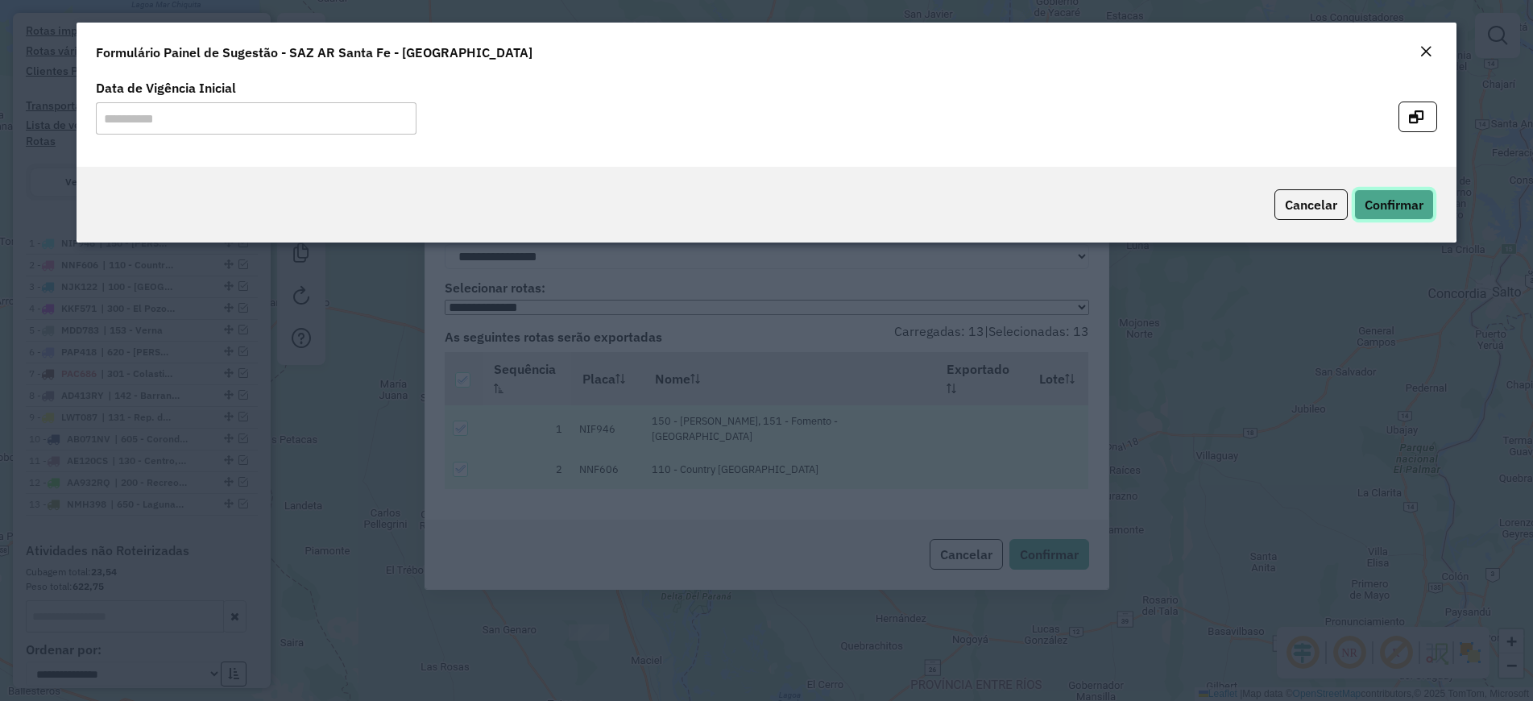
drag, startPoint x: 1419, startPoint y: 213, endPoint x: 1406, endPoint y: 218, distance: 14.1
click at [1420, 214] on button "Confirmar" at bounding box center [1394, 204] width 80 height 31
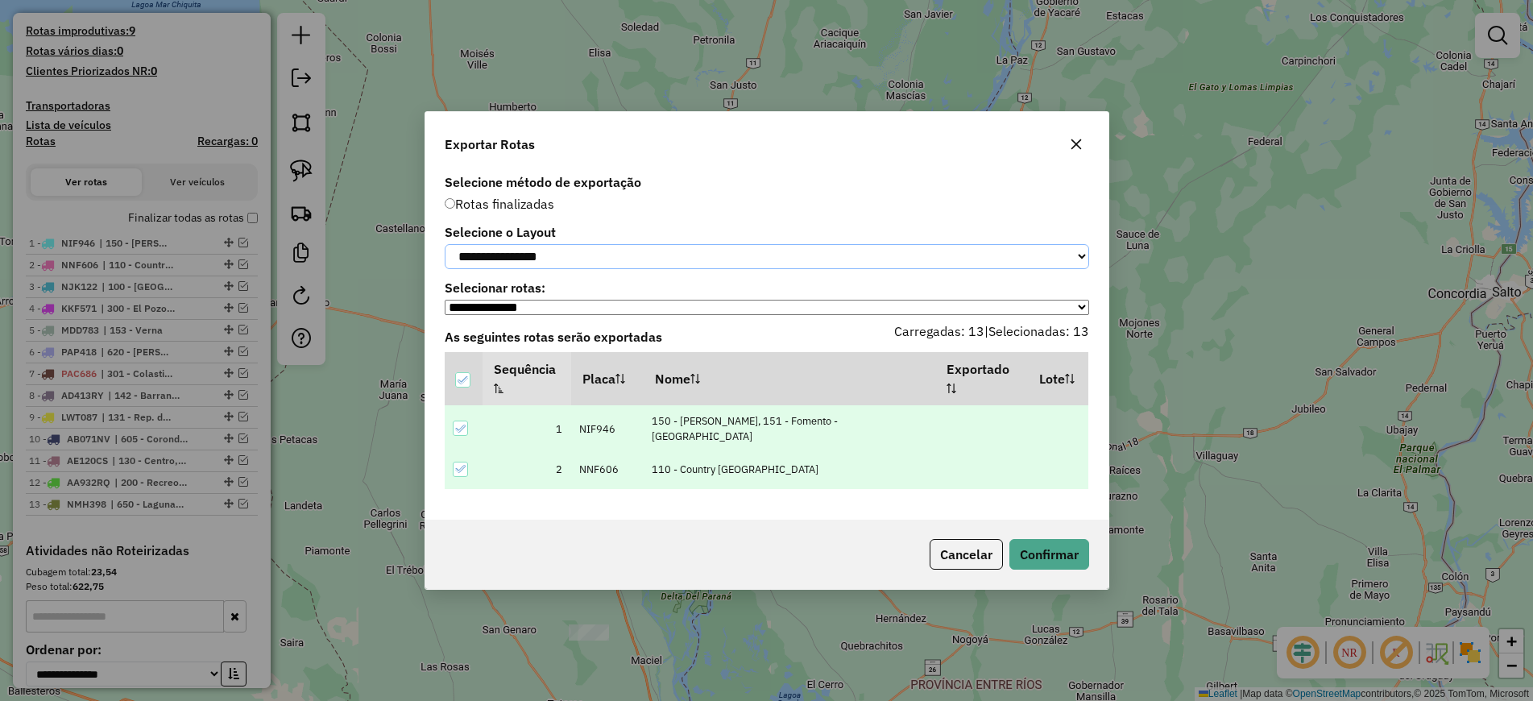
click at [705, 248] on select "**********" at bounding box center [767, 256] width 644 height 25
select select "*********"
click at [445, 244] on select "**********" at bounding box center [767, 256] width 644 height 25
click at [1012, 557] on button "Confirmar" at bounding box center [1049, 554] width 80 height 31
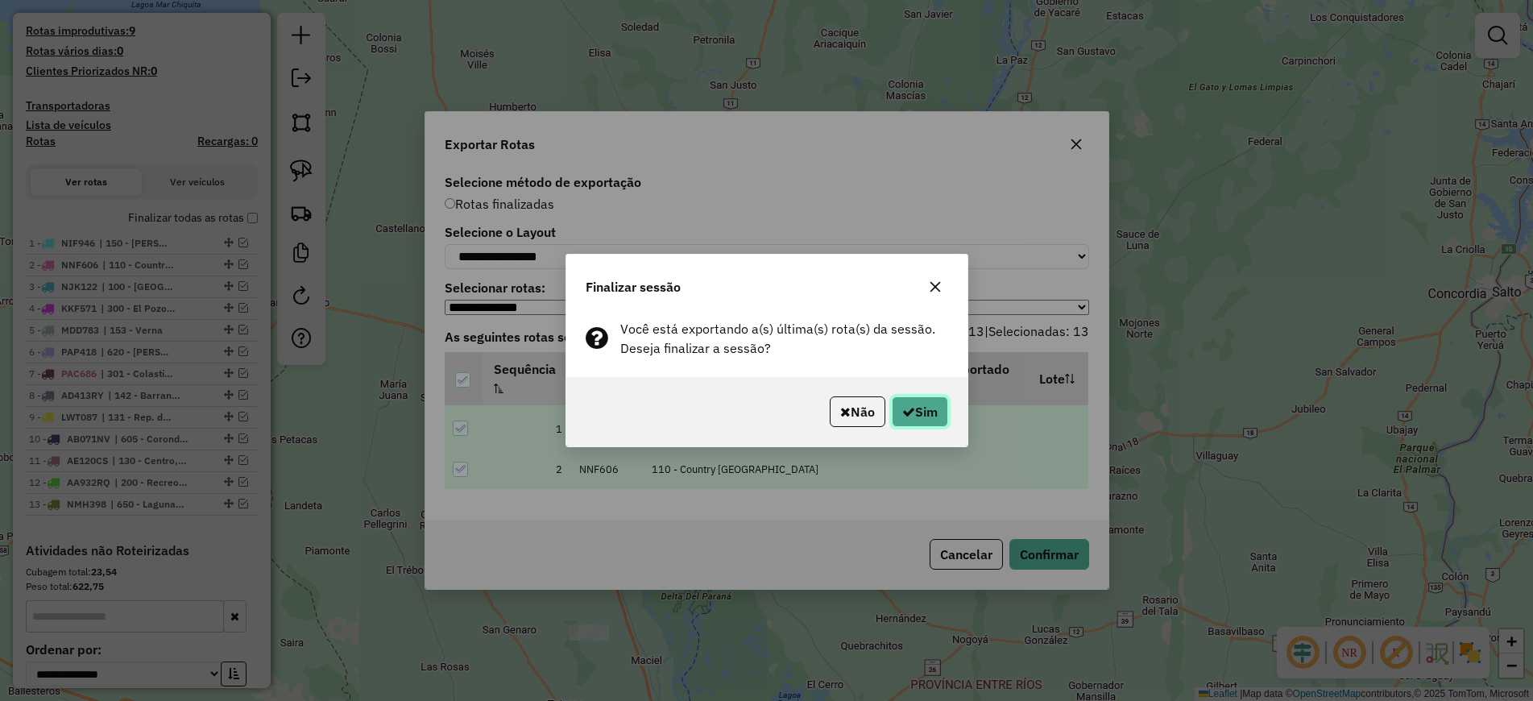
click at [911, 399] on button "Sim" at bounding box center [920, 411] width 56 height 31
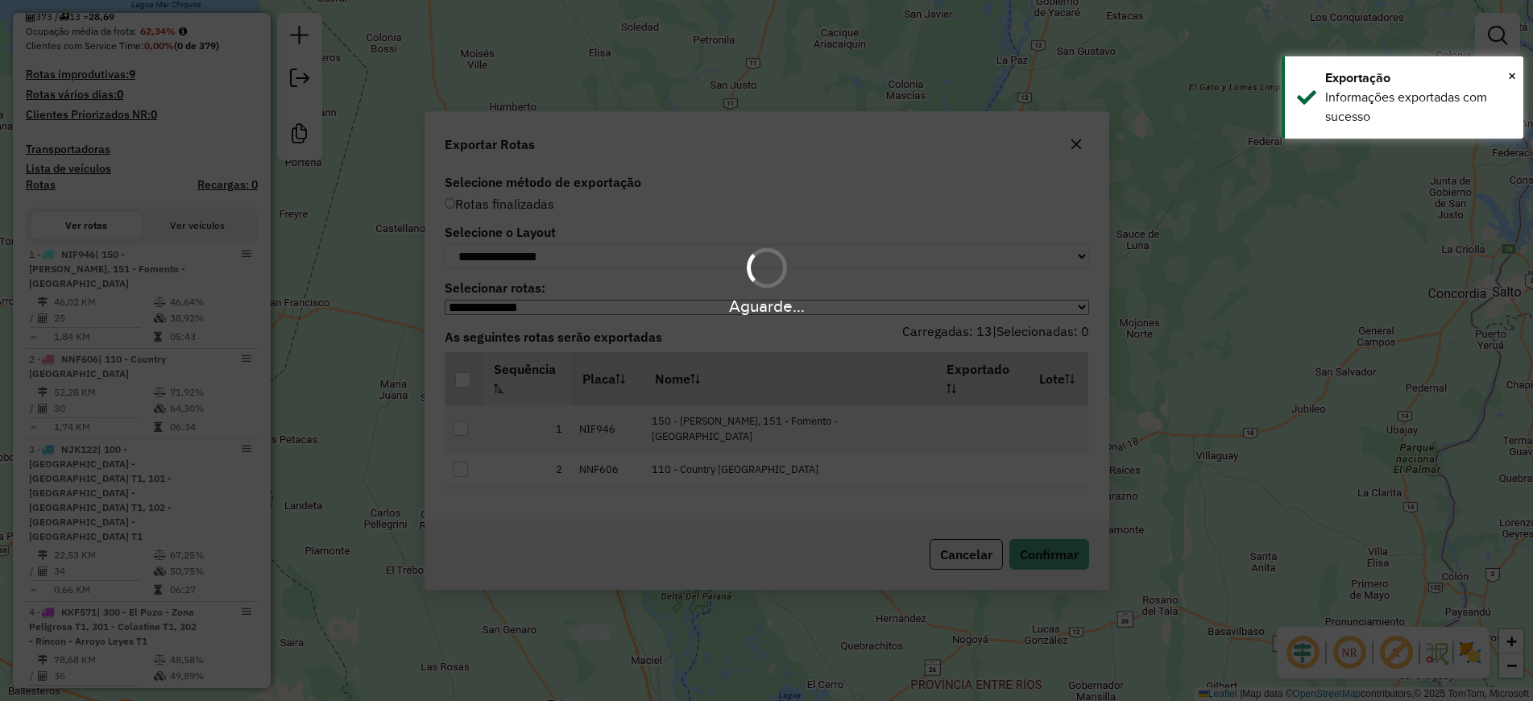
scroll to position [444, 0]
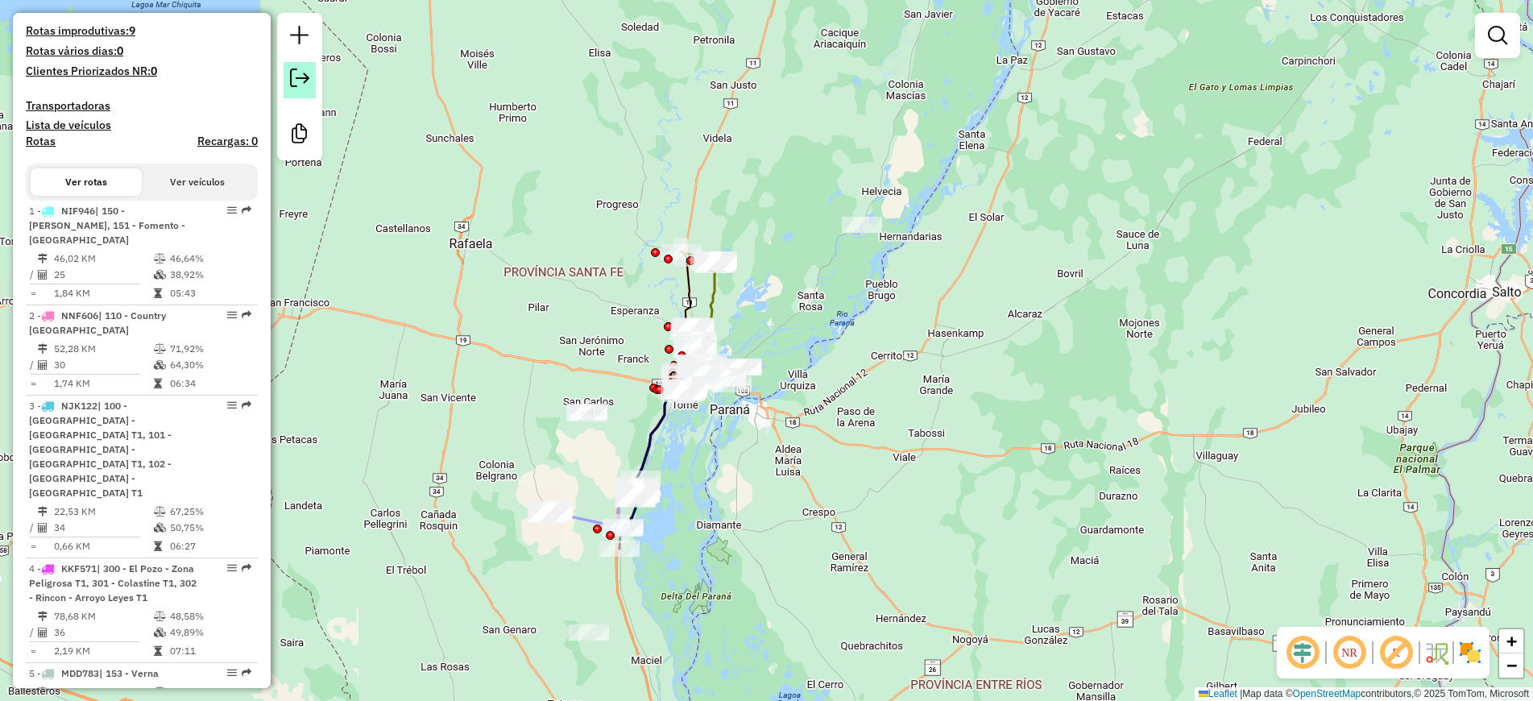
click at [296, 70] on em at bounding box center [299, 77] width 19 height 19
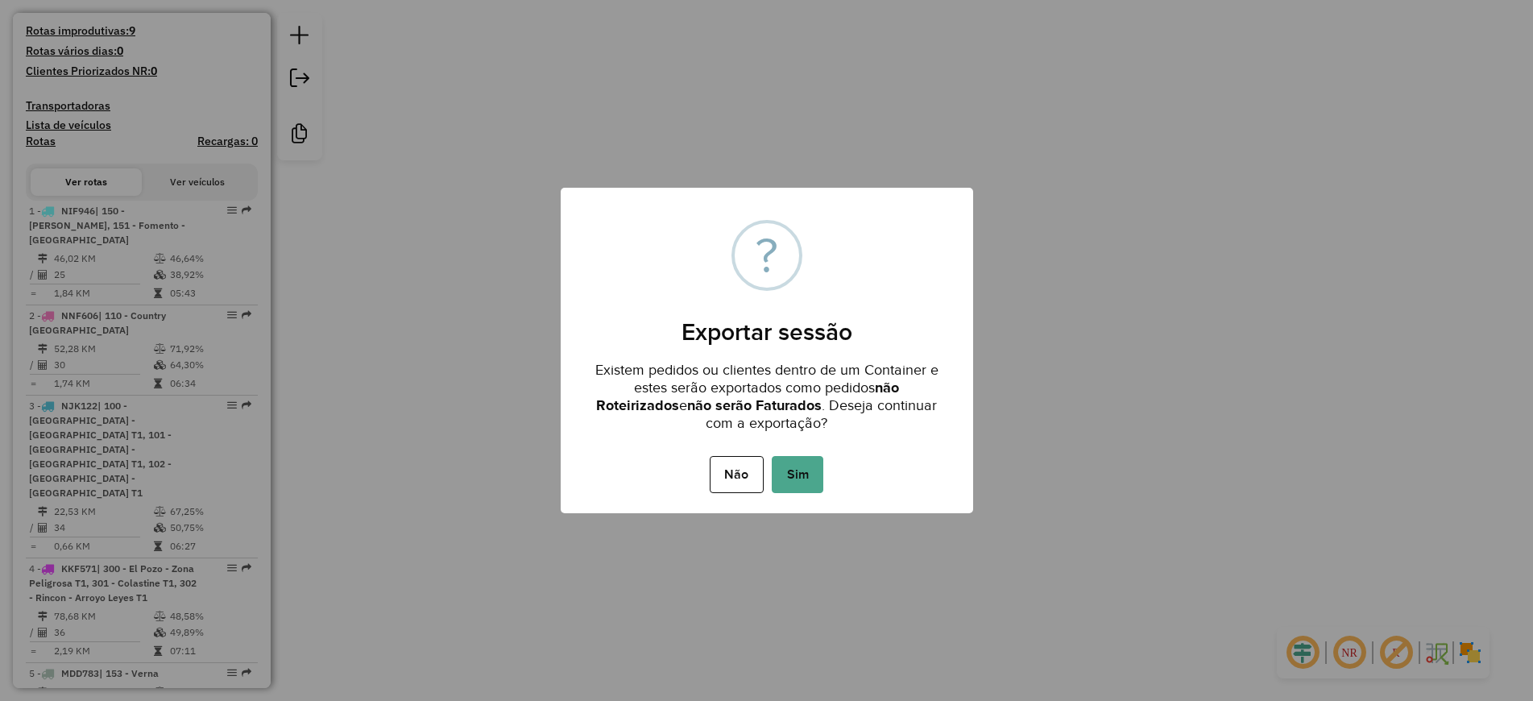
click at [795, 487] on button "Sim" at bounding box center [798, 474] width 52 height 37
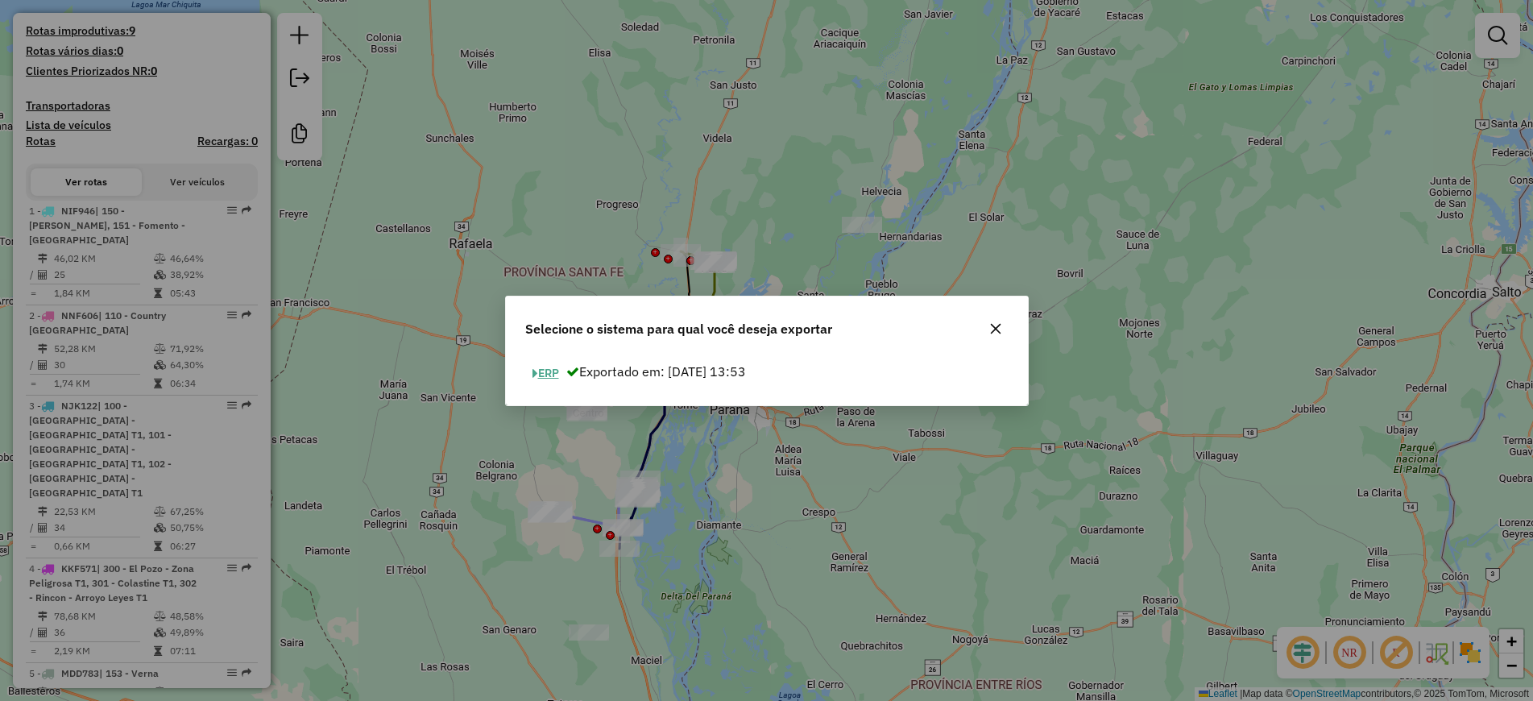
click at [555, 372] on button "ERP" at bounding box center [545, 373] width 41 height 25
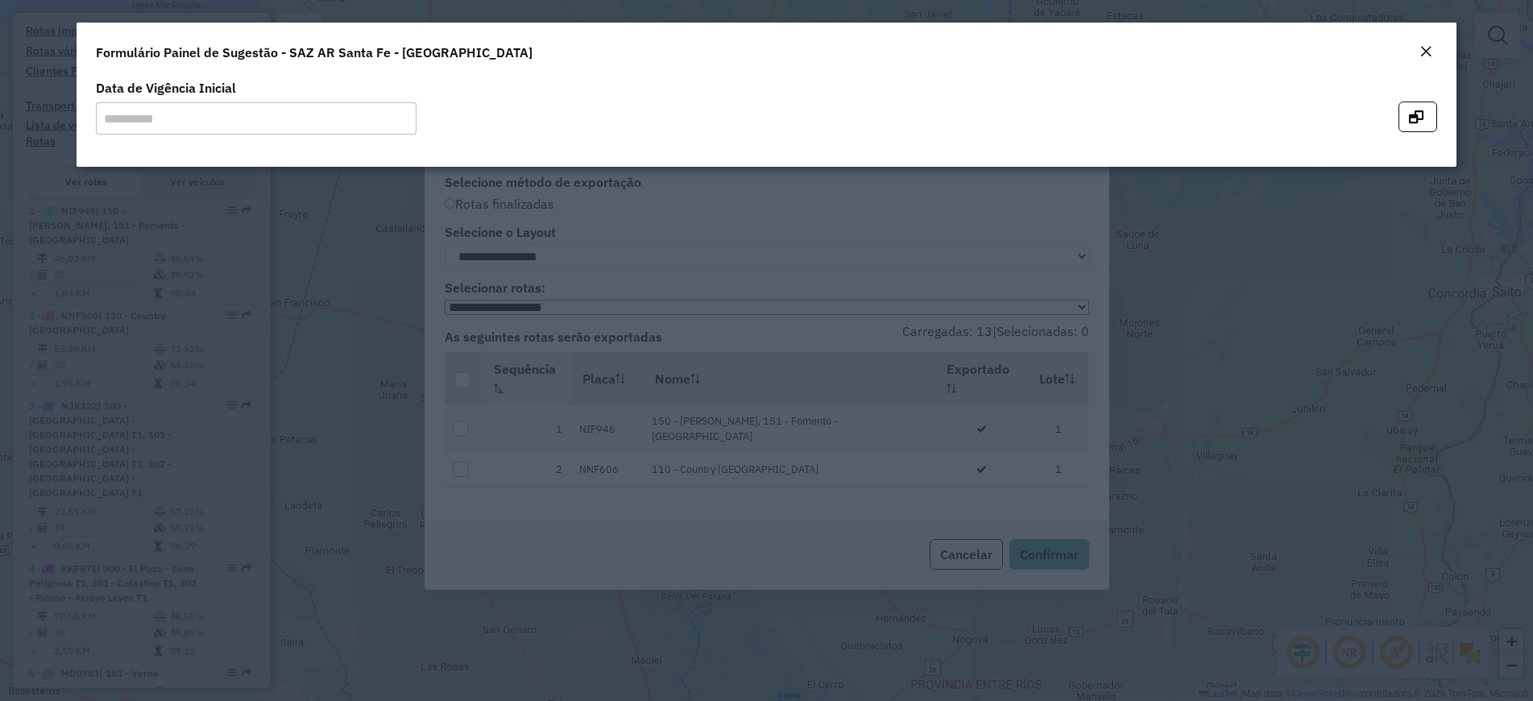
click at [1419, 52] on em "Close" at bounding box center [1425, 51] width 13 height 13
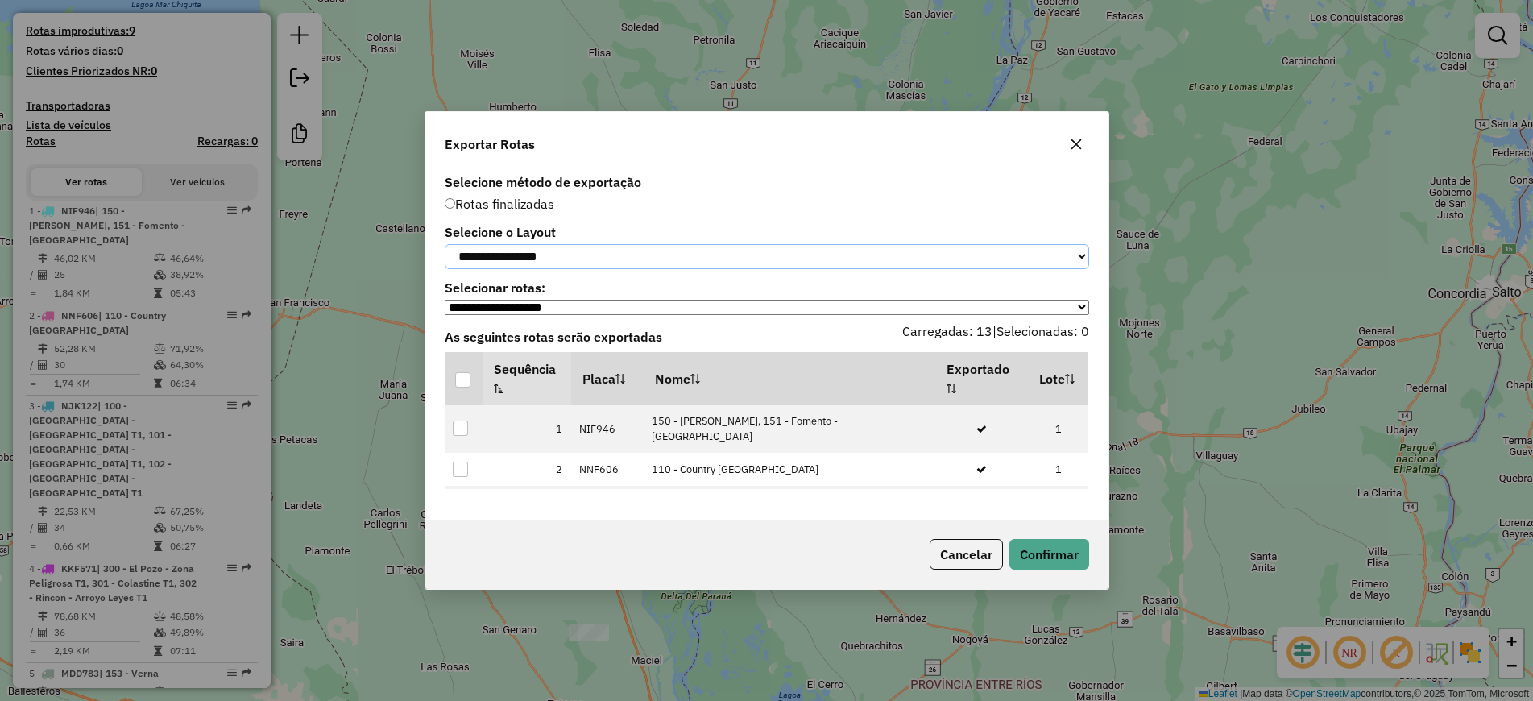
click at [719, 252] on select "**********" at bounding box center [767, 256] width 644 height 25
select select "*********"
click at [445, 244] on select "**********" at bounding box center [767, 256] width 644 height 25
click at [470, 385] on div at bounding box center [462, 379] width 15 height 15
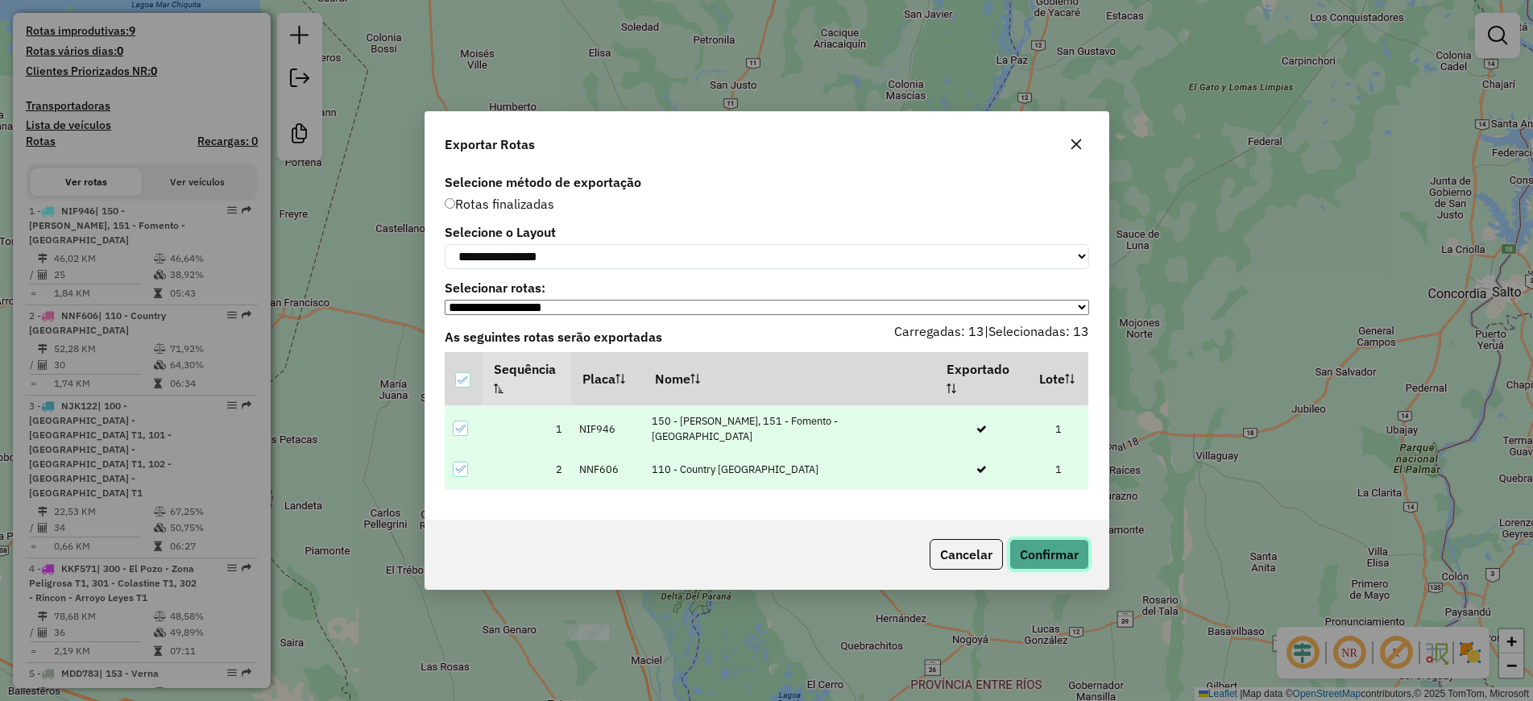
click at [1055, 569] on button "Confirmar" at bounding box center [1049, 554] width 80 height 31
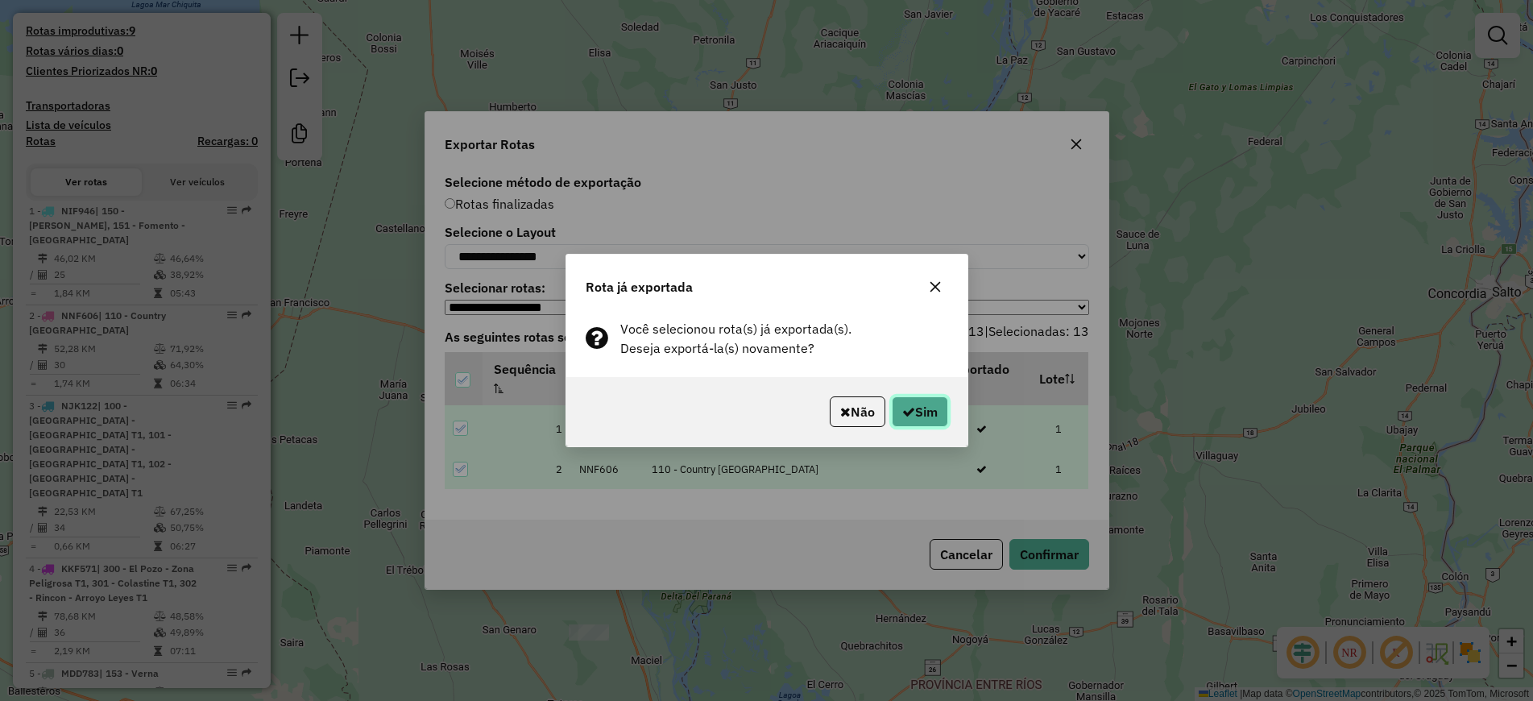
click at [915, 404] on button "Sim" at bounding box center [920, 411] width 56 height 31
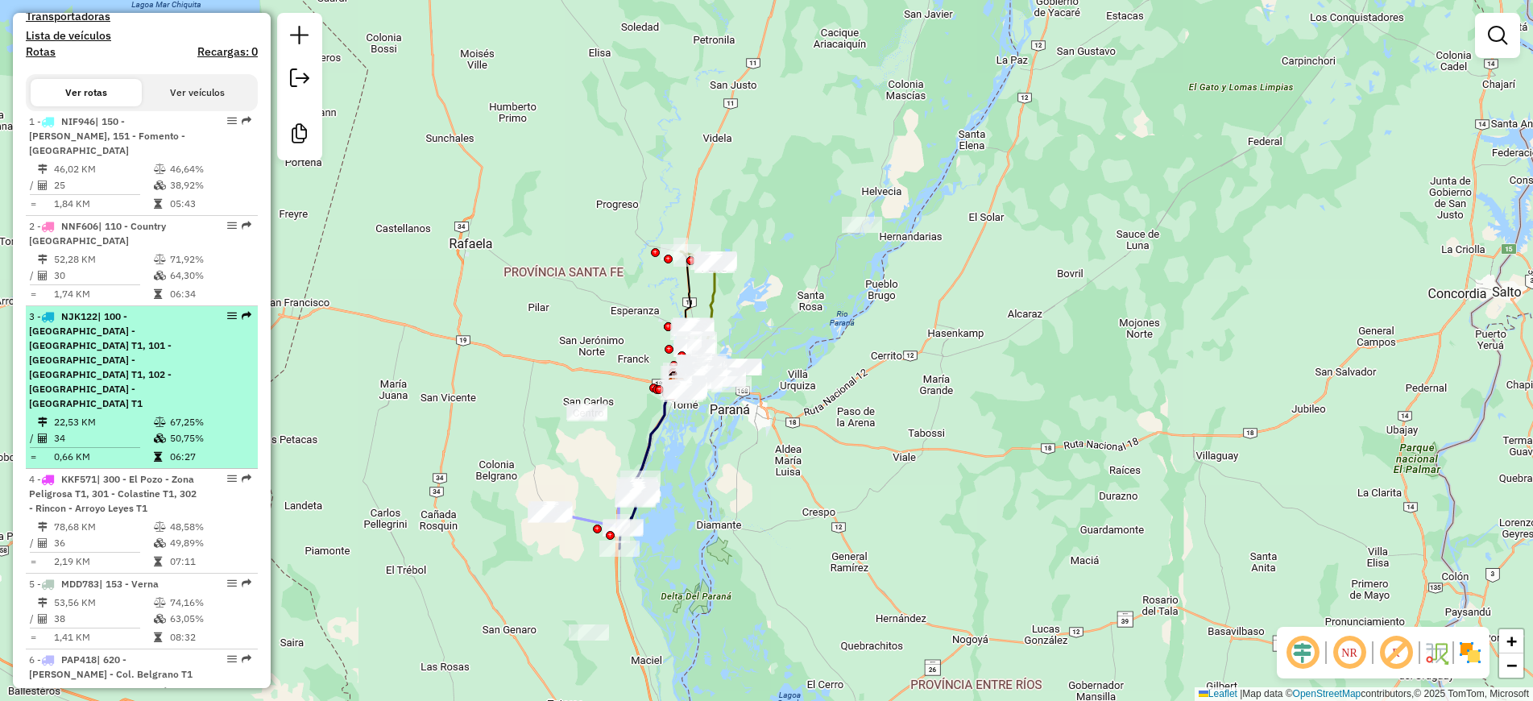
scroll to position [433, 0]
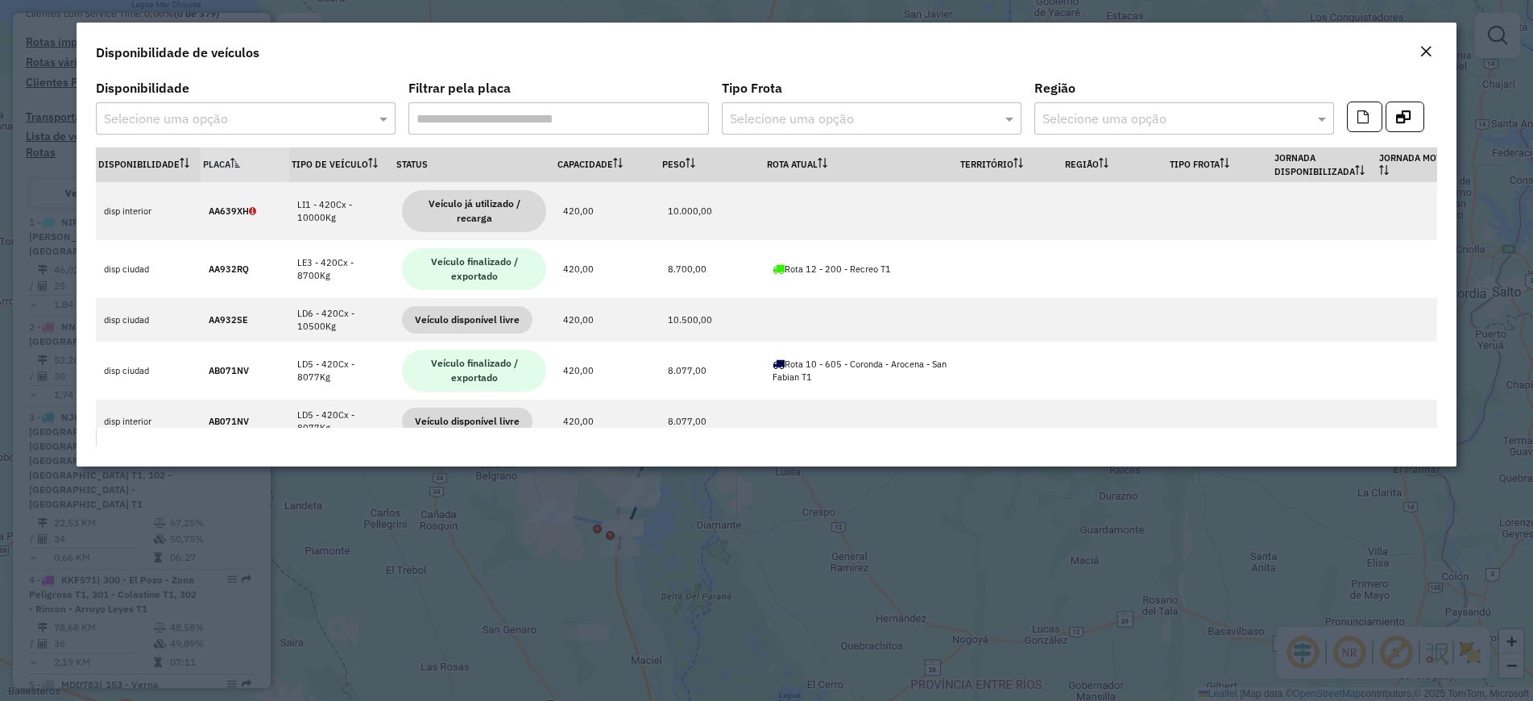
click at [1415, 57] on button "Close" at bounding box center [1425, 52] width 23 height 21
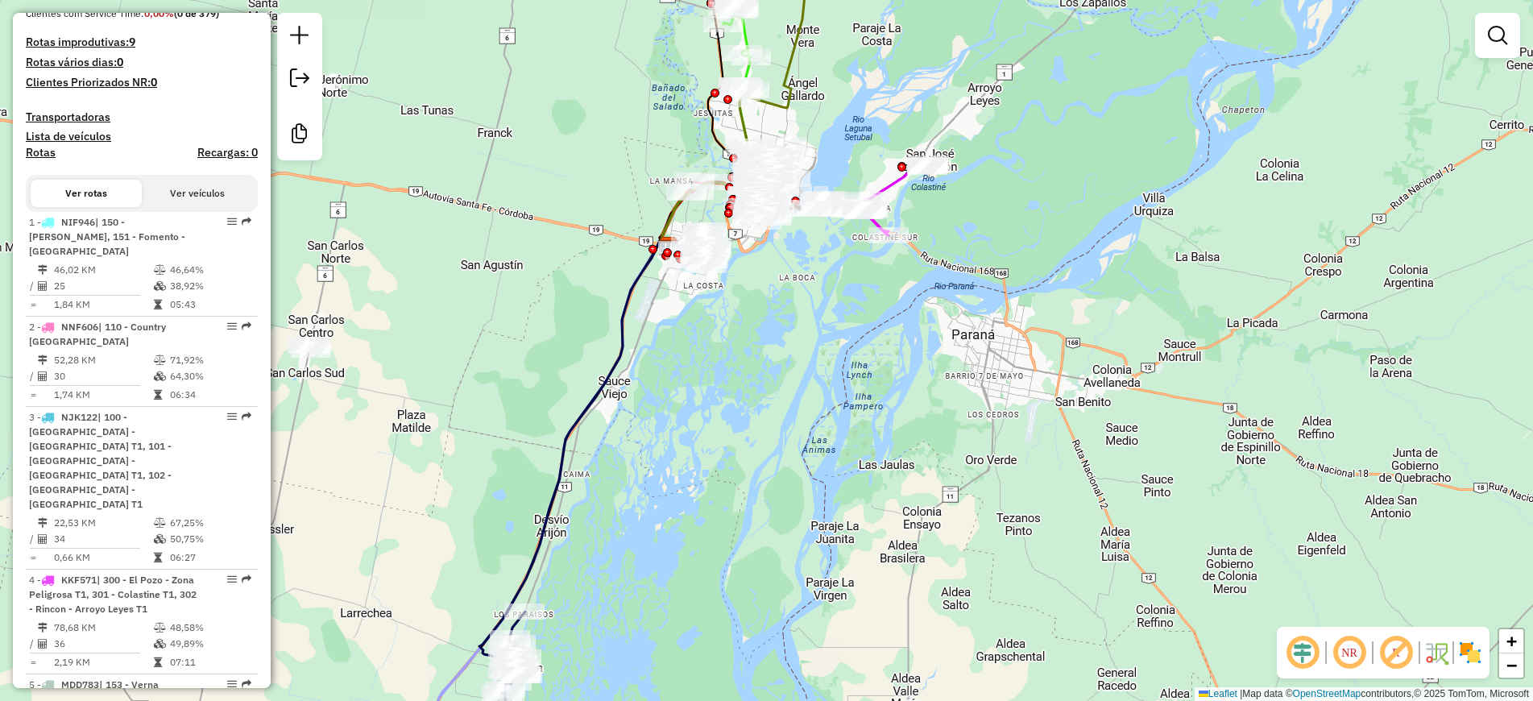
click at [594, 106] on div "Janela de atendimento Grade de atendimento Capacidade Transportadoras Veículos …" at bounding box center [766, 350] width 1533 height 701
click at [588, 177] on div "Janela de atendimento Grade de atendimento Capacidade Transportadoras Veículos …" at bounding box center [766, 350] width 1533 height 701
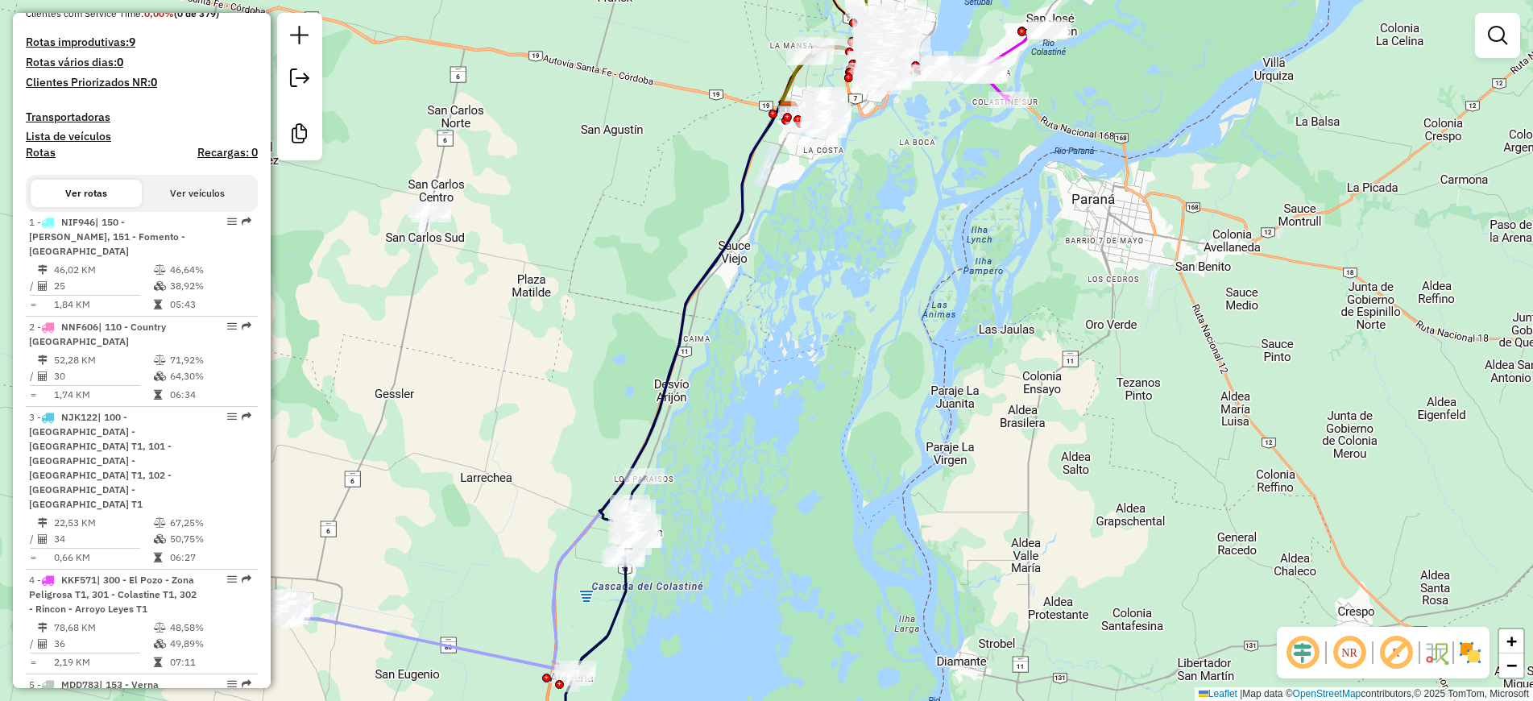
click at [748, 201] on icon at bounding box center [693, 313] width 189 height 422
select select "**********"
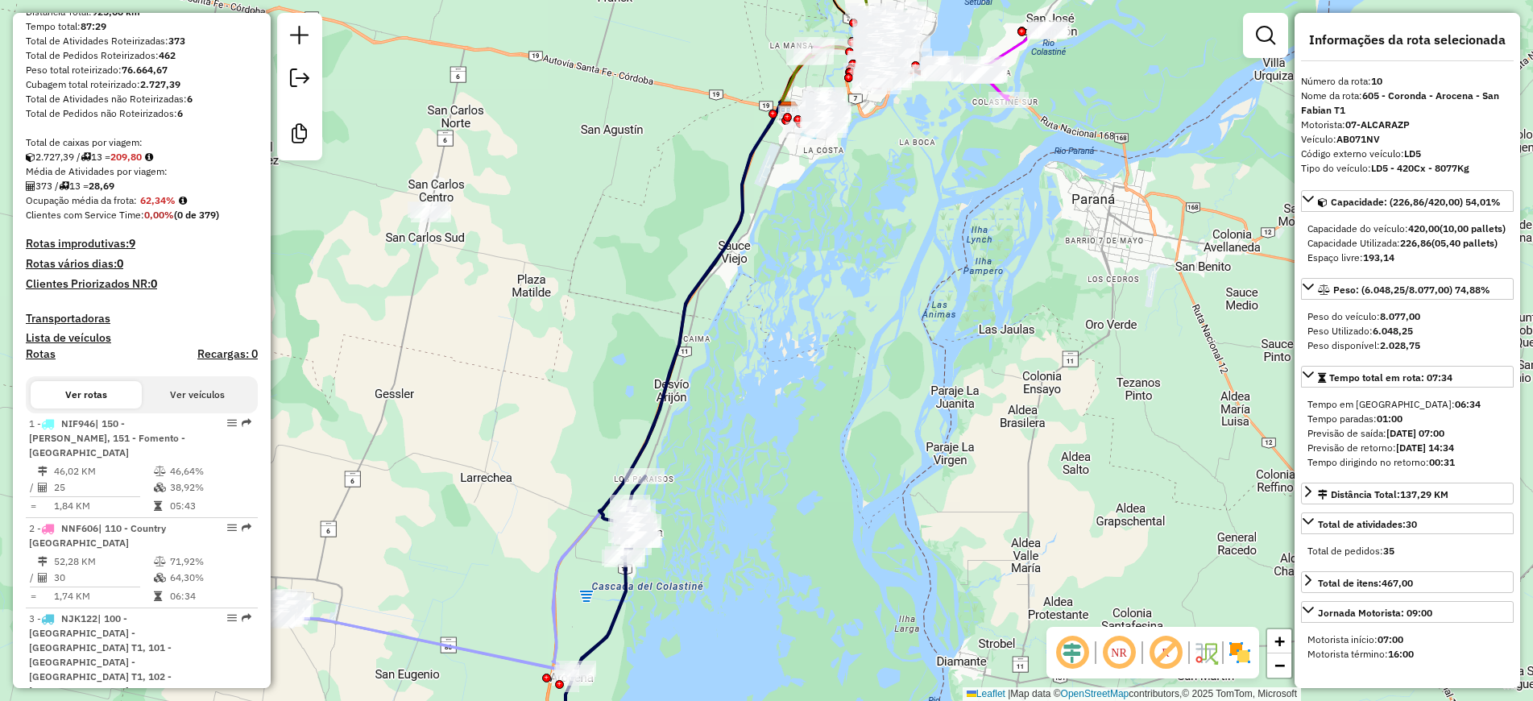
scroll to position [0, 0]
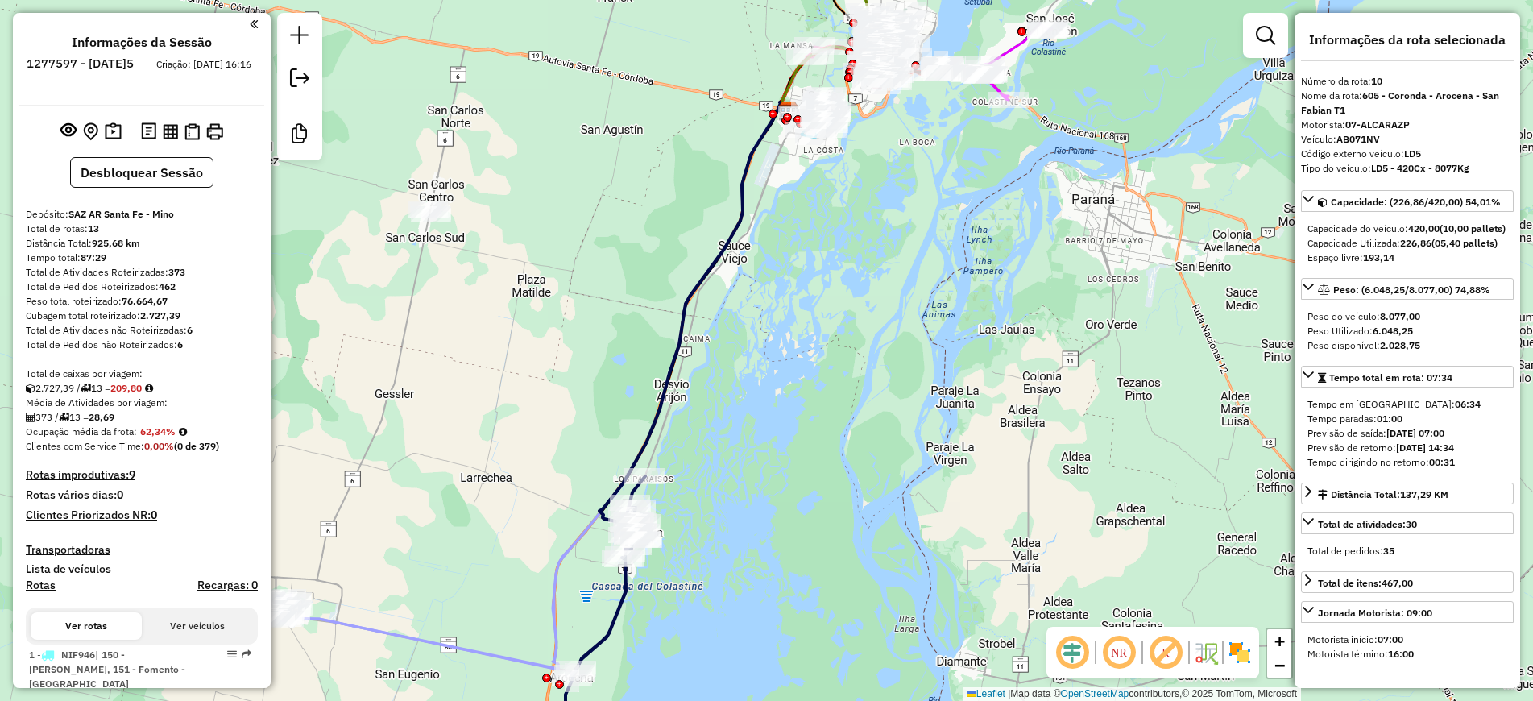
click at [656, 431] on icon at bounding box center [693, 313] width 189 height 422
click at [151, 184] on button "Desbloquear Sessão" at bounding box center [141, 172] width 143 height 31
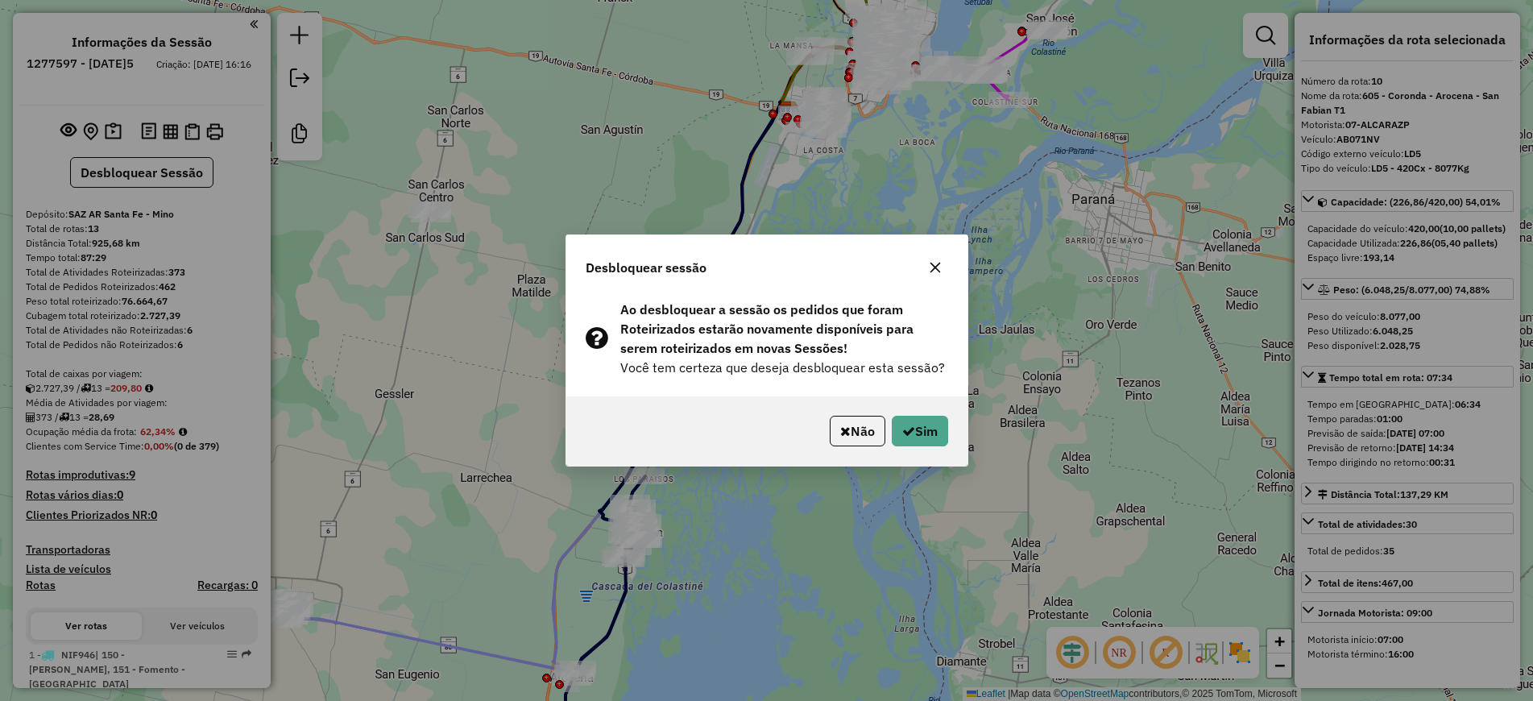
click at [865, 439] on button "Não" at bounding box center [858, 431] width 56 height 31
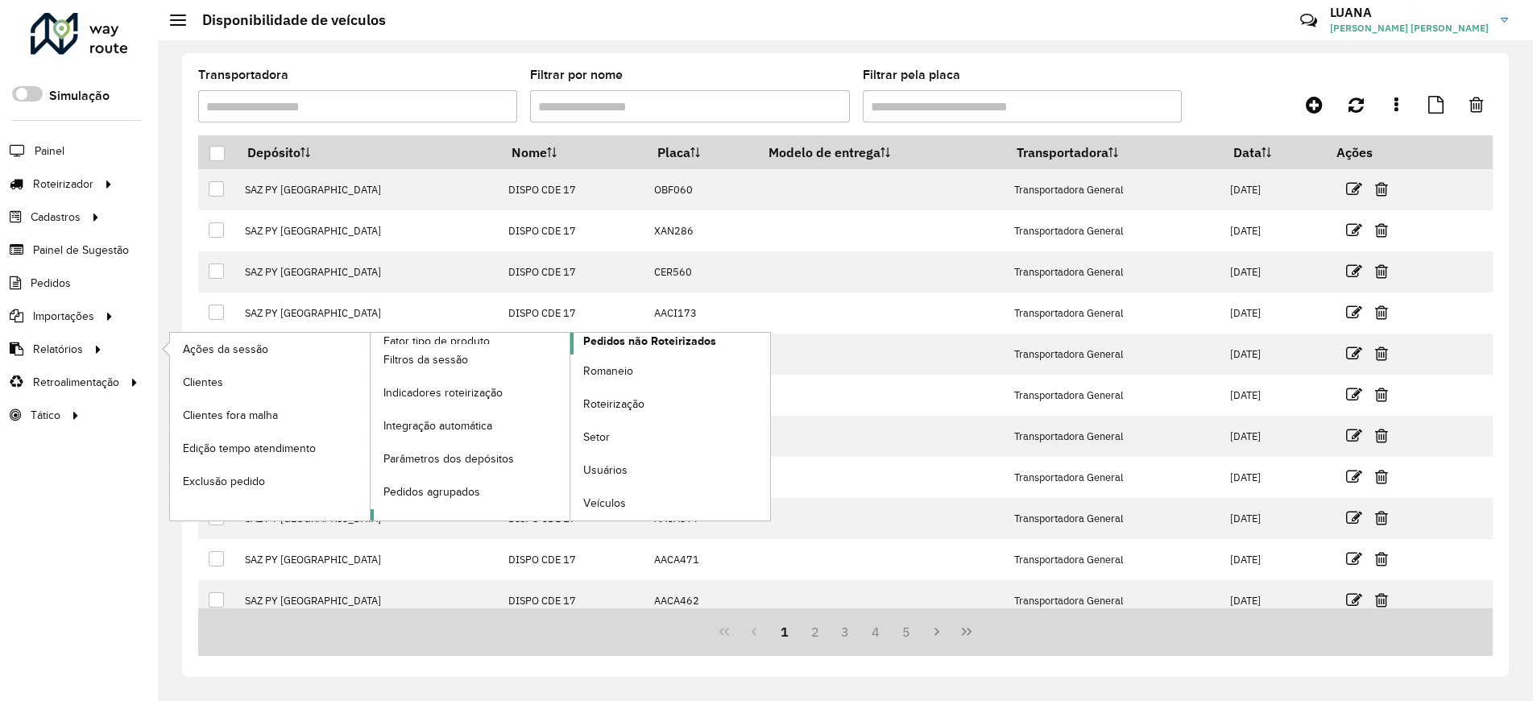
click at [648, 334] on span "Pedidos não Roteirizados" at bounding box center [649, 341] width 133 height 17
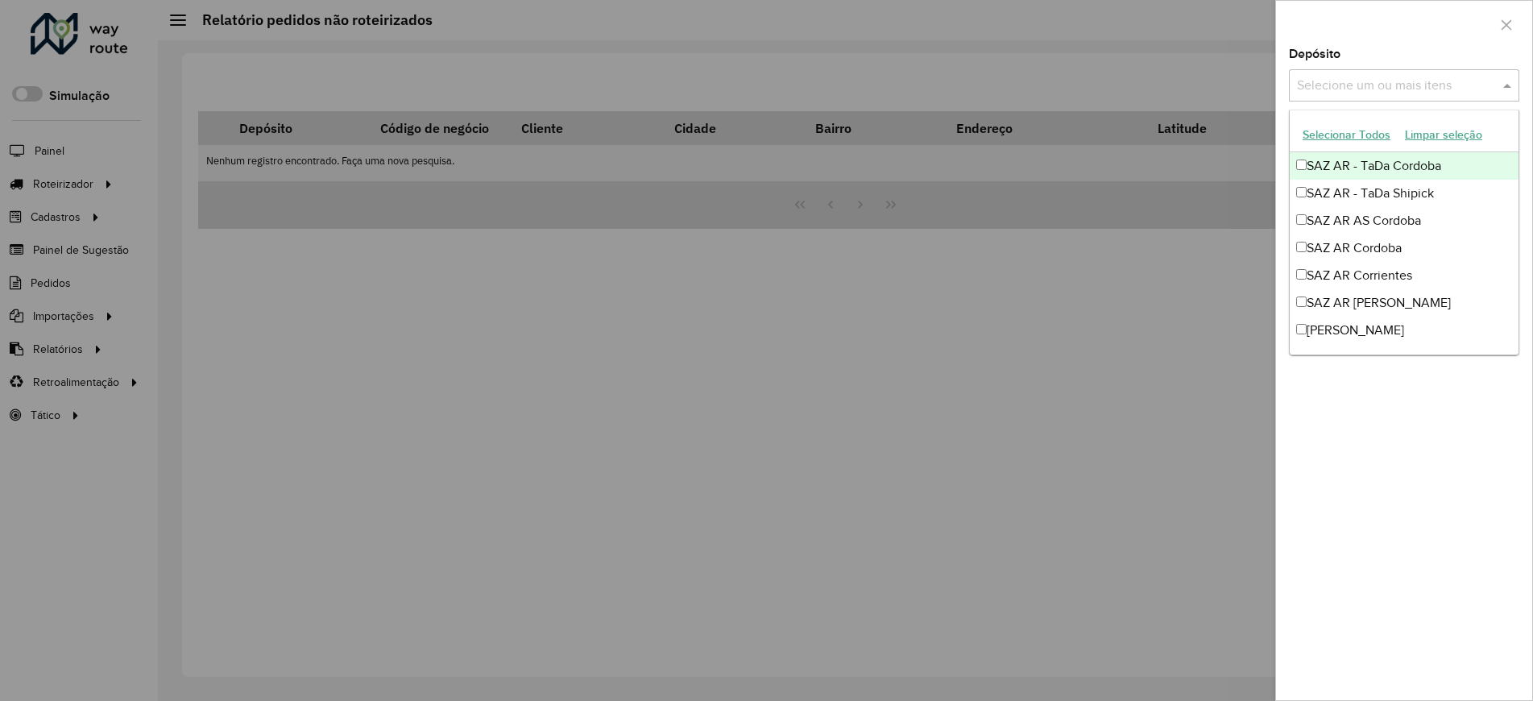
click at [1397, 93] on input "text" at bounding box center [1396, 86] width 206 height 19
type input "*****"
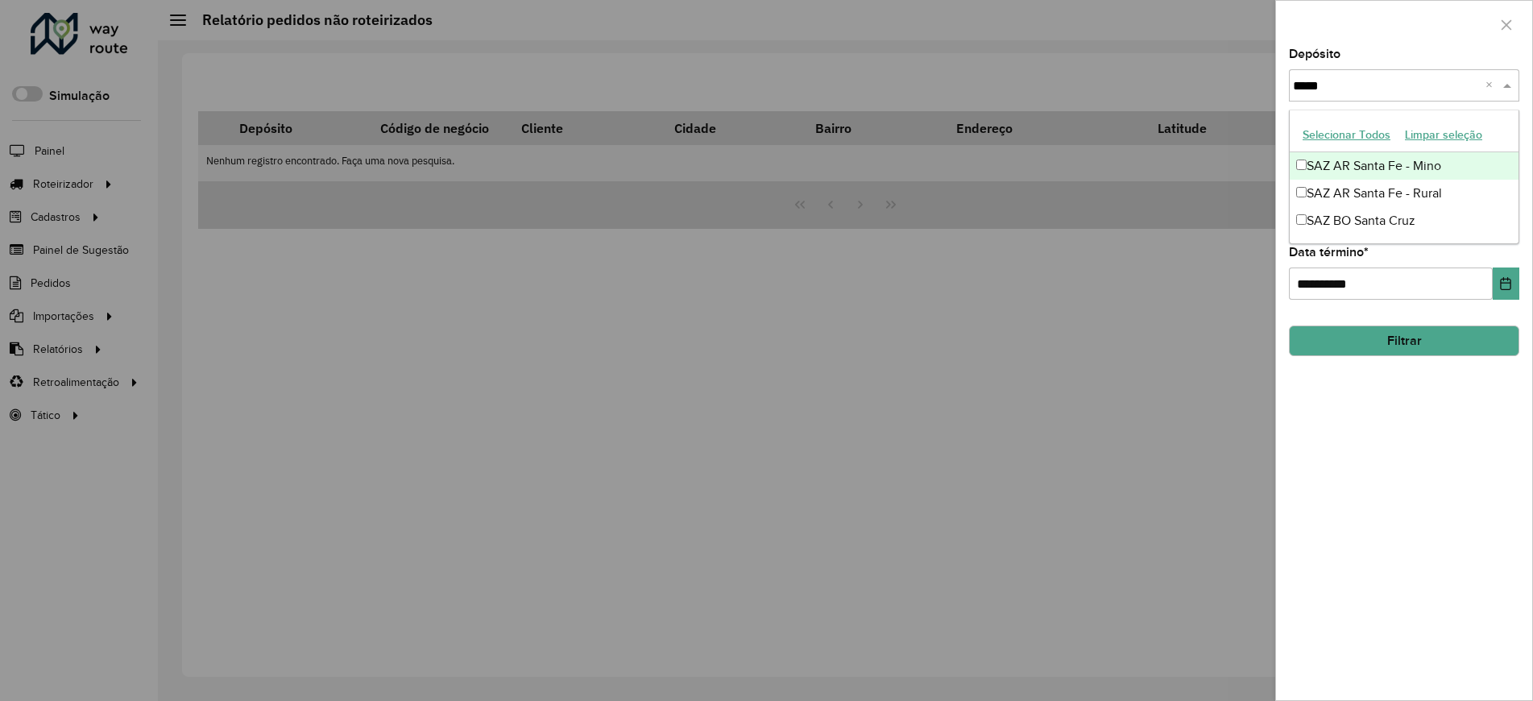
click at [1443, 164] on div "SAZ AR Santa Fe - Mino" at bounding box center [1403, 165] width 229 height 27
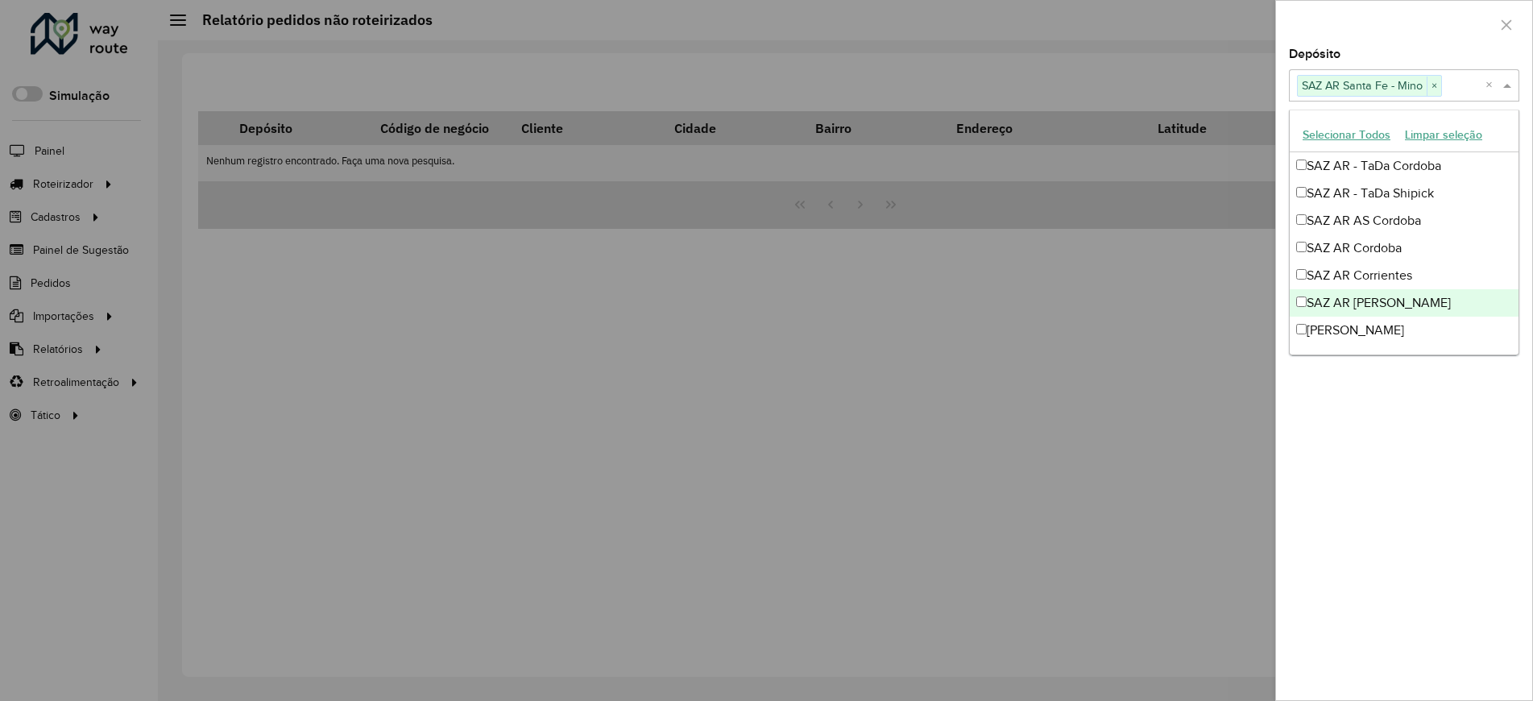
drag, startPoint x: 1379, startPoint y: 451, endPoint x: 1401, endPoint y: 393, distance: 62.2
click at [1379, 449] on div "**********" at bounding box center [1404, 374] width 256 height 652
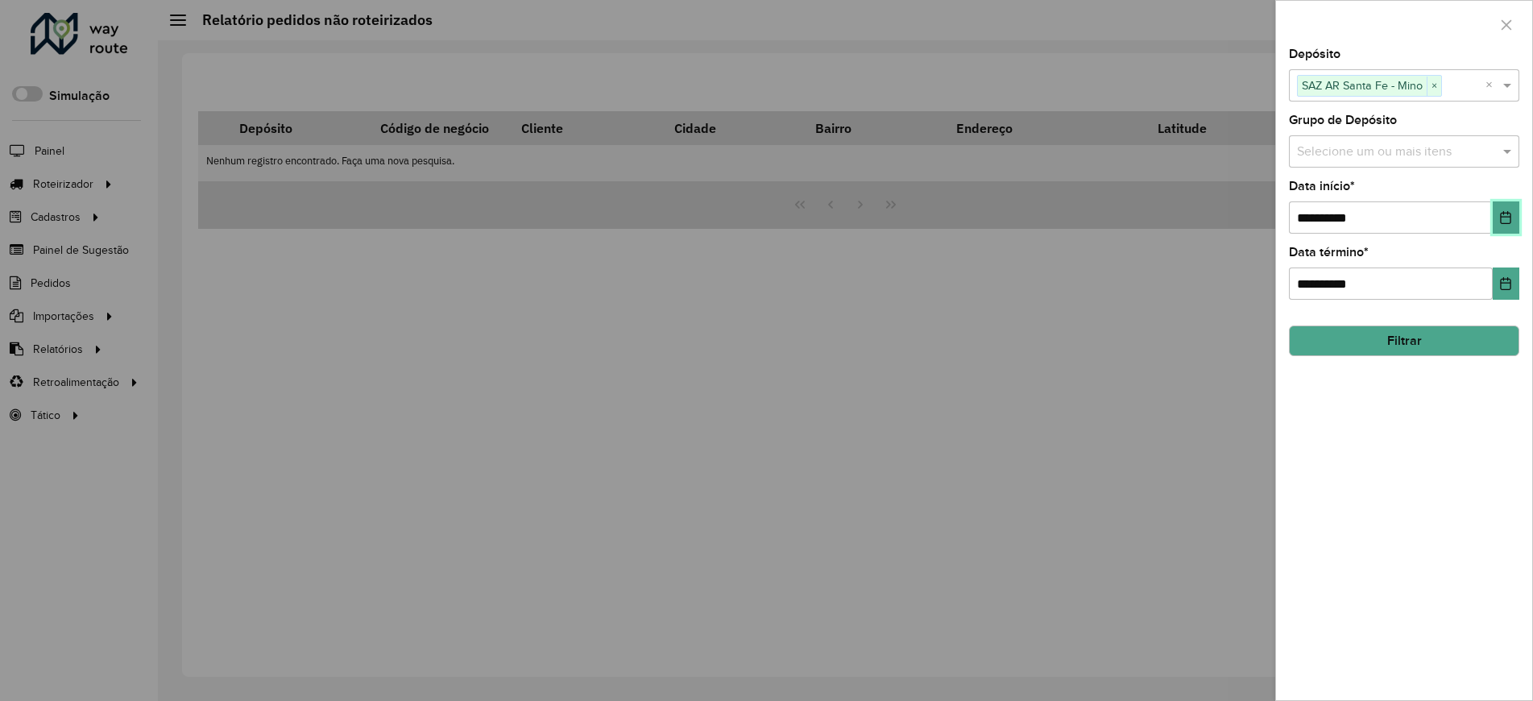
click at [1504, 225] on button "Choose Date" at bounding box center [1505, 217] width 27 height 32
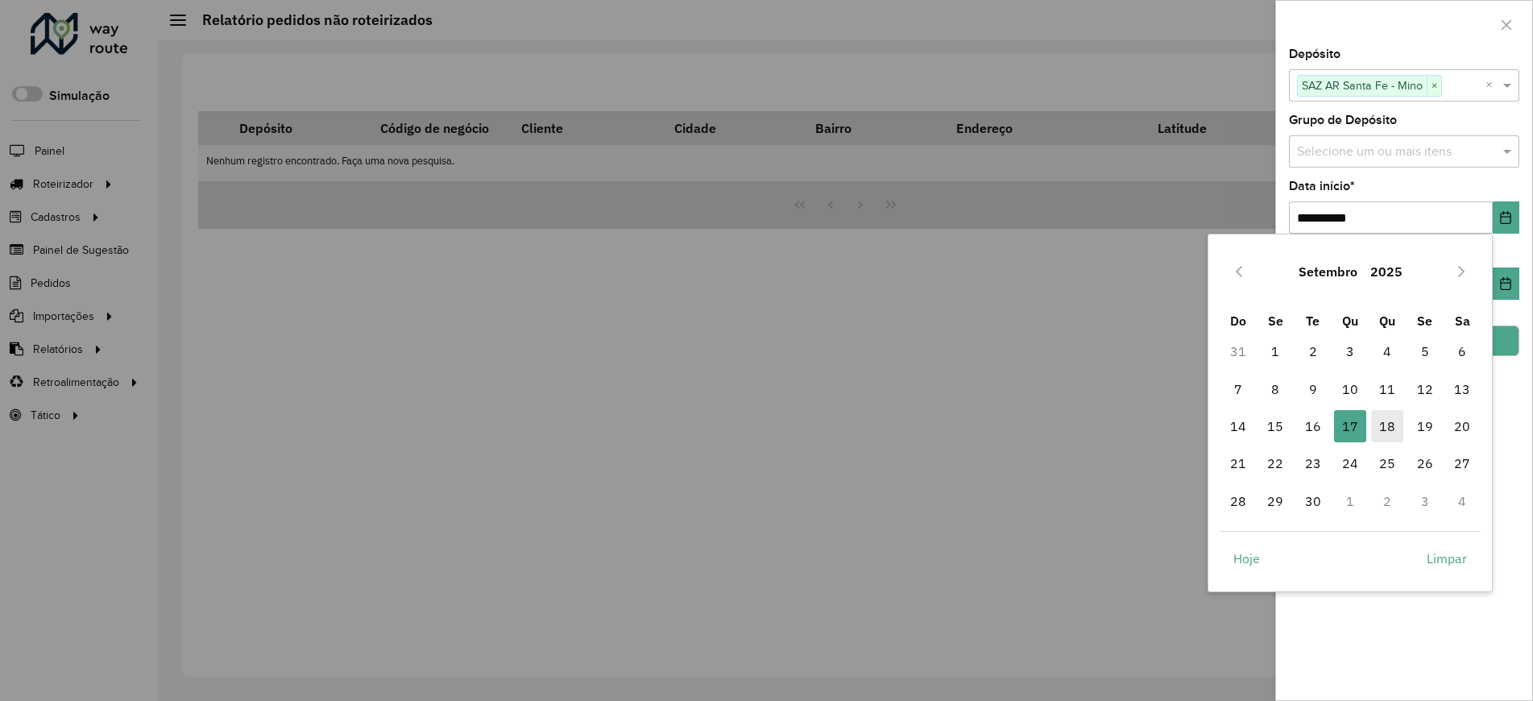
click at [1396, 431] on span "18" at bounding box center [1387, 426] width 32 height 32
type input "**********"
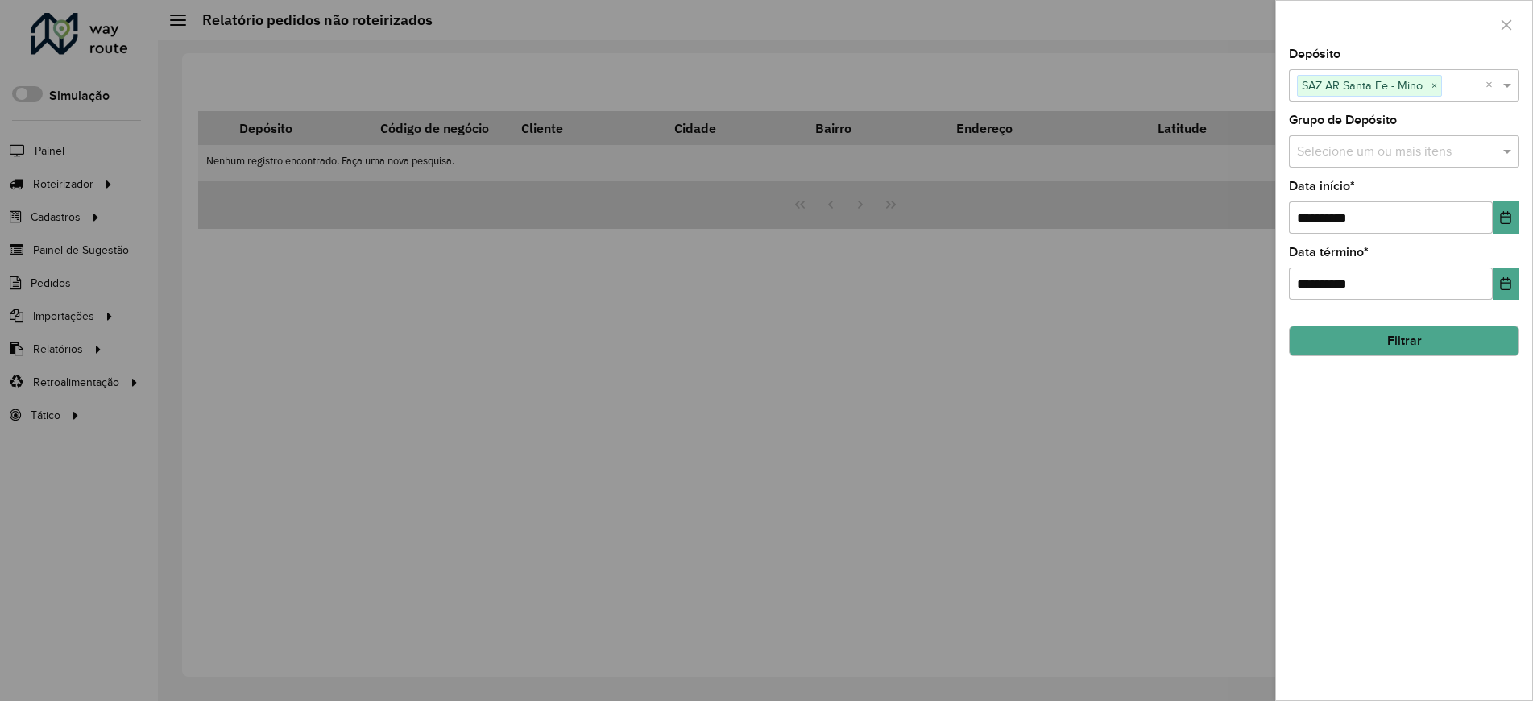
click at [1458, 346] on button "Filtrar" at bounding box center [1404, 340] width 230 height 31
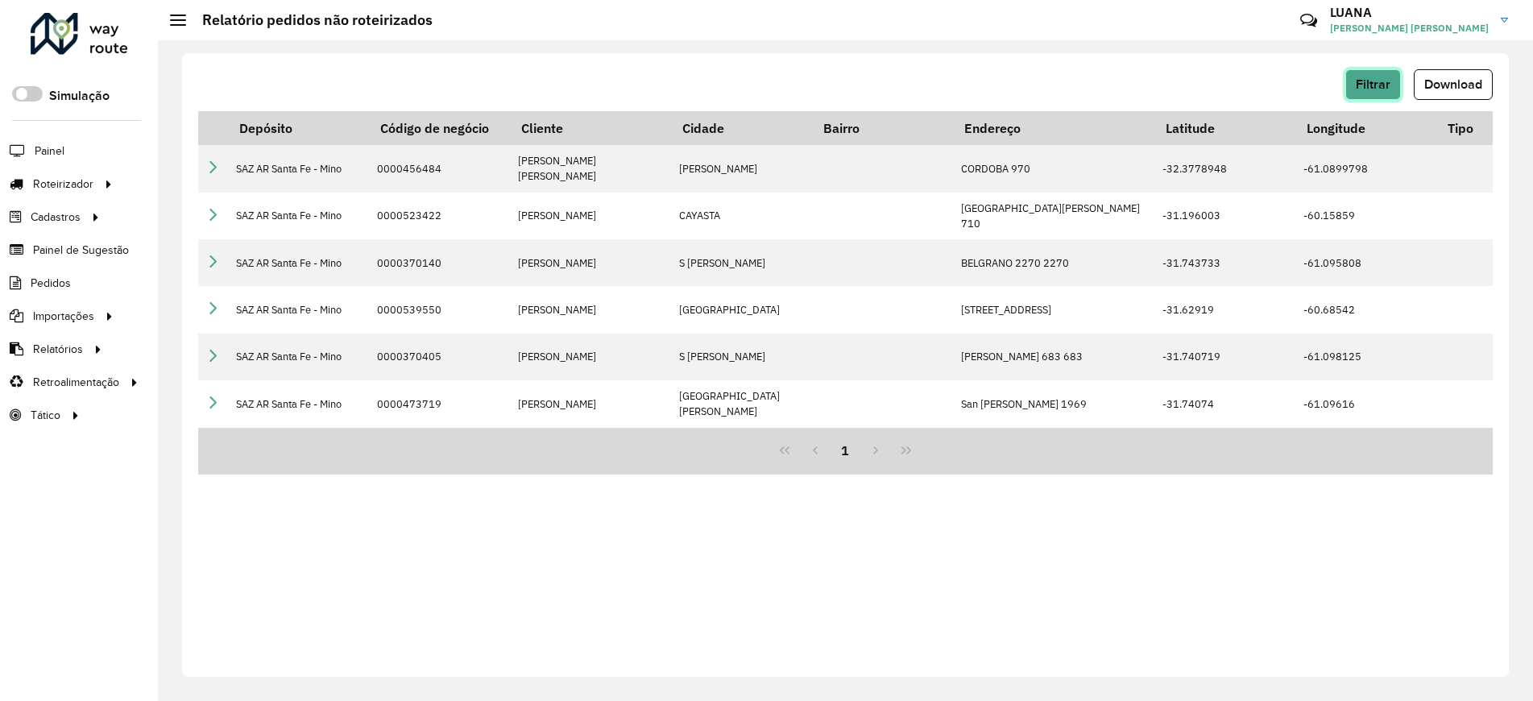
click at [1367, 85] on span "Filtrar" at bounding box center [1373, 84] width 35 height 14
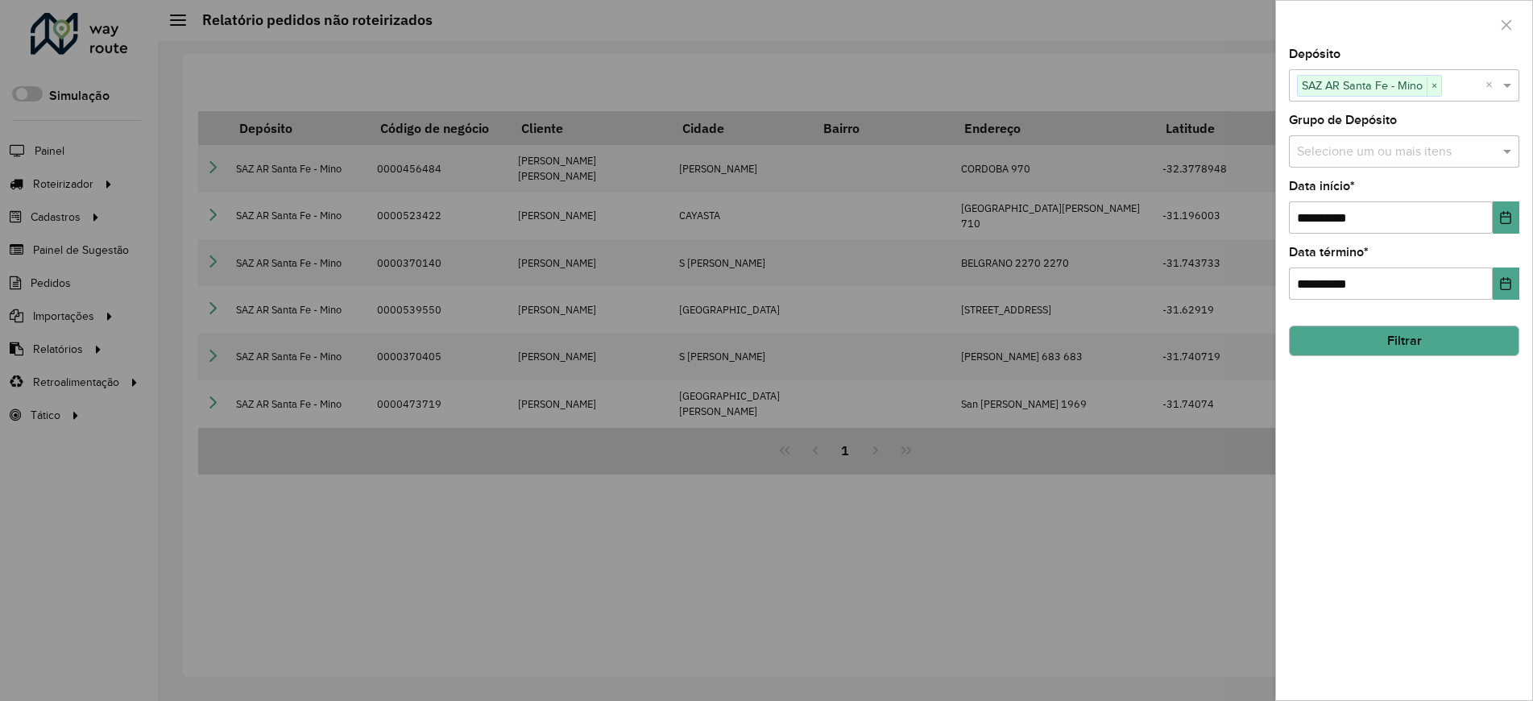
click at [1105, 513] on div at bounding box center [766, 350] width 1533 height 701
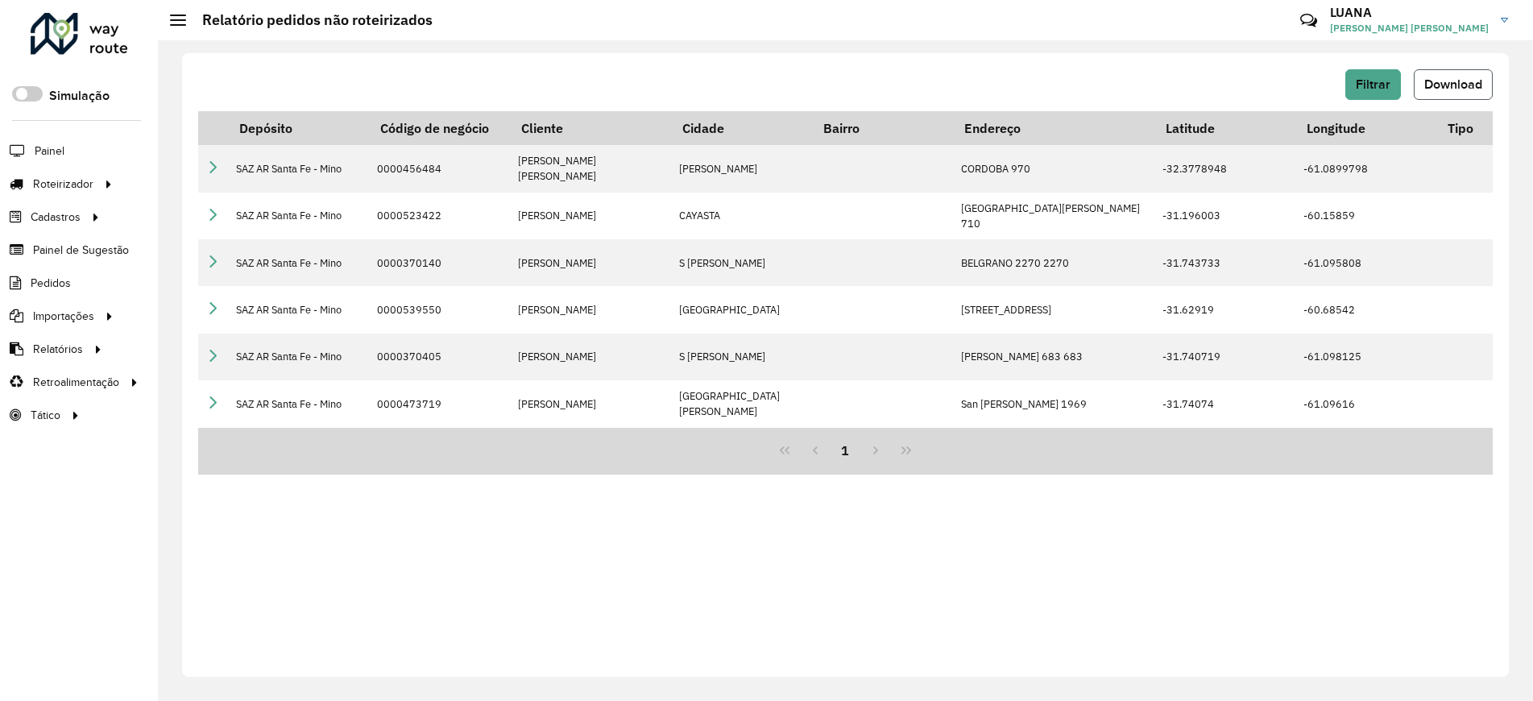
click at [1459, 89] on span "Download" at bounding box center [1453, 84] width 58 height 14
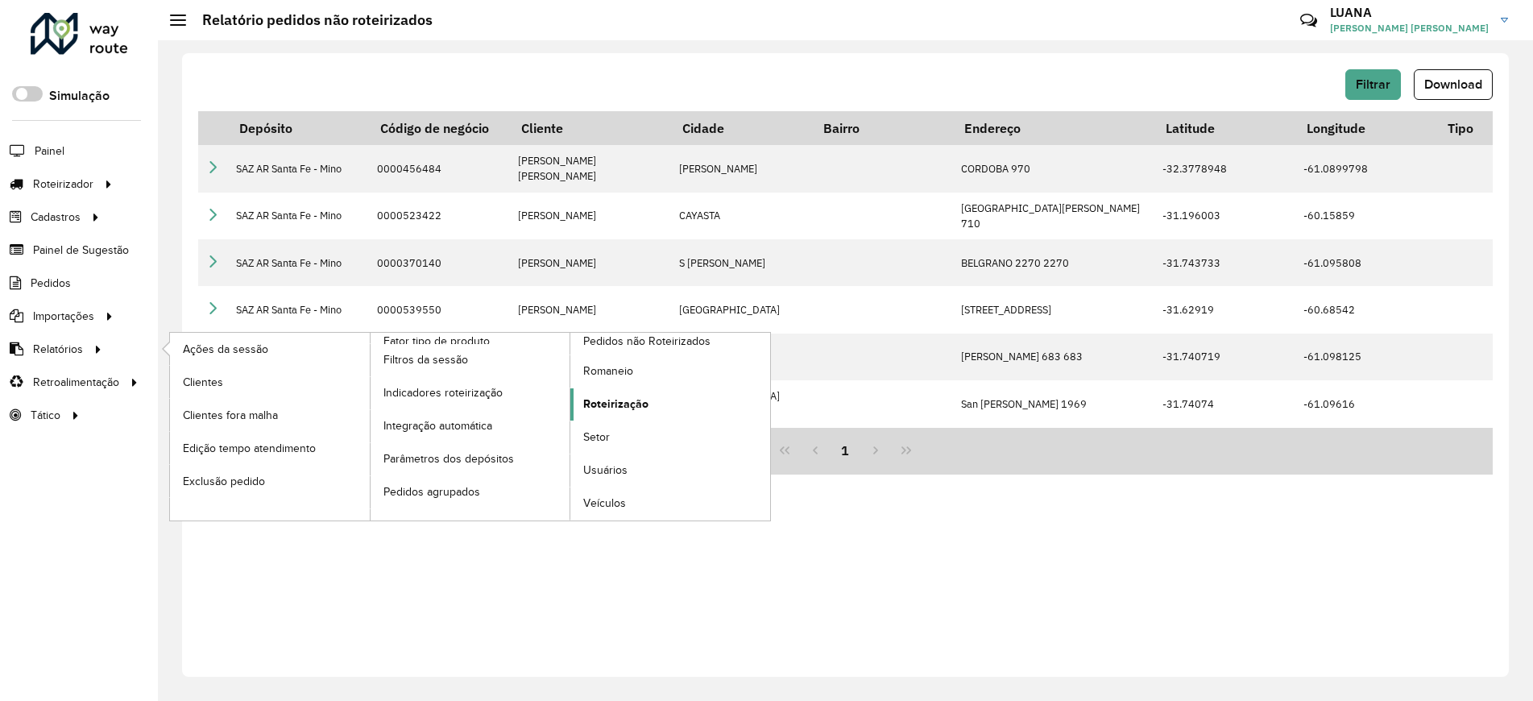
click at [635, 409] on span "Roteirização" at bounding box center [615, 403] width 65 height 17
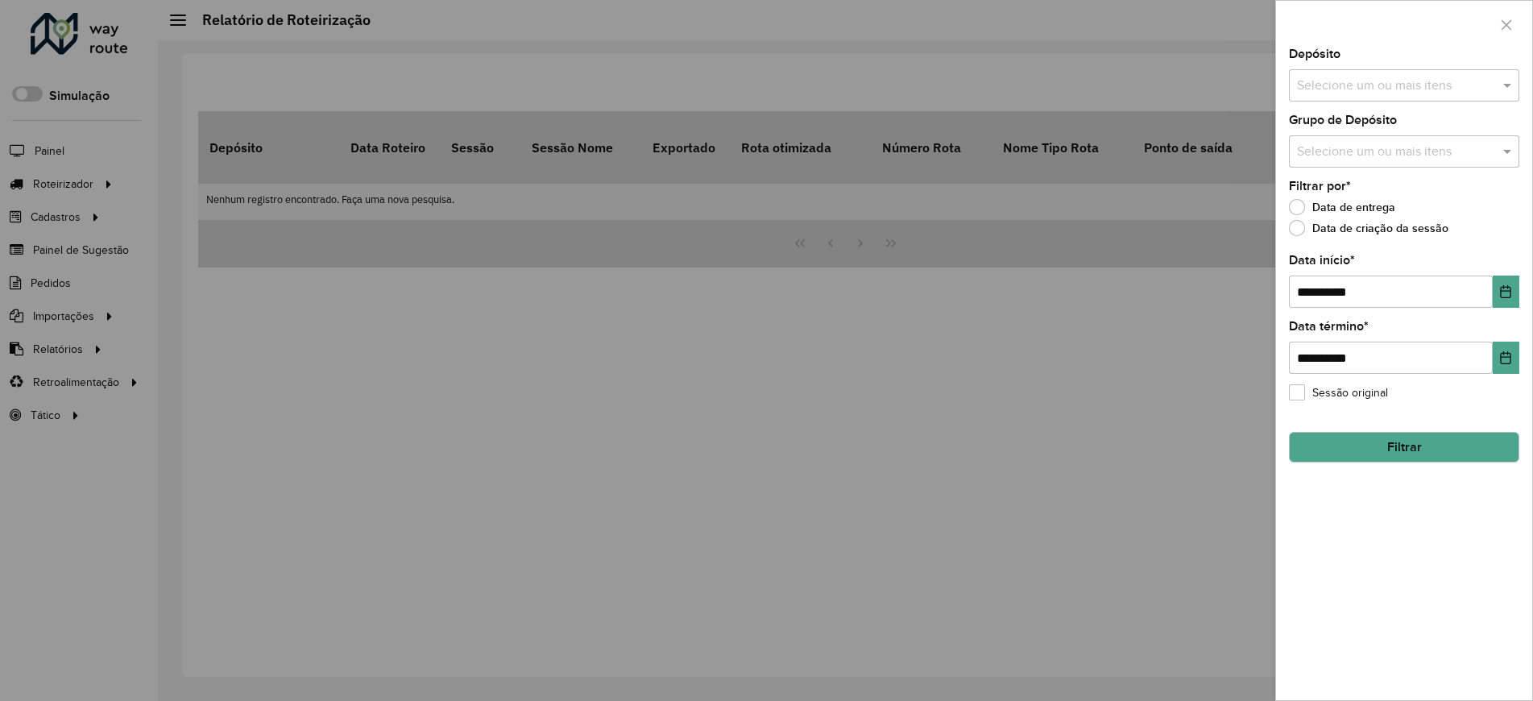
click at [1393, 87] on input "text" at bounding box center [1396, 86] width 206 height 19
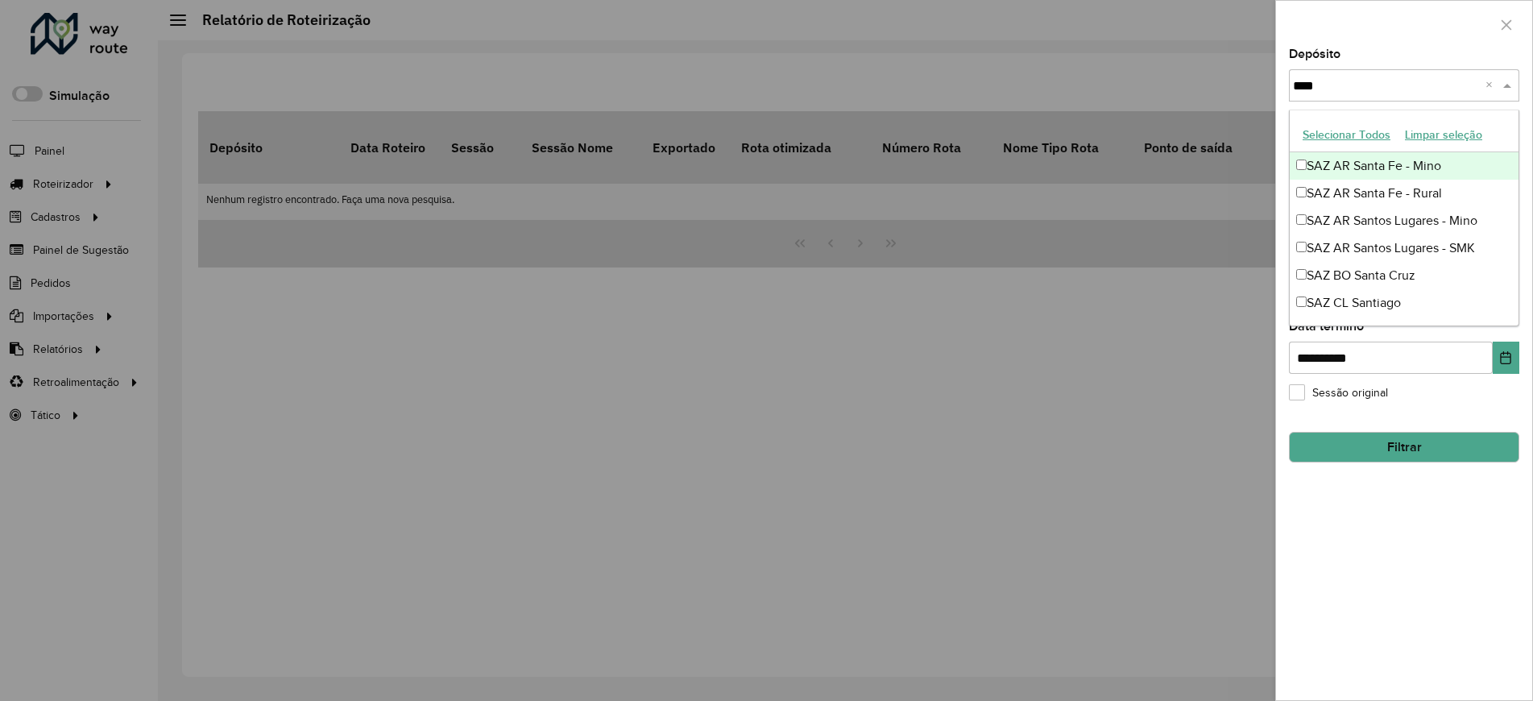
type input "*****"
click at [1403, 164] on div "SAZ AR Santa Fe - Mino" at bounding box center [1403, 165] width 229 height 27
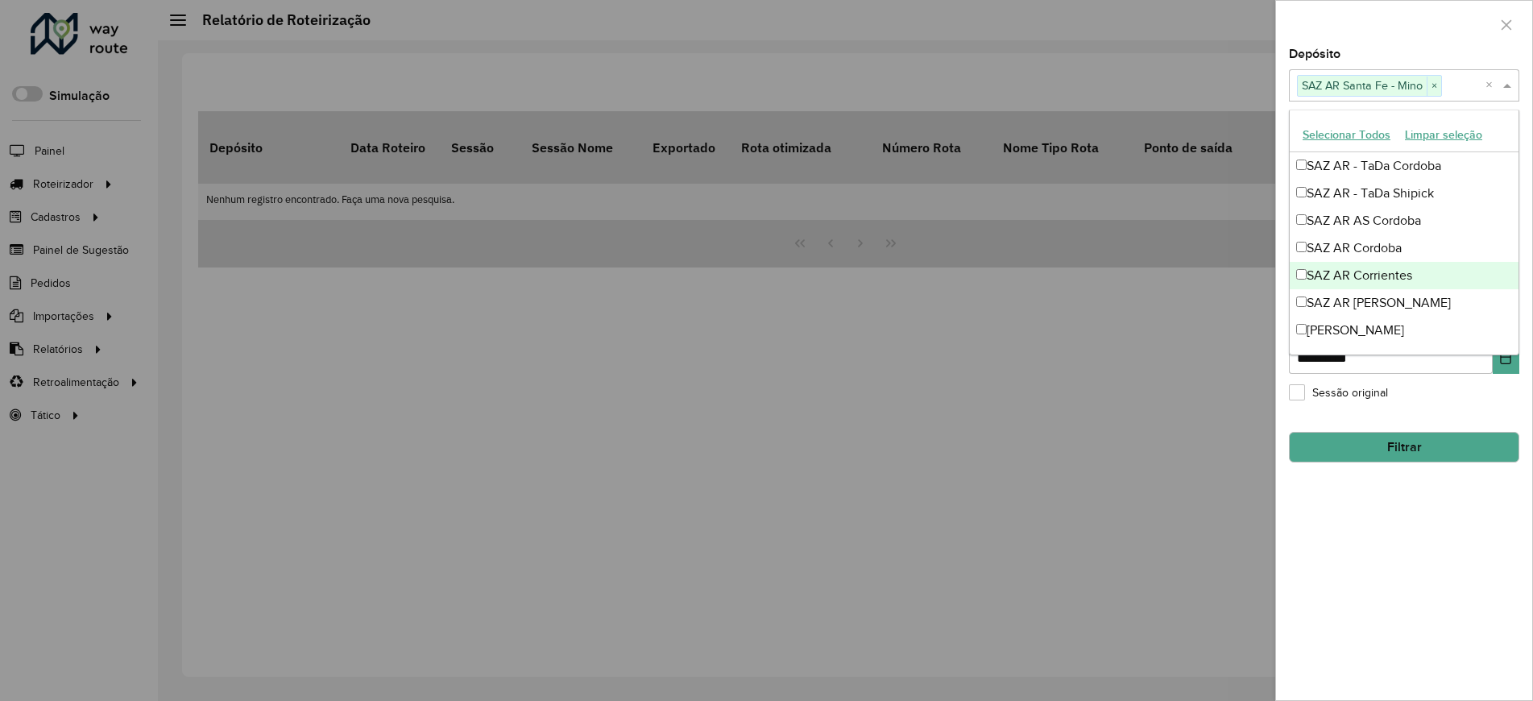
click at [1373, 566] on div "**********" at bounding box center [1404, 374] width 256 height 652
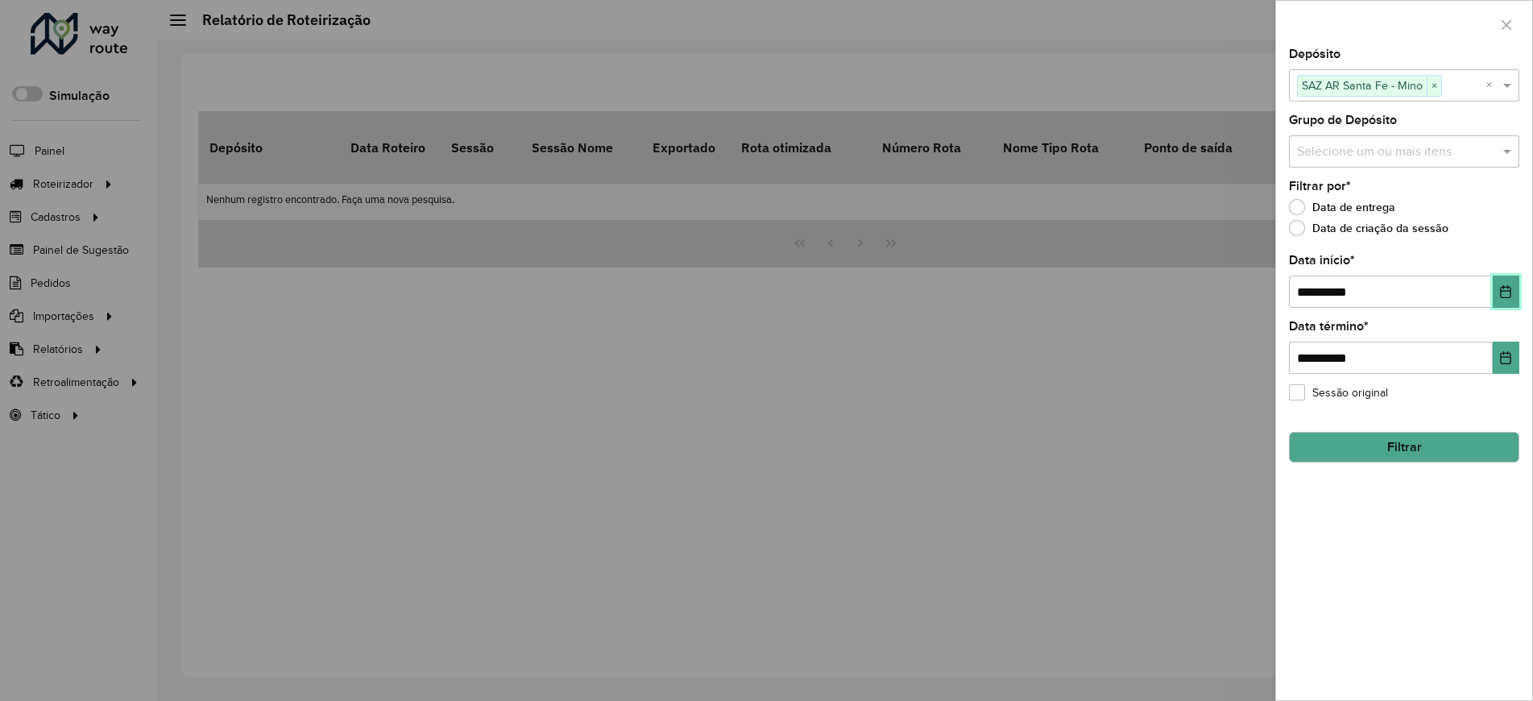
click at [1509, 293] on icon "Choose Date" at bounding box center [1505, 291] width 13 height 13
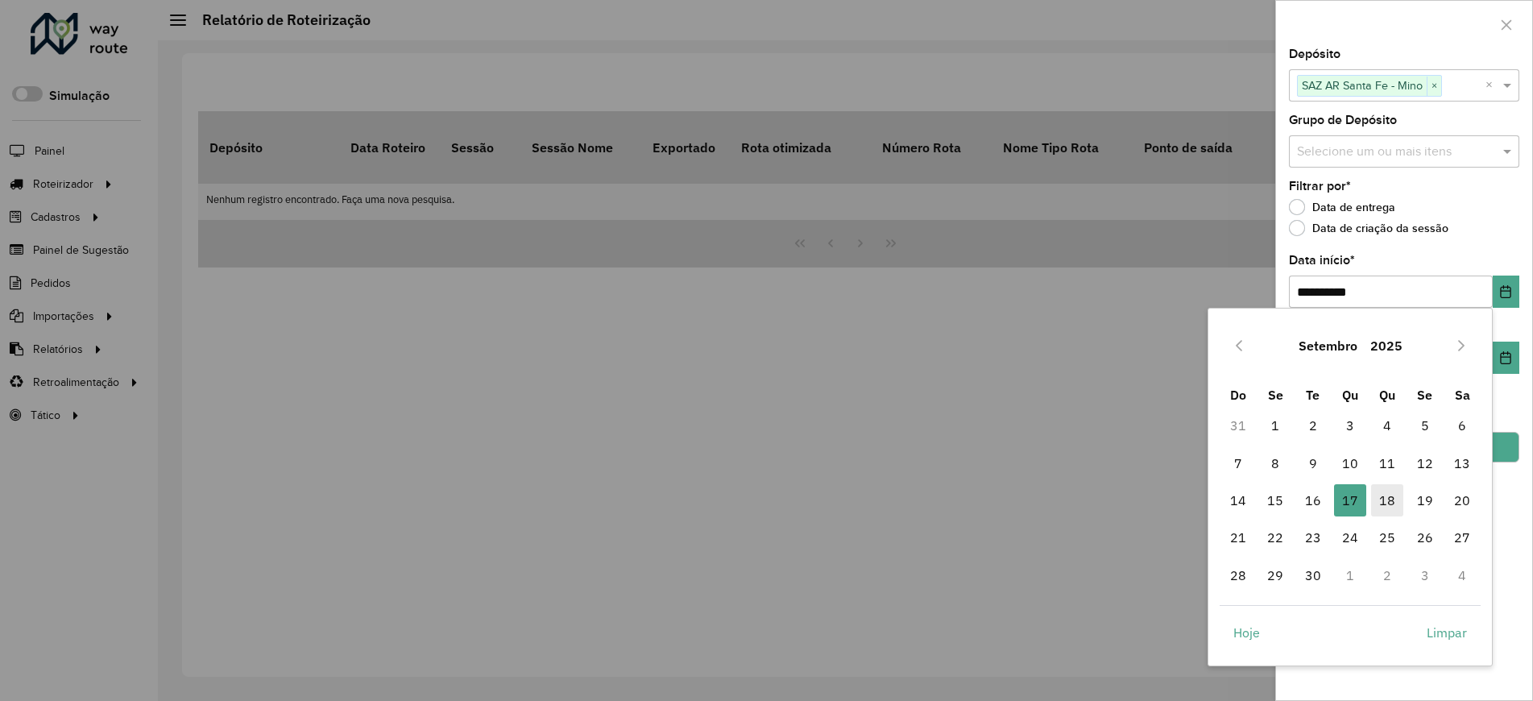
click at [1386, 499] on span "18" at bounding box center [1387, 500] width 32 height 32
type input "**********"
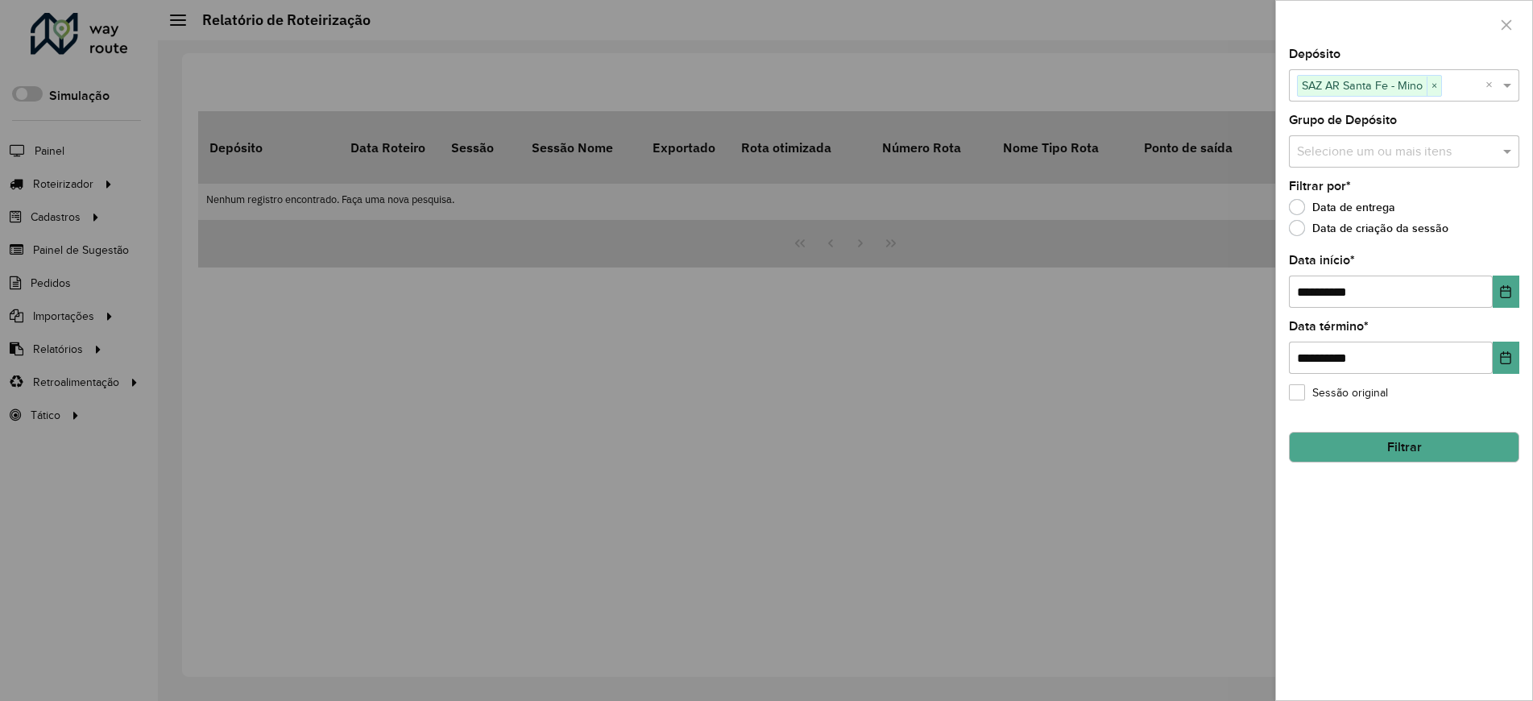
click at [1456, 446] on button "Filtrar" at bounding box center [1404, 447] width 230 height 31
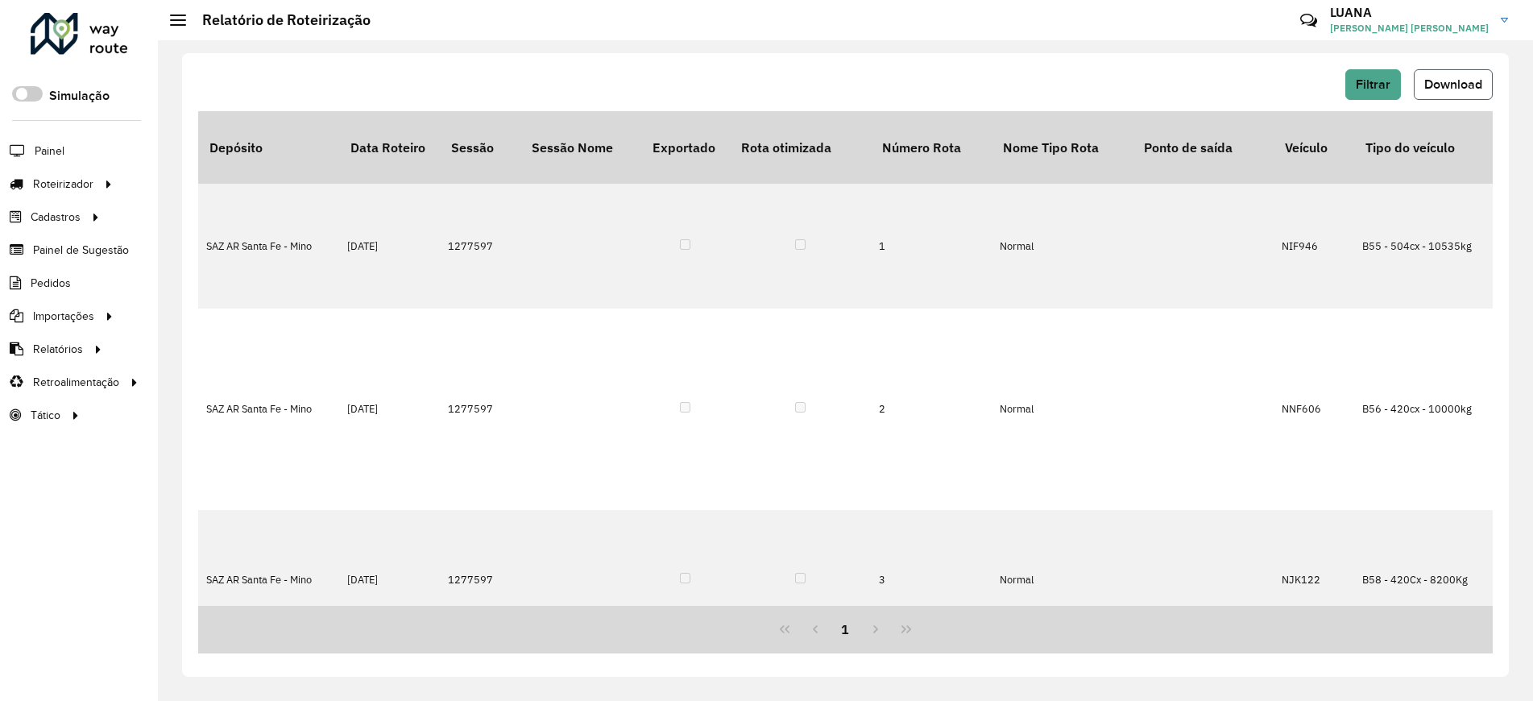
click at [1485, 89] on button "Download" at bounding box center [1453, 84] width 79 height 31
